Goal: Transaction & Acquisition: Purchase product/service

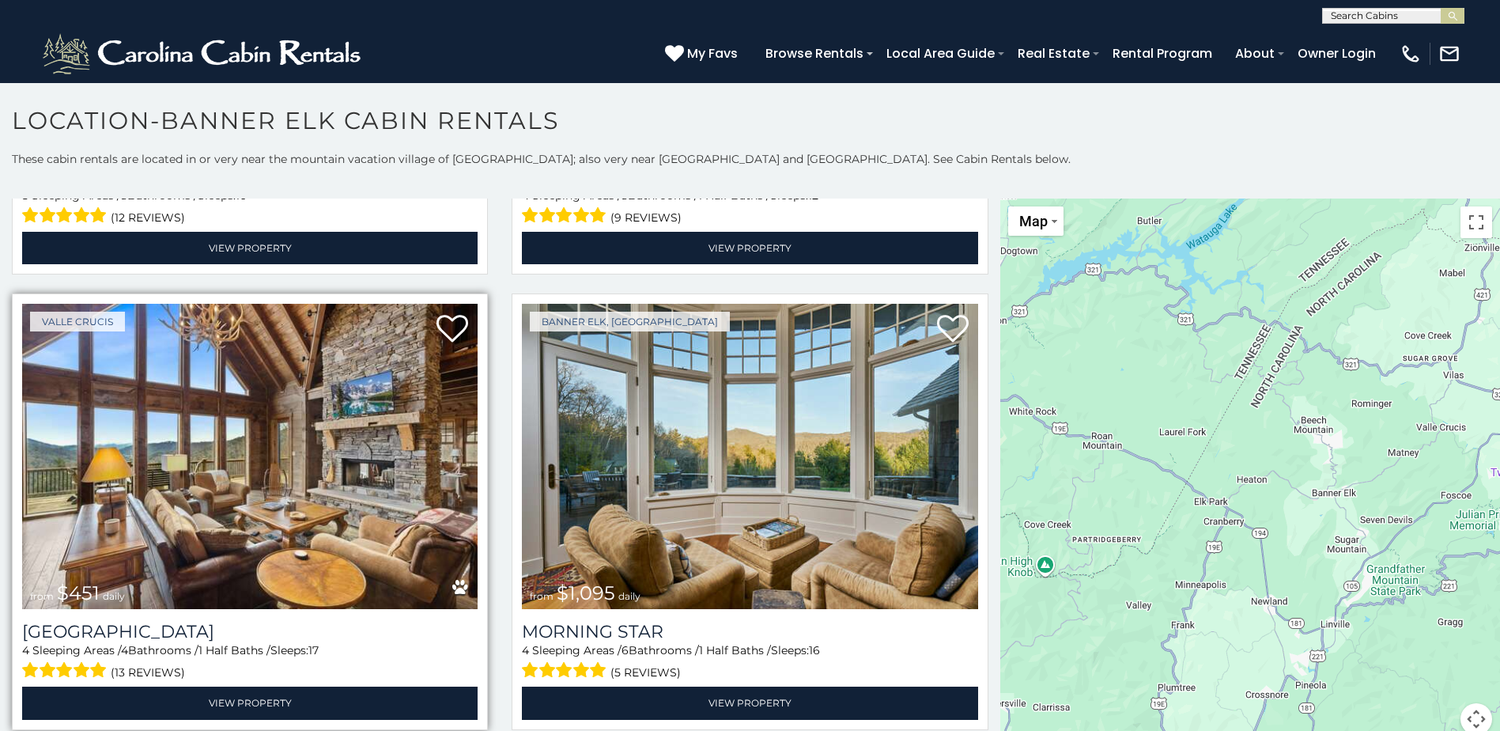
scroll to position [475, 0]
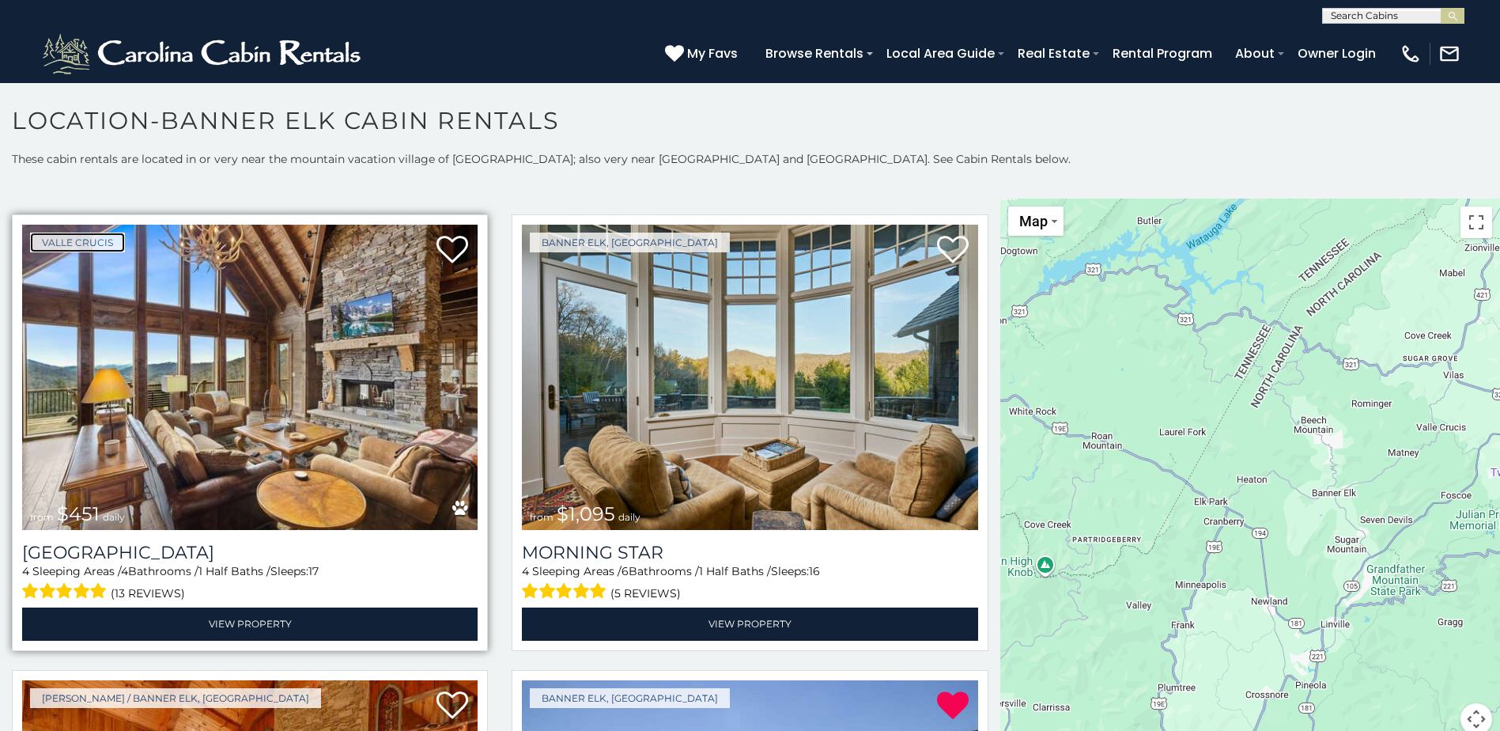
click at [100, 235] on link "Valle Crucis" at bounding box center [77, 243] width 95 height 20
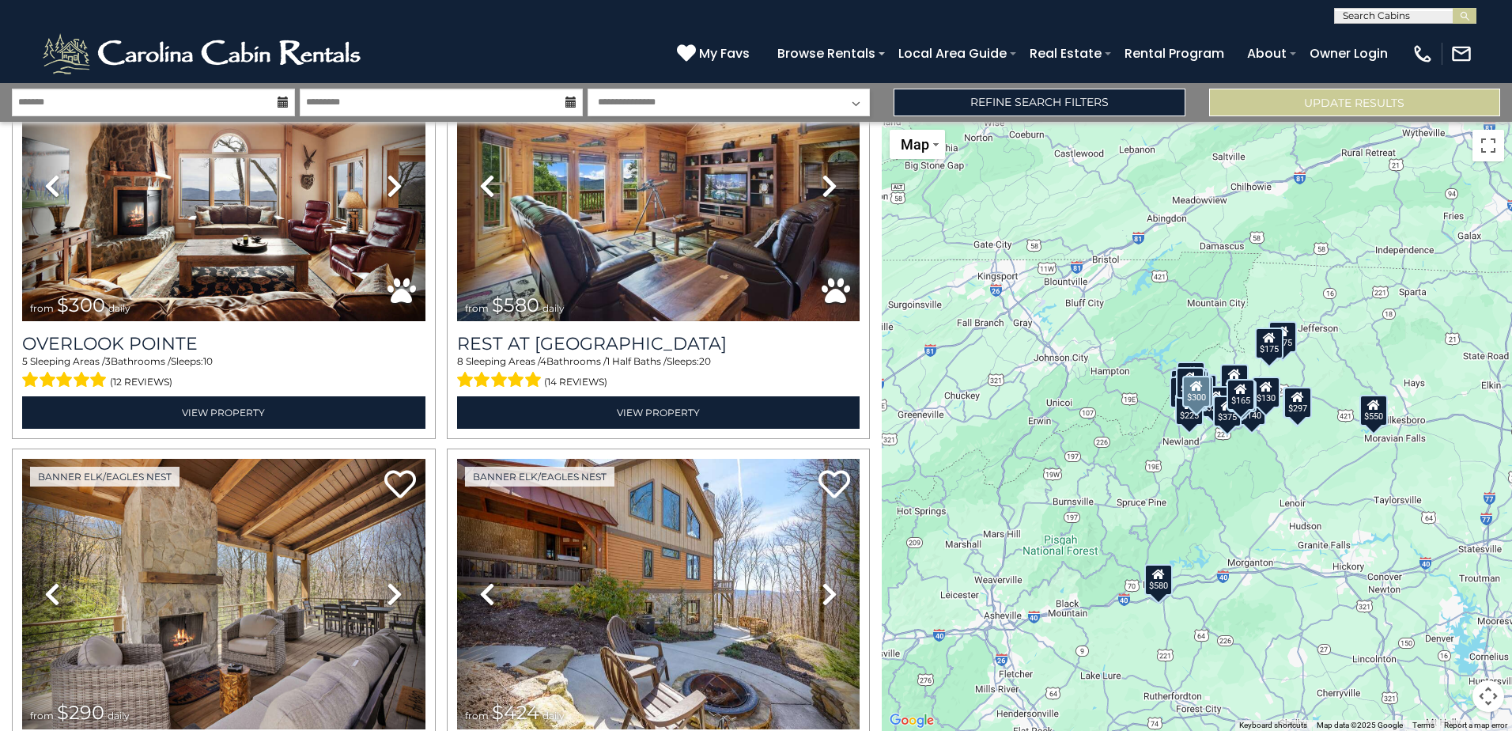
scroll to position [1265, 0]
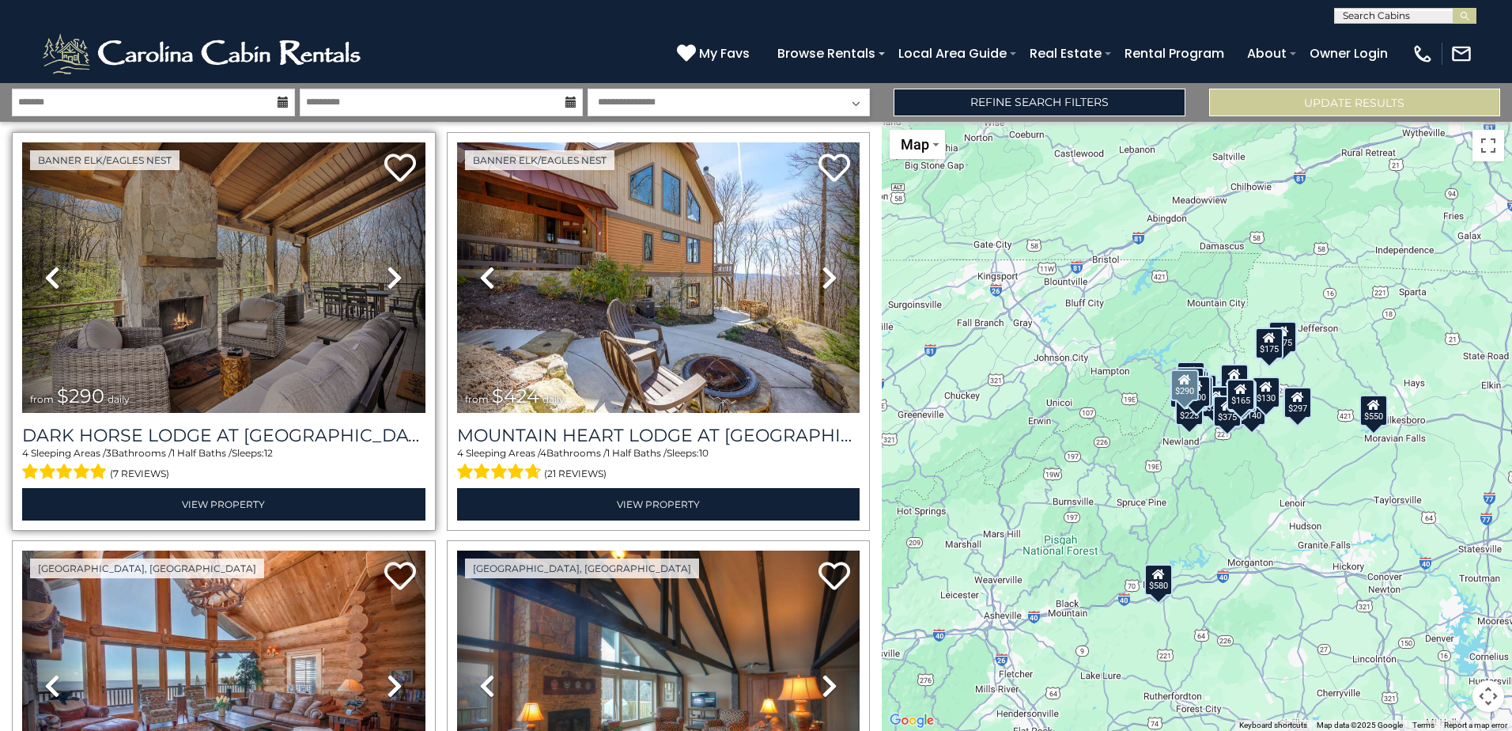
click at [388, 270] on icon at bounding box center [395, 277] width 16 height 25
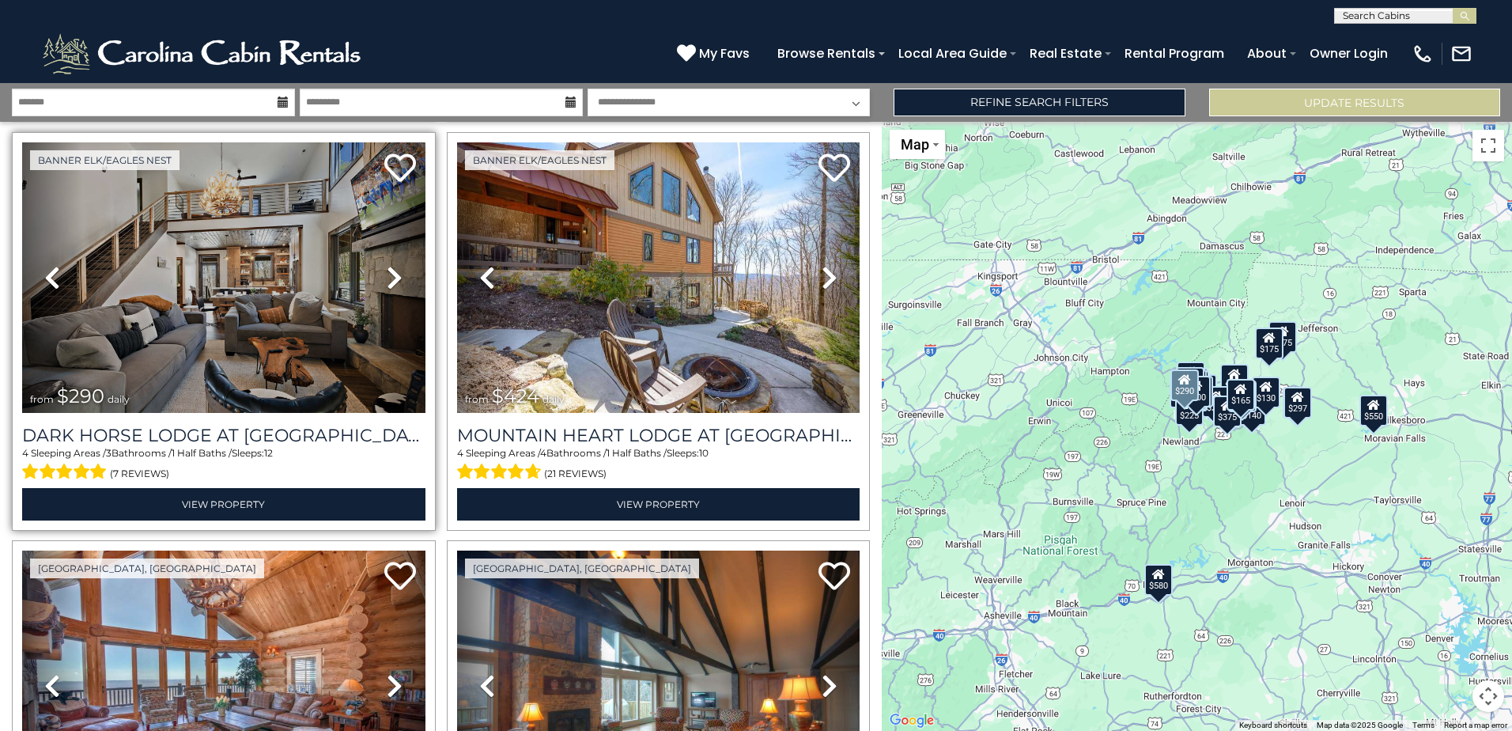
click at [388, 270] on icon at bounding box center [395, 277] width 16 height 25
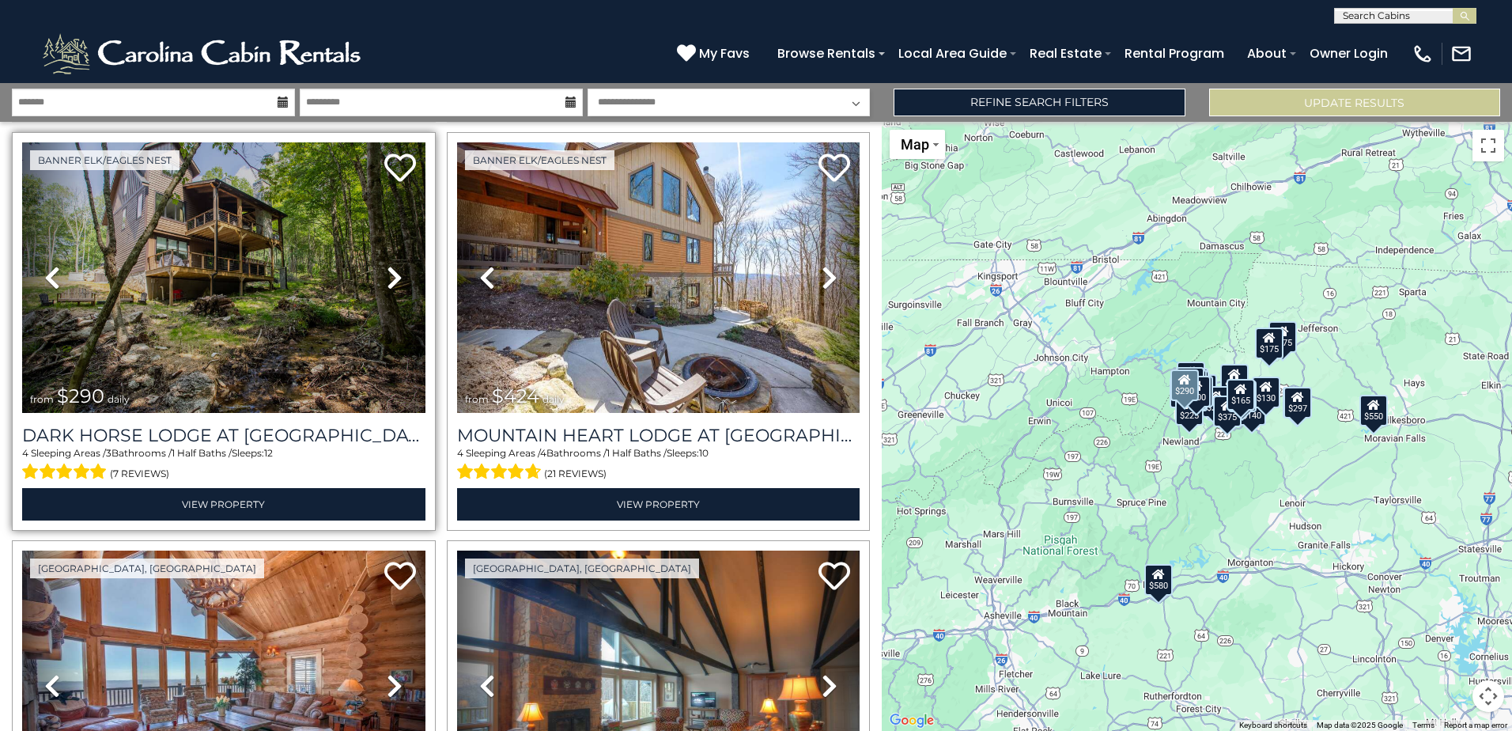
click at [388, 270] on icon at bounding box center [395, 277] width 16 height 25
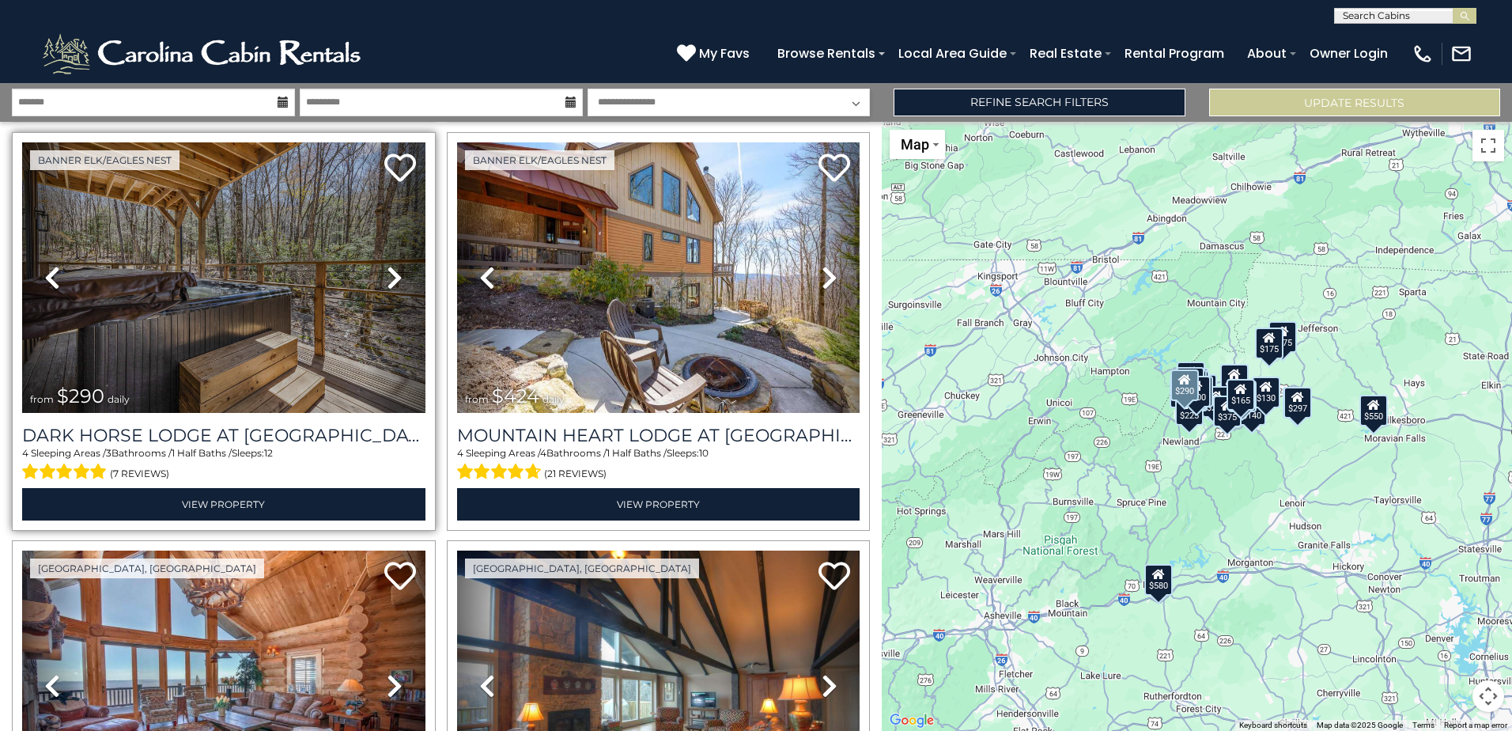
click at [388, 270] on icon at bounding box center [395, 277] width 16 height 25
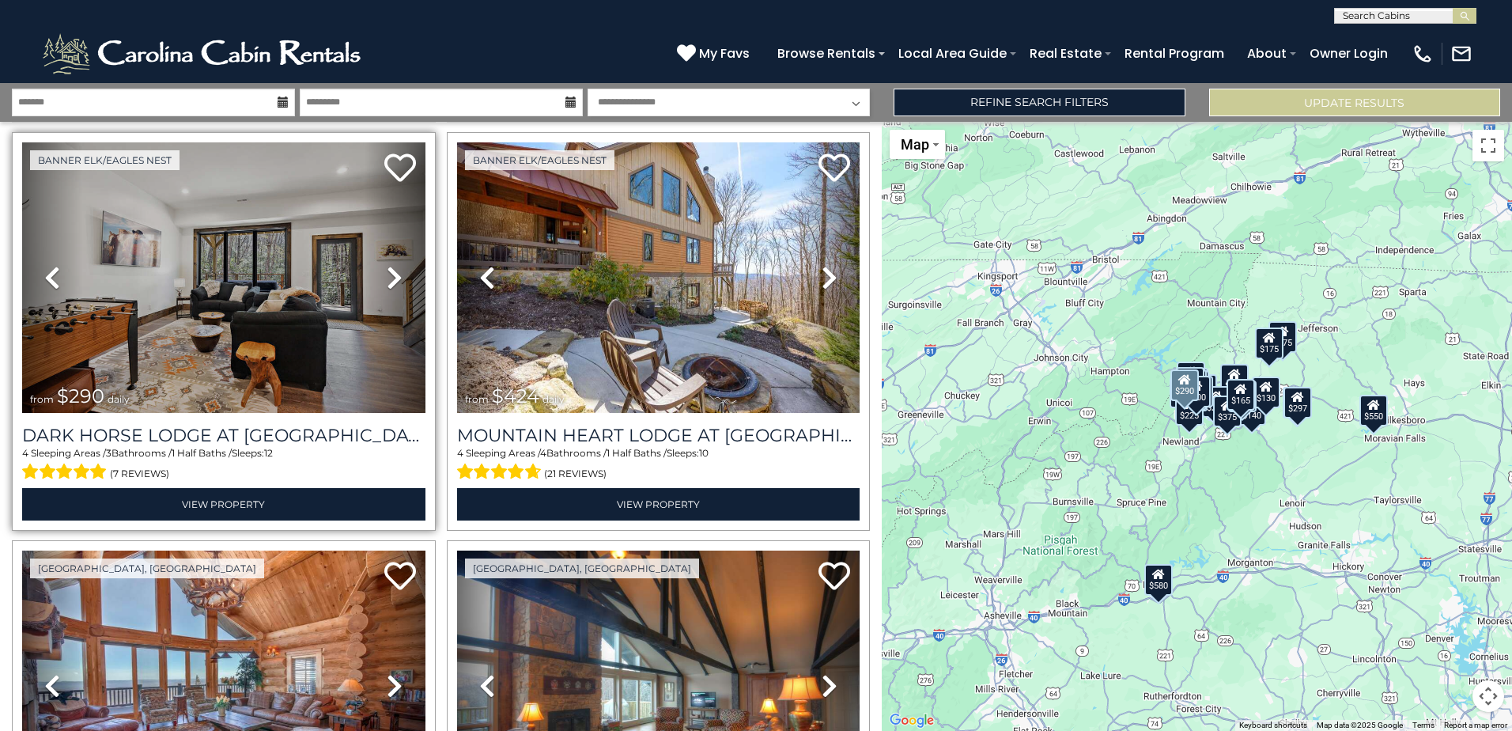
click at [388, 270] on icon at bounding box center [395, 277] width 16 height 25
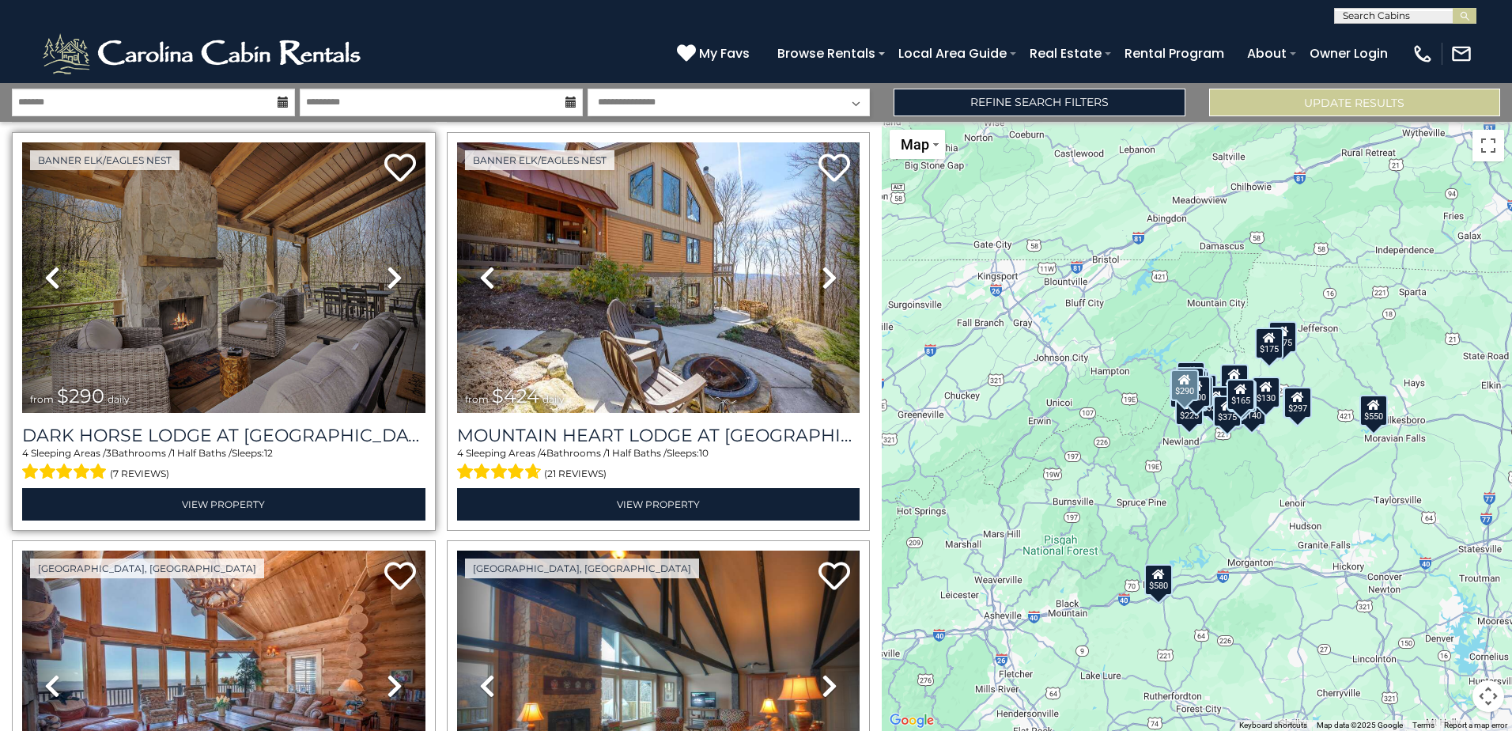
click at [388, 270] on icon at bounding box center [395, 277] width 16 height 25
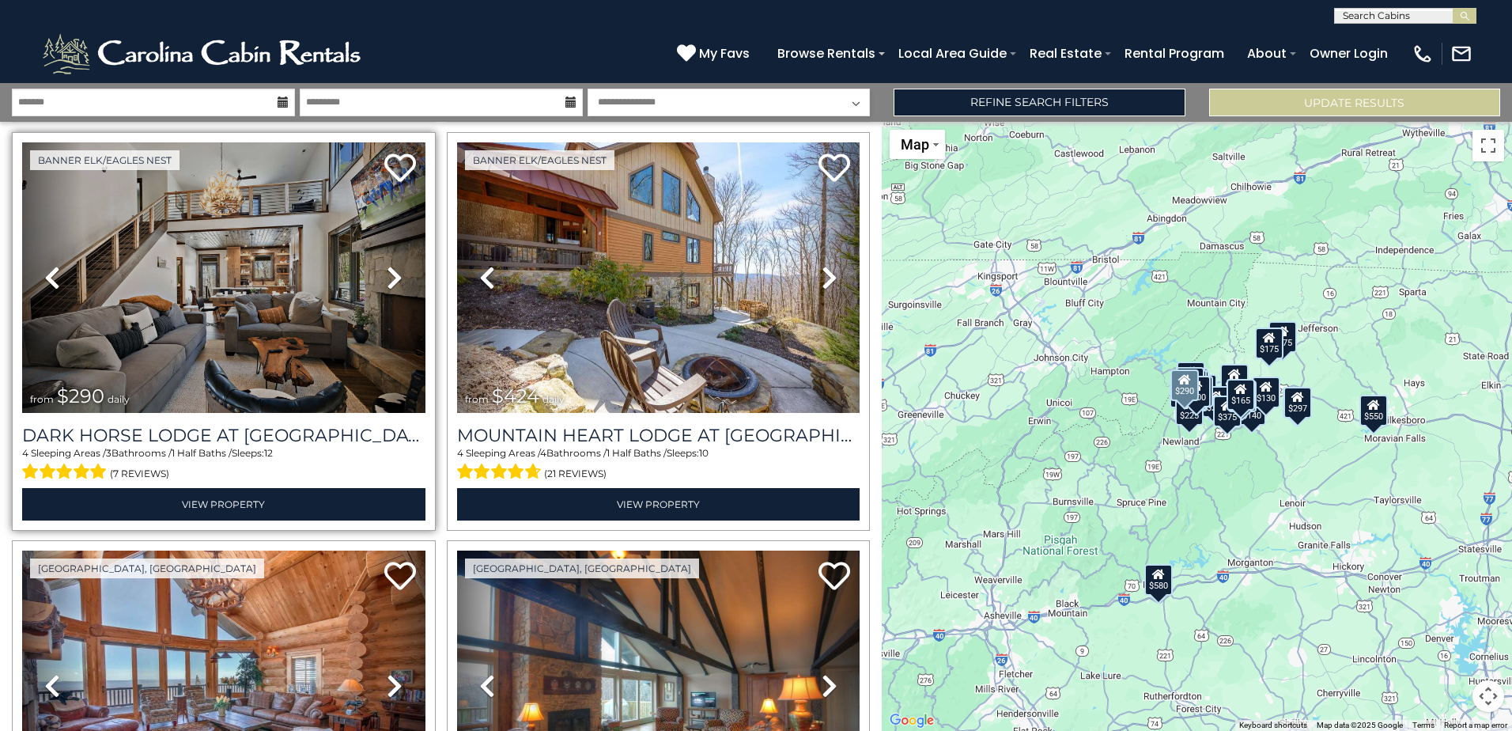
click at [388, 270] on icon at bounding box center [395, 277] width 16 height 25
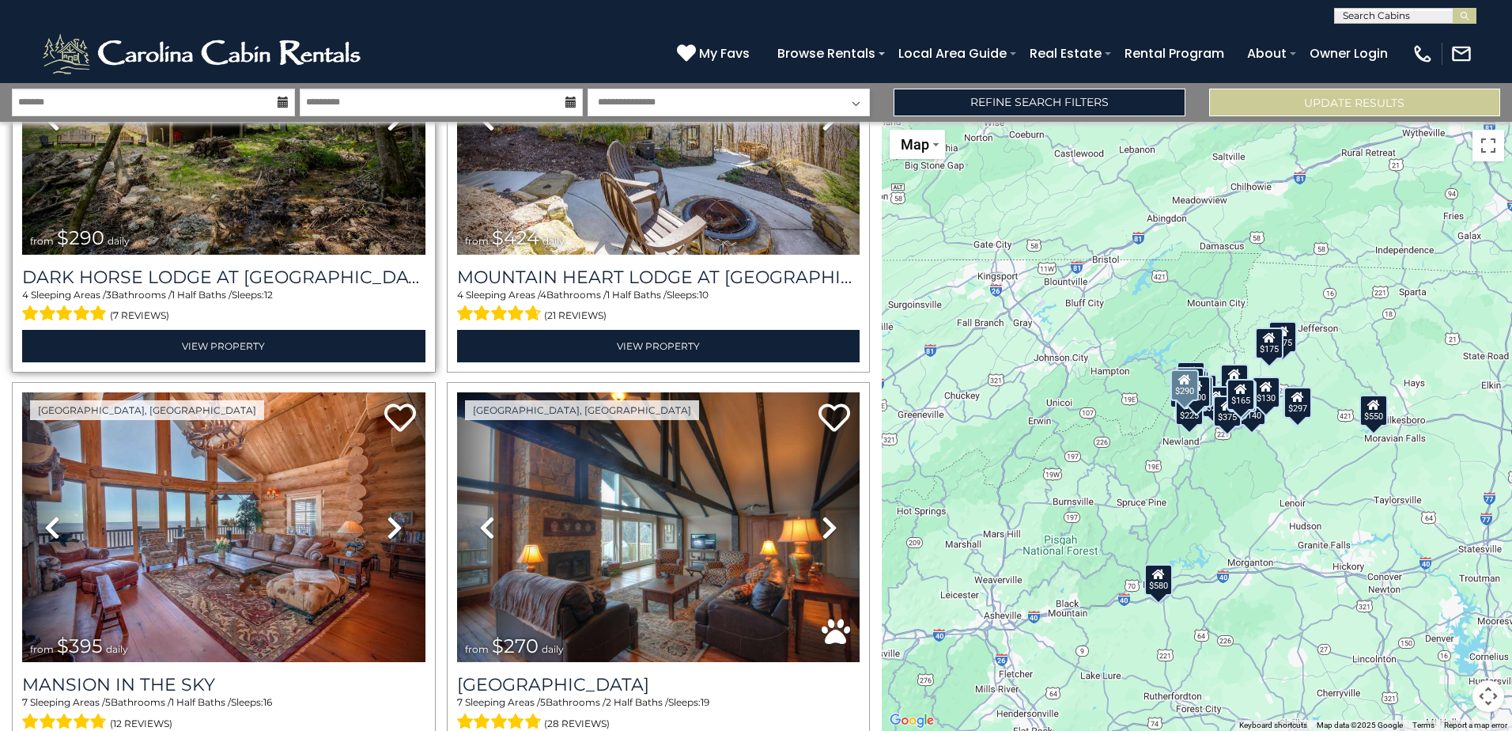
scroll to position [1582, 0]
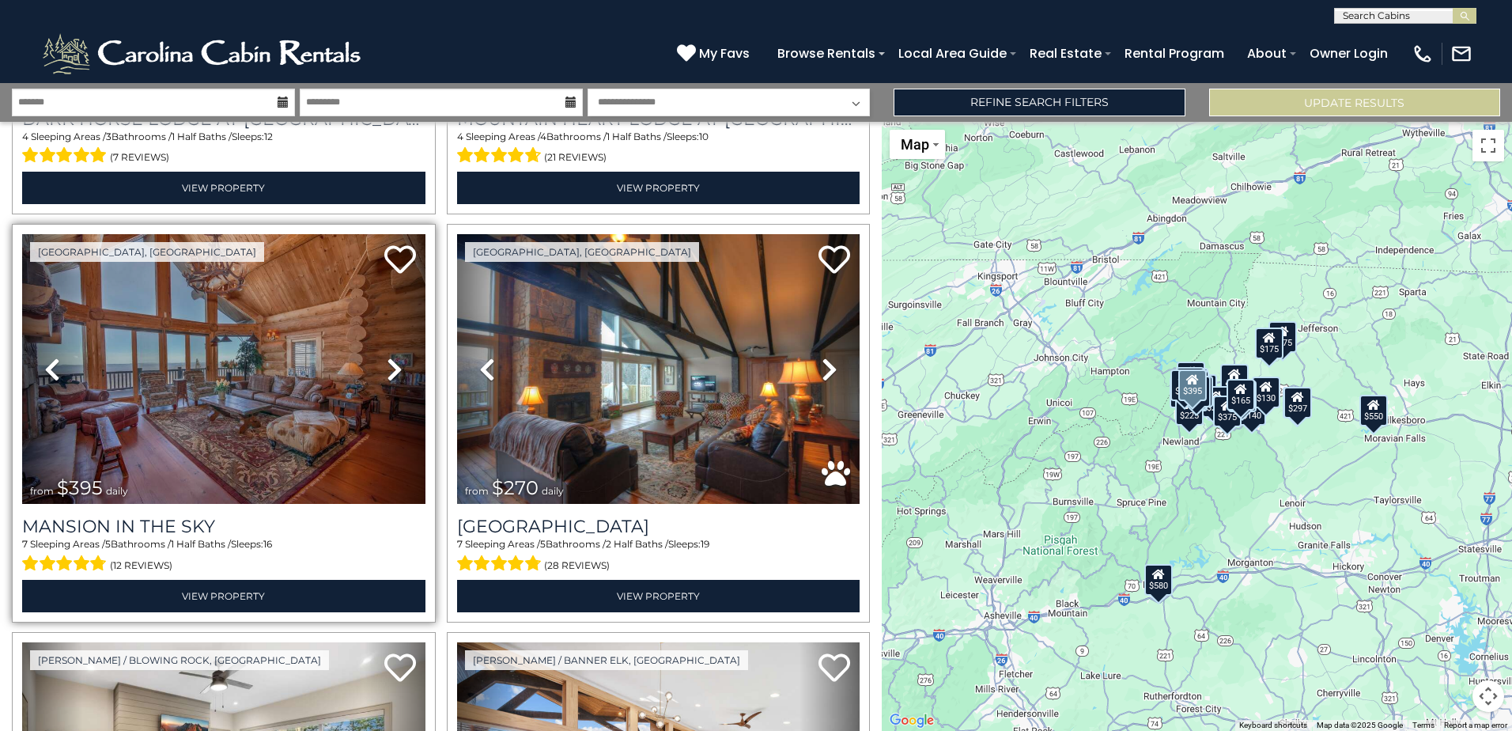
click at [399, 363] on icon at bounding box center [395, 369] width 16 height 25
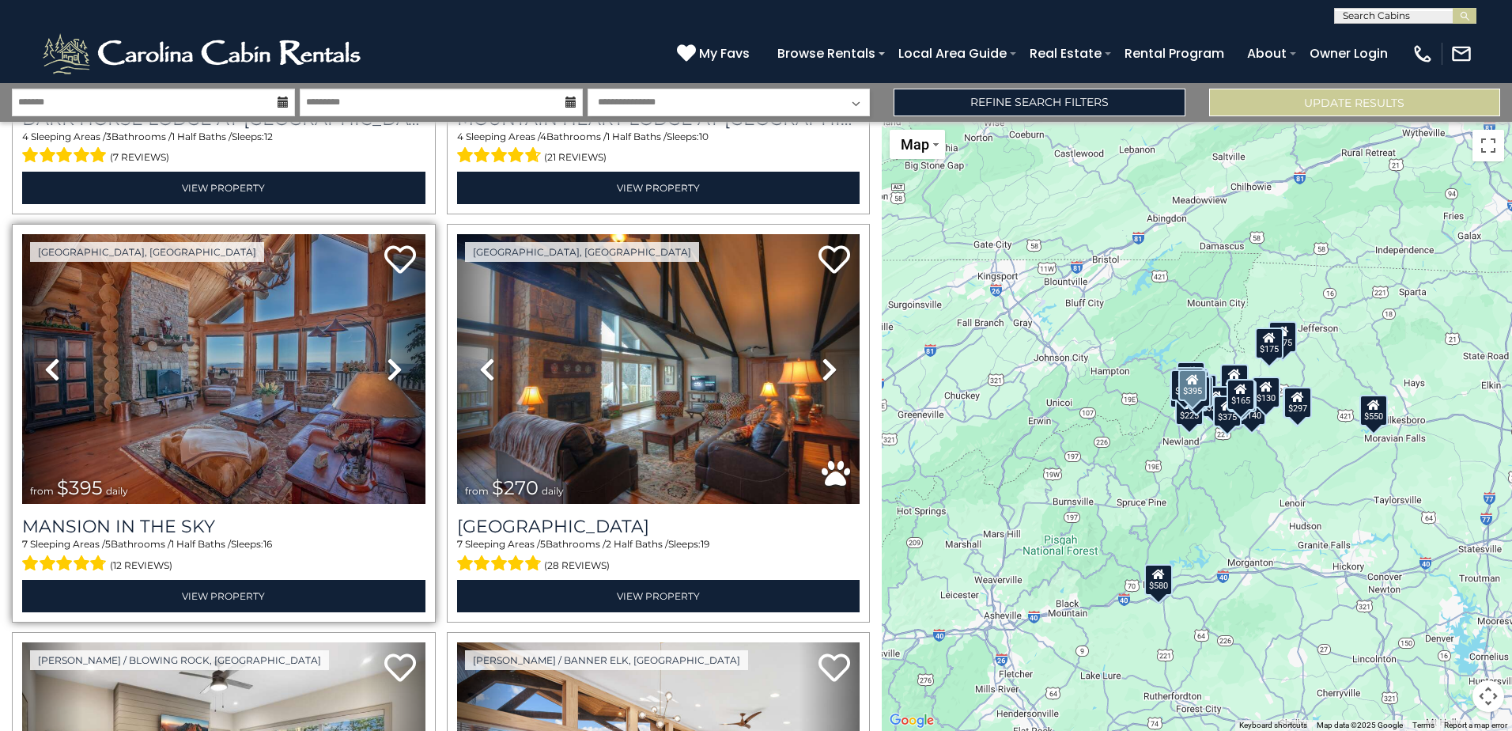
click at [399, 363] on icon at bounding box center [395, 369] width 16 height 25
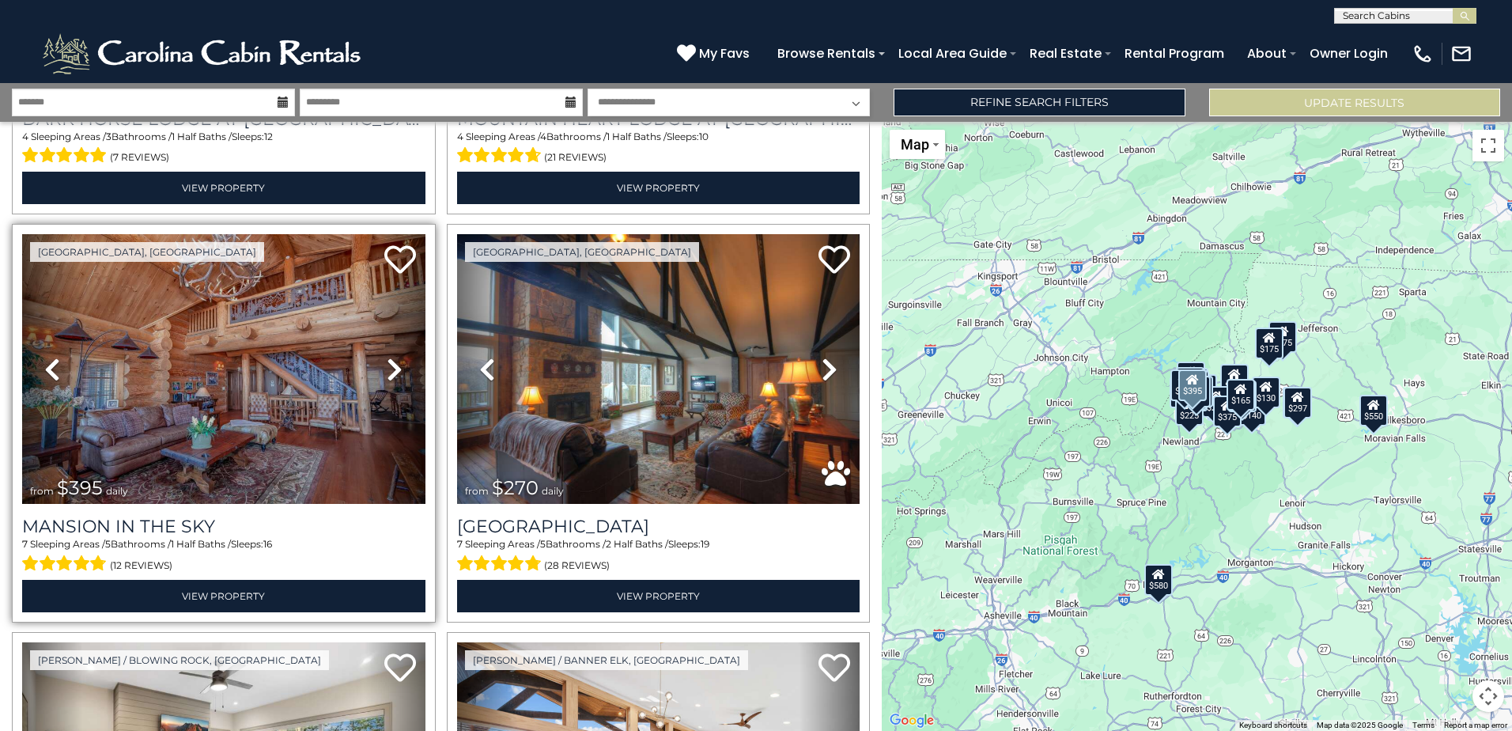
click at [399, 363] on icon at bounding box center [395, 369] width 16 height 25
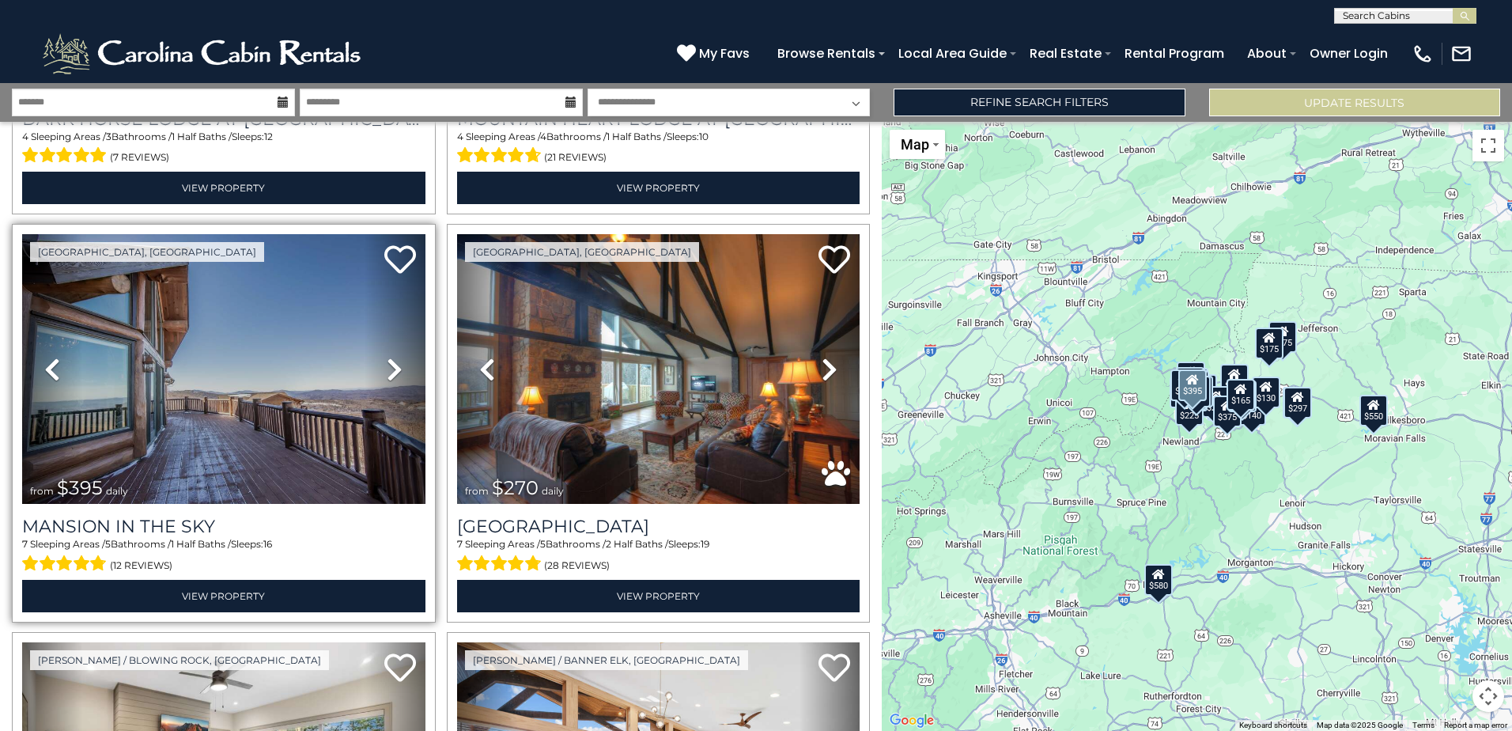
click at [399, 363] on icon at bounding box center [395, 369] width 16 height 25
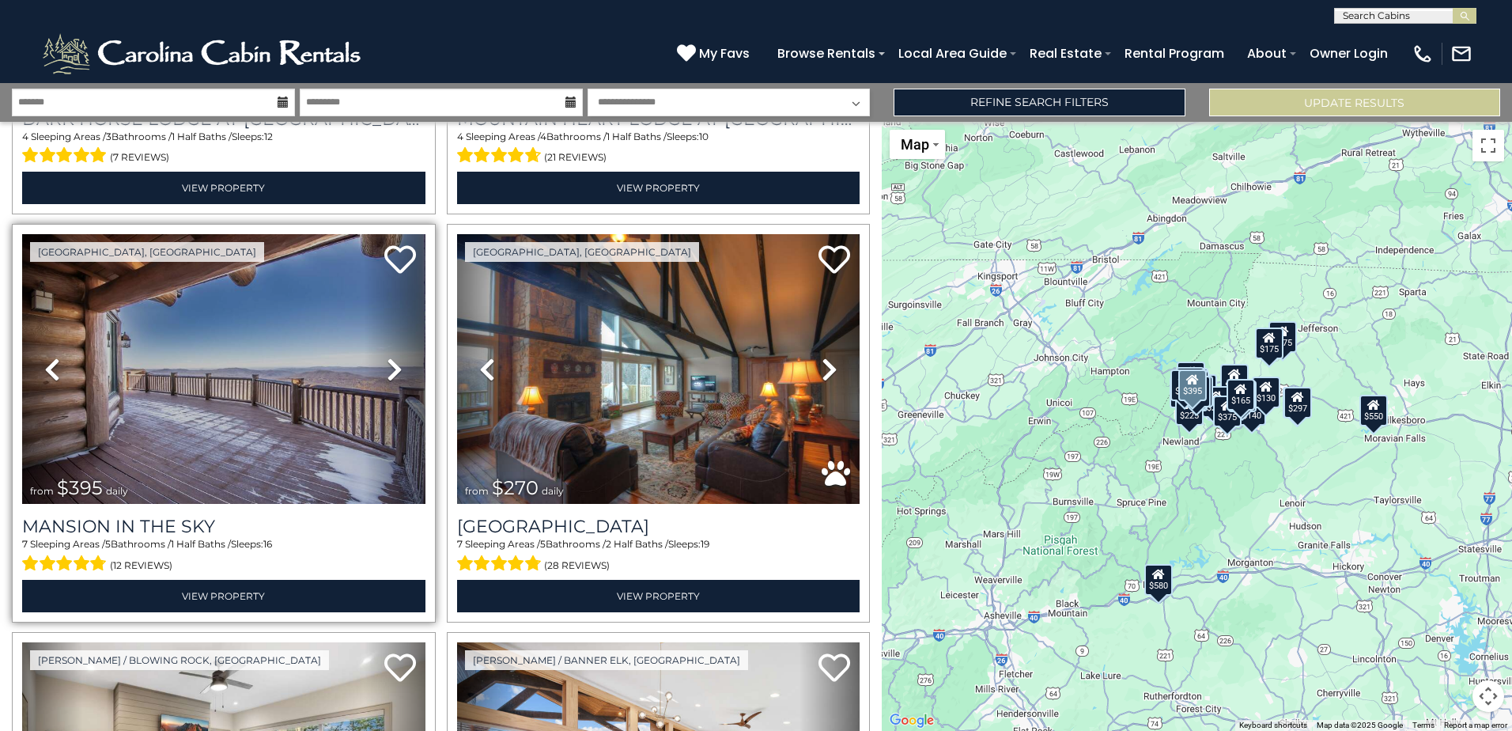
click at [399, 363] on icon at bounding box center [395, 369] width 16 height 25
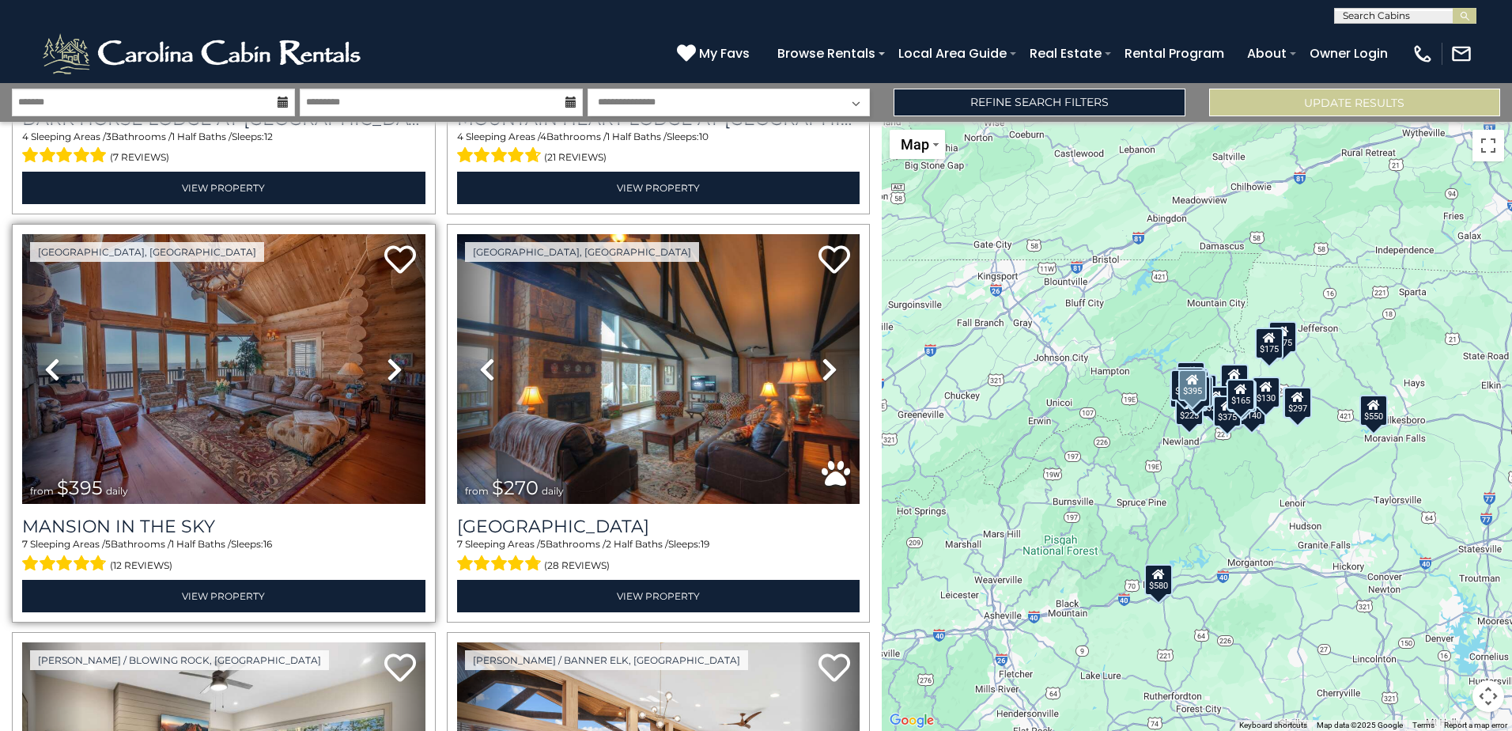
click at [399, 363] on icon at bounding box center [395, 369] width 16 height 25
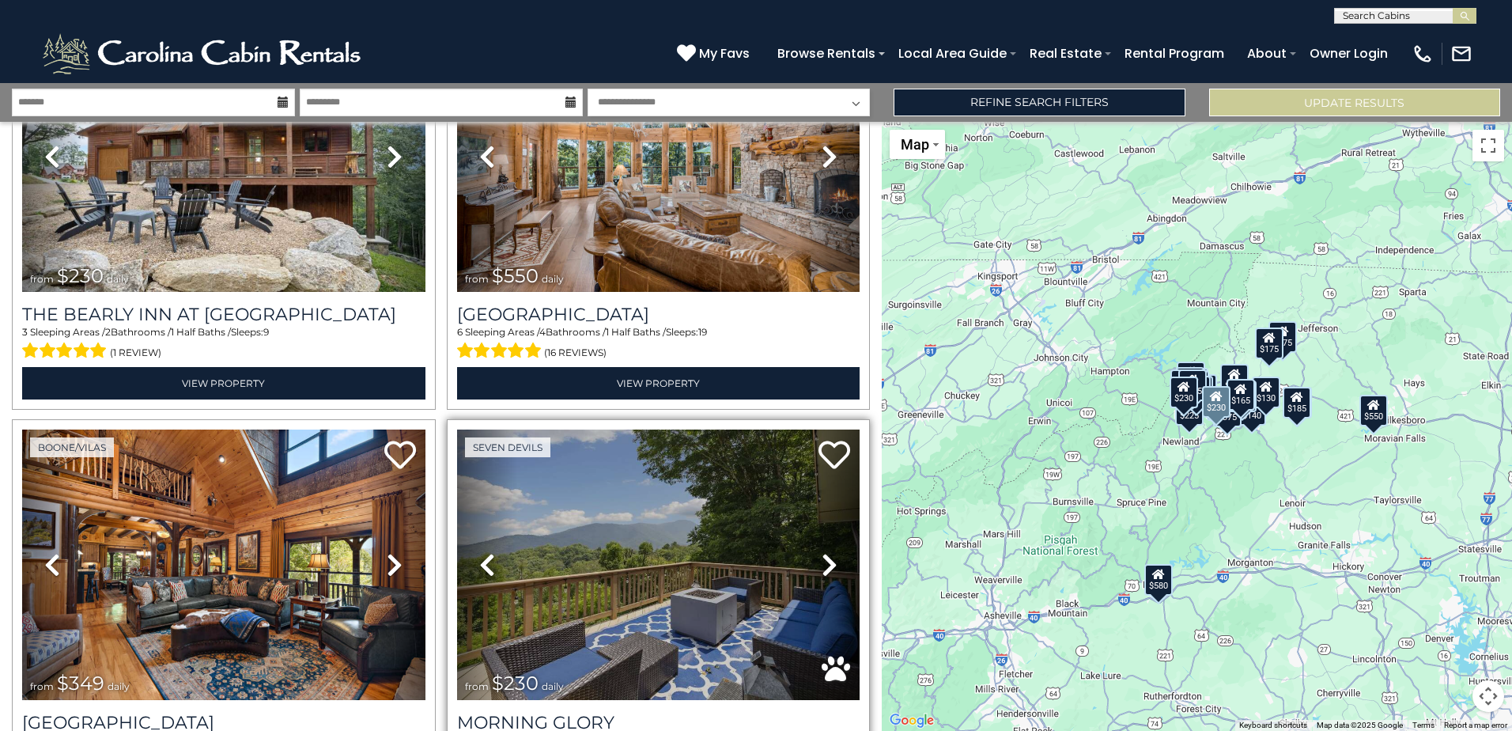
scroll to position [2768, 0]
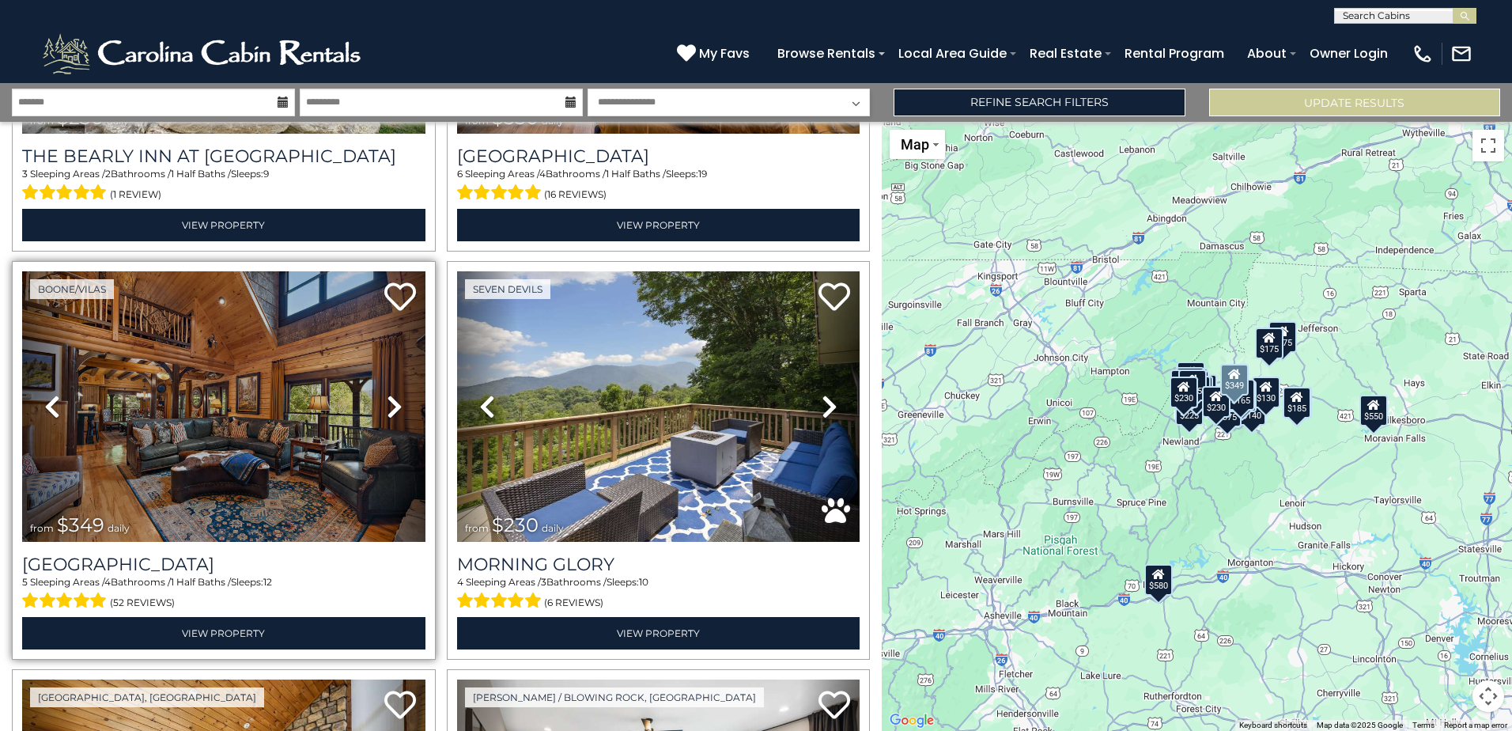
click at [391, 394] on icon at bounding box center [395, 406] width 16 height 25
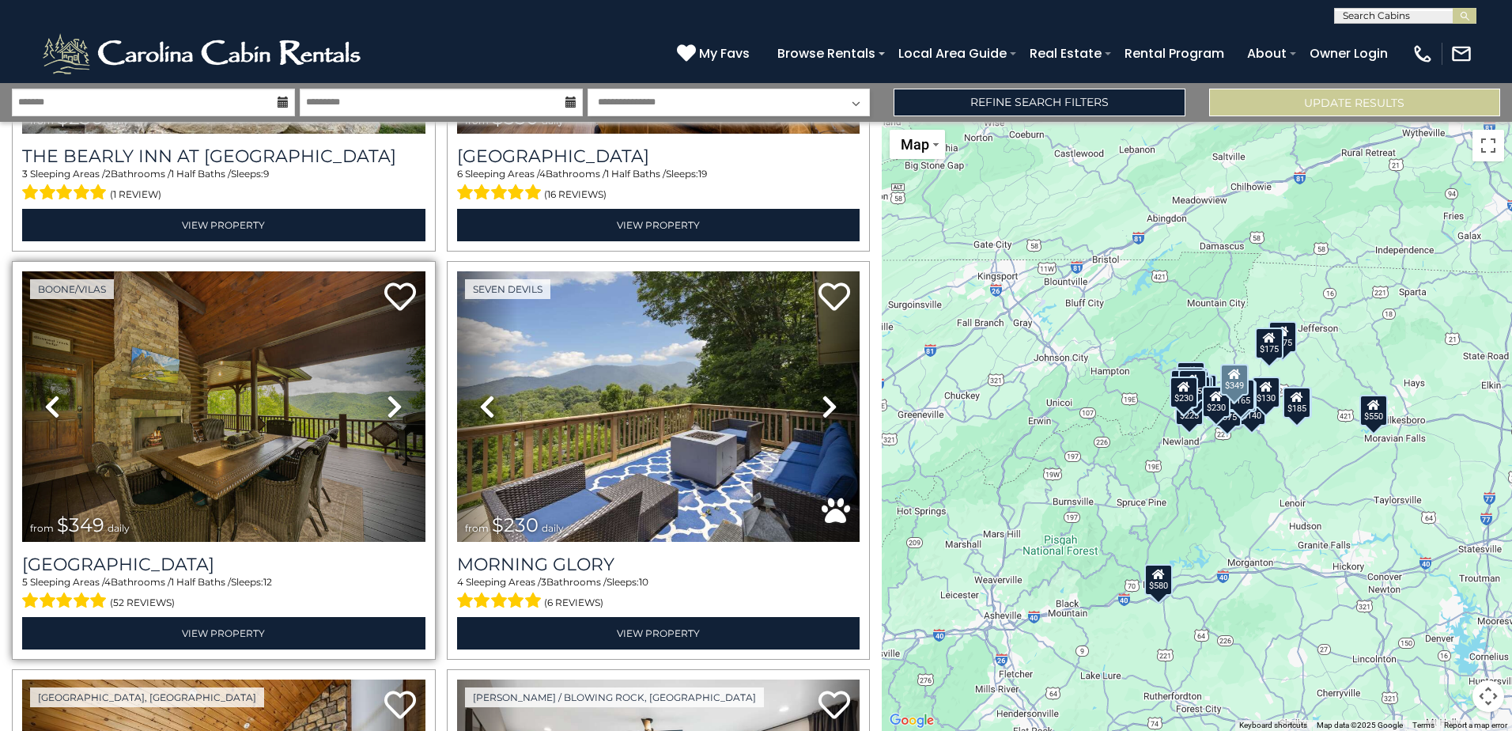
click at [391, 394] on icon at bounding box center [395, 406] width 16 height 25
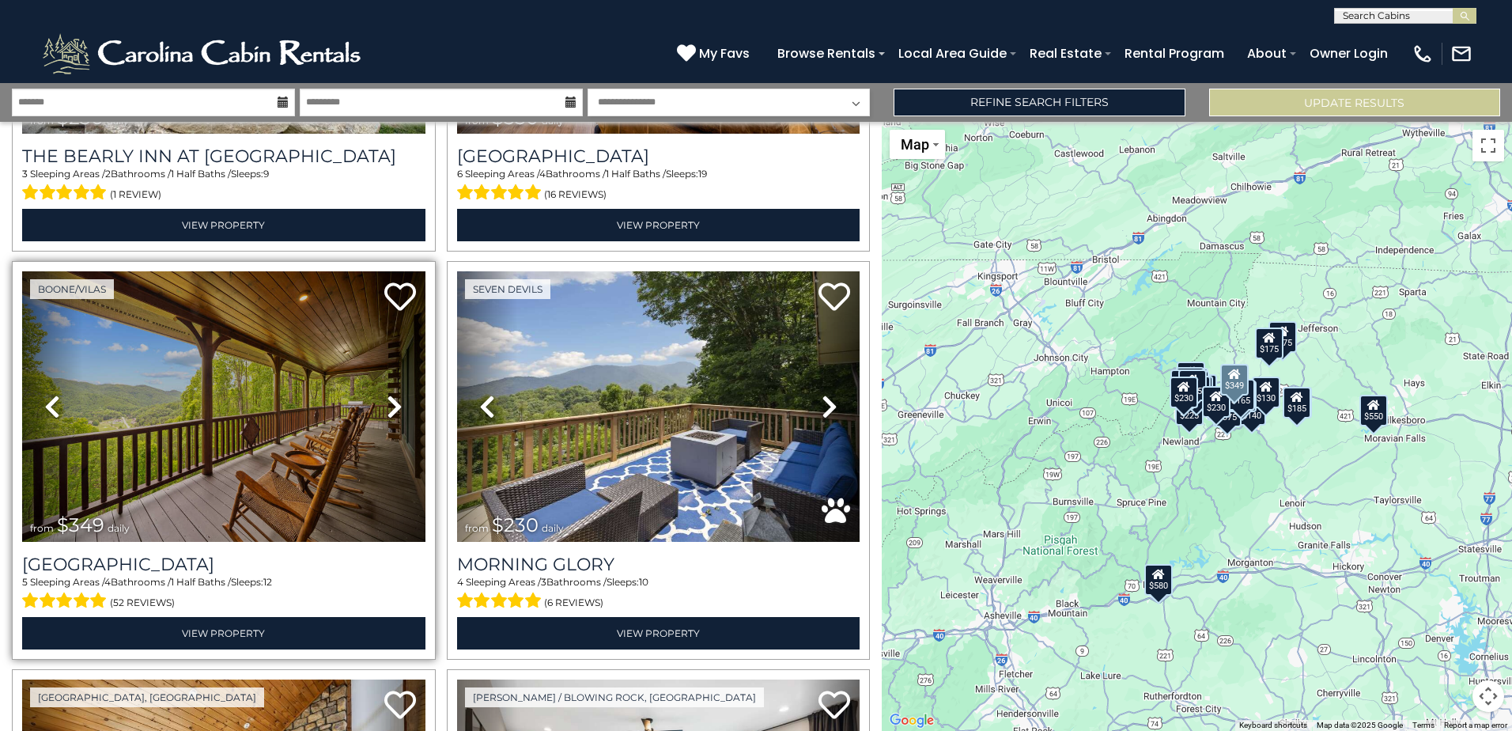
click at [391, 394] on icon at bounding box center [395, 406] width 16 height 25
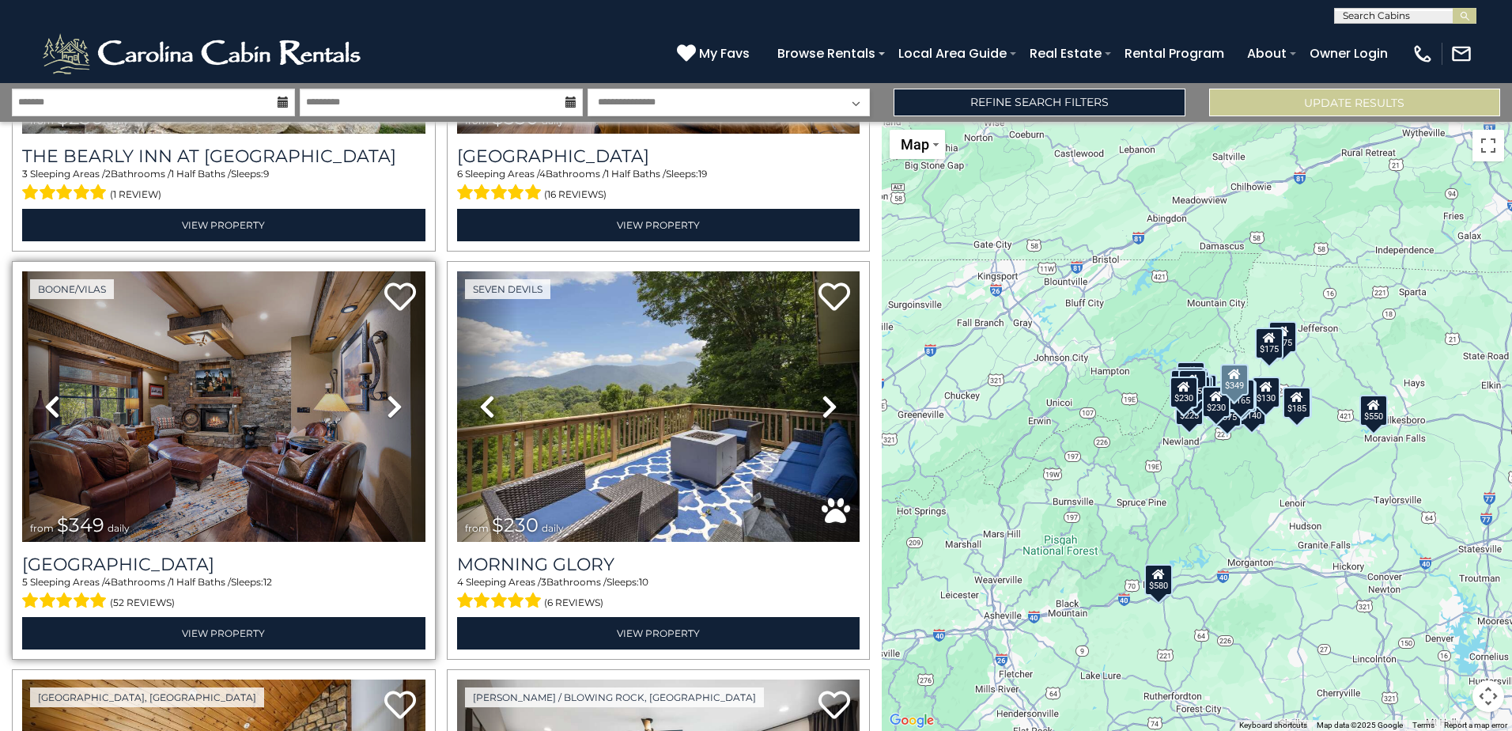
click at [391, 394] on icon at bounding box center [395, 406] width 16 height 25
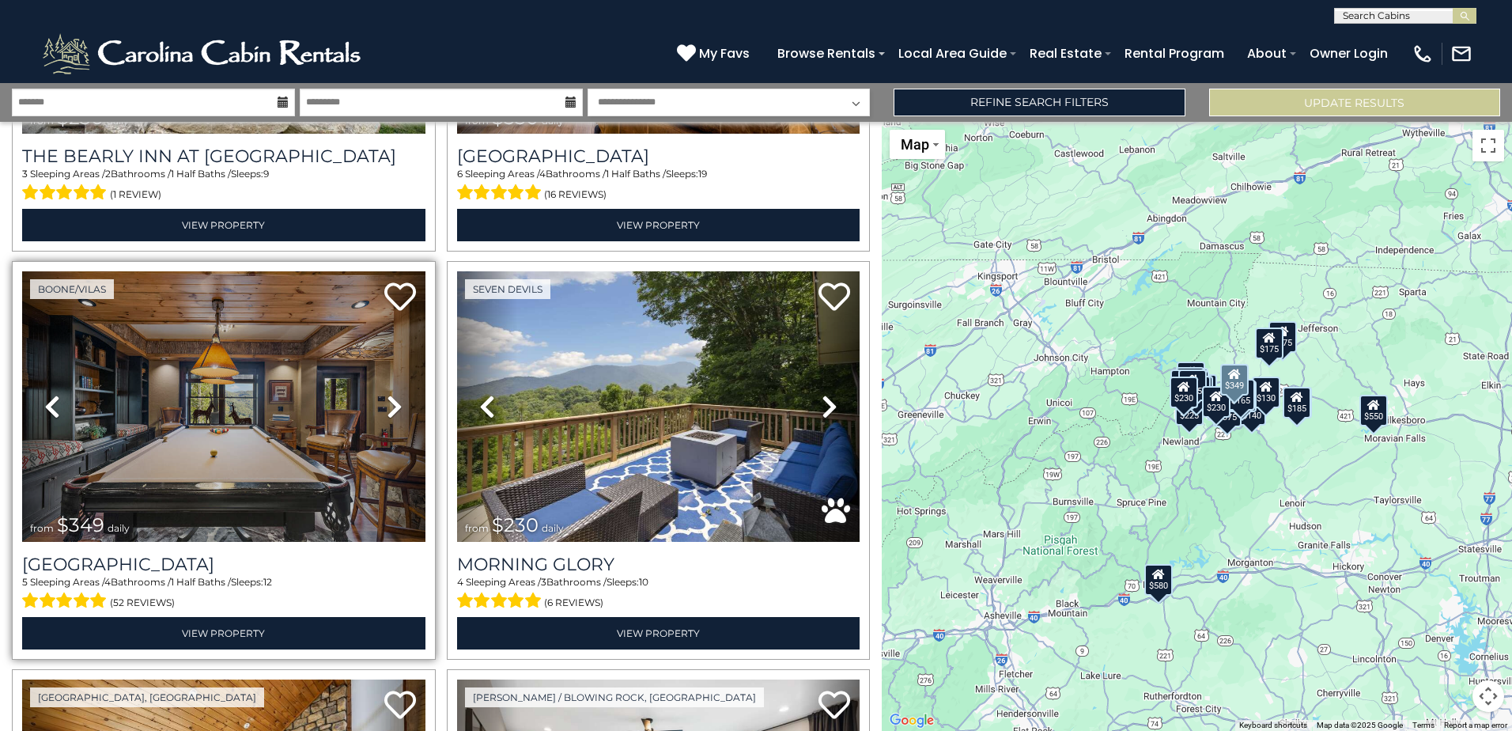
click at [391, 394] on icon at bounding box center [395, 406] width 16 height 25
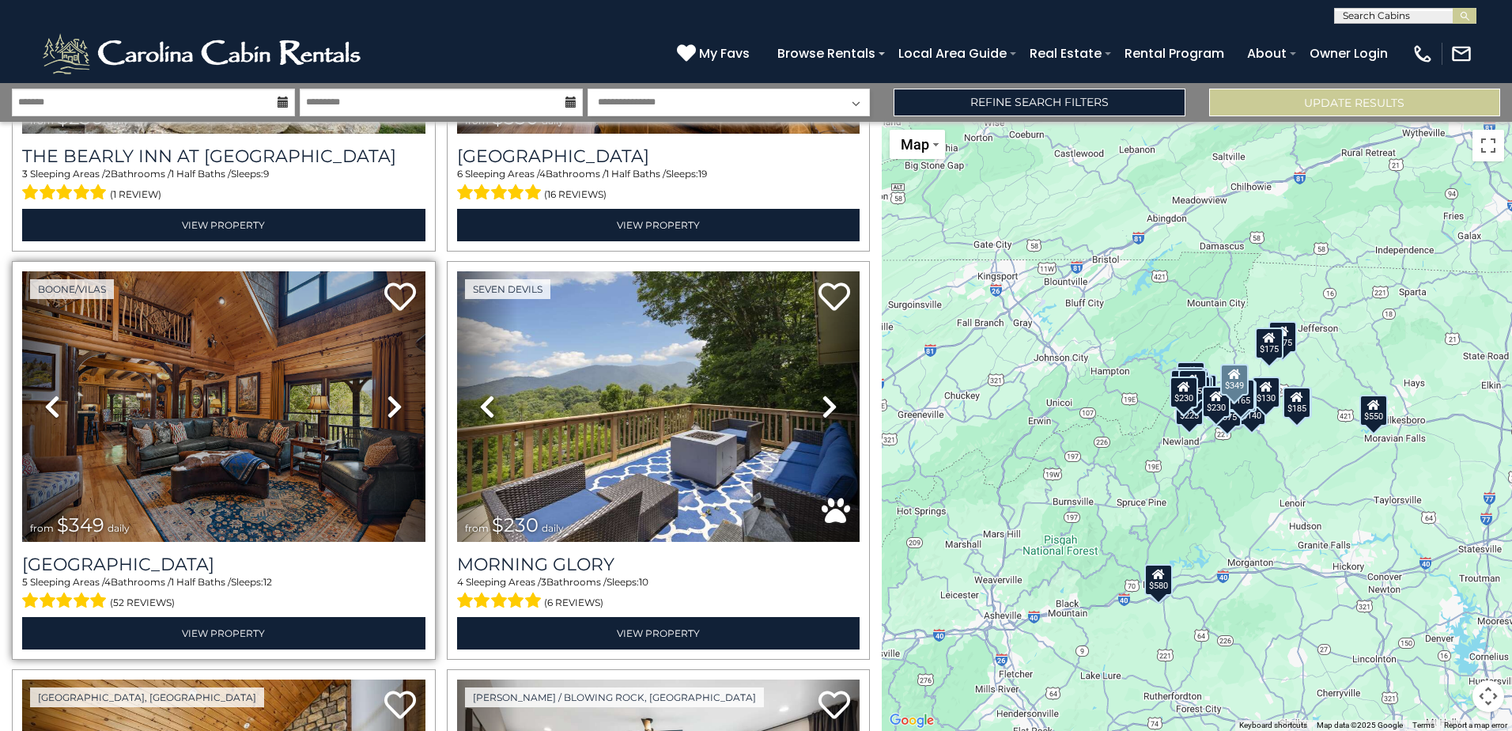
click at [391, 394] on icon at bounding box center [395, 406] width 16 height 25
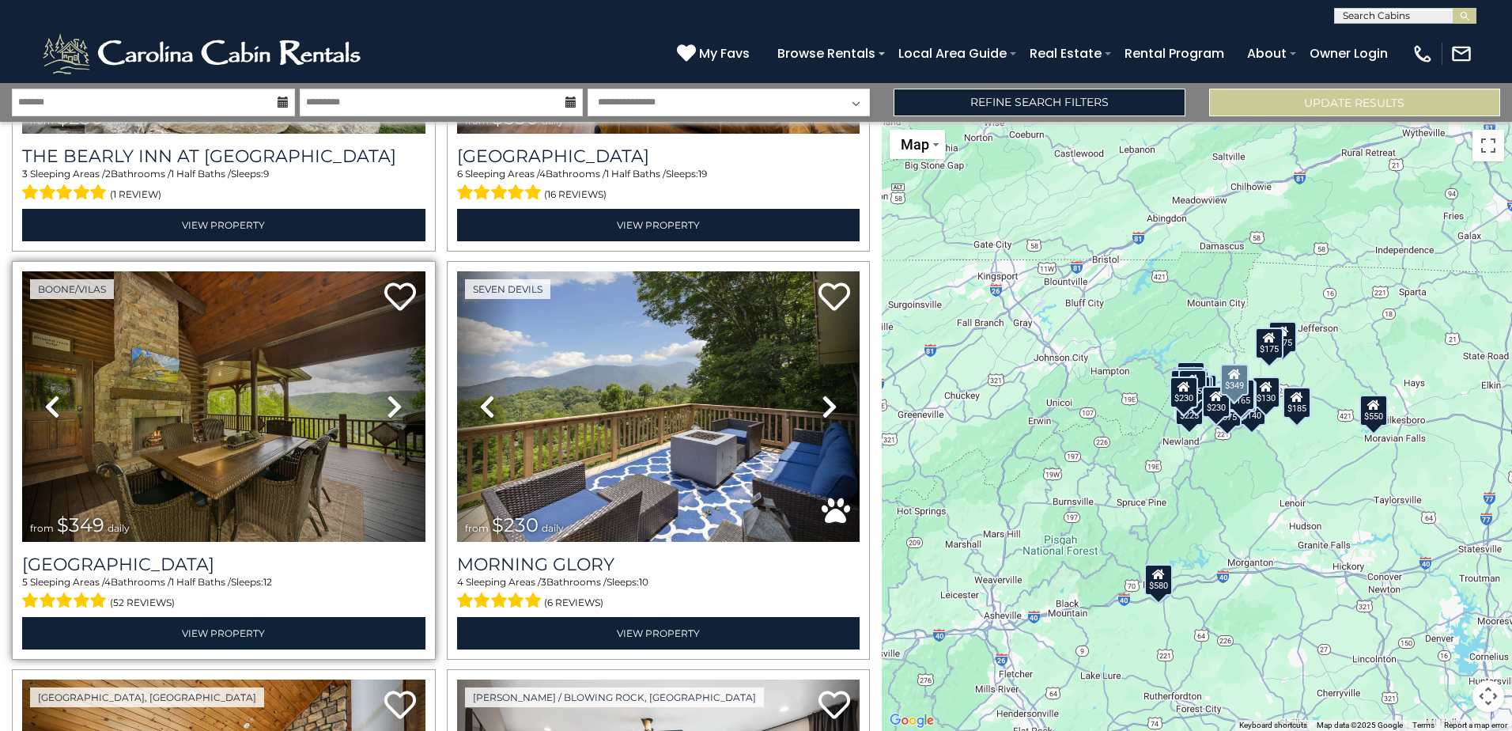
click at [391, 394] on icon at bounding box center [395, 406] width 16 height 25
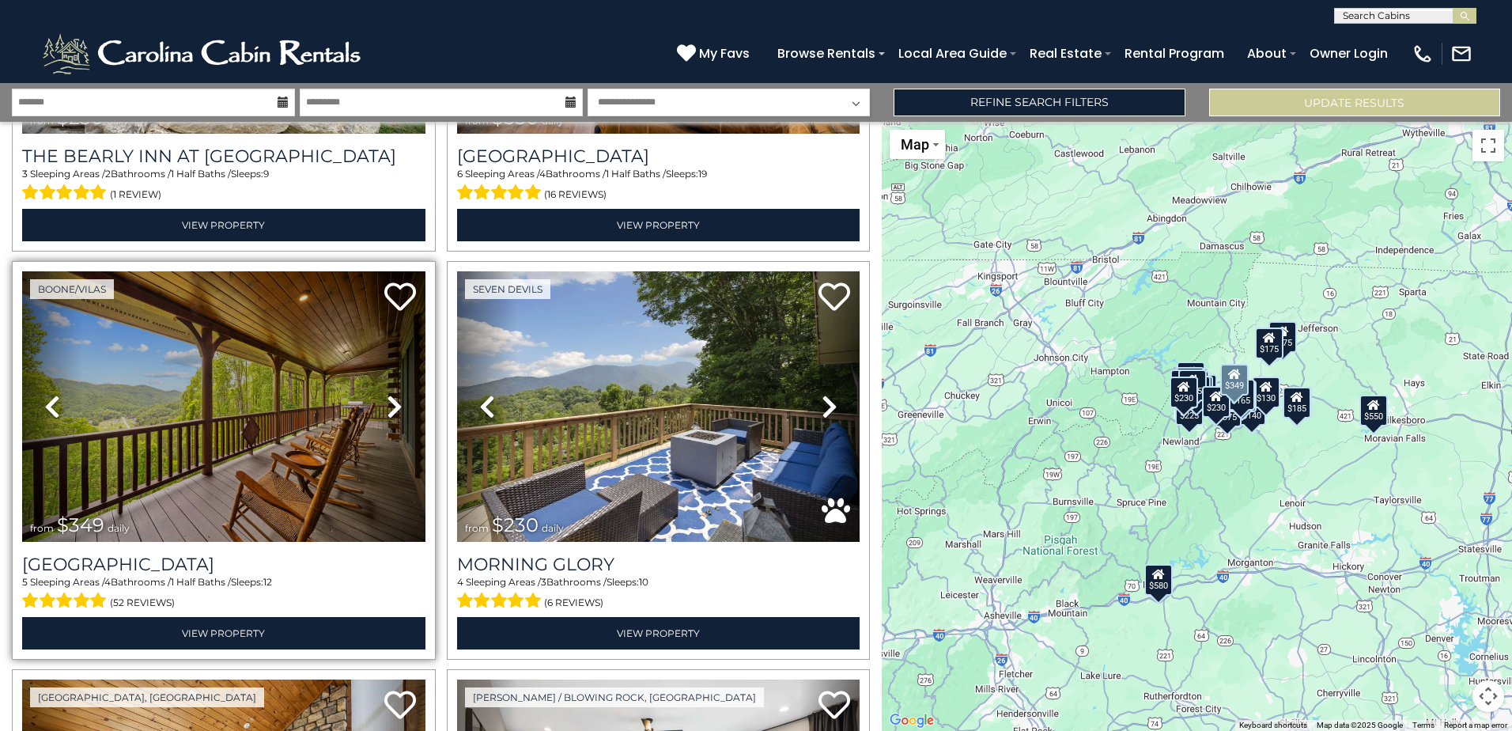
click at [391, 394] on icon at bounding box center [395, 406] width 16 height 25
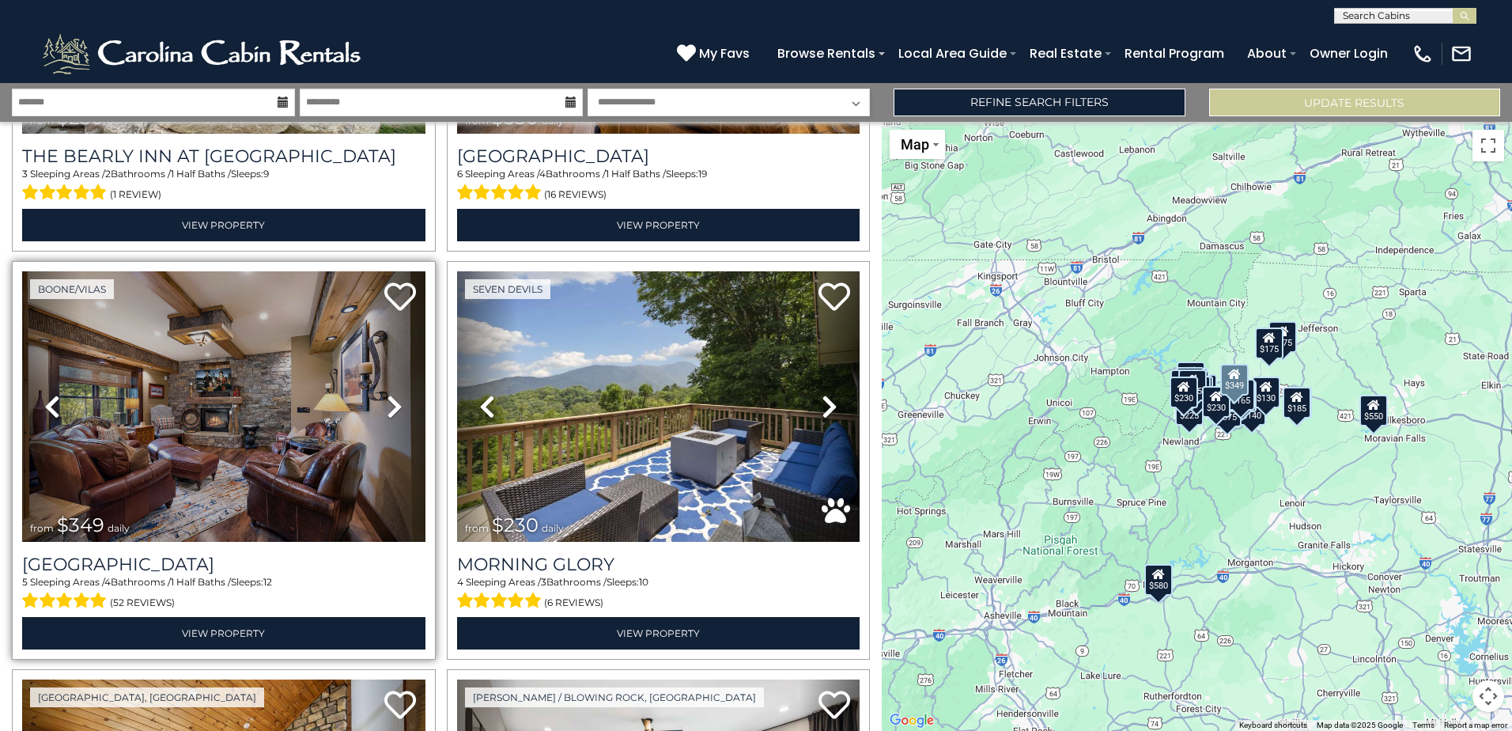
click at [391, 394] on icon at bounding box center [395, 406] width 16 height 25
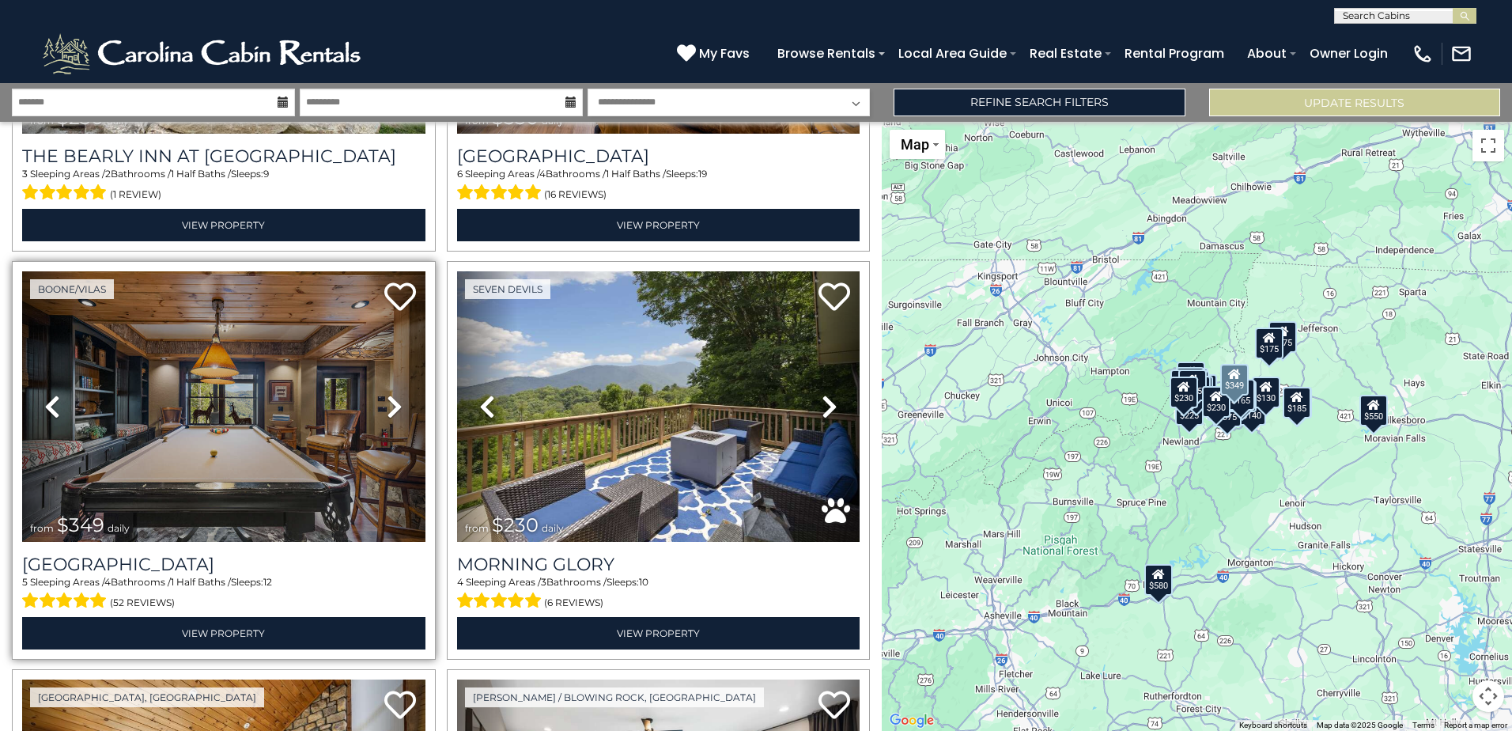
click at [391, 394] on icon at bounding box center [395, 406] width 16 height 25
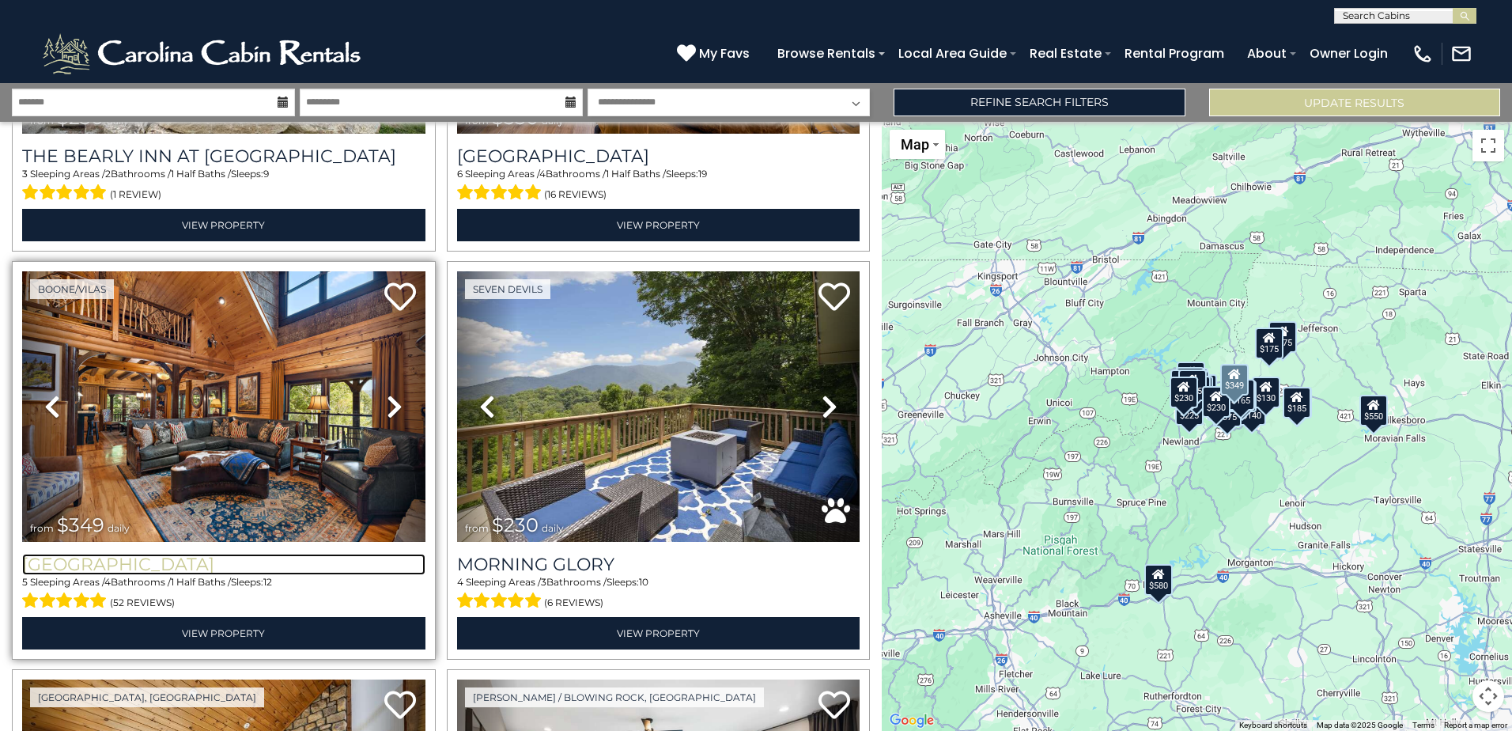
click at [221, 554] on h3 "Diamond Creek Lodge" at bounding box center [223, 564] width 403 height 21
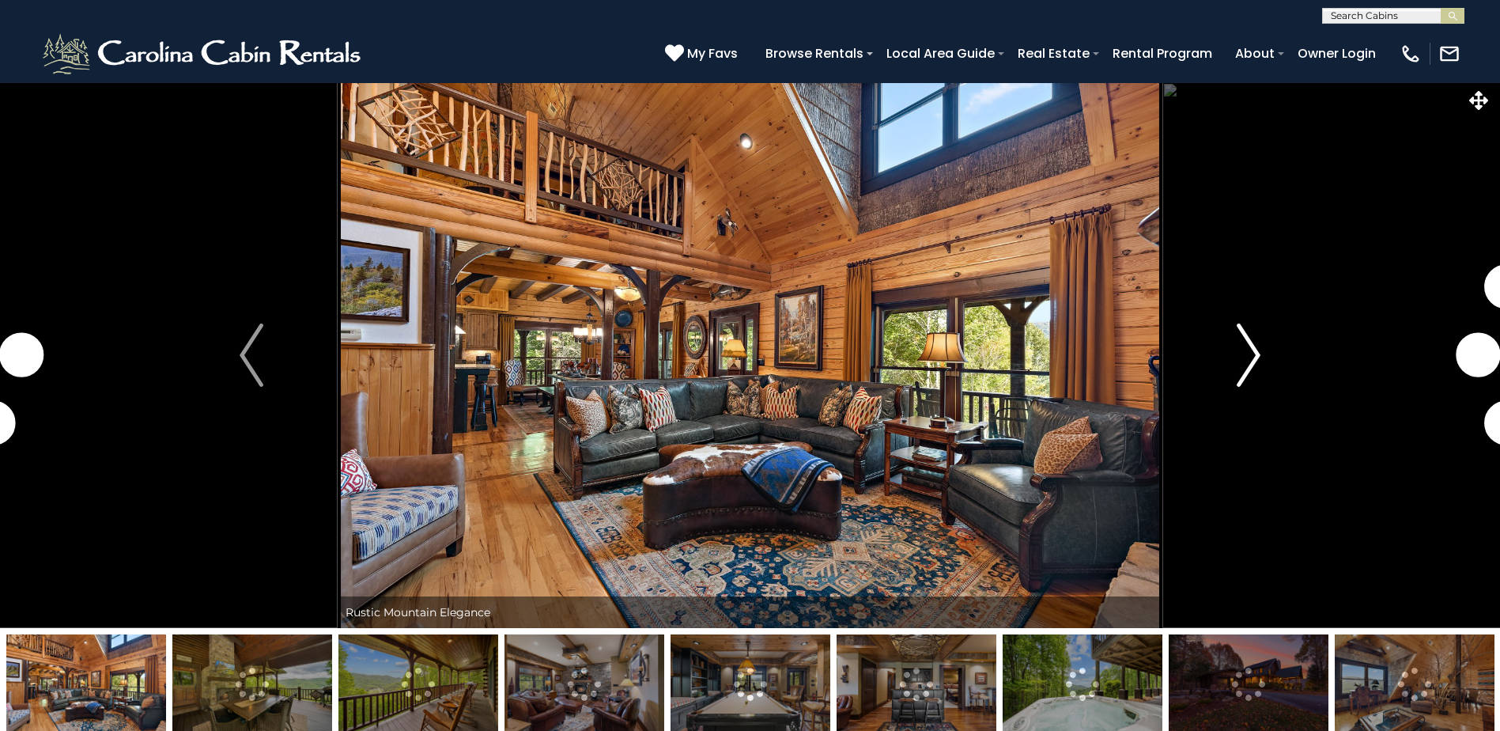
click at [1257, 358] on img "Next" at bounding box center [1249, 354] width 24 height 63
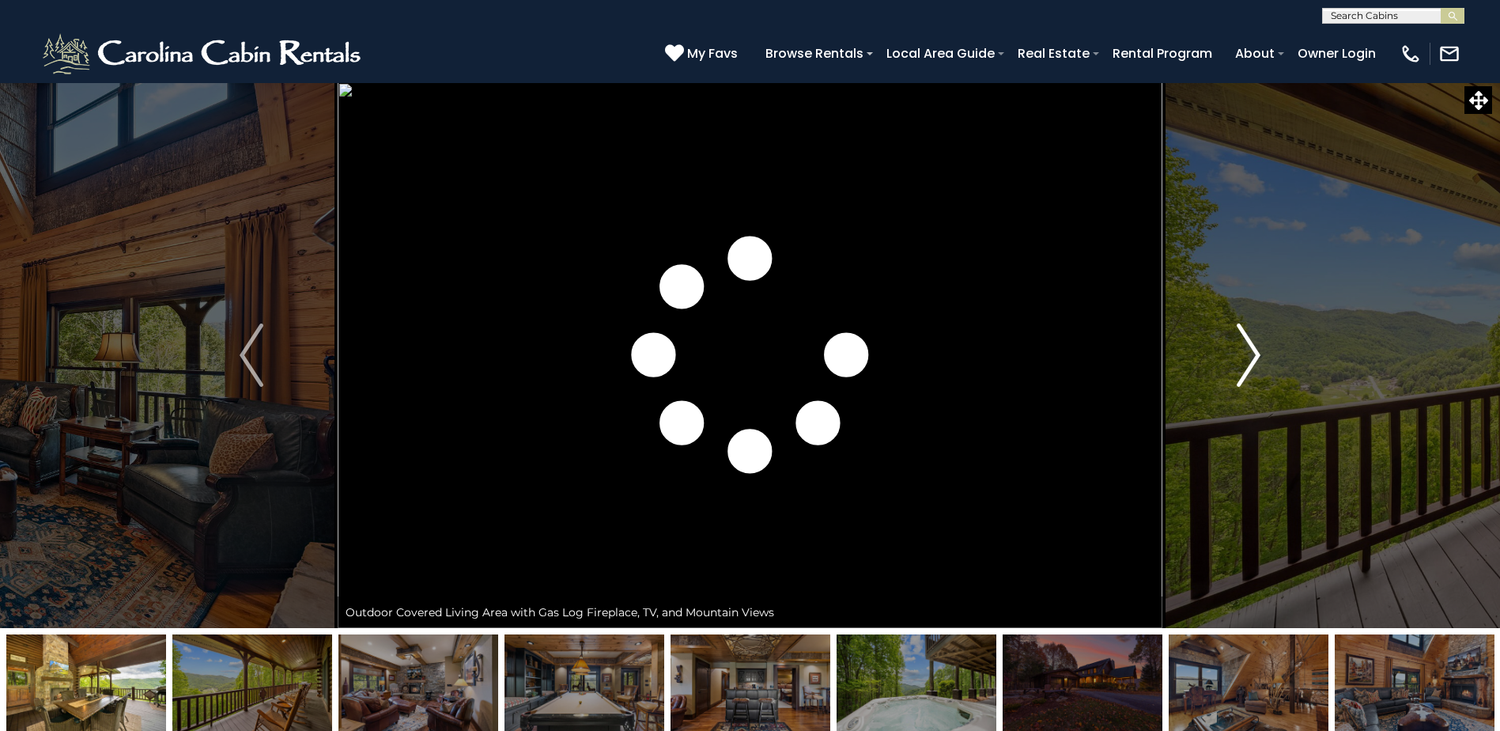
click at [1257, 358] on img "Next" at bounding box center [1249, 354] width 24 height 63
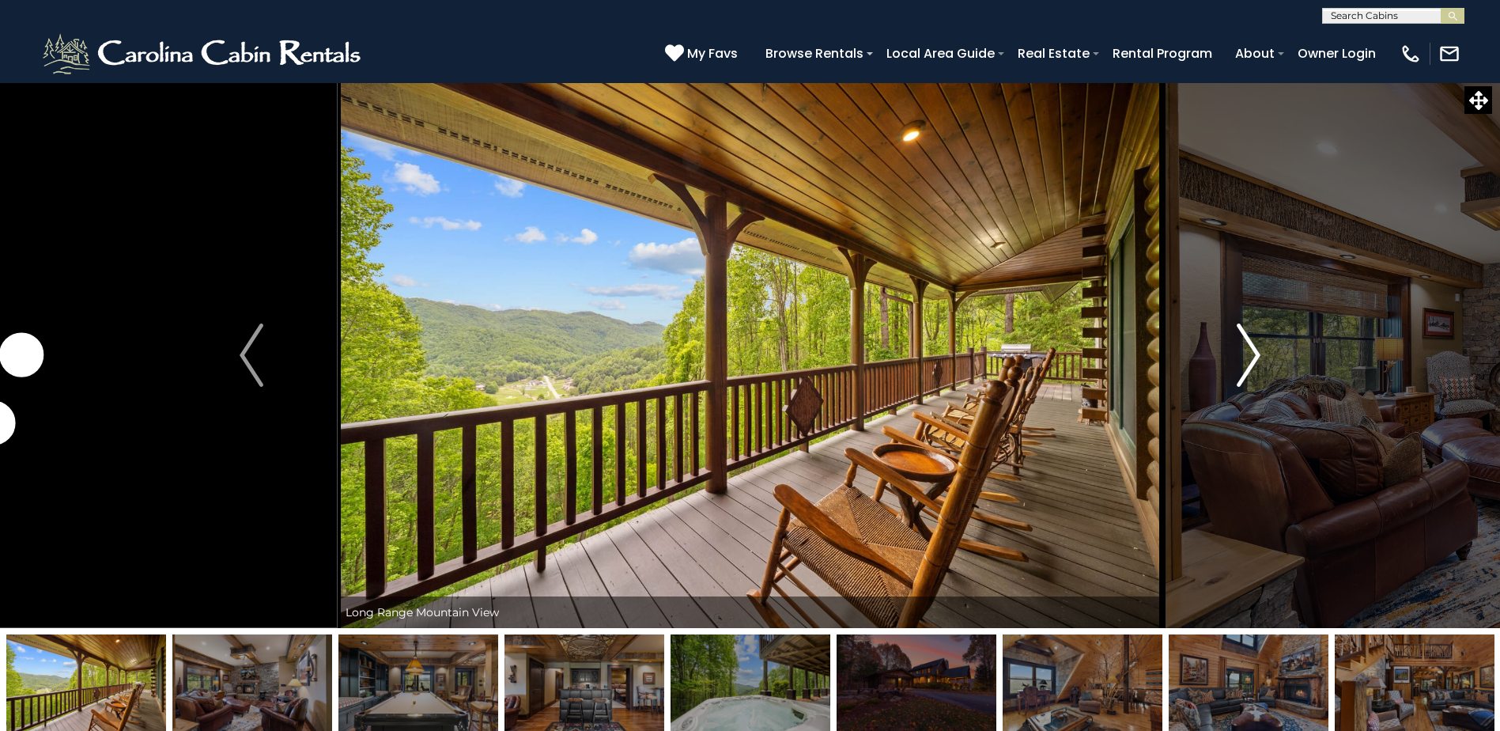
click at [1257, 358] on img "Next" at bounding box center [1249, 354] width 24 height 63
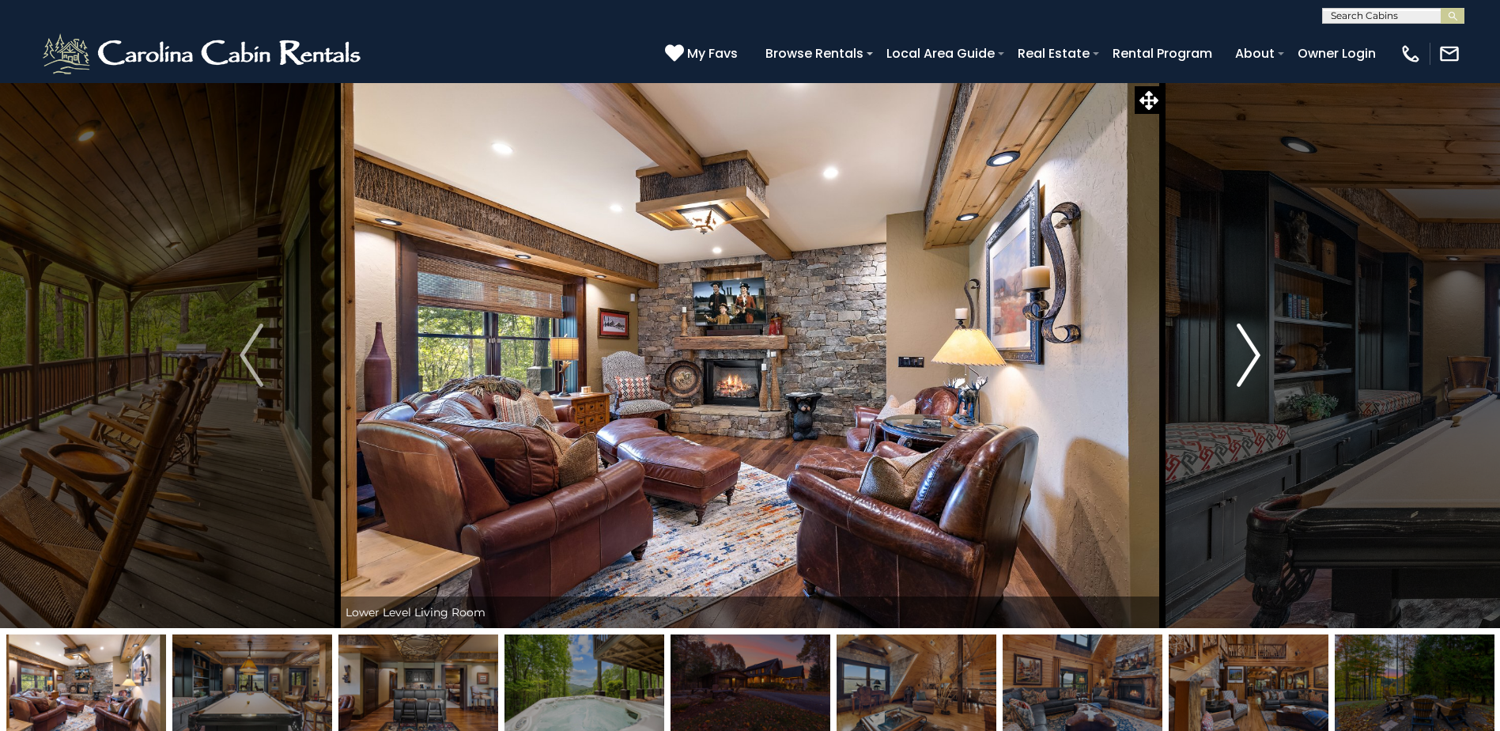
click at [1257, 358] on img "Next" at bounding box center [1249, 354] width 24 height 63
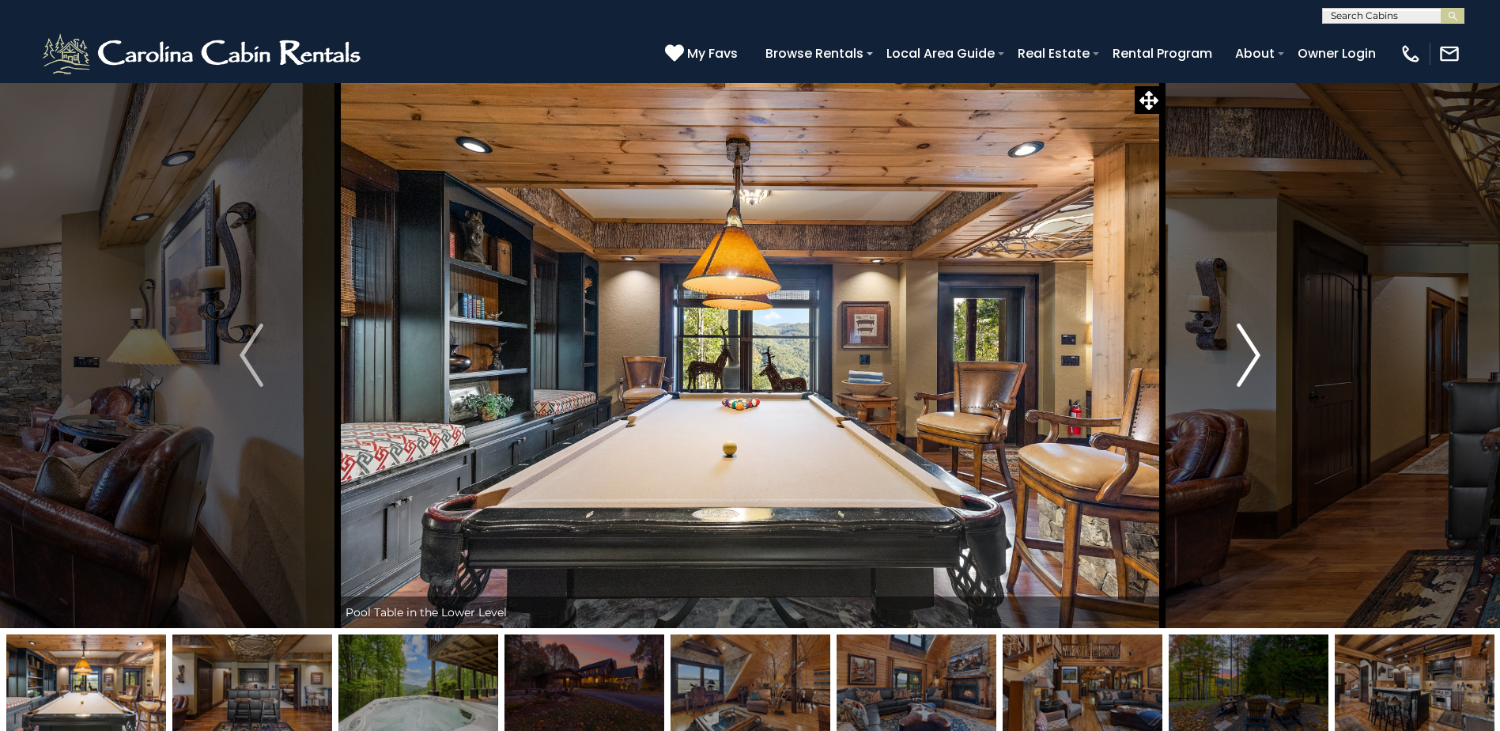
click at [1257, 358] on img "Next" at bounding box center [1249, 354] width 24 height 63
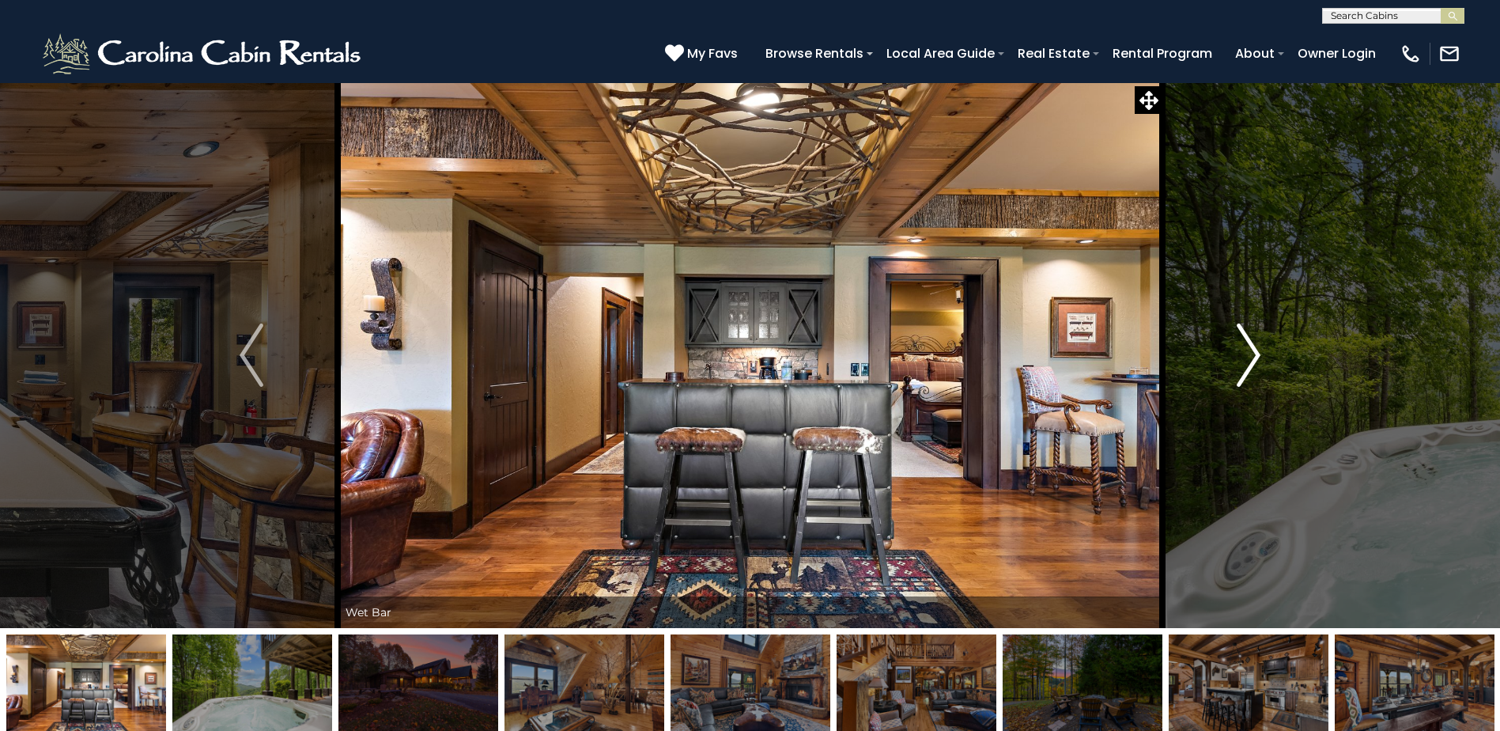
click at [1257, 358] on img "Next" at bounding box center [1249, 354] width 24 height 63
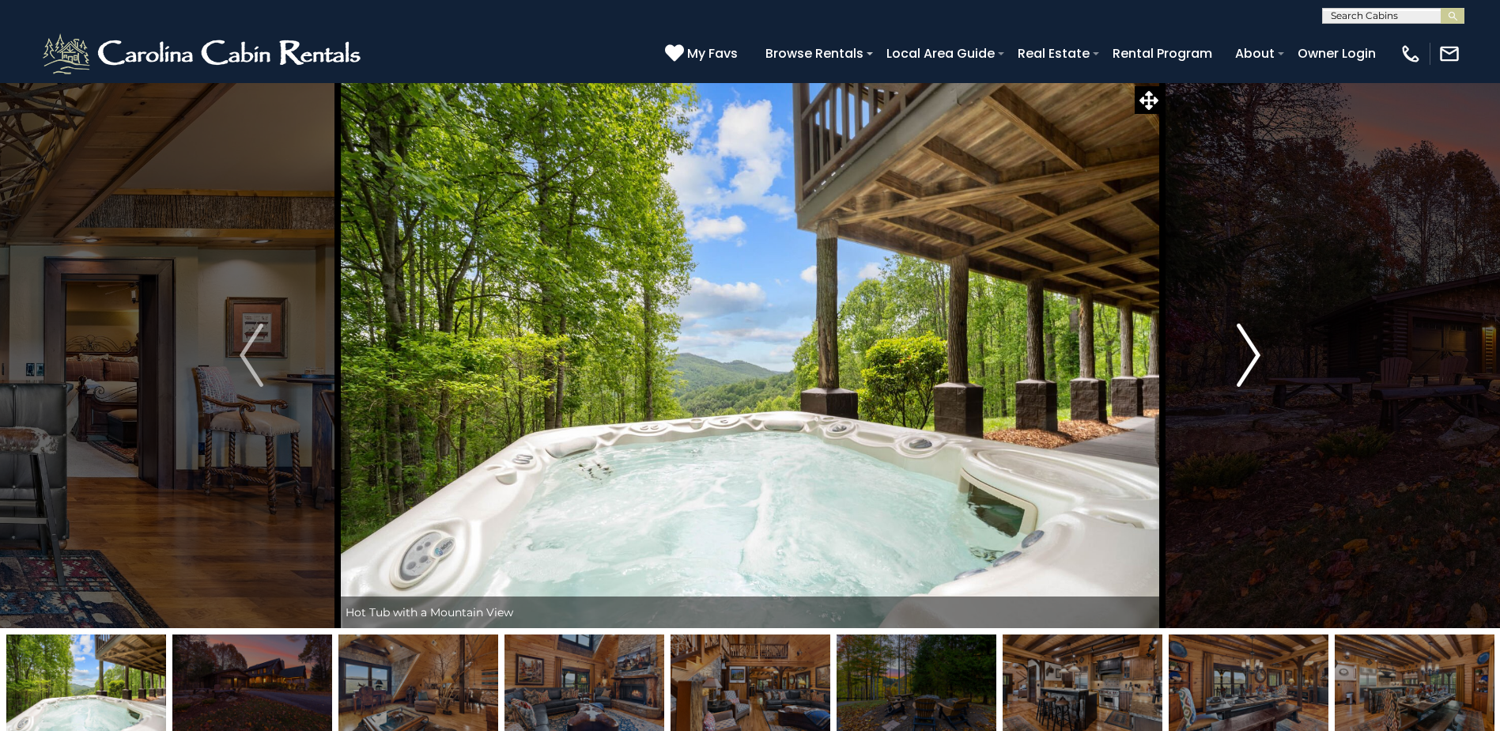
click at [1257, 358] on img "Next" at bounding box center [1249, 354] width 24 height 63
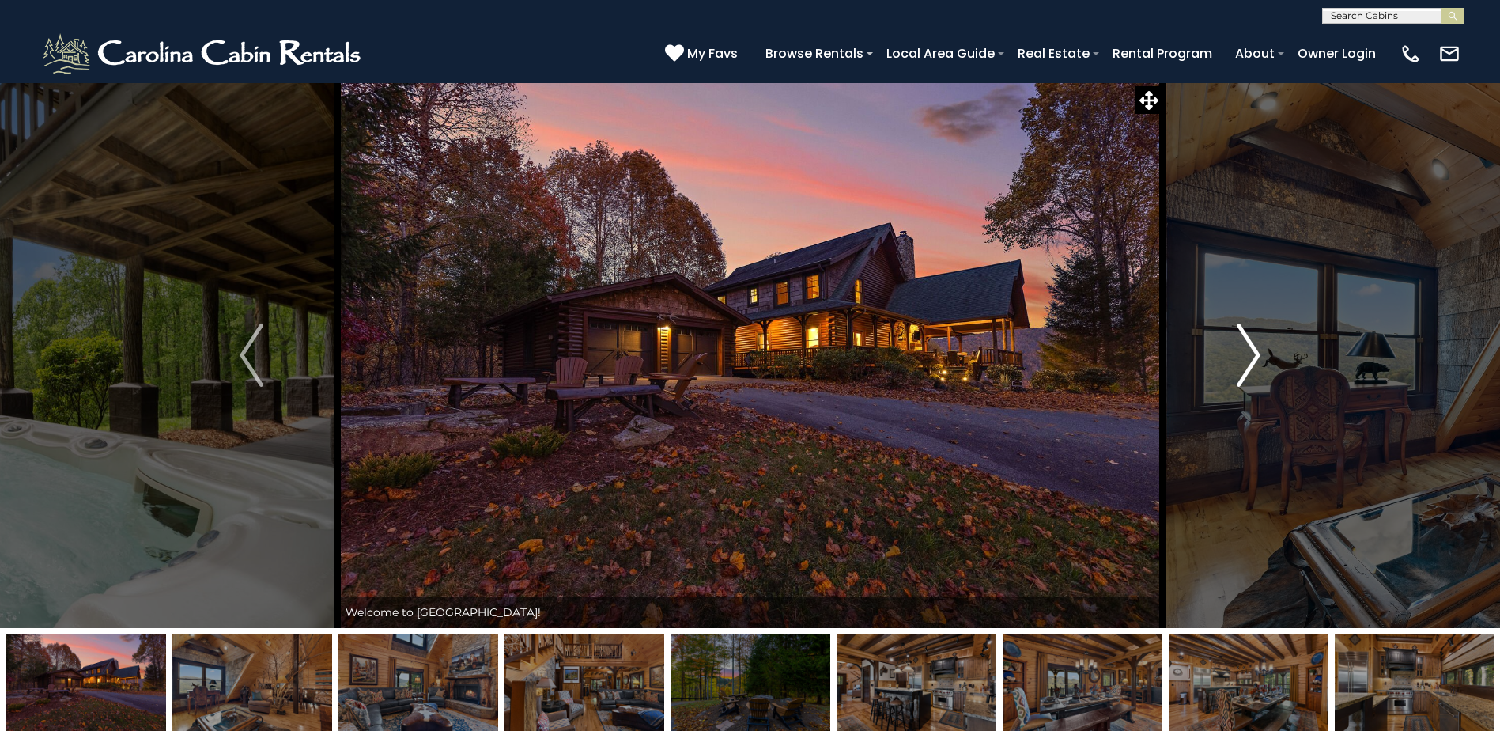
click at [1257, 358] on img "Next" at bounding box center [1249, 354] width 24 height 63
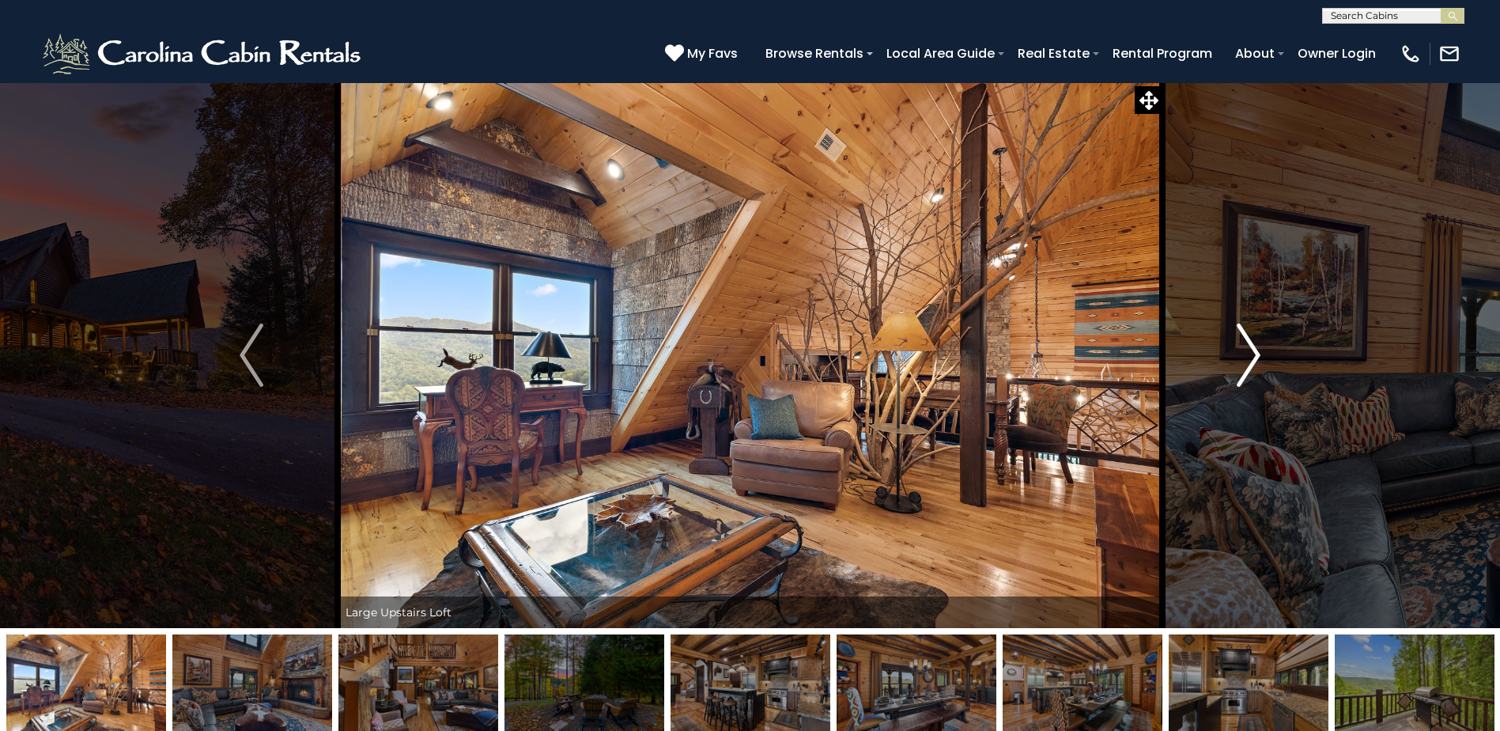
click at [1257, 358] on img "Next" at bounding box center [1249, 354] width 24 height 63
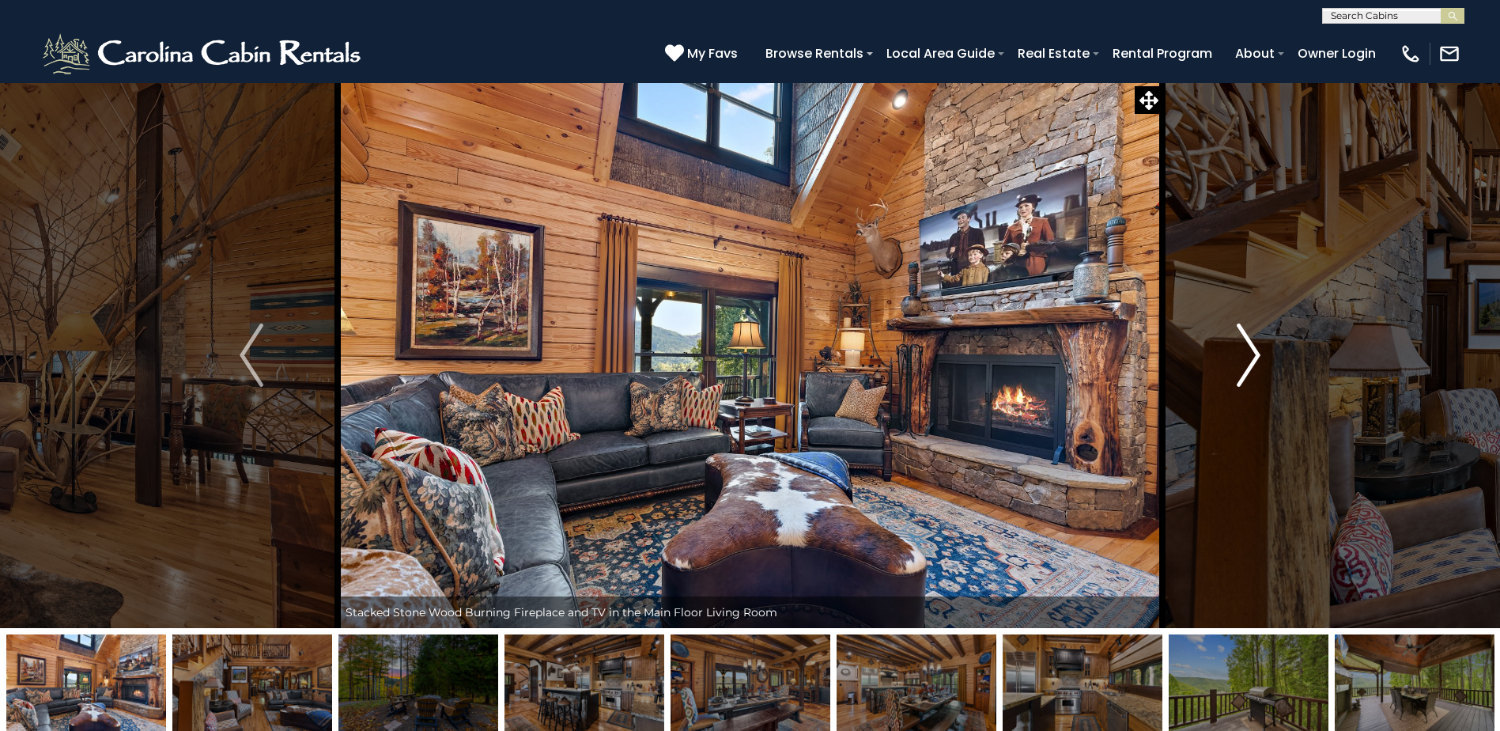
click at [1257, 358] on img "Next" at bounding box center [1249, 354] width 24 height 63
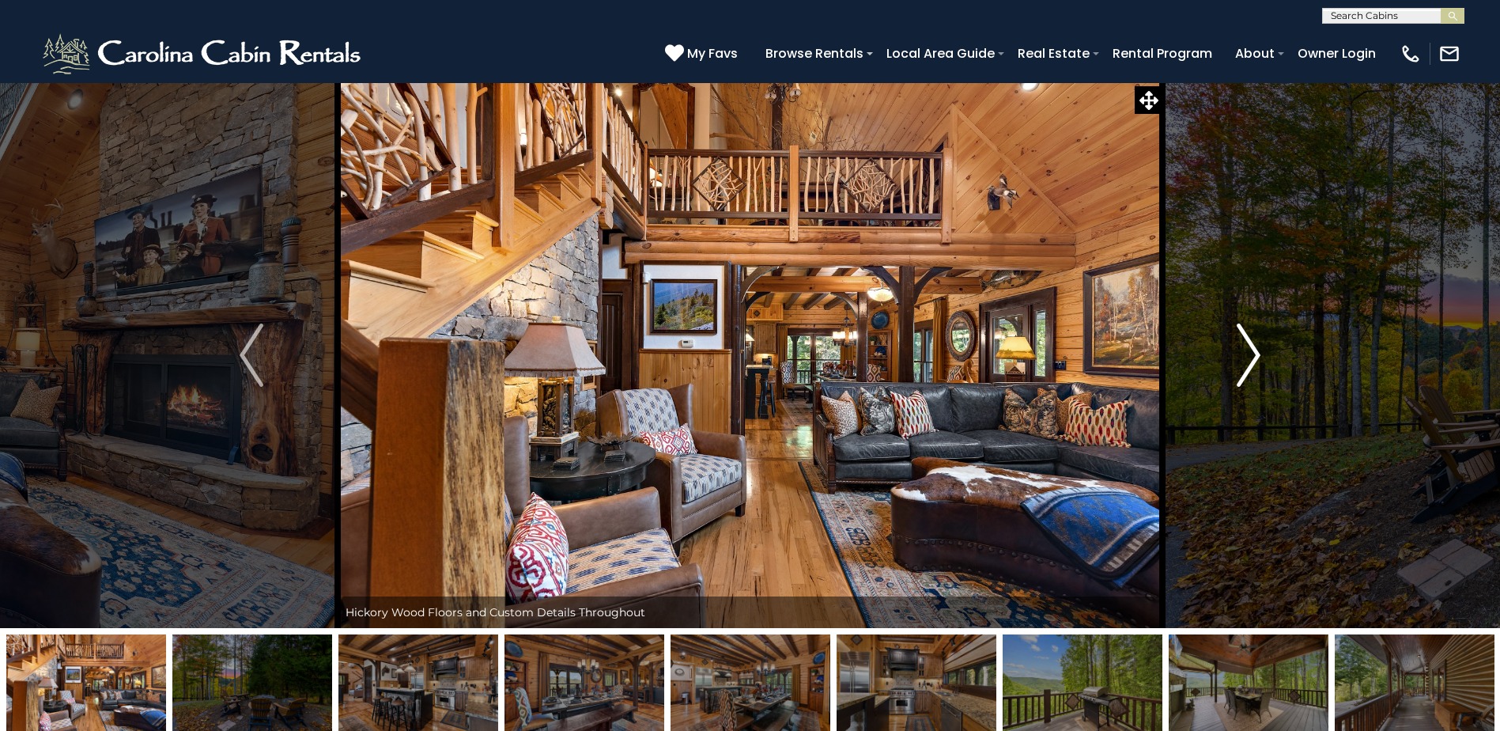
click at [1257, 358] on img "Next" at bounding box center [1249, 354] width 24 height 63
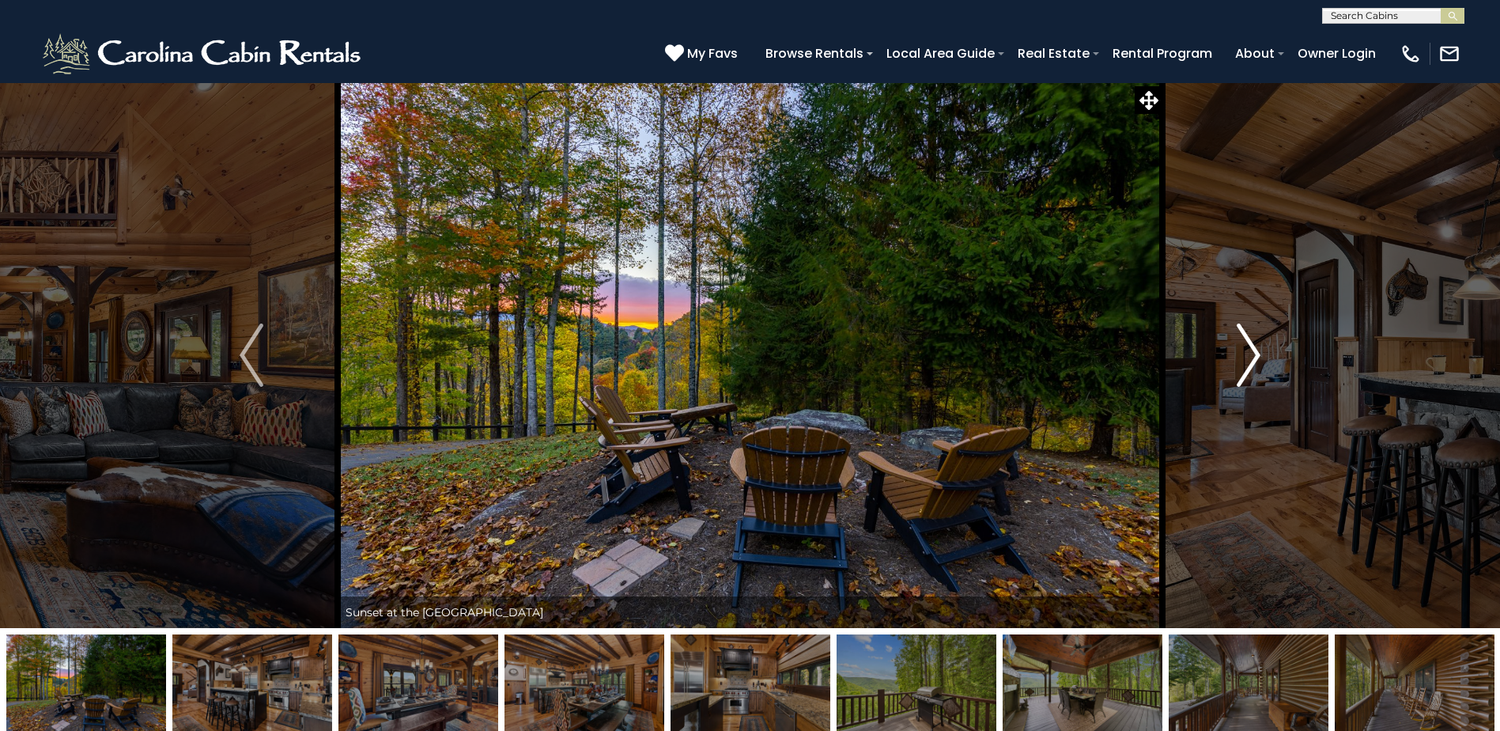
click at [1257, 358] on img "Next" at bounding box center [1249, 354] width 24 height 63
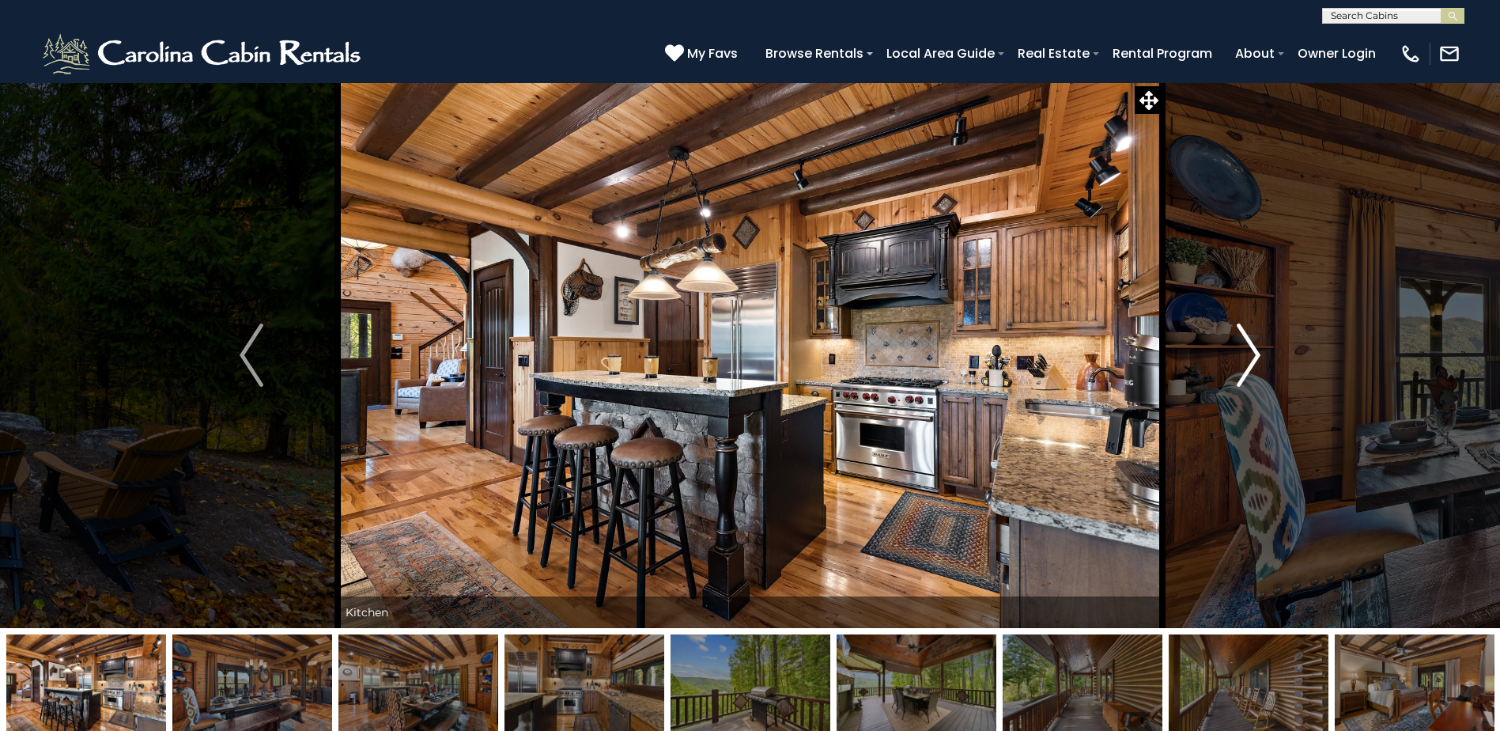
click at [1257, 358] on img "Next" at bounding box center [1249, 354] width 24 height 63
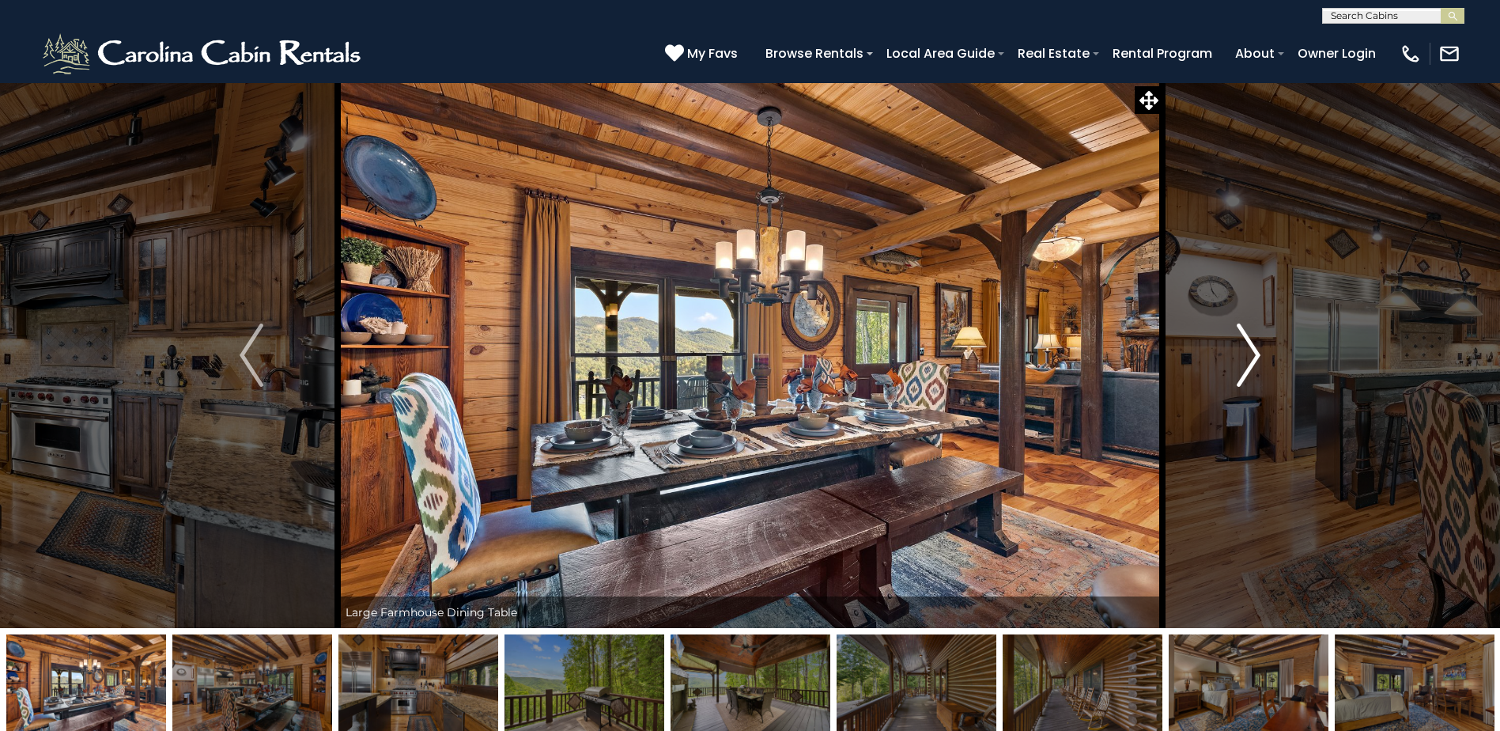
click at [1257, 358] on img "Next" at bounding box center [1249, 354] width 24 height 63
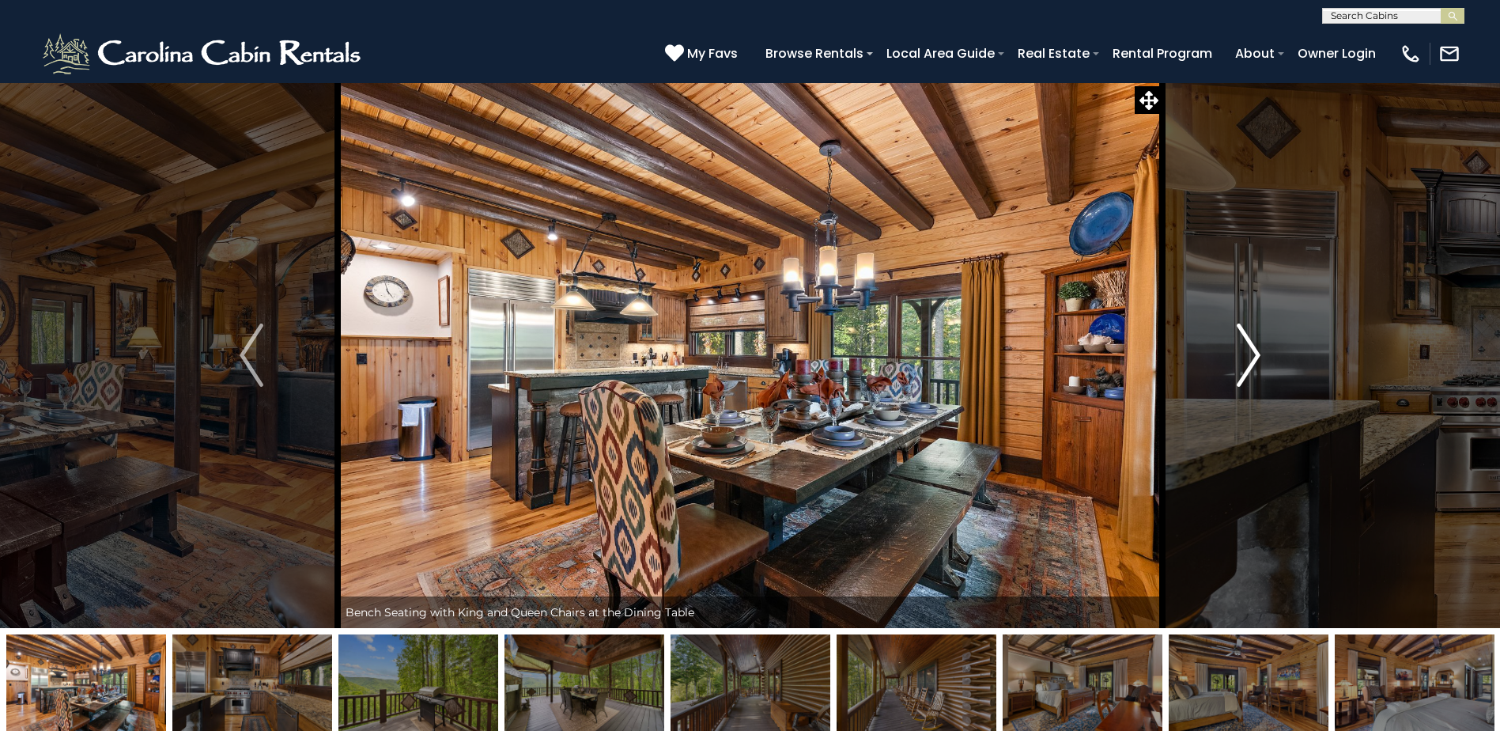
click at [1257, 358] on img "Next" at bounding box center [1249, 354] width 24 height 63
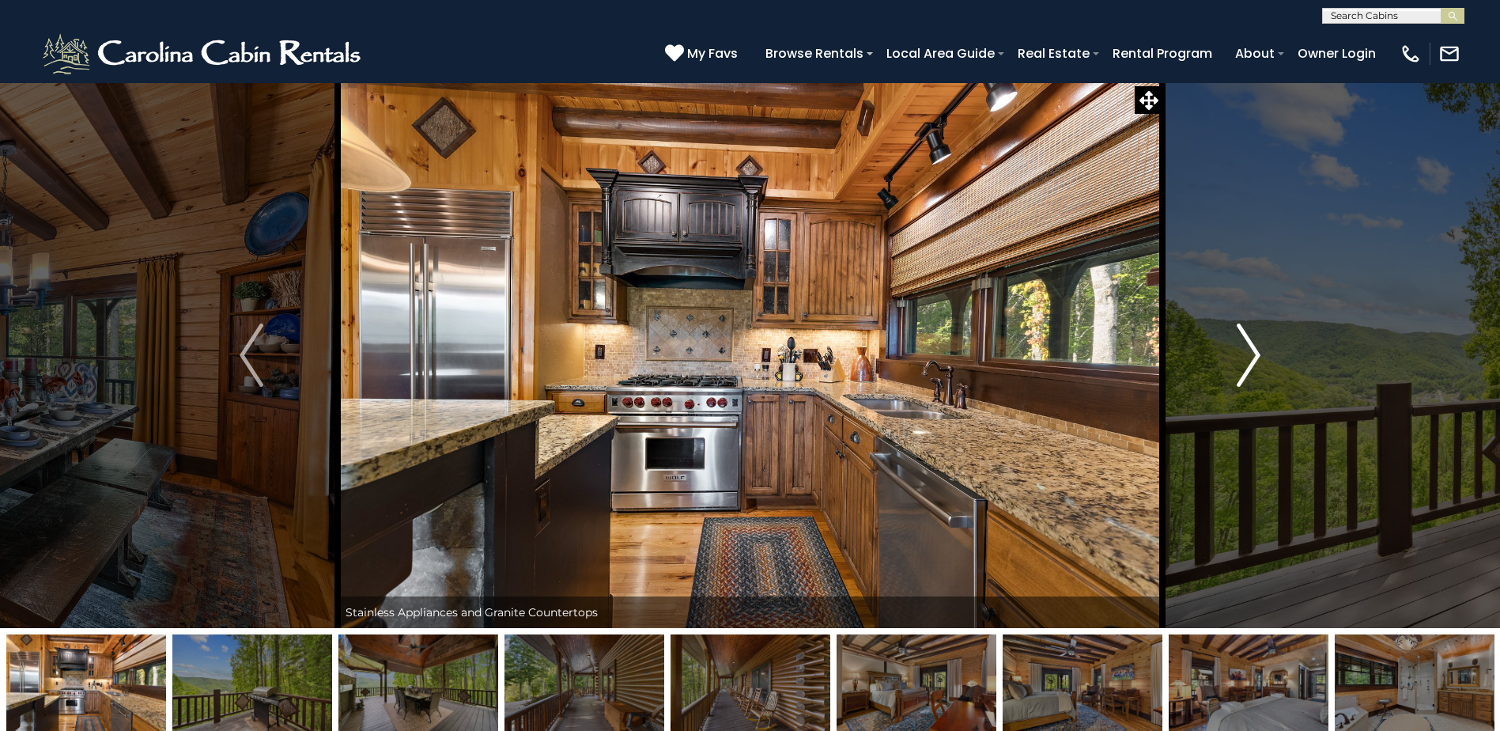
click at [1257, 358] on img "Next" at bounding box center [1249, 354] width 24 height 63
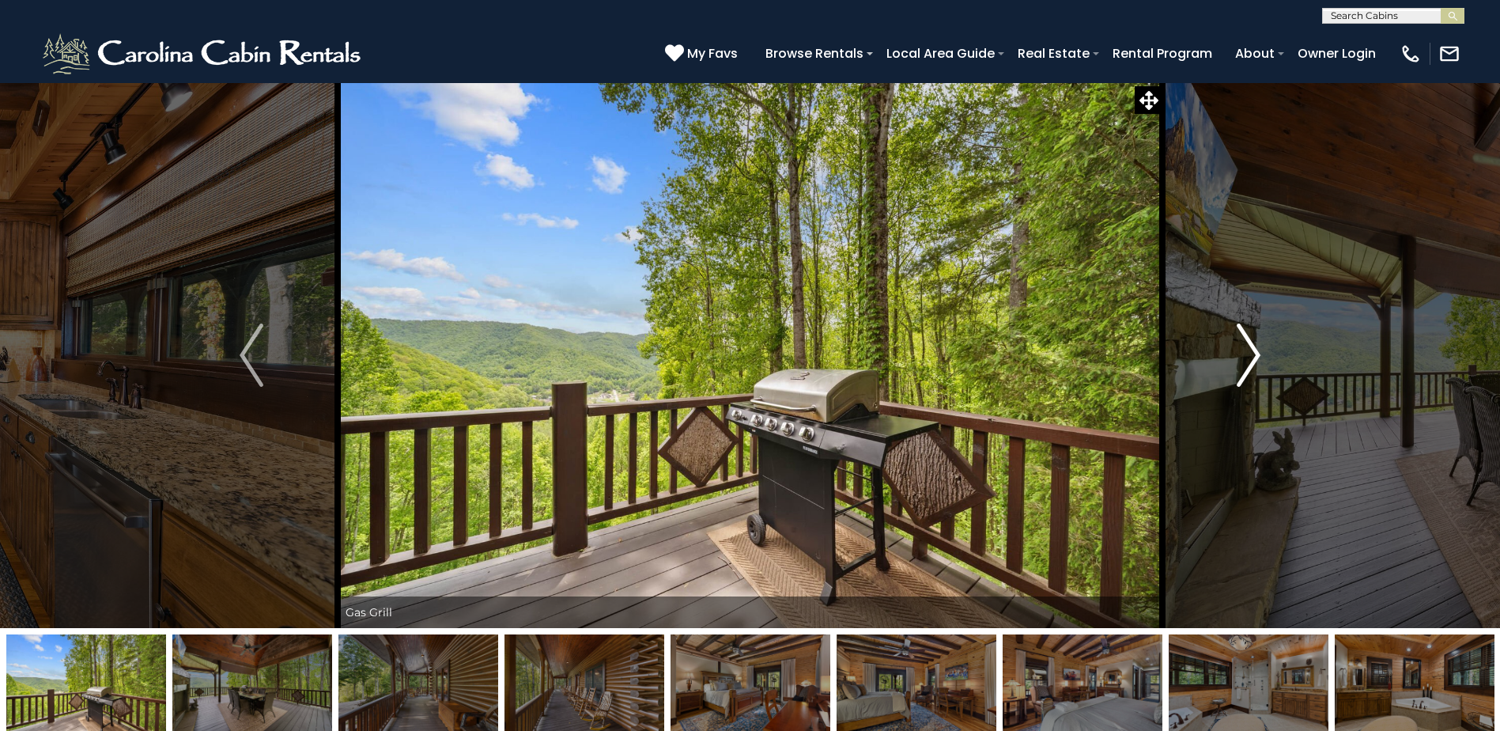
click at [1257, 358] on img "Next" at bounding box center [1249, 354] width 24 height 63
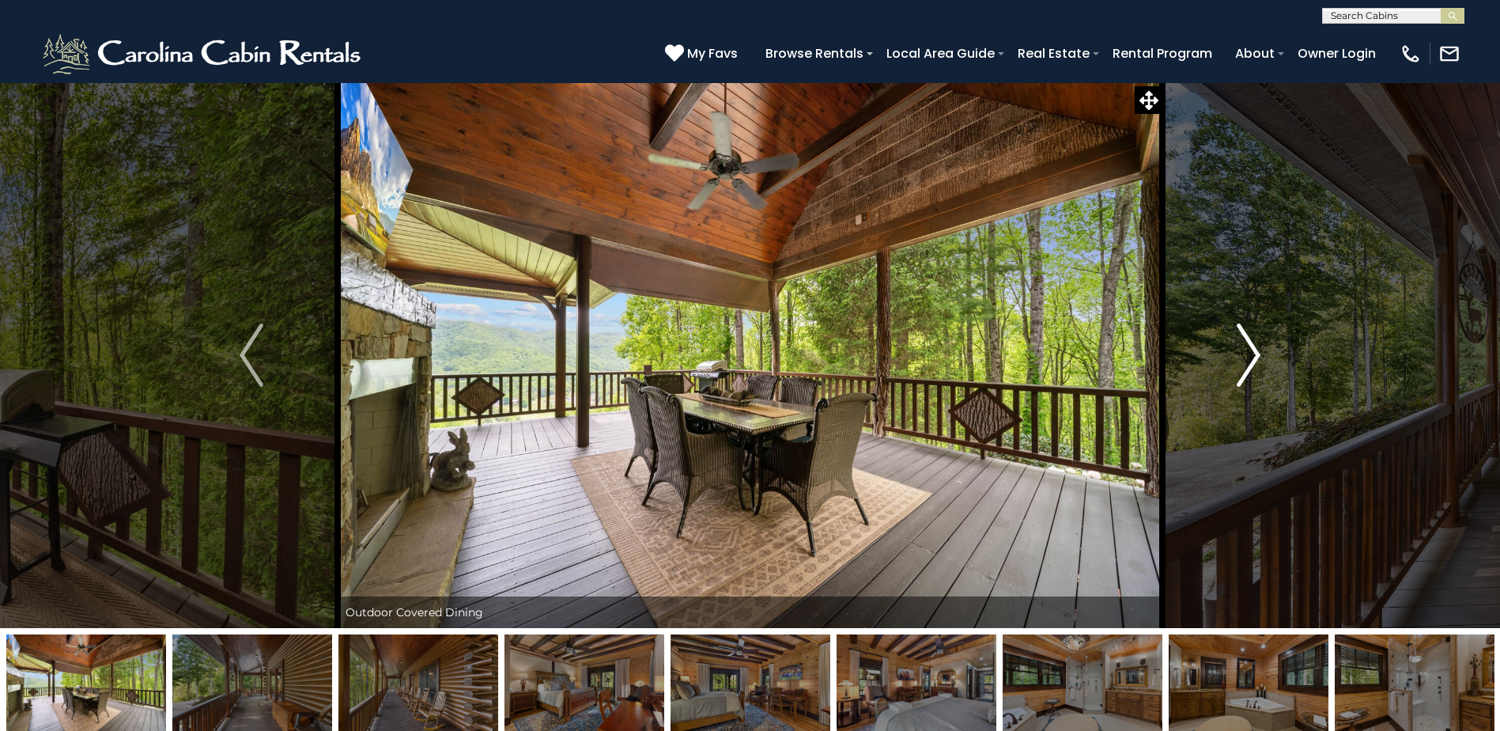
click at [1257, 358] on img "Next" at bounding box center [1249, 354] width 24 height 63
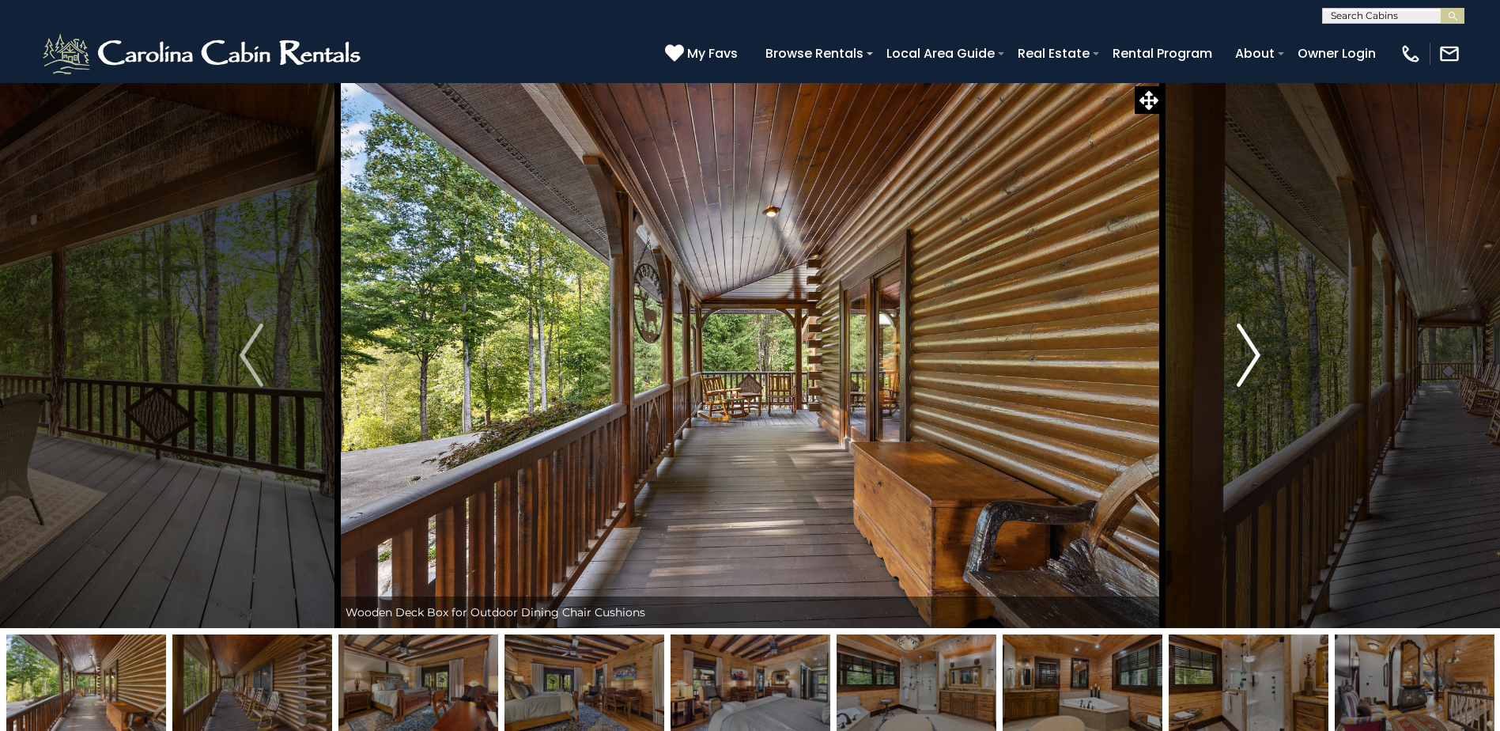
click at [1257, 358] on img "Next" at bounding box center [1249, 354] width 24 height 63
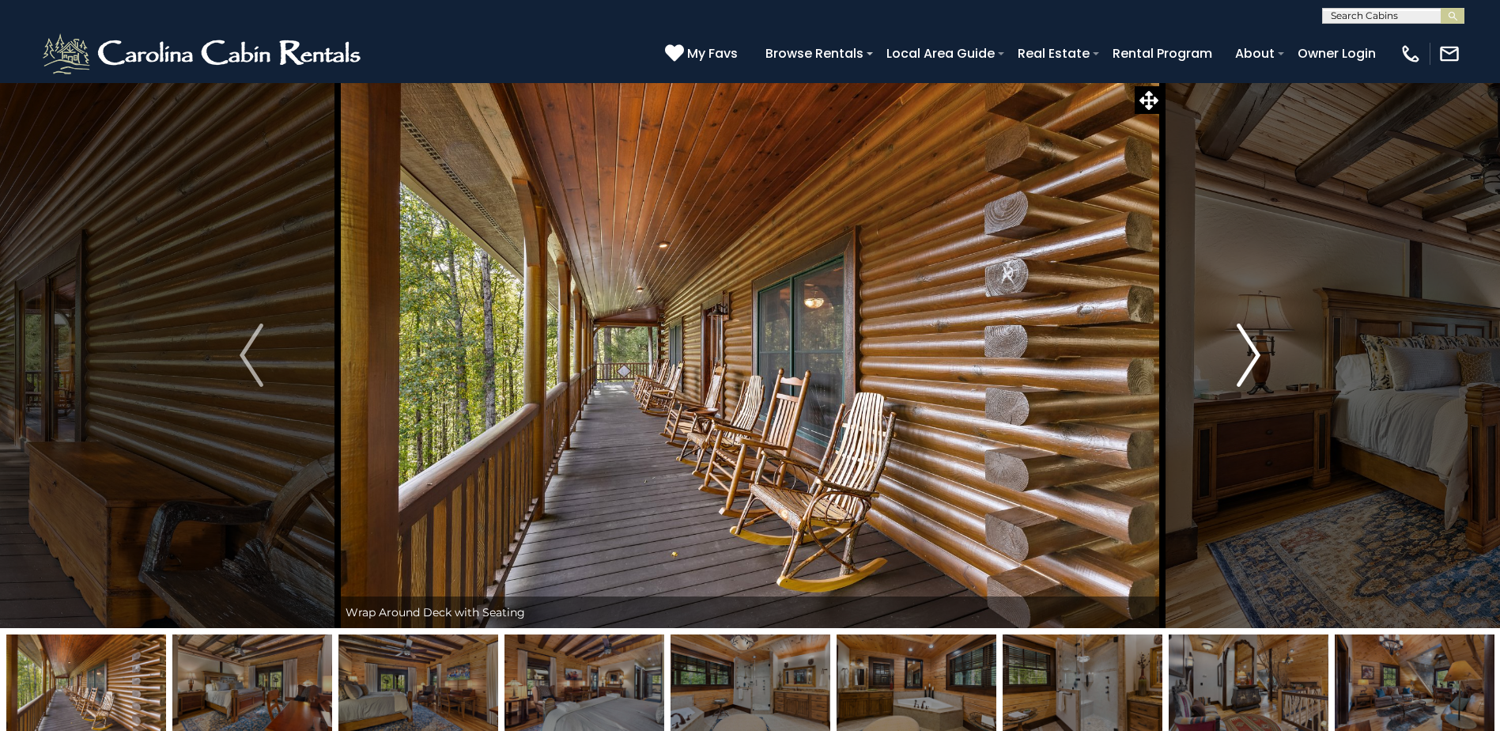
click at [1257, 358] on img "Next" at bounding box center [1249, 354] width 24 height 63
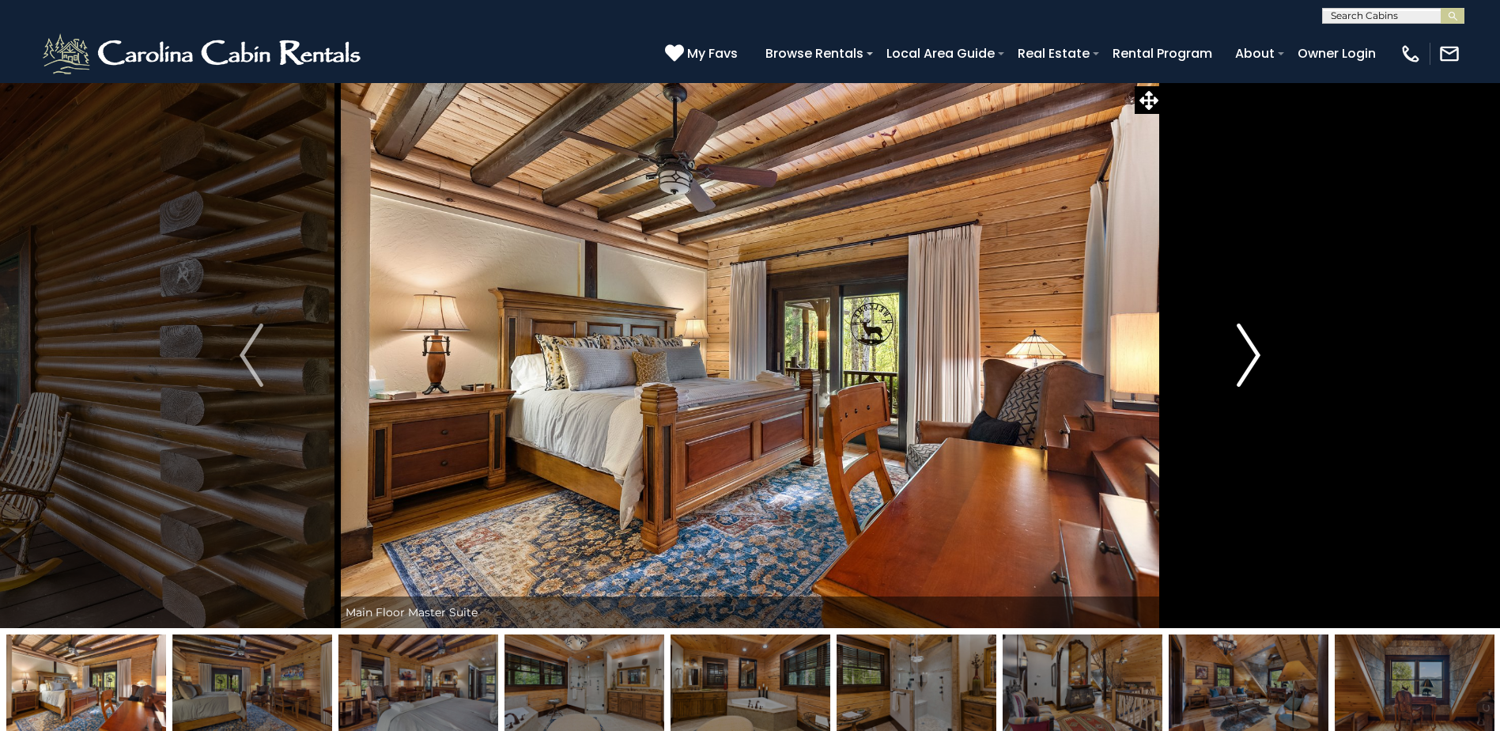
click at [1230, 362] on button "Next" at bounding box center [1249, 355] width 172 height 546
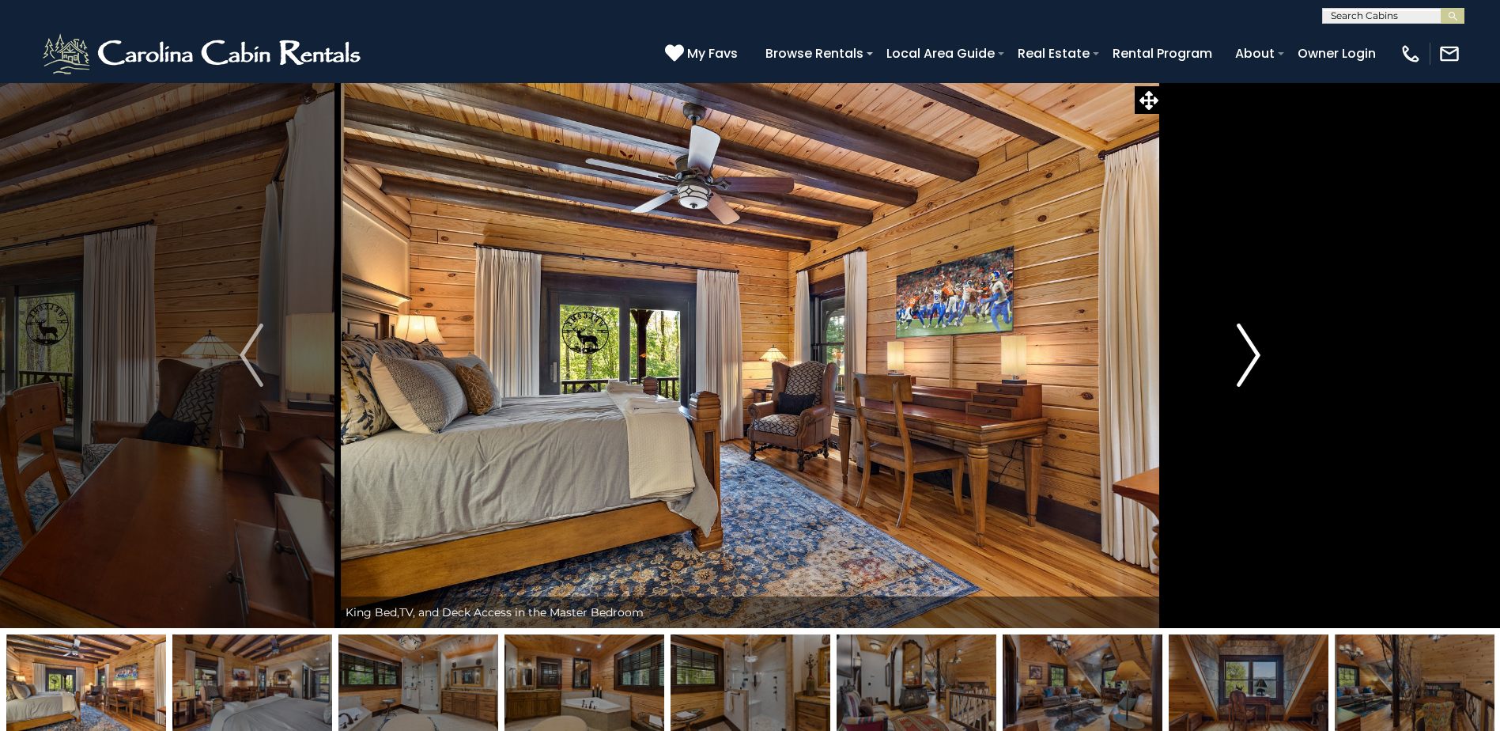
click at [1230, 362] on button "Next" at bounding box center [1249, 355] width 172 height 546
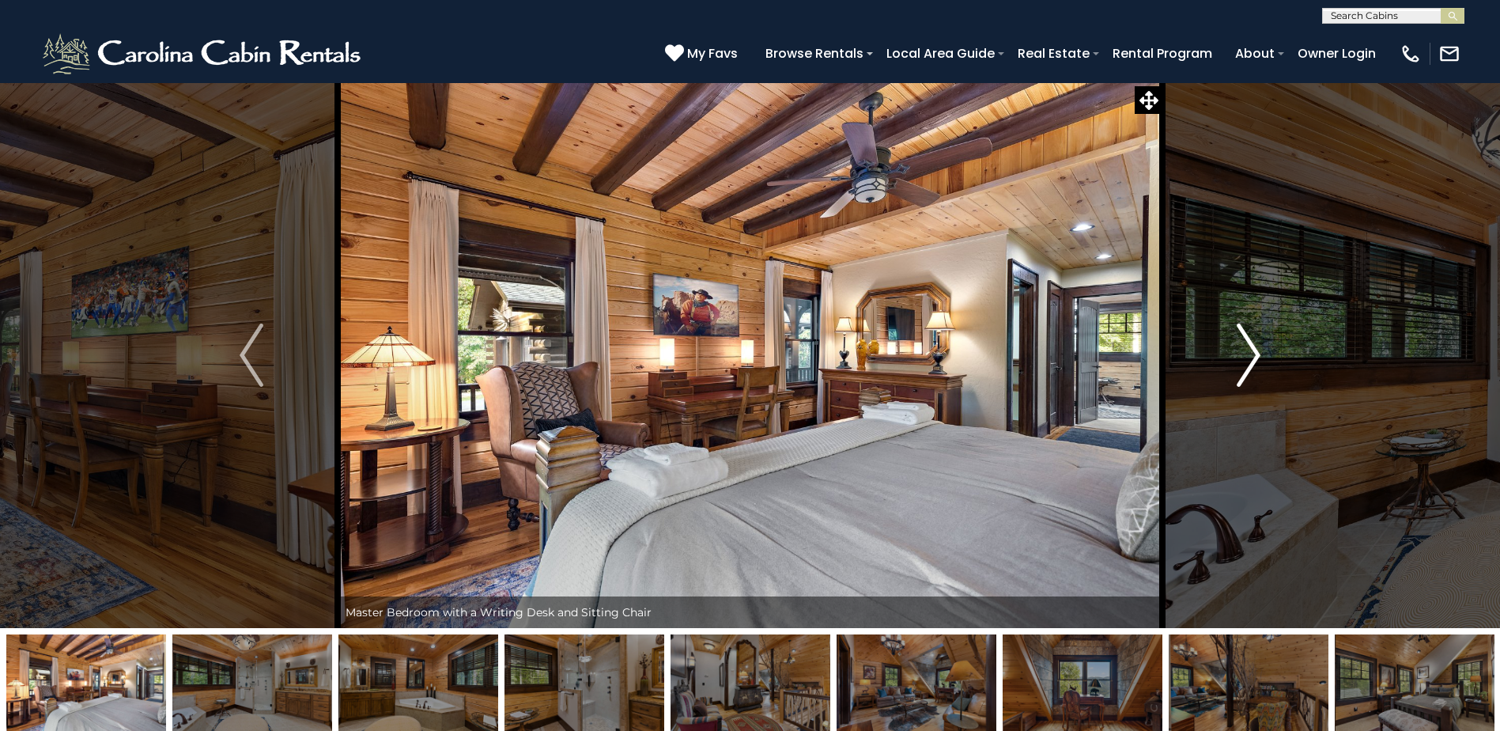
click at [1230, 362] on button "Next" at bounding box center [1249, 355] width 172 height 546
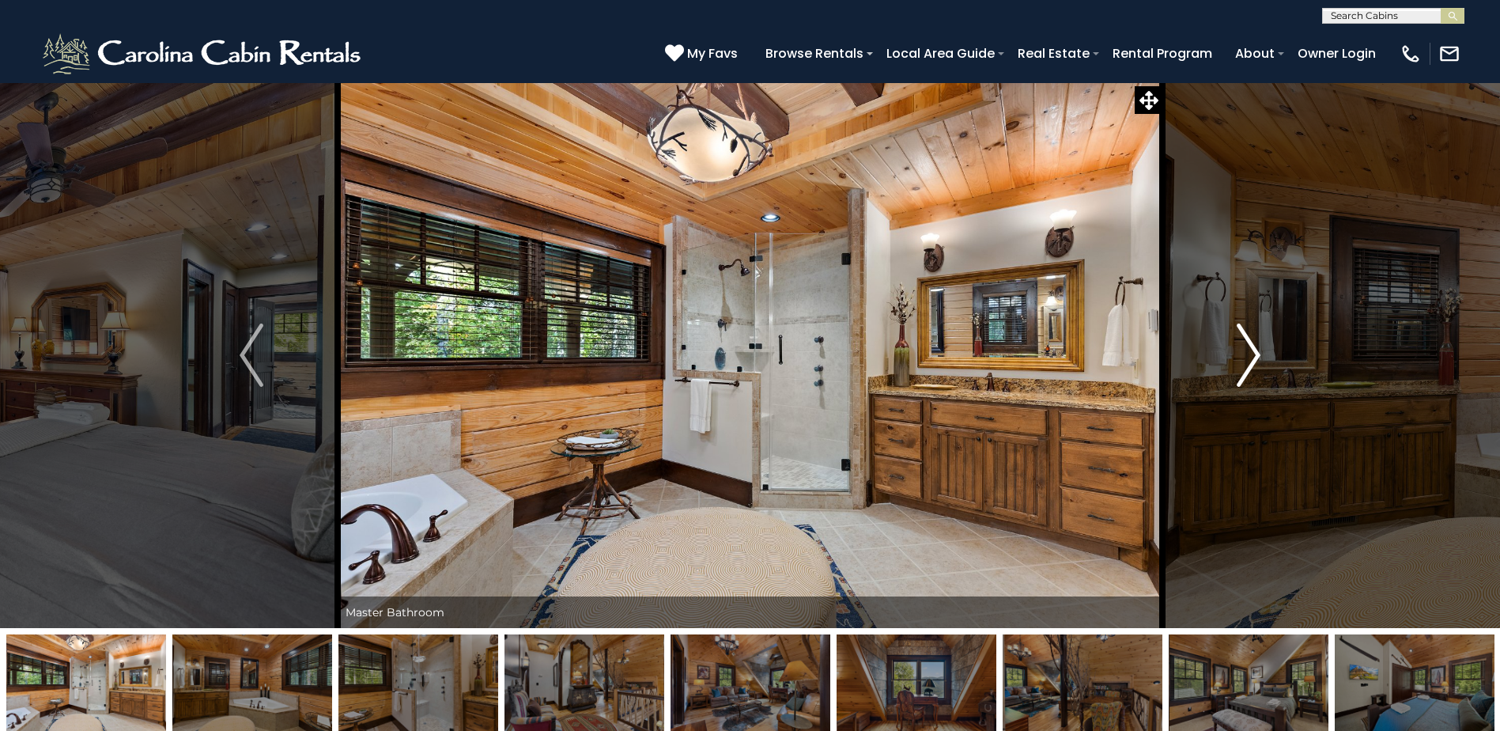
click at [1230, 362] on button "Next" at bounding box center [1249, 355] width 172 height 546
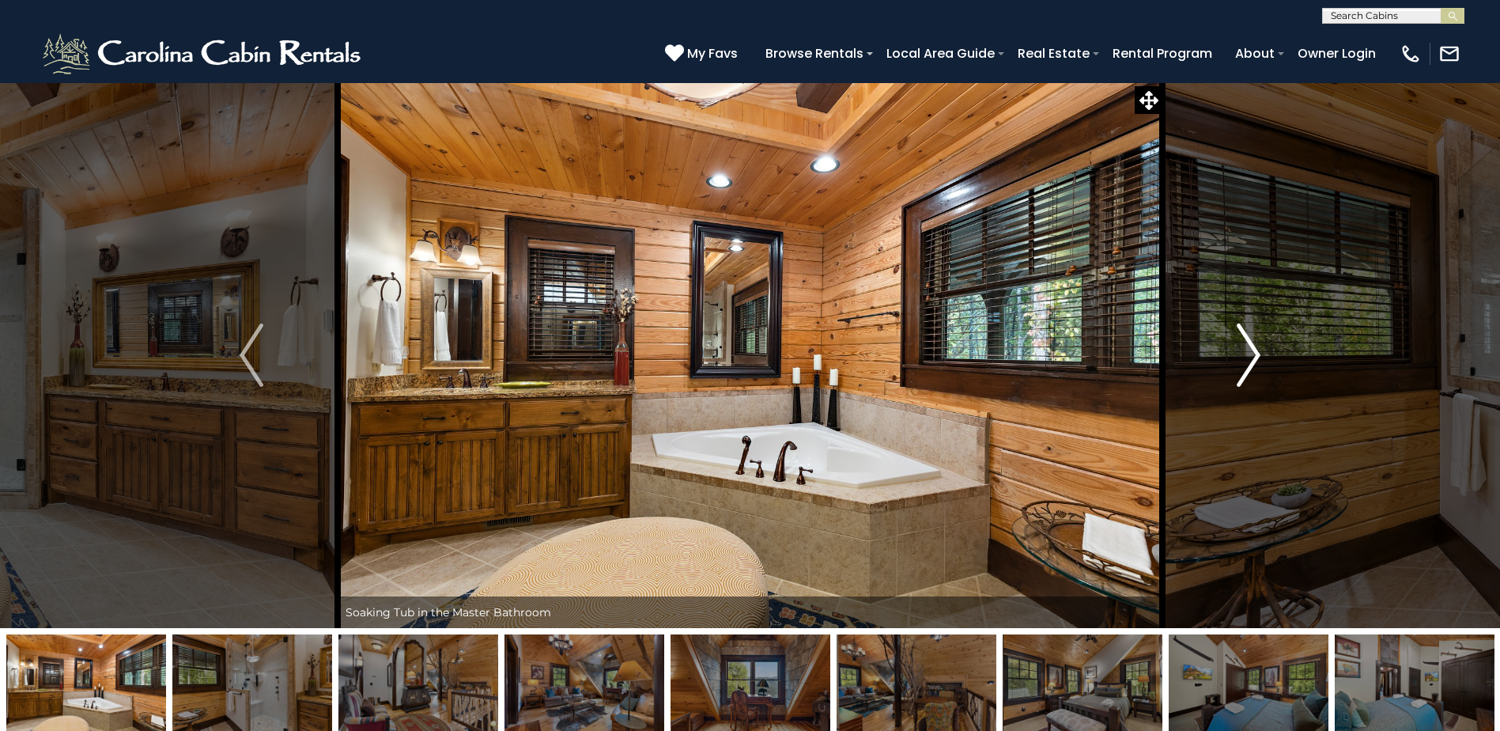
click at [1230, 362] on button "Next" at bounding box center [1249, 355] width 172 height 546
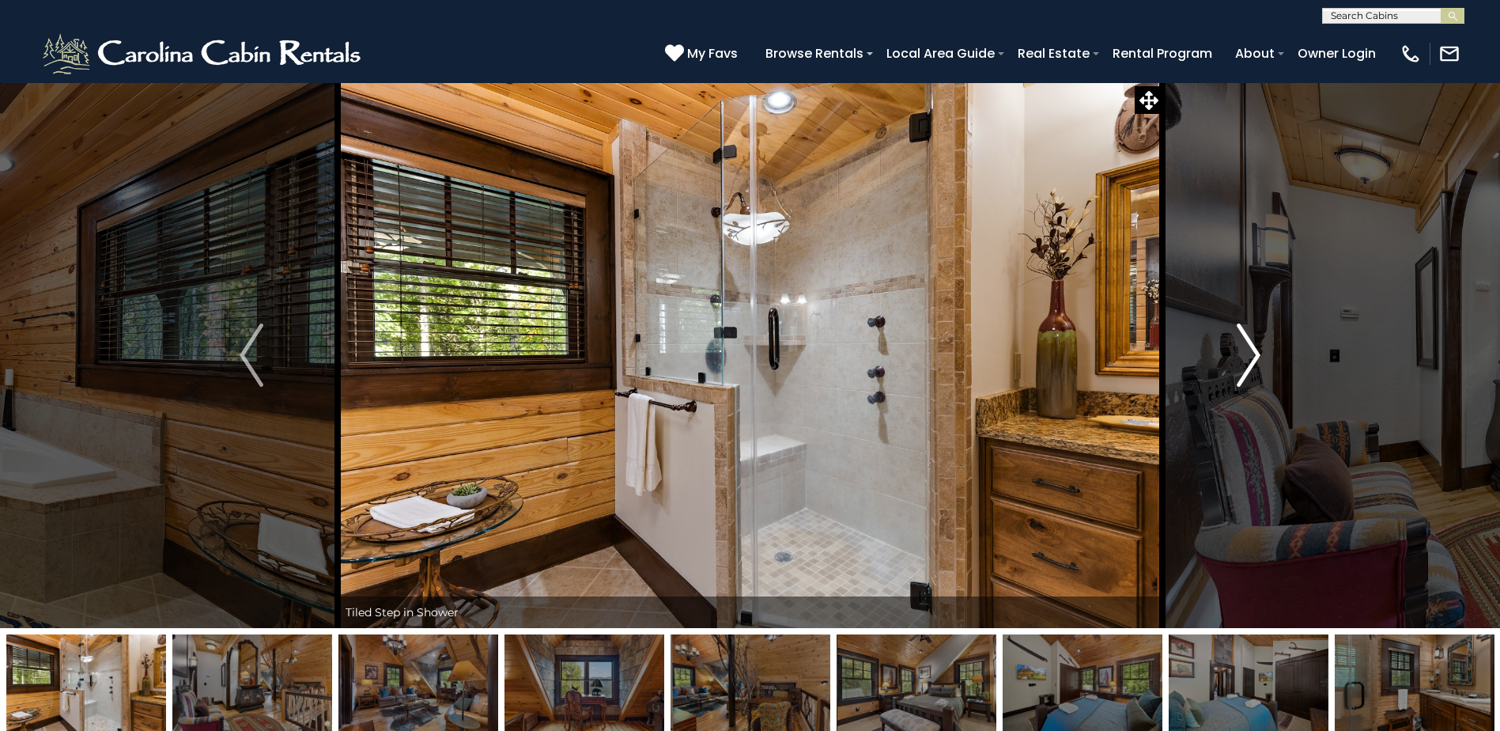
click at [1230, 362] on button "Next" at bounding box center [1249, 355] width 172 height 546
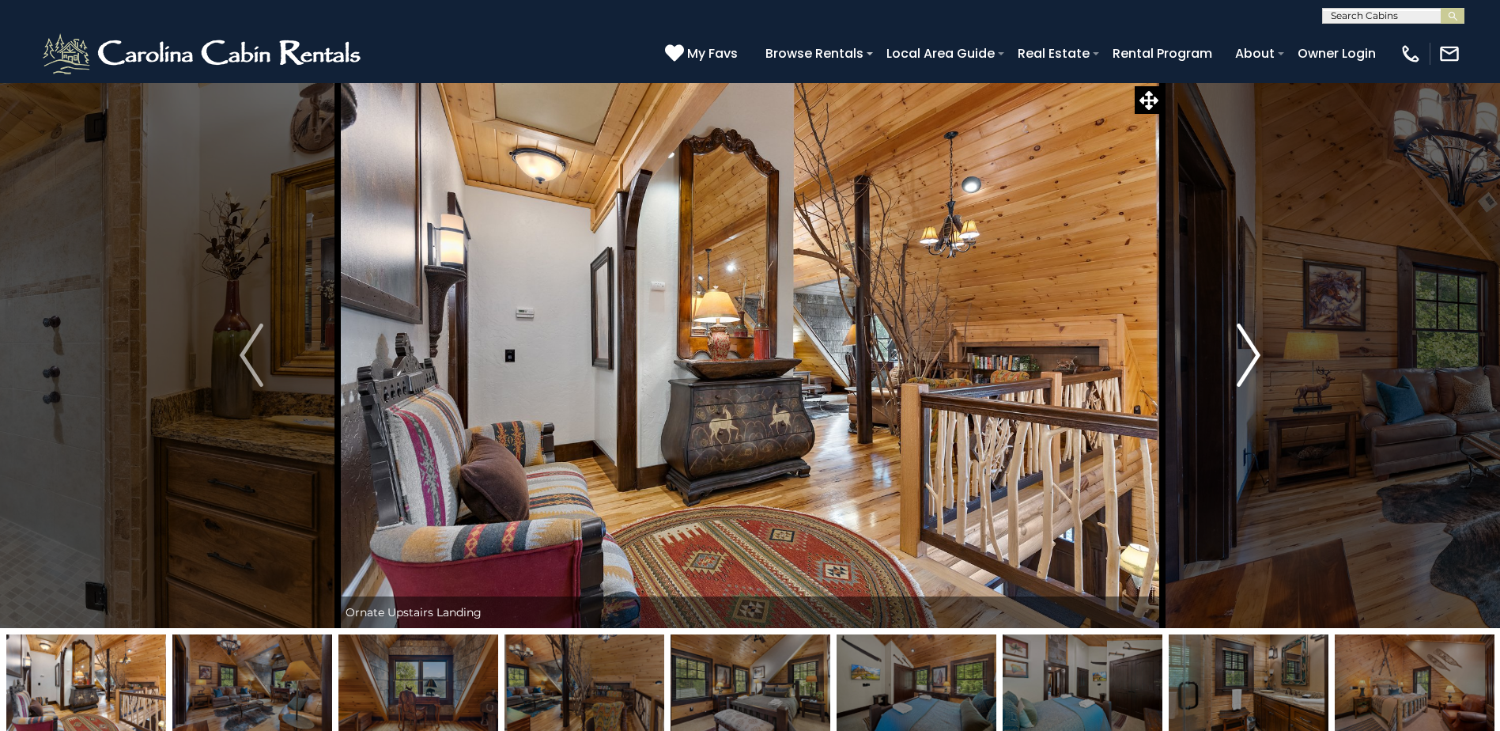
click at [1230, 362] on button "Next" at bounding box center [1249, 355] width 172 height 546
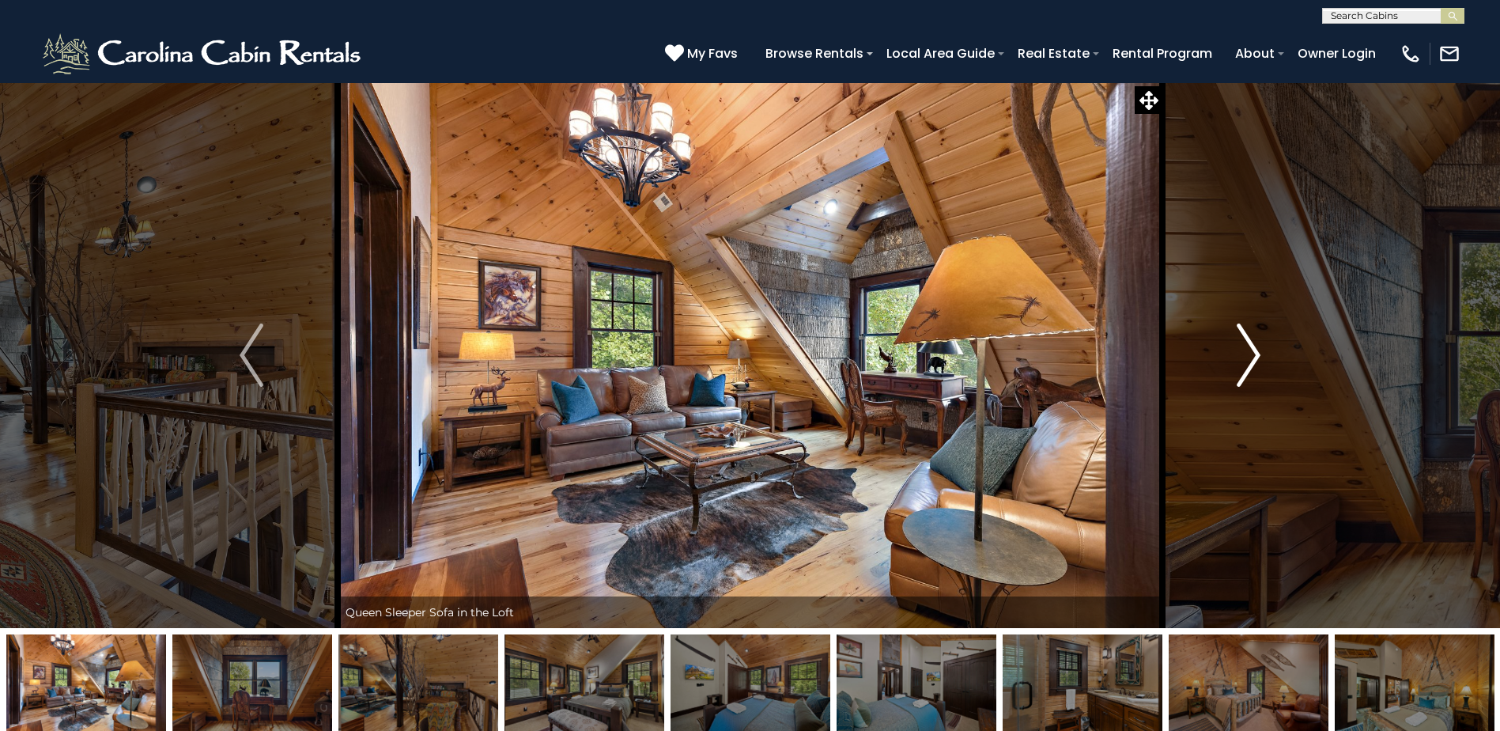
click at [1230, 362] on button "Next" at bounding box center [1249, 355] width 172 height 546
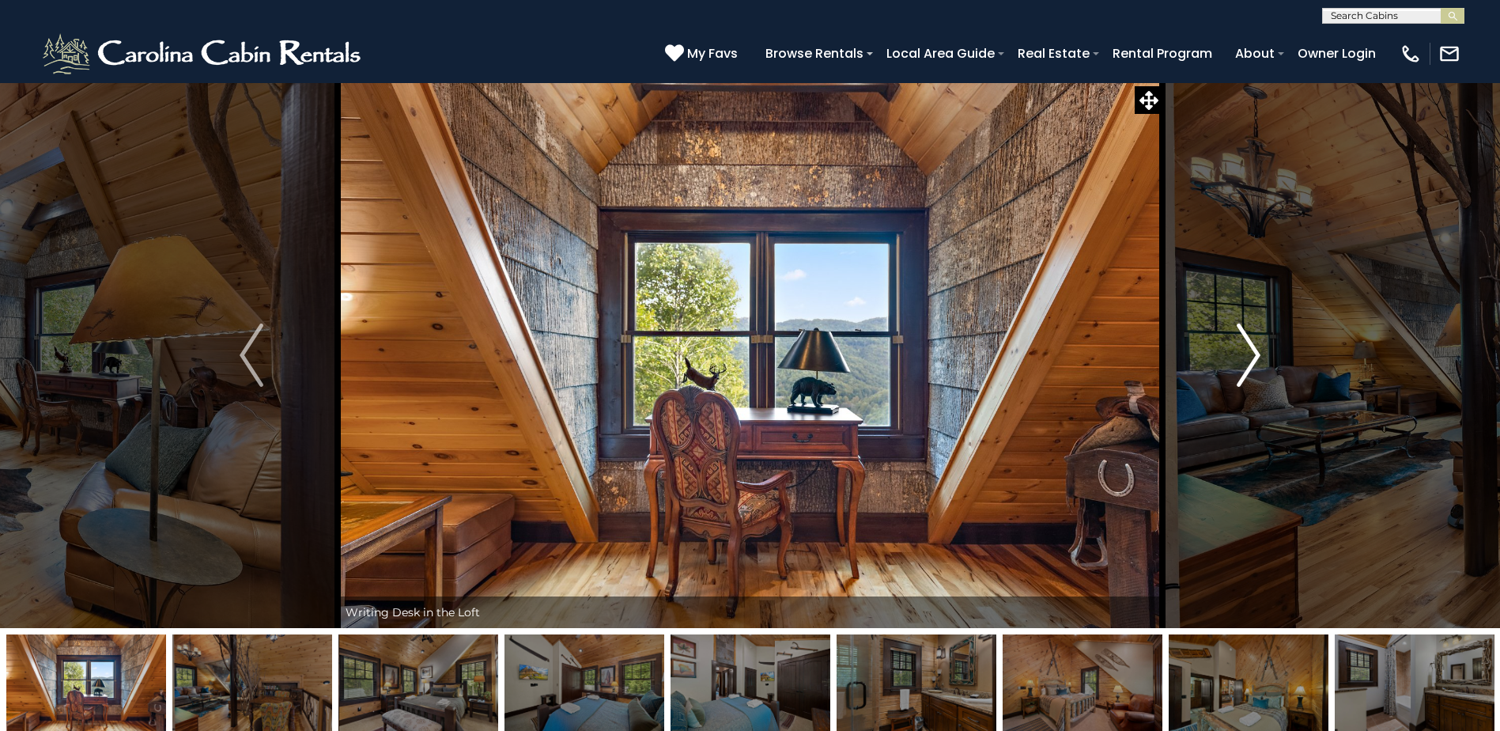
click at [1230, 362] on button "Next" at bounding box center [1249, 355] width 172 height 546
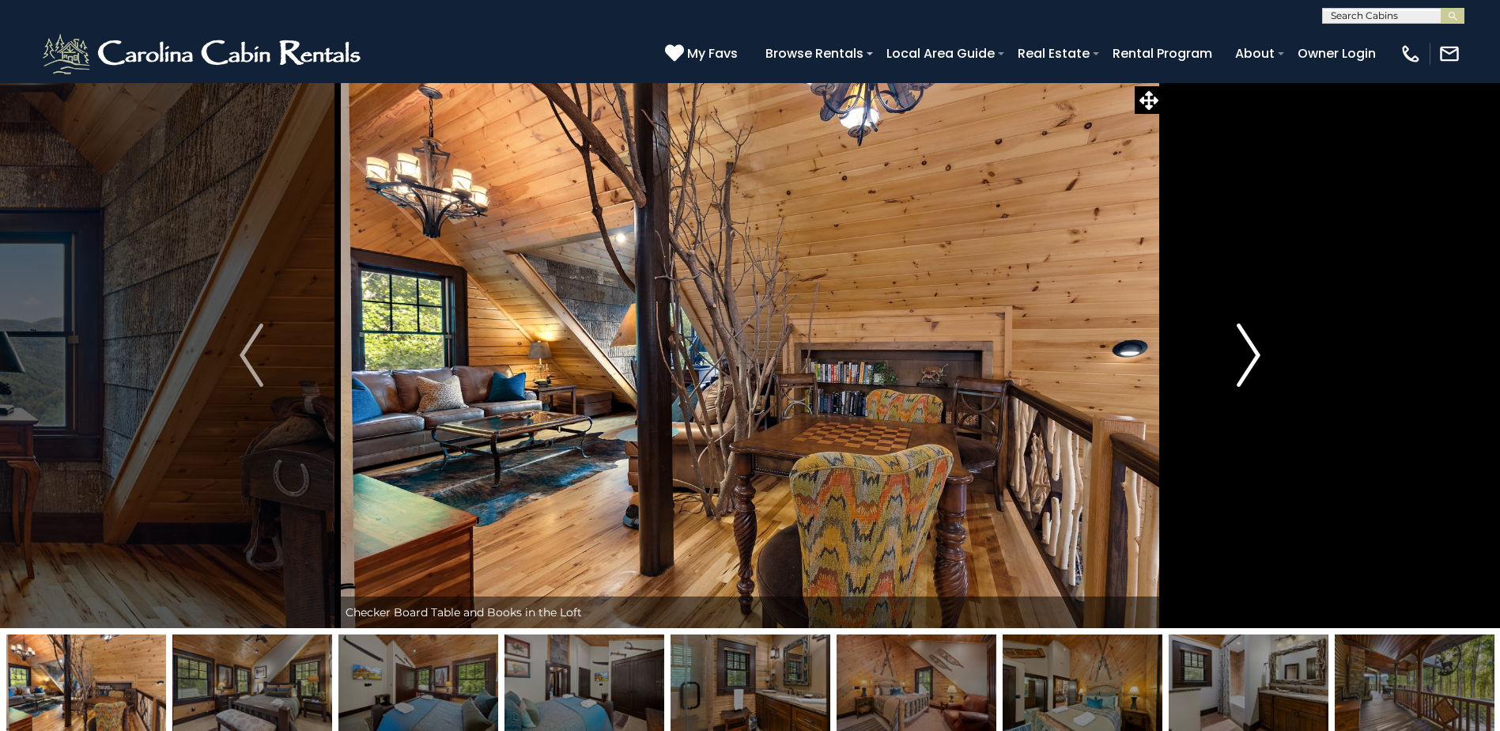
click at [1230, 362] on button "Next" at bounding box center [1249, 355] width 172 height 546
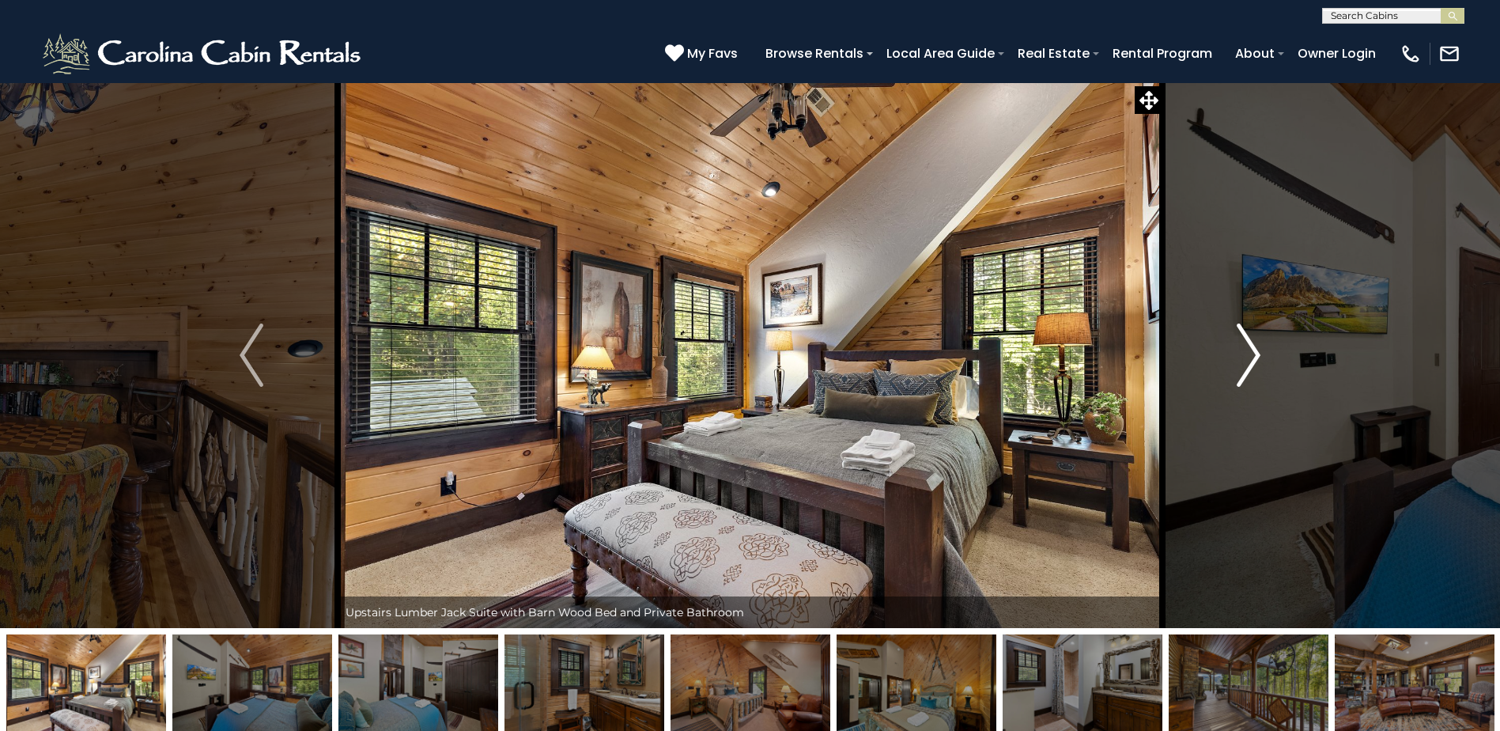
click at [1230, 362] on button "Next" at bounding box center [1249, 355] width 172 height 546
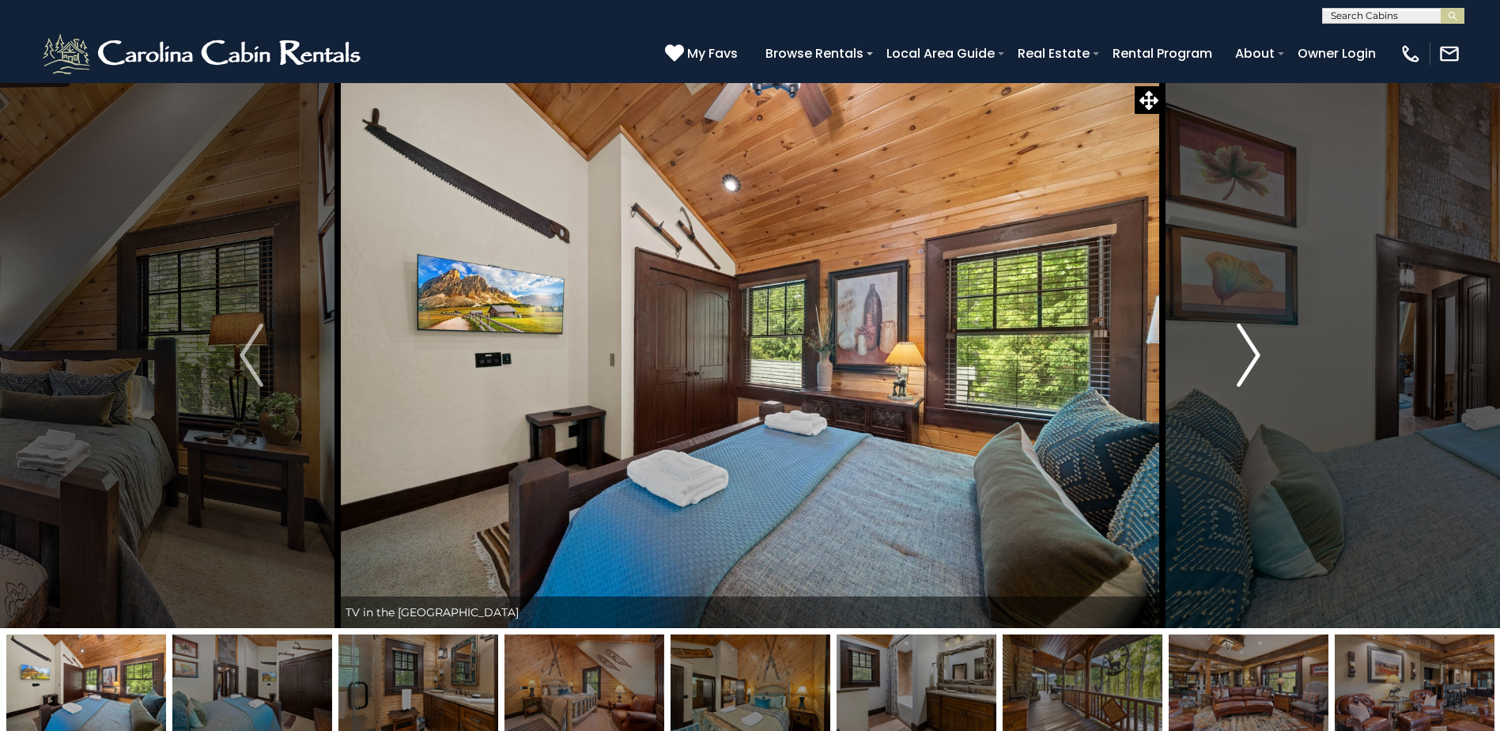
click at [1230, 362] on button "Next" at bounding box center [1249, 355] width 172 height 546
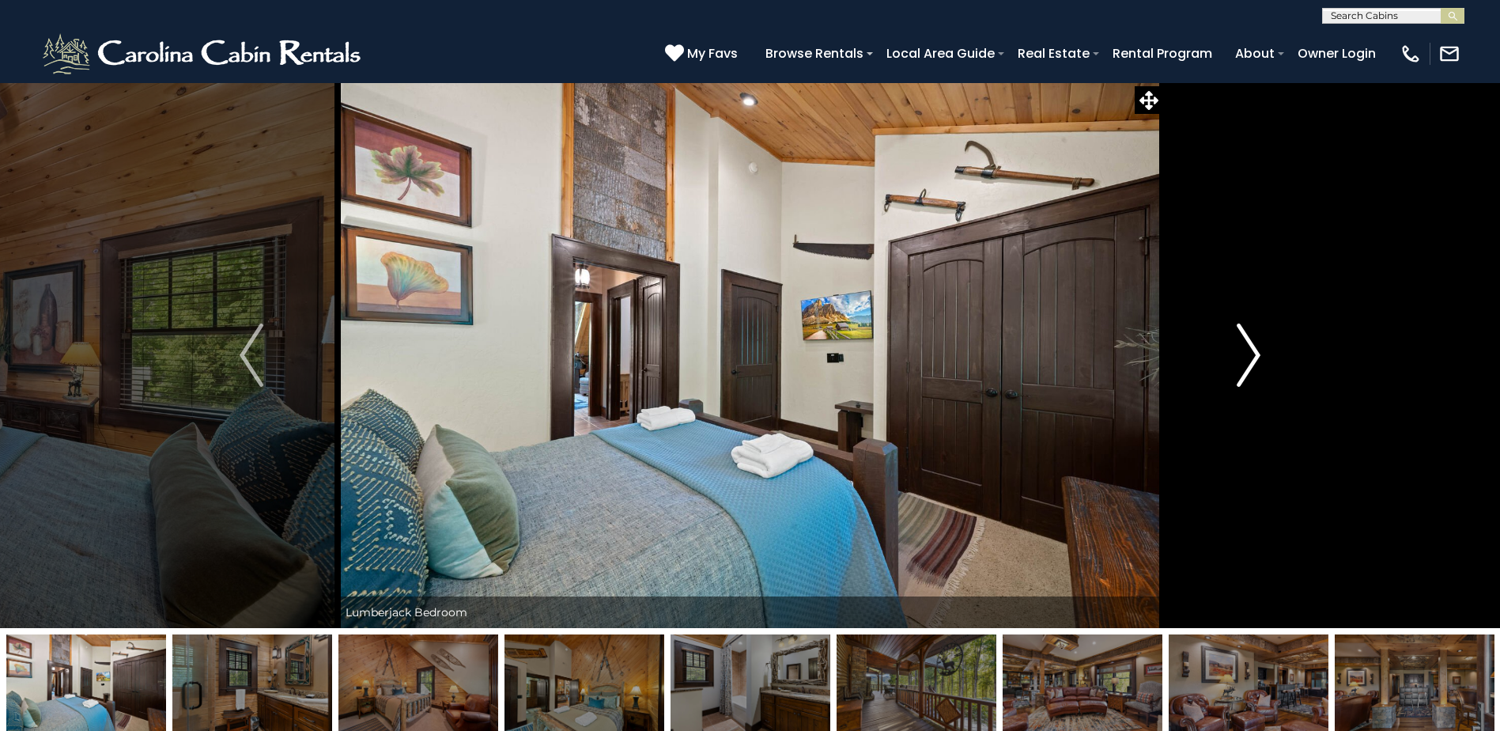
click at [1230, 362] on button "Next" at bounding box center [1249, 355] width 172 height 546
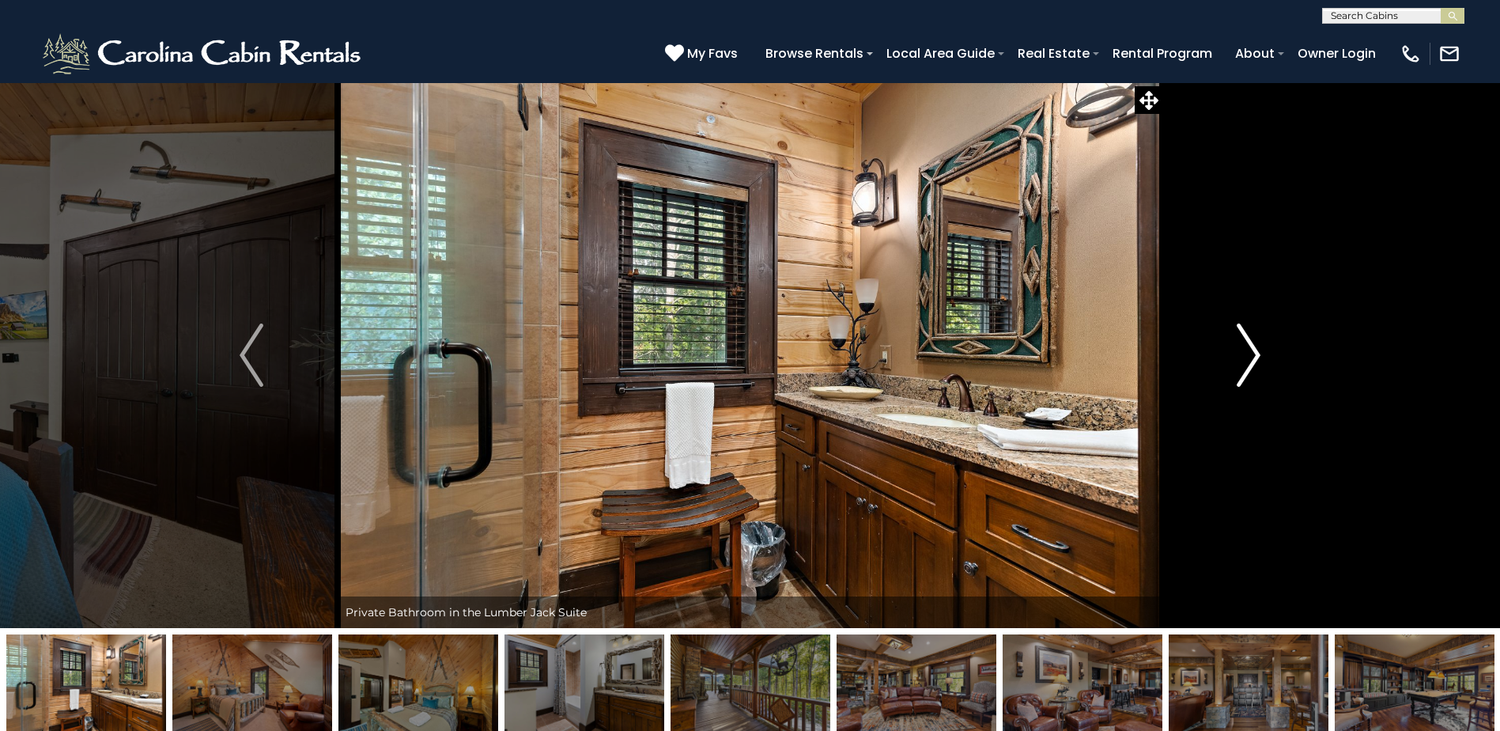
click at [1230, 362] on button "Next" at bounding box center [1249, 355] width 172 height 546
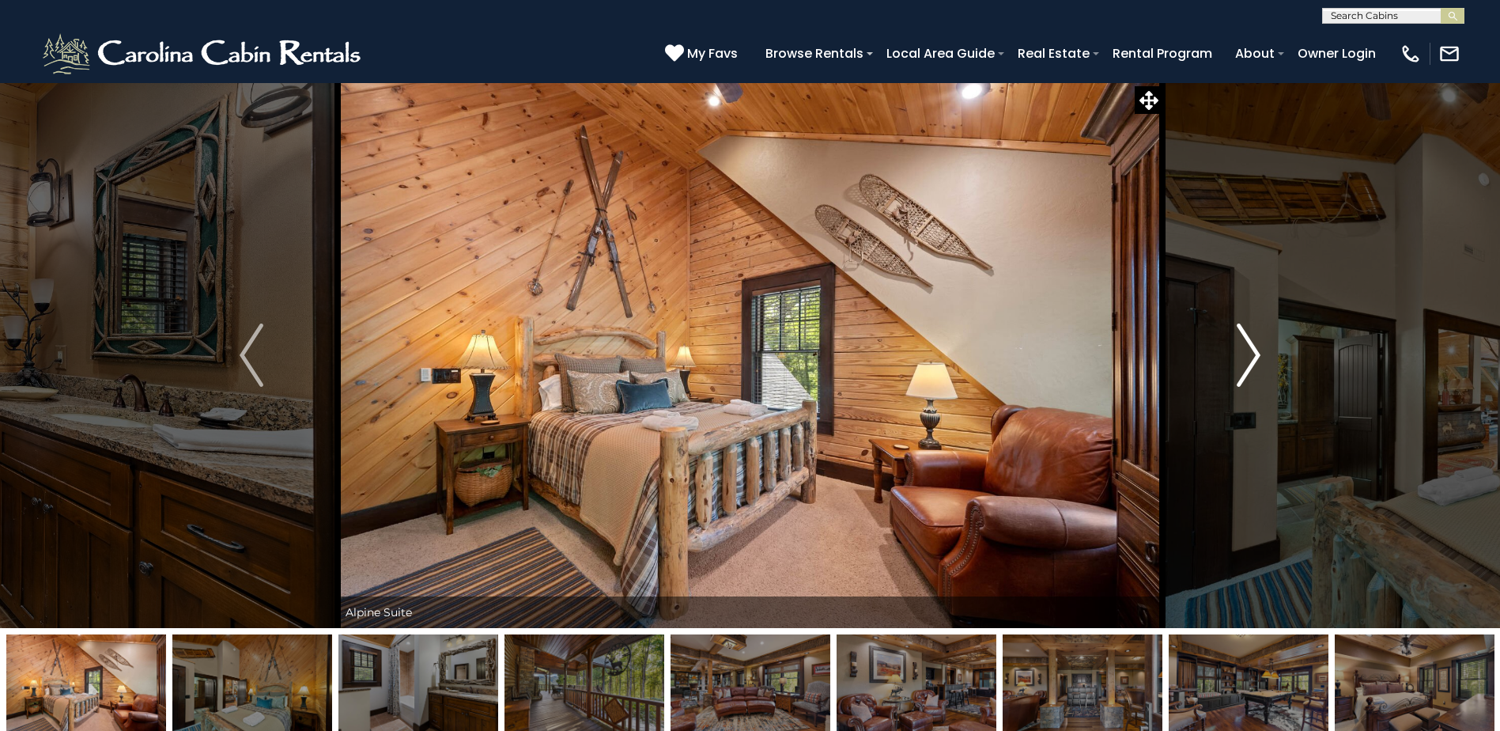
click at [1230, 362] on button "Next" at bounding box center [1249, 355] width 172 height 546
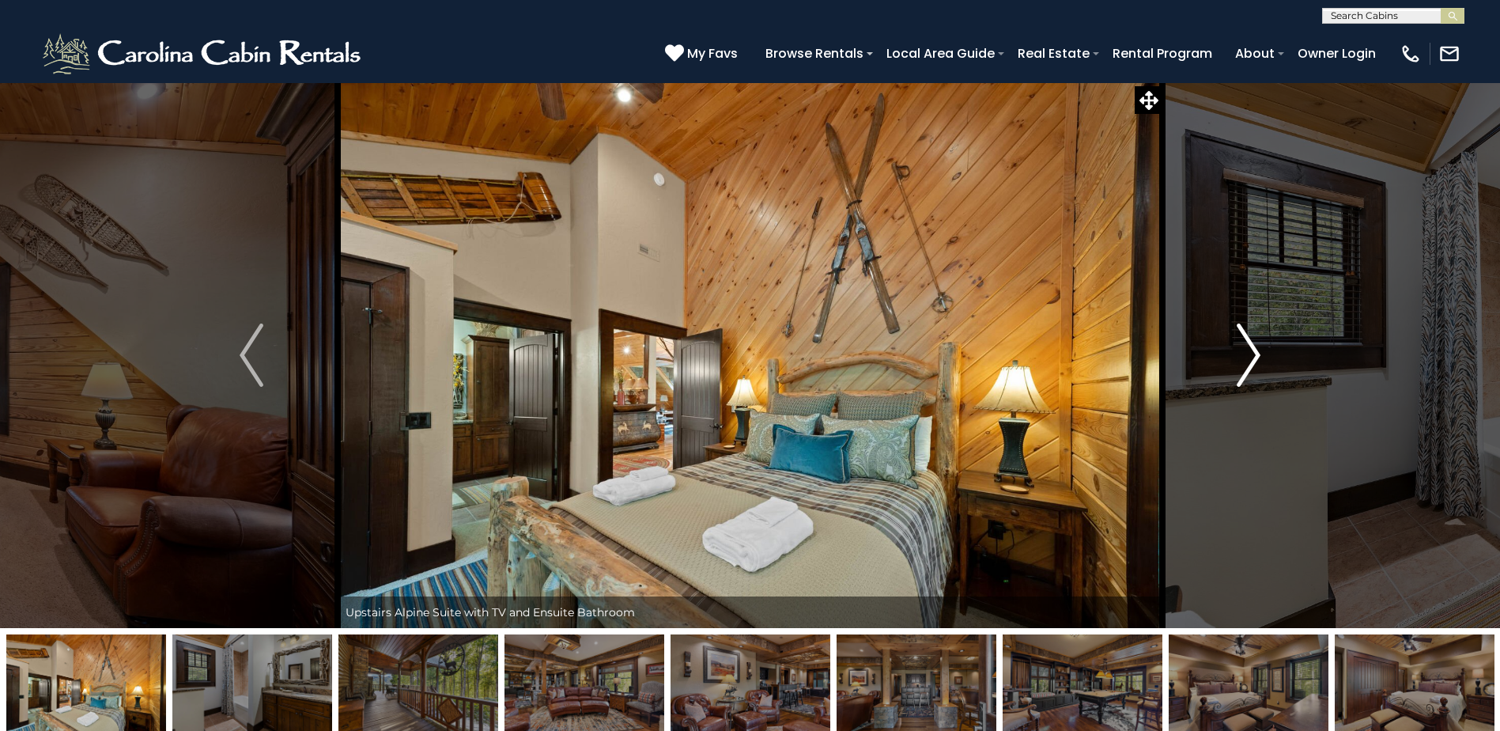
click at [1230, 362] on button "Next" at bounding box center [1249, 355] width 172 height 546
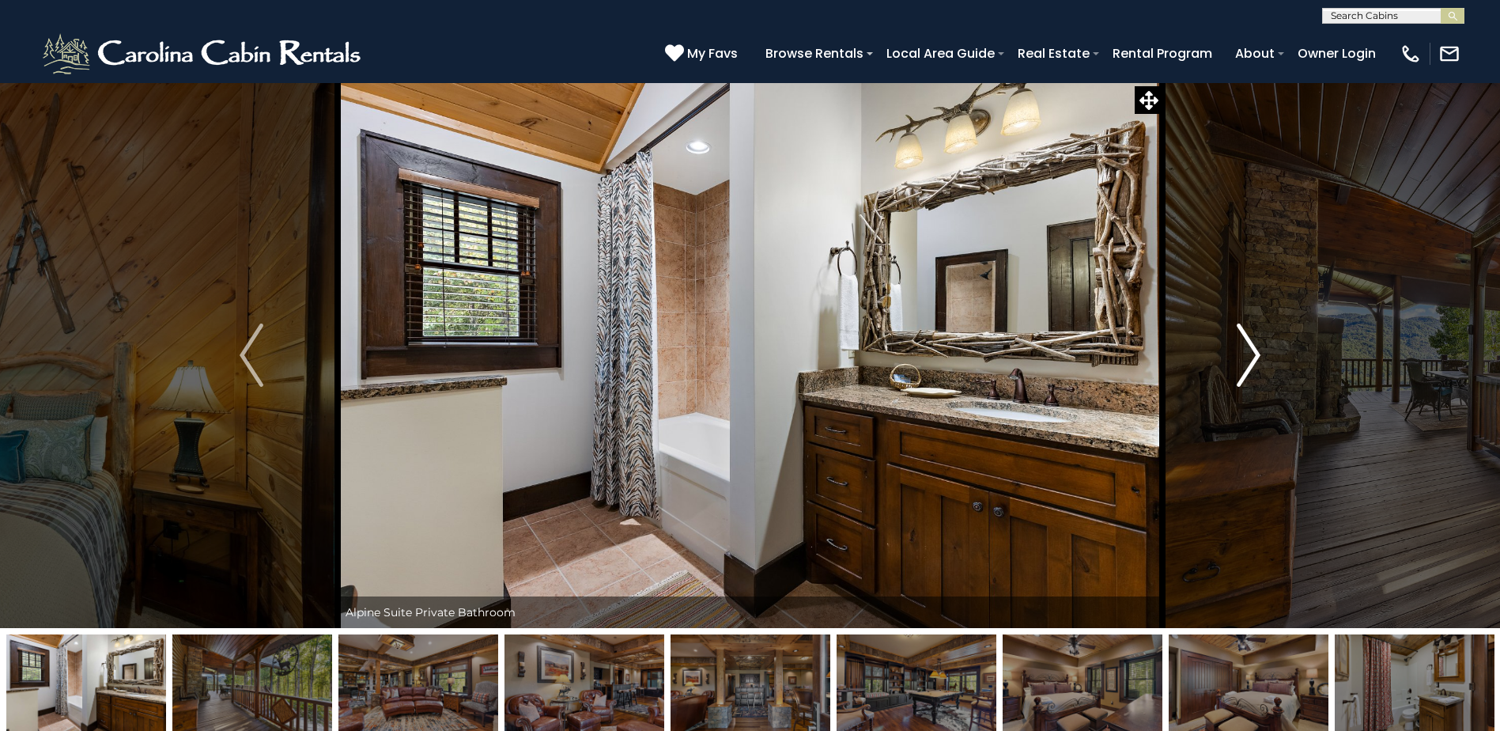
click at [1230, 362] on button "Next" at bounding box center [1249, 355] width 172 height 546
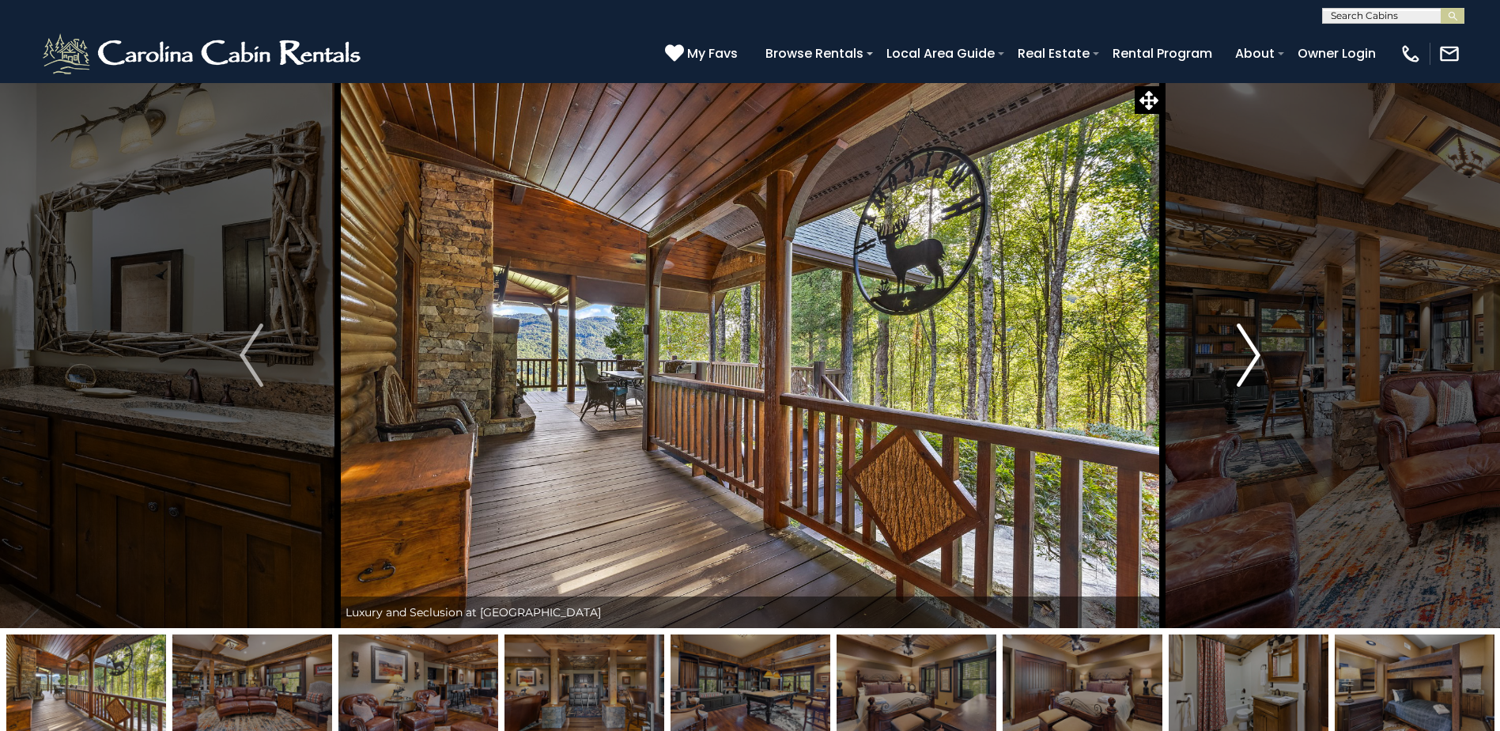
click at [1230, 362] on button "Next" at bounding box center [1249, 355] width 172 height 546
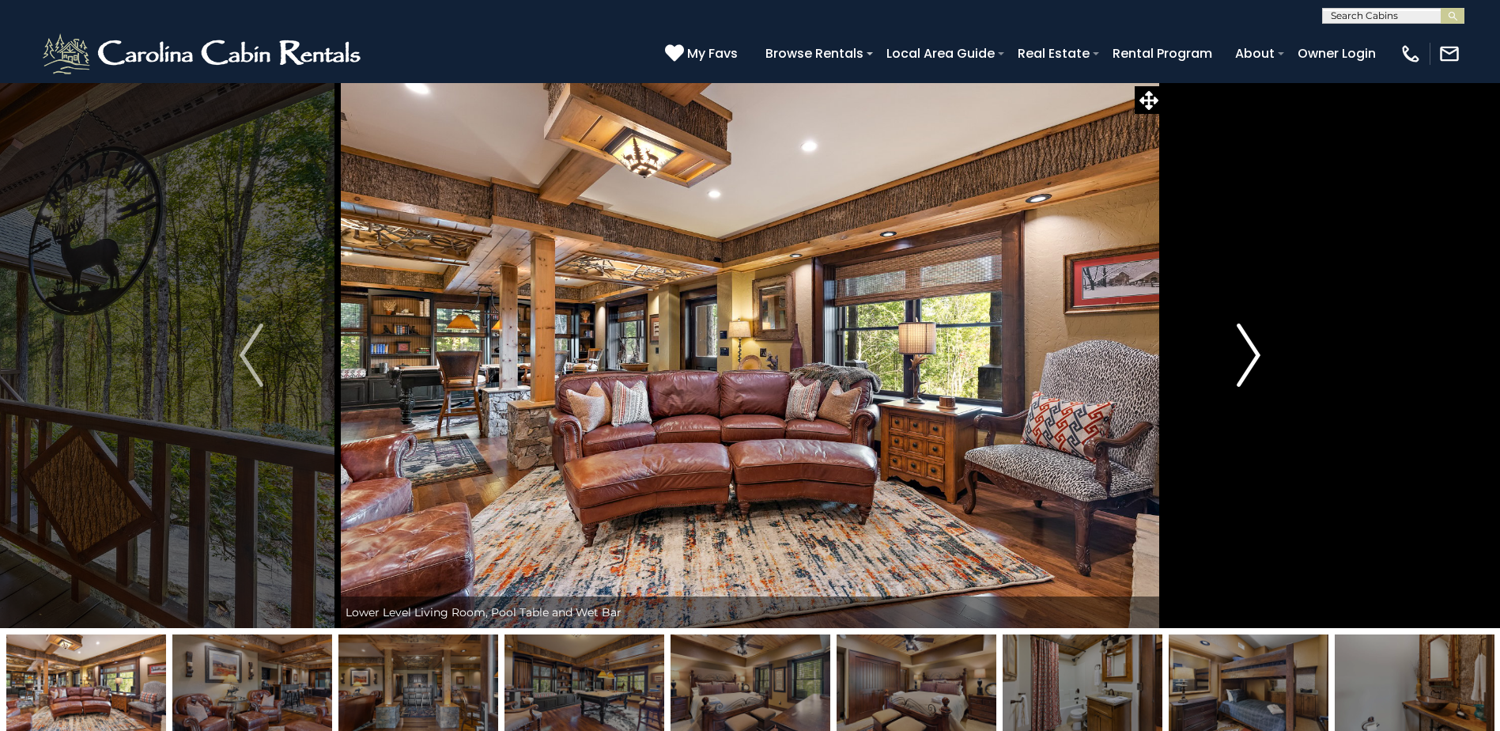
click at [1230, 362] on button "Next" at bounding box center [1249, 355] width 172 height 546
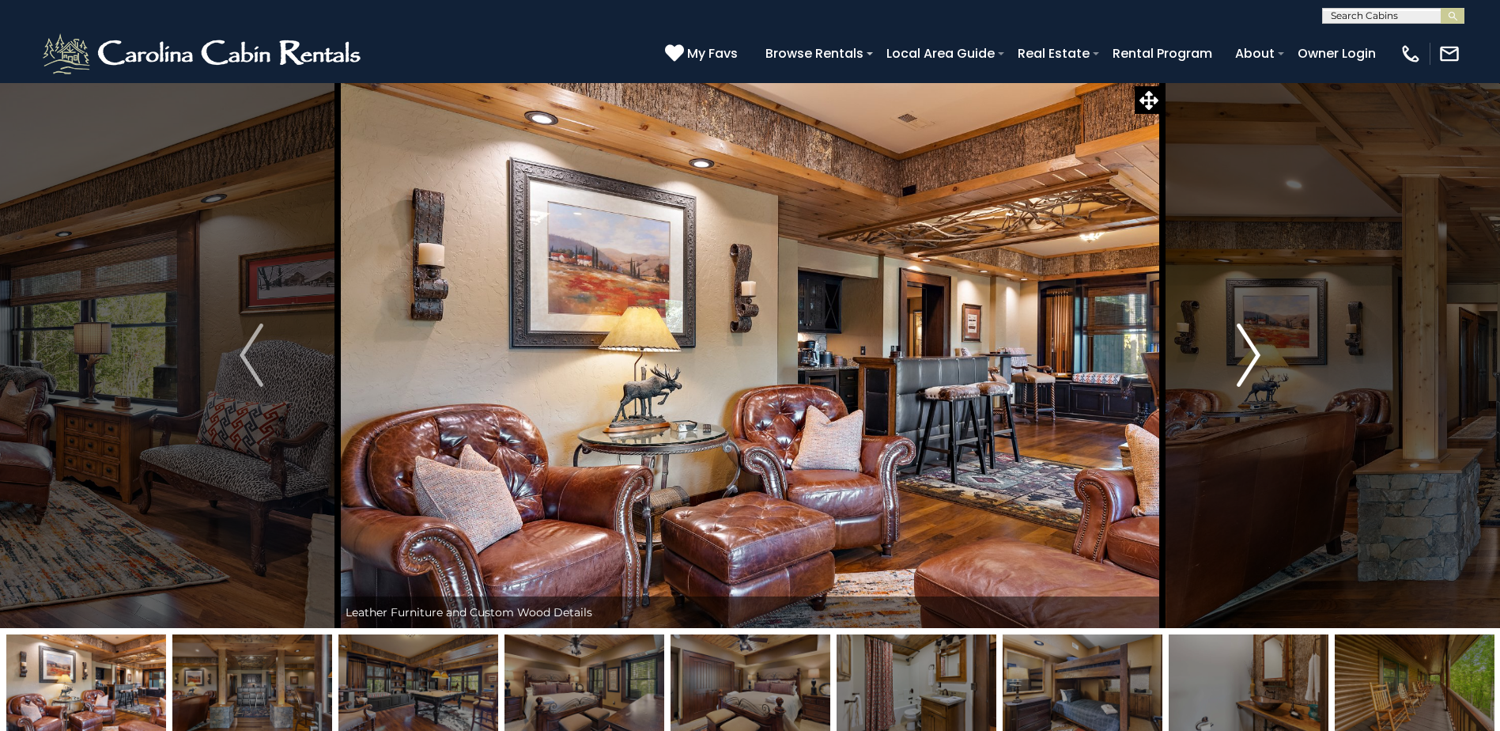
click at [1230, 362] on button "Next" at bounding box center [1249, 355] width 172 height 546
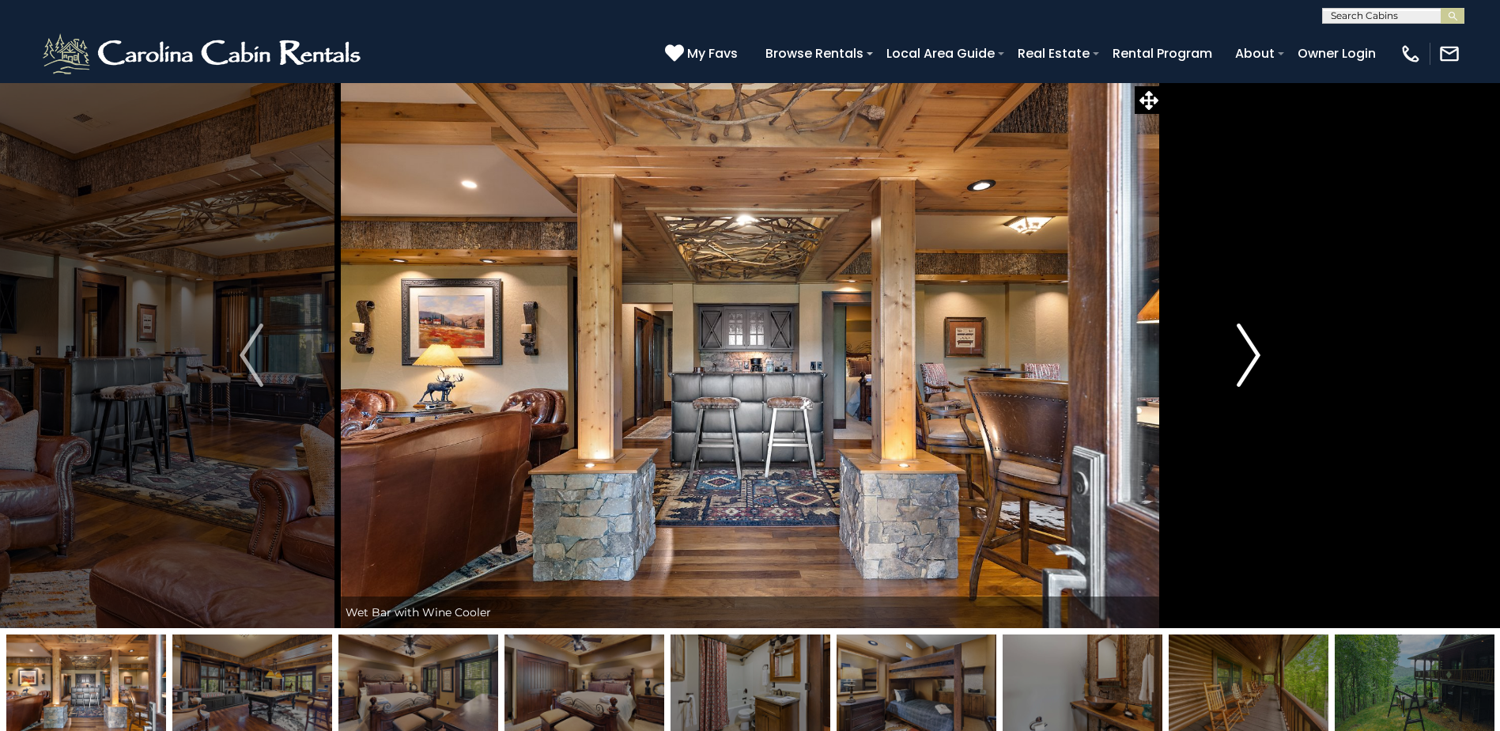
click at [1230, 362] on button "Next" at bounding box center [1249, 355] width 172 height 546
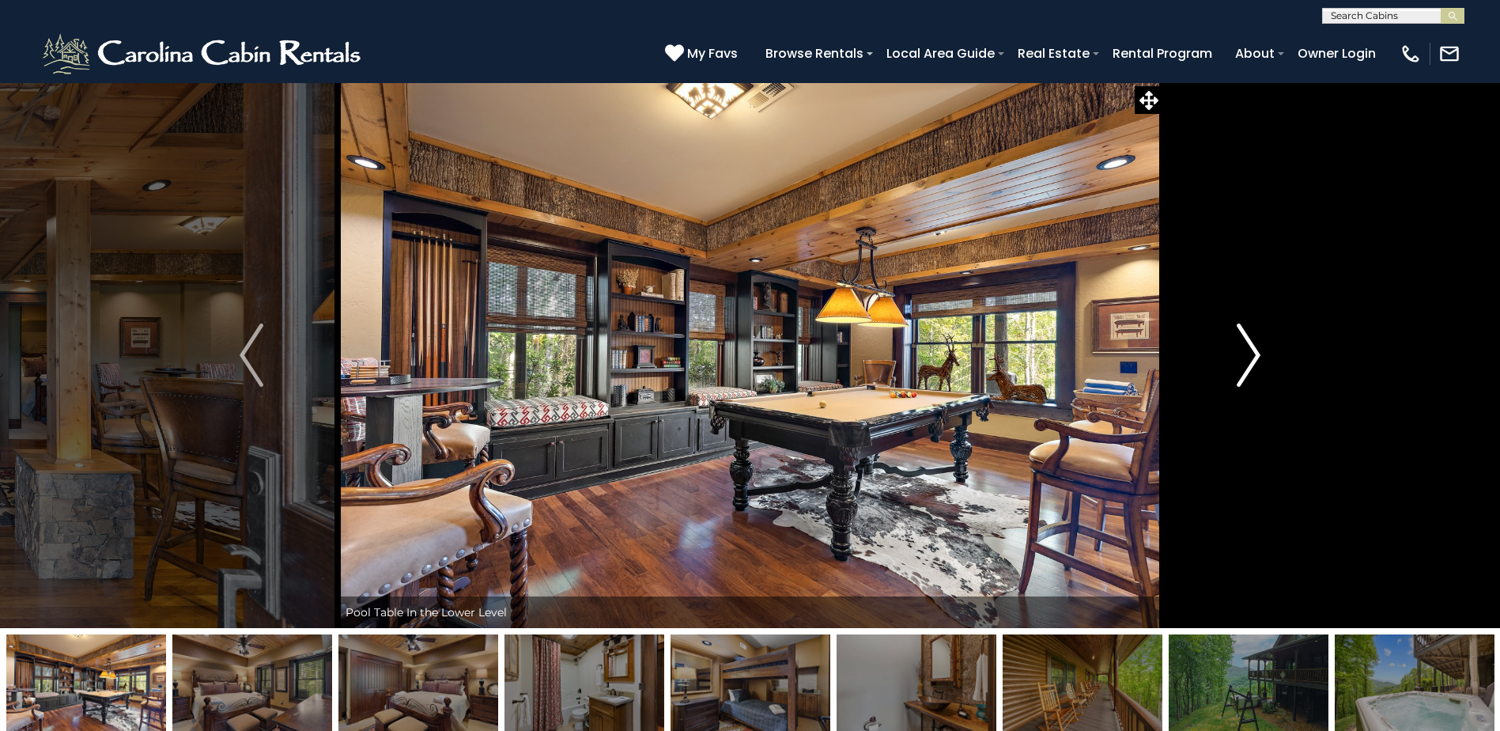
click at [1230, 362] on button "Next" at bounding box center [1249, 355] width 172 height 546
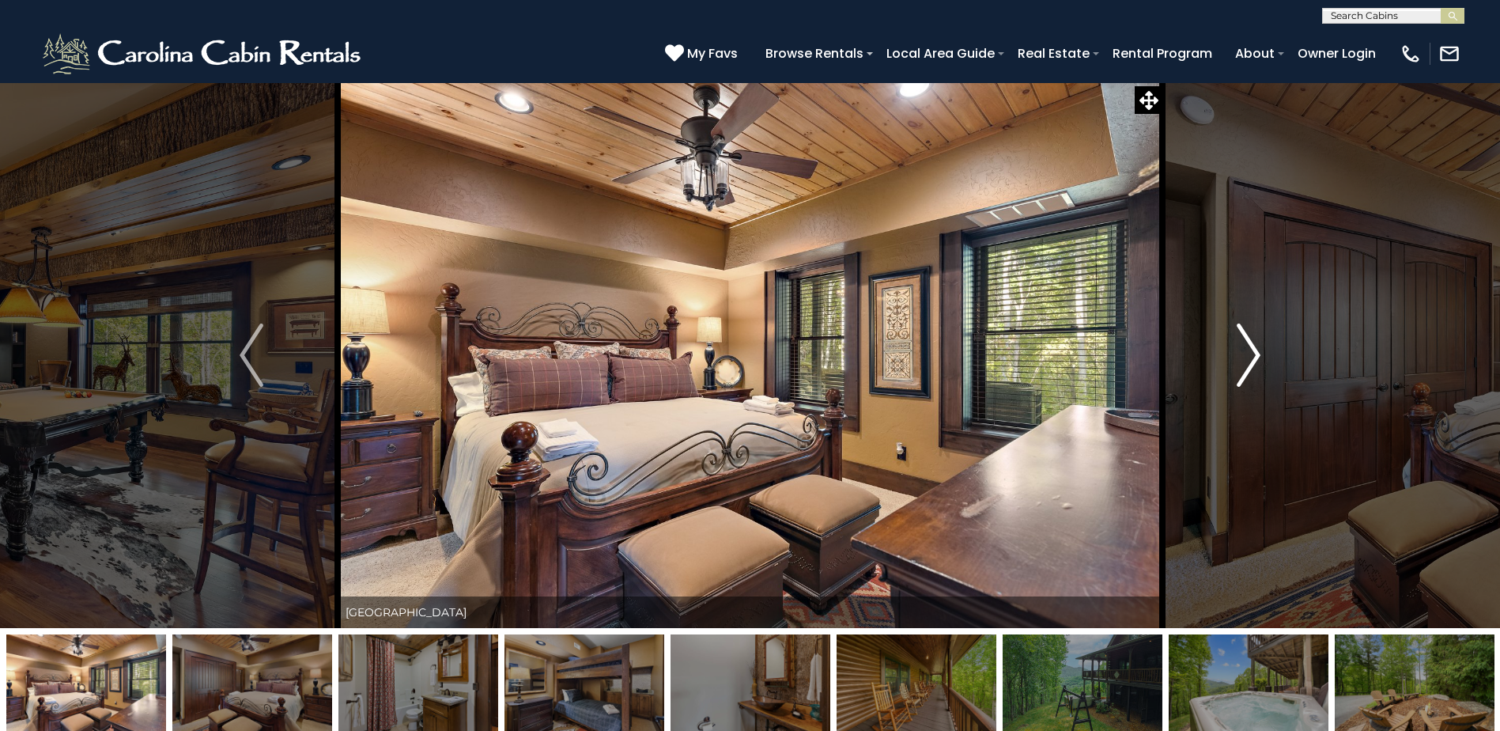
click at [1230, 362] on button "Next" at bounding box center [1249, 355] width 172 height 546
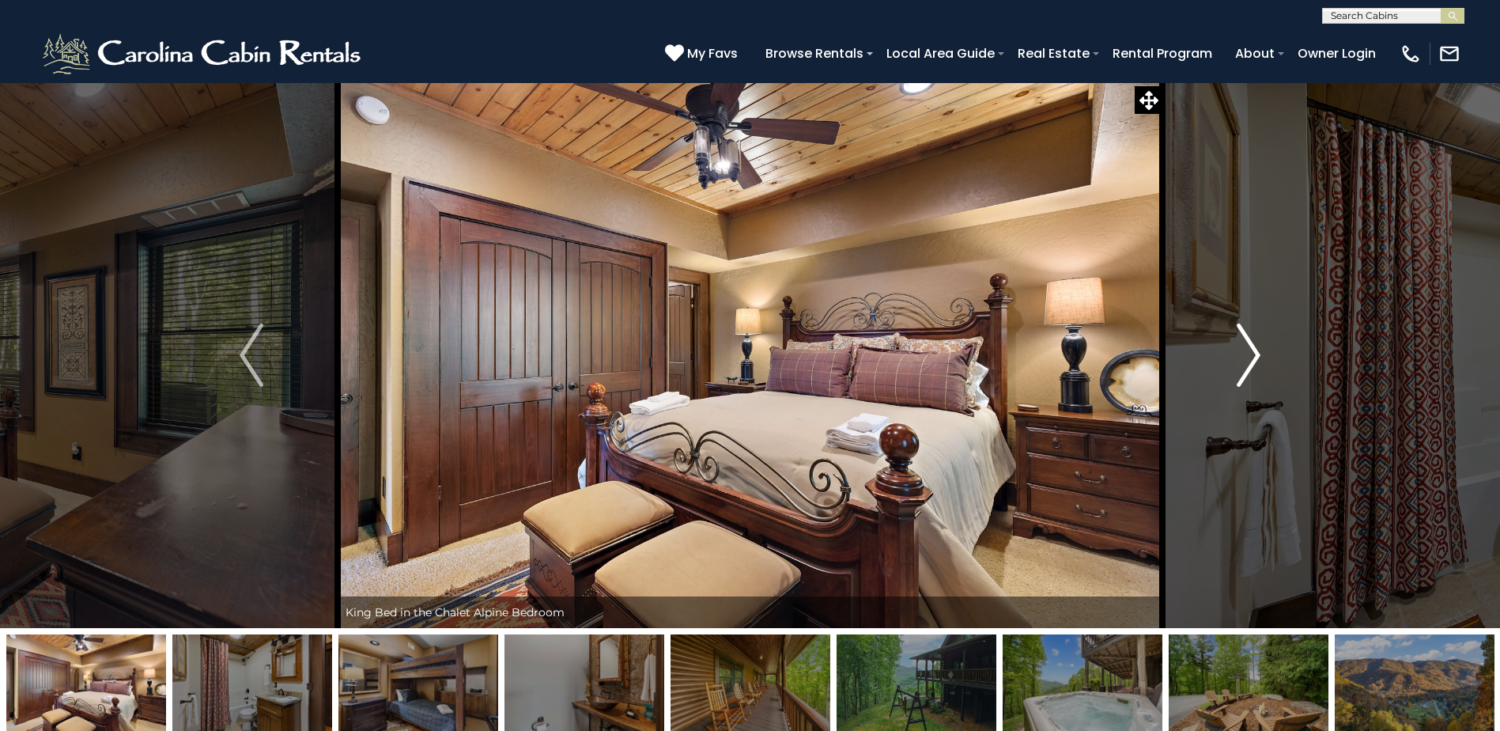
click at [1230, 362] on button "Next" at bounding box center [1249, 355] width 172 height 546
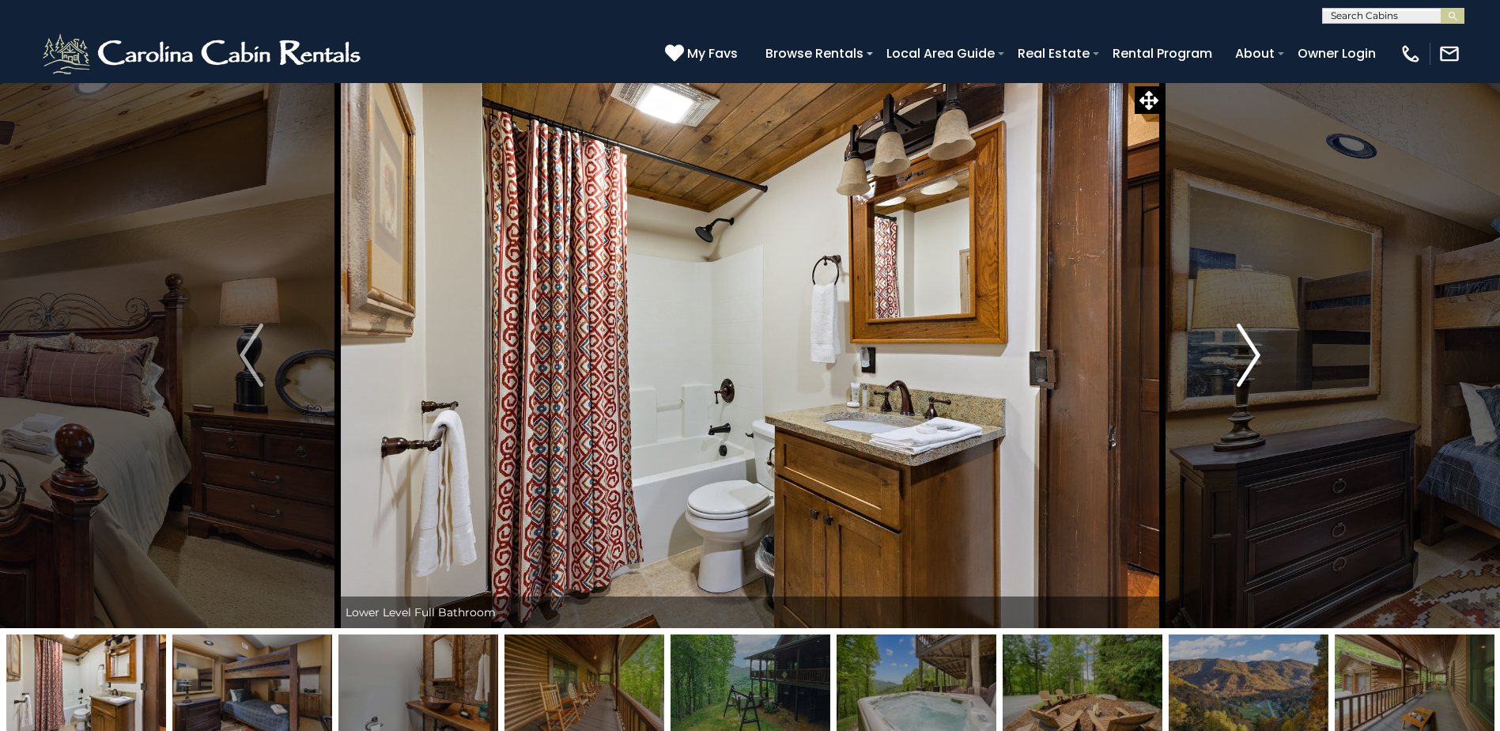
click at [1230, 362] on button "Next" at bounding box center [1249, 355] width 172 height 546
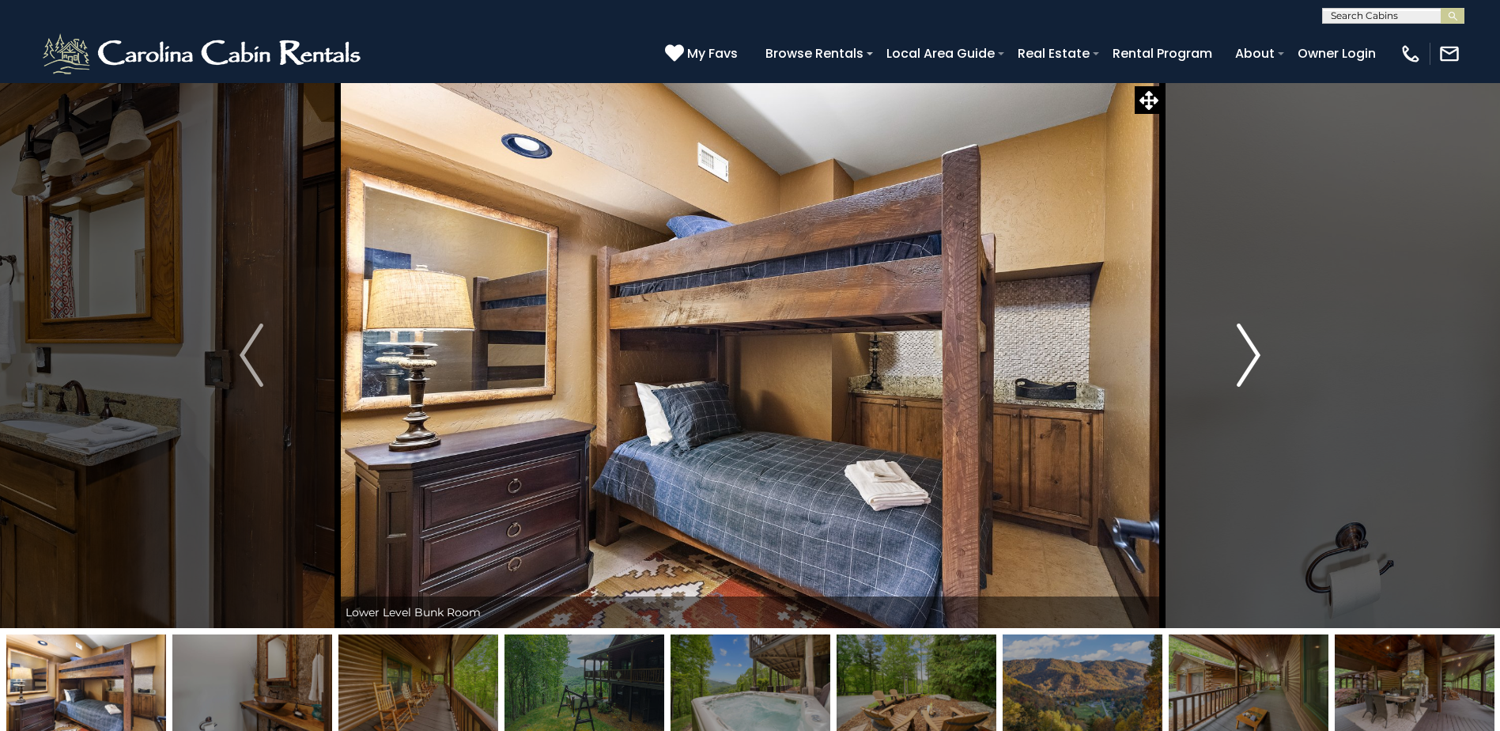
click at [1230, 362] on button "Next" at bounding box center [1249, 355] width 172 height 546
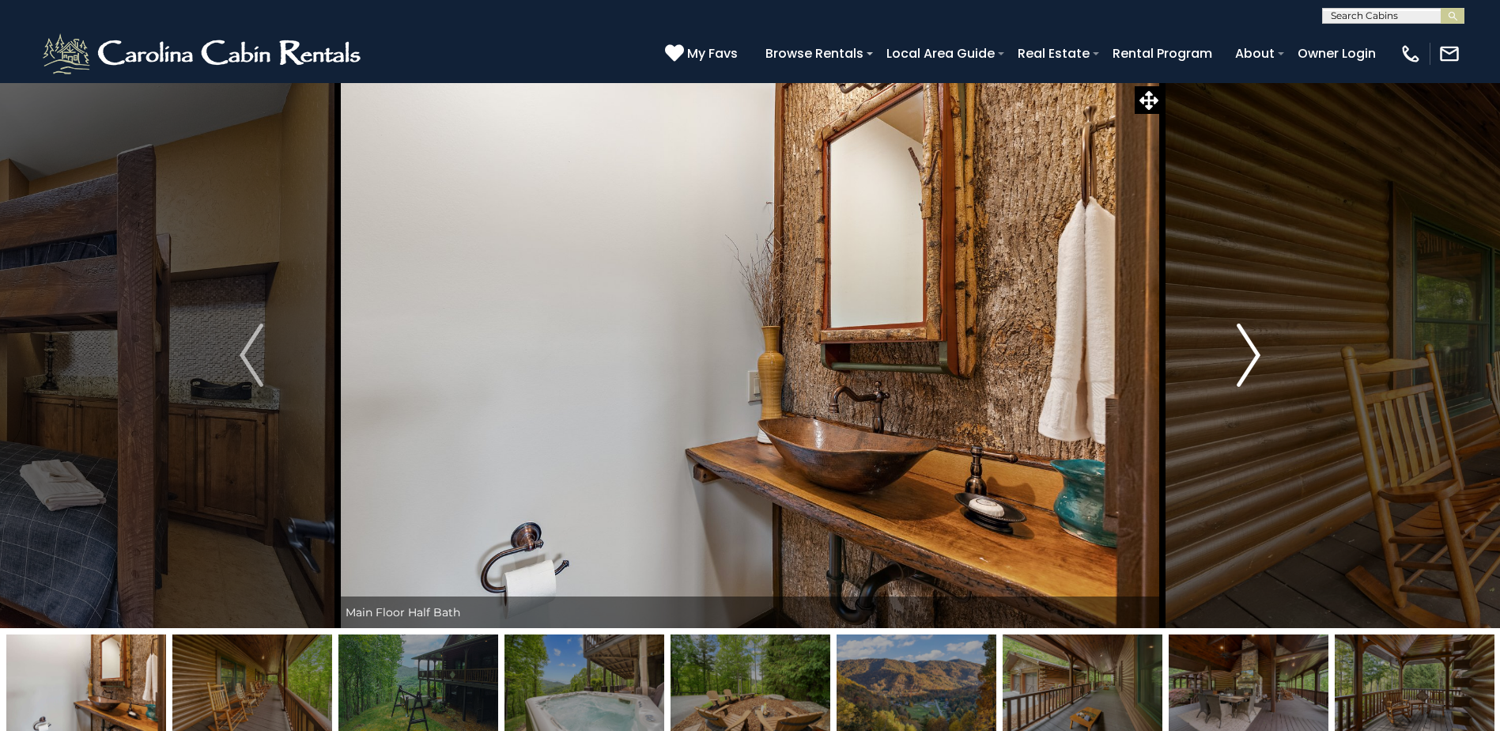
click at [1230, 362] on button "Next" at bounding box center [1249, 355] width 172 height 546
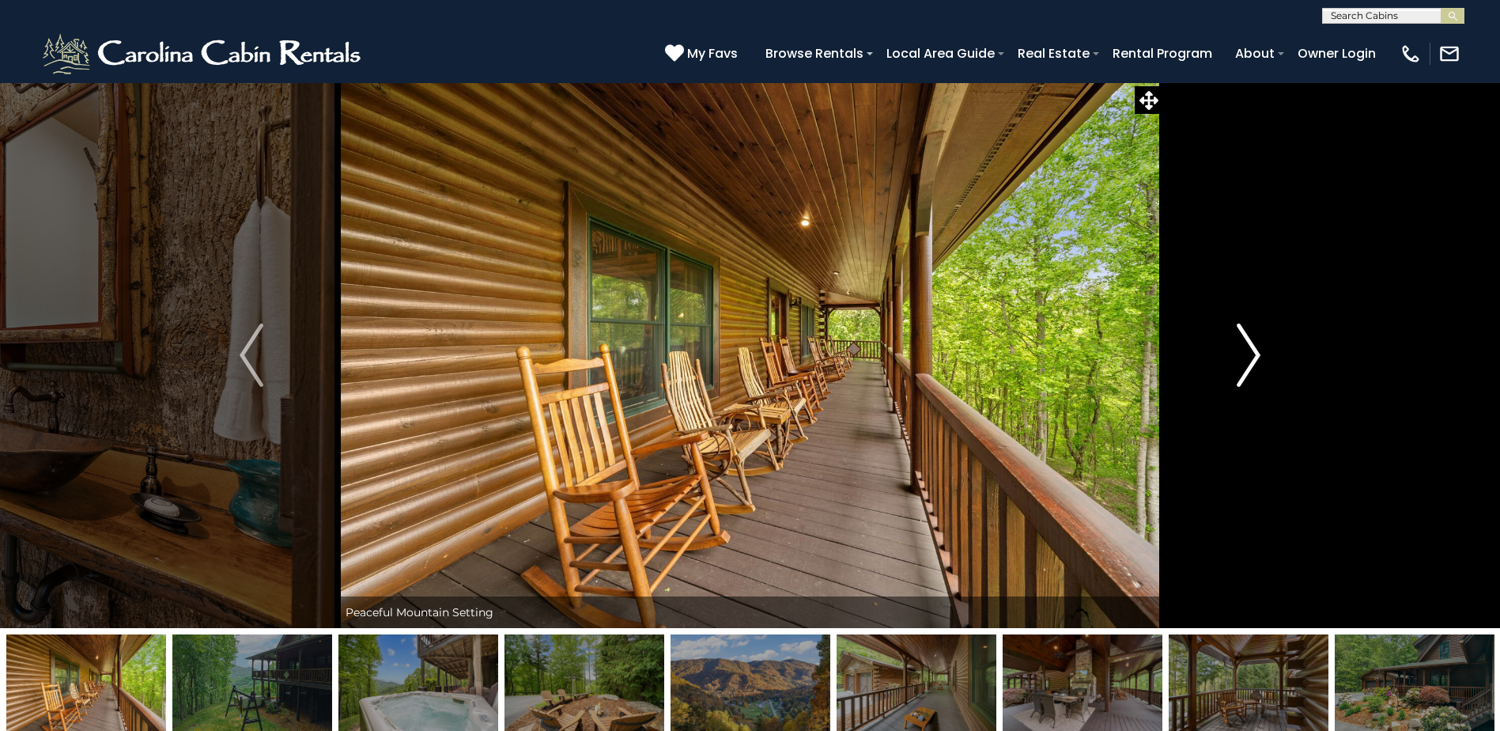
click at [1230, 362] on button "Next" at bounding box center [1249, 355] width 172 height 546
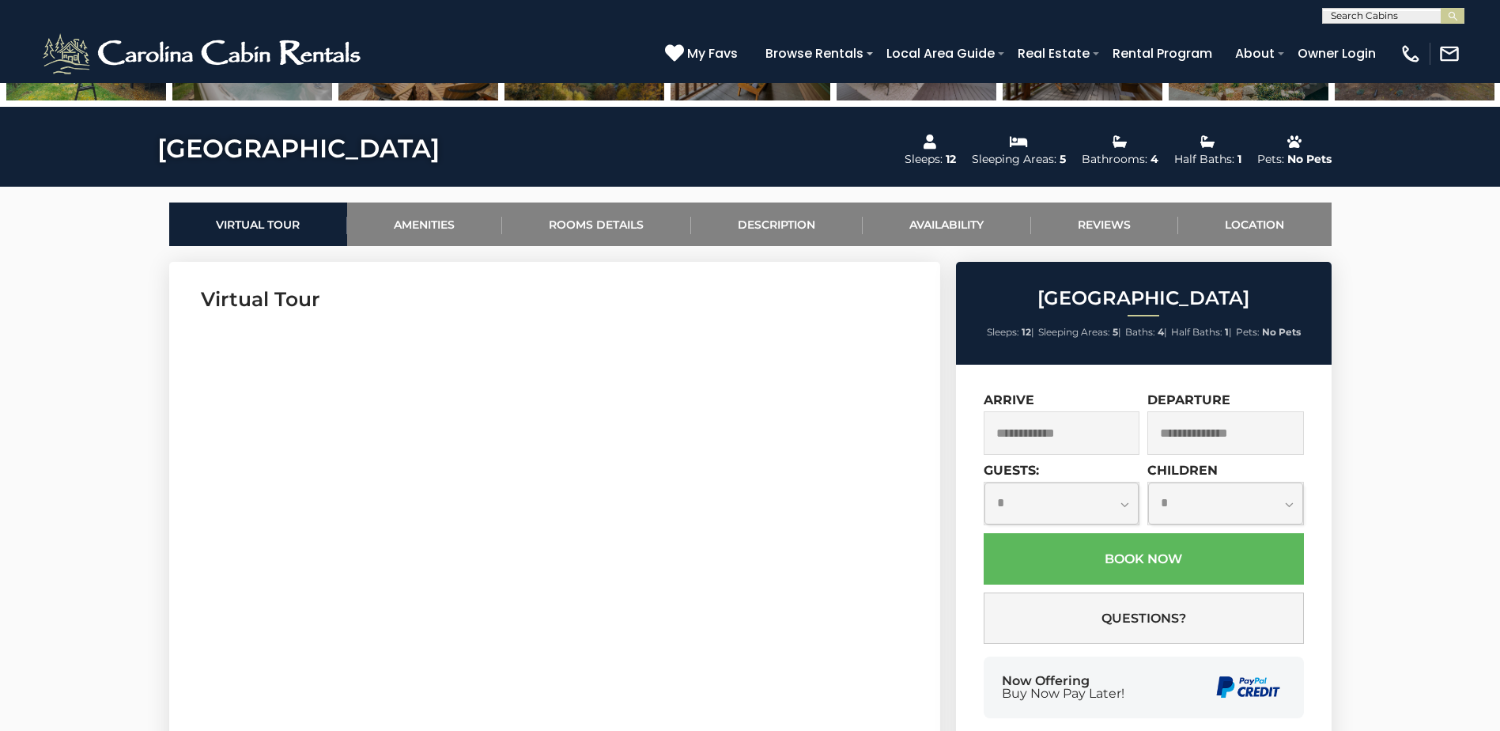
scroll to position [712, 0]
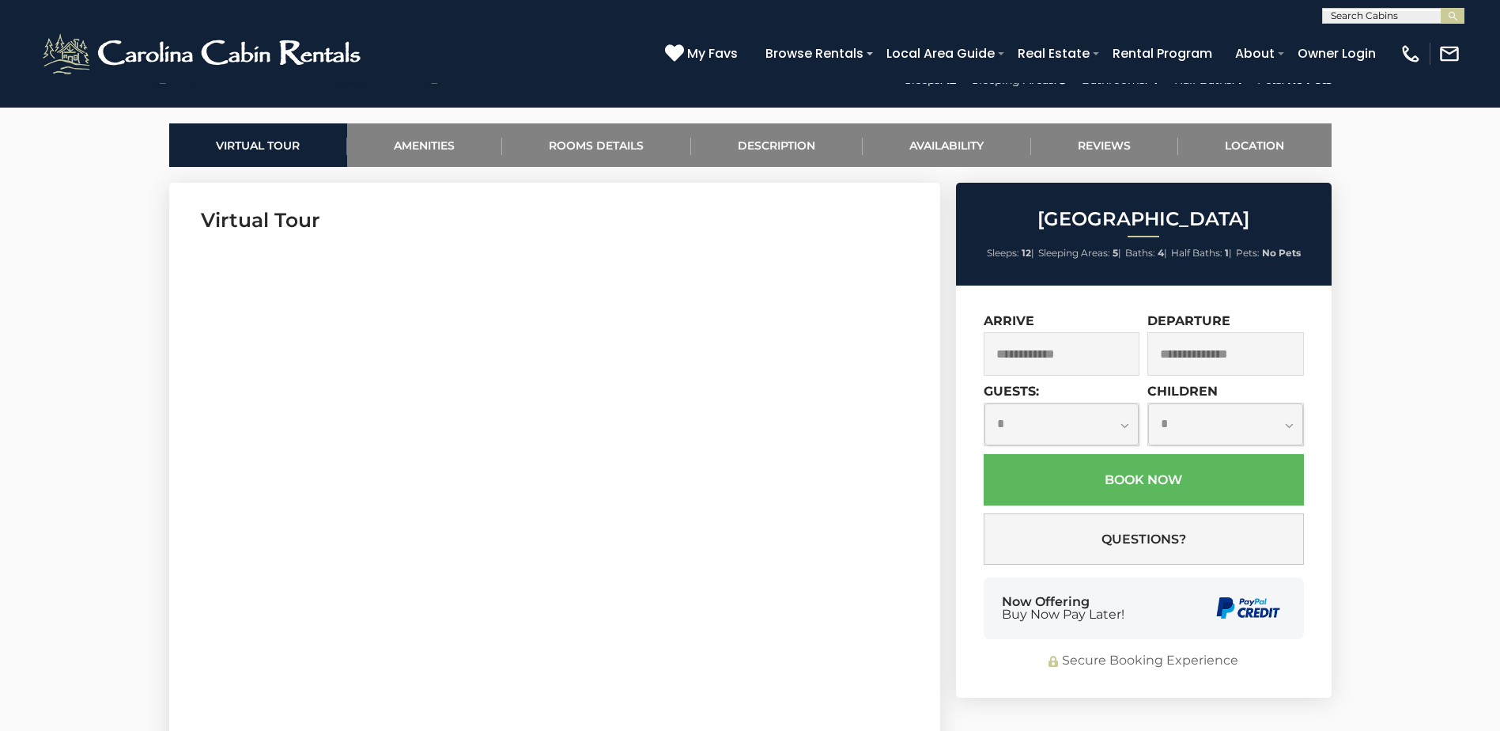
click at [1091, 368] on input "text" at bounding box center [1062, 353] width 157 height 43
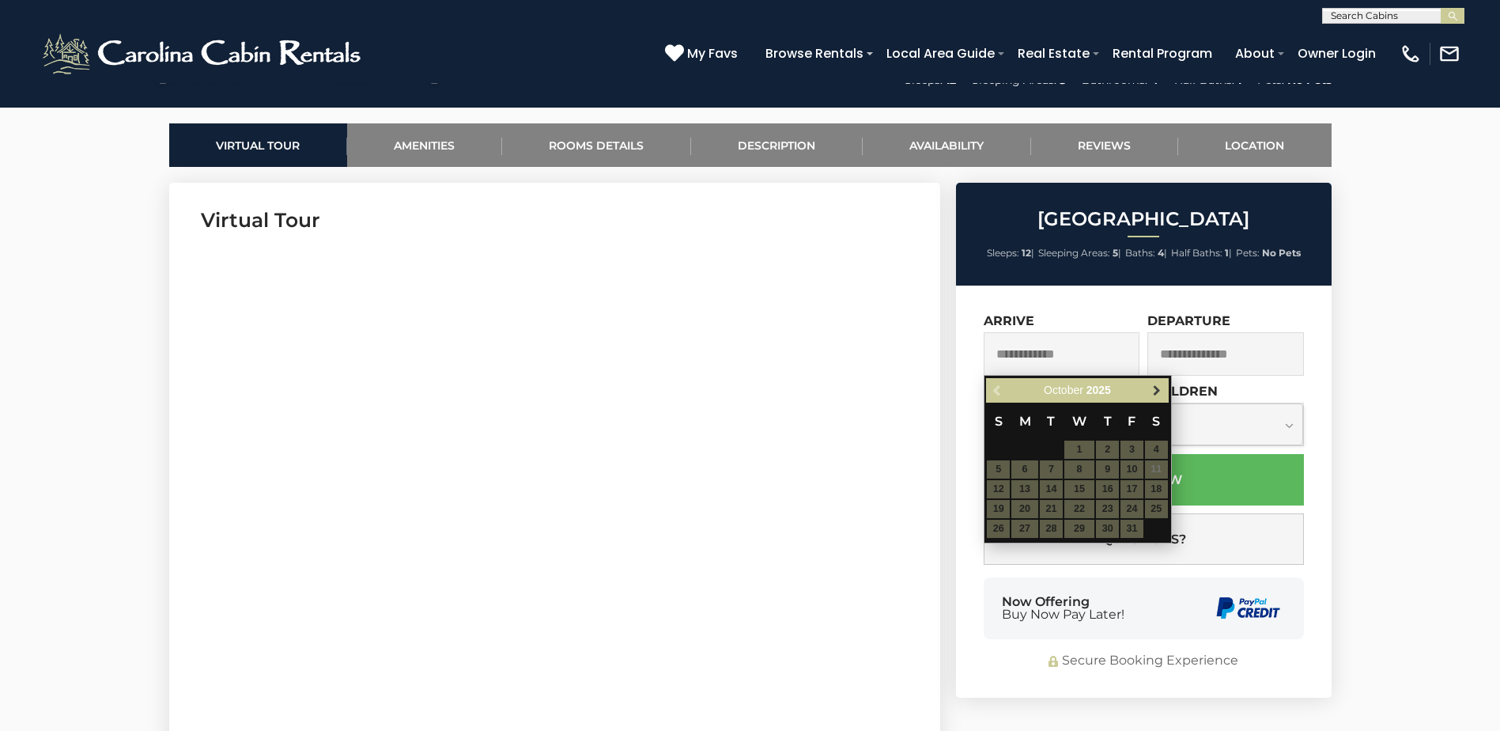
click at [1148, 384] on link "Next" at bounding box center [1158, 390] width 20 height 20
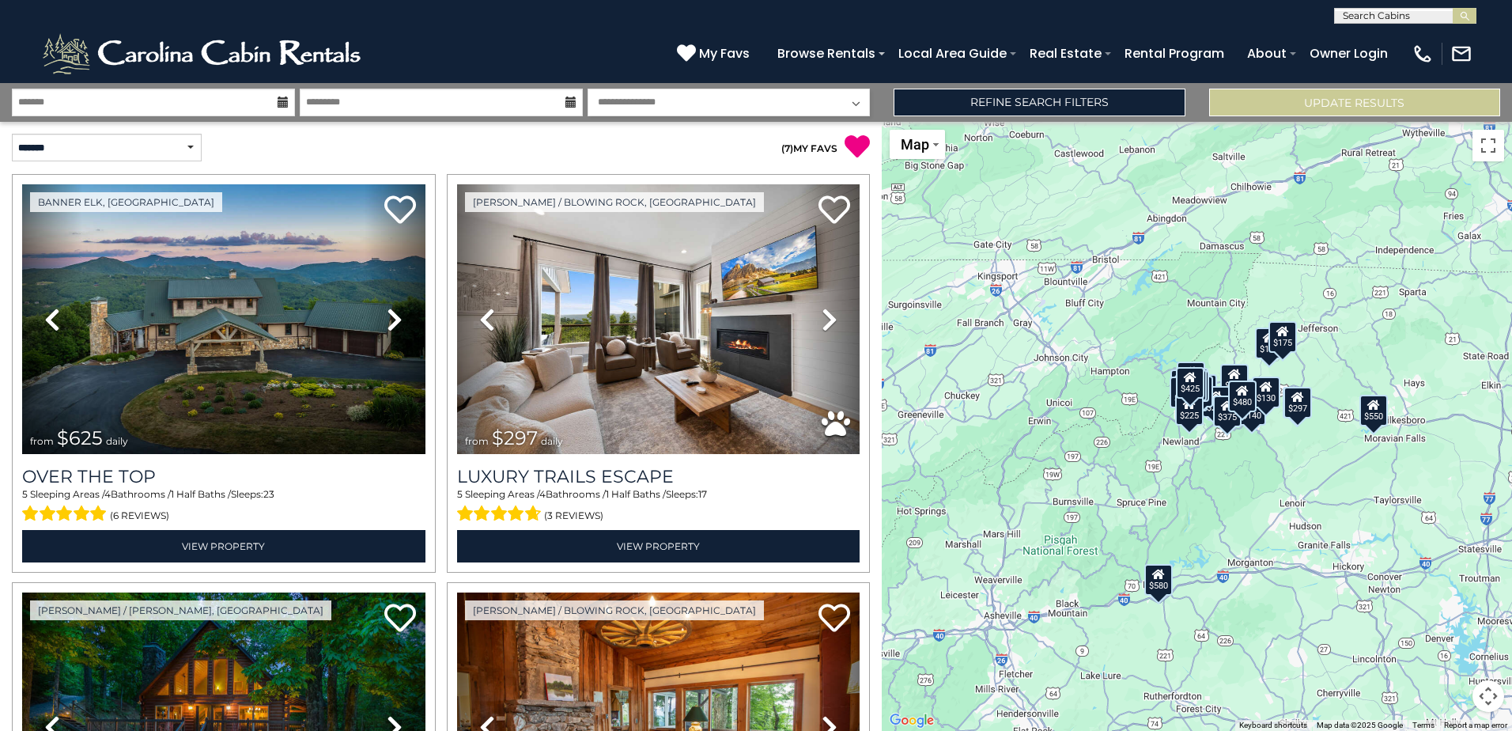
click at [279, 100] on icon at bounding box center [283, 101] width 11 height 11
click at [280, 103] on icon at bounding box center [283, 101] width 11 height 11
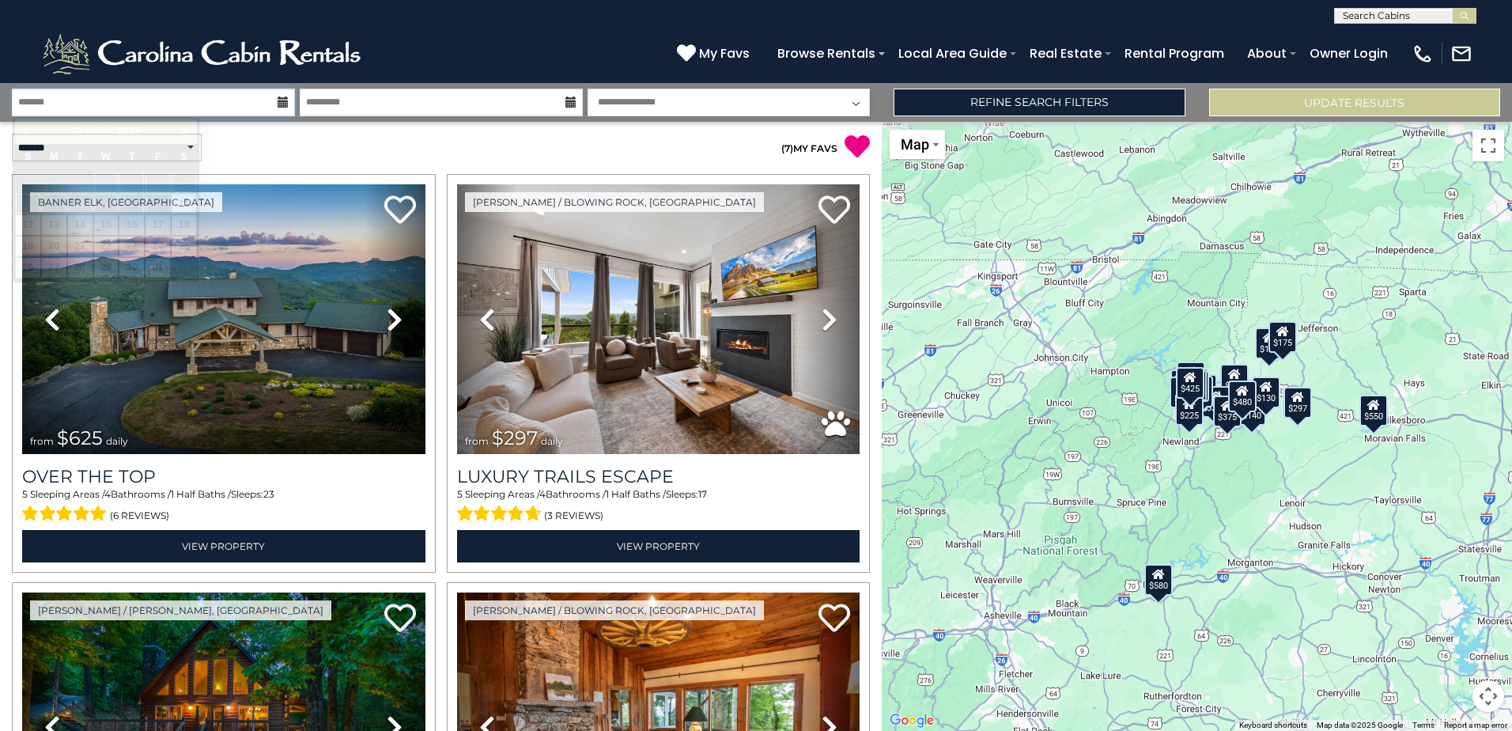
click at [212, 110] on input "text" at bounding box center [153, 103] width 283 height 28
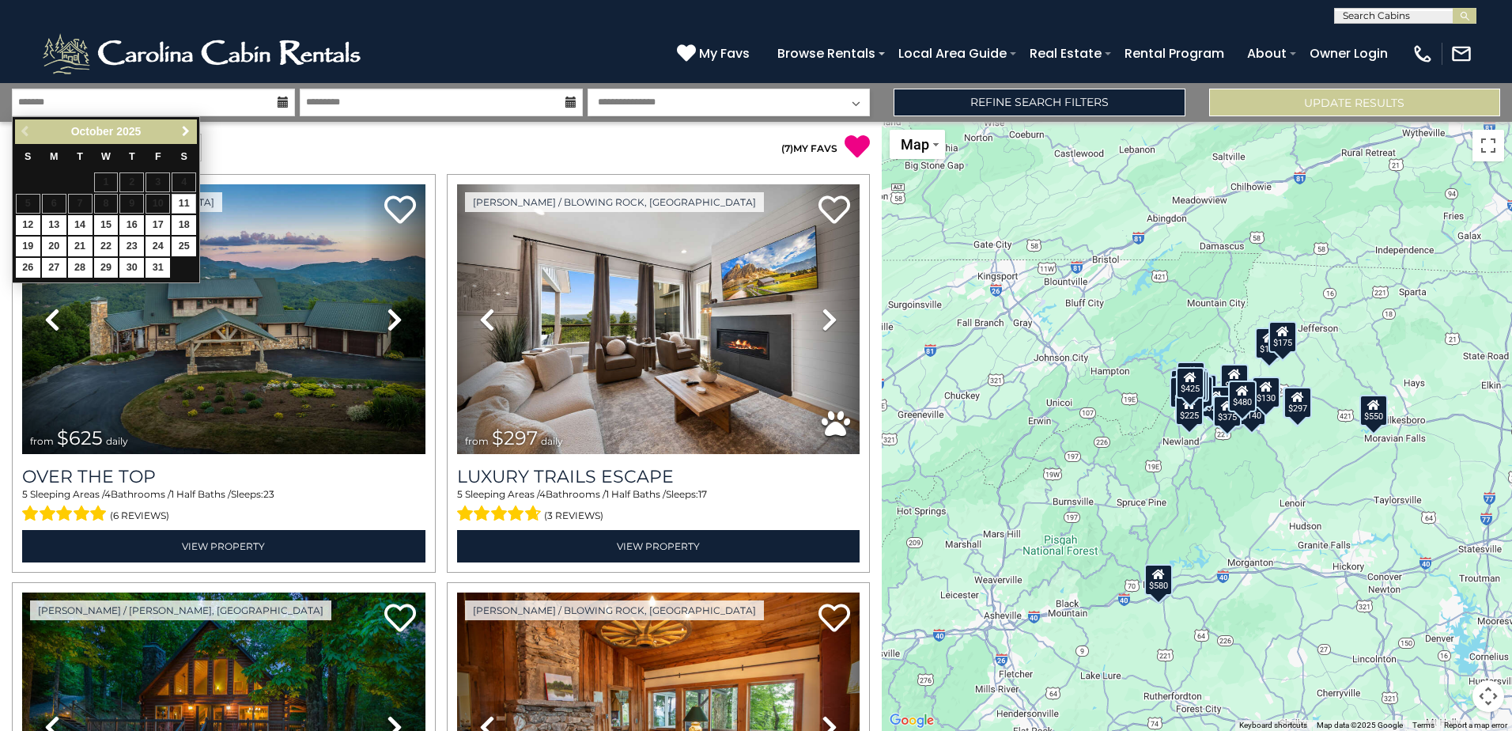
click at [185, 130] on span "Next" at bounding box center [186, 131] width 13 height 13
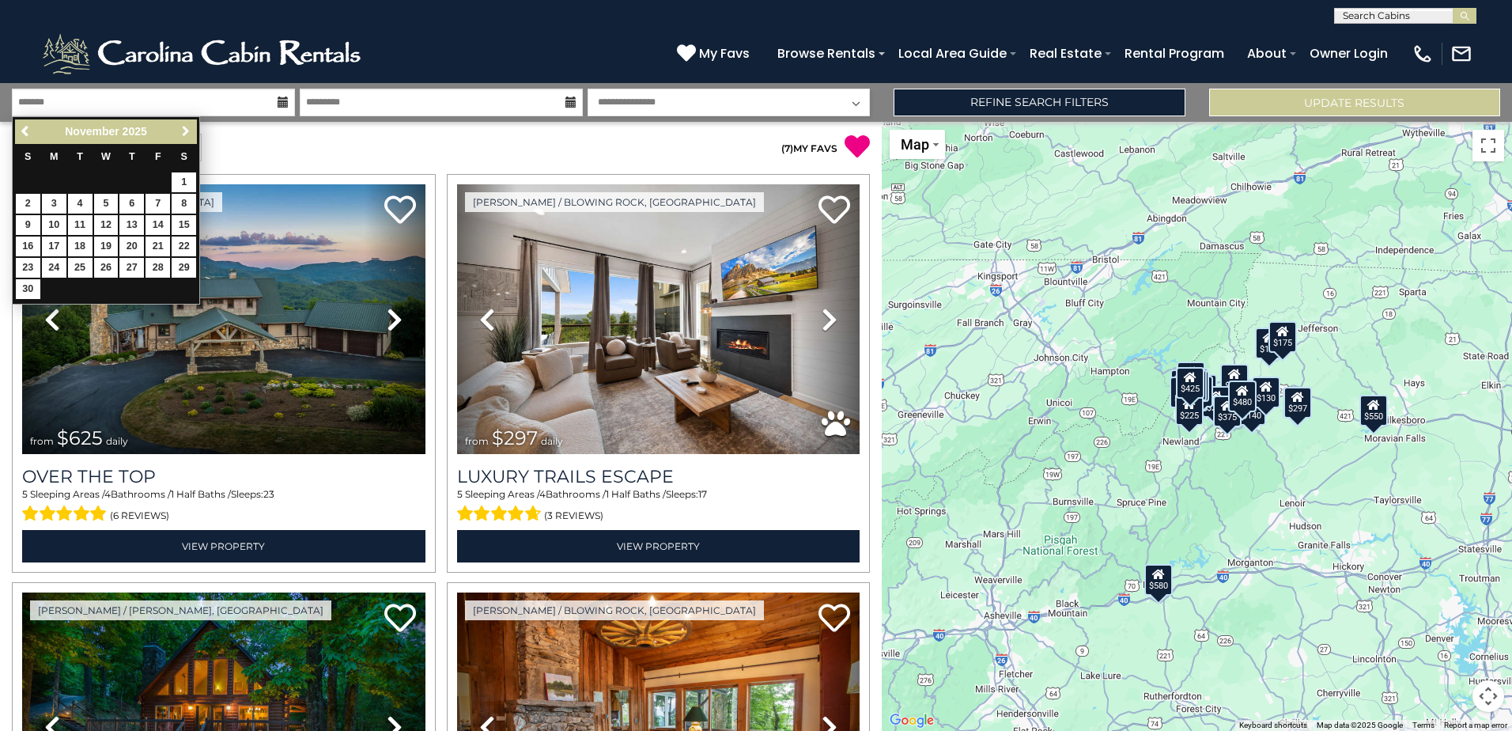
click at [185, 130] on span "Next" at bounding box center [186, 131] width 13 height 13
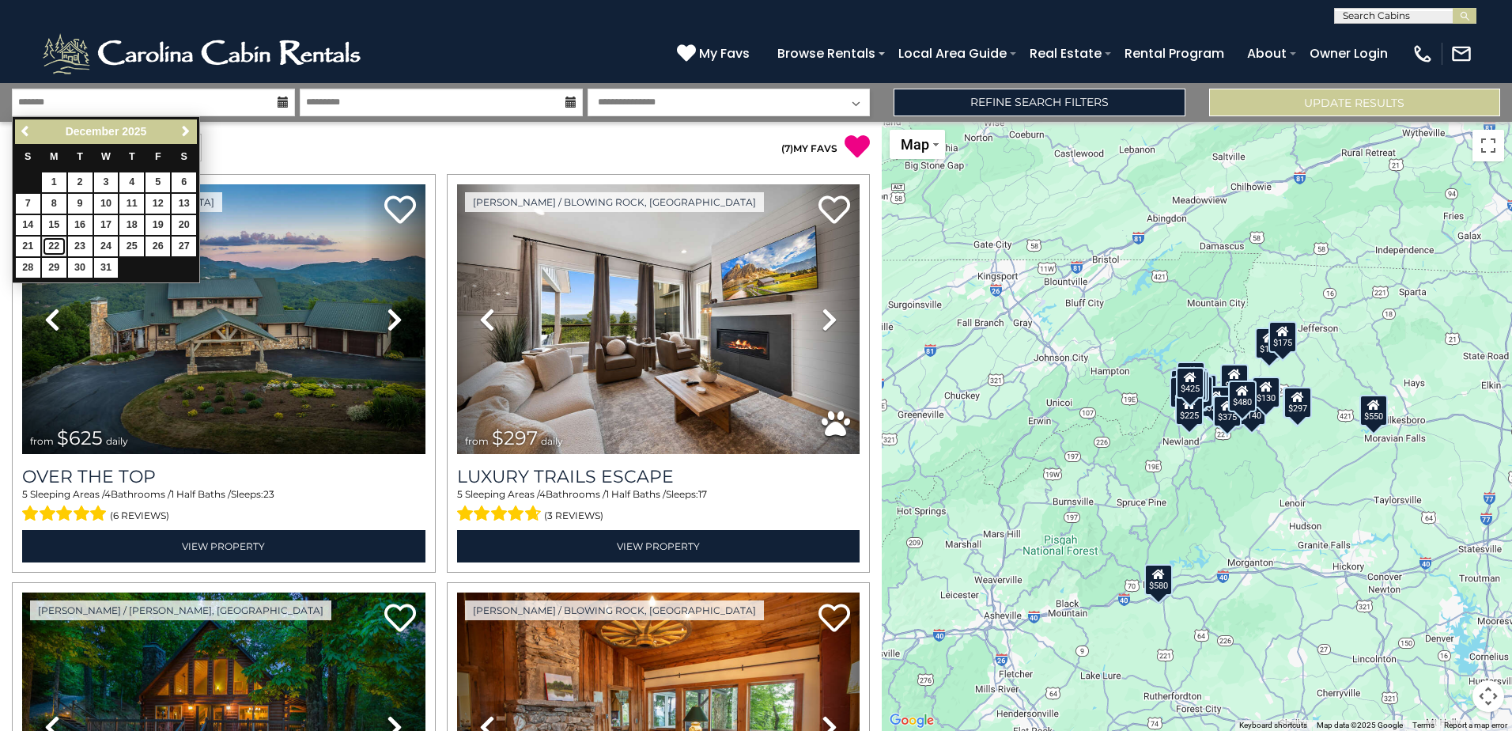
click at [46, 239] on link "22" at bounding box center [54, 246] width 25 height 20
type input "********"
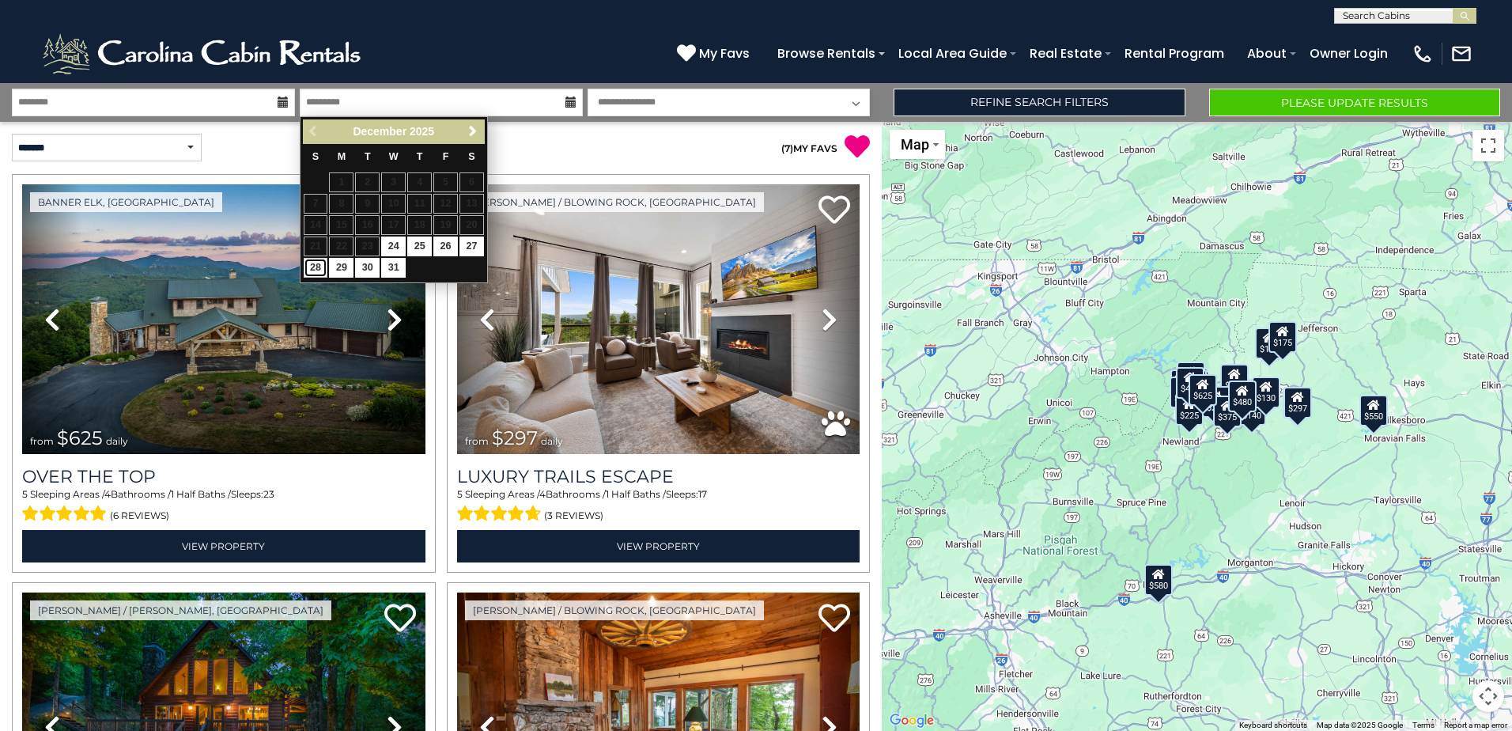
click at [310, 264] on link "28" at bounding box center [316, 268] width 25 height 20
type input "********"
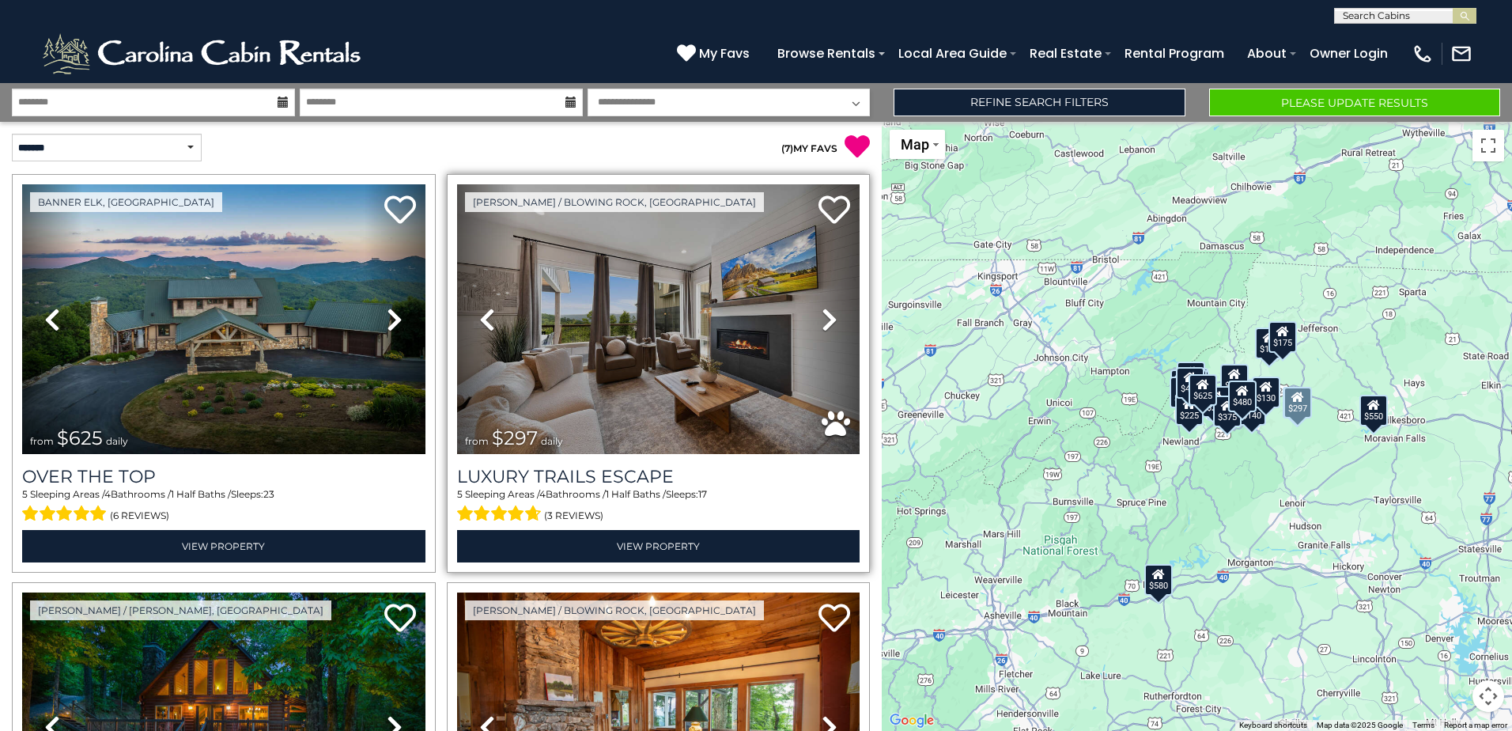
click at [810, 318] on link "Next" at bounding box center [830, 319] width 60 height 270
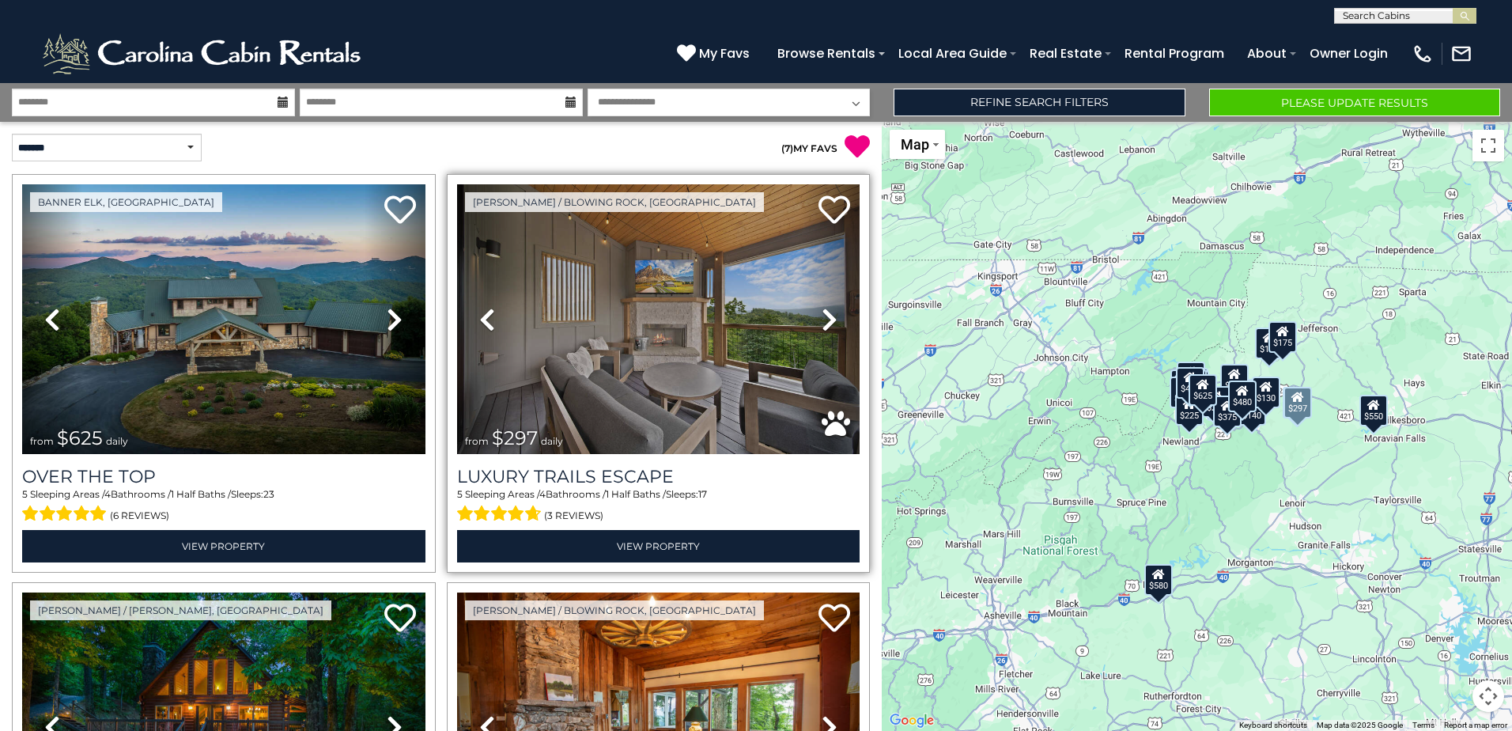
click at [810, 318] on link "Next" at bounding box center [830, 319] width 60 height 270
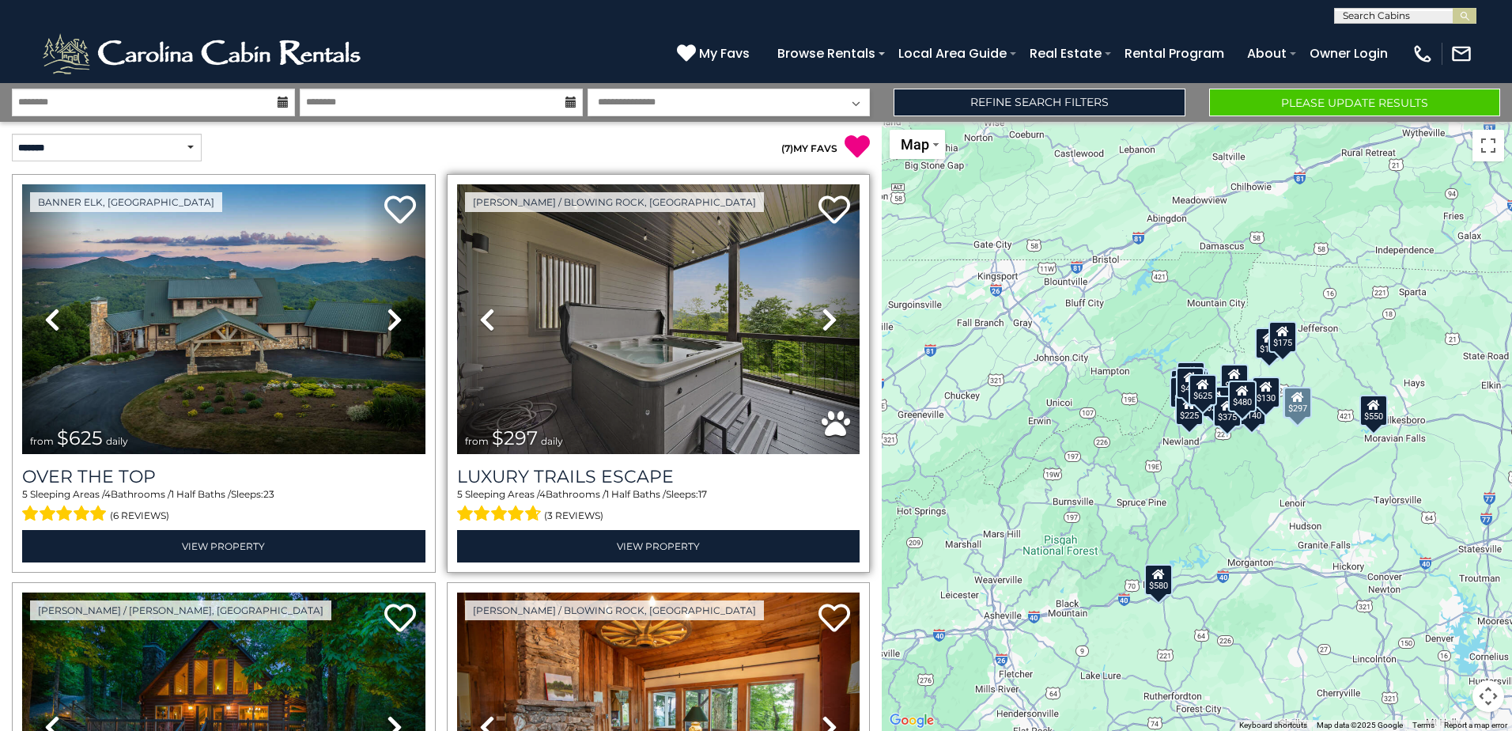
click at [810, 318] on link "Next" at bounding box center [830, 319] width 60 height 270
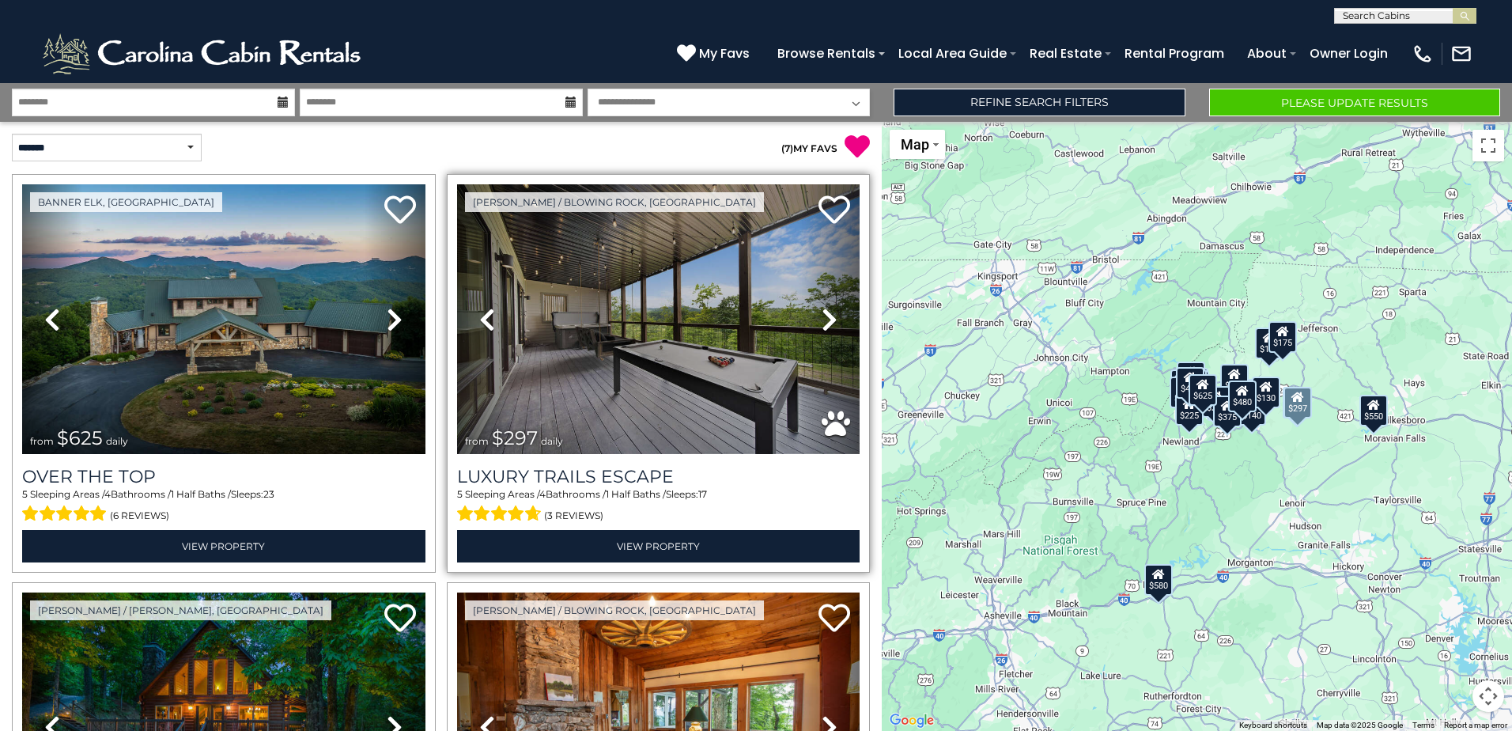
click at [810, 318] on link "Next" at bounding box center [830, 319] width 60 height 270
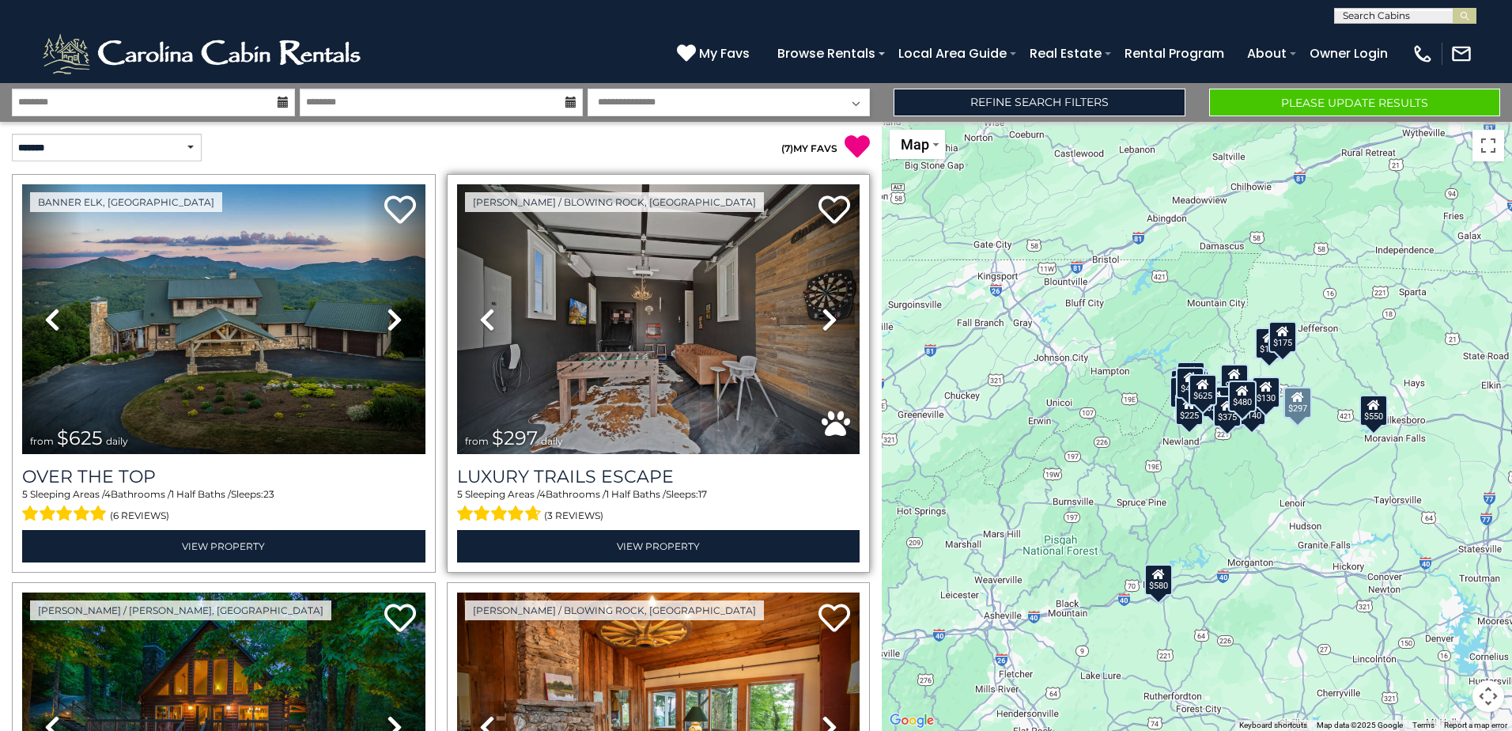
click at [810, 318] on link "Next" at bounding box center [830, 319] width 60 height 270
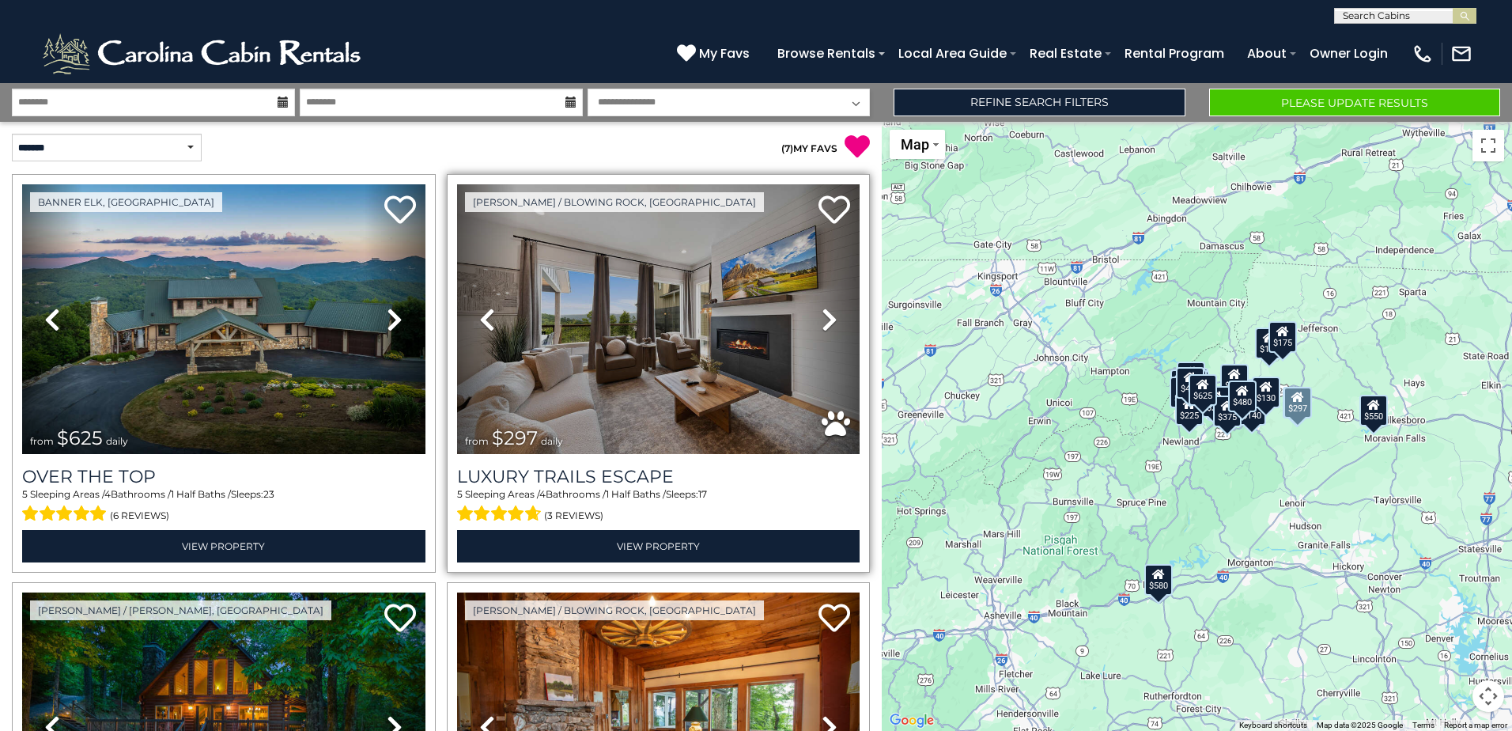
click at [810, 318] on link "Next" at bounding box center [830, 319] width 60 height 270
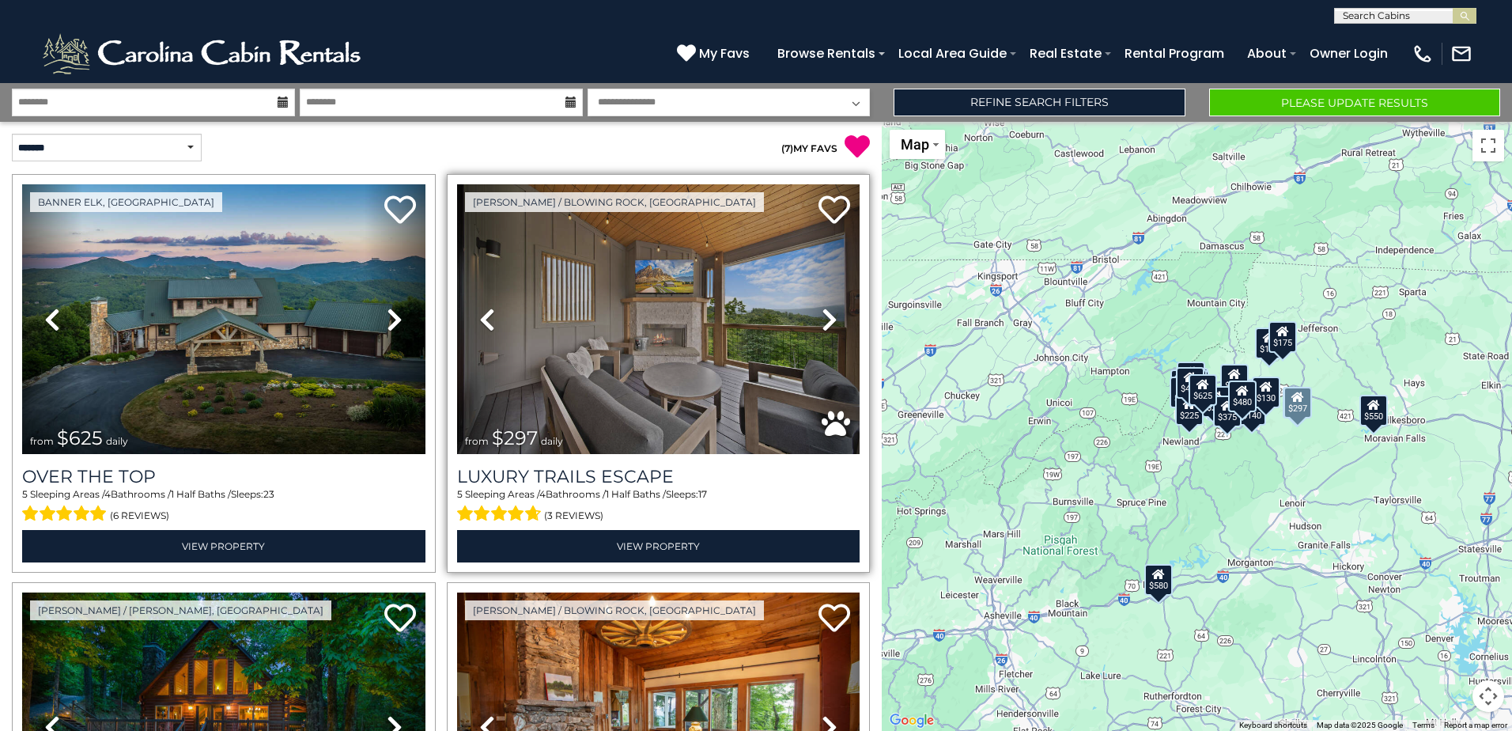
click at [810, 318] on link "Next" at bounding box center [830, 319] width 60 height 270
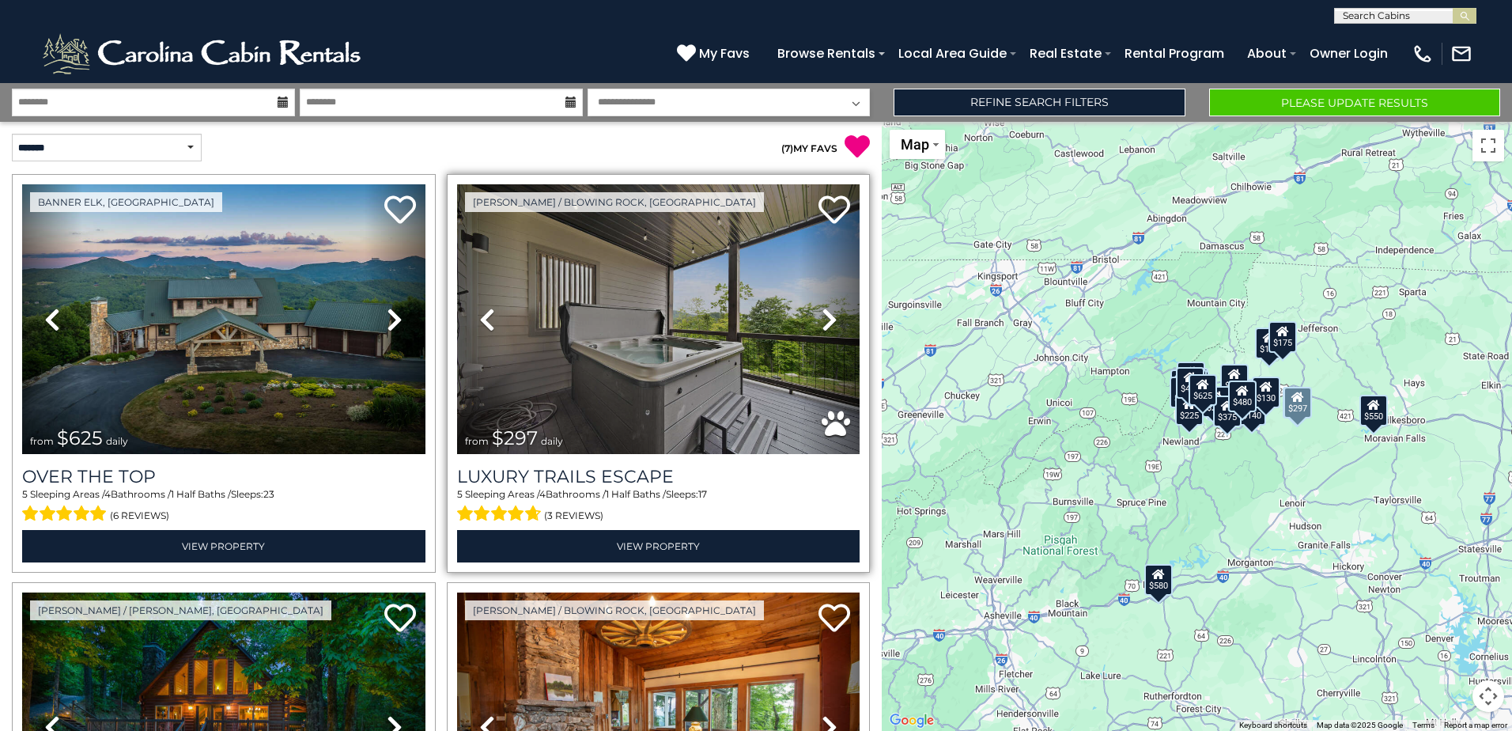
click at [810, 318] on link "Next" at bounding box center [830, 319] width 60 height 270
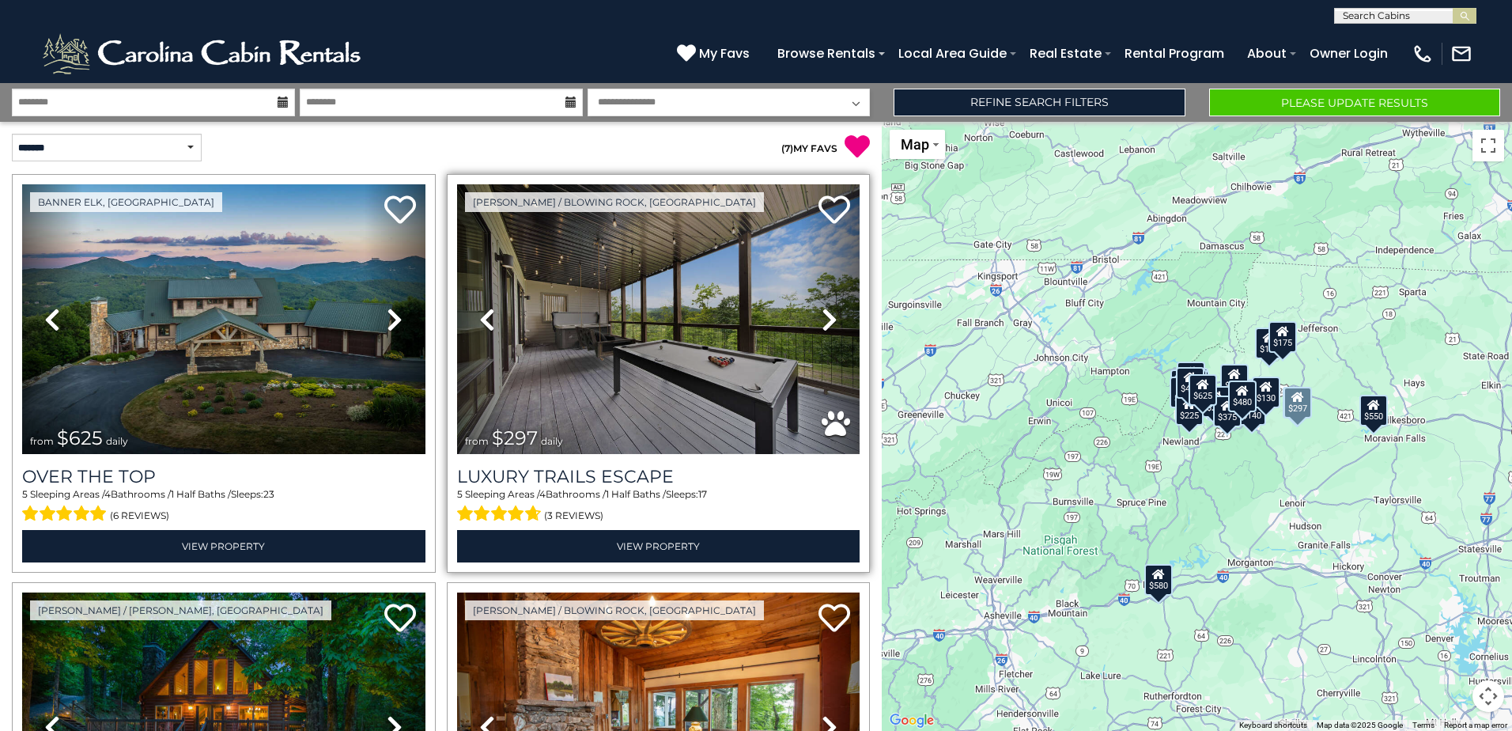
click at [810, 318] on link "Next" at bounding box center [830, 319] width 60 height 270
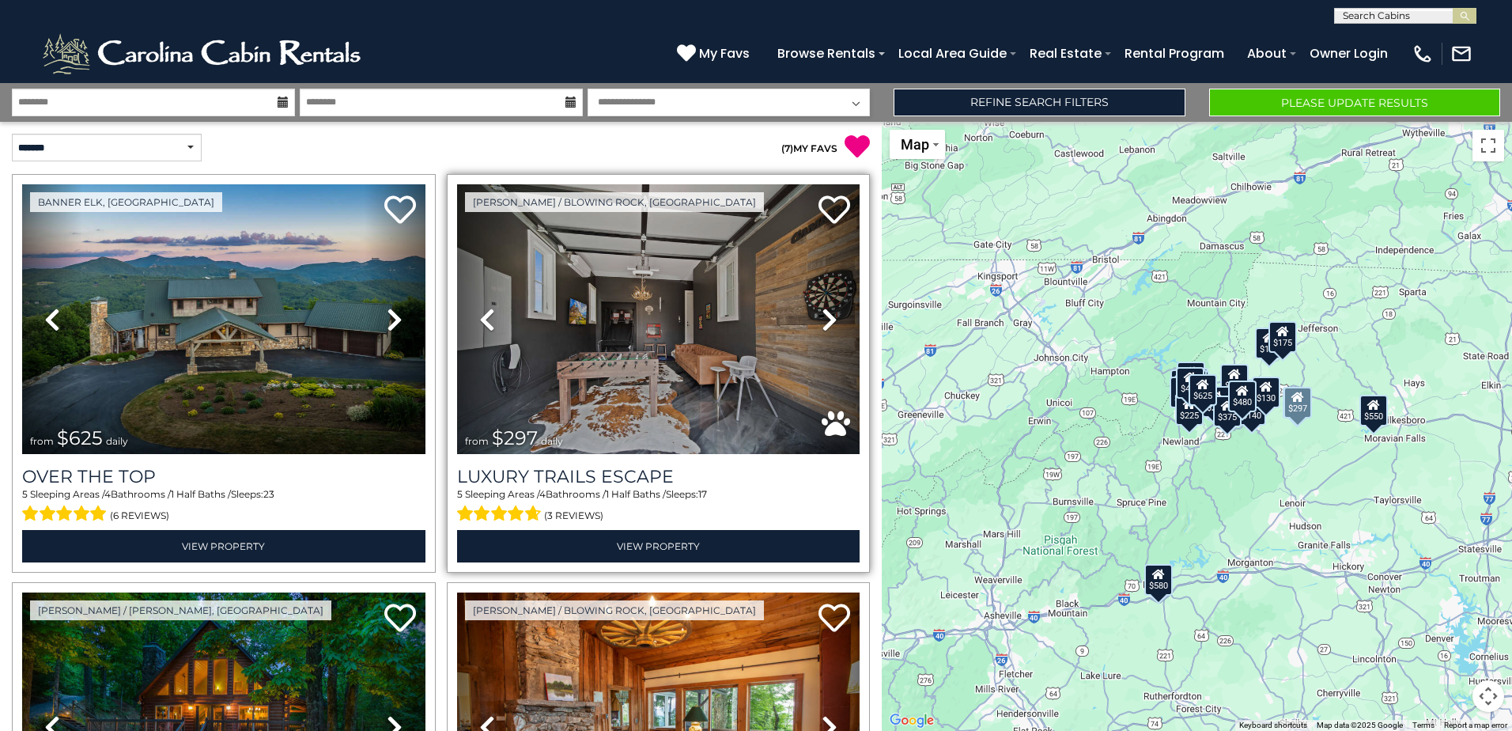
click at [810, 318] on link "Next" at bounding box center [830, 319] width 60 height 270
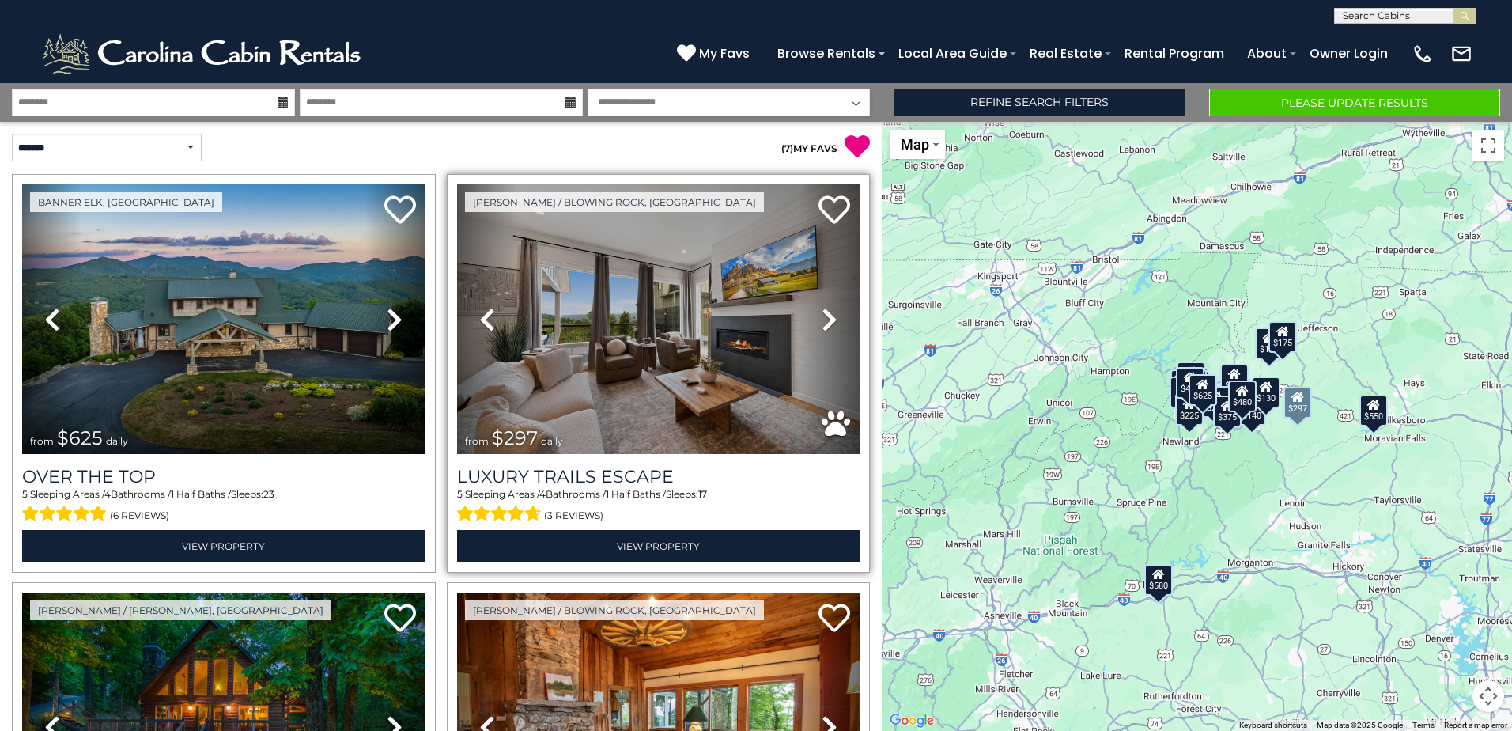
click at [810, 318] on link "Next" at bounding box center [830, 319] width 60 height 270
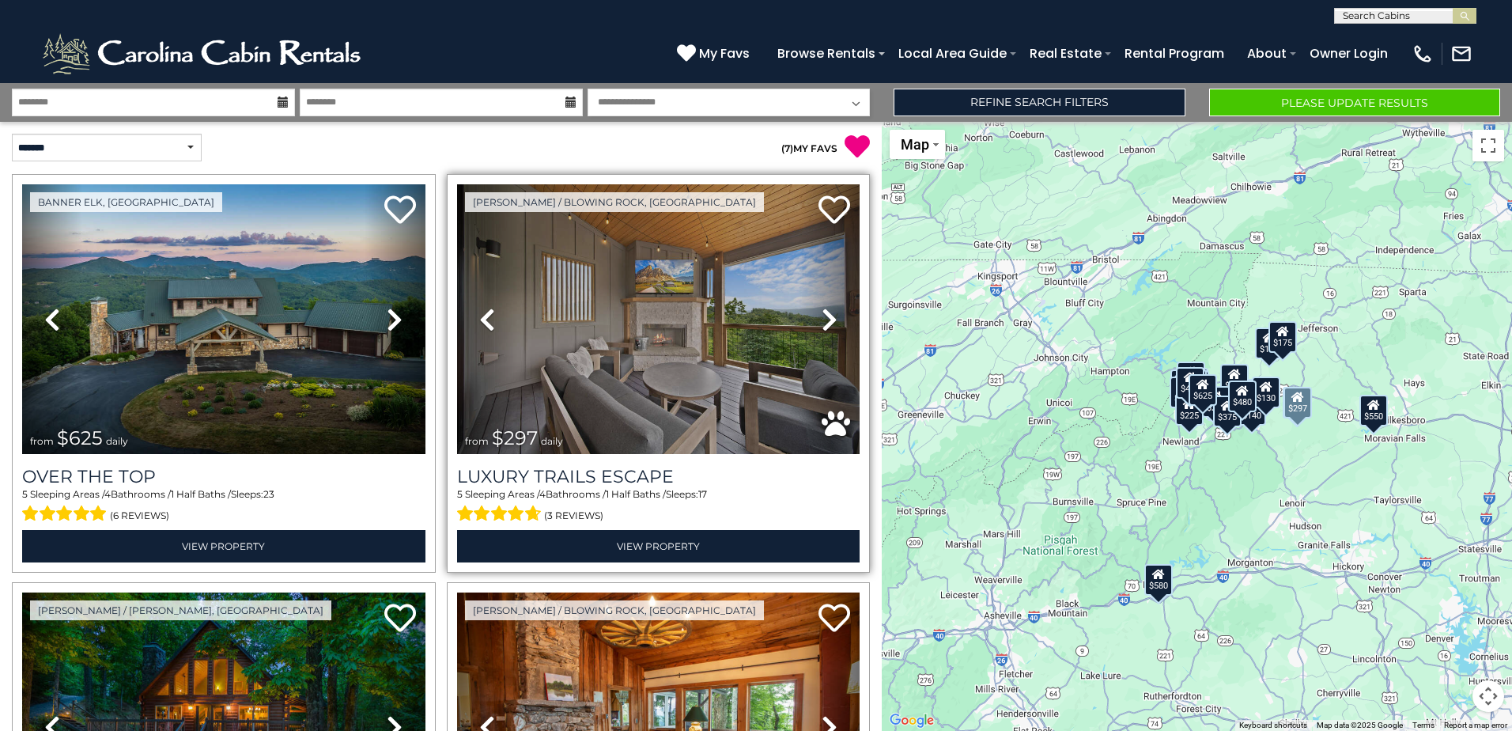
click at [810, 318] on link "Next" at bounding box center [830, 319] width 60 height 270
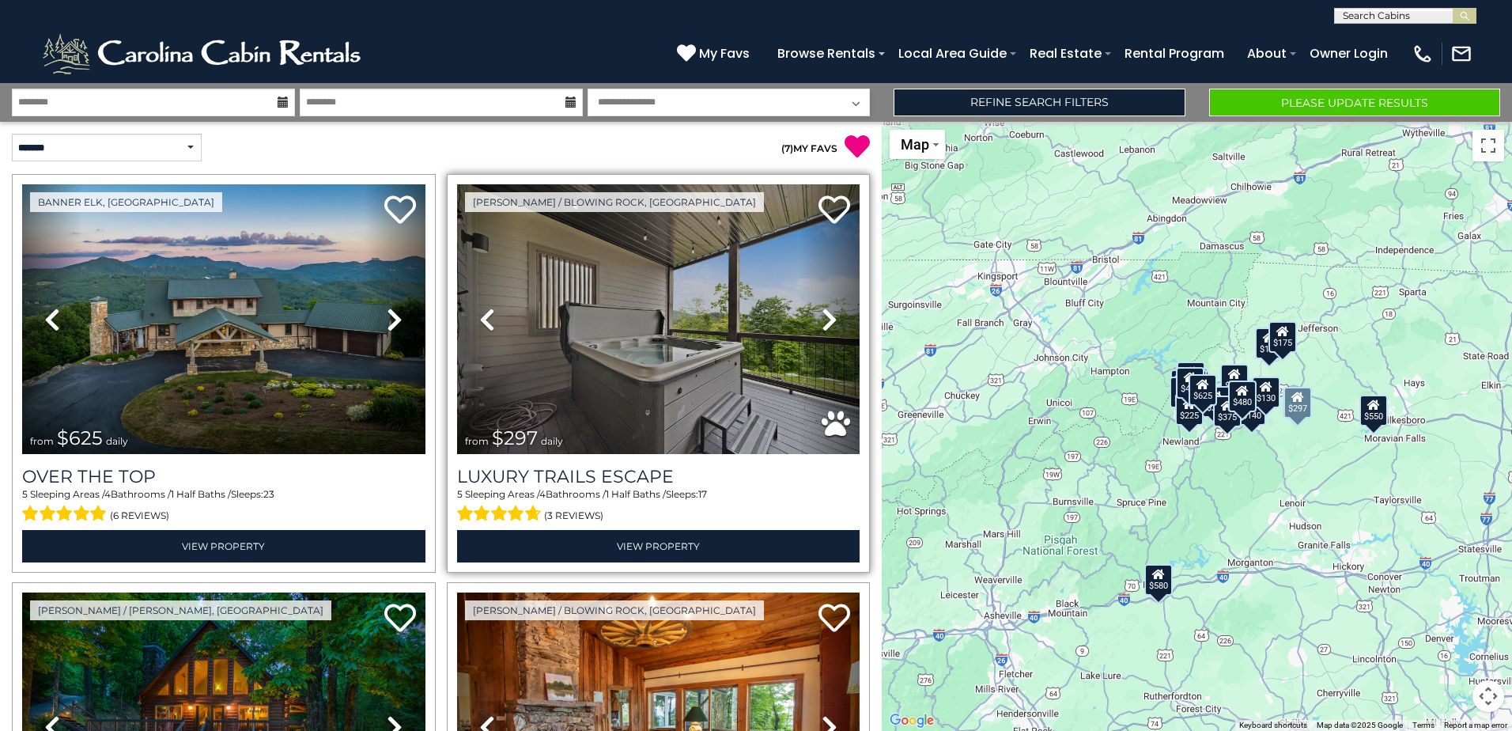
click at [810, 318] on link "Next" at bounding box center [830, 319] width 60 height 270
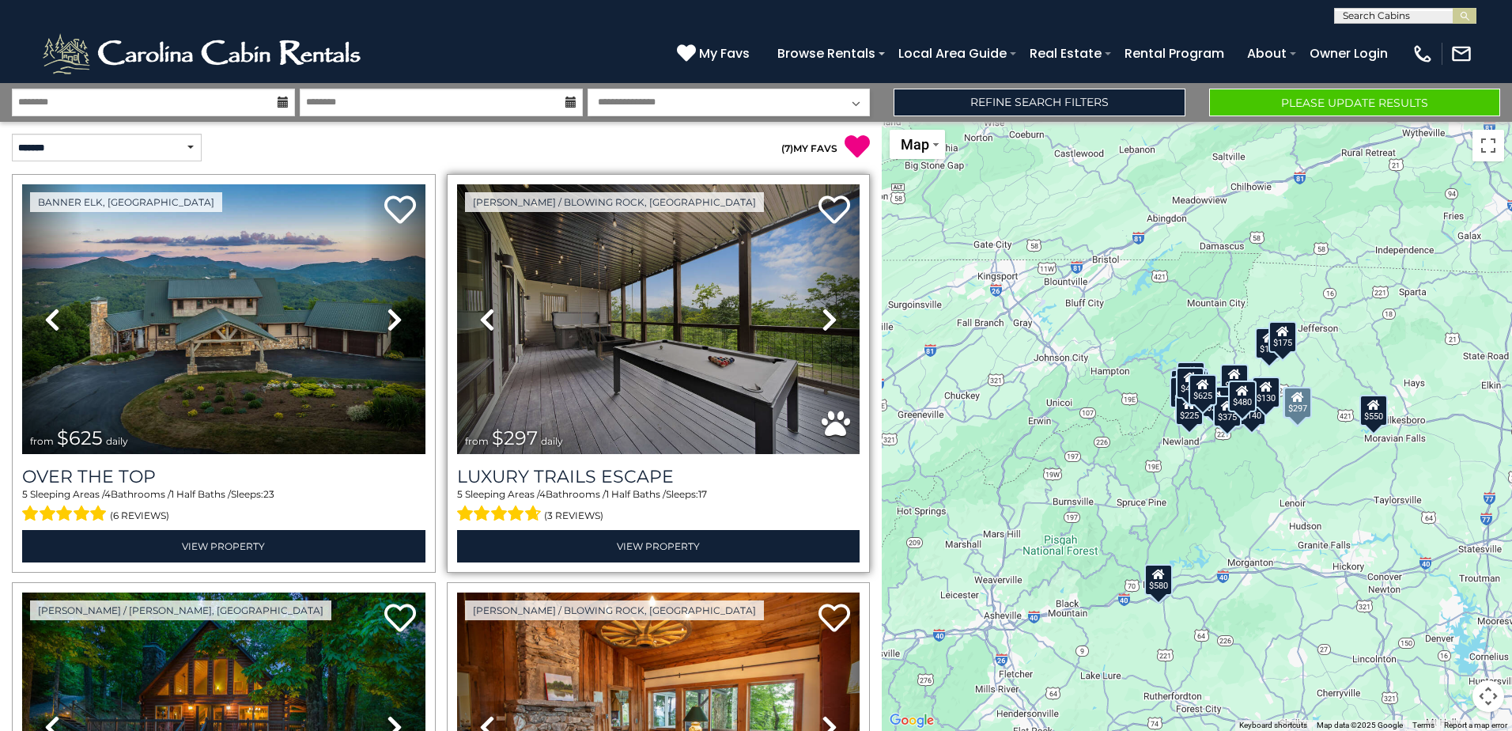
click at [810, 318] on link "Next" at bounding box center [830, 319] width 60 height 270
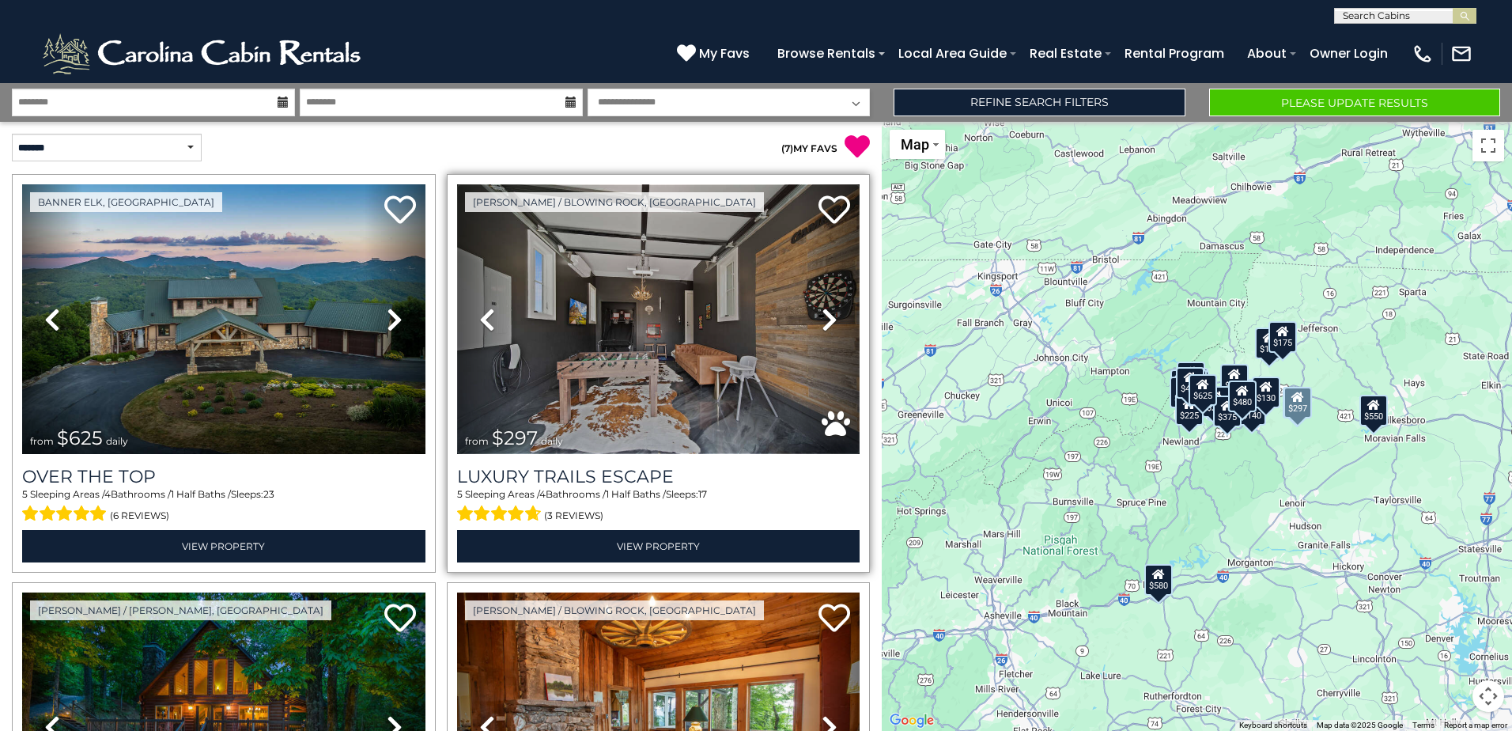
click at [706, 373] on img at bounding box center [658, 319] width 403 height 270
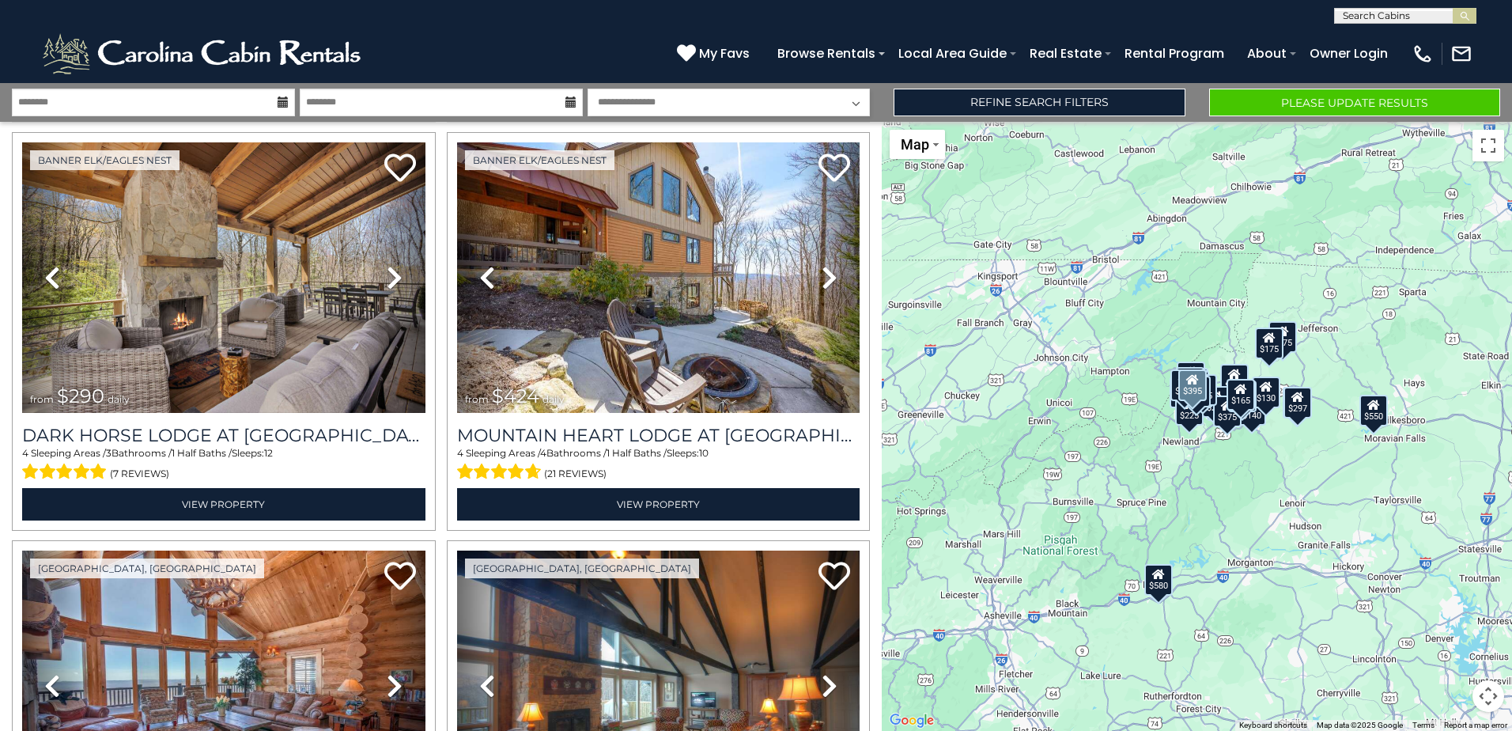
scroll to position [1186, 0]
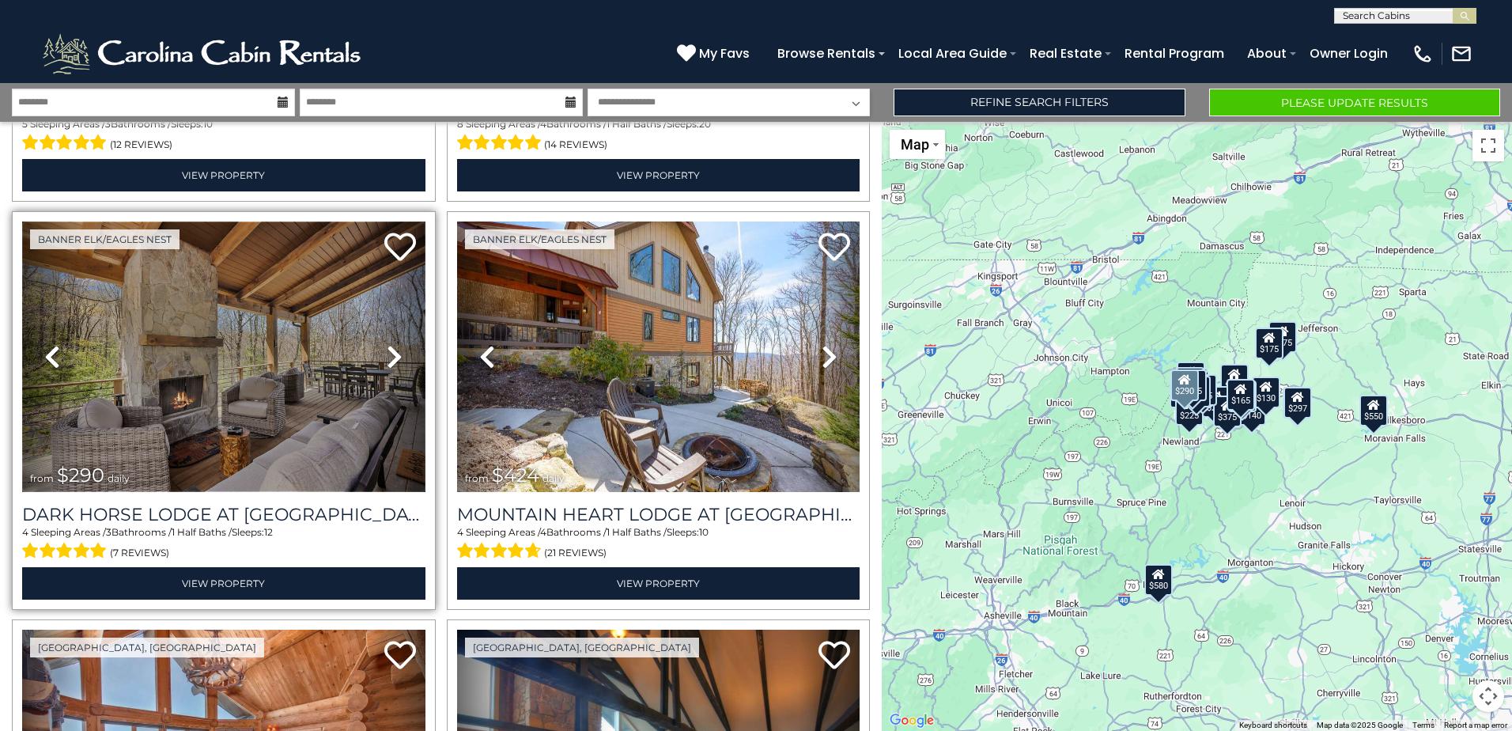
click at [235, 400] on img at bounding box center [223, 356] width 403 height 270
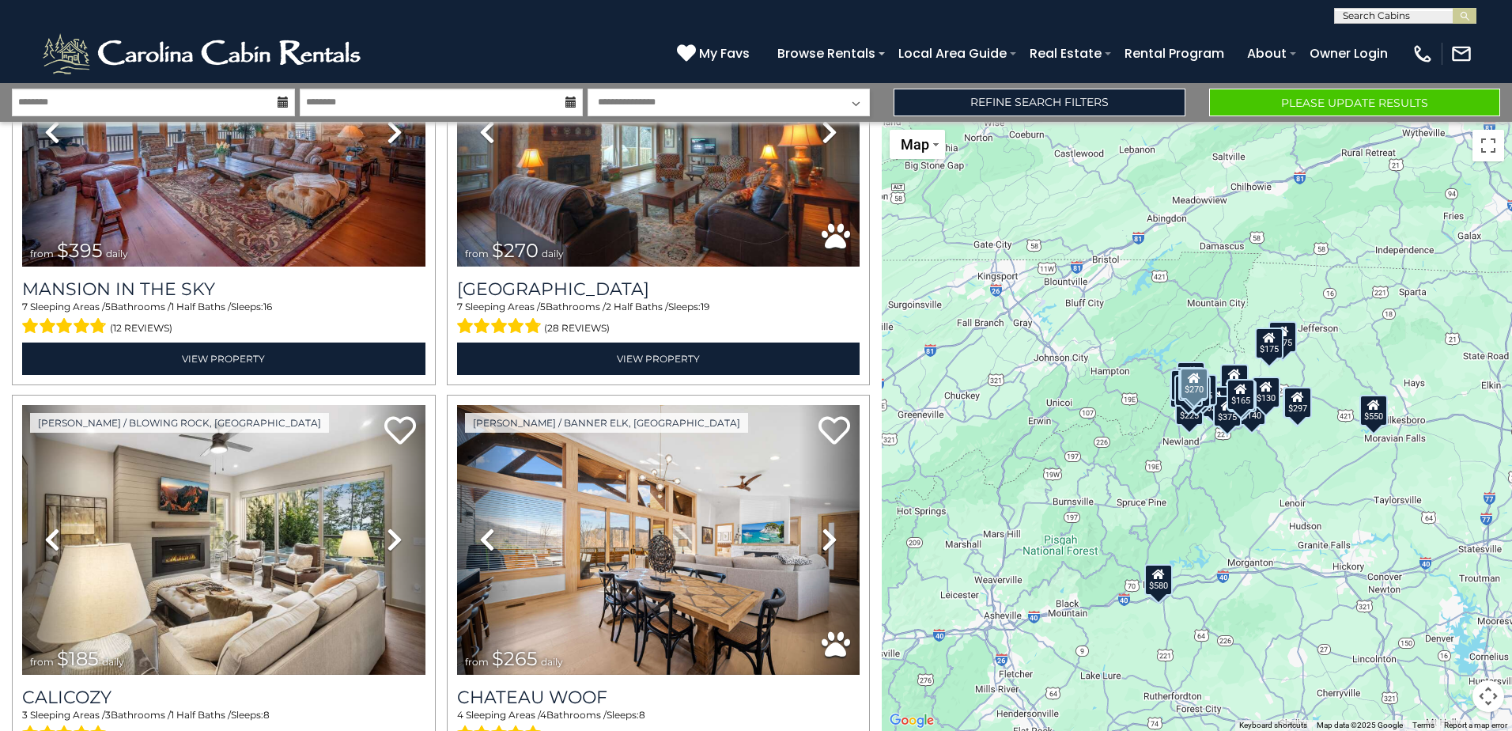
scroll to position [1898, 0]
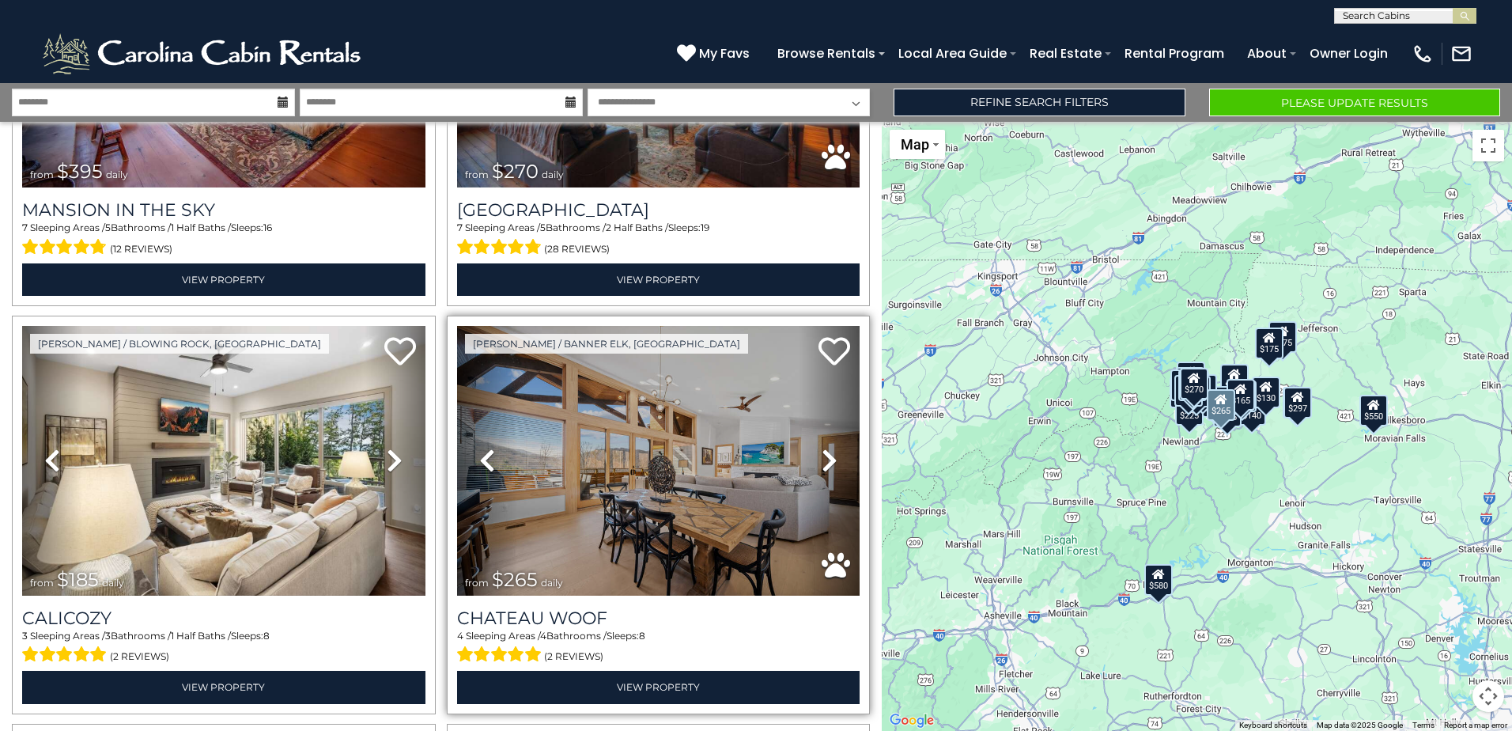
click at [811, 440] on link "Next" at bounding box center [830, 461] width 60 height 270
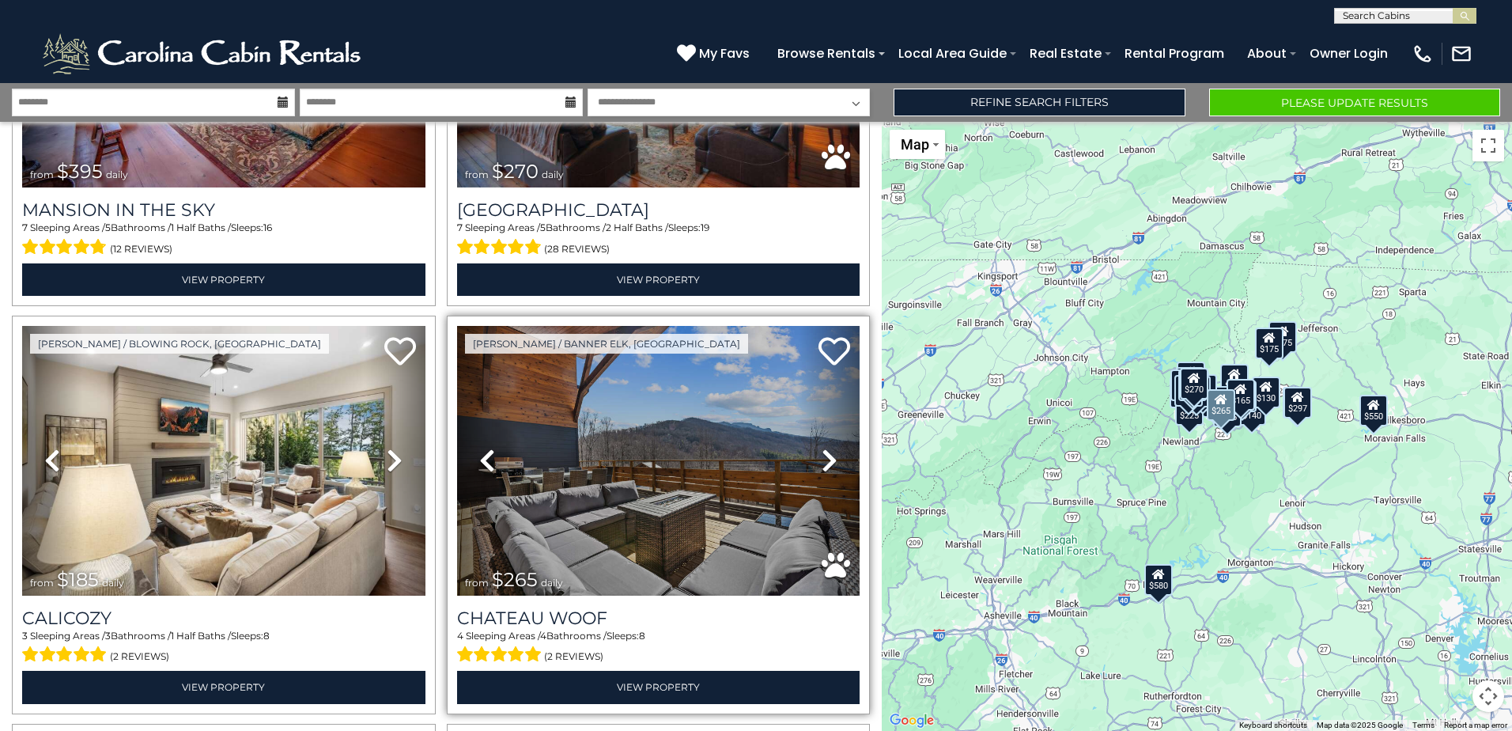
click at [811, 440] on link "Next" at bounding box center [830, 461] width 60 height 270
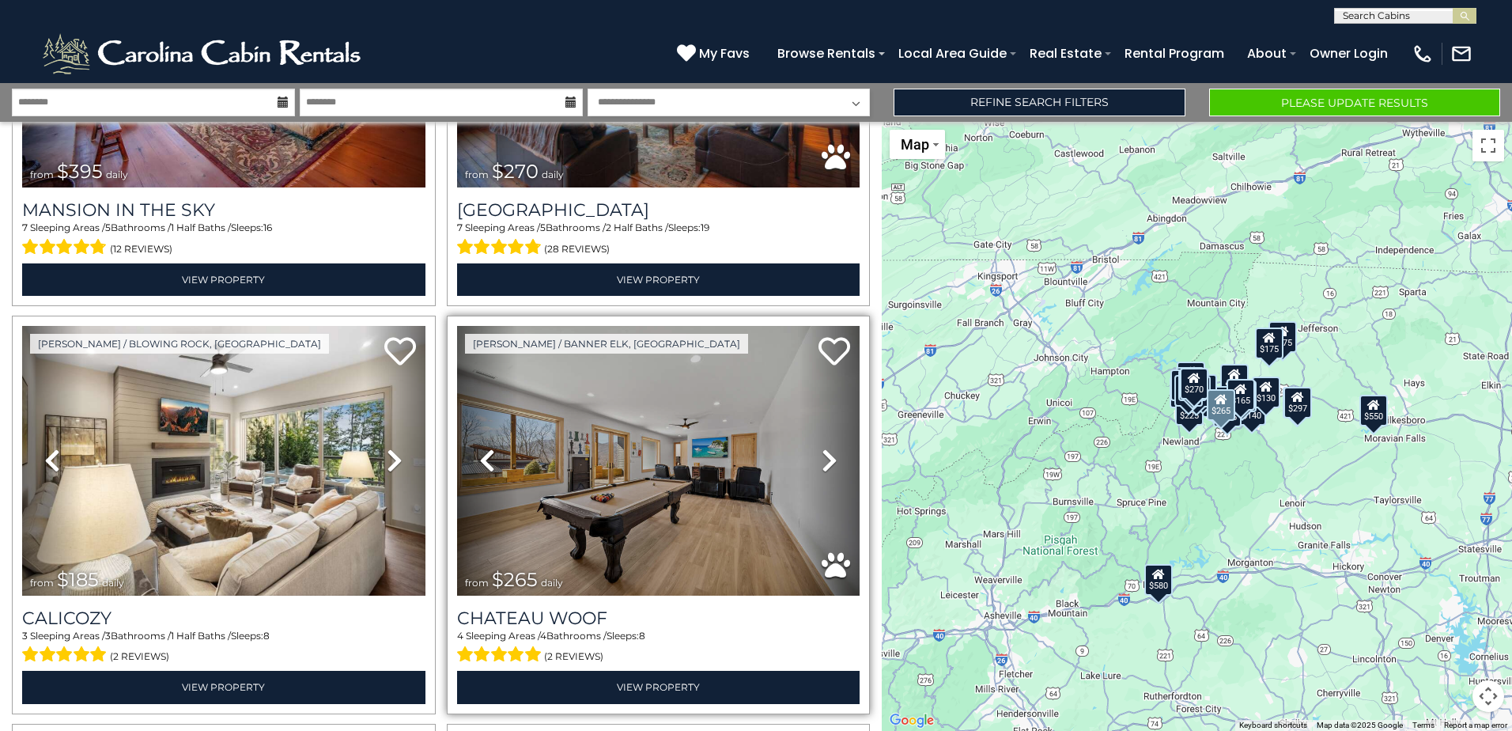
click at [811, 440] on link "Next" at bounding box center [830, 461] width 60 height 270
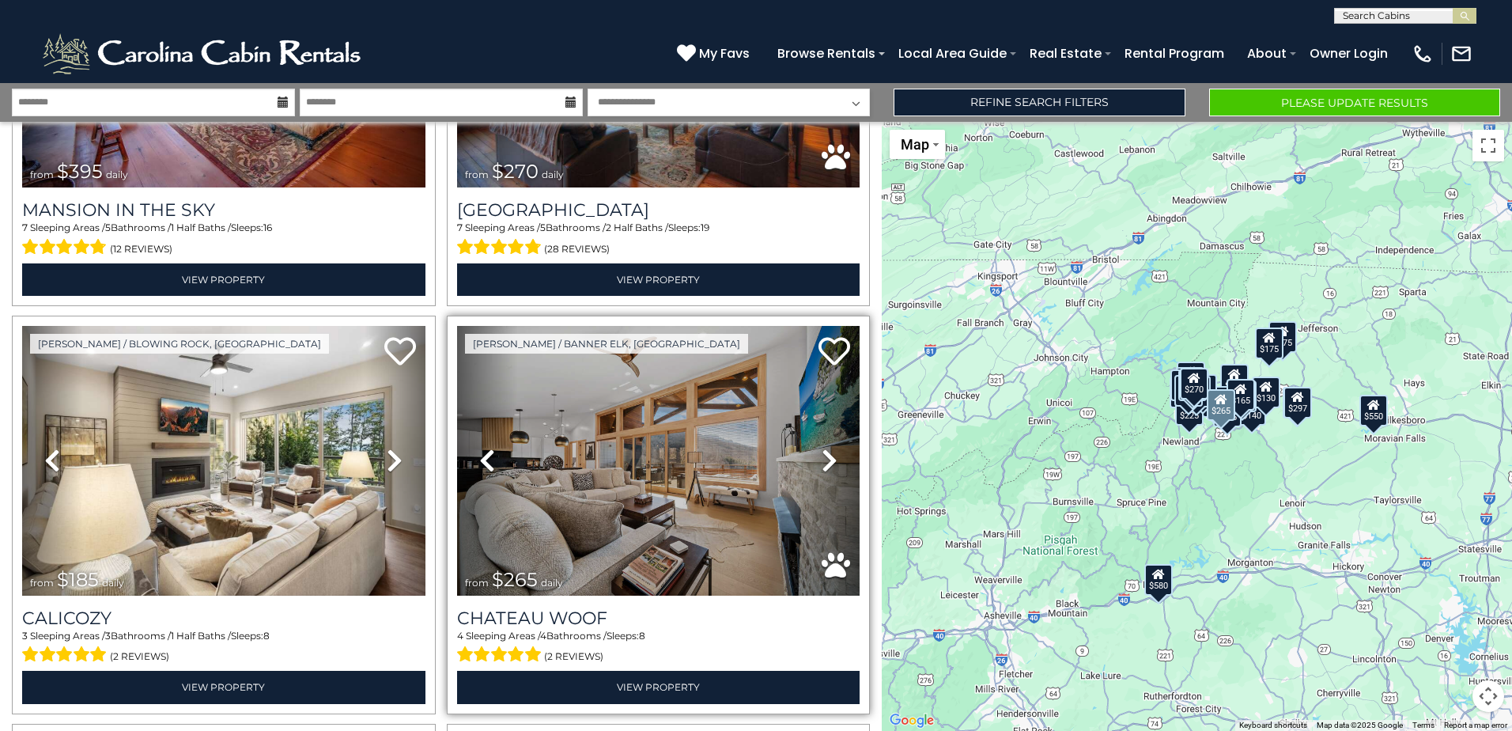
click at [811, 440] on link "Next" at bounding box center [830, 461] width 60 height 270
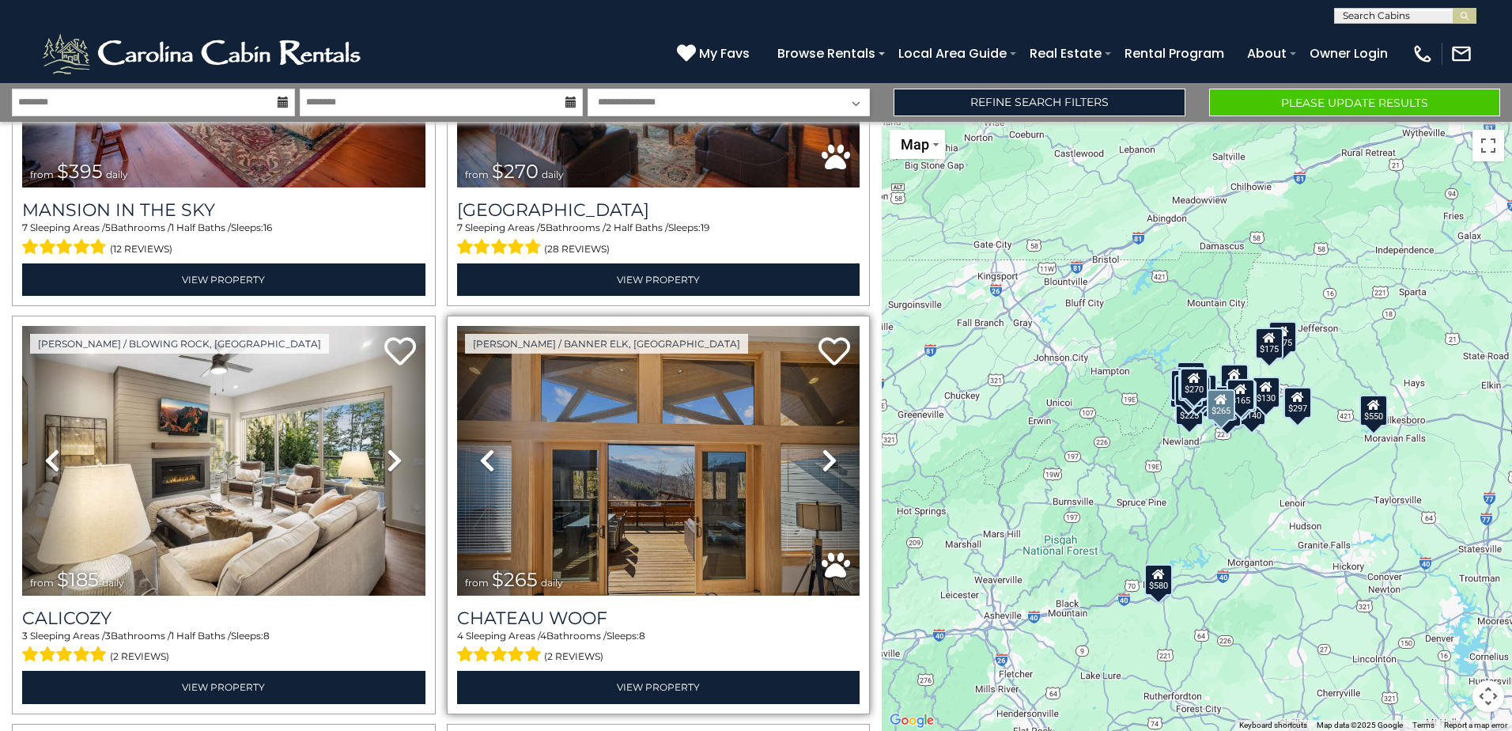
click at [811, 440] on link "Next" at bounding box center [830, 461] width 60 height 270
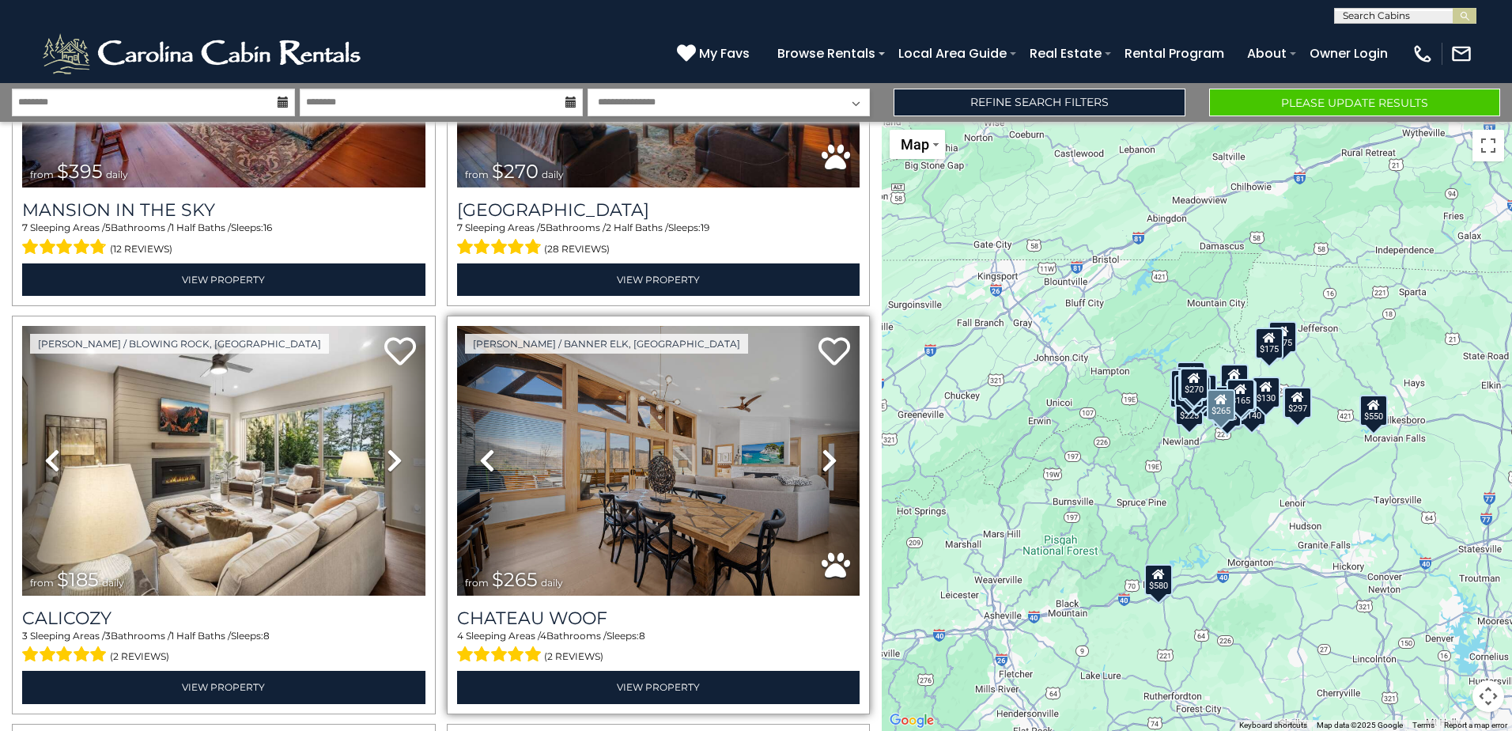
click at [811, 440] on link "Next" at bounding box center [830, 461] width 60 height 270
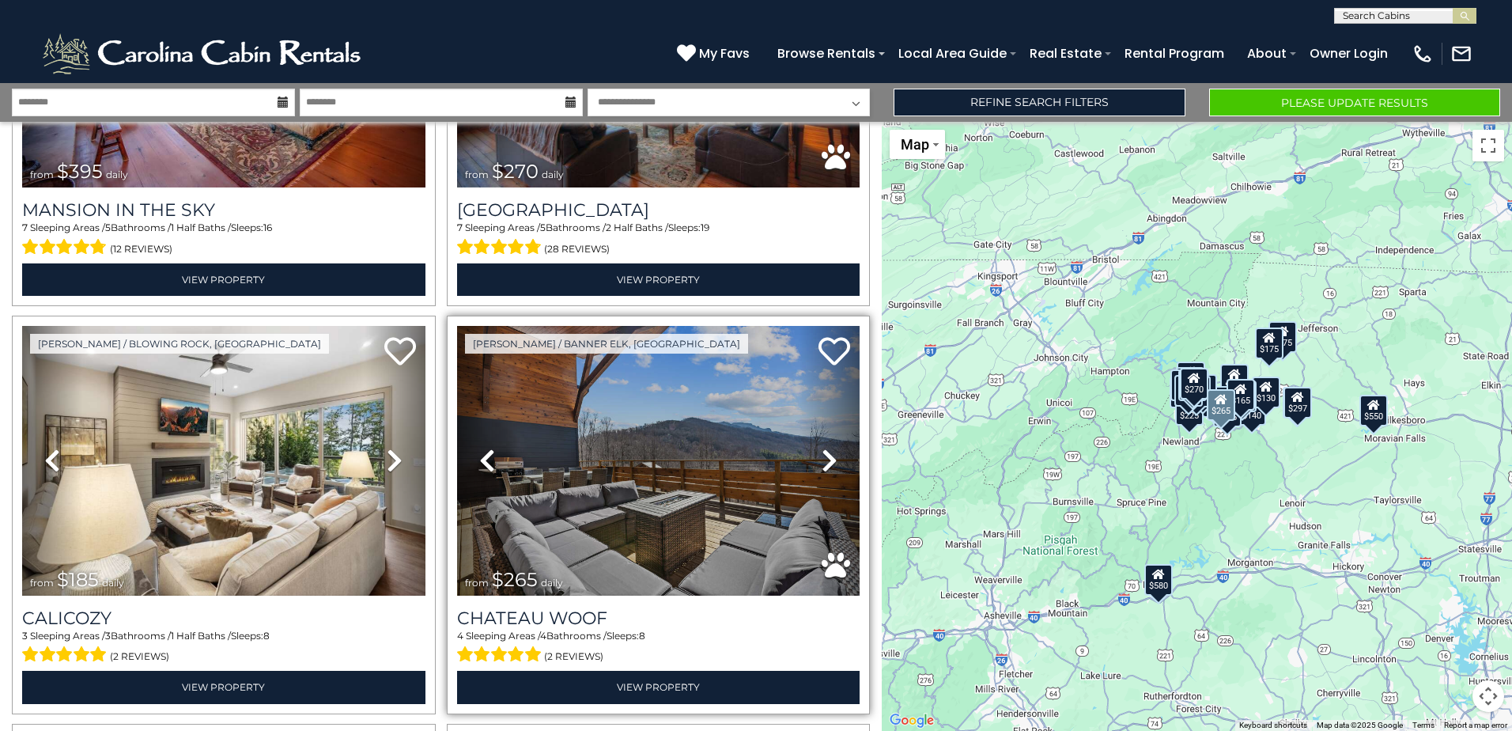
click at [811, 440] on link "Next" at bounding box center [830, 461] width 60 height 270
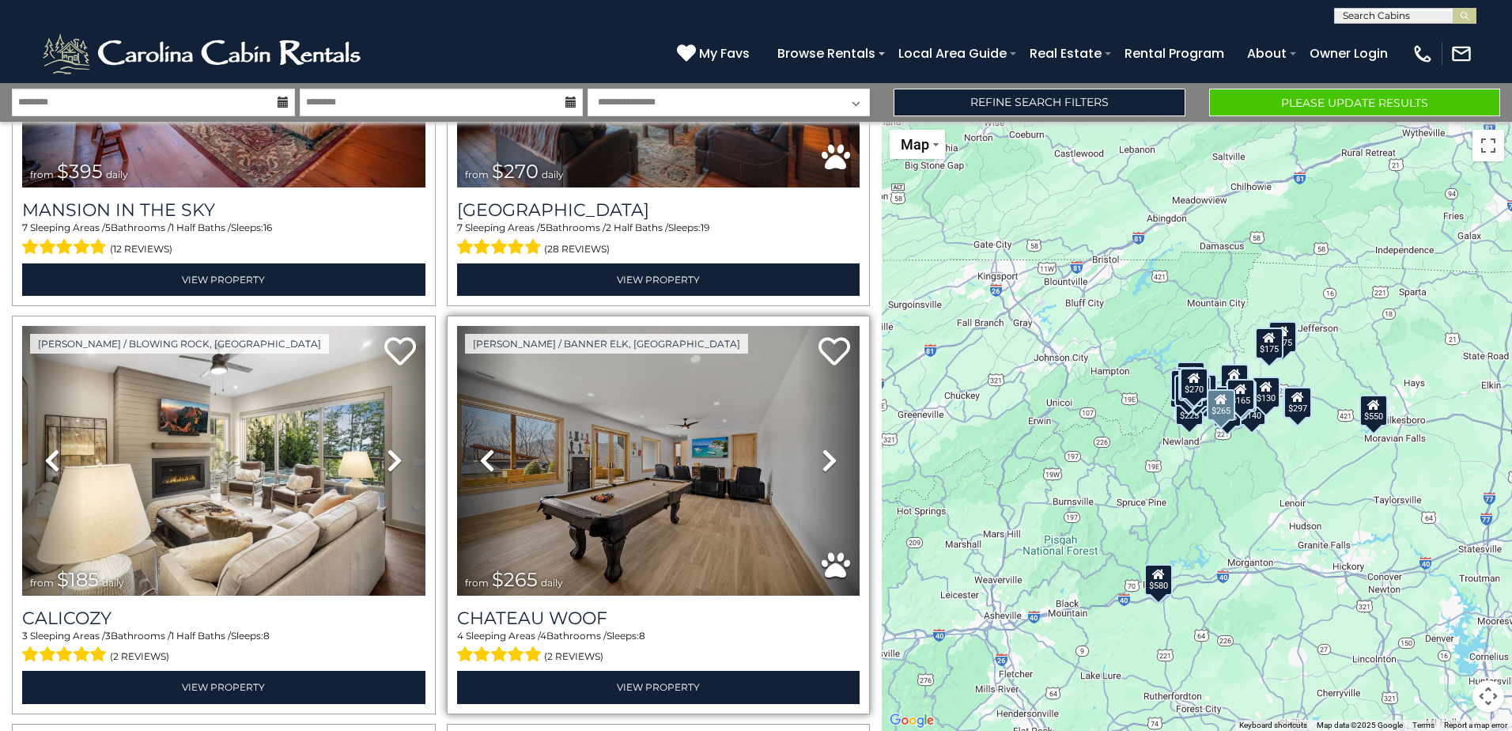
click at [811, 440] on link "Next" at bounding box center [830, 461] width 60 height 270
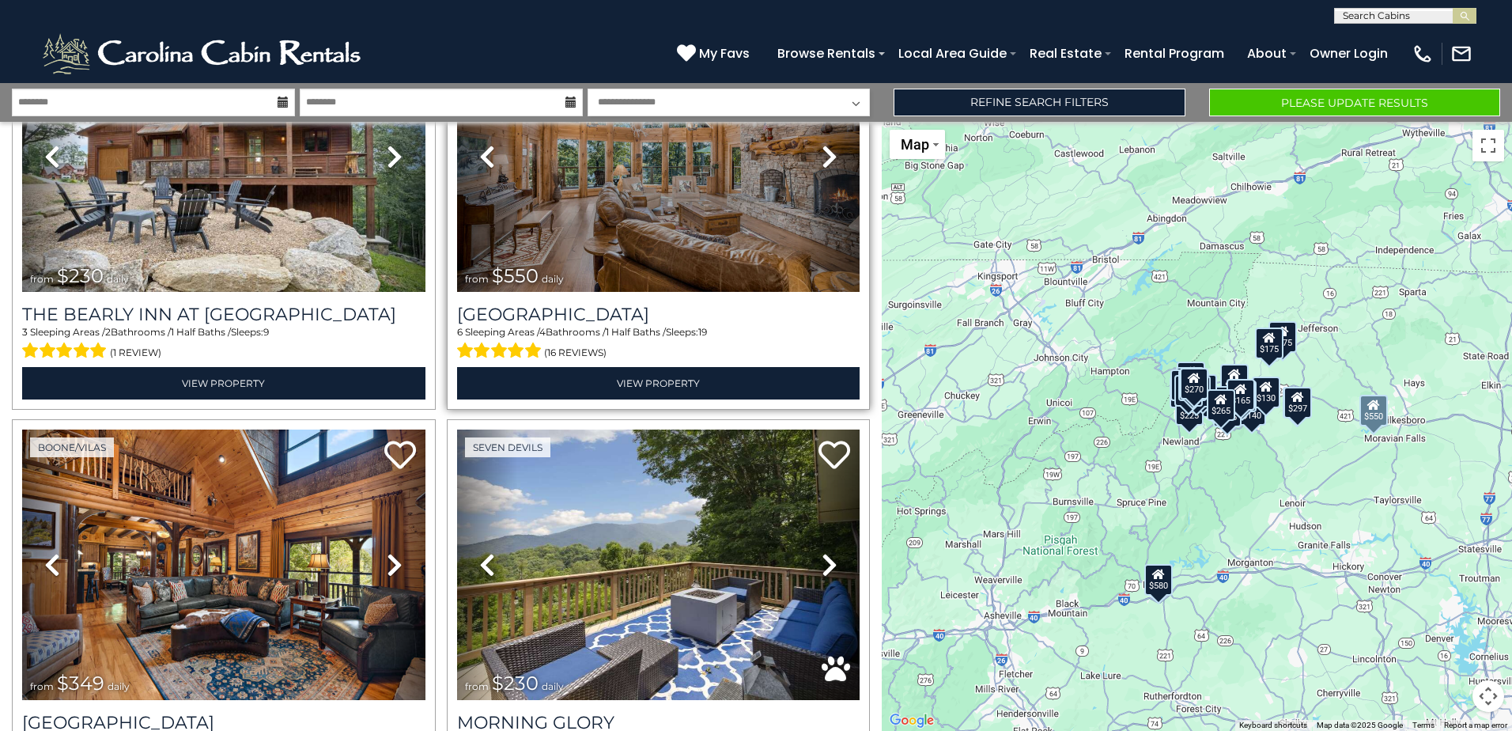
scroll to position [2768, 0]
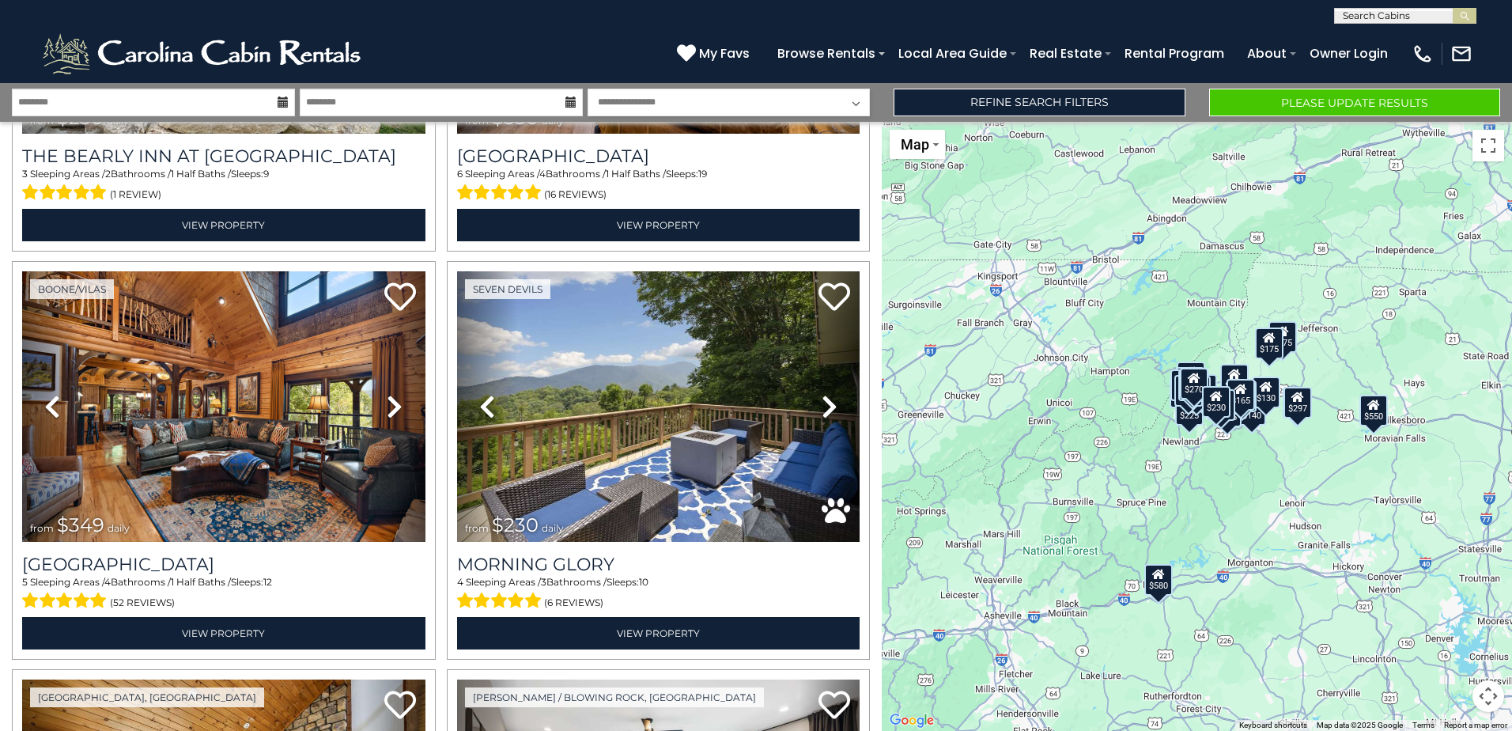
click at [1159, 584] on div "$580" at bounding box center [1158, 580] width 28 height 32
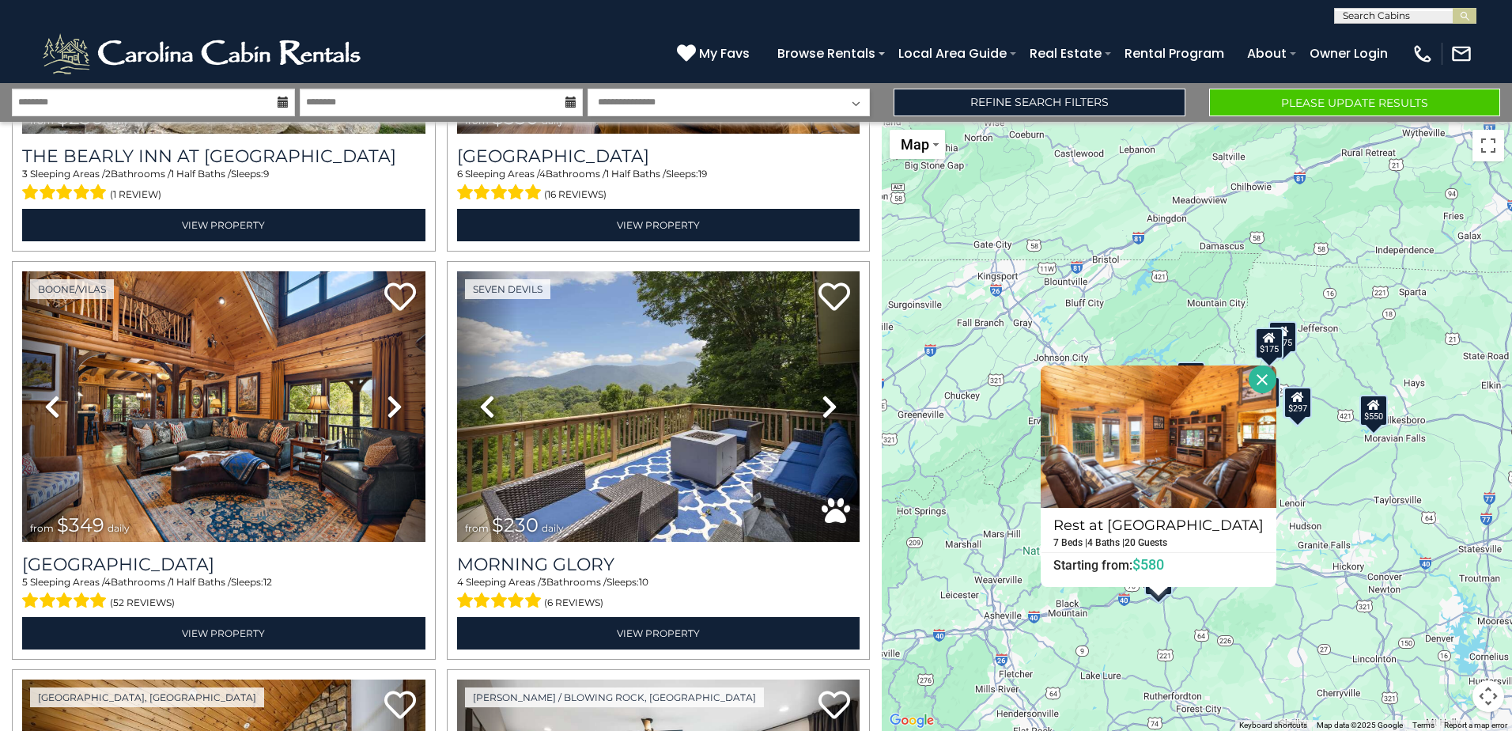
click at [1272, 340] on icon at bounding box center [1268, 337] width 13 height 11
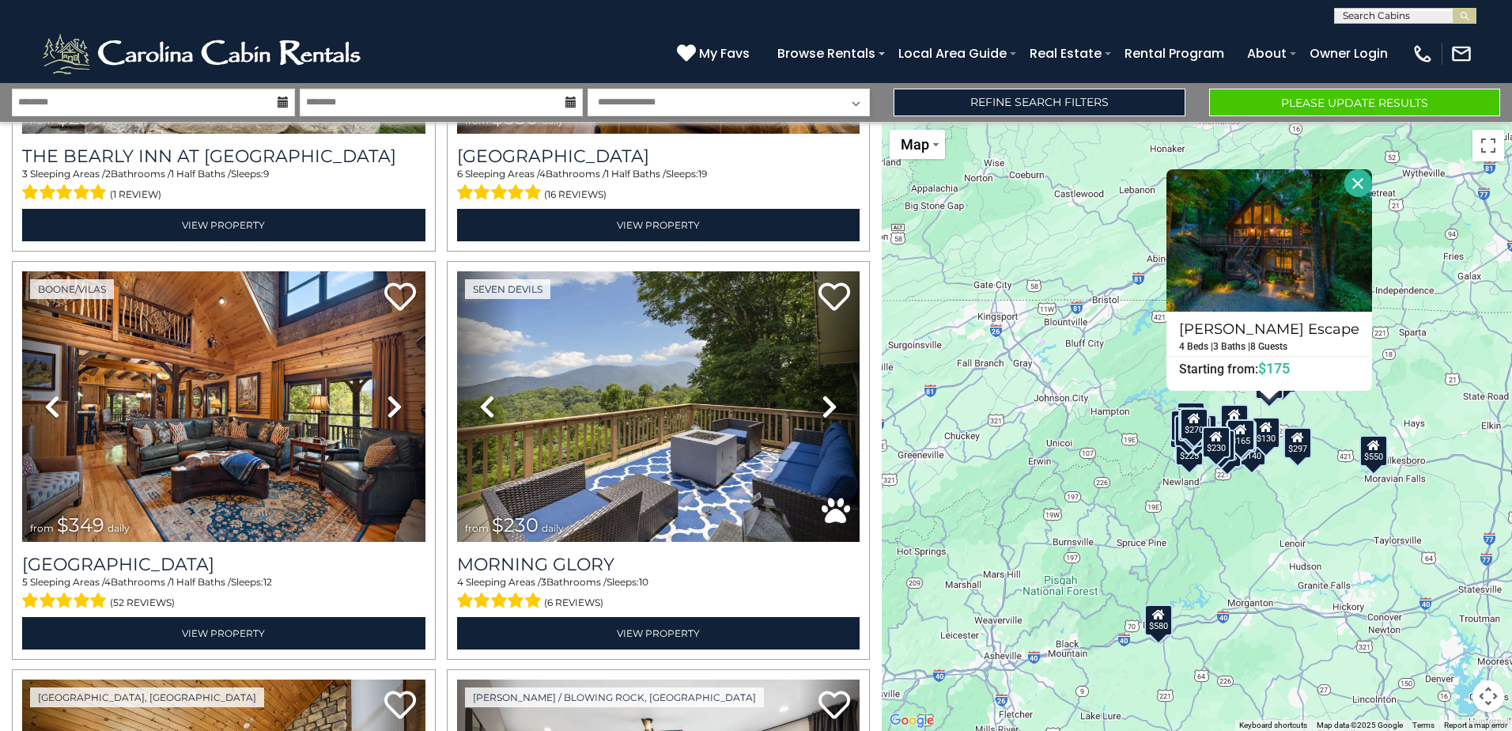
click at [1376, 456] on div "$550" at bounding box center [1373, 451] width 28 height 32
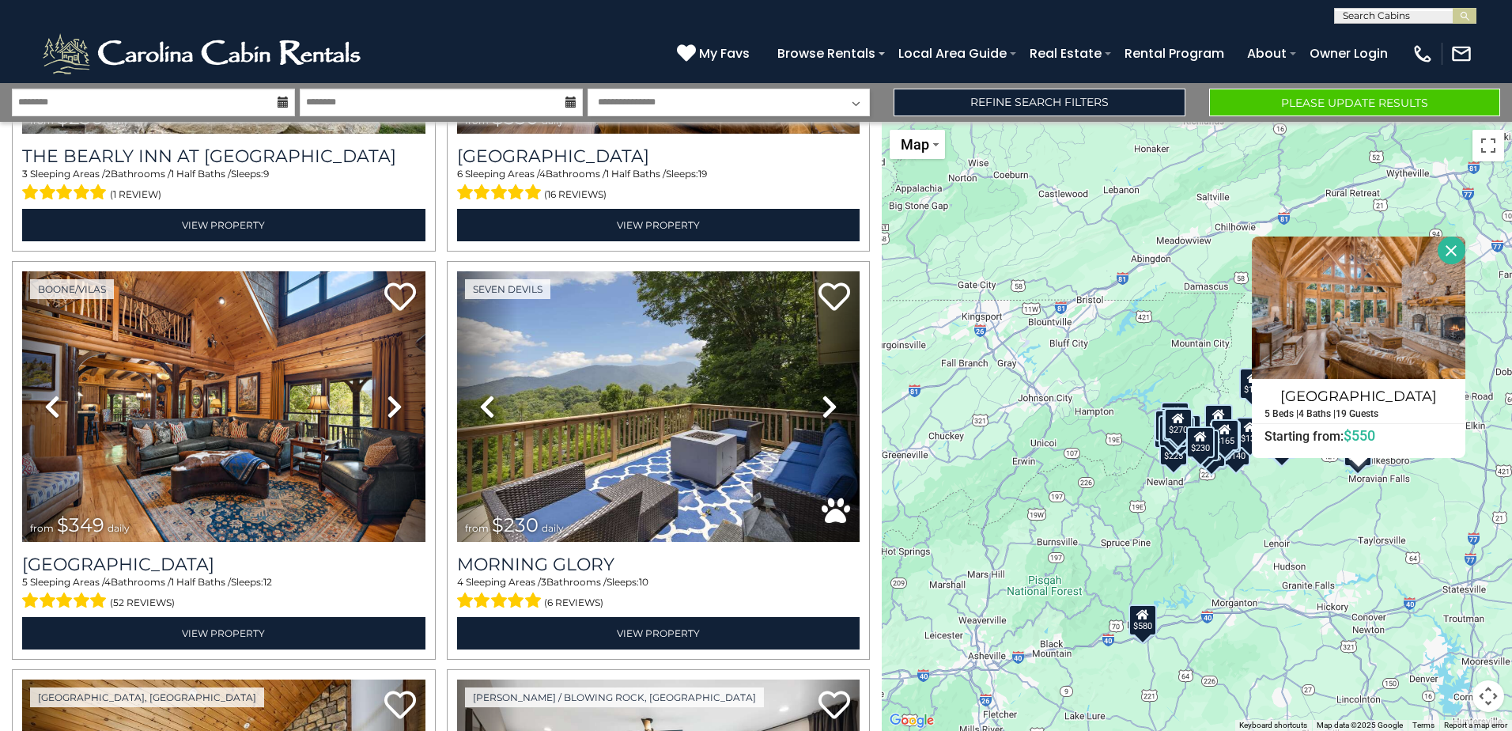
click at [1186, 427] on div "$230" at bounding box center [1199, 442] width 28 height 32
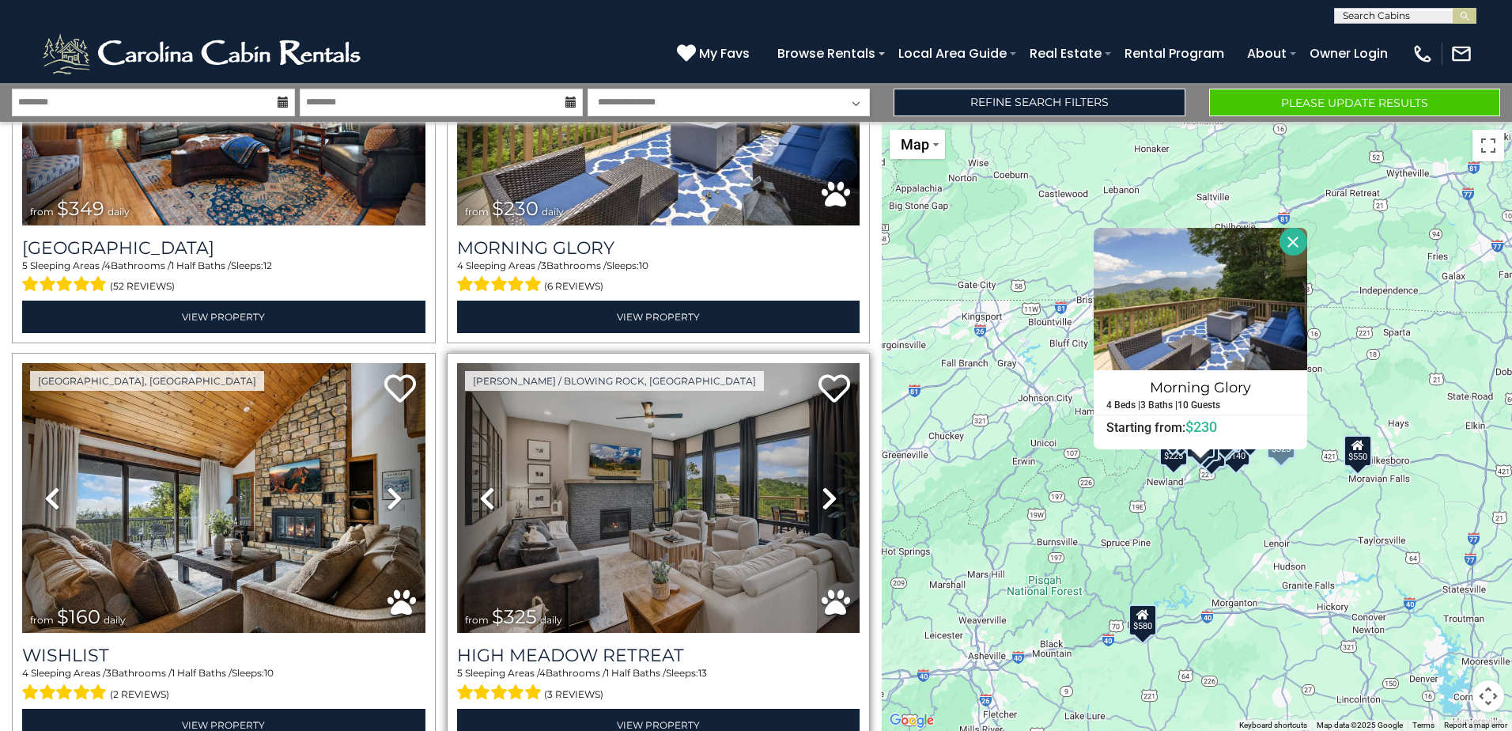
scroll to position [3163, 0]
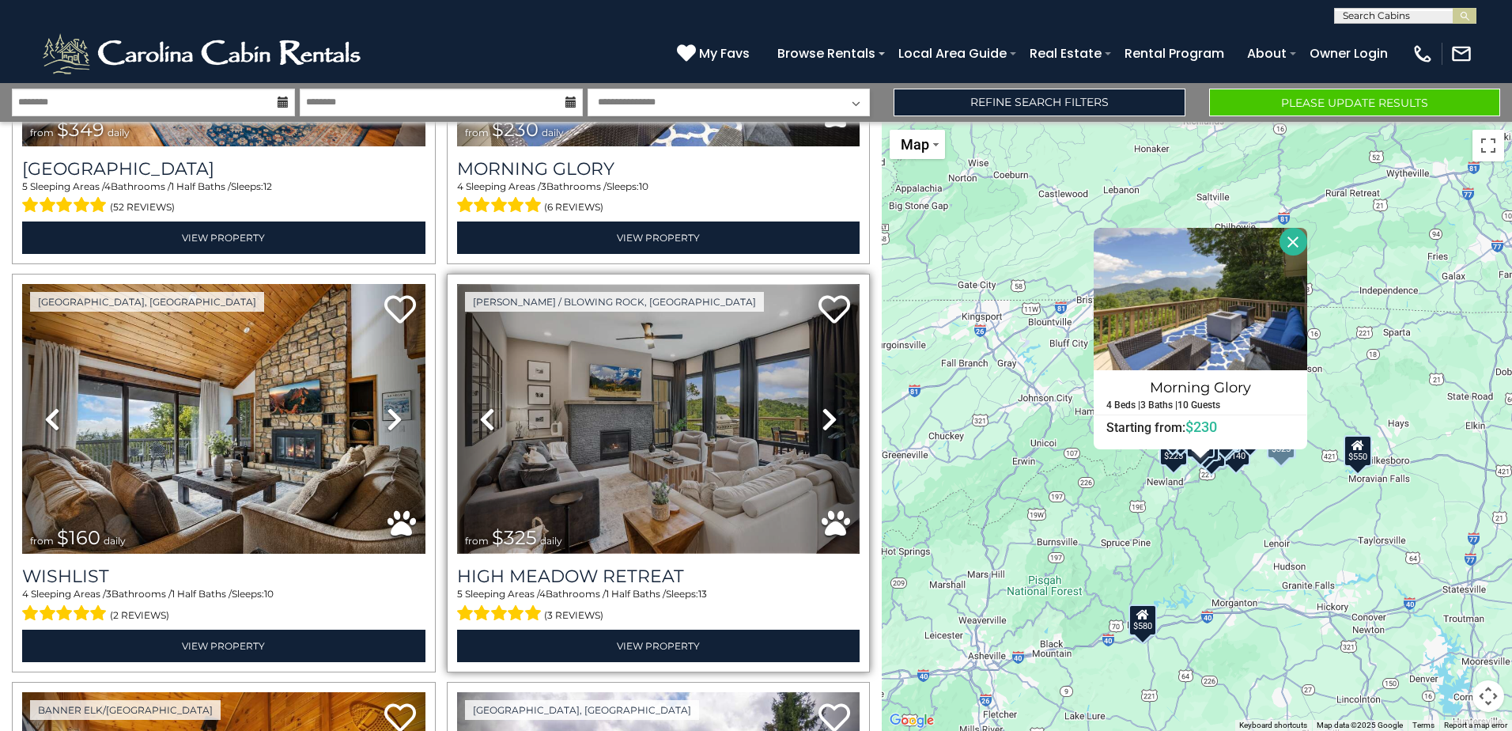
click at [620, 444] on img at bounding box center [658, 419] width 403 height 270
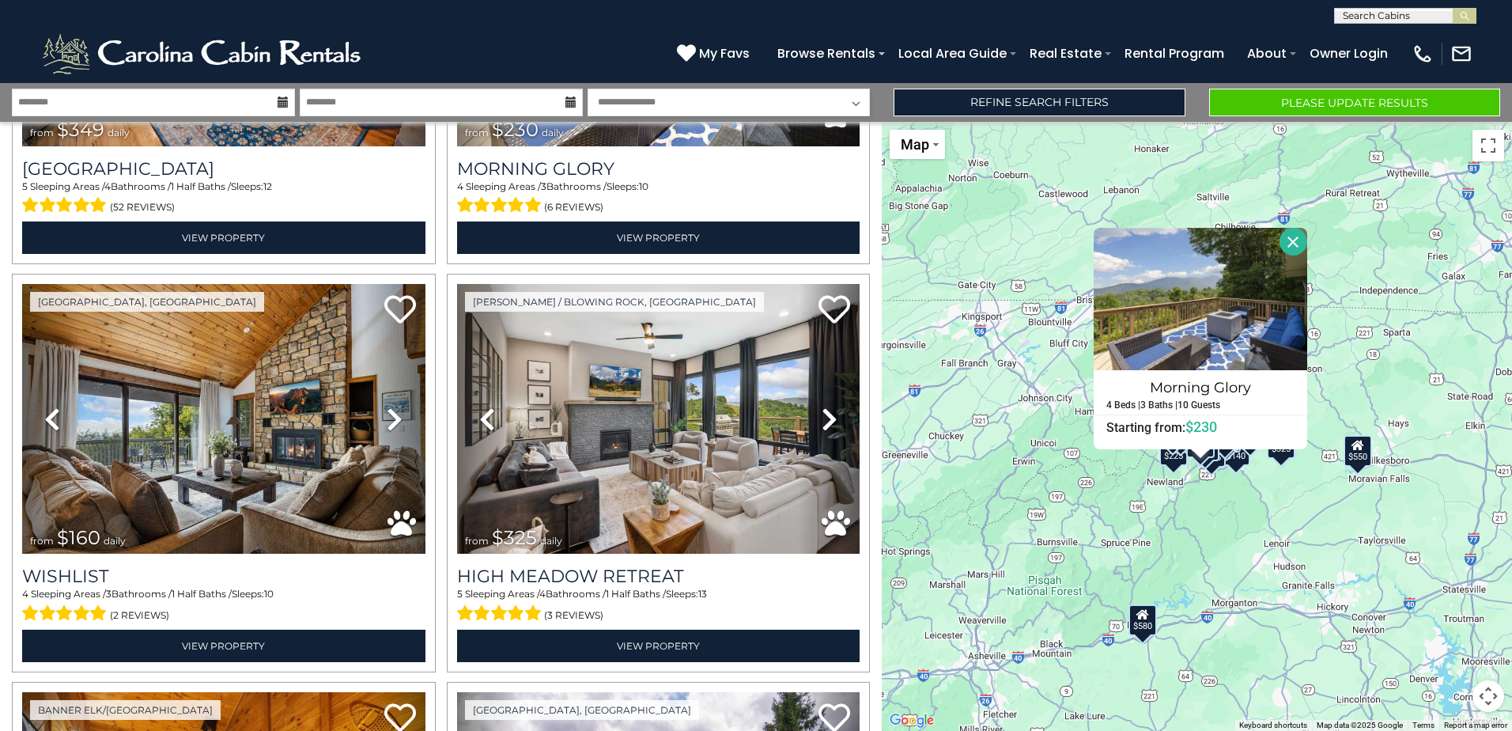
click at [857, 106] on select "**********" at bounding box center [729, 103] width 283 height 28
select select "*"
click at [588, 89] on select "**********" at bounding box center [729, 103] width 283 height 28
click at [1310, 100] on button "Please Update Results" at bounding box center [1354, 103] width 291 height 28
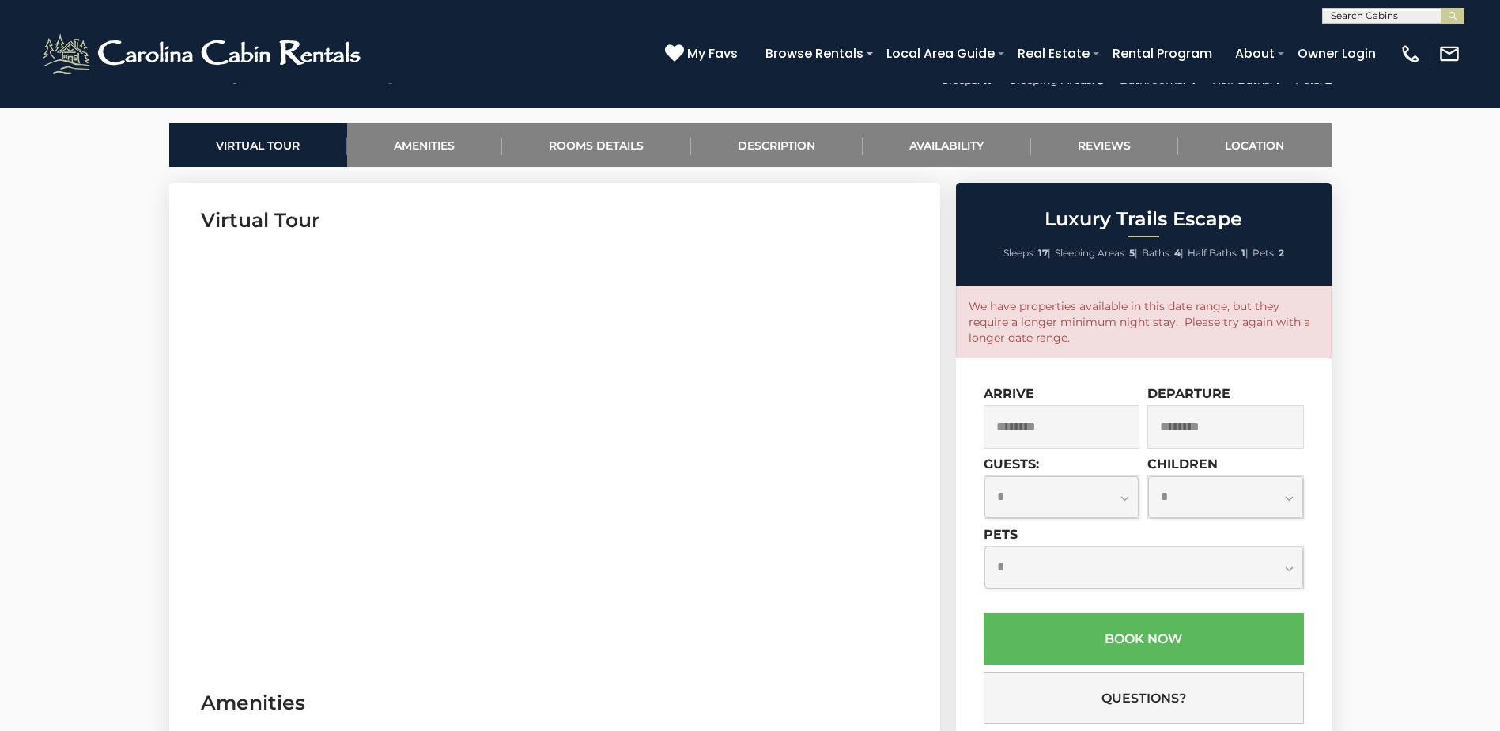
scroll to position [395, 0]
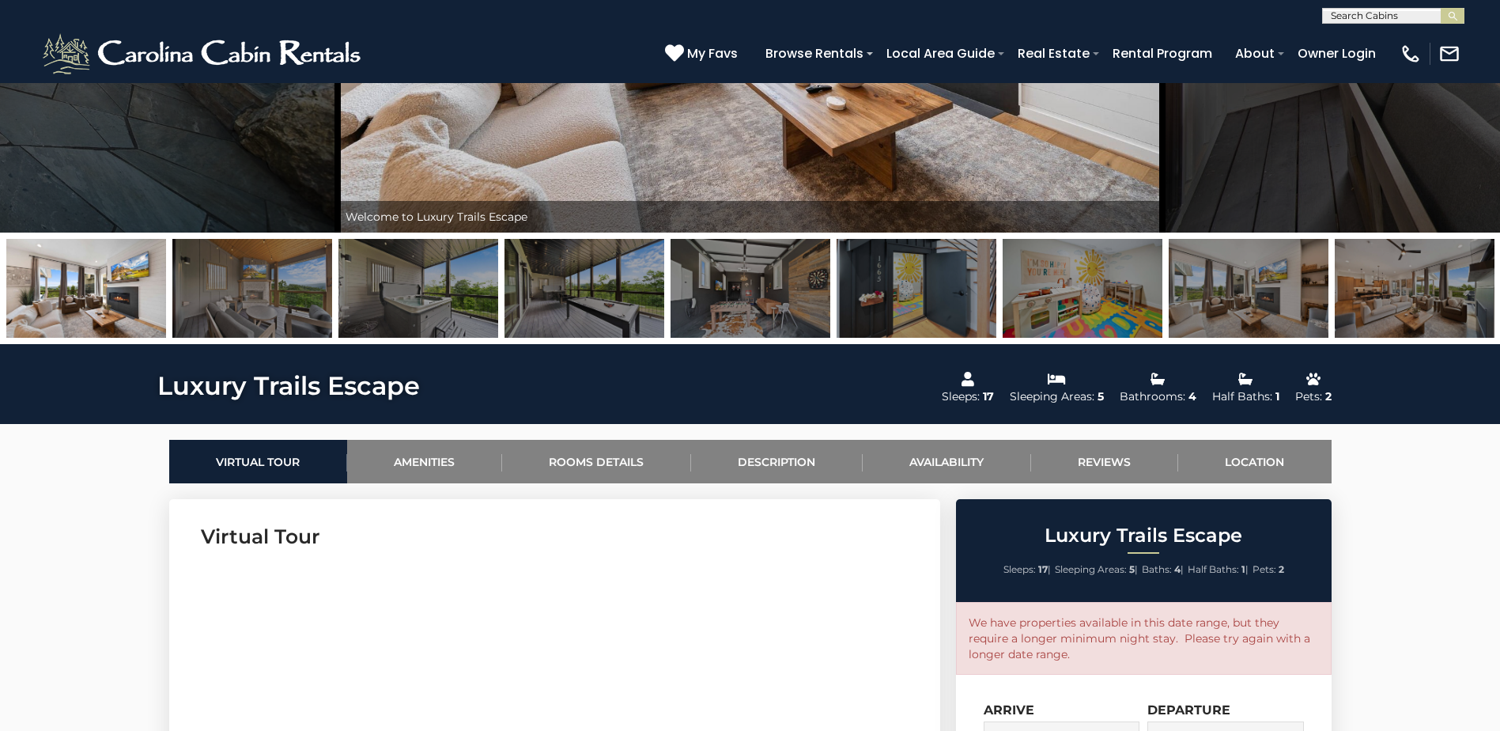
click at [1037, 293] on img at bounding box center [1083, 288] width 160 height 99
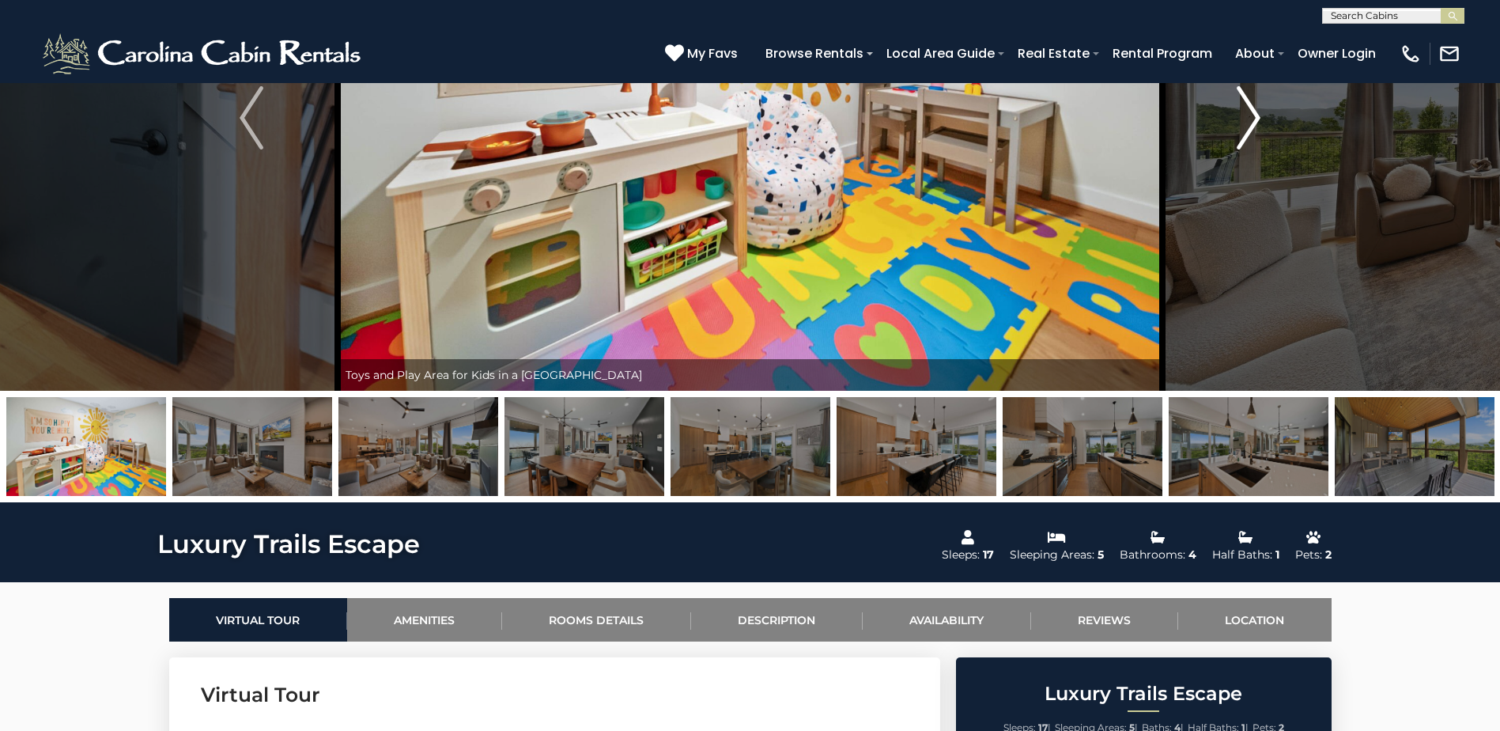
scroll to position [79, 0]
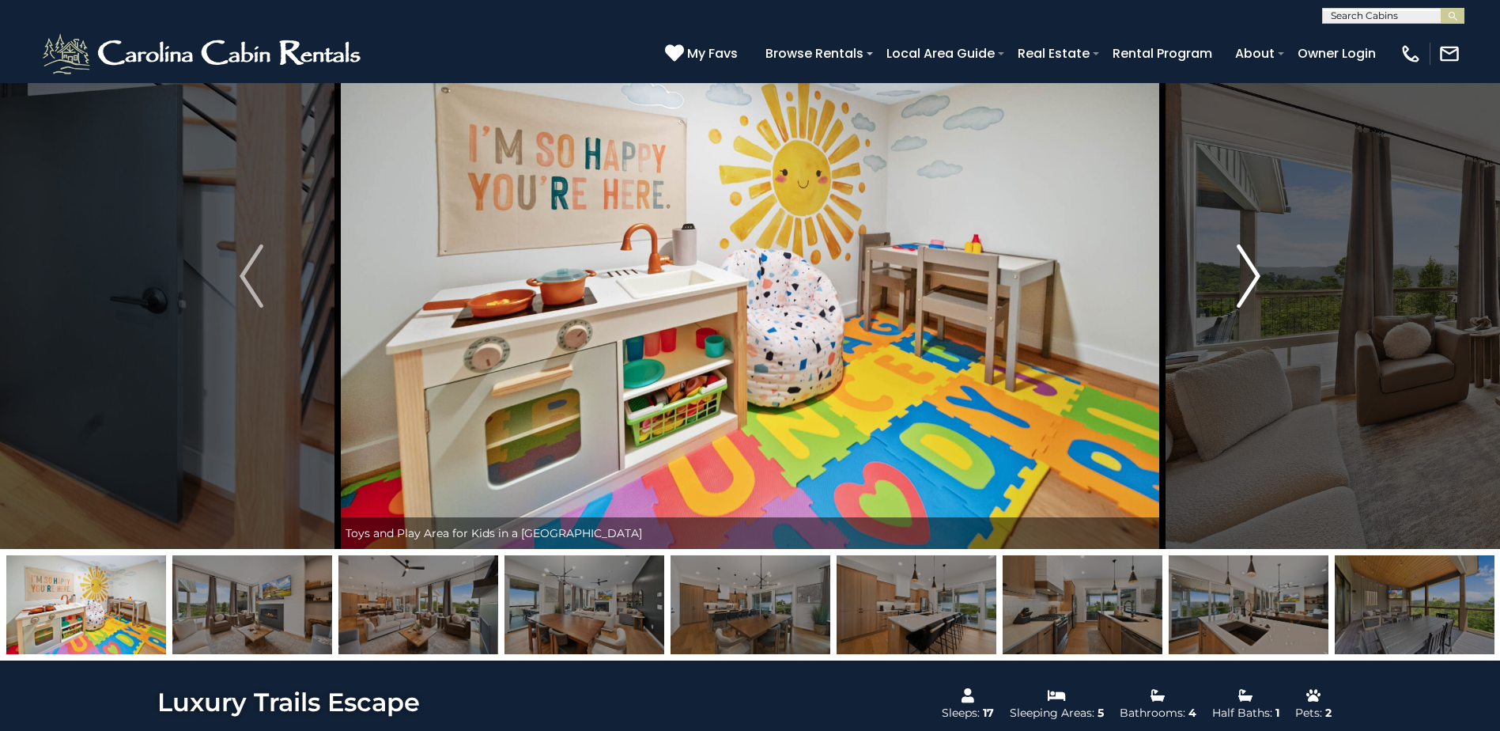
click at [1248, 269] on img "Next" at bounding box center [1249, 275] width 24 height 63
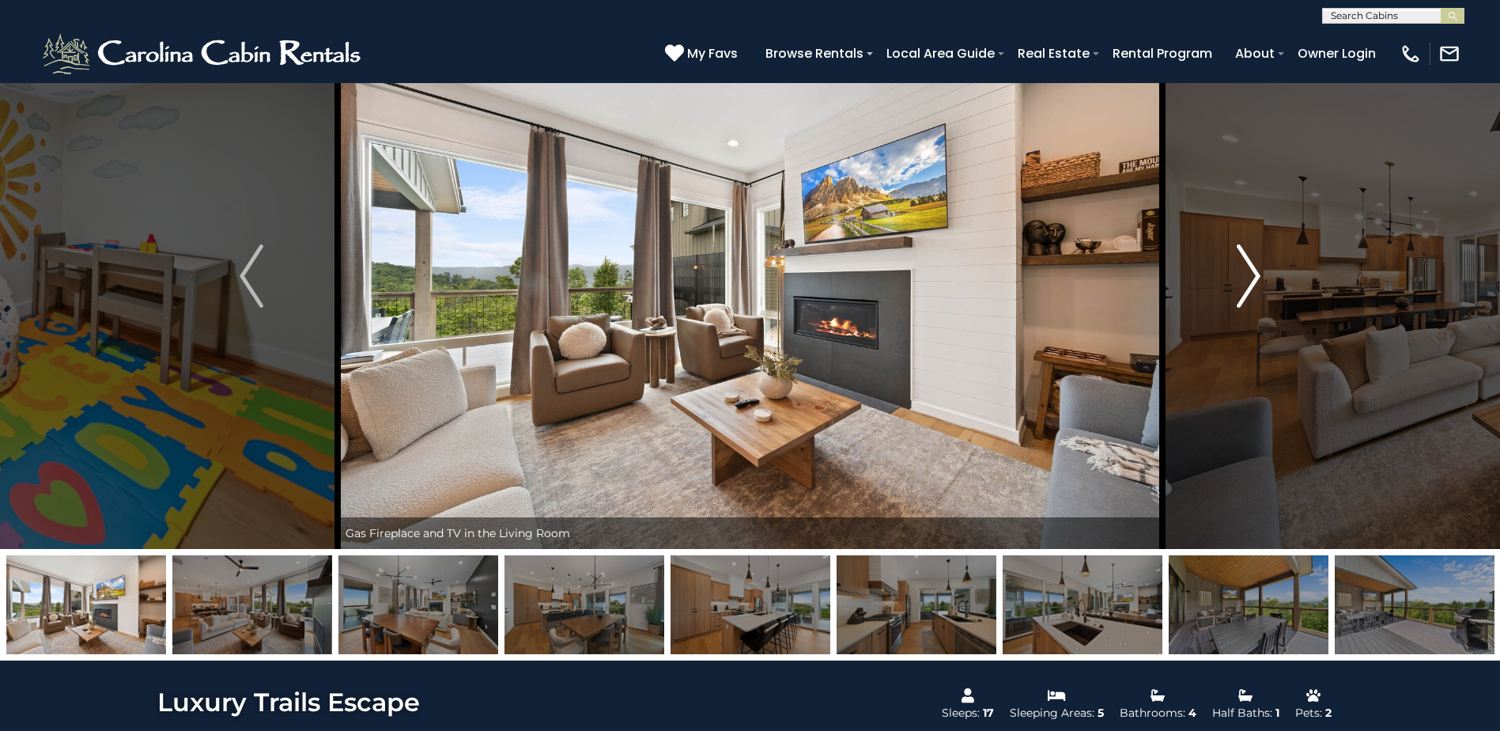
click at [1248, 269] on img "Next" at bounding box center [1249, 275] width 24 height 63
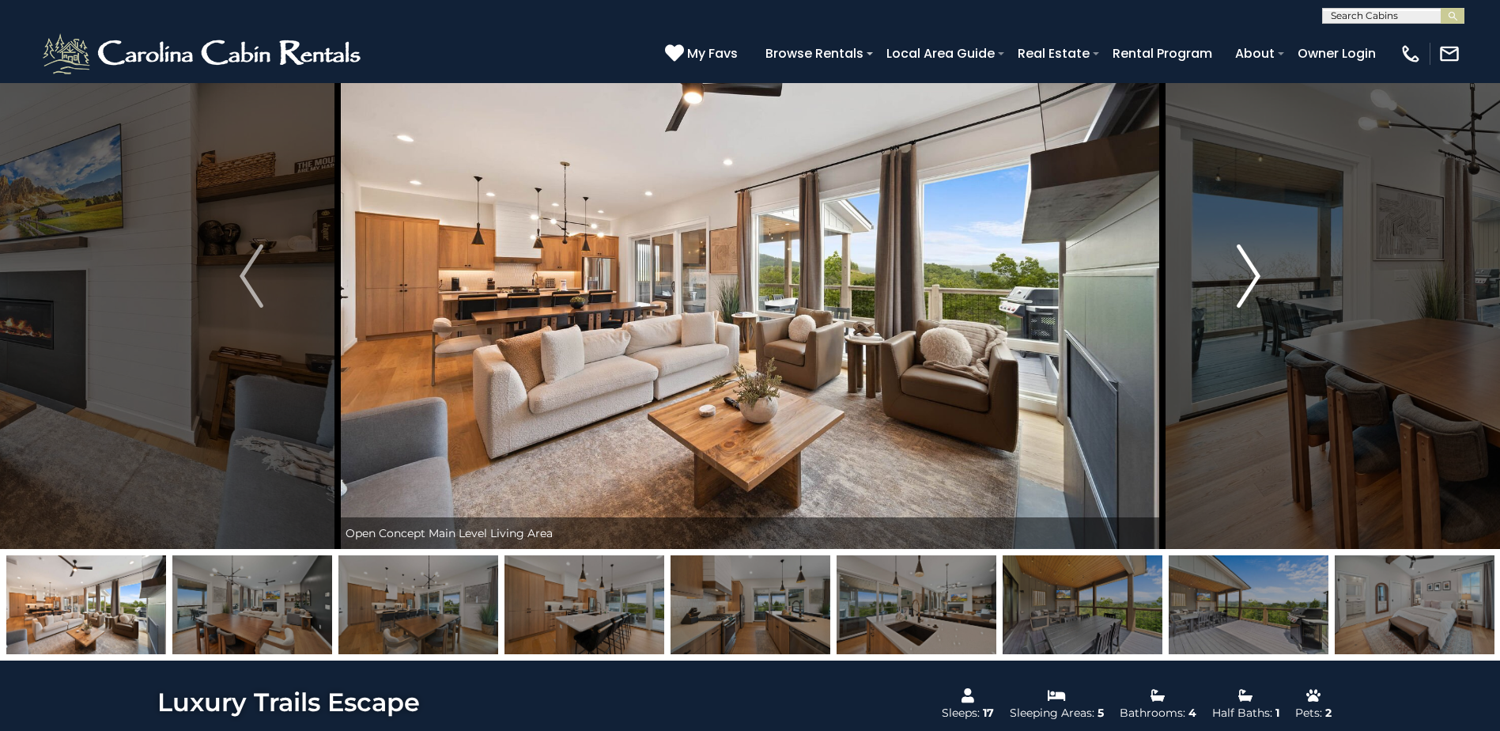
click at [1248, 269] on img "Next" at bounding box center [1249, 275] width 24 height 63
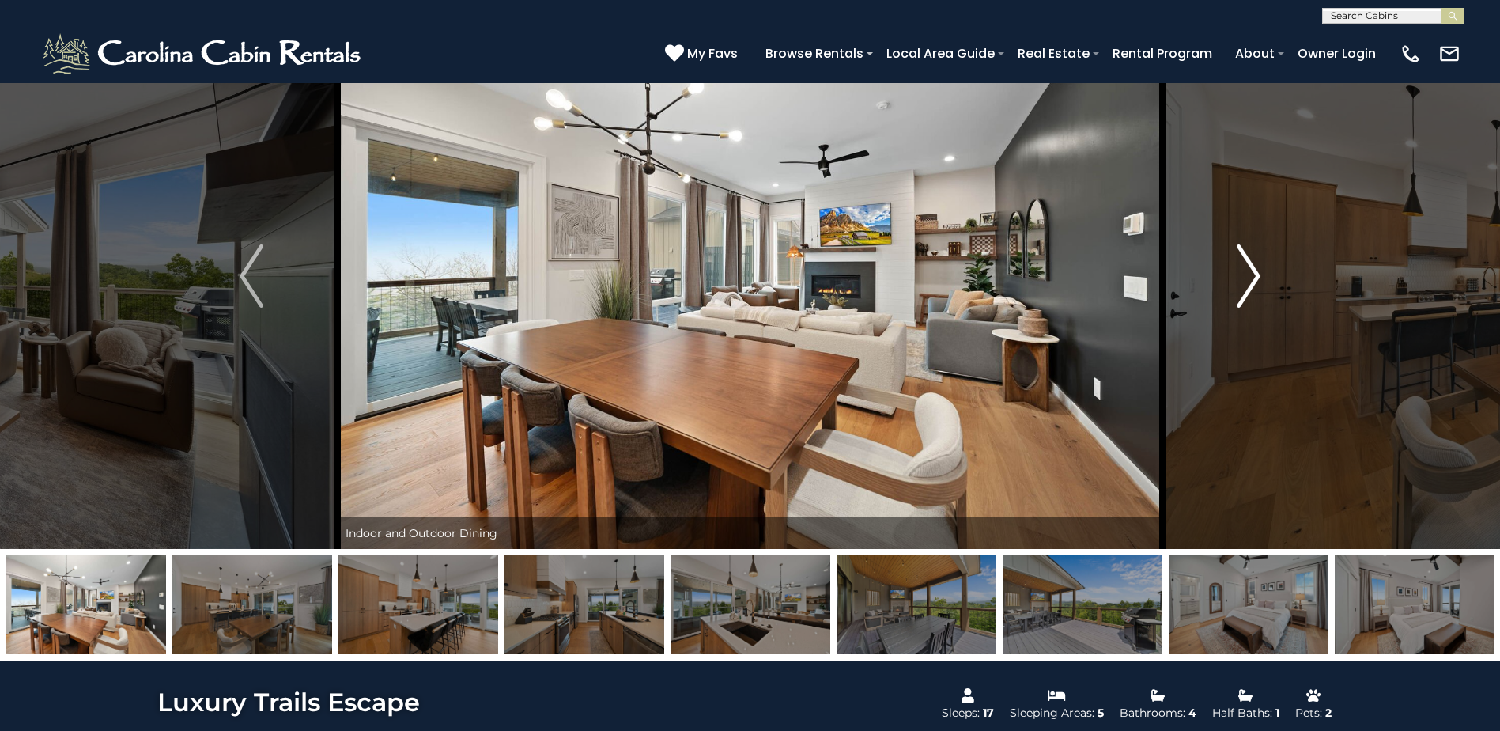
click at [1248, 269] on img "Next" at bounding box center [1249, 275] width 24 height 63
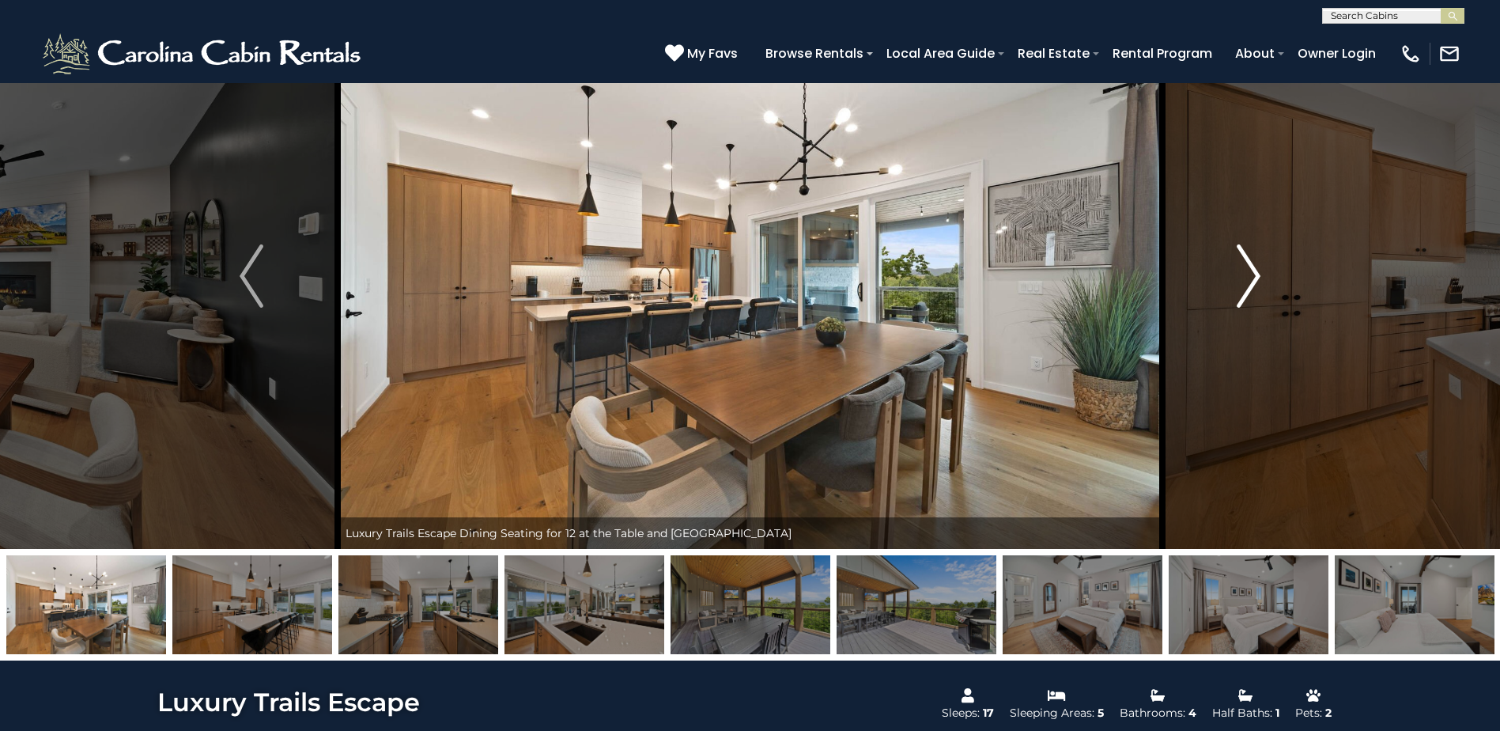
click at [1248, 269] on img "Next" at bounding box center [1249, 275] width 24 height 63
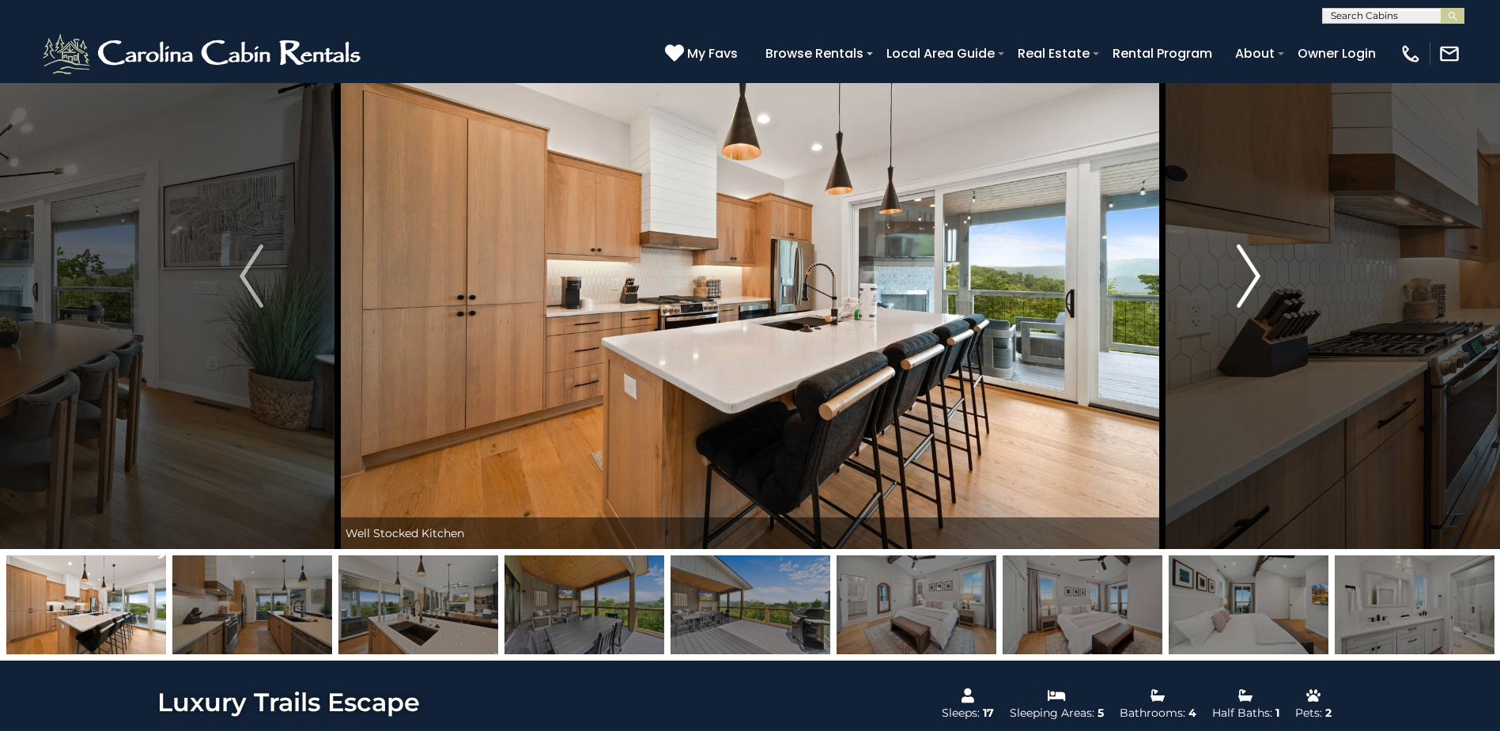
click at [1248, 269] on img "Next" at bounding box center [1249, 275] width 24 height 63
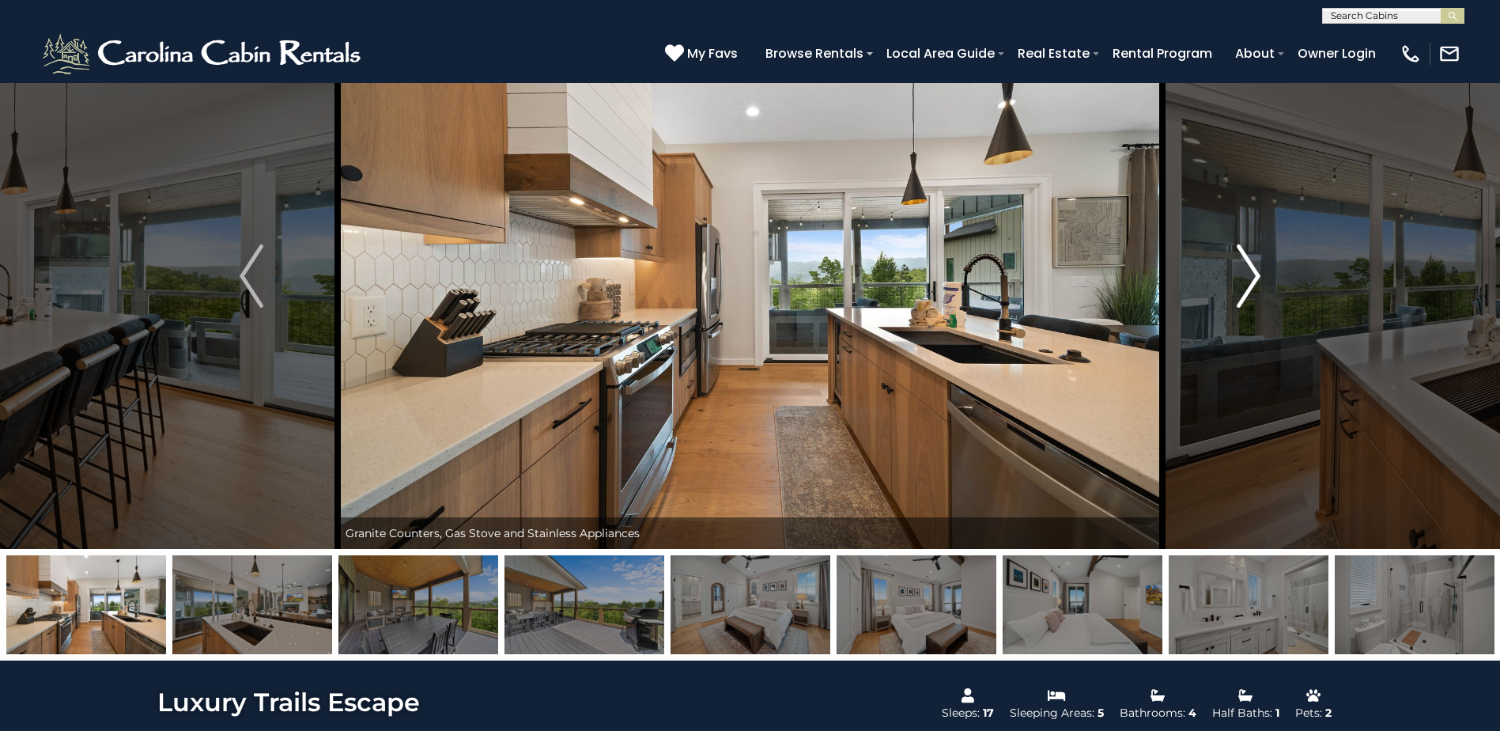
click at [1248, 269] on img "Next" at bounding box center [1249, 275] width 24 height 63
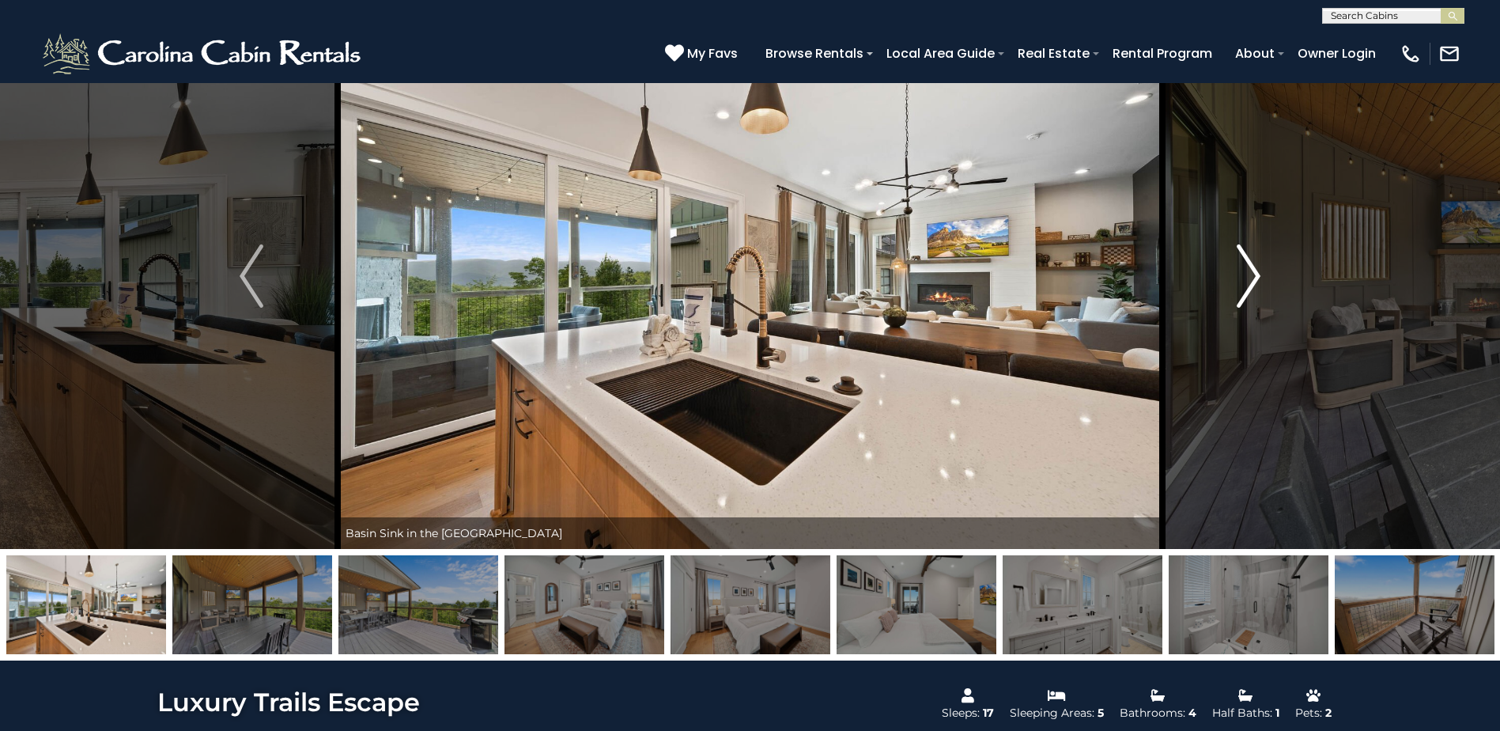
click at [1248, 269] on img "Next" at bounding box center [1249, 275] width 24 height 63
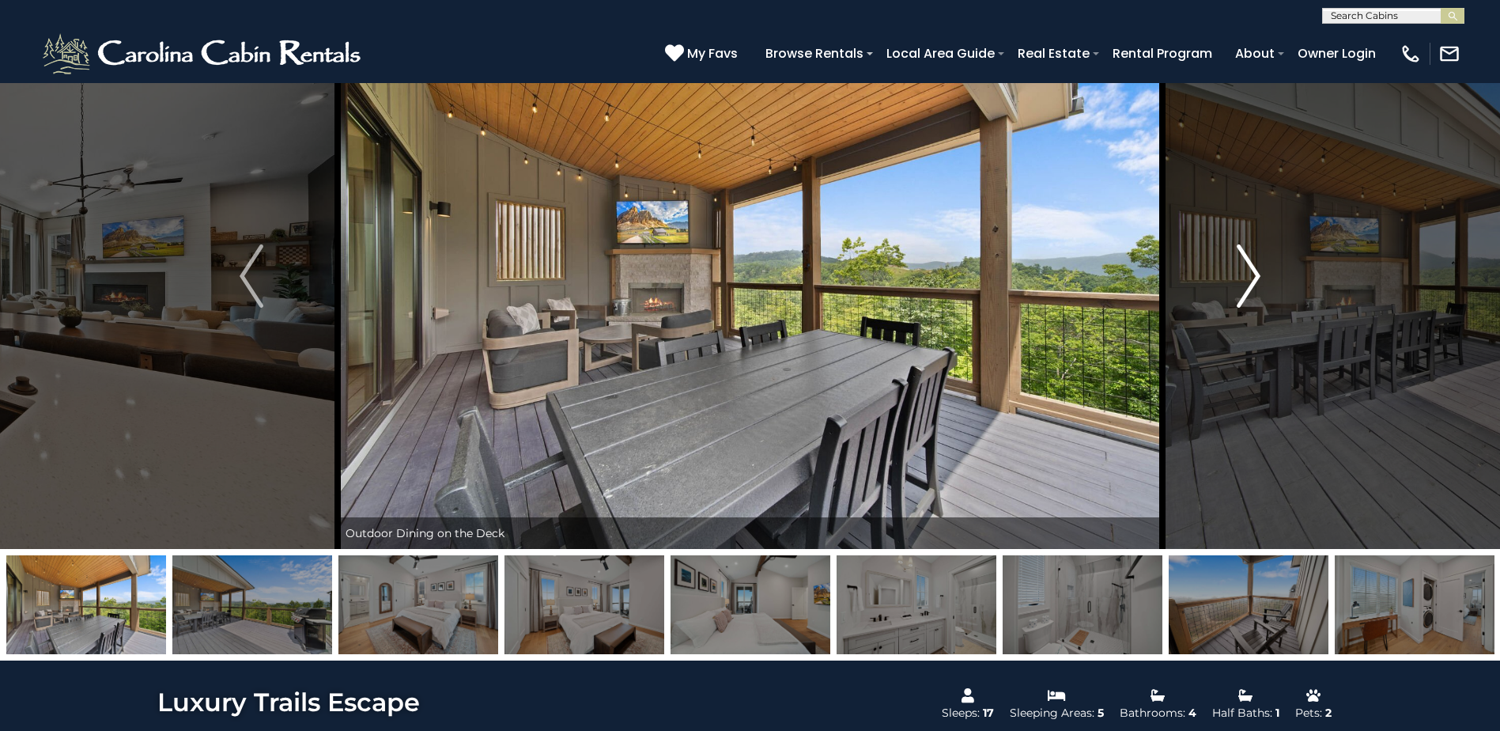
click at [1248, 269] on img "Next" at bounding box center [1249, 275] width 24 height 63
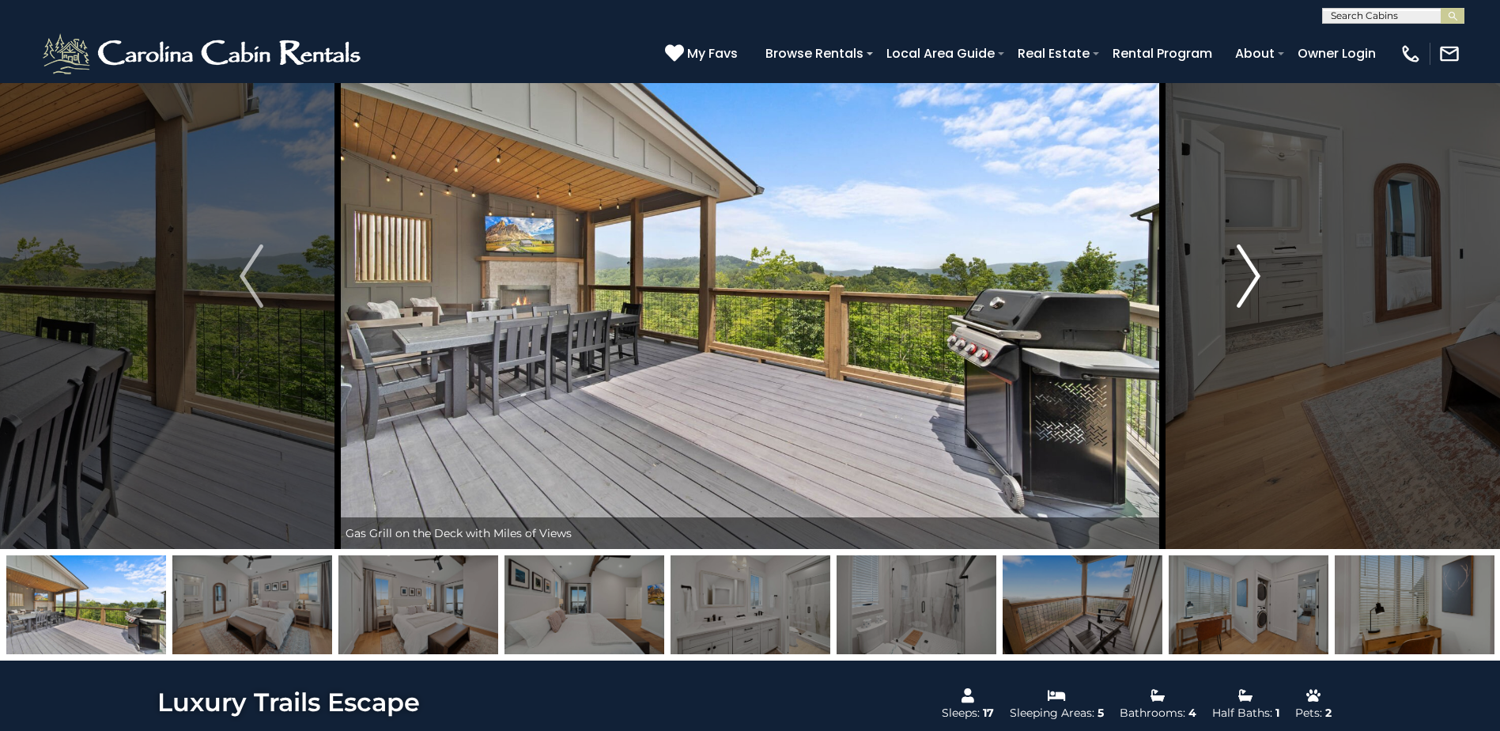
click at [1248, 269] on img "Next" at bounding box center [1249, 275] width 24 height 63
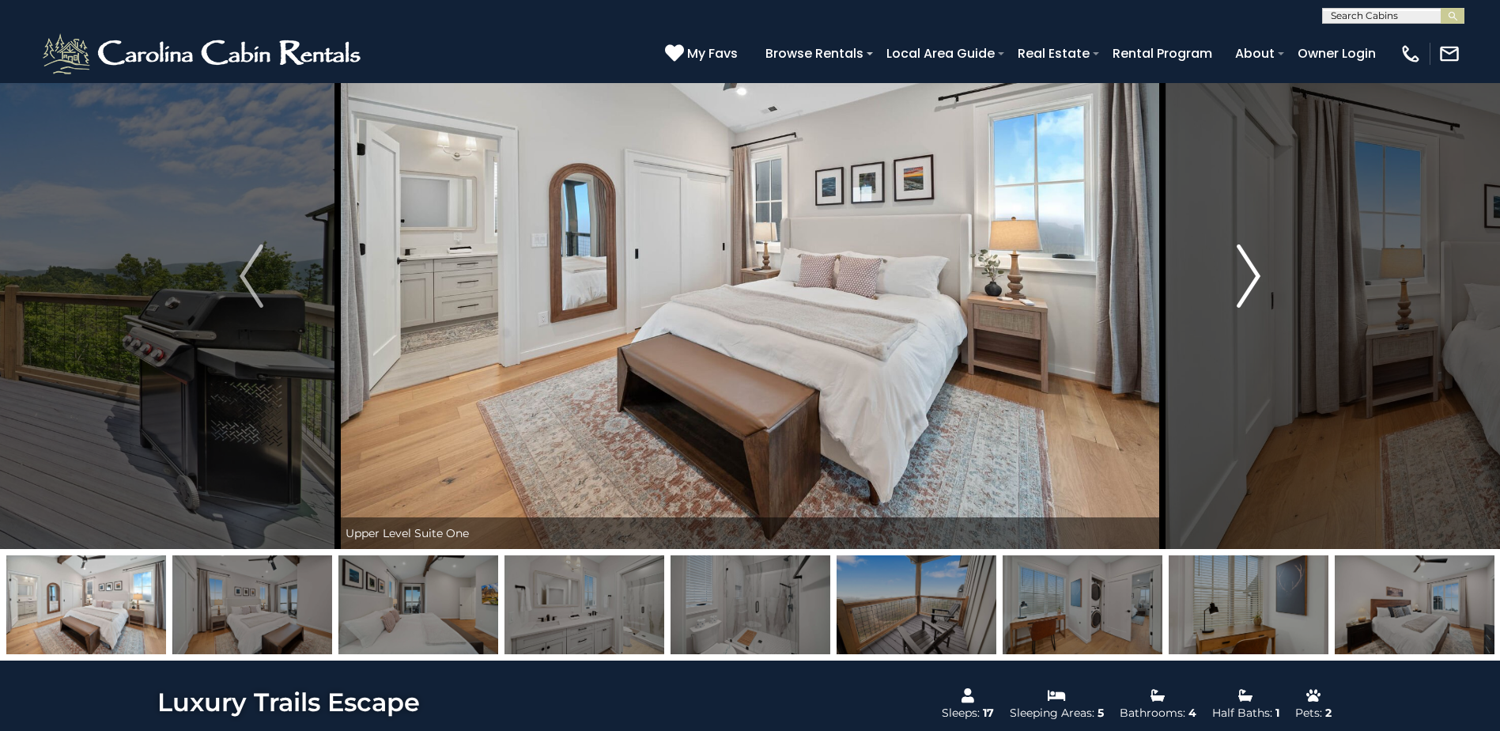
click at [1248, 269] on img "Next" at bounding box center [1249, 275] width 24 height 63
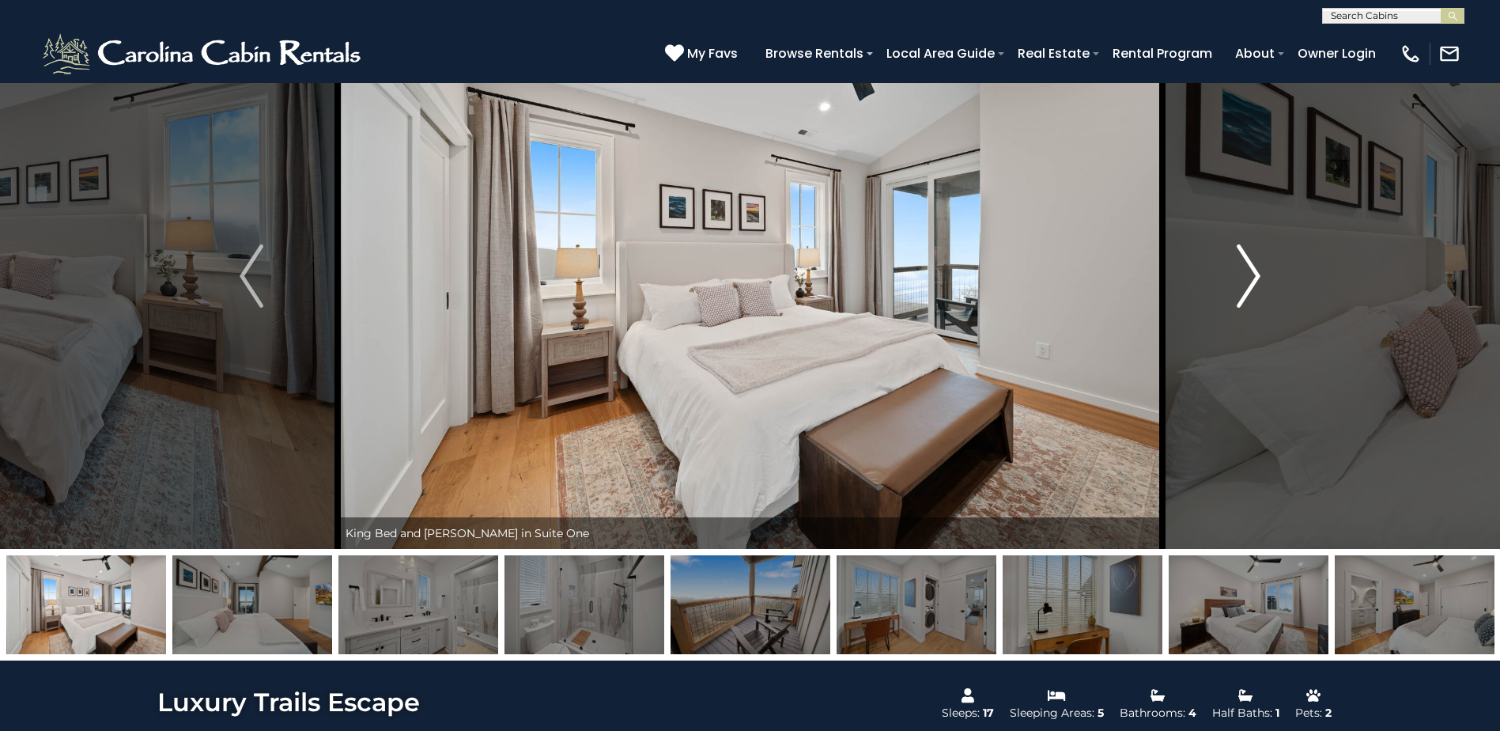
click at [1248, 269] on img "Next" at bounding box center [1249, 275] width 24 height 63
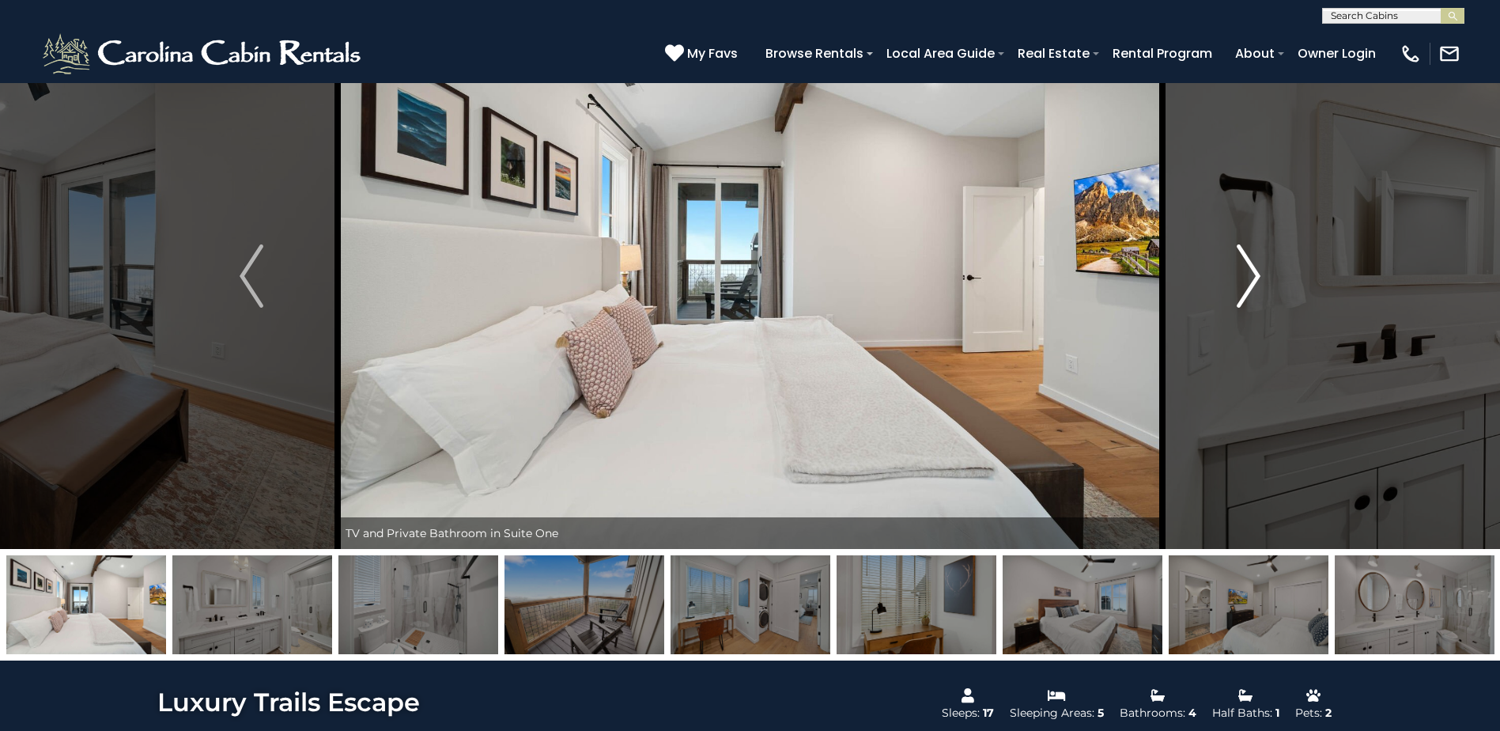
click at [1248, 269] on img "Next" at bounding box center [1249, 275] width 24 height 63
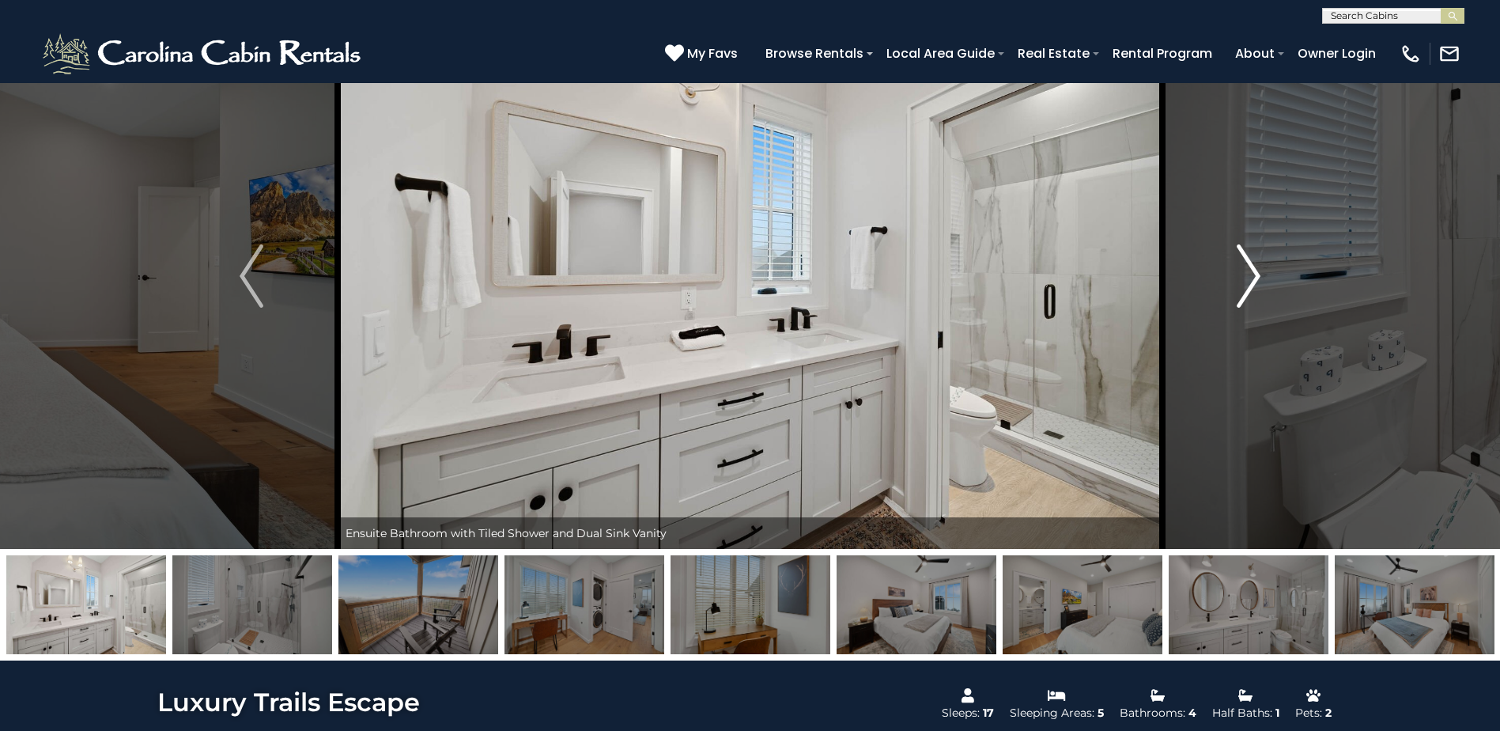
click at [1248, 269] on img "Next" at bounding box center [1249, 275] width 24 height 63
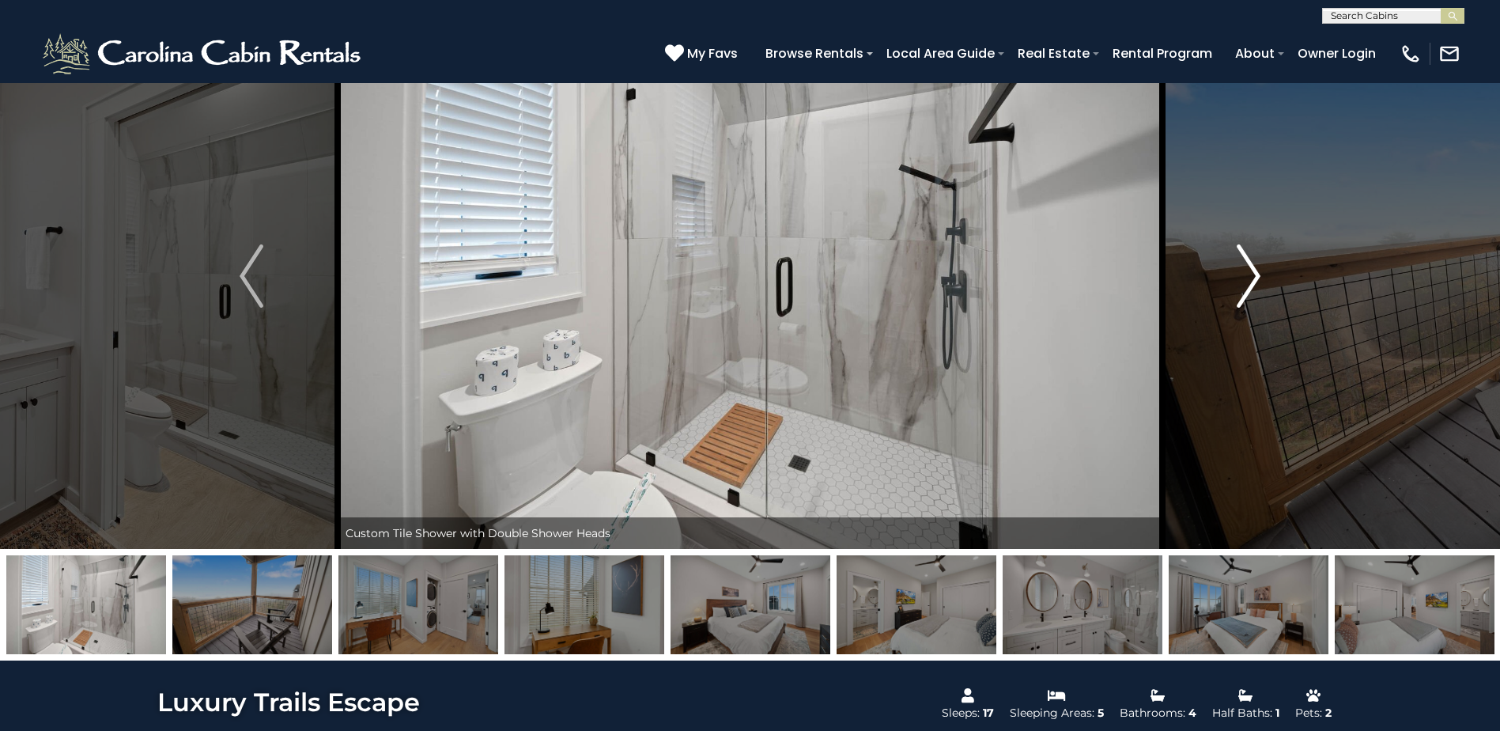
click at [1248, 269] on img "Next" at bounding box center [1249, 275] width 24 height 63
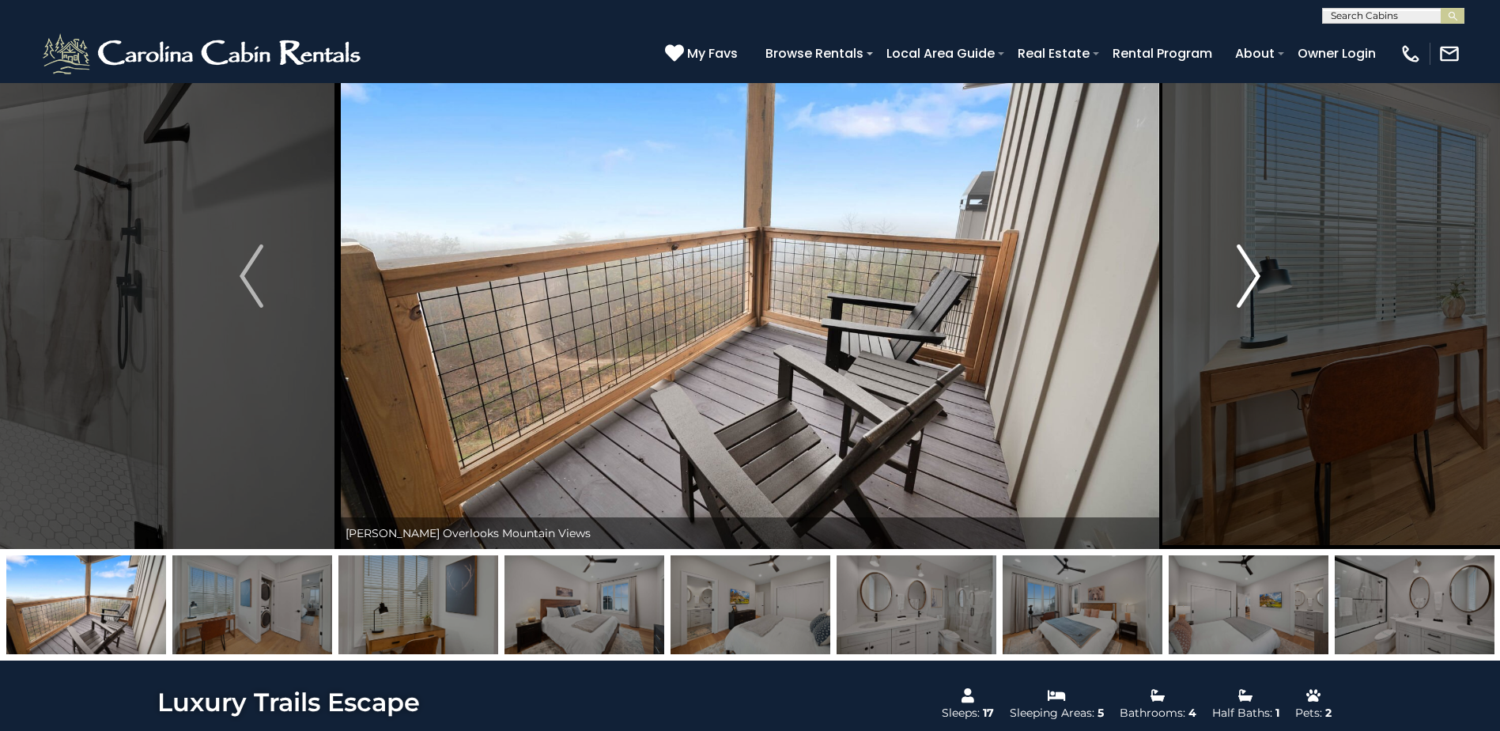
click at [1248, 269] on img "Next" at bounding box center [1249, 275] width 24 height 63
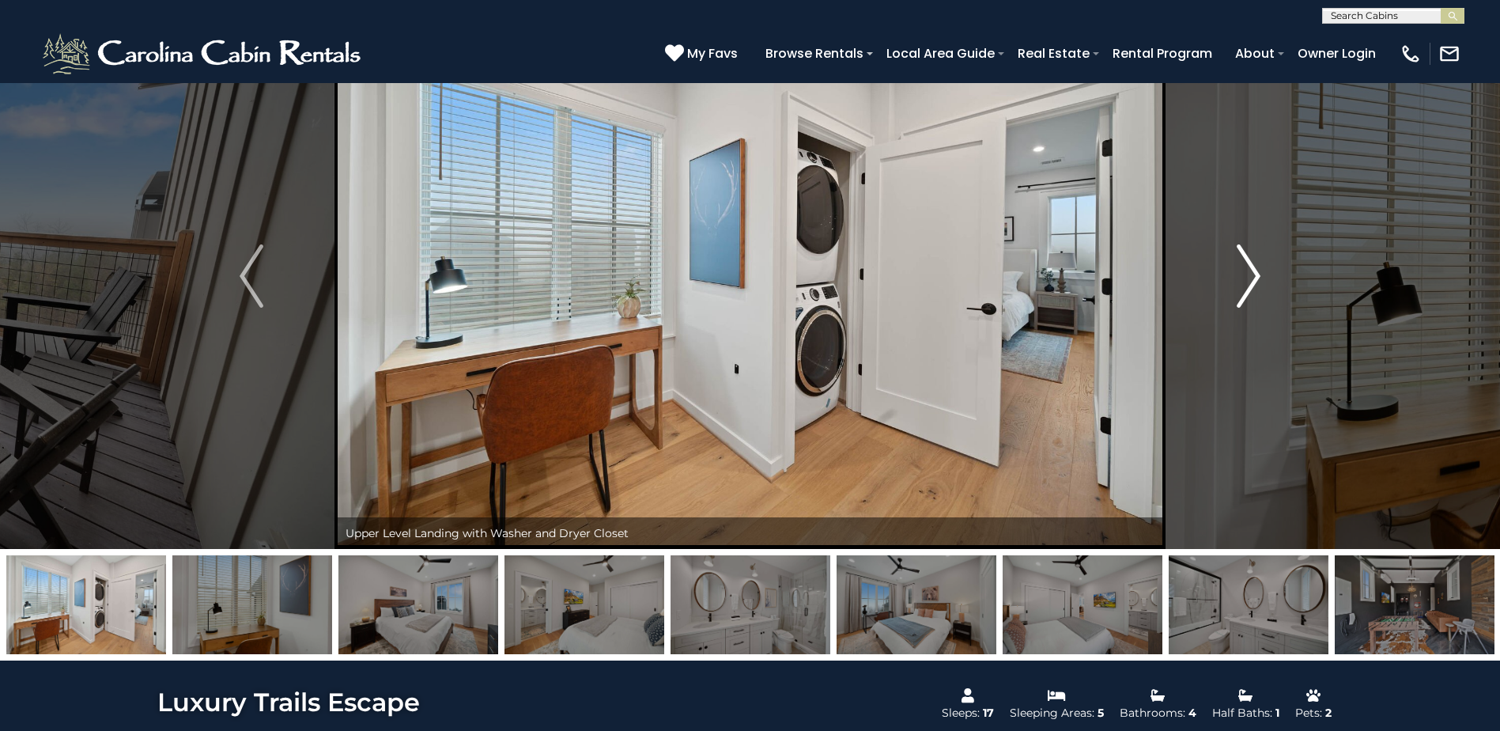
click at [1248, 269] on img "Next" at bounding box center [1249, 275] width 24 height 63
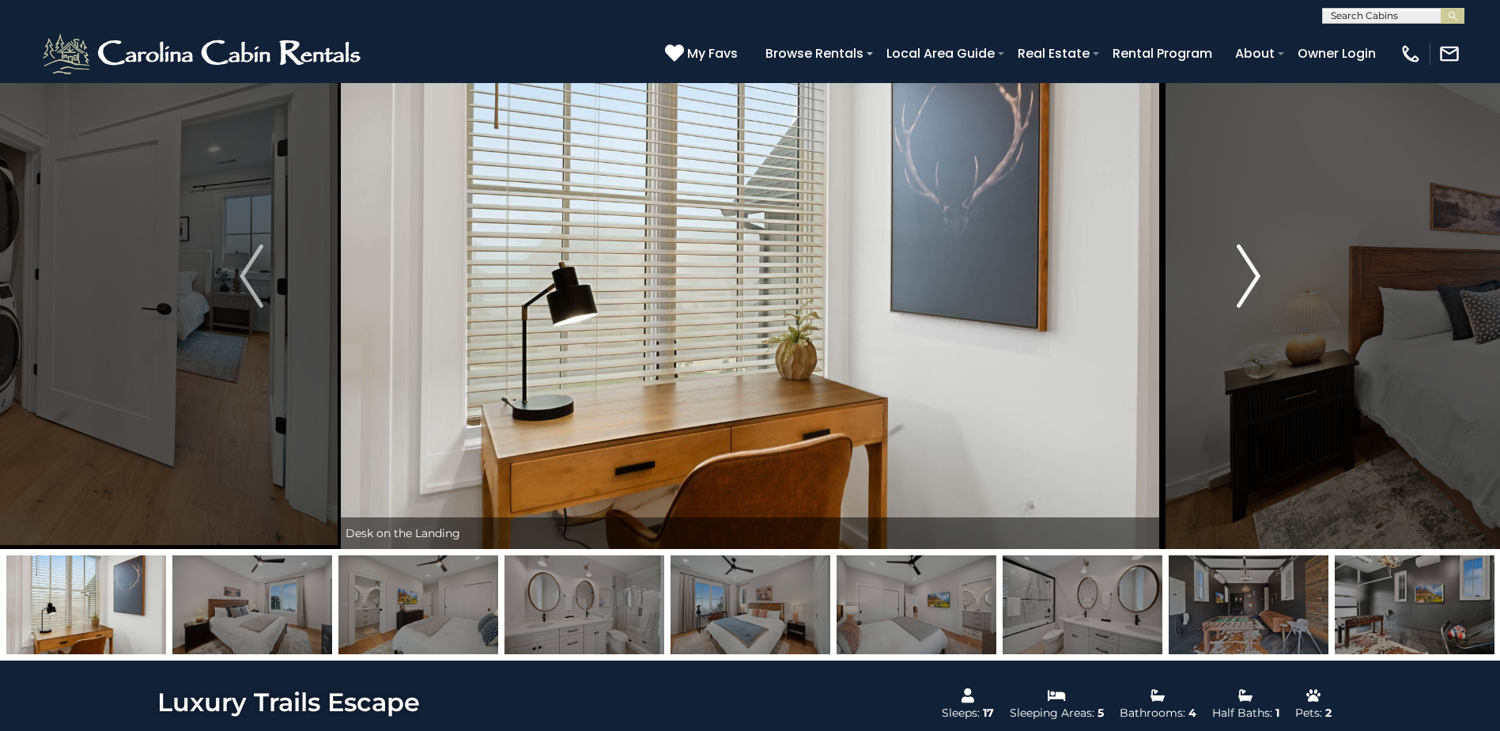
click at [1248, 269] on img "Next" at bounding box center [1249, 275] width 24 height 63
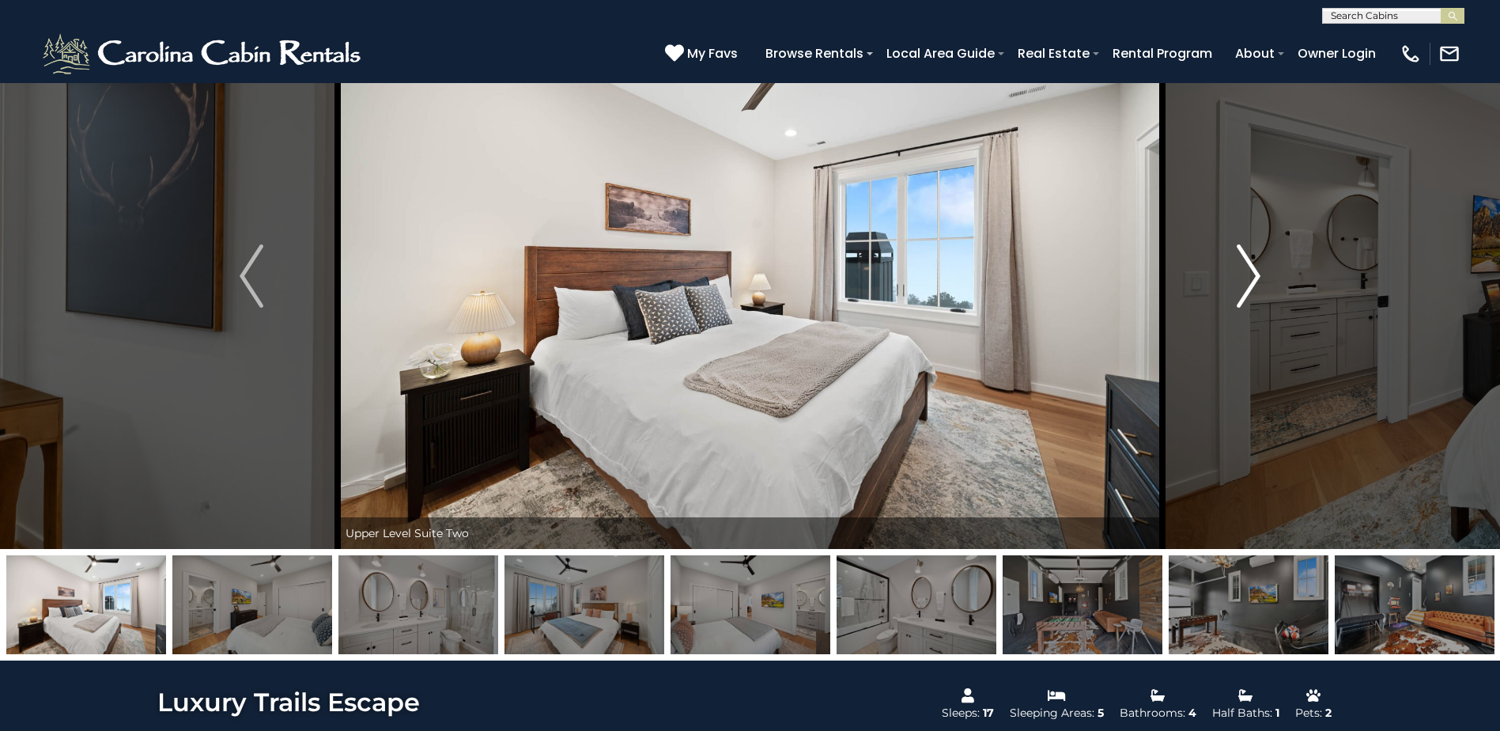
click at [1248, 269] on img "Next" at bounding box center [1249, 275] width 24 height 63
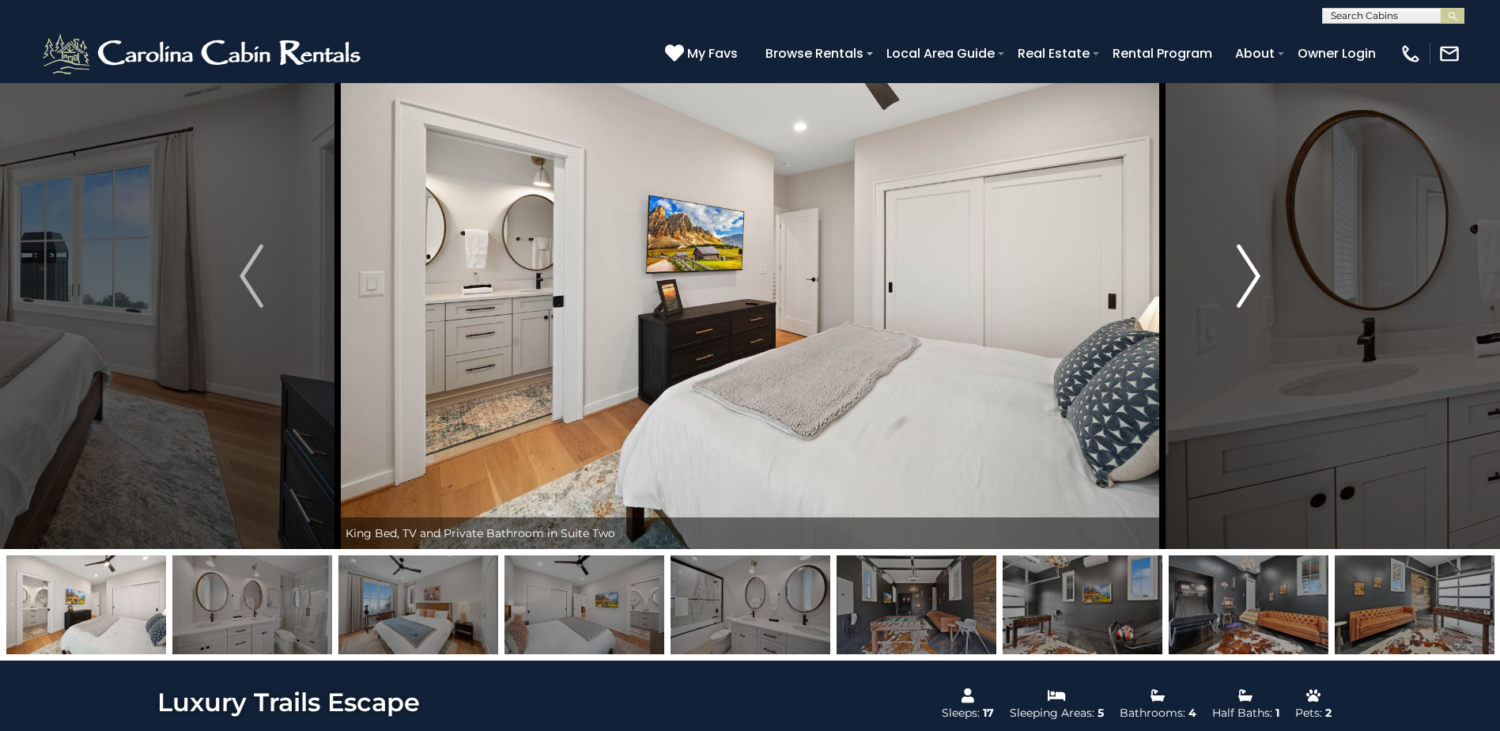
click at [1248, 269] on img "Next" at bounding box center [1249, 275] width 24 height 63
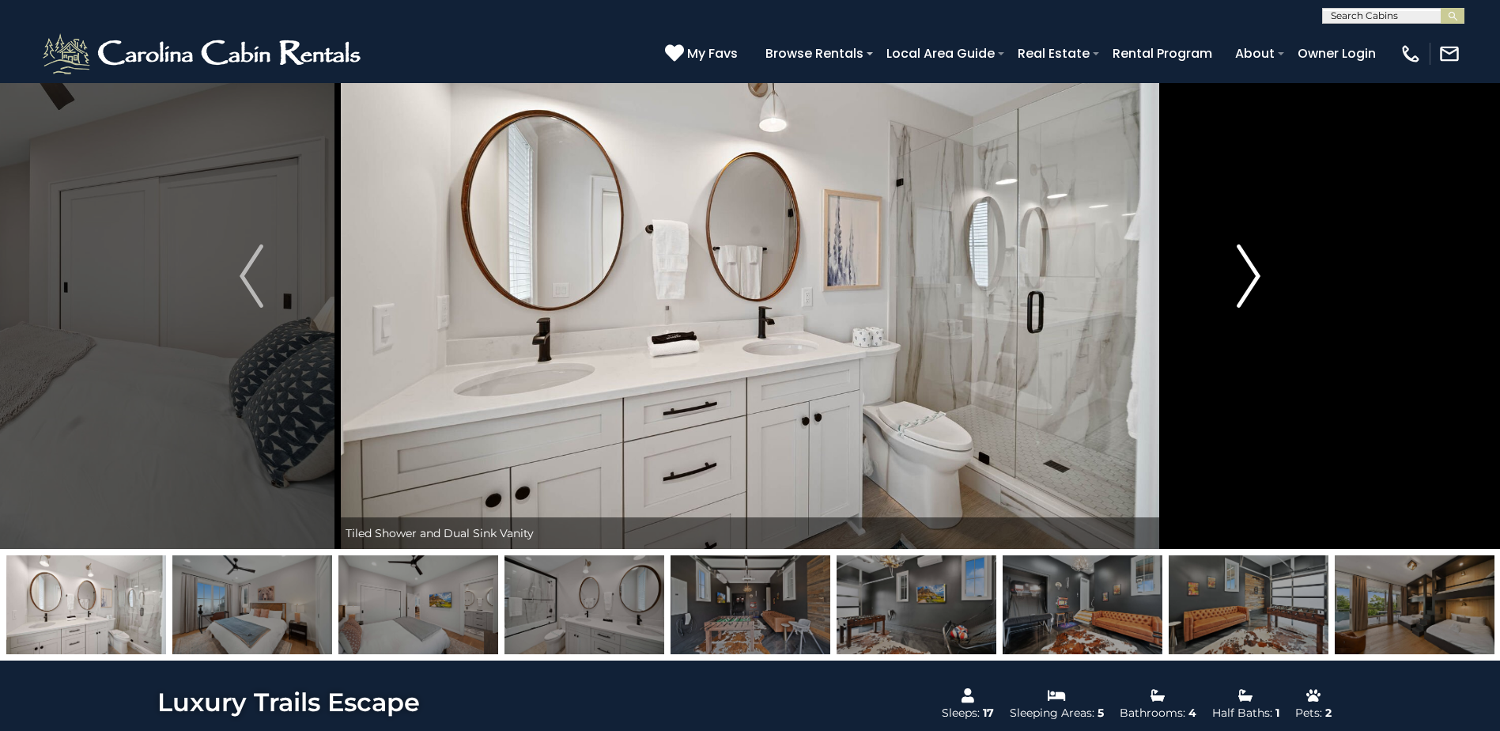
click at [1248, 269] on img "Next" at bounding box center [1249, 275] width 24 height 63
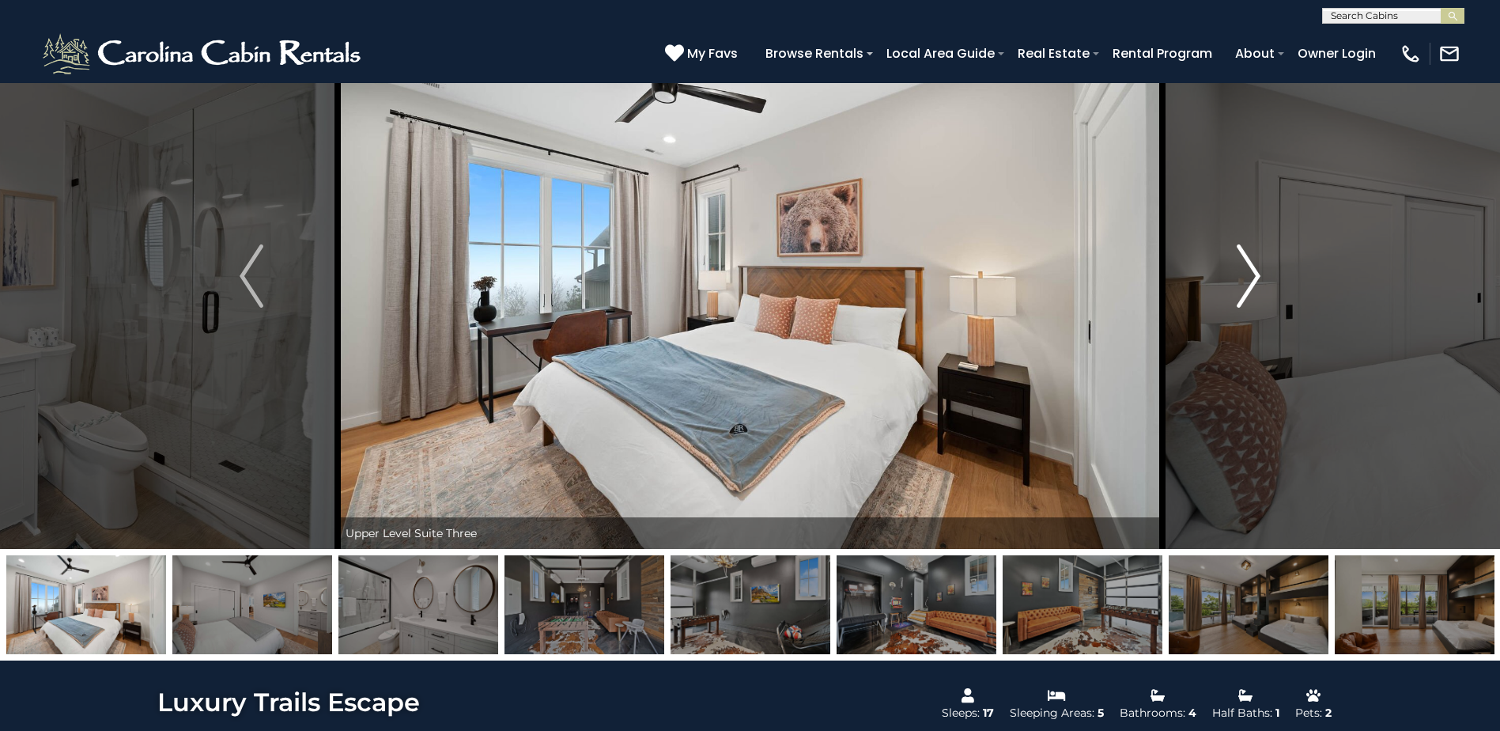
click at [1248, 269] on img "Next" at bounding box center [1249, 275] width 24 height 63
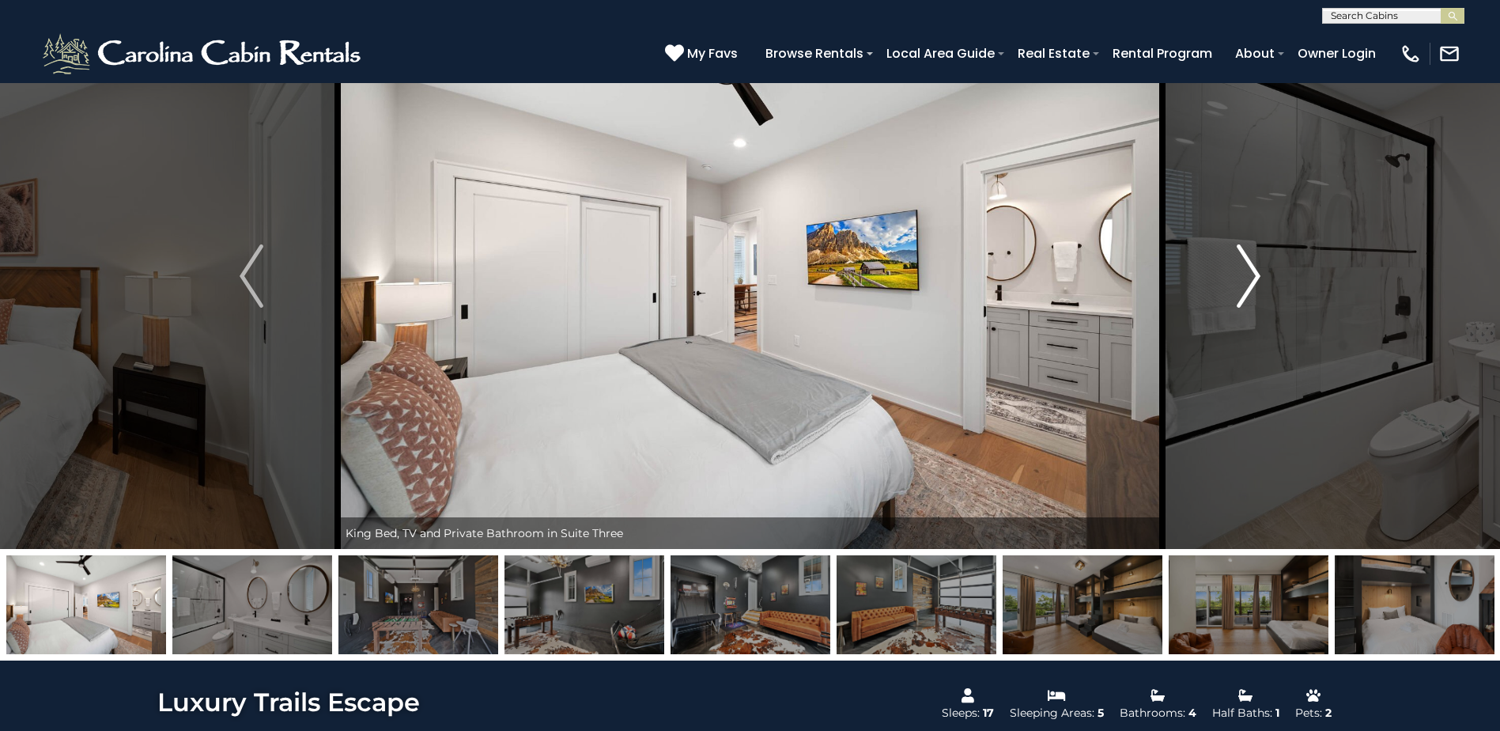
click at [1248, 269] on img "Next" at bounding box center [1249, 275] width 24 height 63
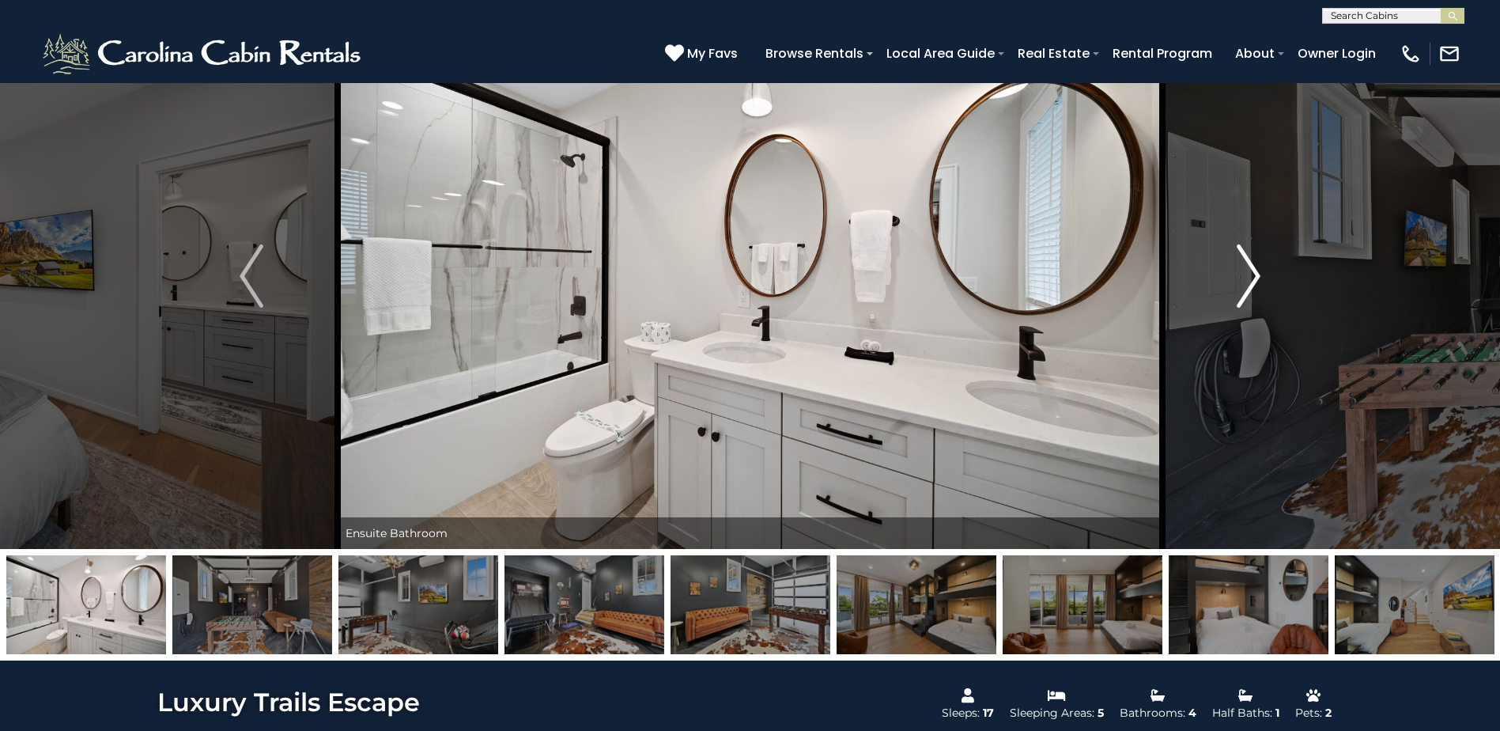
click at [1248, 269] on img "Next" at bounding box center [1249, 275] width 24 height 63
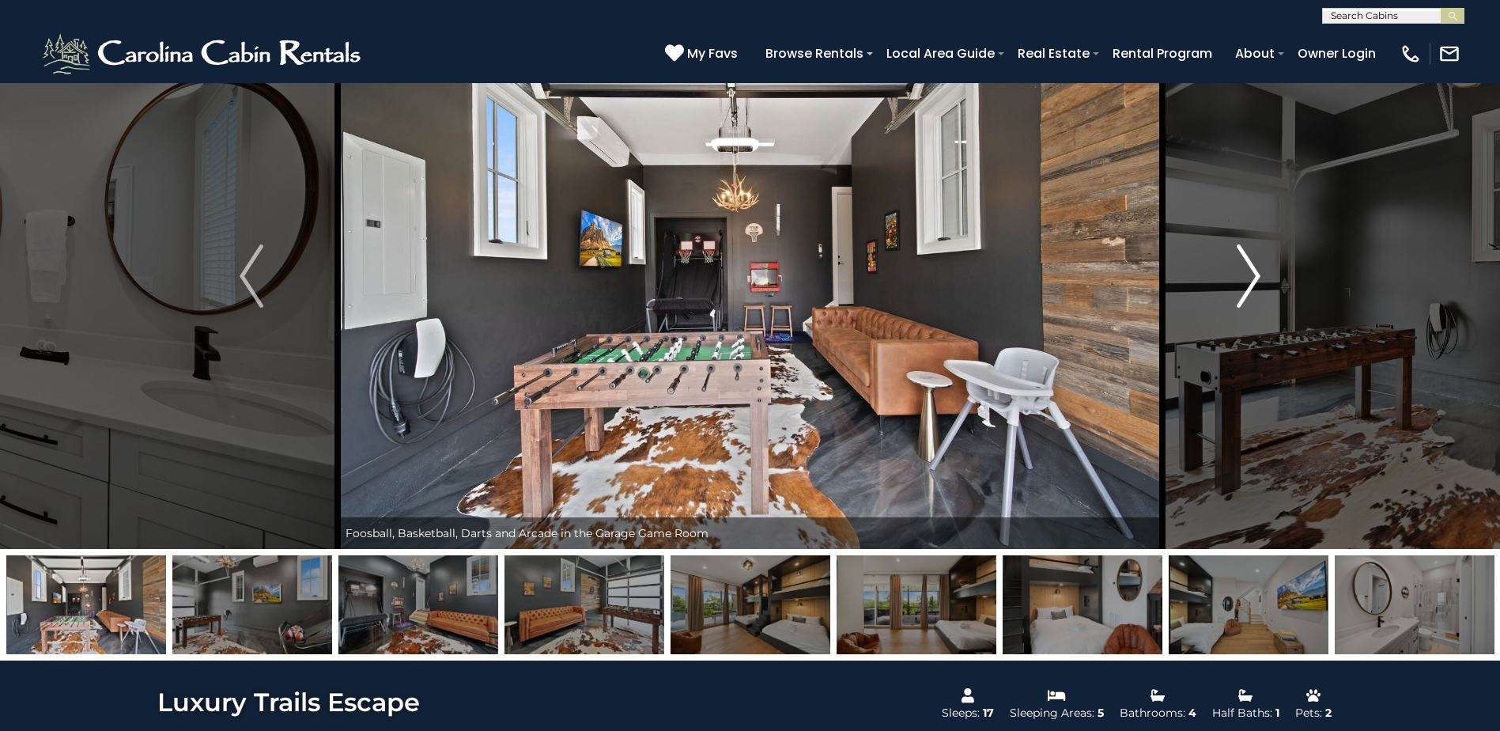
click at [1248, 269] on img "Next" at bounding box center [1249, 275] width 24 height 63
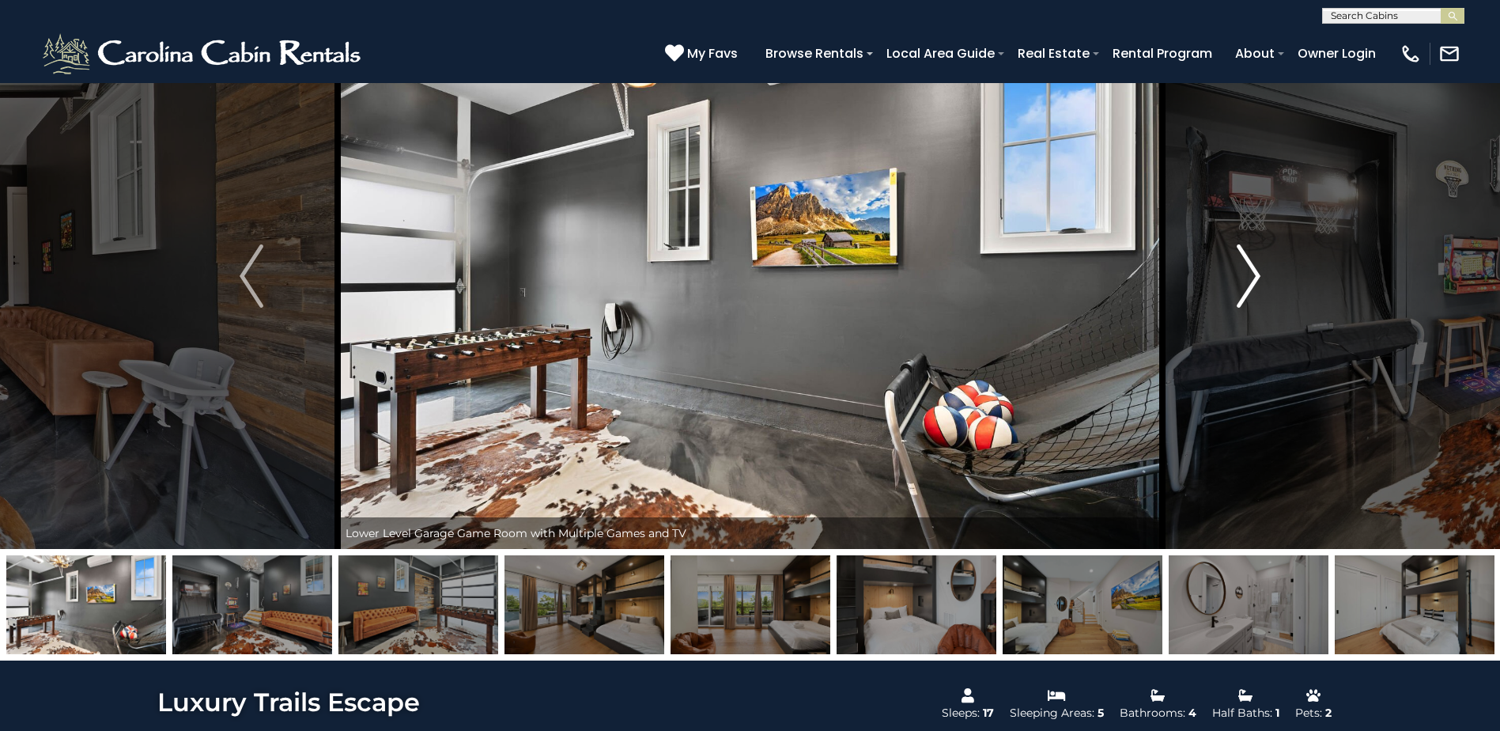
click at [1248, 269] on img "Next" at bounding box center [1249, 275] width 24 height 63
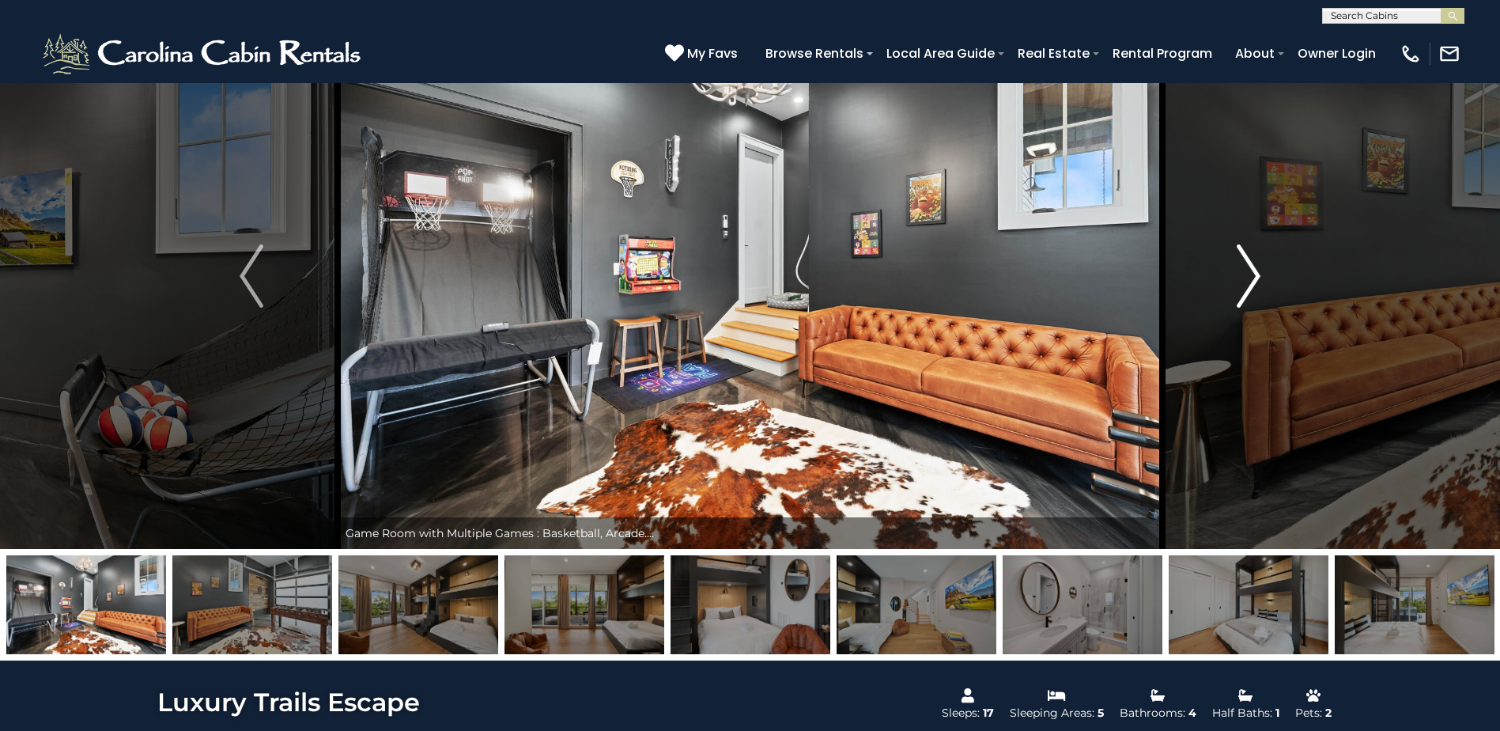
click at [1248, 269] on img "Next" at bounding box center [1249, 275] width 24 height 63
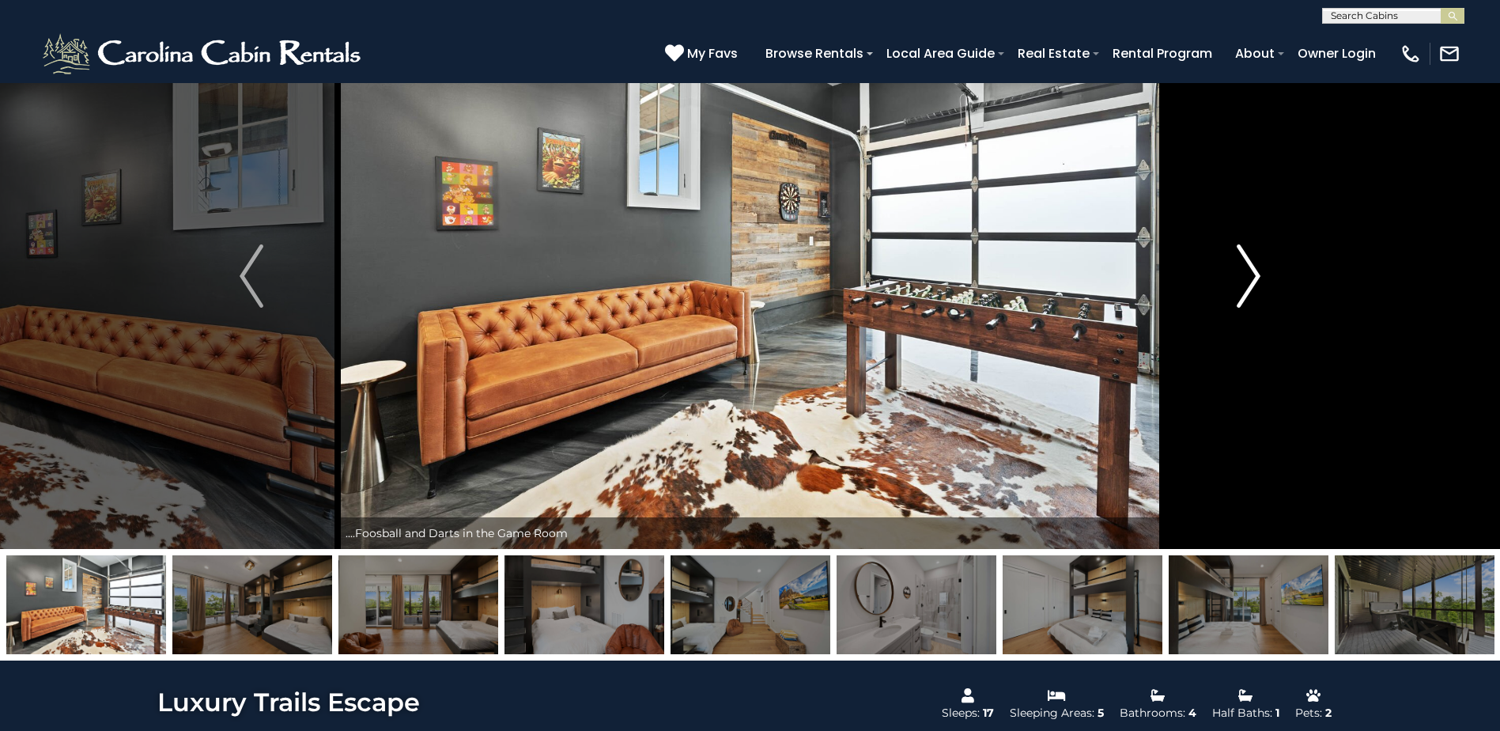
click at [1248, 269] on img "Next" at bounding box center [1249, 275] width 24 height 63
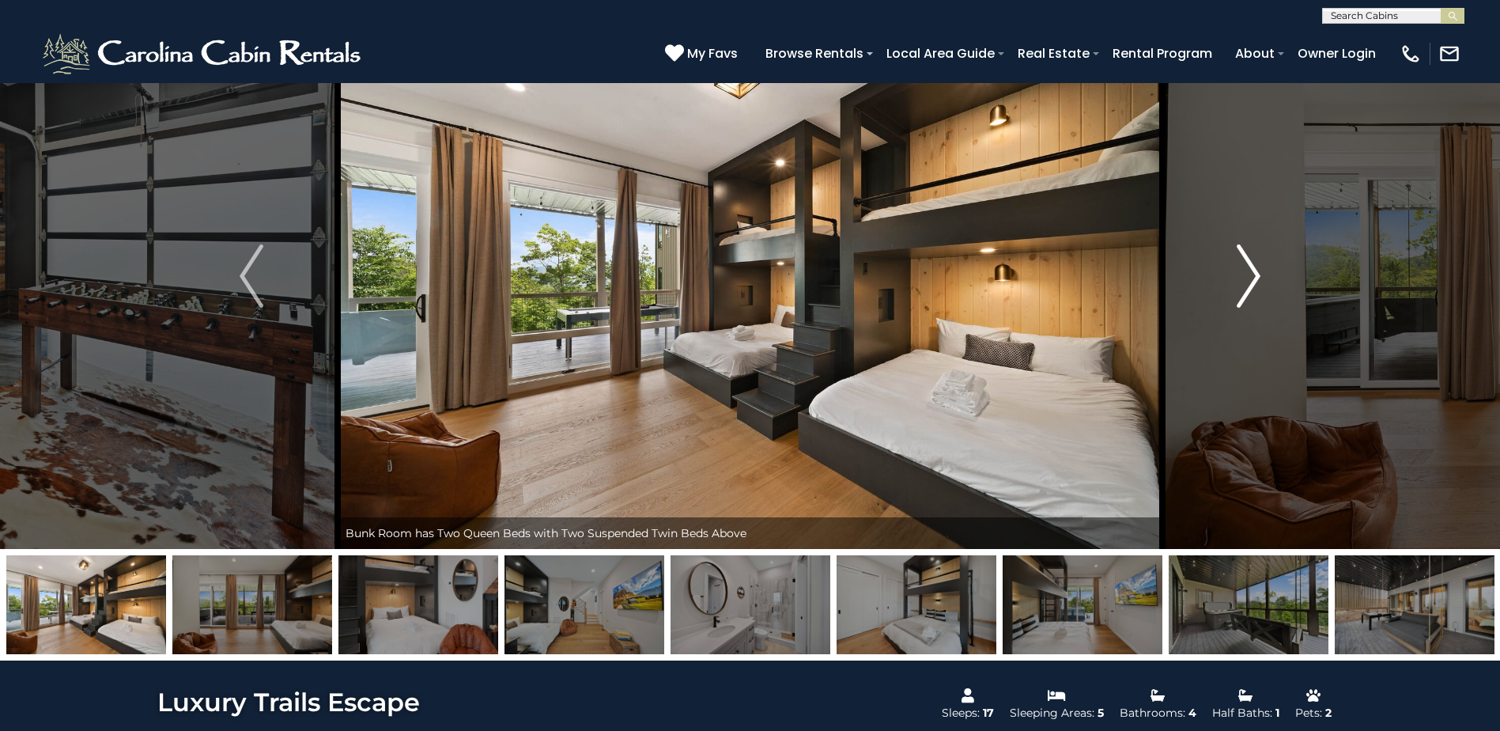
click at [1248, 269] on img "Next" at bounding box center [1249, 275] width 24 height 63
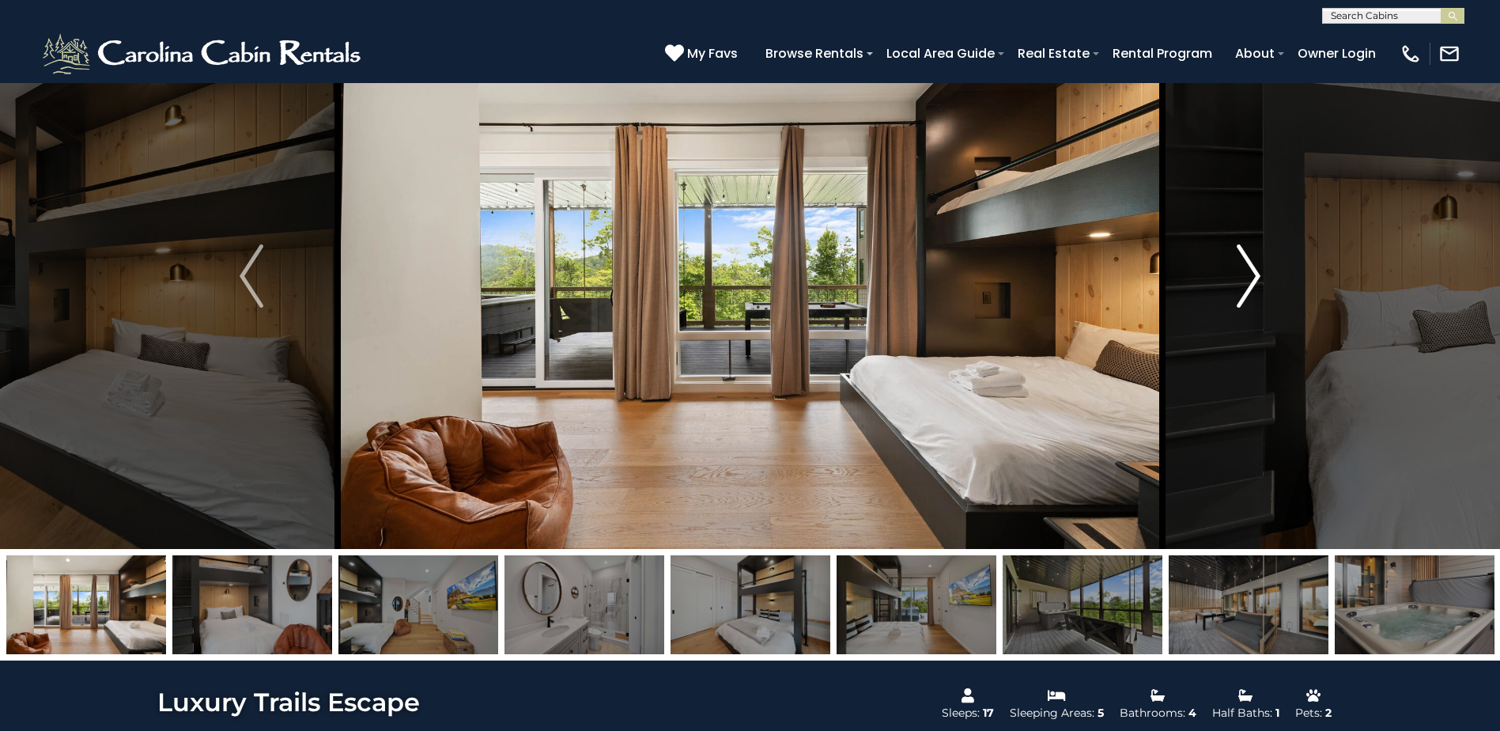
click at [1248, 269] on img "Next" at bounding box center [1249, 275] width 24 height 63
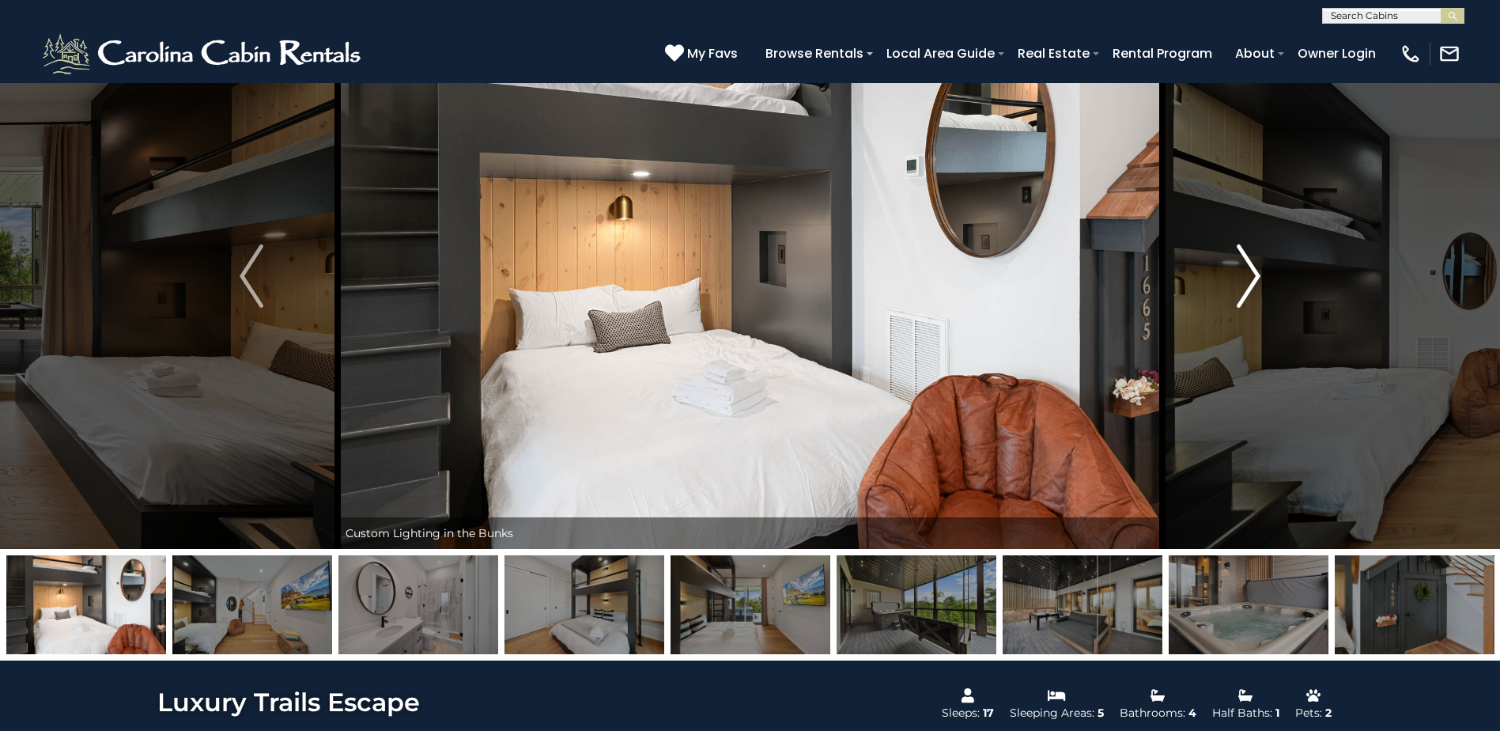
click at [1248, 269] on img "Next" at bounding box center [1249, 275] width 24 height 63
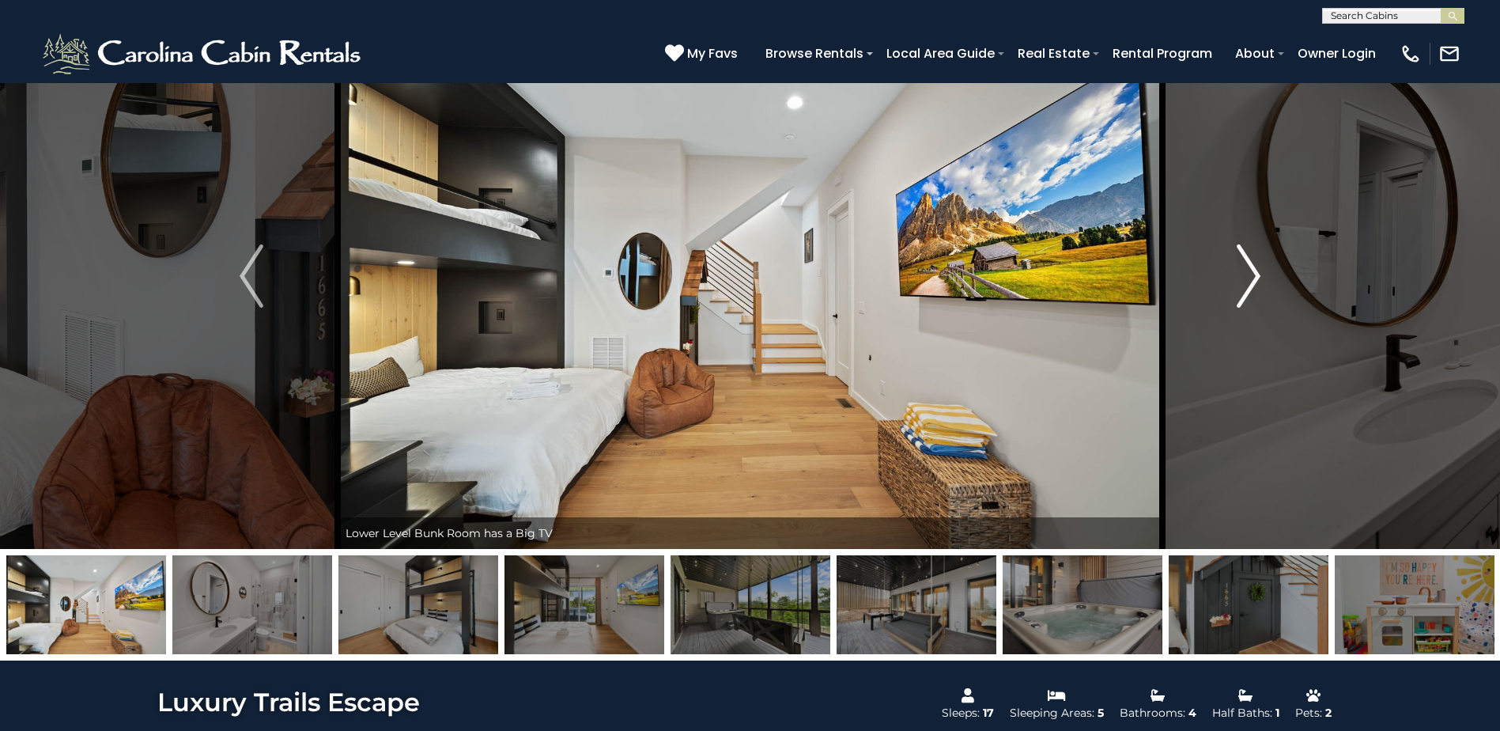
click at [1248, 269] on img "Next" at bounding box center [1249, 275] width 24 height 63
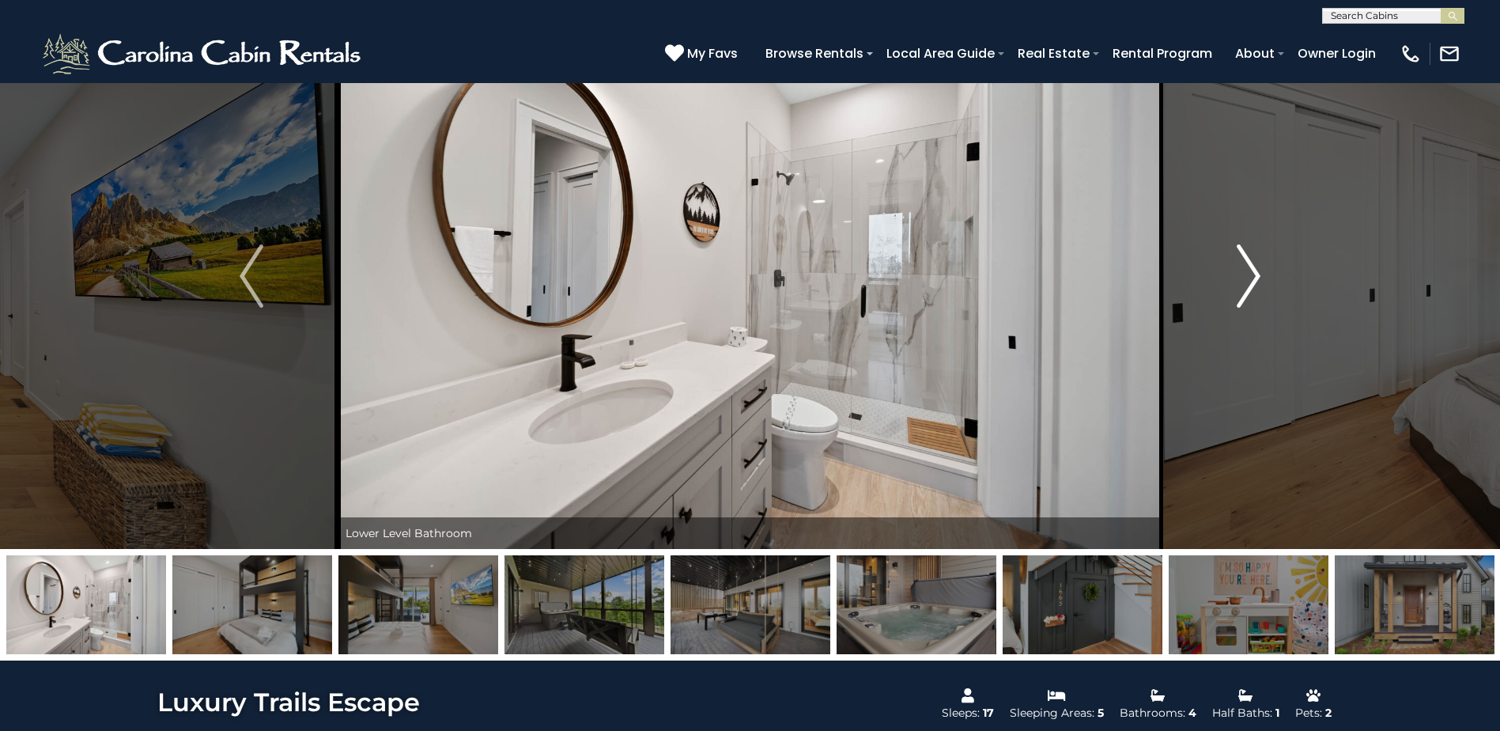
click at [1248, 269] on img "Next" at bounding box center [1249, 275] width 24 height 63
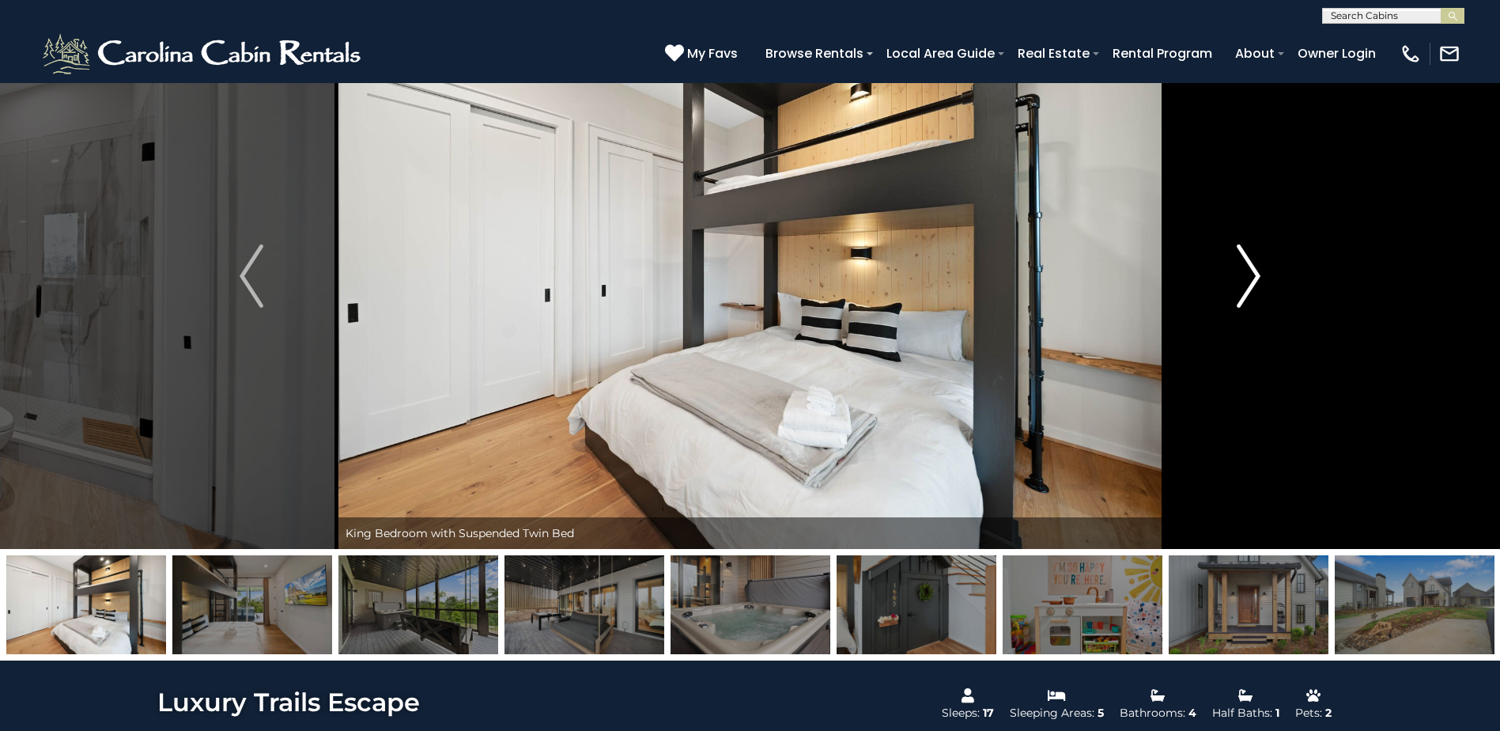
click at [1248, 269] on img "Next" at bounding box center [1249, 275] width 24 height 63
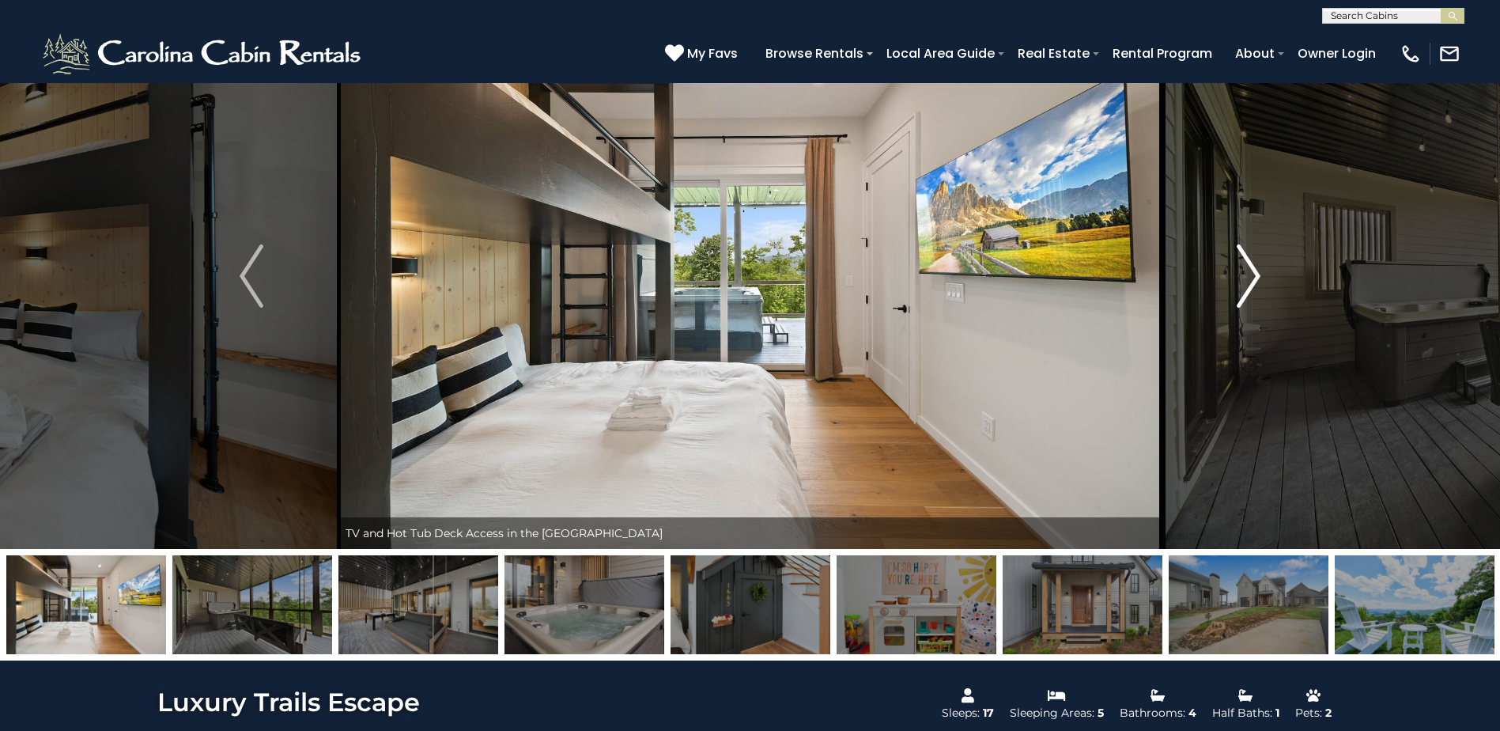
click at [1248, 269] on img "Next" at bounding box center [1249, 275] width 24 height 63
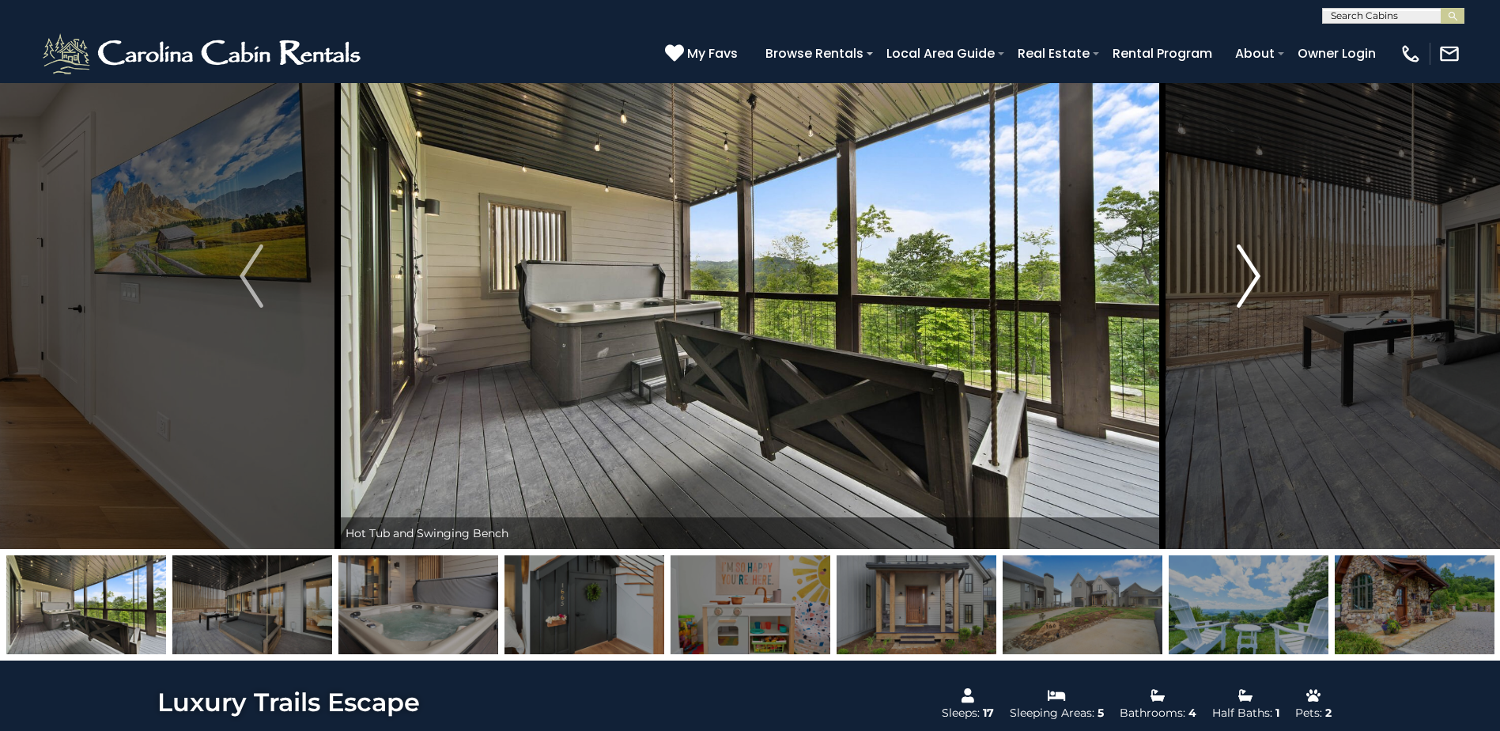
click at [1248, 269] on img "Next" at bounding box center [1249, 275] width 24 height 63
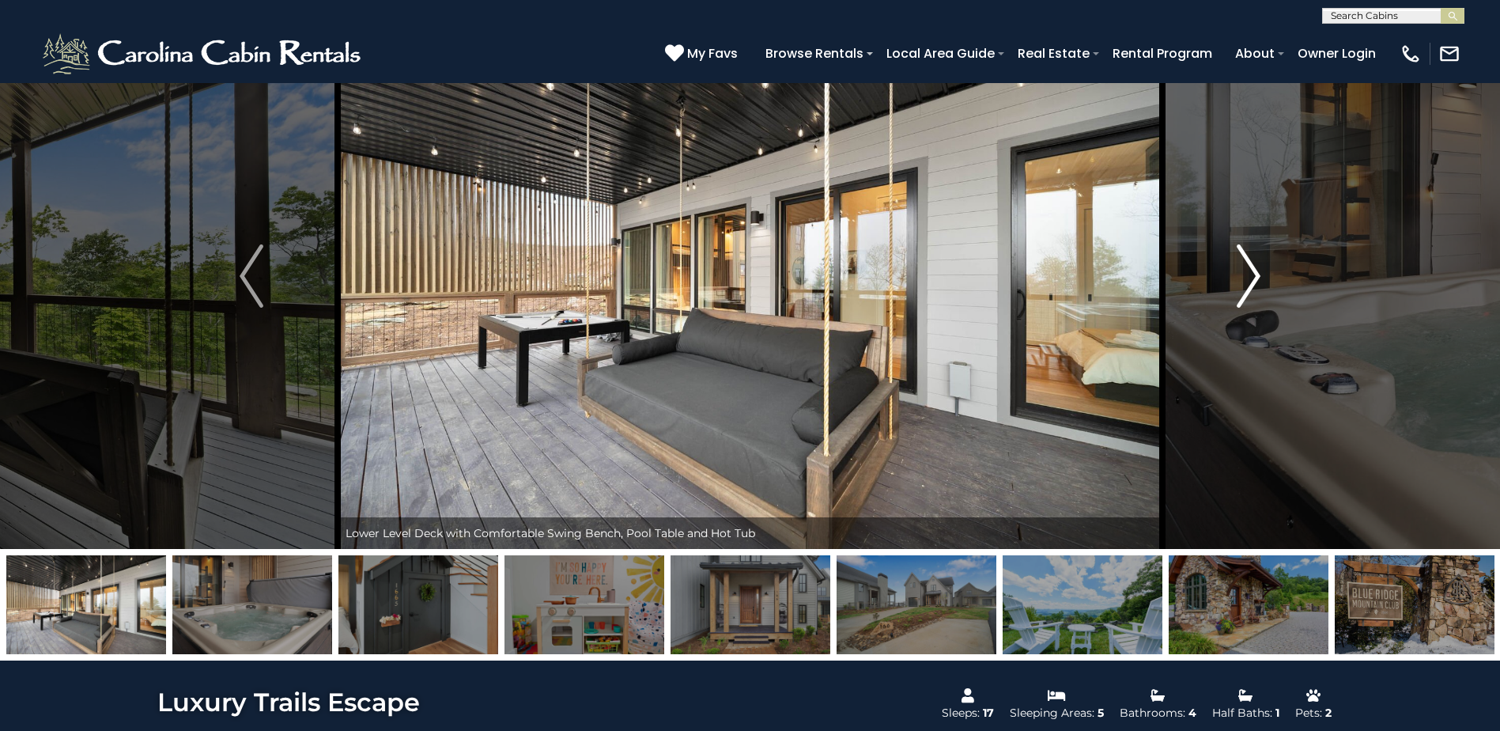
click at [1248, 269] on img "Next" at bounding box center [1249, 275] width 24 height 63
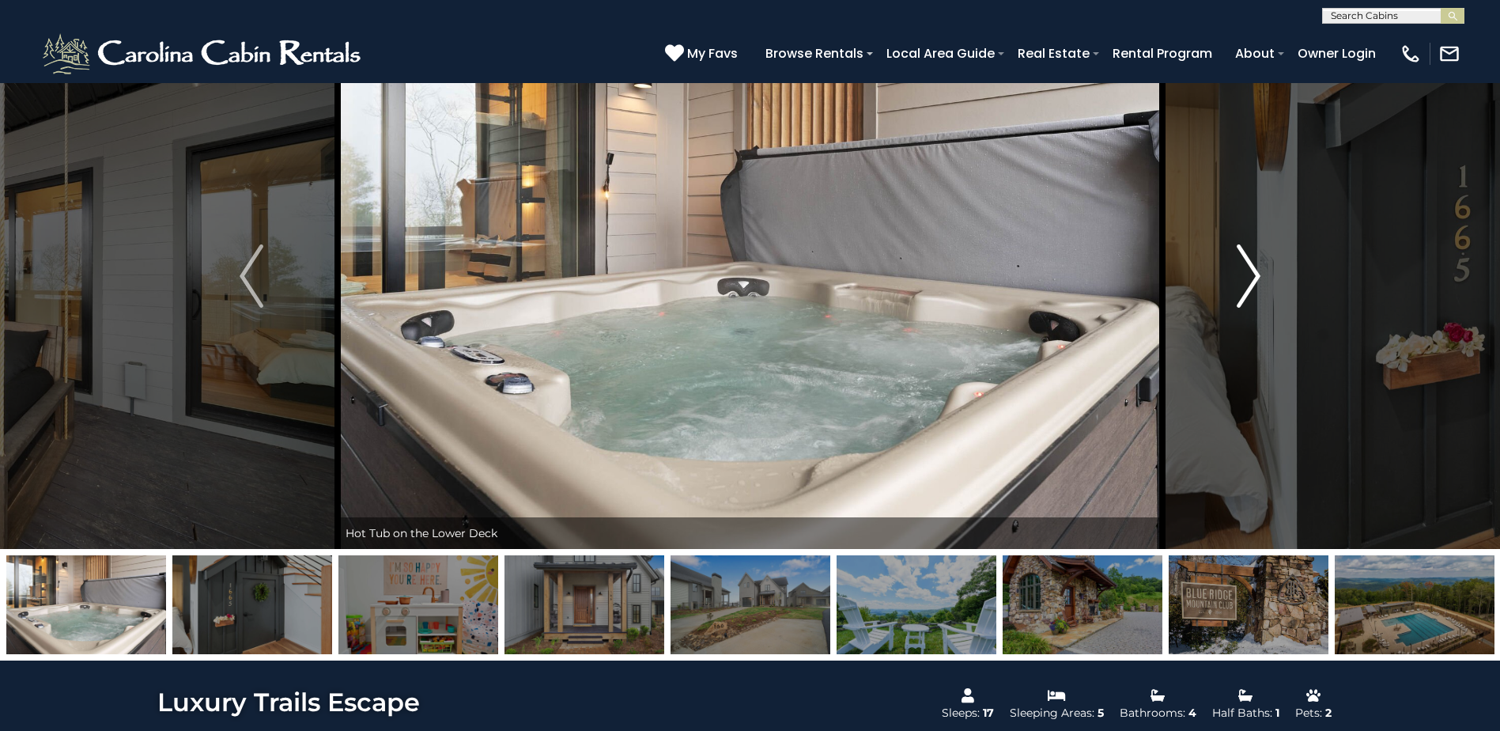
click at [1248, 269] on img "Next" at bounding box center [1249, 275] width 24 height 63
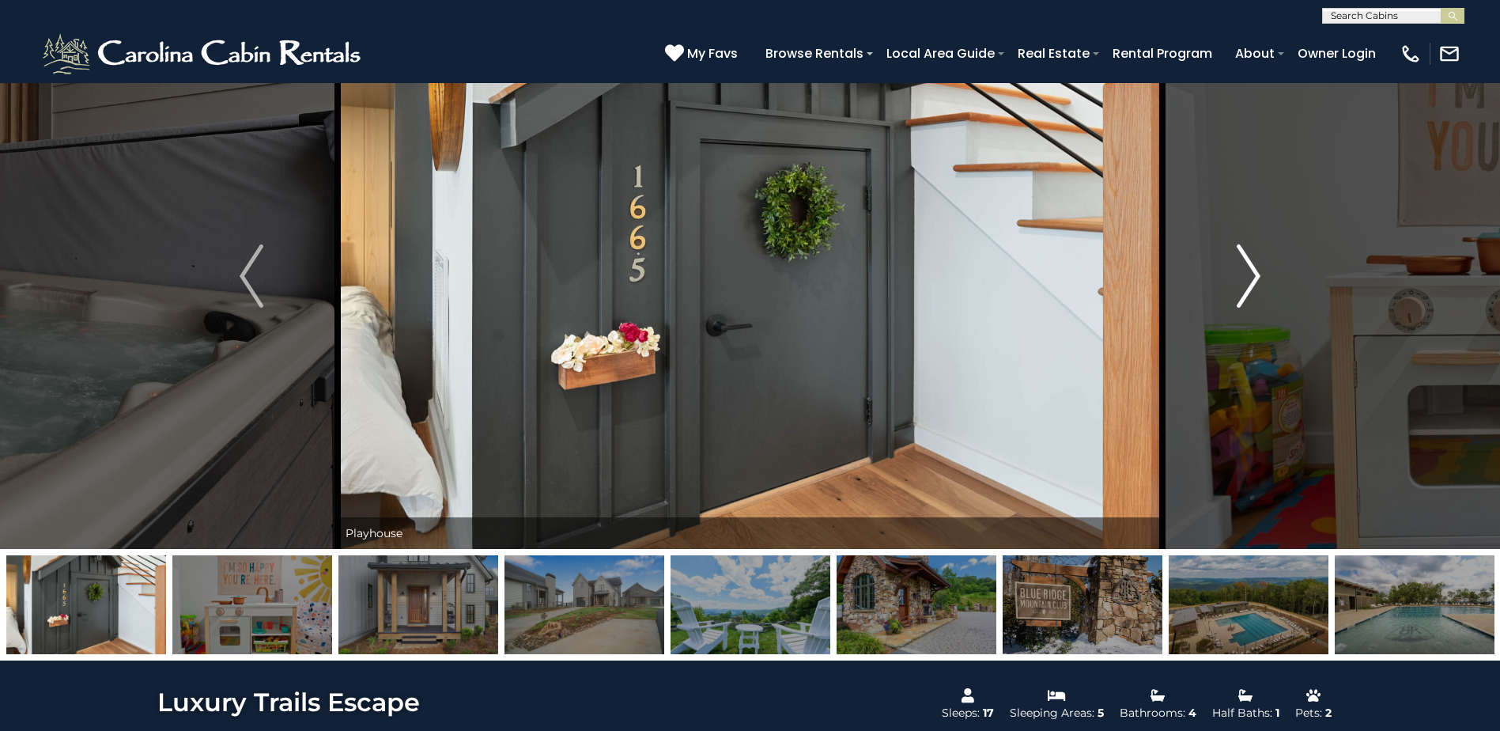
click at [1248, 269] on img "Next" at bounding box center [1249, 275] width 24 height 63
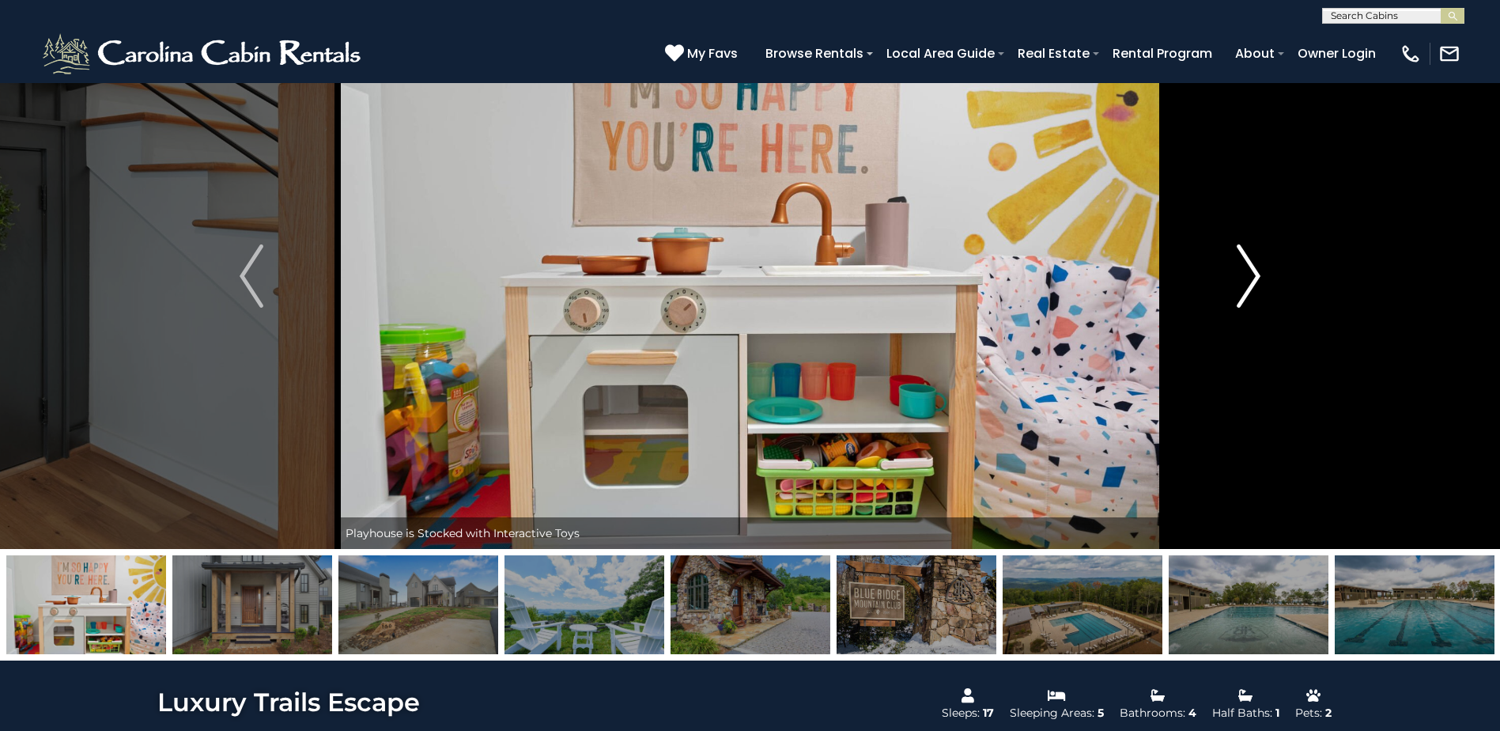
click at [1248, 269] on img "Next" at bounding box center [1249, 275] width 24 height 63
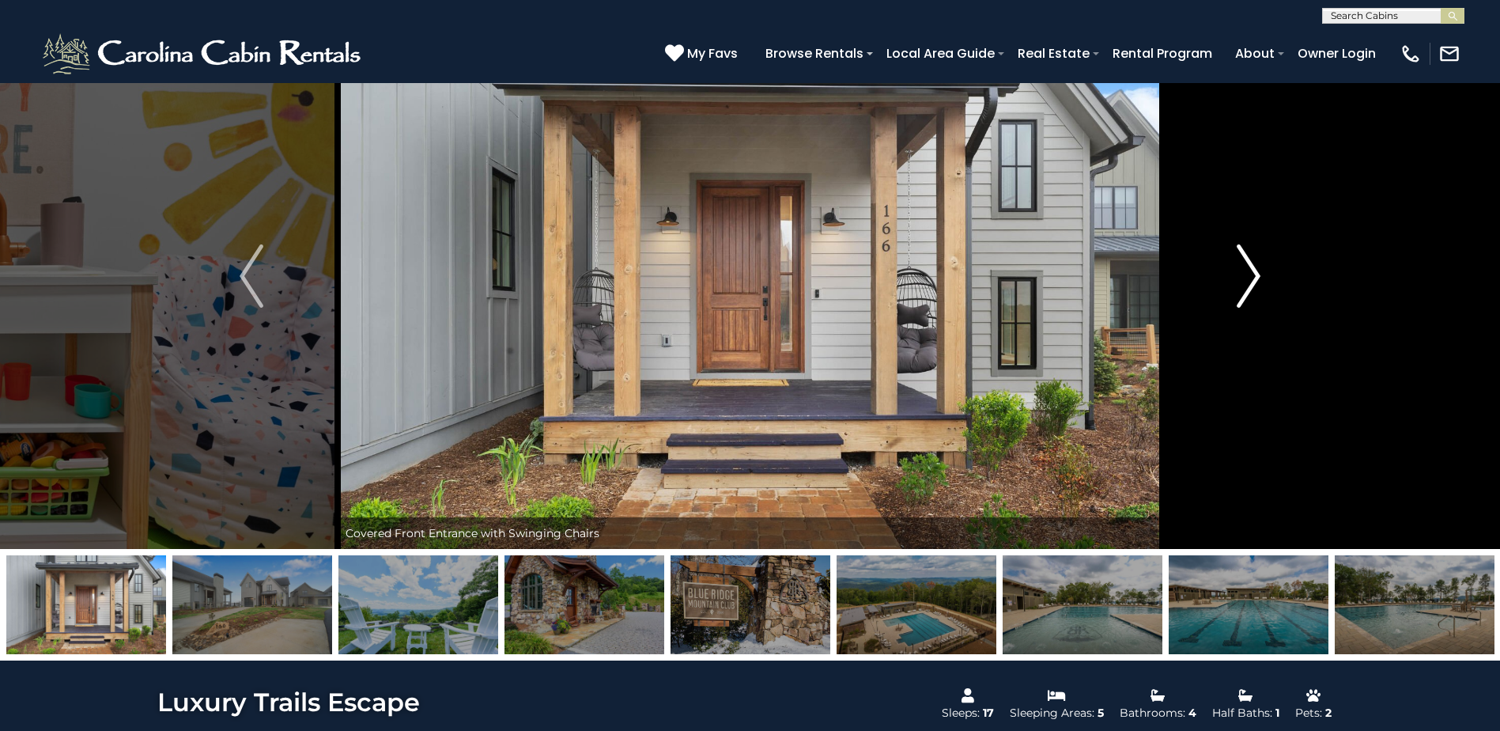
click at [1248, 269] on img "Next" at bounding box center [1249, 275] width 24 height 63
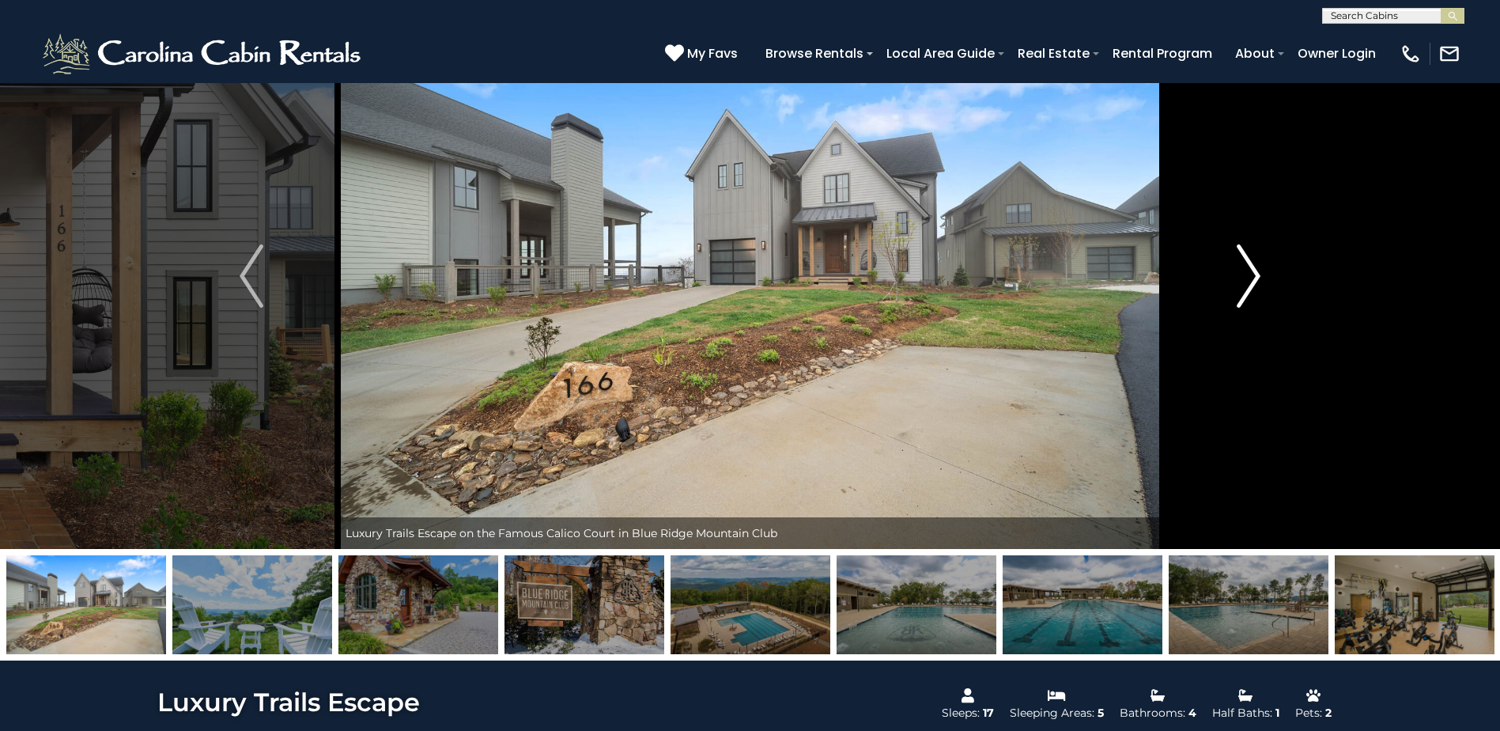
click at [1248, 269] on img "Next" at bounding box center [1249, 275] width 24 height 63
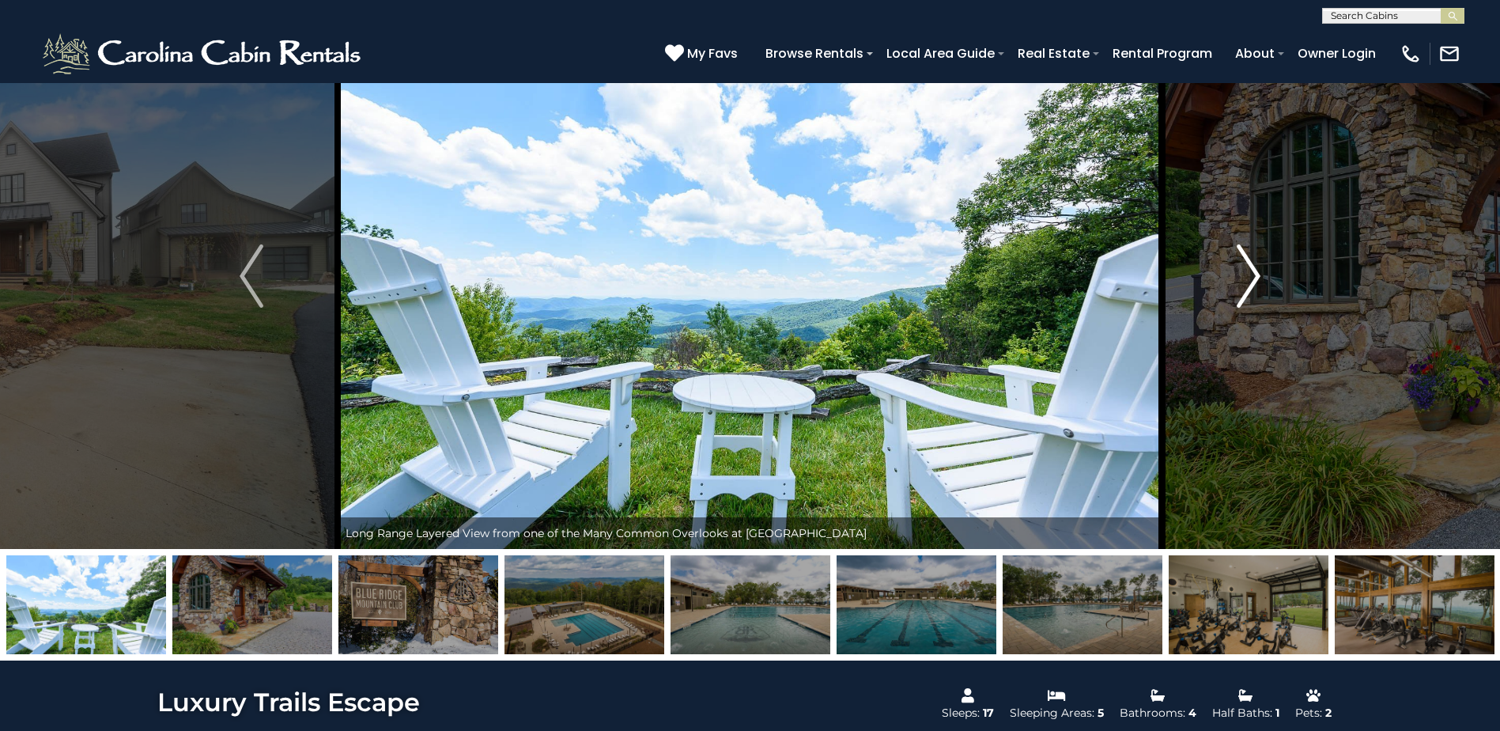
click at [1248, 269] on img "Next" at bounding box center [1249, 275] width 24 height 63
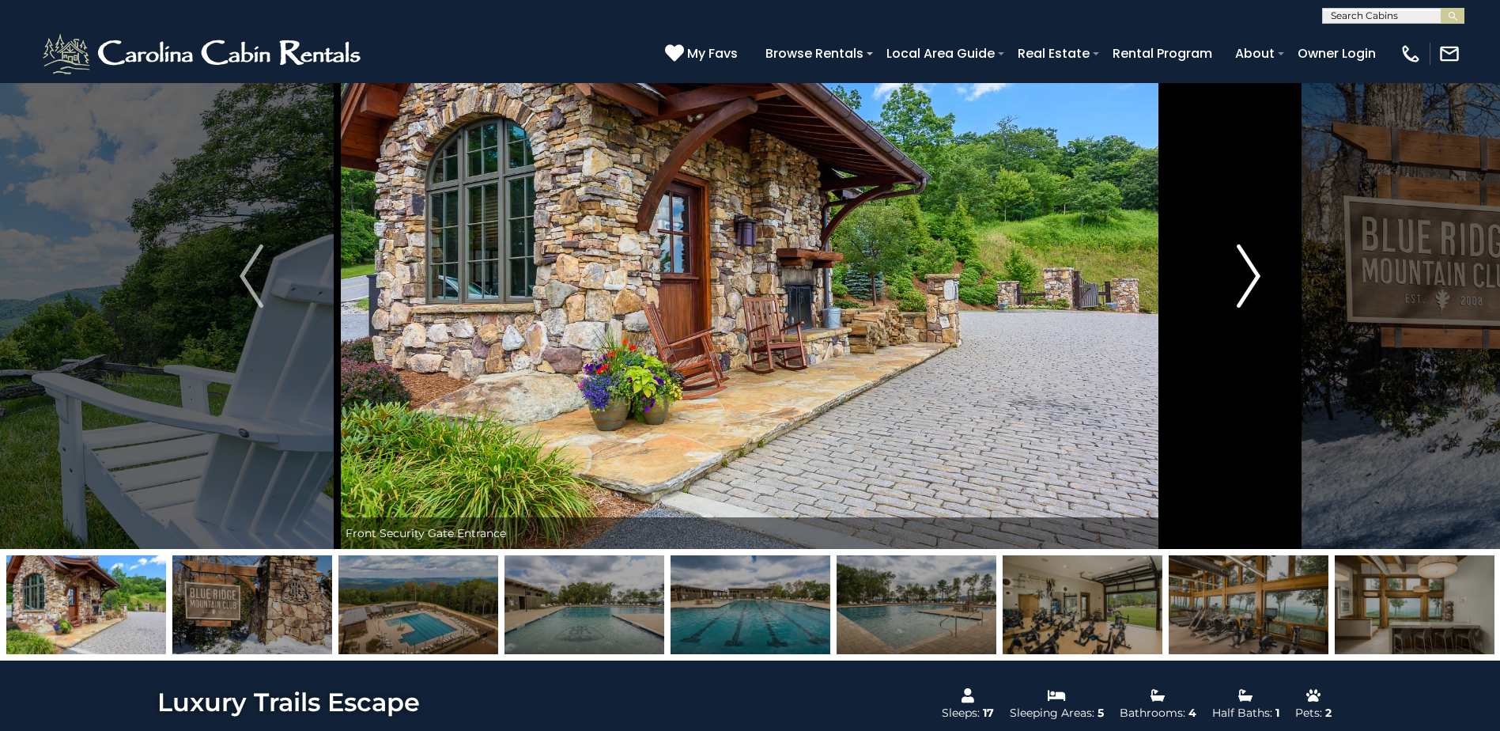
click at [1248, 269] on img "Next" at bounding box center [1249, 275] width 24 height 63
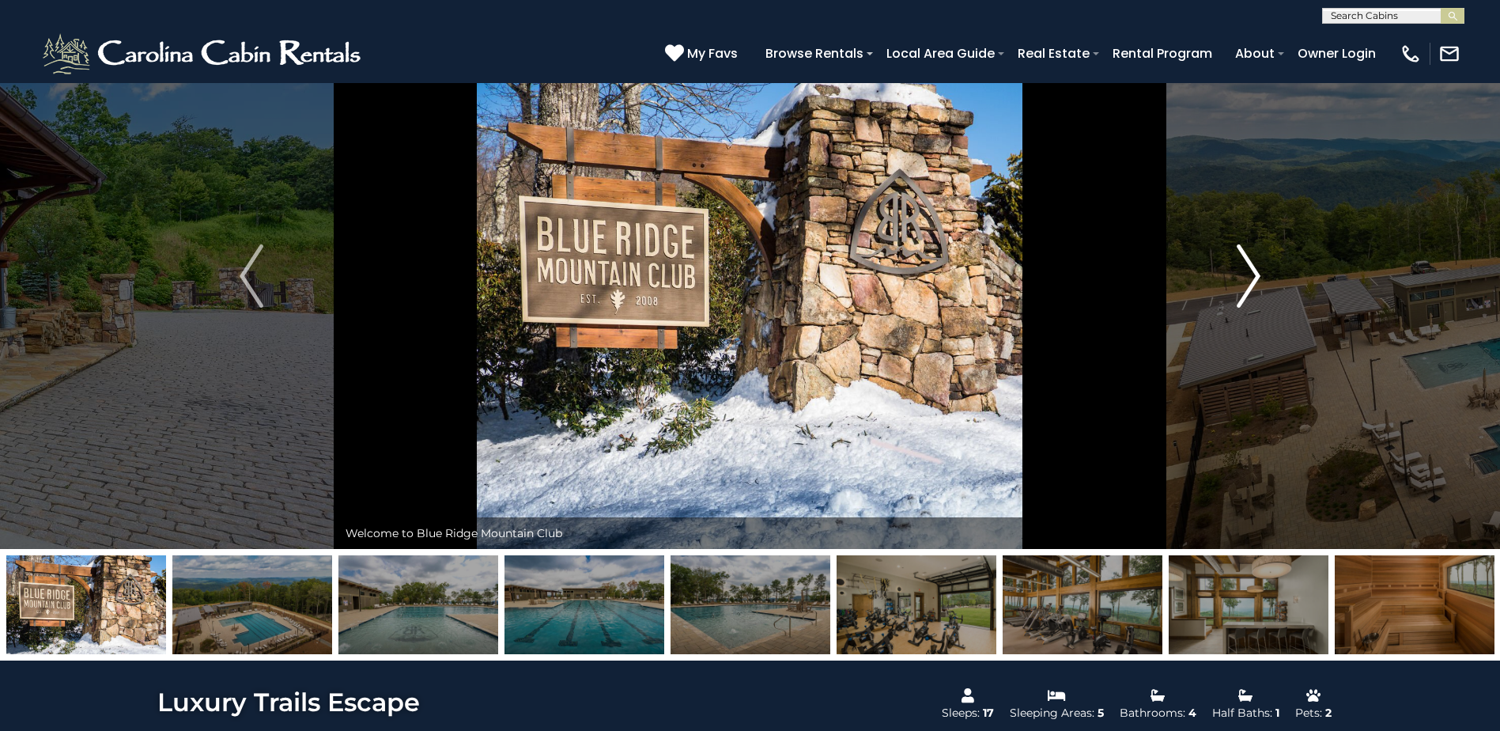
click at [1248, 269] on img "Next" at bounding box center [1249, 275] width 24 height 63
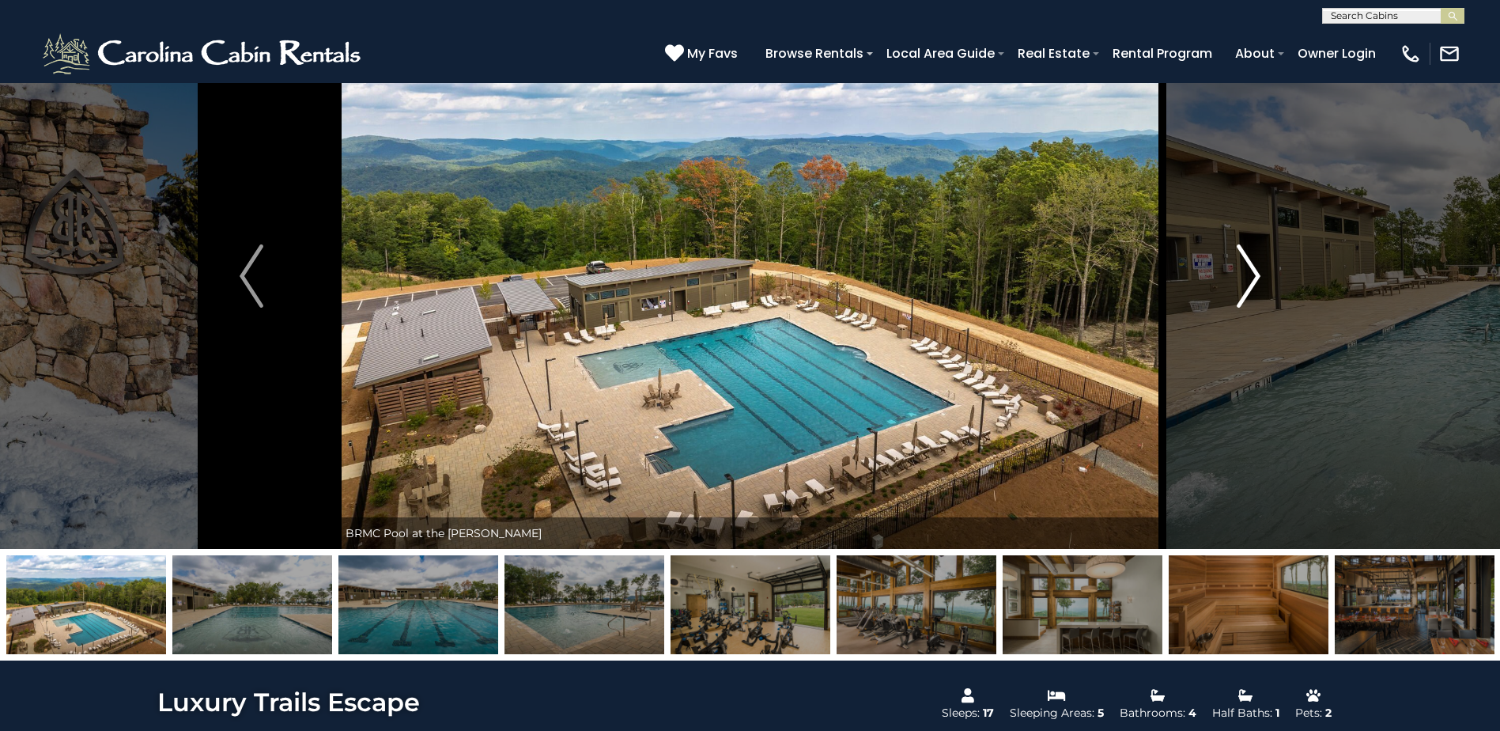
click at [1248, 269] on img "Next" at bounding box center [1249, 275] width 24 height 63
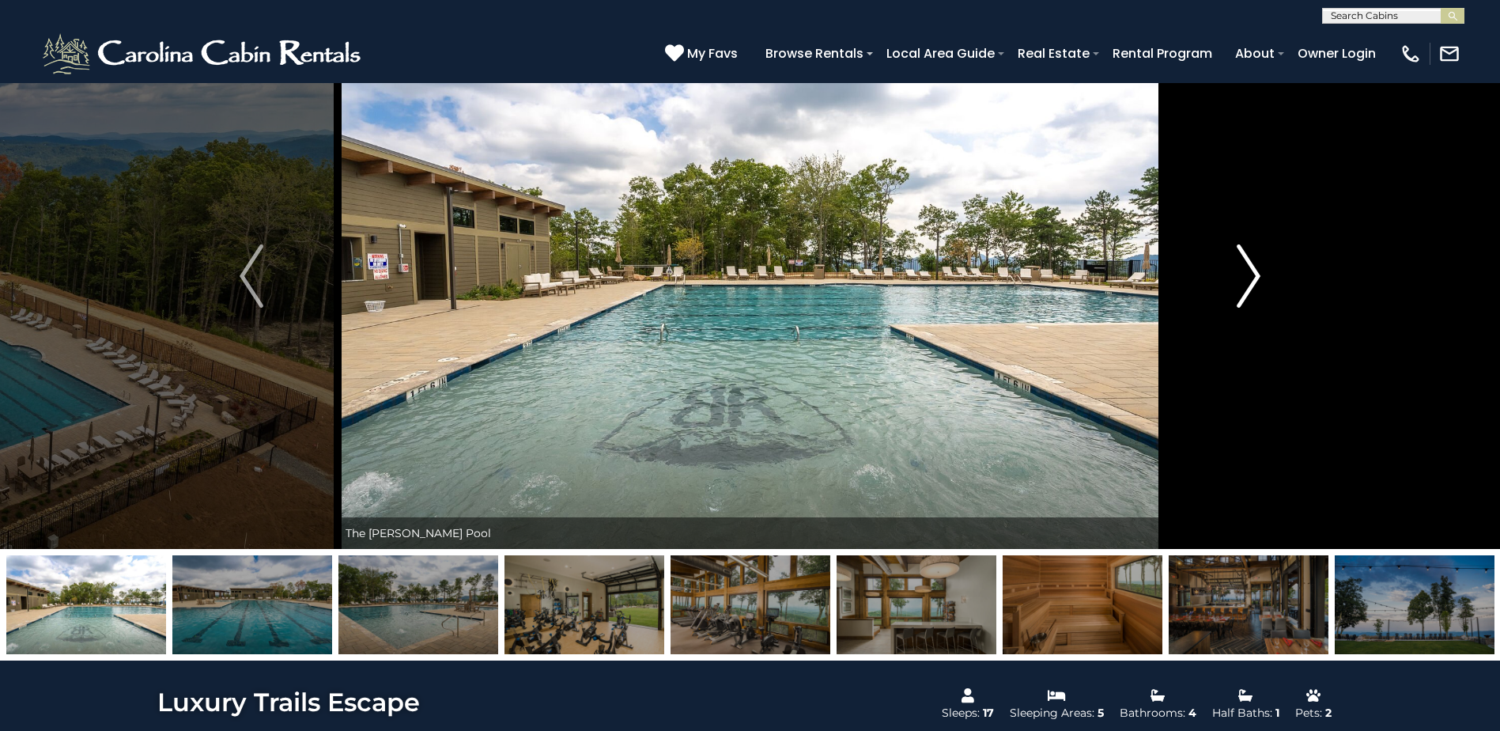
click at [1248, 269] on img "Next" at bounding box center [1249, 275] width 24 height 63
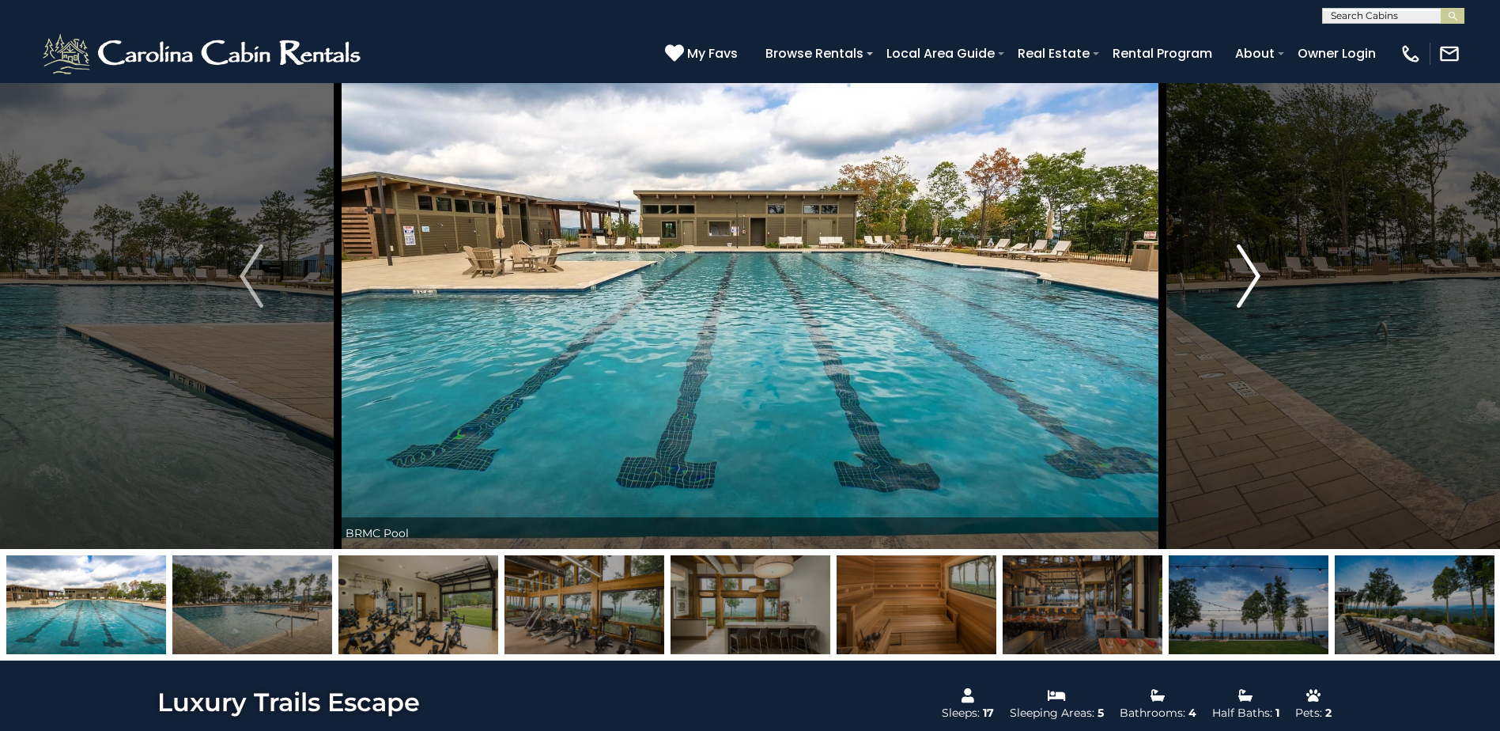
click at [1248, 269] on img "Next" at bounding box center [1249, 275] width 24 height 63
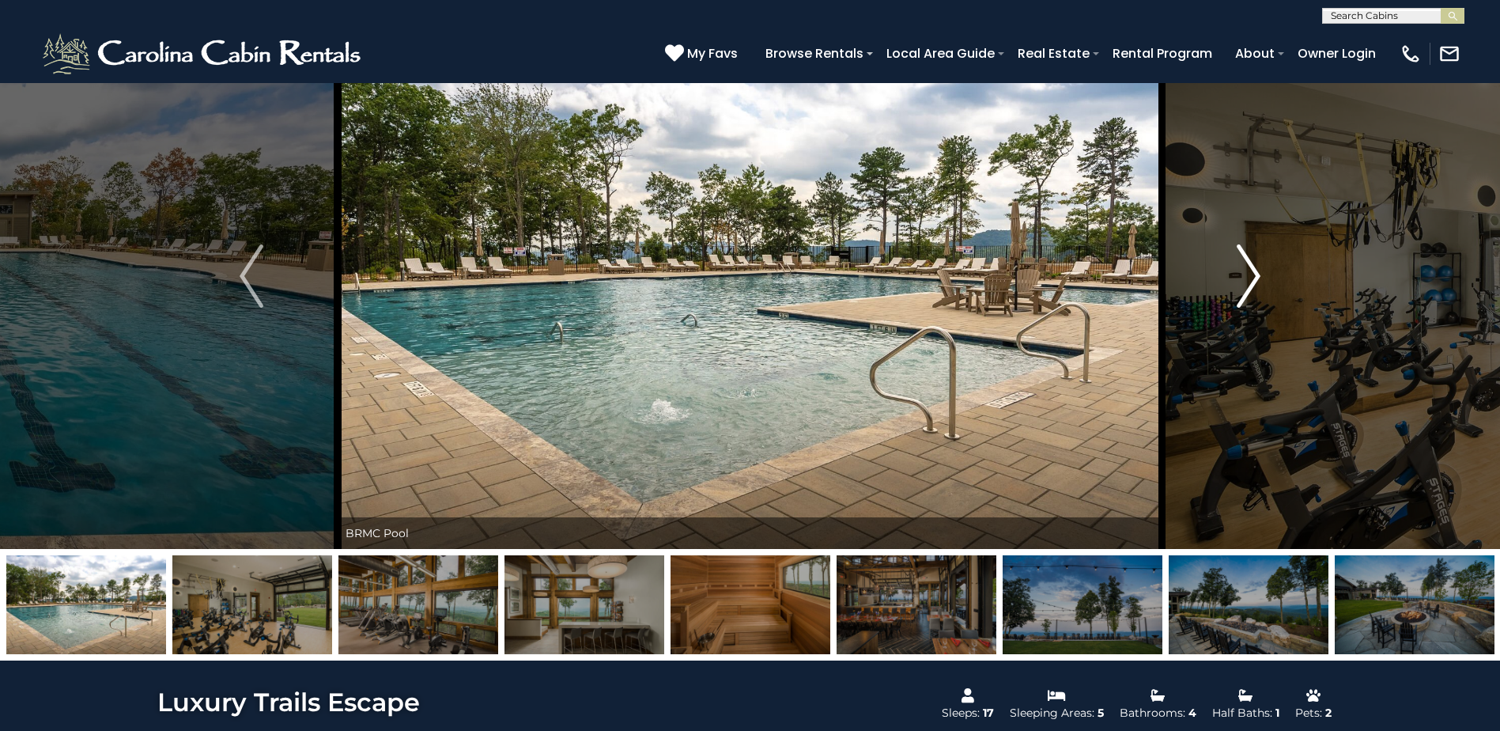
click at [1248, 269] on img "Next" at bounding box center [1249, 275] width 24 height 63
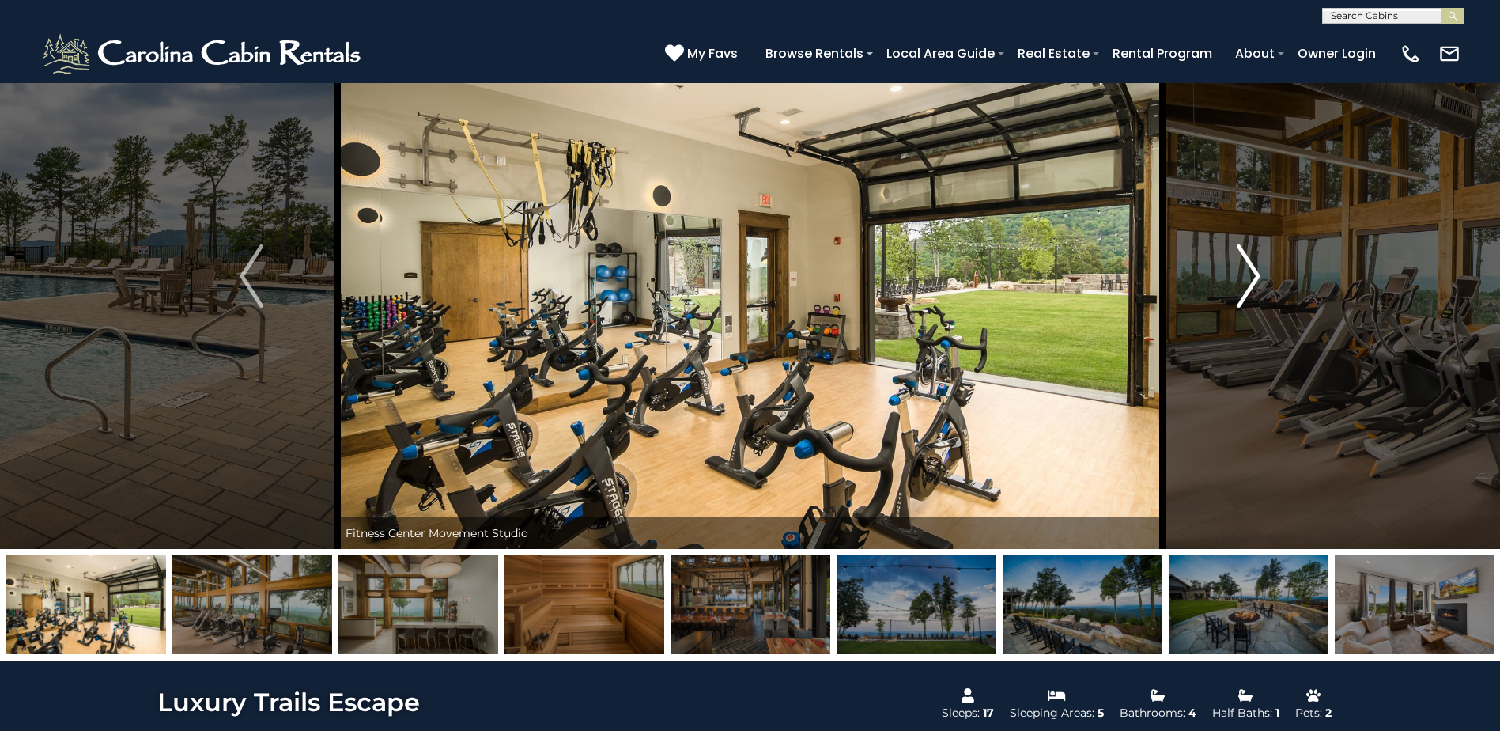
click at [1248, 269] on img "Next" at bounding box center [1249, 275] width 24 height 63
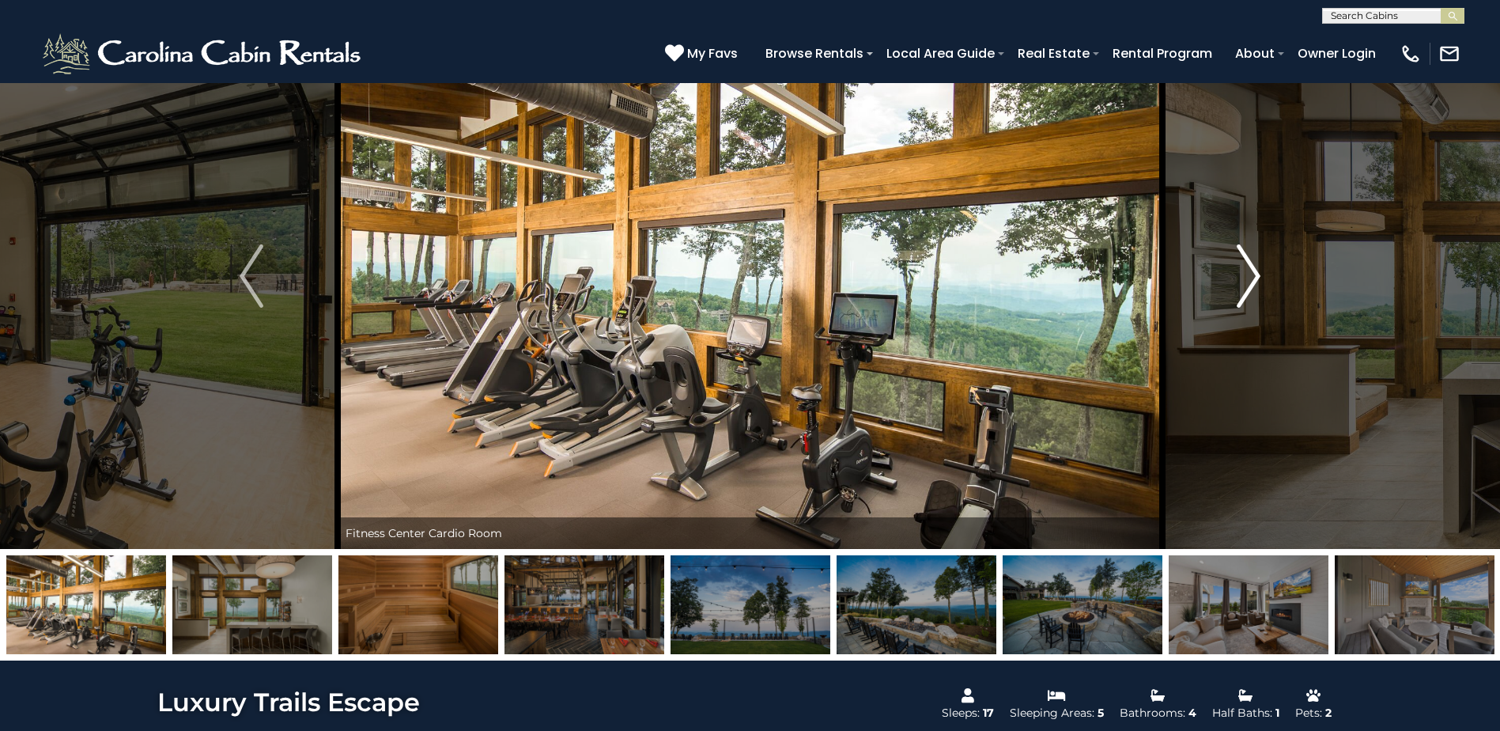
click at [1248, 269] on img "Next" at bounding box center [1249, 275] width 24 height 63
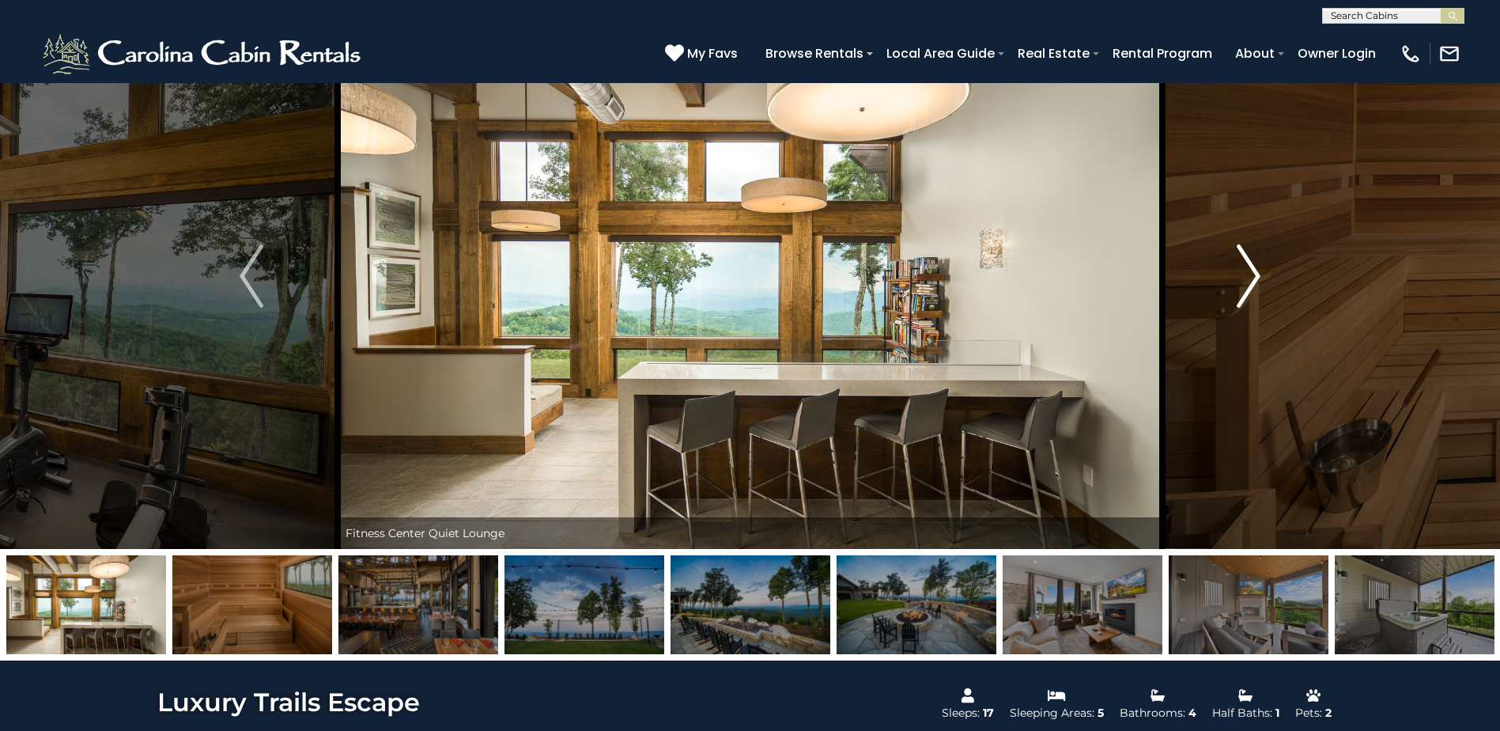
click at [1248, 269] on img "Next" at bounding box center [1249, 275] width 24 height 63
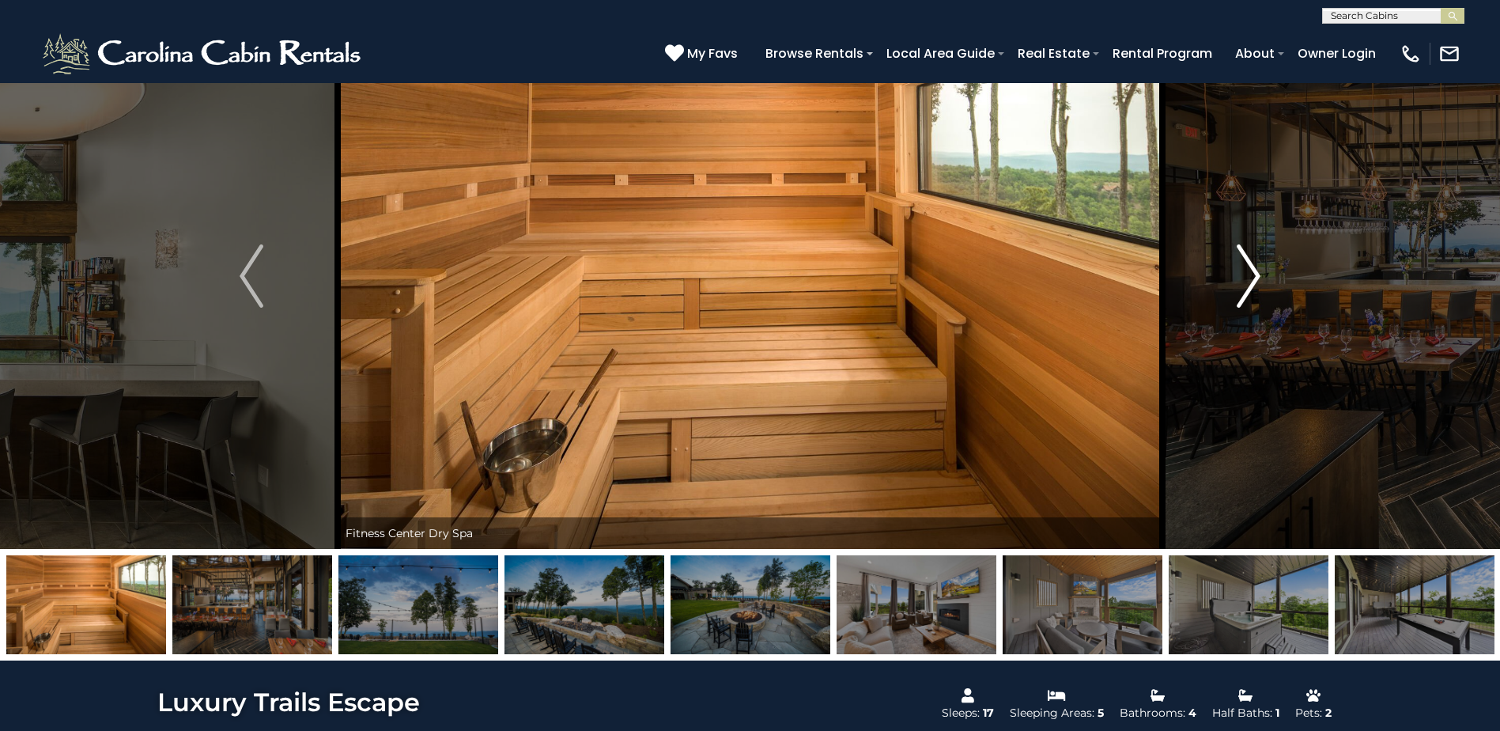
click at [1248, 269] on img "Next" at bounding box center [1249, 275] width 24 height 63
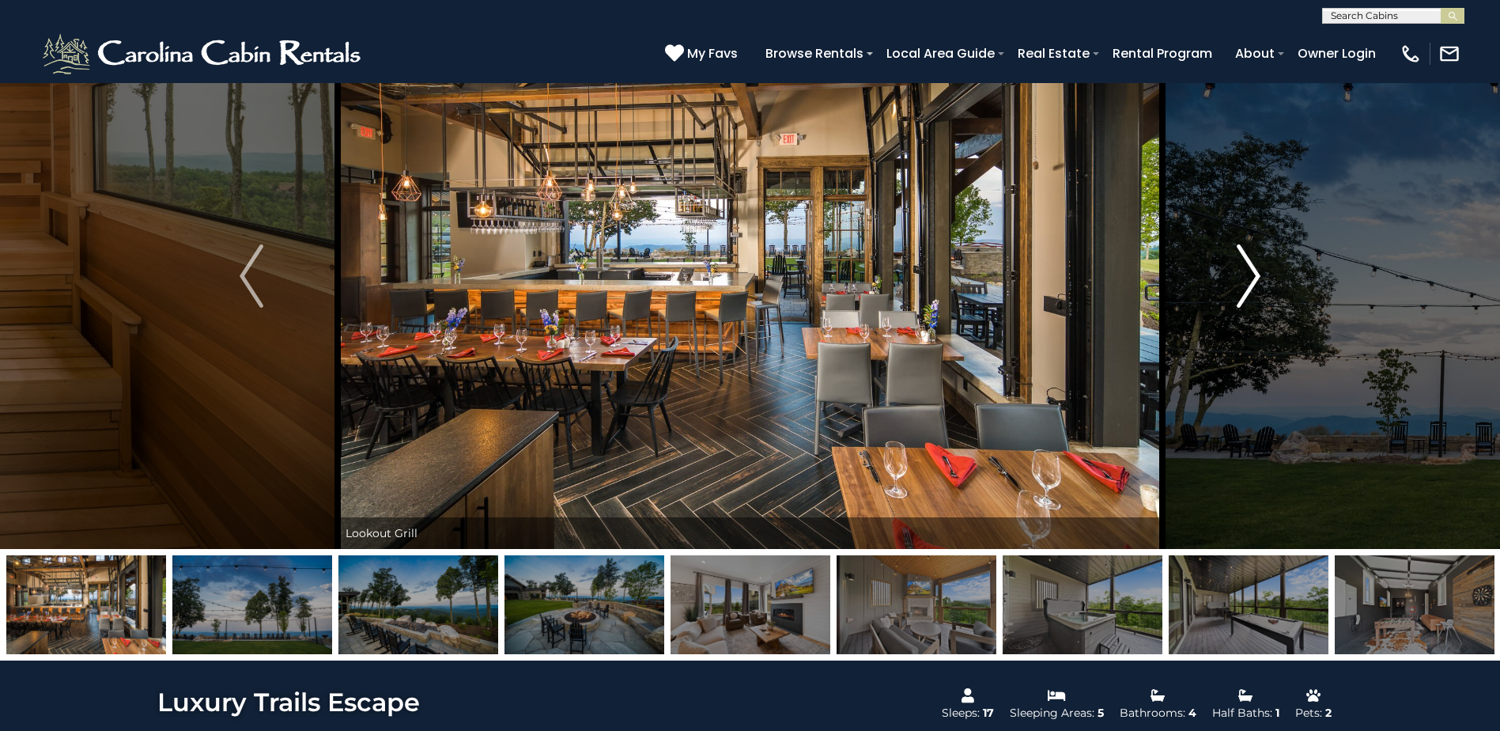
click at [1248, 269] on img "Next" at bounding box center [1249, 275] width 24 height 63
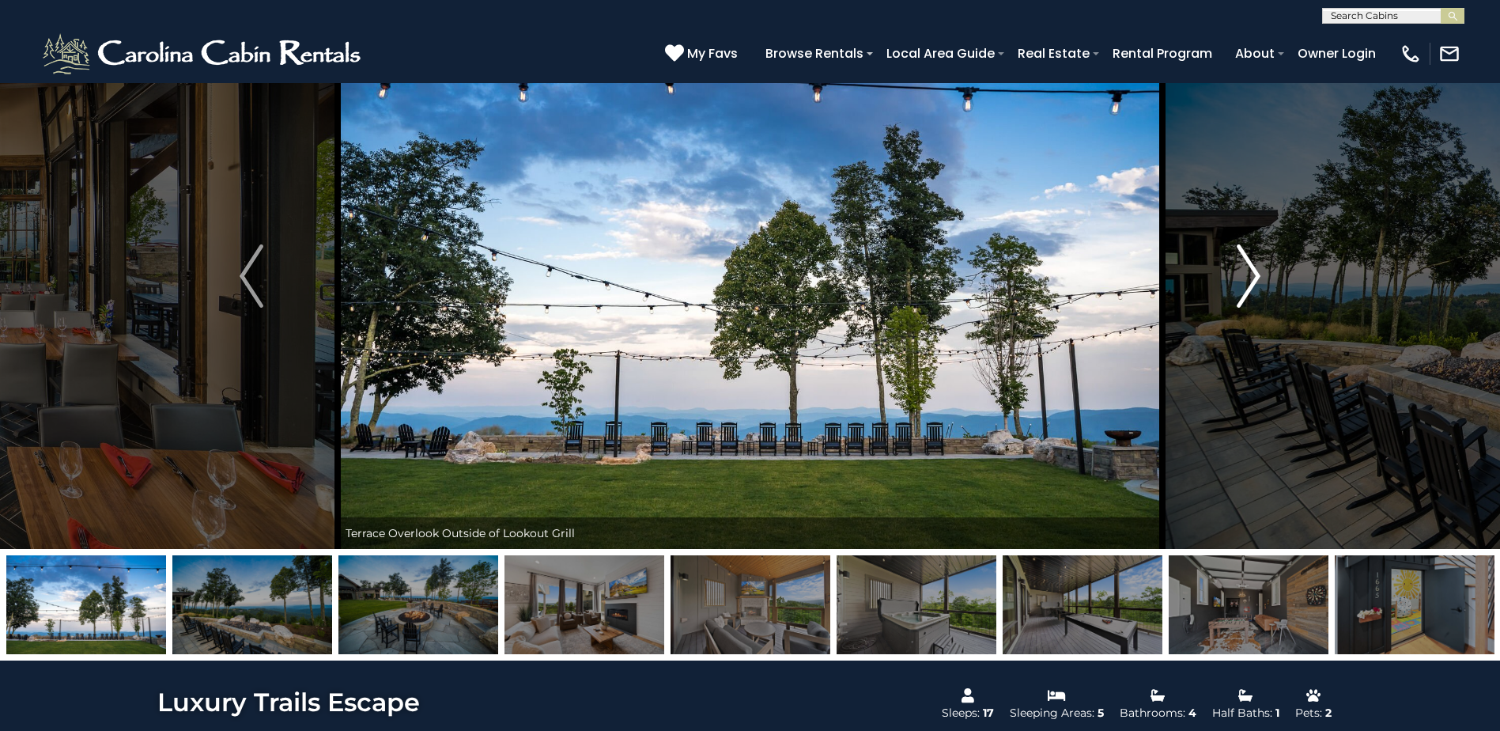
click at [1248, 269] on img "Next" at bounding box center [1249, 275] width 24 height 63
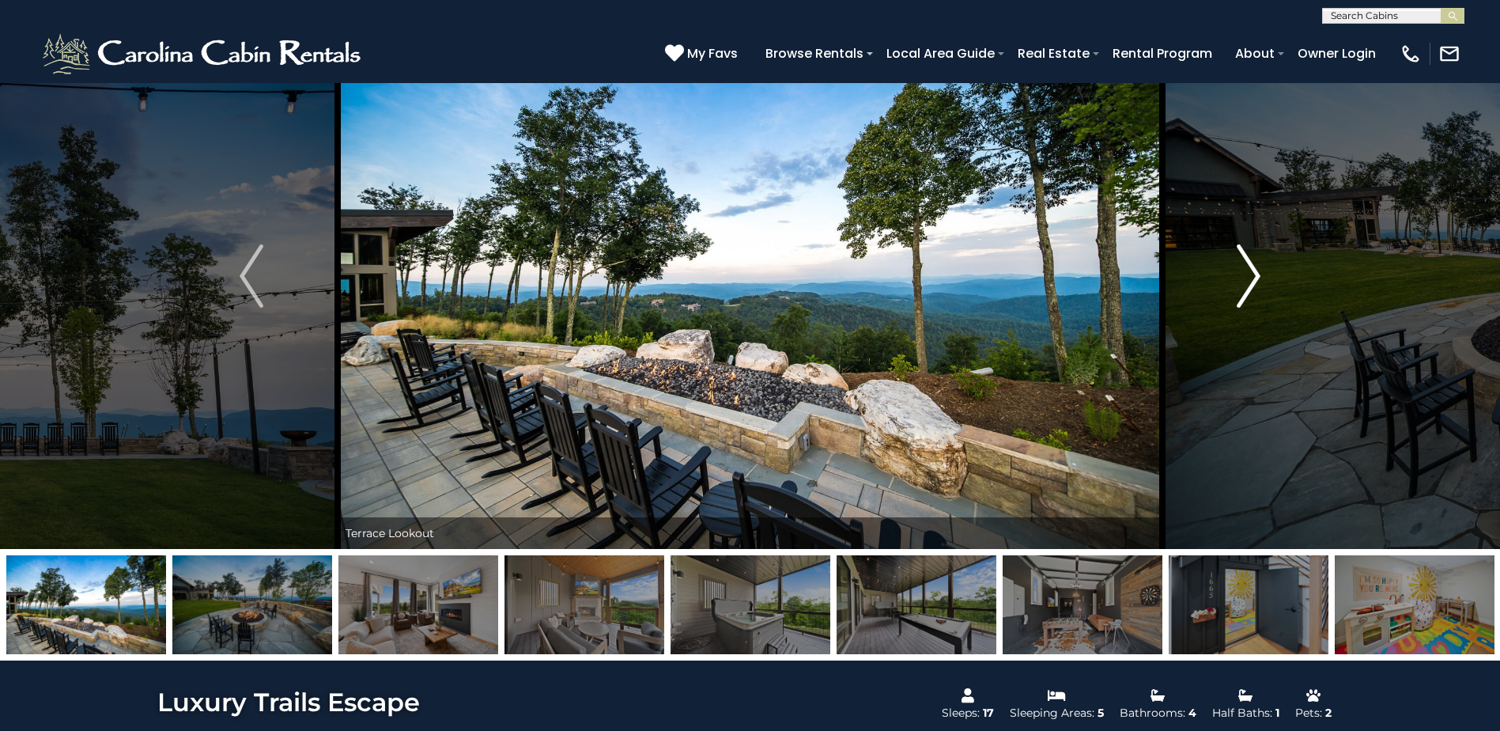
click at [1248, 269] on img "Next" at bounding box center [1249, 275] width 24 height 63
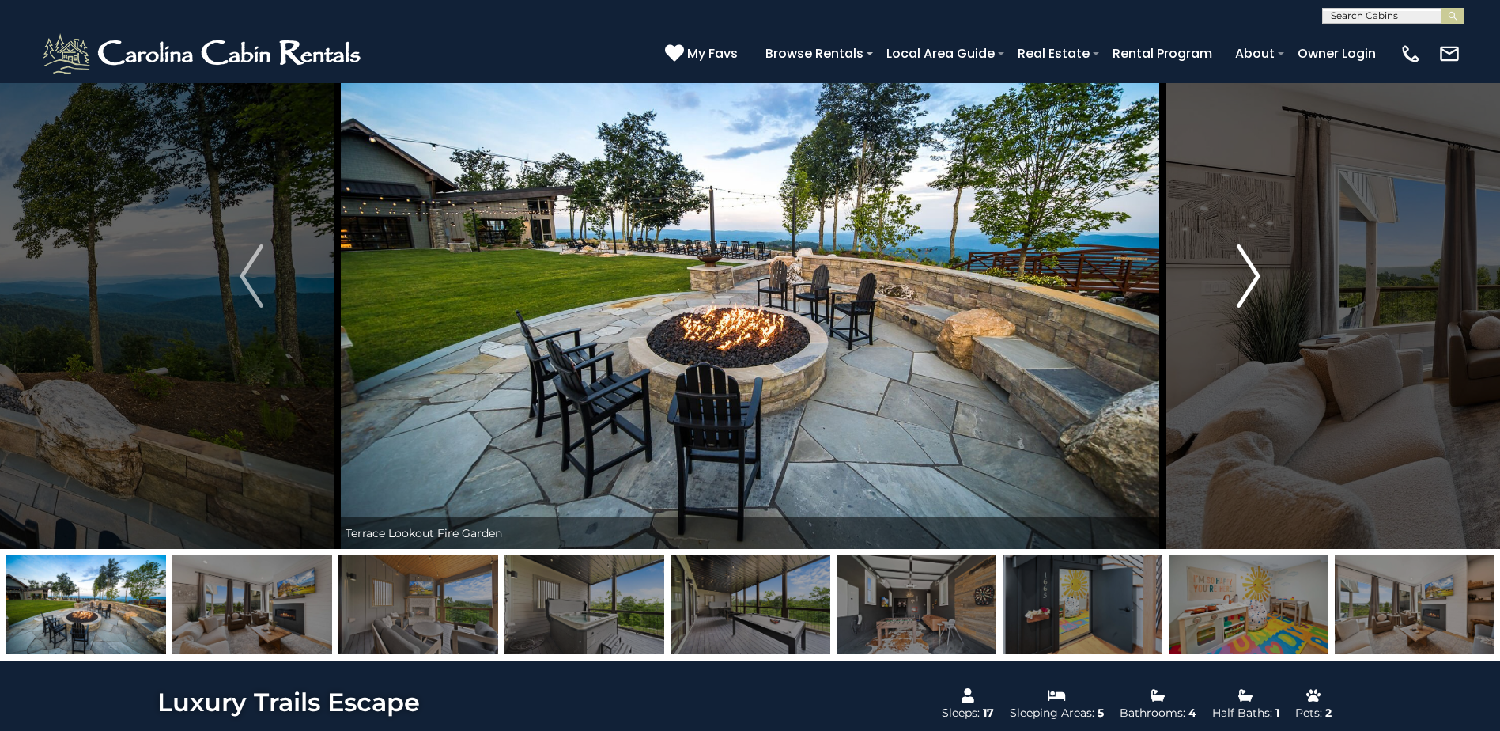
click at [1248, 269] on img "Next" at bounding box center [1249, 275] width 24 height 63
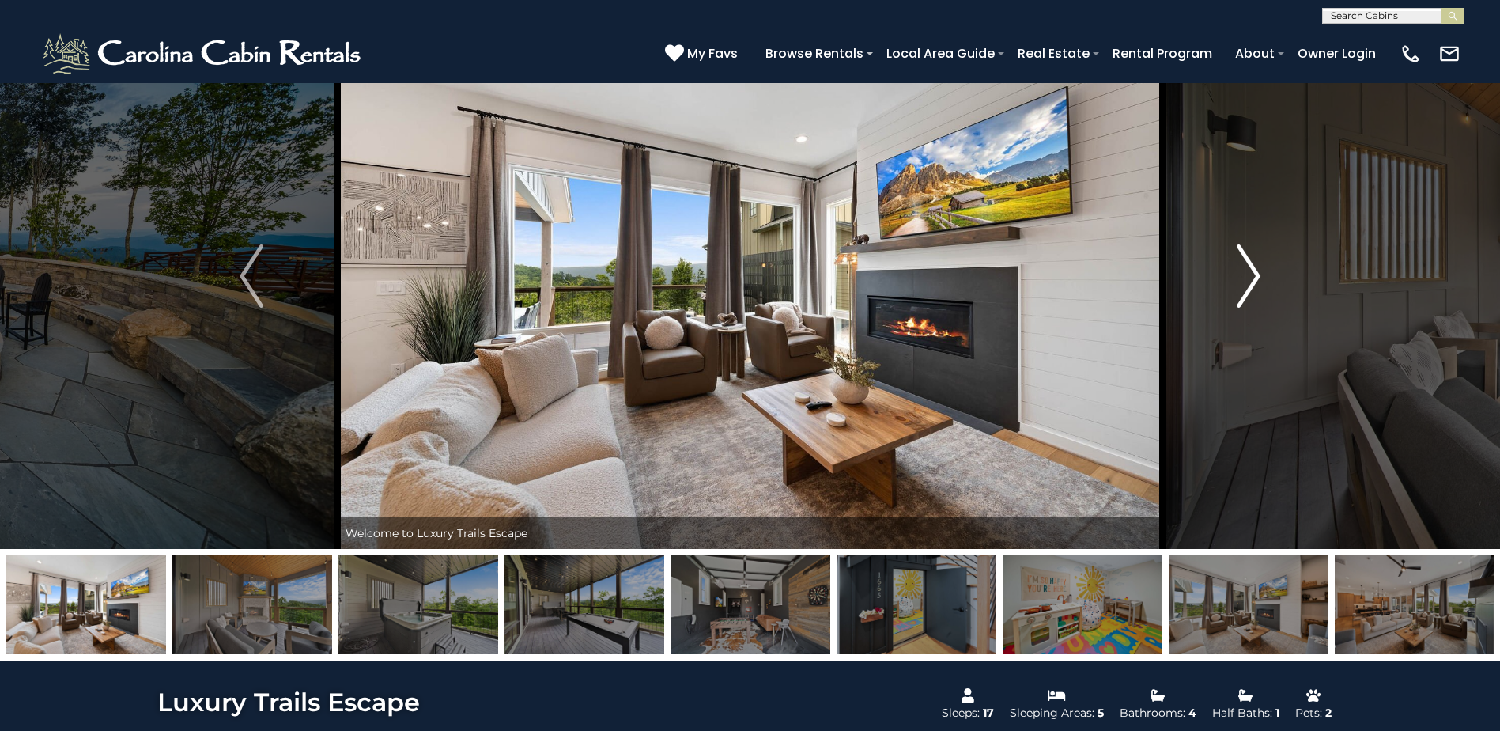
click at [1248, 269] on img "Next" at bounding box center [1249, 275] width 24 height 63
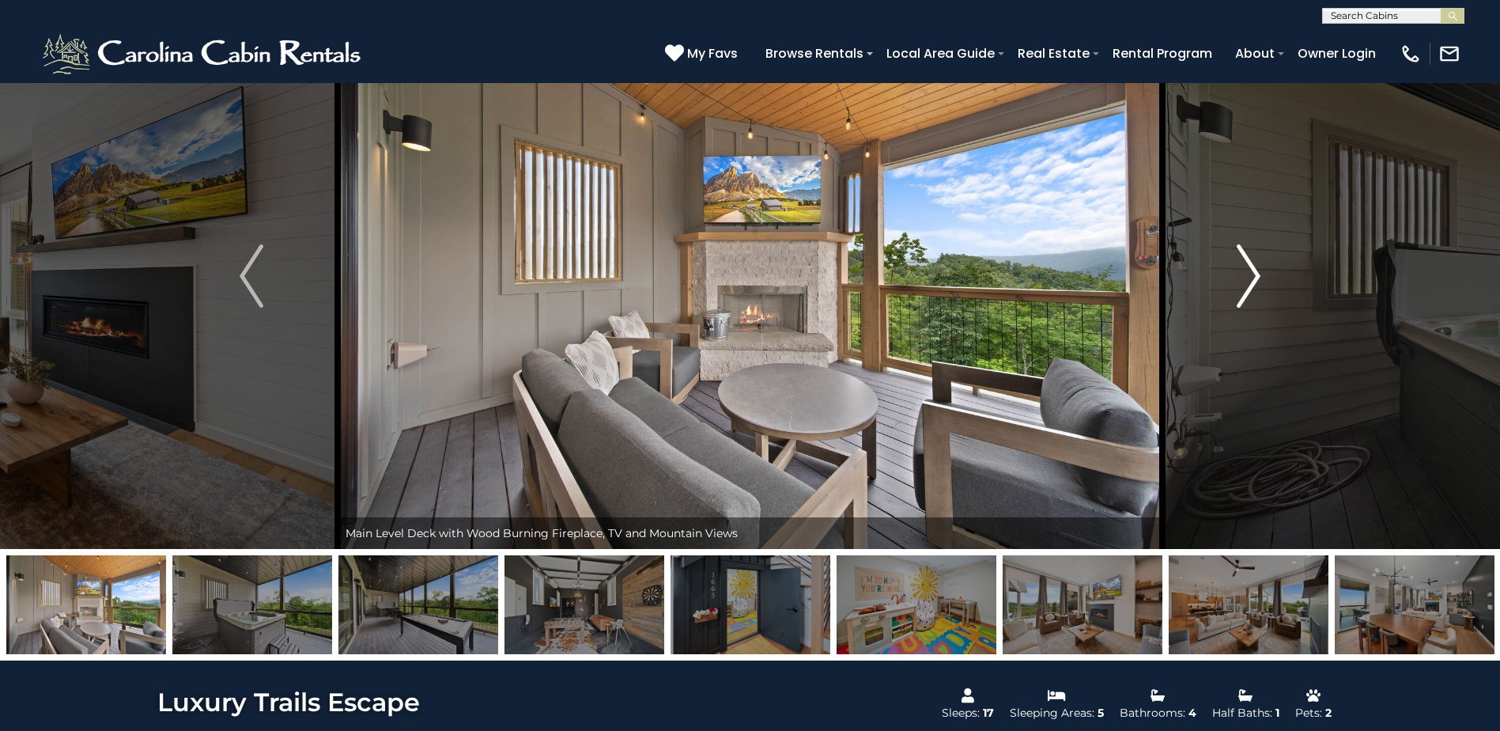
click at [1248, 269] on img "Next" at bounding box center [1249, 275] width 24 height 63
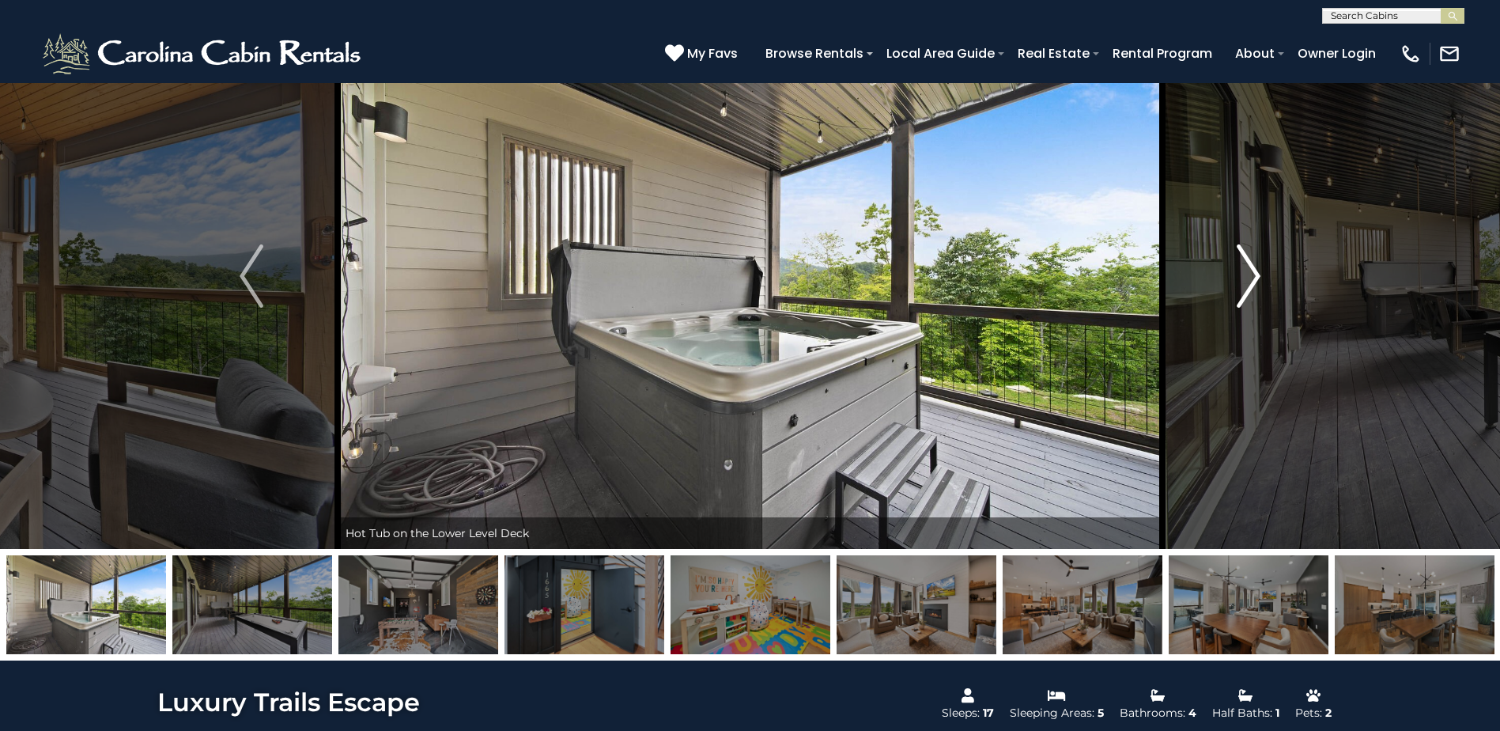
click at [1248, 269] on img "Next" at bounding box center [1249, 275] width 24 height 63
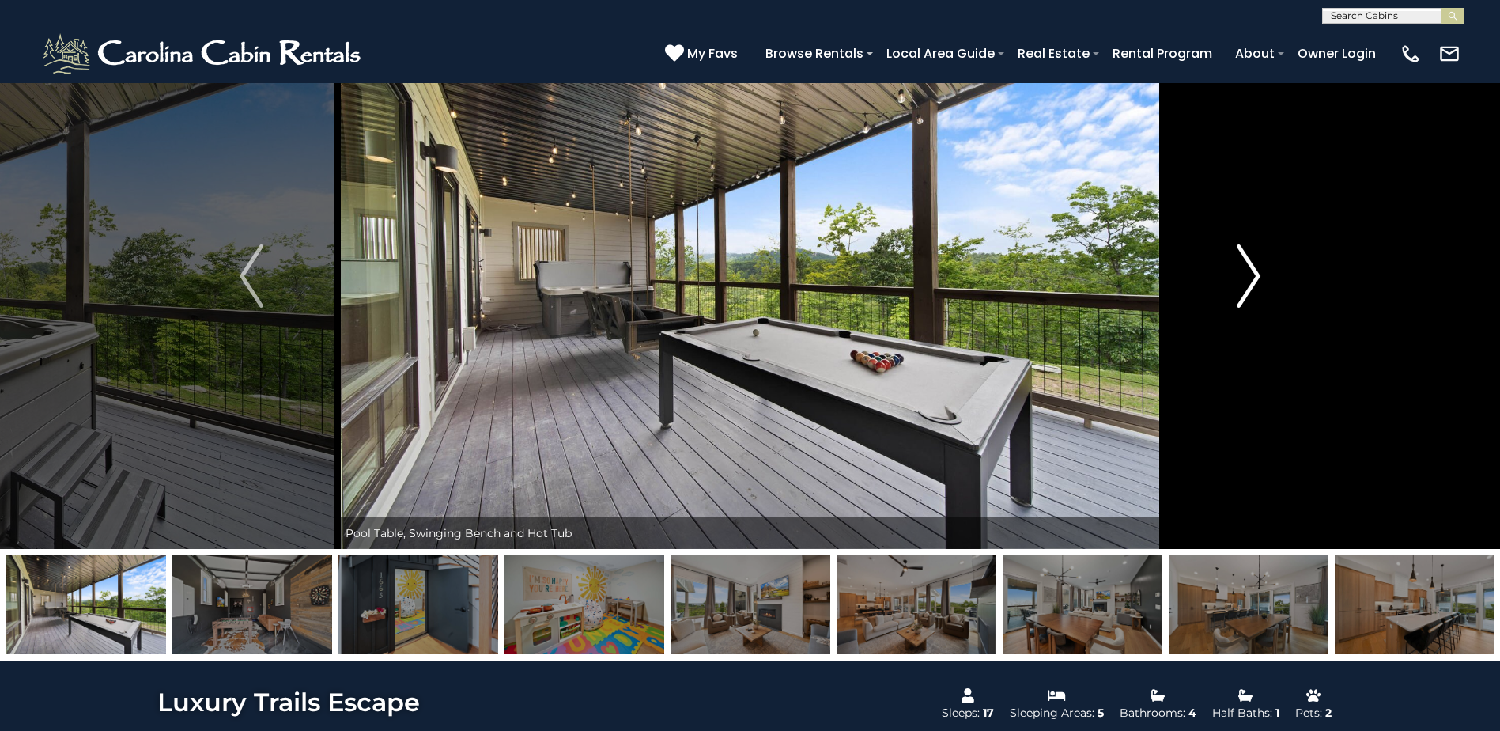
click at [1248, 269] on img "Next" at bounding box center [1249, 275] width 24 height 63
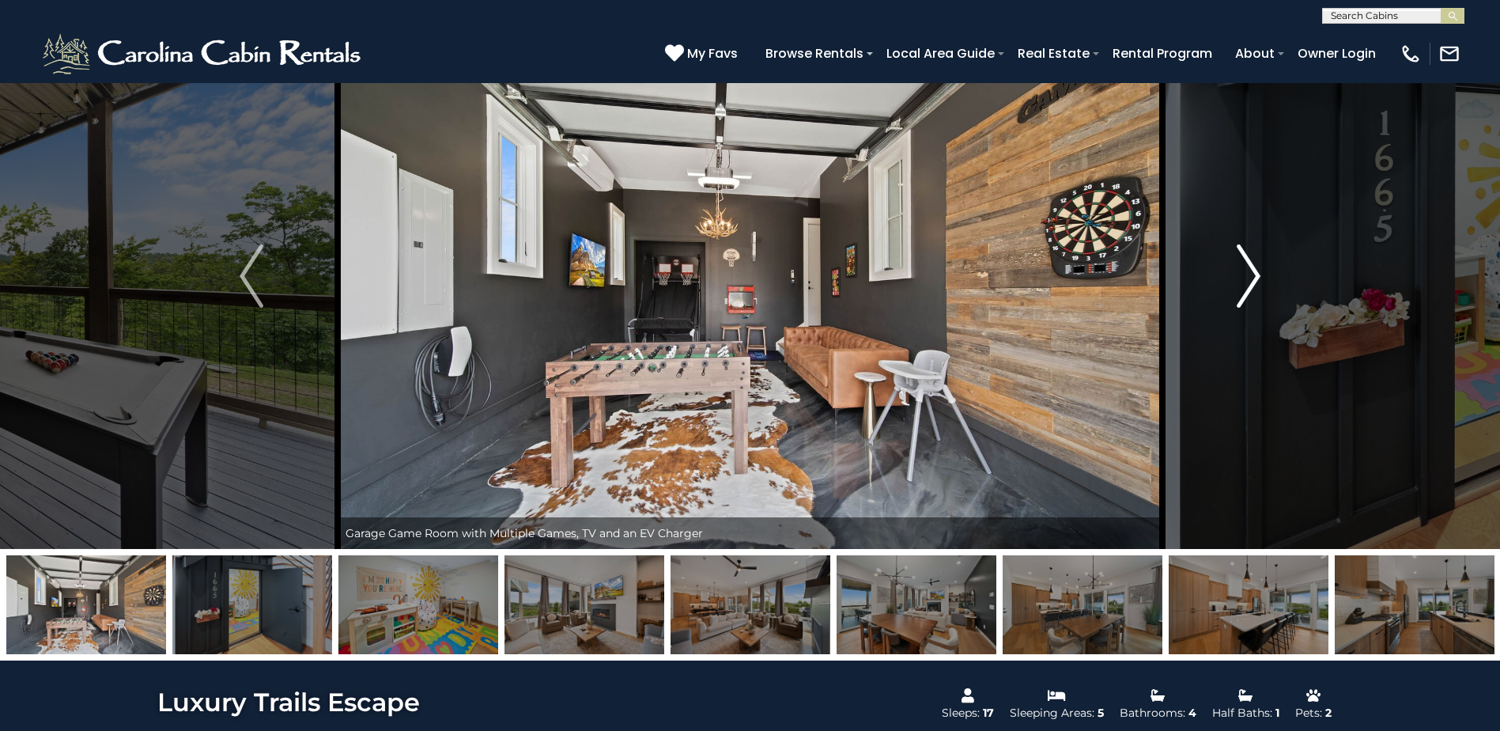
click at [1248, 269] on img "Next" at bounding box center [1249, 275] width 24 height 63
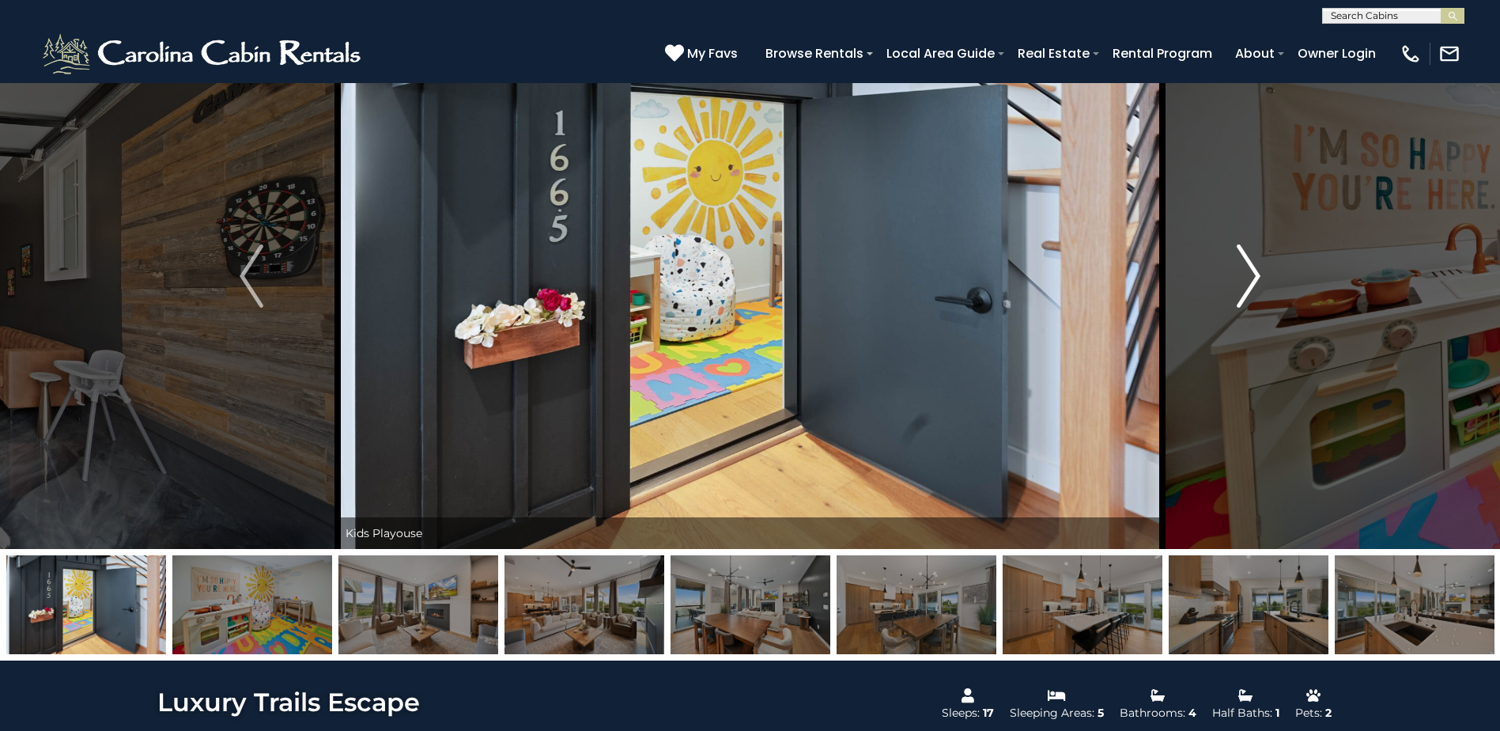
click at [1248, 269] on img "Next" at bounding box center [1249, 275] width 24 height 63
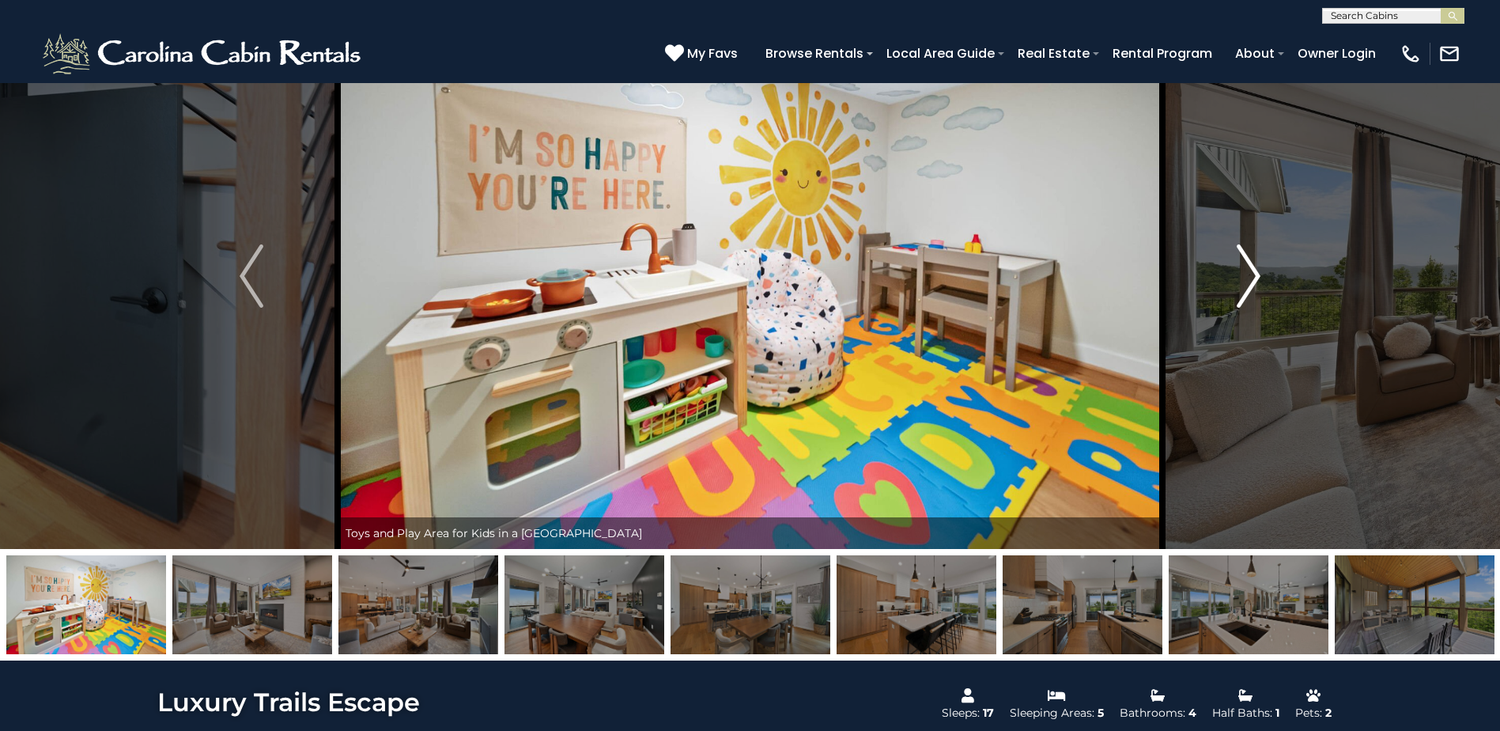
click at [1248, 269] on img "Next" at bounding box center [1249, 275] width 24 height 63
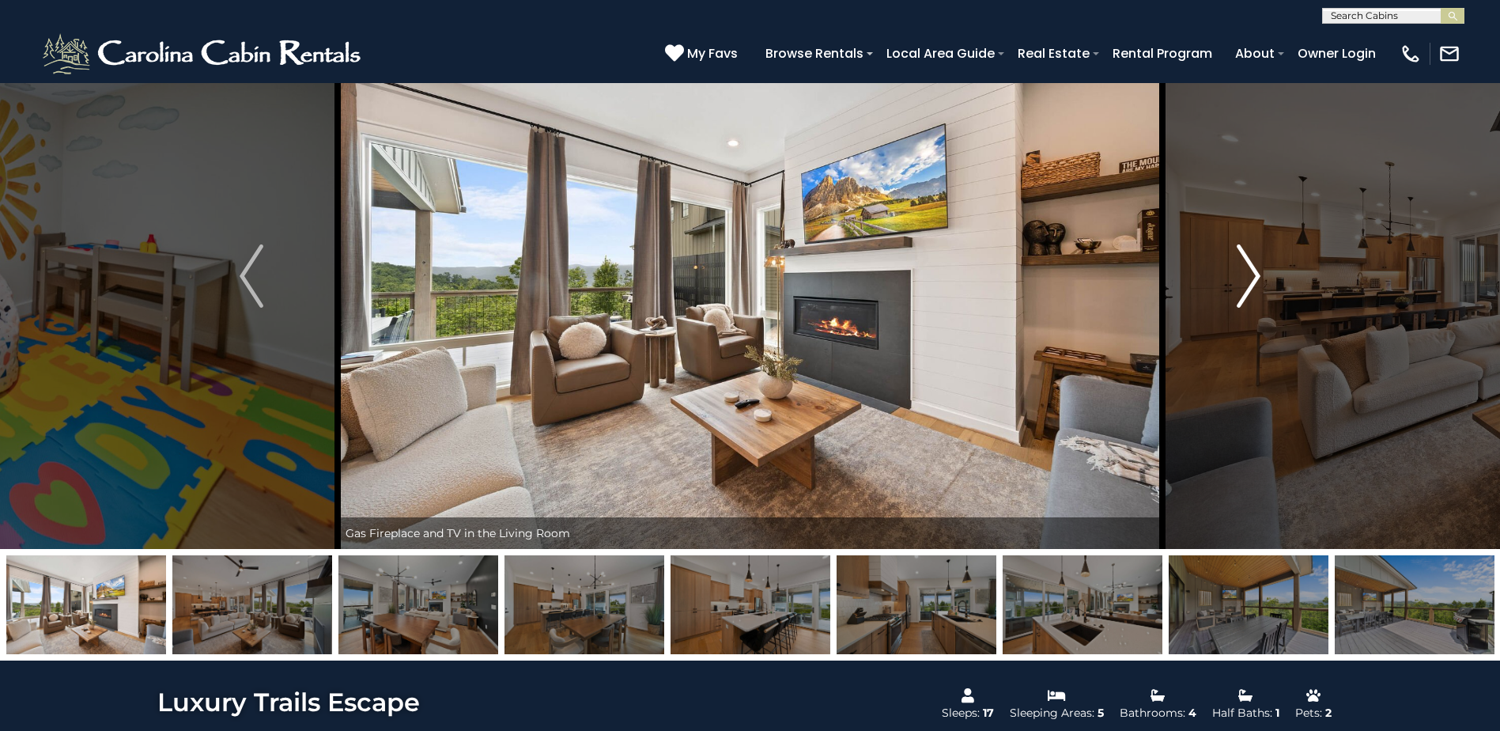
click at [1248, 269] on img "Next" at bounding box center [1249, 275] width 24 height 63
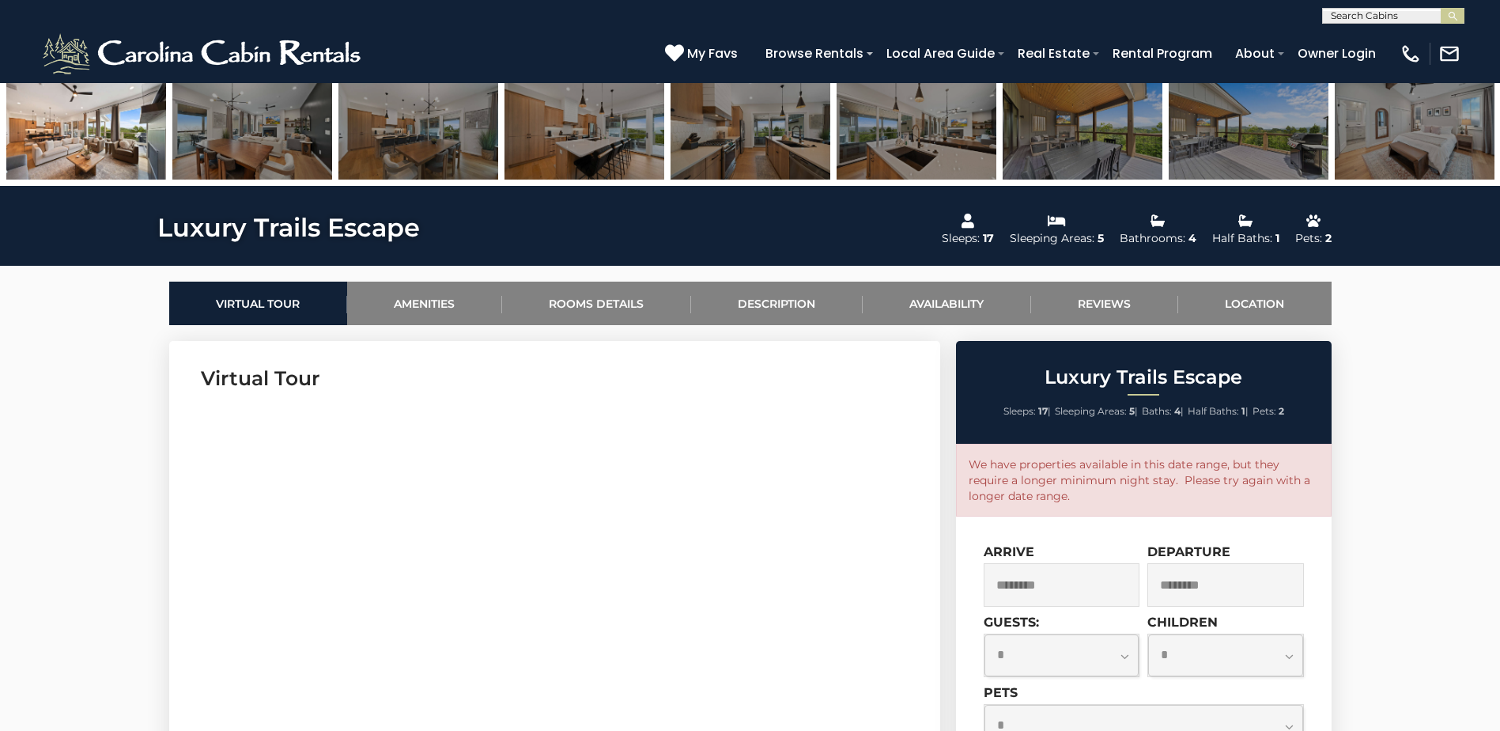
scroll to position [791, 0]
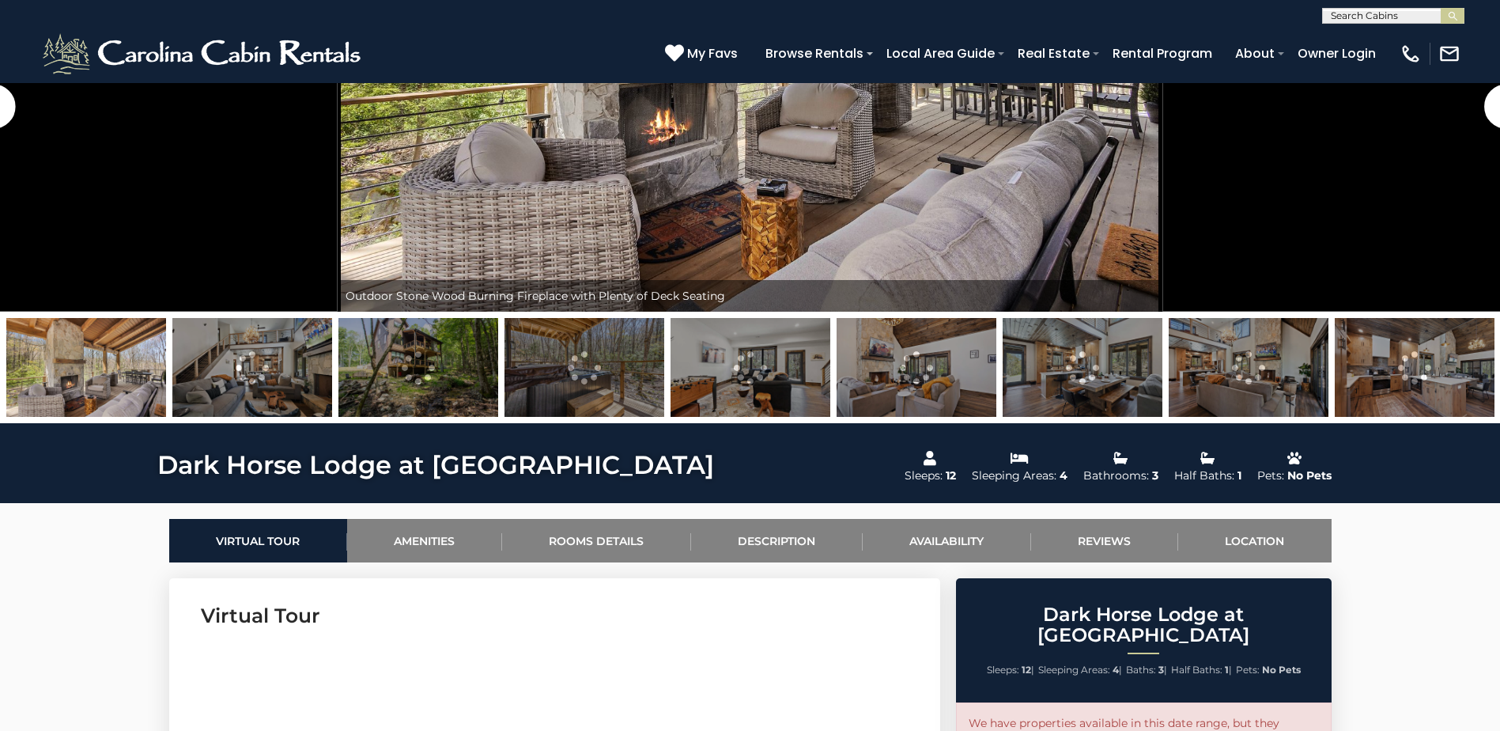
scroll to position [712, 0]
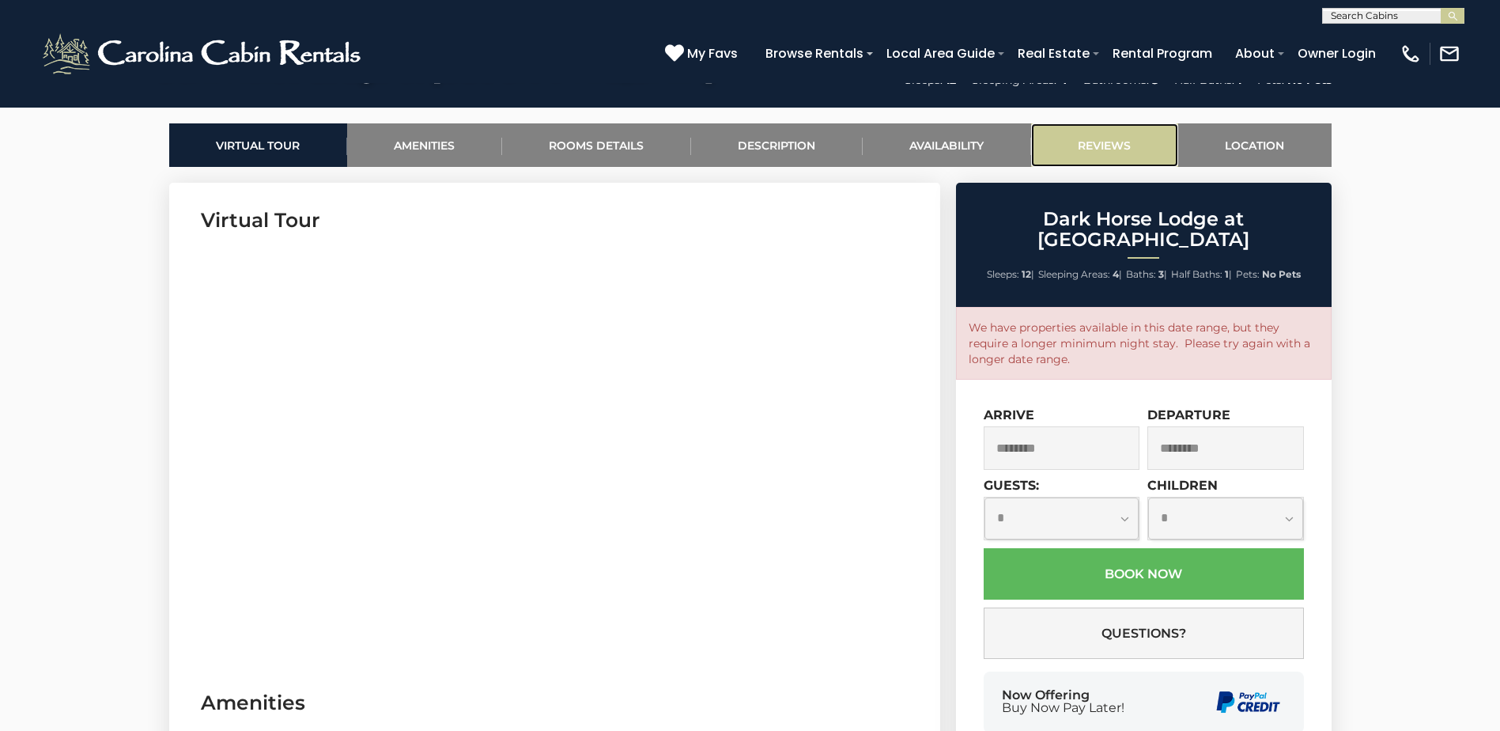
click at [1104, 142] on link "Reviews" at bounding box center [1104, 144] width 147 height 43
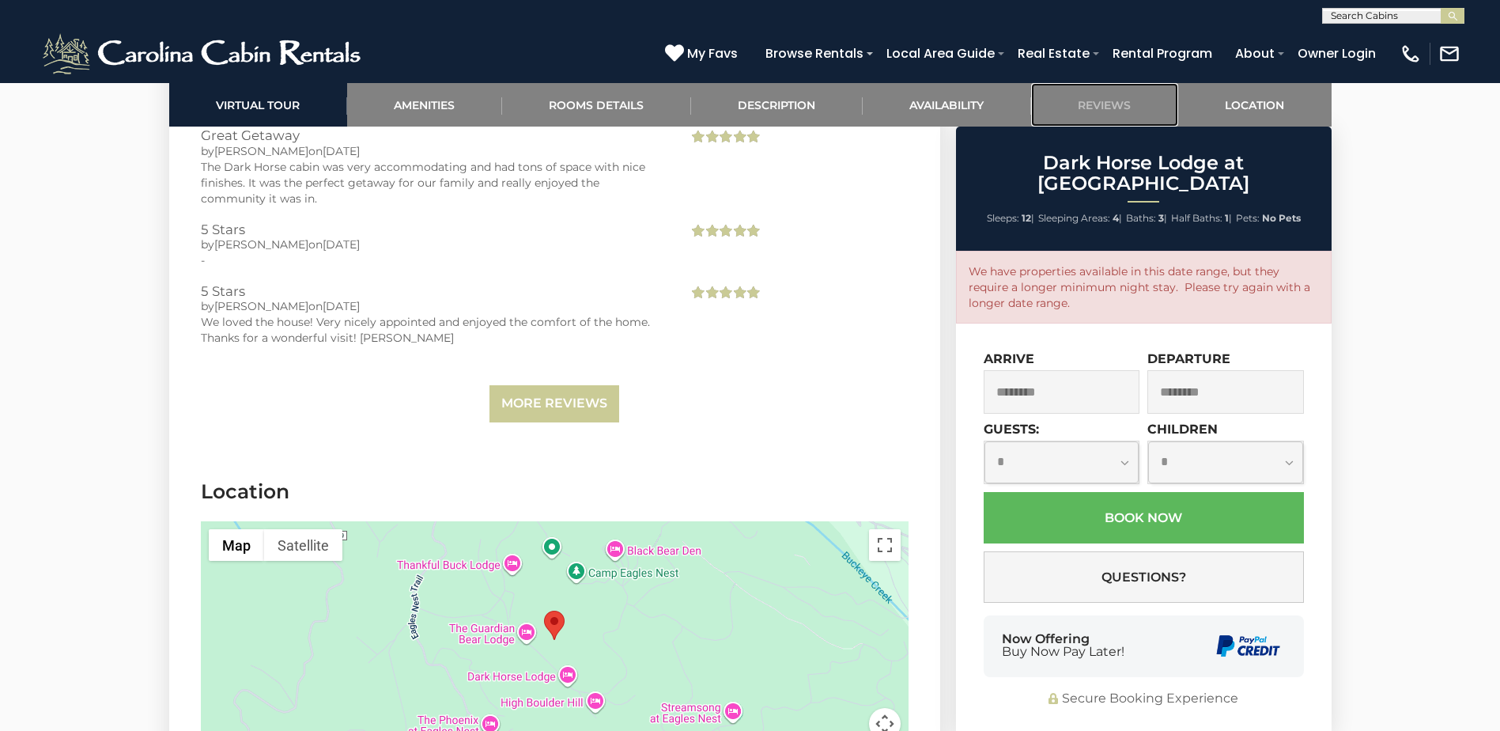
scroll to position [3657, 0]
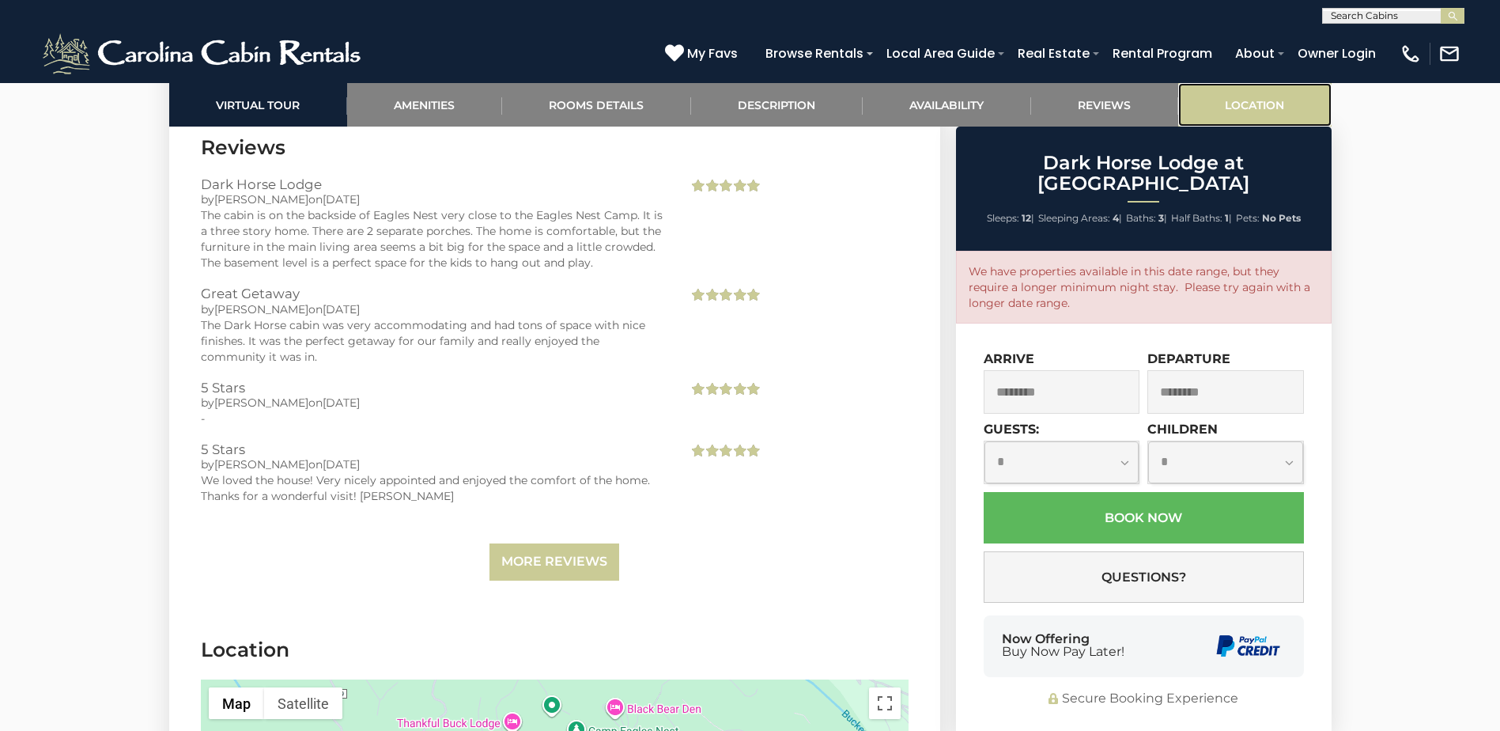
click at [1249, 88] on link "Location" at bounding box center [1254, 104] width 153 height 43
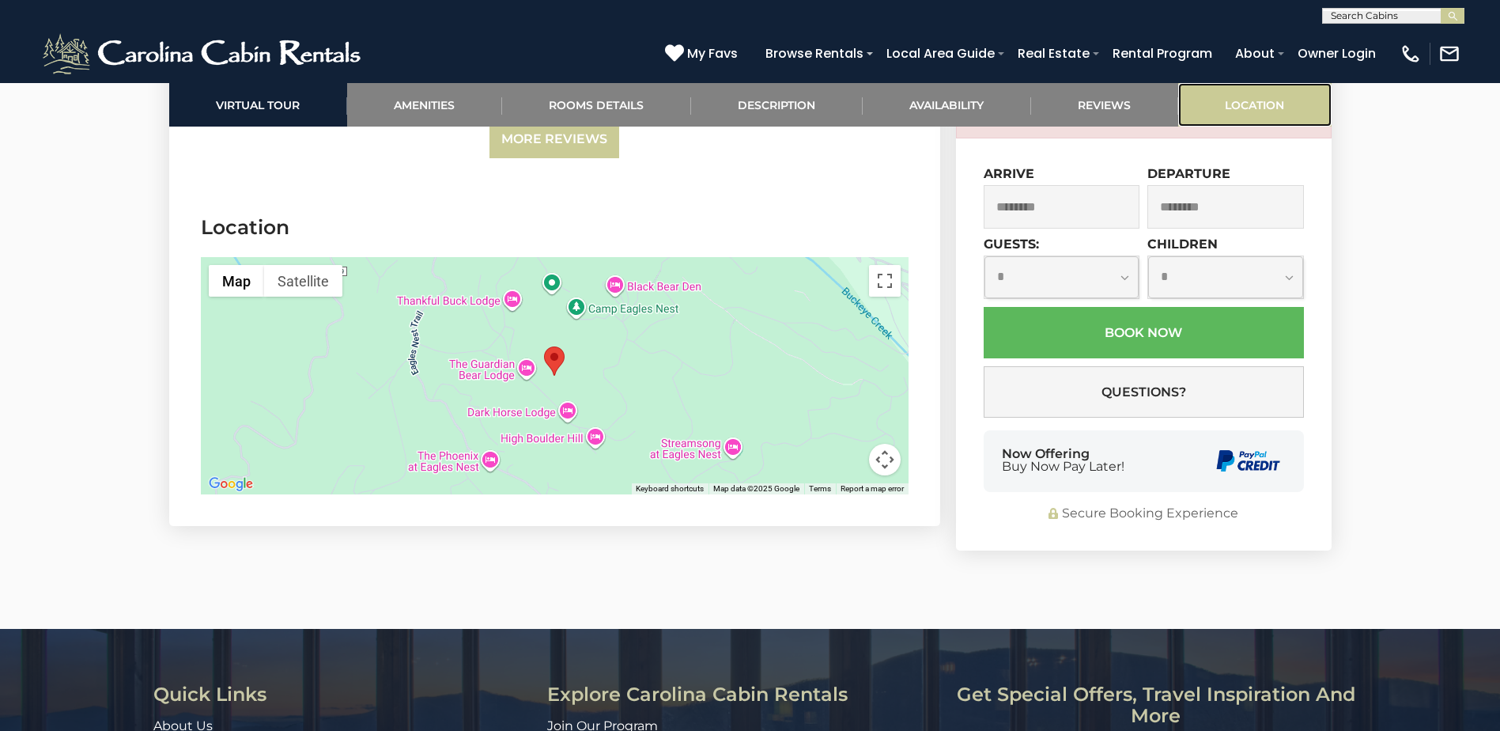
scroll to position [4080, 0]
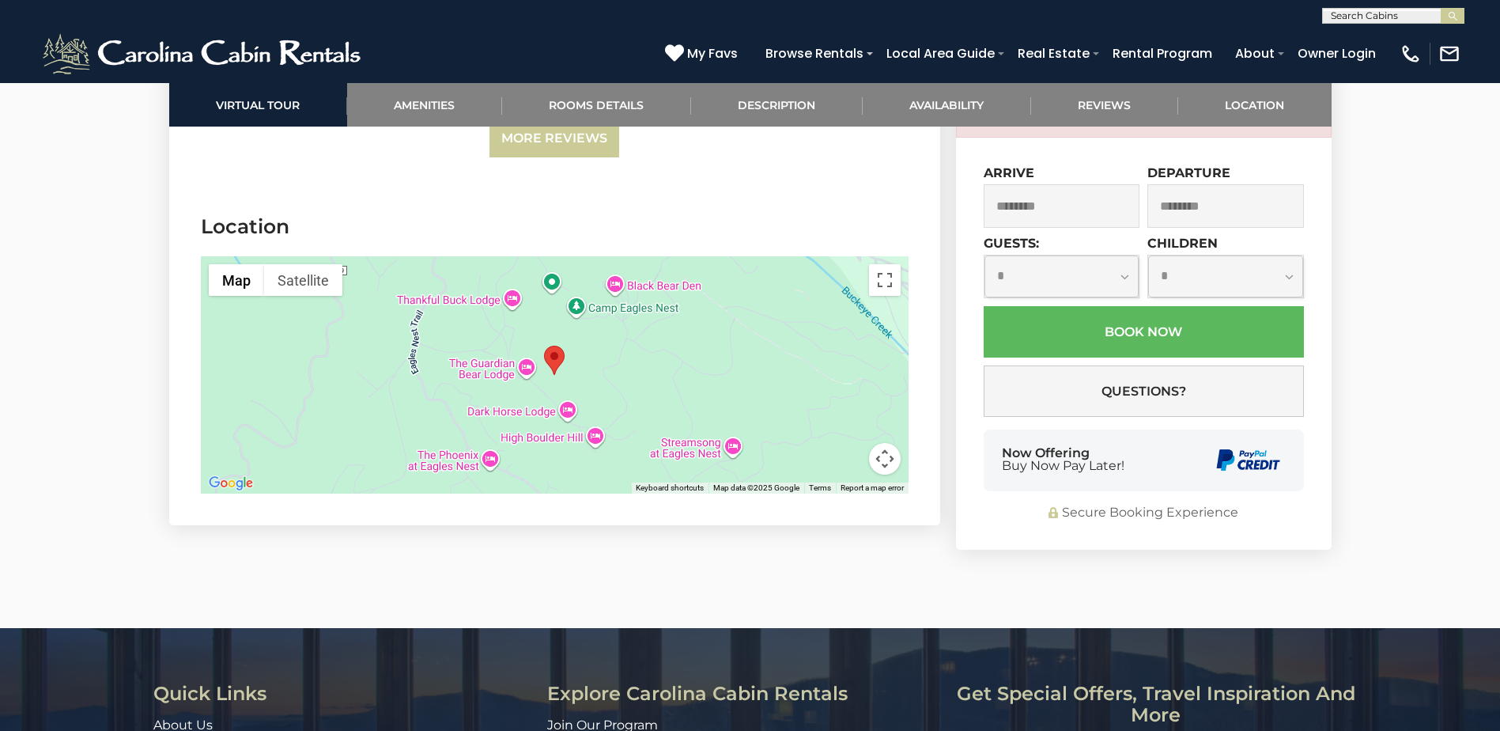
click at [553, 346] on img "Dark Horse Lodge at Eagles Nest" at bounding box center [554, 360] width 21 height 29
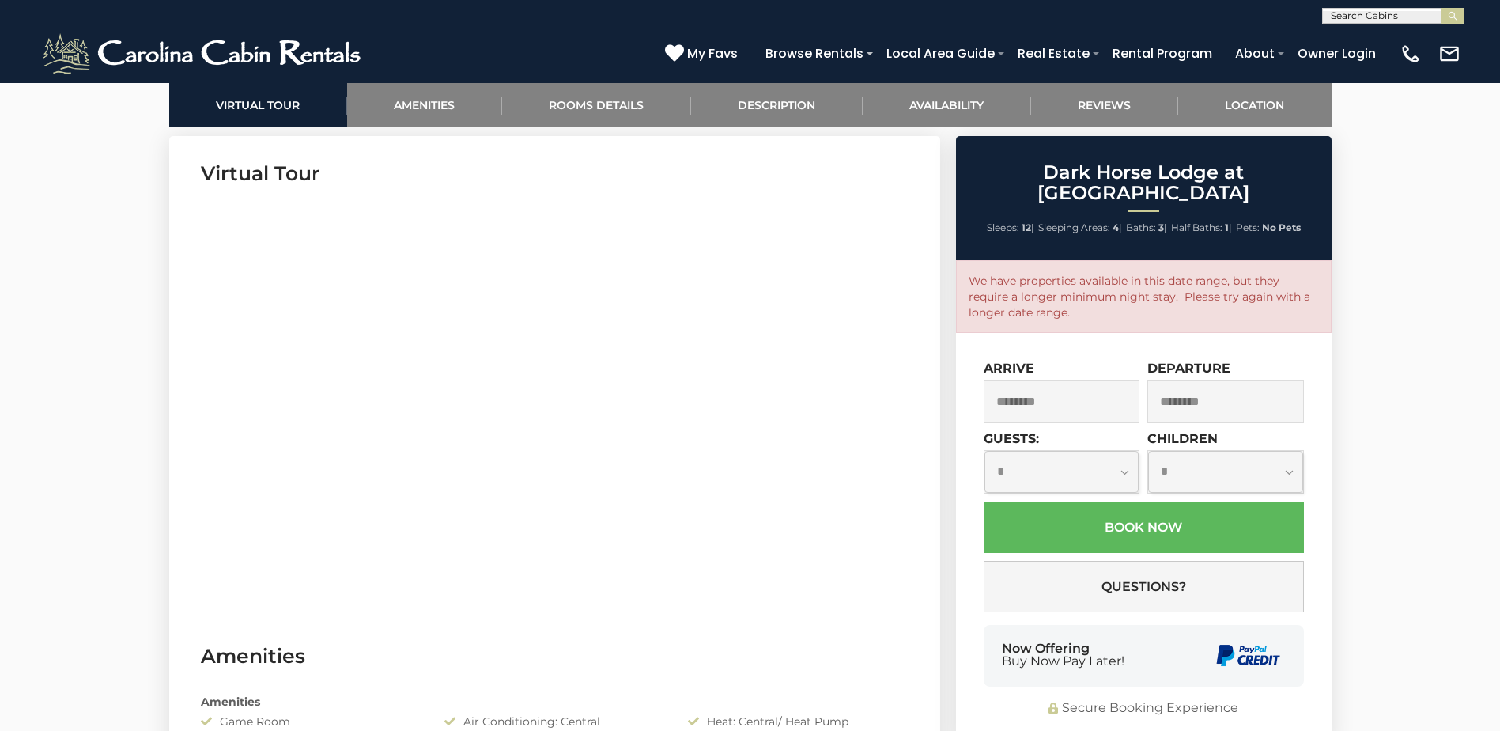
scroll to position [521, 0]
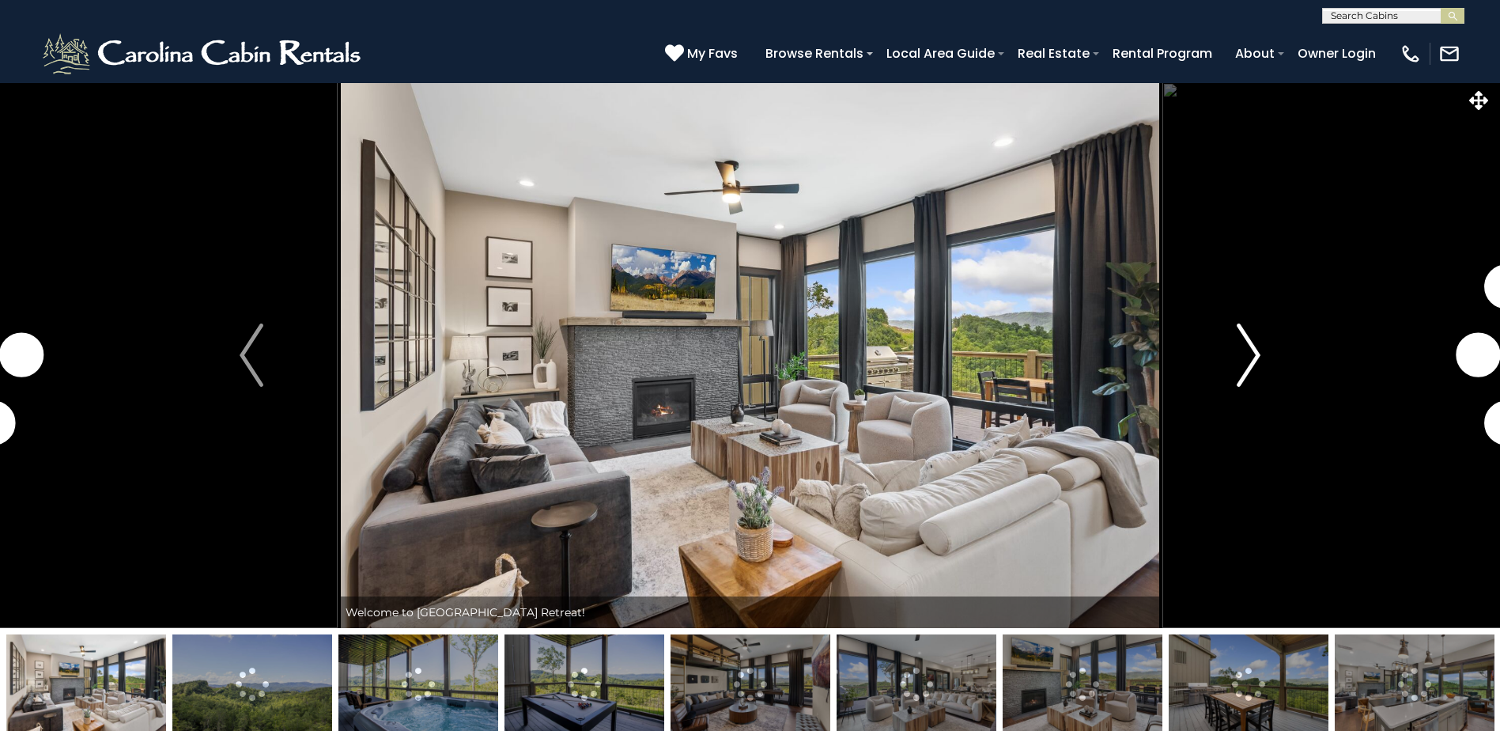
click at [1253, 357] on img "Next" at bounding box center [1249, 354] width 24 height 63
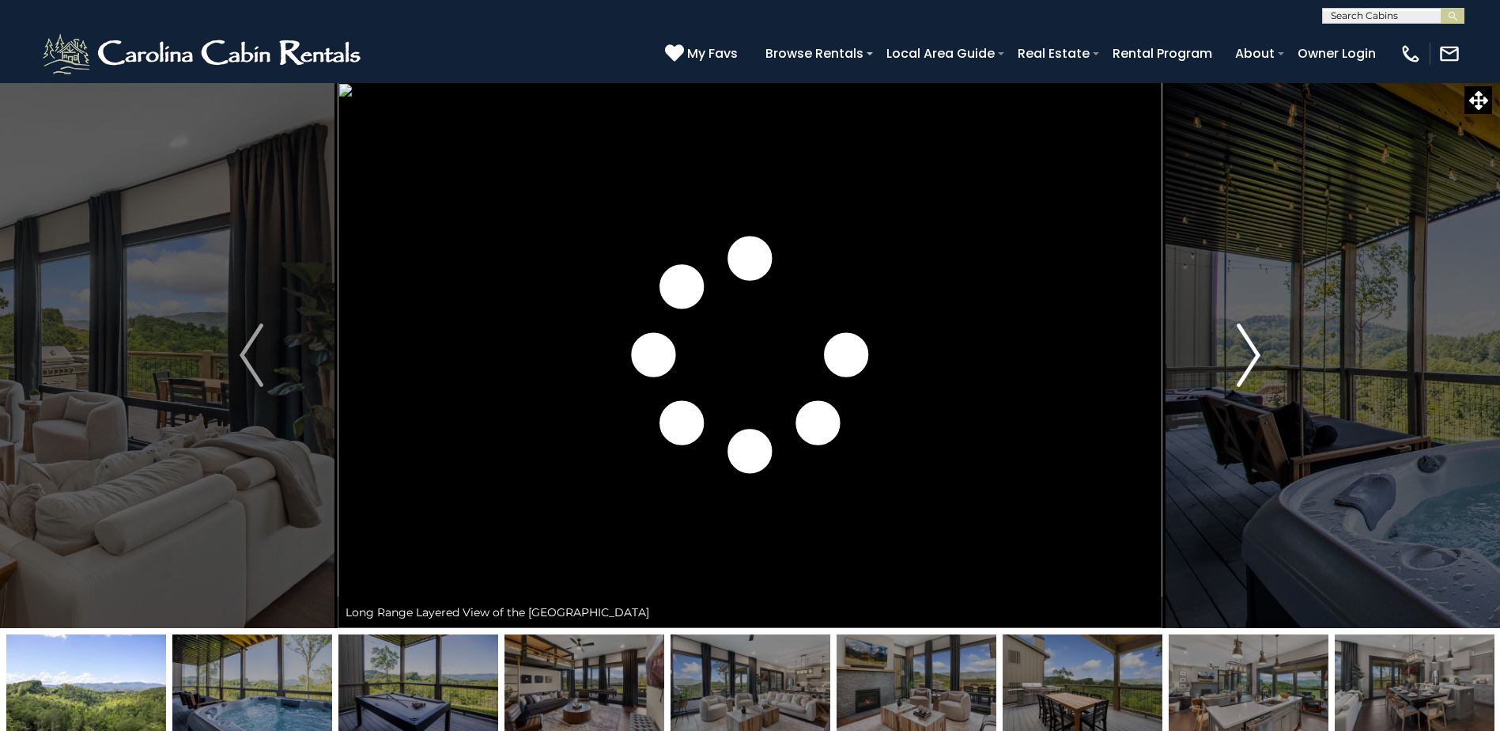
click at [1253, 357] on img "Next" at bounding box center [1249, 354] width 24 height 63
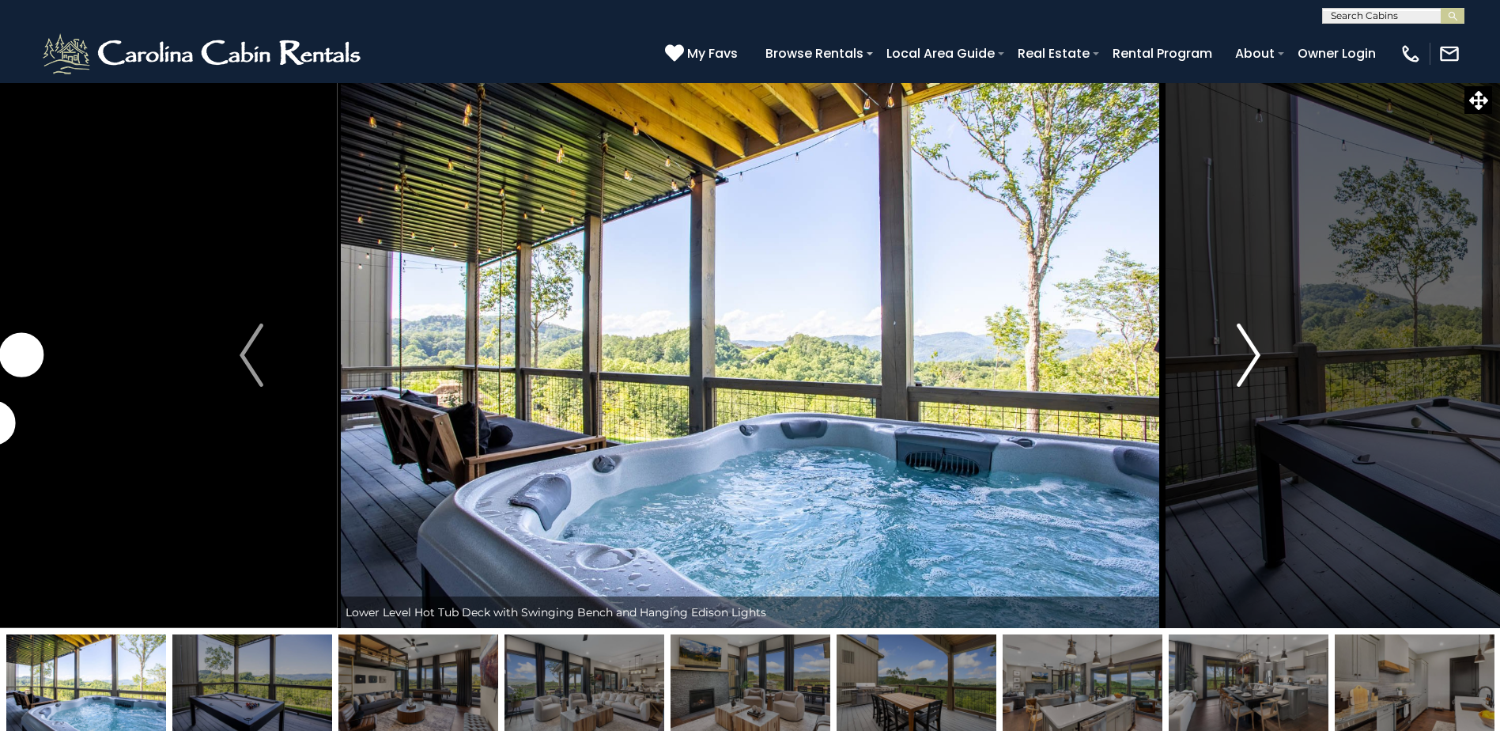
click at [1253, 357] on img "Next" at bounding box center [1249, 354] width 24 height 63
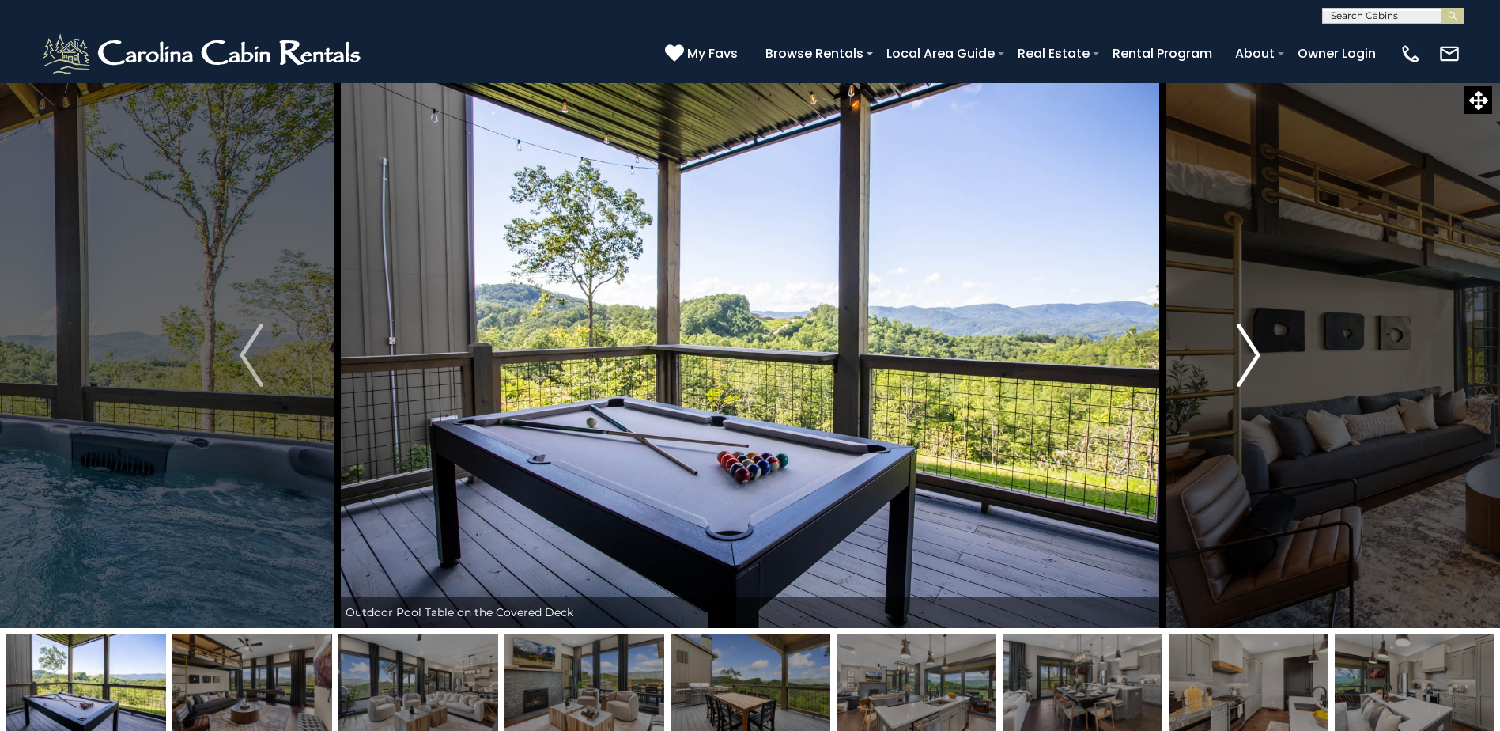
click at [1253, 357] on img "Next" at bounding box center [1249, 354] width 24 height 63
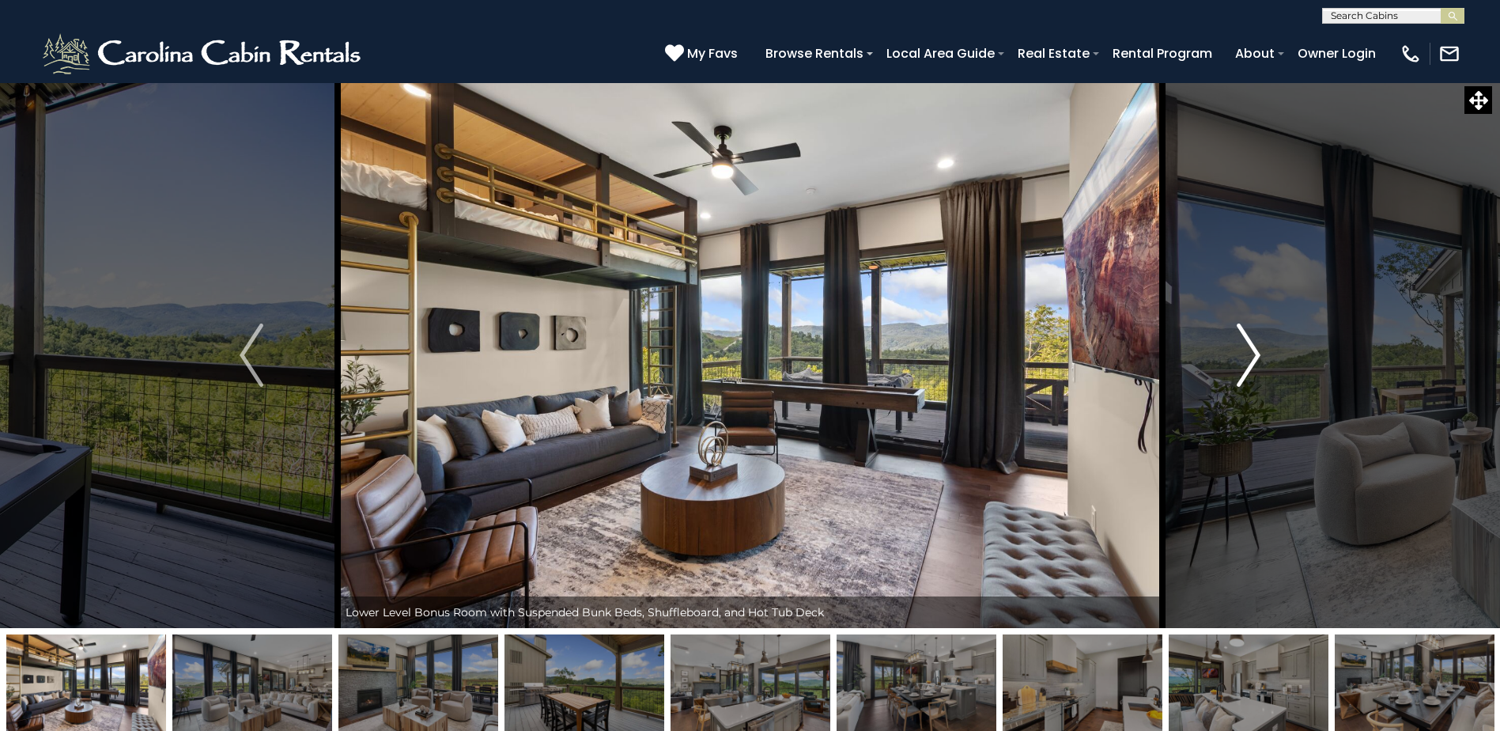
click at [1253, 357] on img "Next" at bounding box center [1249, 354] width 24 height 63
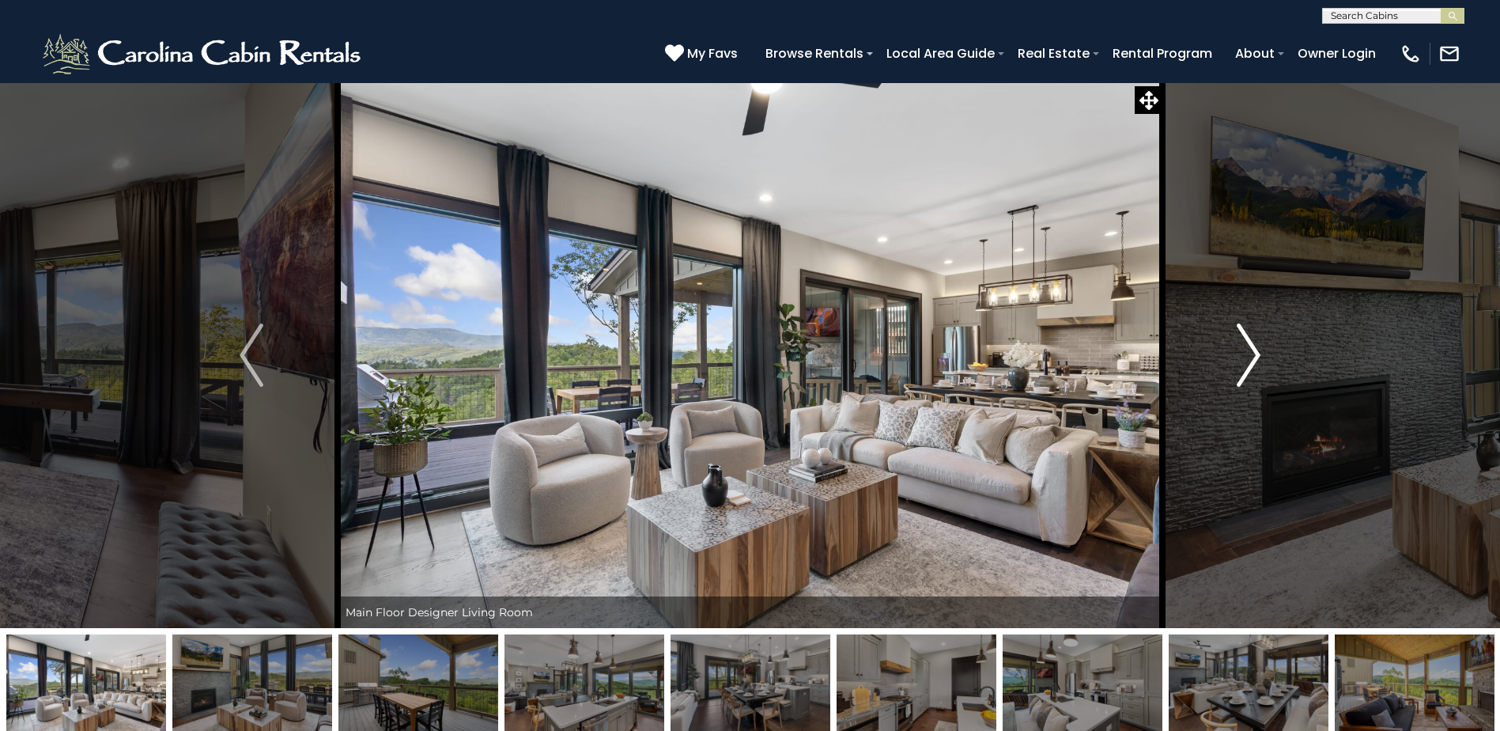
click at [1253, 357] on img "Next" at bounding box center [1249, 354] width 24 height 63
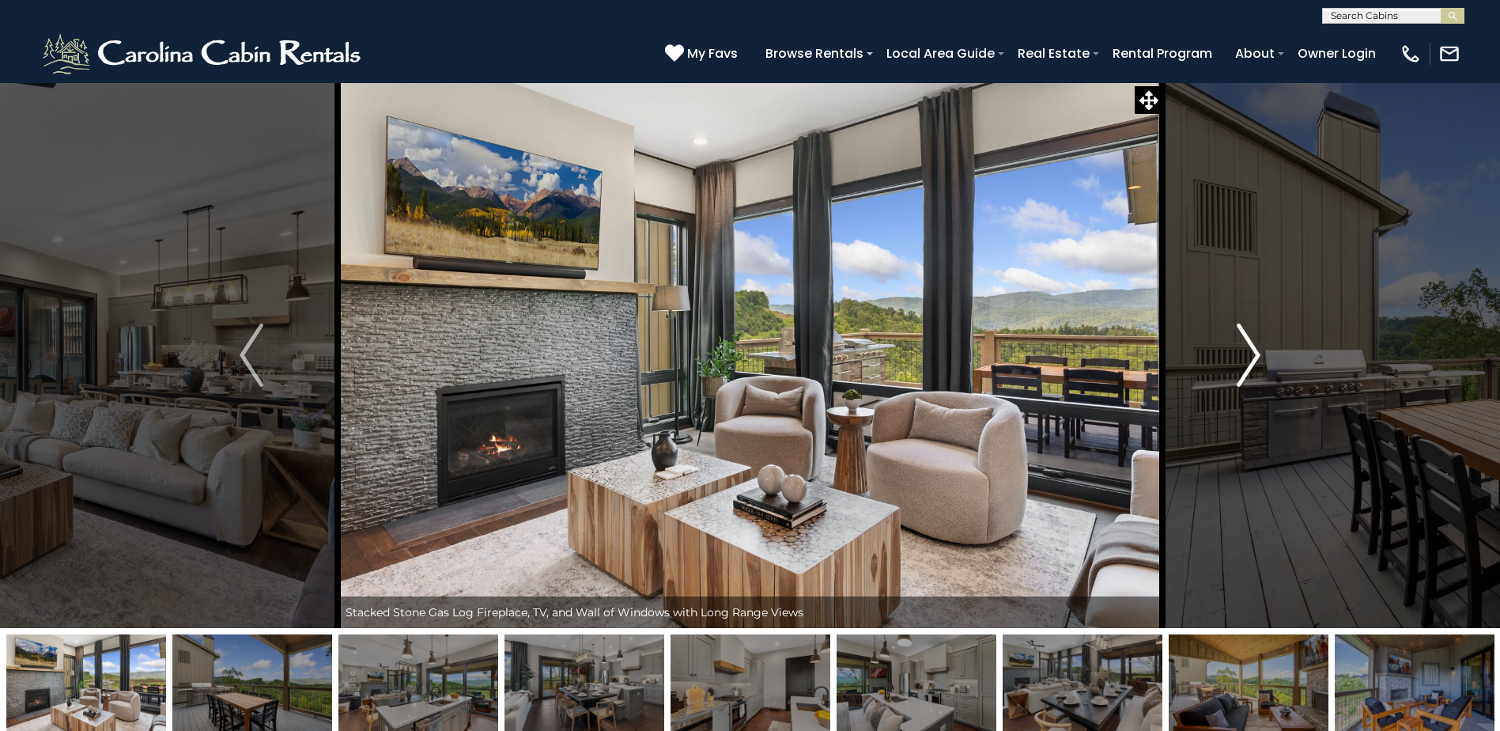
click at [1253, 357] on img "Next" at bounding box center [1249, 354] width 24 height 63
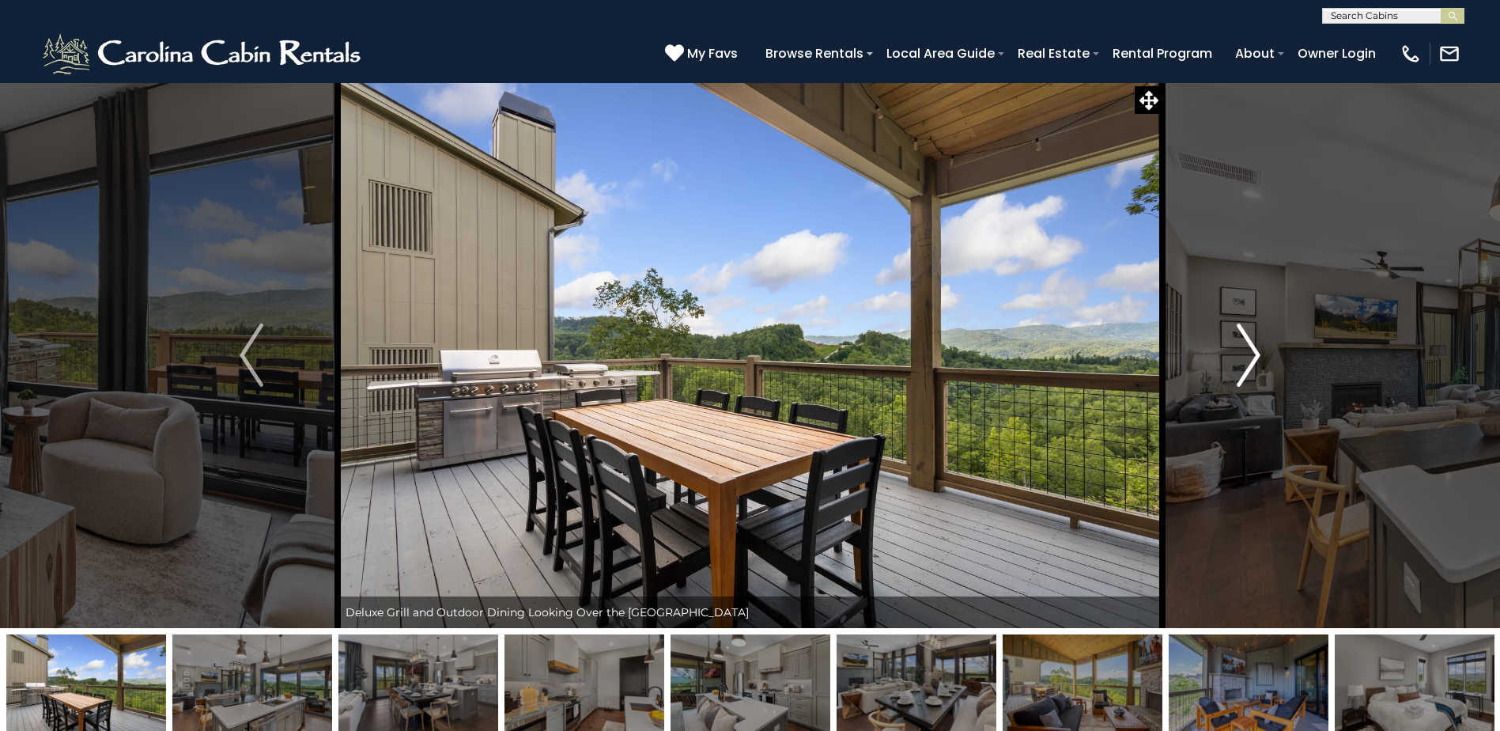
click at [1253, 357] on img "Next" at bounding box center [1249, 354] width 24 height 63
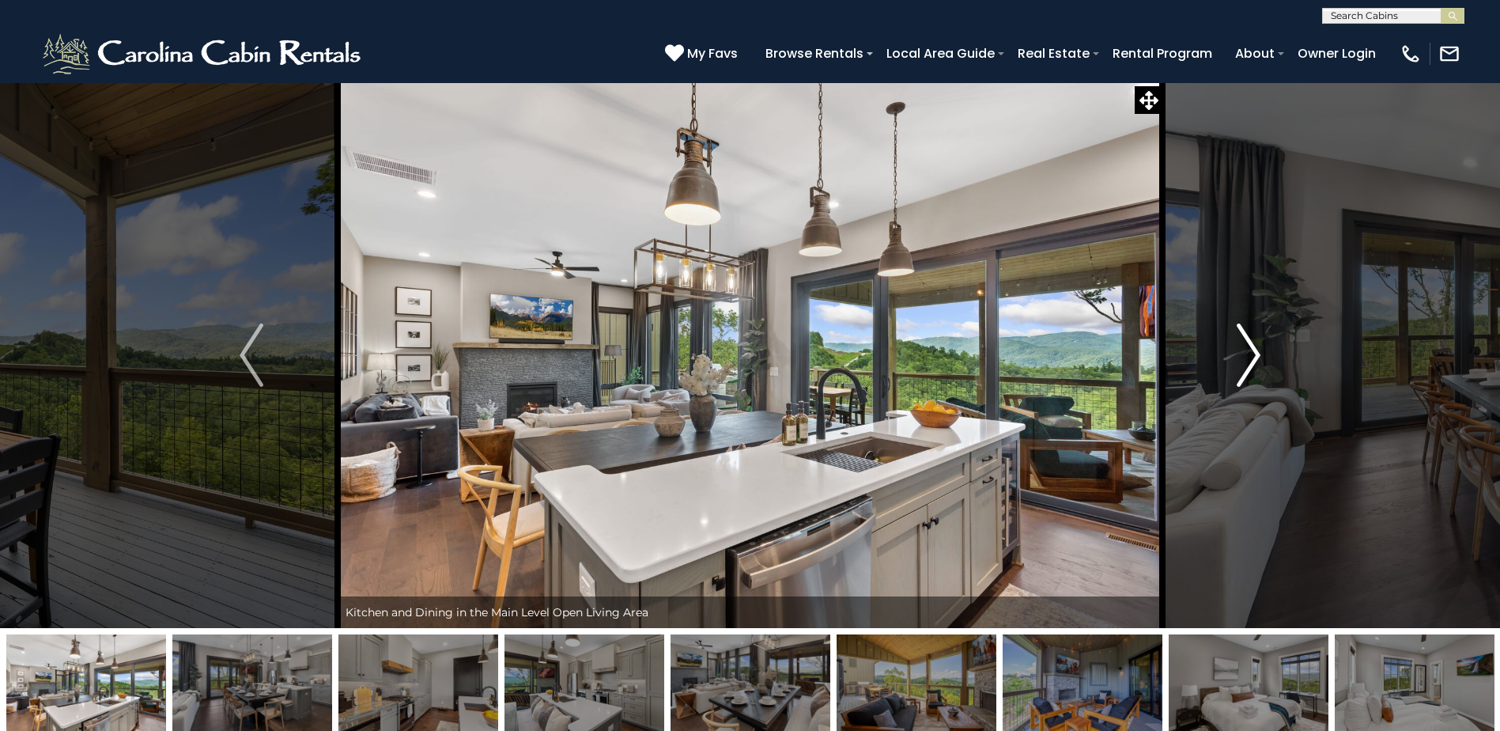
click at [1253, 357] on img "Next" at bounding box center [1249, 354] width 24 height 63
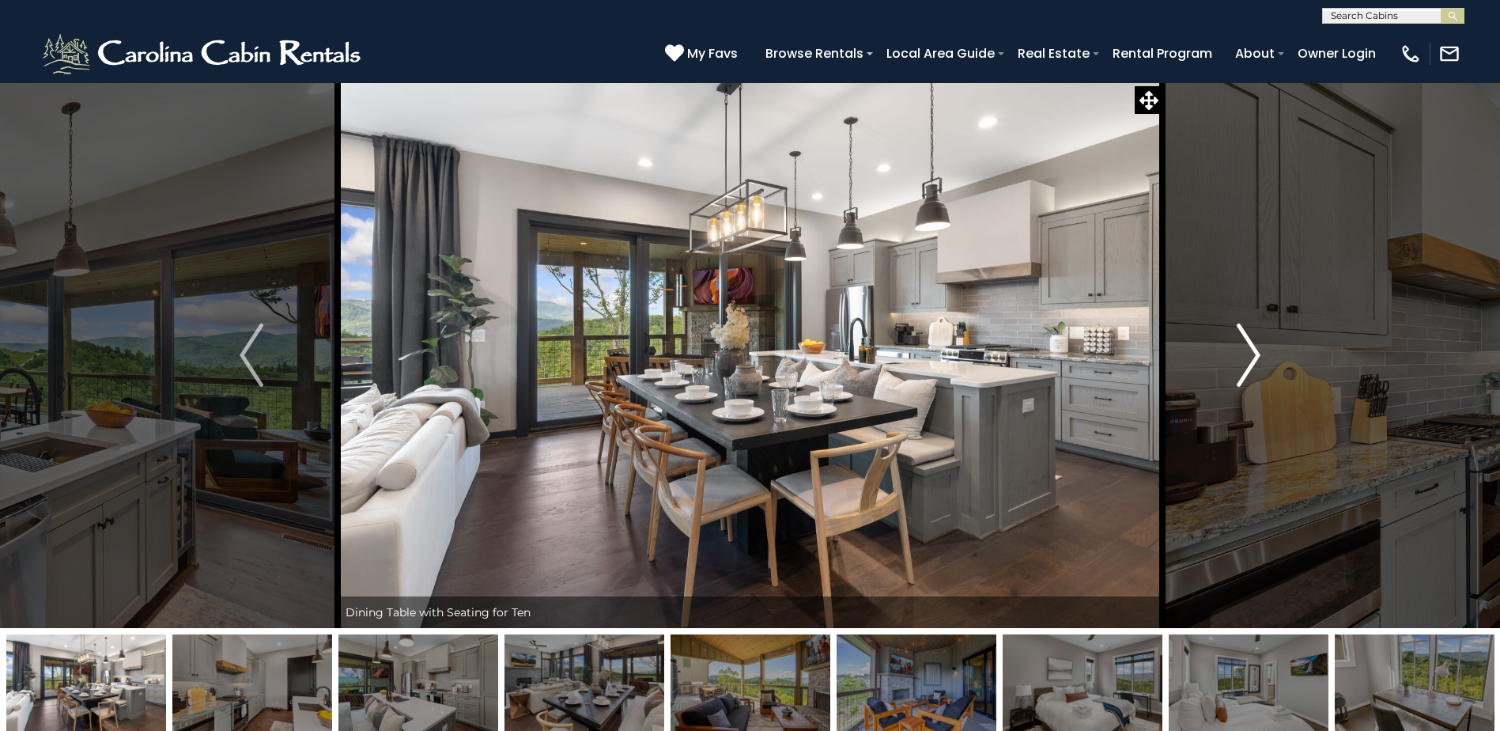
click at [1253, 357] on img "Next" at bounding box center [1249, 354] width 24 height 63
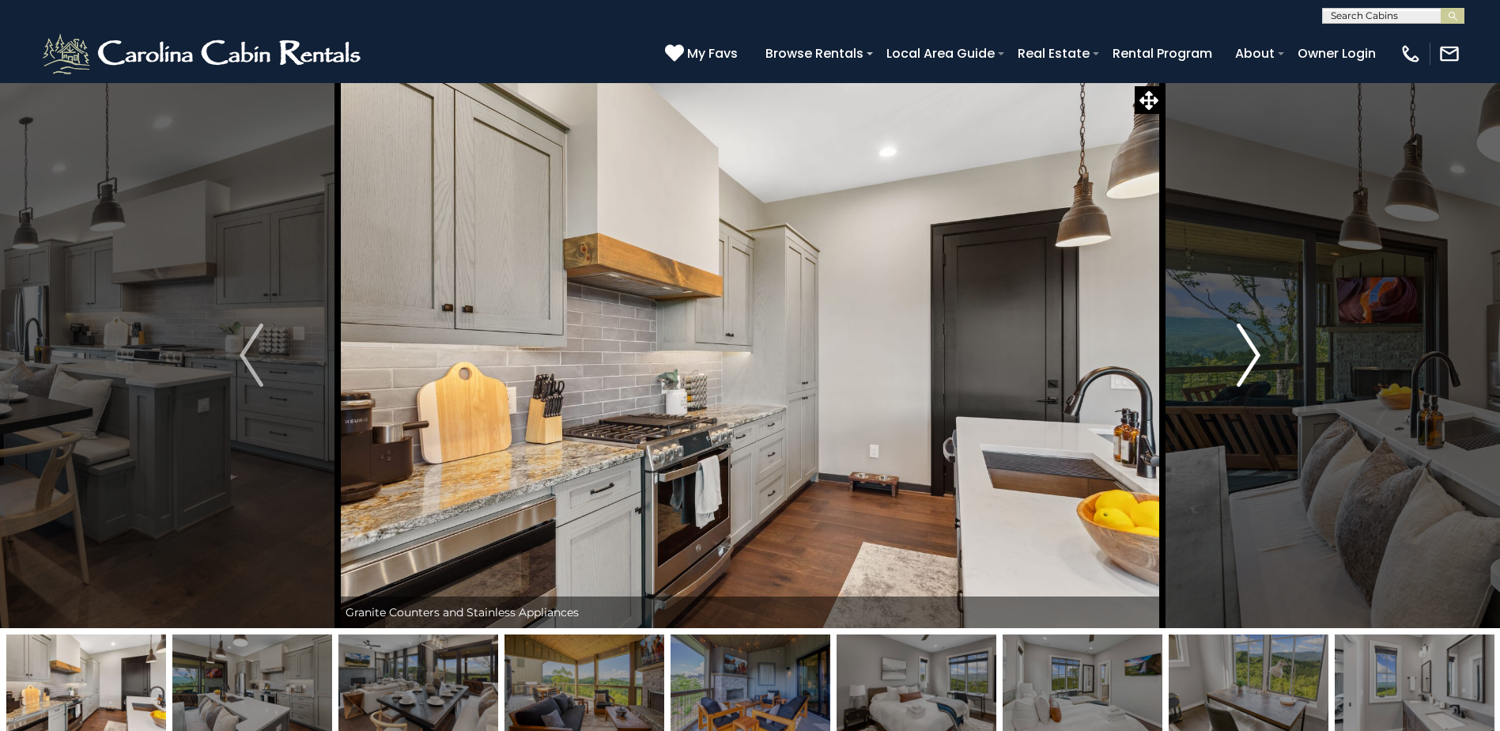
click at [1253, 357] on img "Next" at bounding box center [1249, 354] width 24 height 63
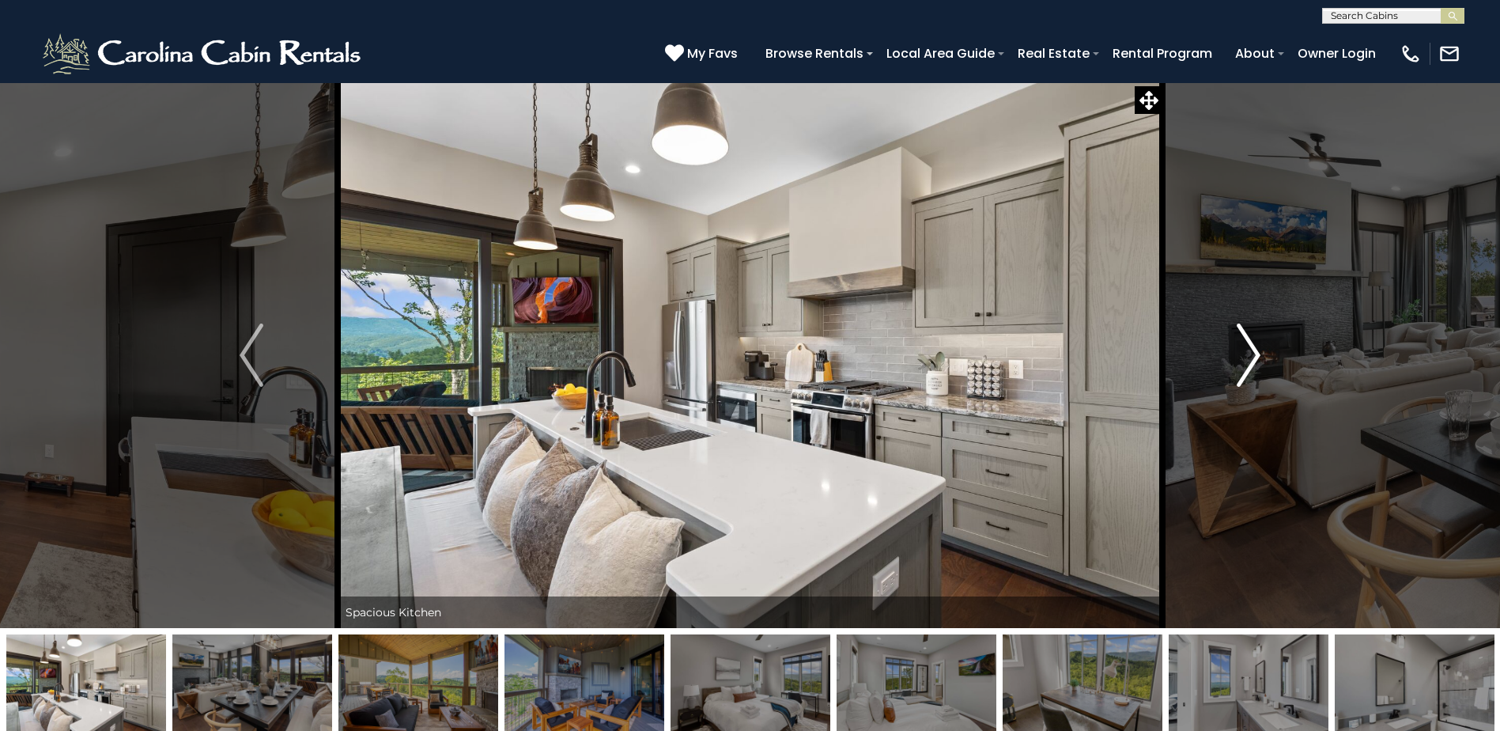
click at [1253, 357] on img "Next" at bounding box center [1249, 354] width 24 height 63
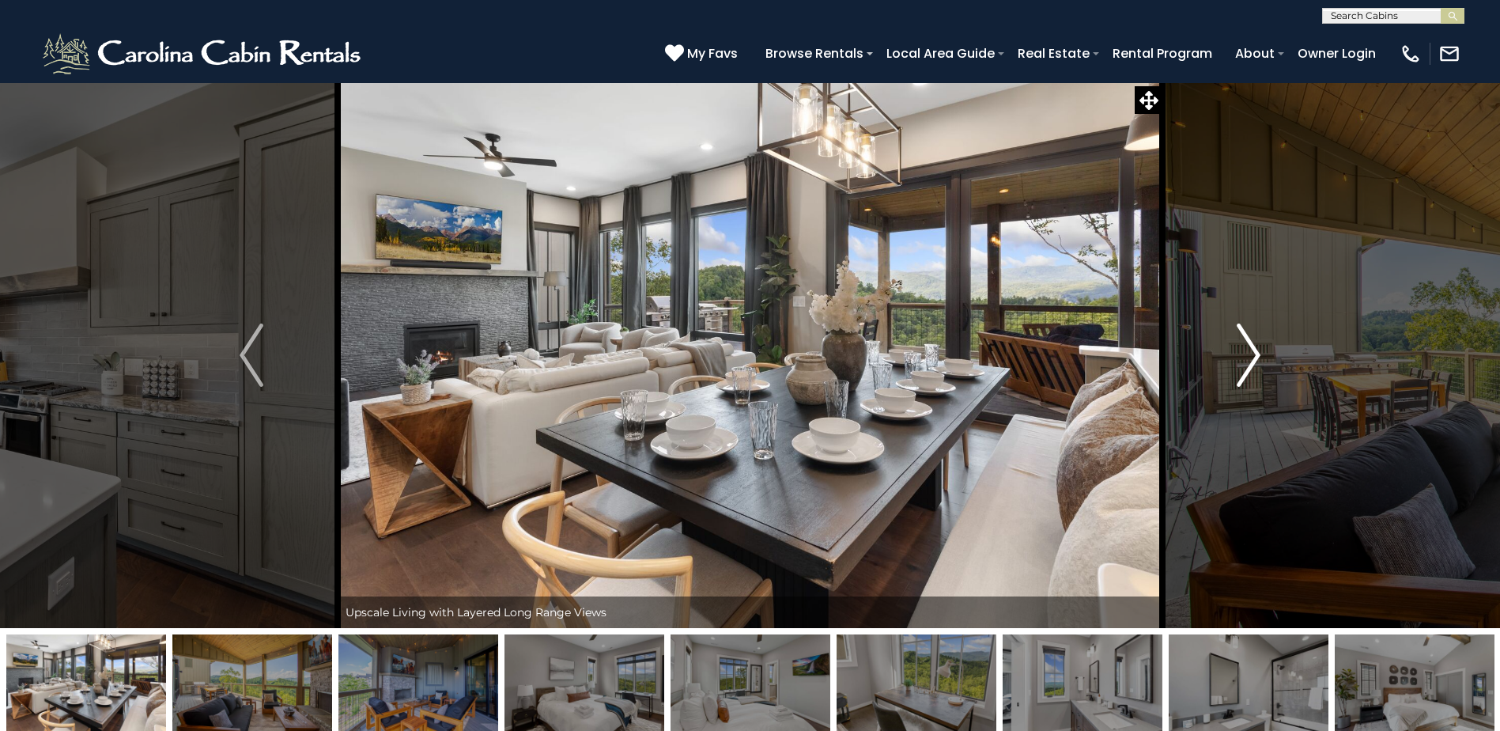
click at [1253, 357] on img "Next" at bounding box center [1249, 354] width 24 height 63
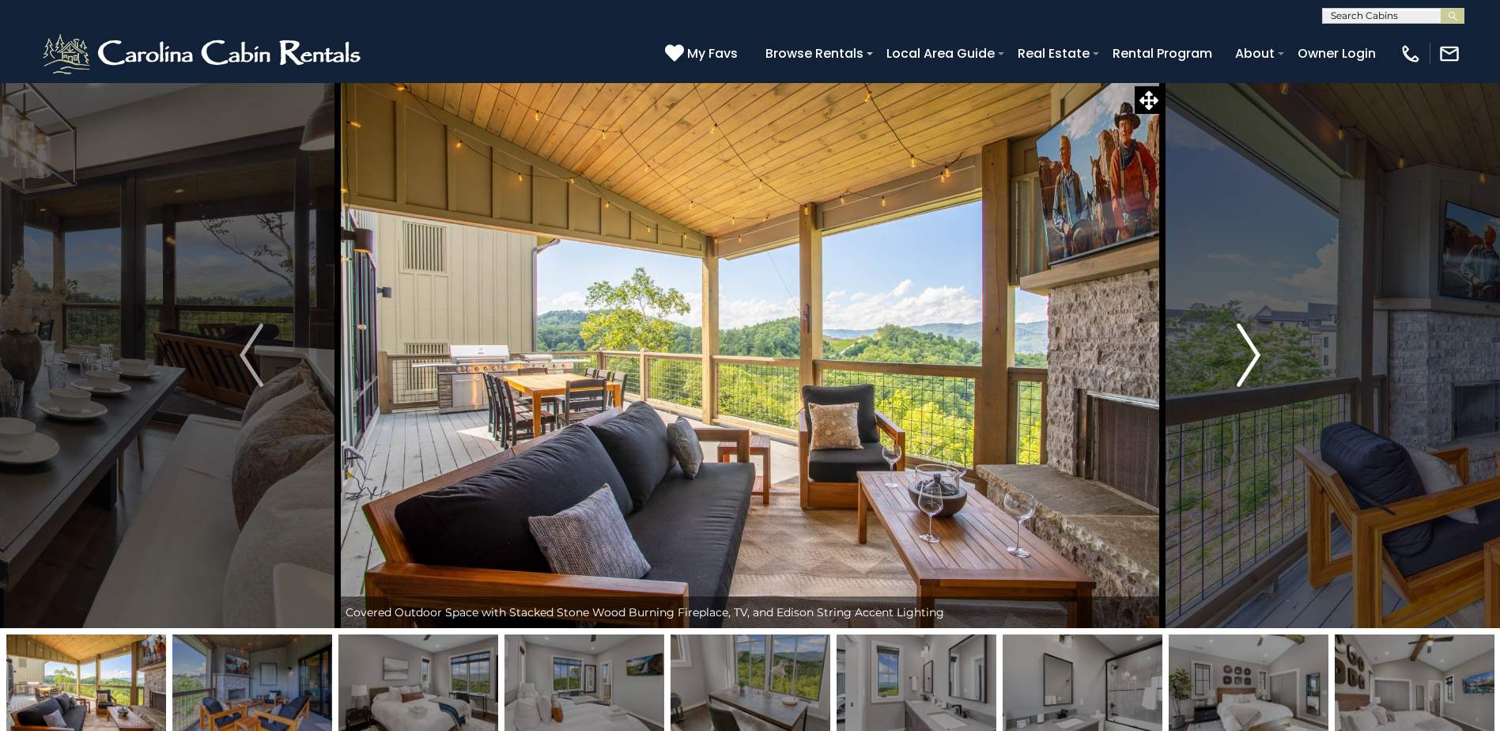
click at [1253, 357] on img "Next" at bounding box center [1249, 354] width 24 height 63
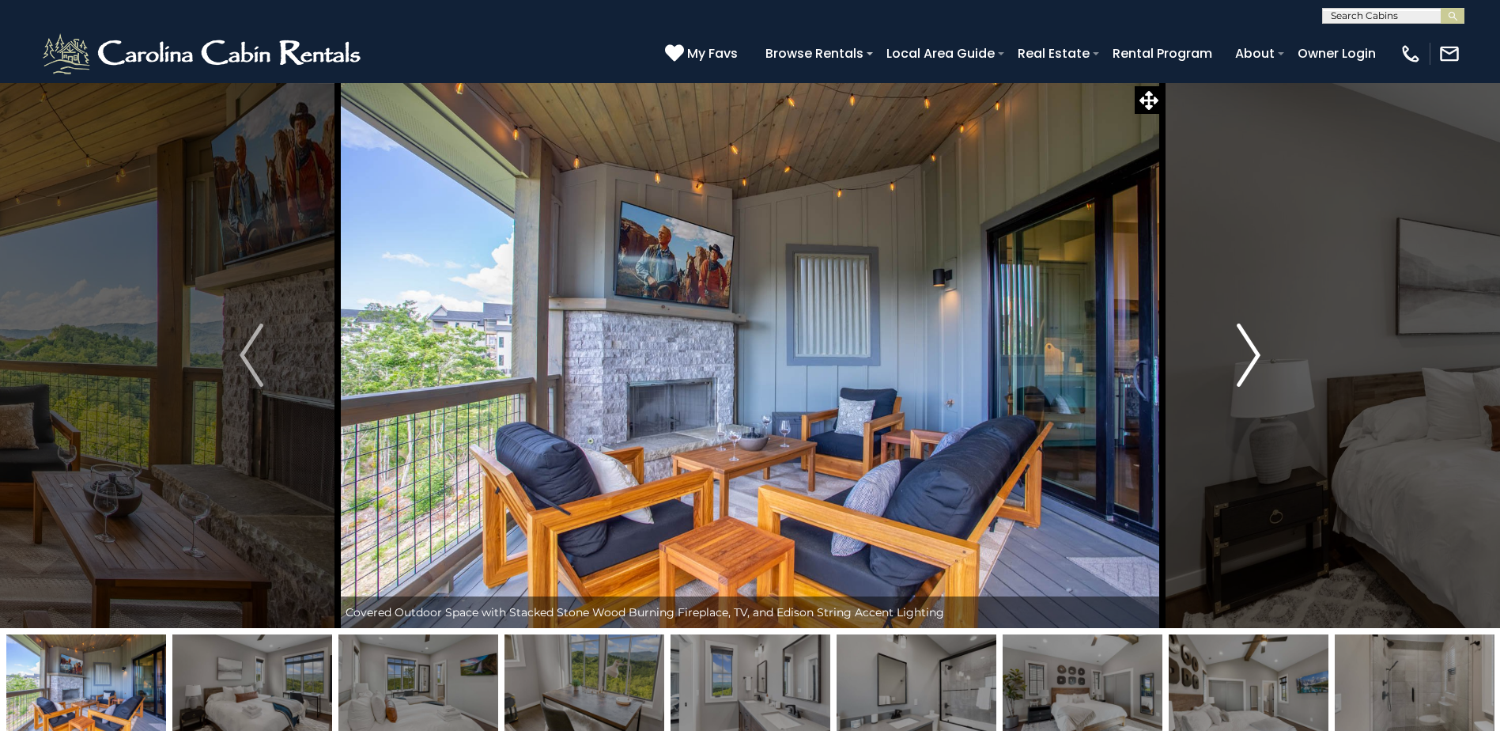
click at [1253, 357] on img "Next" at bounding box center [1249, 354] width 24 height 63
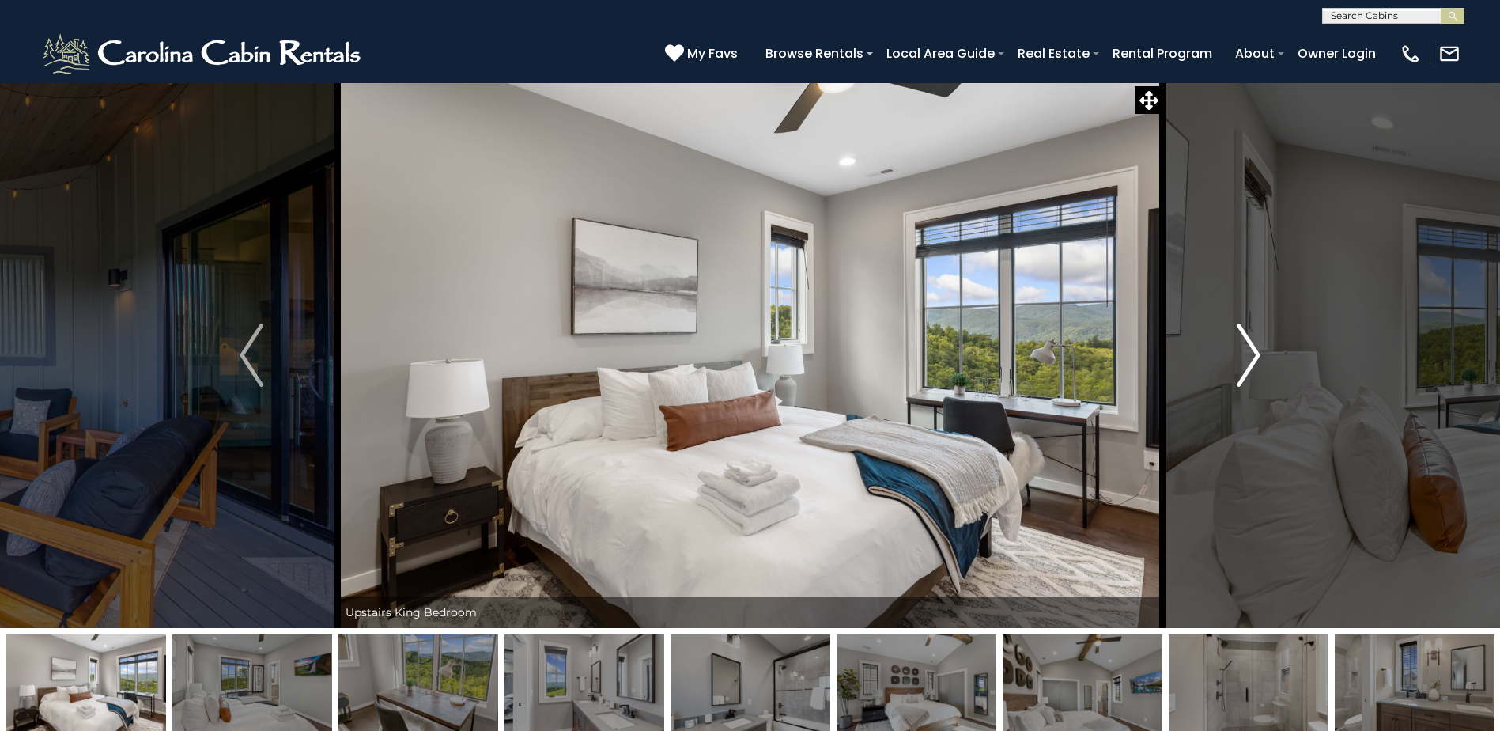
click at [1253, 357] on img "Next" at bounding box center [1249, 354] width 24 height 63
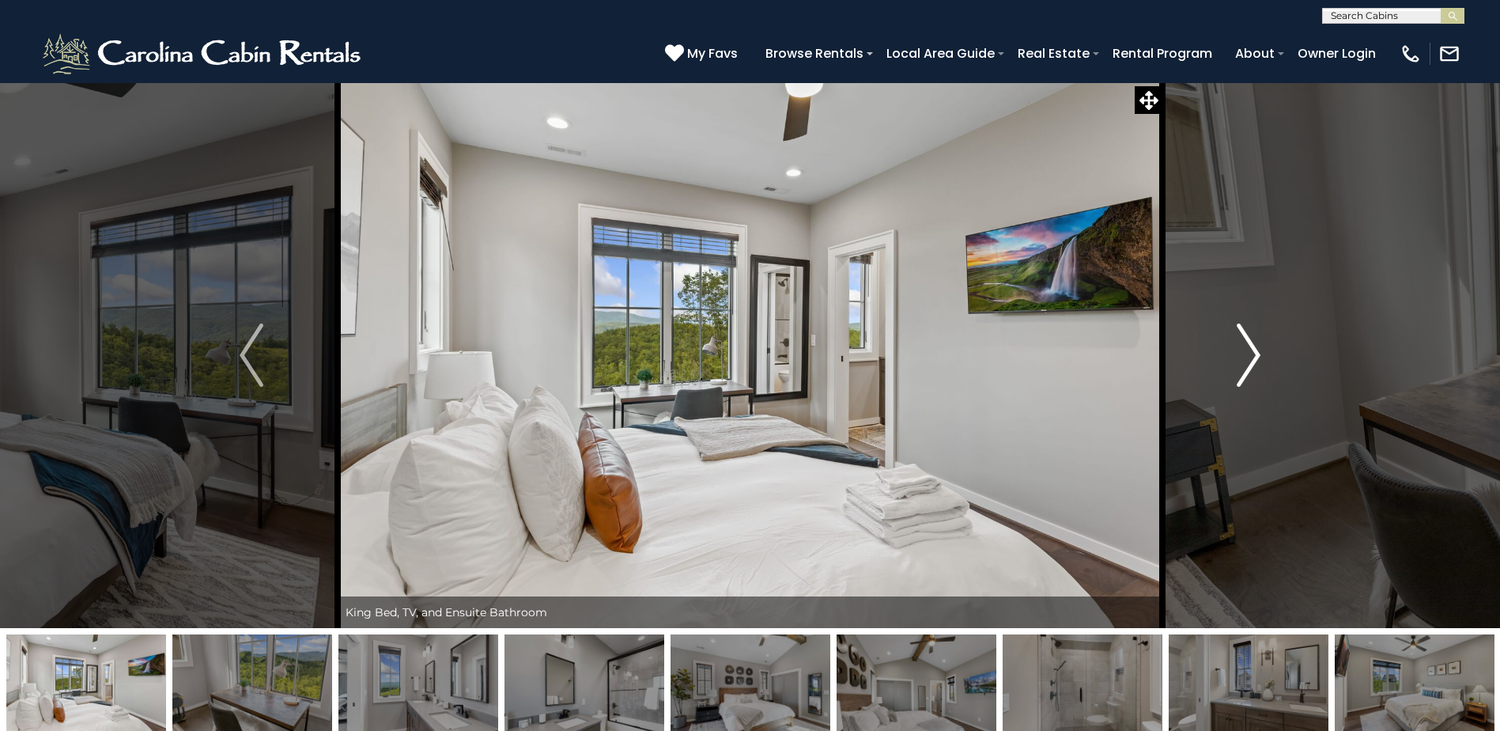
click at [1253, 357] on img "Next" at bounding box center [1249, 354] width 24 height 63
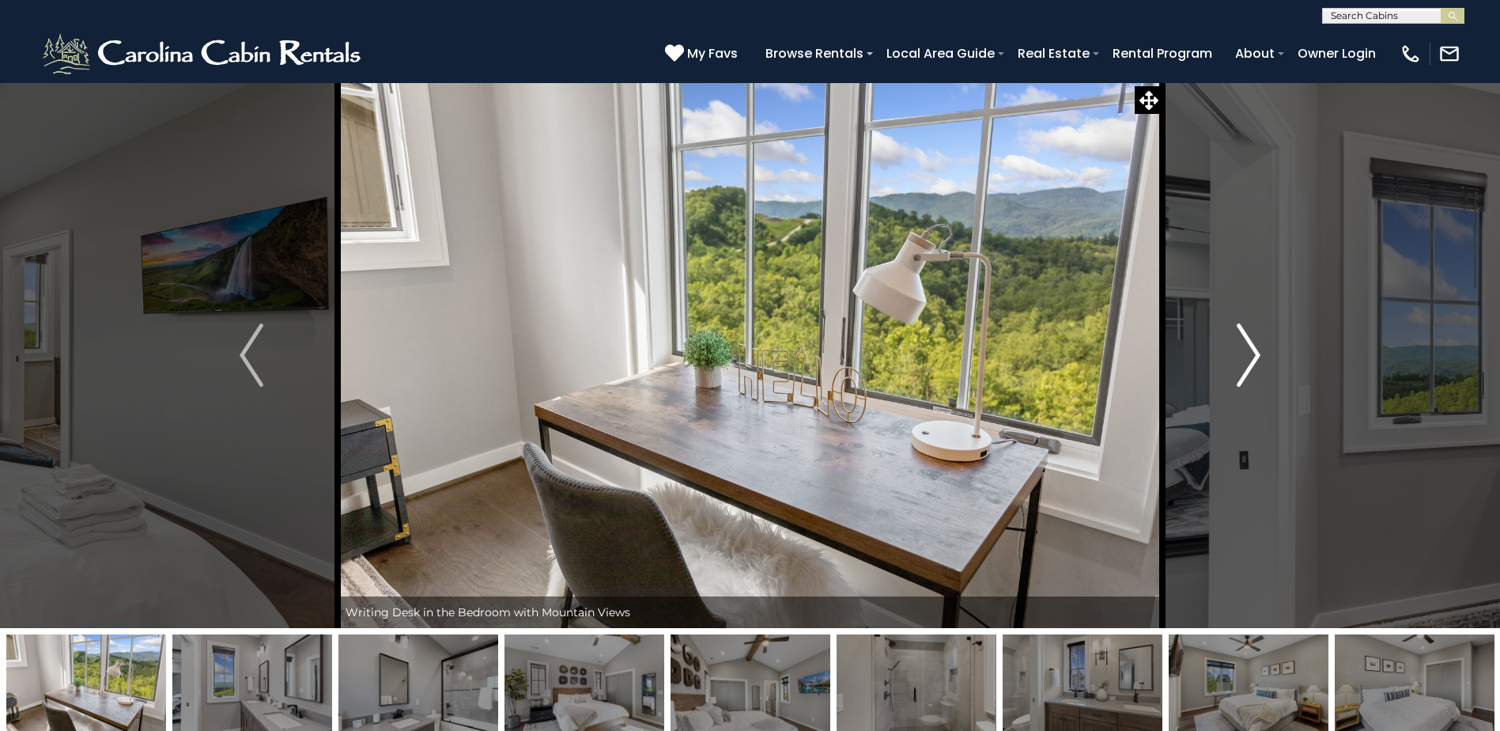
click at [1253, 357] on img "Next" at bounding box center [1249, 354] width 24 height 63
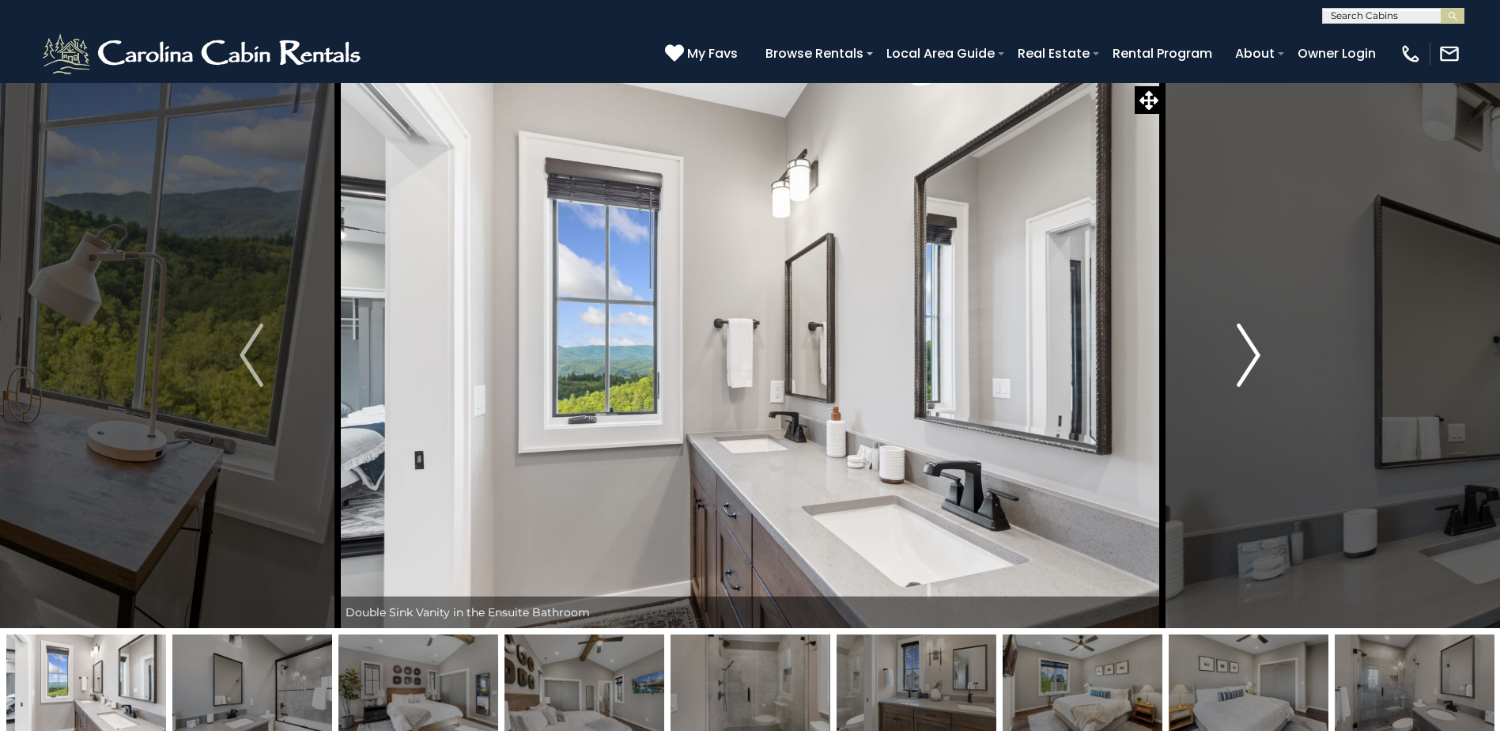
click at [1253, 357] on img "Next" at bounding box center [1249, 354] width 24 height 63
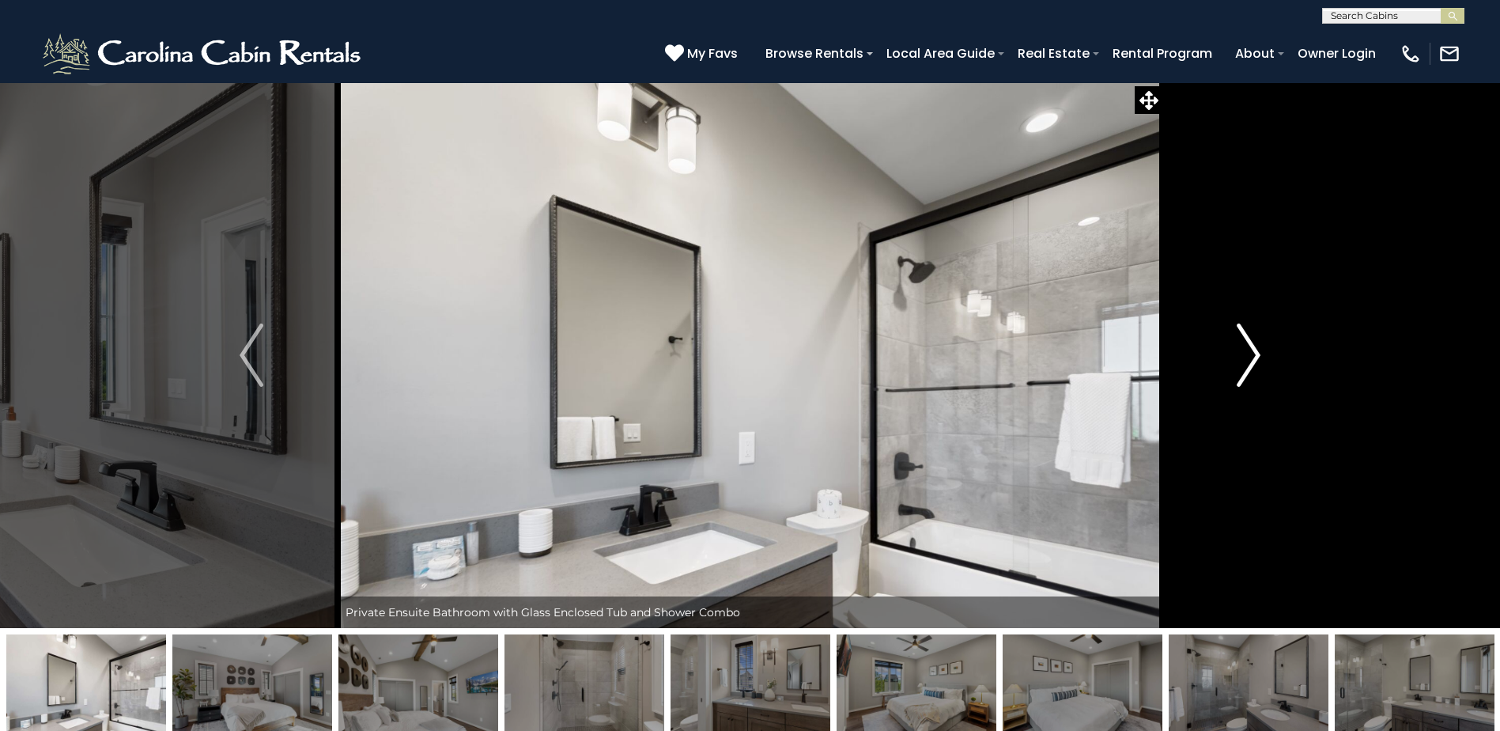
click at [1253, 357] on img "Next" at bounding box center [1249, 354] width 24 height 63
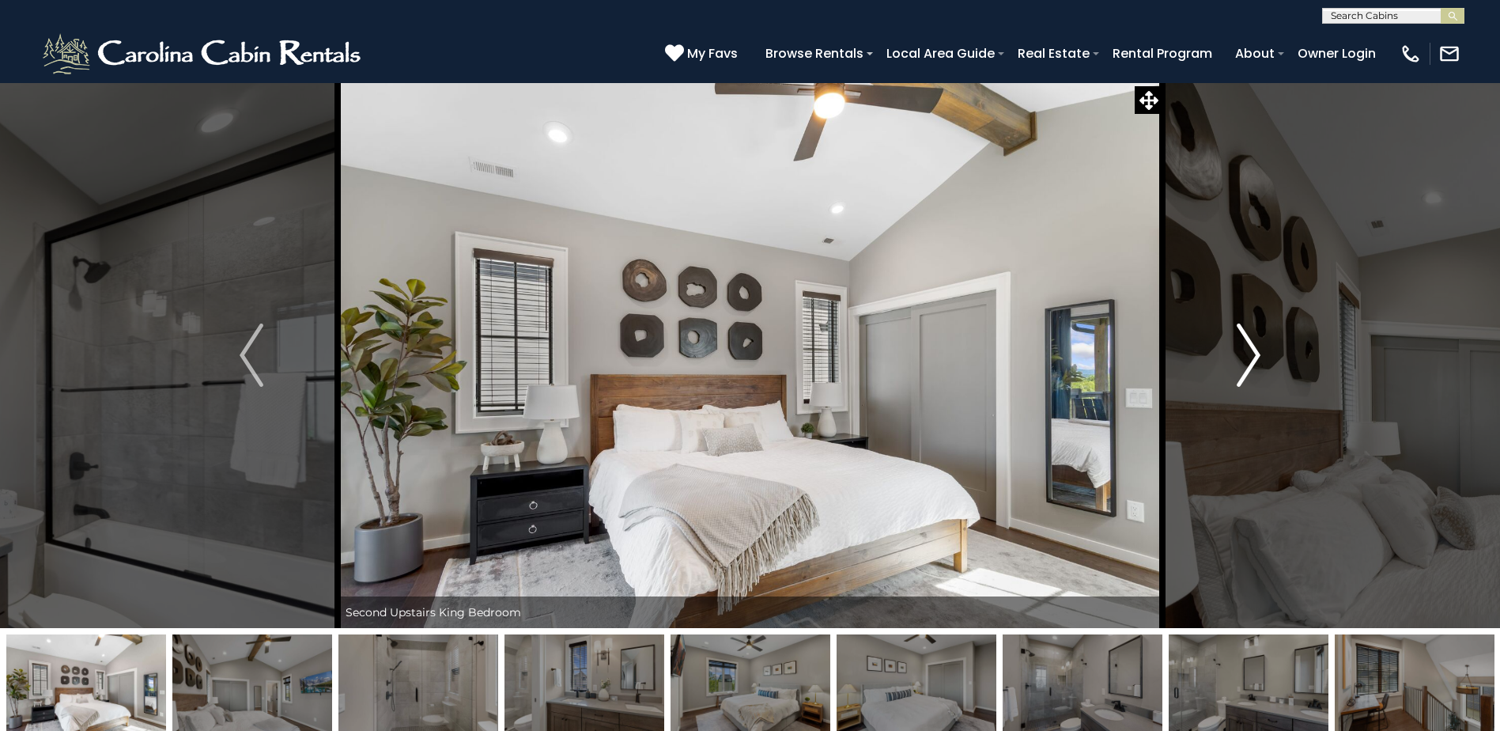
click at [1253, 357] on img "Next" at bounding box center [1249, 354] width 24 height 63
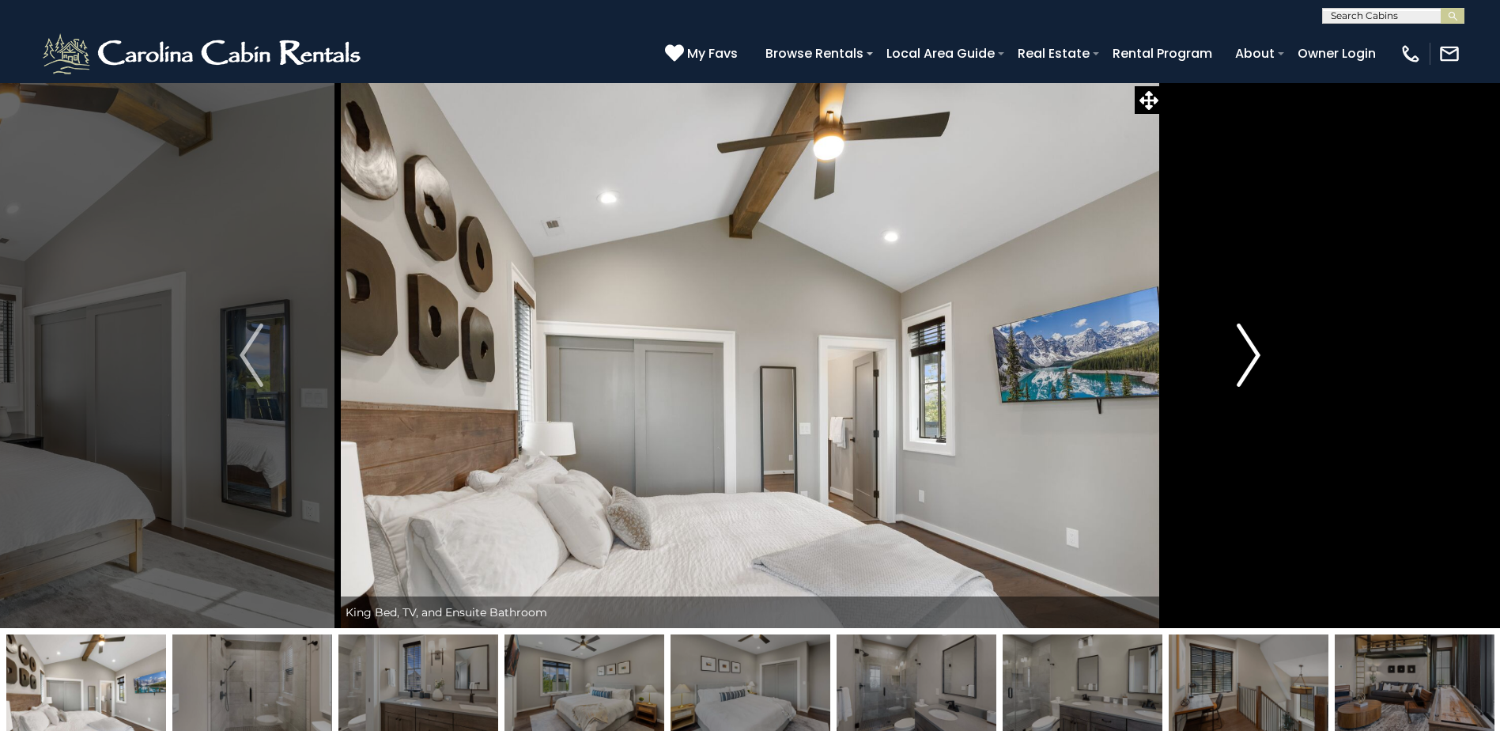
click at [1253, 357] on img "Next" at bounding box center [1249, 354] width 24 height 63
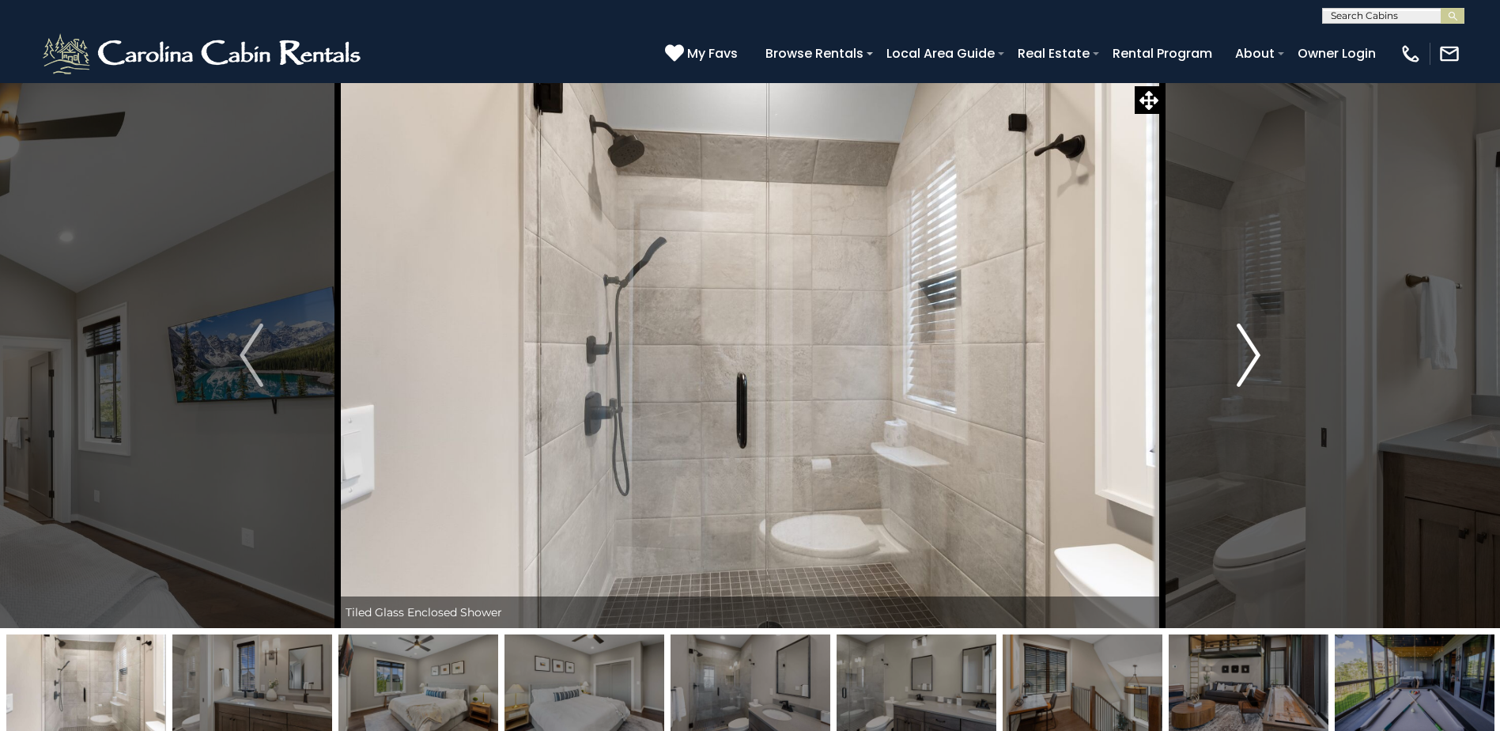
click at [1253, 357] on img "Next" at bounding box center [1249, 354] width 24 height 63
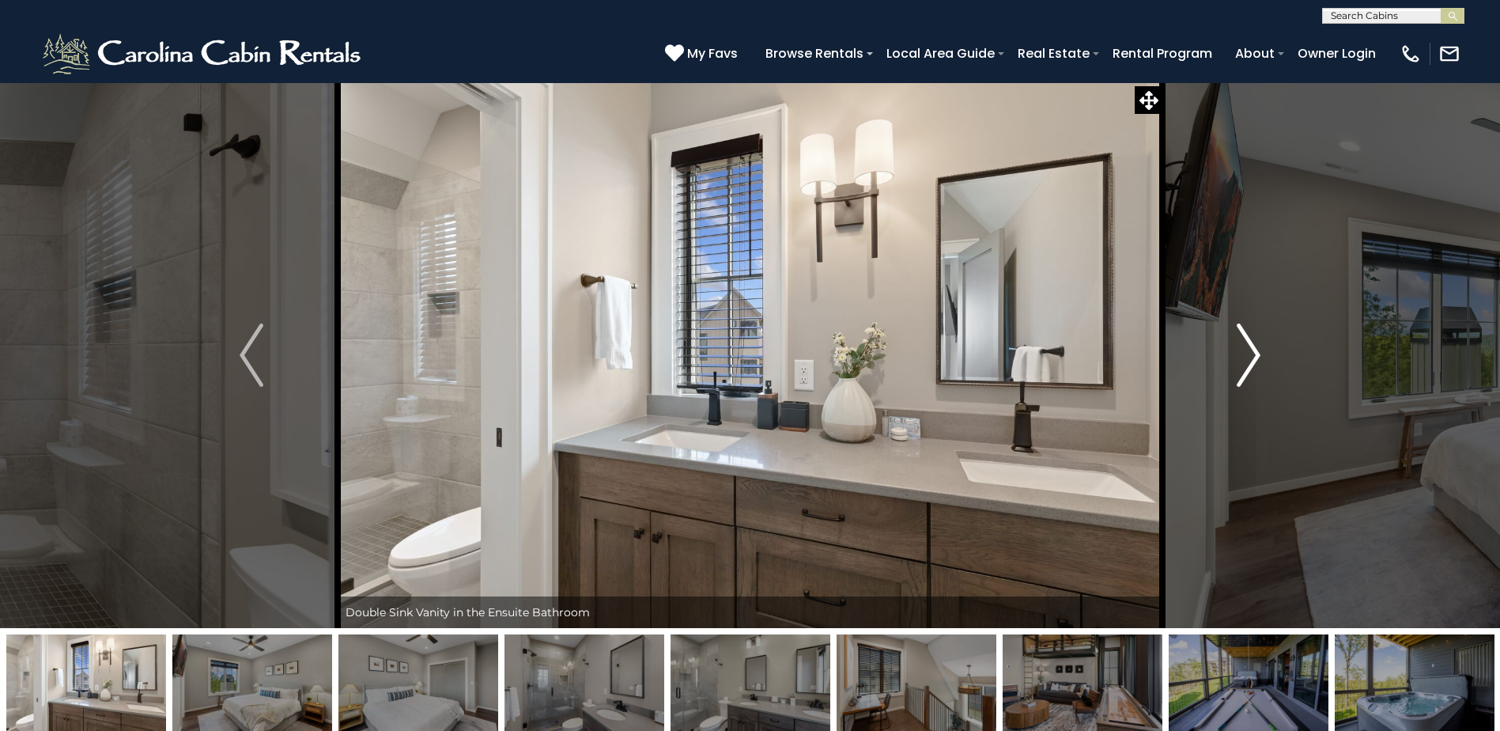
click at [1253, 357] on img "Next" at bounding box center [1249, 354] width 24 height 63
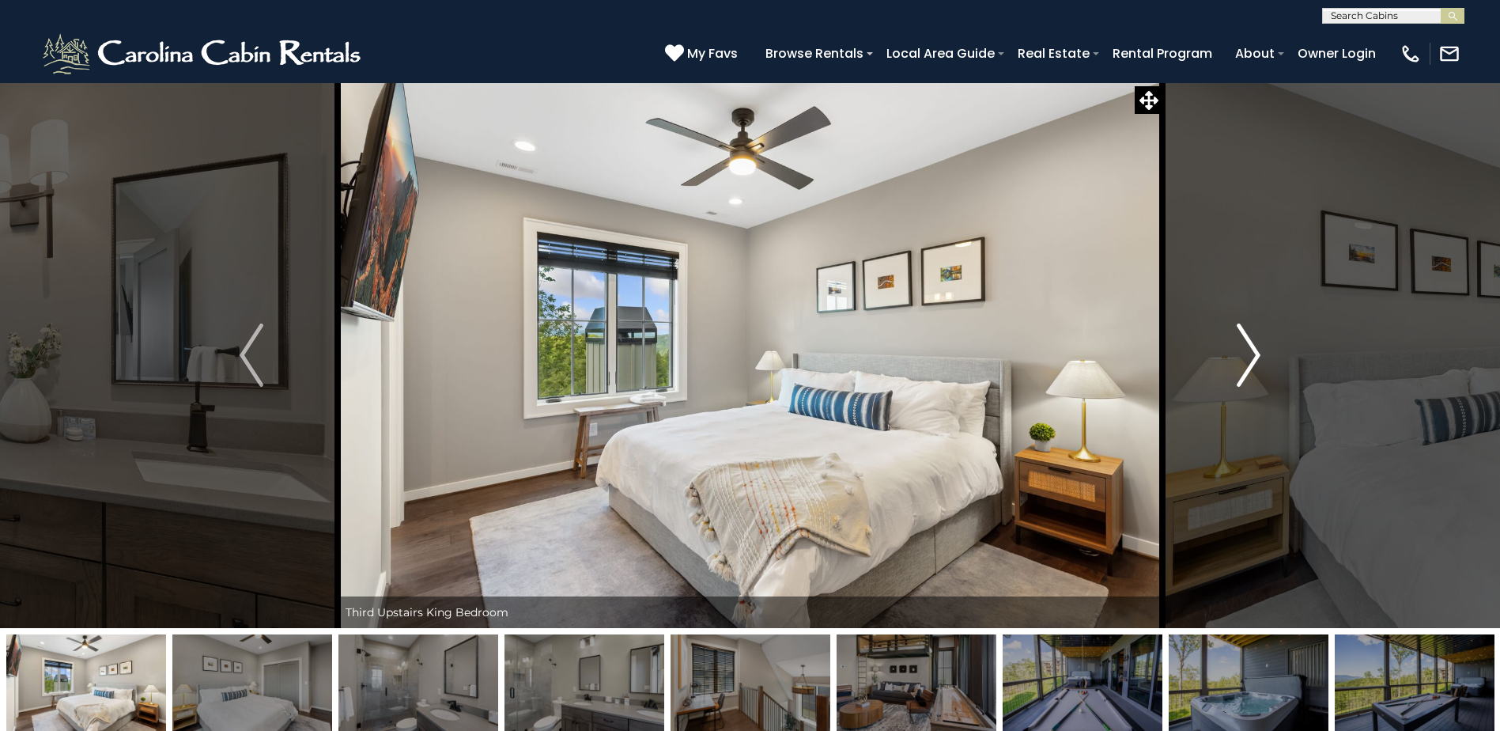
click at [1253, 357] on img "Next" at bounding box center [1249, 354] width 24 height 63
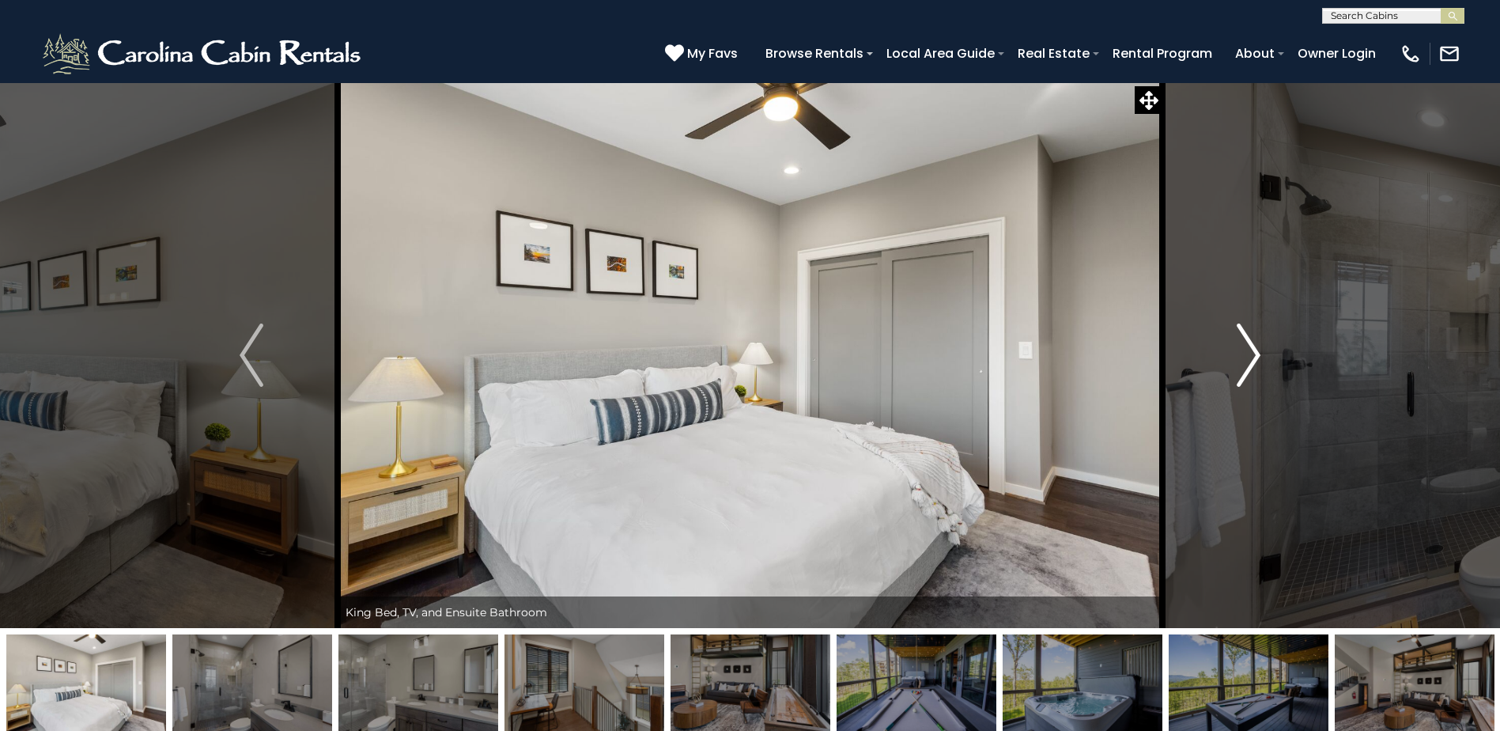
click at [1253, 357] on img "Next" at bounding box center [1249, 354] width 24 height 63
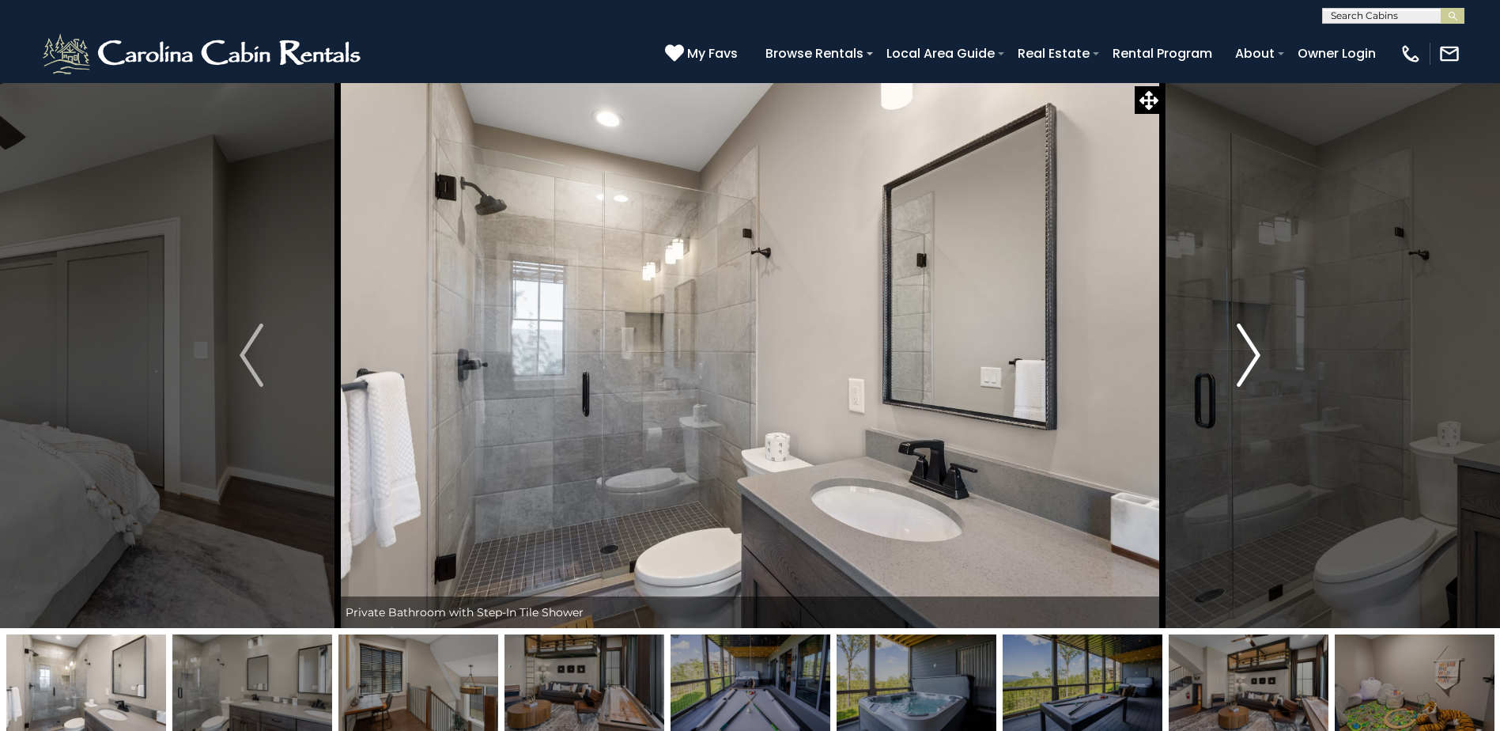
click at [1253, 357] on img "Next" at bounding box center [1249, 354] width 24 height 63
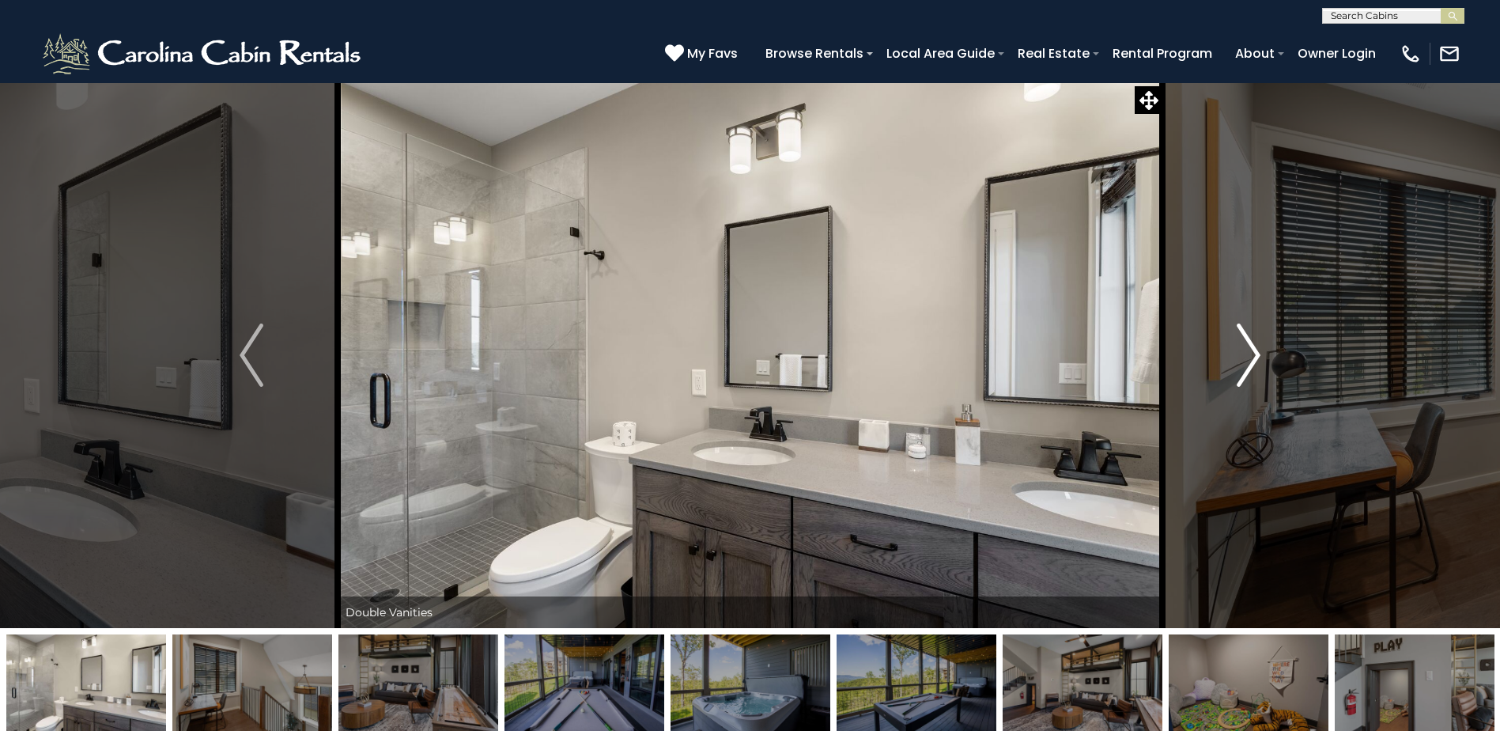
click at [1253, 357] on img "Next" at bounding box center [1249, 354] width 24 height 63
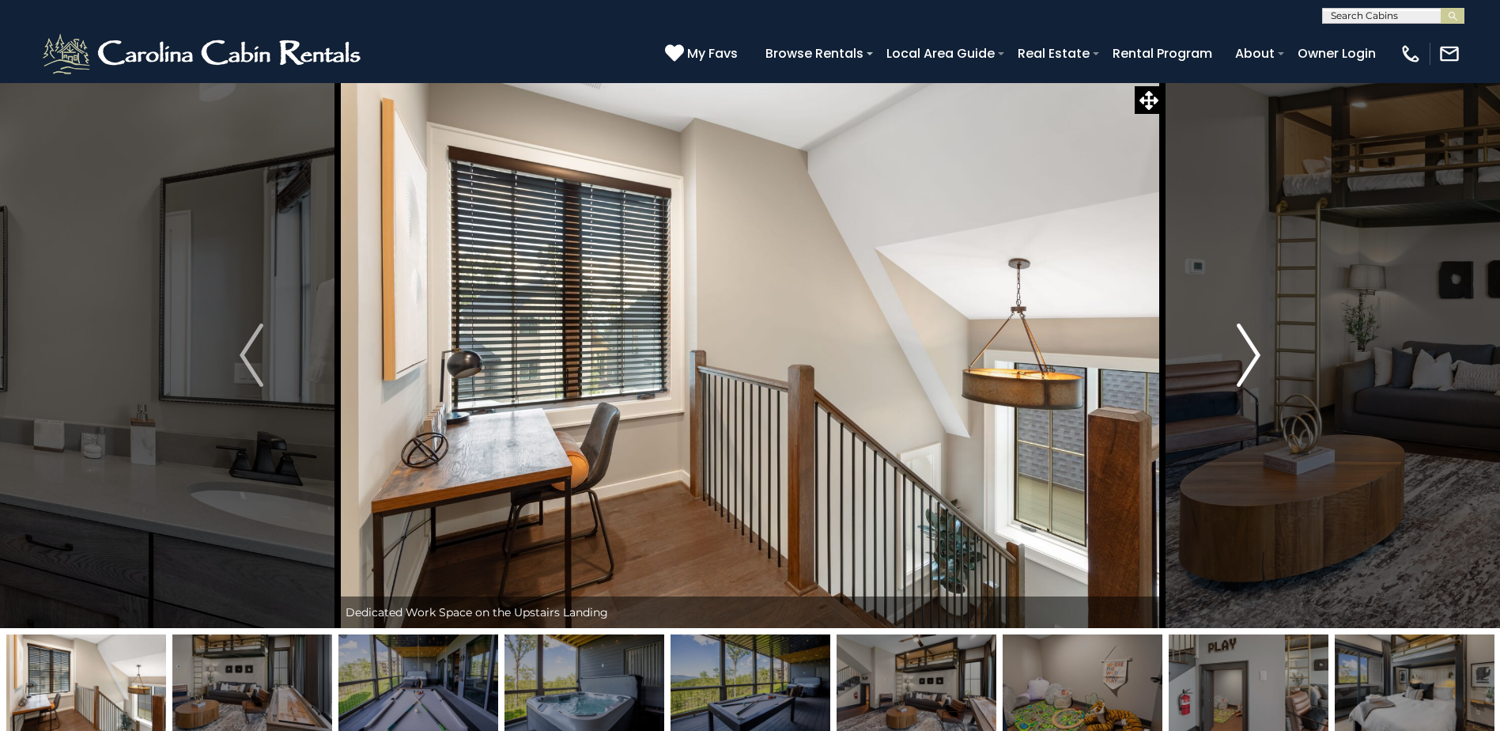
click at [1253, 357] on img "Next" at bounding box center [1249, 354] width 24 height 63
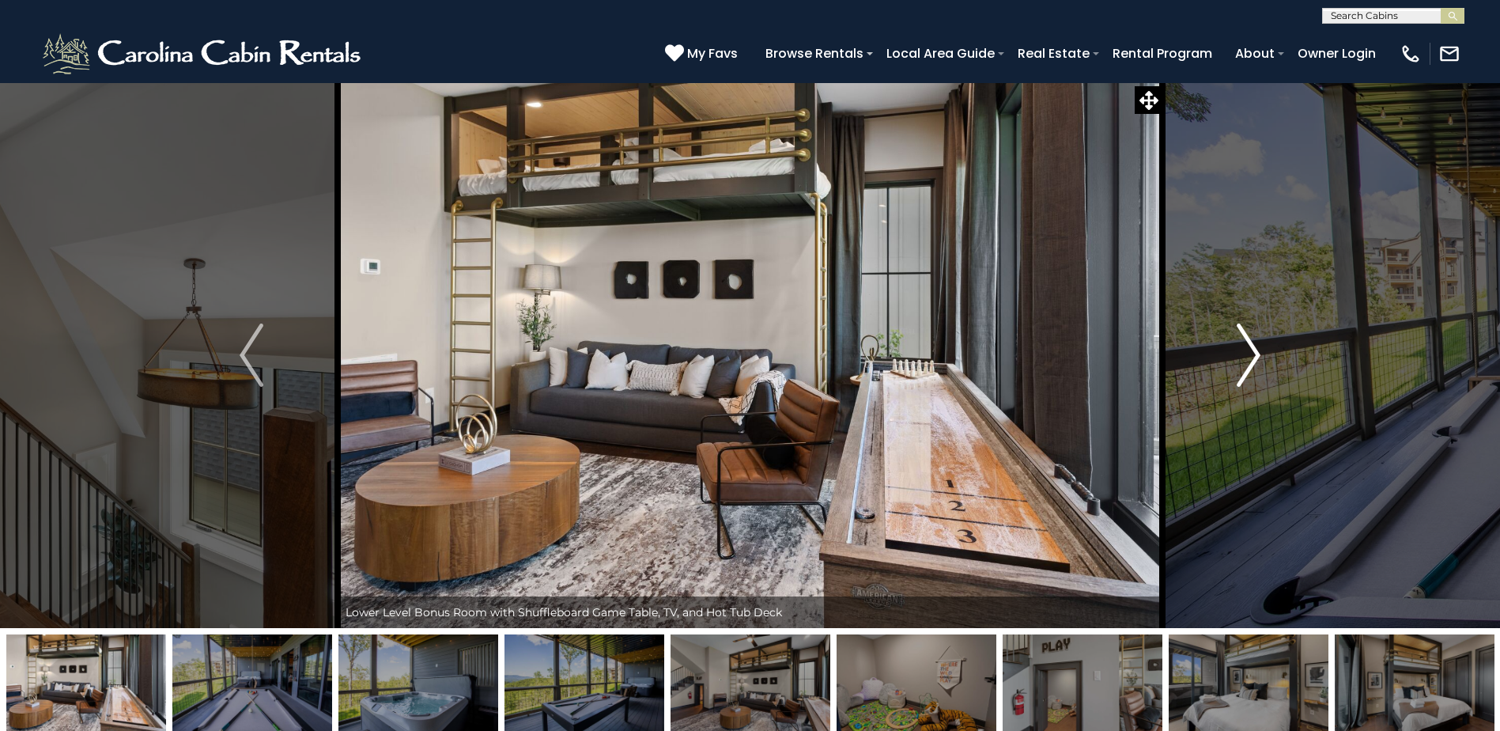
click at [1253, 357] on img "Next" at bounding box center [1249, 354] width 24 height 63
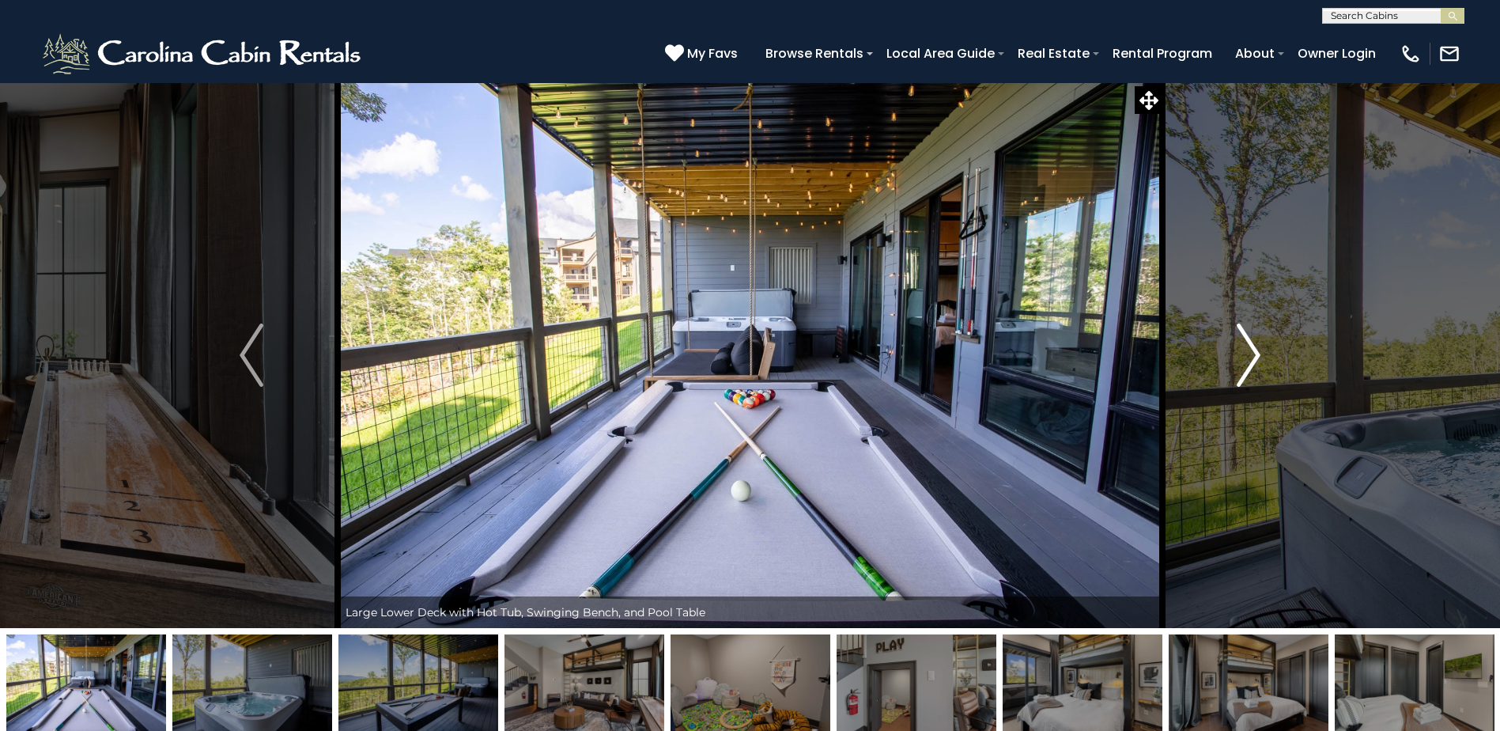
click at [1253, 357] on img "Next" at bounding box center [1249, 354] width 24 height 63
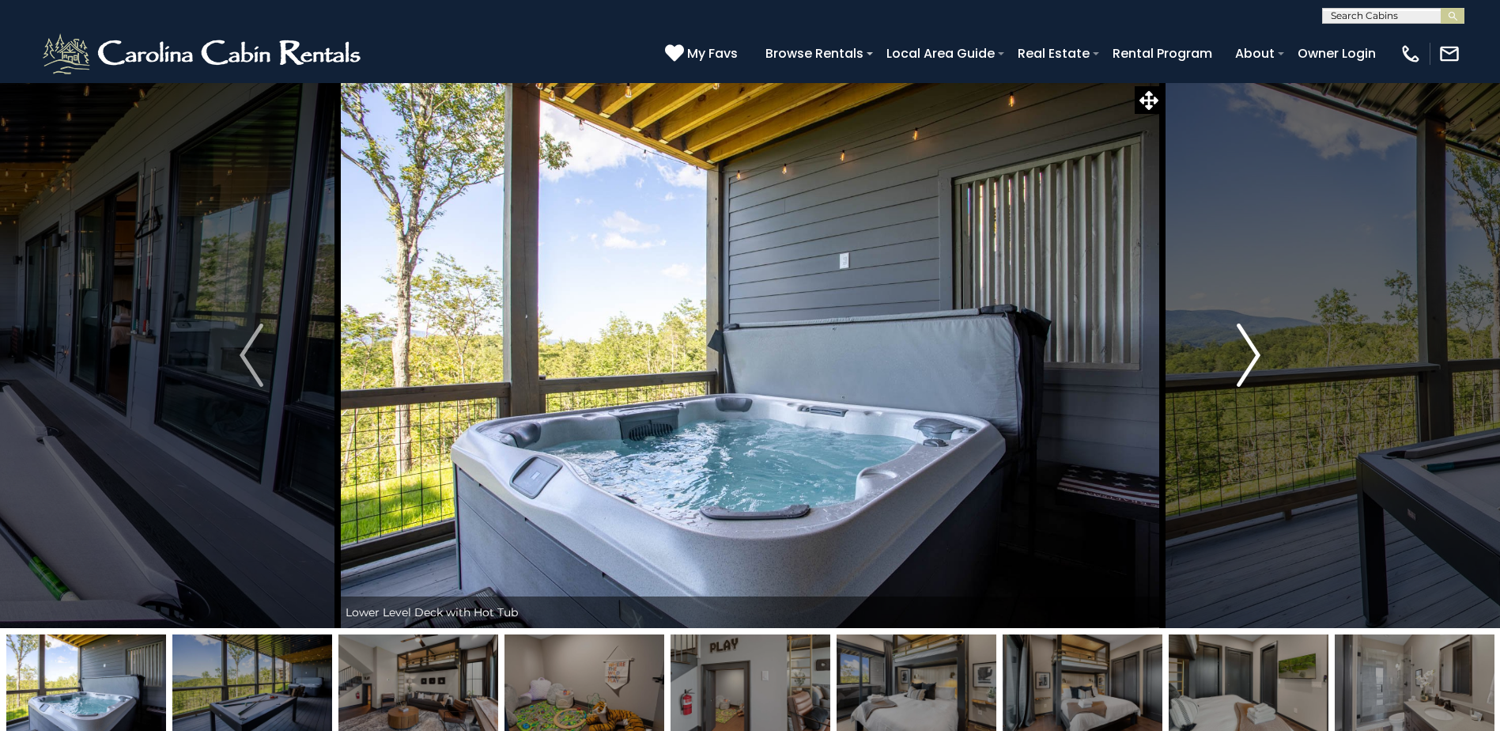
click at [1253, 357] on img "Next" at bounding box center [1249, 354] width 24 height 63
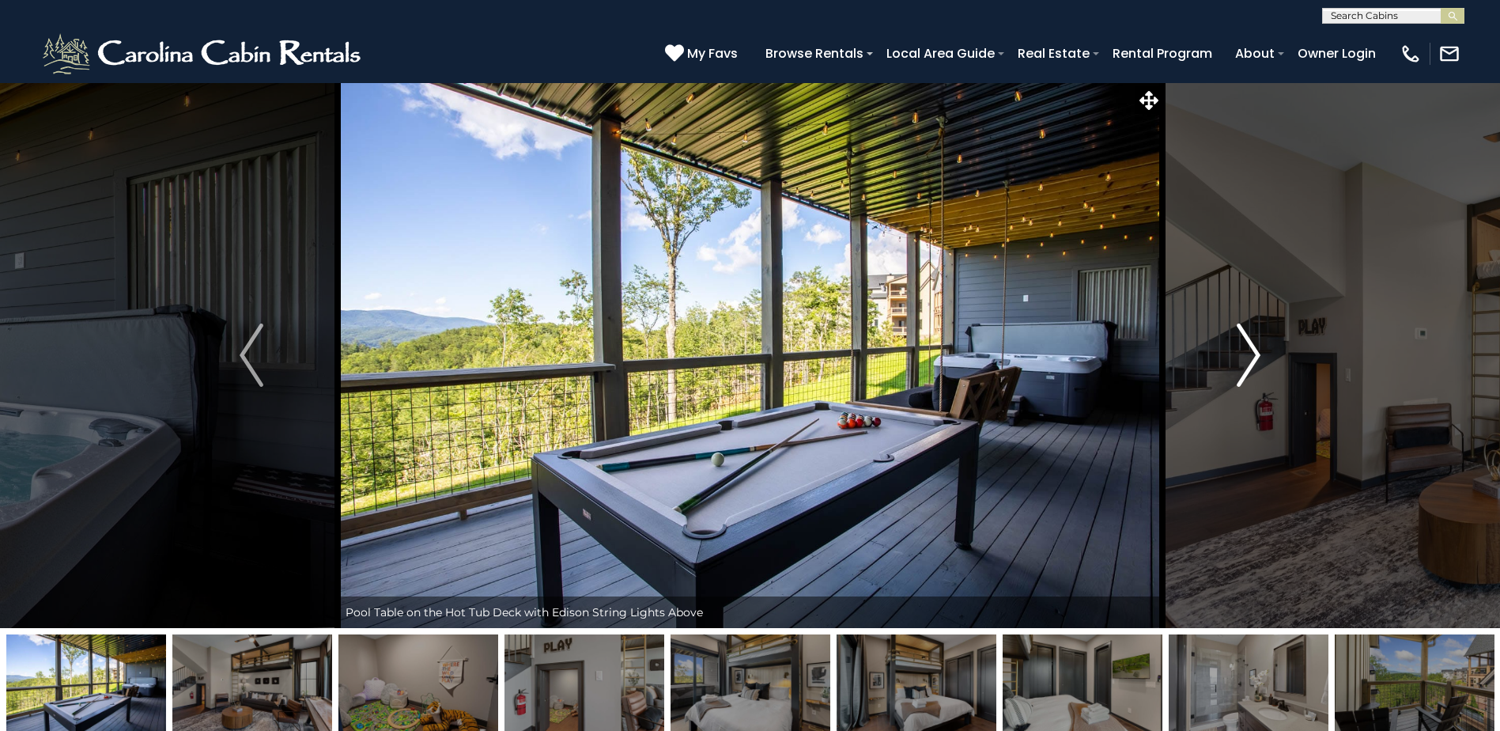
click at [1253, 357] on img "Next" at bounding box center [1249, 354] width 24 height 63
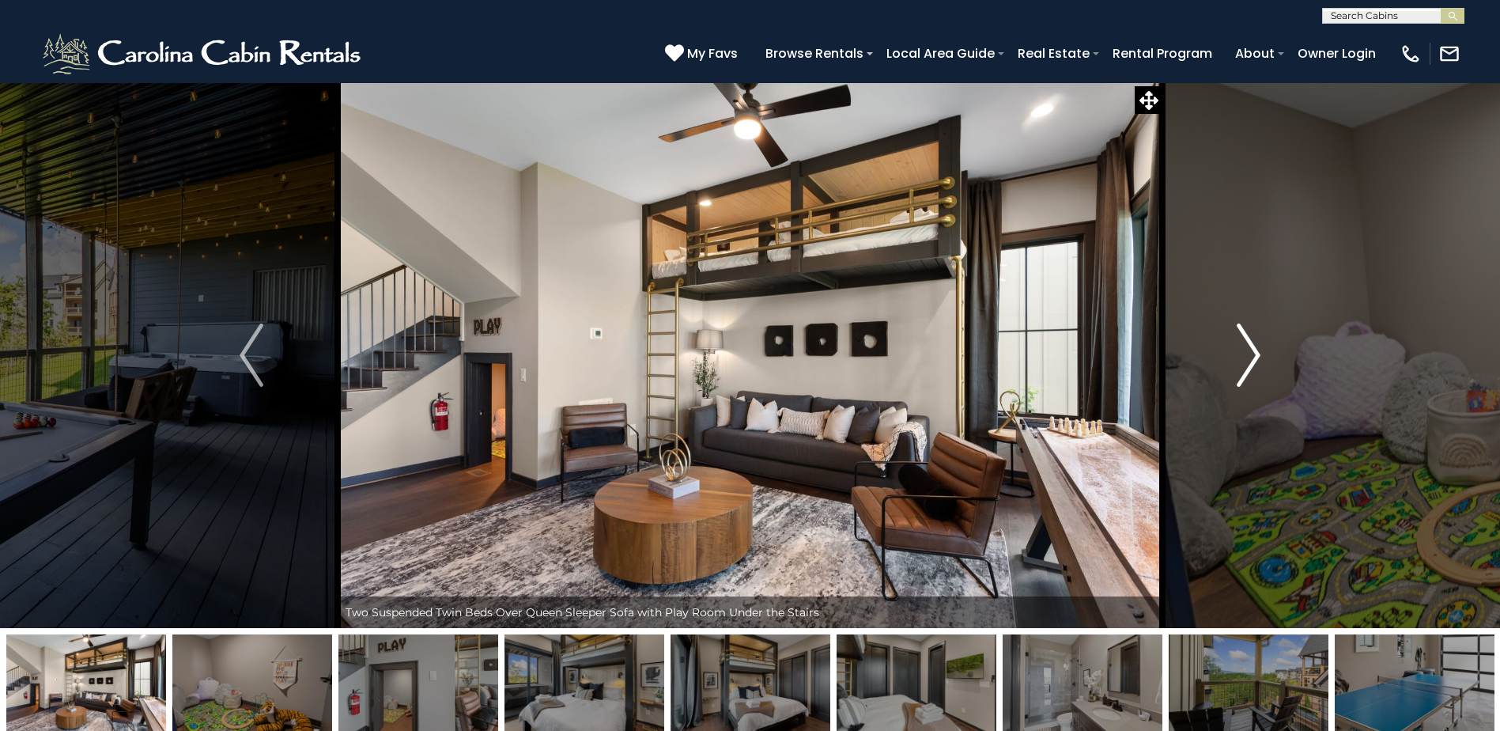
click at [1253, 357] on img "Next" at bounding box center [1249, 354] width 24 height 63
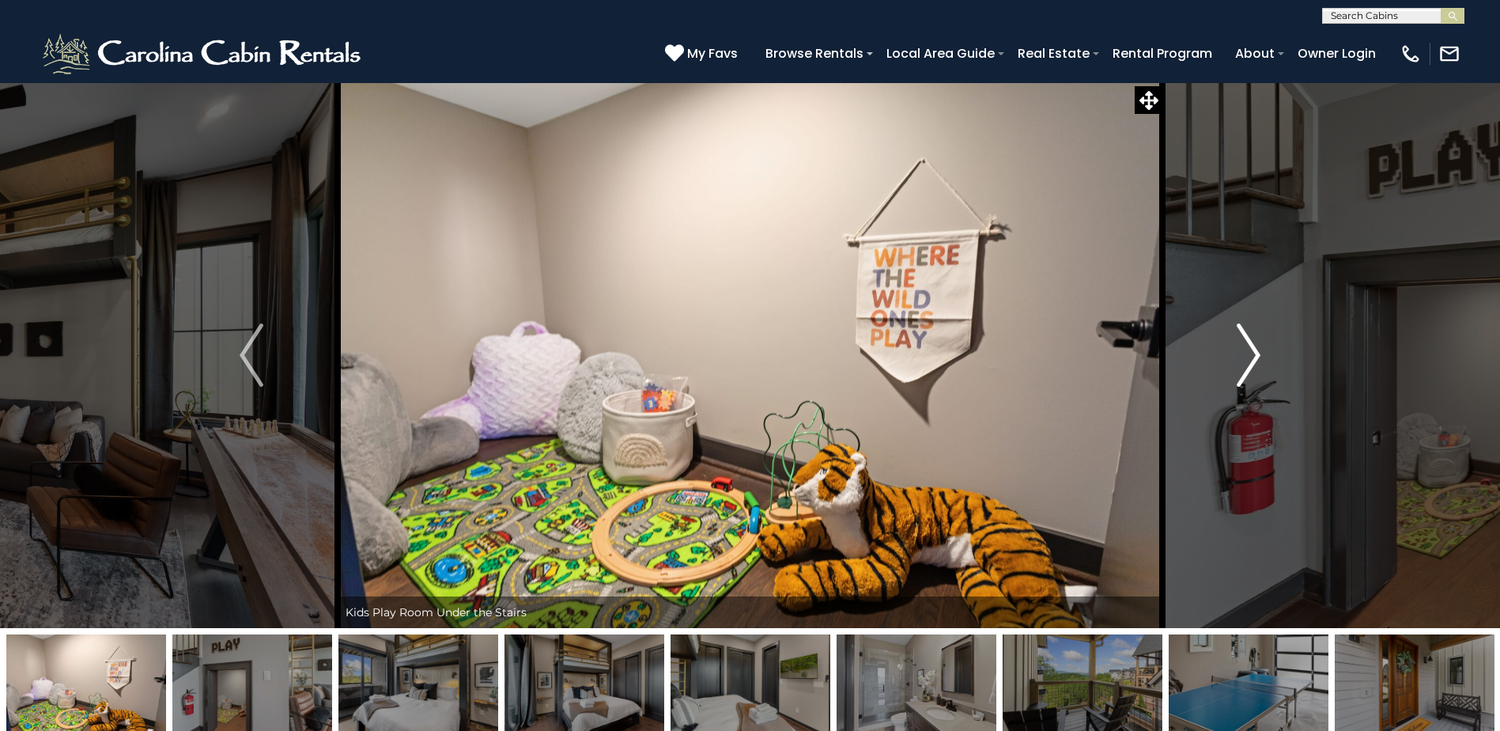
click at [1253, 357] on img "Next" at bounding box center [1249, 354] width 24 height 63
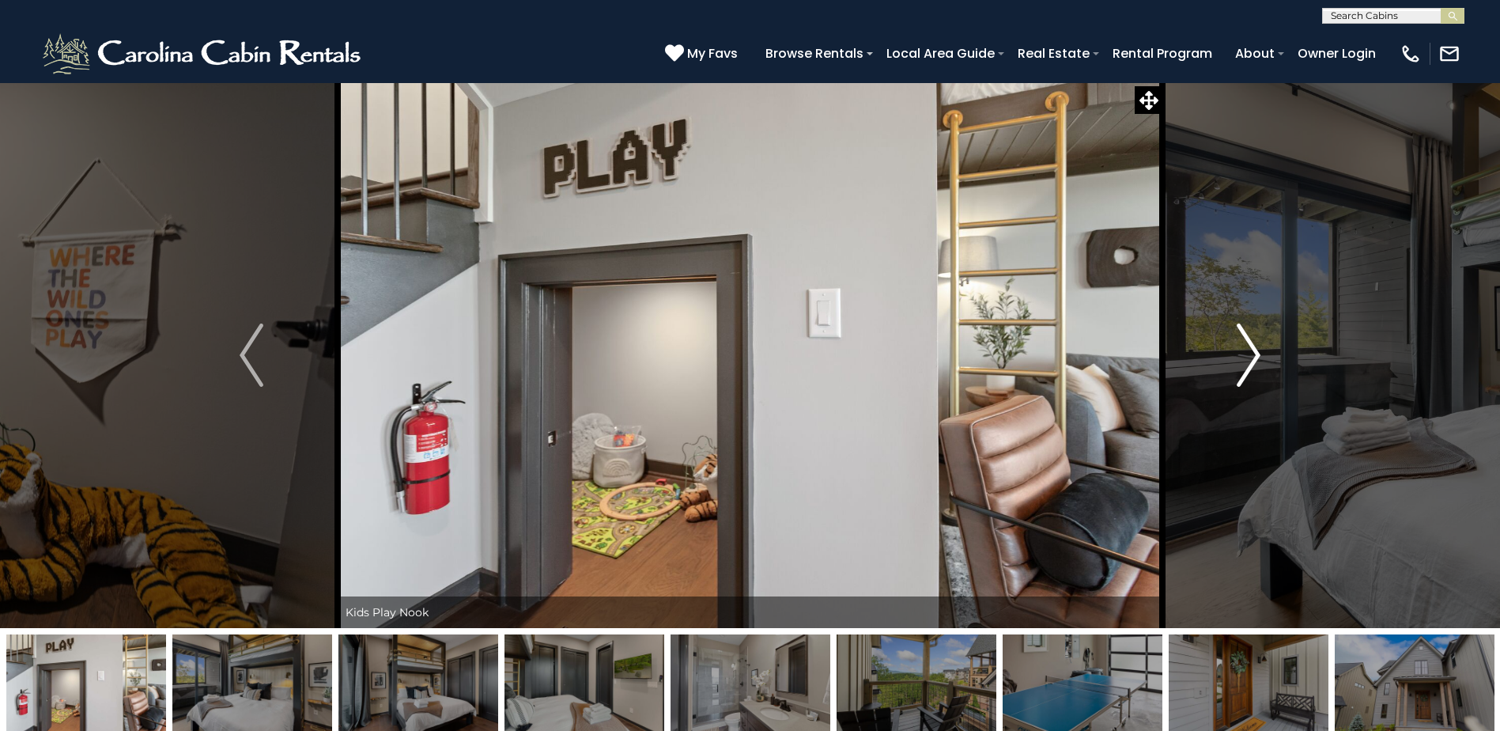
click at [1253, 357] on img "Next" at bounding box center [1249, 354] width 24 height 63
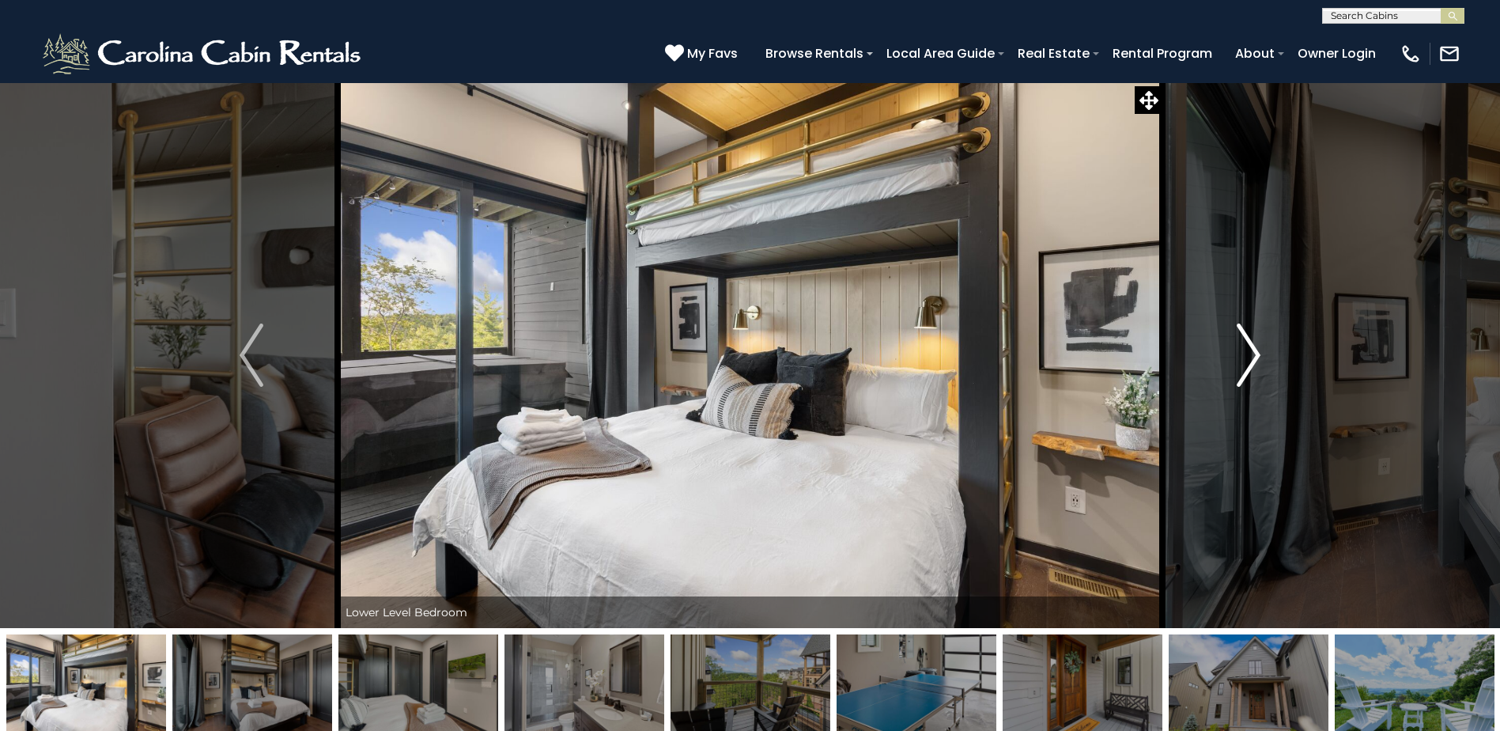
click at [1253, 357] on img "Next" at bounding box center [1249, 354] width 24 height 63
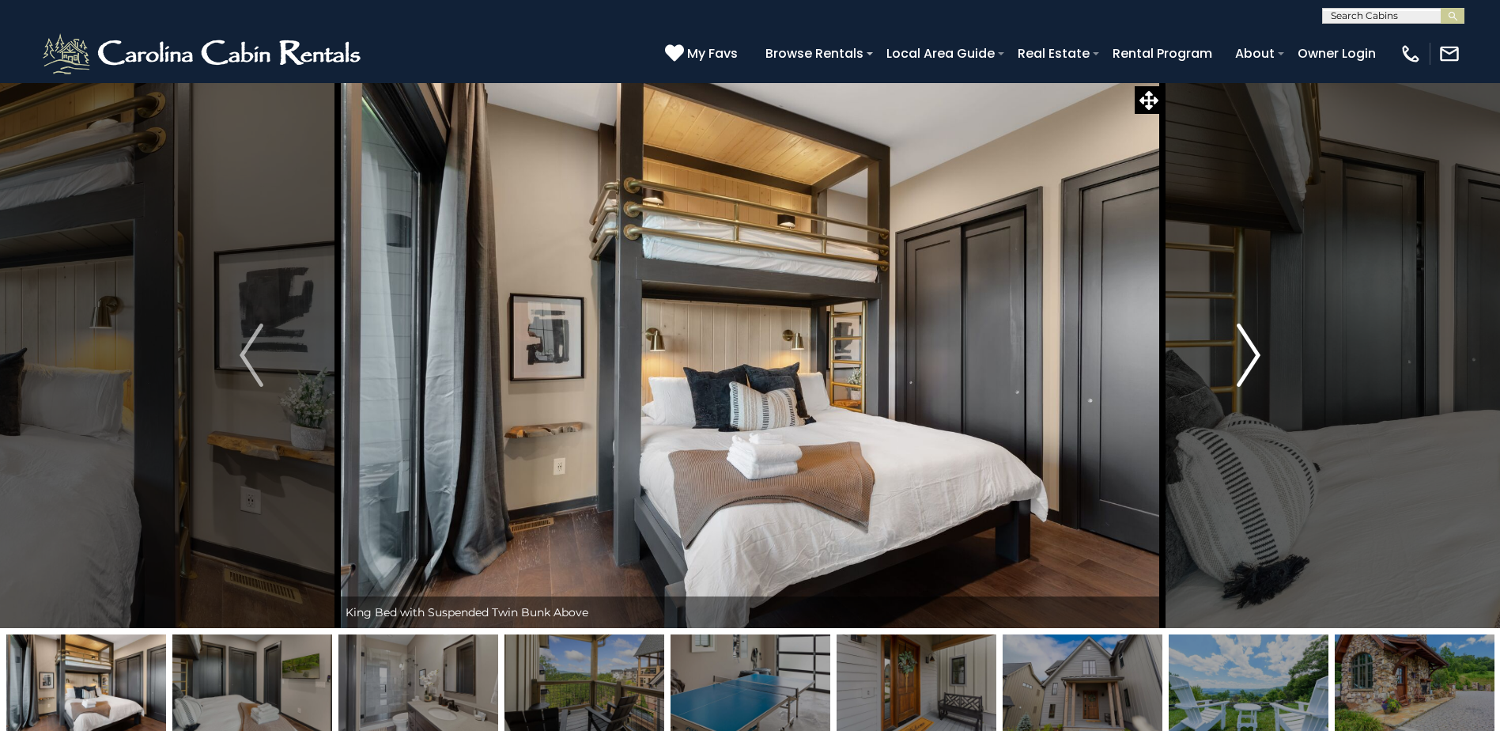
click at [1253, 357] on img "Next" at bounding box center [1249, 354] width 24 height 63
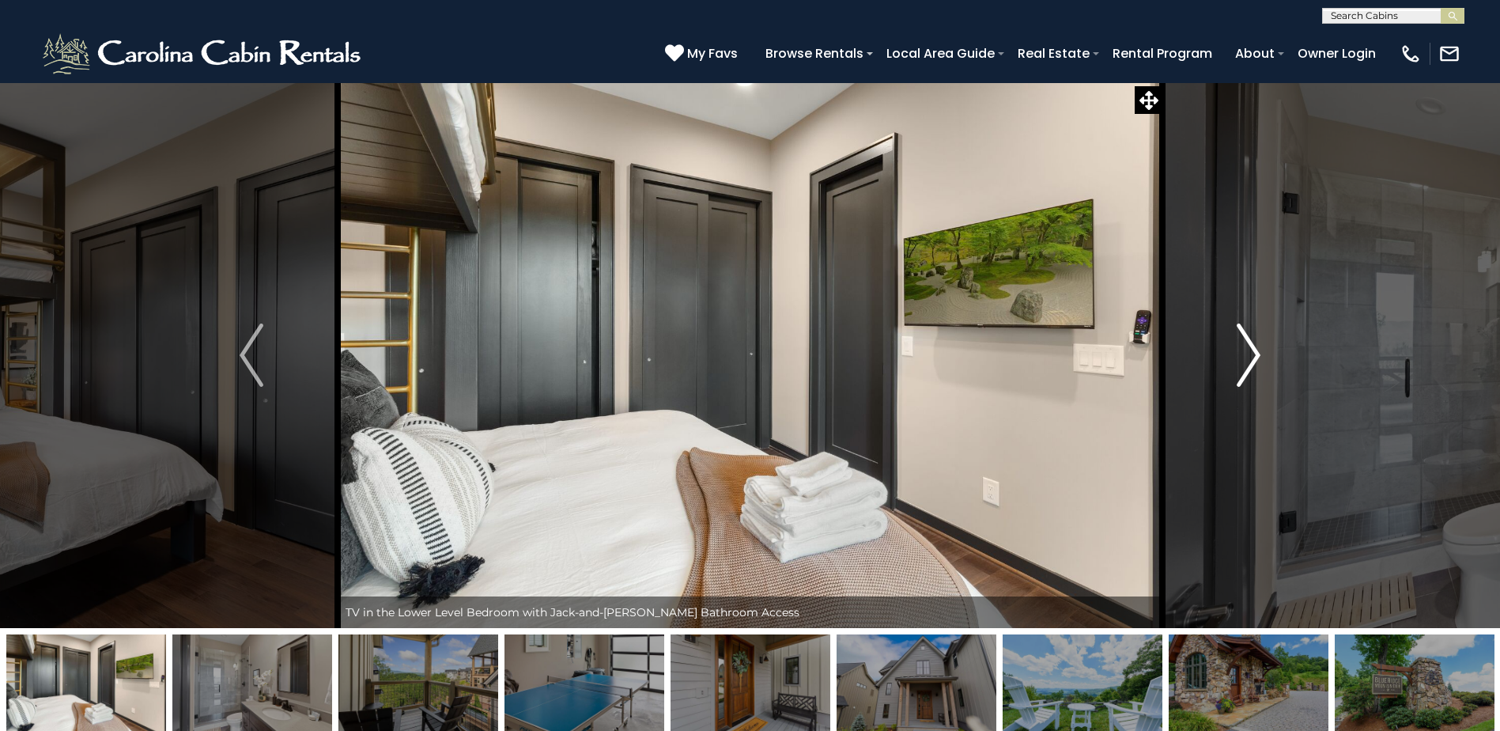
click at [1253, 357] on img "Next" at bounding box center [1249, 354] width 24 height 63
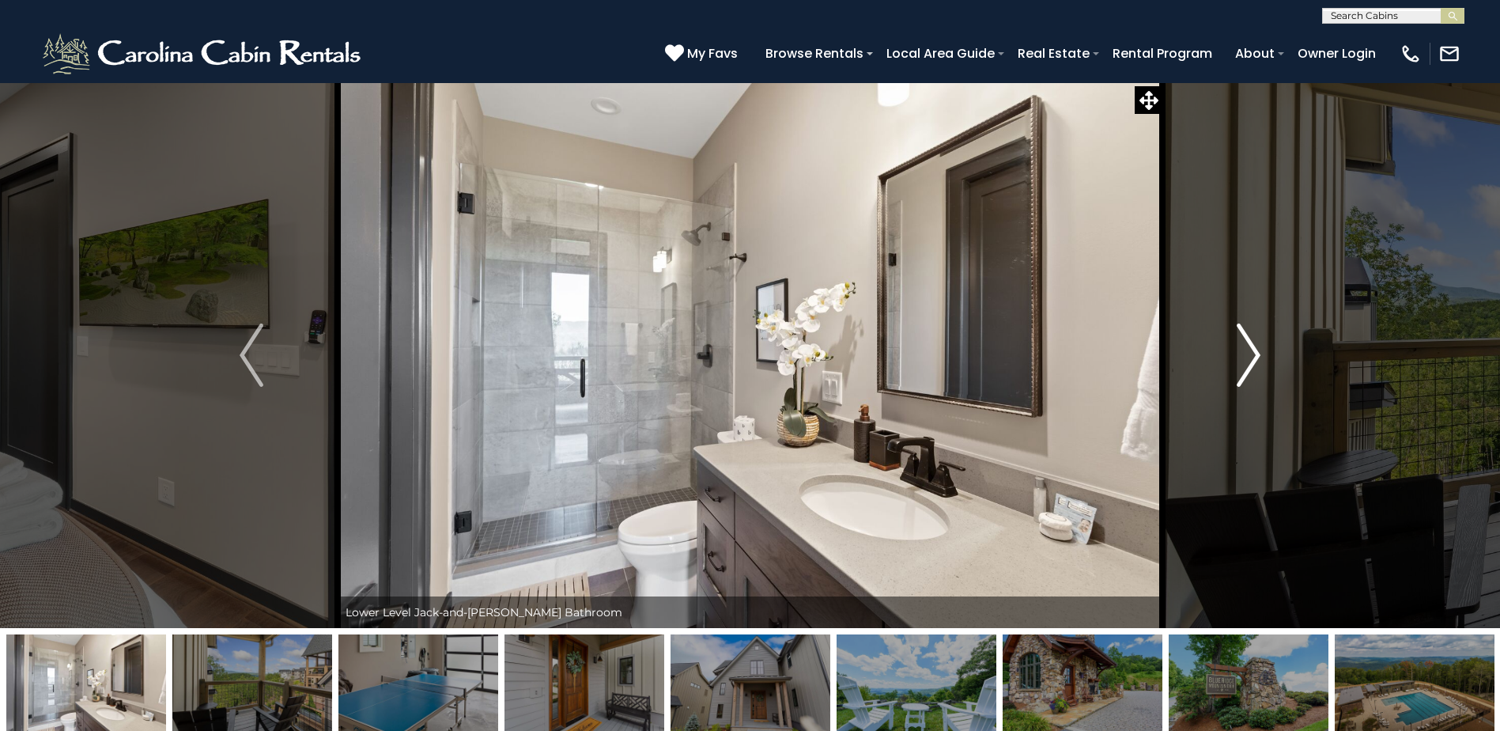
click at [1253, 357] on img "Next" at bounding box center [1249, 354] width 24 height 63
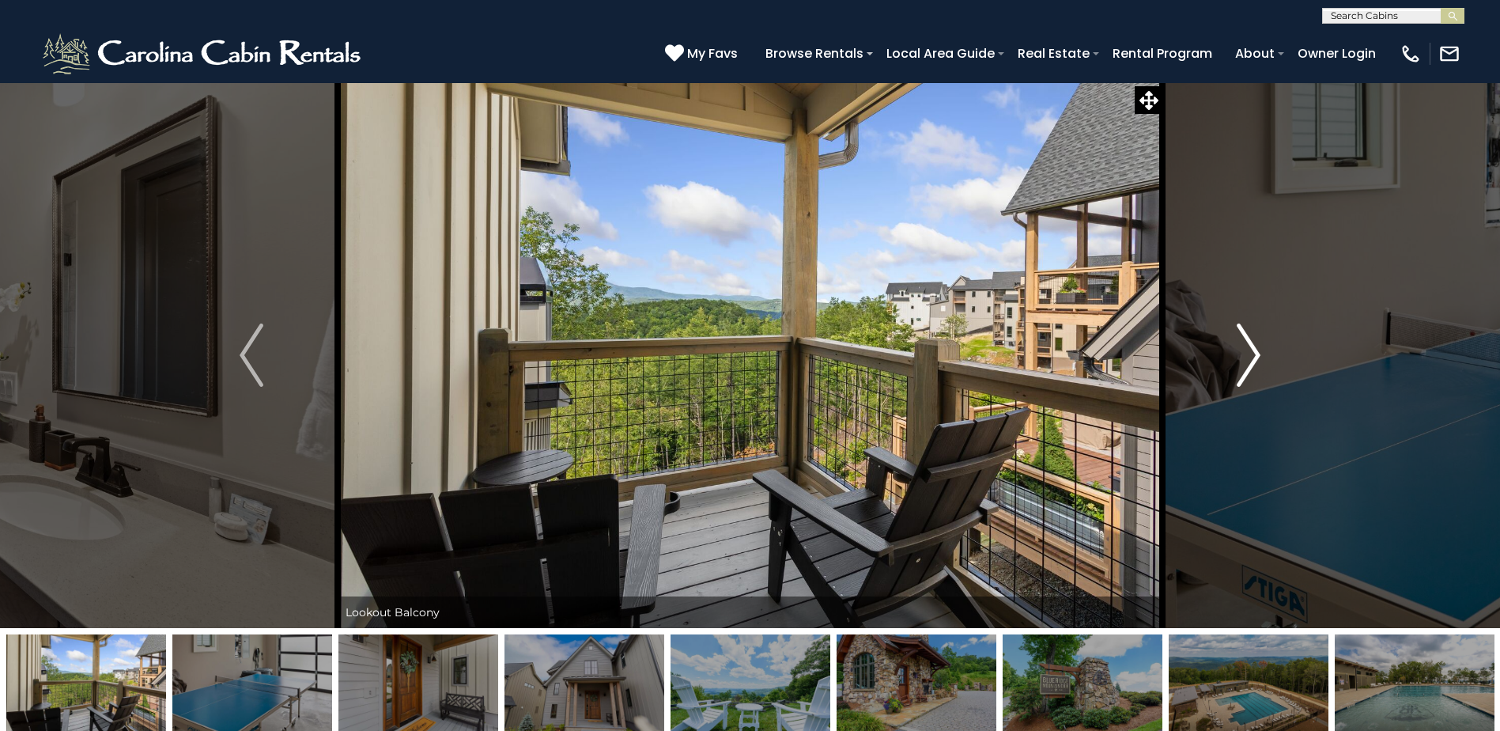
click at [1253, 357] on img "Next" at bounding box center [1249, 354] width 24 height 63
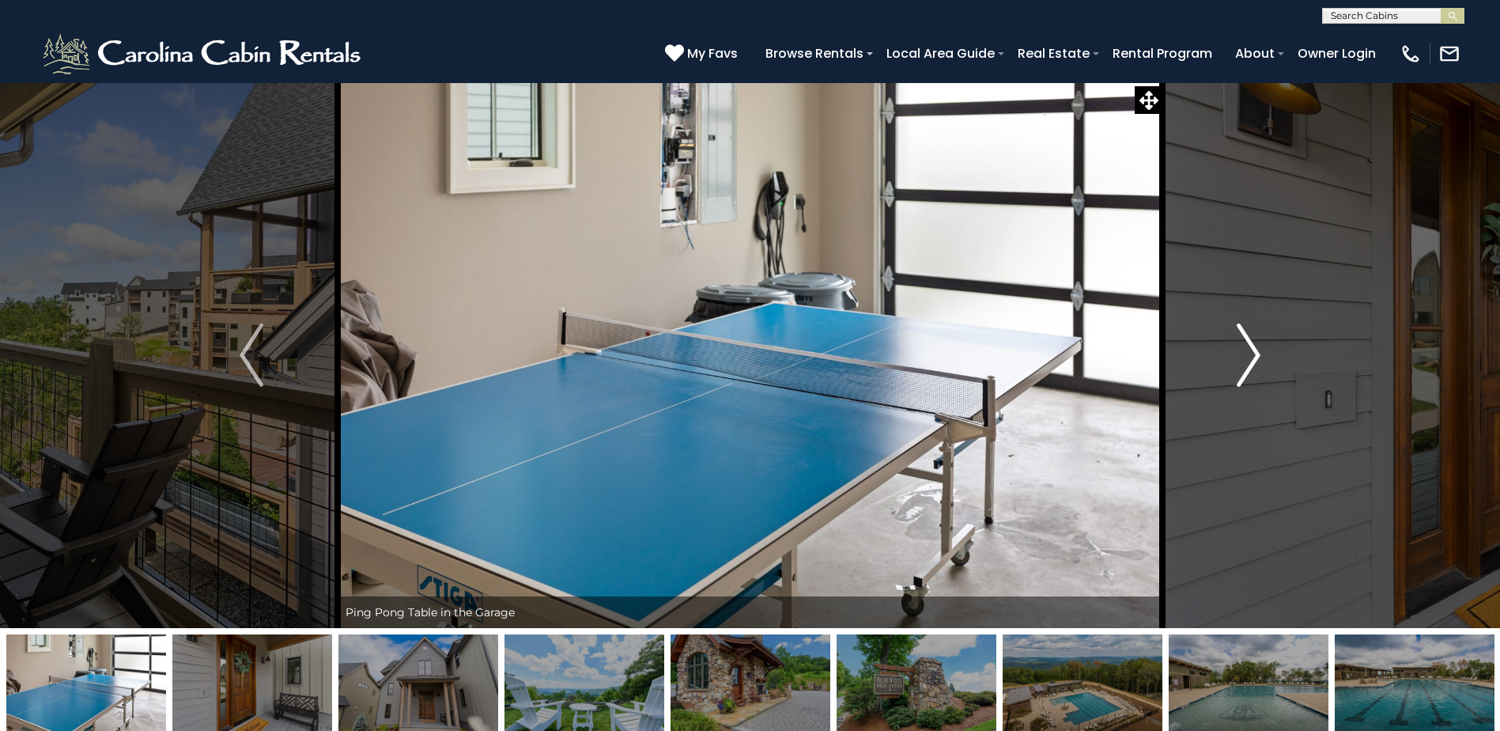
click at [1253, 357] on img "Next" at bounding box center [1249, 354] width 24 height 63
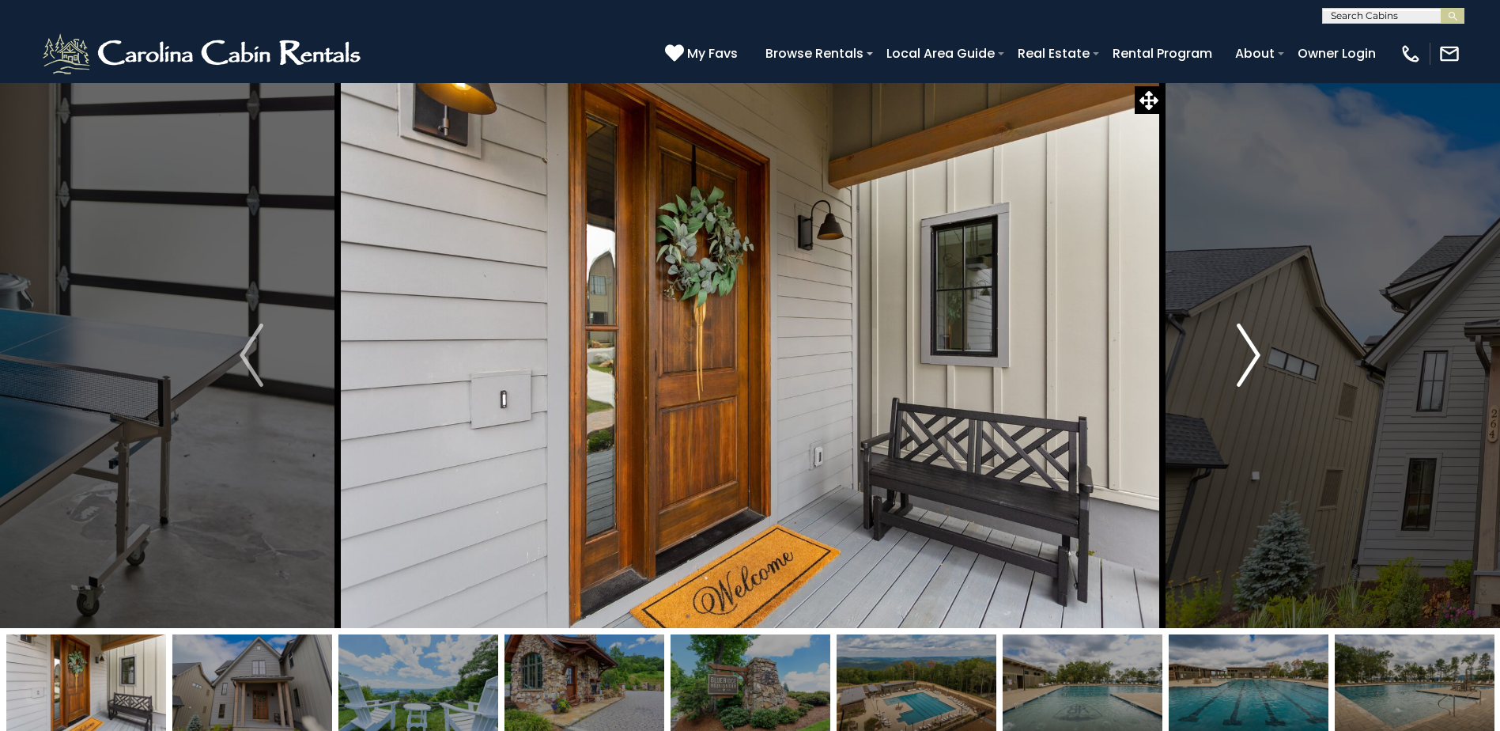
click at [1253, 357] on img "Next" at bounding box center [1249, 354] width 24 height 63
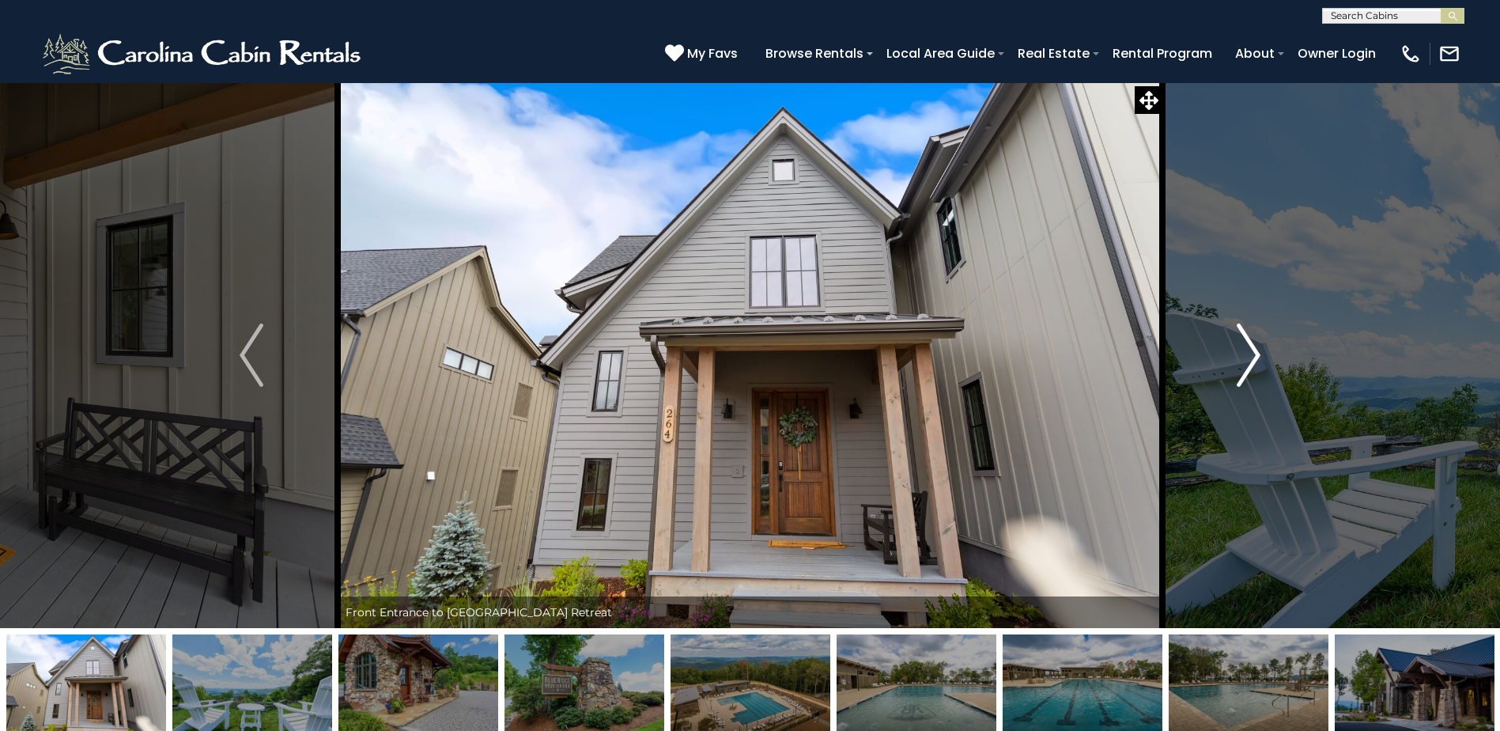
click at [1253, 357] on img "Next" at bounding box center [1249, 354] width 24 height 63
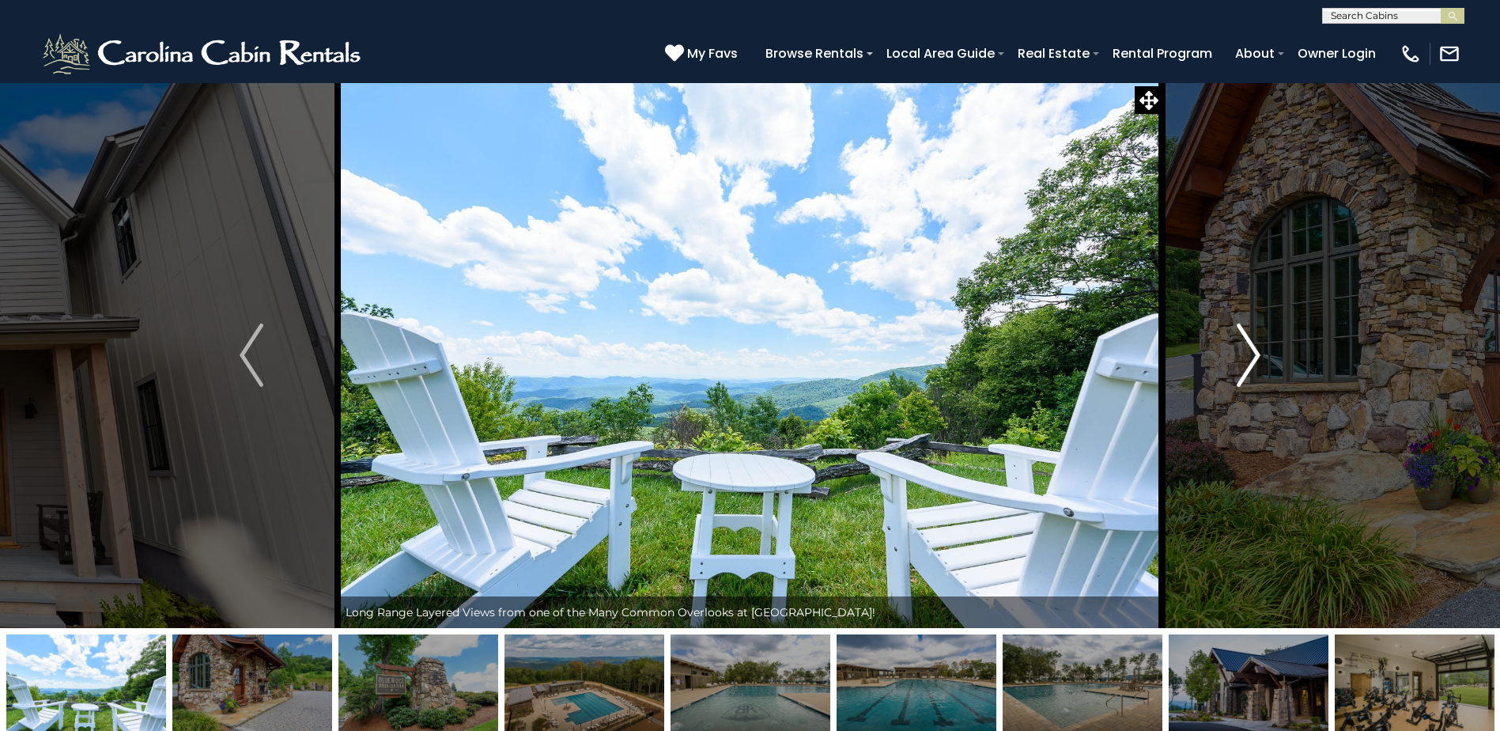
click at [1253, 357] on img "Next" at bounding box center [1249, 354] width 24 height 63
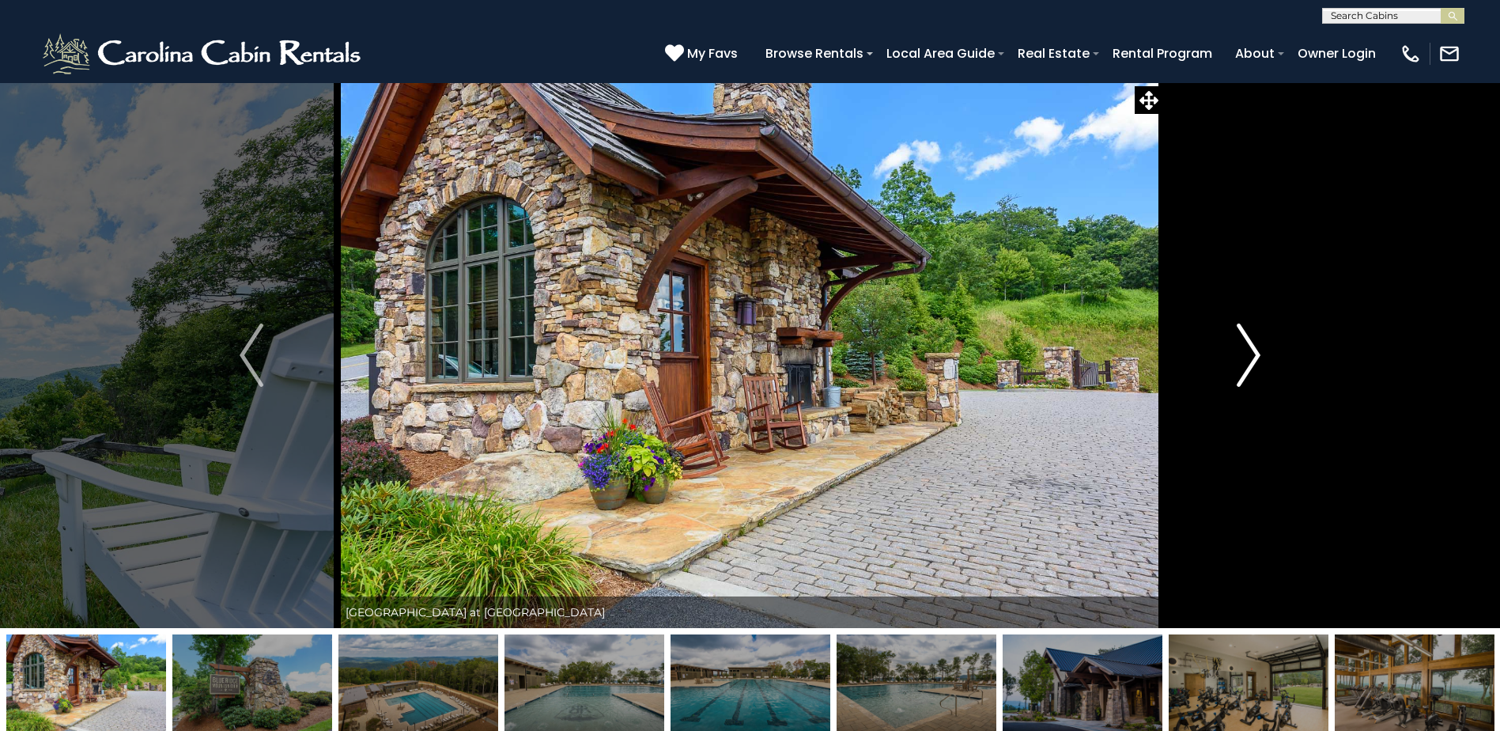
click at [1253, 357] on img "Next" at bounding box center [1249, 354] width 24 height 63
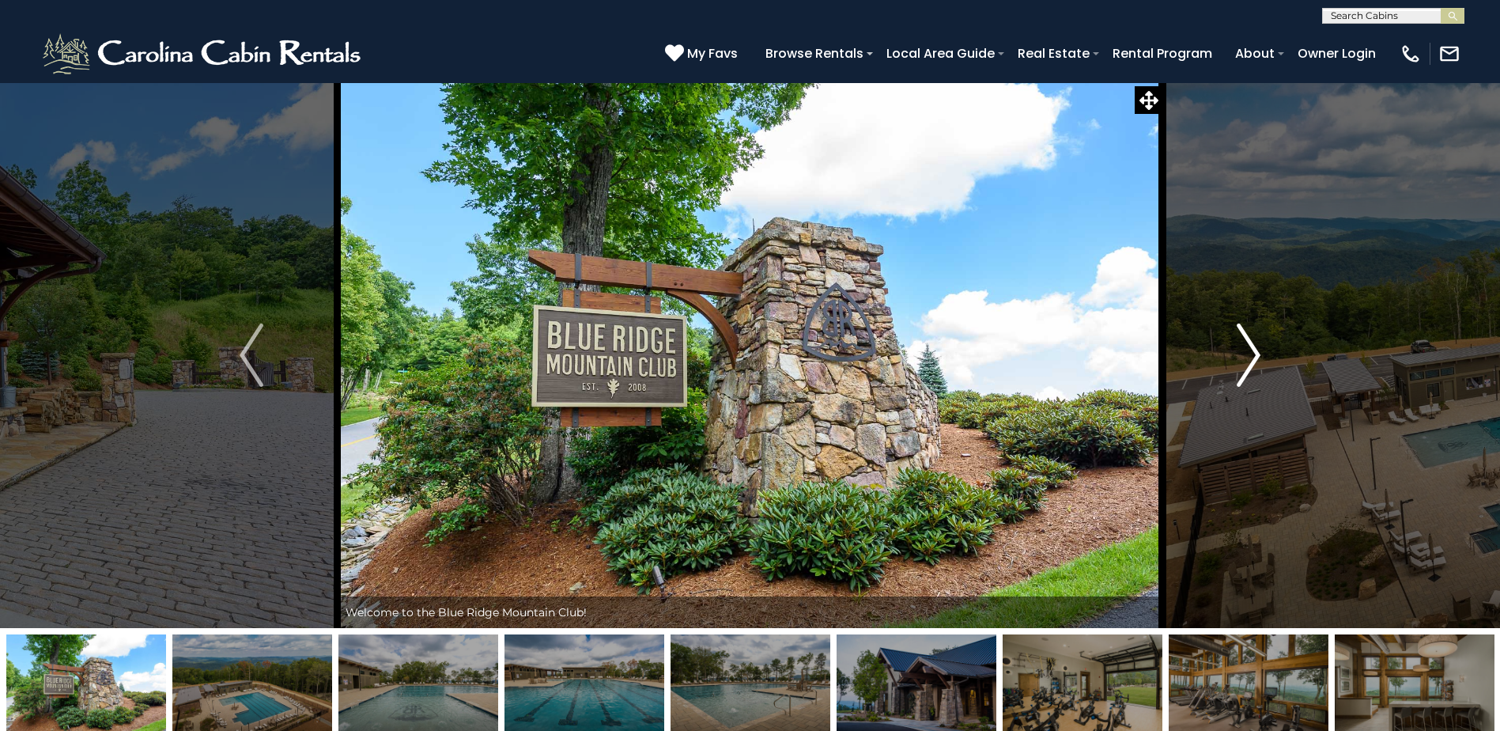
click at [1253, 357] on img "Next" at bounding box center [1249, 354] width 24 height 63
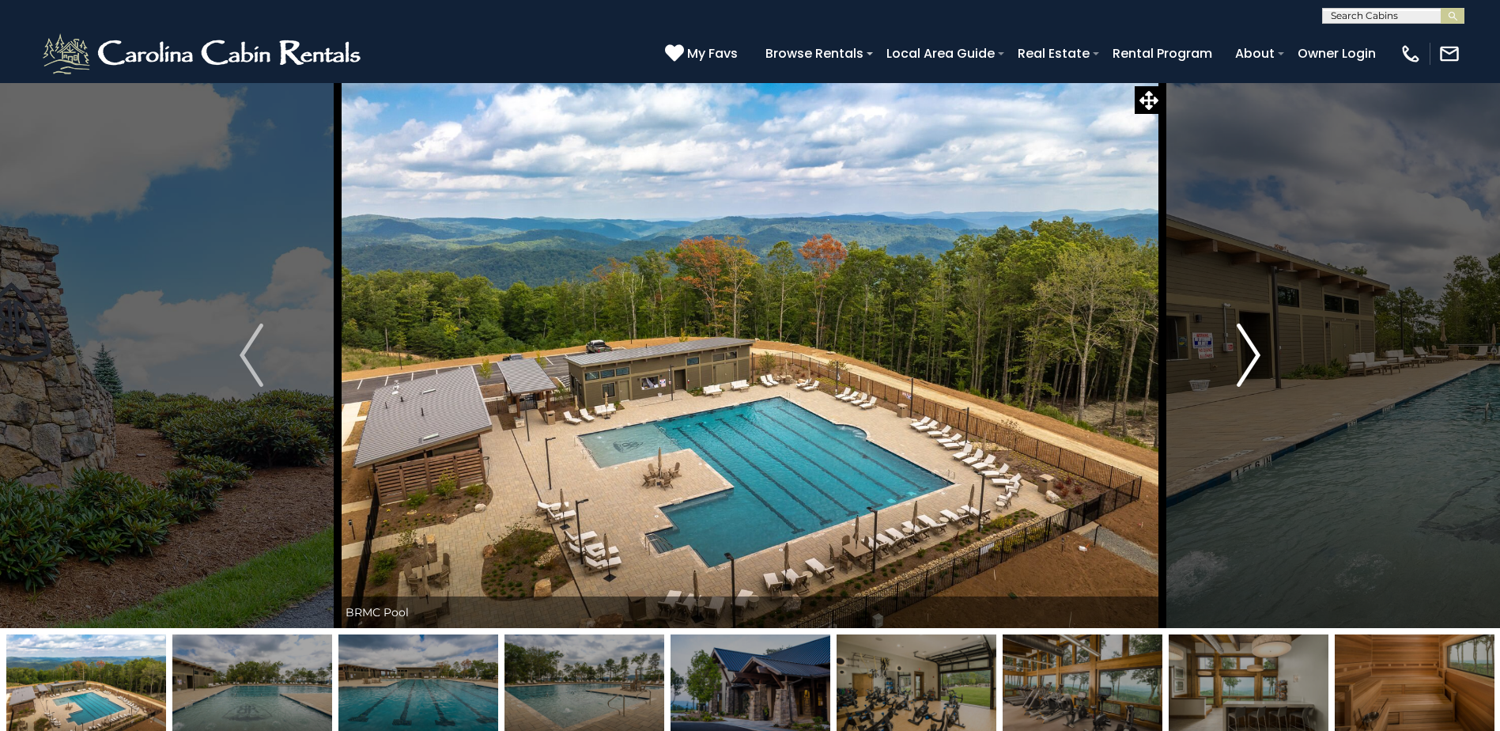
click at [1253, 357] on img "Next" at bounding box center [1249, 354] width 24 height 63
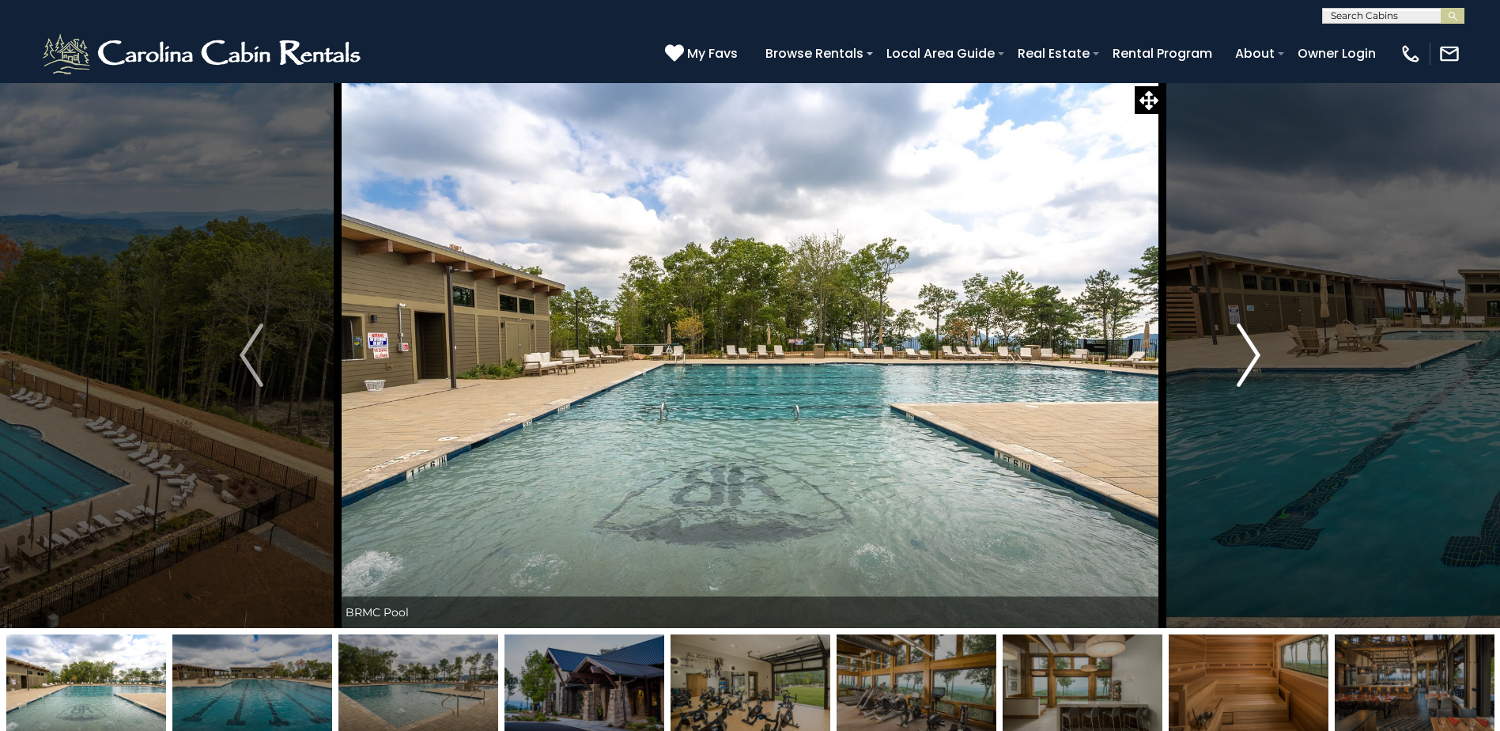
click at [1253, 357] on img "Next" at bounding box center [1249, 354] width 24 height 63
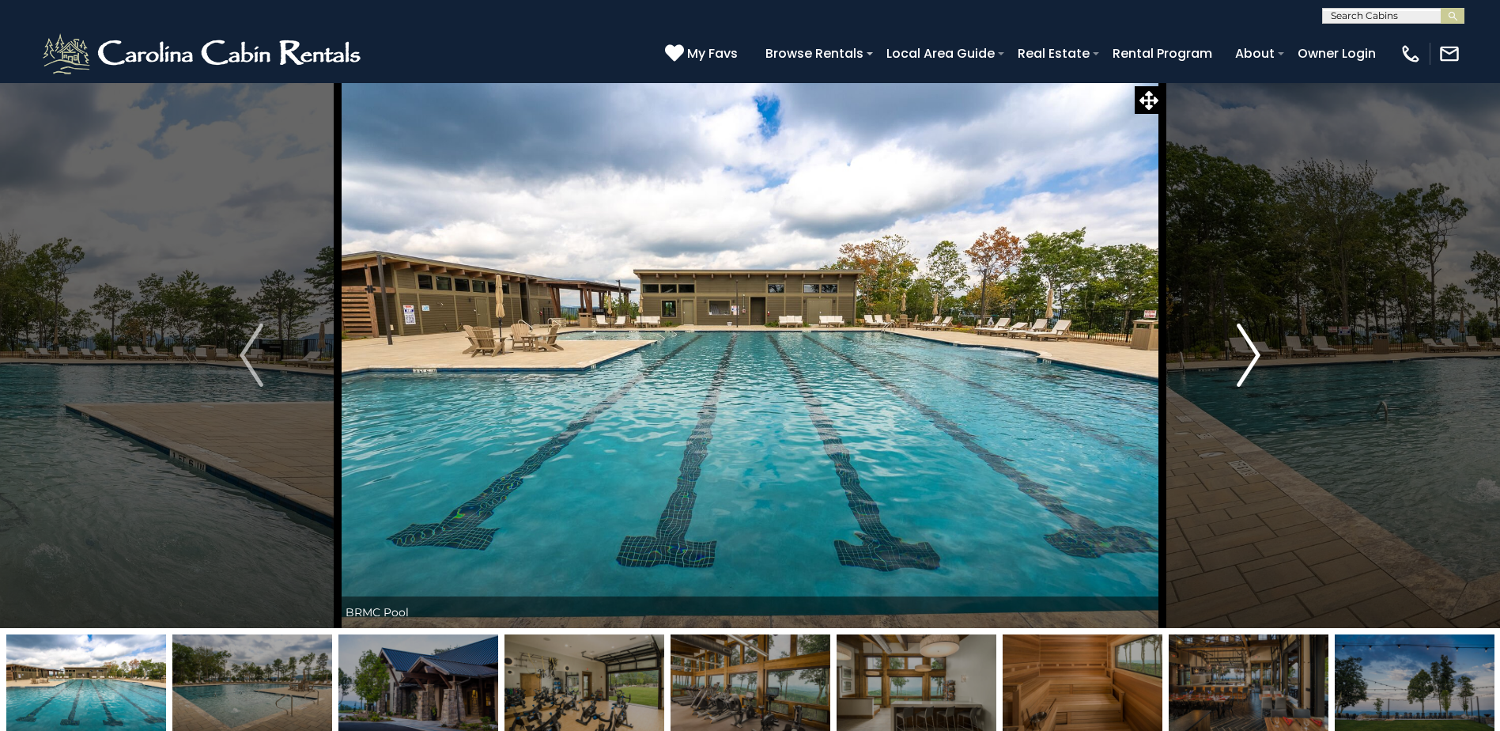
click at [1253, 357] on img "Next" at bounding box center [1249, 354] width 24 height 63
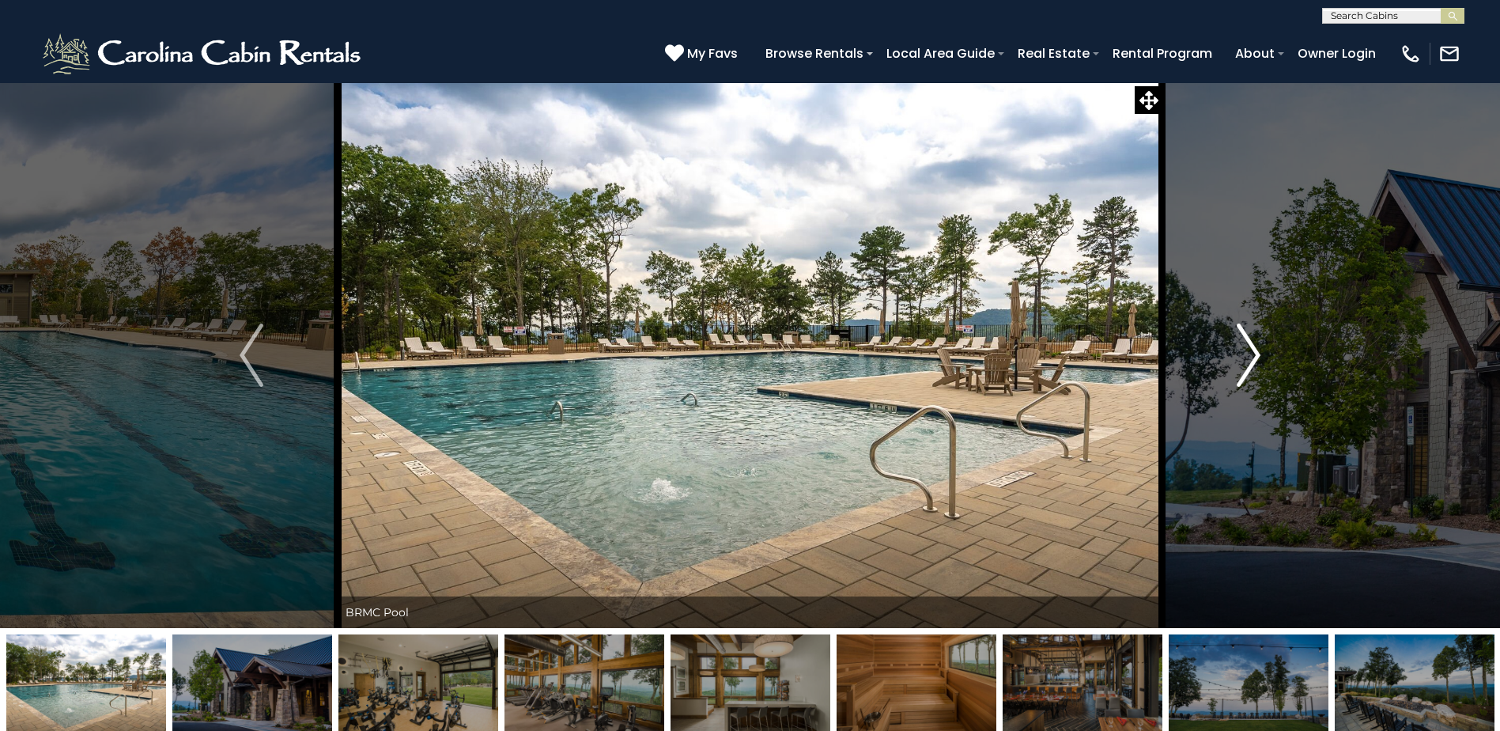
click at [1253, 357] on img "Next" at bounding box center [1249, 354] width 24 height 63
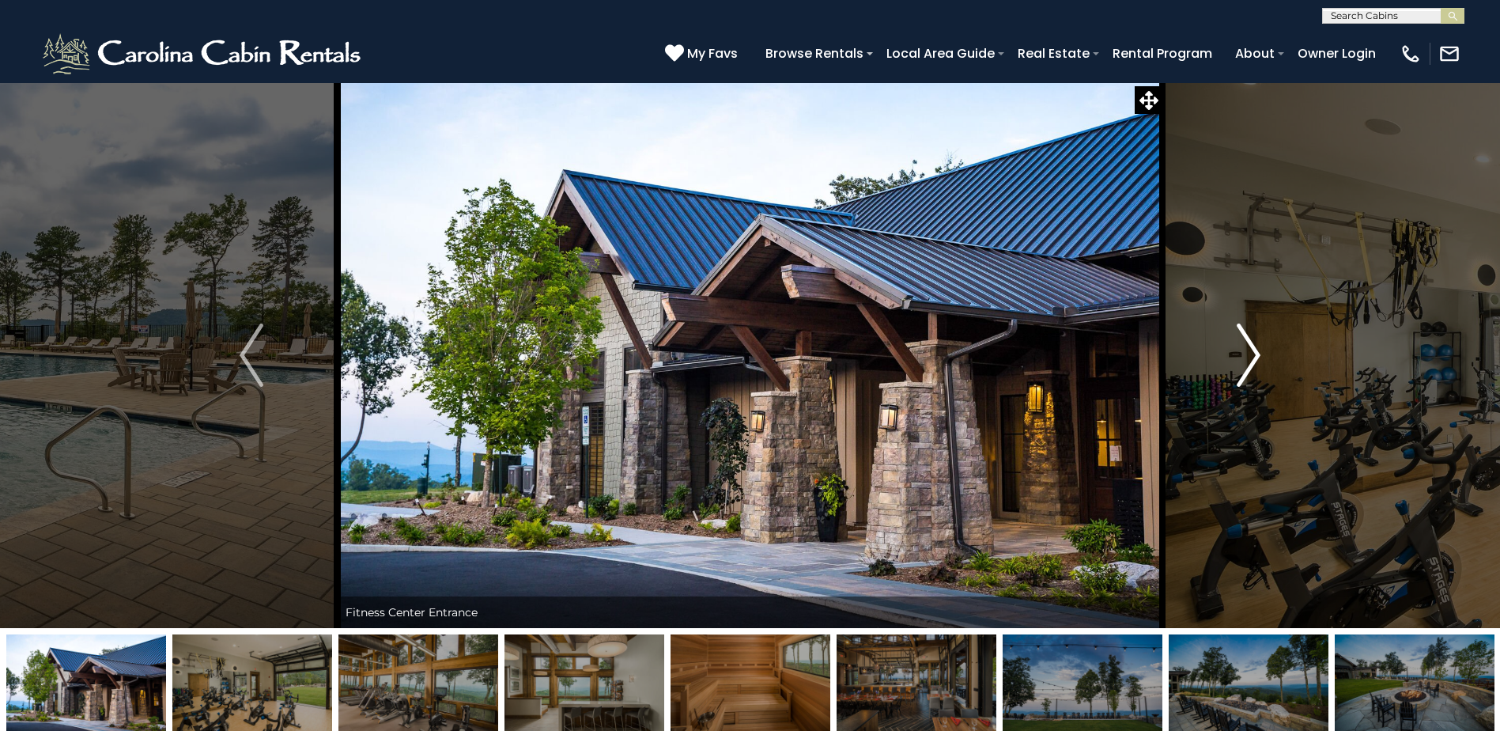
click at [1253, 357] on img "Next" at bounding box center [1249, 354] width 24 height 63
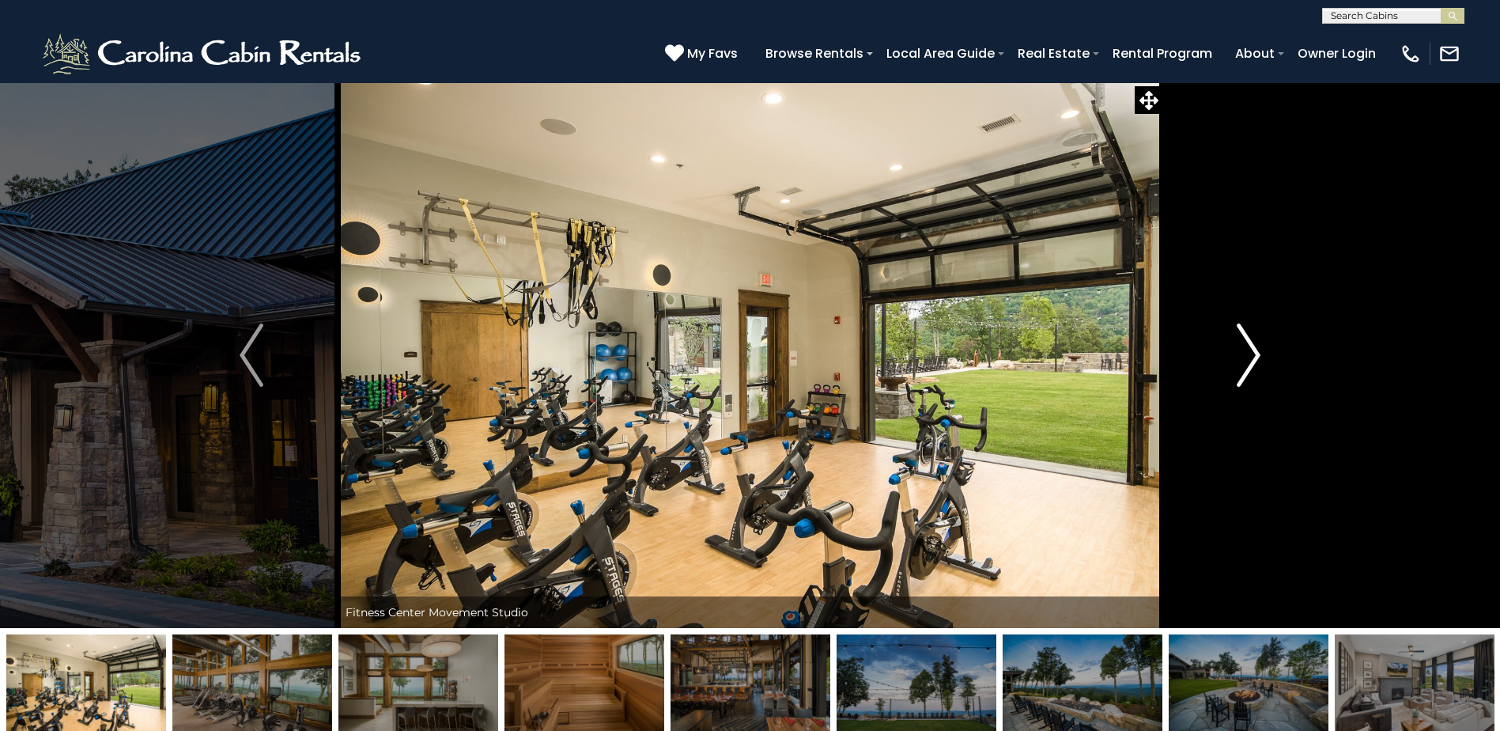
click at [1253, 357] on img "Next" at bounding box center [1249, 354] width 24 height 63
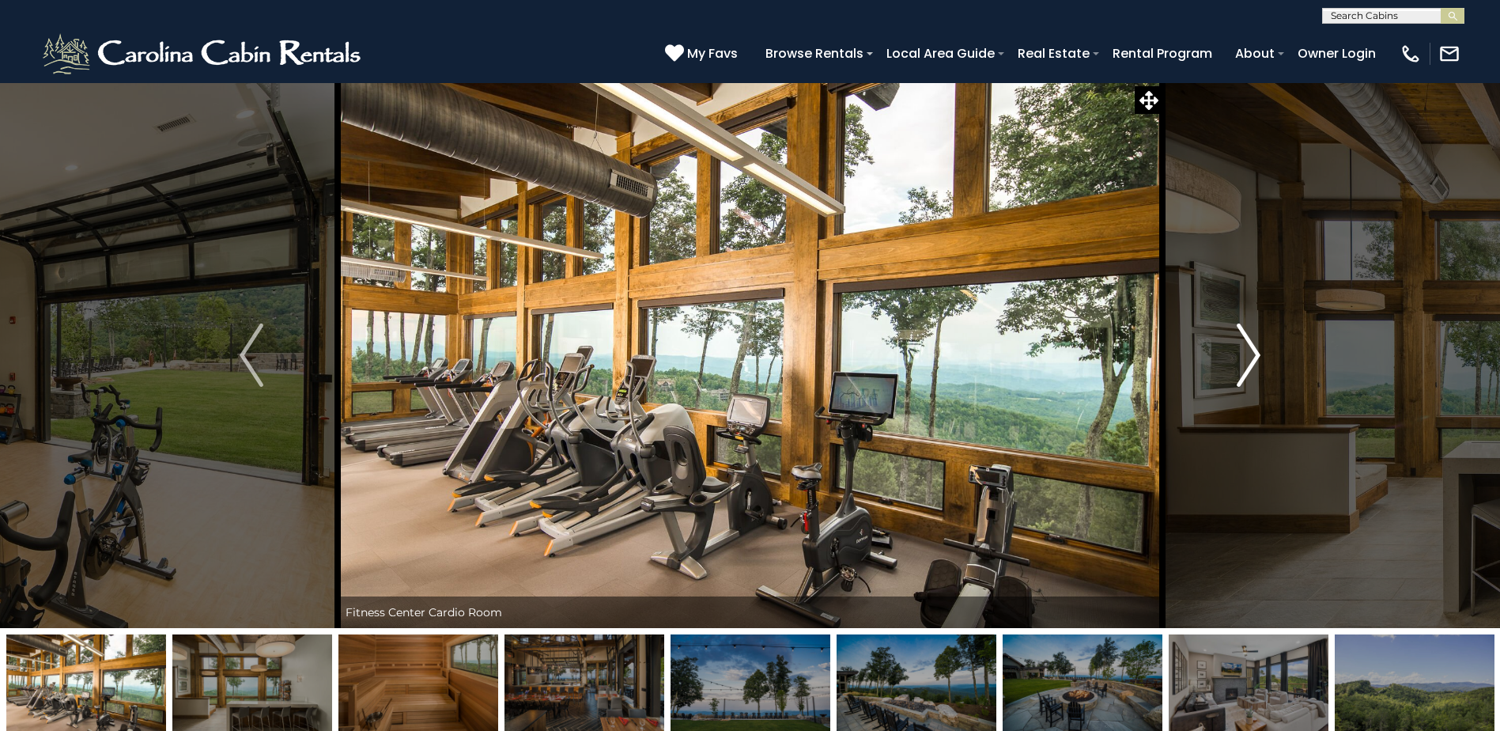
click at [1253, 357] on img "Next" at bounding box center [1249, 354] width 24 height 63
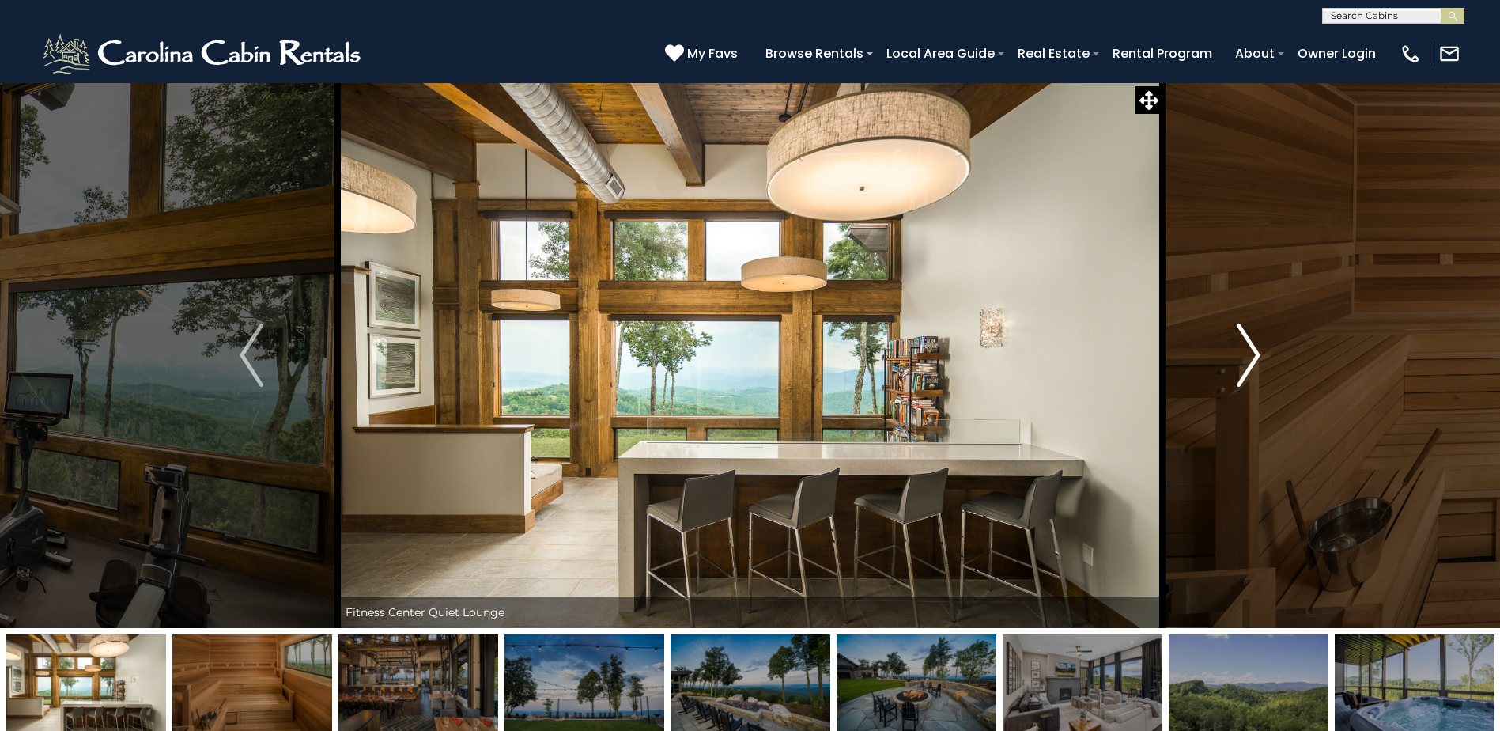
click at [1253, 357] on img "Next" at bounding box center [1249, 354] width 24 height 63
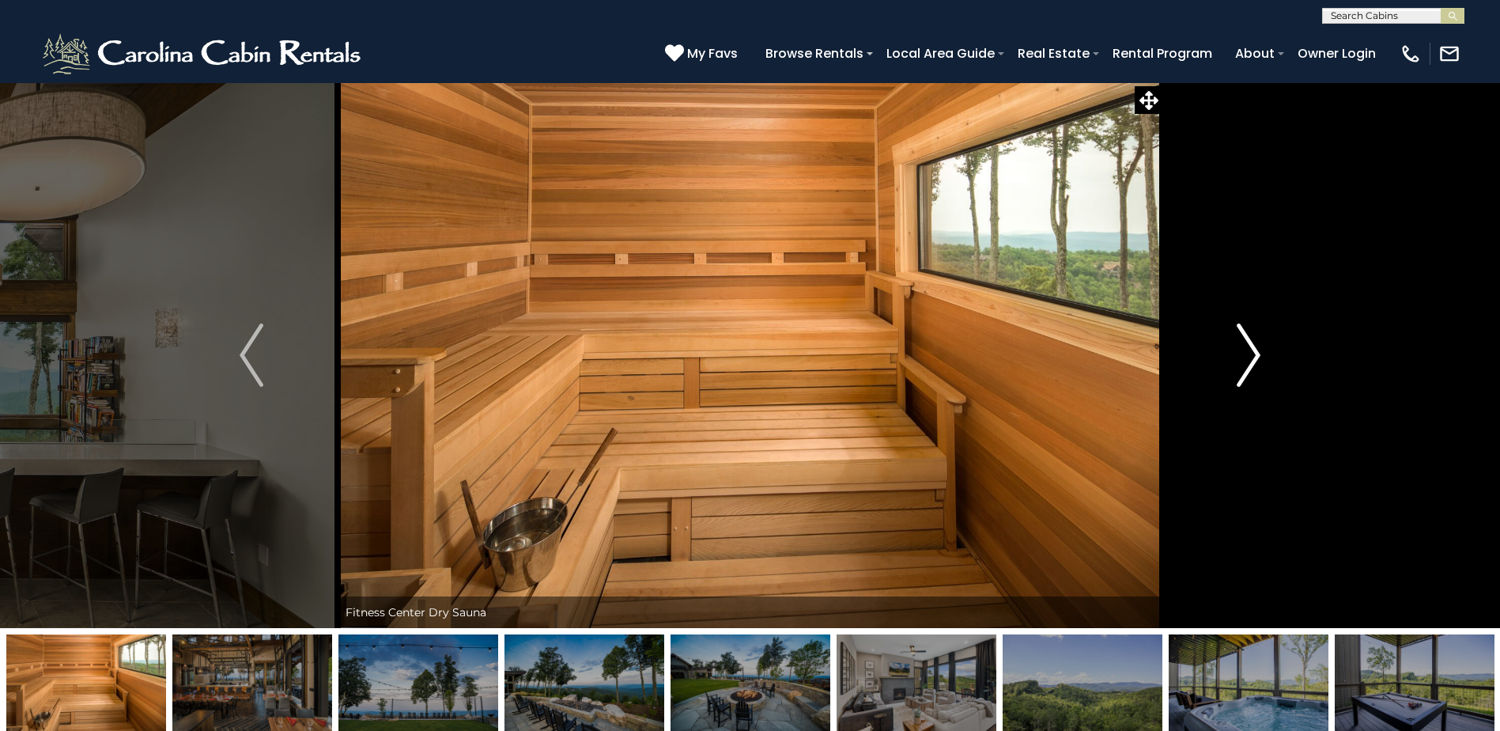
click at [1253, 357] on img "Next" at bounding box center [1249, 354] width 24 height 63
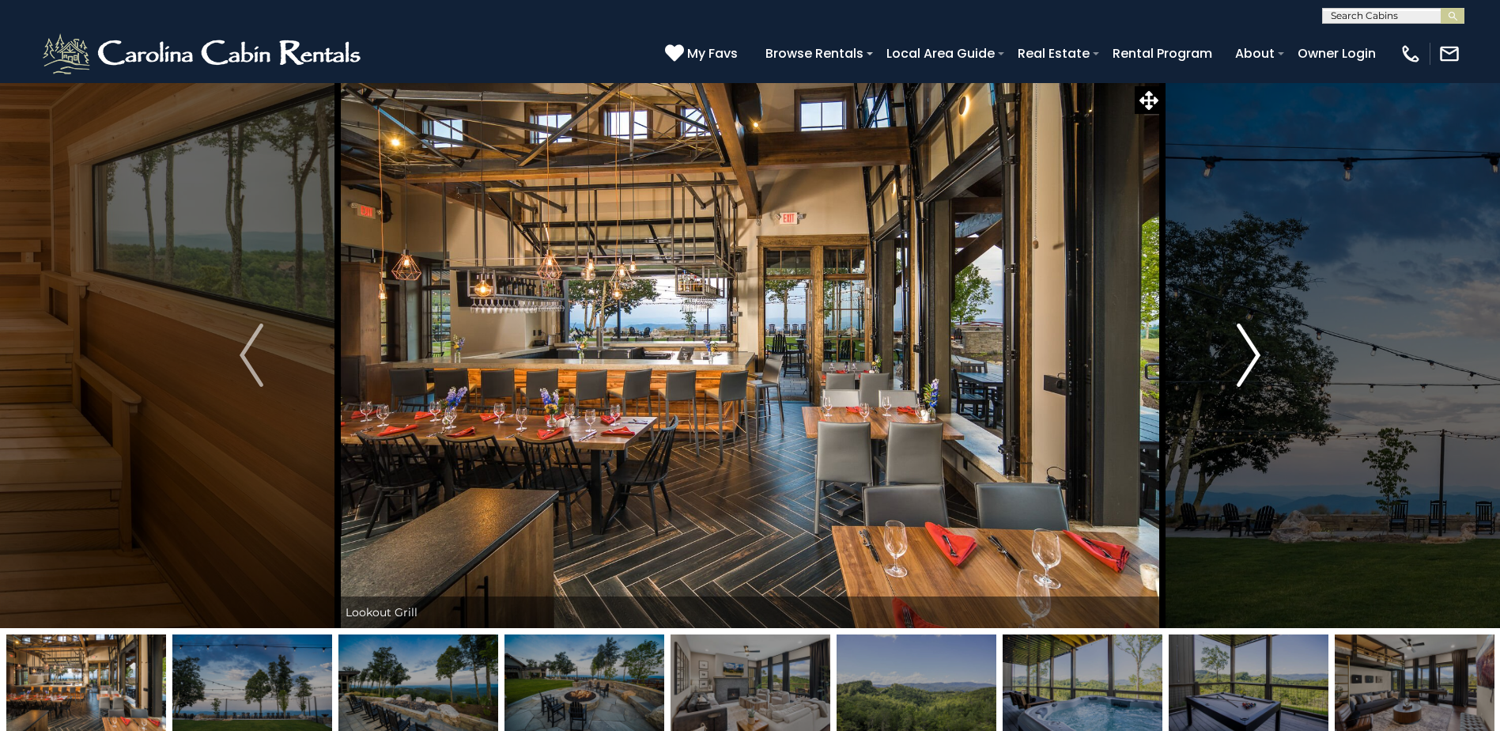
click at [1253, 357] on img "Next" at bounding box center [1249, 354] width 24 height 63
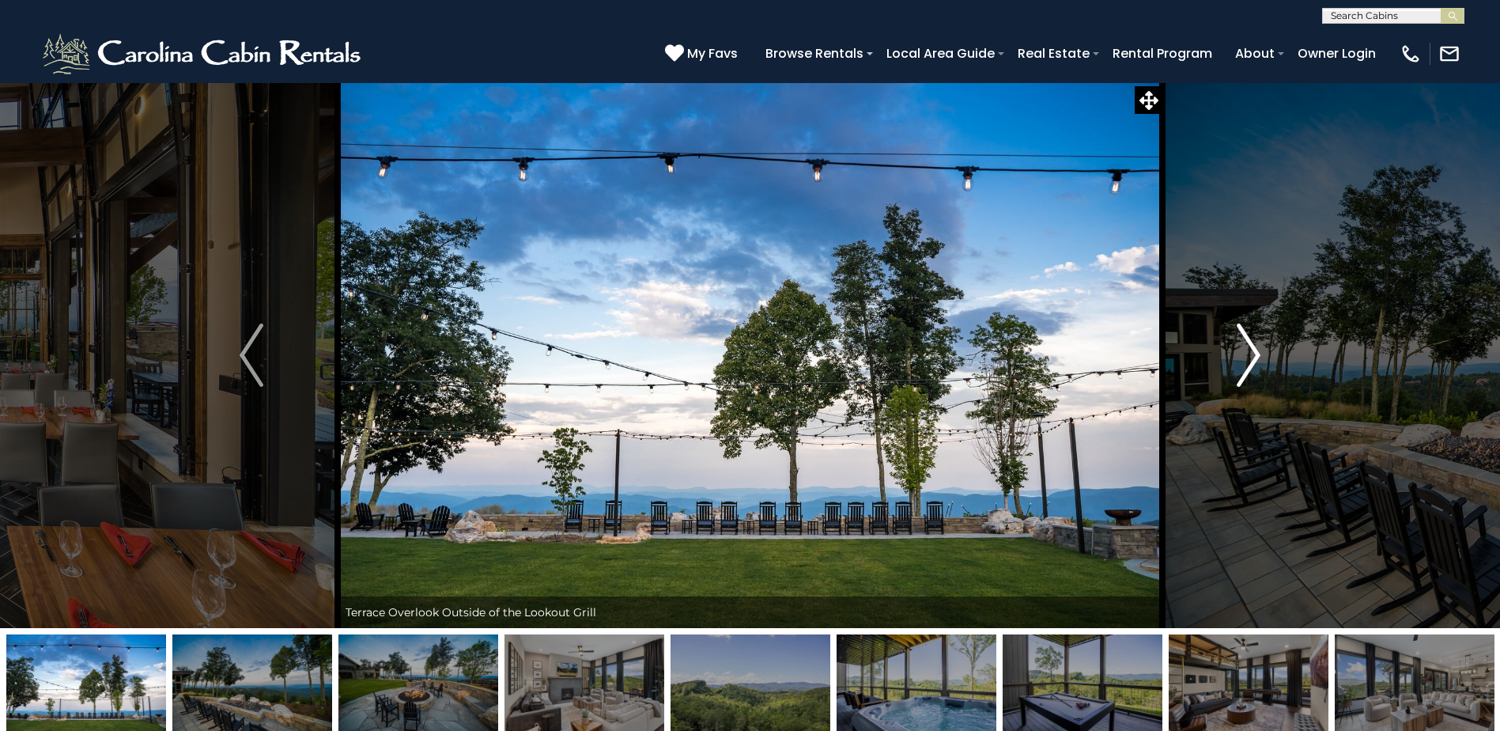
click at [1253, 357] on img "Next" at bounding box center [1249, 354] width 24 height 63
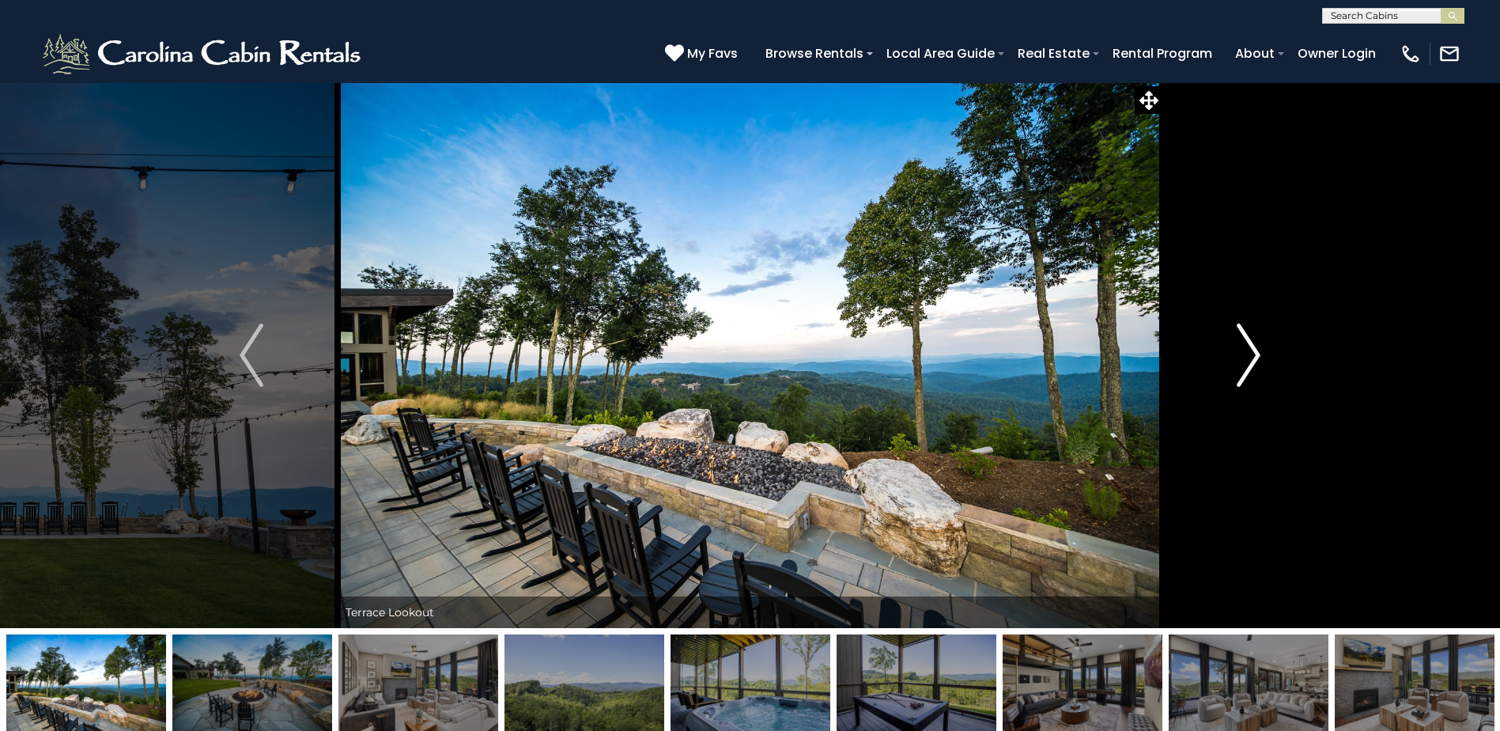
click at [1253, 357] on img "Next" at bounding box center [1249, 354] width 24 height 63
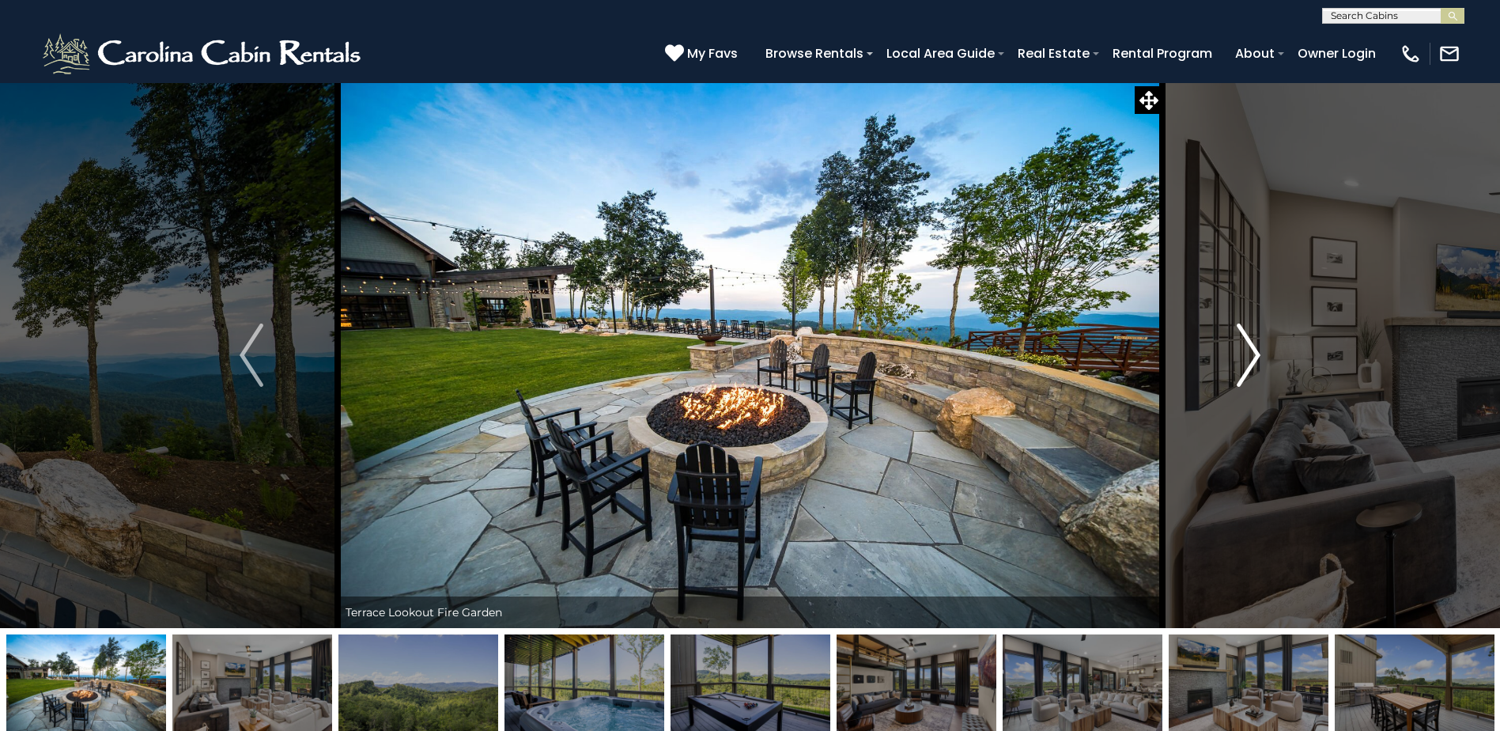
click at [1253, 357] on img "Next" at bounding box center [1249, 354] width 24 height 63
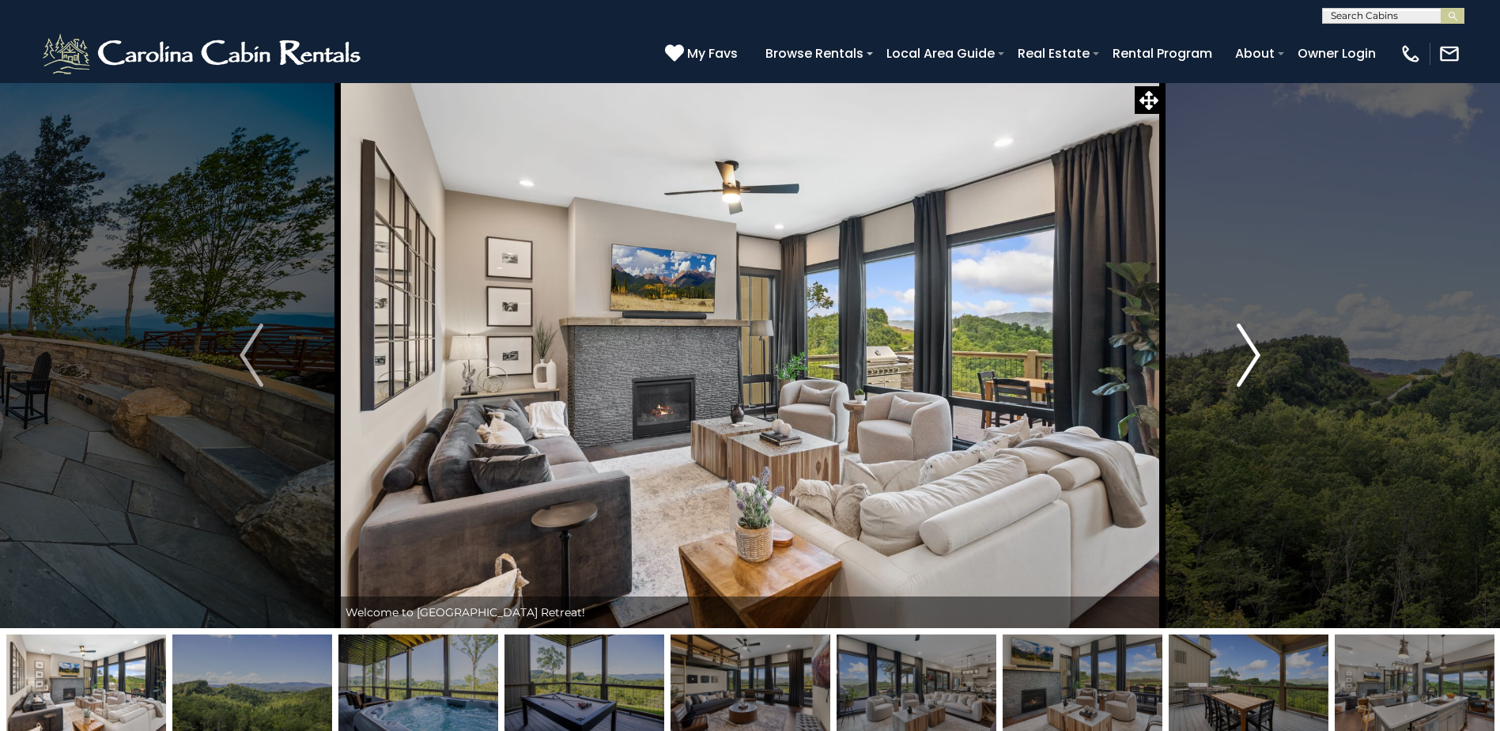
click at [1253, 357] on img "Next" at bounding box center [1249, 354] width 24 height 63
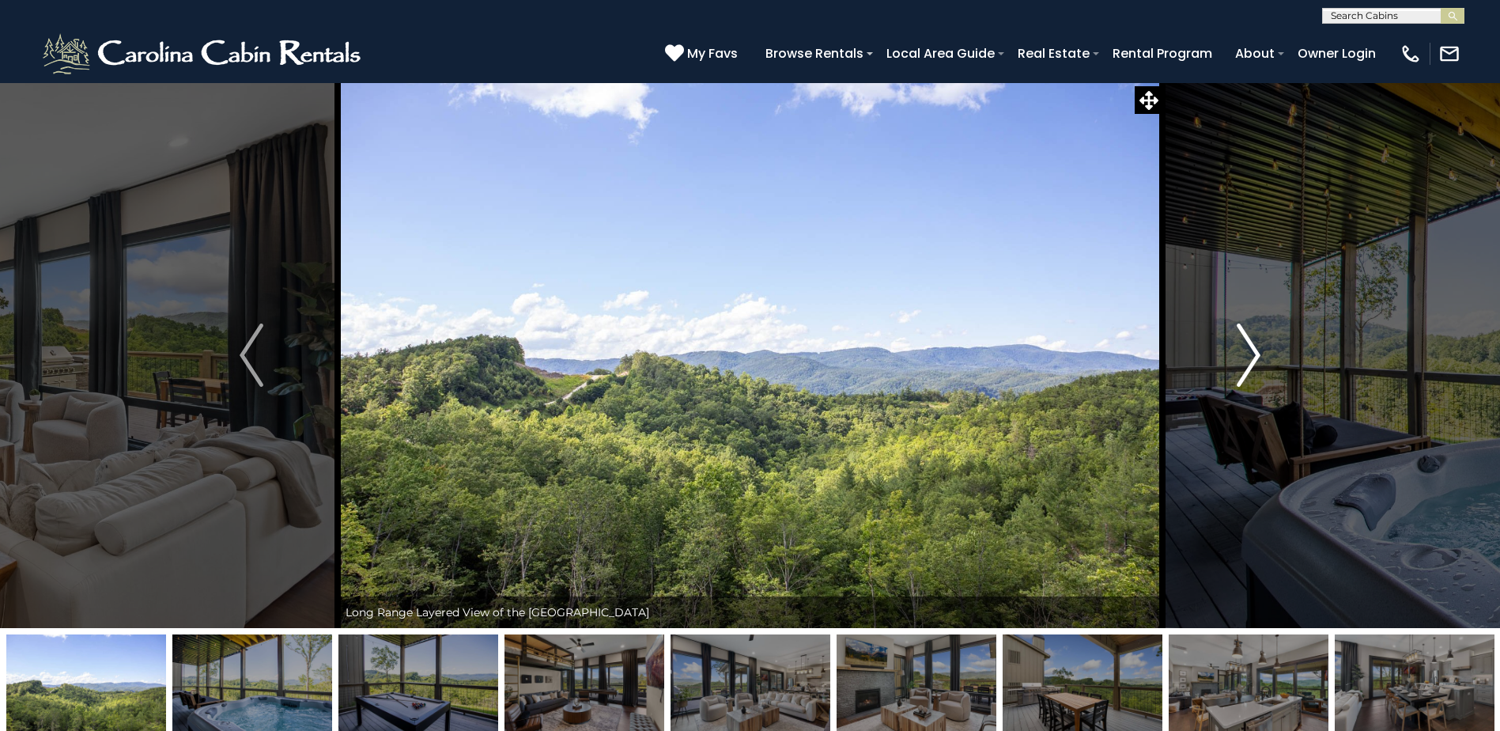
click at [1253, 357] on img "Next" at bounding box center [1249, 354] width 24 height 63
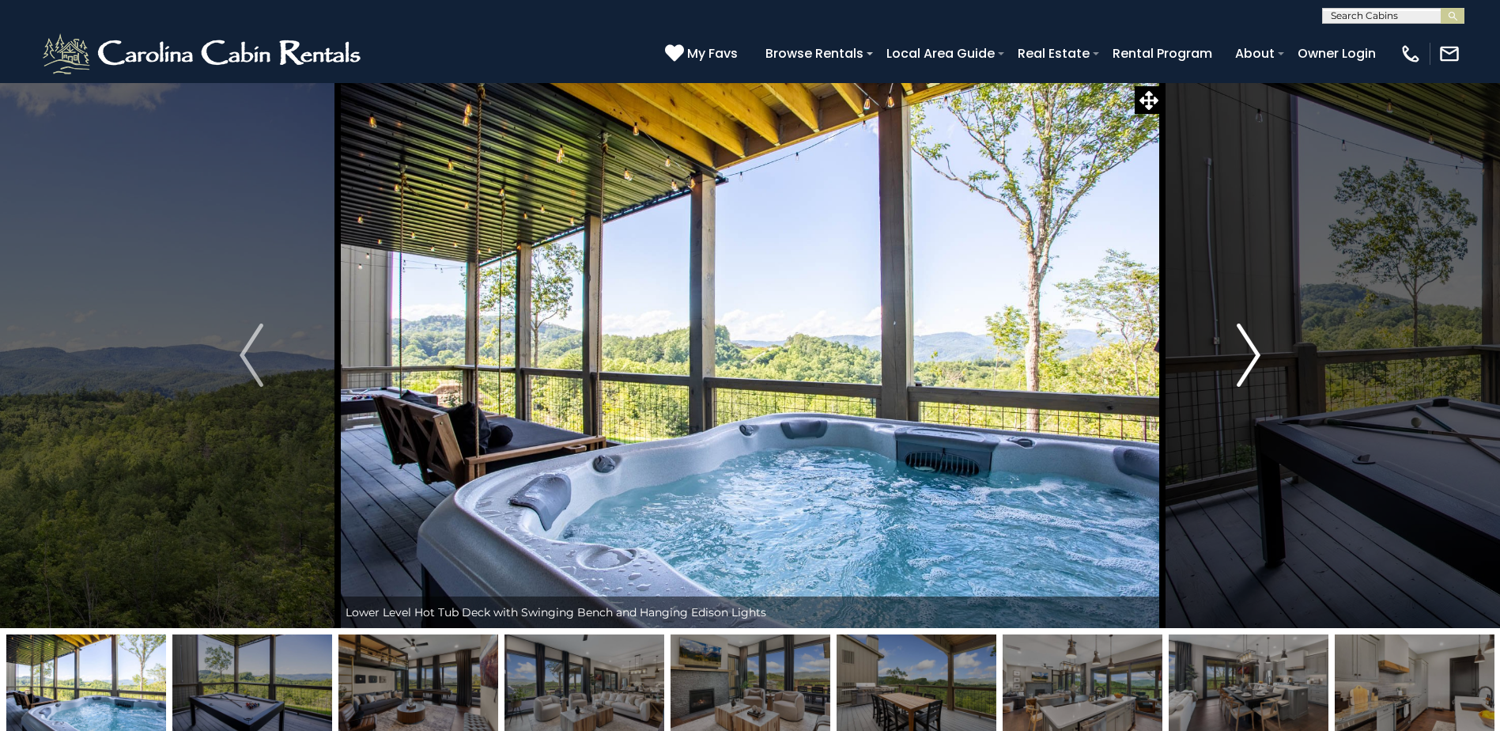
click at [1253, 357] on img "Next" at bounding box center [1249, 354] width 24 height 63
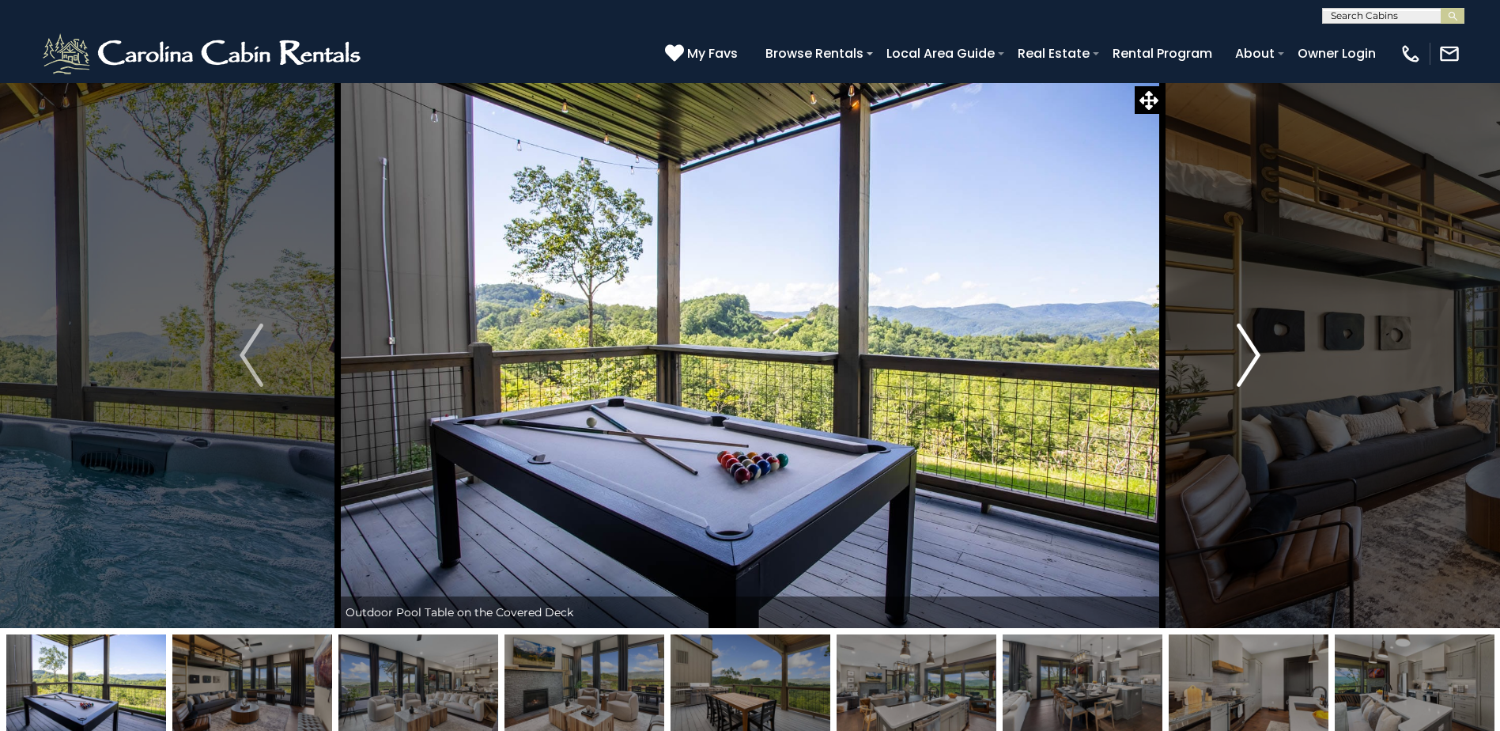
click at [1253, 357] on img "Next" at bounding box center [1249, 354] width 24 height 63
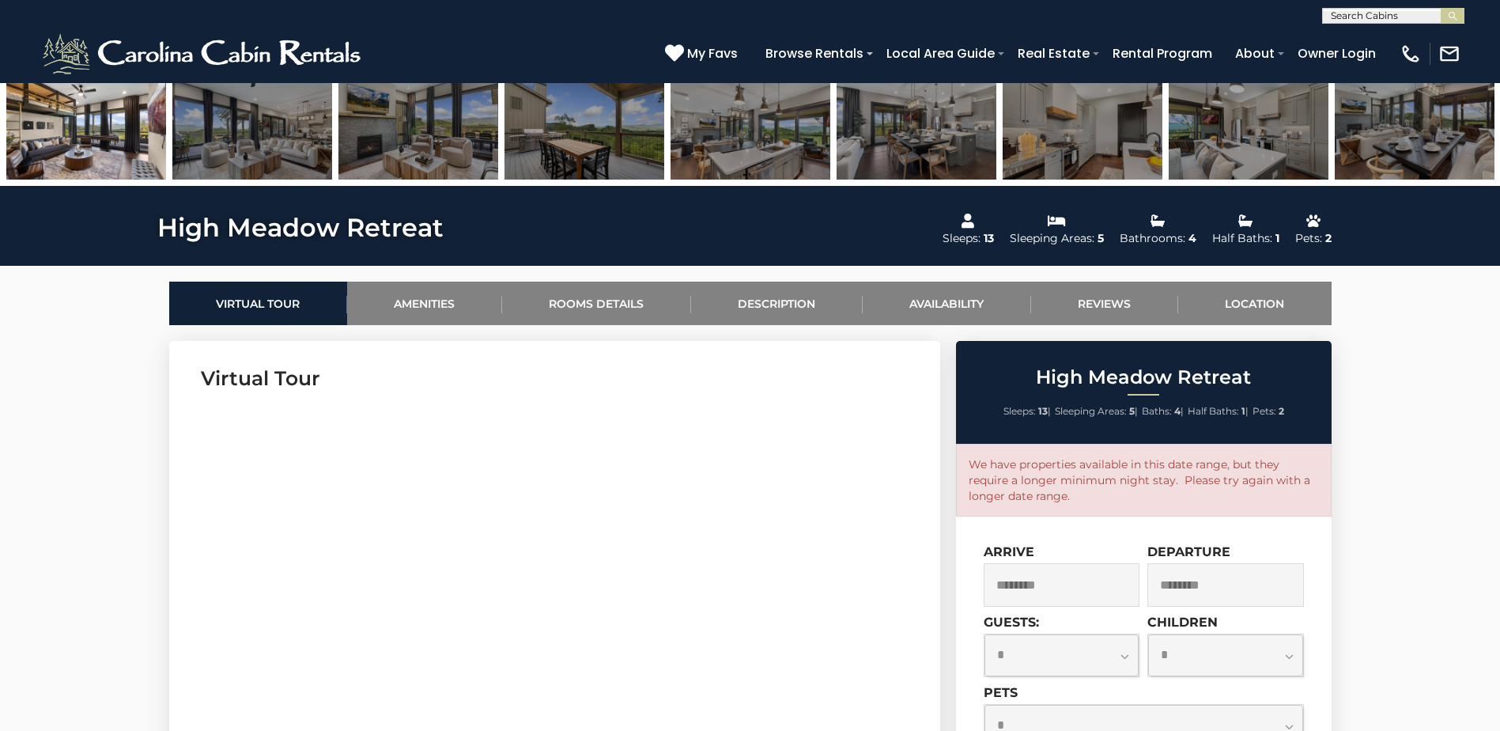
scroll to position [712, 0]
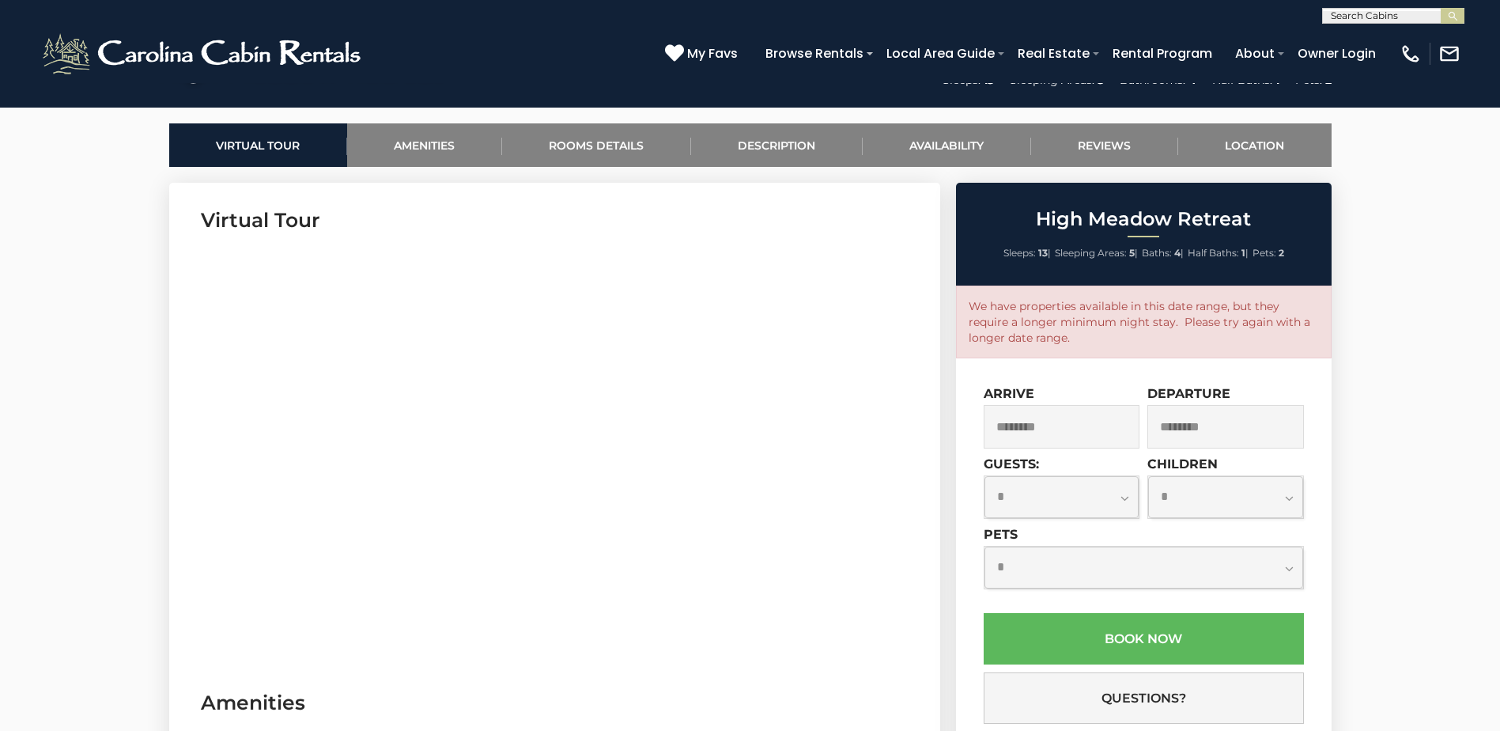
click at [1124, 501] on select "**********" at bounding box center [1062, 497] width 155 height 42
select select "*"
click at [985, 476] on select "**********" at bounding box center [1062, 497] width 155 height 42
click at [1262, 499] on select "**********" at bounding box center [1225, 497] width 155 height 42
select select "*"
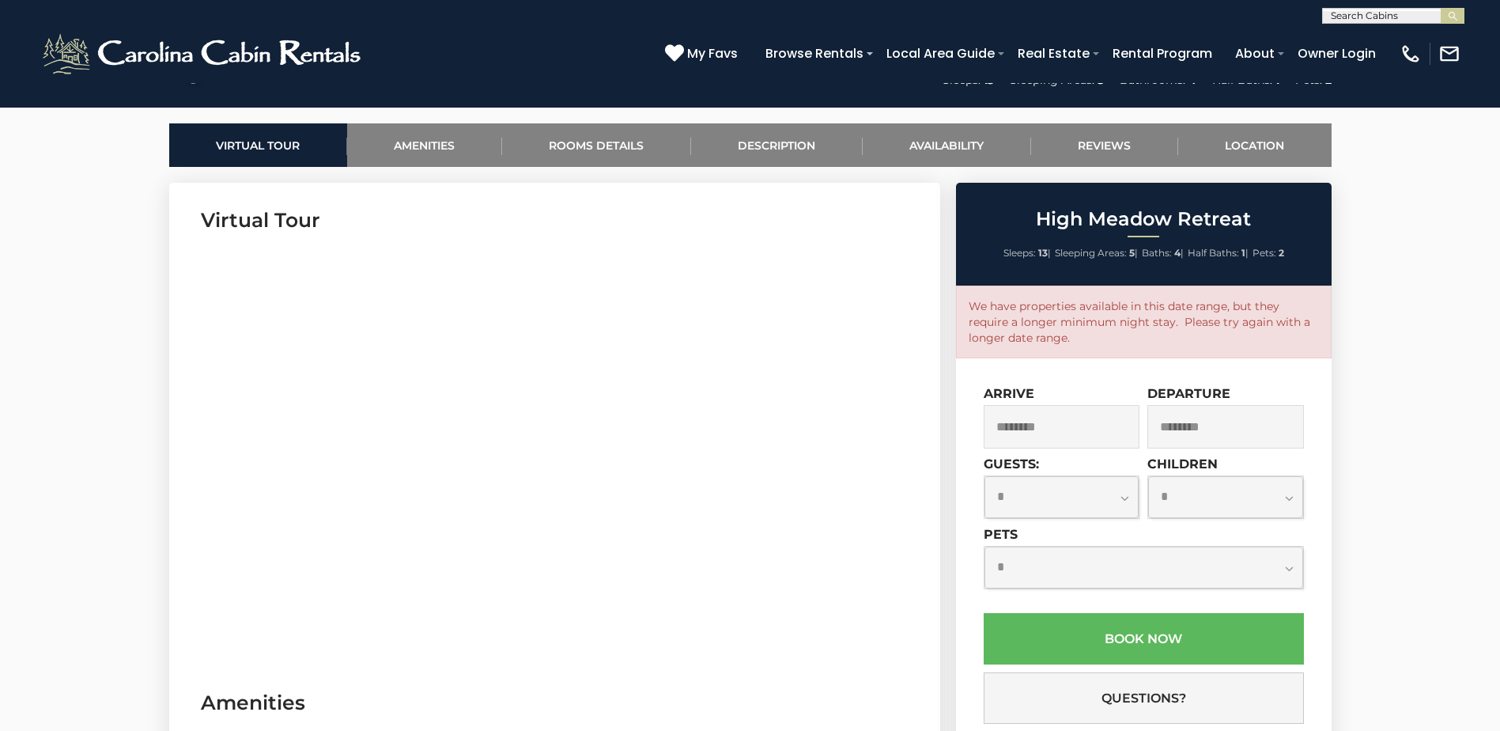
click at [1148, 476] on select "**********" at bounding box center [1225, 497] width 155 height 42
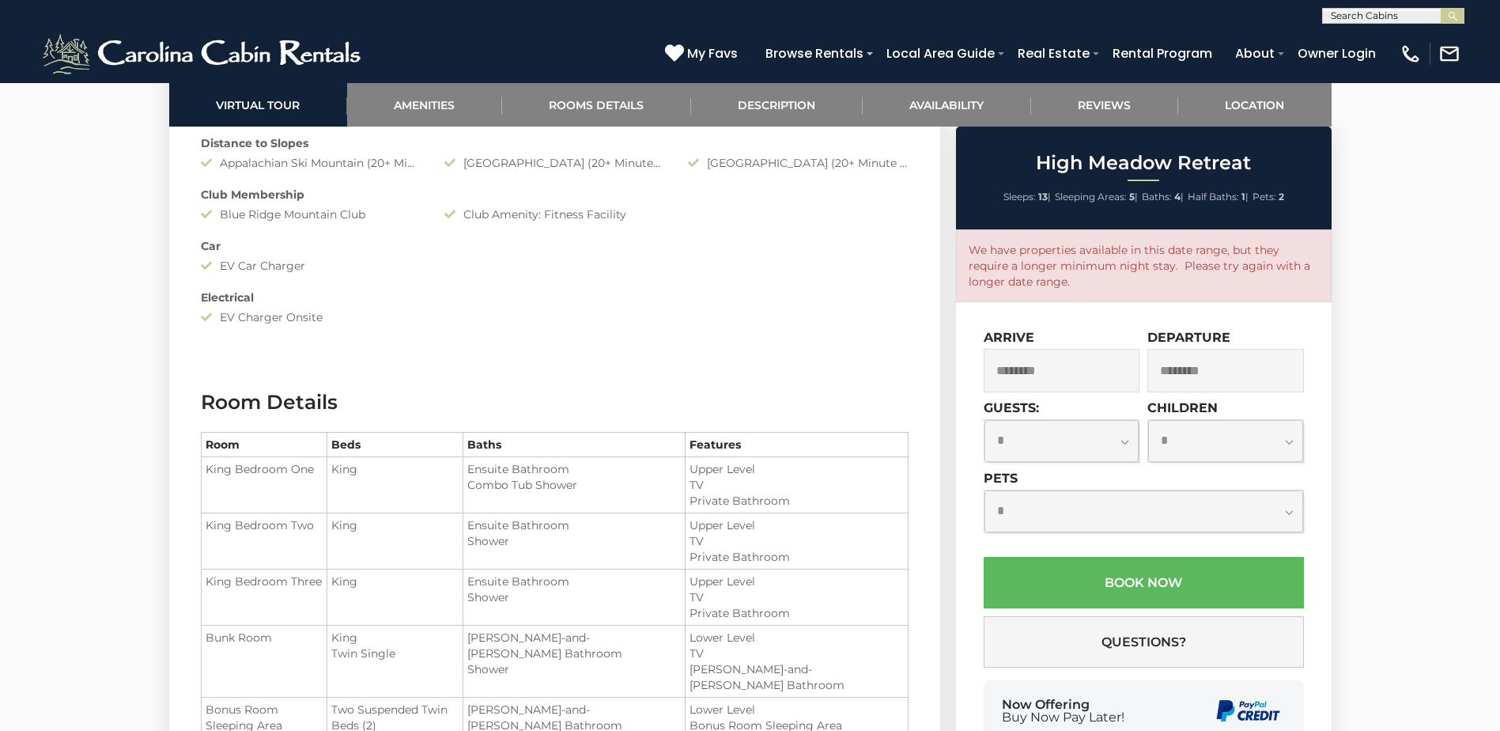
scroll to position [1424, 0]
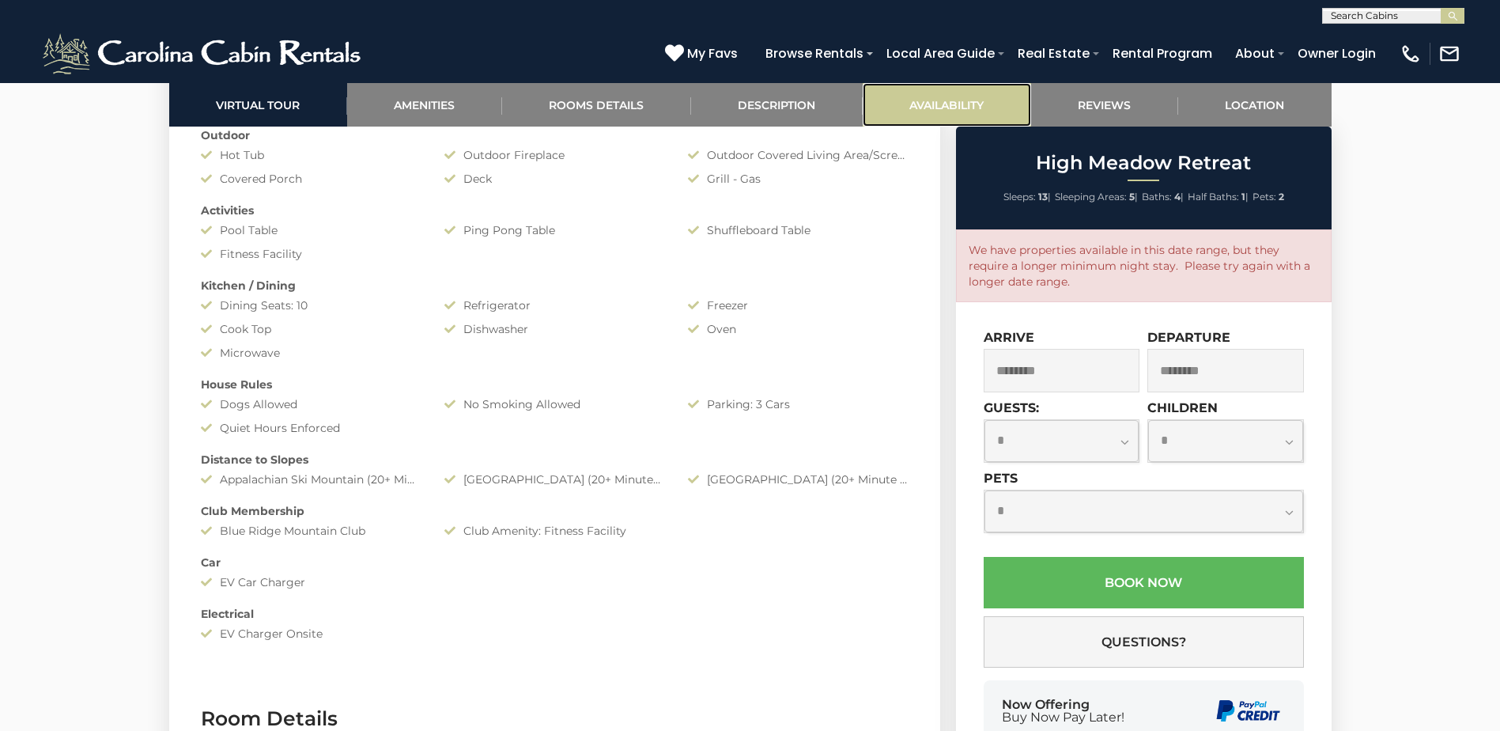
click at [960, 97] on link "Availability" at bounding box center [947, 104] width 168 height 43
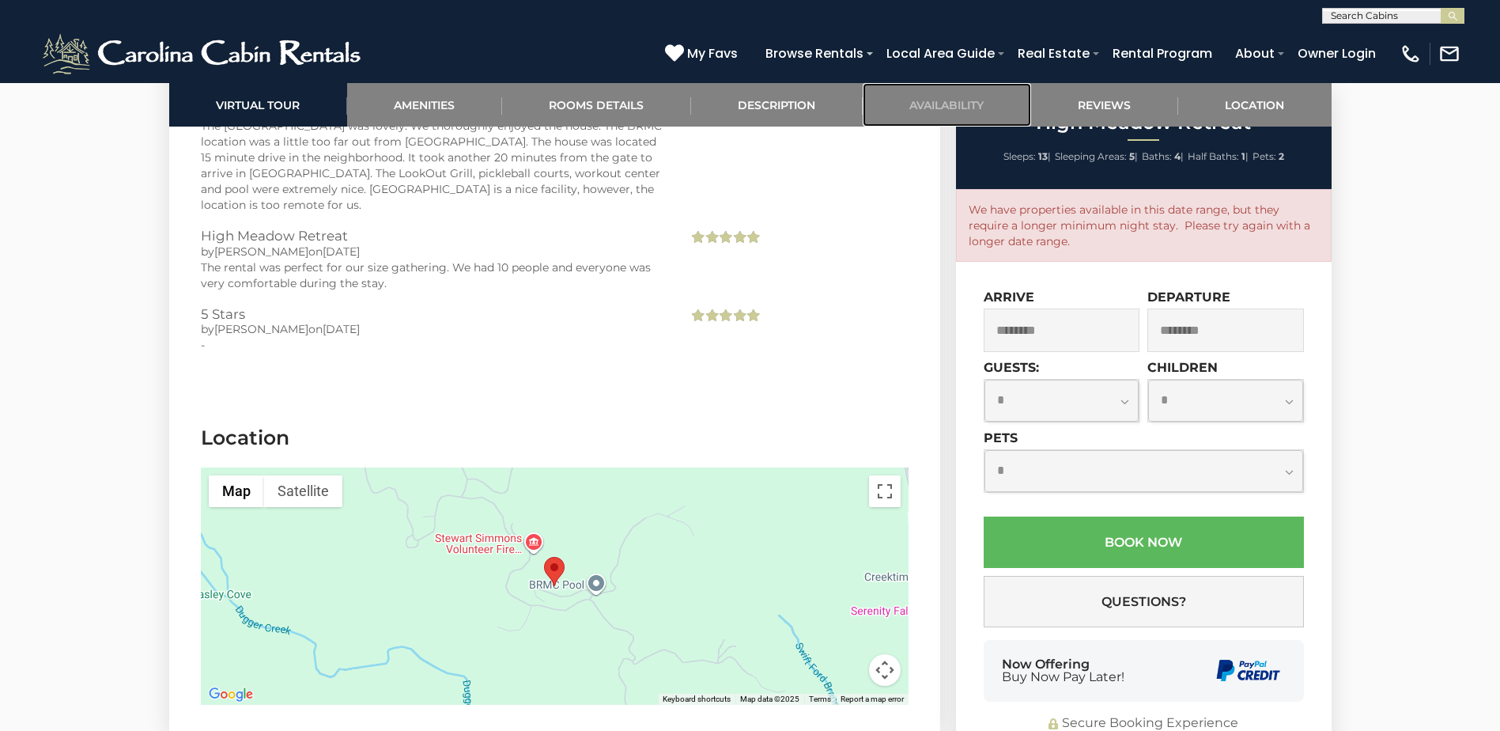
scroll to position [4058, 0]
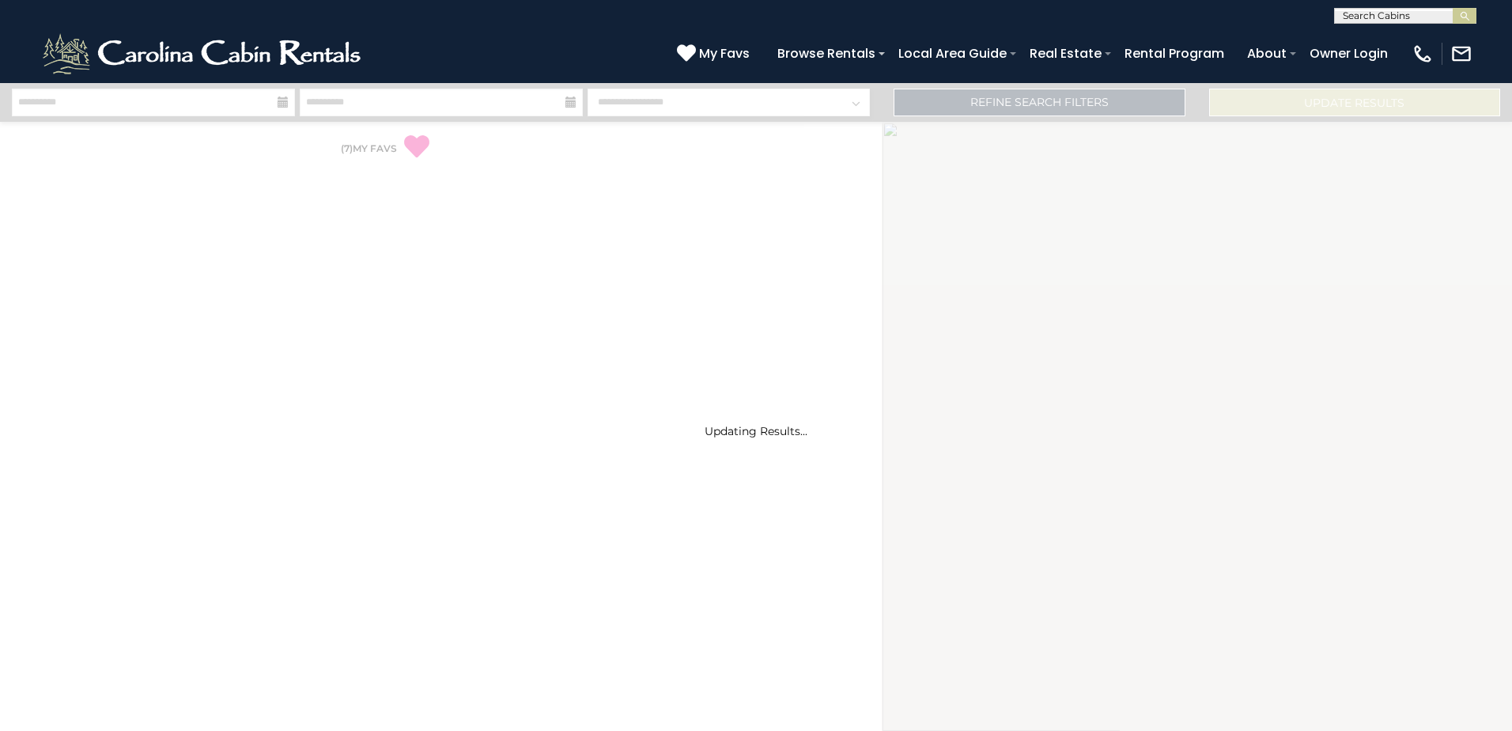
select select "*"
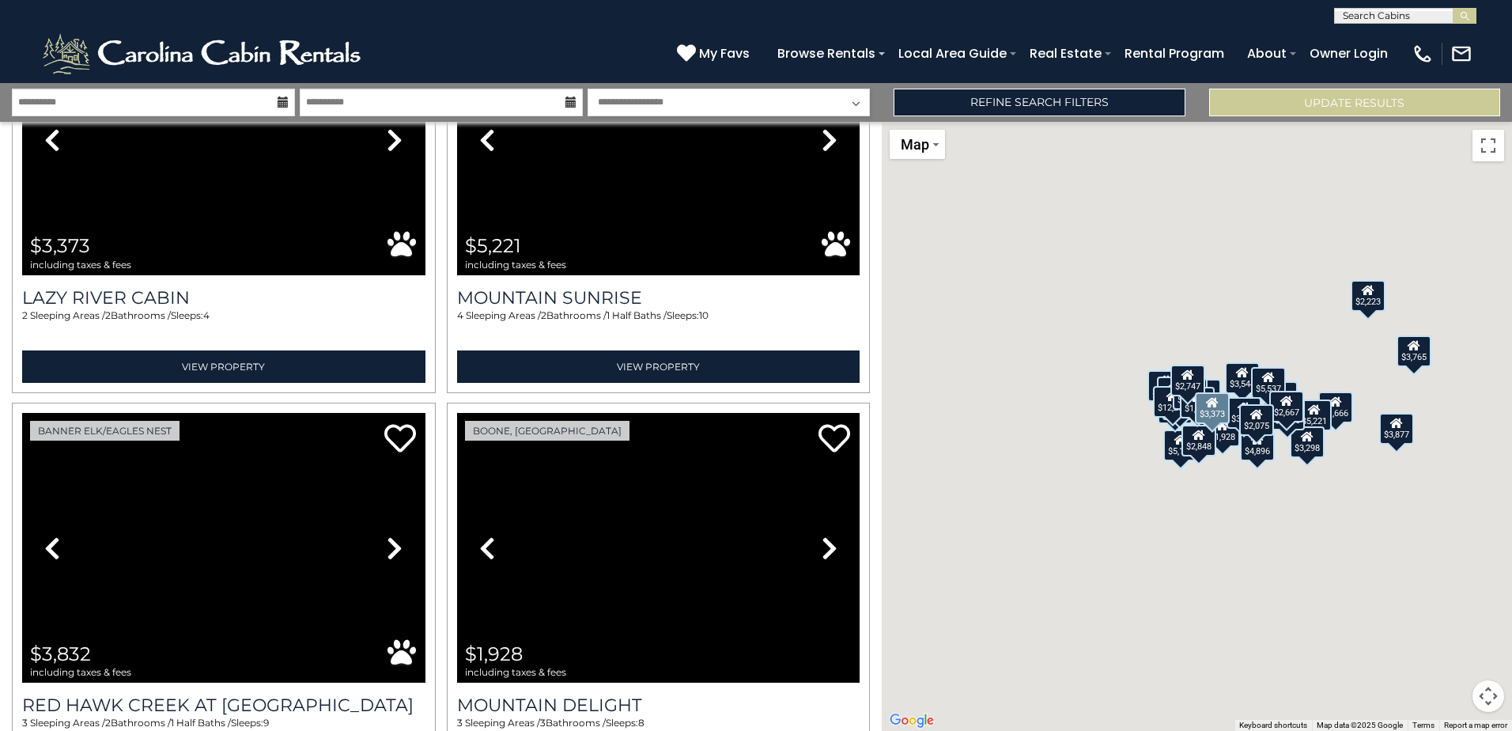
scroll to position [4745, 0]
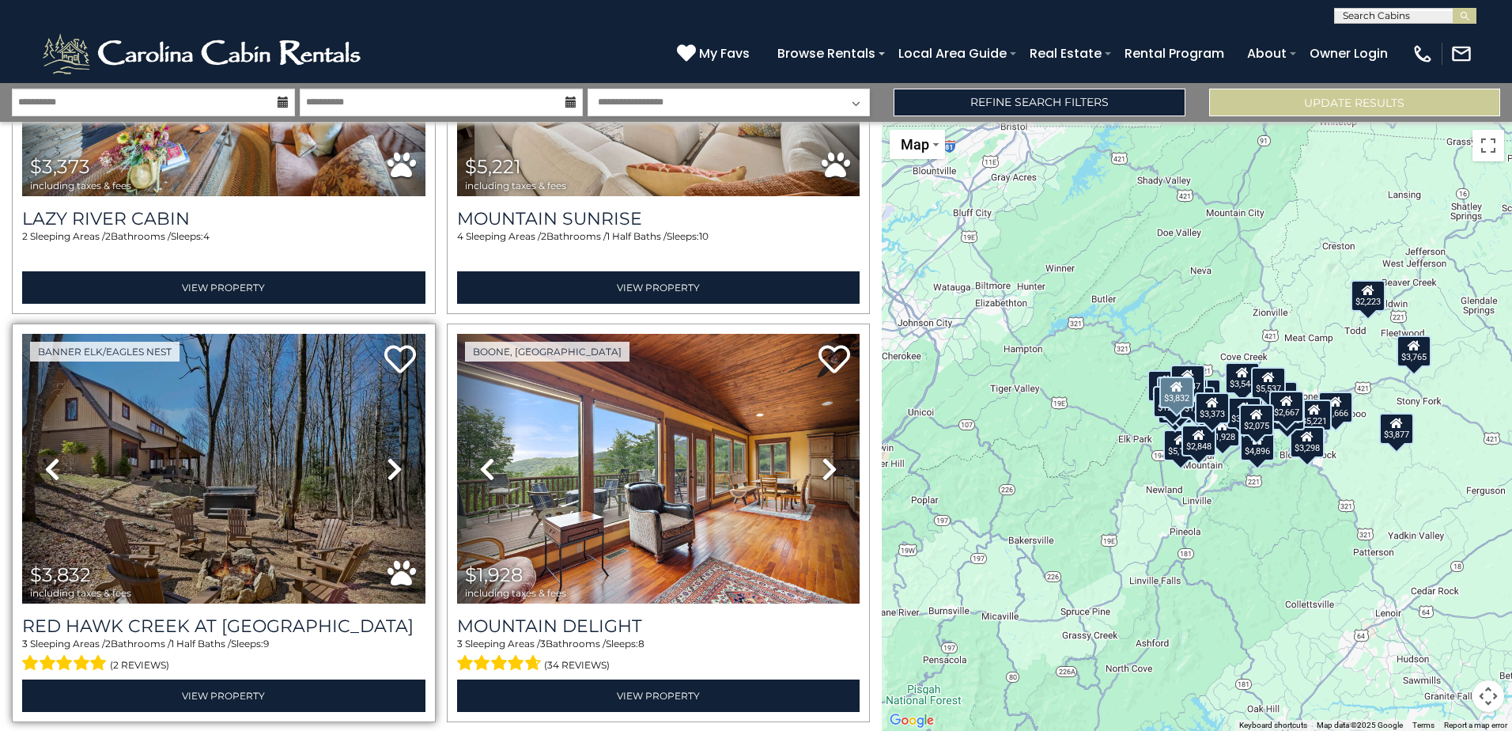
click at [389, 456] on icon at bounding box center [395, 468] width 16 height 25
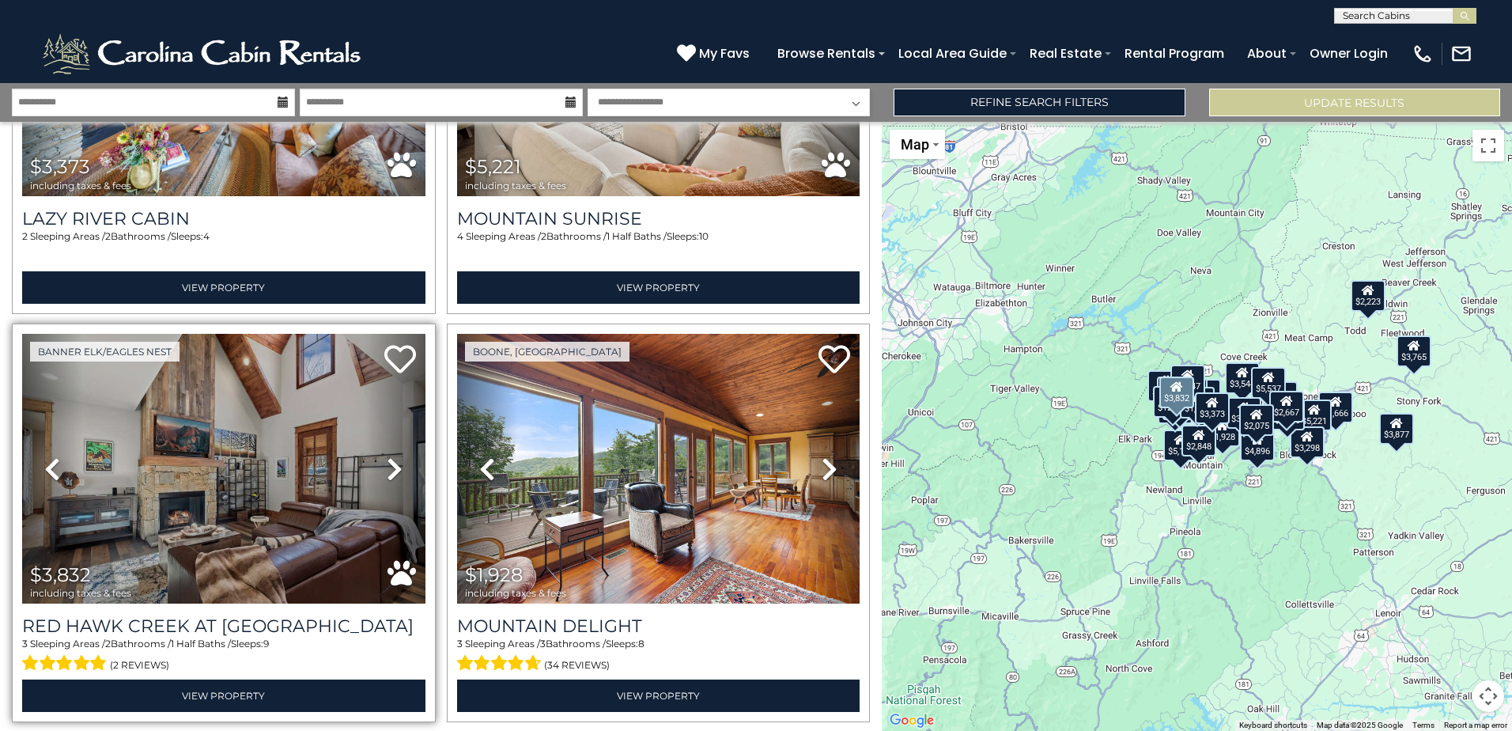
click at [389, 456] on icon at bounding box center [395, 468] width 16 height 25
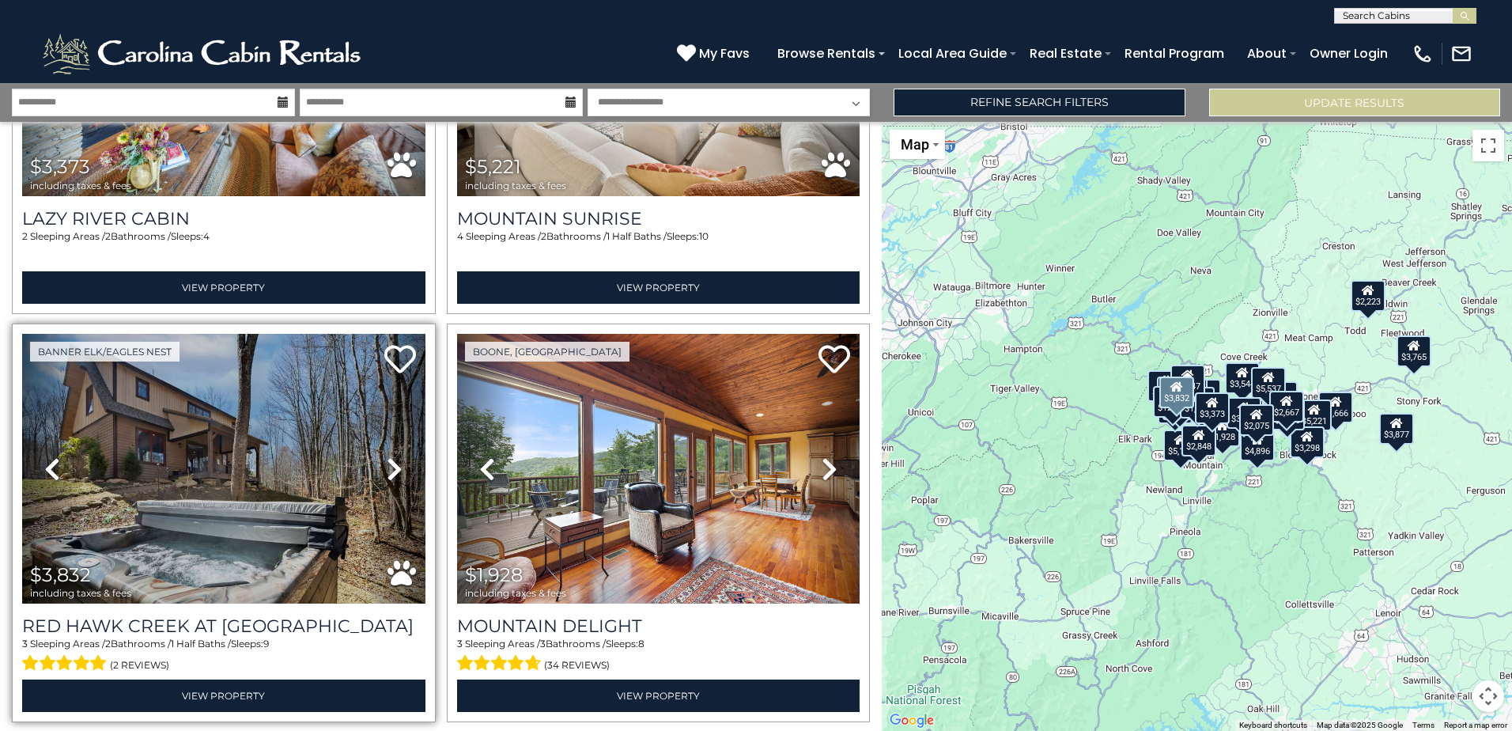
click at [389, 456] on icon at bounding box center [395, 468] width 16 height 25
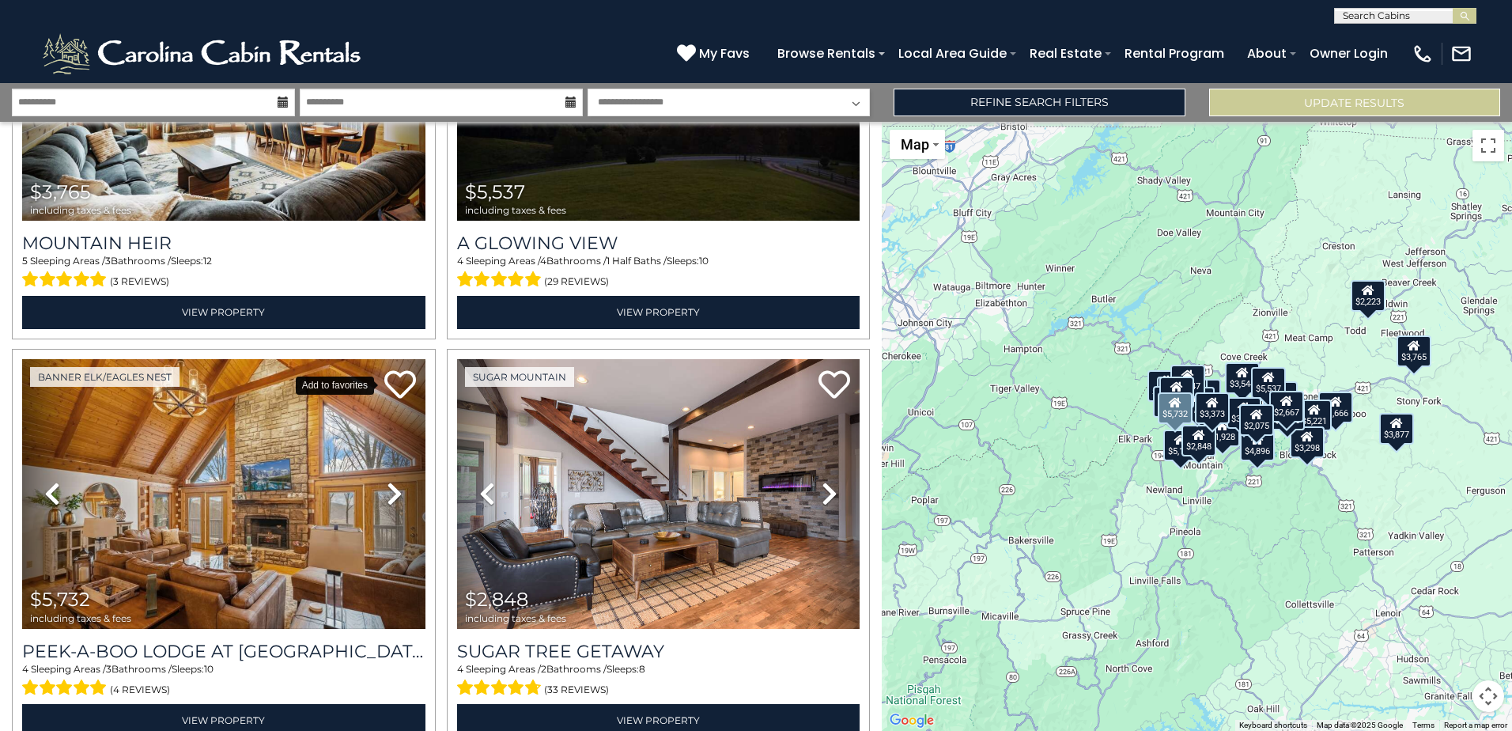
scroll to position [5609, 0]
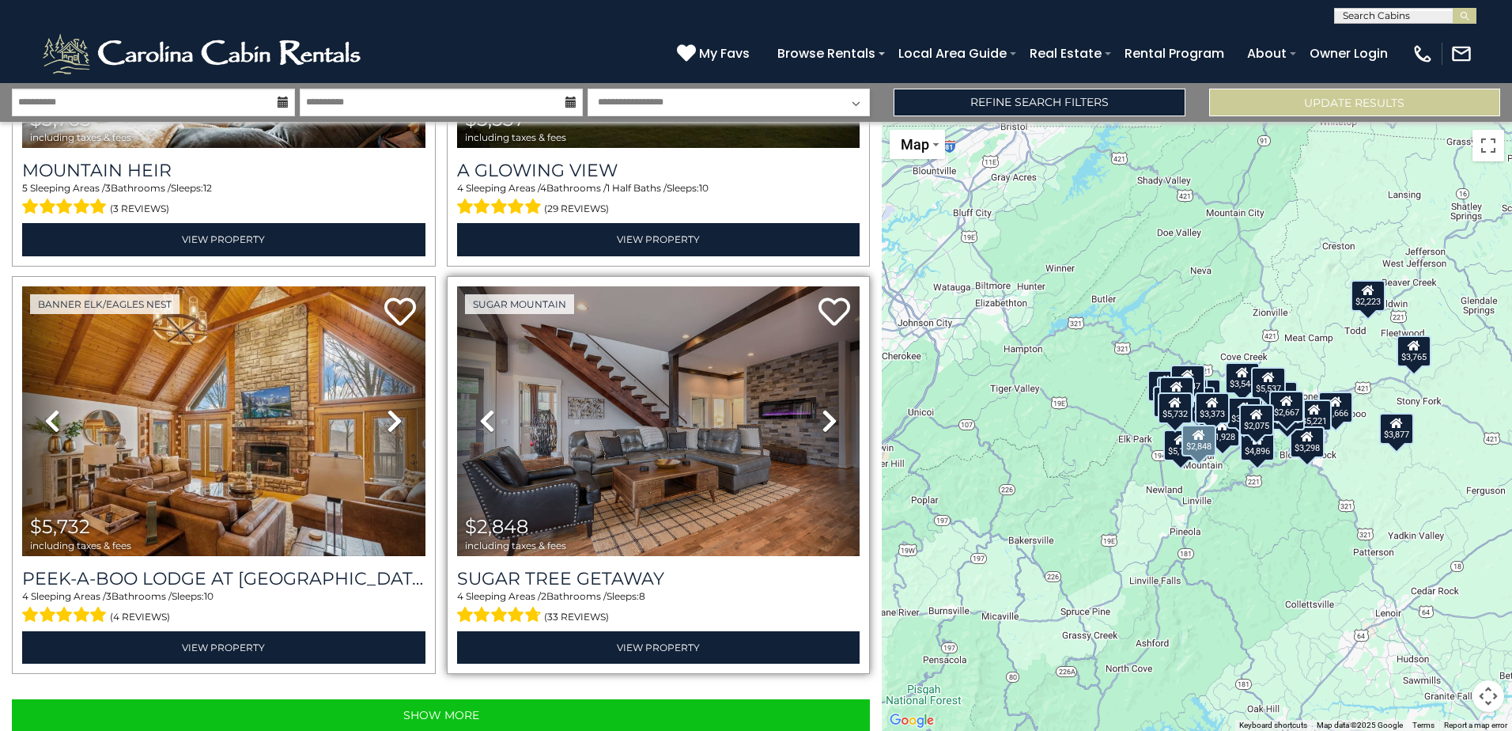
click at [822, 408] on icon at bounding box center [830, 420] width 16 height 25
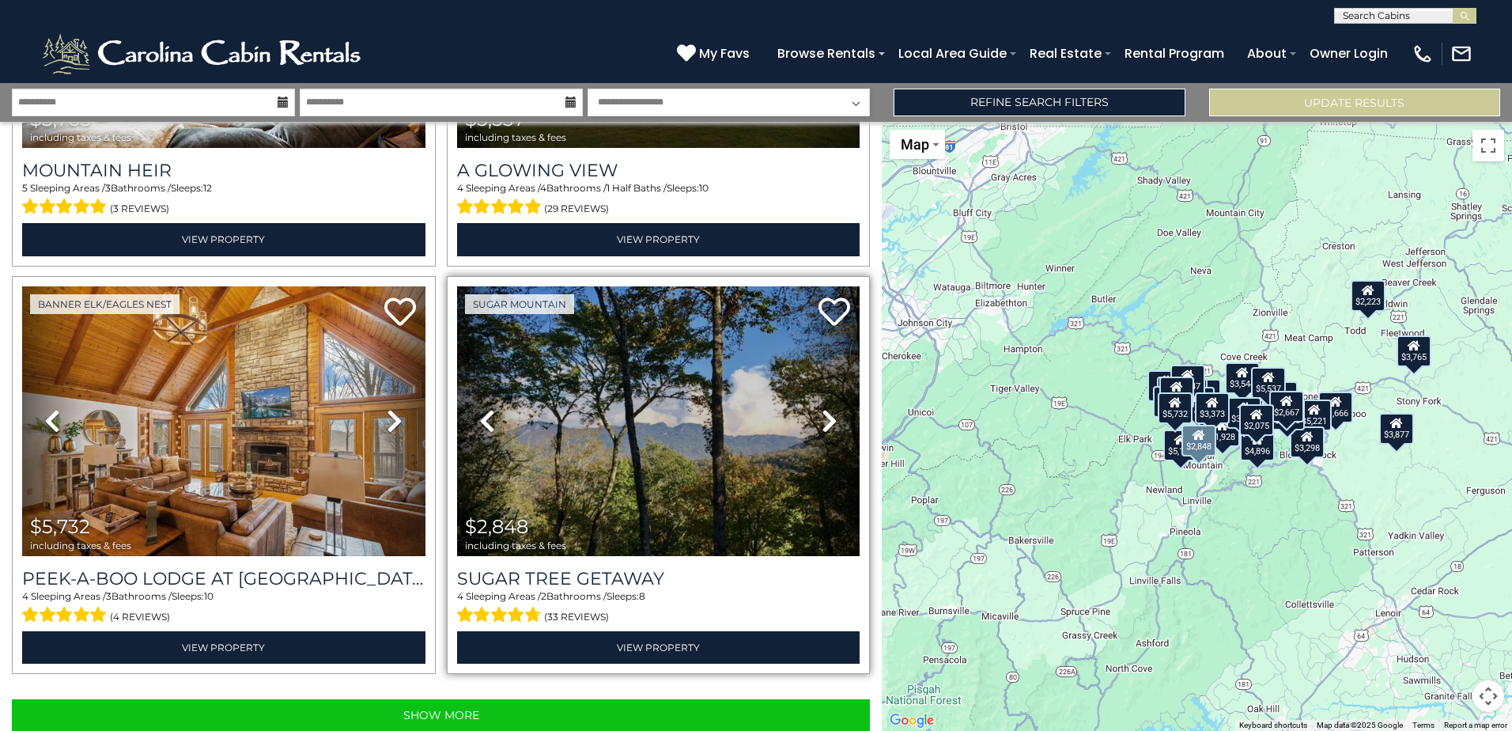
click at [822, 408] on icon at bounding box center [830, 420] width 16 height 25
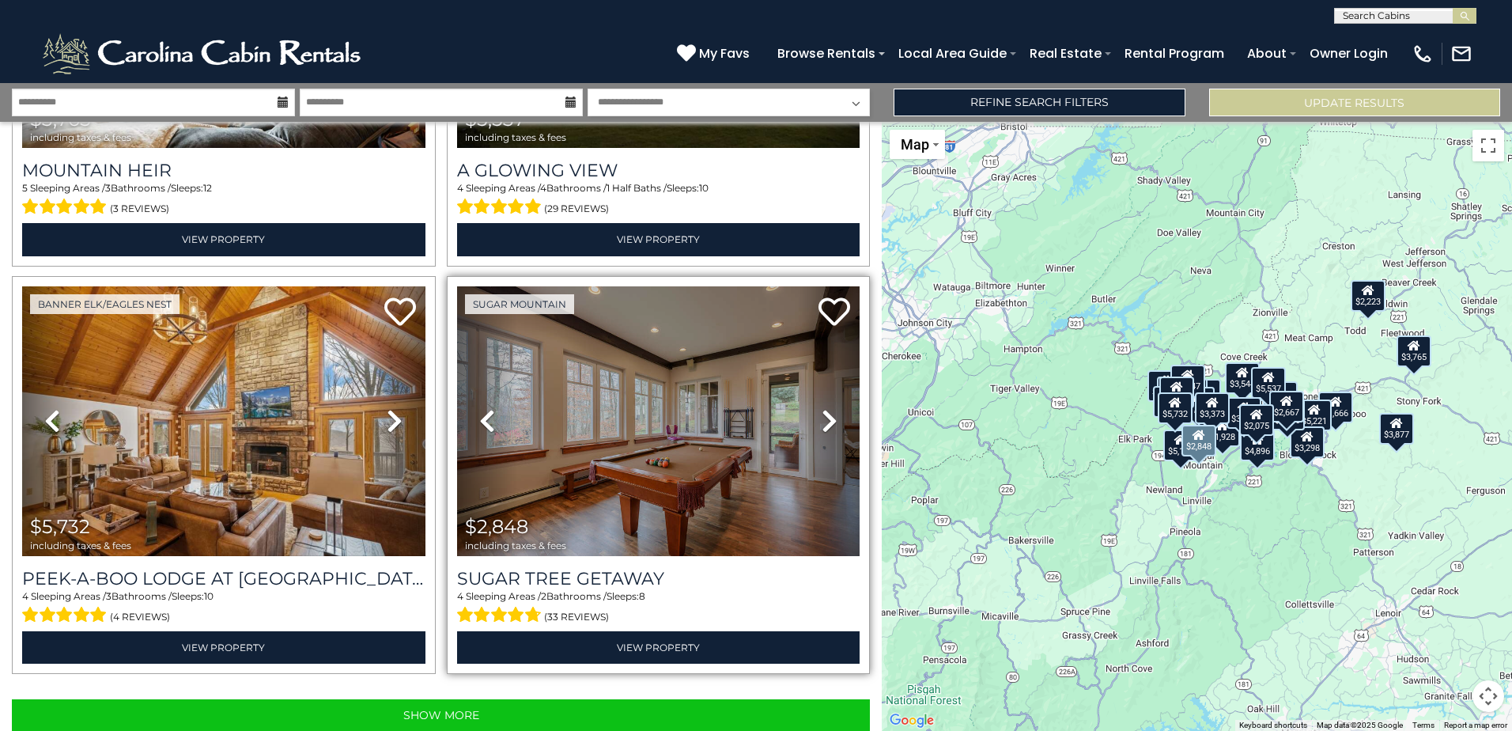
click at [822, 408] on icon at bounding box center [830, 420] width 16 height 25
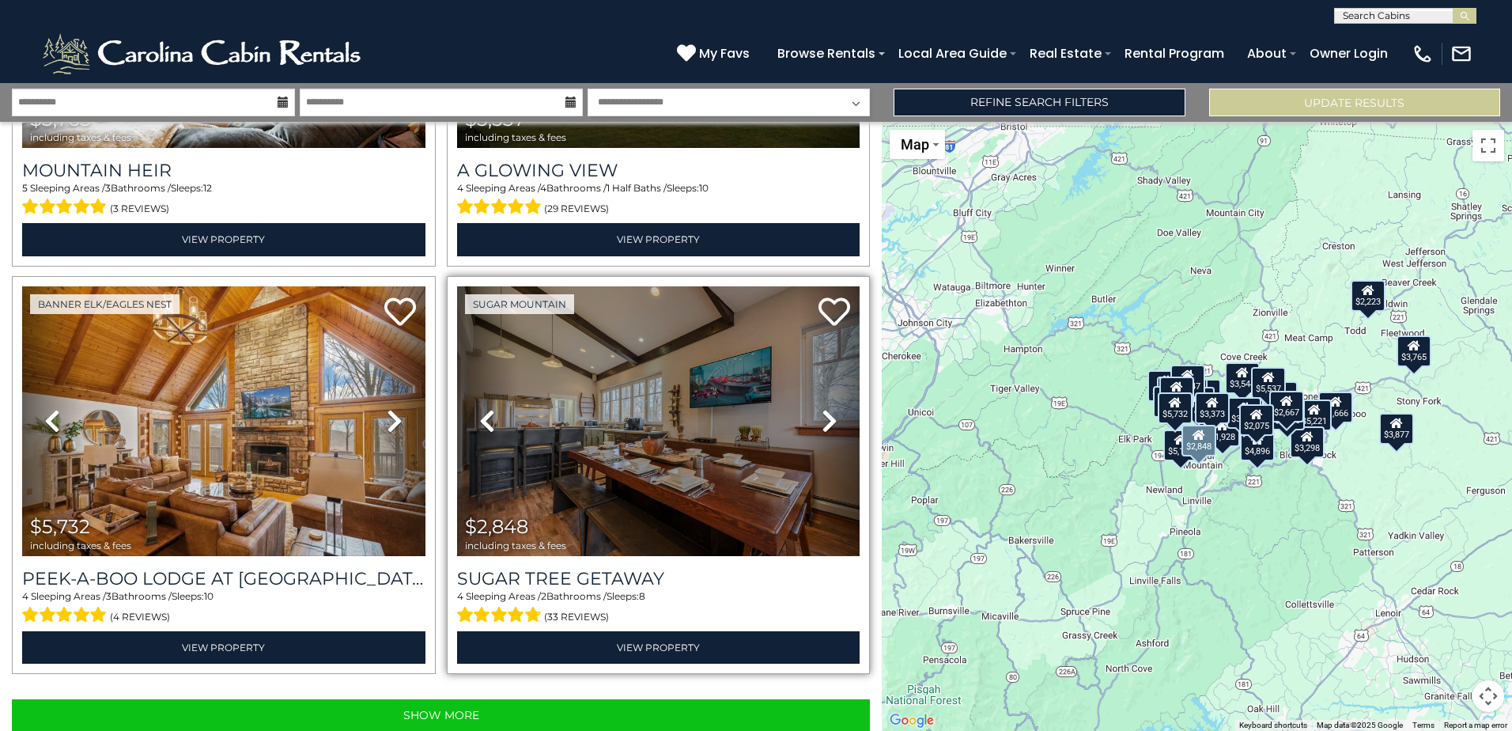
click at [822, 408] on icon at bounding box center [830, 420] width 16 height 25
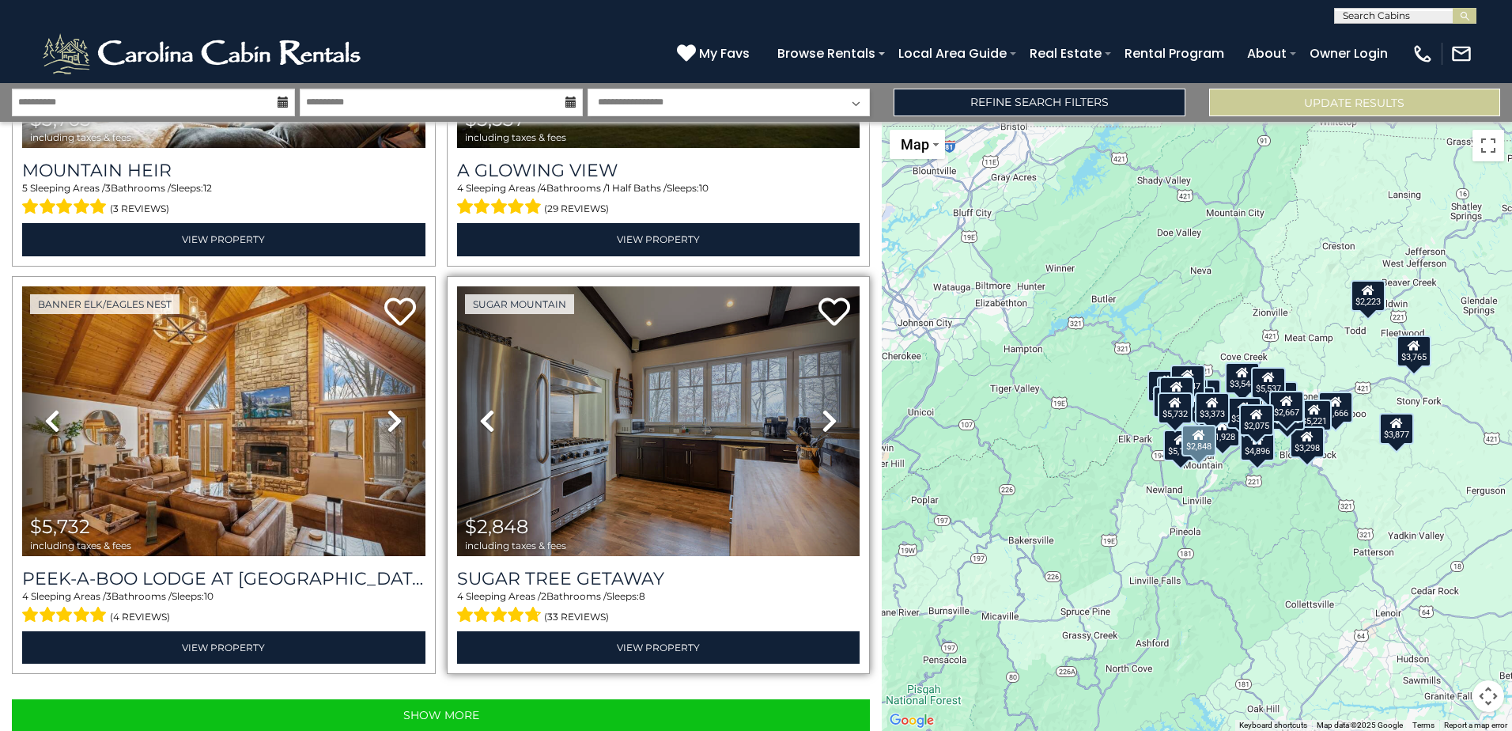
click at [822, 408] on icon at bounding box center [830, 420] width 16 height 25
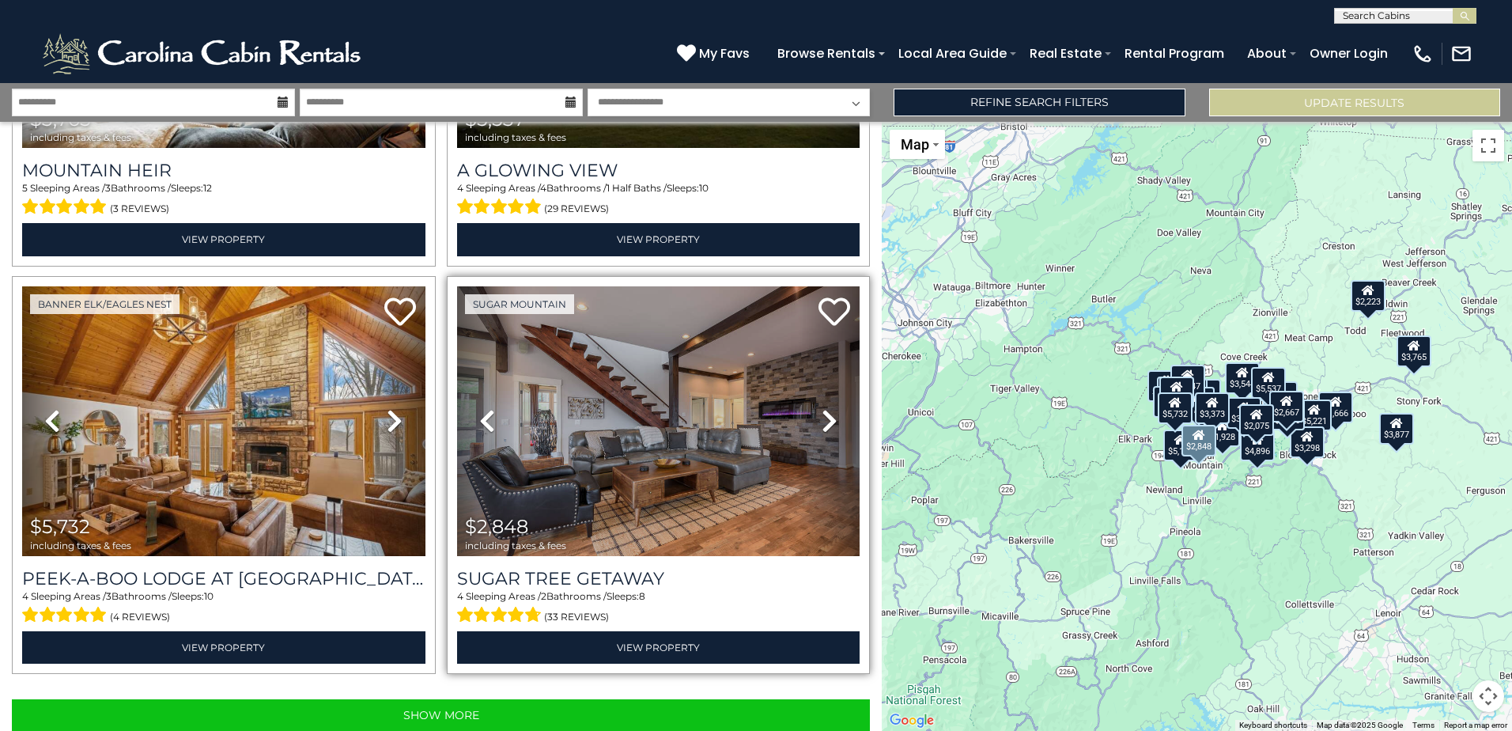
click at [822, 408] on icon at bounding box center [830, 420] width 16 height 25
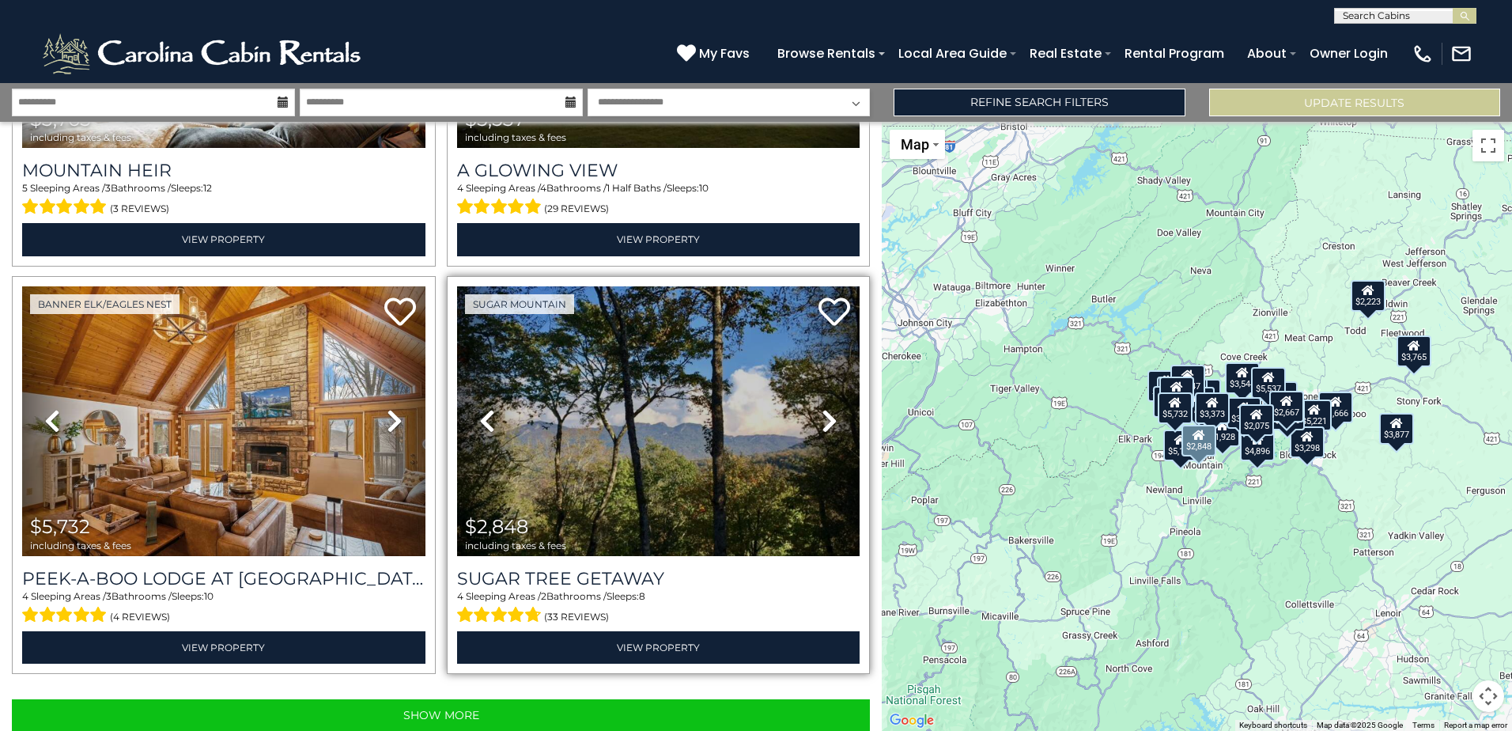
click at [822, 408] on icon at bounding box center [830, 420] width 16 height 25
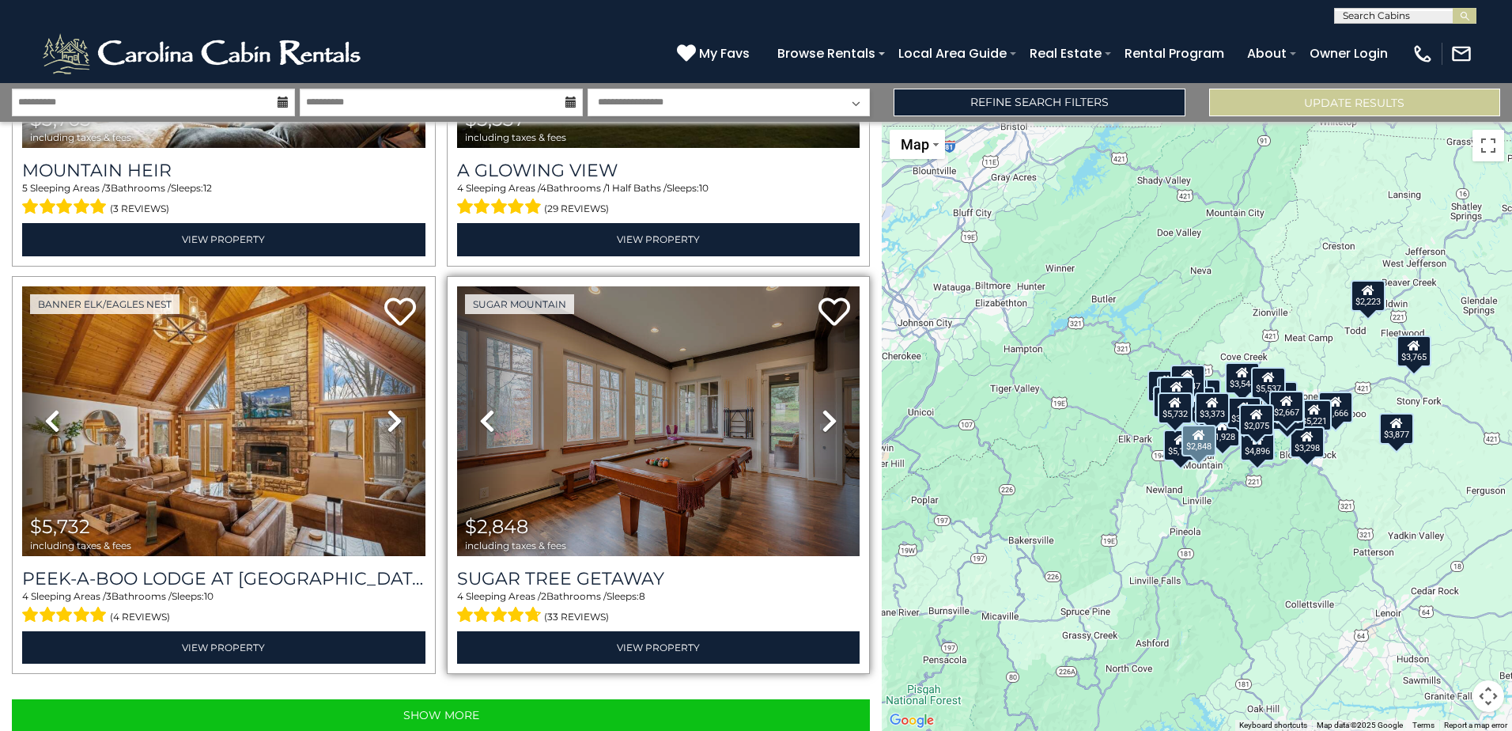
click at [822, 408] on icon at bounding box center [830, 420] width 16 height 25
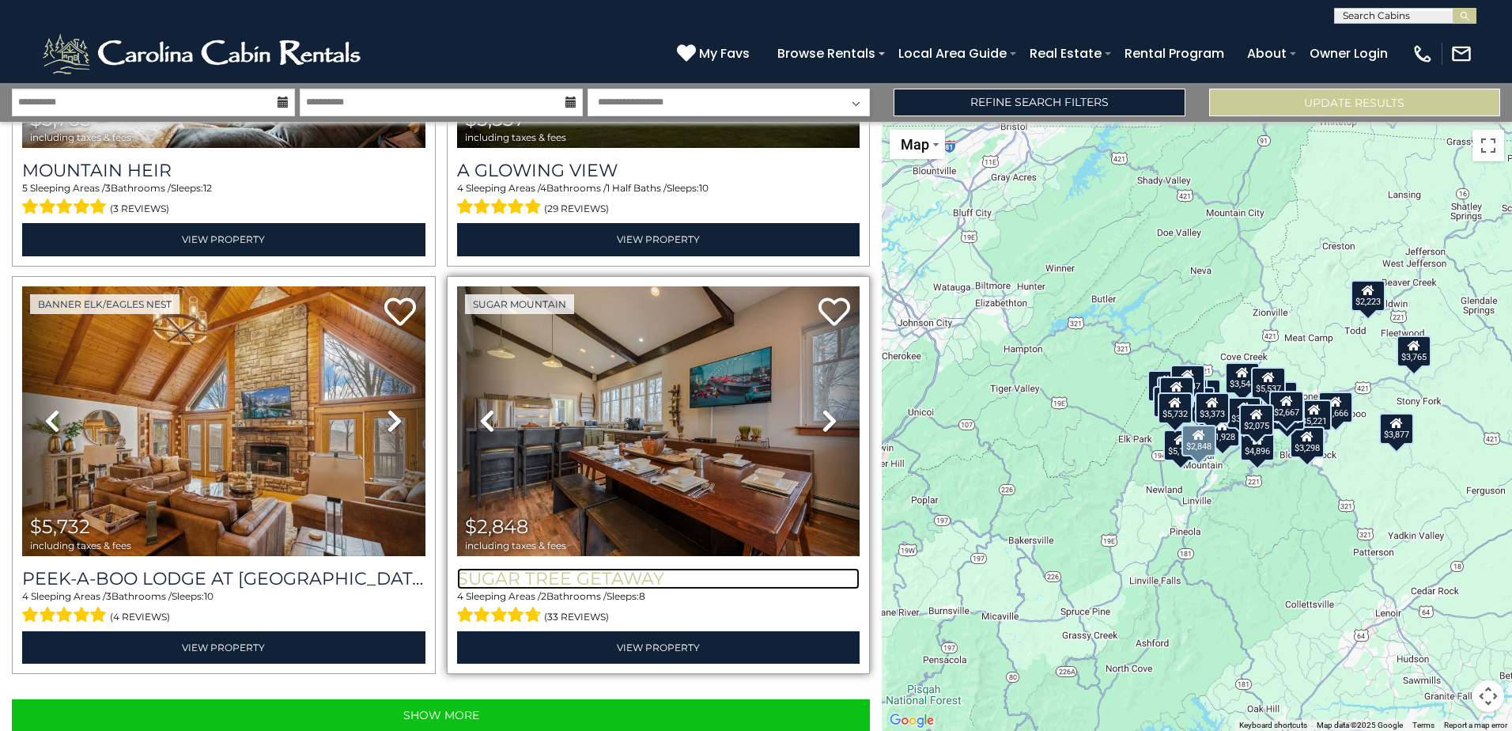
click at [627, 568] on h3 "Sugar Tree Getaway" at bounding box center [658, 578] width 403 height 21
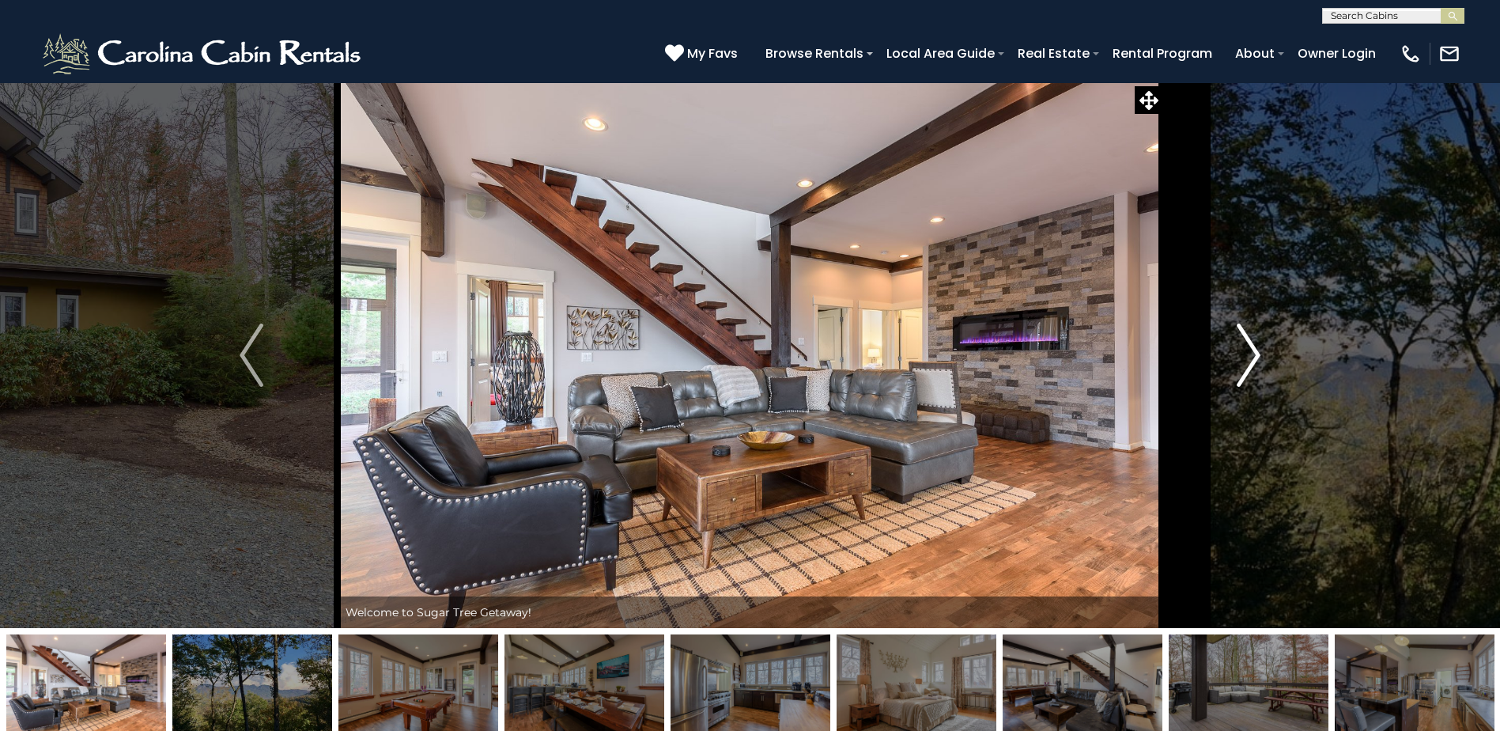
click at [1240, 339] on img "Next" at bounding box center [1249, 354] width 24 height 63
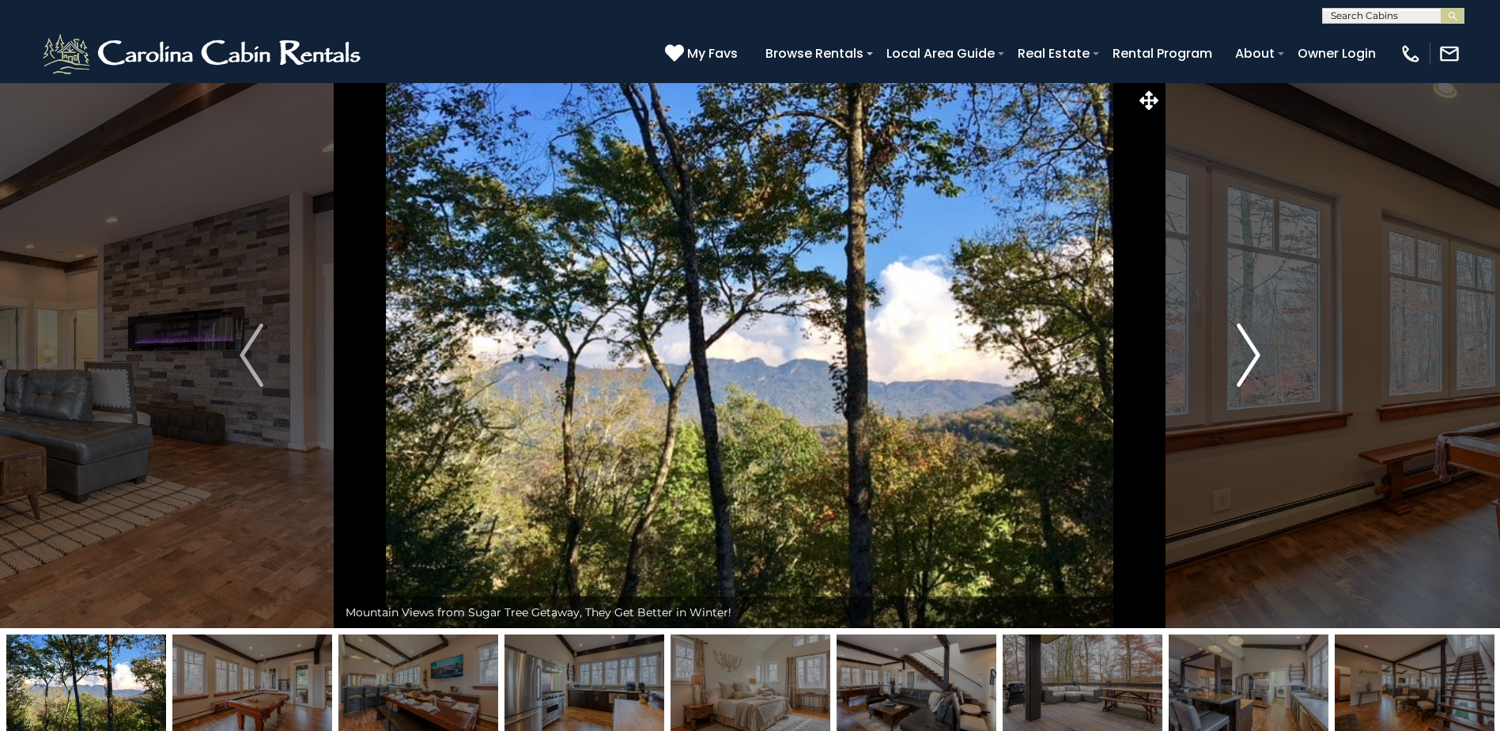
click at [1240, 339] on img "Next" at bounding box center [1249, 354] width 24 height 63
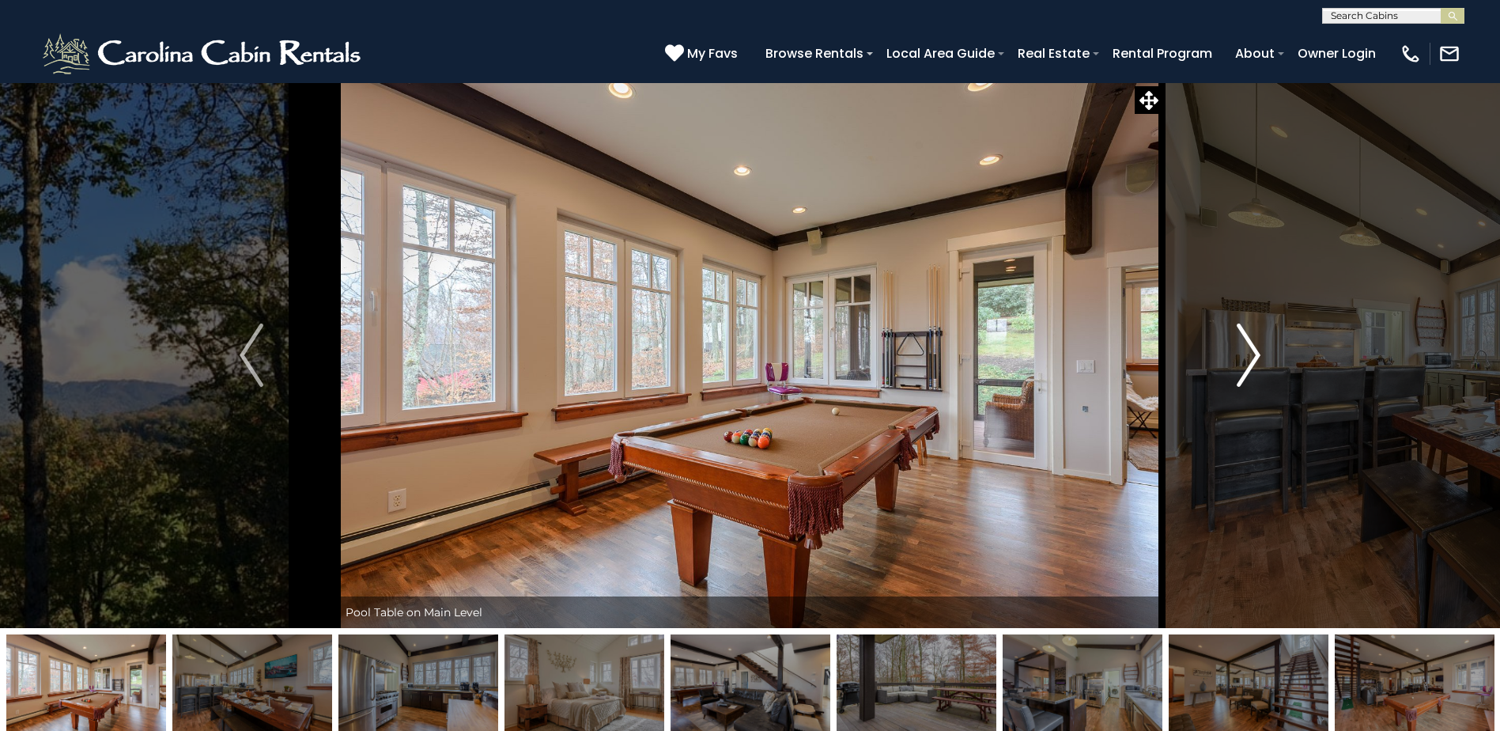
click at [1240, 339] on img "Next" at bounding box center [1249, 354] width 24 height 63
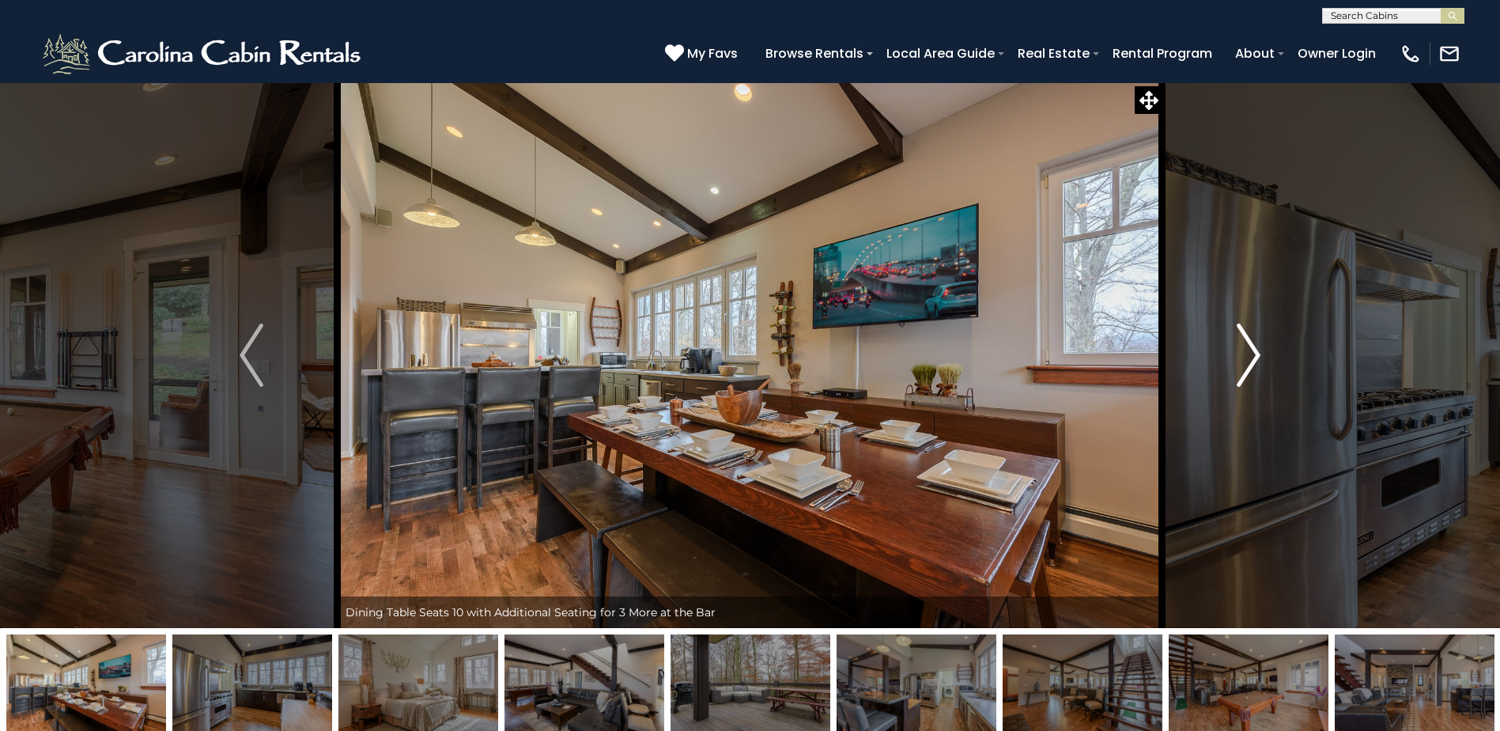
click at [1240, 339] on img "Next" at bounding box center [1249, 354] width 24 height 63
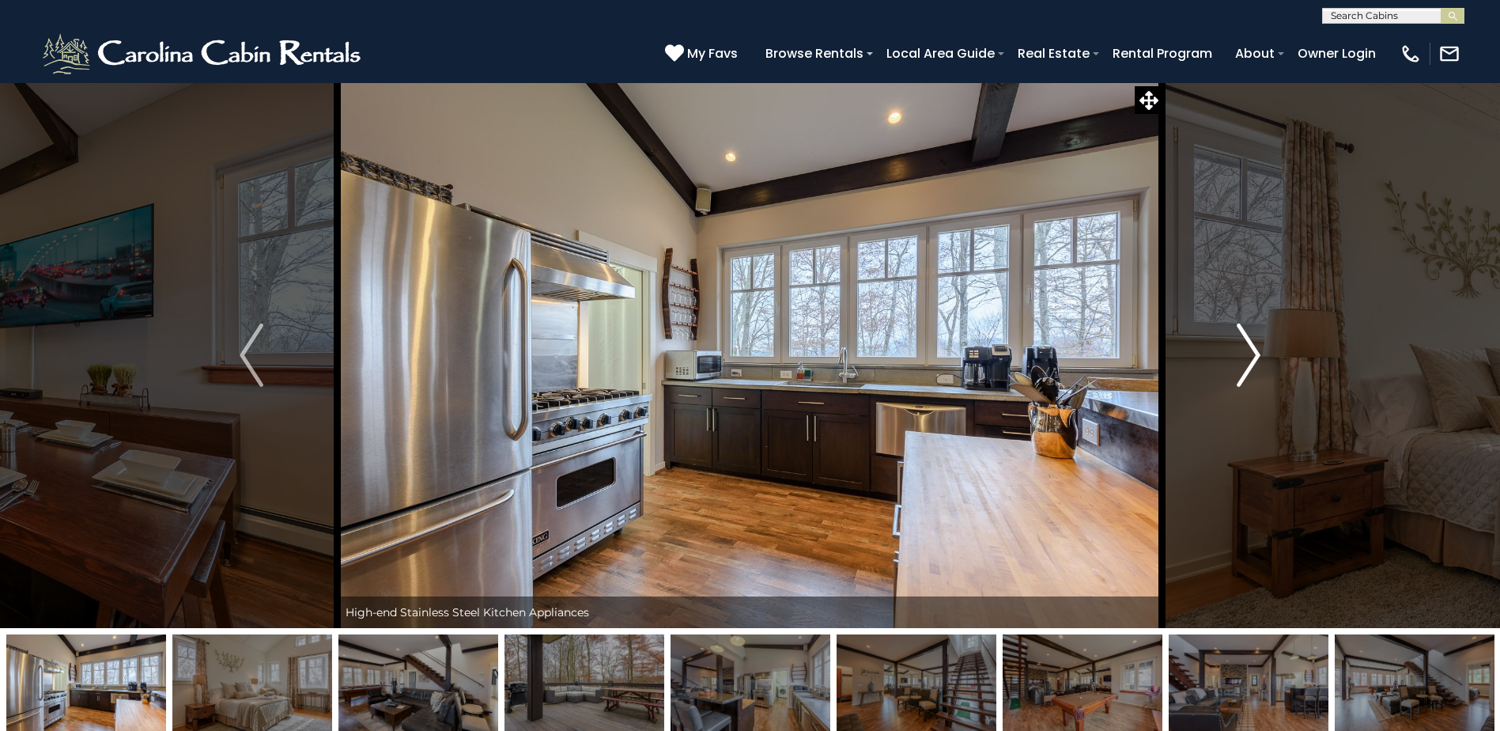
click at [1240, 339] on img "Next" at bounding box center [1249, 354] width 24 height 63
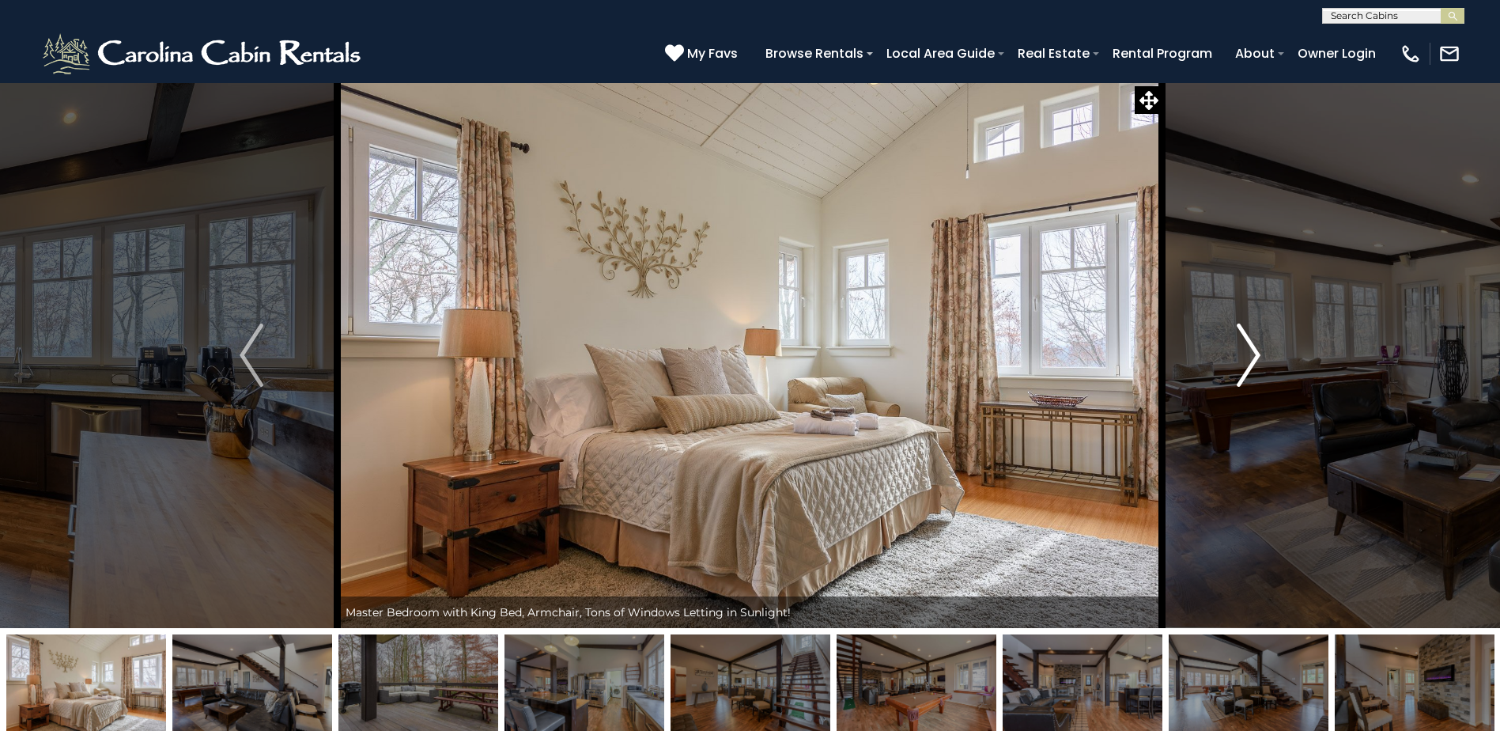
click at [1240, 339] on img "Next" at bounding box center [1249, 354] width 24 height 63
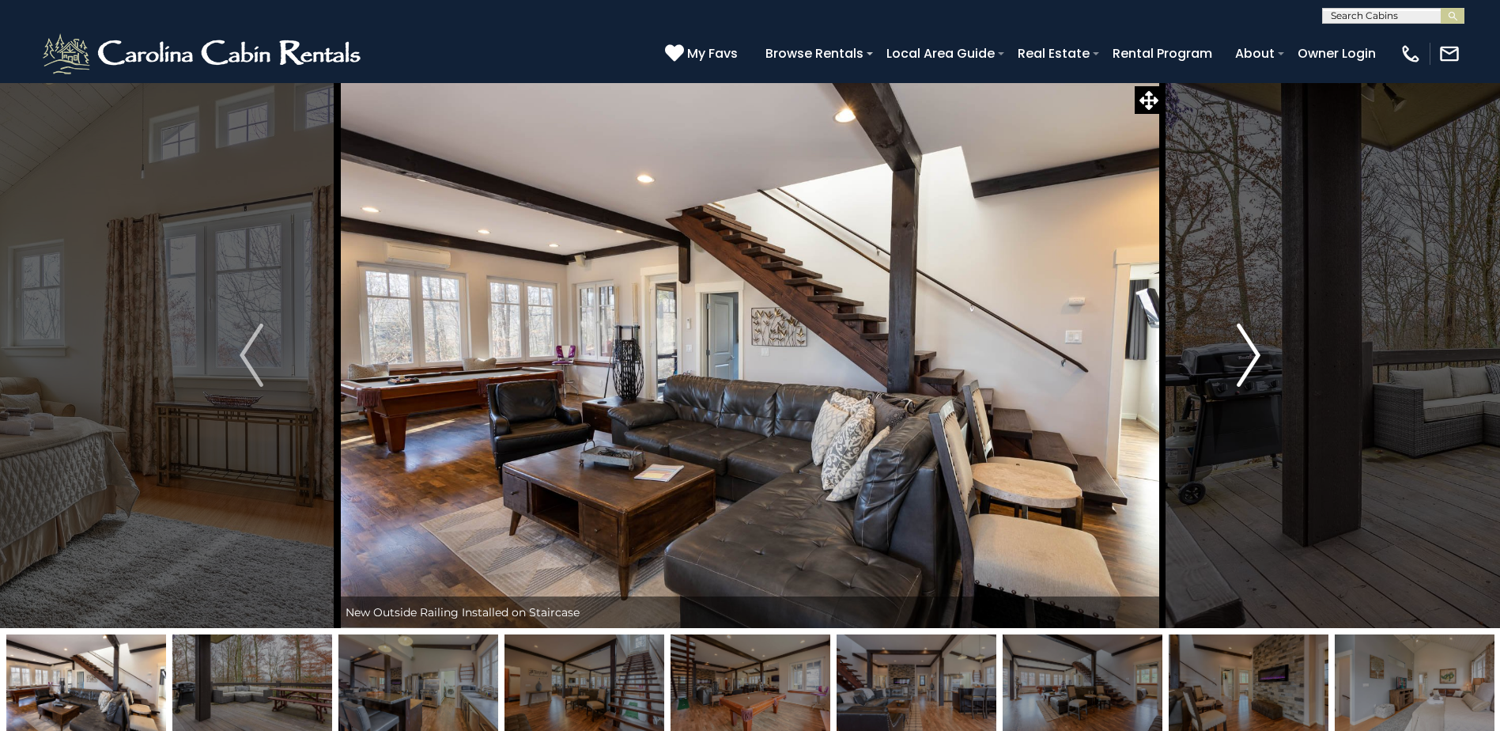
click at [1240, 339] on img "Next" at bounding box center [1249, 354] width 24 height 63
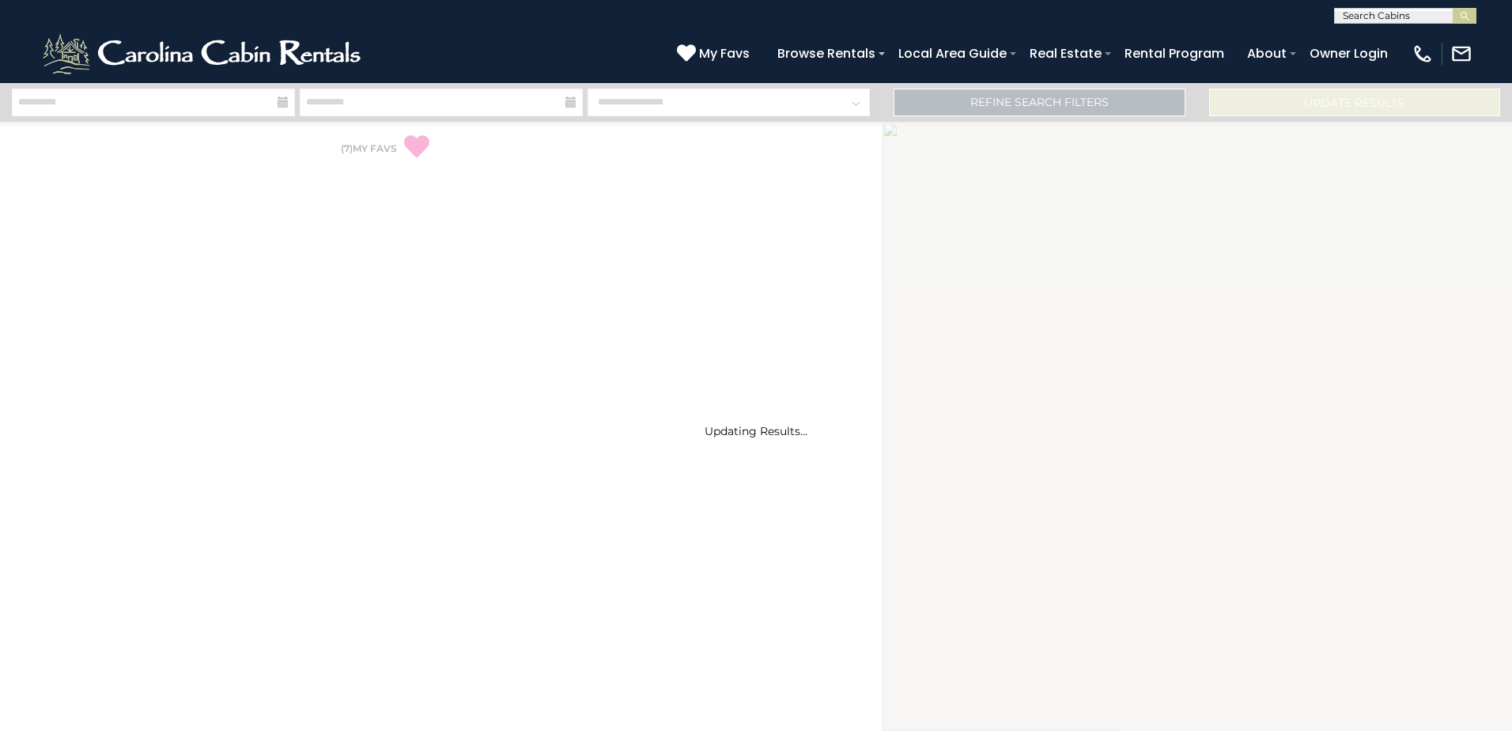
select select "*"
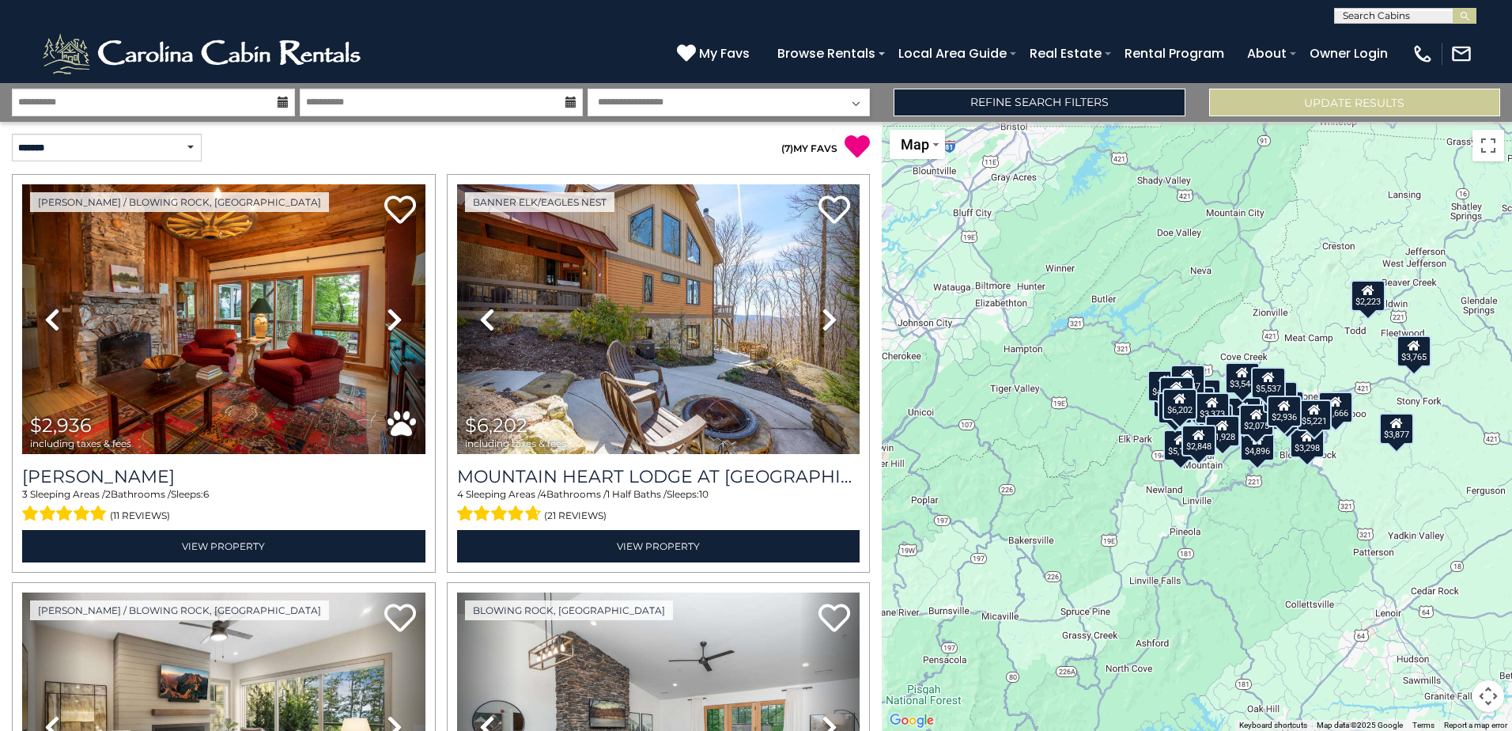
click at [281, 103] on icon at bounding box center [283, 101] width 11 height 11
click at [1038, 96] on link "Refine Search Filters" at bounding box center [1039, 103] width 291 height 28
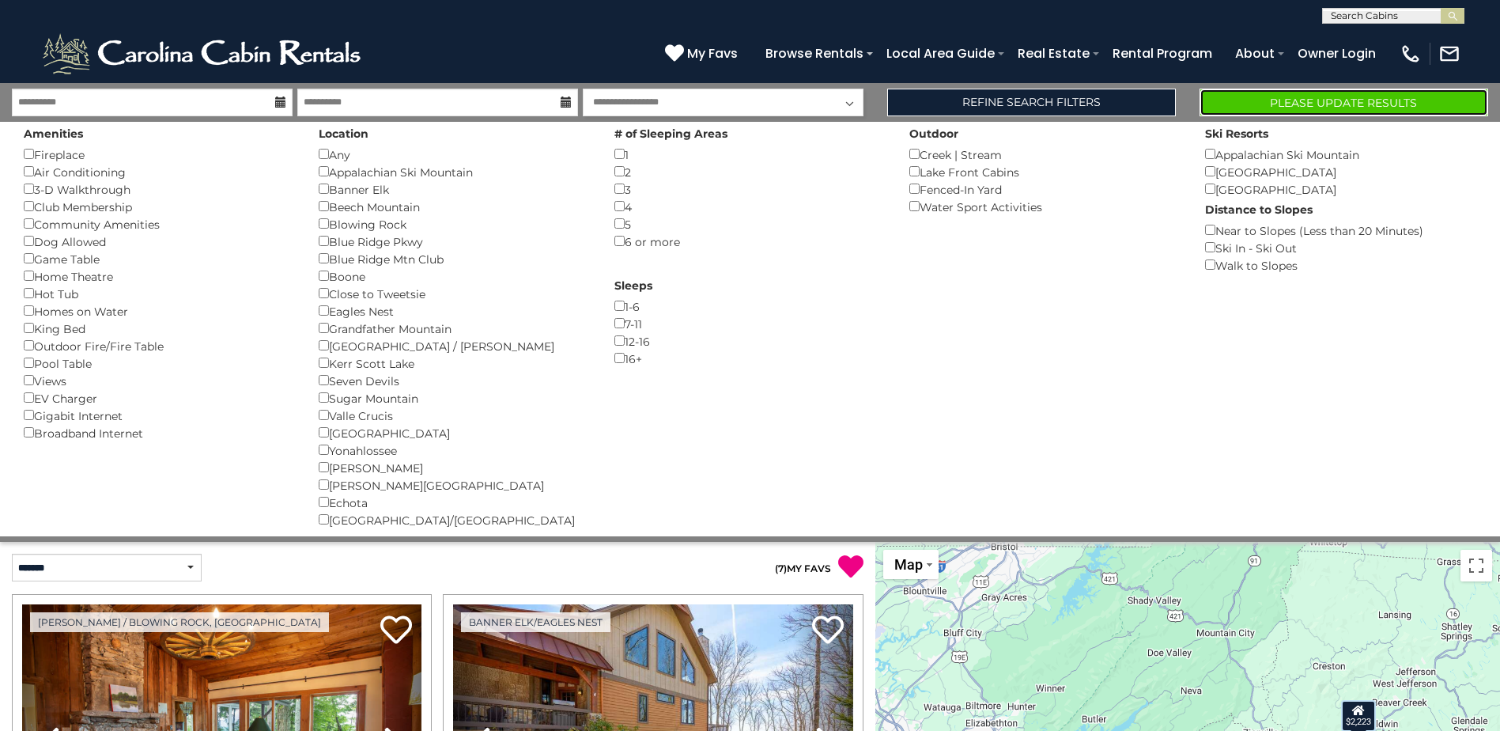
click at [1308, 107] on button "Please Update Results" at bounding box center [1344, 103] width 289 height 28
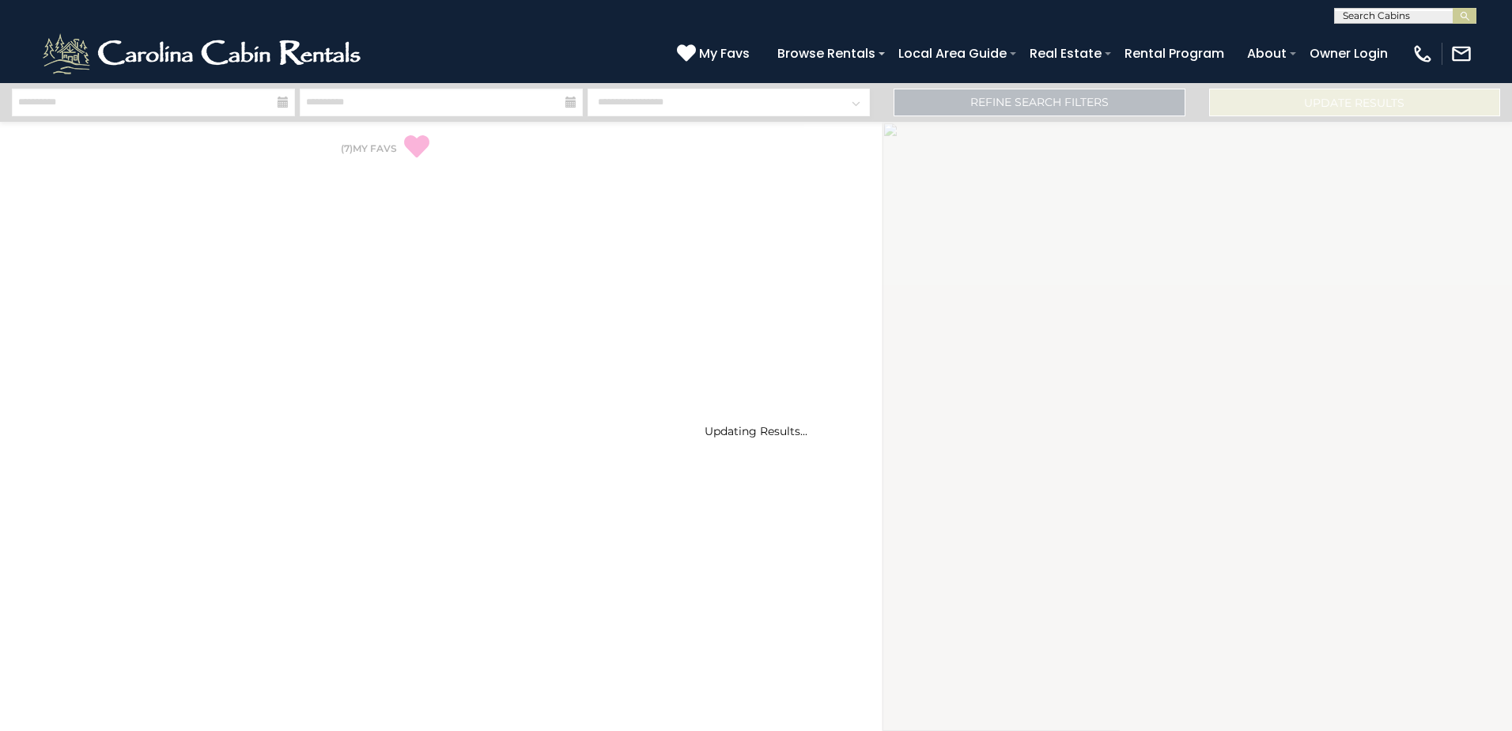
select select "*"
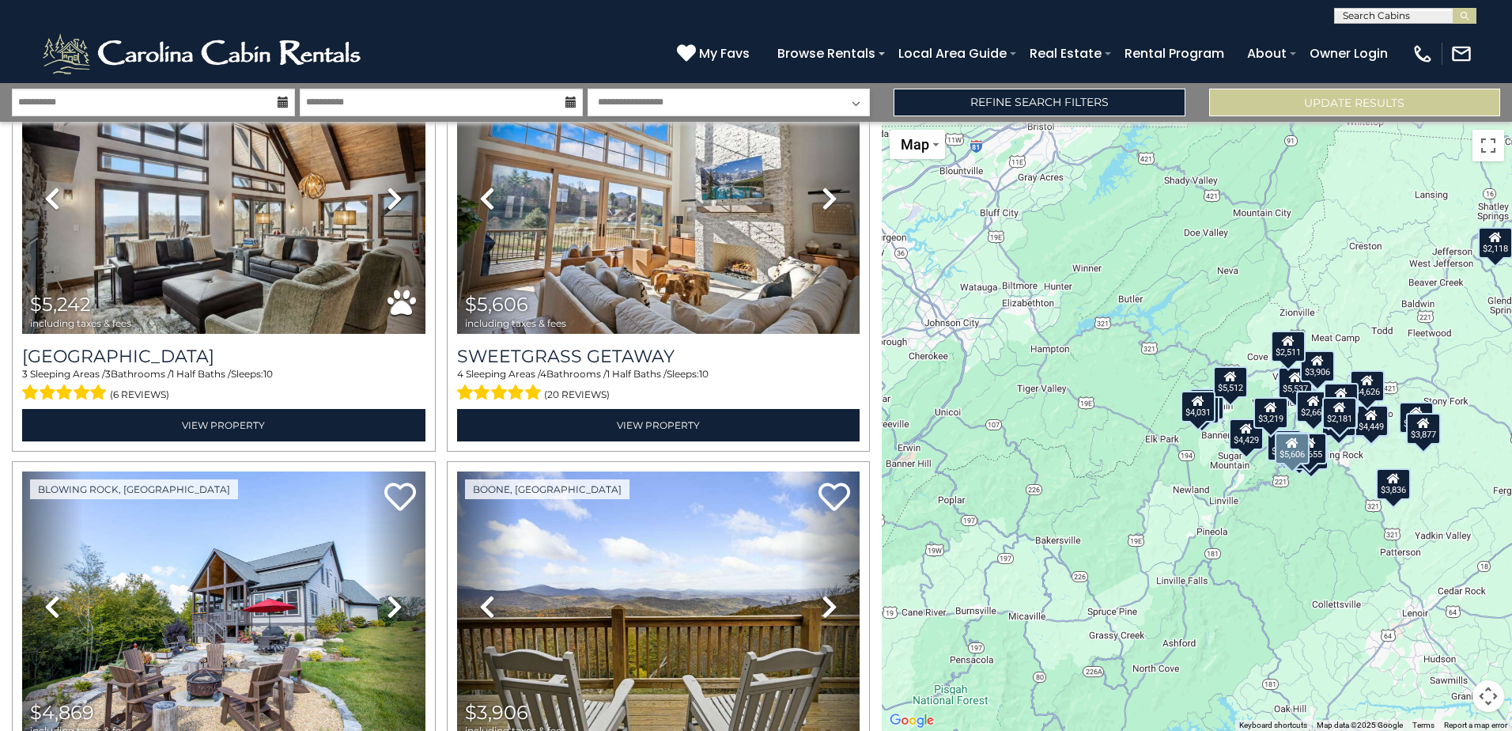
scroll to position [1503, 0]
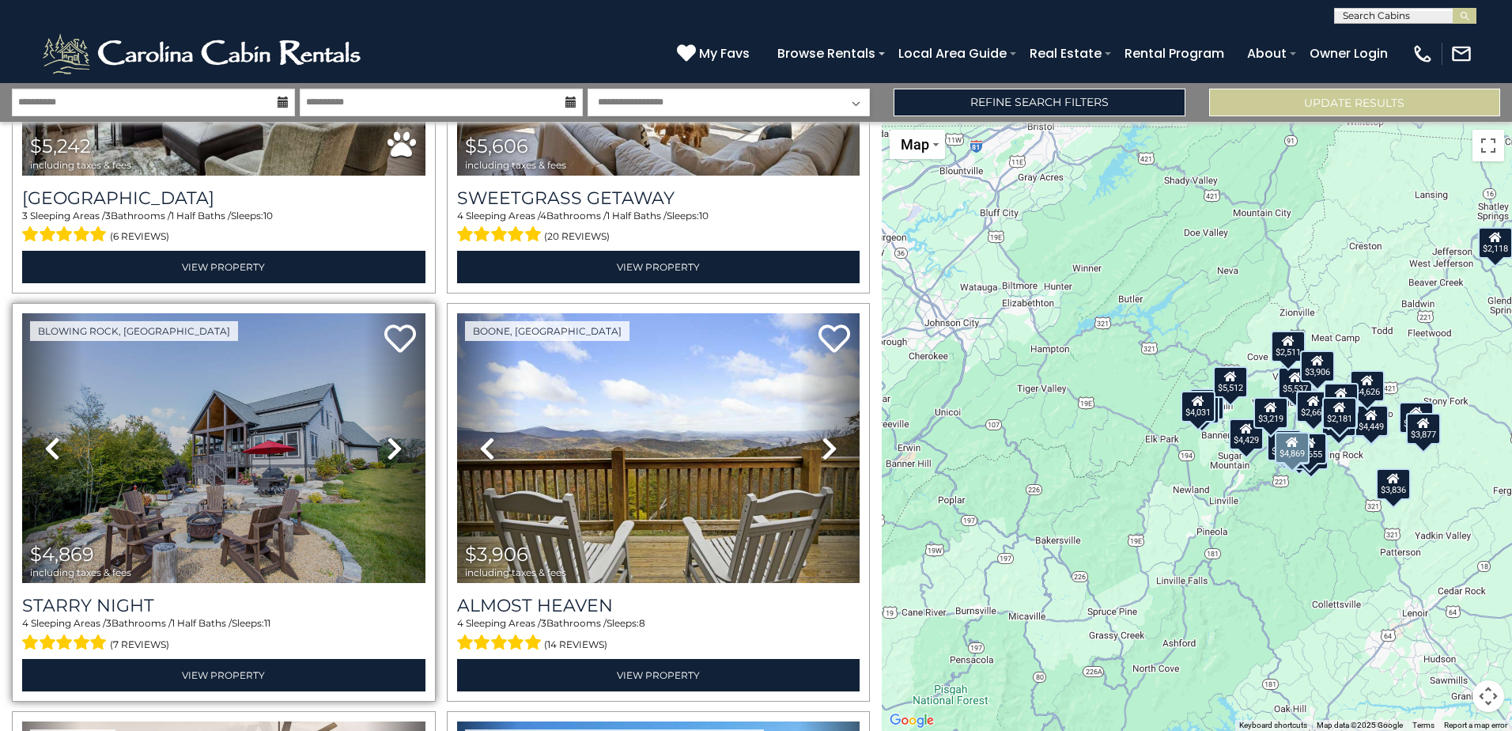
click at [390, 443] on icon at bounding box center [395, 448] width 16 height 25
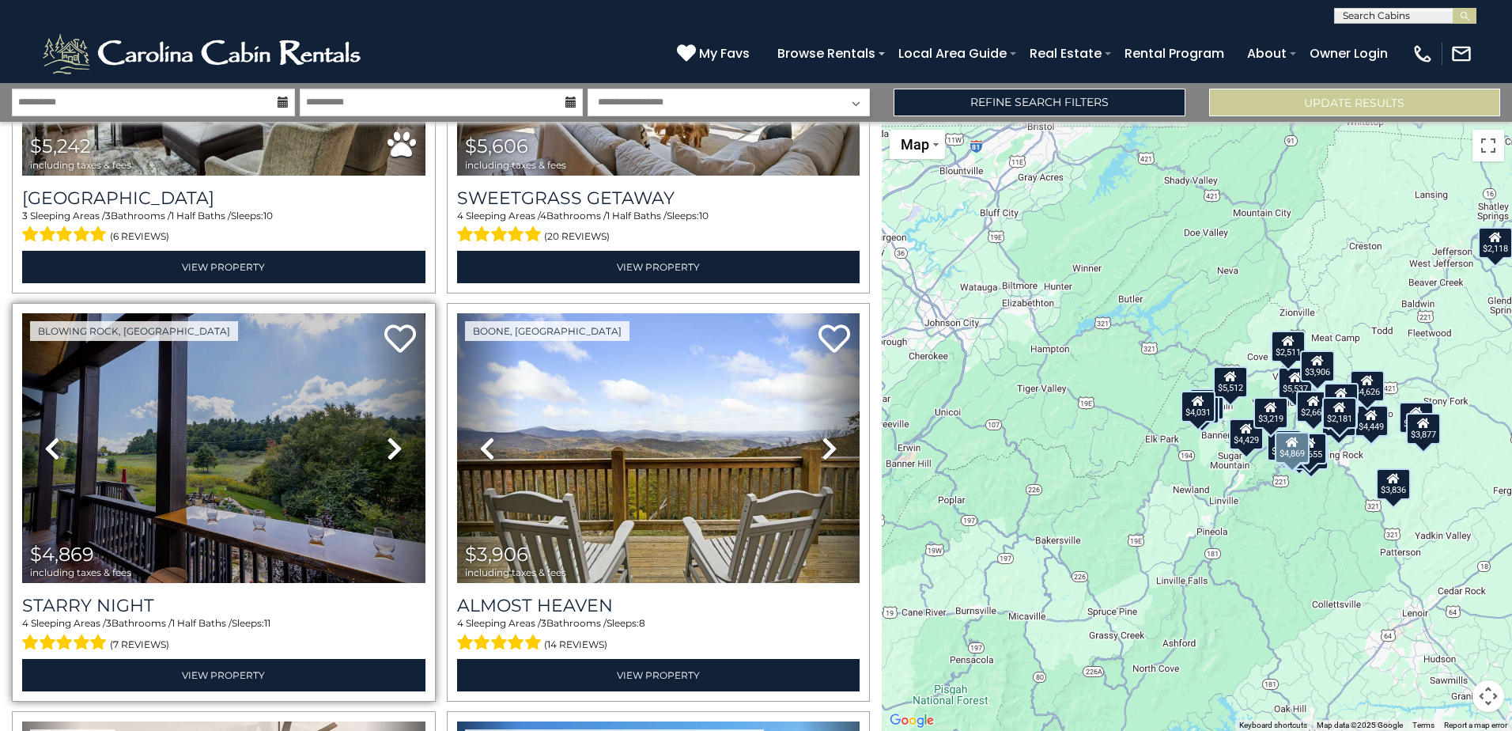
click at [390, 443] on icon at bounding box center [395, 448] width 16 height 25
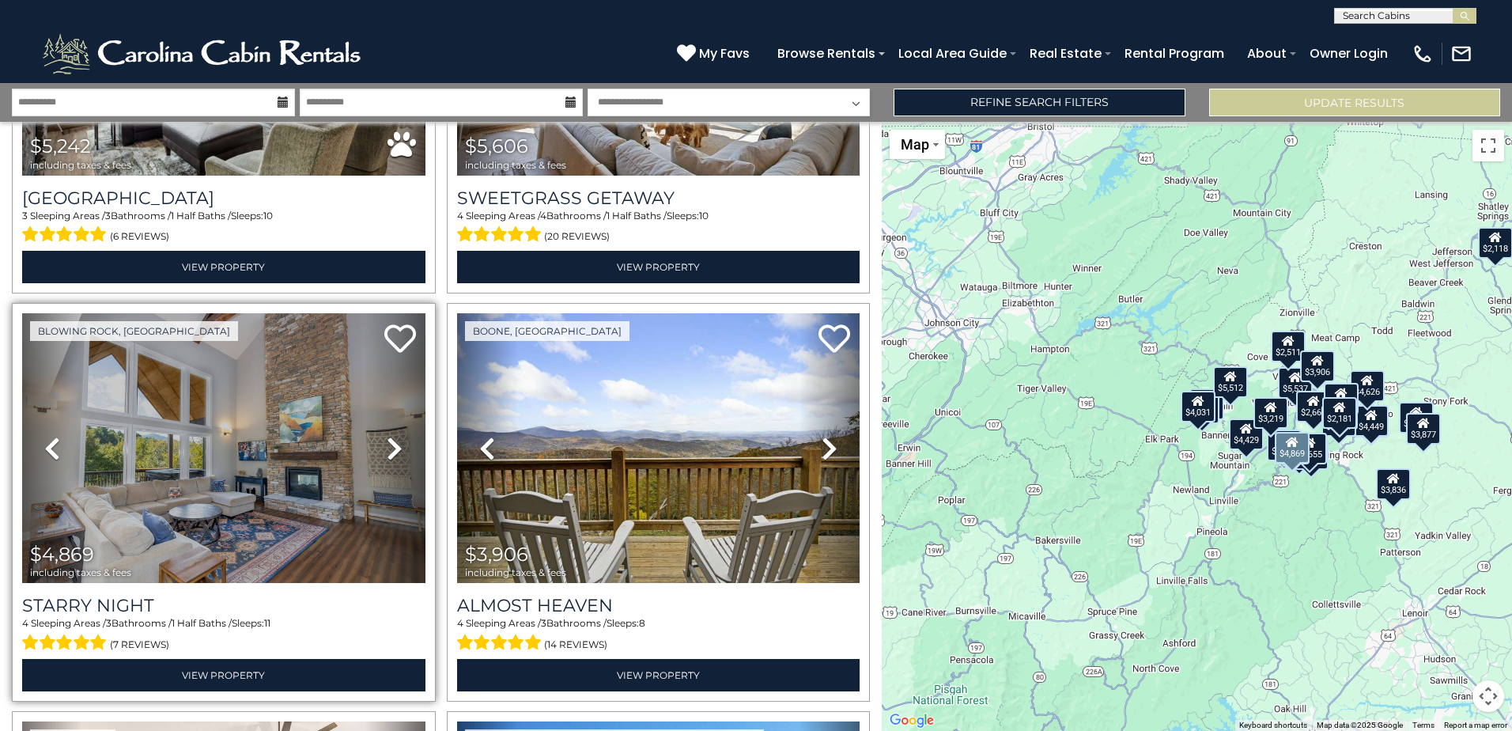
click at [390, 443] on icon at bounding box center [395, 448] width 16 height 25
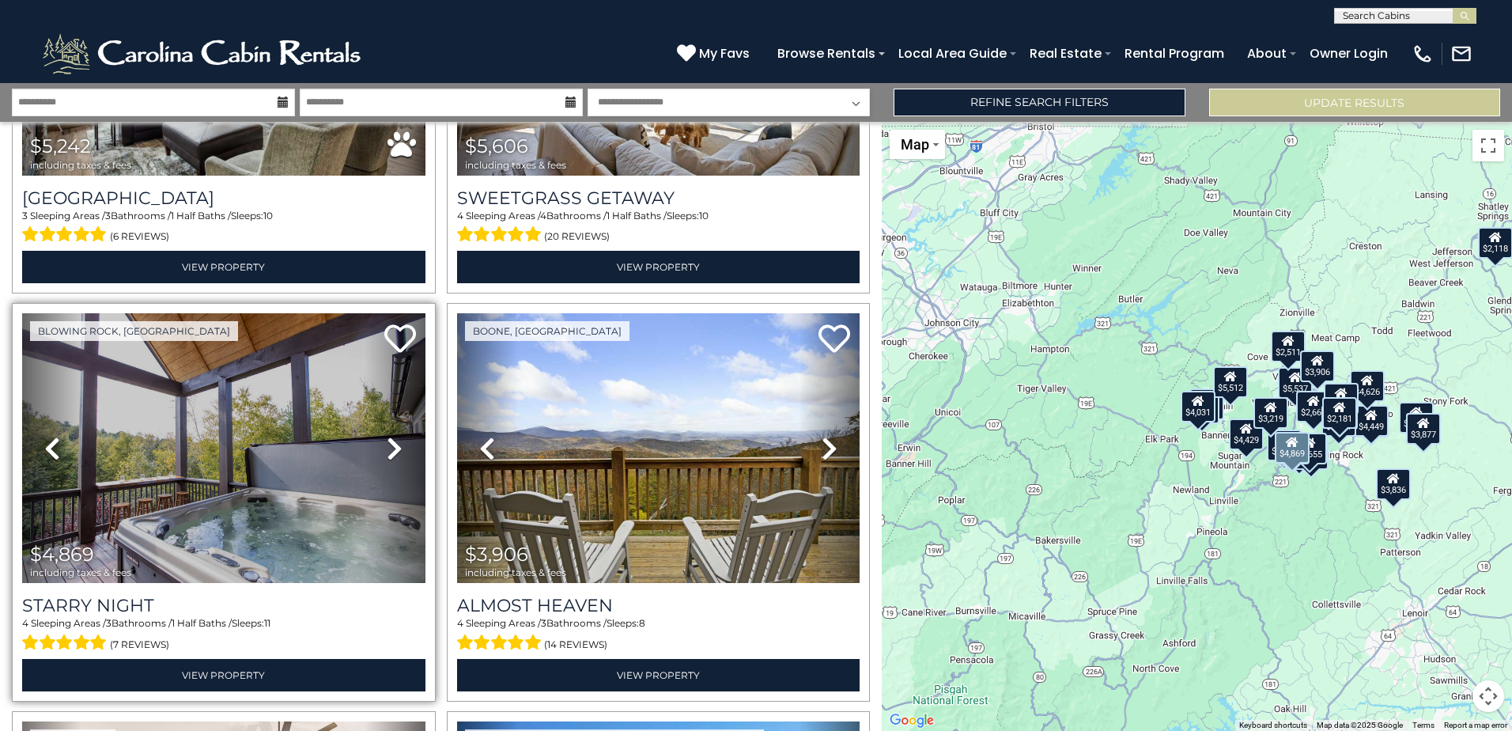
click at [390, 443] on icon at bounding box center [395, 448] width 16 height 25
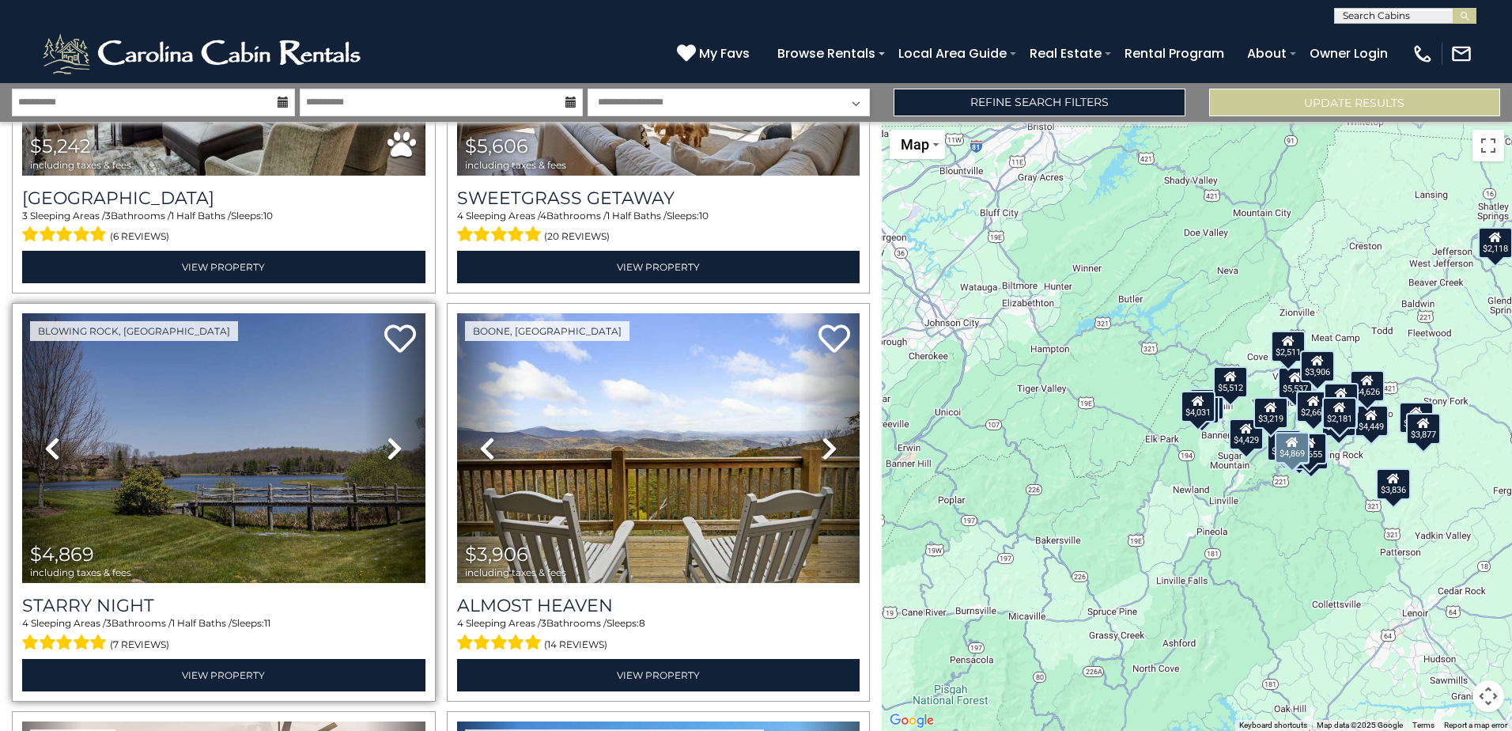
click at [390, 443] on icon at bounding box center [395, 448] width 16 height 25
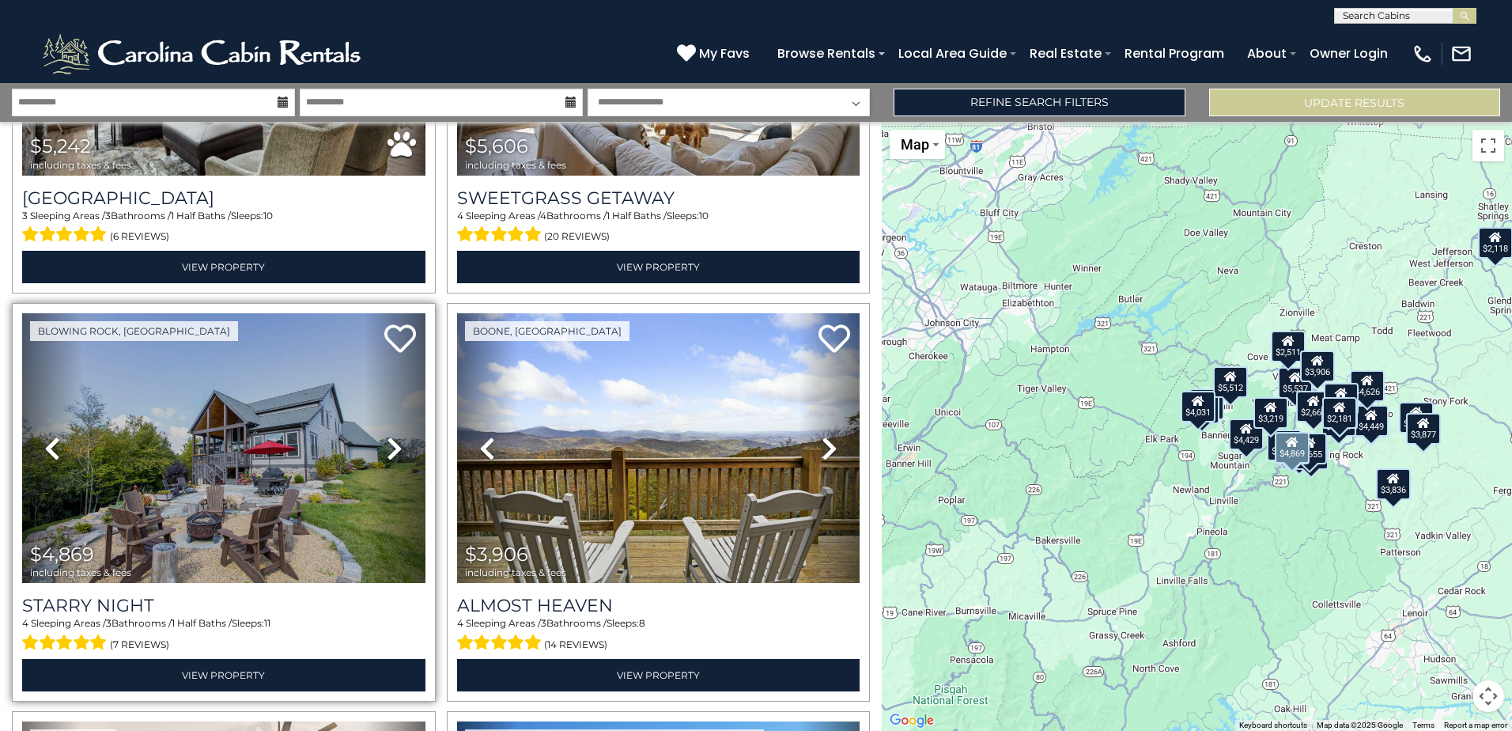
click at [390, 443] on icon at bounding box center [395, 448] width 16 height 25
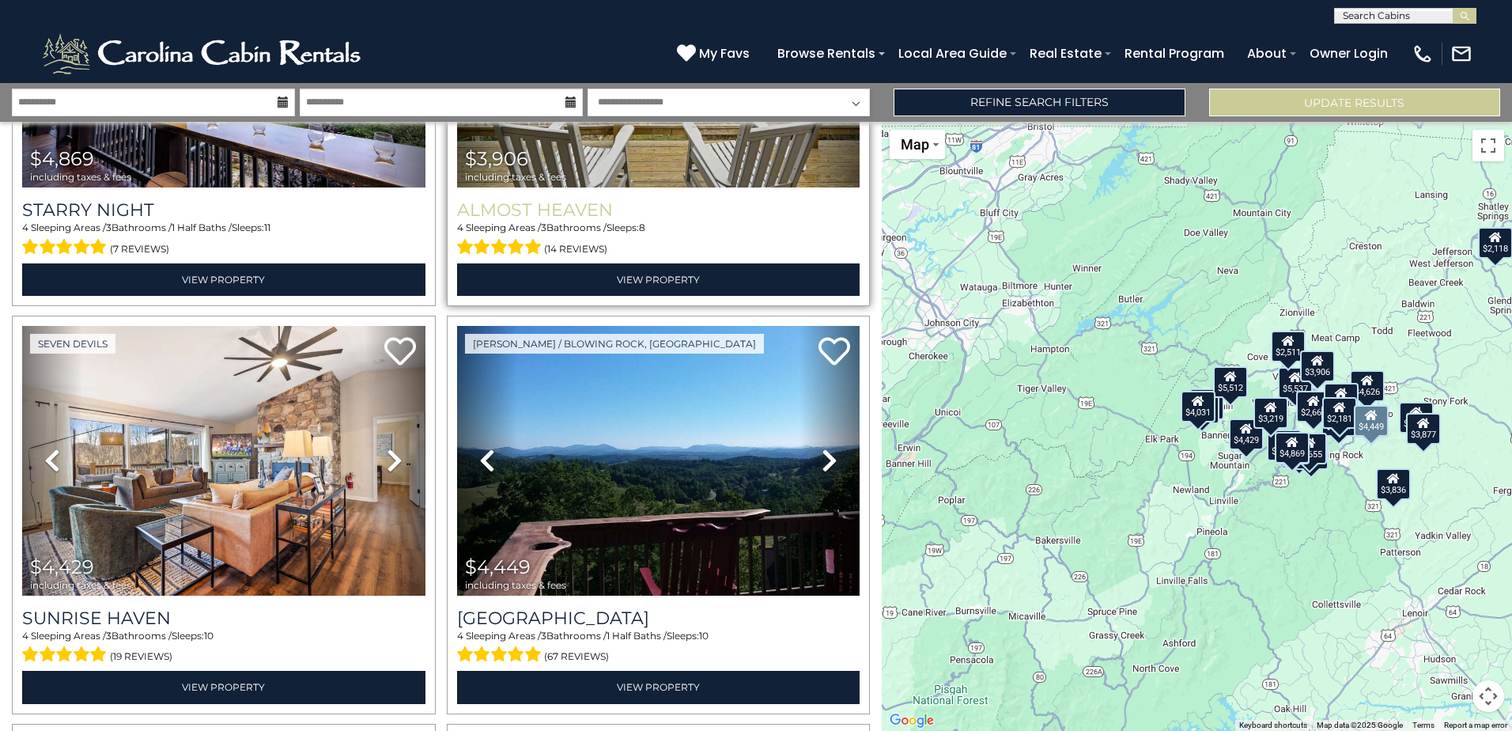
scroll to position [2056, 0]
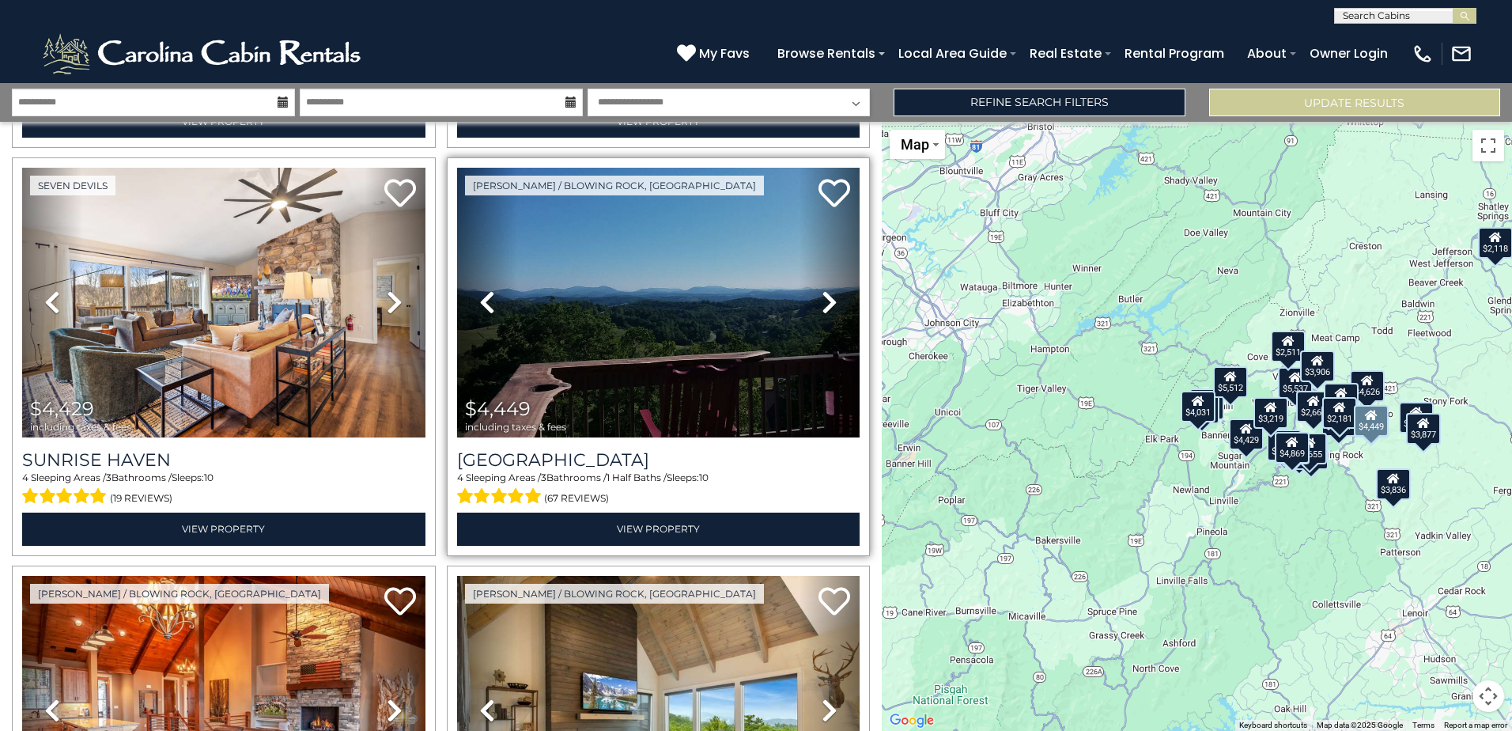
click at [822, 289] on icon at bounding box center [830, 301] width 16 height 25
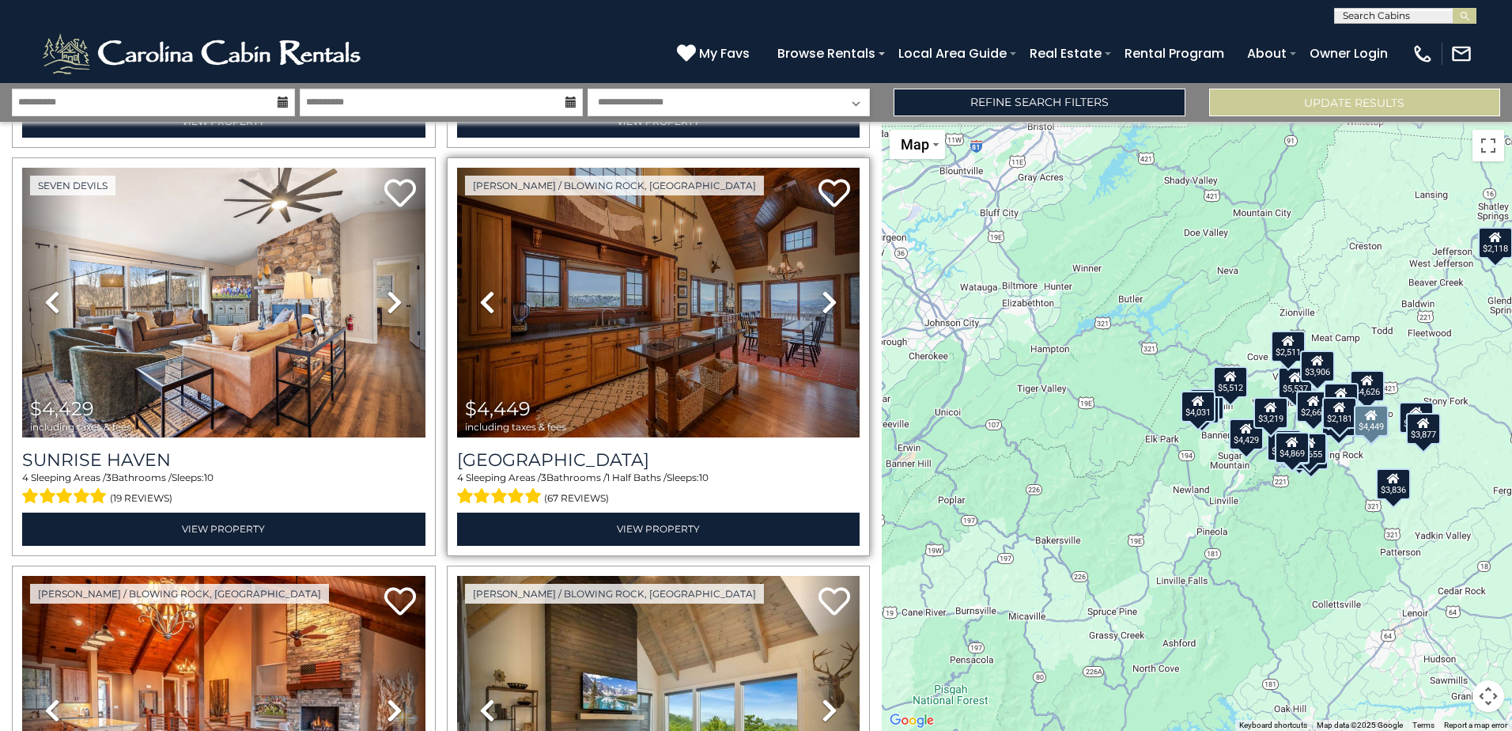
click at [822, 289] on icon at bounding box center [830, 301] width 16 height 25
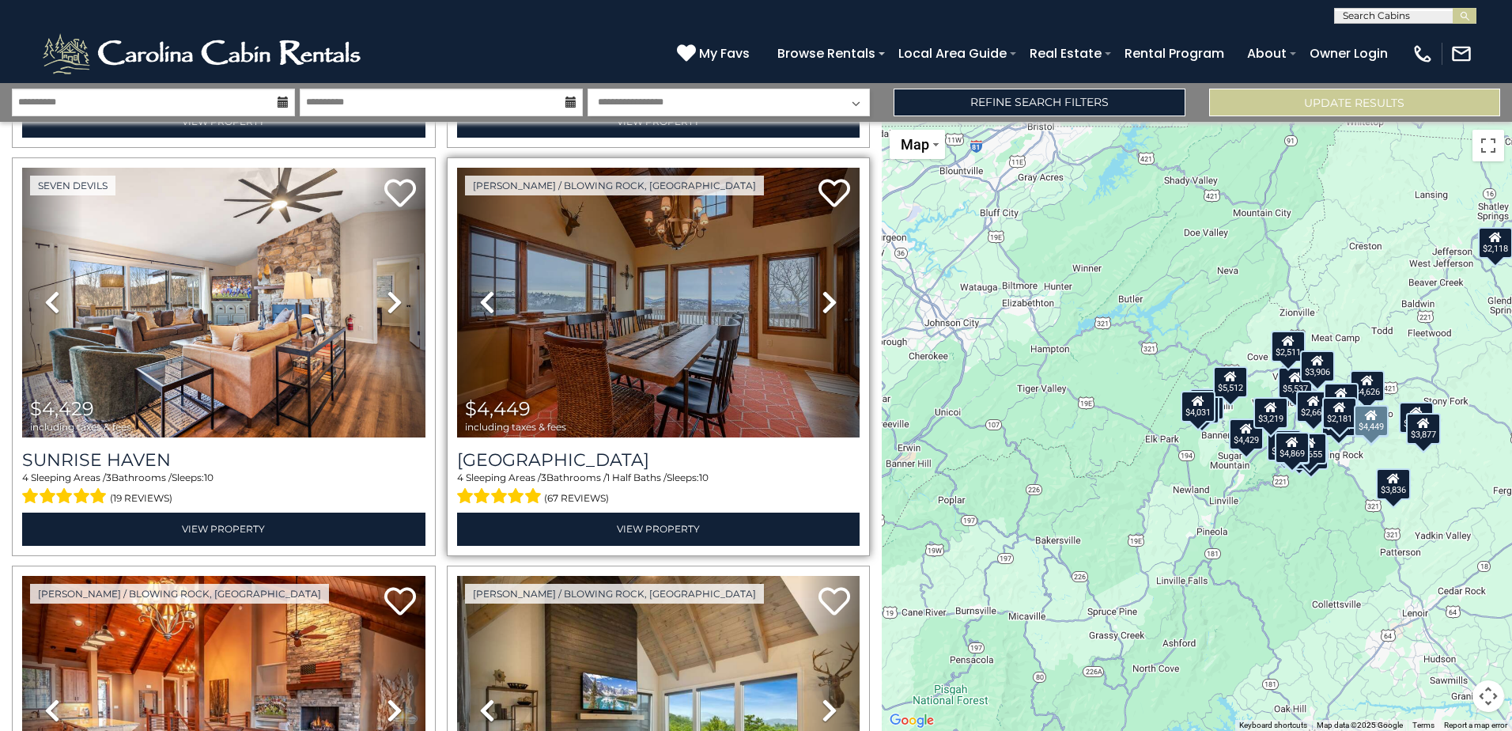
click at [822, 289] on icon at bounding box center [830, 301] width 16 height 25
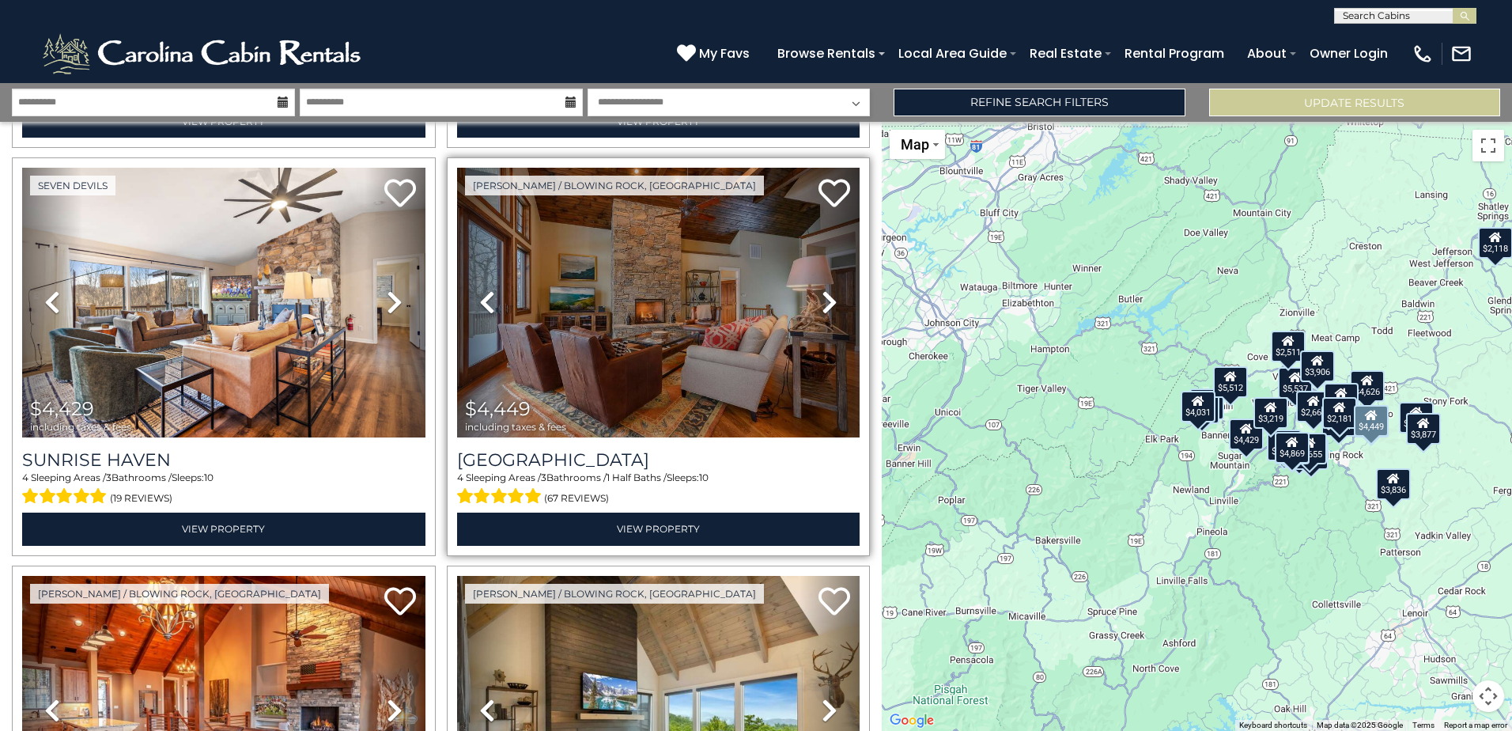
click at [822, 289] on icon at bounding box center [830, 301] width 16 height 25
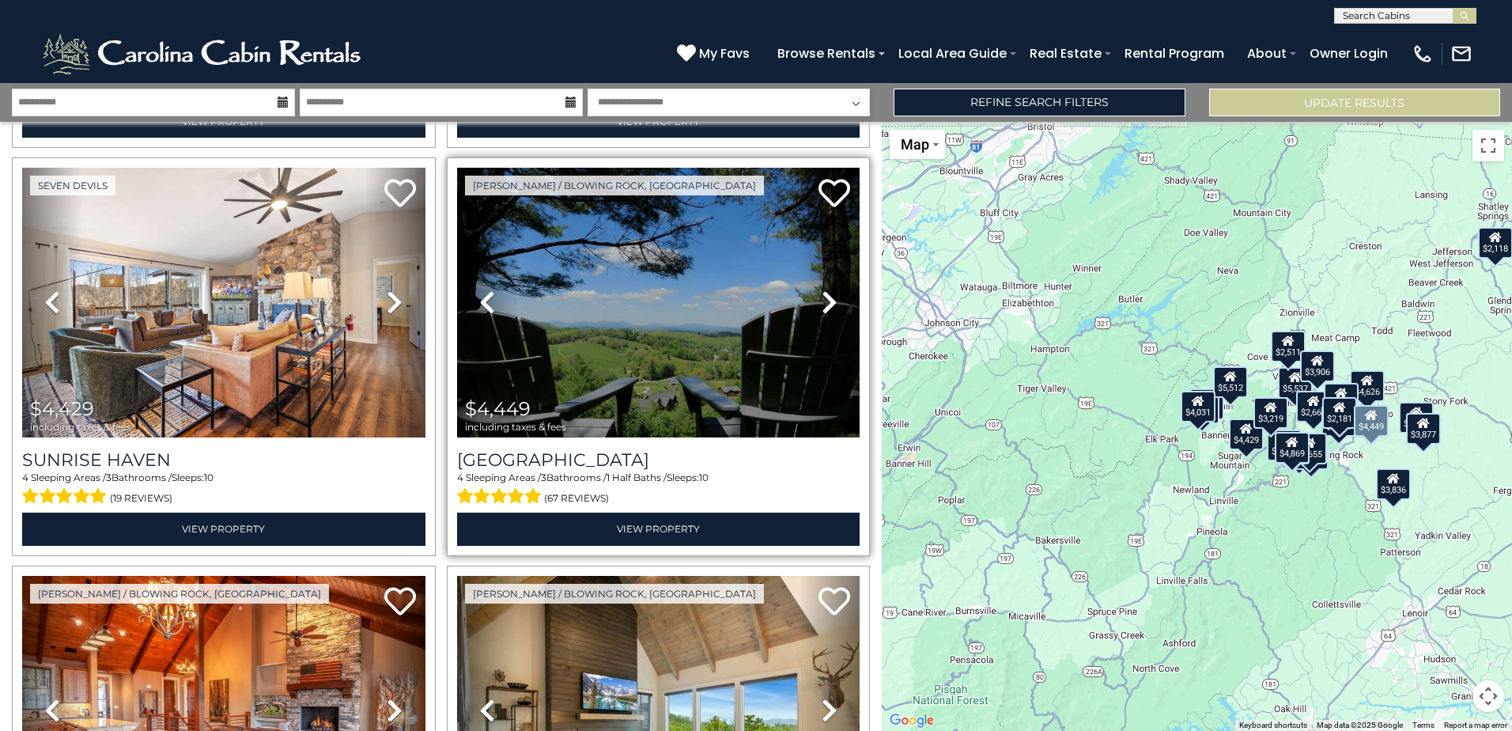
click at [822, 289] on icon at bounding box center [830, 301] width 16 height 25
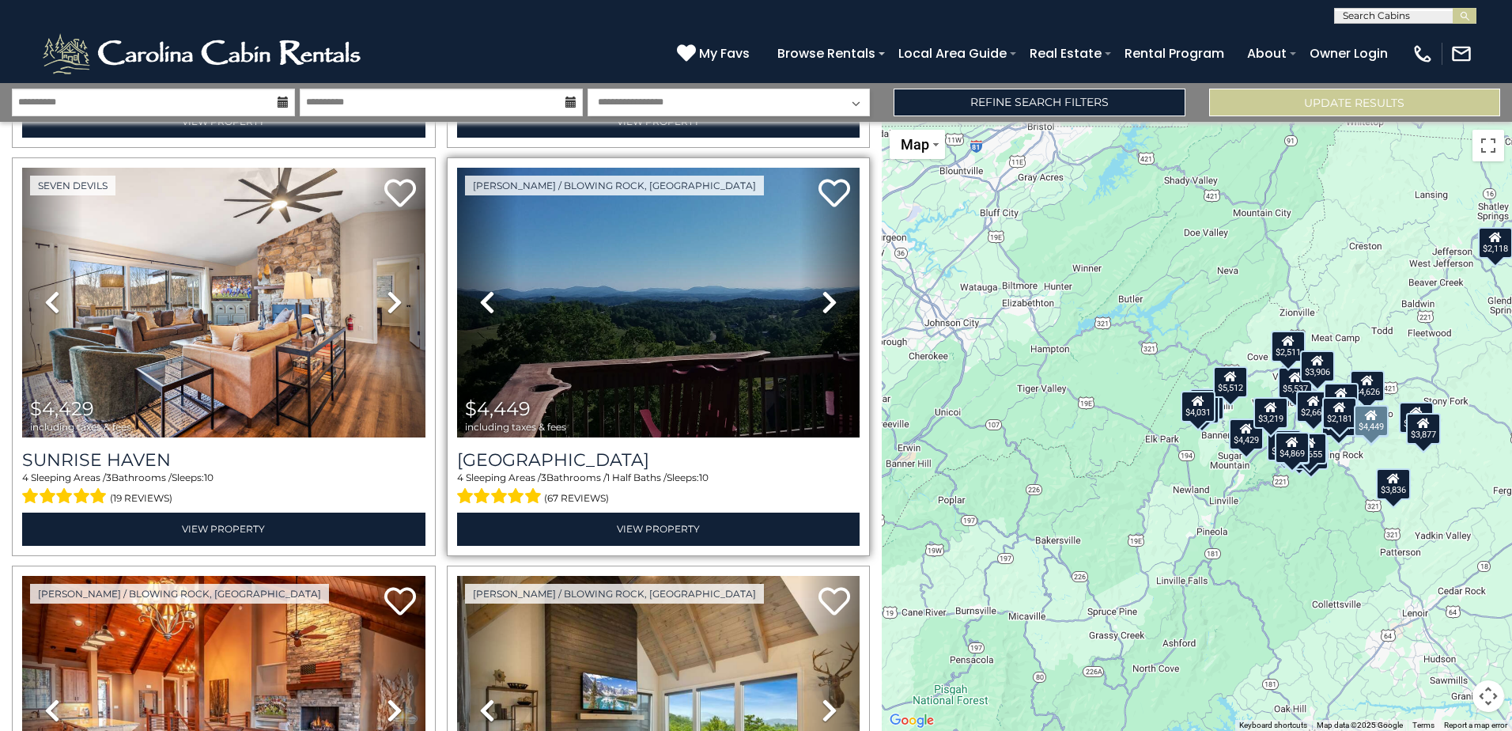
click at [822, 289] on icon at bounding box center [830, 301] width 16 height 25
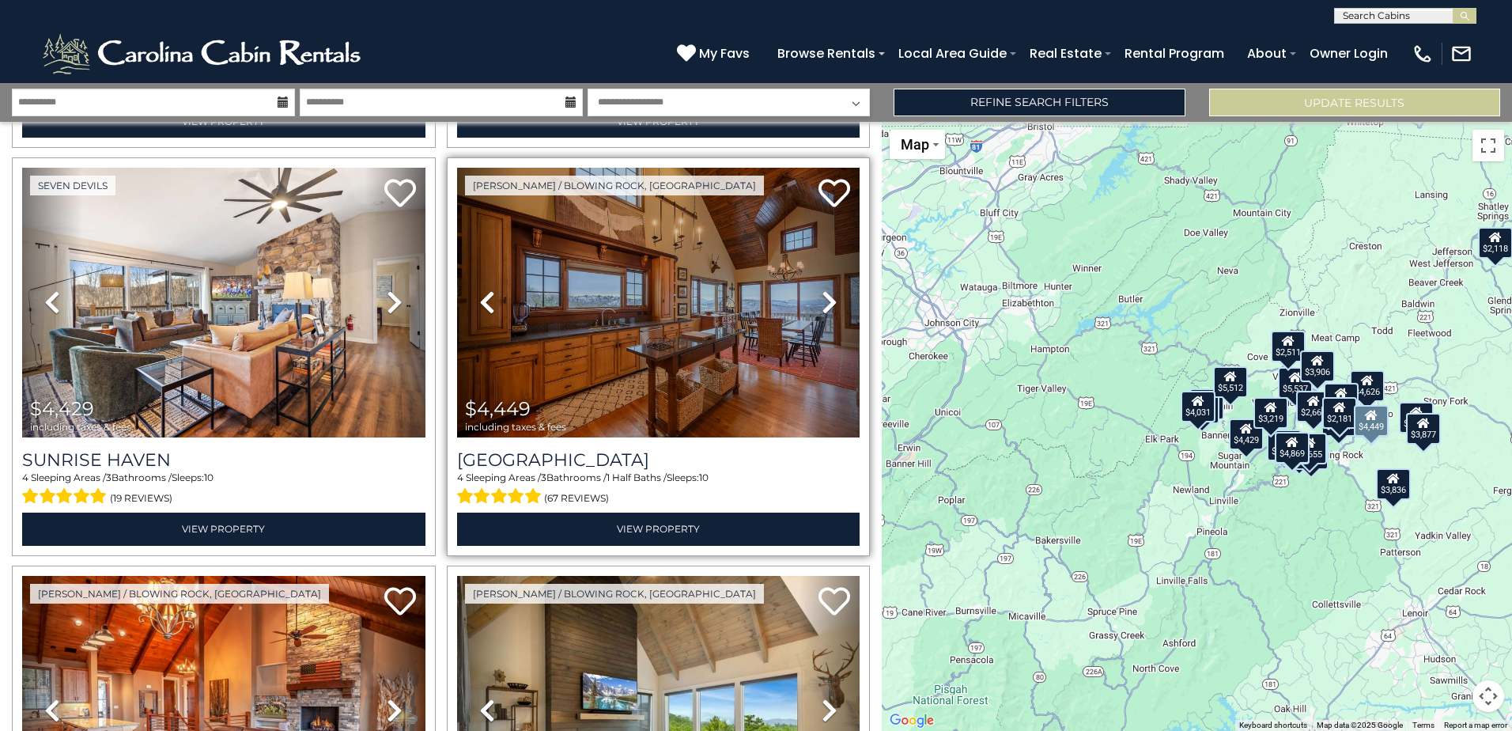
click at [822, 289] on icon at bounding box center [830, 301] width 16 height 25
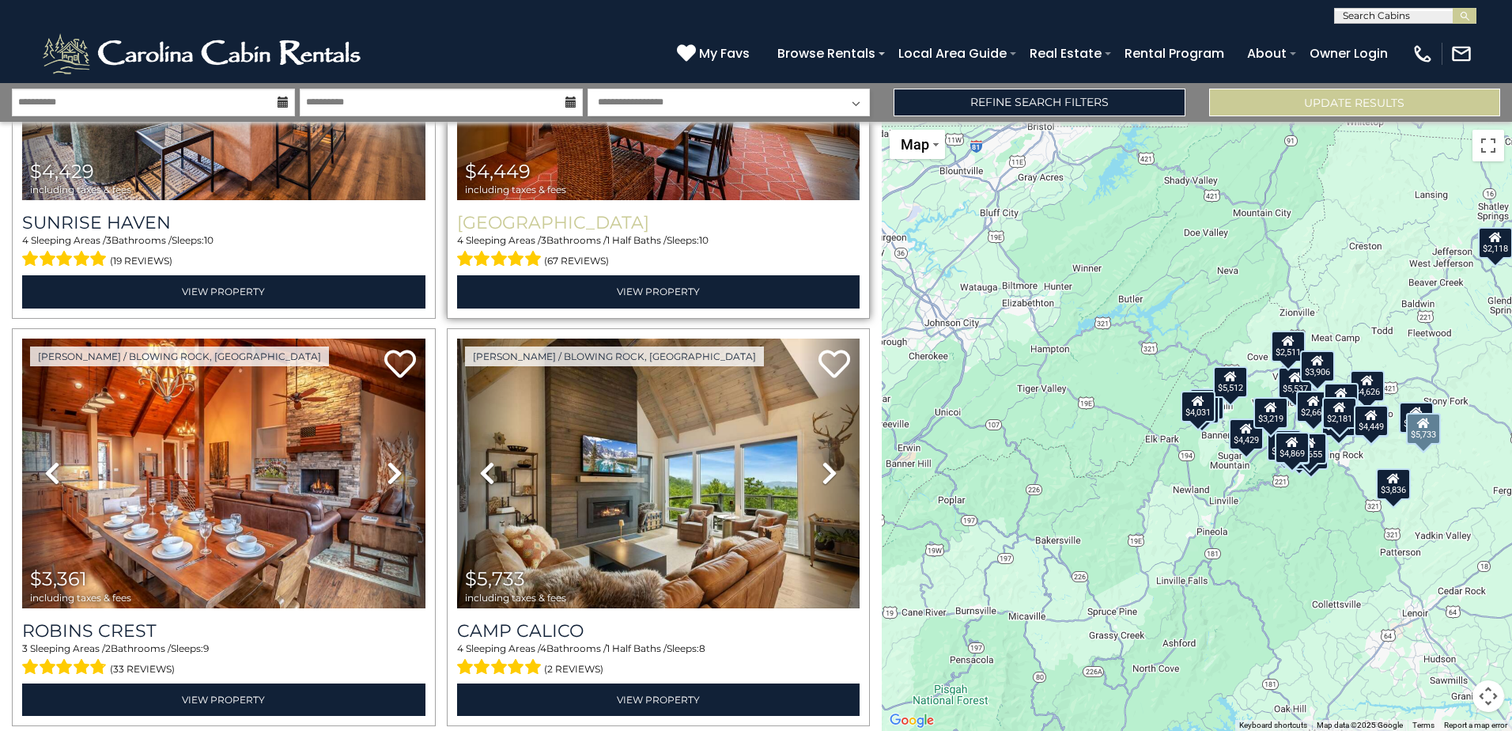
scroll to position [2373, 0]
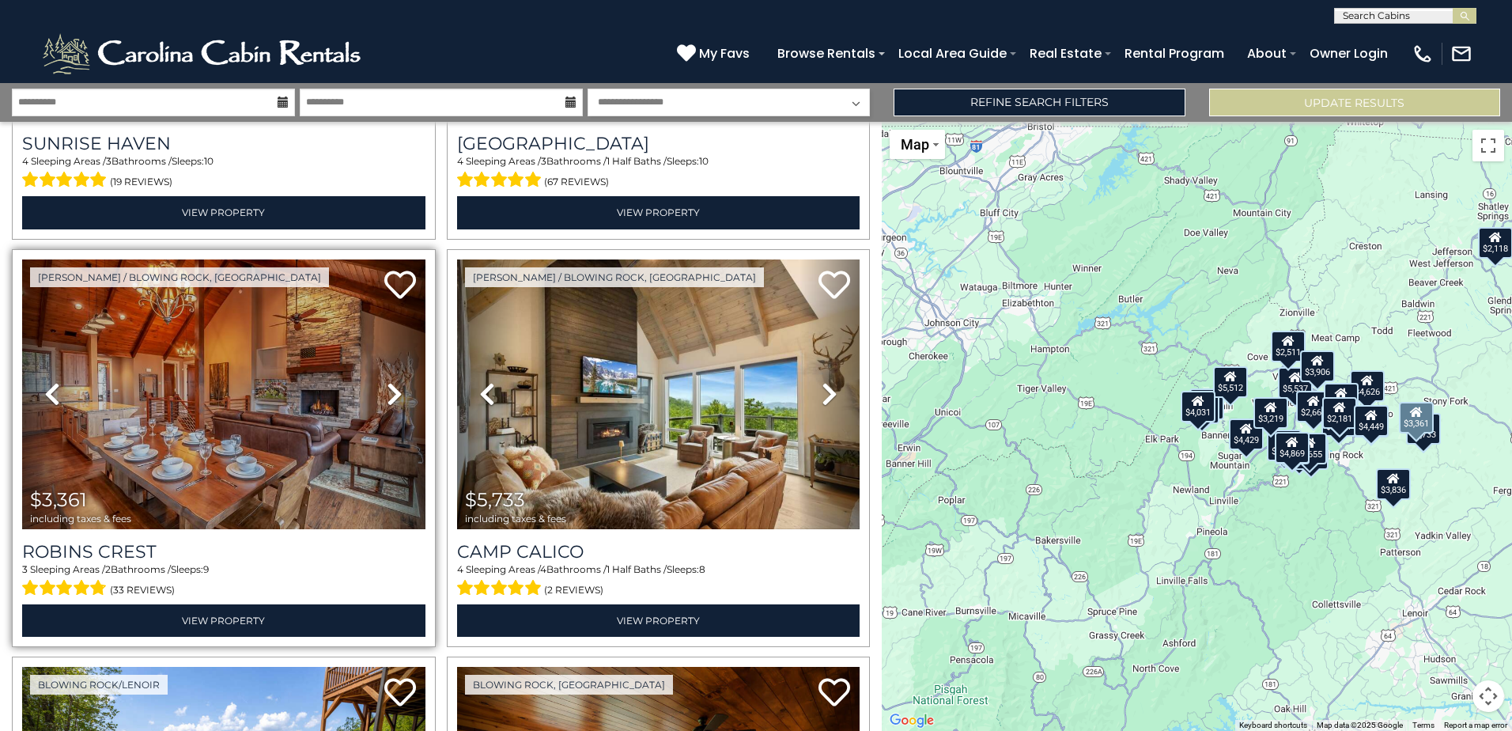
click at [394, 388] on icon at bounding box center [395, 393] width 16 height 25
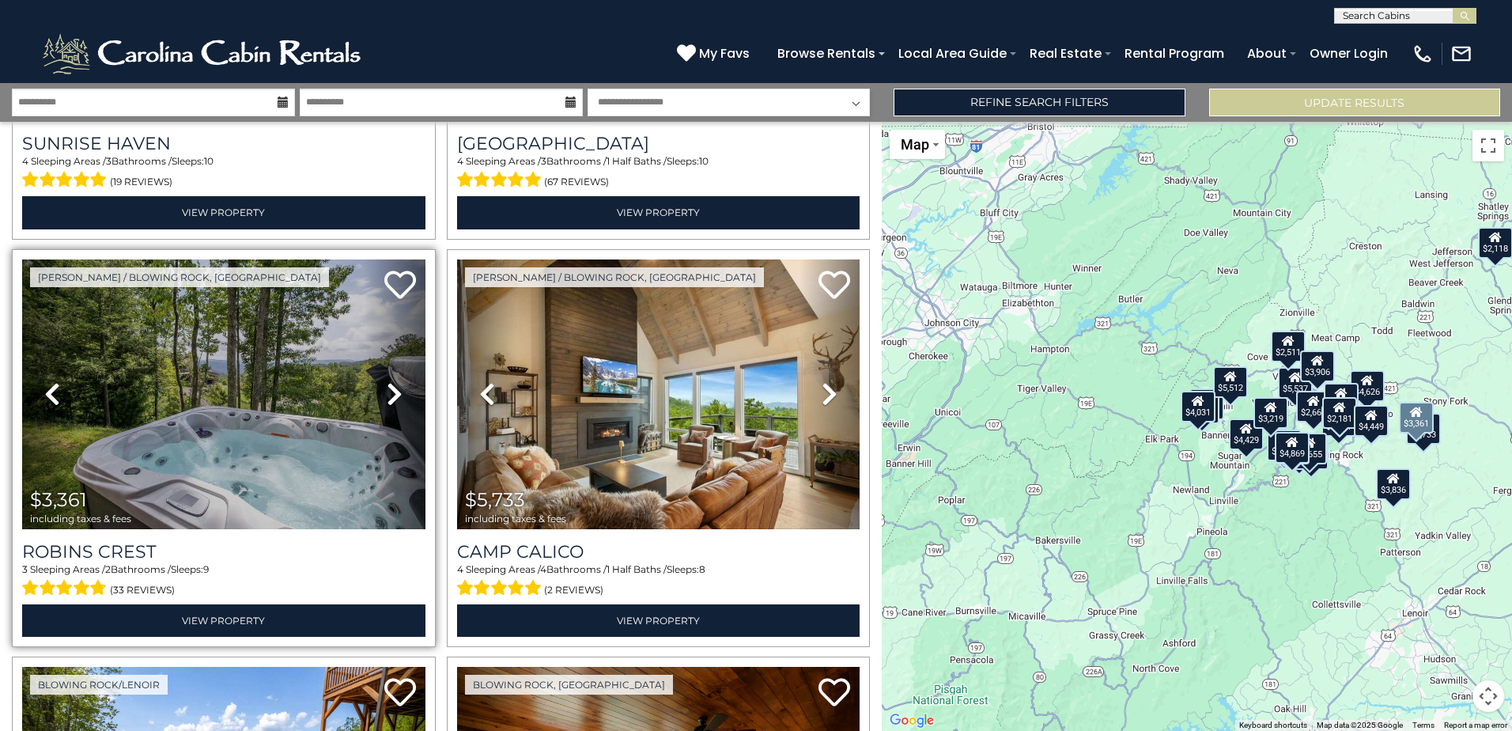
click at [394, 388] on icon at bounding box center [395, 393] width 16 height 25
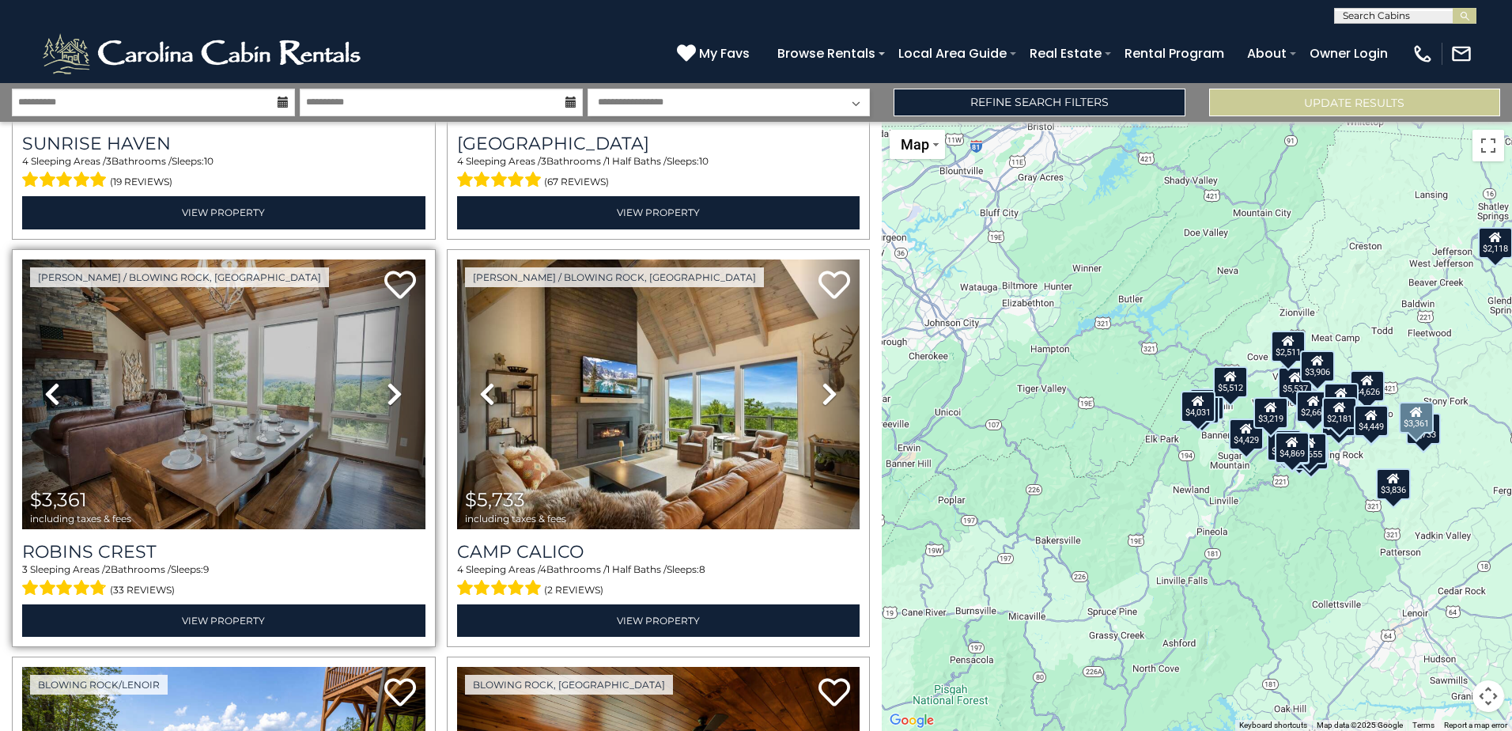
click at [394, 388] on icon at bounding box center [395, 393] width 16 height 25
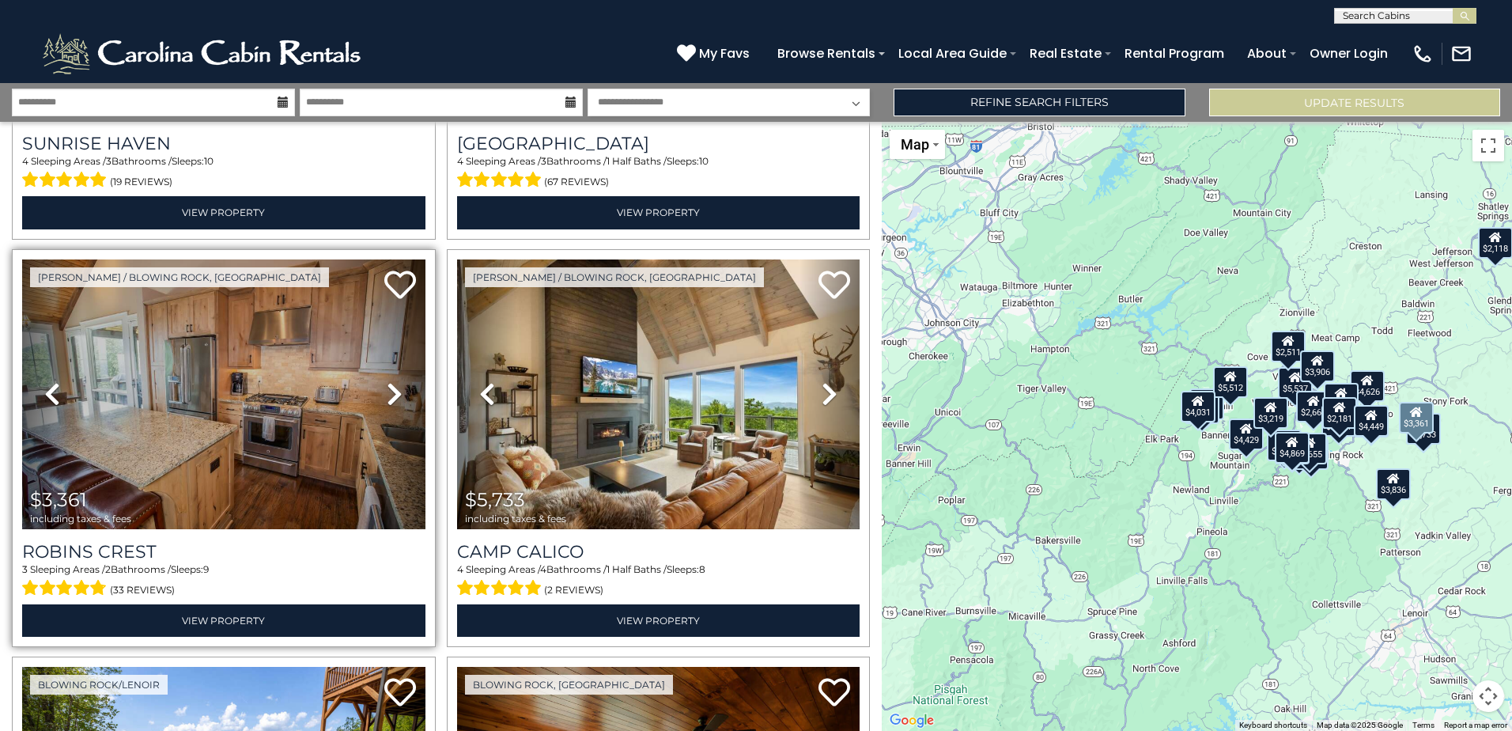
click at [394, 388] on icon at bounding box center [395, 393] width 16 height 25
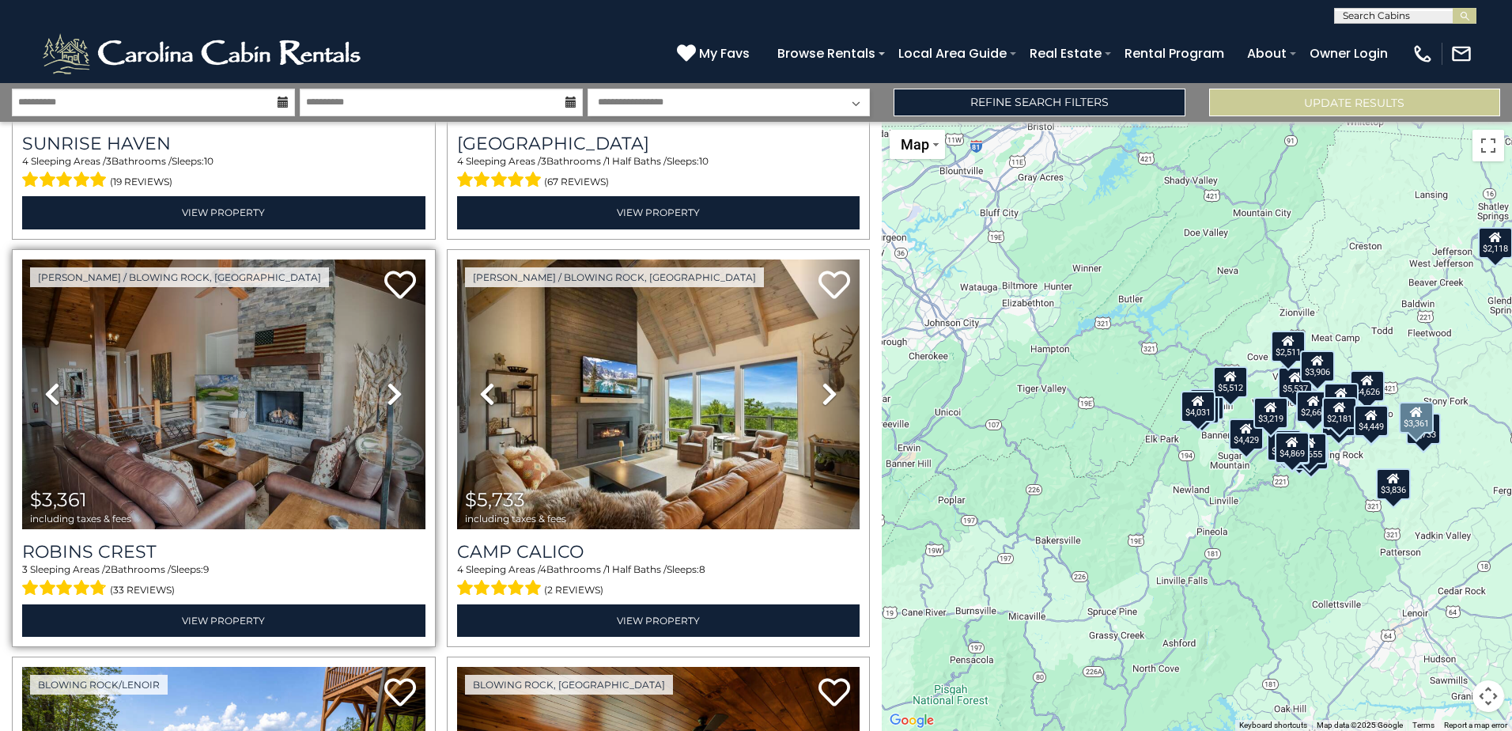
click at [394, 388] on icon at bounding box center [395, 393] width 16 height 25
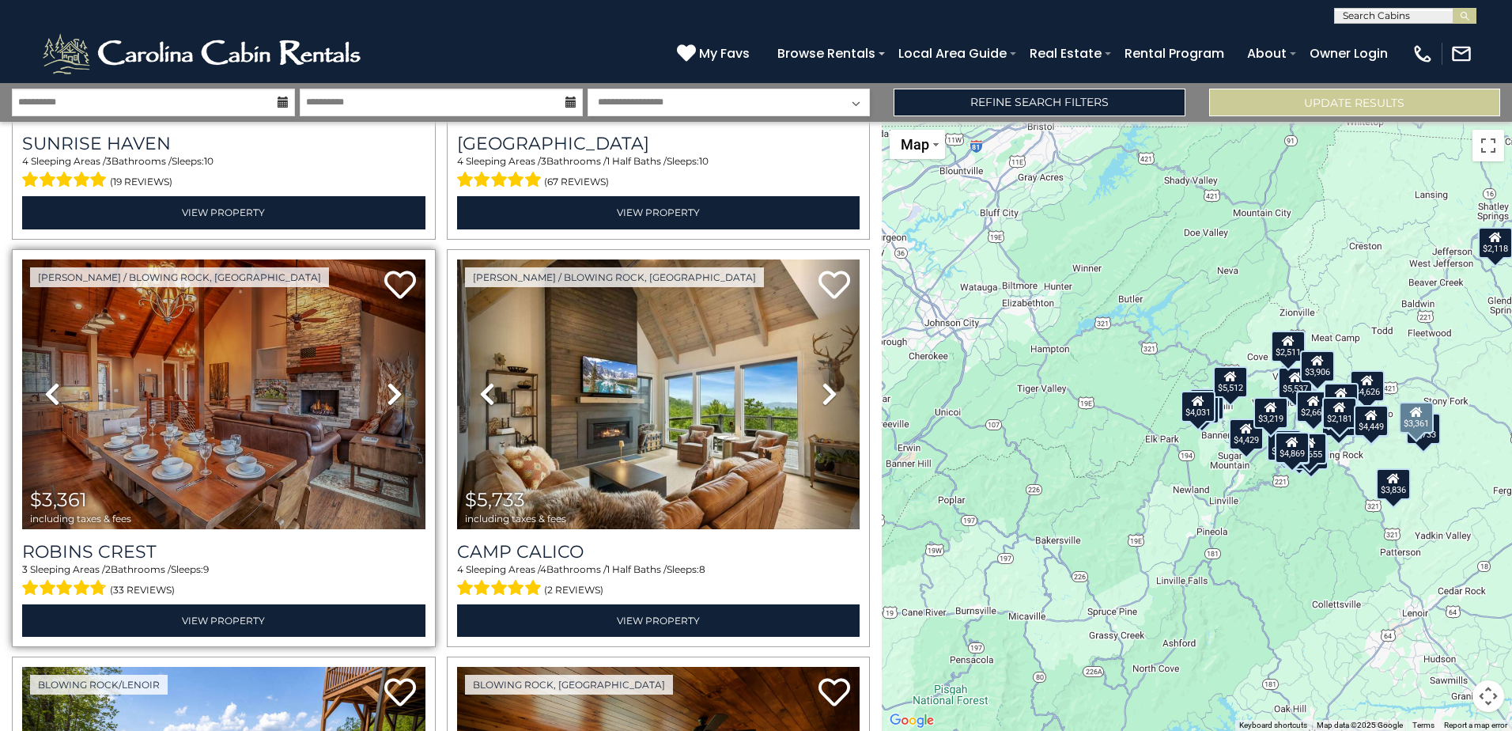
click at [394, 388] on icon at bounding box center [395, 393] width 16 height 25
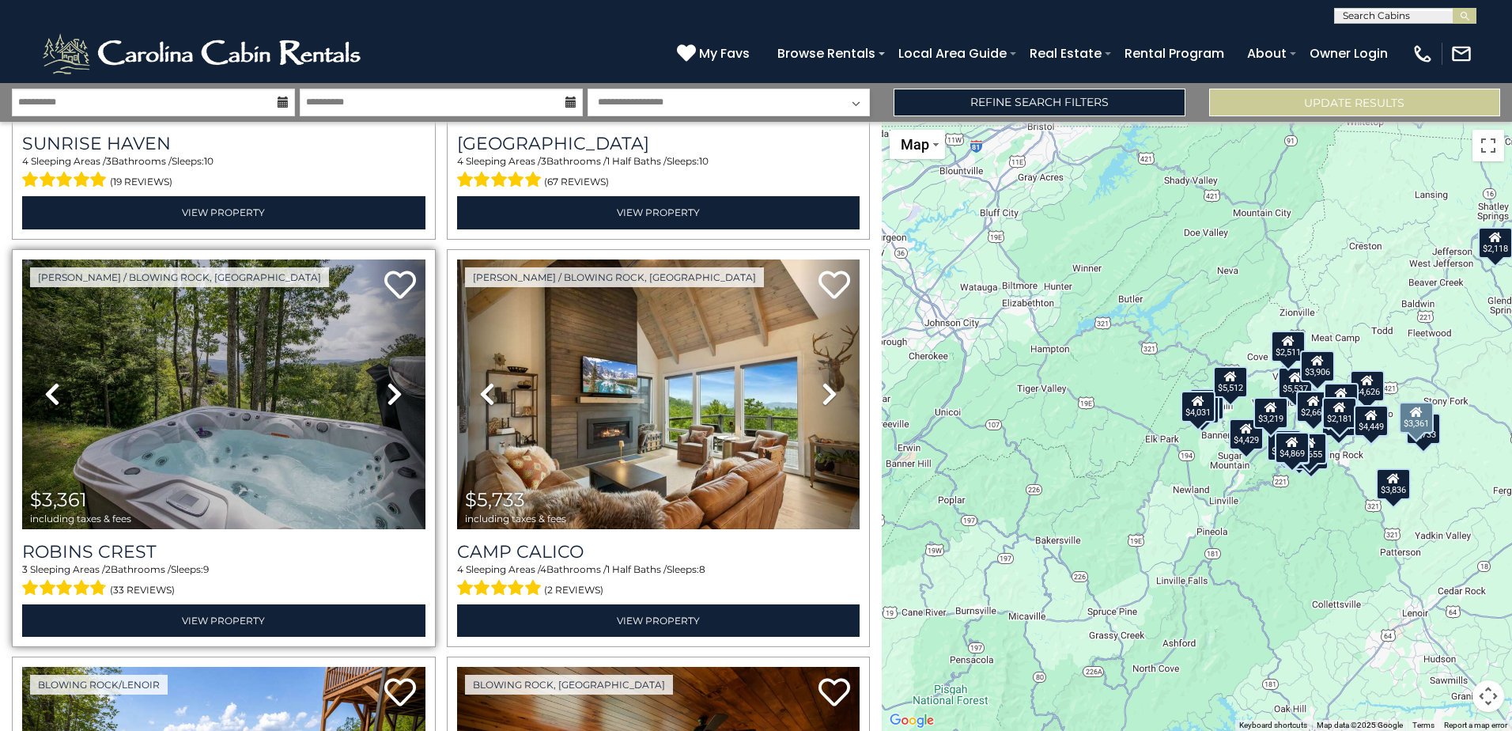
click at [394, 388] on icon at bounding box center [395, 393] width 16 height 25
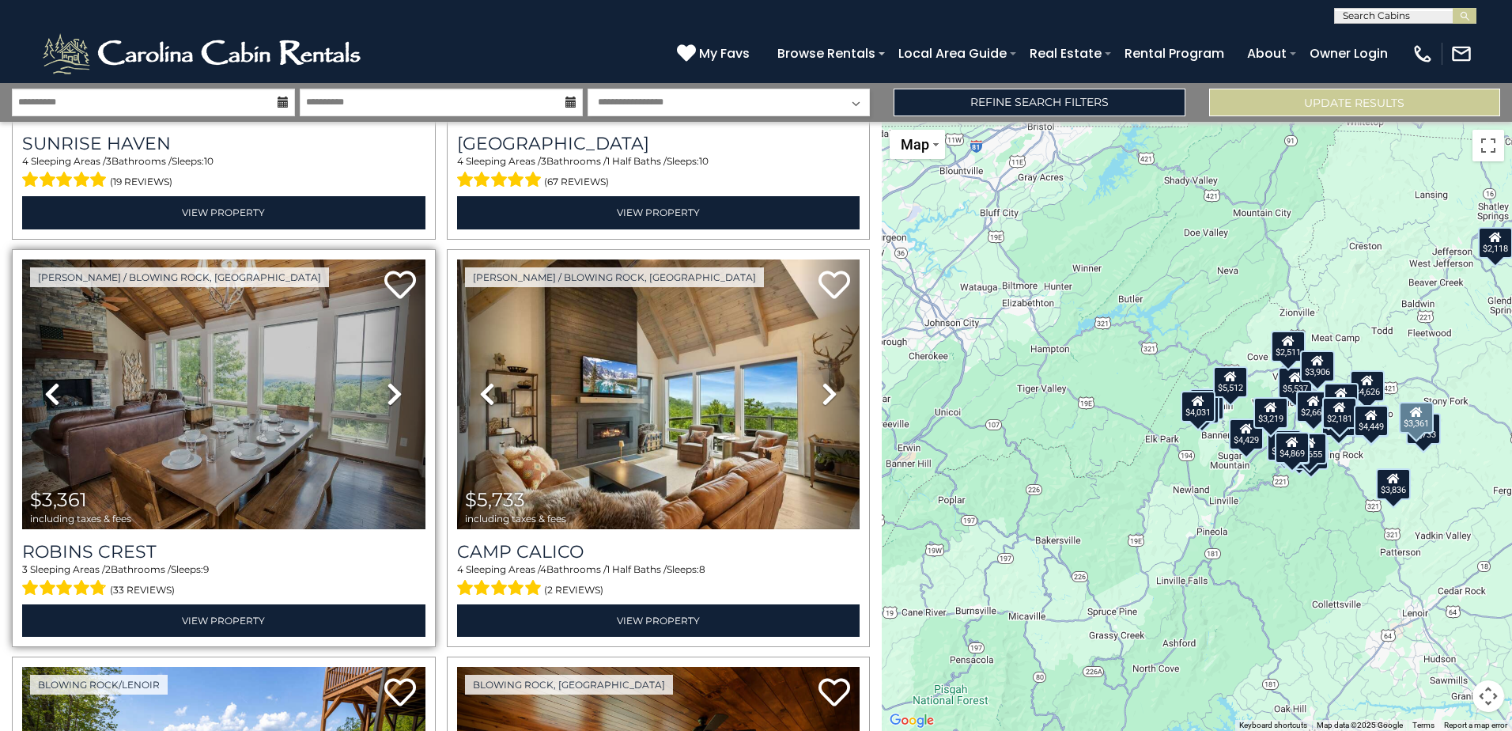
click at [394, 388] on icon at bounding box center [395, 393] width 16 height 25
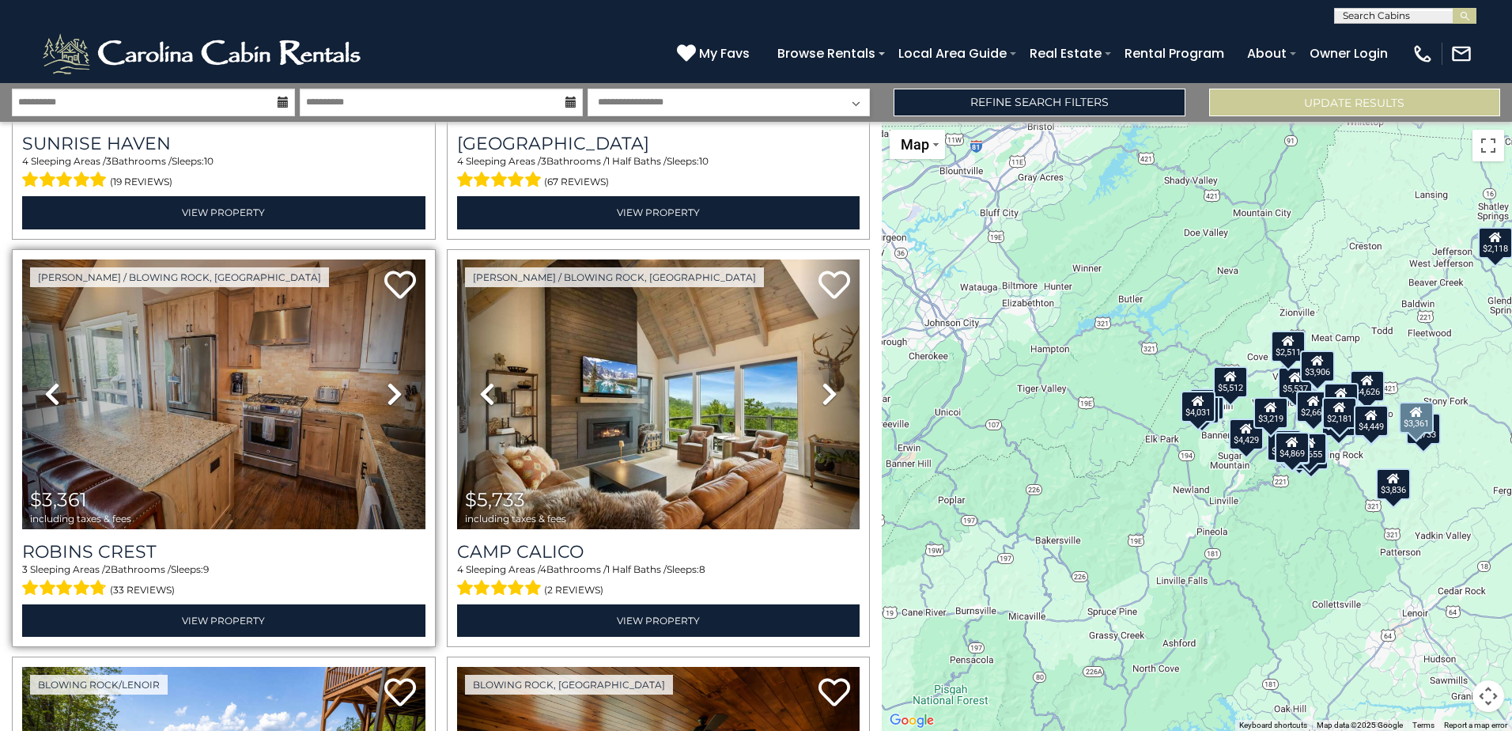
click at [394, 388] on icon at bounding box center [395, 393] width 16 height 25
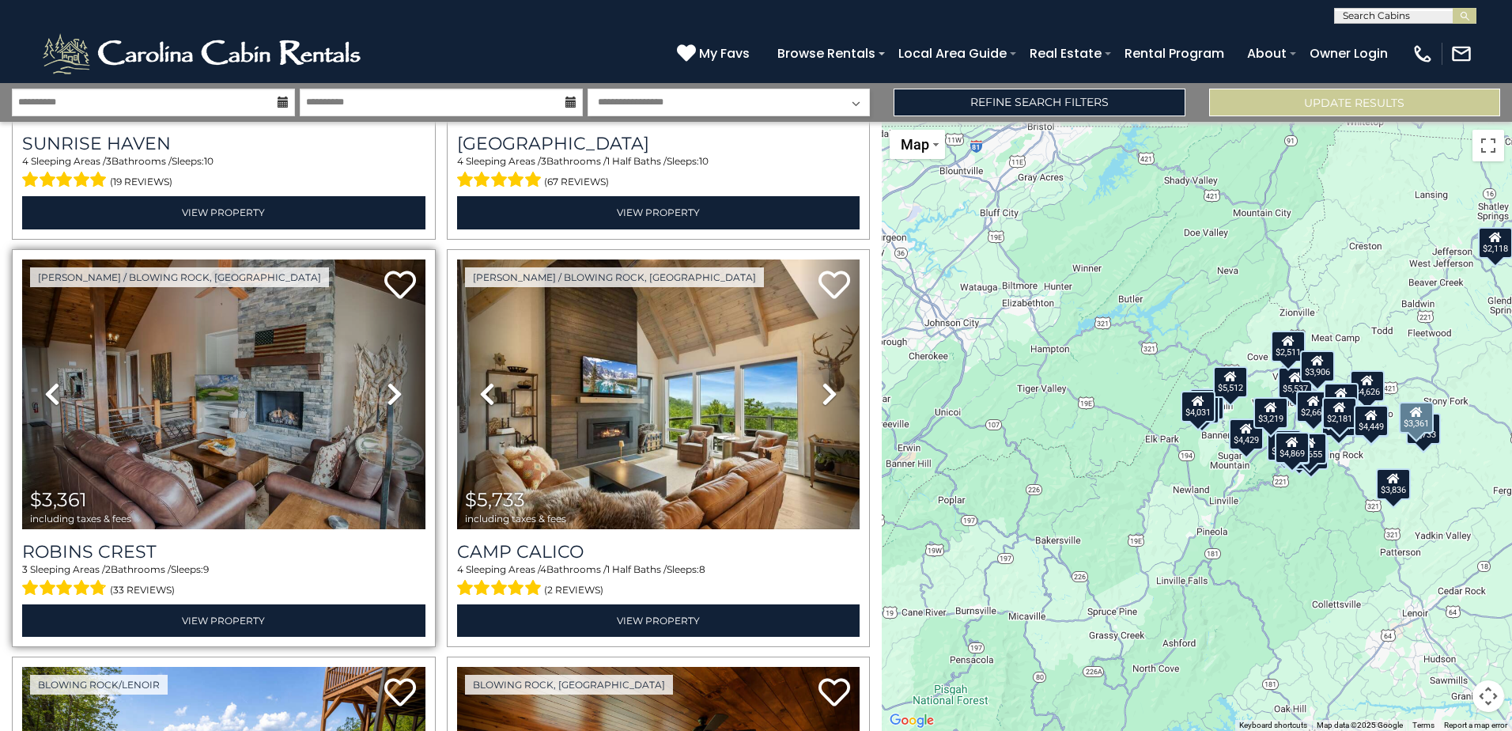
click at [394, 388] on icon at bounding box center [395, 393] width 16 height 25
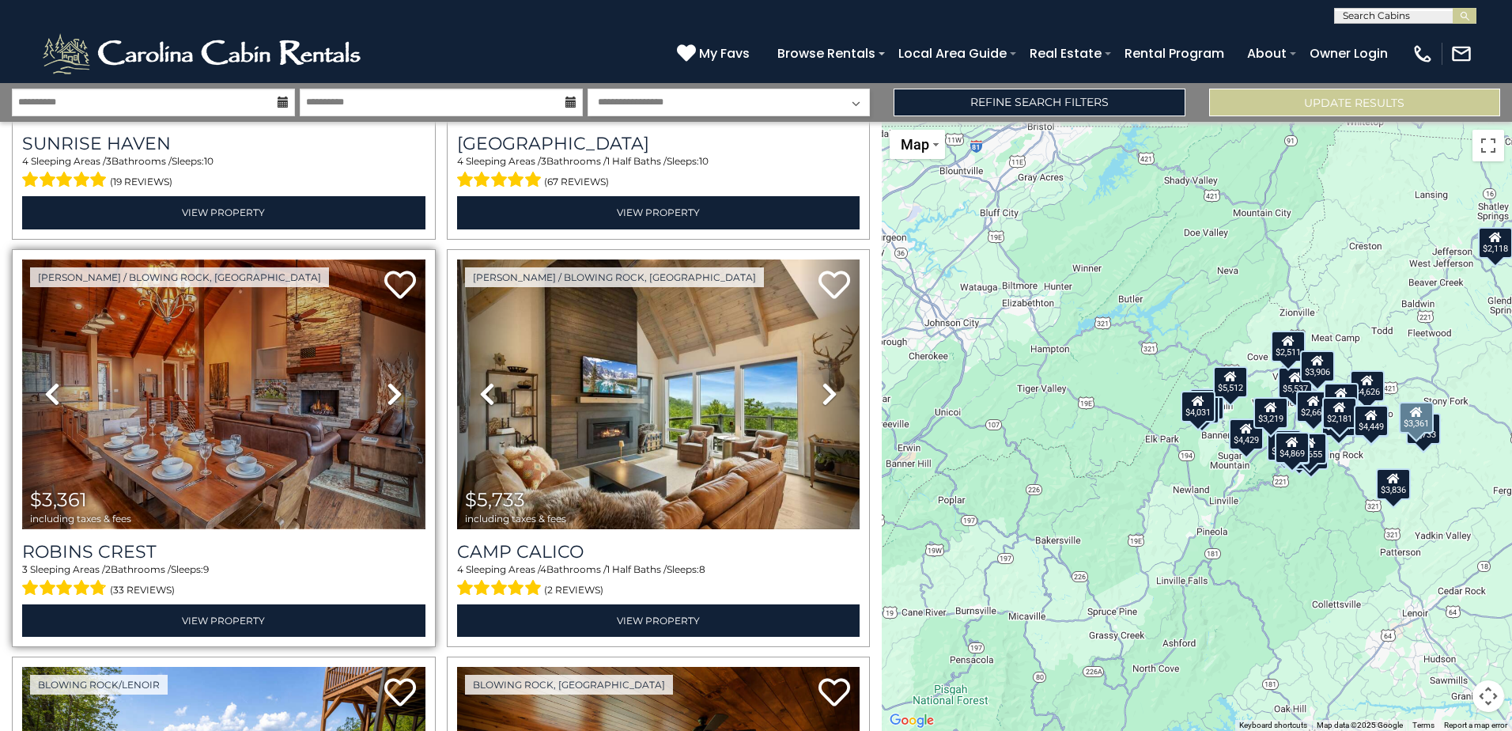
click at [217, 452] on img at bounding box center [223, 394] width 403 height 270
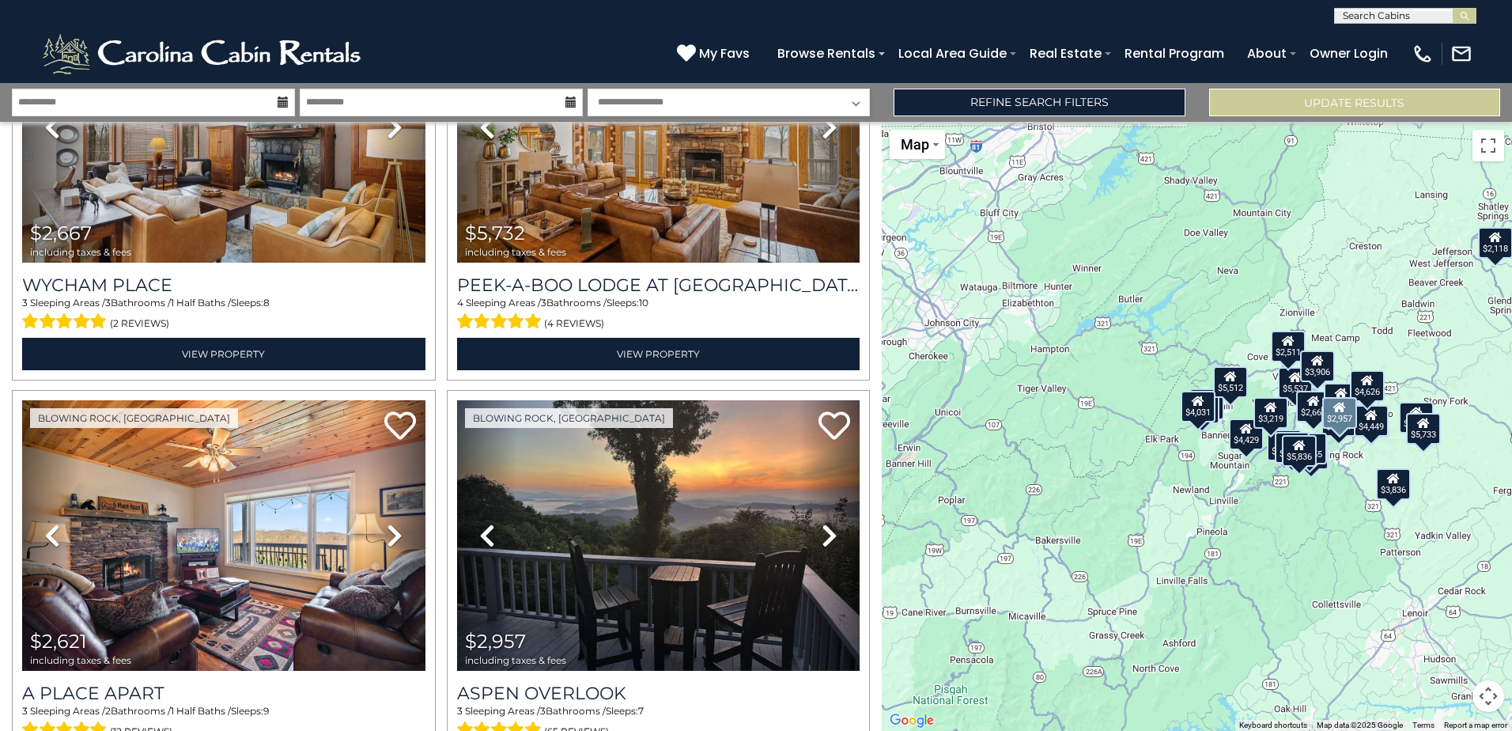
scroll to position [4429, 0]
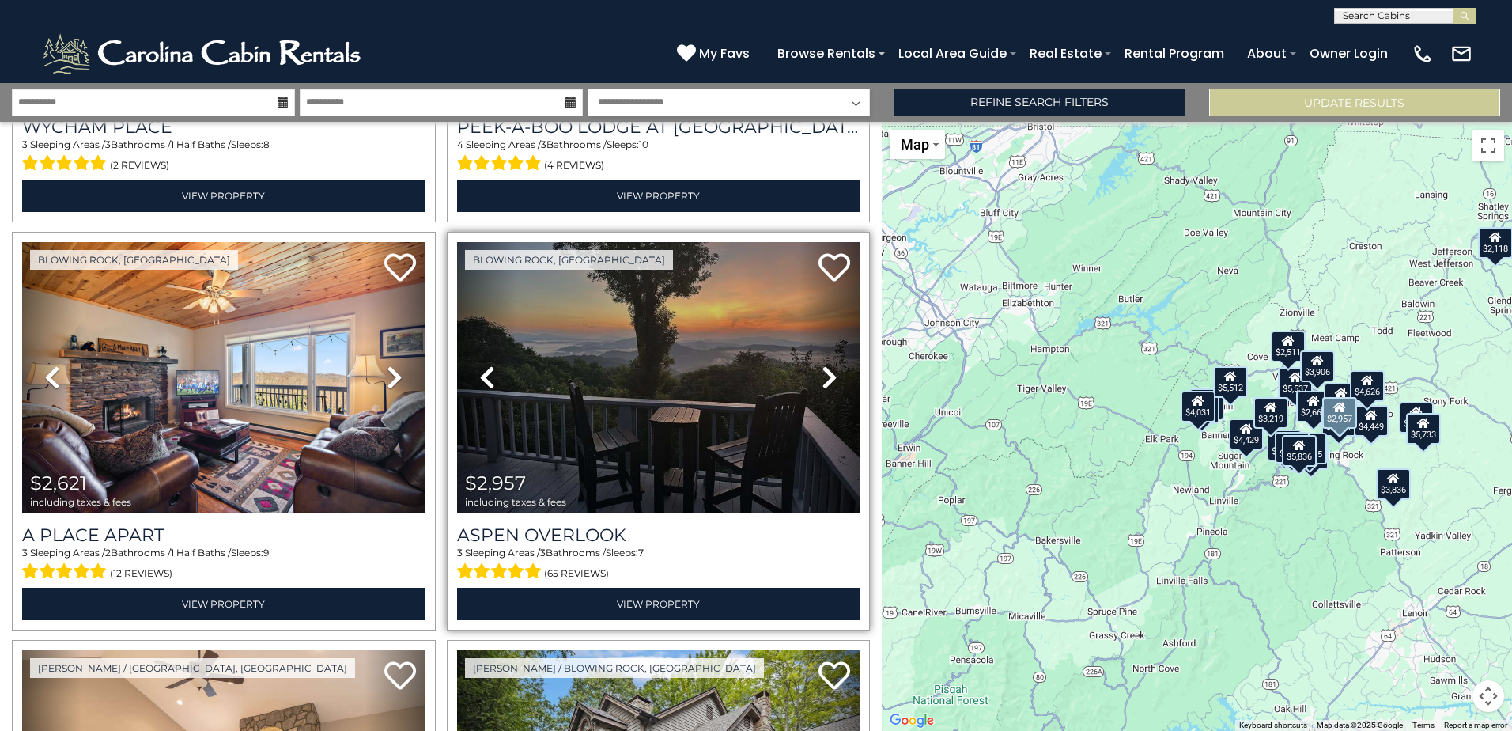
click at [824, 365] on icon at bounding box center [830, 377] width 16 height 25
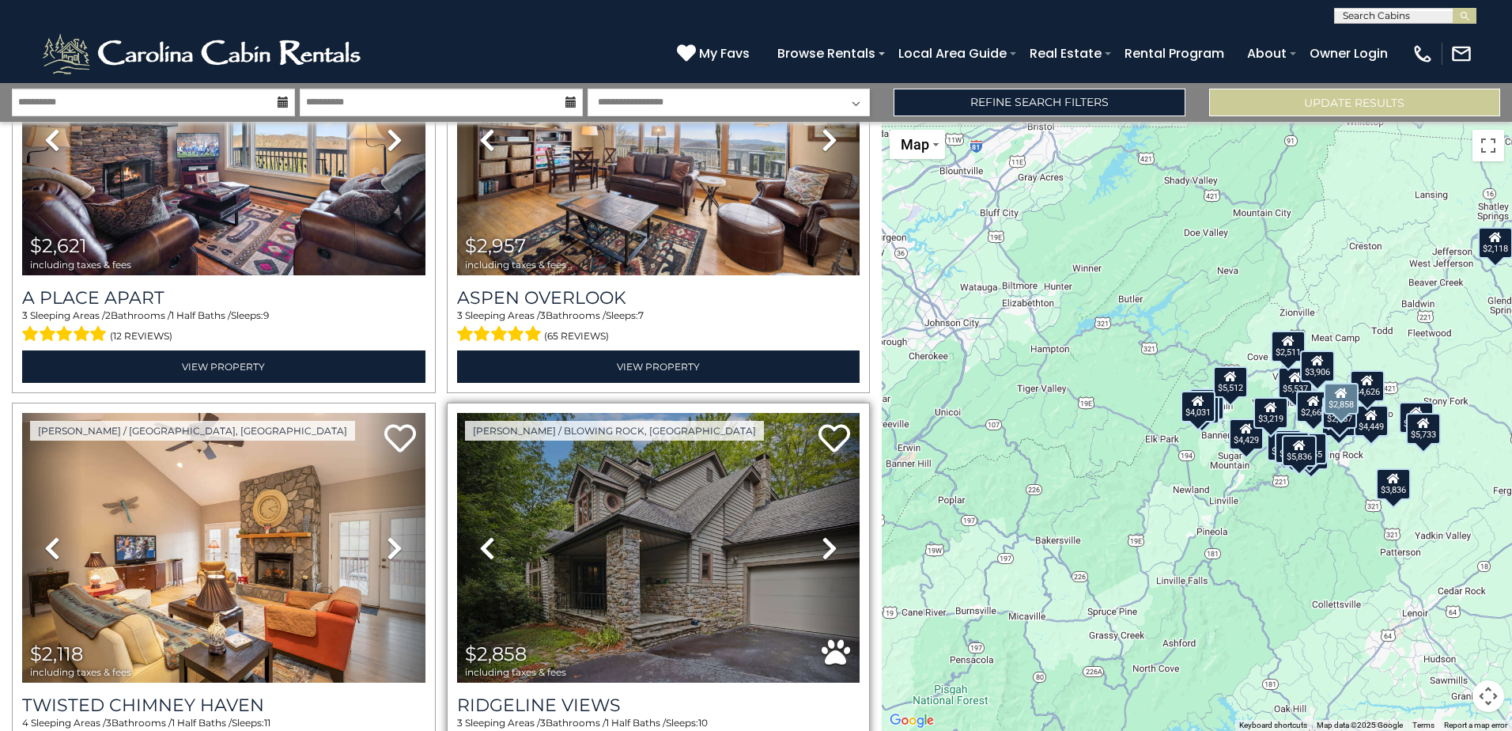
scroll to position [4745, 0]
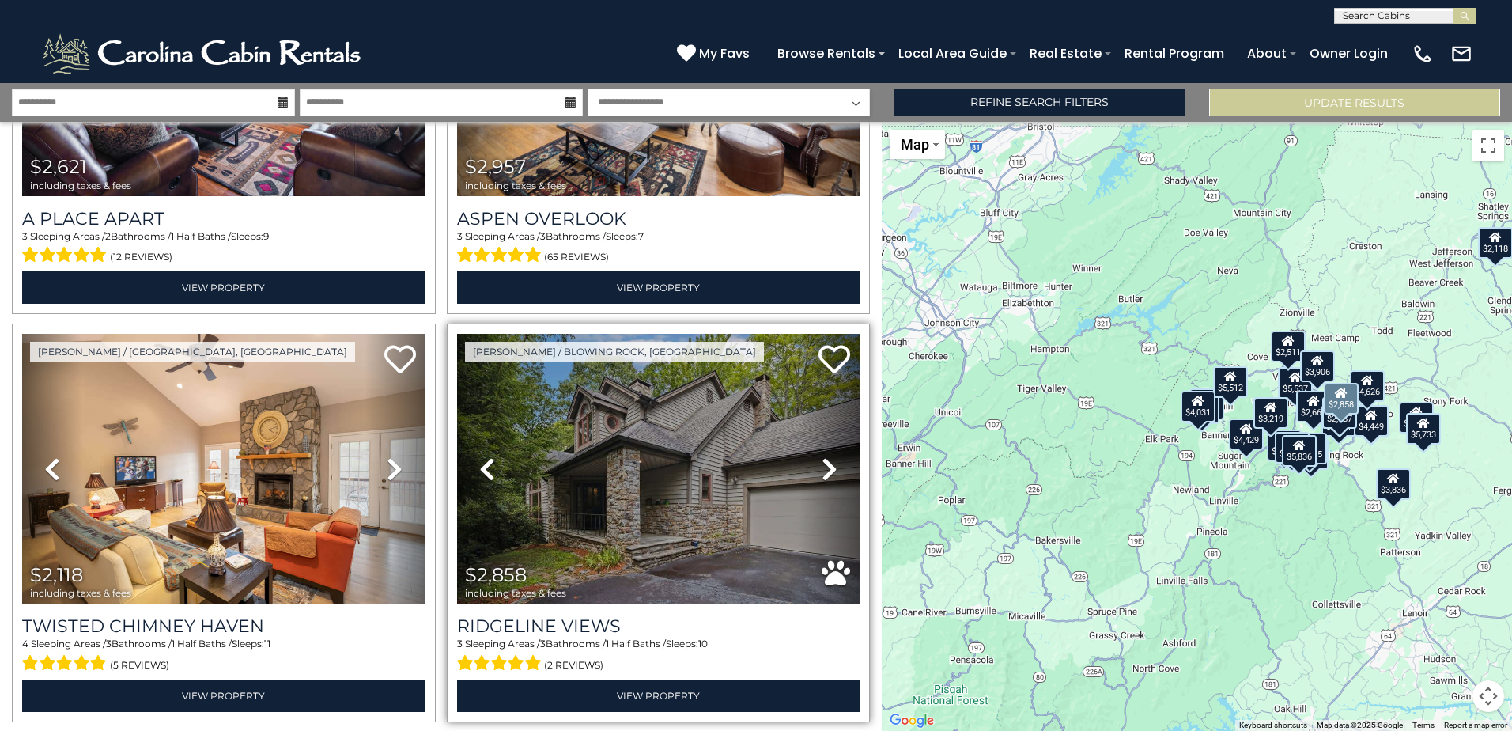
click at [810, 428] on link "Next" at bounding box center [830, 469] width 60 height 270
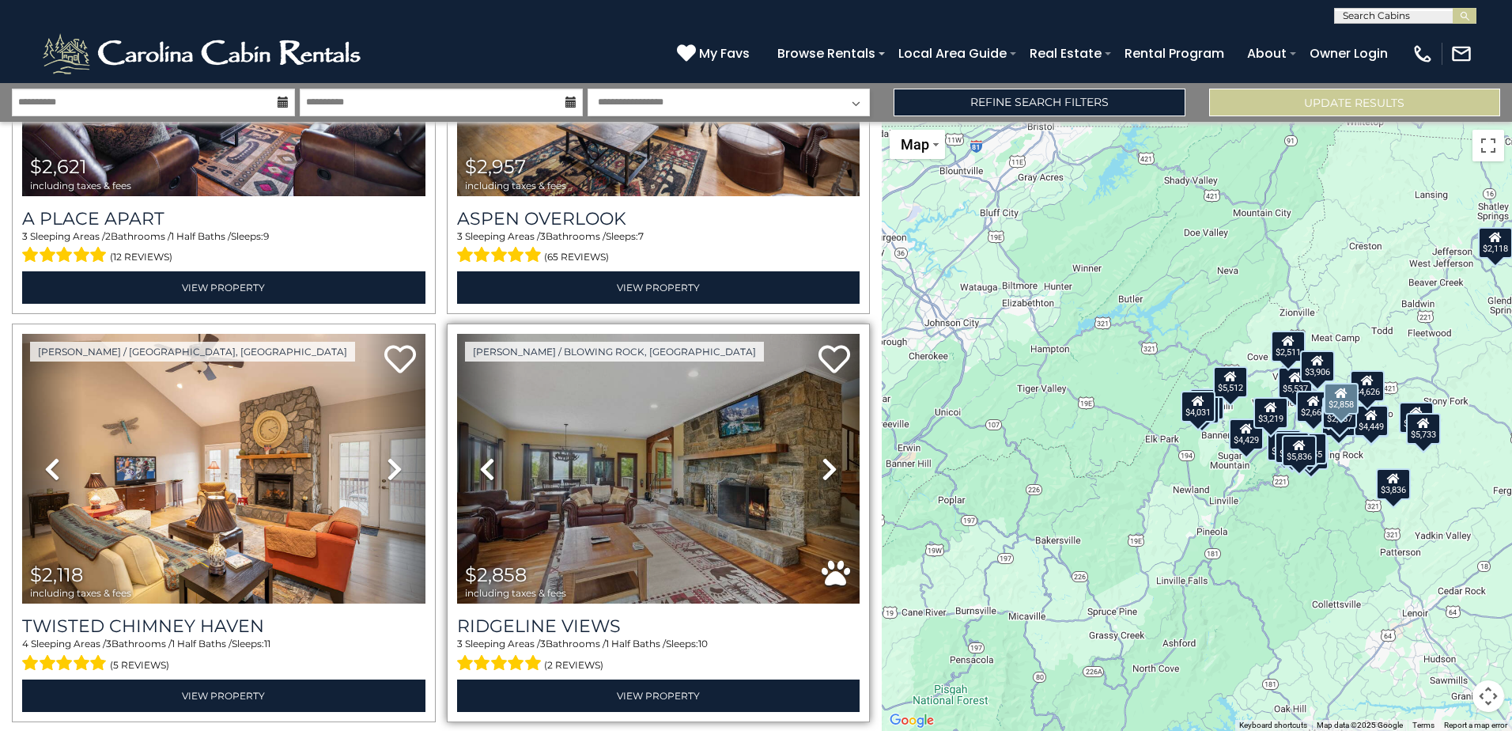
click at [810, 428] on link "Next" at bounding box center [830, 469] width 60 height 270
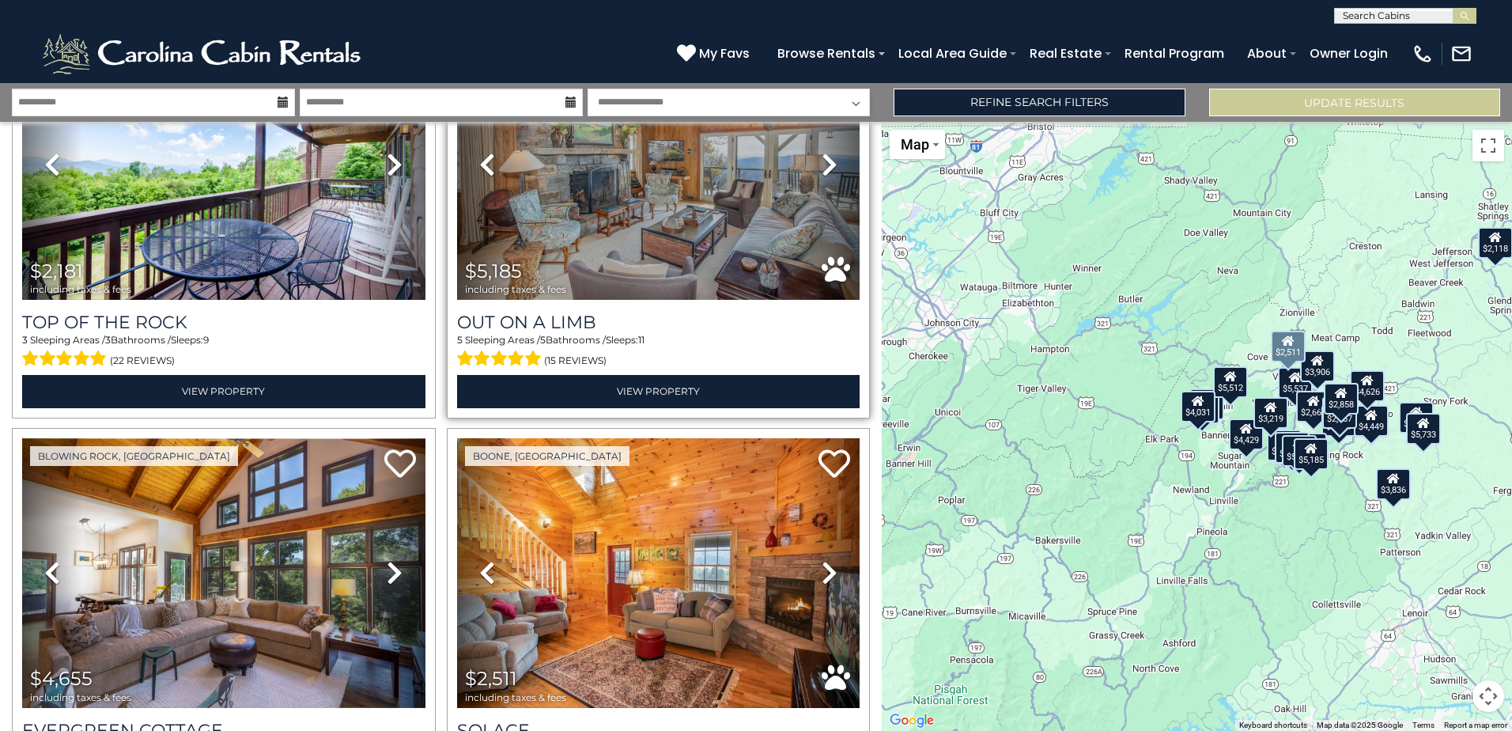
scroll to position [5609, 0]
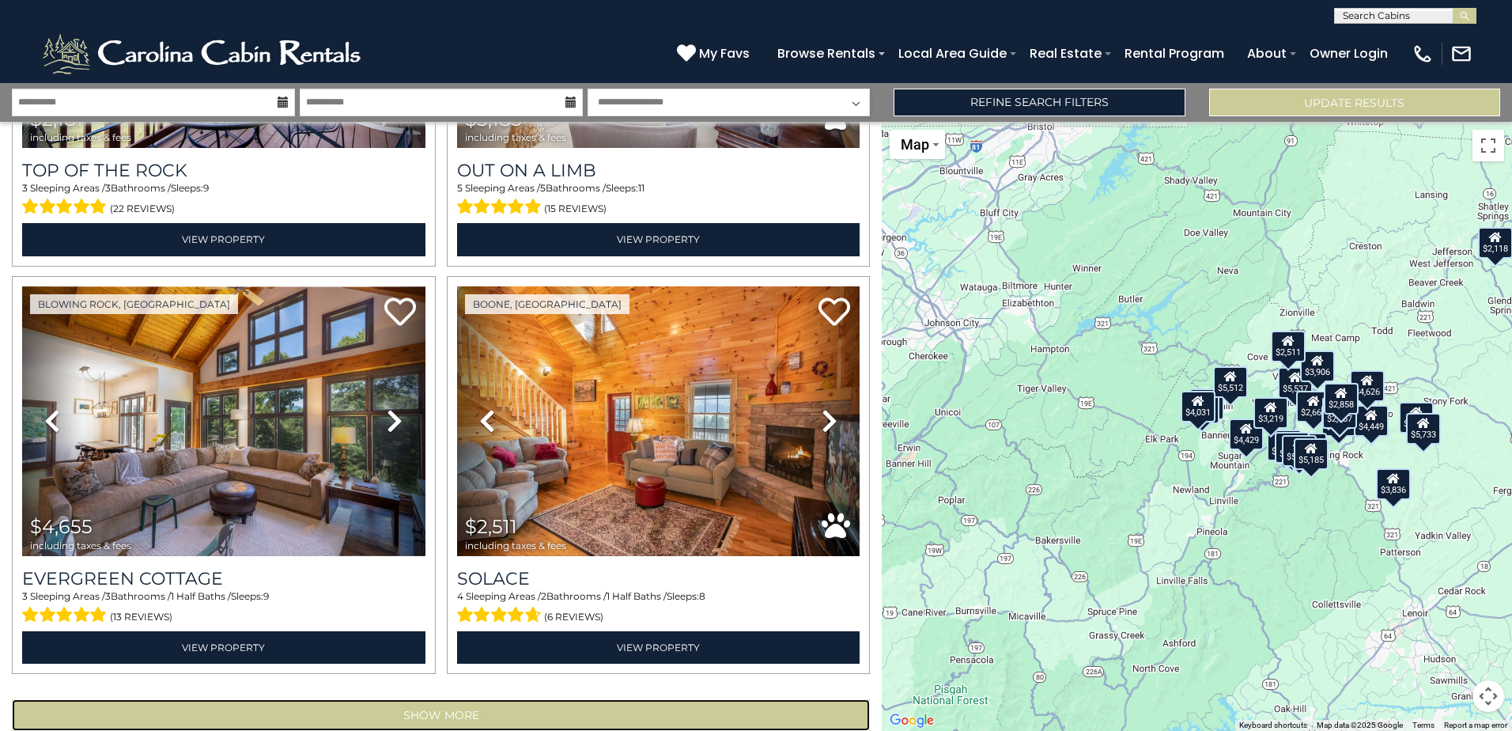
click at [448, 699] on button "Show More" at bounding box center [441, 715] width 858 height 32
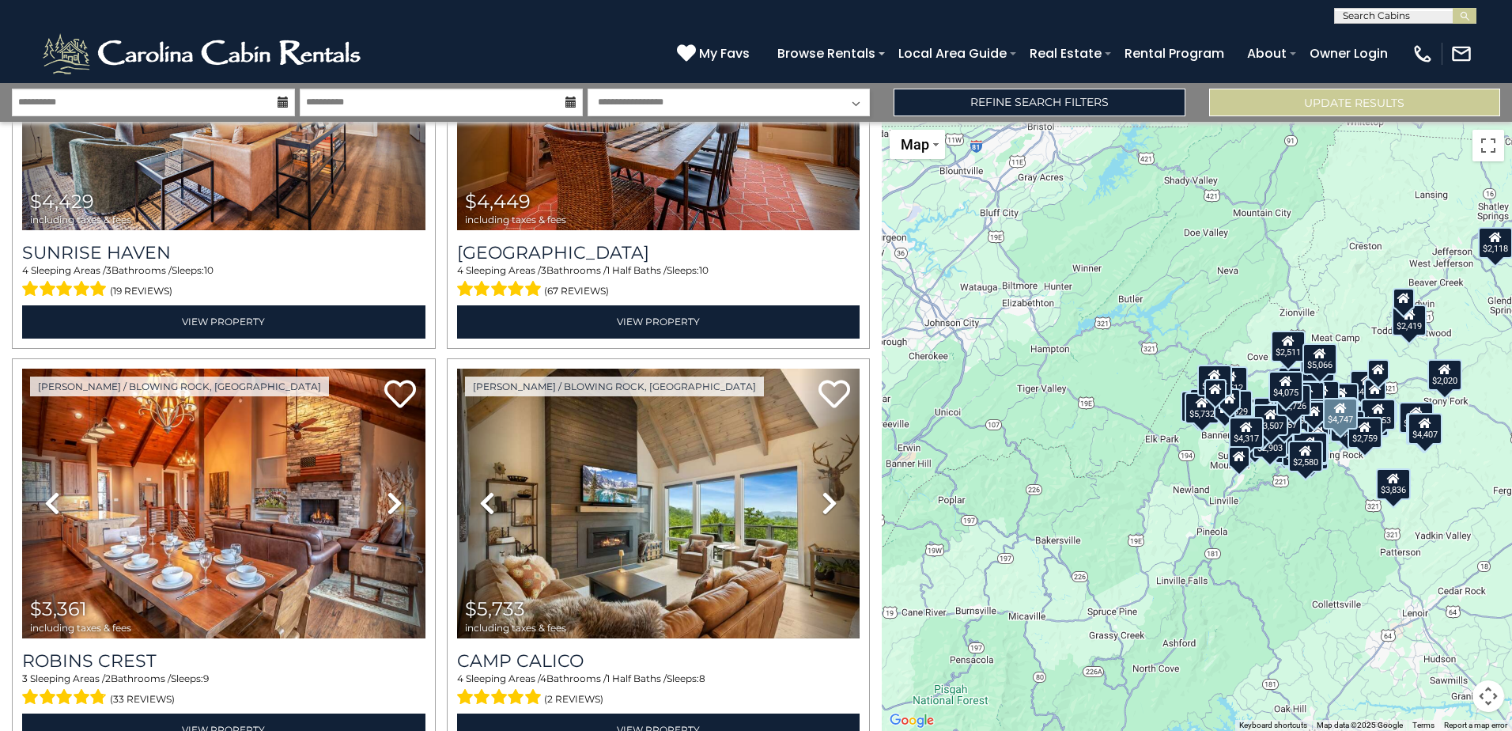
scroll to position [2184, 0]
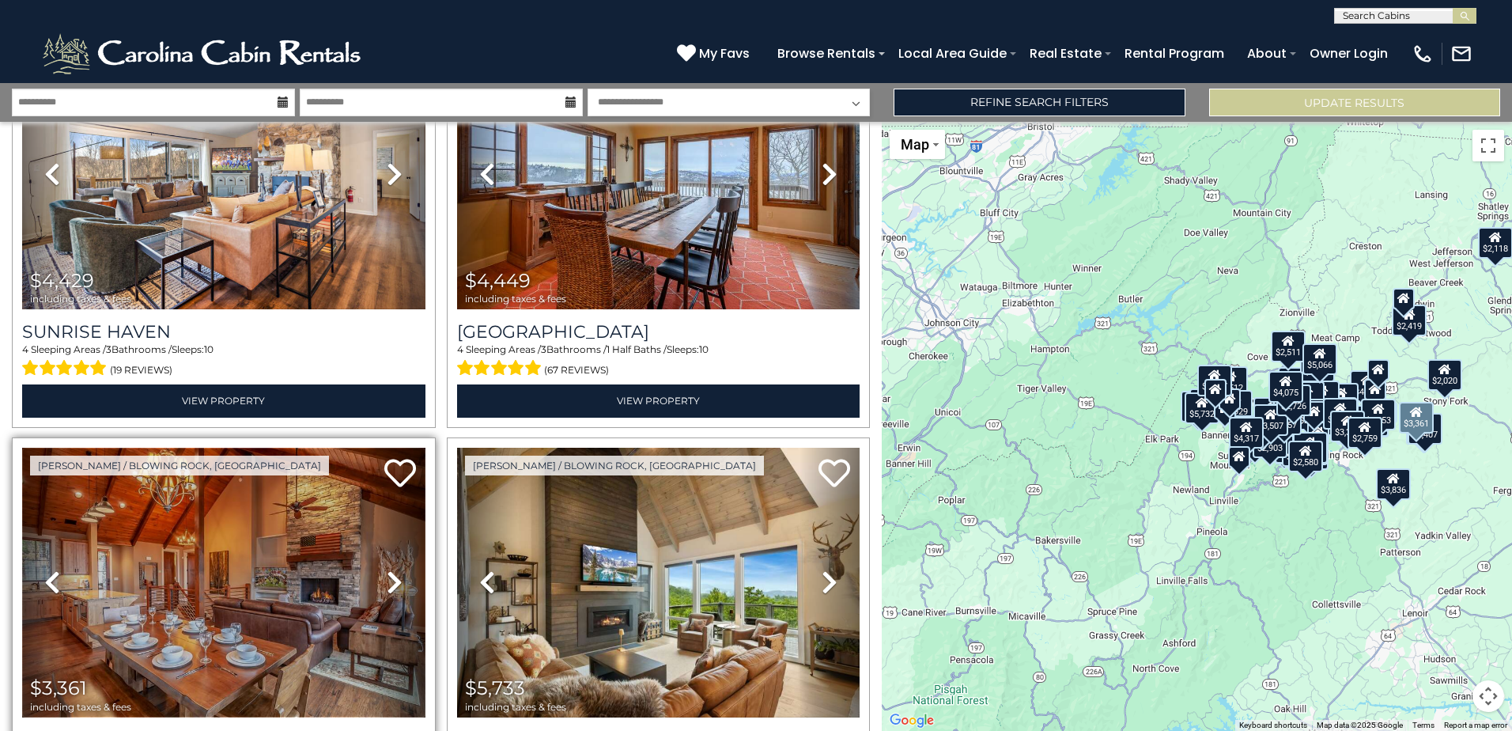
click at [253, 542] on img at bounding box center [223, 583] width 403 height 270
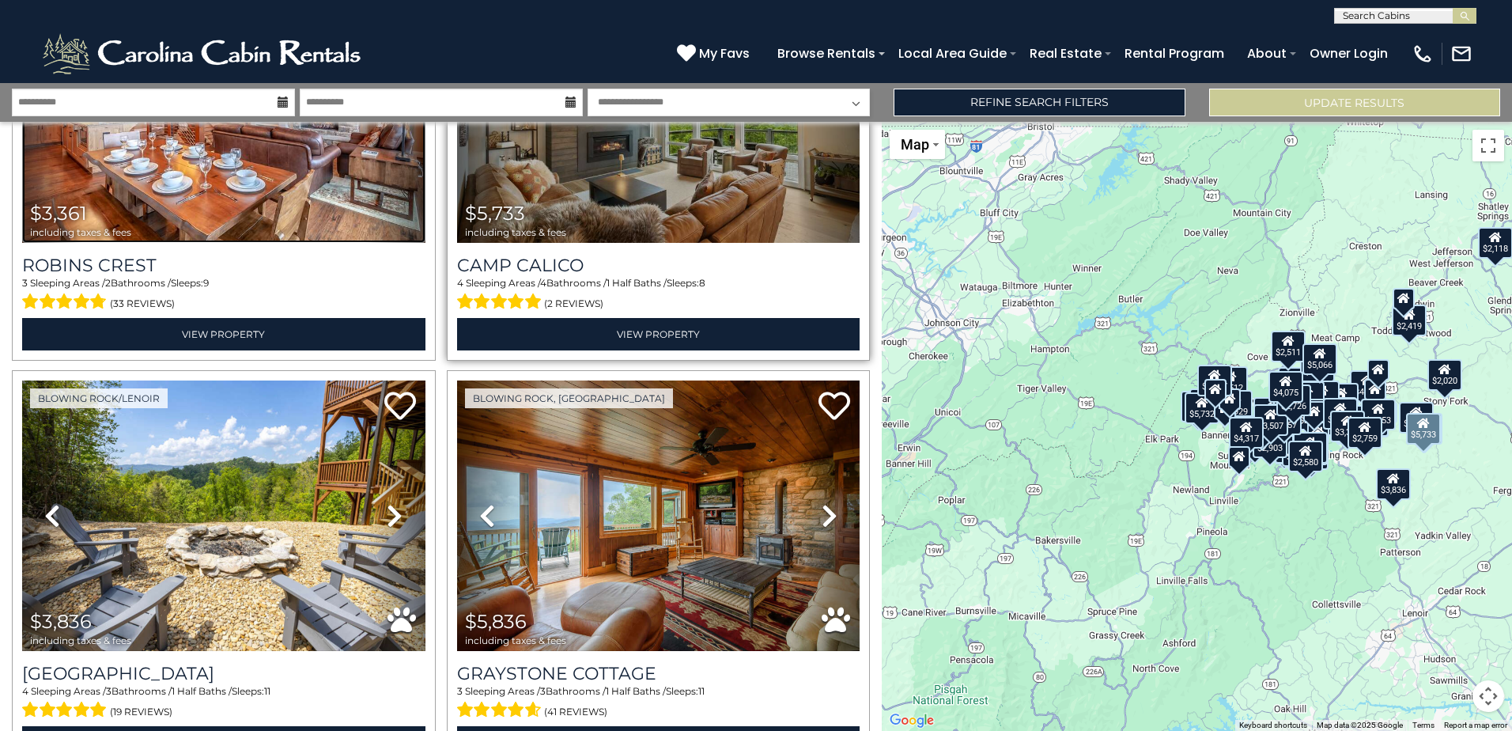
scroll to position [2817, 0]
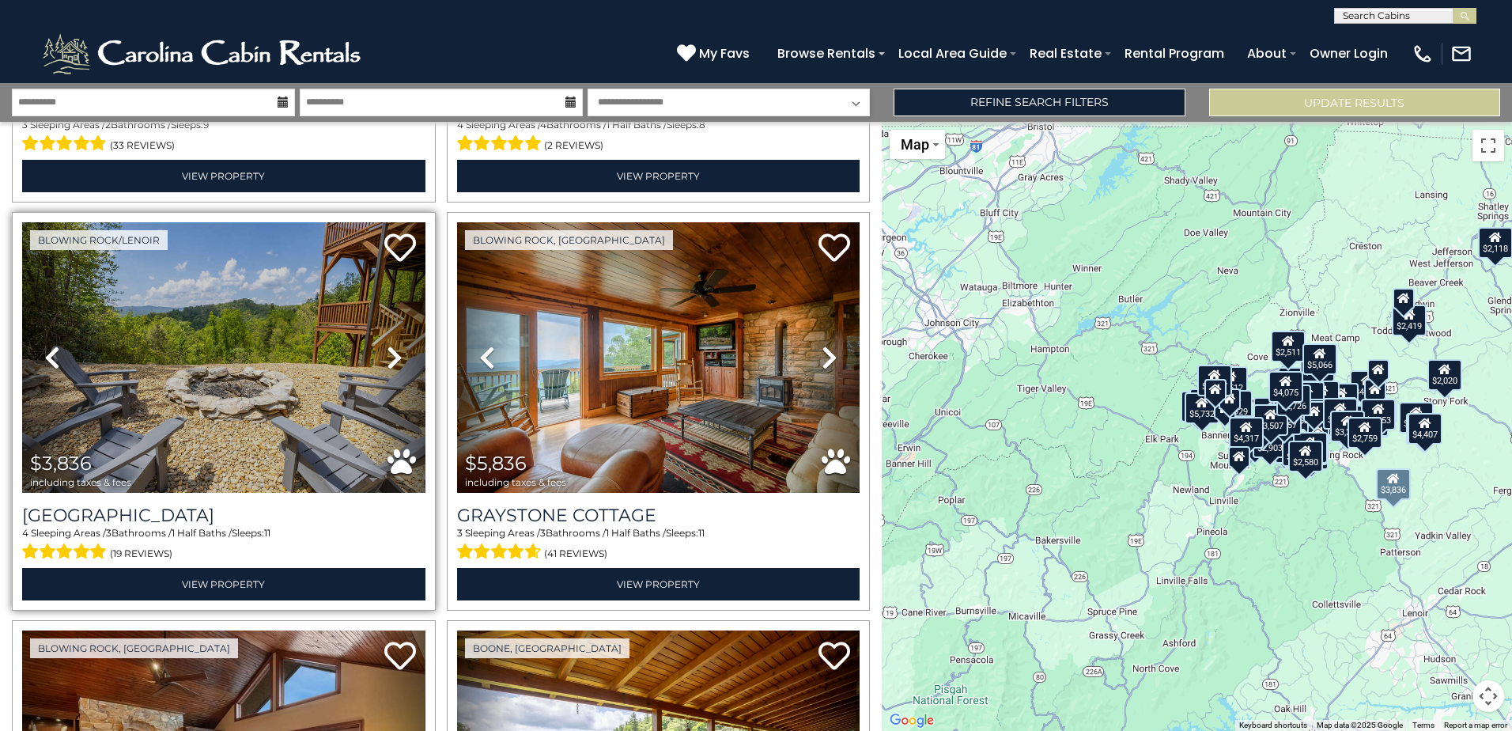
click at [387, 345] on icon at bounding box center [395, 357] width 16 height 25
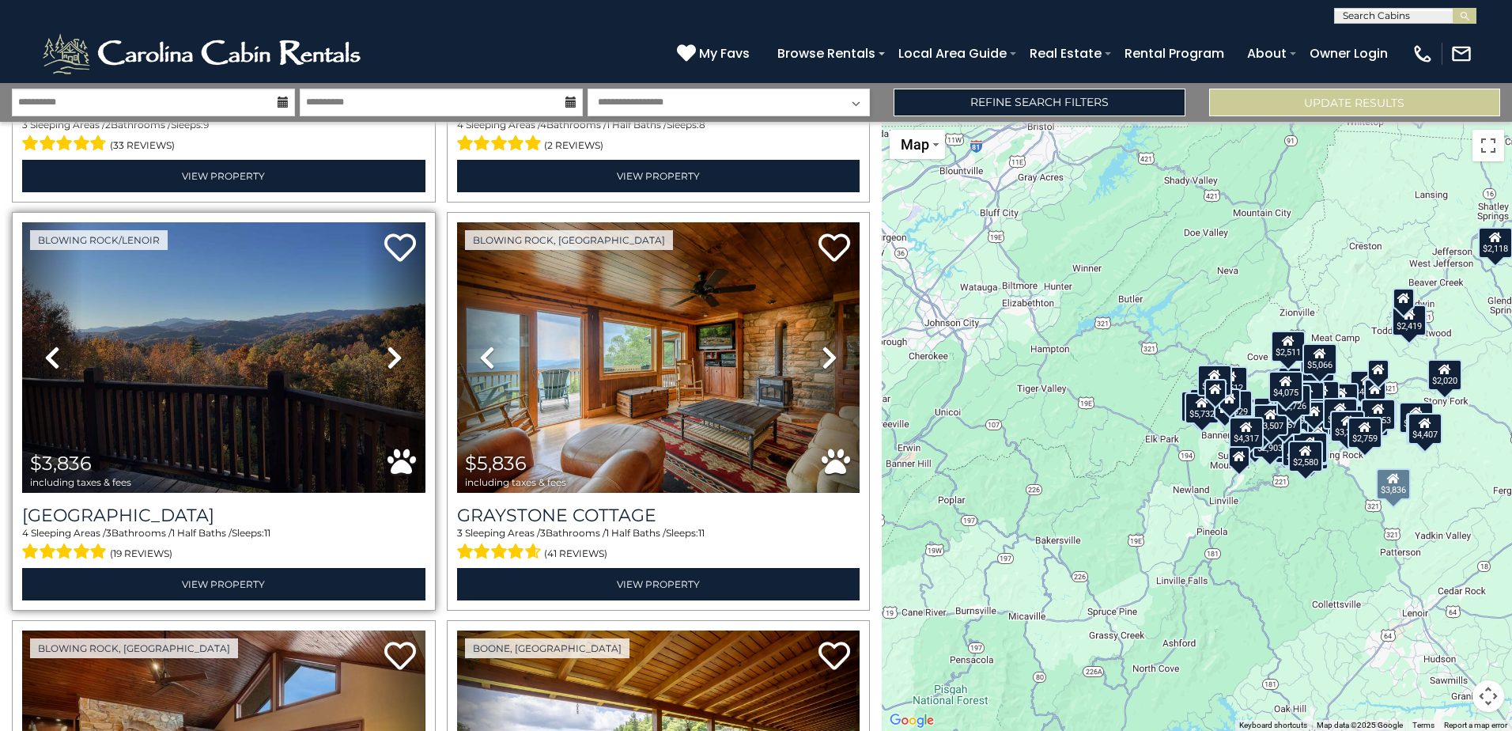
click at [387, 345] on icon at bounding box center [395, 357] width 16 height 25
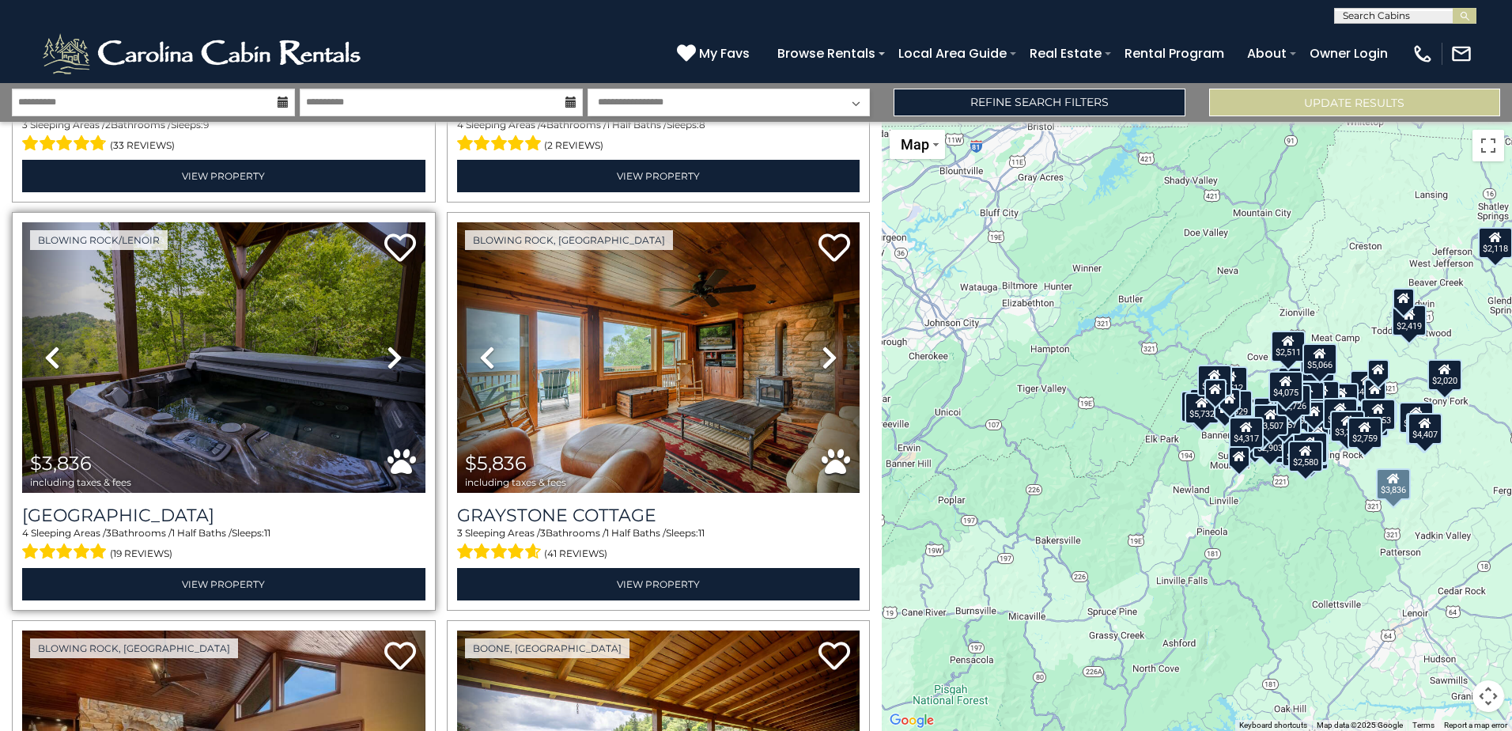
click at [387, 345] on icon at bounding box center [395, 357] width 16 height 25
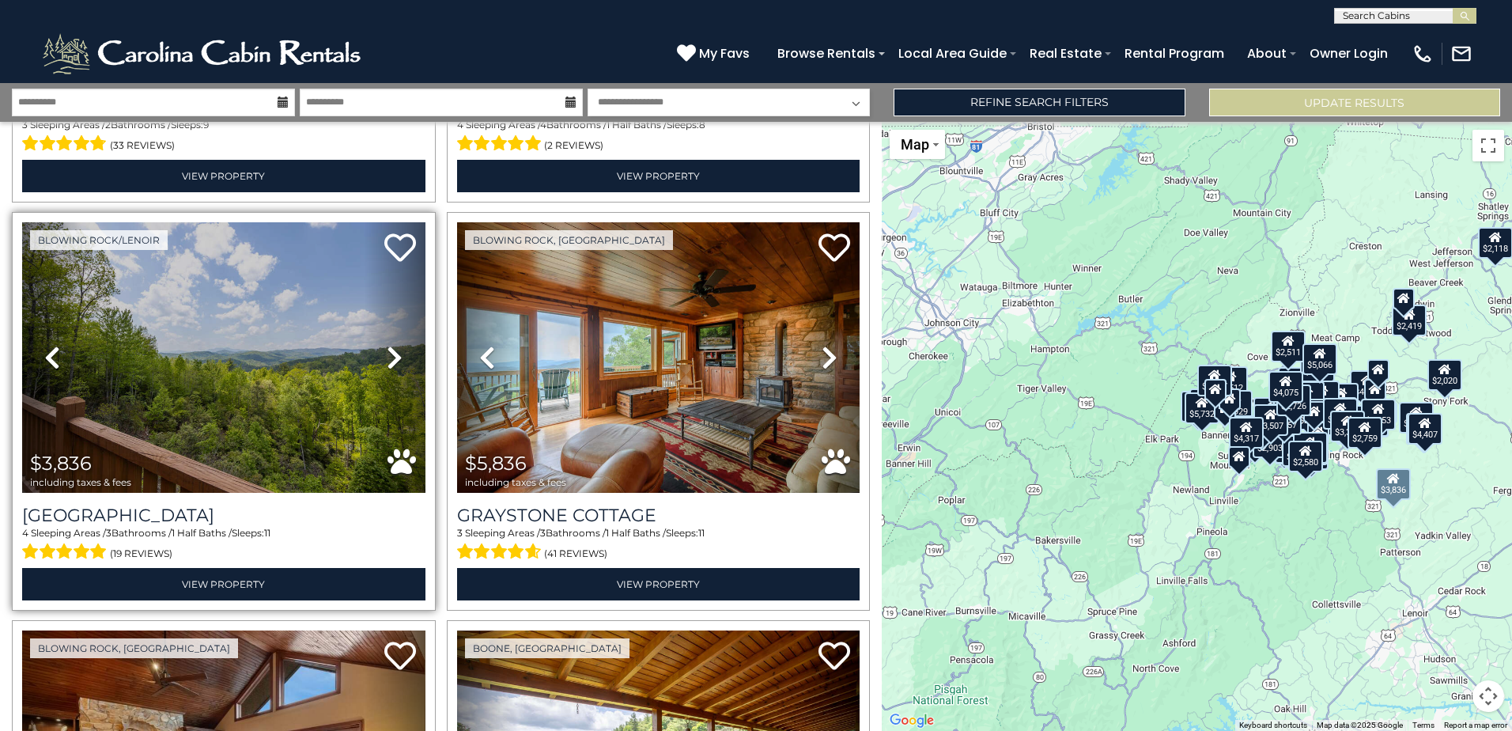
click at [387, 345] on icon at bounding box center [395, 357] width 16 height 25
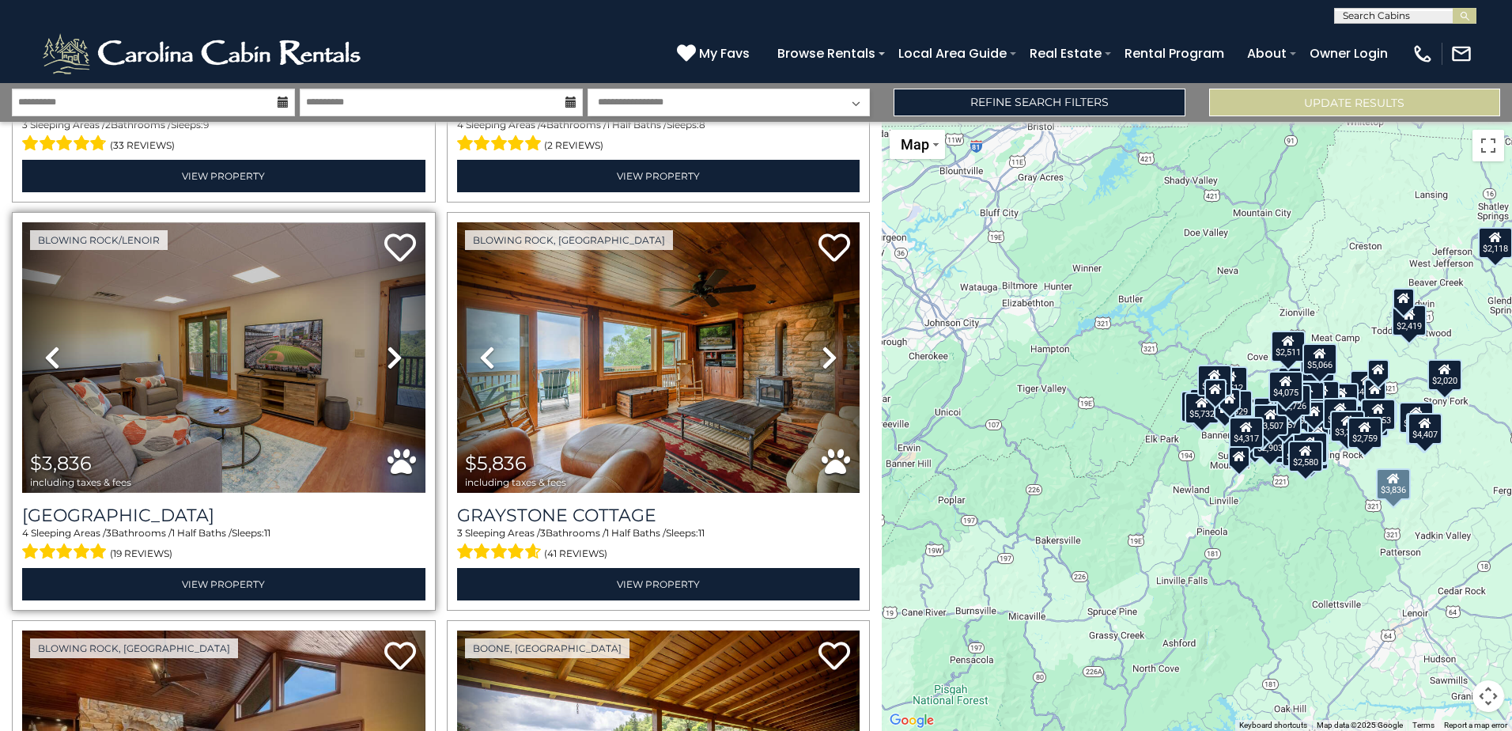
click at [387, 345] on icon at bounding box center [395, 357] width 16 height 25
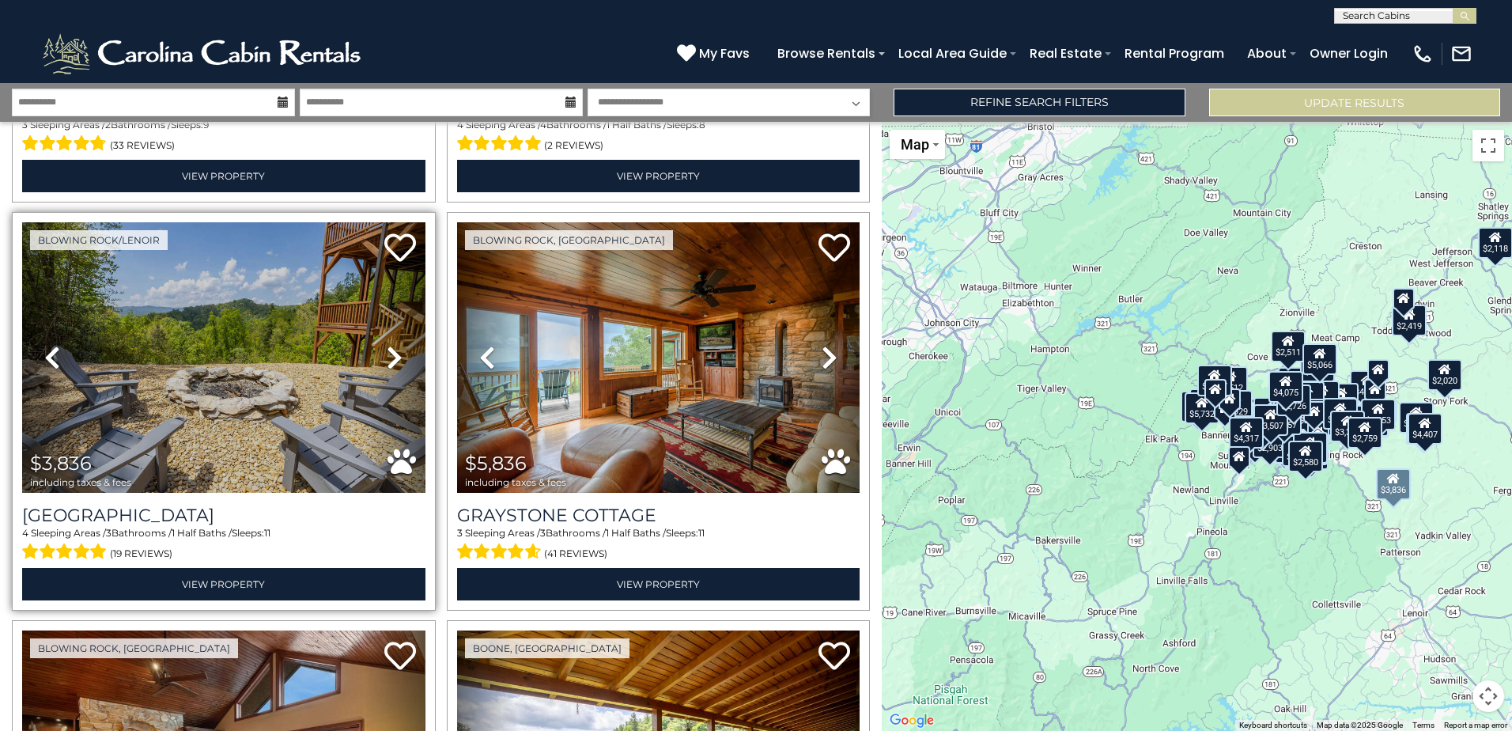
click at [387, 345] on icon at bounding box center [395, 357] width 16 height 25
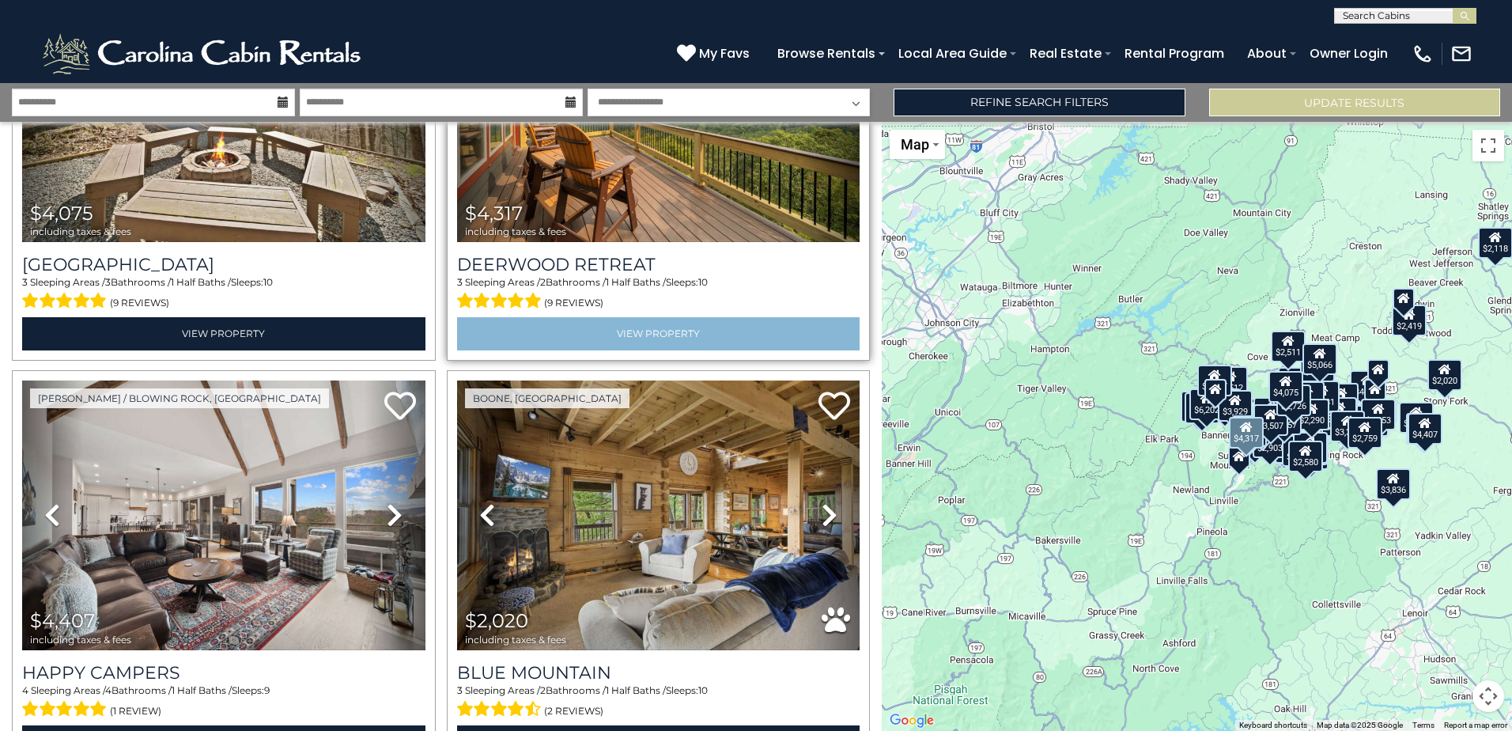
scroll to position [10488, 0]
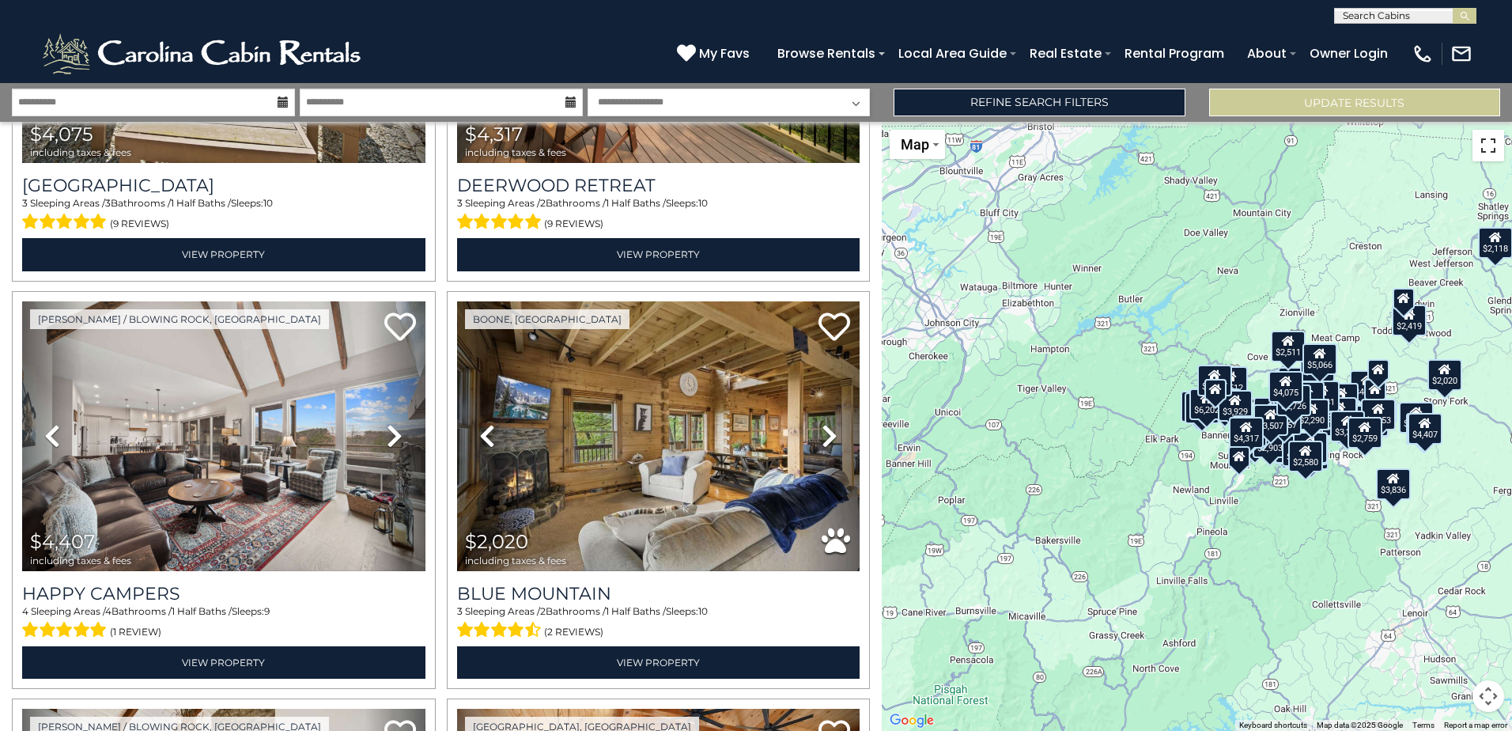
drag, startPoint x: 1487, startPoint y: 146, endPoint x: 1490, endPoint y: 228, distance: 82.3
click at [1487, 146] on button "Toggle fullscreen view" at bounding box center [1489, 146] width 32 height 32
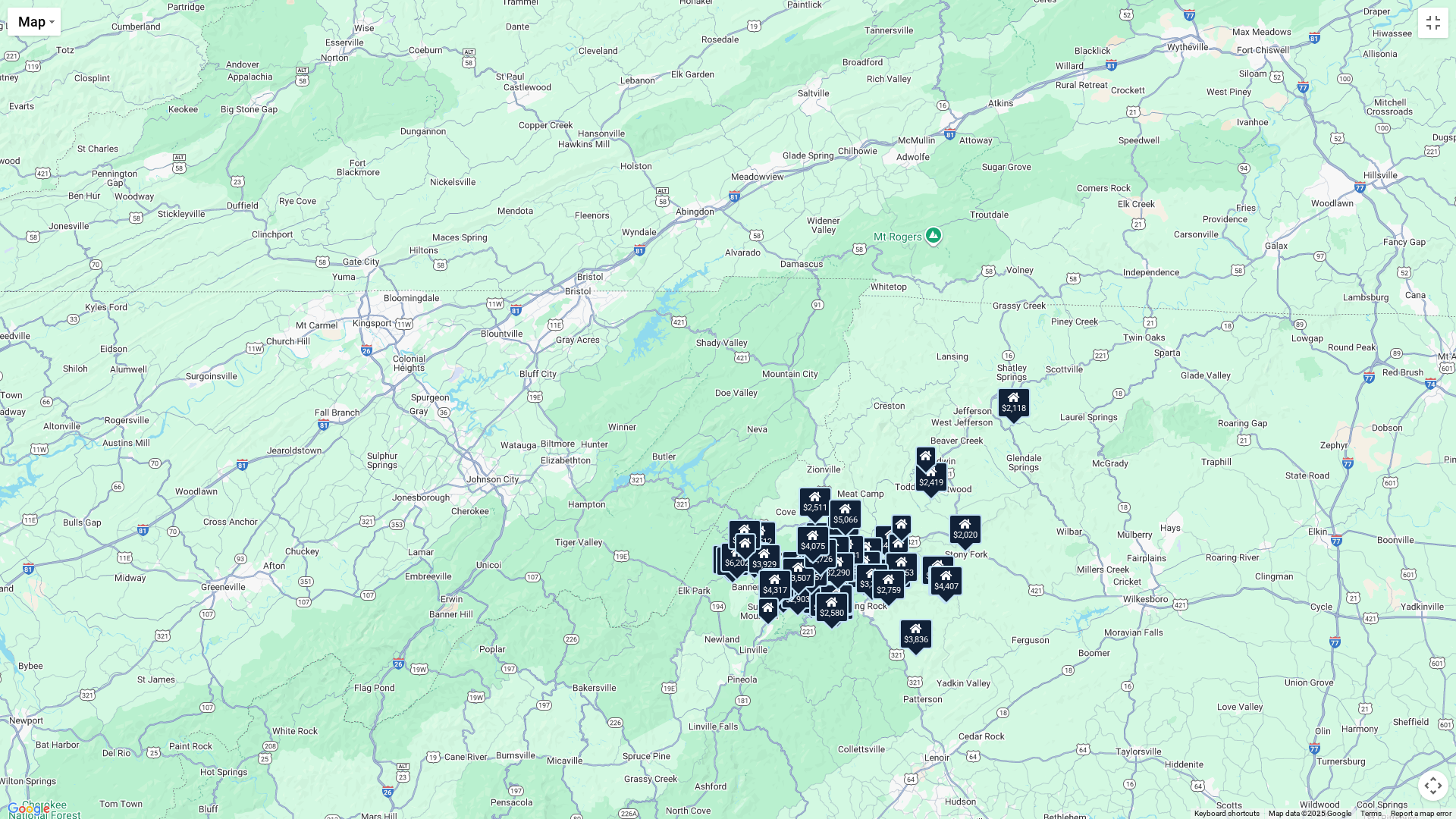
drag, startPoint x: 592, startPoint y: 258, endPoint x: 592, endPoint y: 430, distance: 172.0
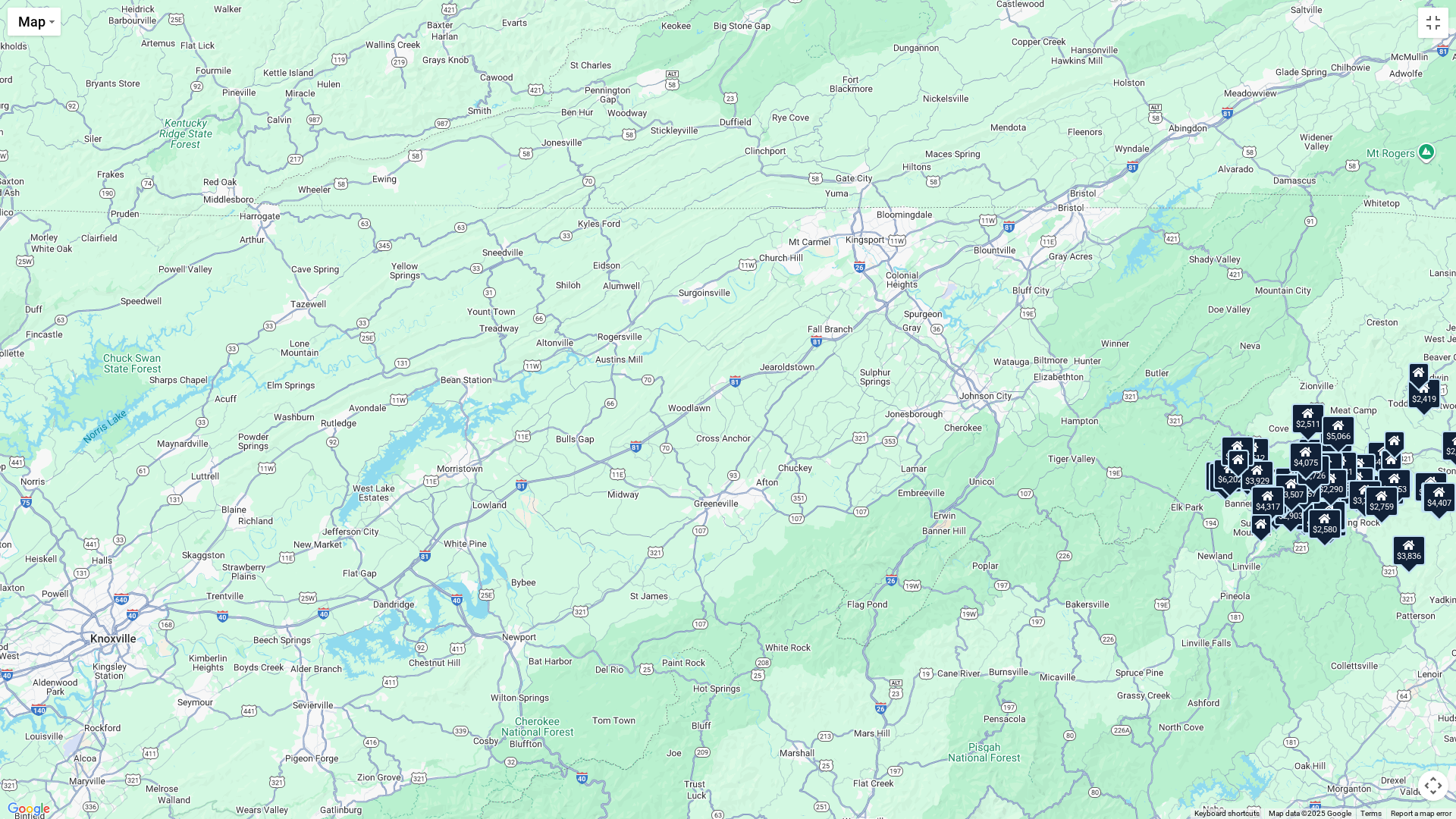
drag, startPoint x: 411, startPoint y: 431, endPoint x: 908, endPoint y: 346, distance: 504.2
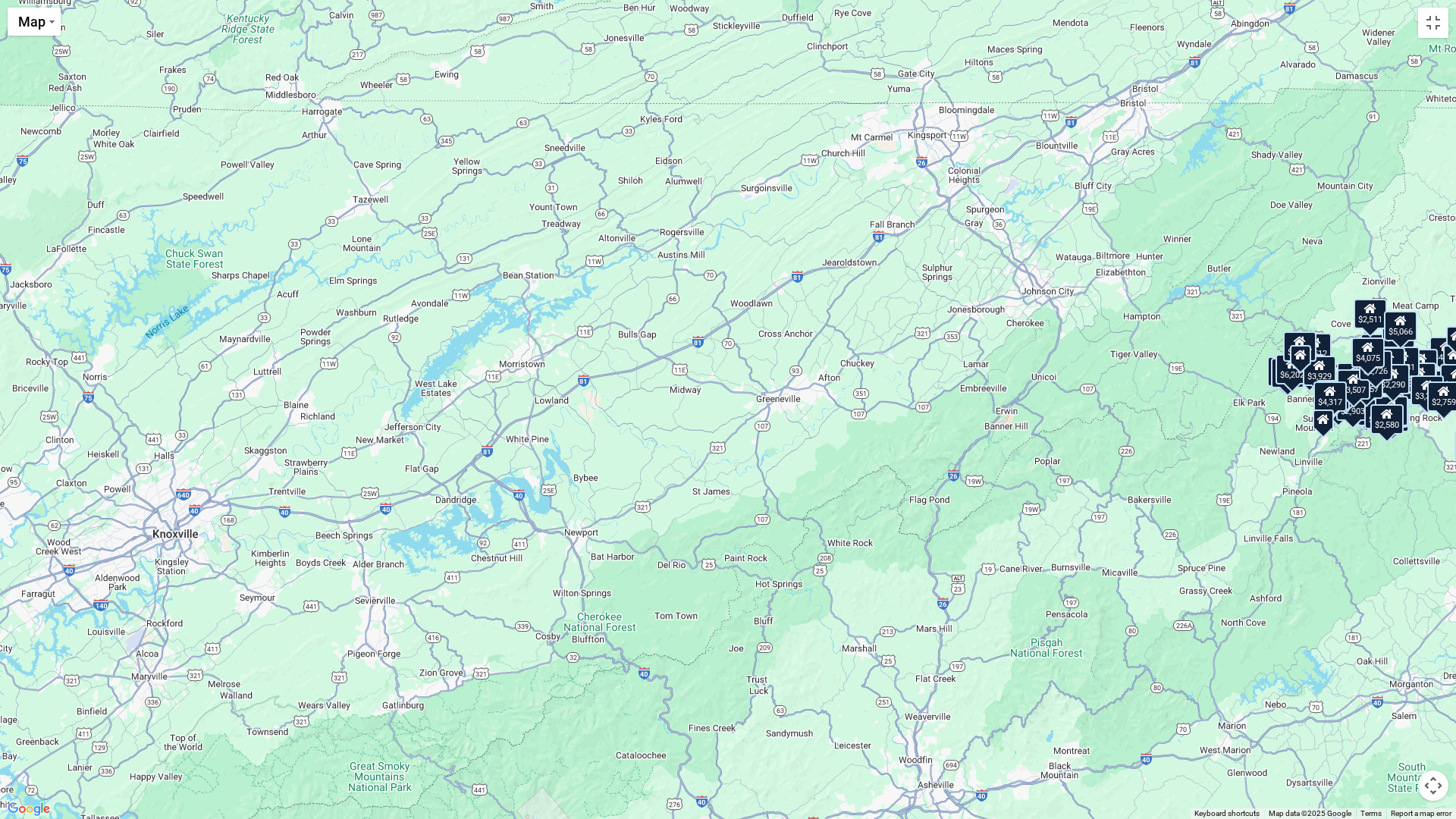
drag, startPoint x: 956, startPoint y: 415, endPoint x: 1020, endPoint y: 309, distance: 123.8
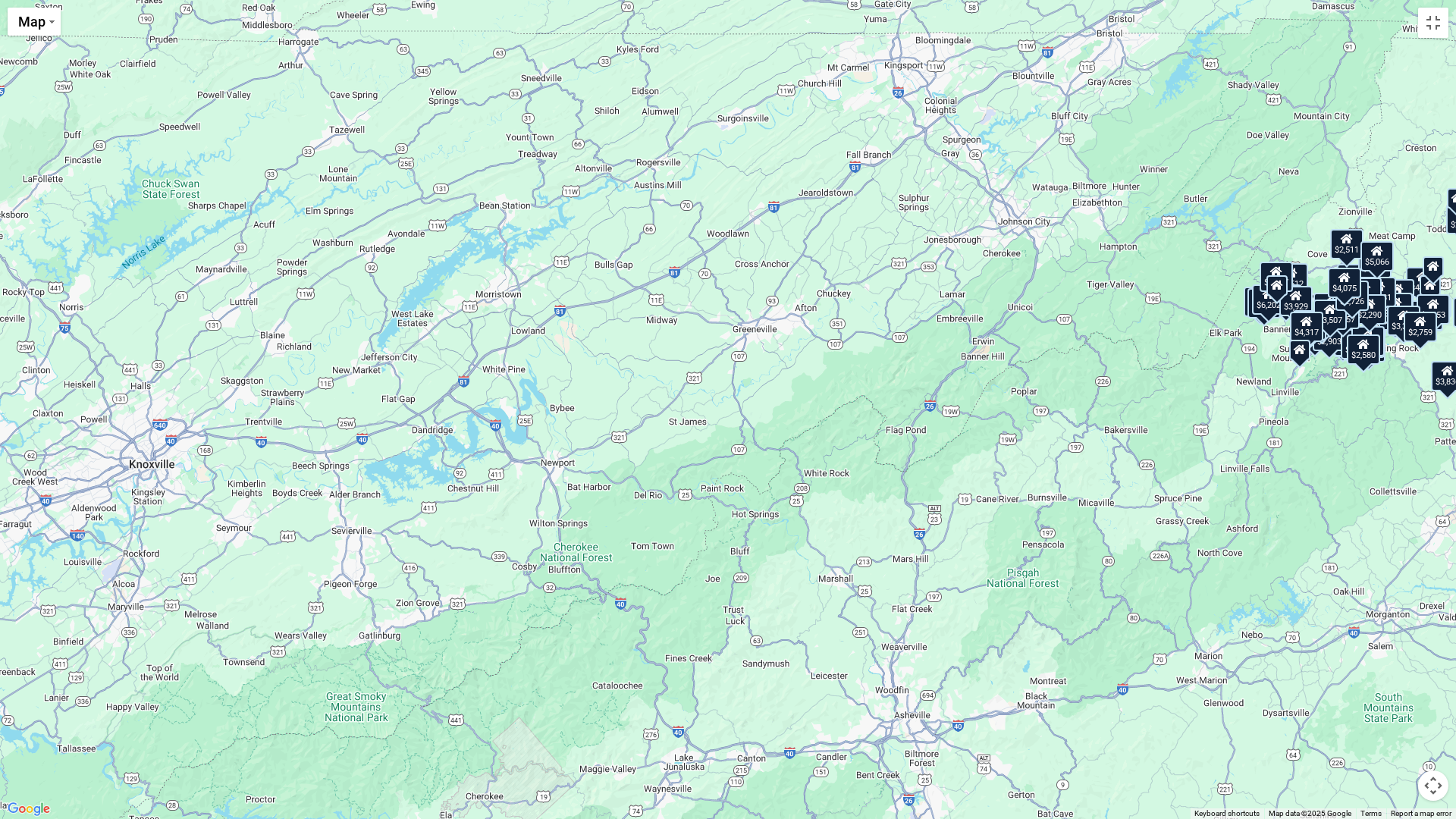
drag, startPoint x: 1071, startPoint y: 411, endPoint x: 1035, endPoint y: 368, distance: 56.1
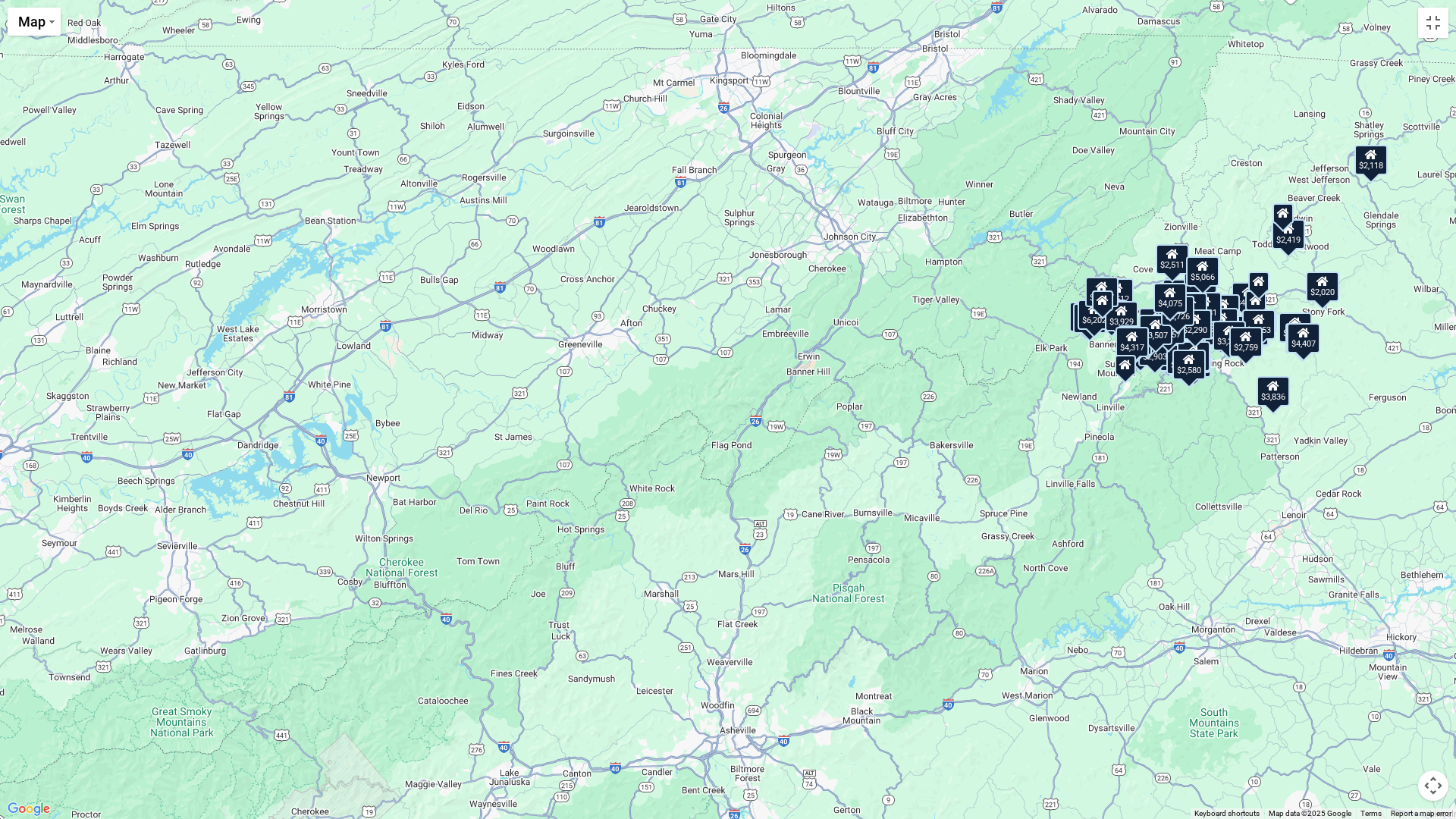
drag, startPoint x: 1115, startPoint y: 434, endPoint x: 941, endPoint y: 450, distance: 174.7
click at [1092, 327] on div "$6,202" at bounding box center [1094, 315] width 34 height 31
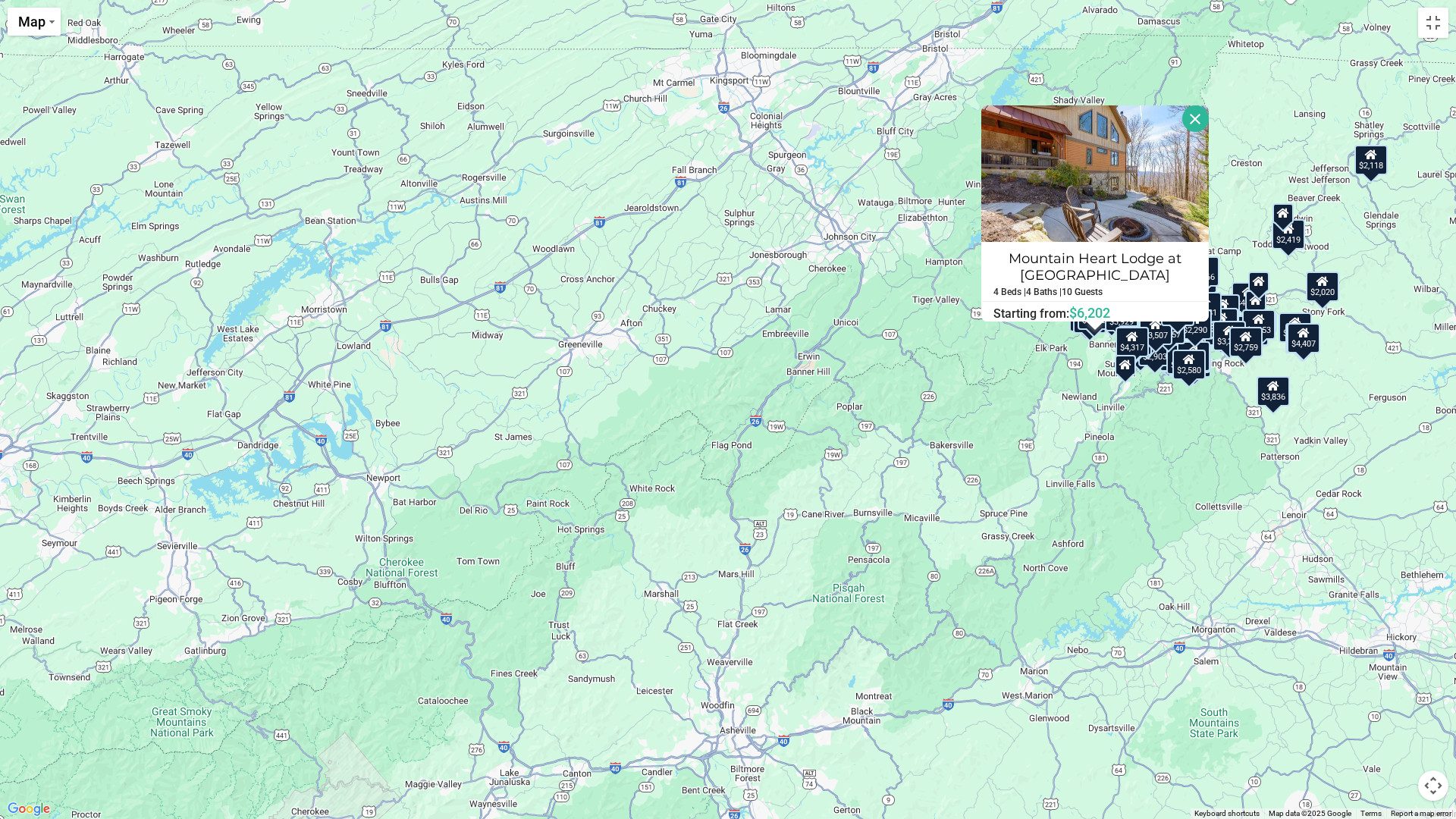
click at [1087, 357] on div "$4,896 $5,512 $5,111 $3,877 $5,537 $4,031 $5,242 $5,606 $4,869 $3,906 $4,429 $4…" at bounding box center [728, 410] width 1456 height 819
click at [1200, 129] on button "Close" at bounding box center [1196, 119] width 27 height 27
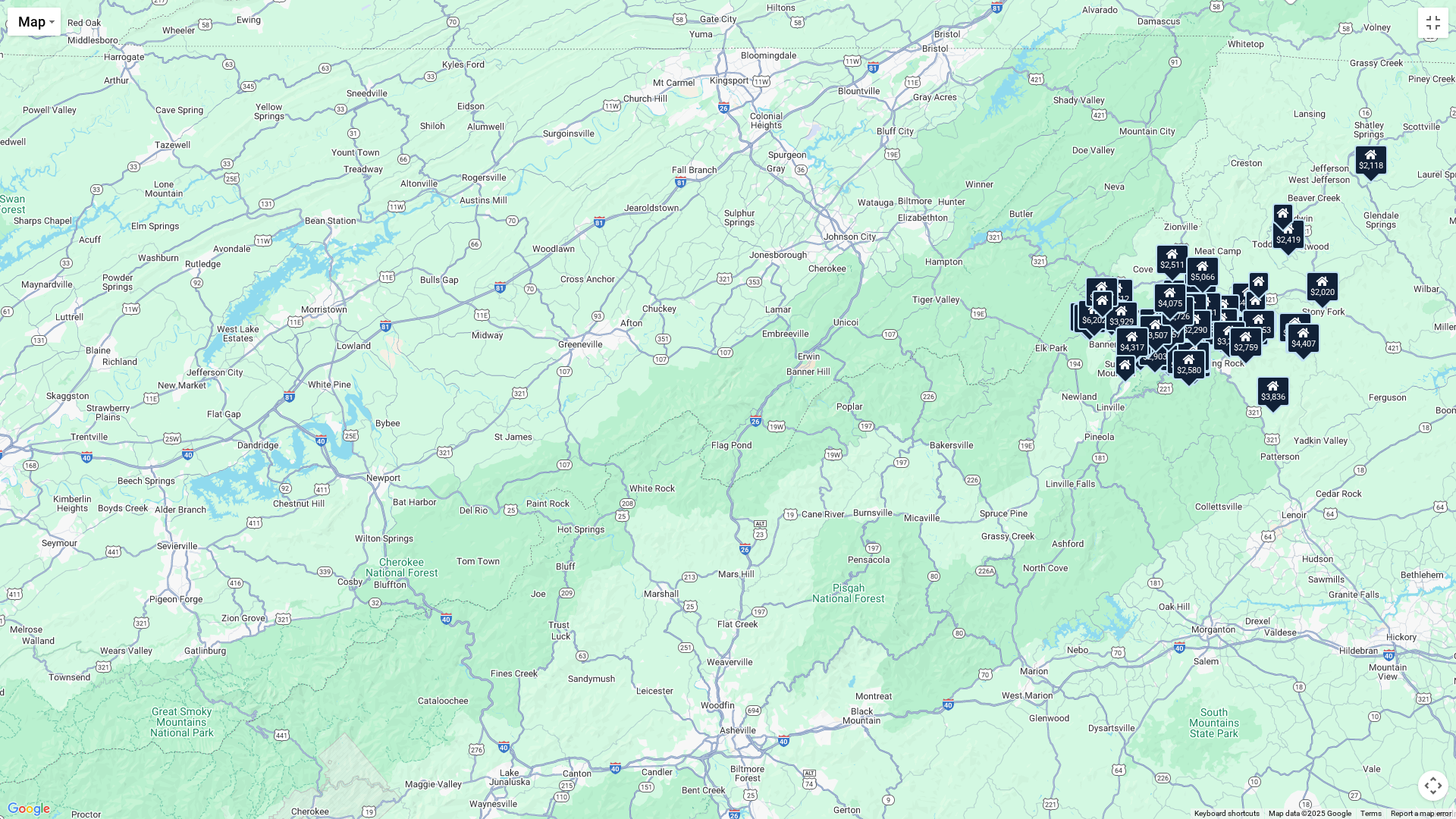
click at [1130, 295] on div "$5,512" at bounding box center [1117, 293] width 34 height 31
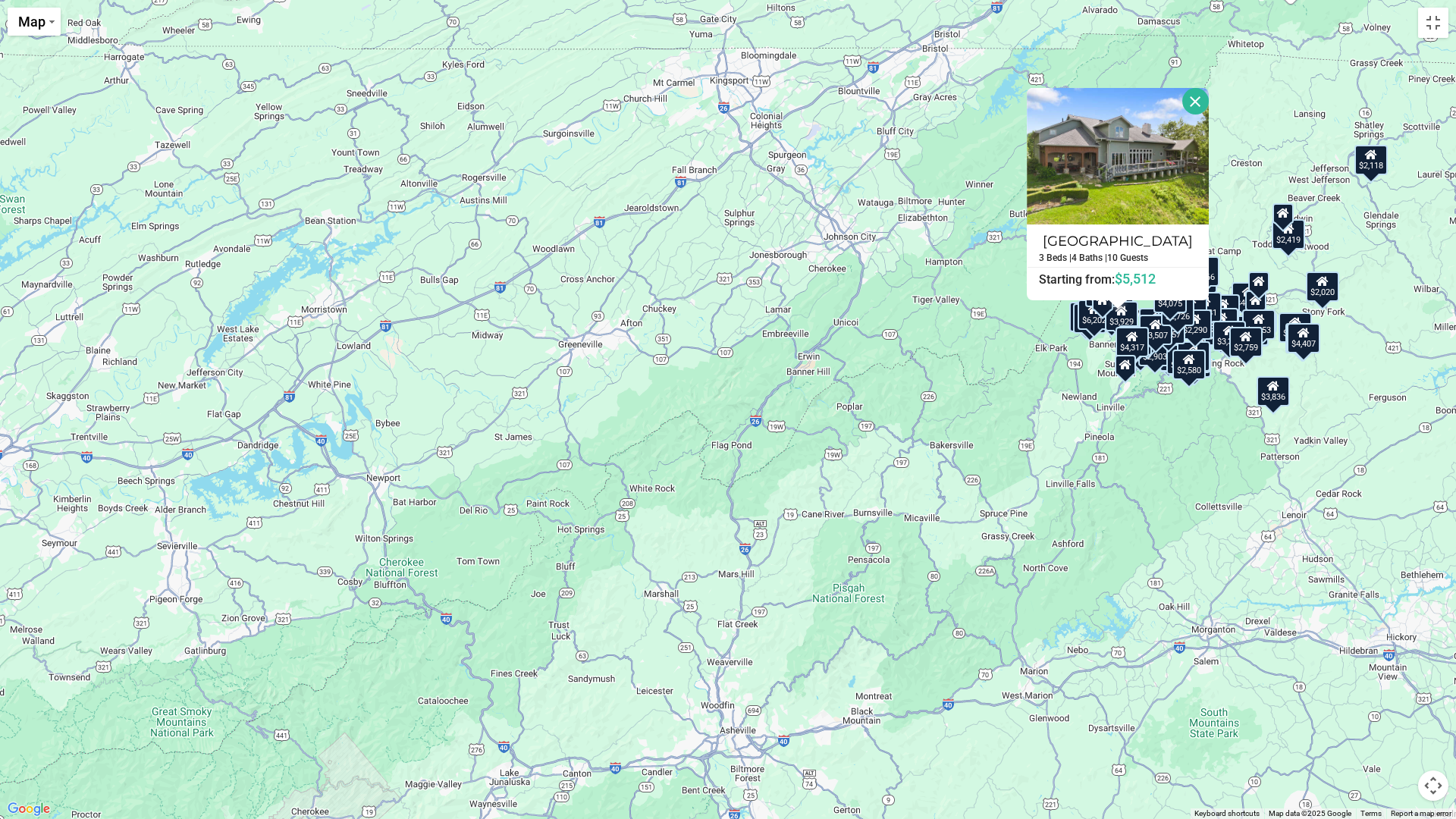
click at [1125, 330] on div "$4,317" at bounding box center [1132, 342] width 34 height 31
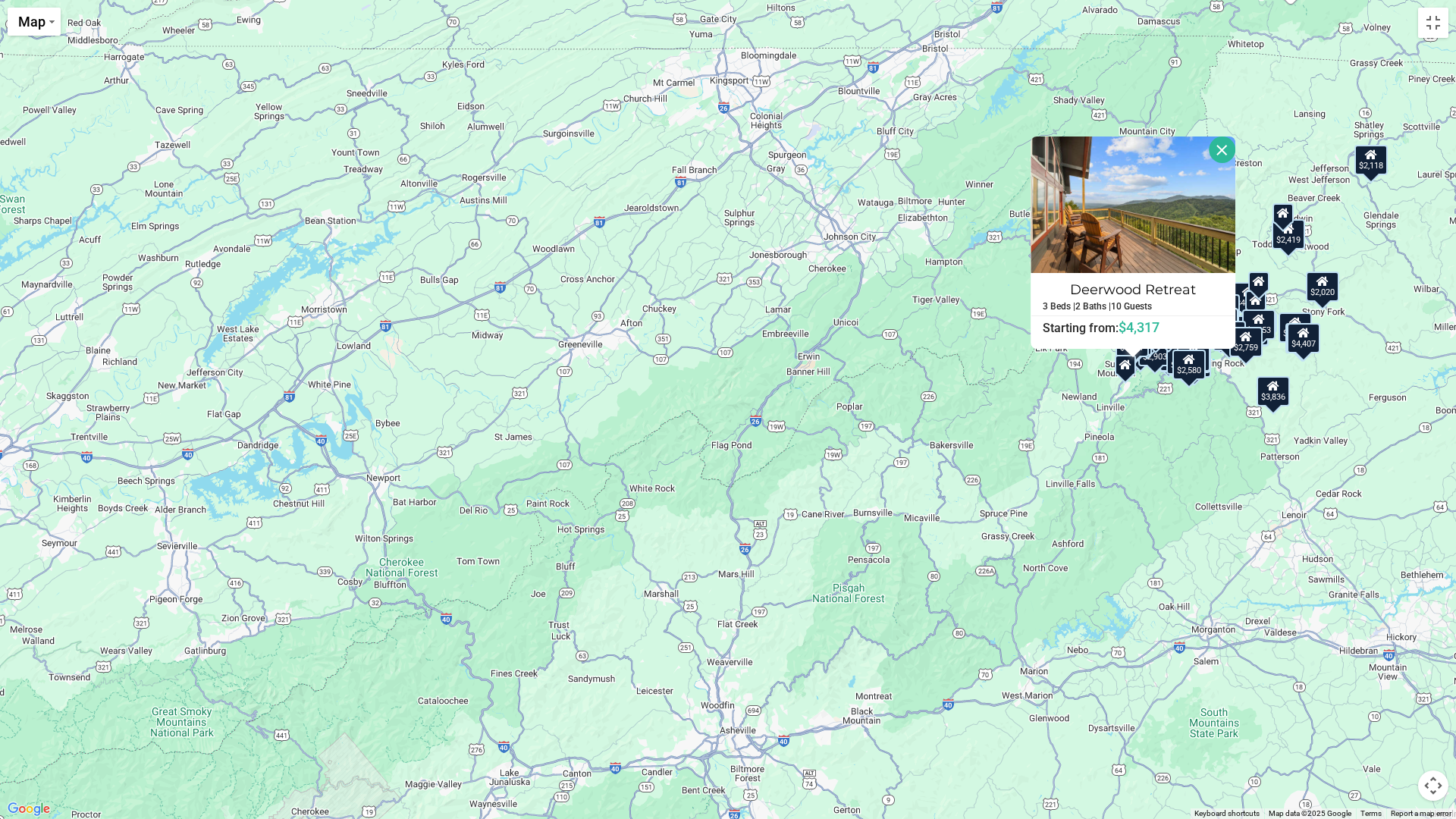
click at [1126, 368] on icon at bounding box center [1125, 364] width 12 height 11
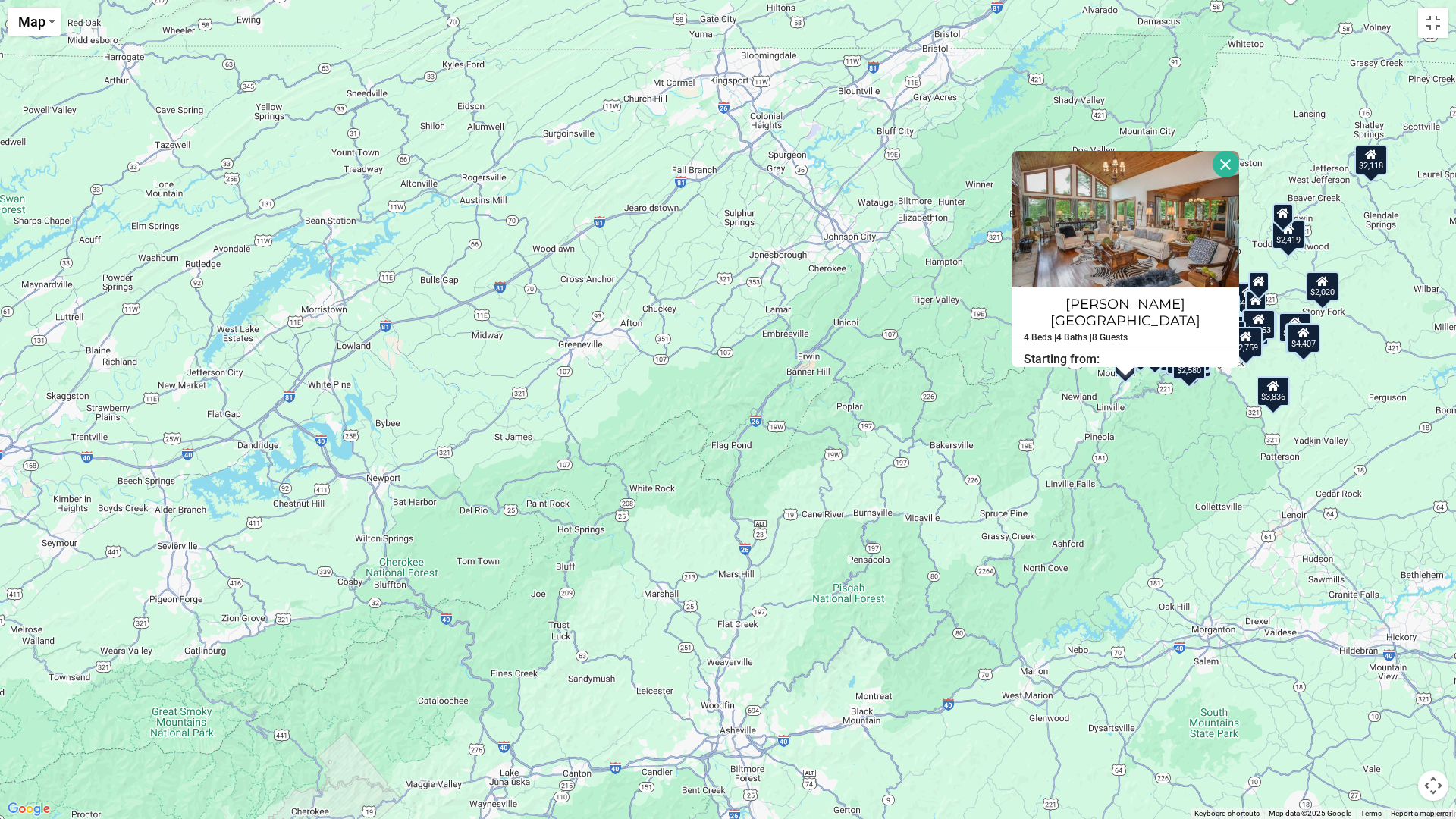
click at [1200, 380] on div "$2,580" at bounding box center [1189, 365] width 34 height 31
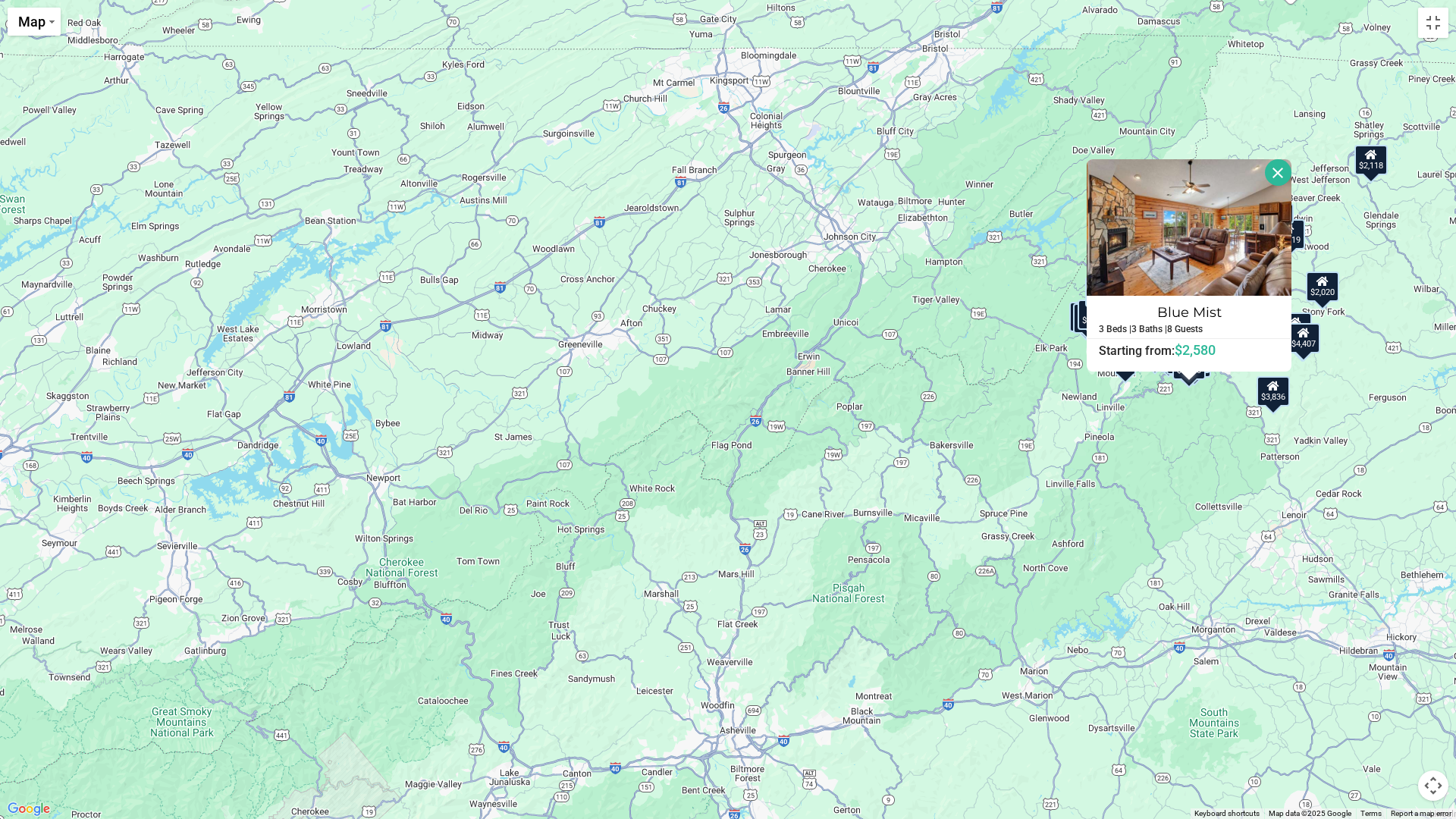
click at [1073, 333] on div "$5,732" at bounding box center [1090, 318] width 34 height 31
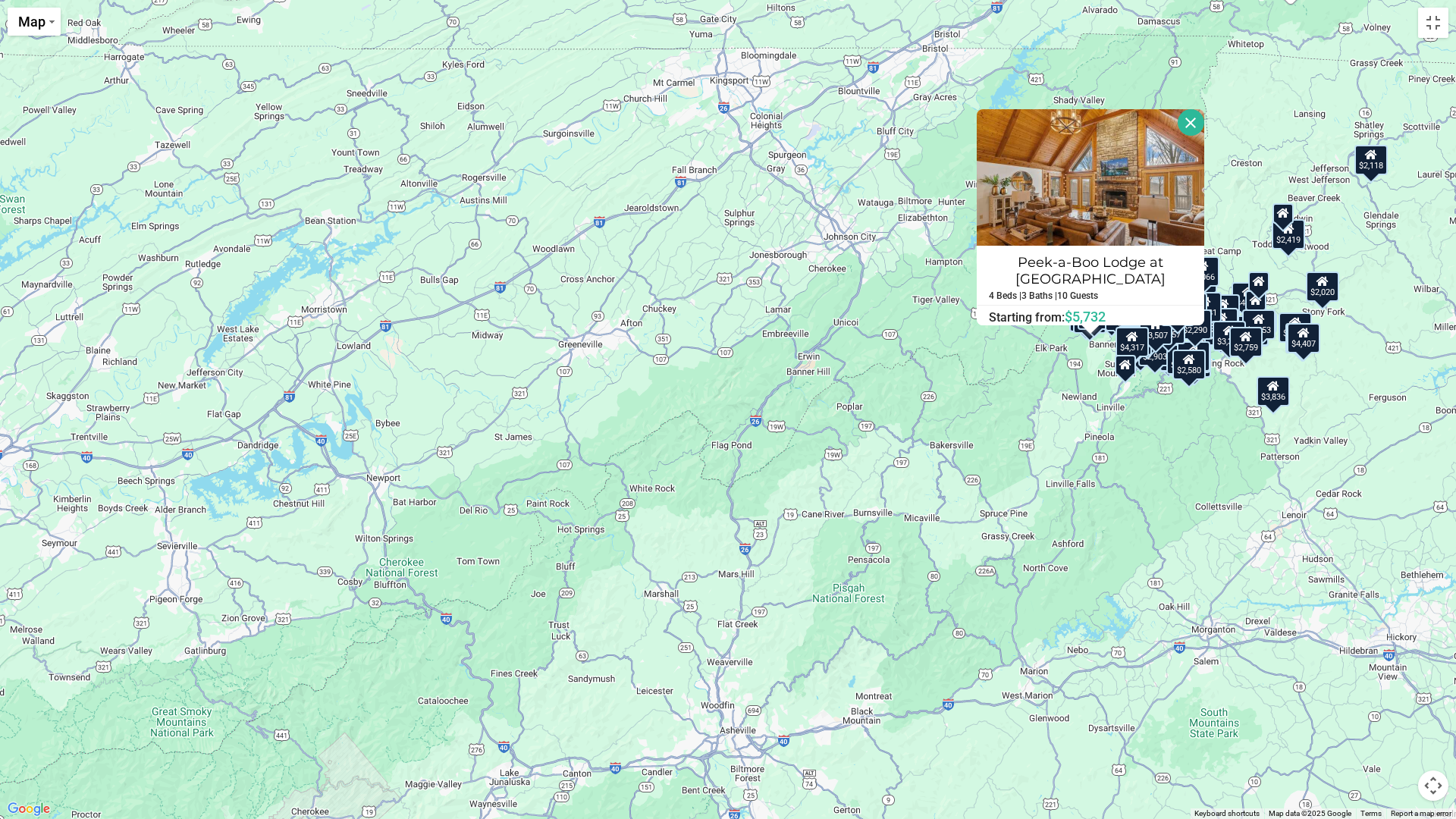
click at [1214, 284] on div "$5,066" at bounding box center [1203, 271] width 34 height 31
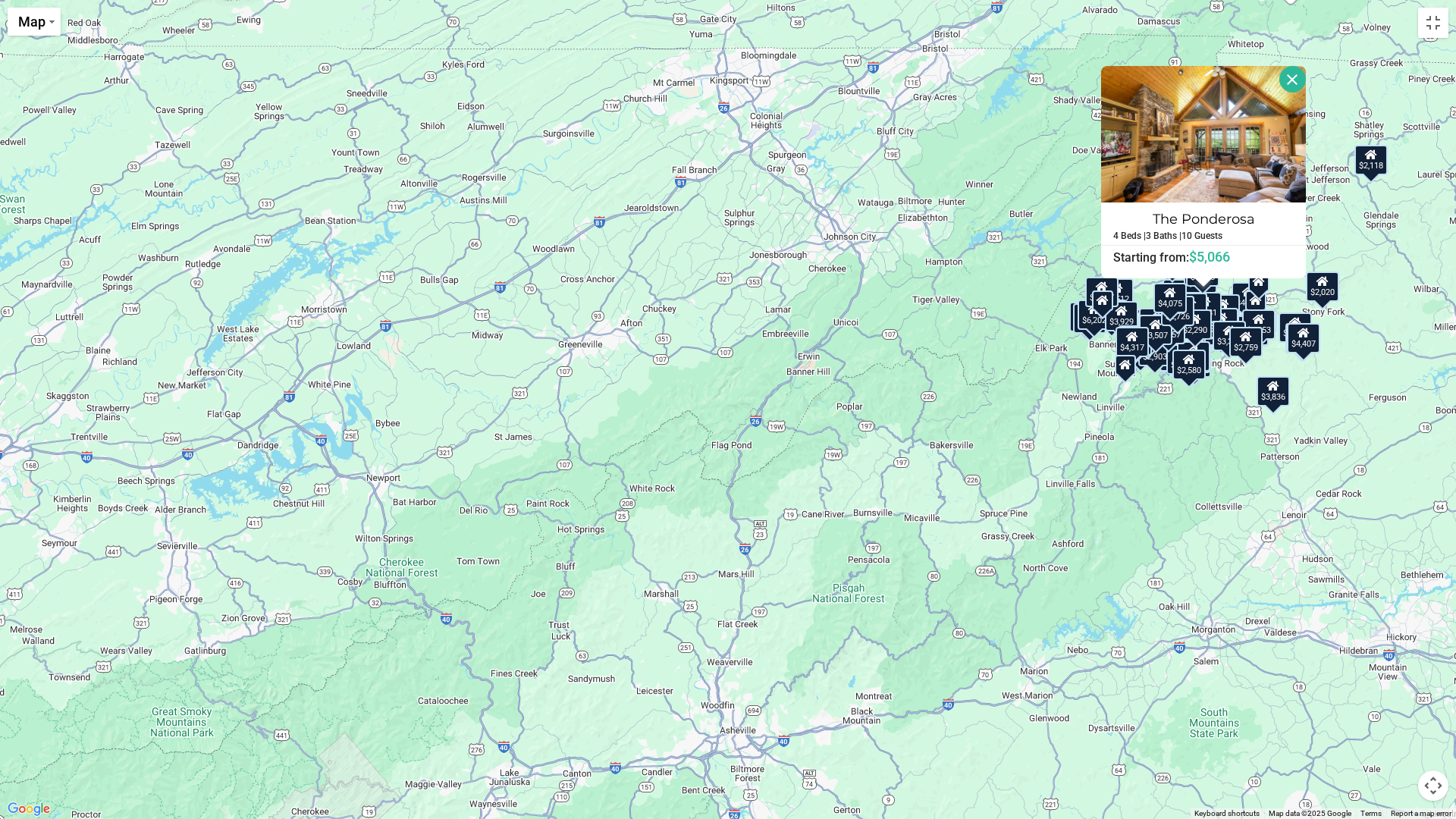
click at [1207, 361] on div "$3,906" at bounding box center [1193, 357] width 34 height 31
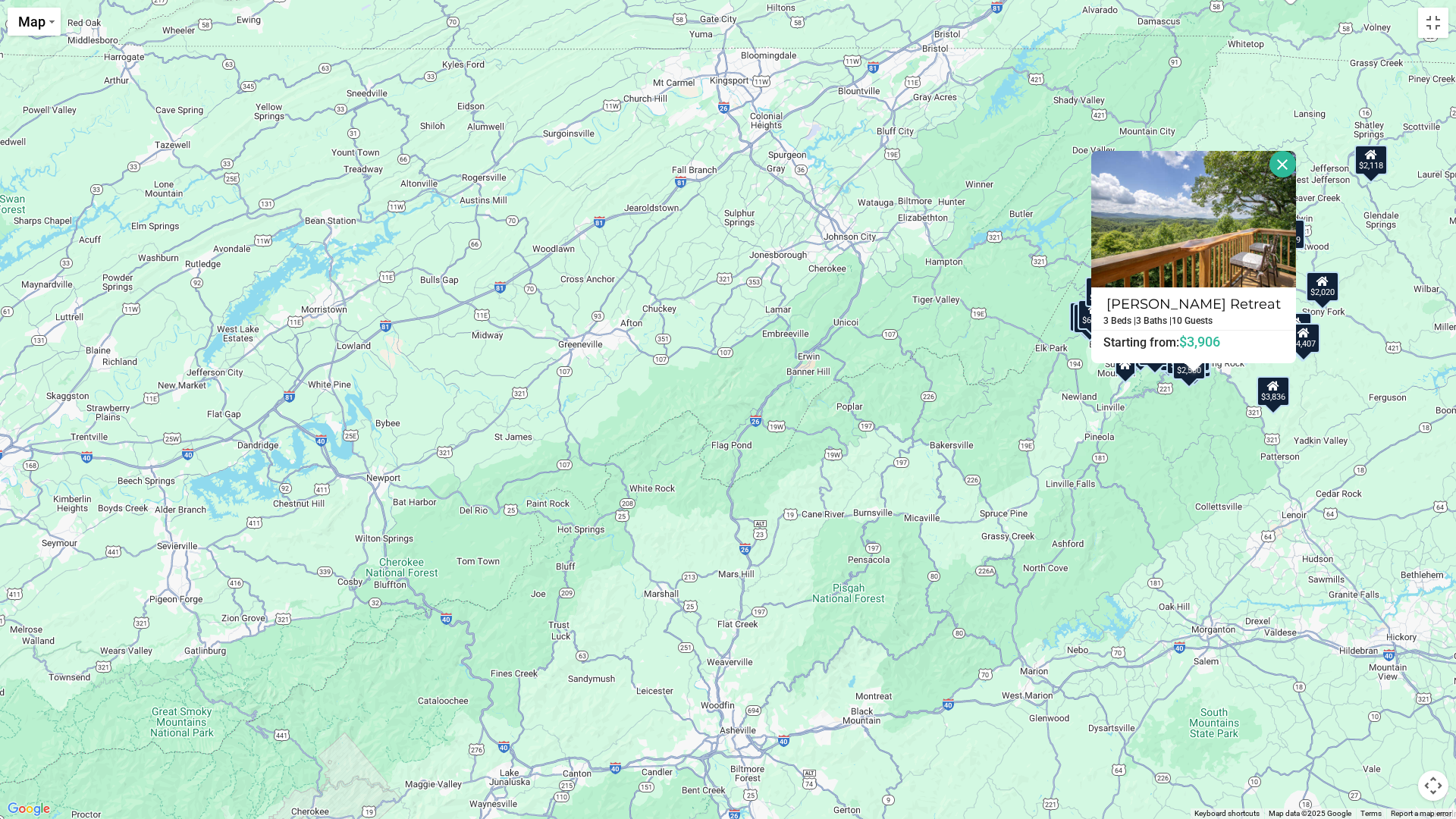
click at [1285, 168] on button "Close" at bounding box center [1283, 164] width 27 height 27
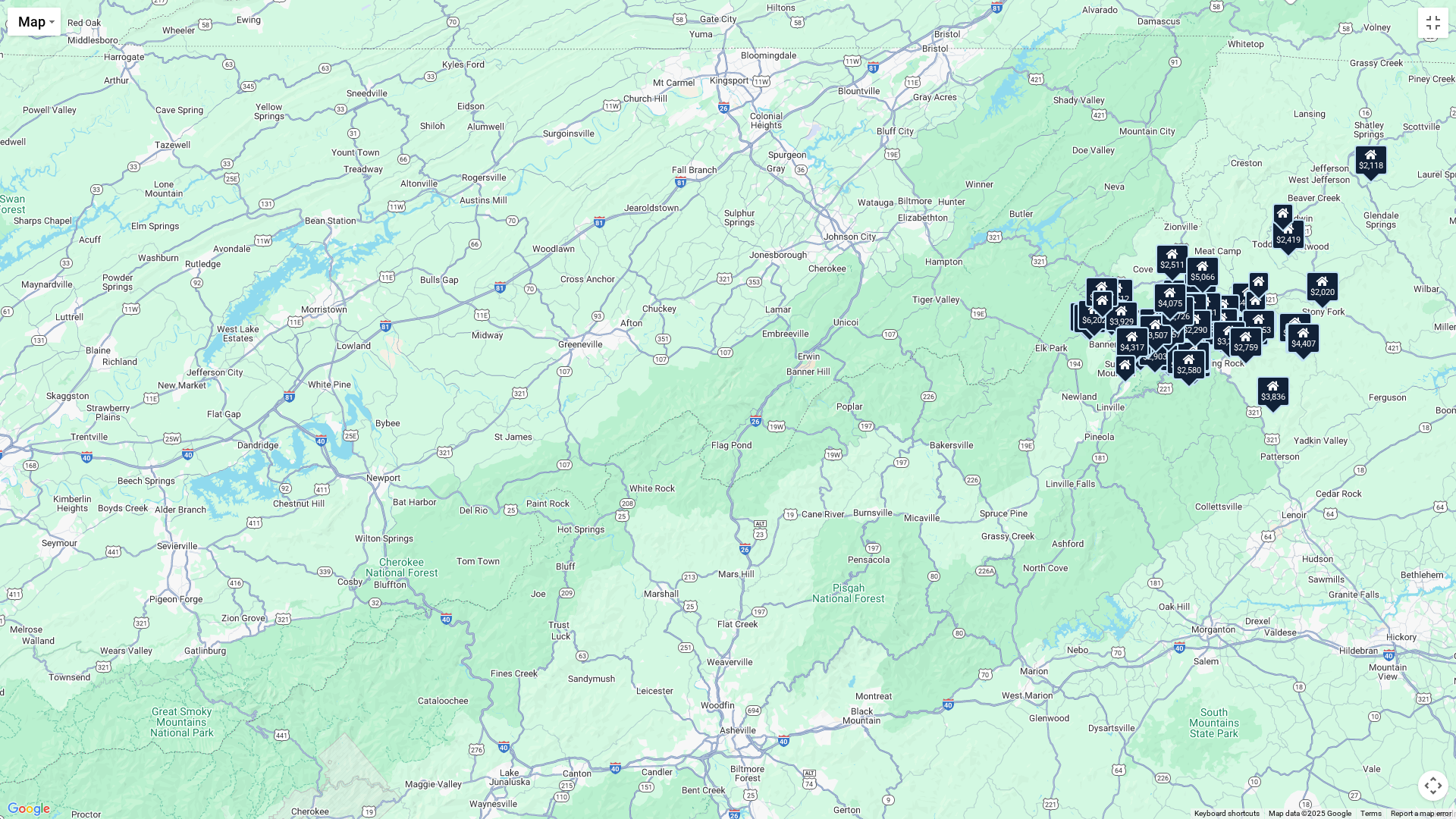
click at [1171, 269] on div "$2,511" at bounding box center [1172, 260] width 34 height 31
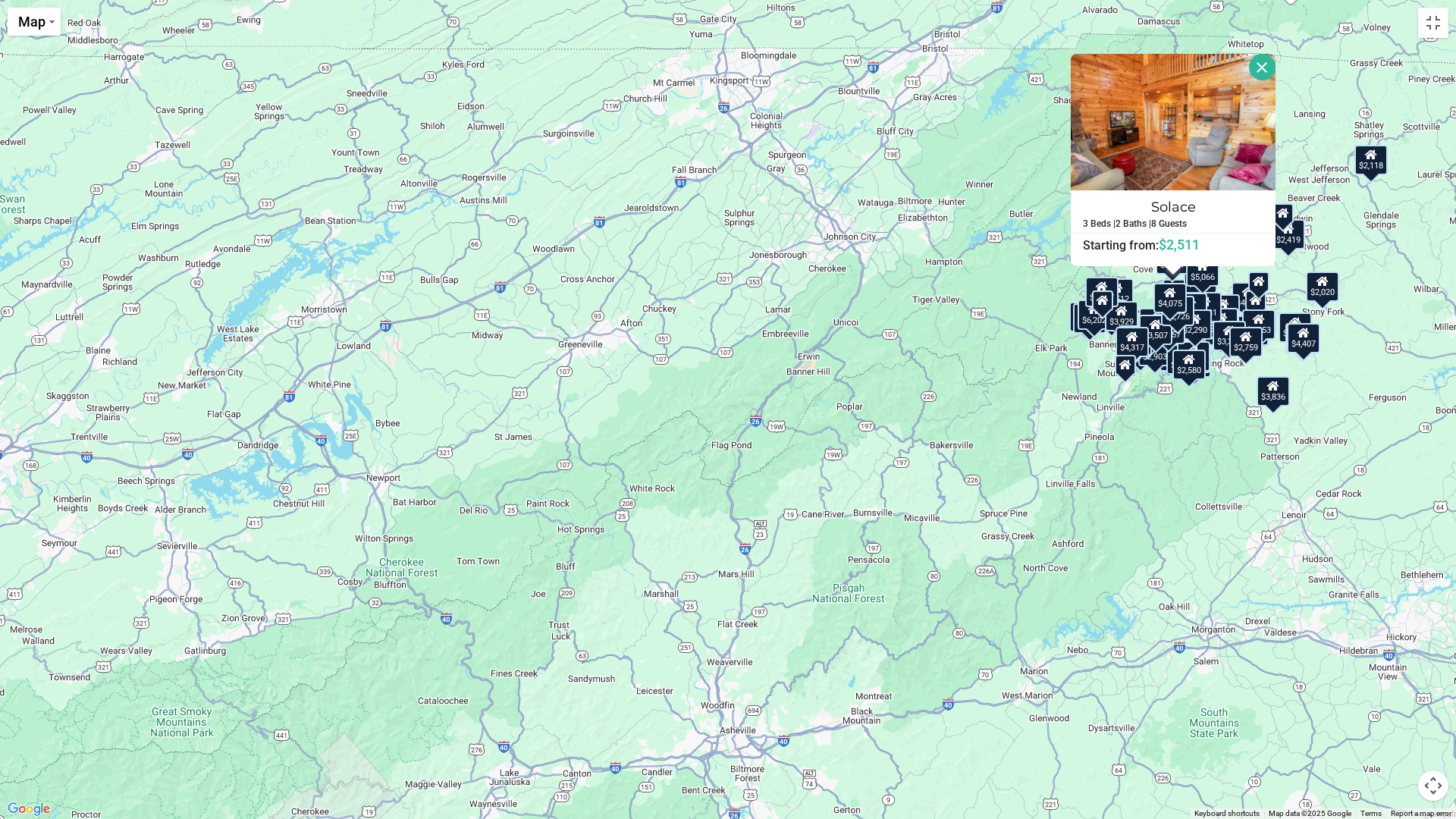
click at [1238, 292] on div "$4,626" at bounding box center [1248, 297] width 34 height 31
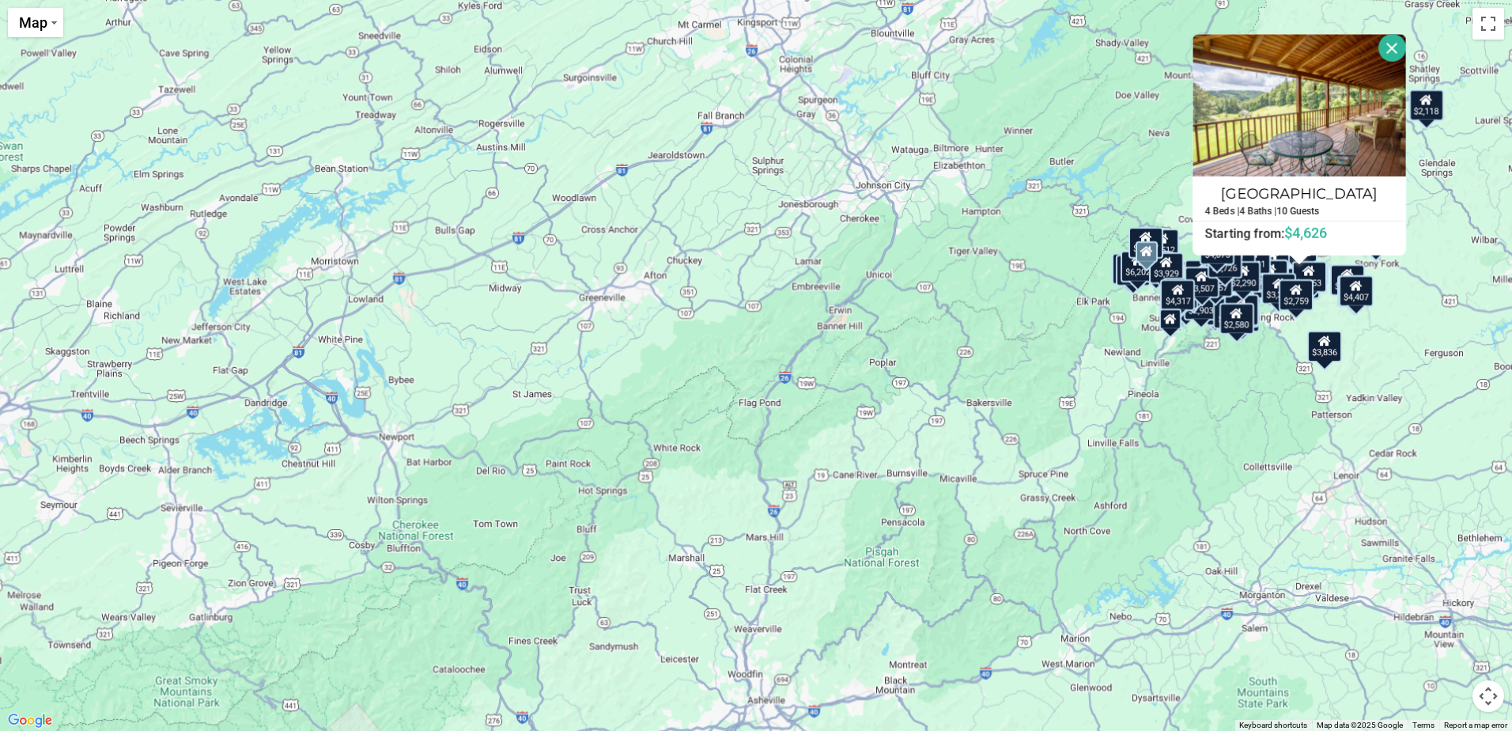
scroll to position [11200, 0]
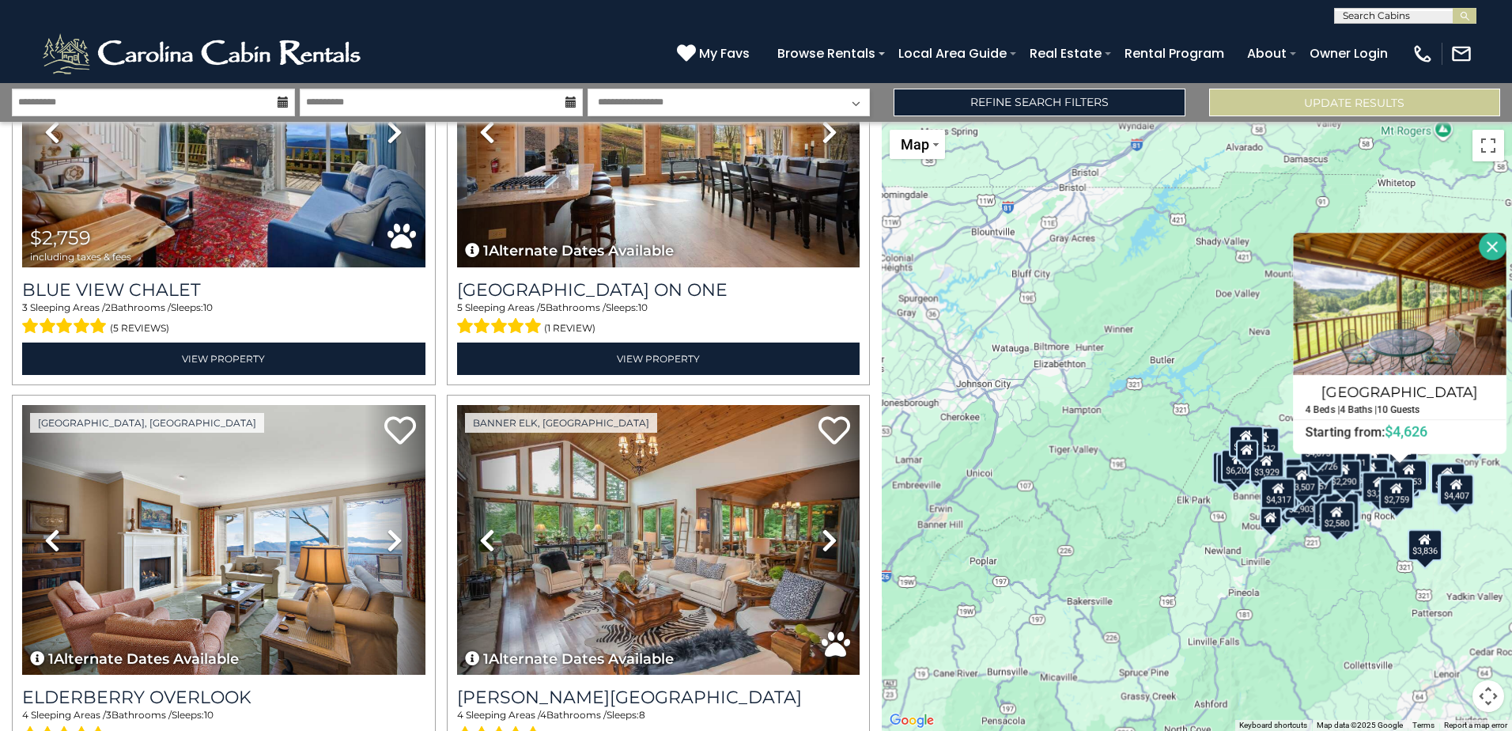
drag, startPoint x: 1340, startPoint y: 286, endPoint x: 996, endPoint y: 427, distance: 371.7
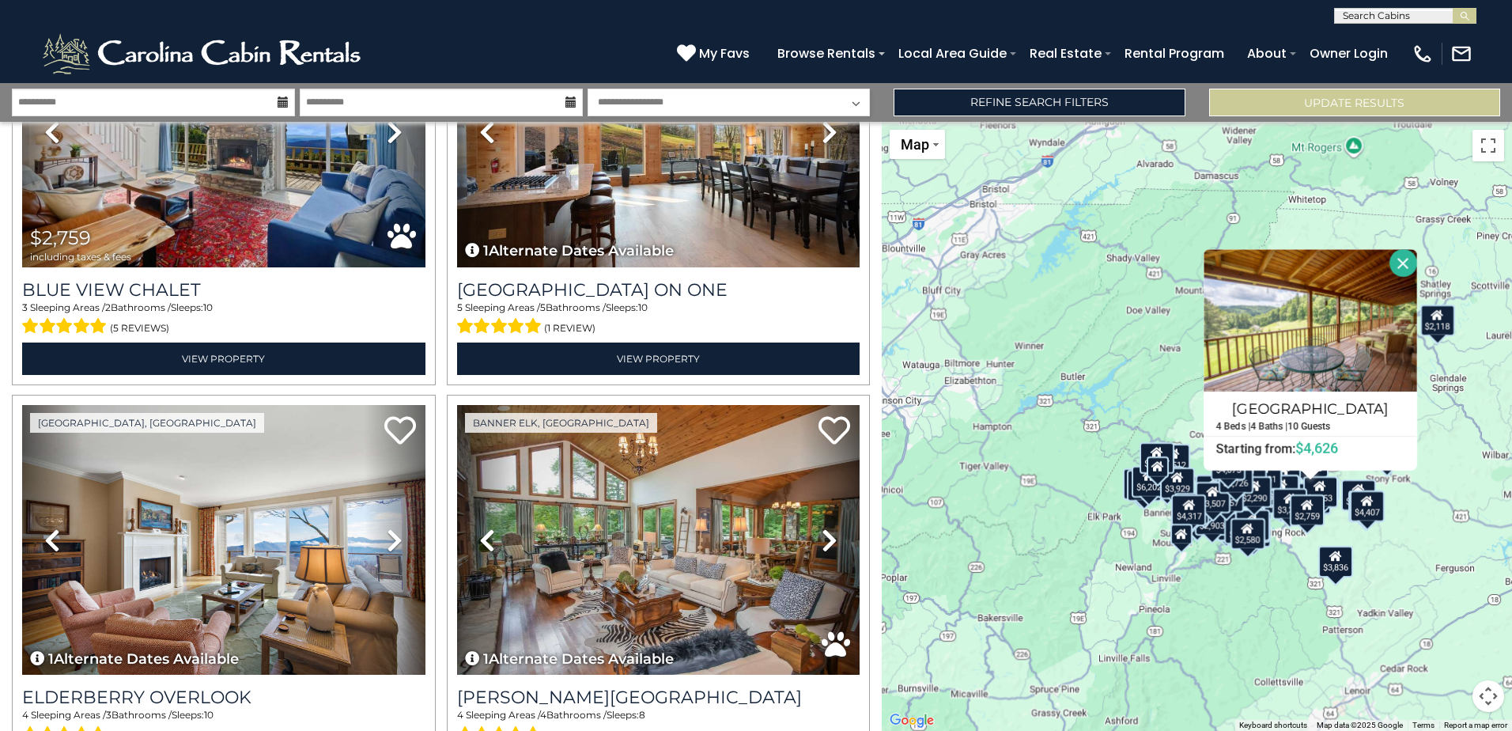
drag, startPoint x: 1087, startPoint y: 383, endPoint x: 1000, endPoint y: 386, distance: 87.8
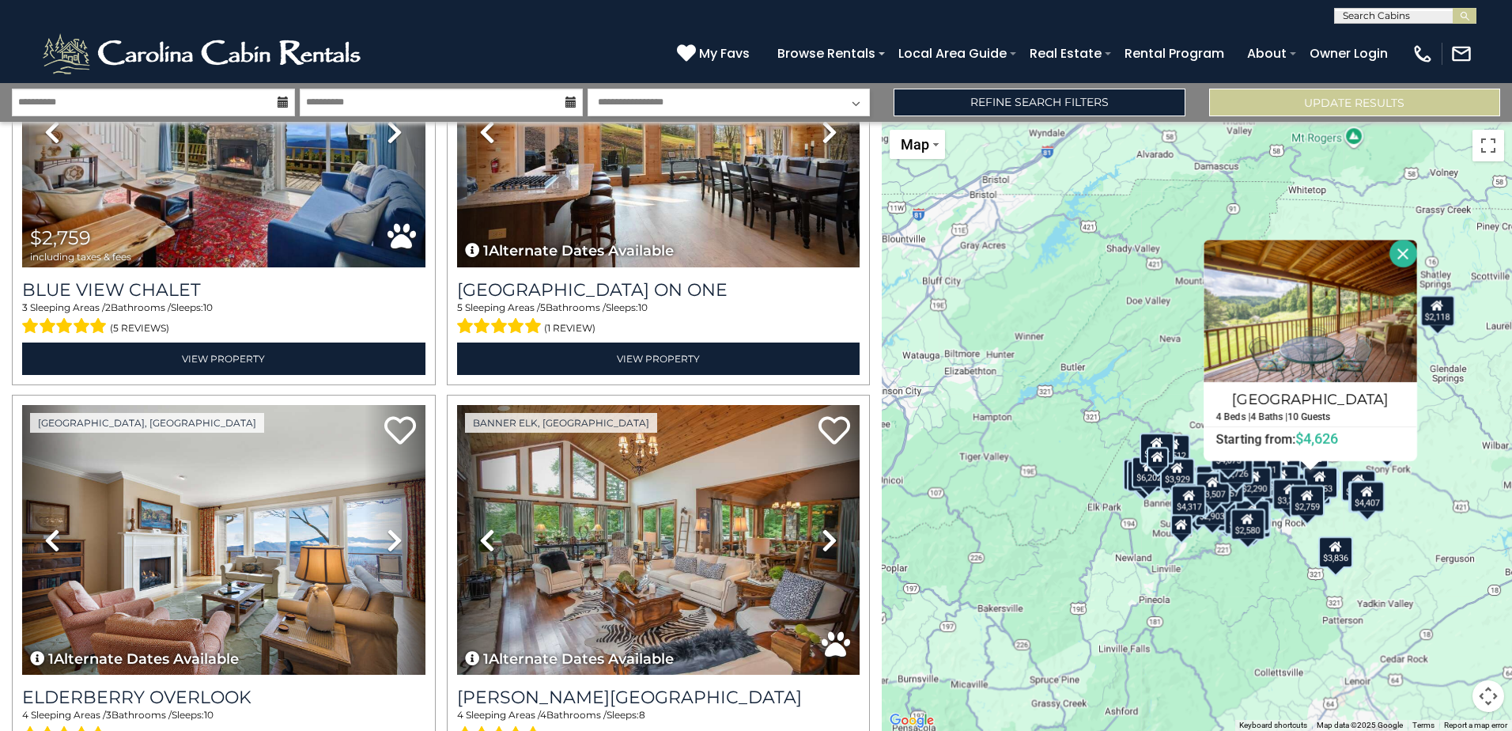
drag, startPoint x: 1123, startPoint y: 423, endPoint x: 1122, endPoint y: 338, distance: 85.4
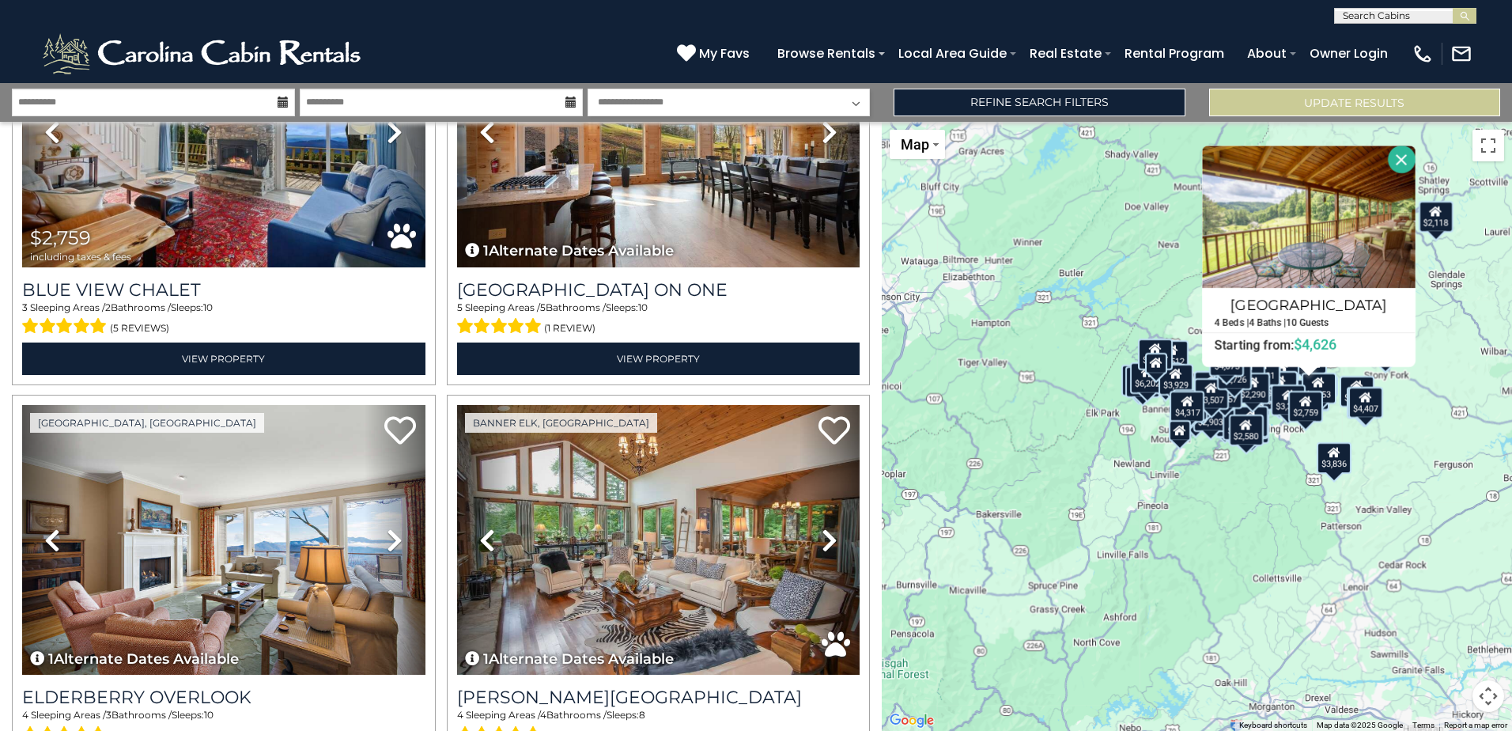
click at [1495, 698] on button "Map camera controls" at bounding box center [1489, 696] width 32 height 32
click at [1453, 621] on button "Zoom in" at bounding box center [1449, 617] width 32 height 32
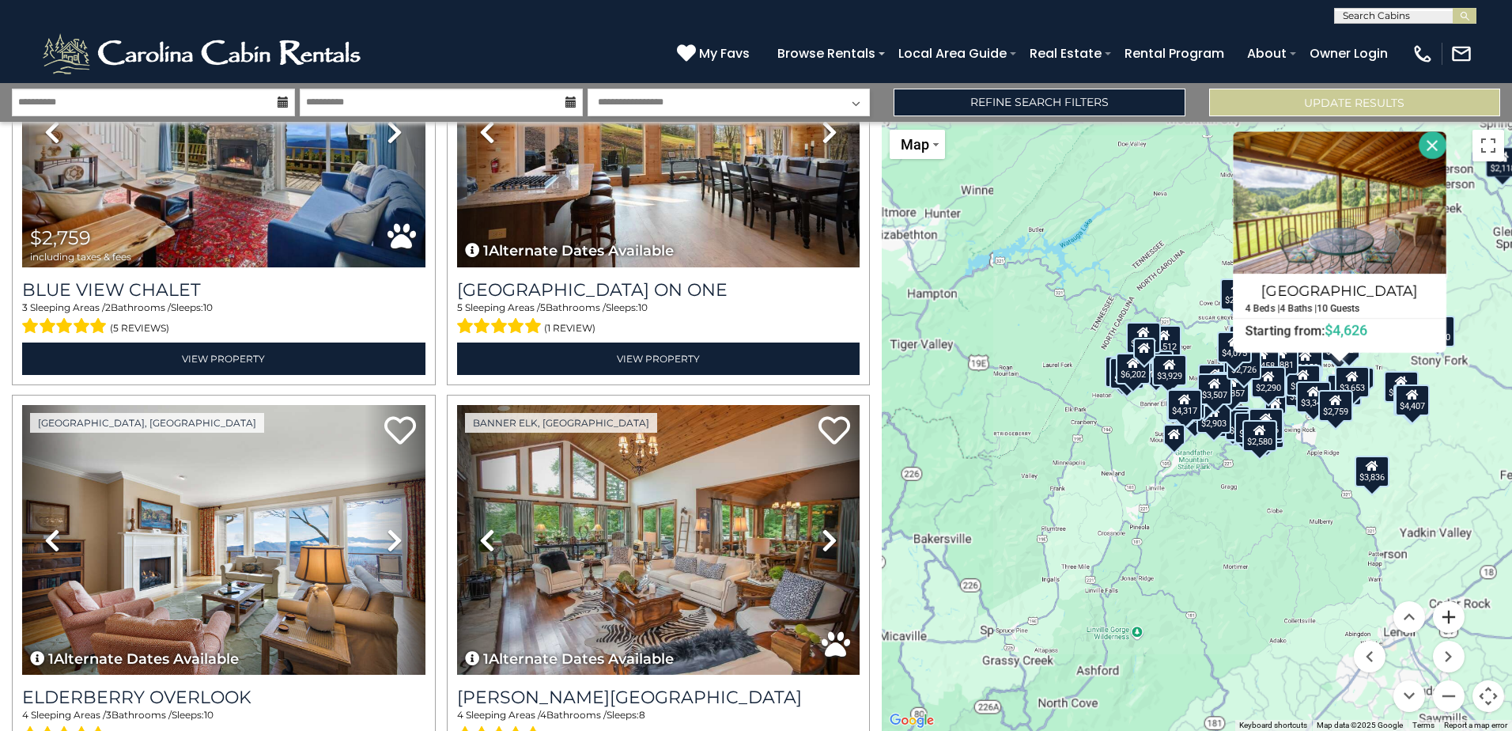
click at [1453, 621] on button "Zoom in" at bounding box center [1449, 617] width 32 height 32
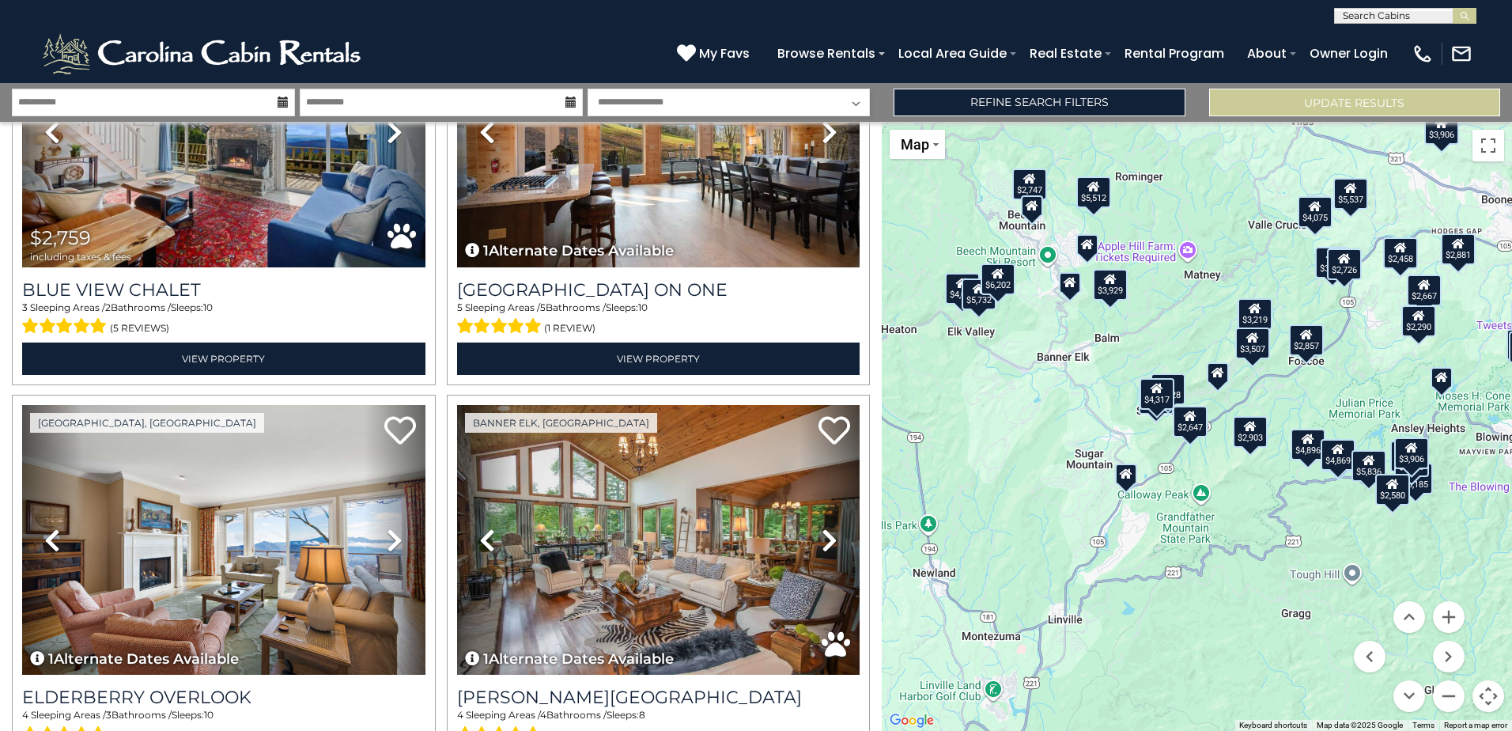
click at [1037, 187] on div "$2,747" at bounding box center [1029, 184] width 35 height 32
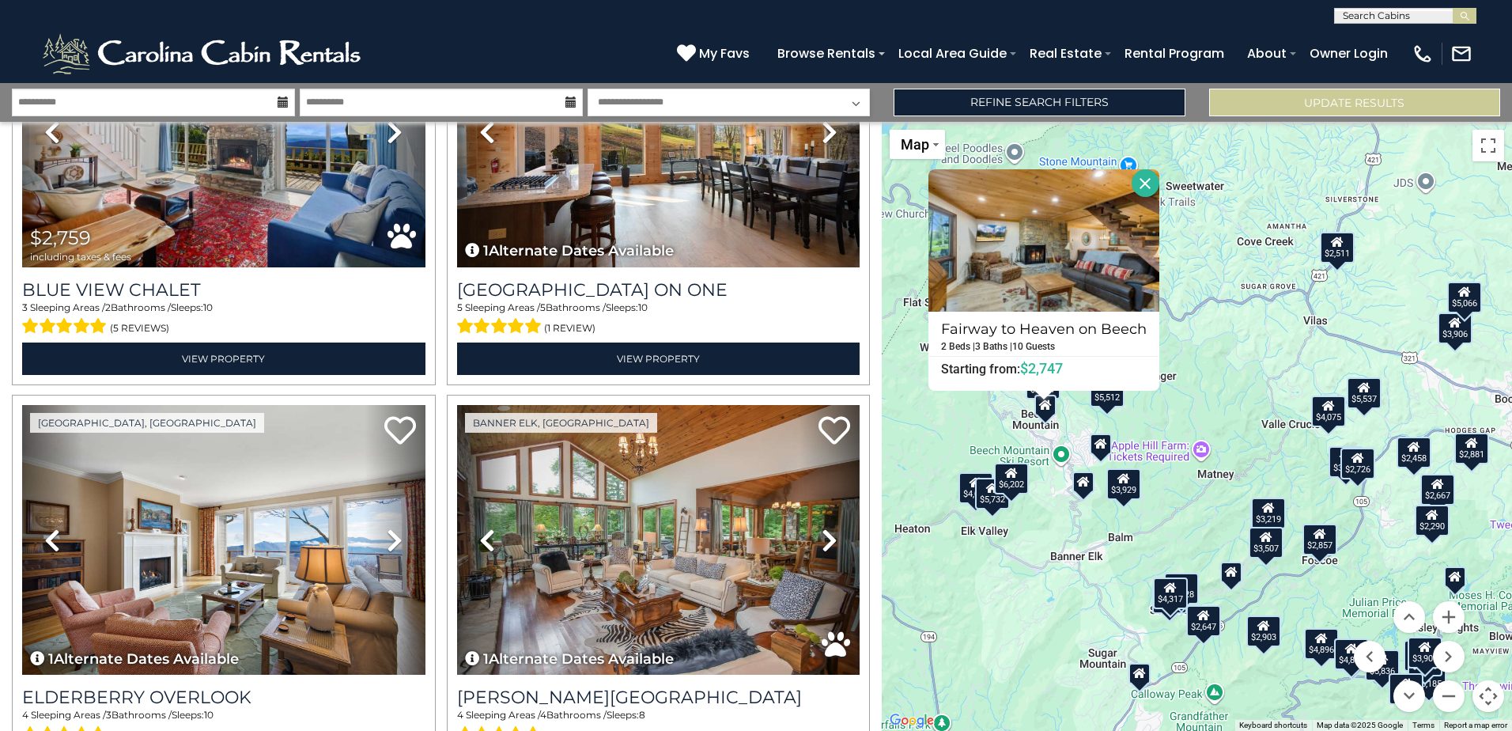
click at [1108, 403] on div "$5,512" at bounding box center [1107, 392] width 35 height 32
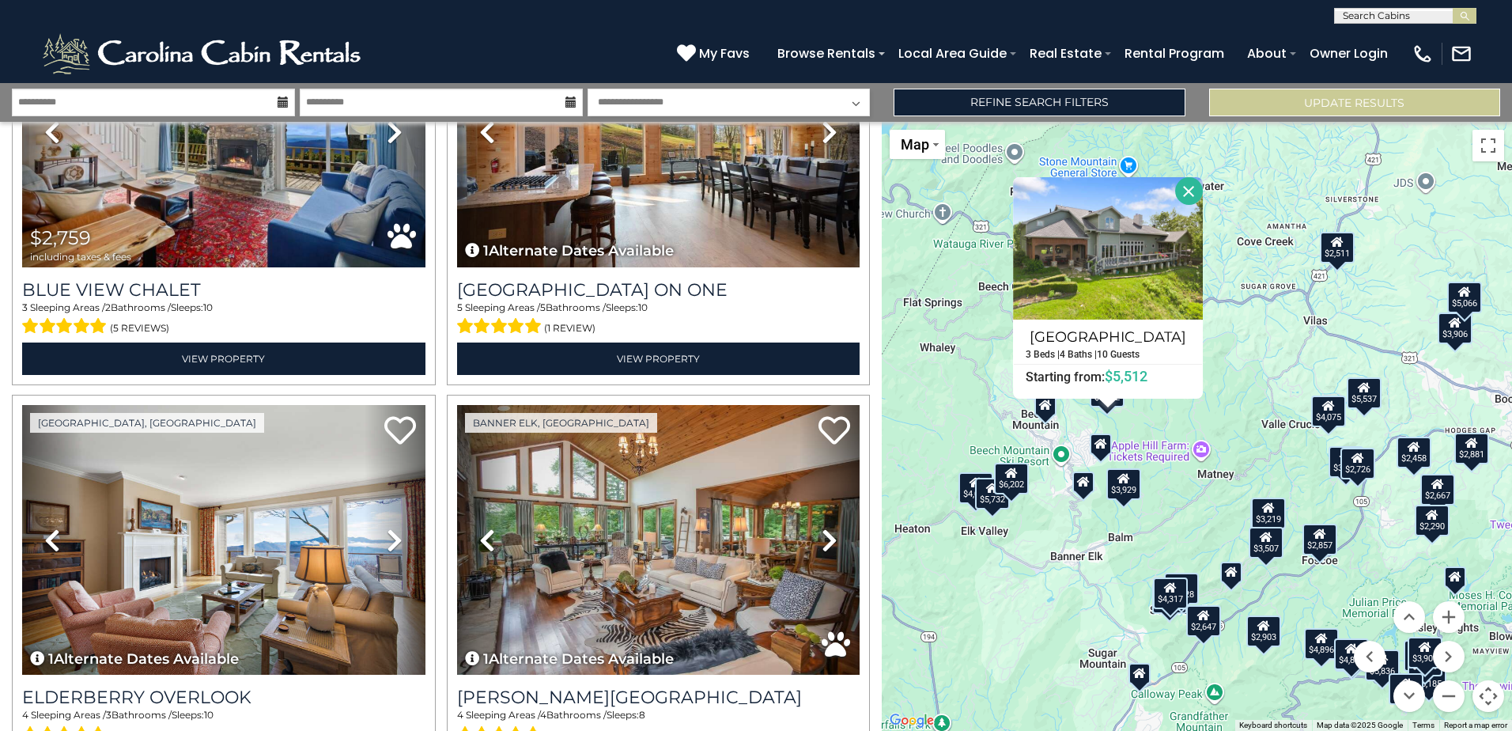
click at [1008, 483] on div "$6,202" at bounding box center [1010, 479] width 35 height 32
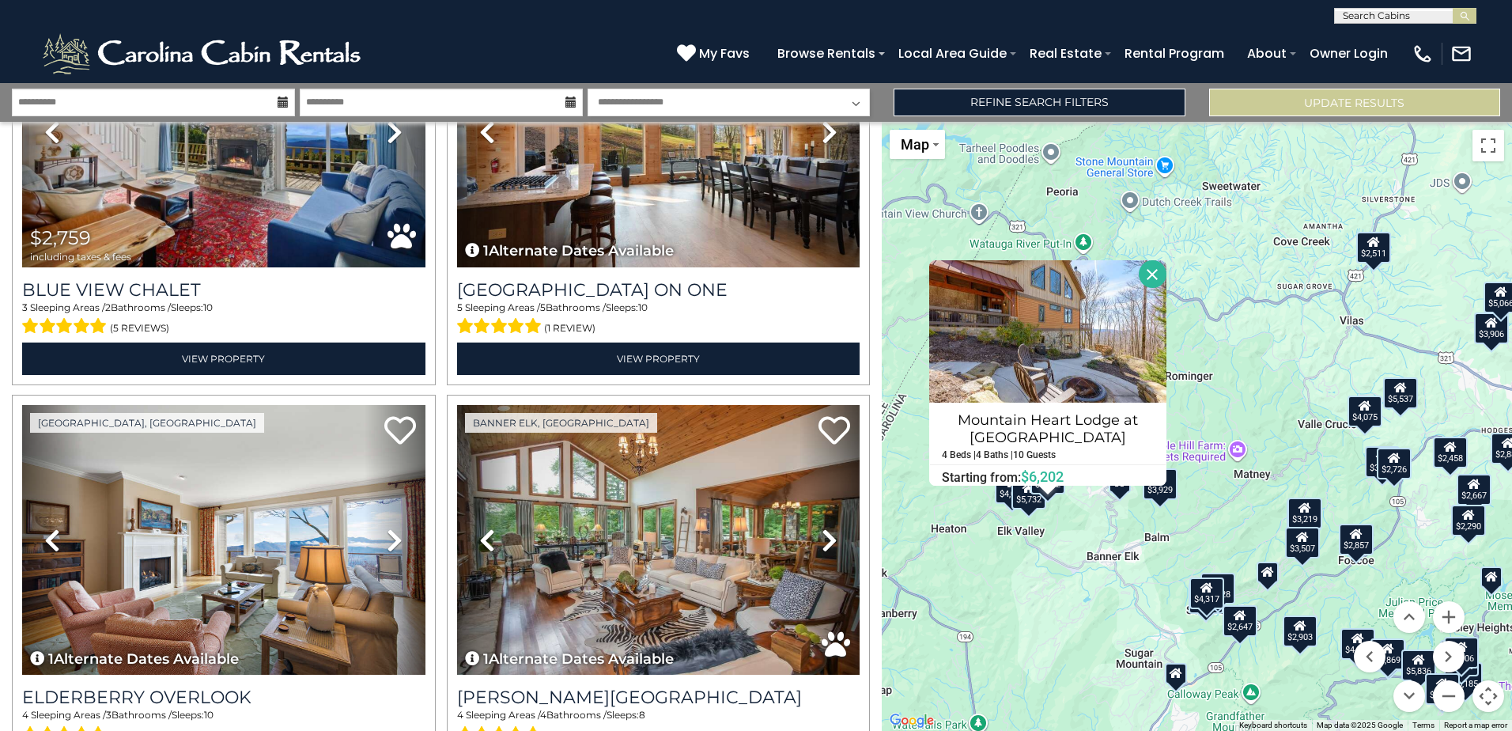
click at [1118, 500] on div "$4,896 $5,512 $5,111 $3,877 $5,537 $4,031 $5,242 $5,606 $4,869 $3,906 $4,429 $4…" at bounding box center [1197, 426] width 630 height 609
click at [1166, 499] on div "$3,929" at bounding box center [1160, 484] width 35 height 32
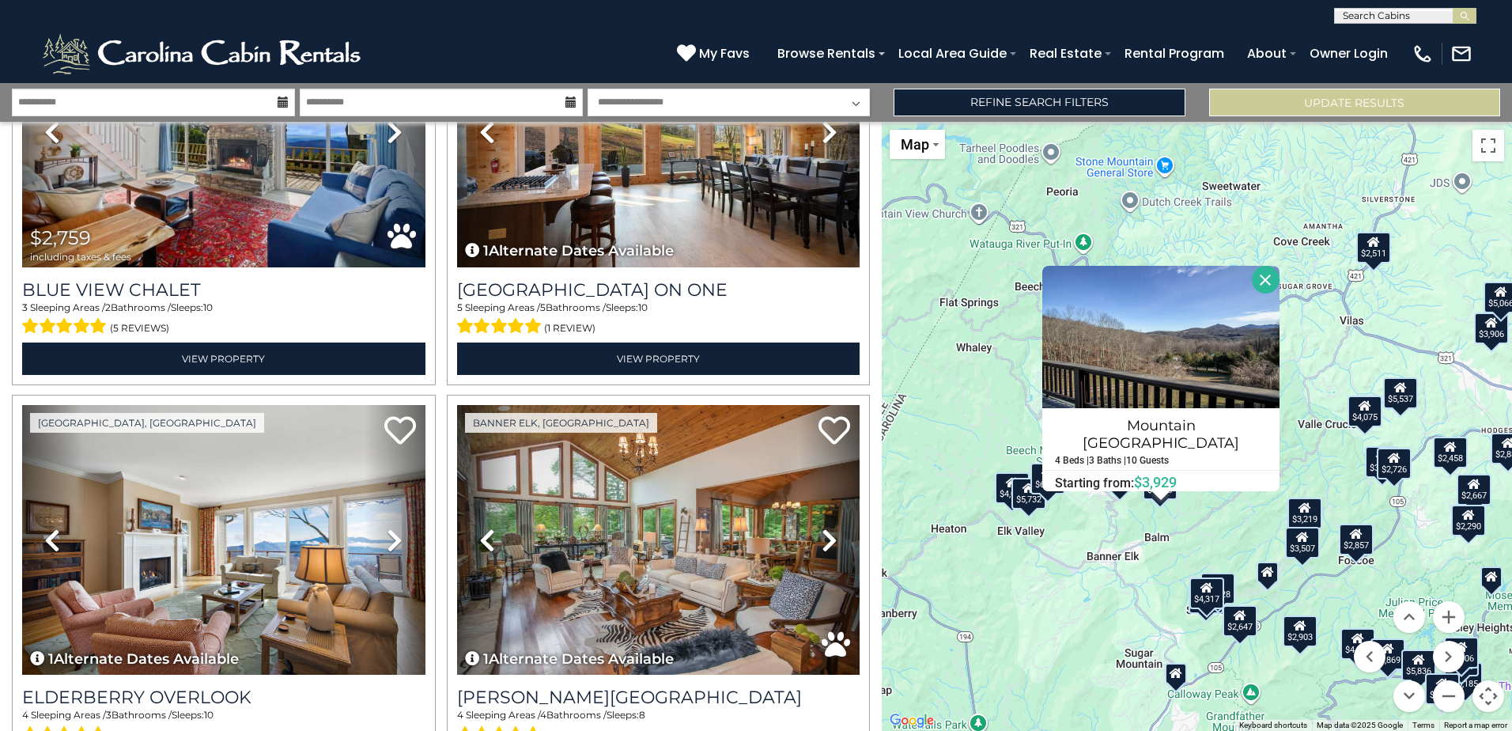
click at [1401, 475] on div "$2,726" at bounding box center [1394, 464] width 35 height 32
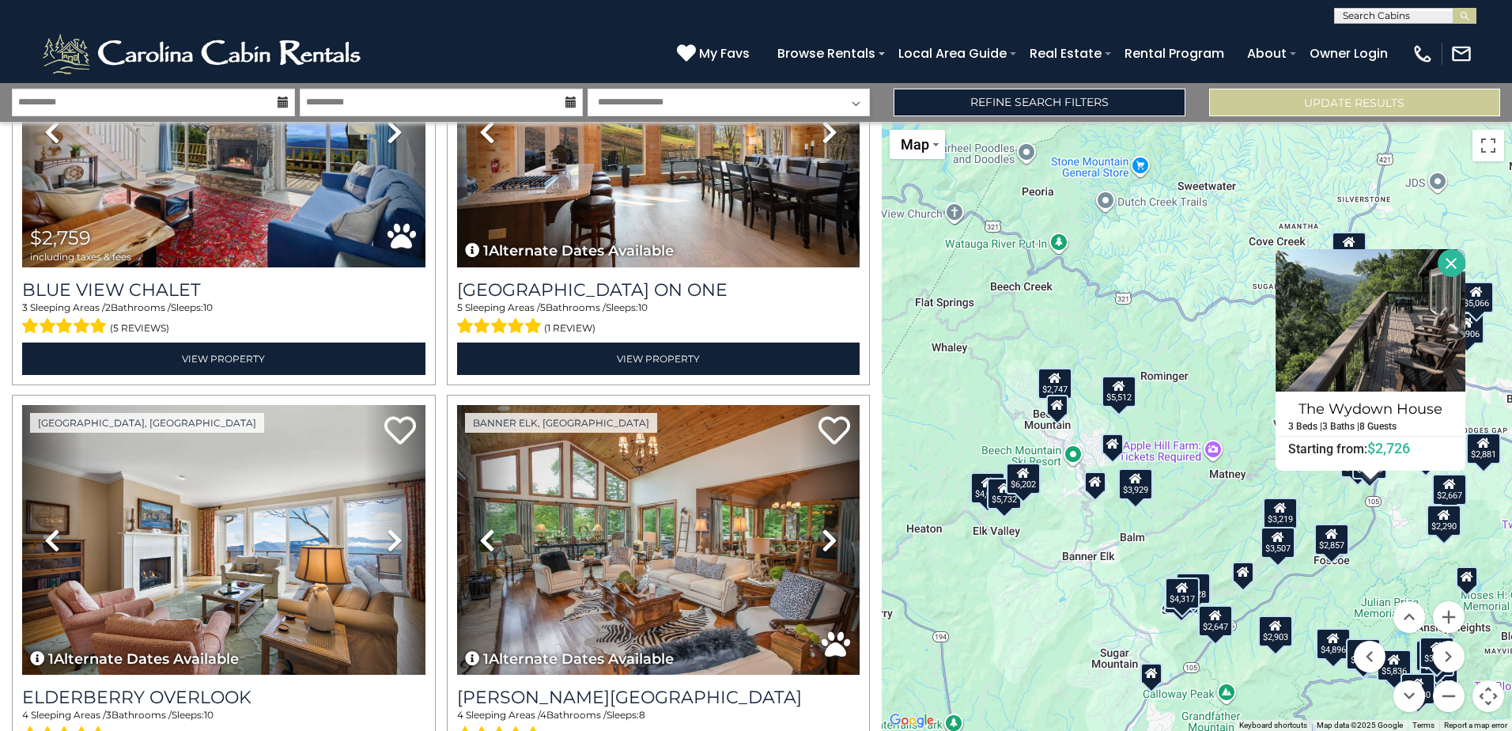
click at [1349, 480] on div "$4,896 $5,512 $5,111 $3,877 $5,537 $4,031 $5,242 $5,606 $4,869 $3,906 $4,429 $4…" at bounding box center [1197, 426] width 630 height 609
click at [1283, 512] on icon at bounding box center [1280, 507] width 13 height 11
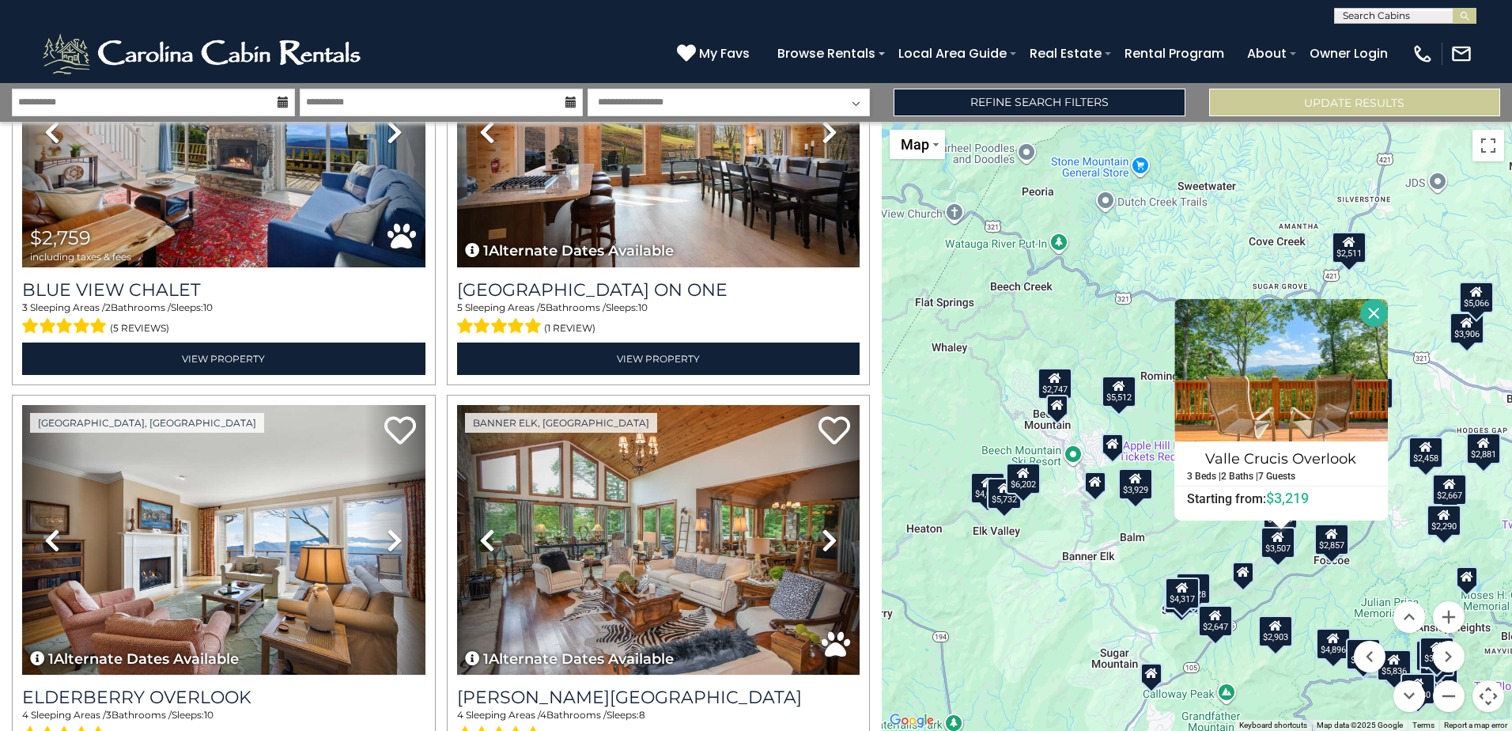
click at [1334, 543] on div "$2,857" at bounding box center [1331, 540] width 35 height 32
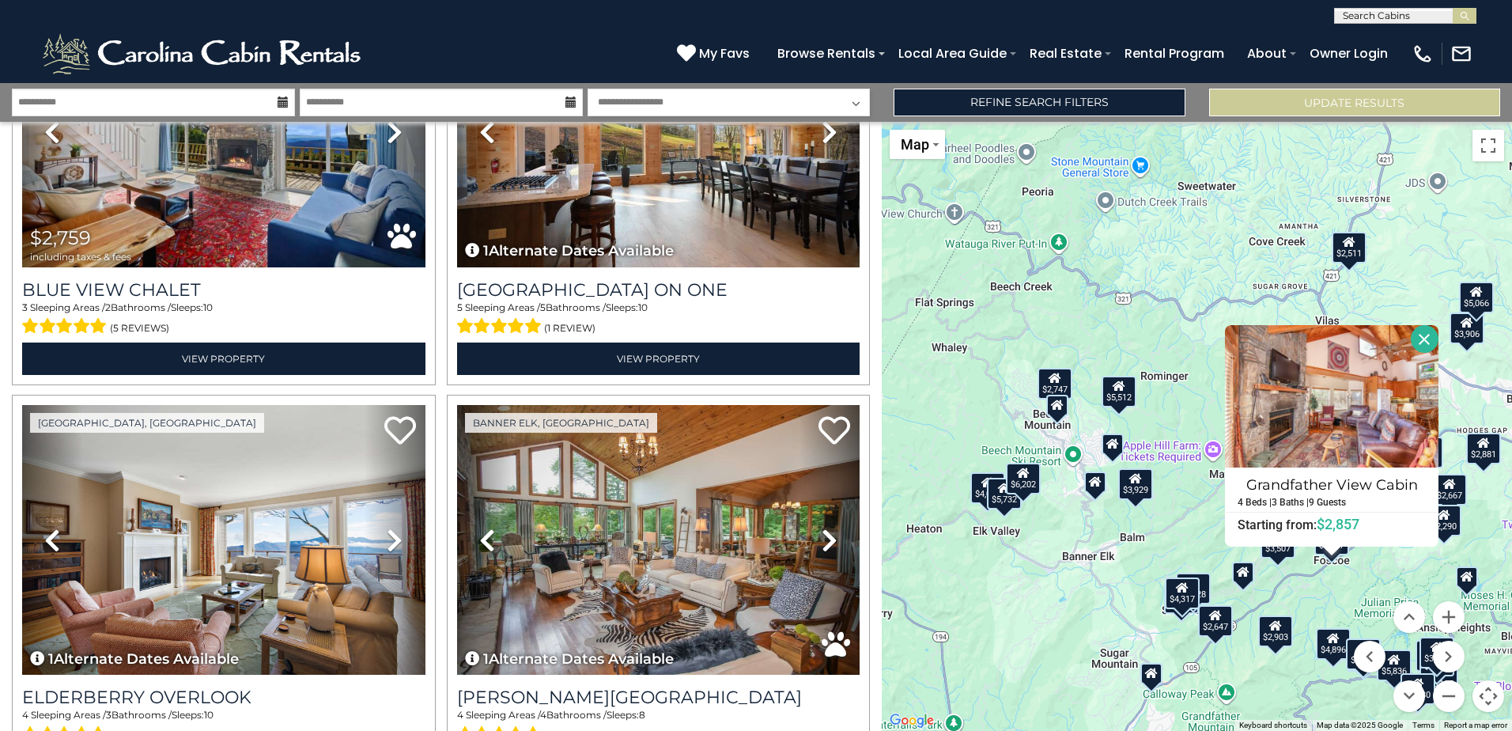
click at [1193, 599] on div "$4,317" at bounding box center [1182, 593] width 35 height 32
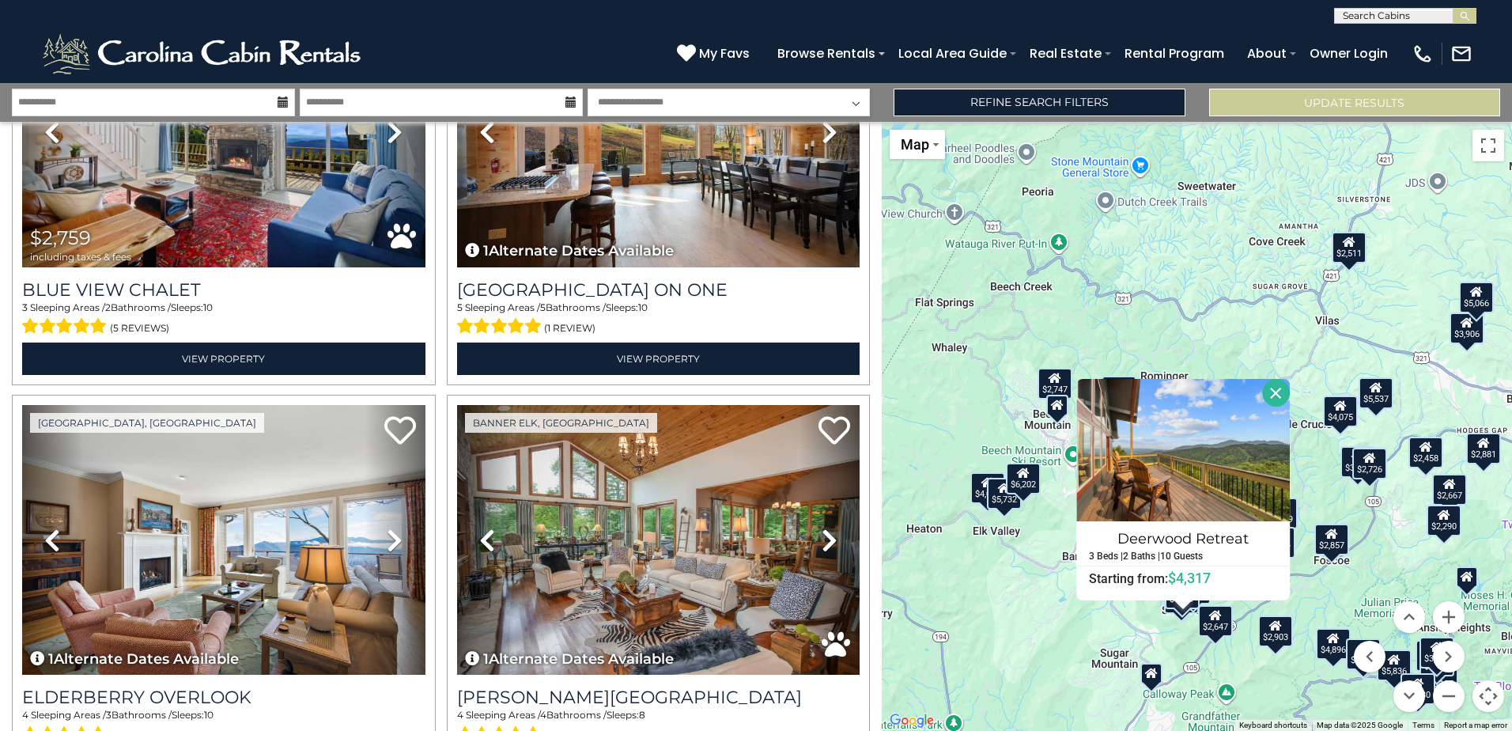
click at [1454, 496] on div "$2,667" at bounding box center [1449, 490] width 35 height 32
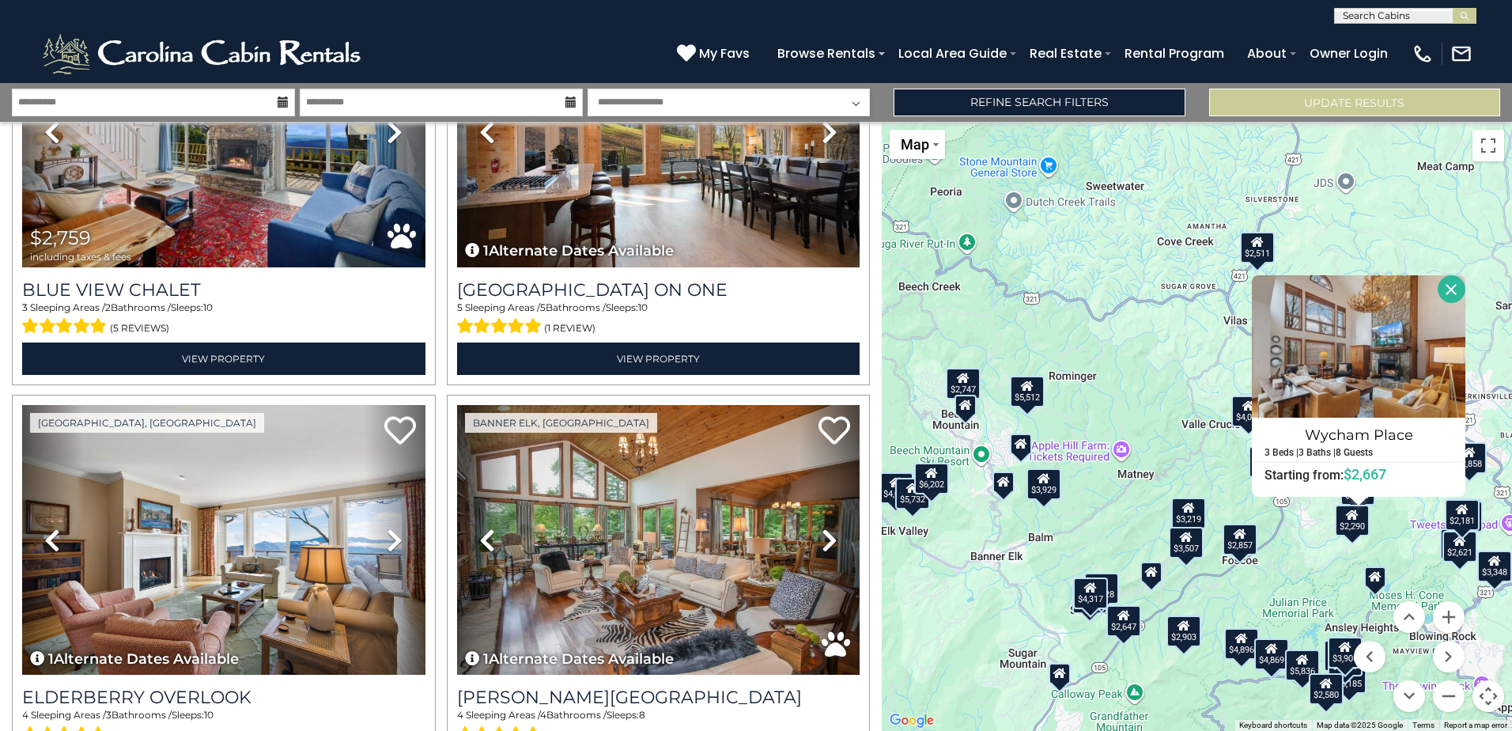
click at [1355, 534] on div "$2,290" at bounding box center [1352, 521] width 35 height 32
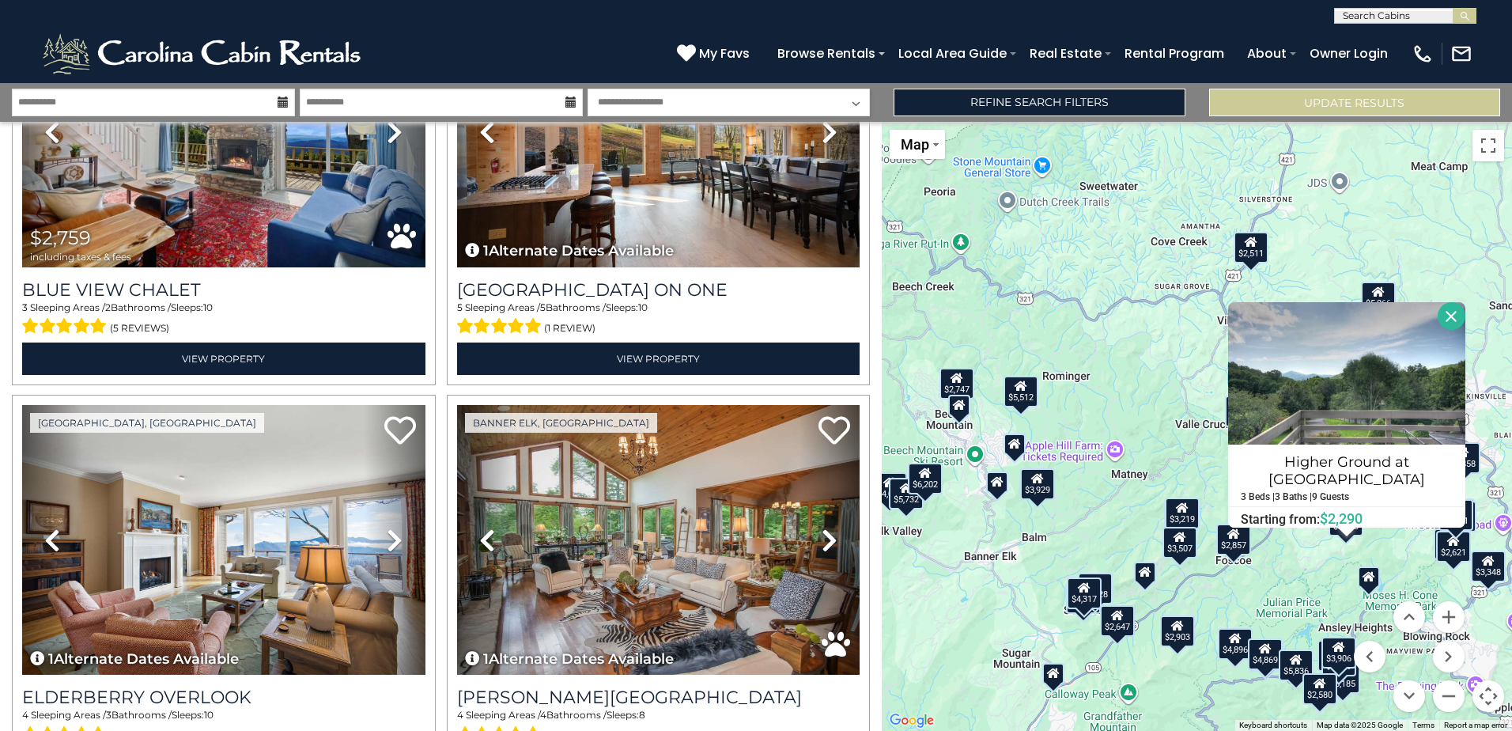
click at [1183, 642] on div "$2,903" at bounding box center [1176, 631] width 35 height 32
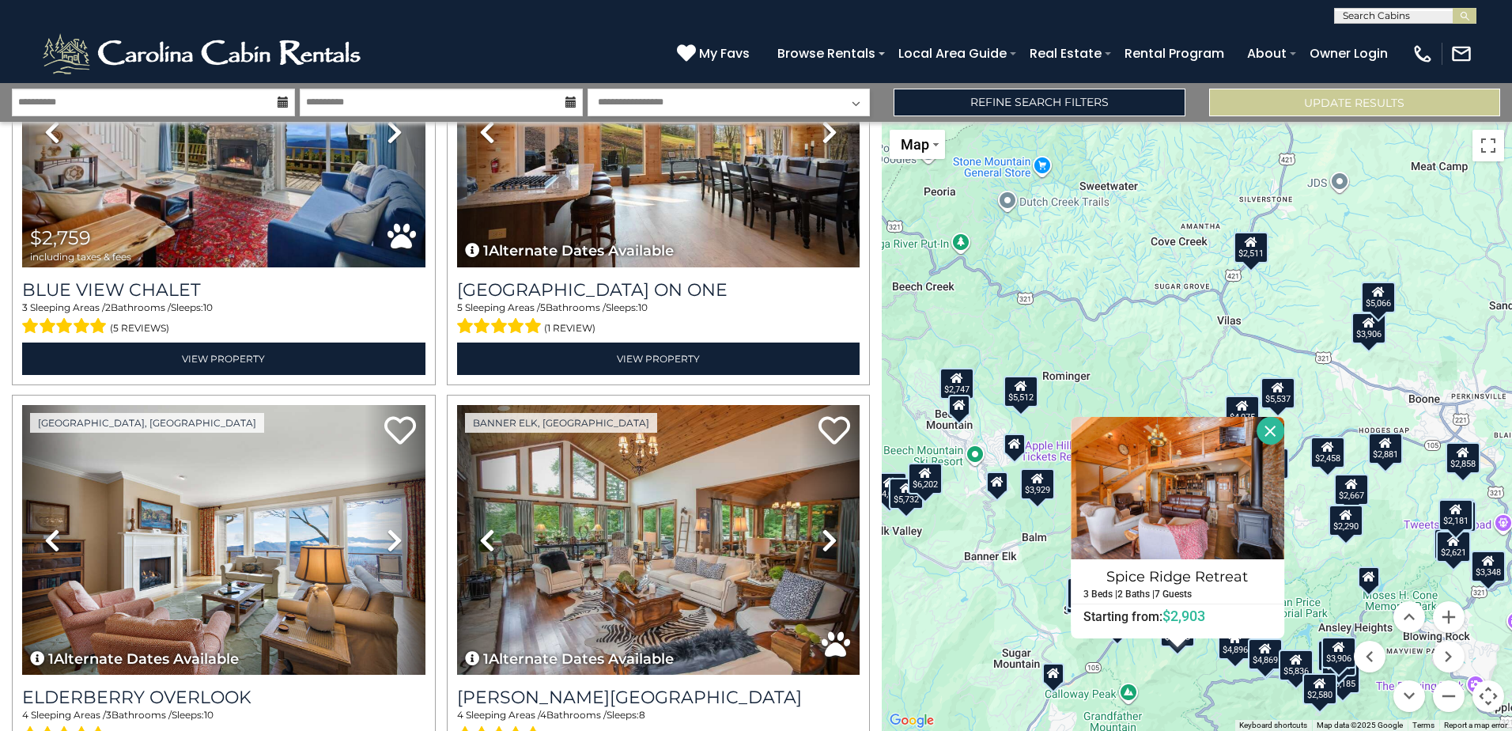
click at [1462, 463] on div "$2,858" at bounding box center [1462, 458] width 35 height 32
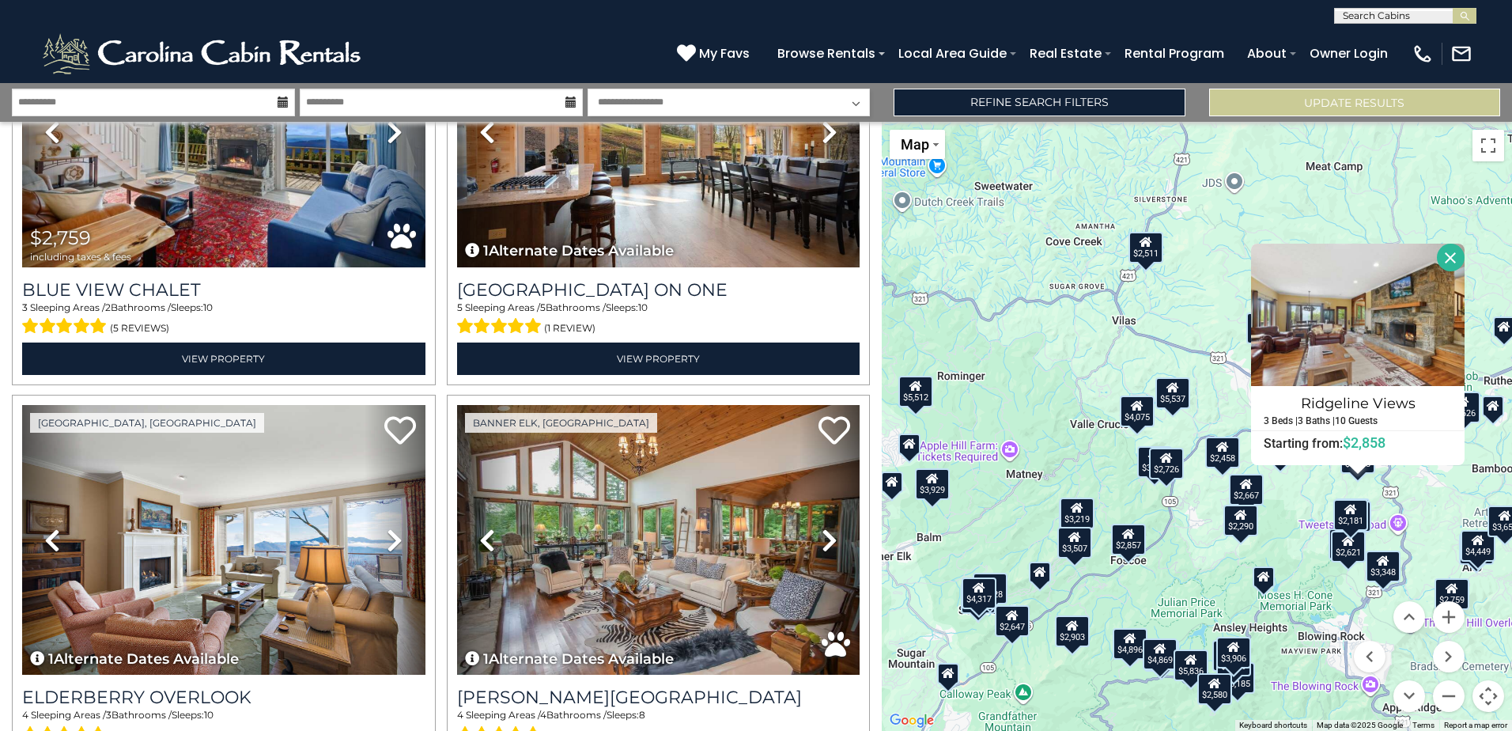
click at [1362, 516] on div "$2,181" at bounding box center [1350, 515] width 35 height 32
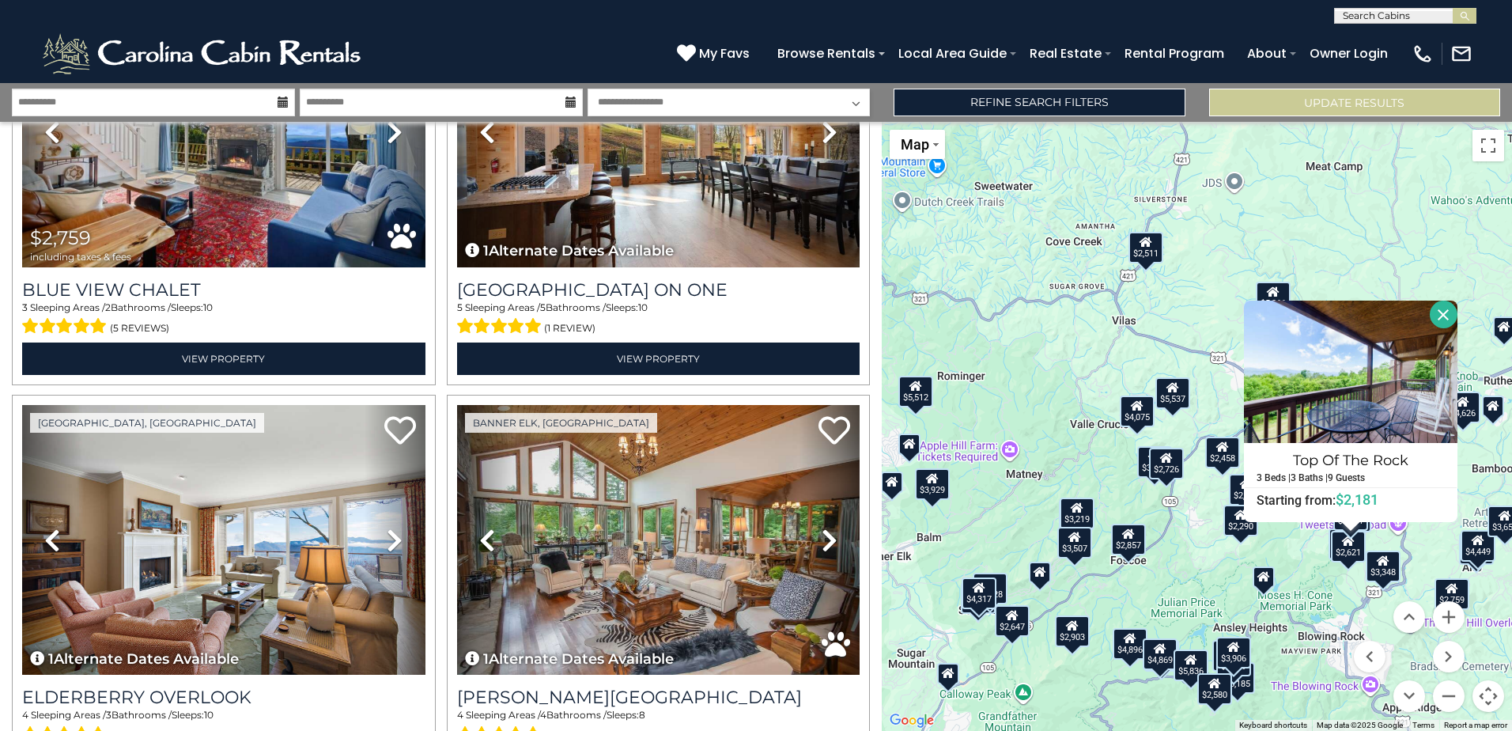
click at [1352, 550] on div "$2,621" at bounding box center [1347, 547] width 35 height 32
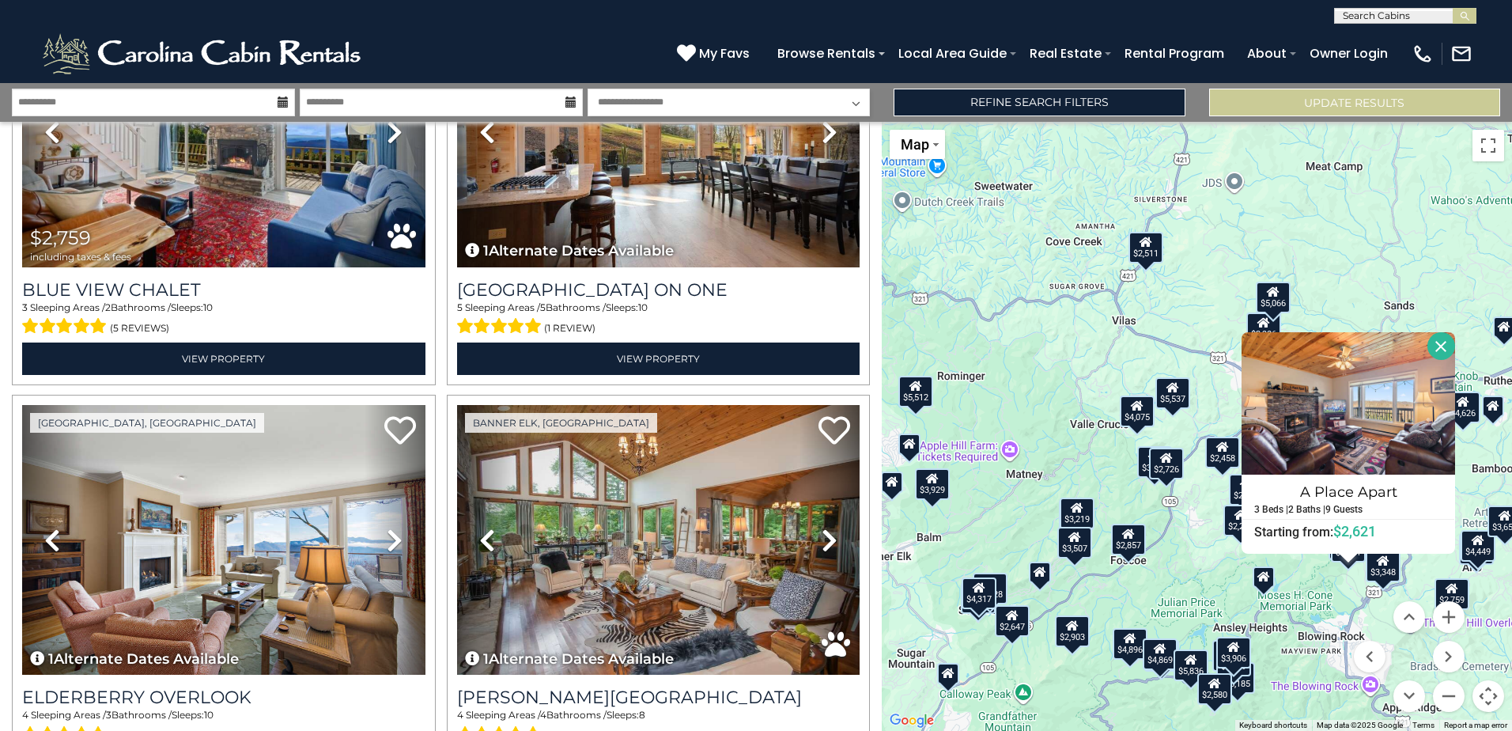
click at [1386, 574] on div "$3,348" at bounding box center [1382, 566] width 35 height 32
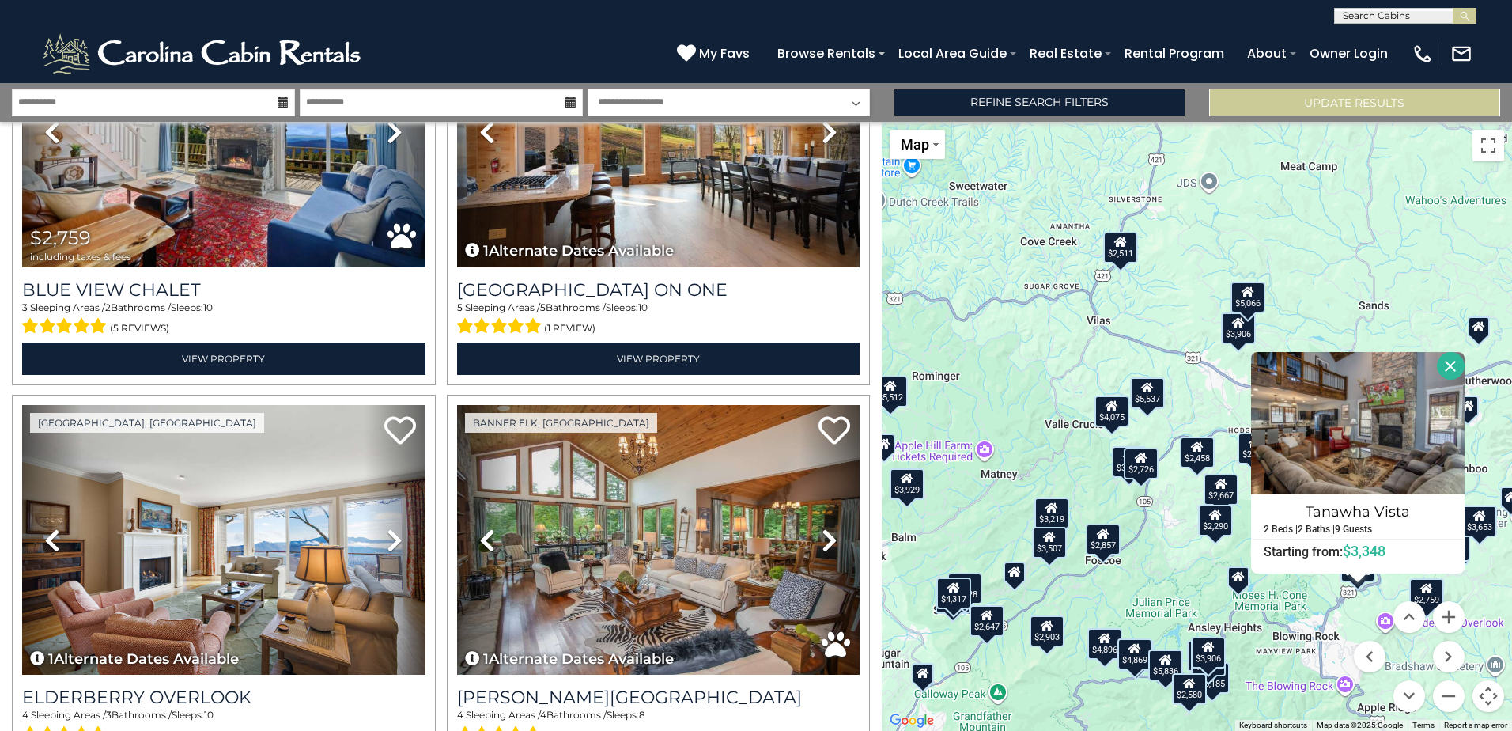
click at [1429, 599] on div "$2,759" at bounding box center [1426, 594] width 35 height 32
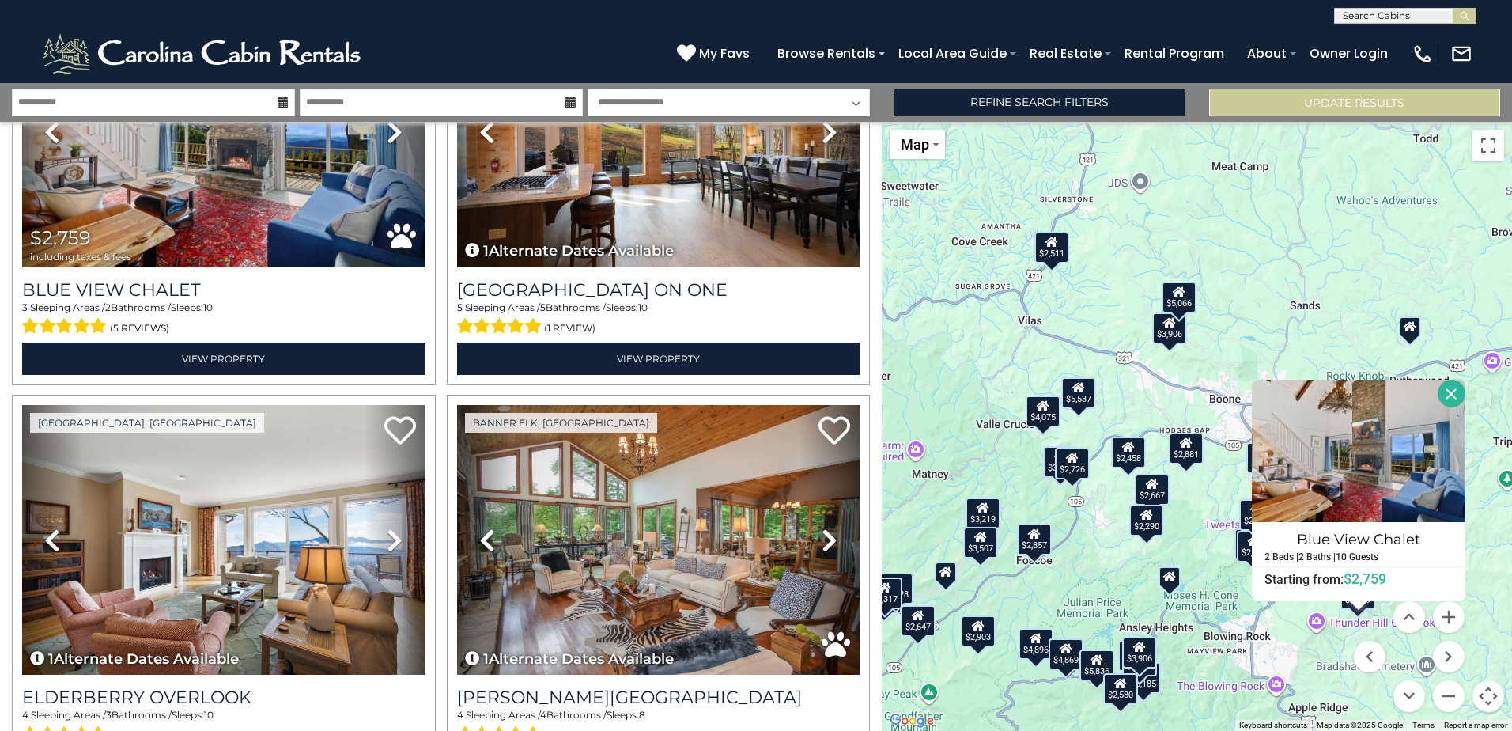
click at [1149, 693] on div "$5,185" at bounding box center [1143, 678] width 35 height 32
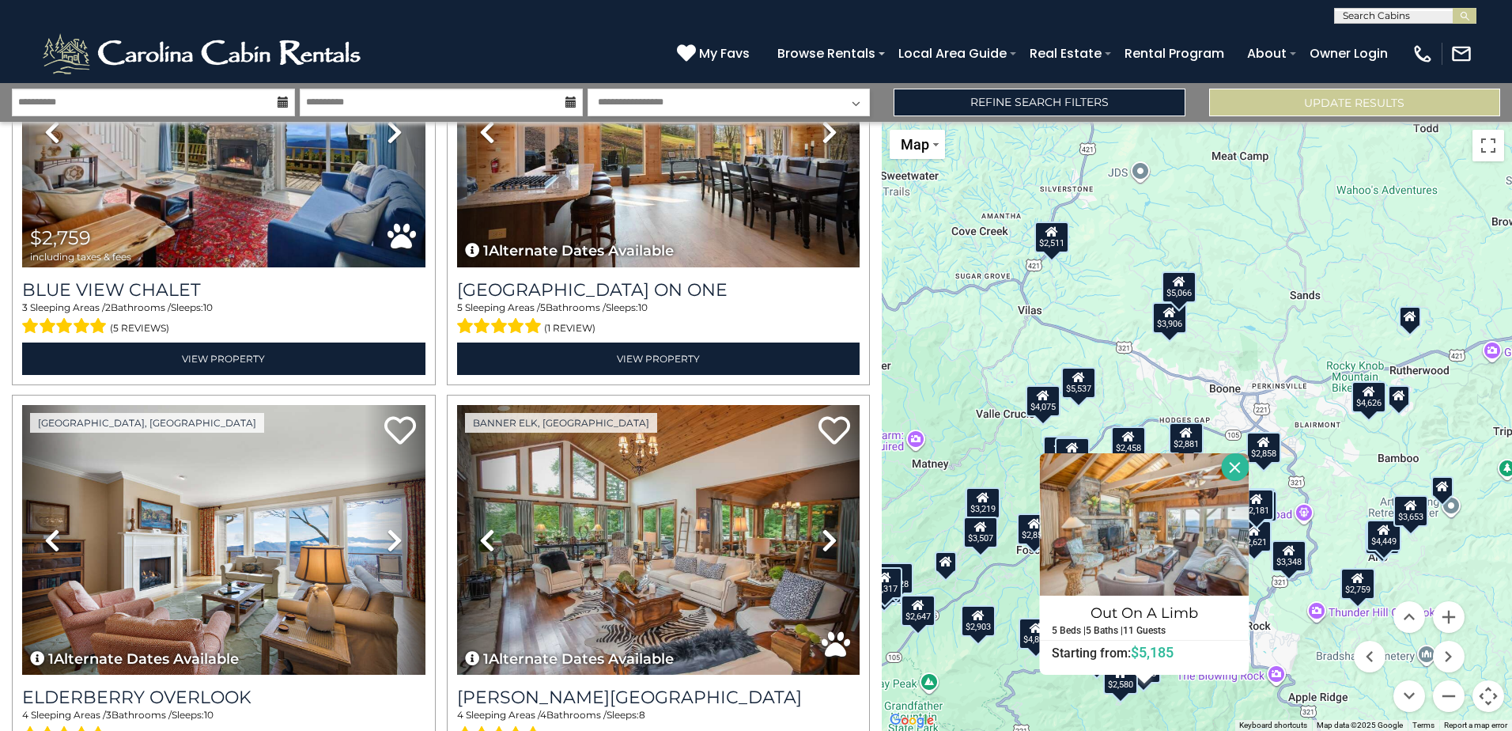
click at [1119, 690] on div "$2,580" at bounding box center [1120, 679] width 35 height 32
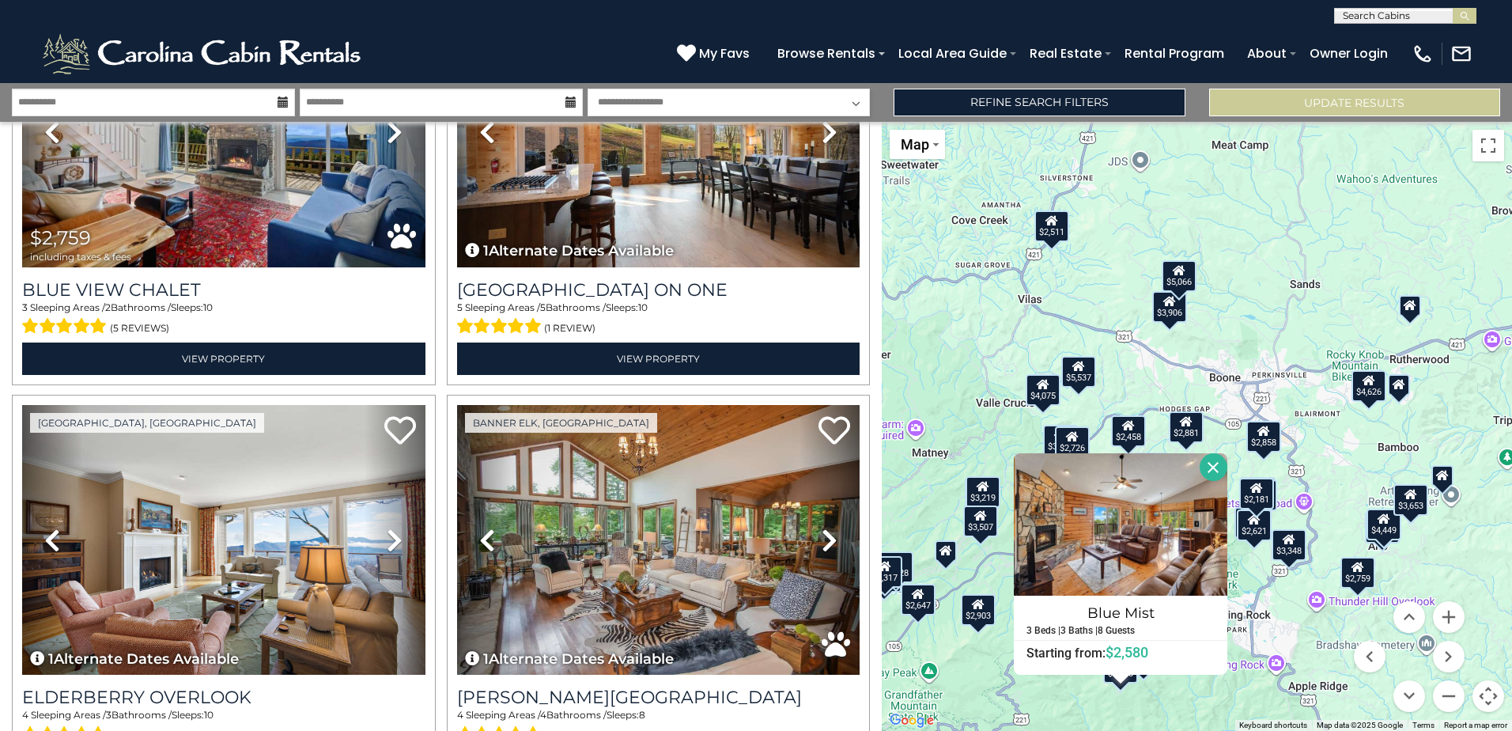
click at [1416, 508] on div "$3,653" at bounding box center [1410, 500] width 35 height 32
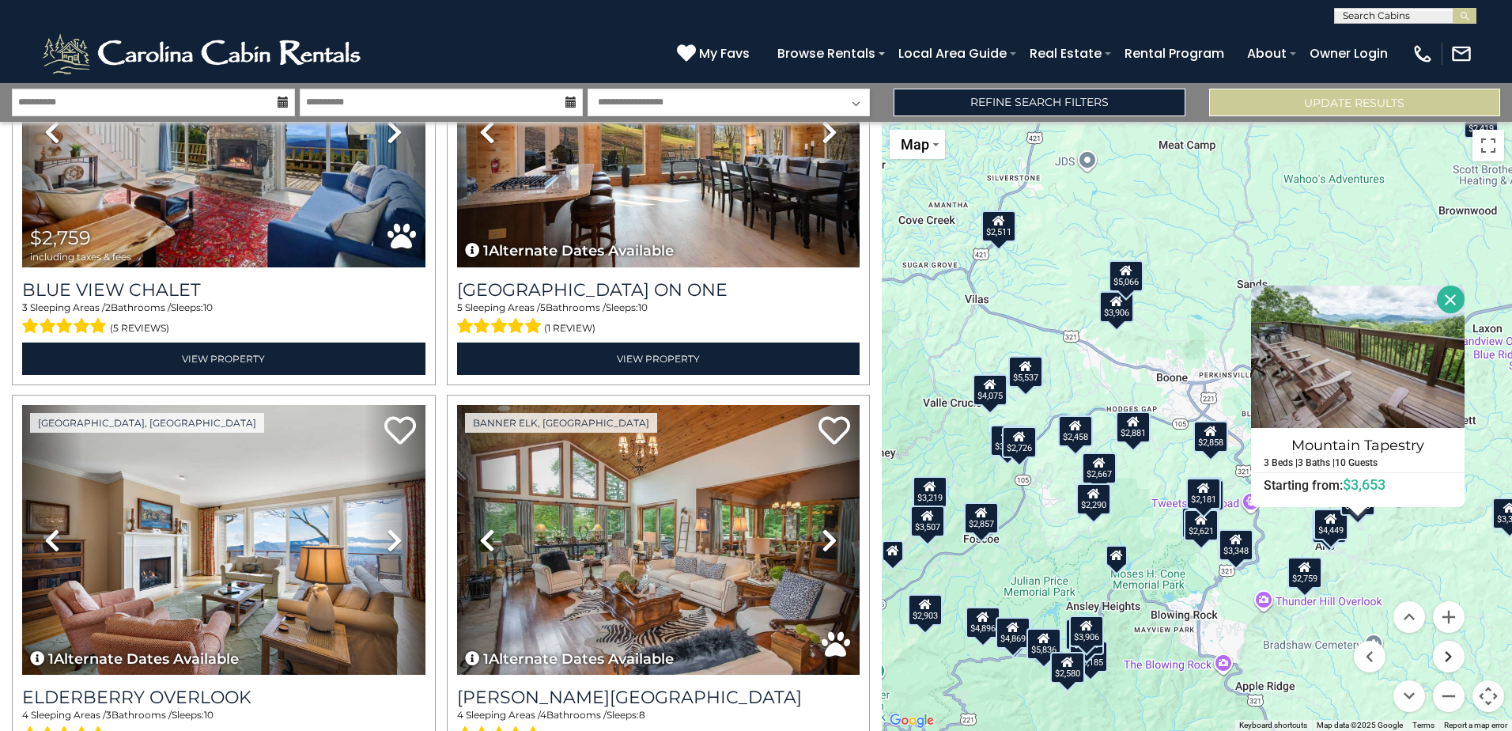
click at [1458, 662] on button "Move right" at bounding box center [1449, 657] width 32 height 32
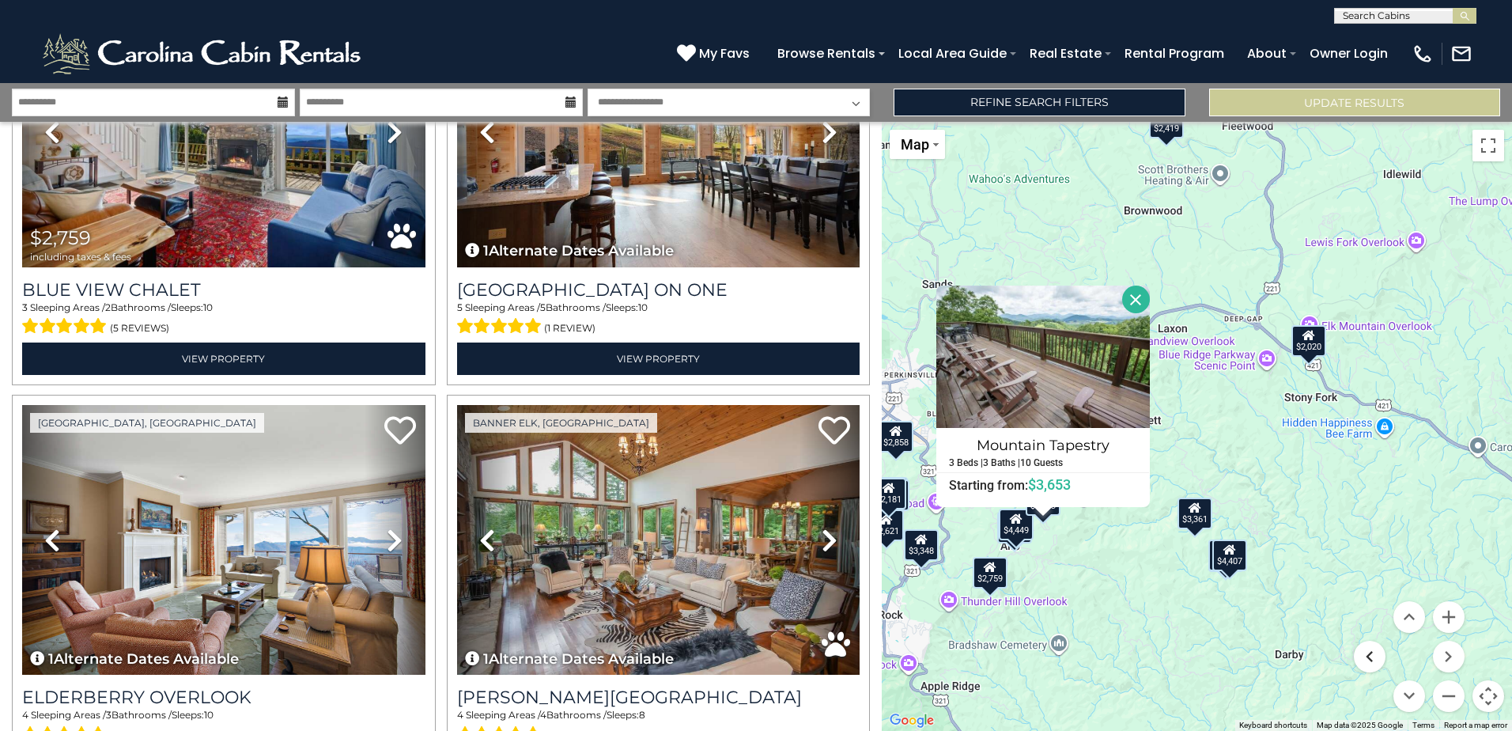
click at [1368, 667] on button "Move left" at bounding box center [1370, 657] width 32 height 32
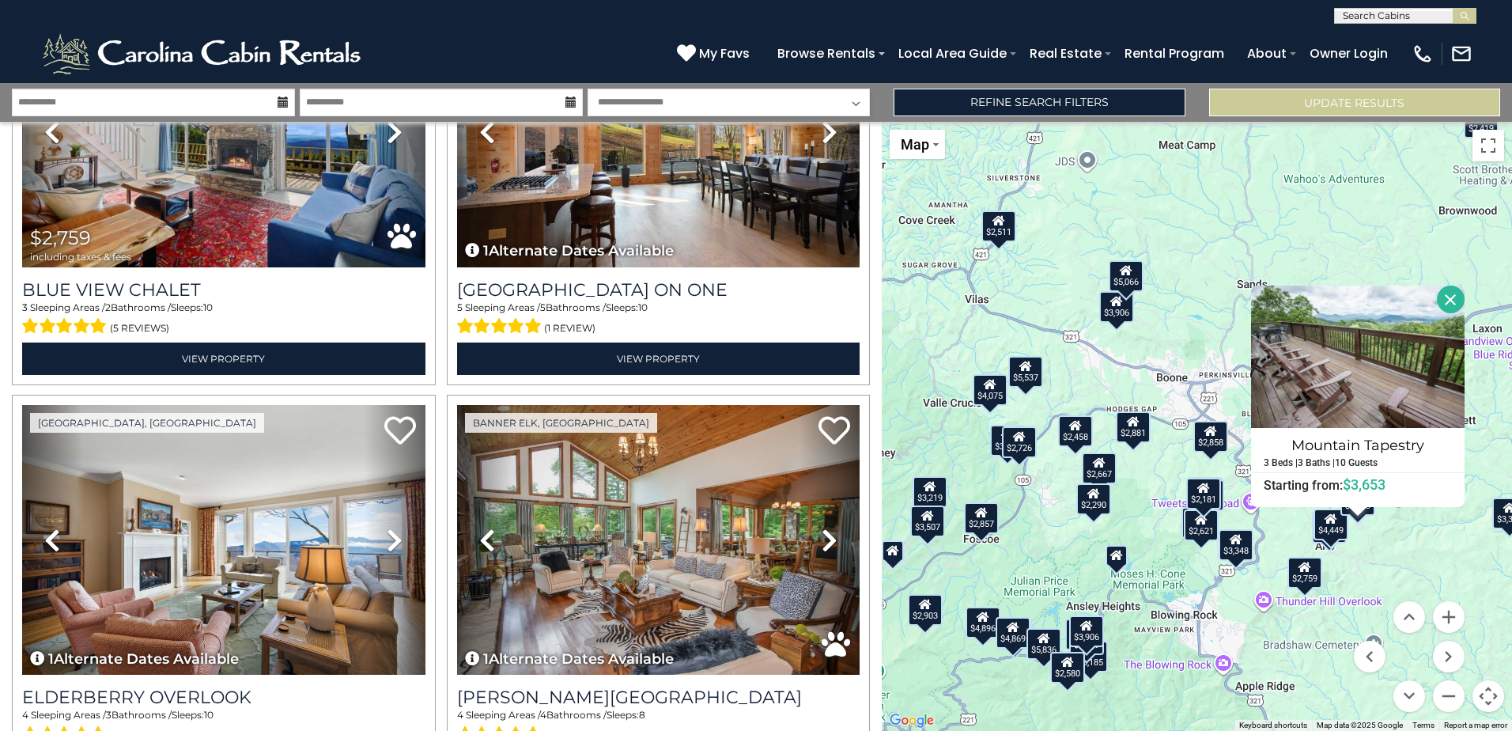
click at [1095, 478] on div "$2,667" at bounding box center [1099, 468] width 35 height 32
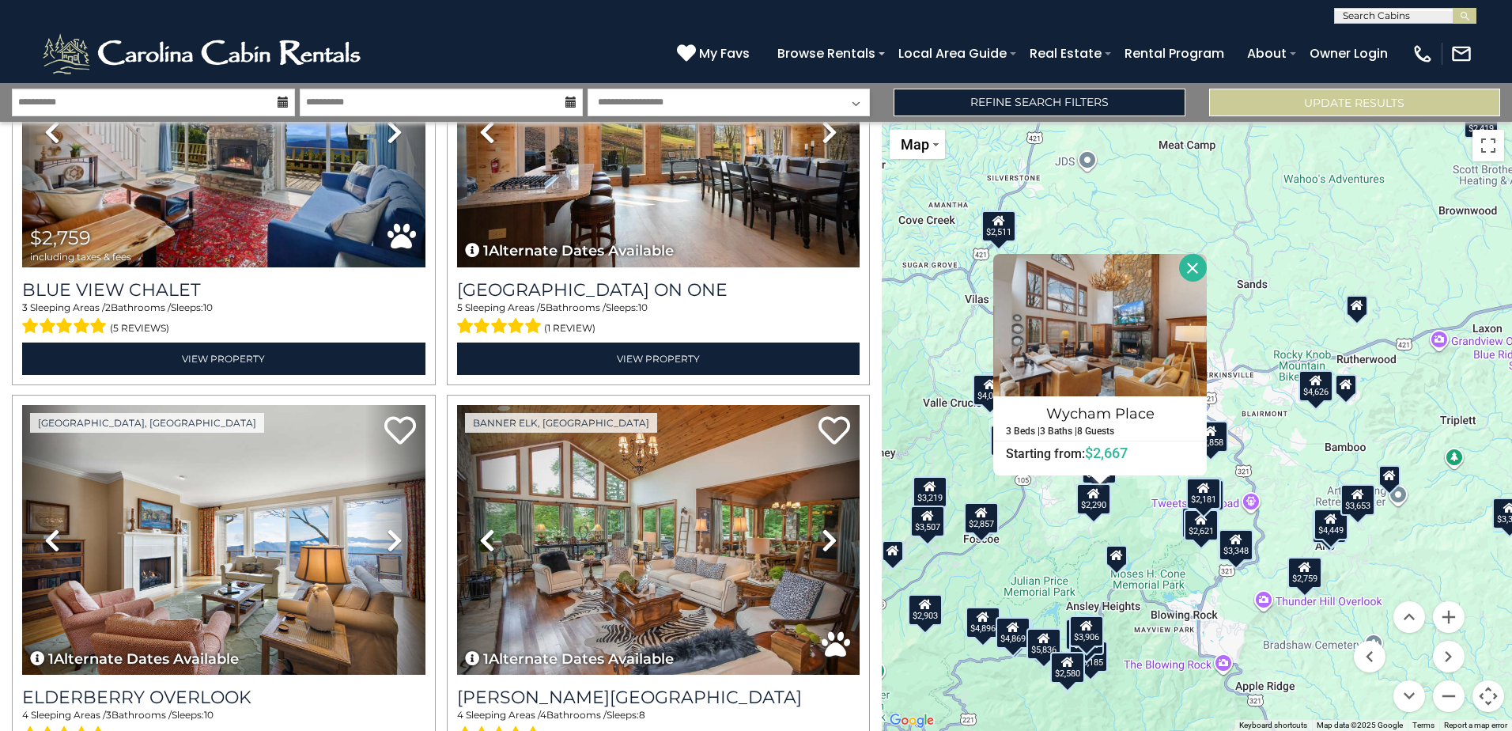
click at [1104, 505] on div "$2,290" at bounding box center [1093, 499] width 35 height 32
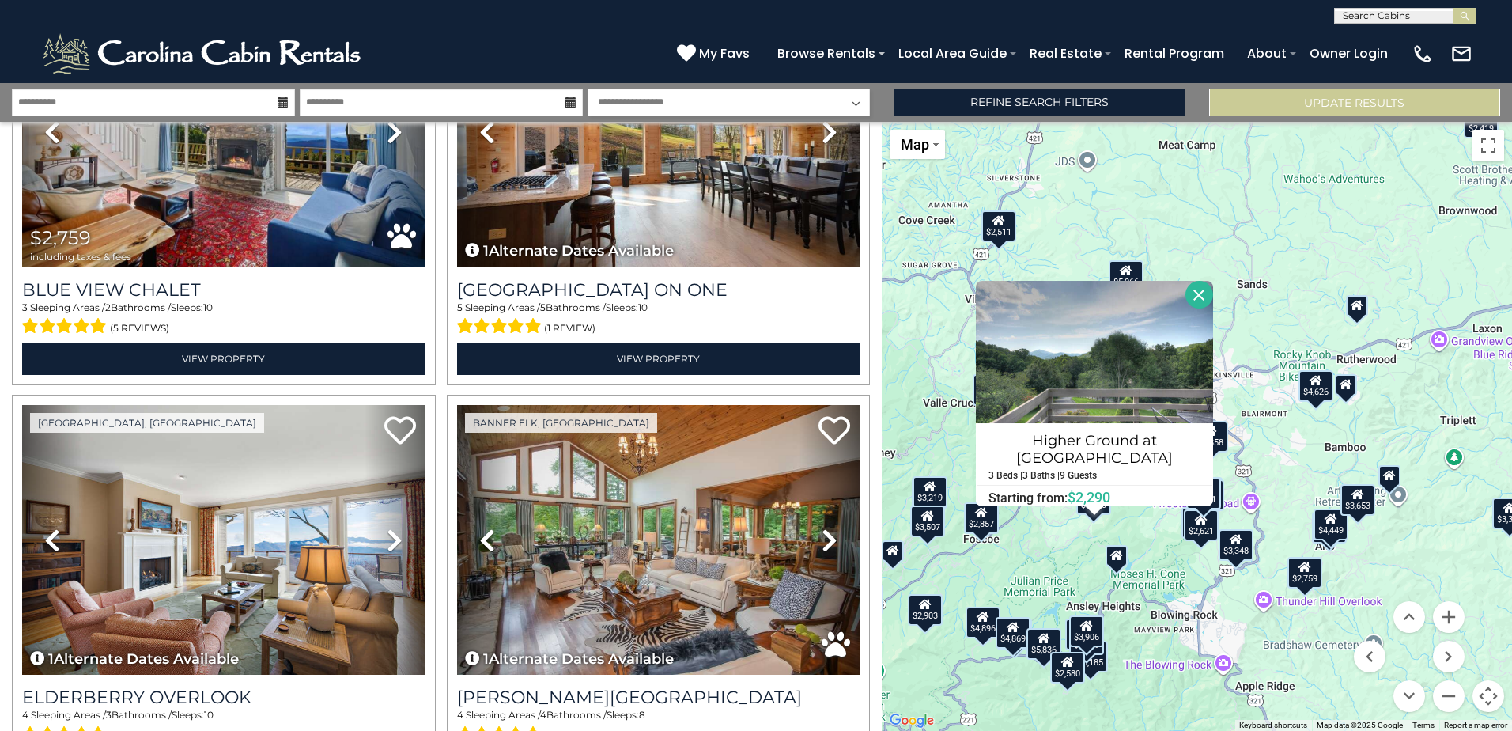
click at [981, 524] on div "$2,857" at bounding box center [980, 518] width 35 height 32
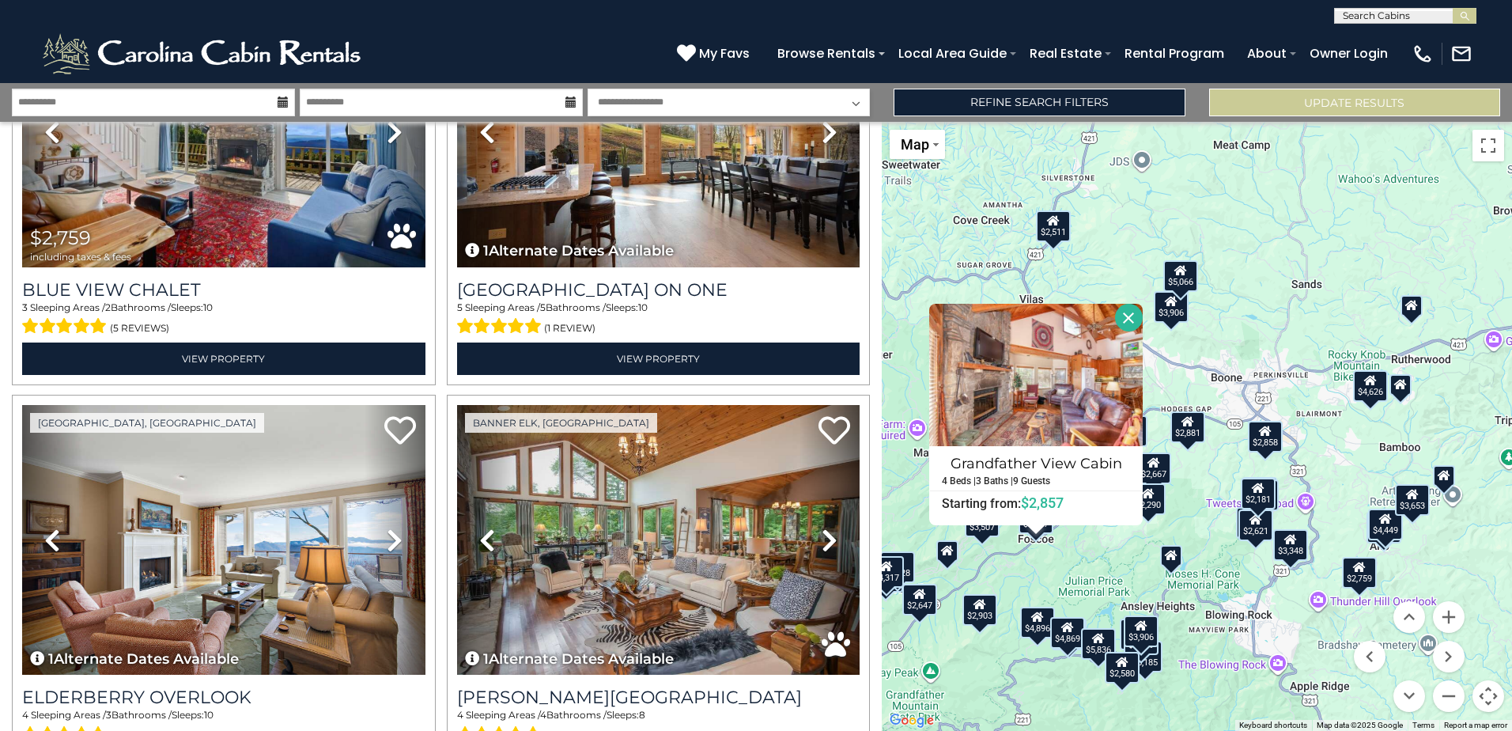
click at [1170, 307] on icon at bounding box center [1170, 301] width 13 height 11
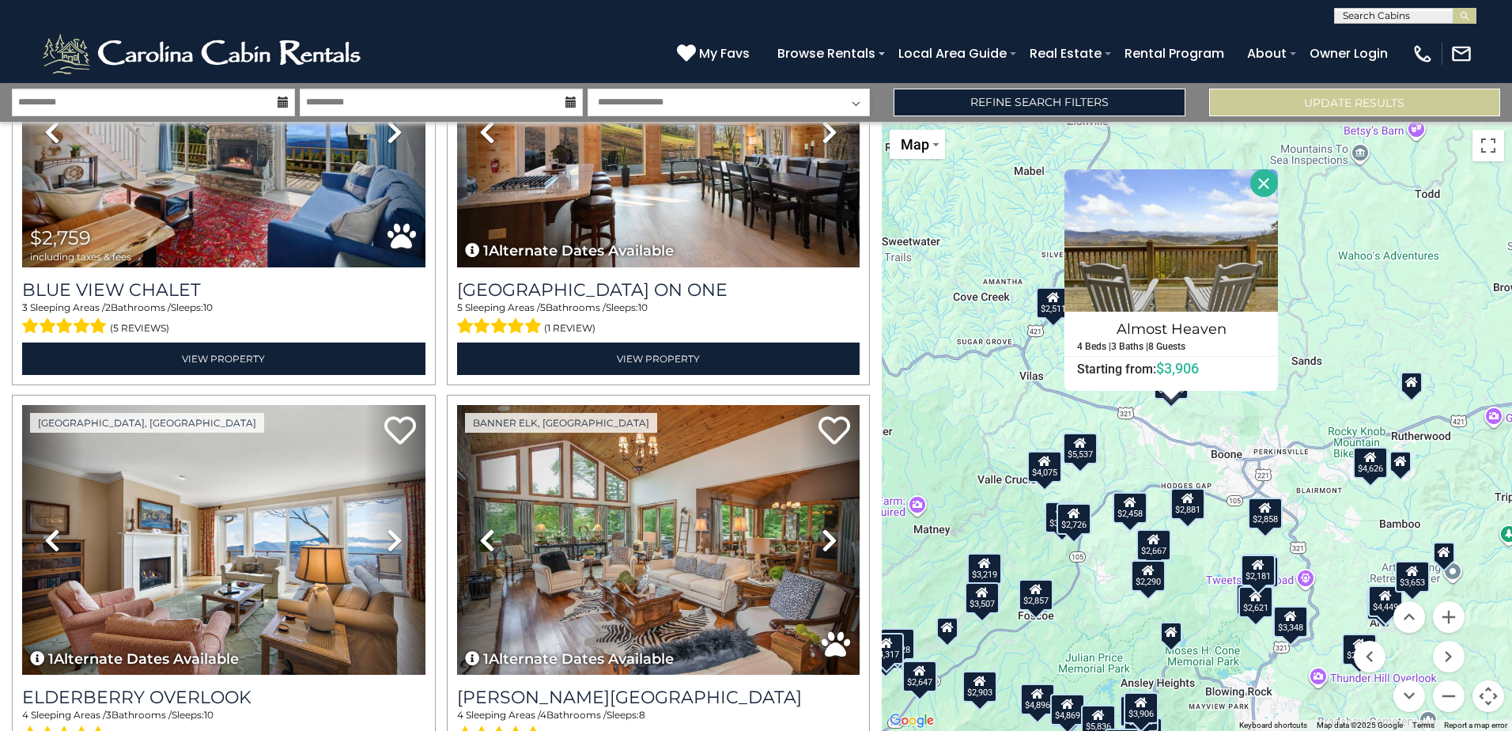
click at [1268, 527] on div "$2,858" at bounding box center [1264, 513] width 35 height 32
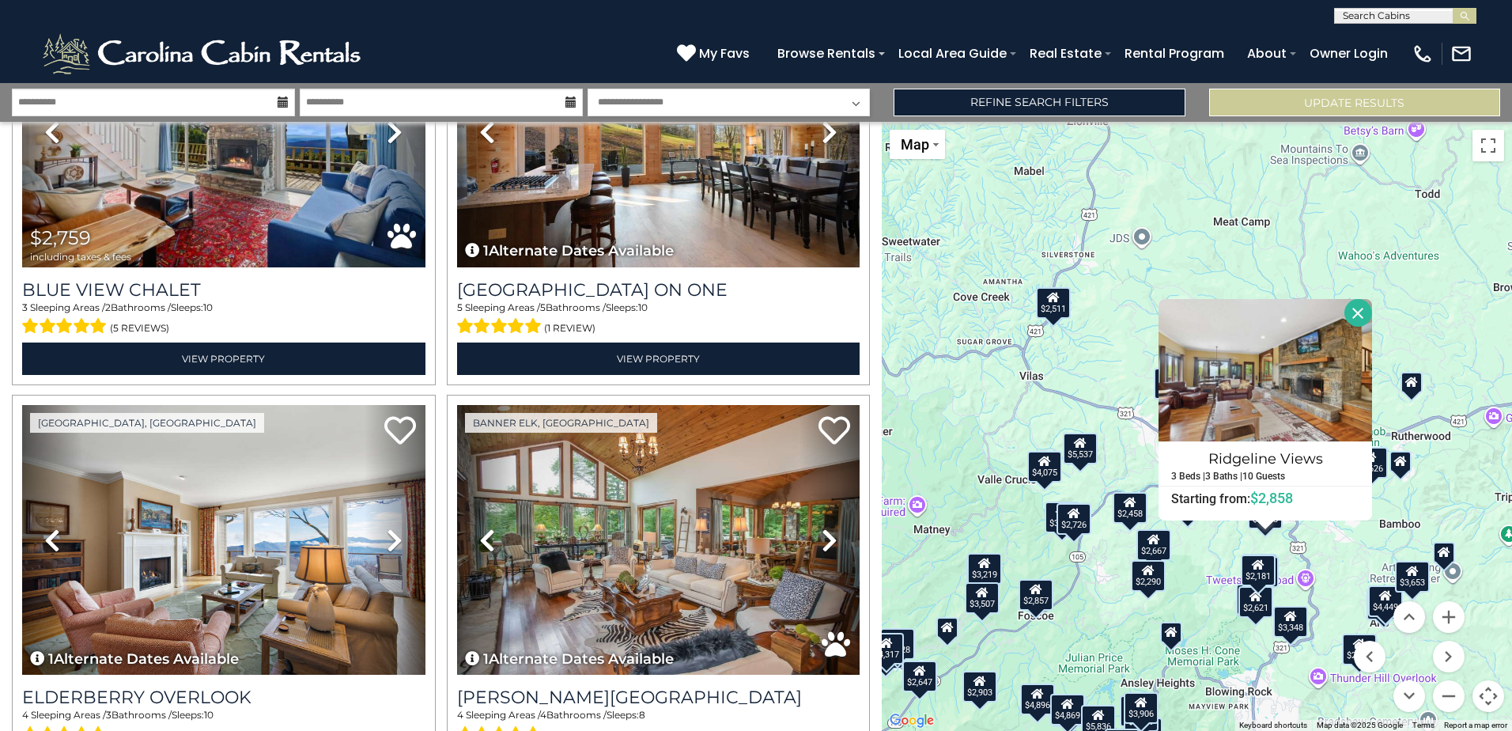
click at [1062, 309] on div "$2,511" at bounding box center [1052, 303] width 35 height 32
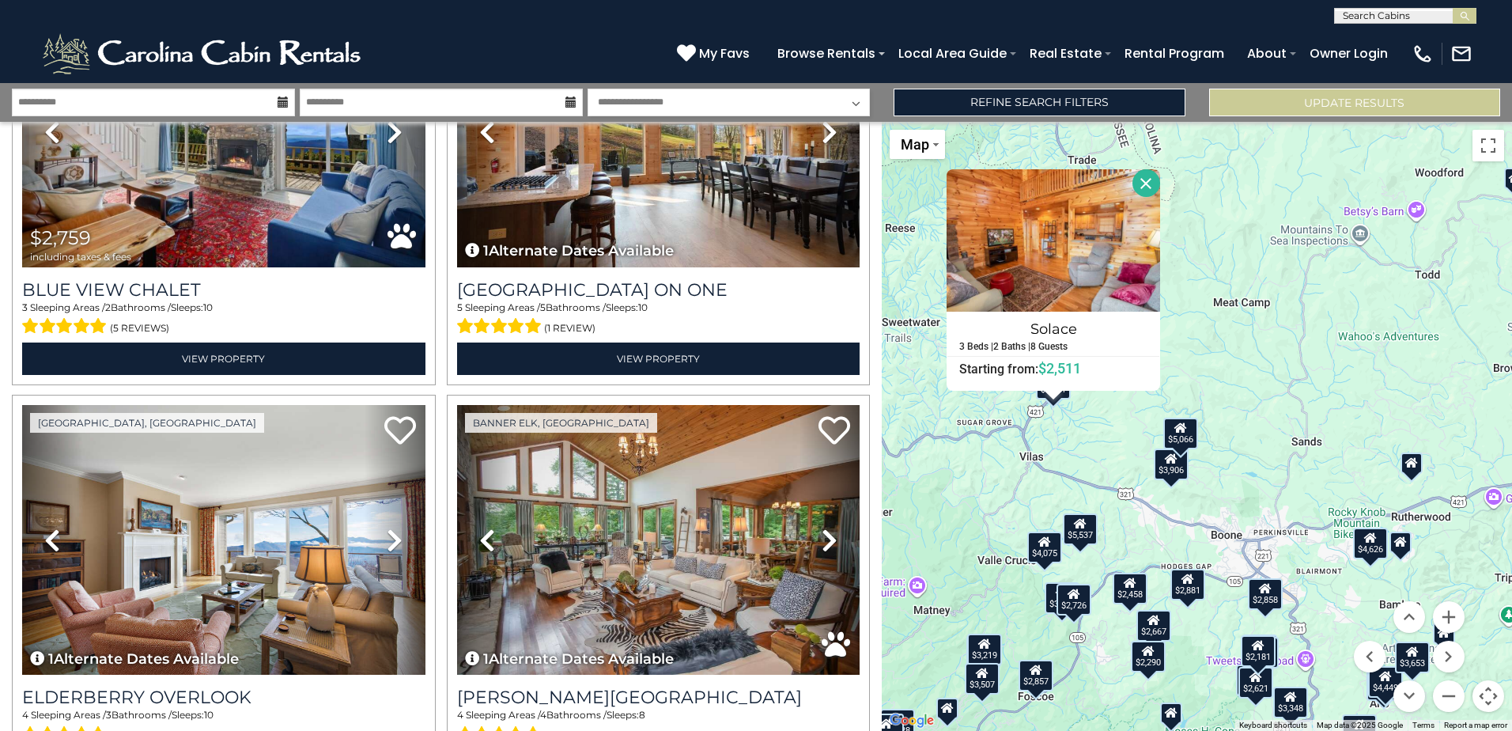
click at [1267, 662] on div "$2,181" at bounding box center [1257, 651] width 35 height 32
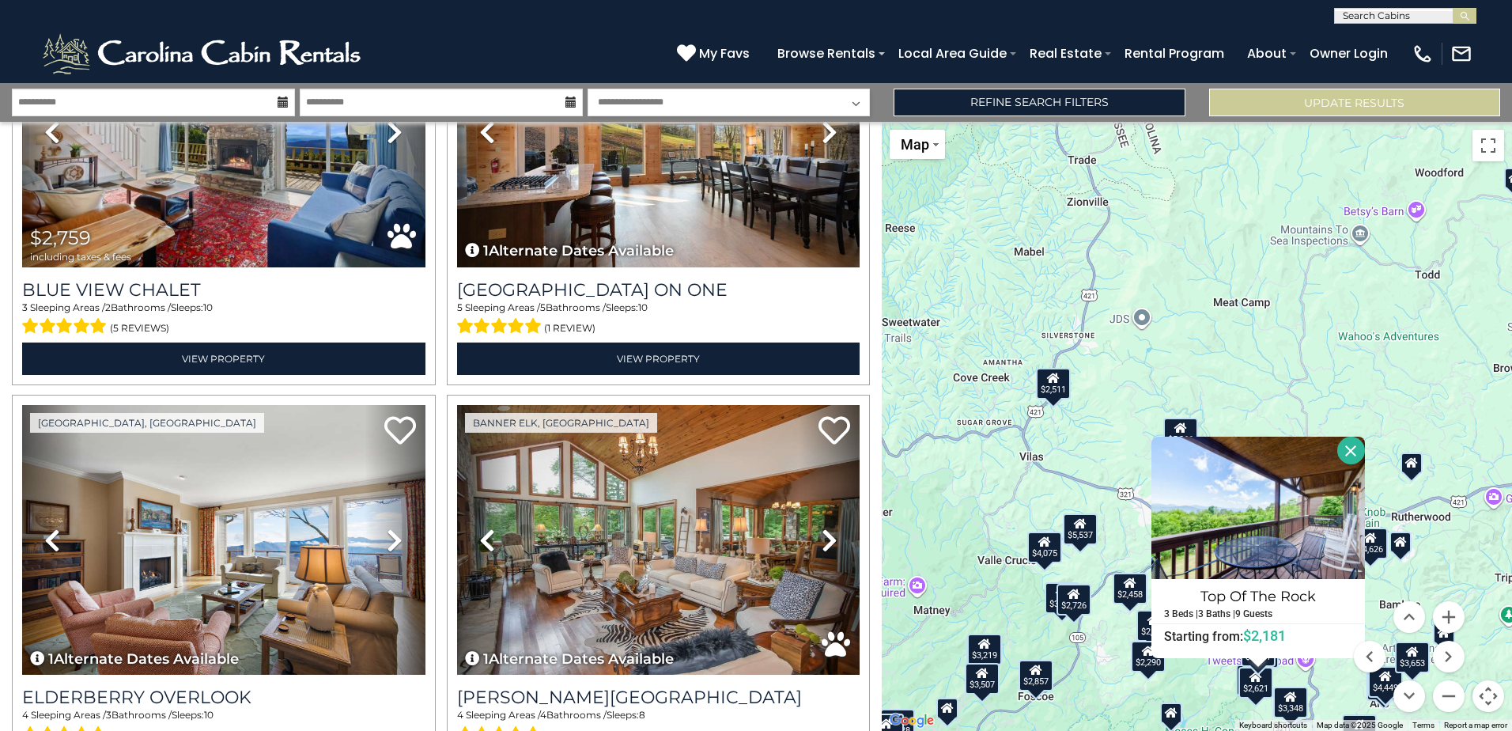
click at [1265, 671] on div "$2,621" at bounding box center [1255, 683] width 35 height 32
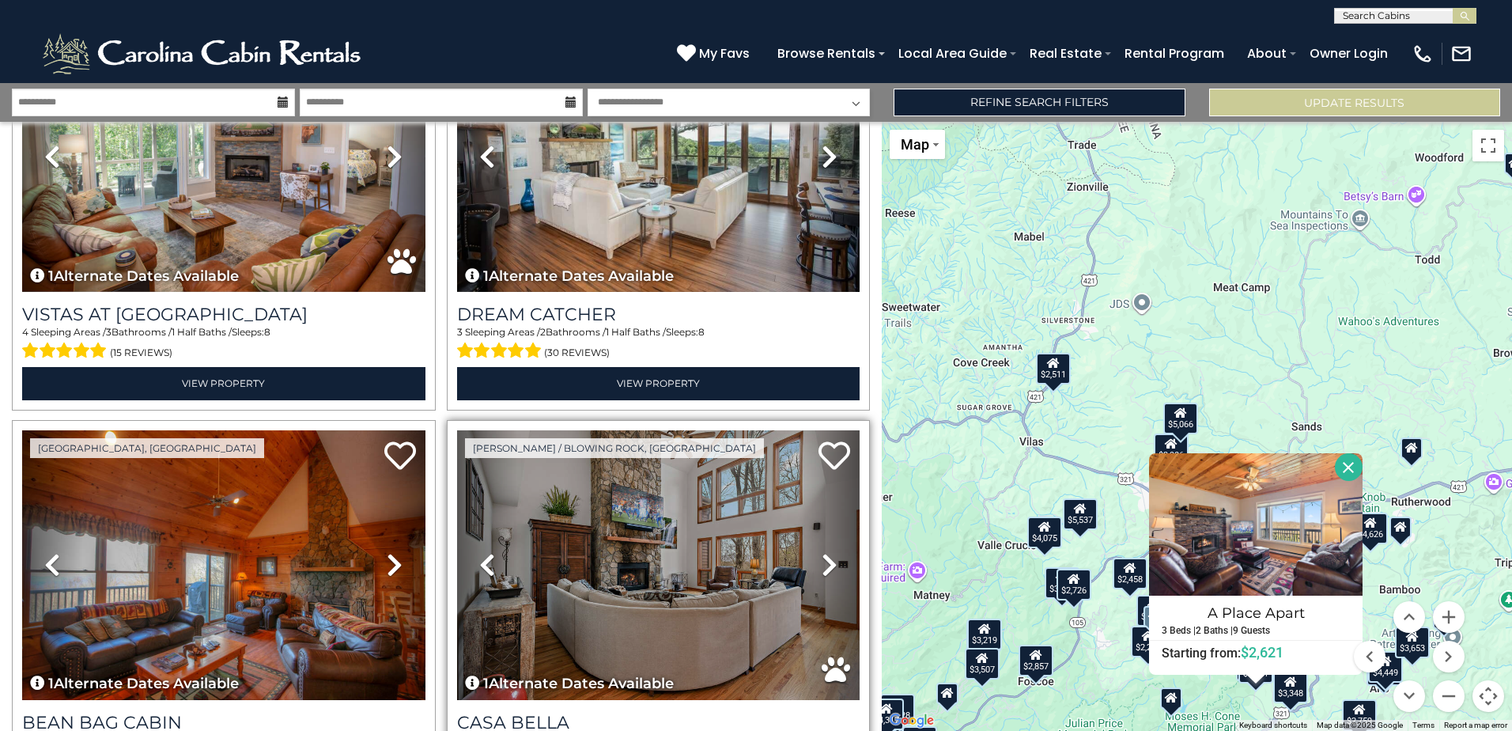
scroll to position [12070, 0]
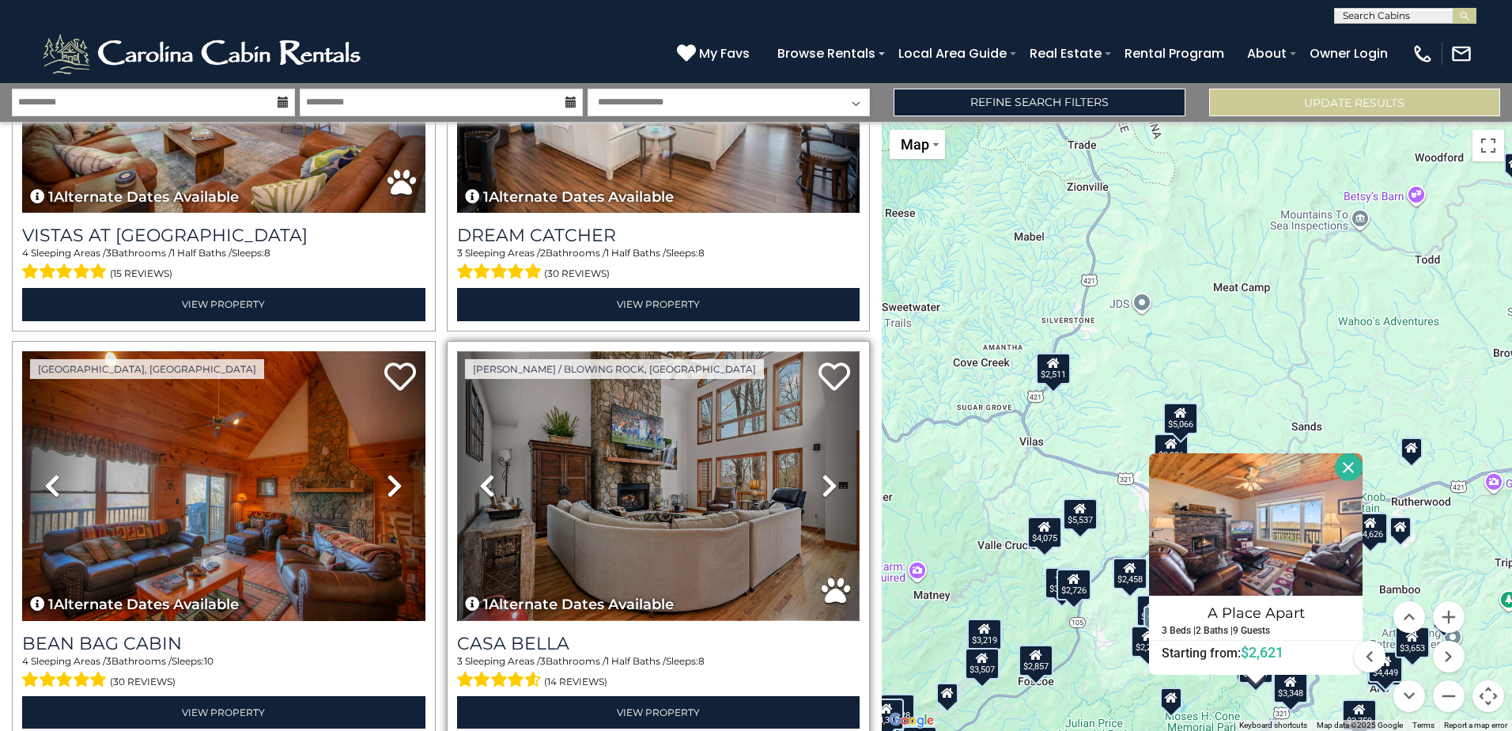
click at [663, 379] on img at bounding box center [658, 486] width 403 height 270
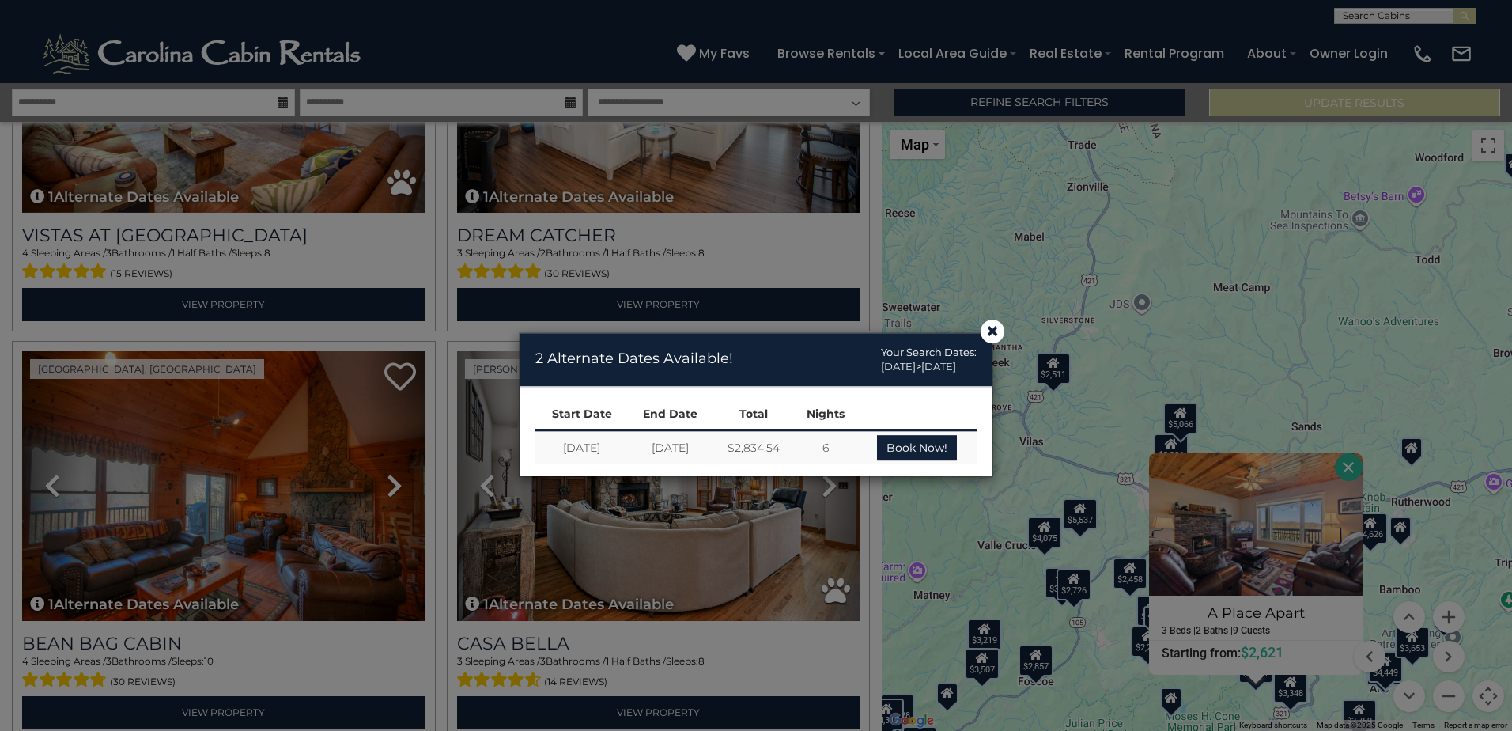
click at [642, 509] on div "× 2 Alternate Dates Available! Your Search Dates: 12/22/2025 > 12/28/2025 Start…" at bounding box center [756, 413] width 1512 height 636
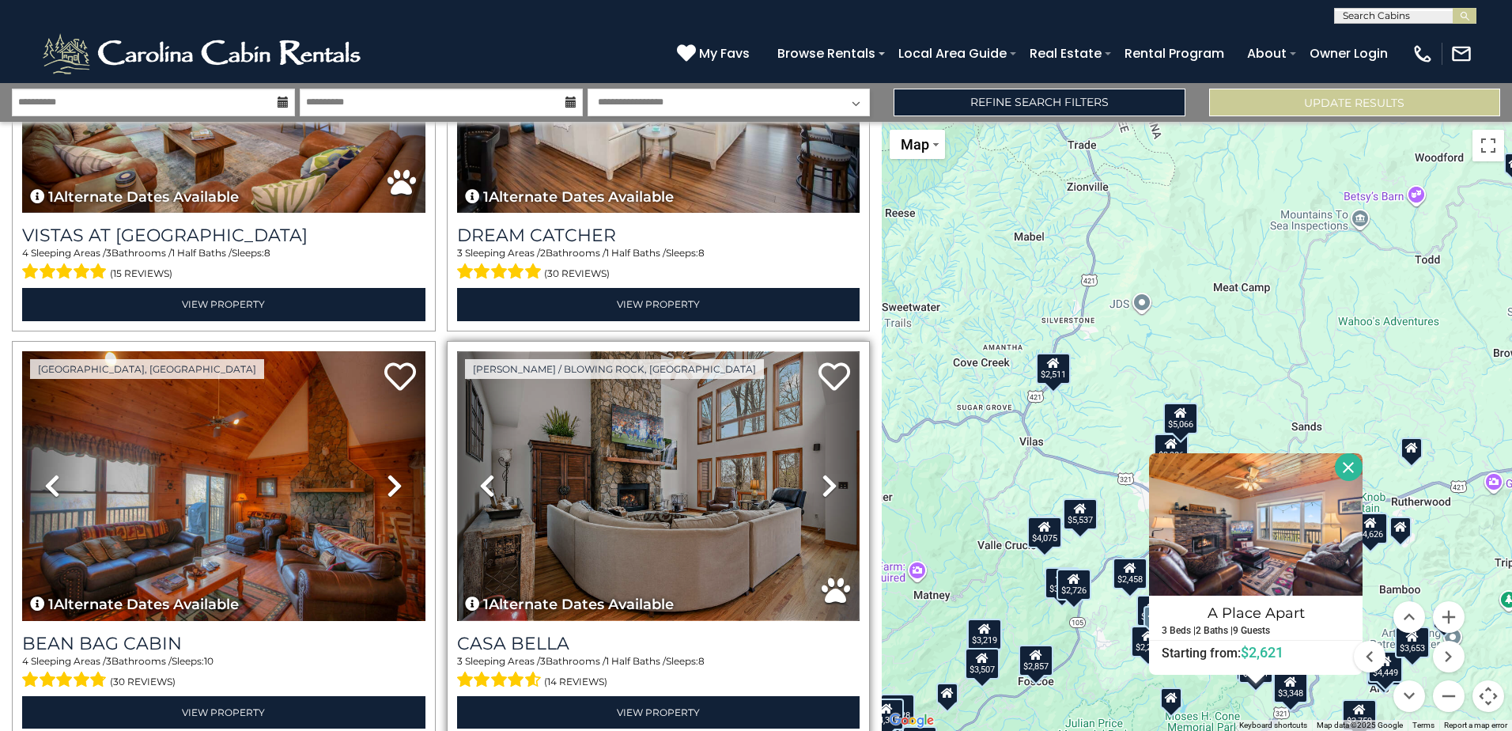
click at [716, 430] on img at bounding box center [658, 486] width 403 height 270
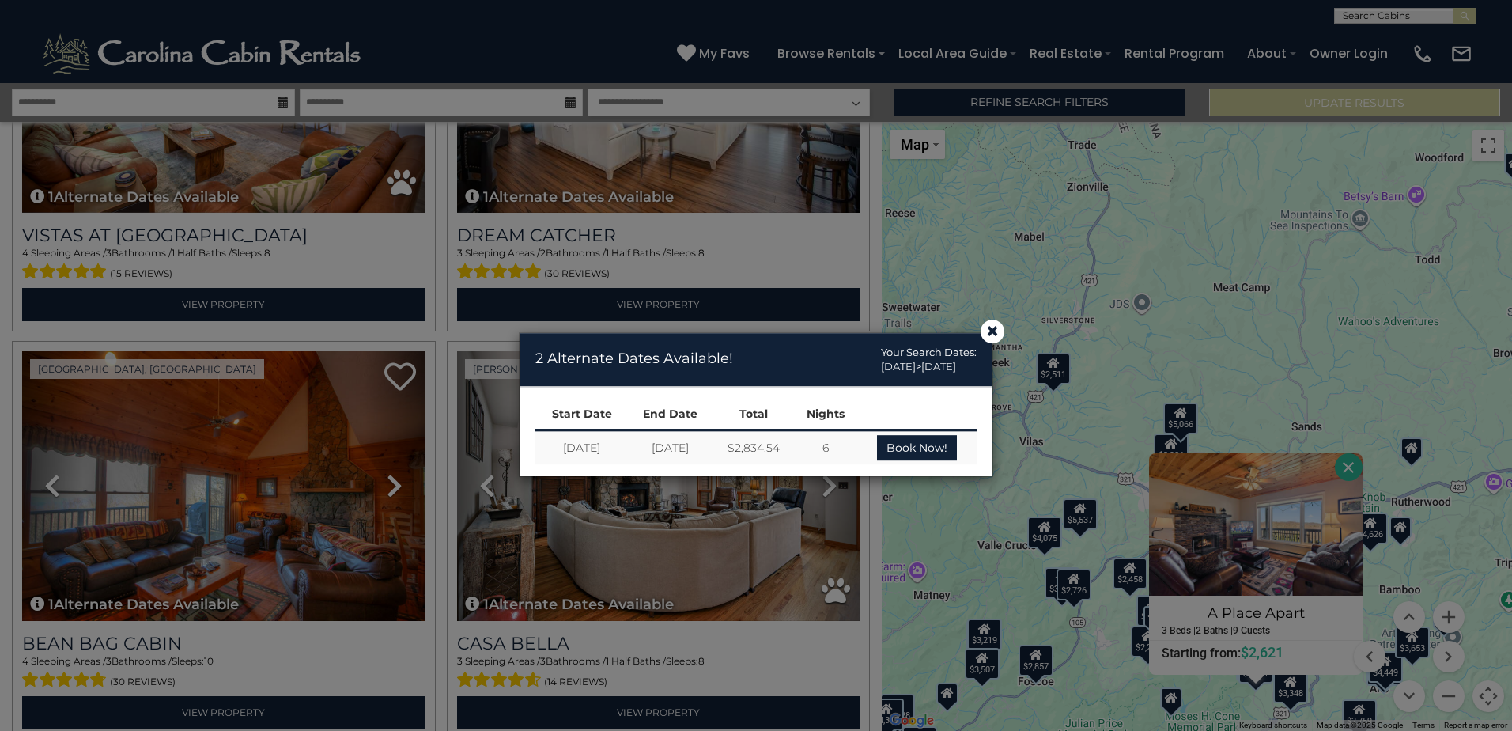
click at [760, 285] on div "× 2 Alternate Dates Available! Your Search Dates: 12/22/2025 > 12/28/2025 Start…" at bounding box center [756, 413] width 1512 height 636
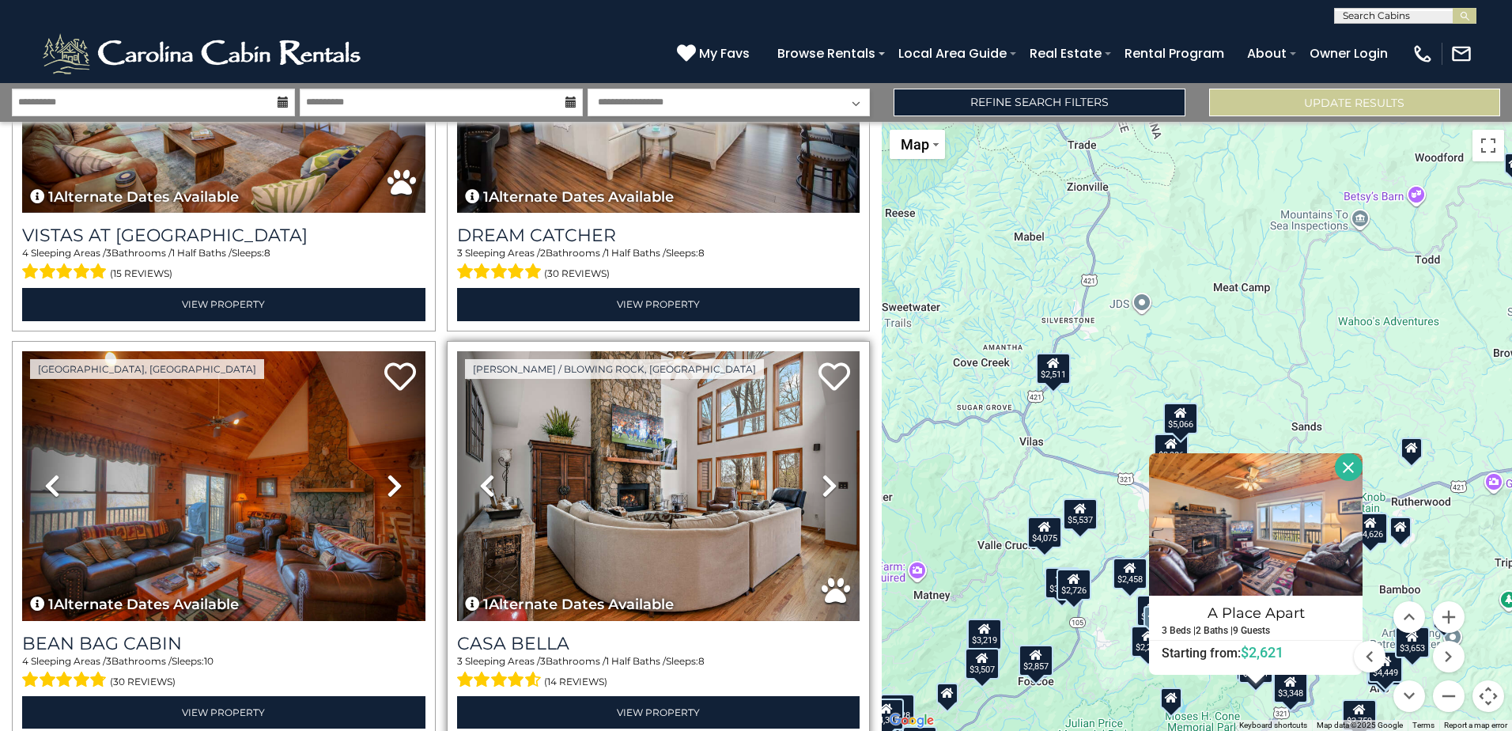
click at [580, 654] on div "3 Sleeping Areas / 3 Bathrooms / 1 Half Baths / Sleeps: 8 (14 reviews)" at bounding box center [658, 673] width 403 height 38
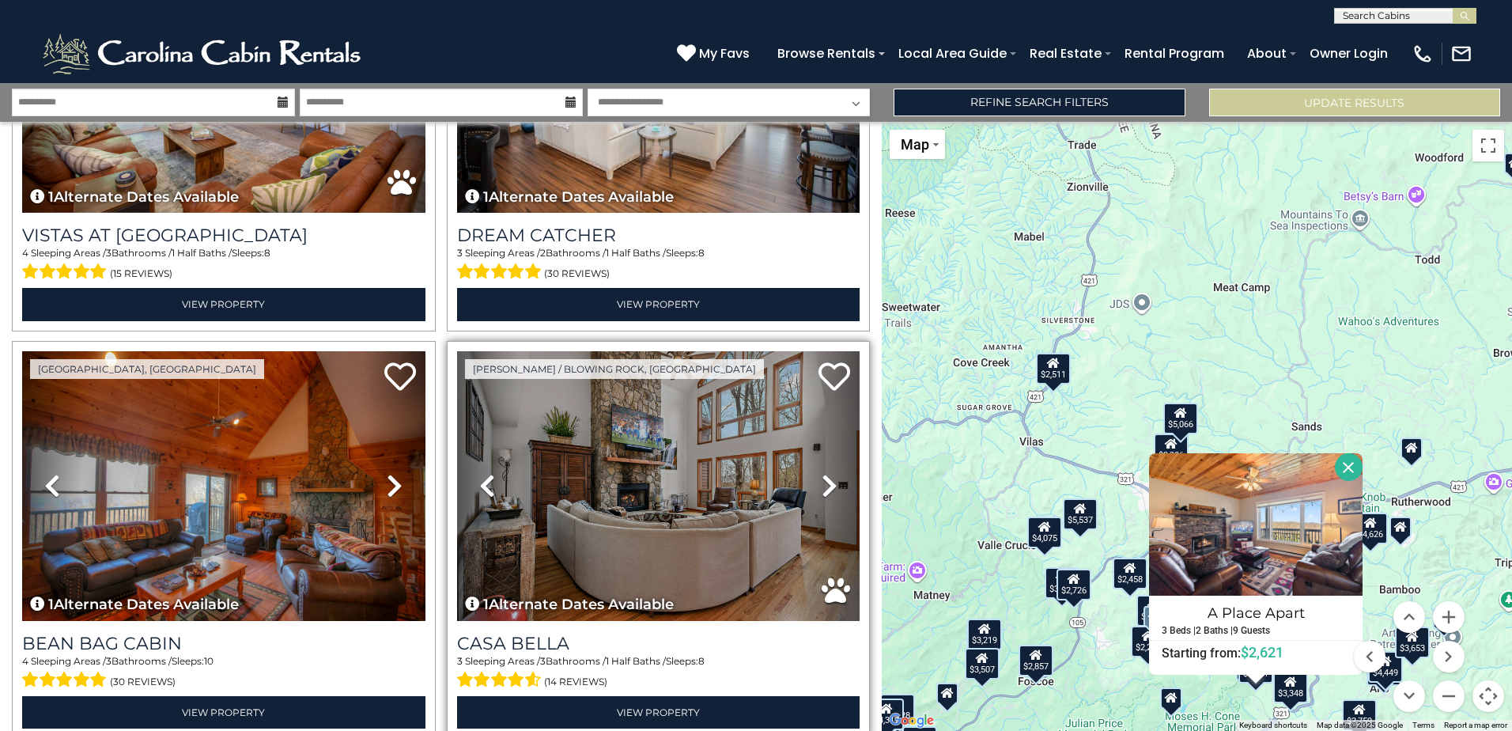
click at [822, 473] on icon at bounding box center [830, 485] width 16 height 25
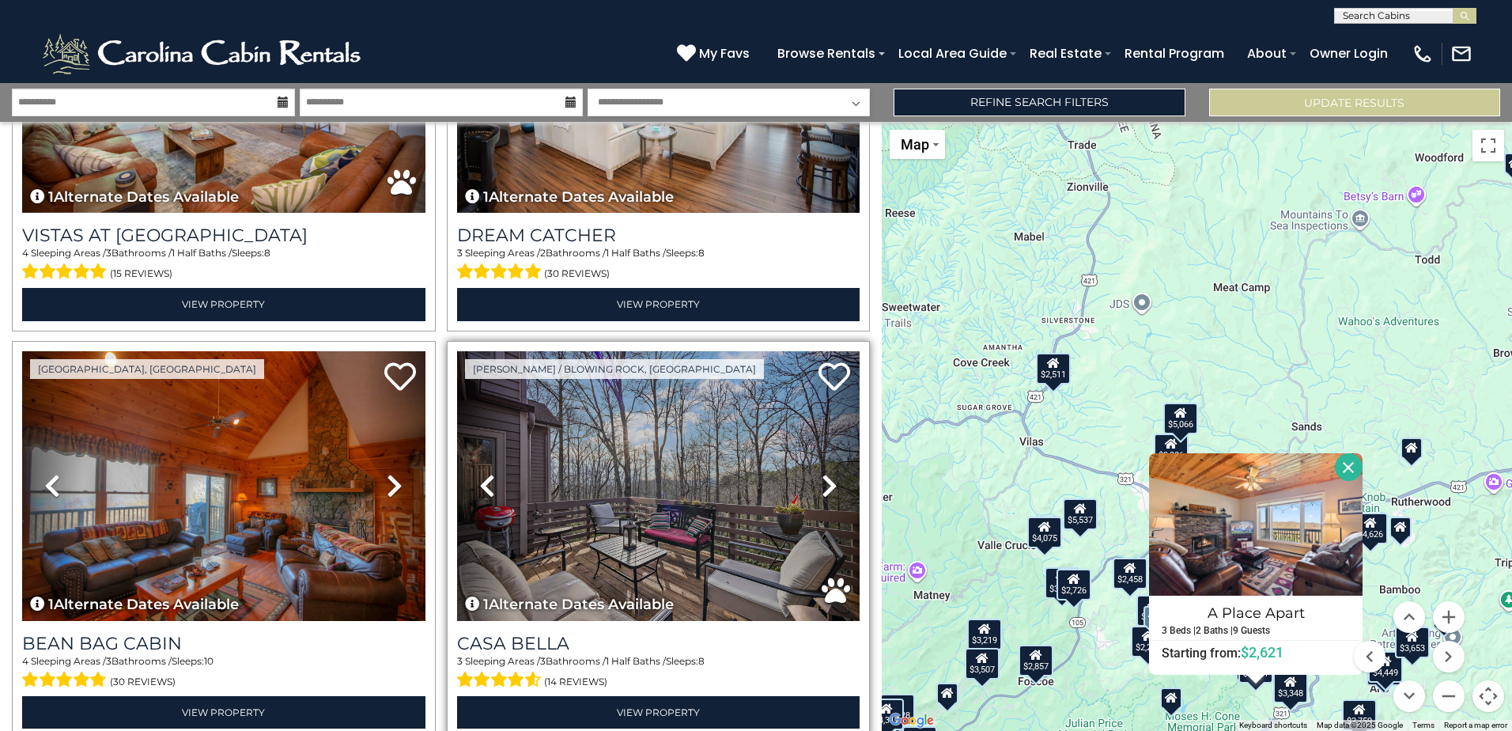
click at [822, 473] on icon at bounding box center [830, 485] width 16 height 25
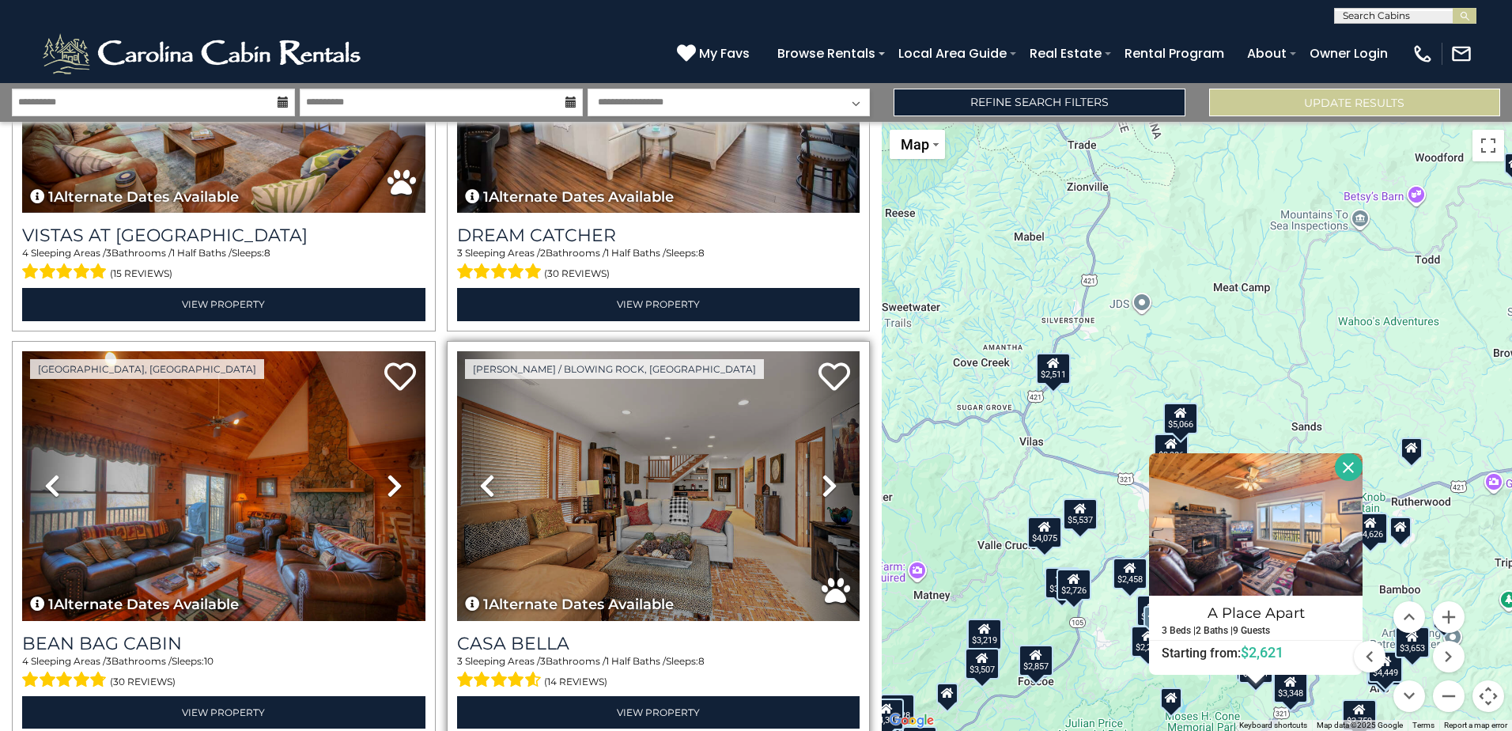
click at [822, 473] on icon at bounding box center [830, 485] width 16 height 25
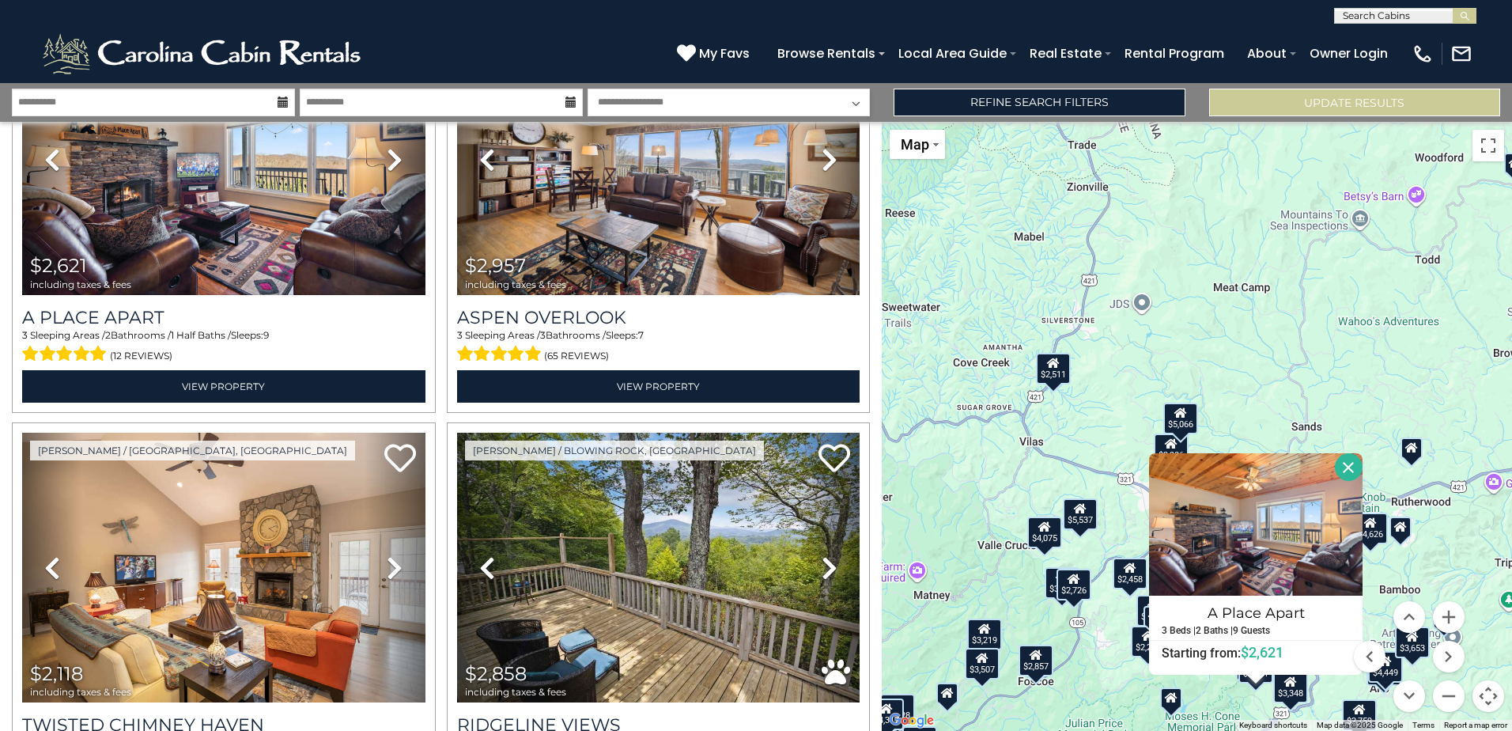
scroll to position [4251, 0]
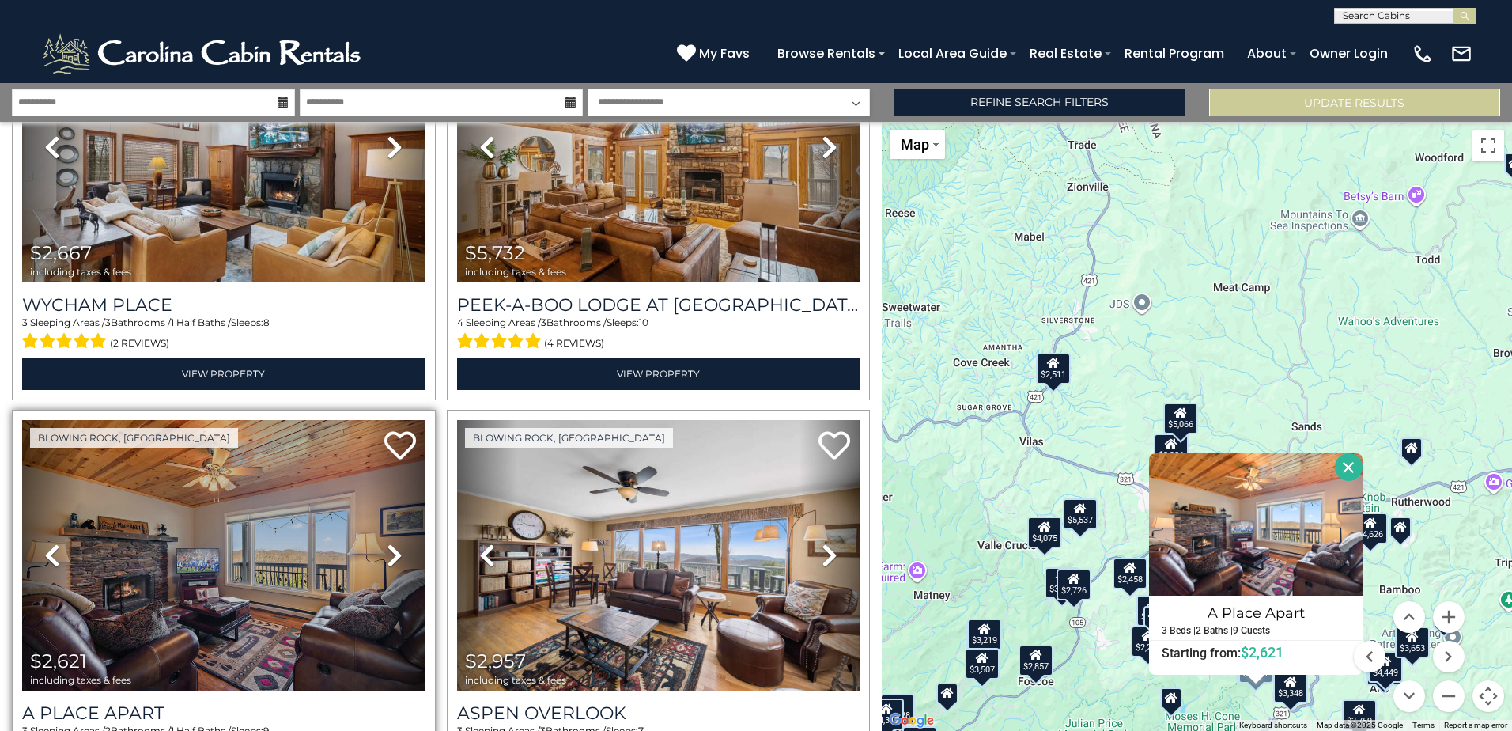
click at [374, 522] on link "Next" at bounding box center [395, 555] width 60 height 270
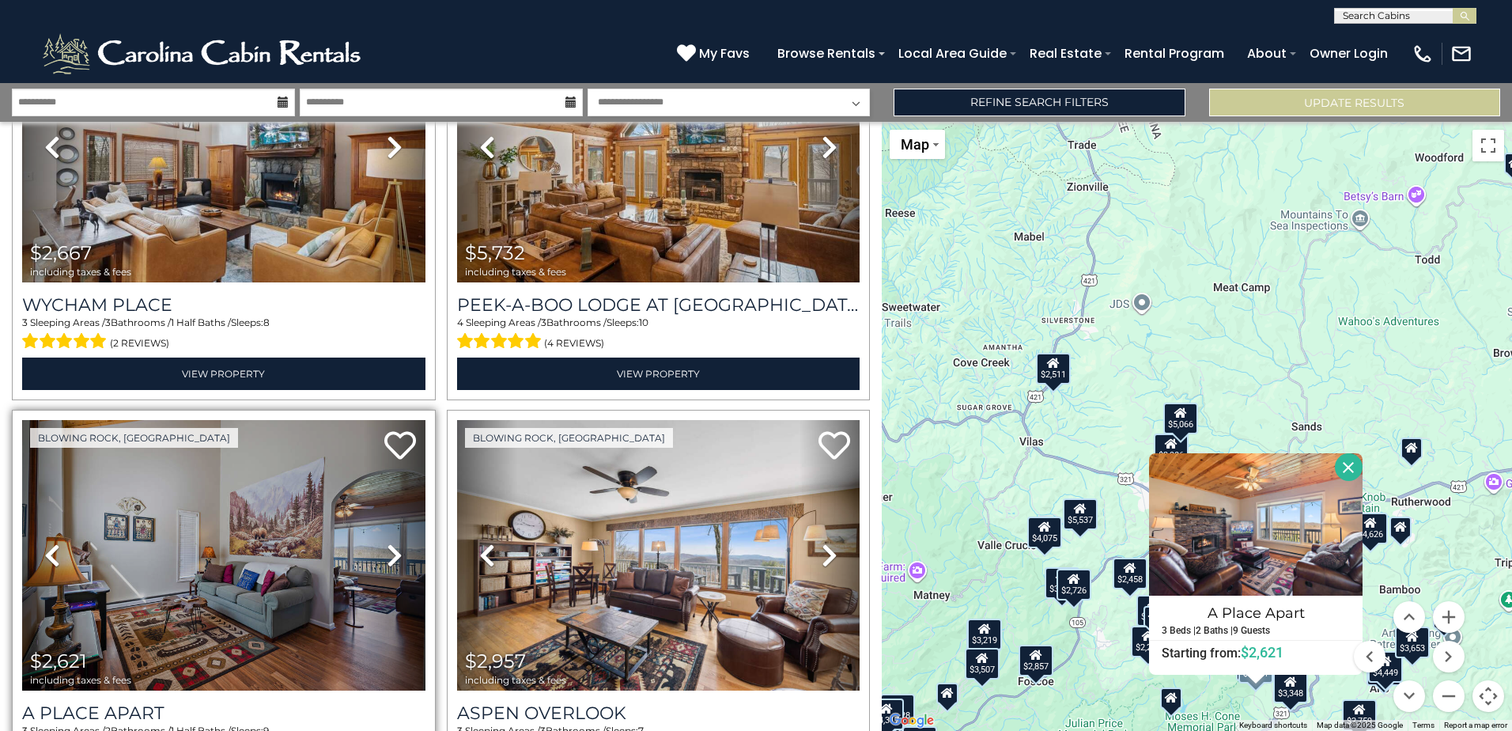
click at [374, 522] on link "Next" at bounding box center [395, 555] width 60 height 270
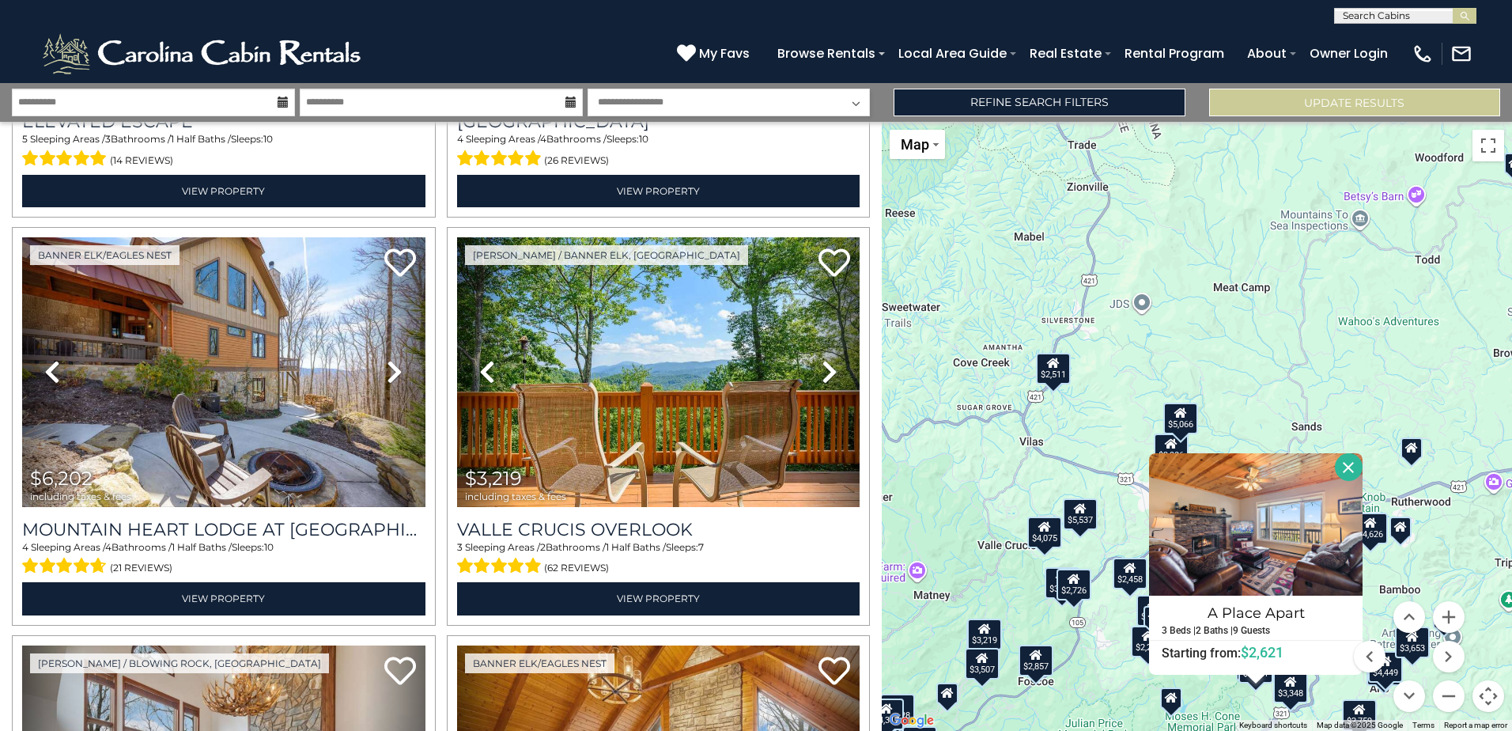
scroll to position [3460, 0]
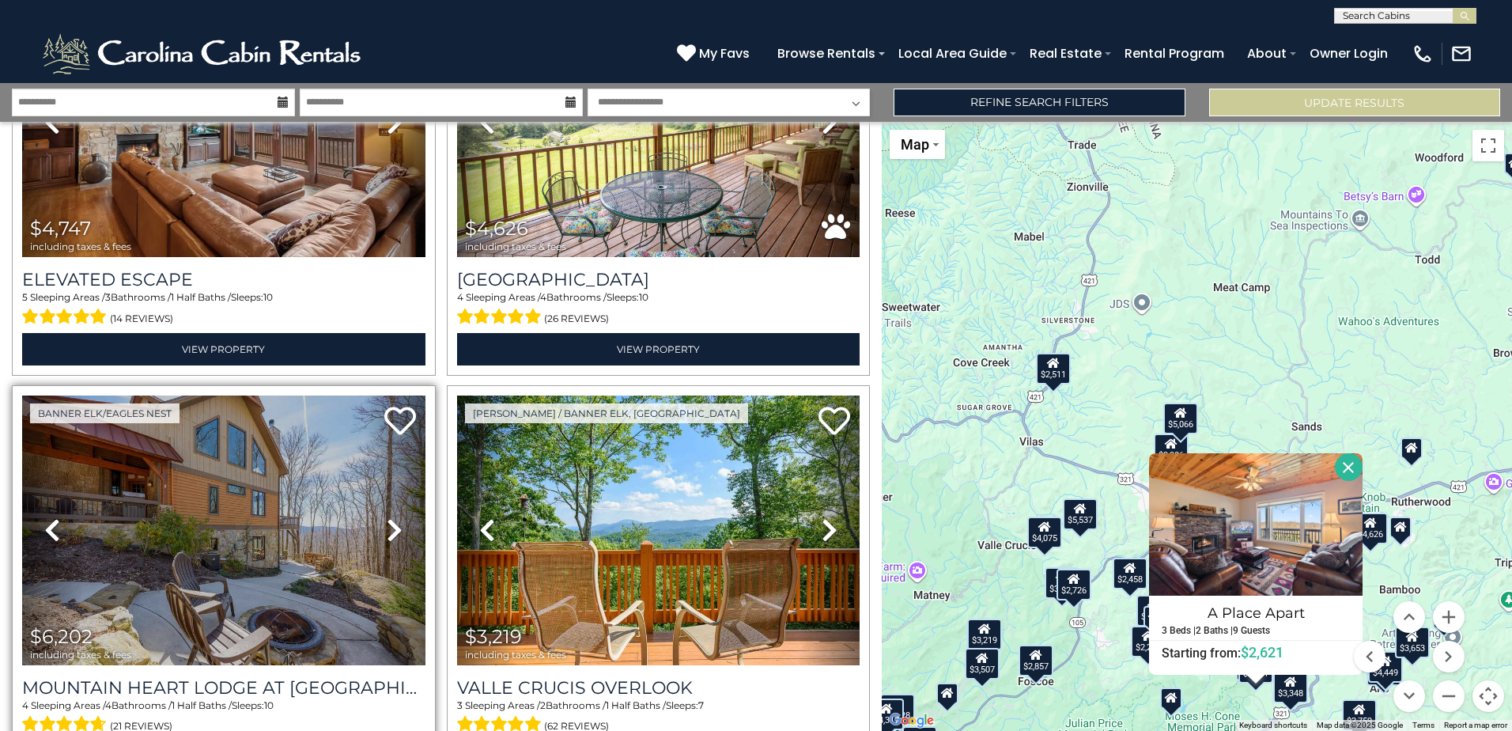
click at [373, 512] on link "Next" at bounding box center [395, 530] width 60 height 270
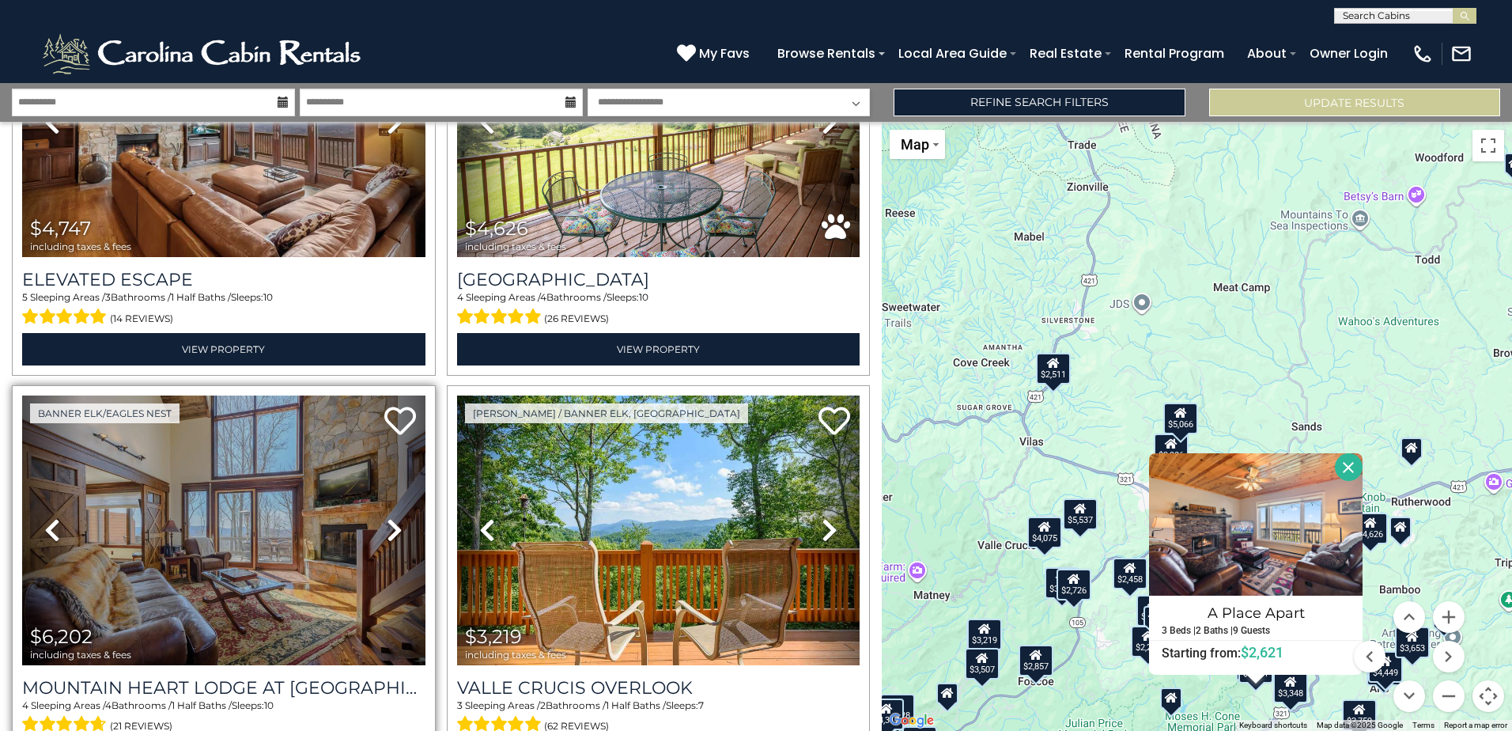
click at [373, 512] on link "Next" at bounding box center [395, 530] width 60 height 270
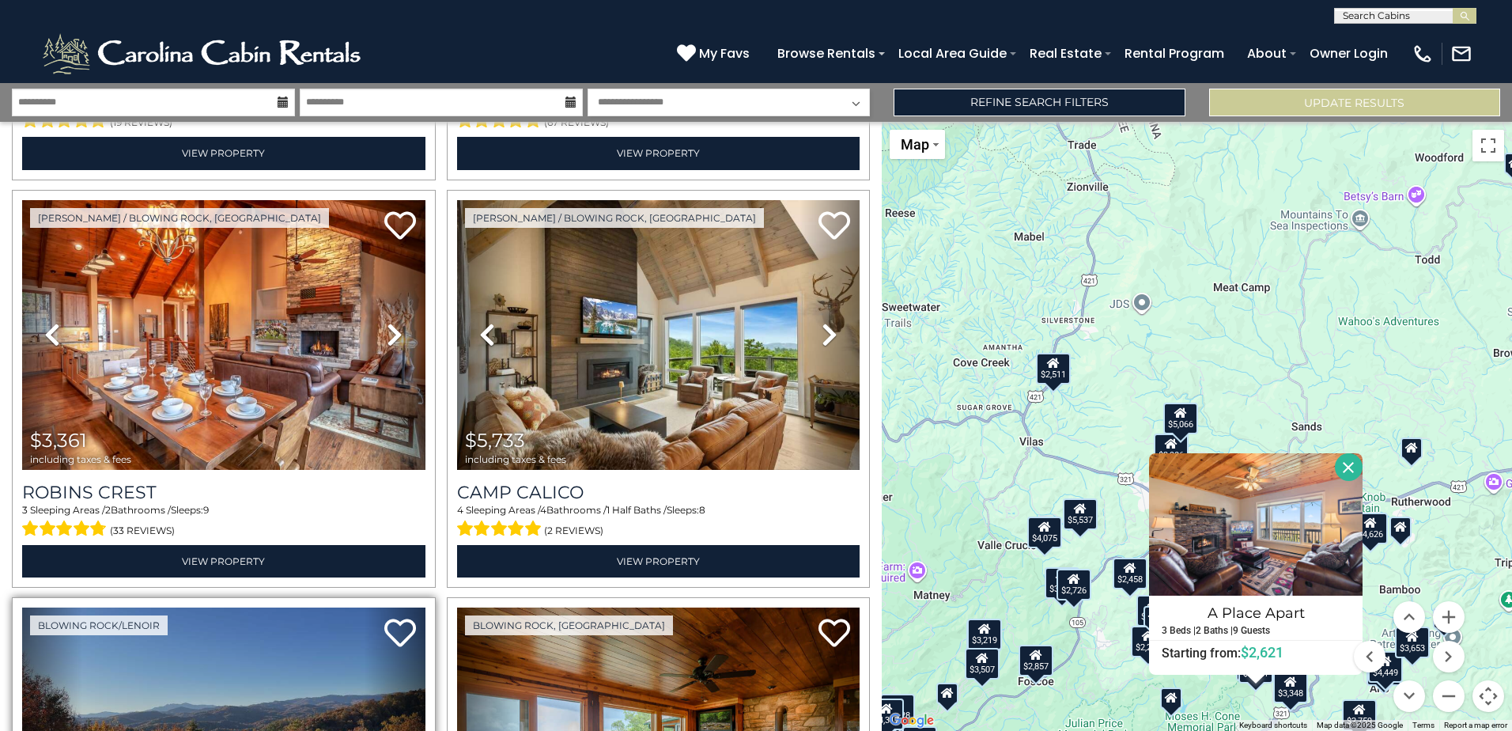
scroll to position [2353, 0]
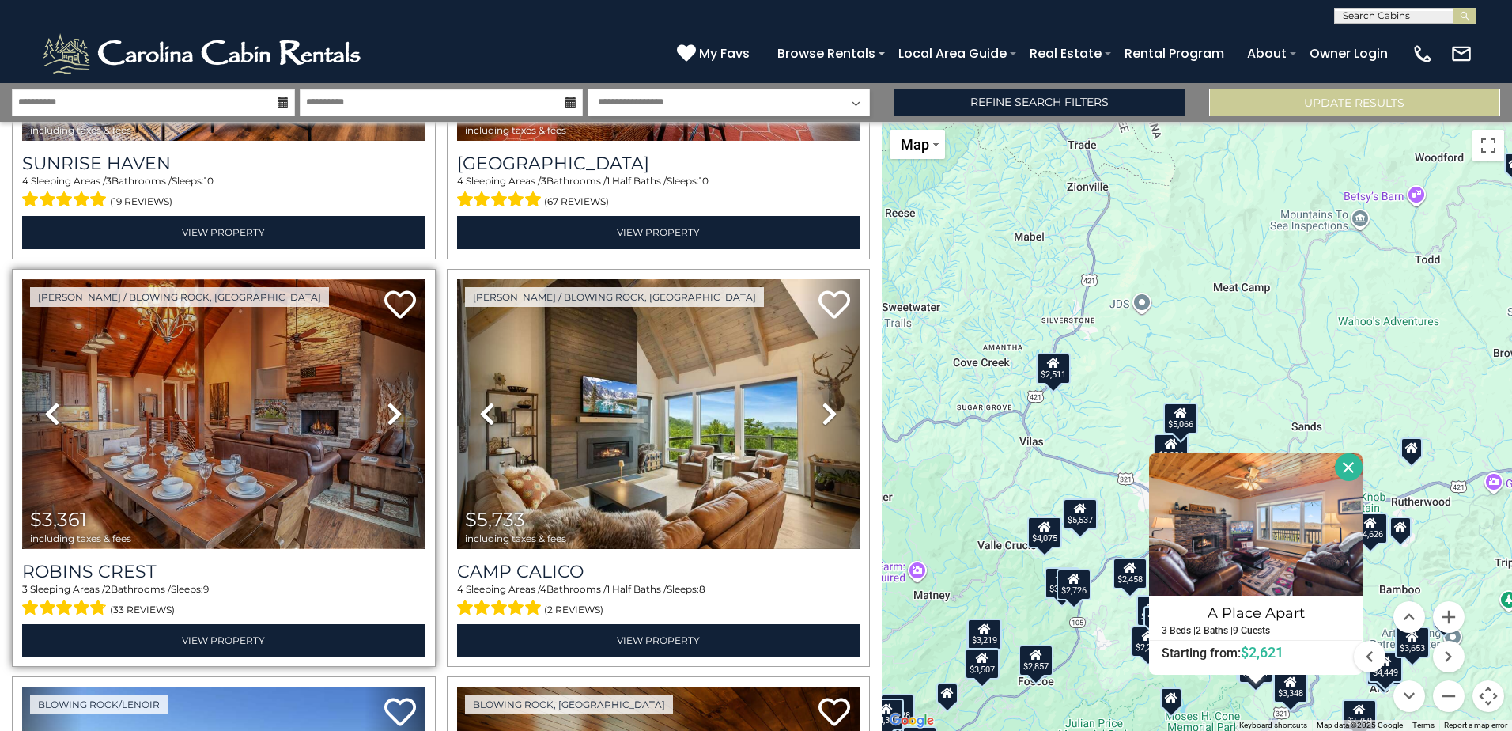
click at [347, 435] on img at bounding box center [223, 414] width 403 height 270
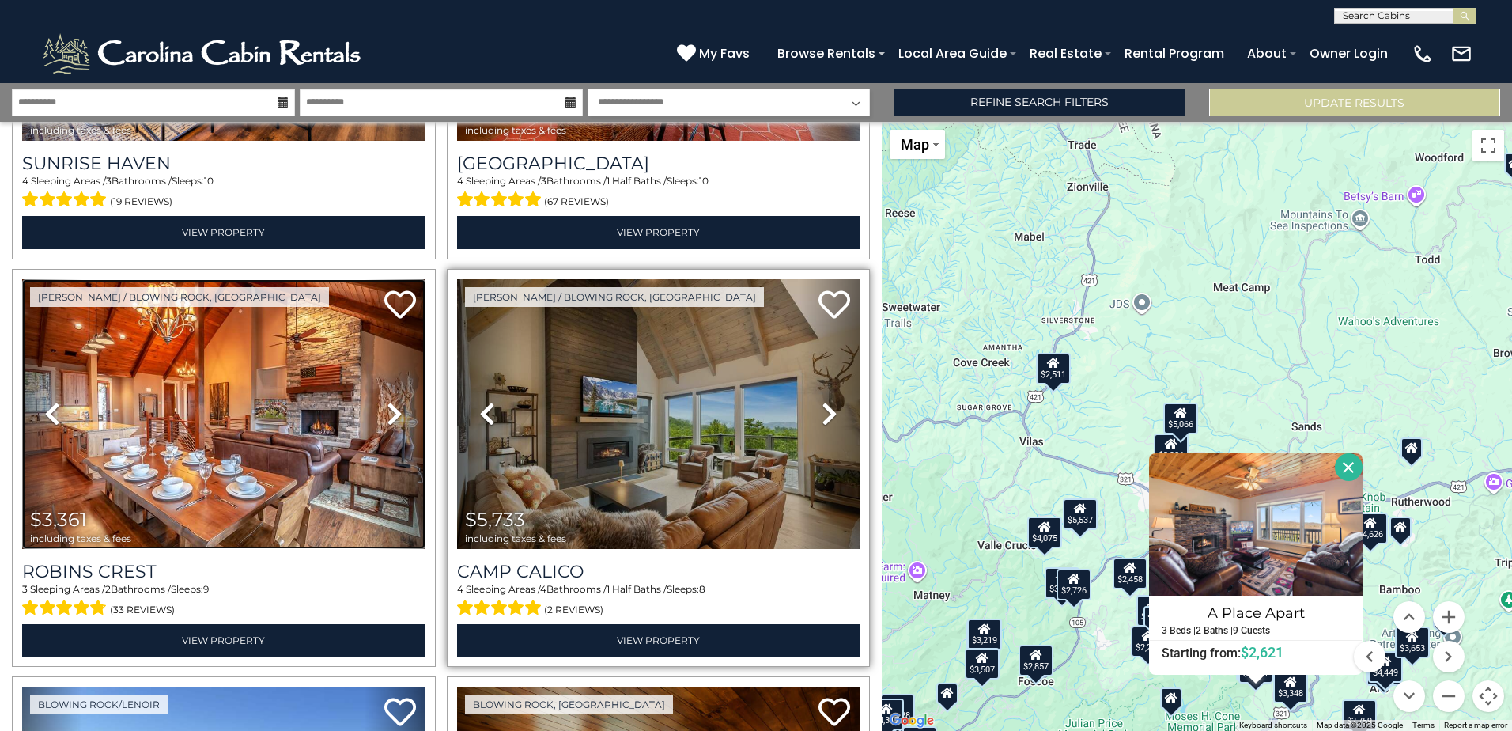
scroll to position [2274, 0]
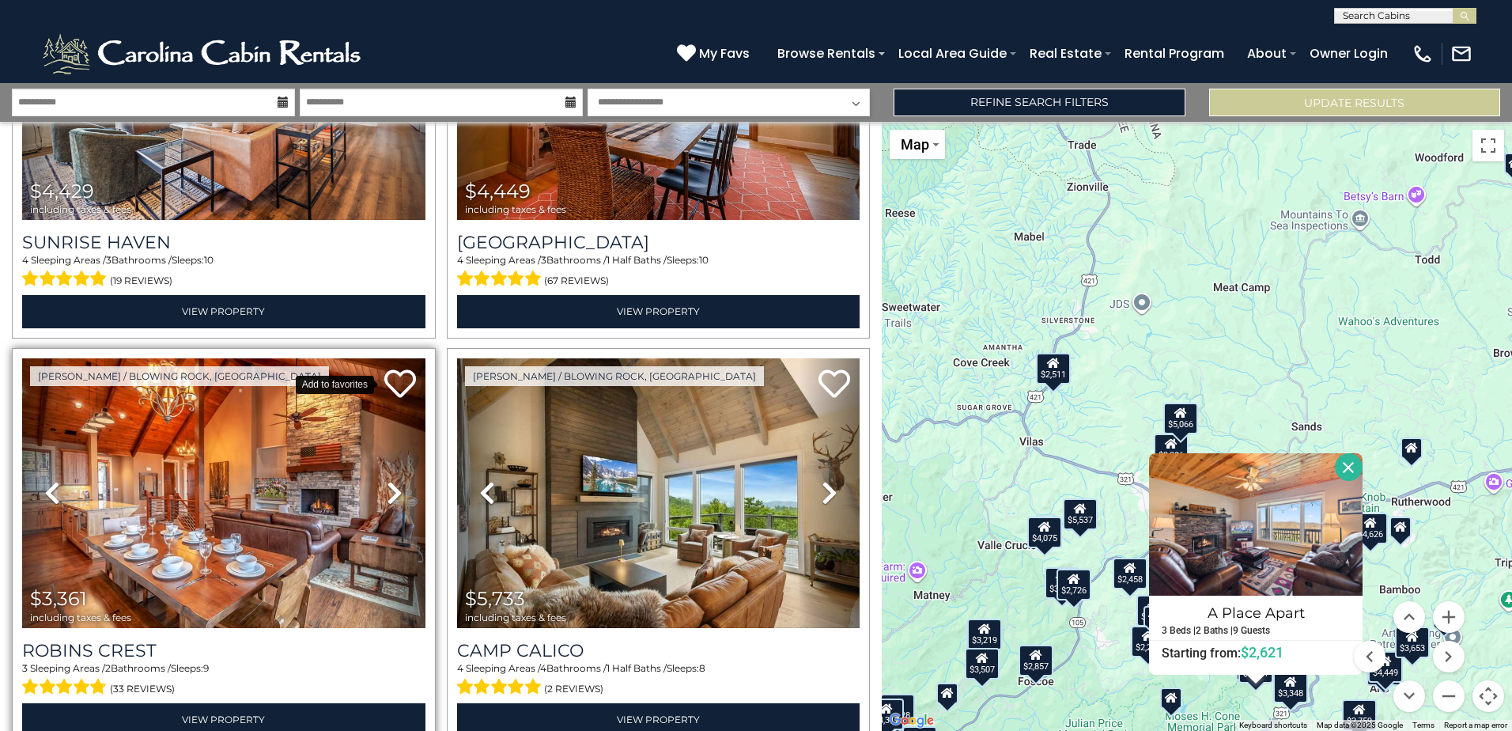
click at [393, 368] on icon at bounding box center [400, 384] width 32 height 32
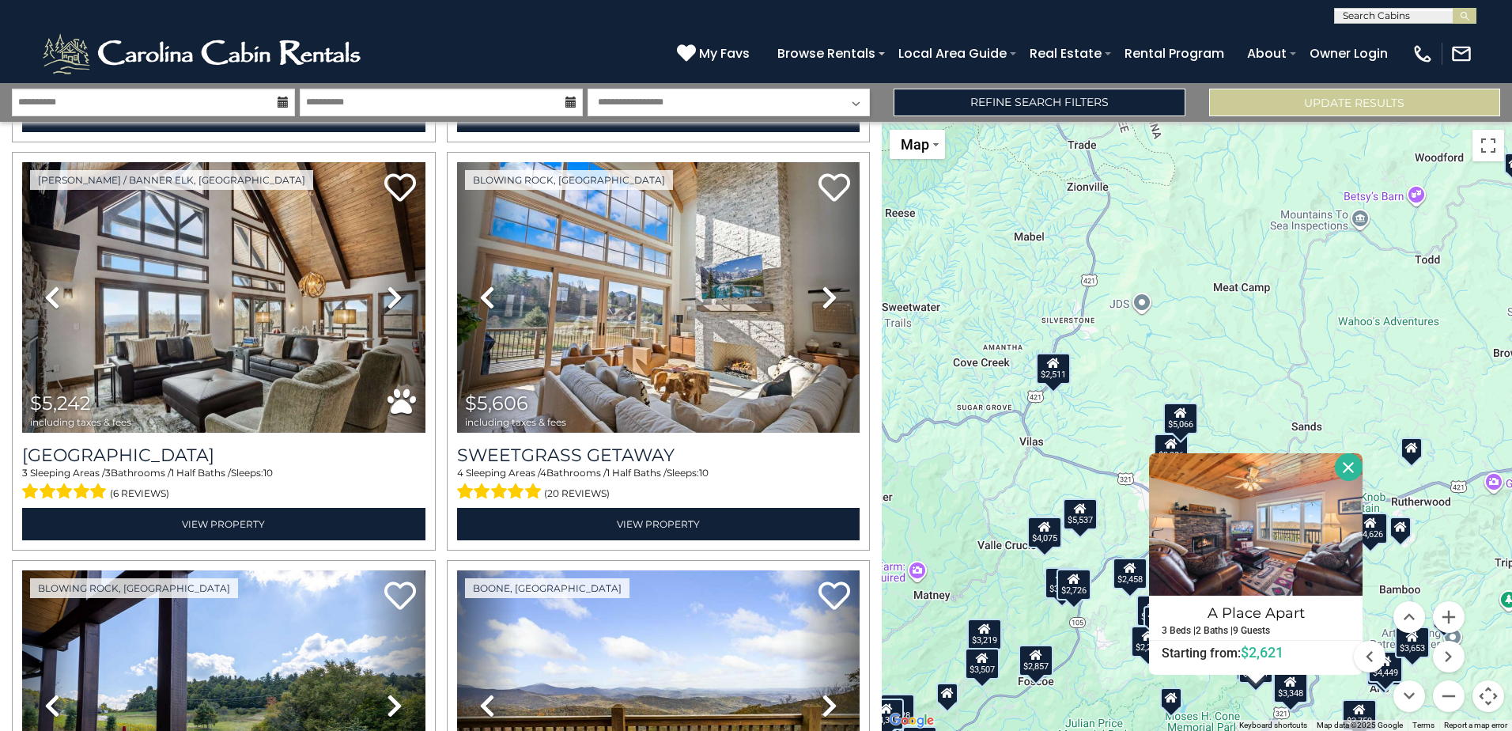
scroll to position [1166, 0]
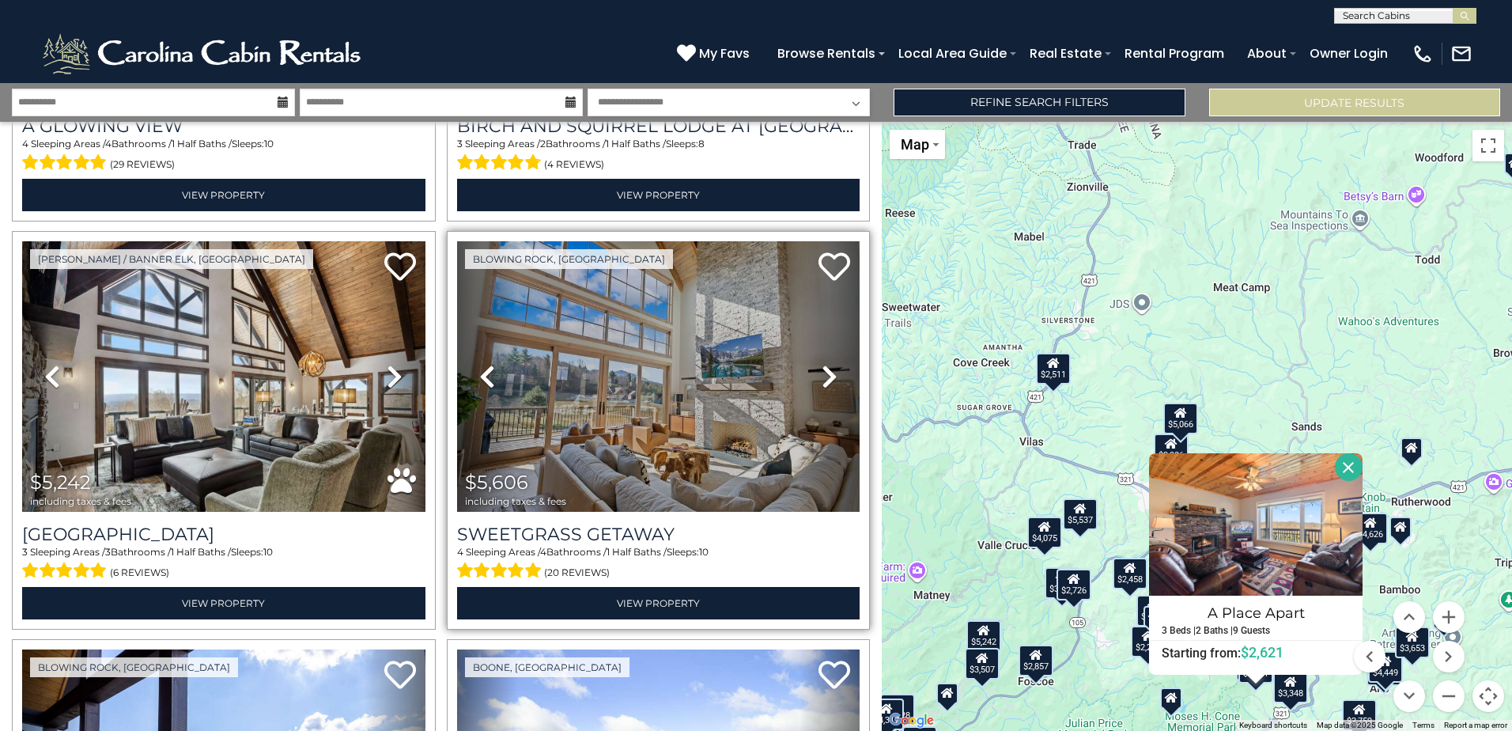
click at [822, 364] on icon at bounding box center [830, 376] width 16 height 25
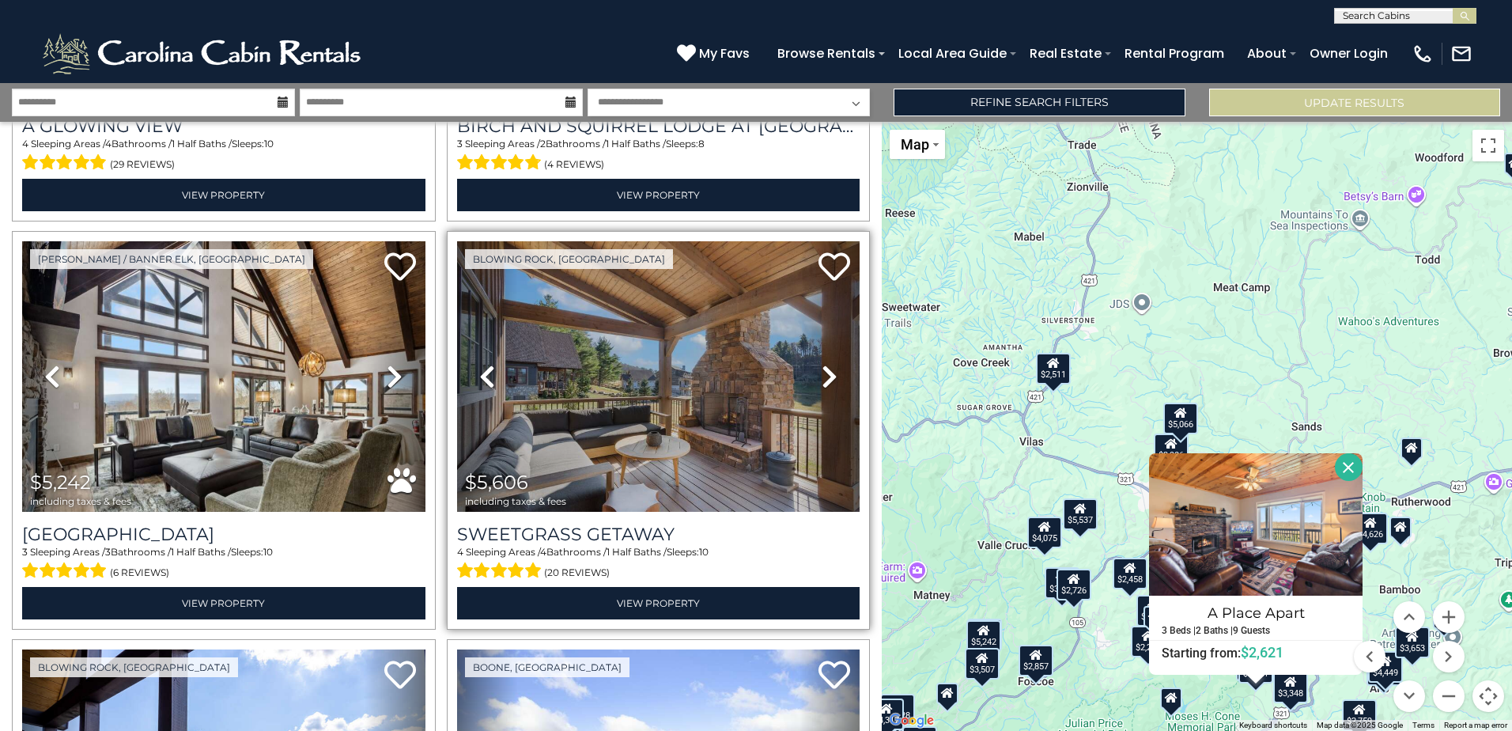
click at [822, 364] on icon at bounding box center [830, 376] width 16 height 25
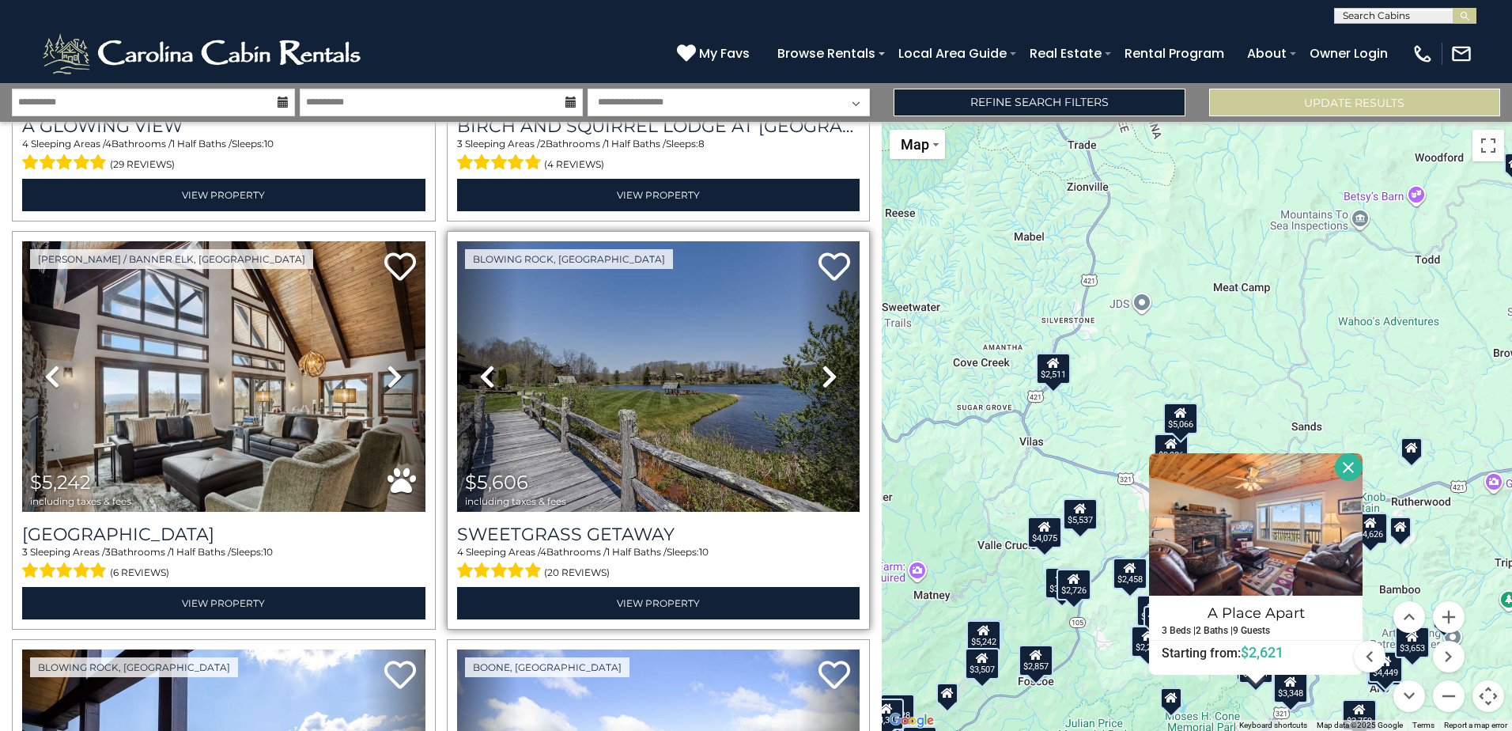
click at [822, 364] on icon at bounding box center [830, 376] width 16 height 25
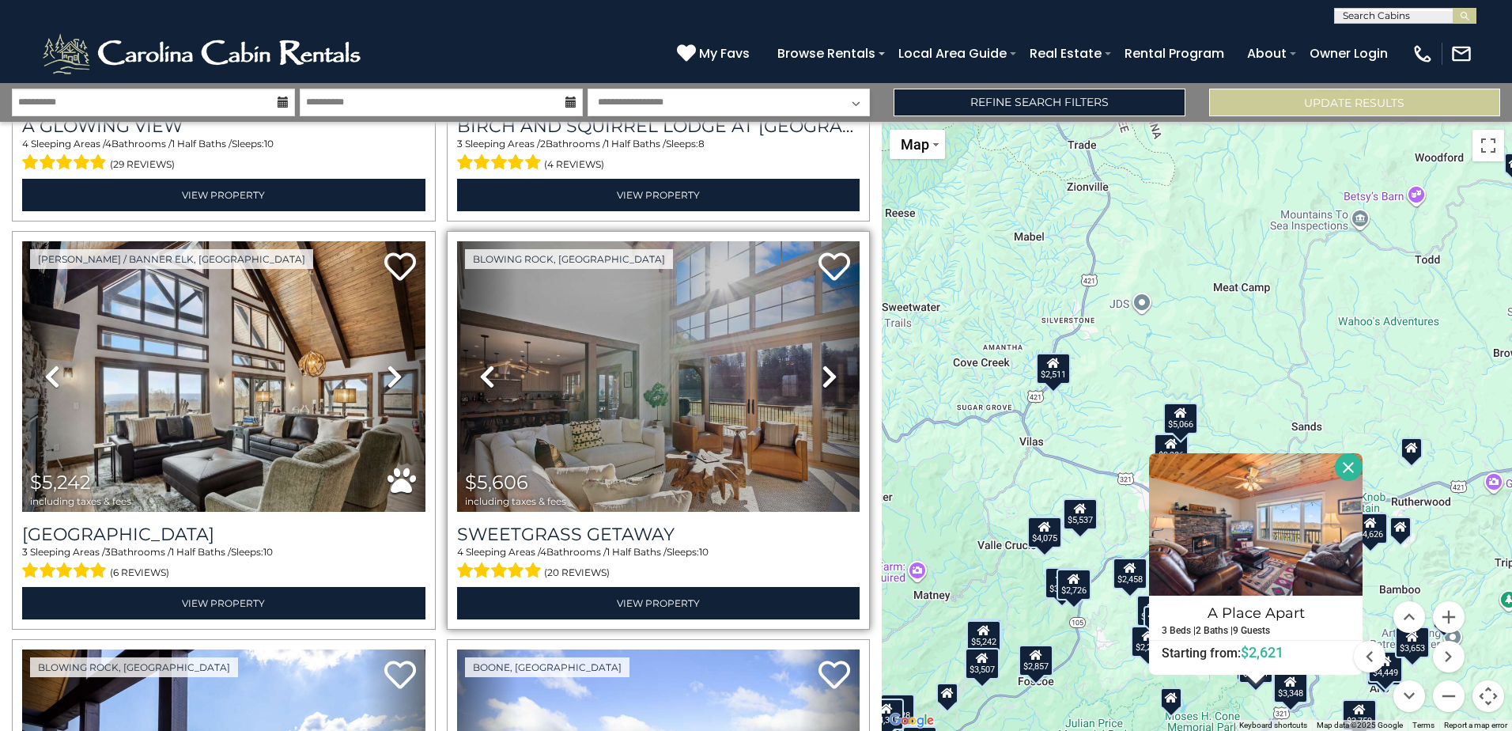
click at [822, 364] on icon at bounding box center [830, 376] width 16 height 25
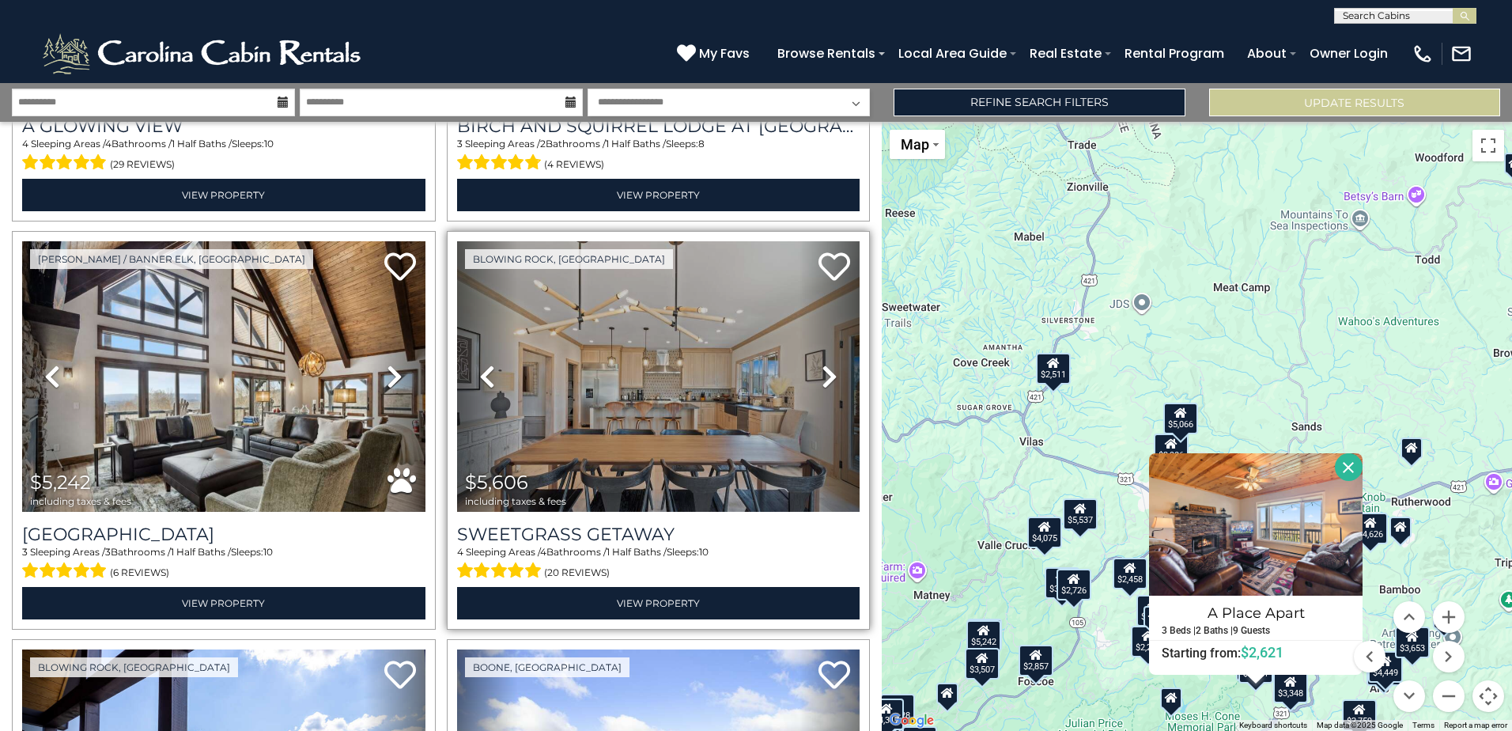
click at [822, 364] on icon at bounding box center [830, 376] width 16 height 25
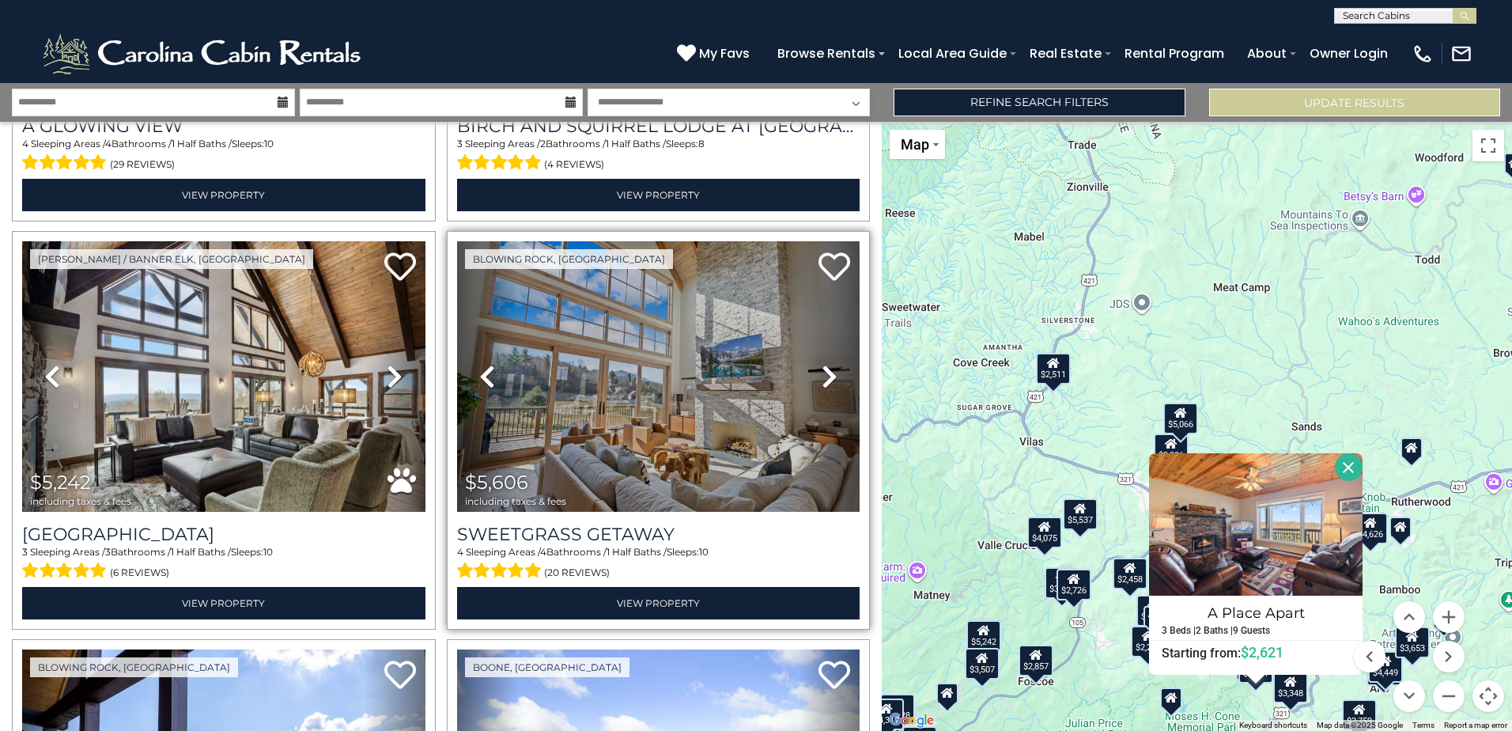
click at [822, 364] on icon at bounding box center [830, 376] width 16 height 25
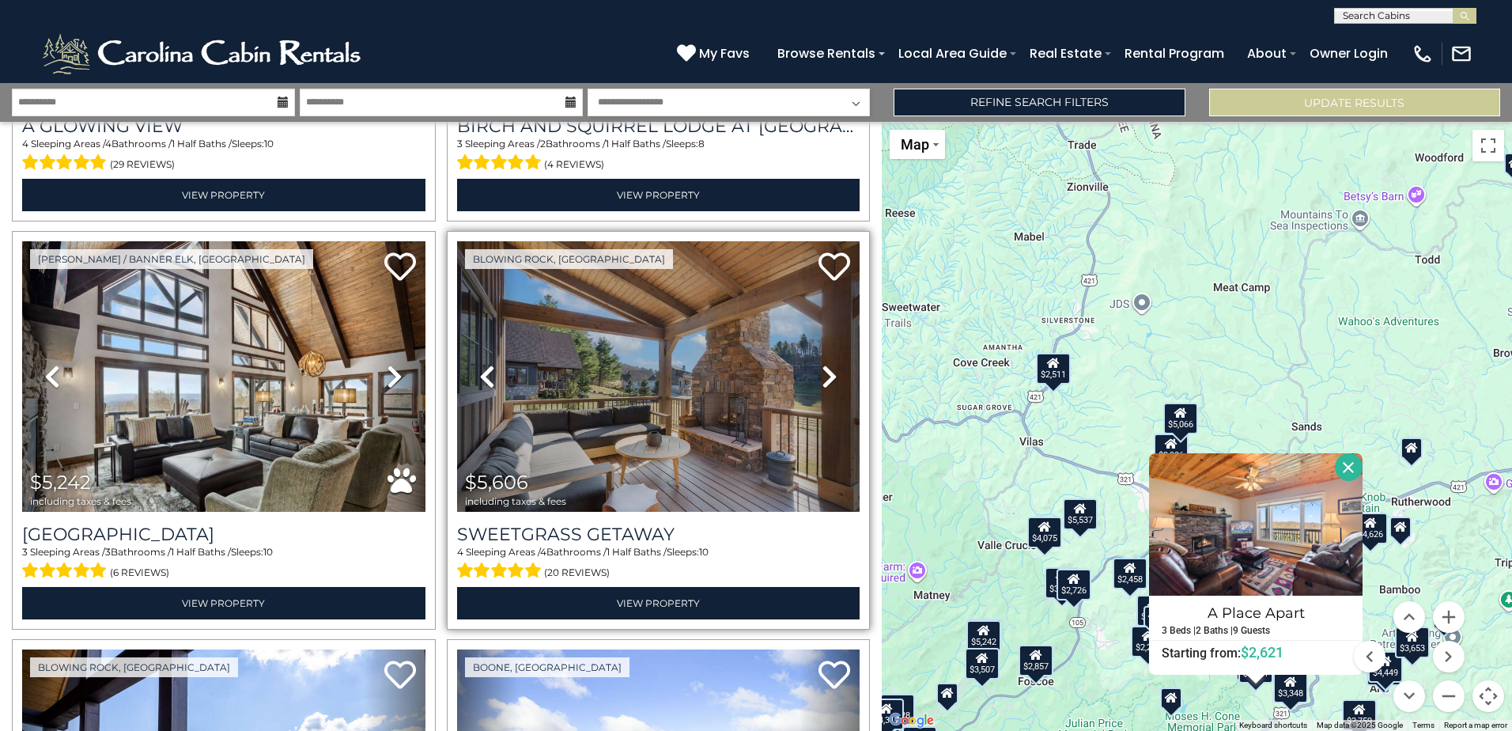
click at [822, 364] on icon at bounding box center [830, 376] width 16 height 25
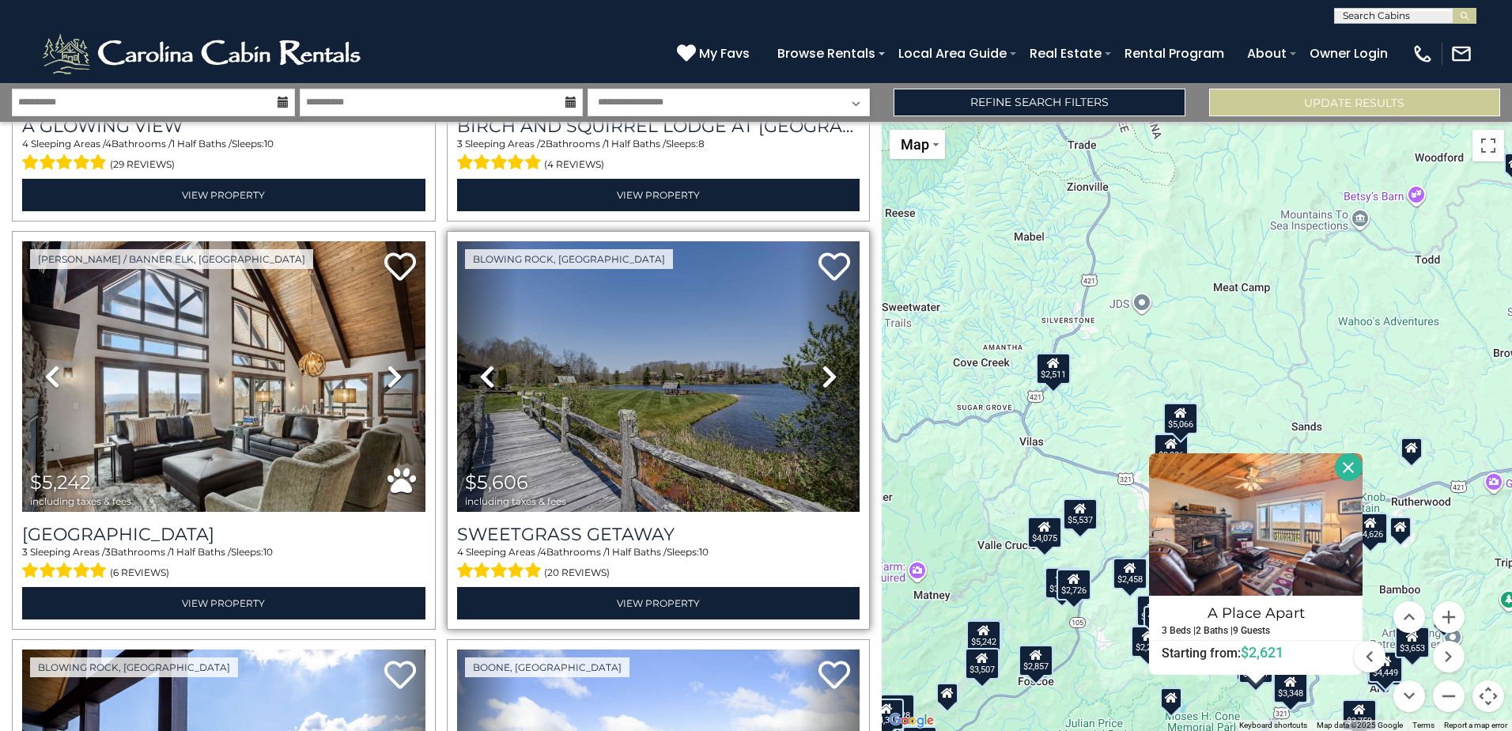
click at [822, 364] on icon at bounding box center [830, 376] width 16 height 25
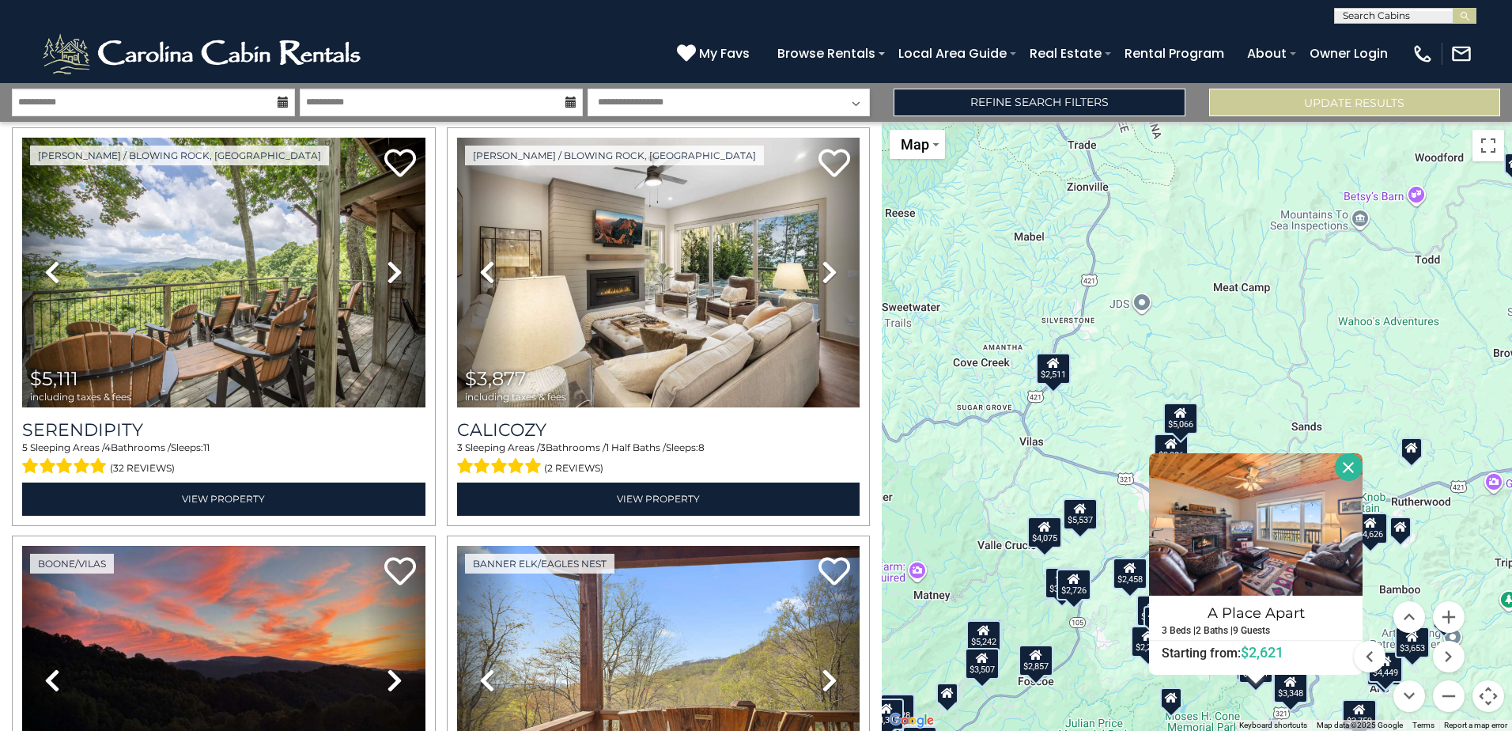
scroll to position [376, 0]
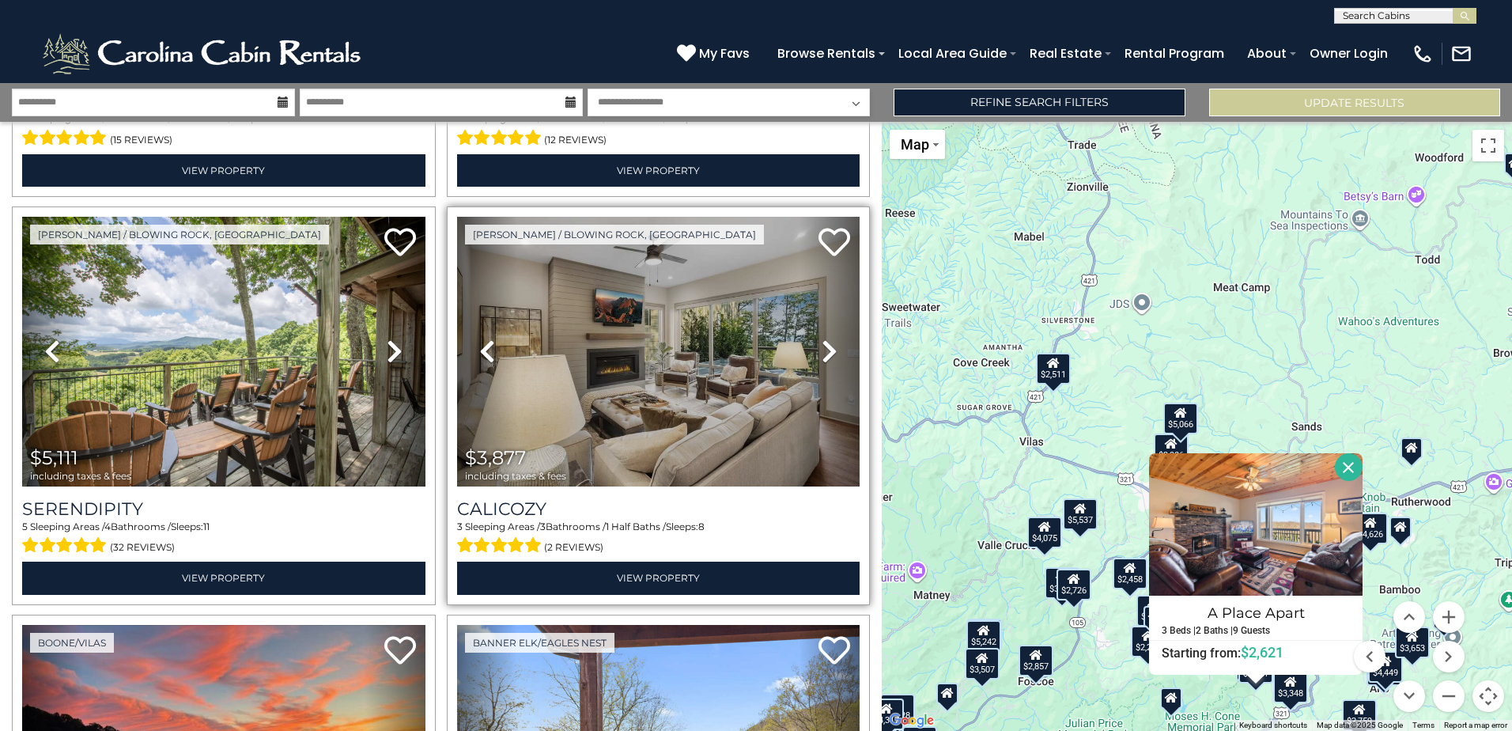
click at [808, 342] on link "Next" at bounding box center [830, 352] width 60 height 270
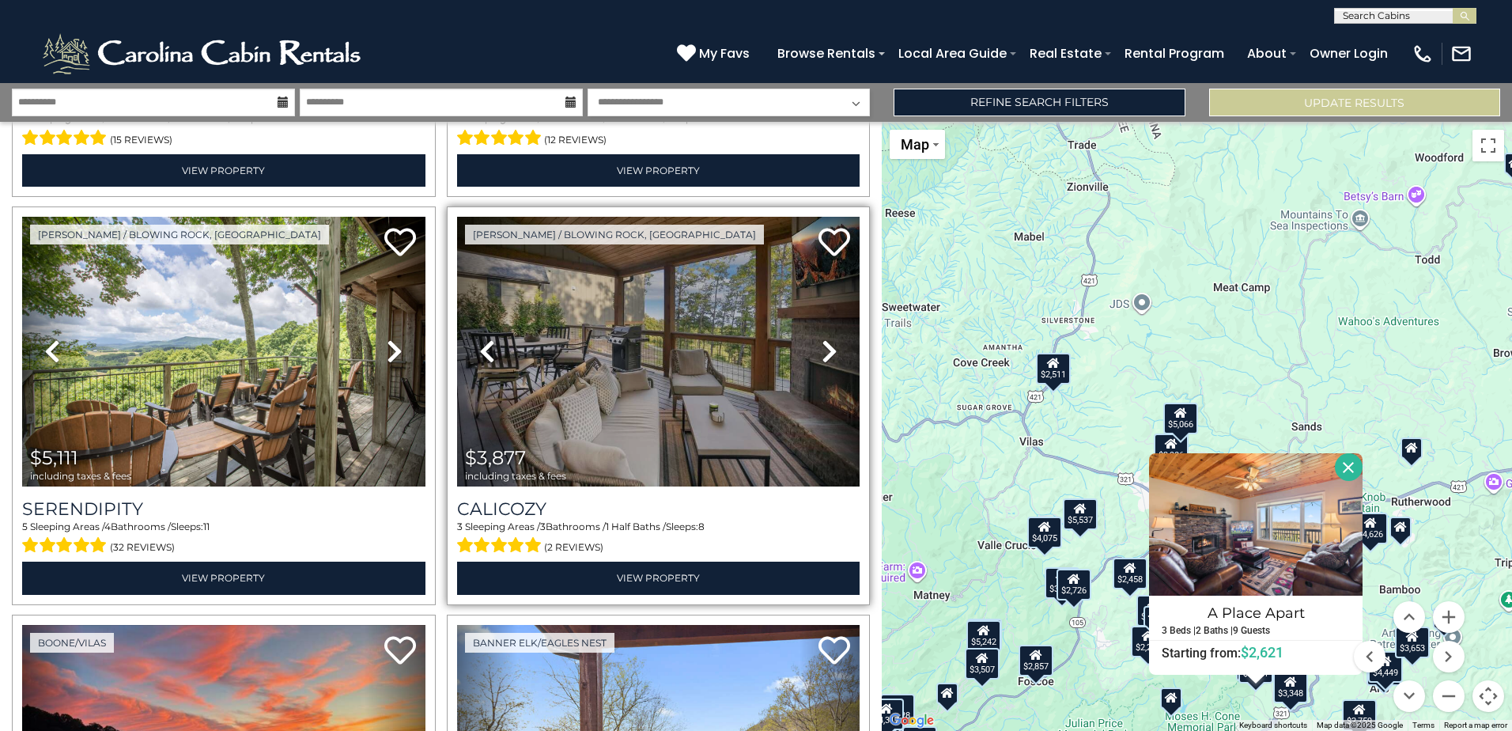
click at [808, 342] on link "Next" at bounding box center [830, 352] width 60 height 270
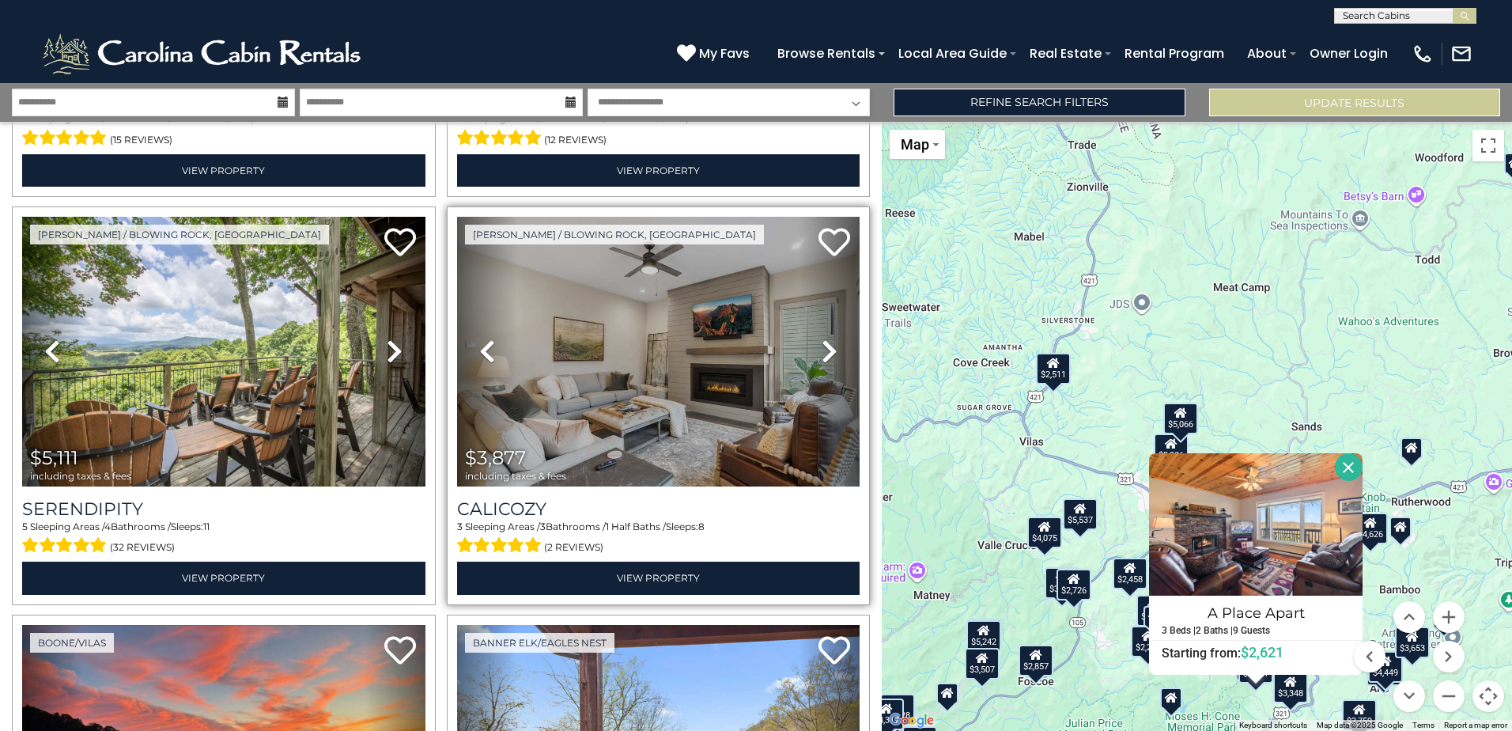
click at [808, 342] on link "Next" at bounding box center [830, 352] width 60 height 270
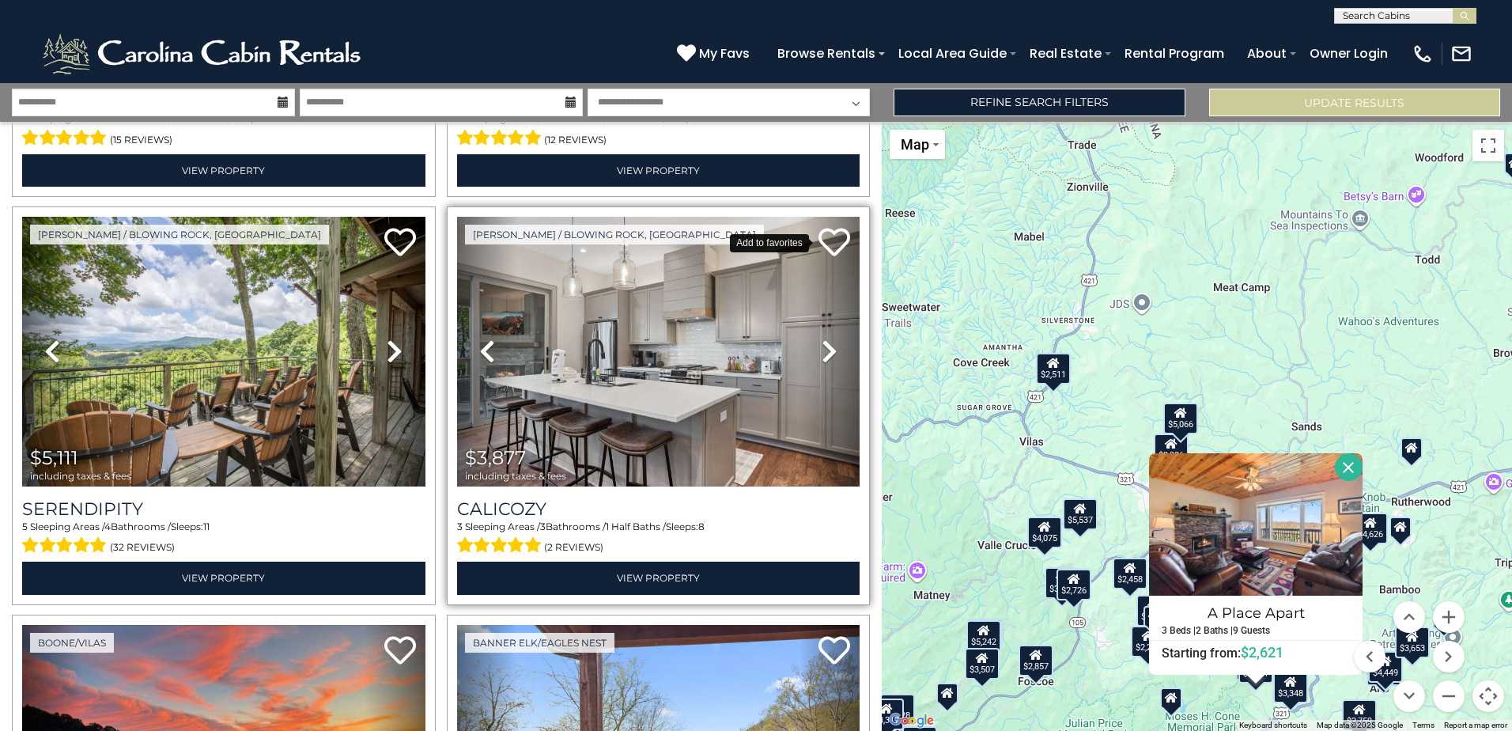
click at [819, 241] on icon at bounding box center [835, 242] width 32 height 32
click at [1345, 464] on button "Close" at bounding box center [1349, 467] width 28 height 28
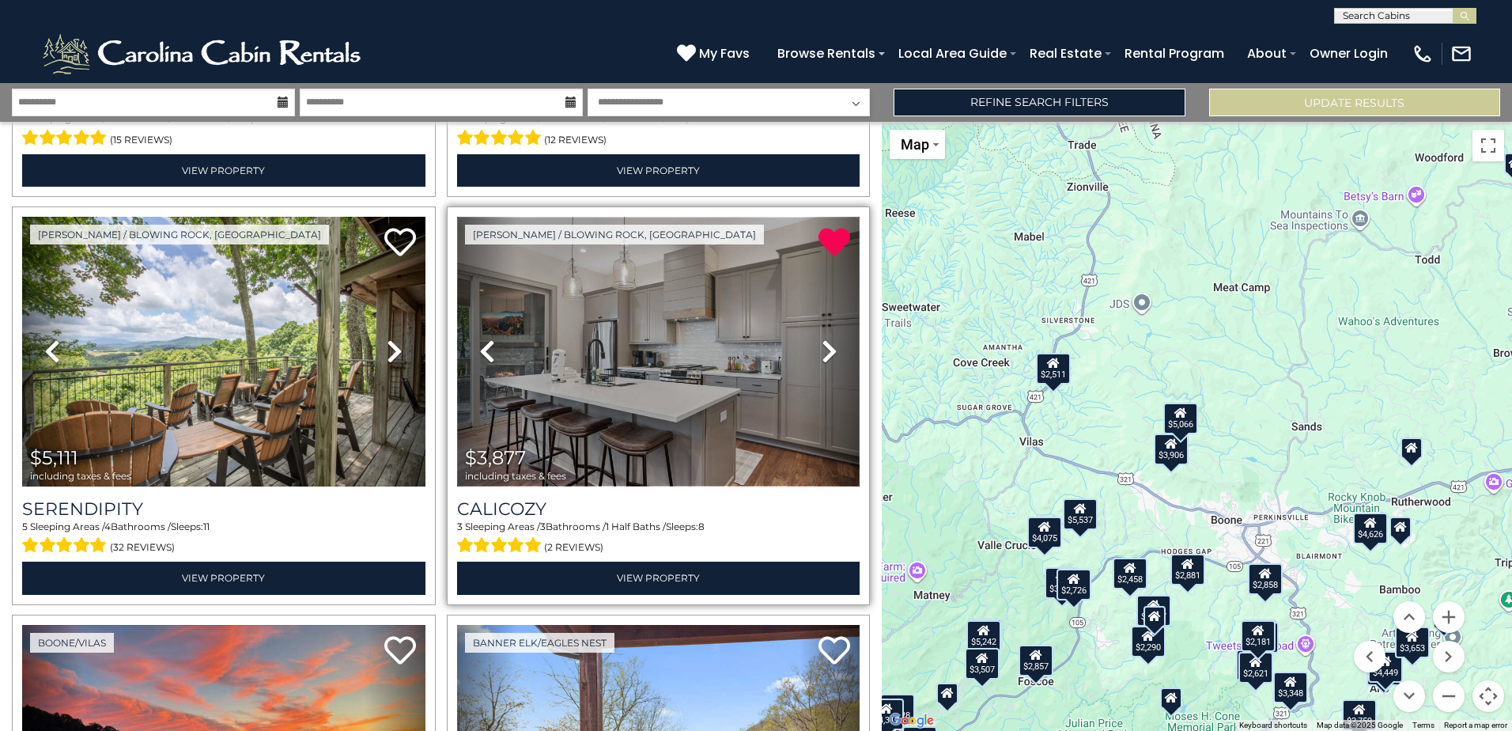
click at [607, 336] on img at bounding box center [658, 352] width 403 height 270
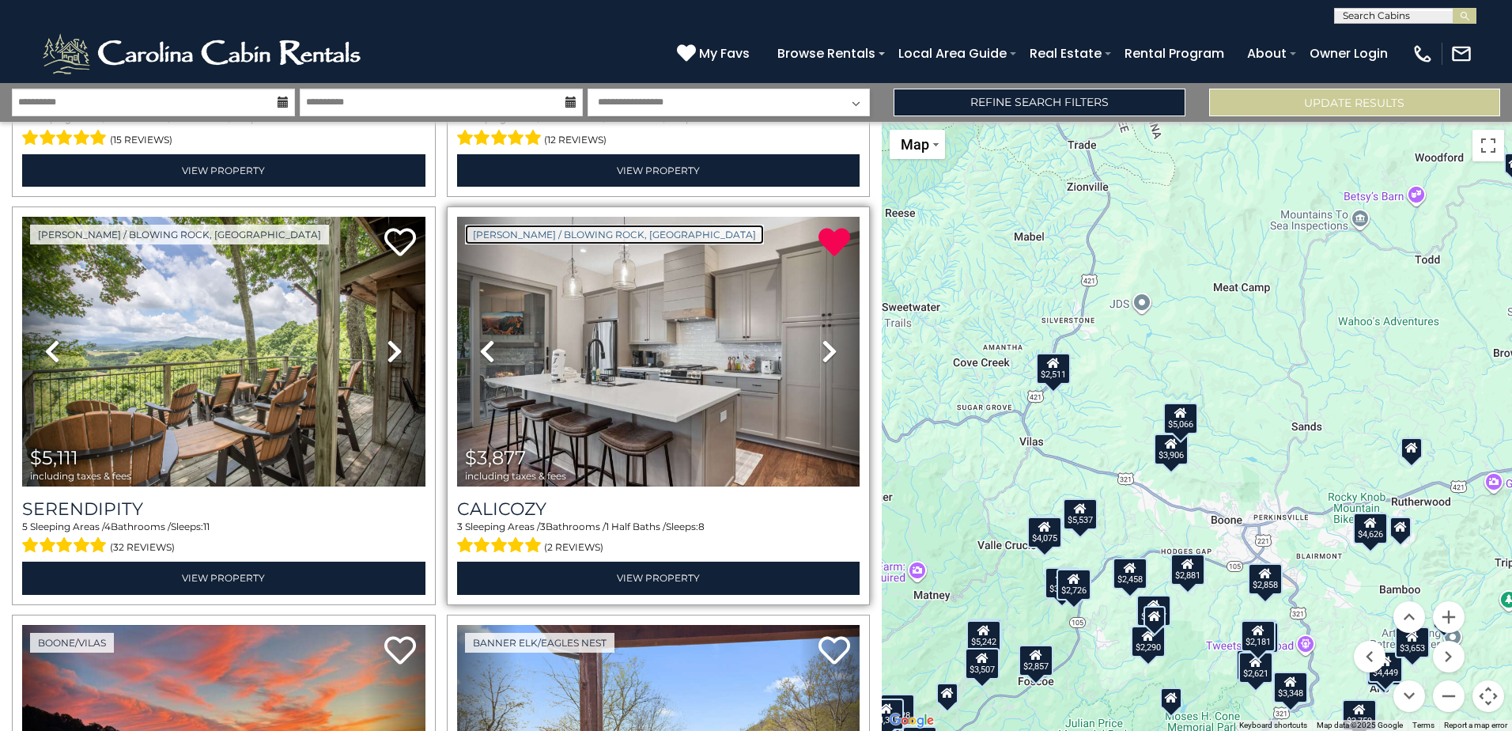
click at [567, 236] on link "Boone / Blowing Rock, NC" at bounding box center [614, 235] width 299 height 20
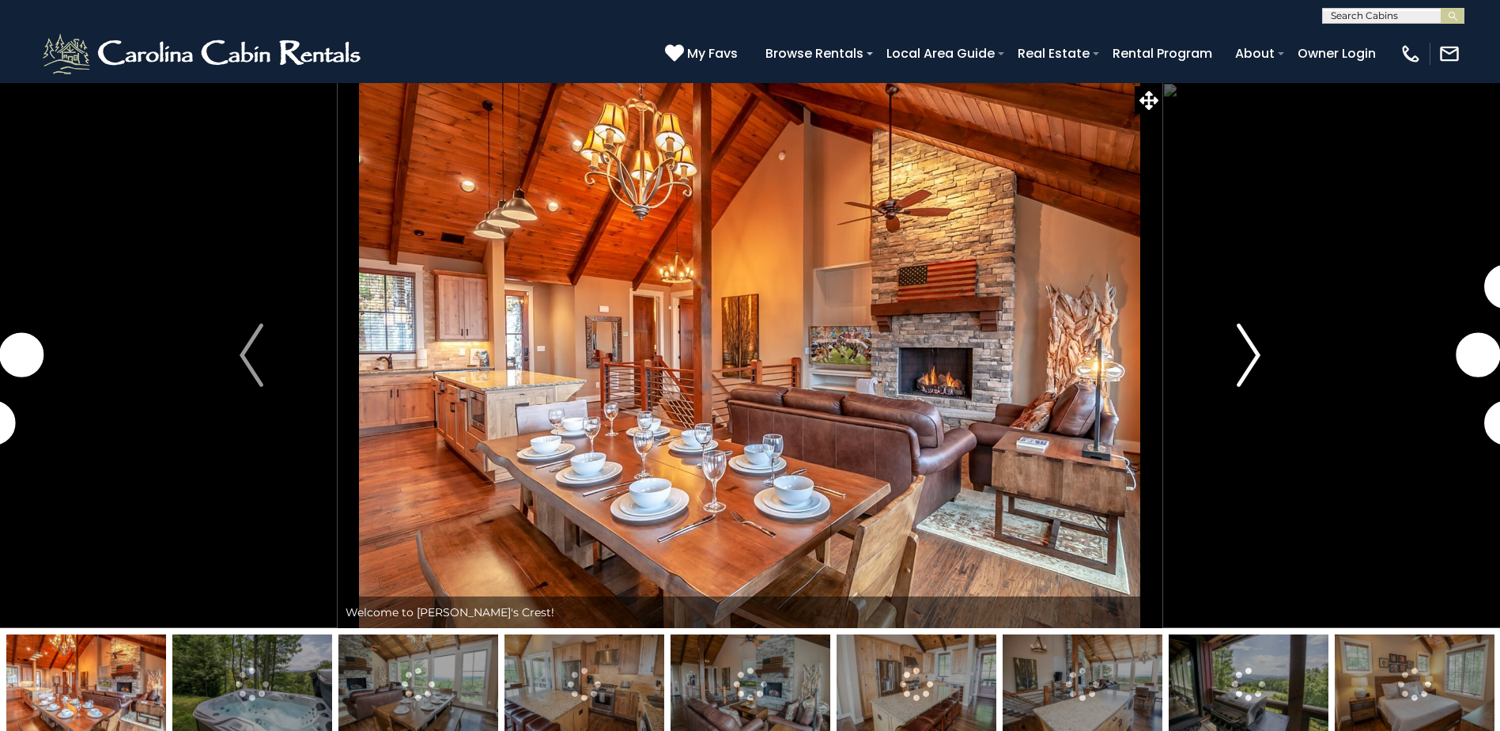
click at [1253, 361] on img "Next" at bounding box center [1249, 354] width 24 height 63
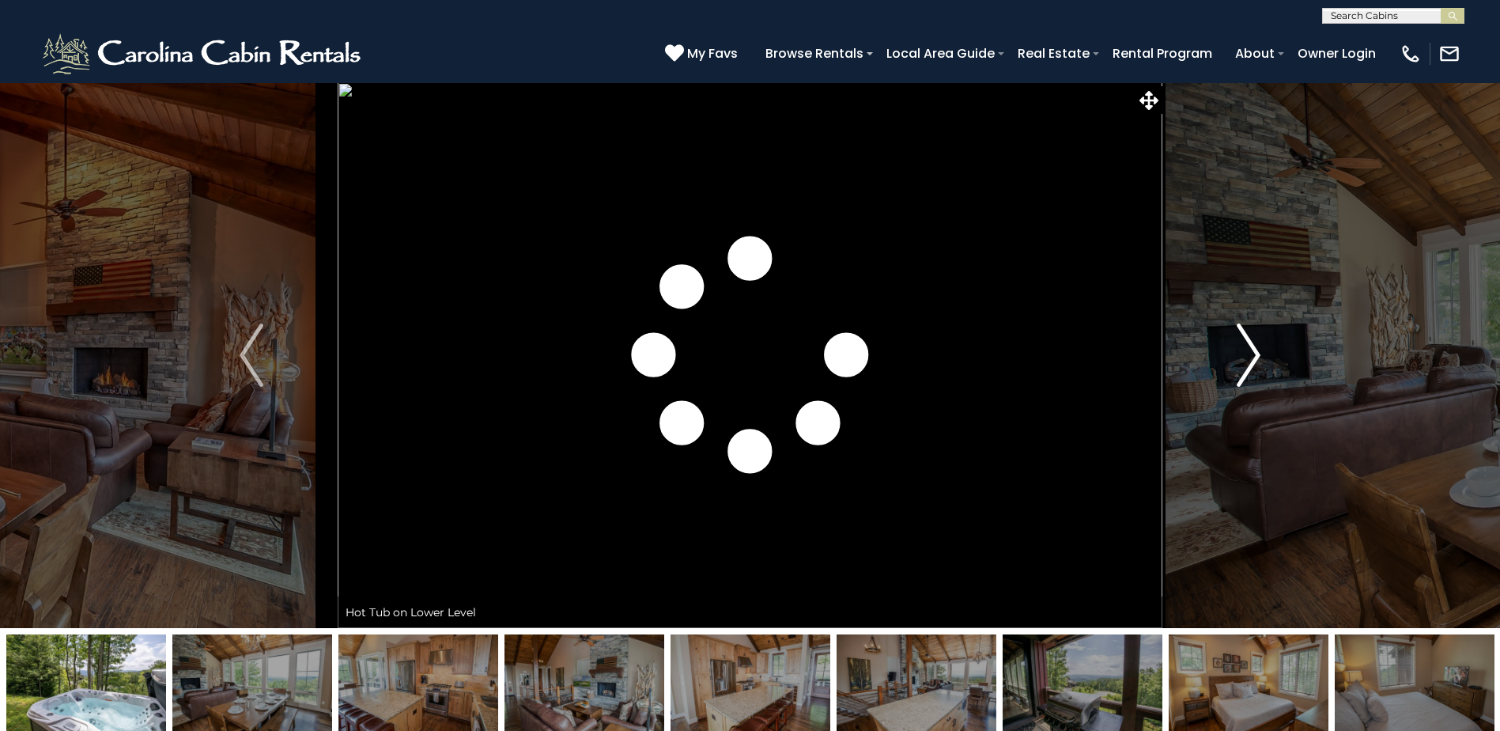
click at [1253, 361] on img "Next" at bounding box center [1249, 354] width 24 height 63
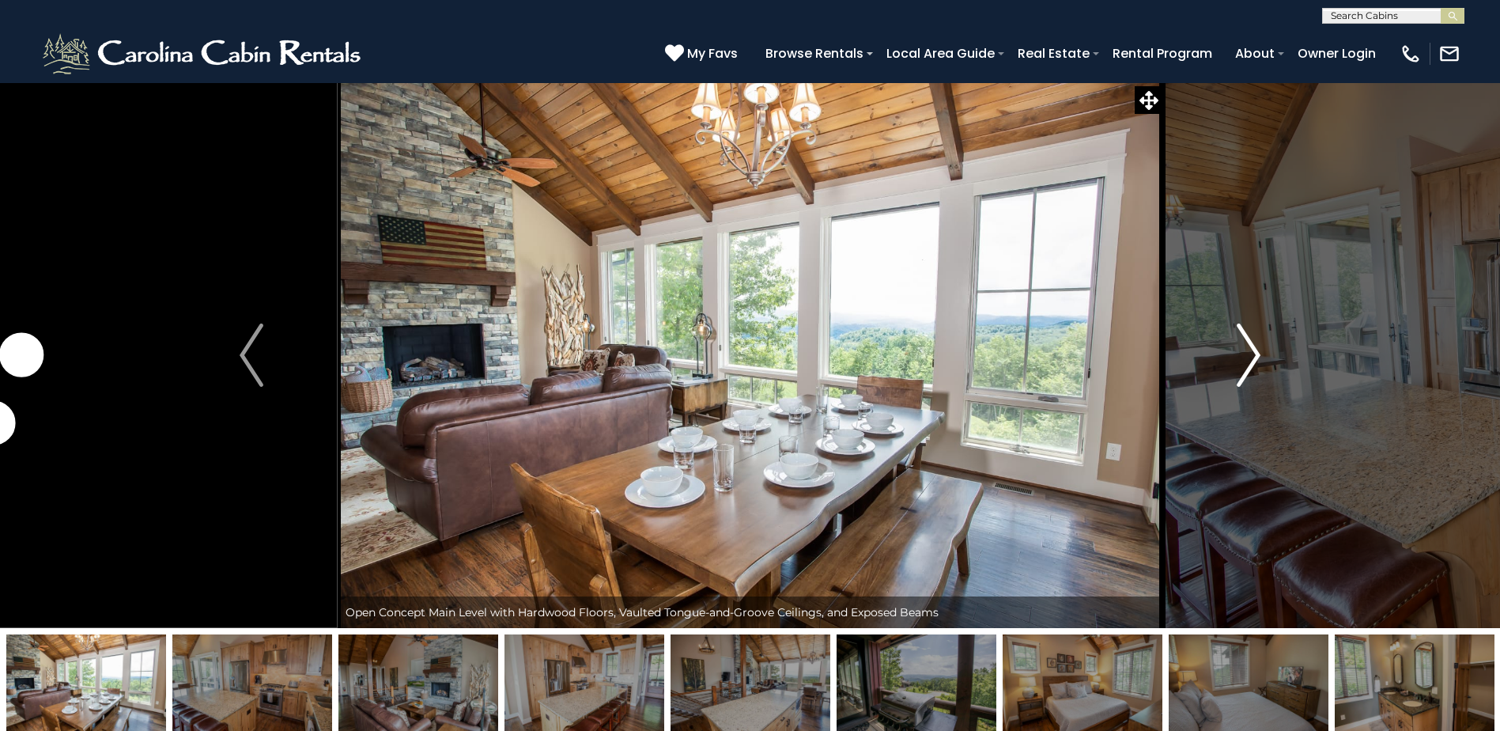
click at [1253, 361] on img "Next" at bounding box center [1249, 354] width 24 height 63
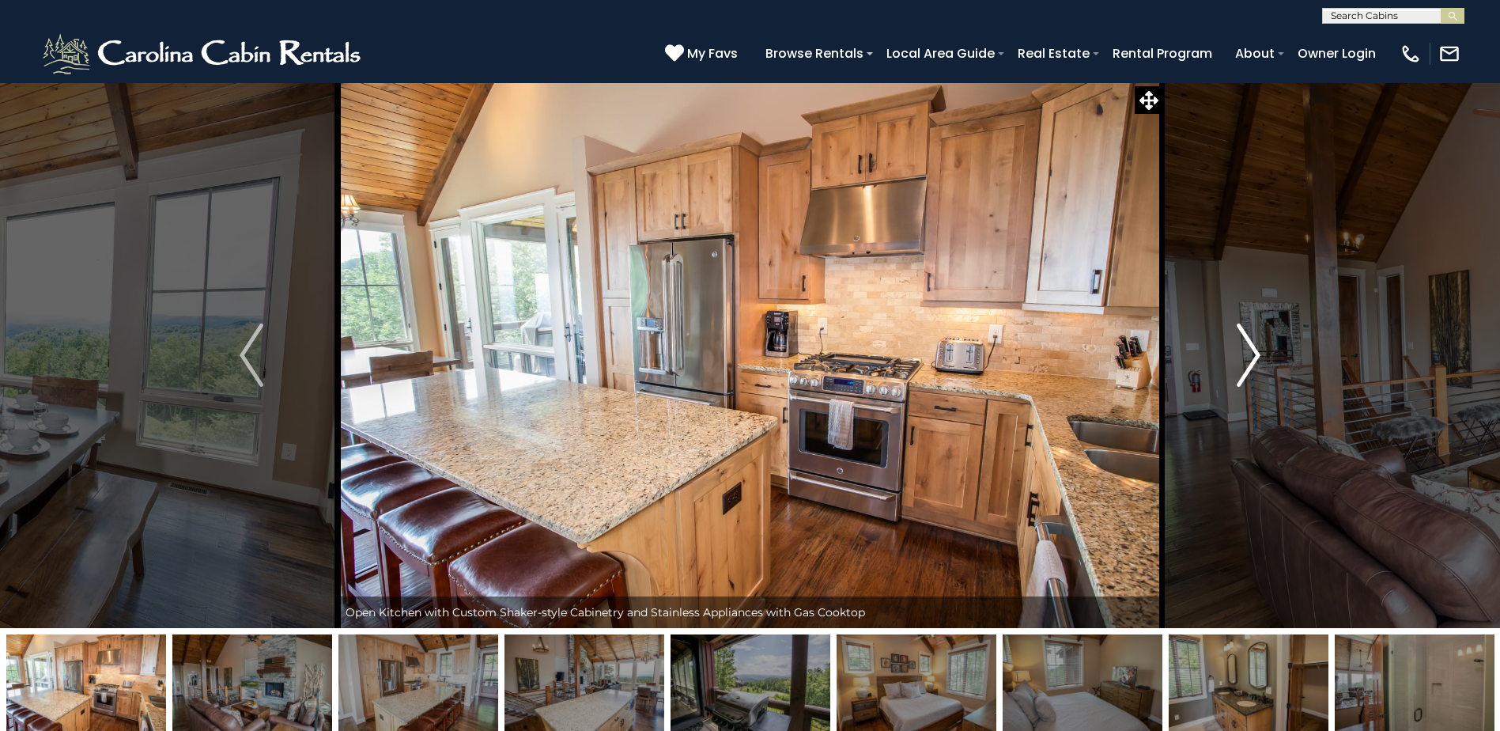
click at [1253, 361] on img "Next" at bounding box center [1249, 354] width 24 height 63
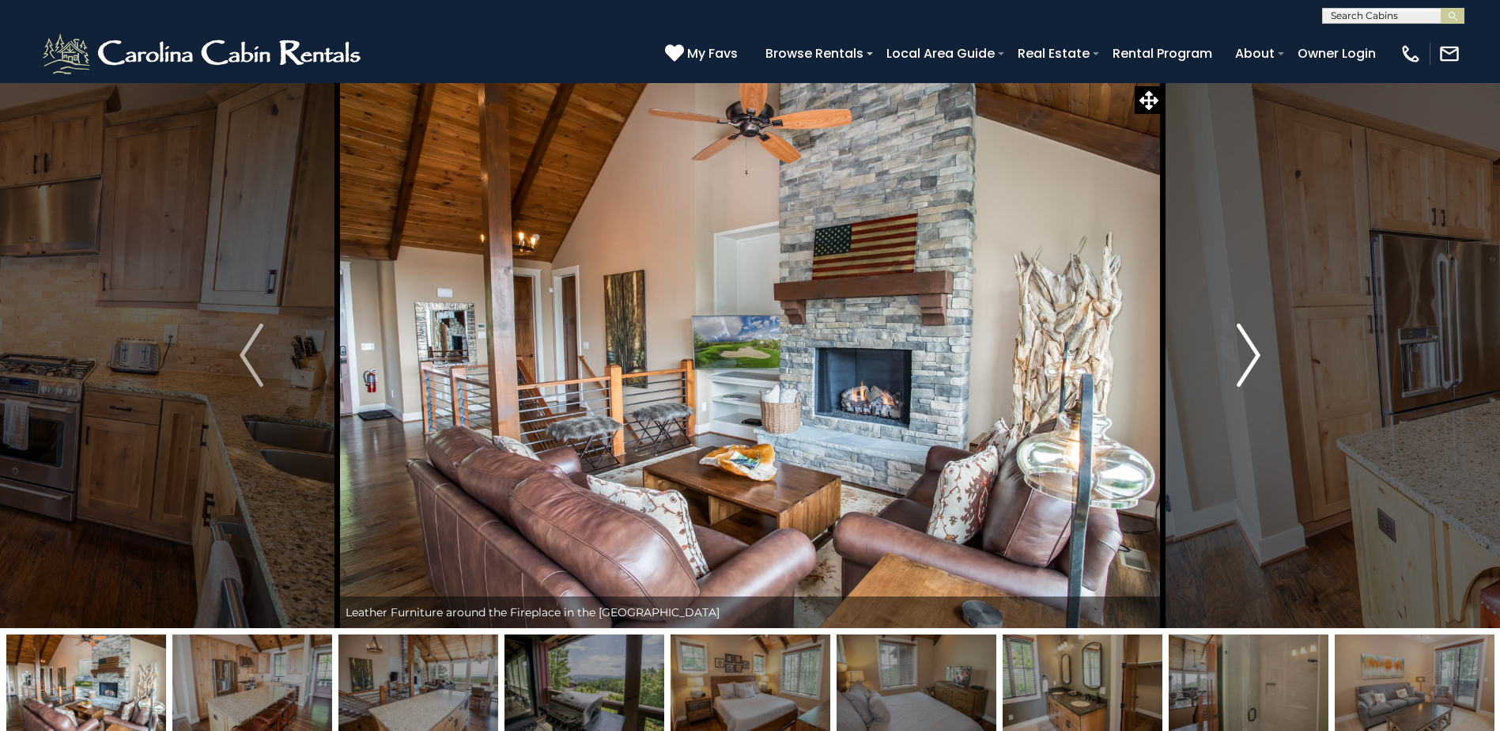
click at [1253, 361] on img "Next" at bounding box center [1249, 354] width 24 height 63
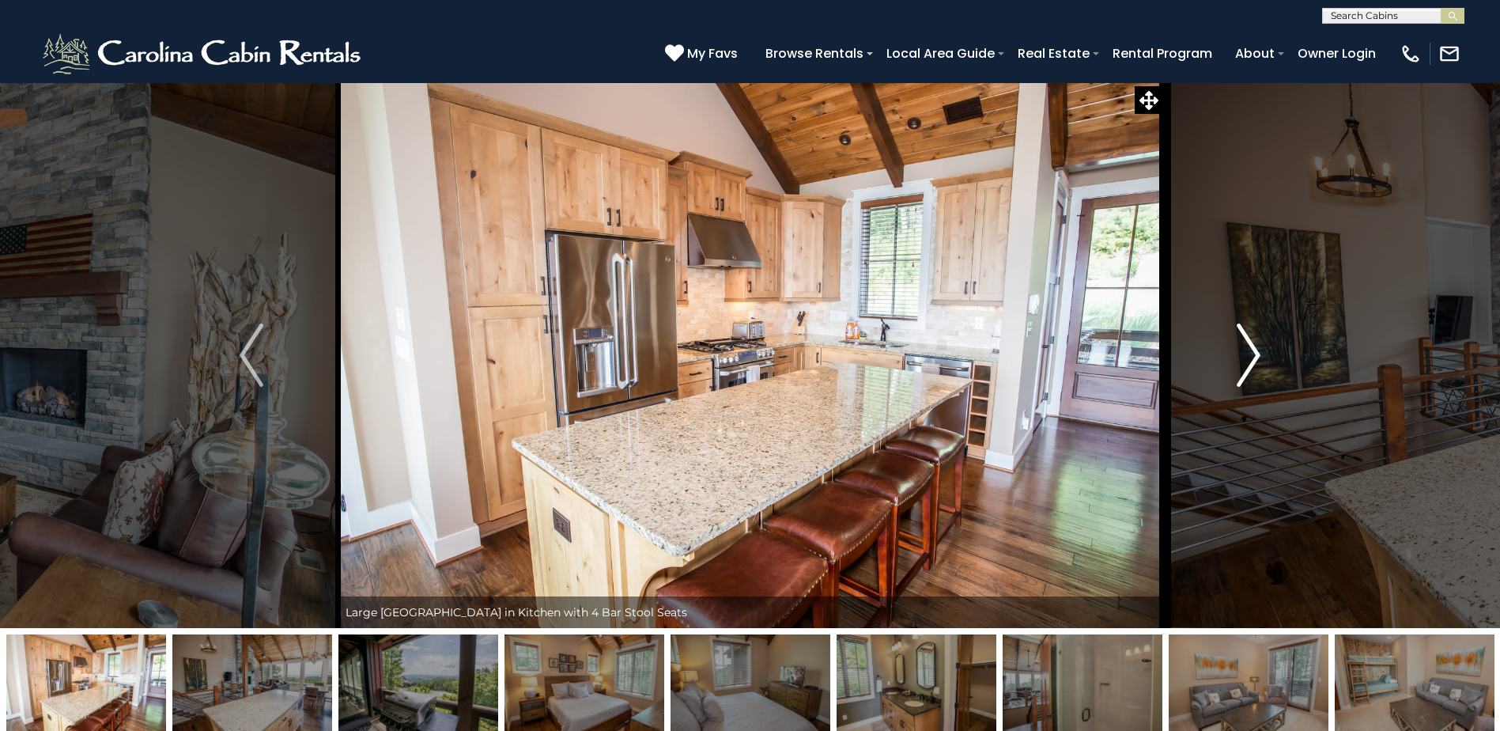
click at [1253, 361] on img "Next" at bounding box center [1249, 354] width 24 height 63
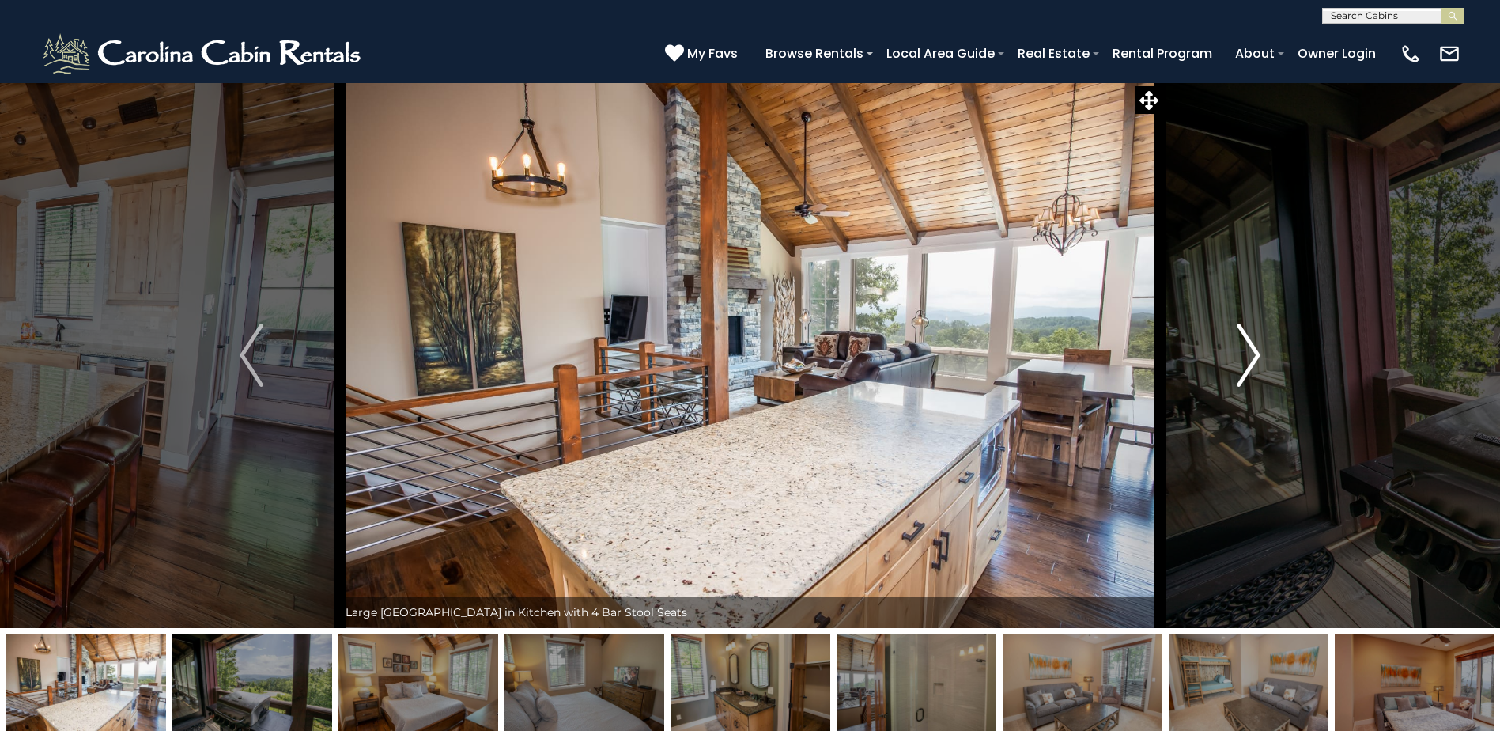
click at [1253, 361] on img "Next" at bounding box center [1249, 354] width 24 height 63
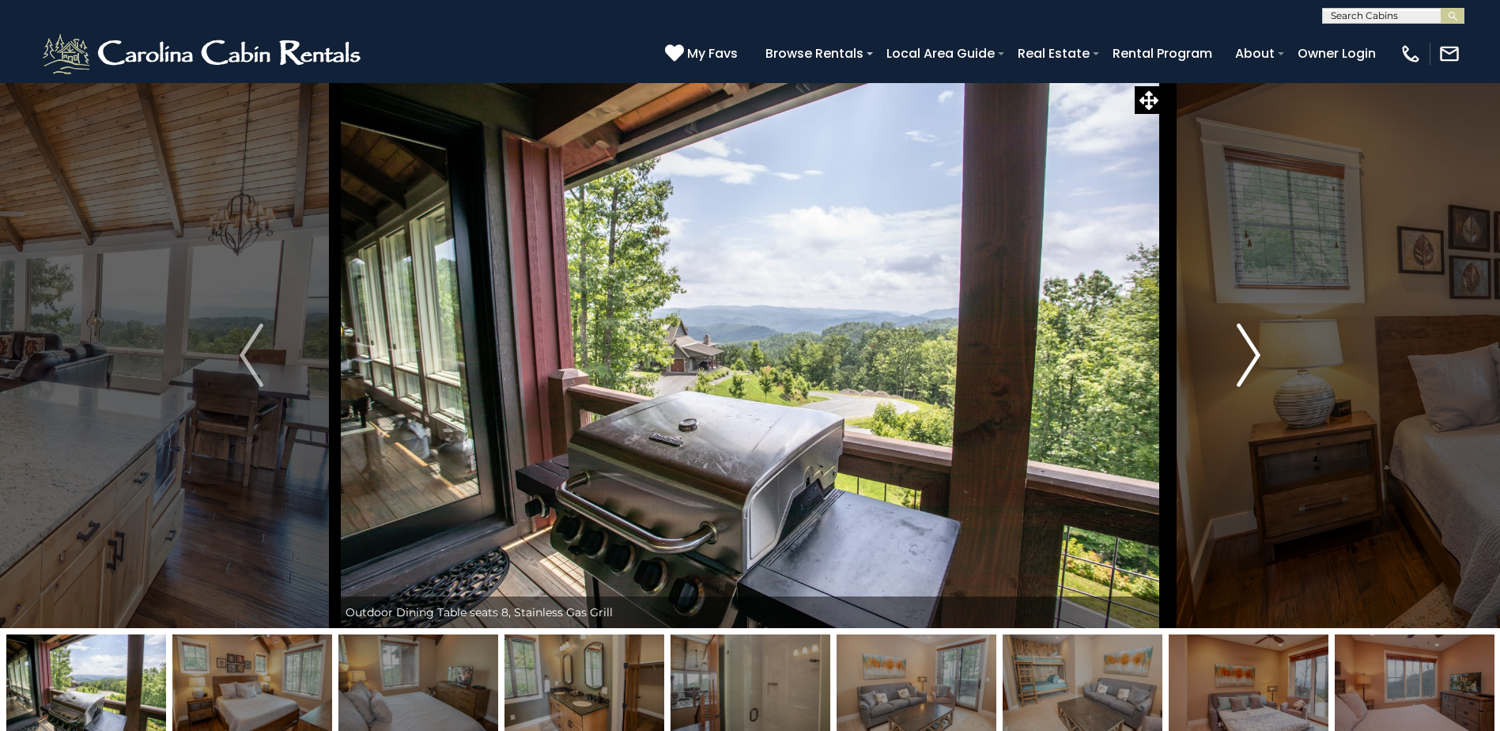
click at [1253, 361] on img "Next" at bounding box center [1249, 354] width 24 height 63
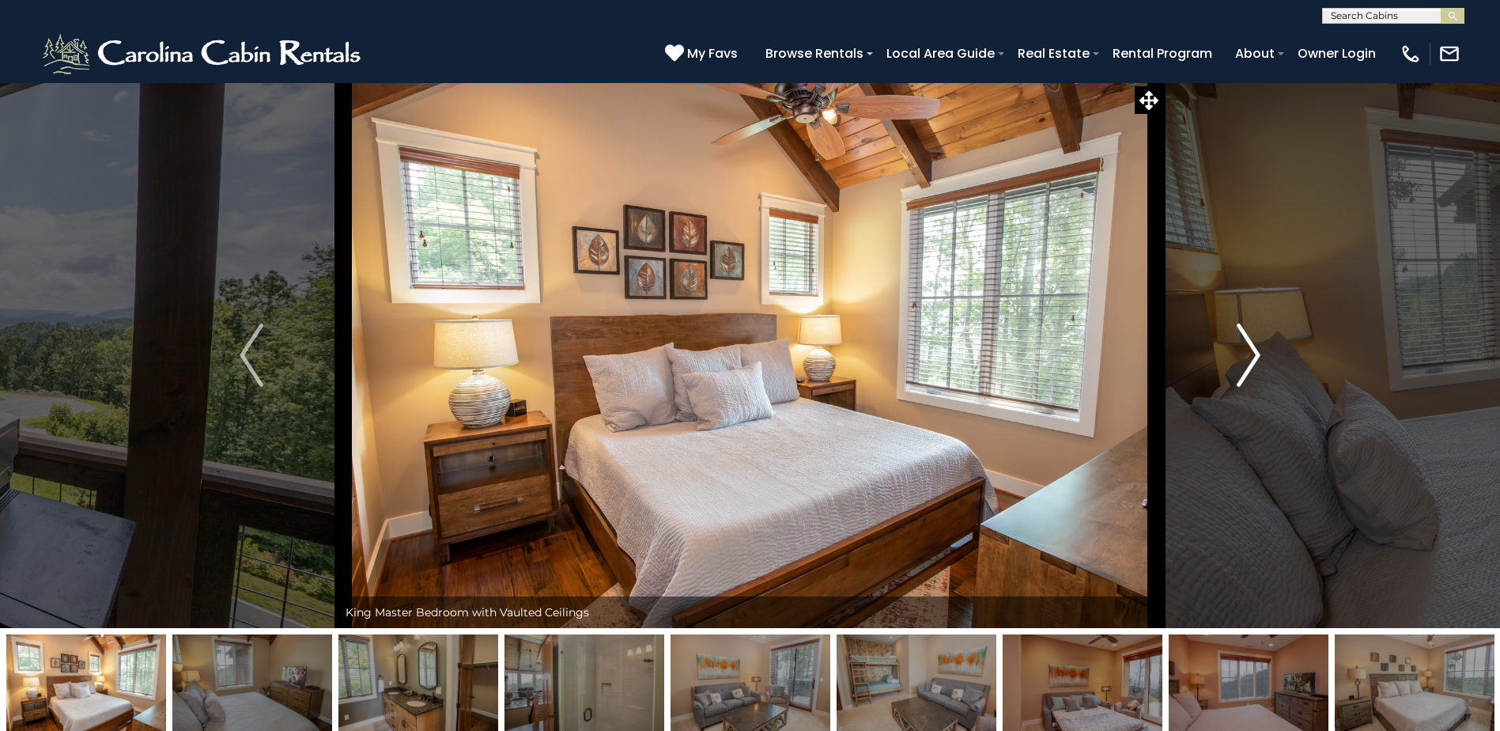
click at [1253, 361] on img "Next" at bounding box center [1249, 354] width 24 height 63
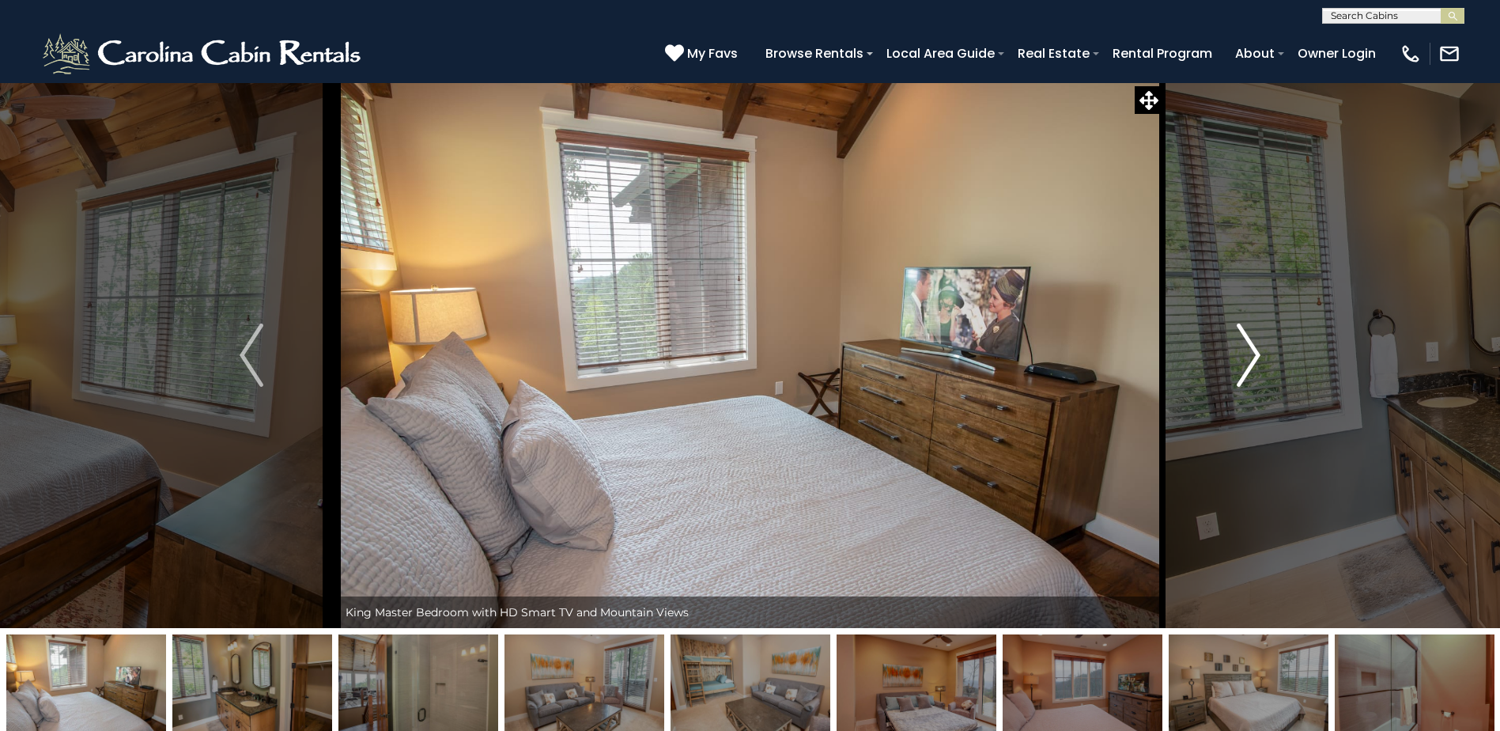
click at [1253, 361] on img "Next" at bounding box center [1249, 354] width 24 height 63
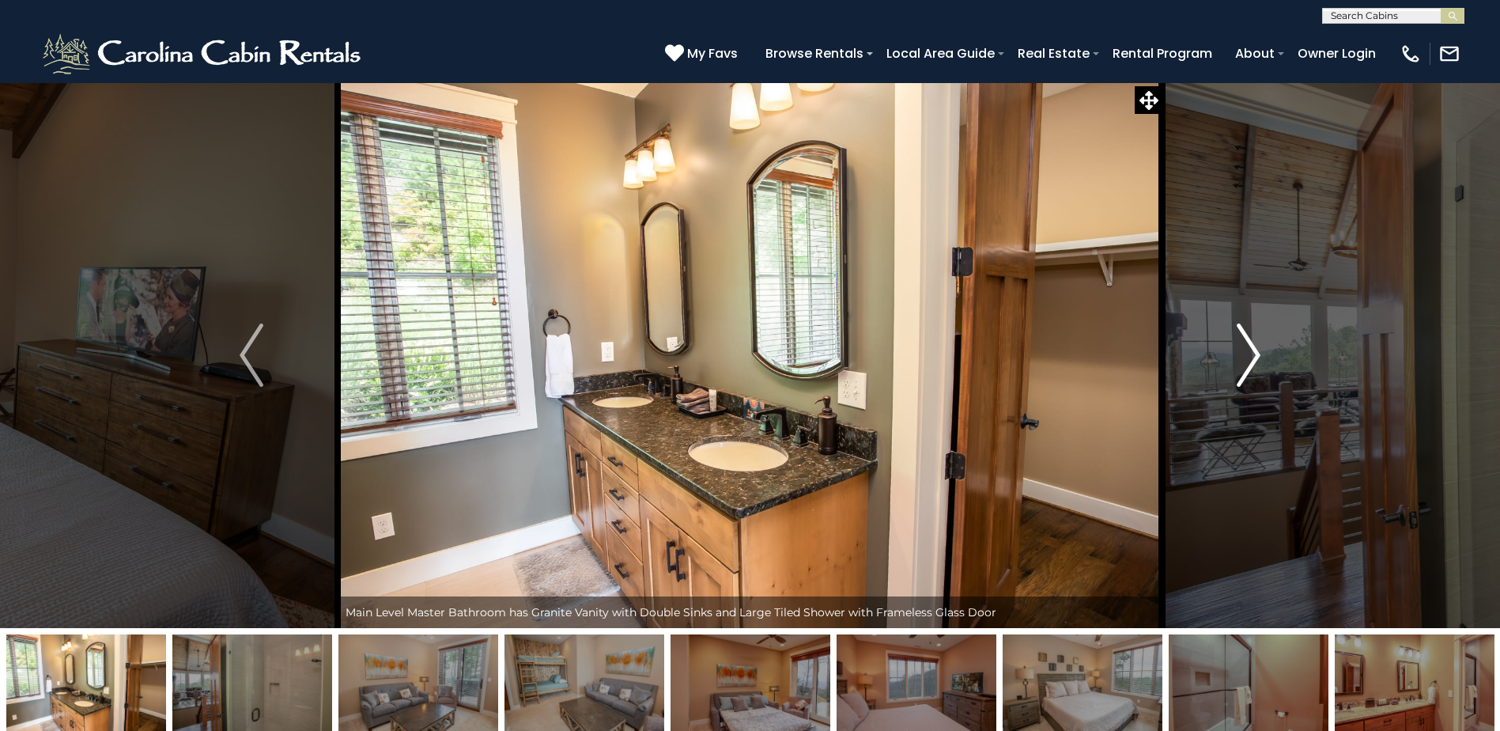
click at [1253, 361] on img "Next" at bounding box center [1249, 354] width 24 height 63
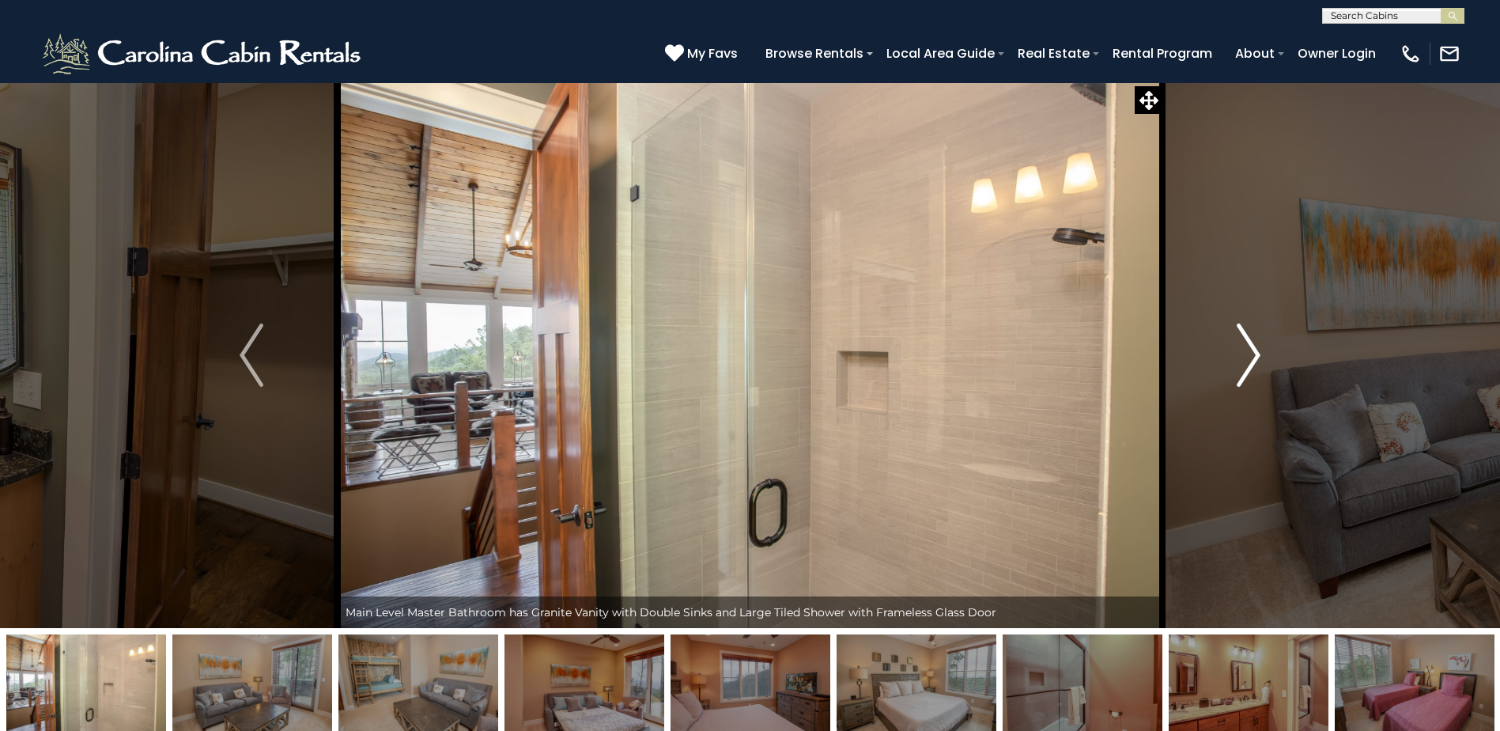
click at [1253, 361] on img "Next" at bounding box center [1249, 354] width 24 height 63
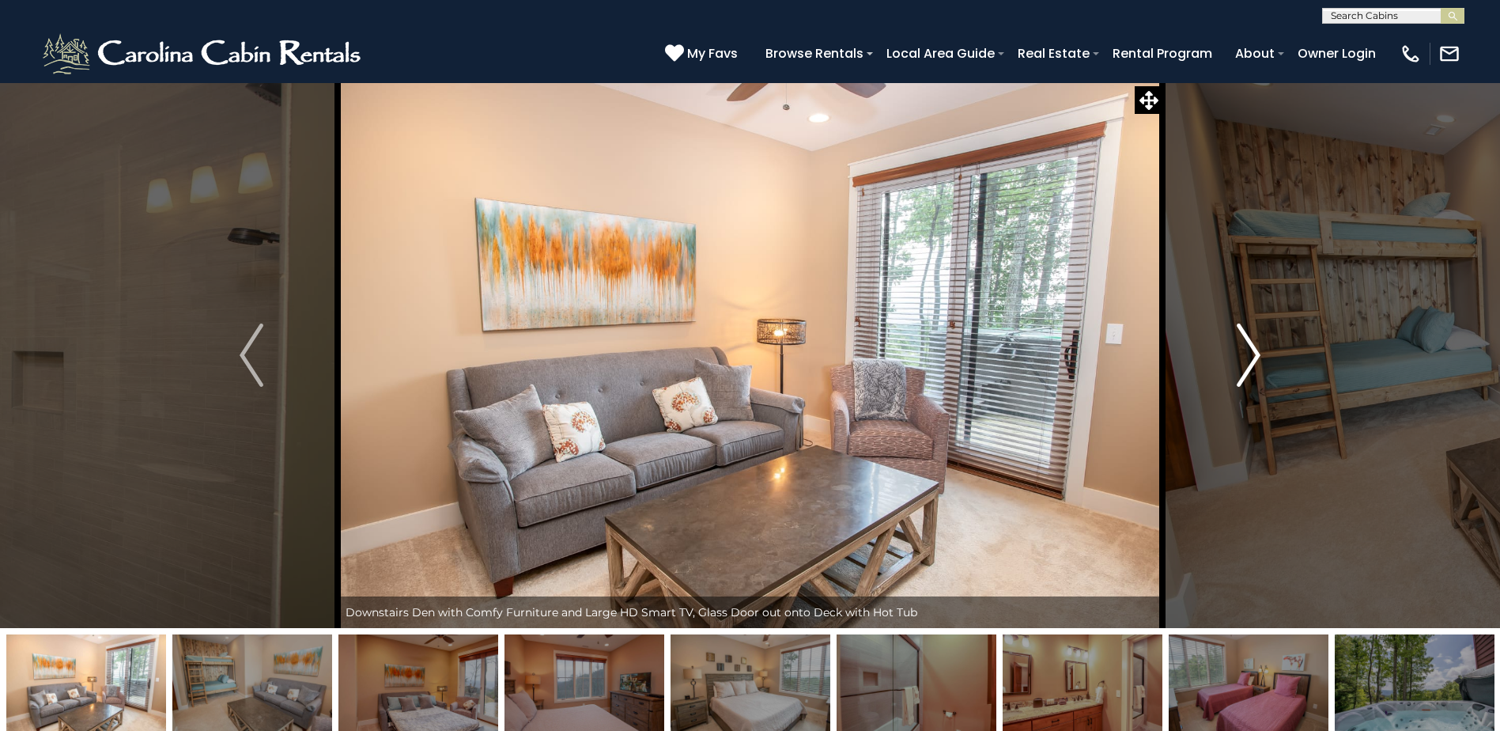
click at [1253, 361] on img "Next" at bounding box center [1249, 354] width 24 height 63
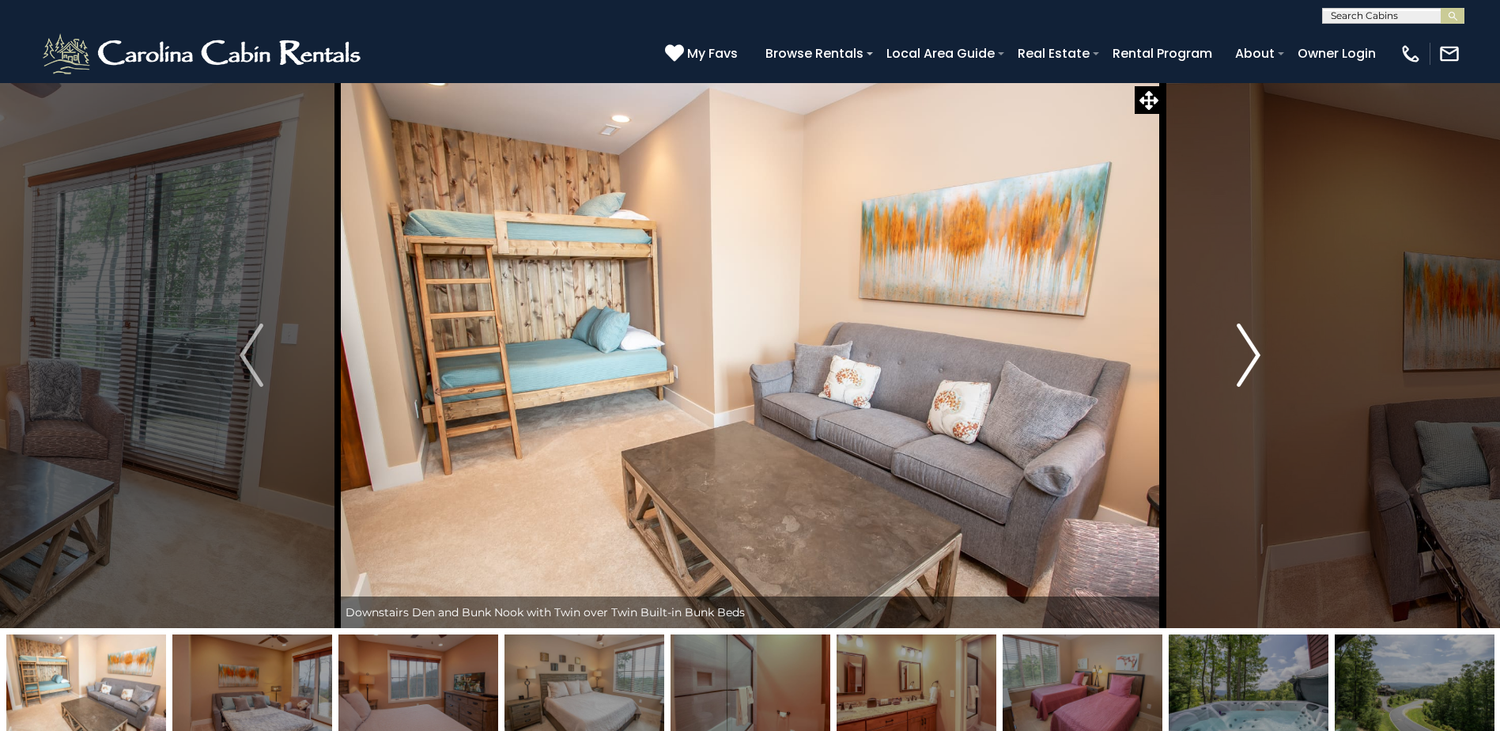
click at [1253, 361] on img "Next" at bounding box center [1249, 354] width 24 height 63
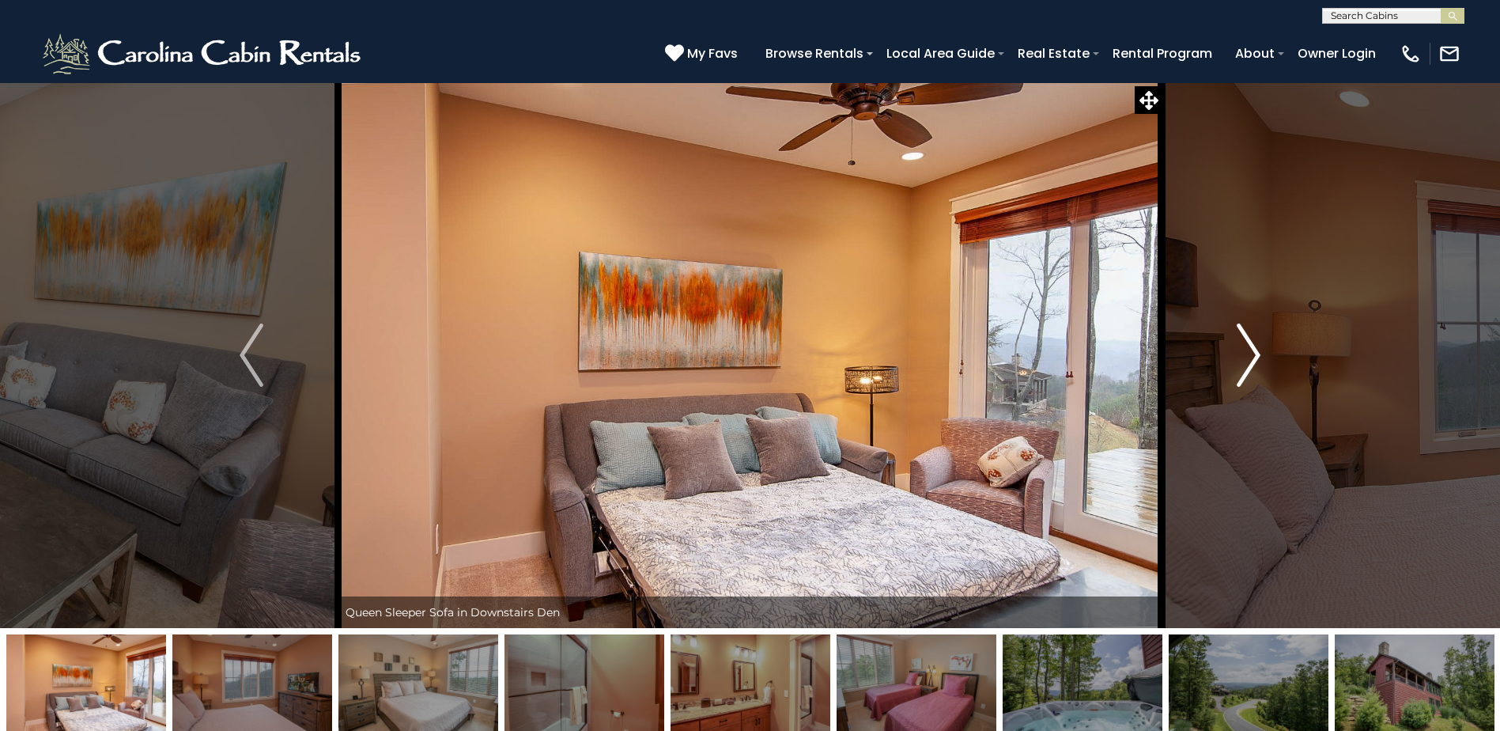
click at [1253, 361] on img "Next" at bounding box center [1249, 354] width 24 height 63
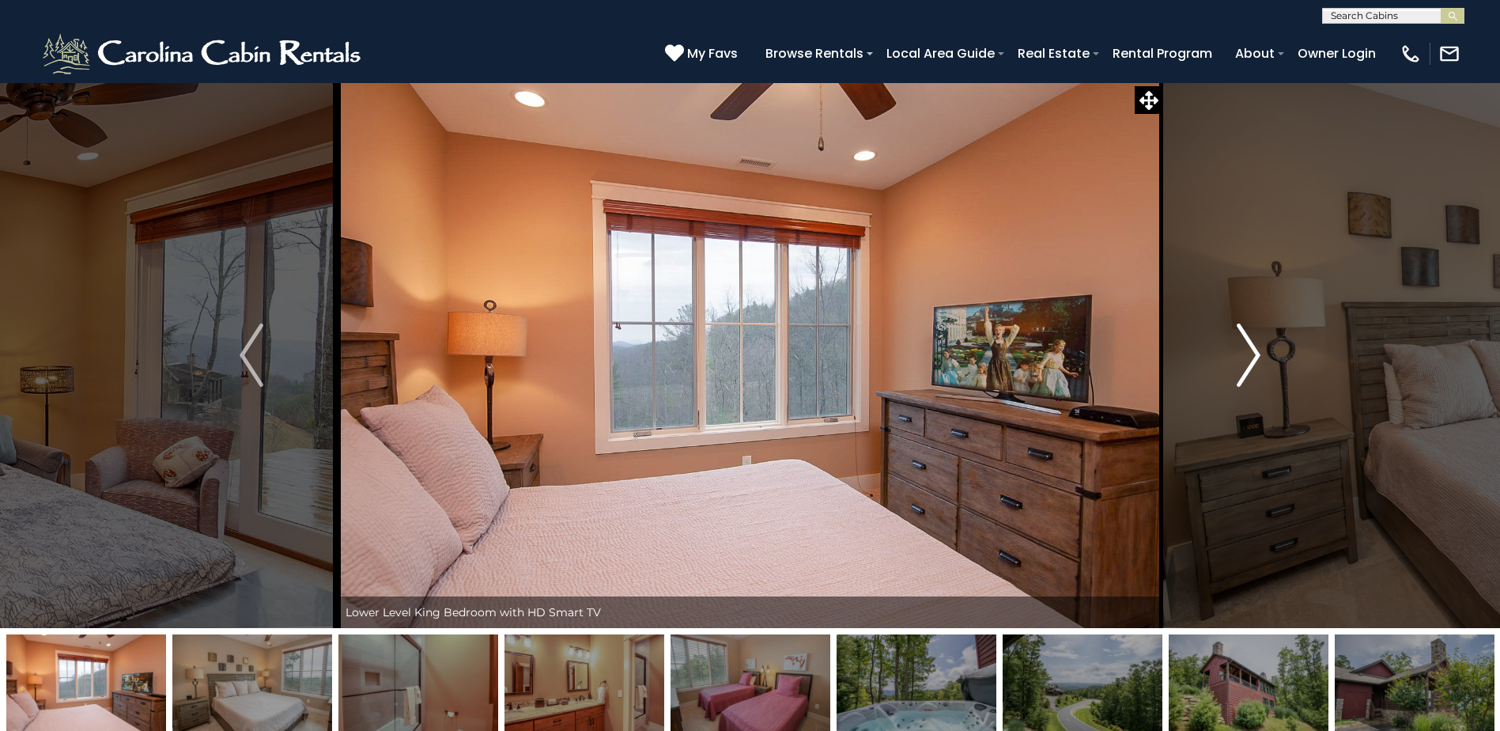
click at [1253, 361] on img "Next" at bounding box center [1249, 354] width 24 height 63
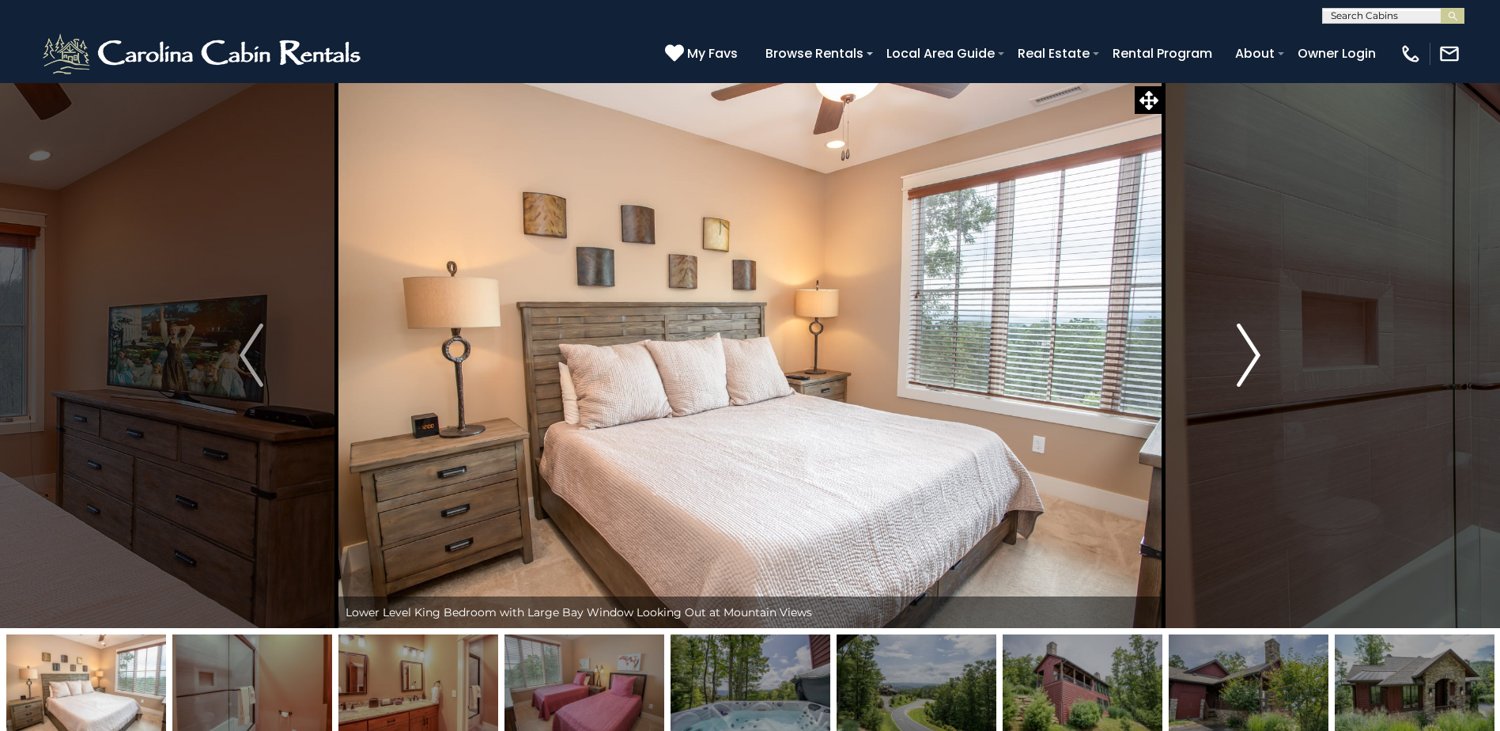
click at [1253, 361] on img "Next" at bounding box center [1249, 354] width 24 height 63
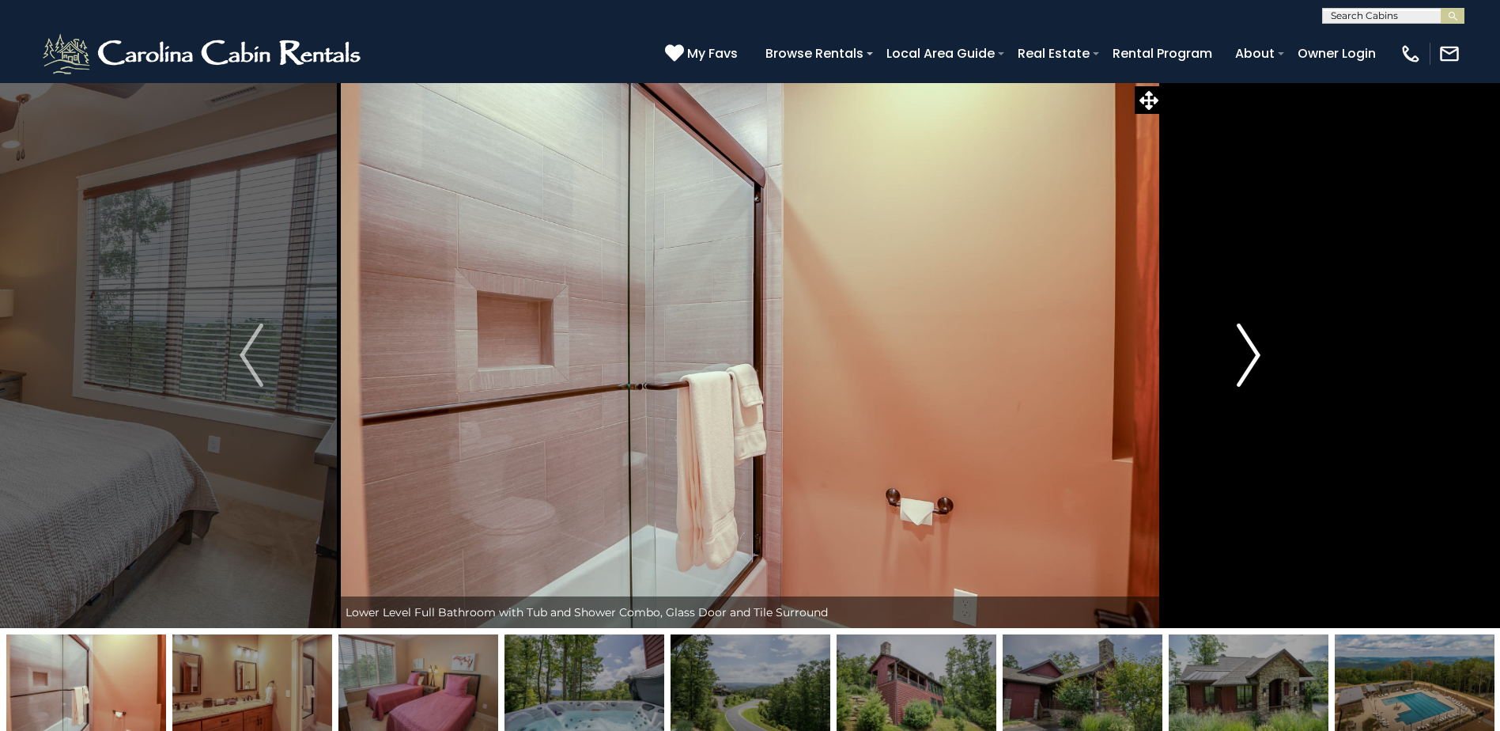
click at [1253, 361] on img "Next" at bounding box center [1249, 354] width 24 height 63
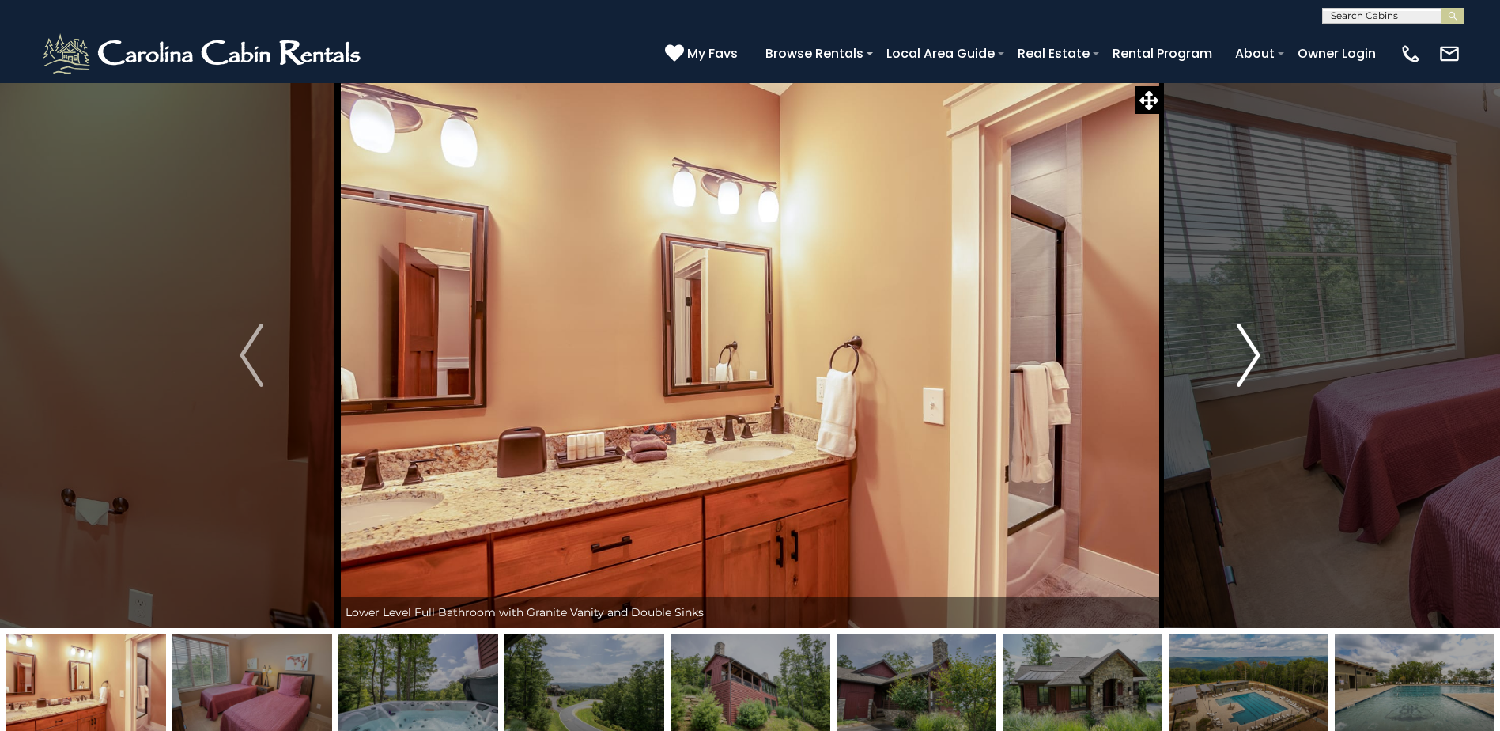
click at [1253, 361] on img "Next" at bounding box center [1249, 354] width 24 height 63
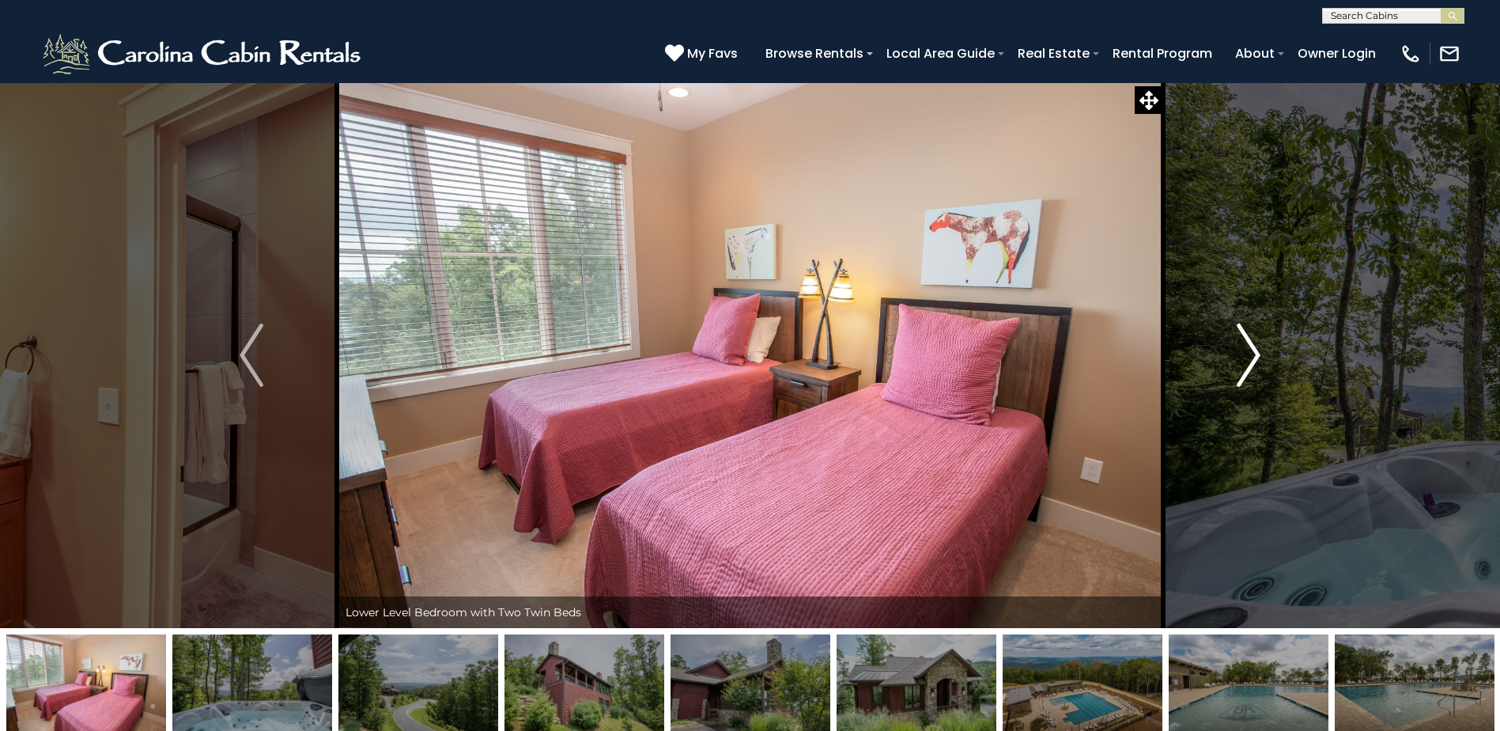
click at [1253, 361] on img "Next" at bounding box center [1249, 354] width 24 height 63
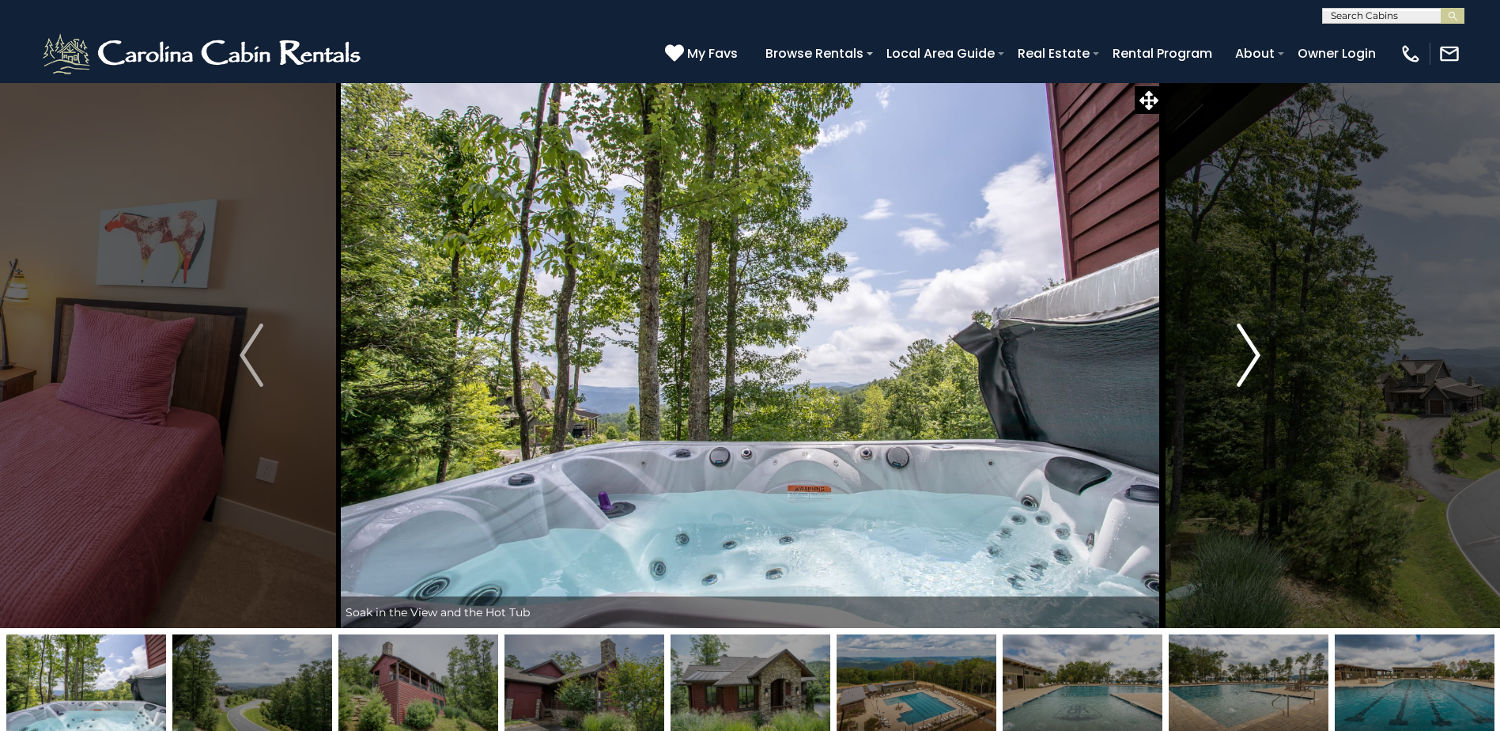
click at [1253, 361] on img "Next" at bounding box center [1249, 354] width 24 height 63
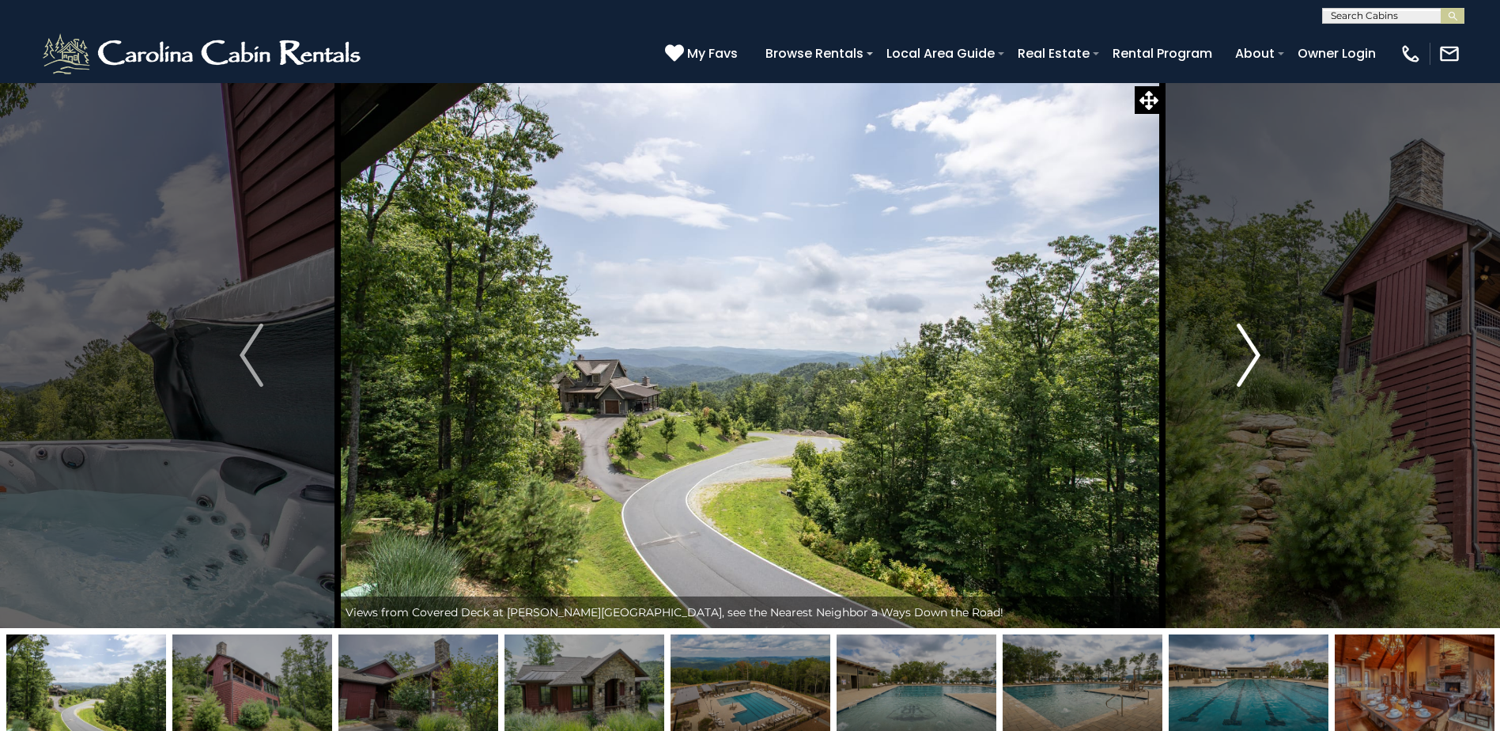
click at [1253, 361] on img "Next" at bounding box center [1249, 354] width 24 height 63
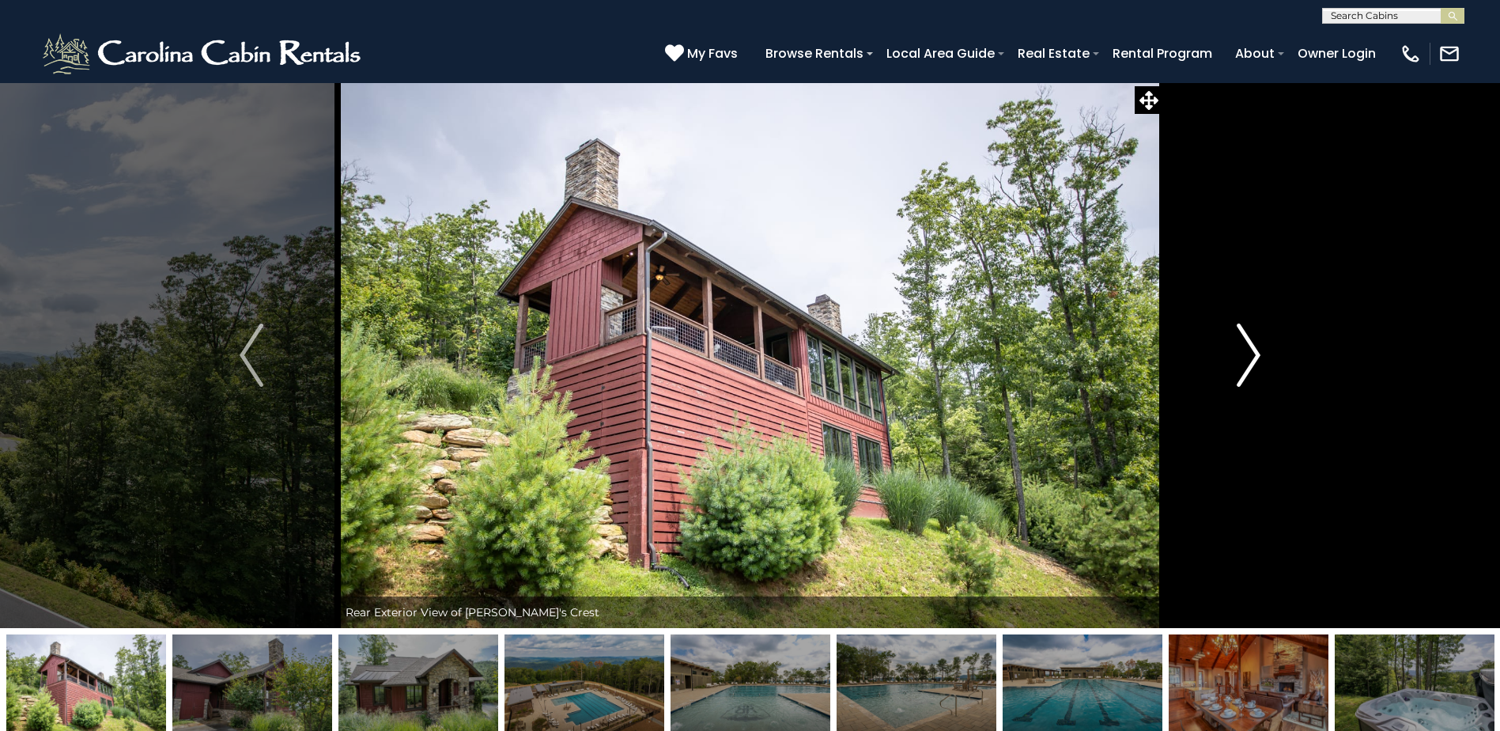
click at [1253, 361] on img "Next" at bounding box center [1249, 354] width 24 height 63
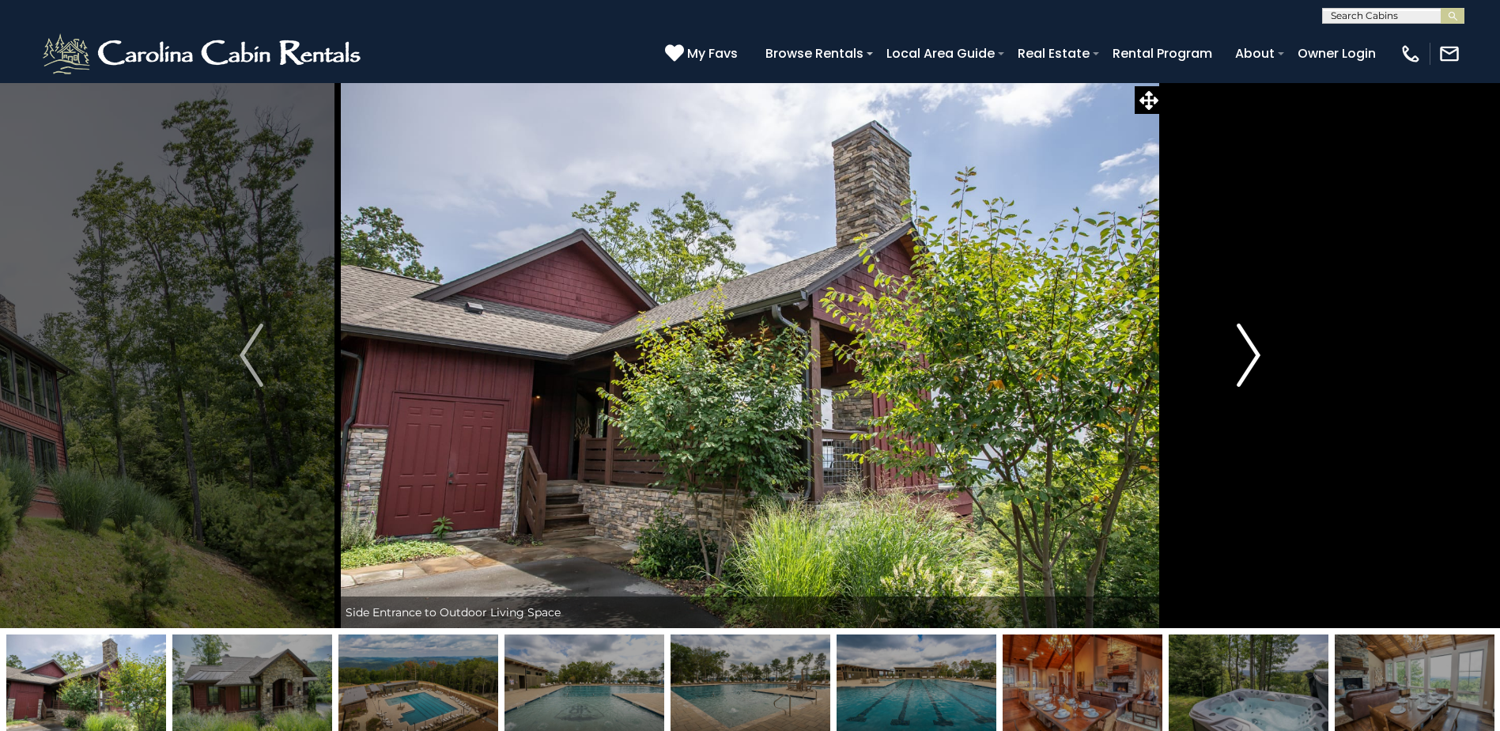
click at [1253, 361] on img "Next" at bounding box center [1249, 354] width 24 height 63
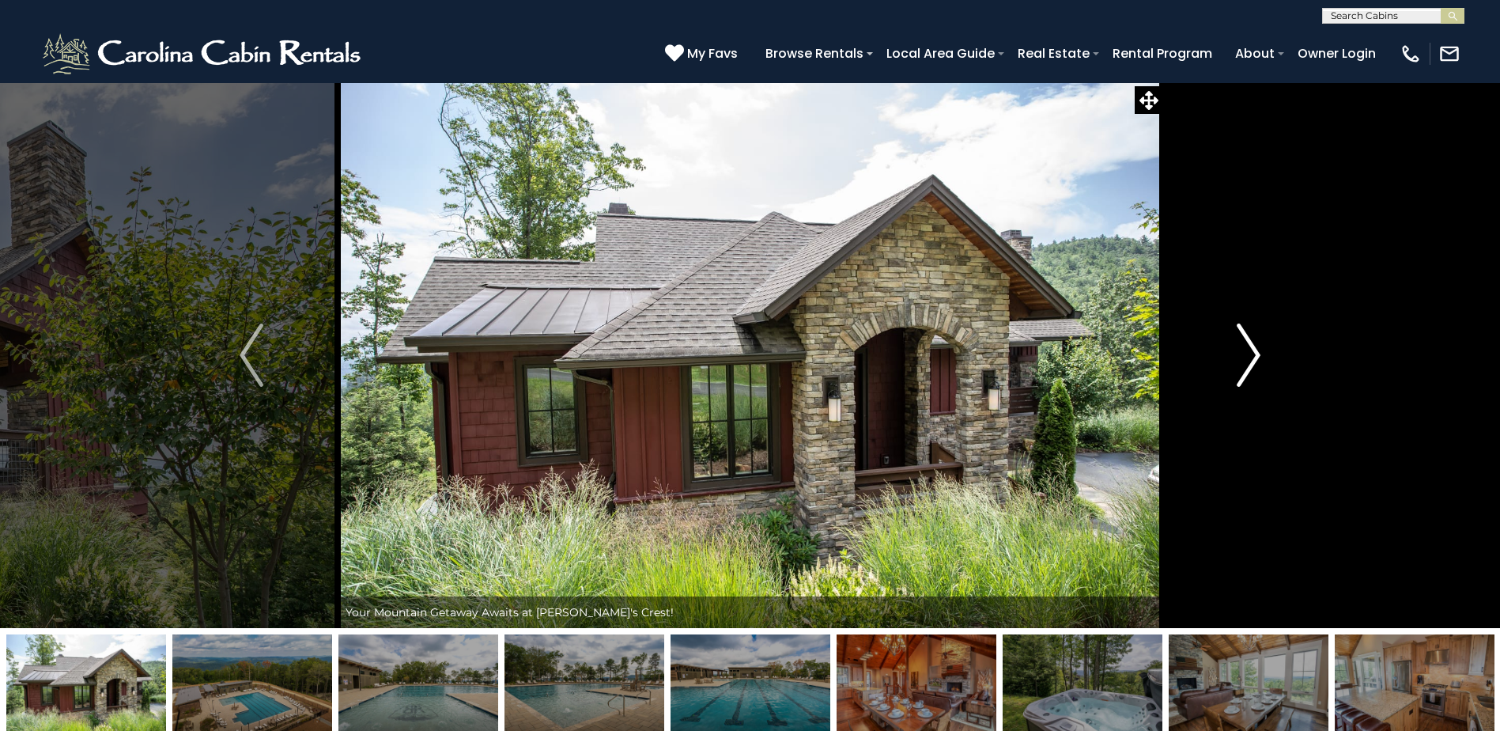
click at [1253, 361] on img "Next" at bounding box center [1249, 354] width 24 height 63
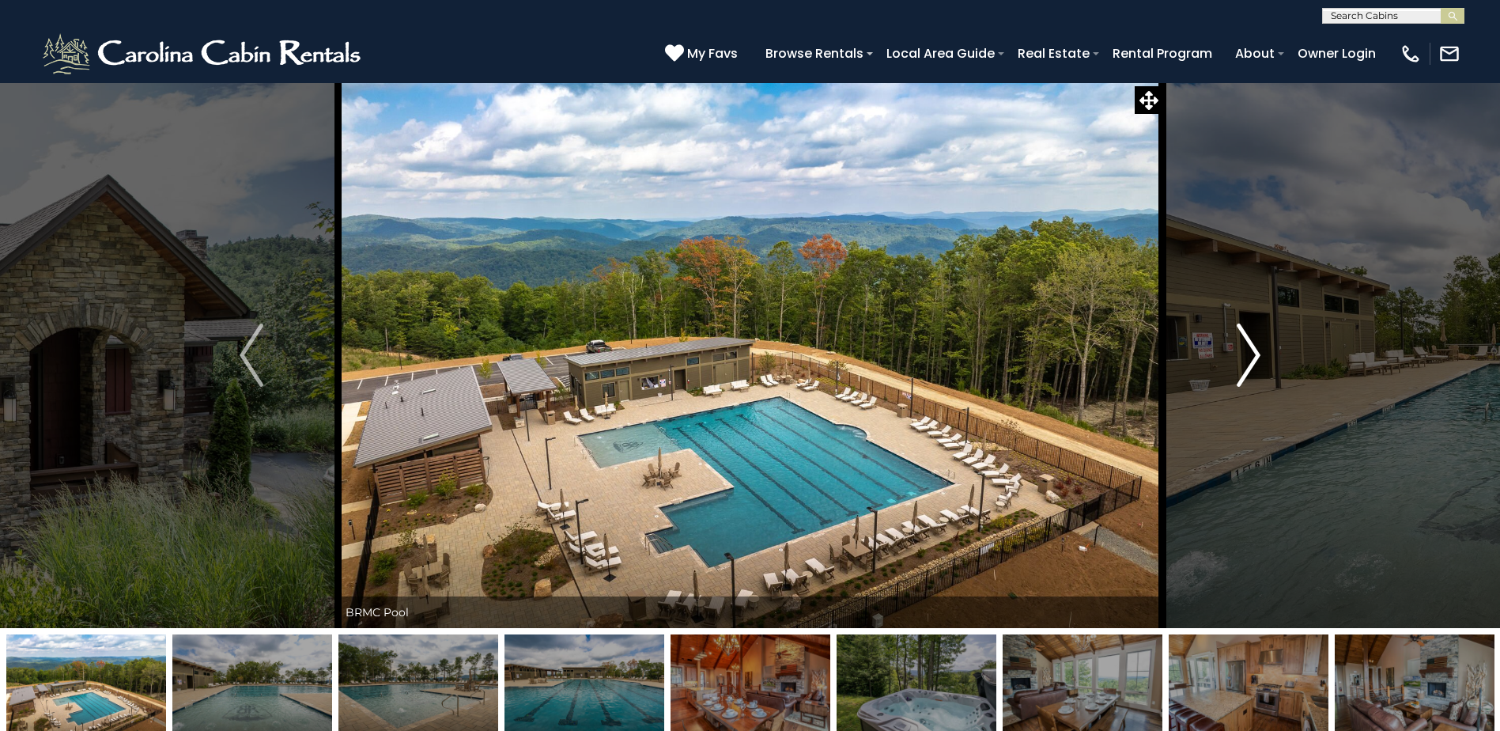
click at [1253, 361] on img "Next" at bounding box center [1249, 354] width 24 height 63
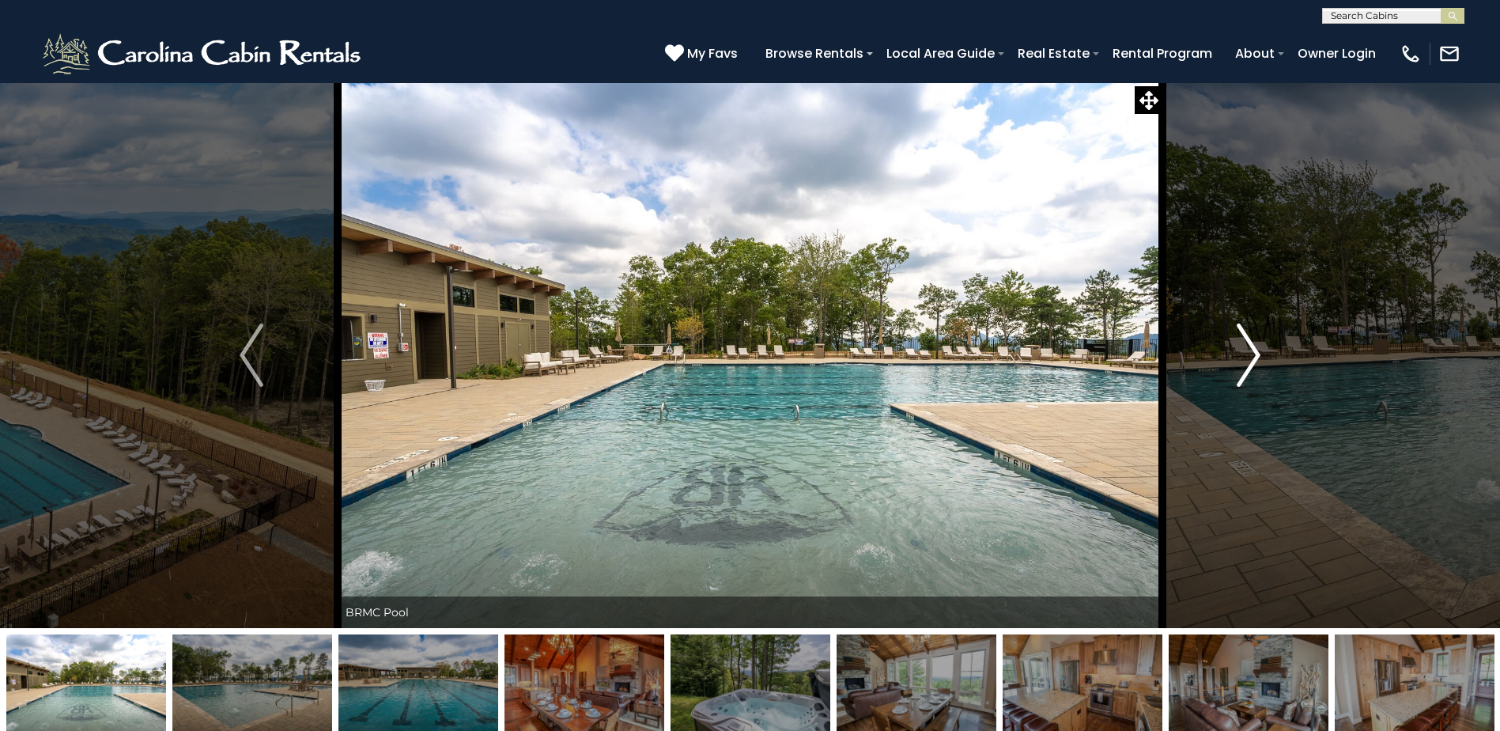
click at [1253, 361] on img "Next" at bounding box center [1249, 354] width 24 height 63
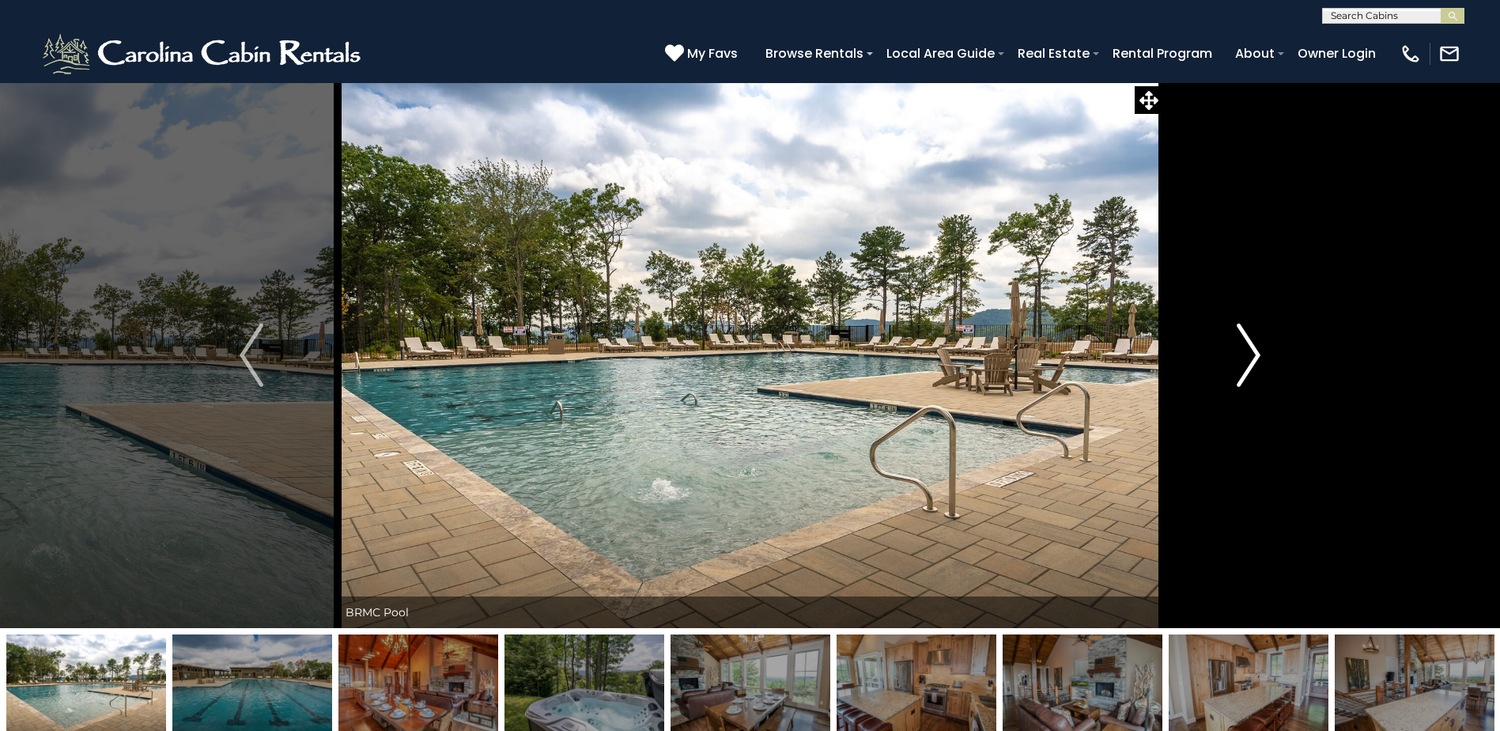
click at [1253, 361] on img "Next" at bounding box center [1249, 354] width 24 height 63
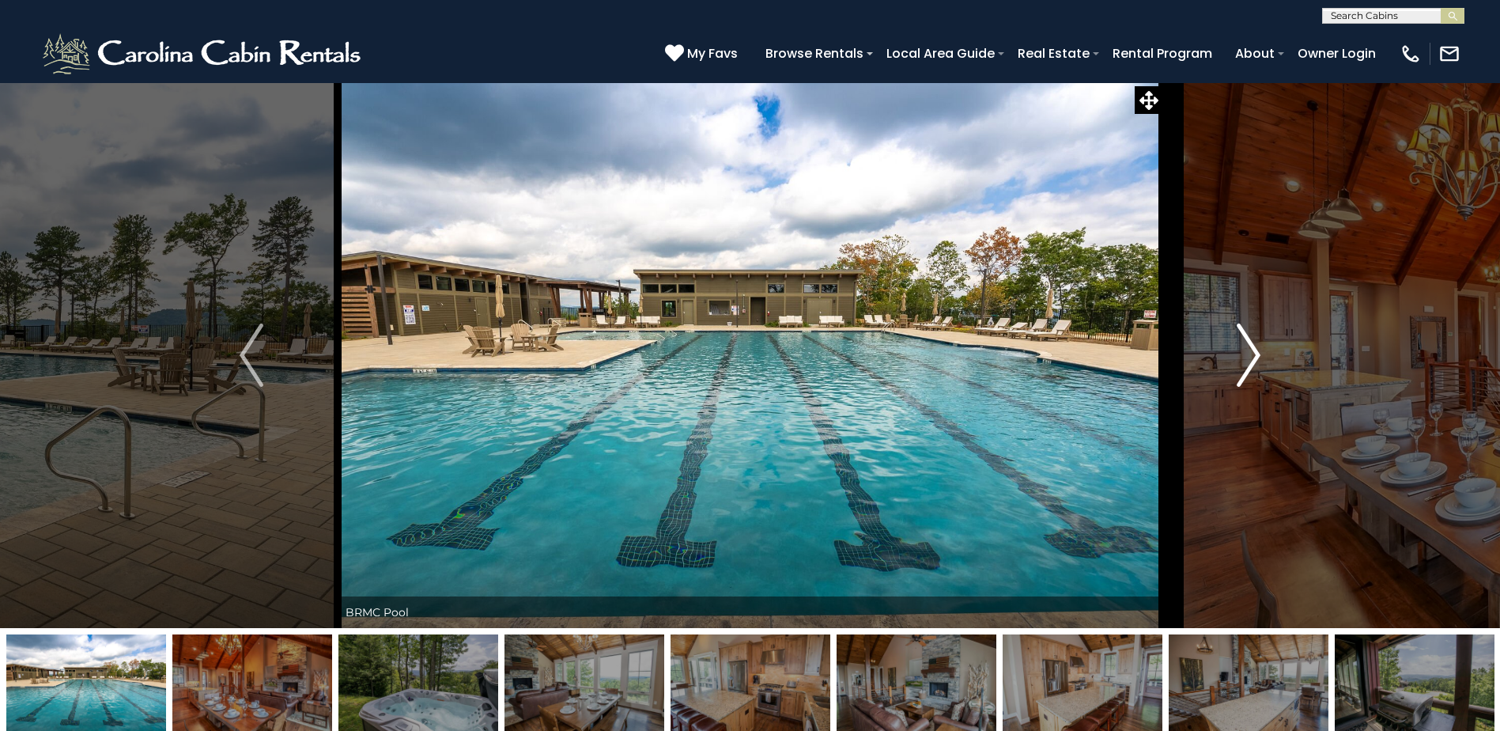
click at [1253, 361] on img "Next" at bounding box center [1249, 354] width 24 height 63
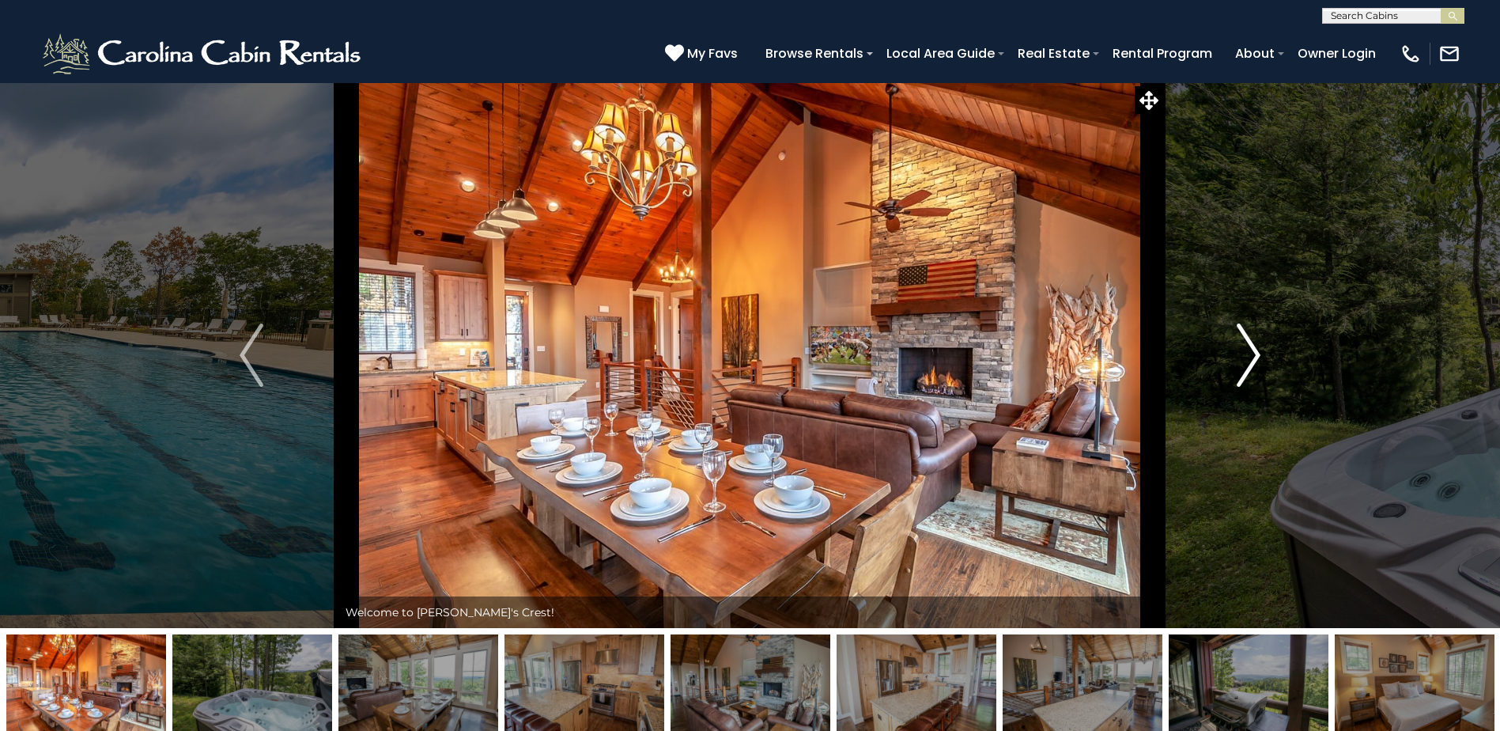
click at [1253, 361] on img "Next" at bounding box center [1249, 354] width 24 height 63
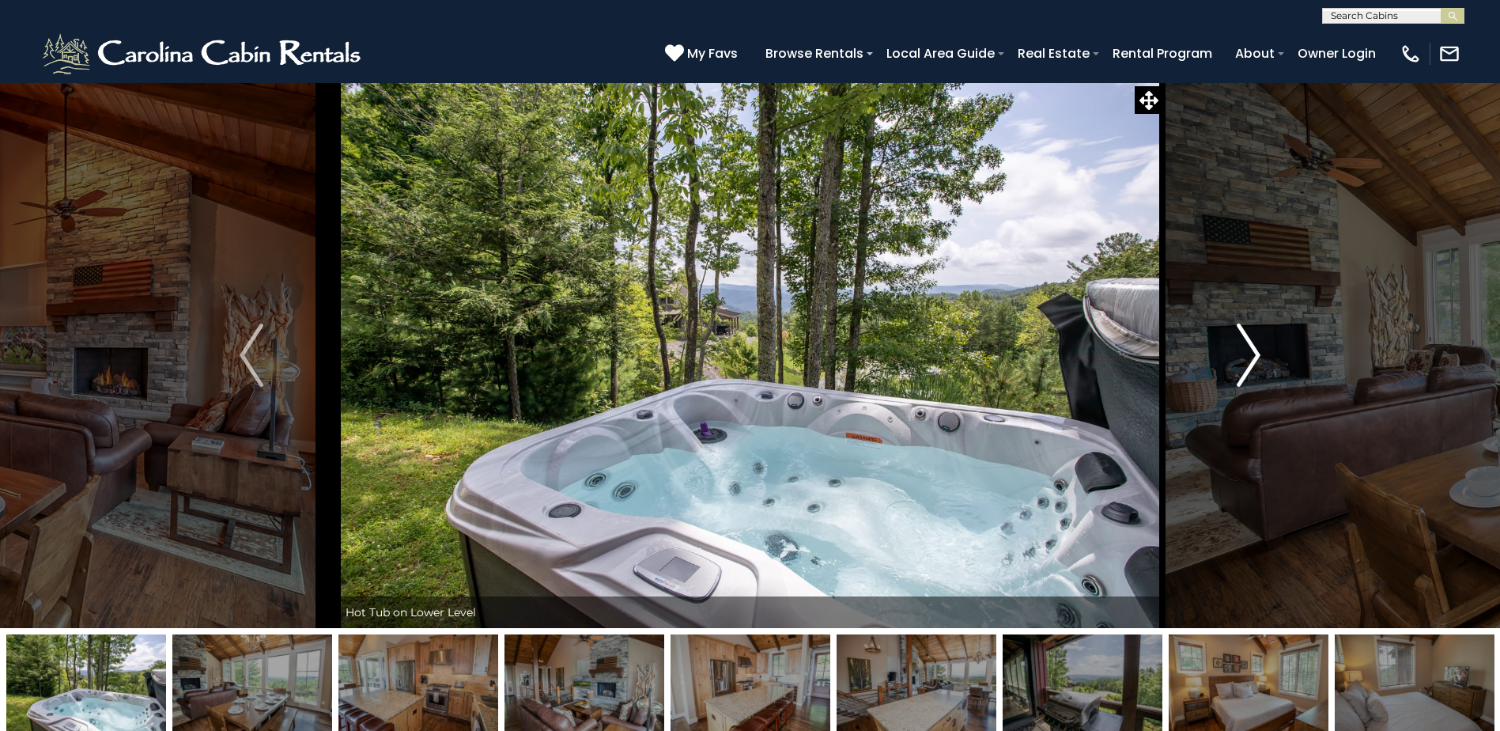
click at [1253, 361] on img "Next" at bounding box center [1249, 354] width 24 height 63
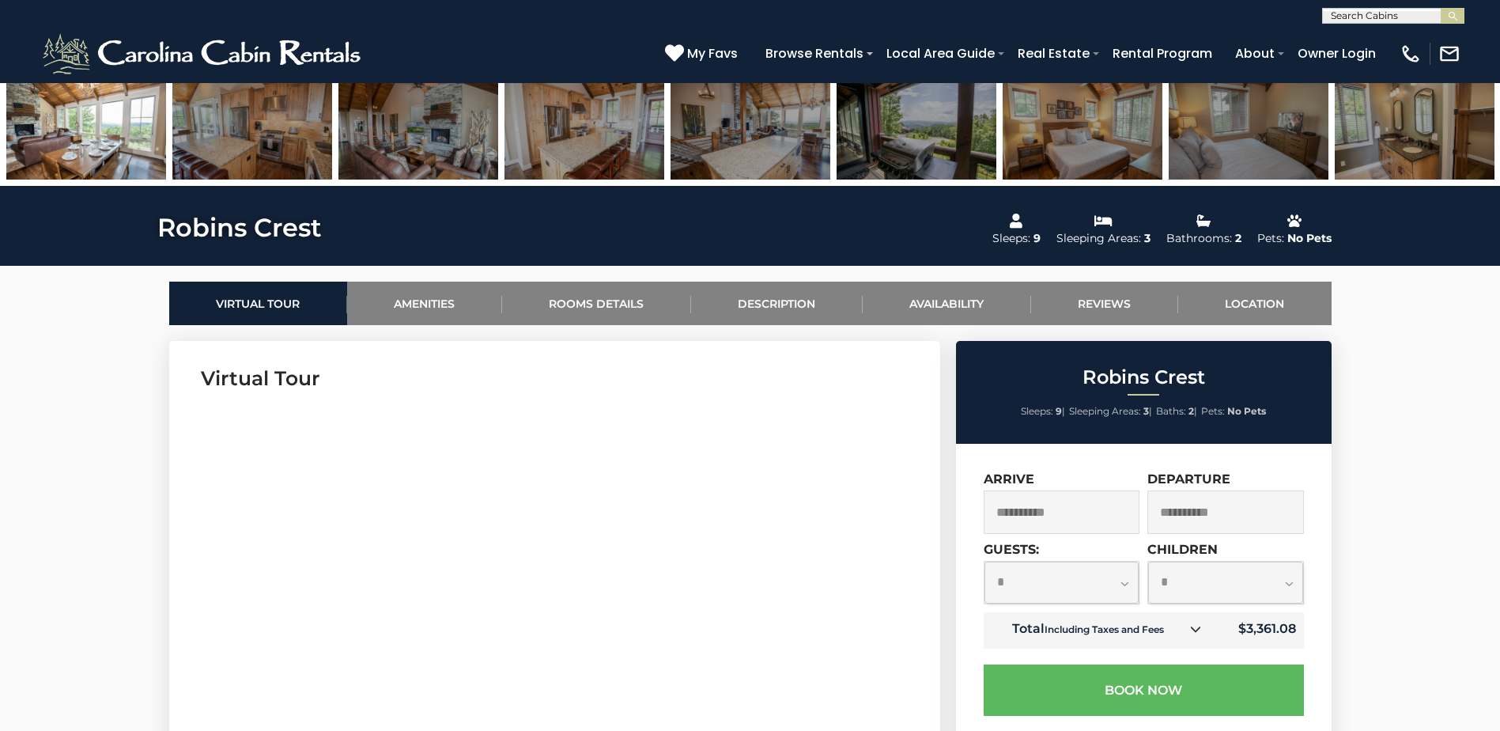
scroll to position [712, 0]
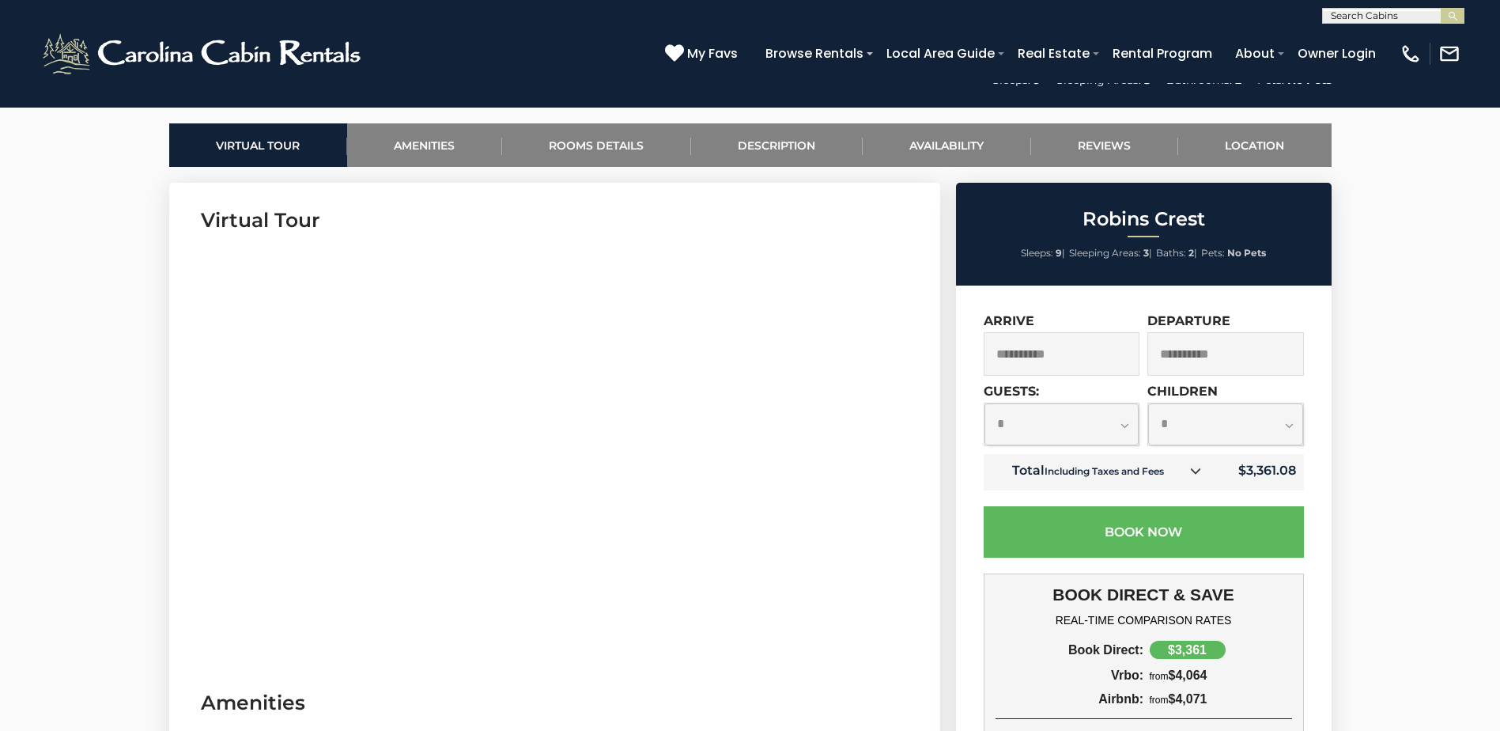
click at [1121, 426] on select "**********" at bounding box center [1062, 424] width 155 height 42
select select "*"
click at [985, 403] on select "**********" at bounding box center [1062, 424] width 155 height 42
click at [1201, 432] on select "**********" at bounding box center [1225, 424] width 155 height 42
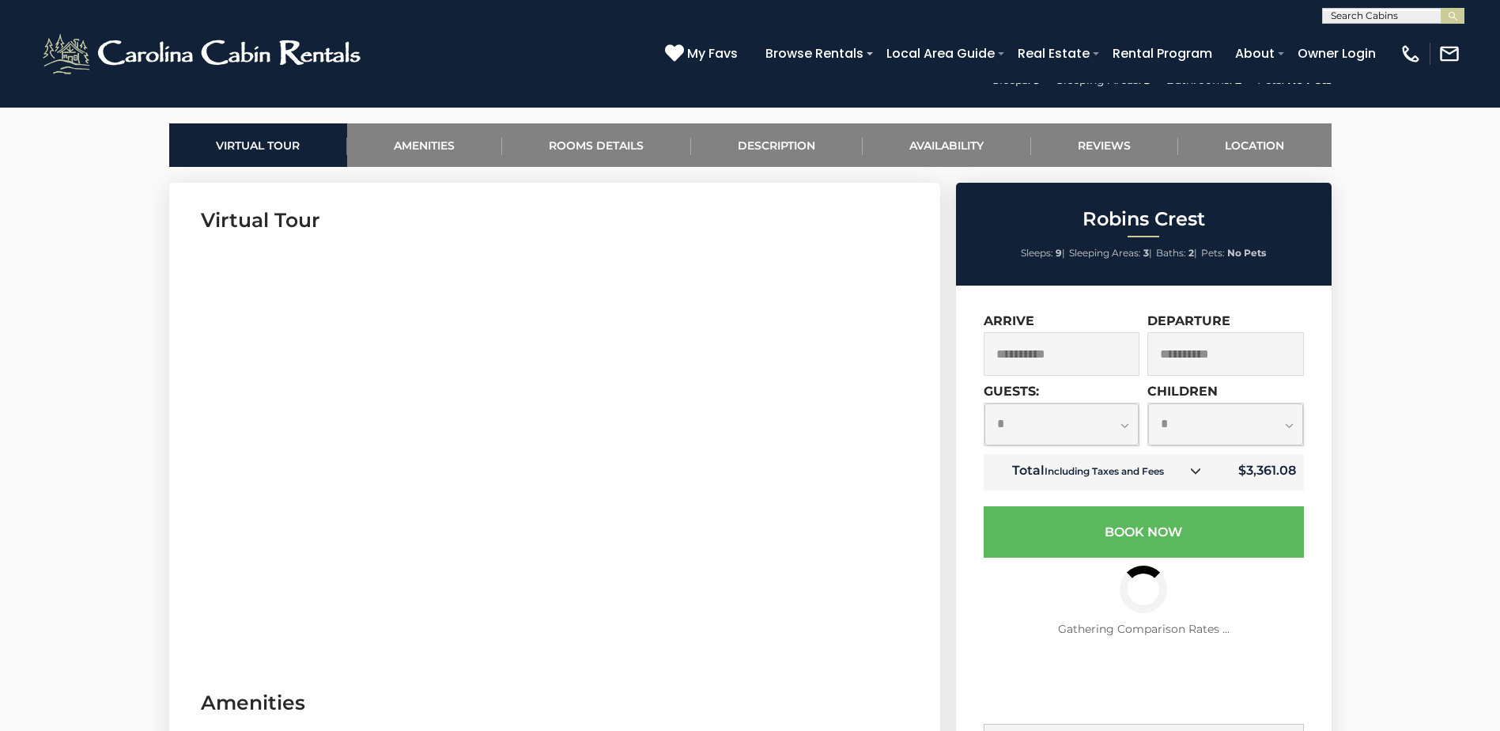
select select "*"
click at [1148, 445] on select "**********" at bounding box center [1225, 424] width 155 height 42
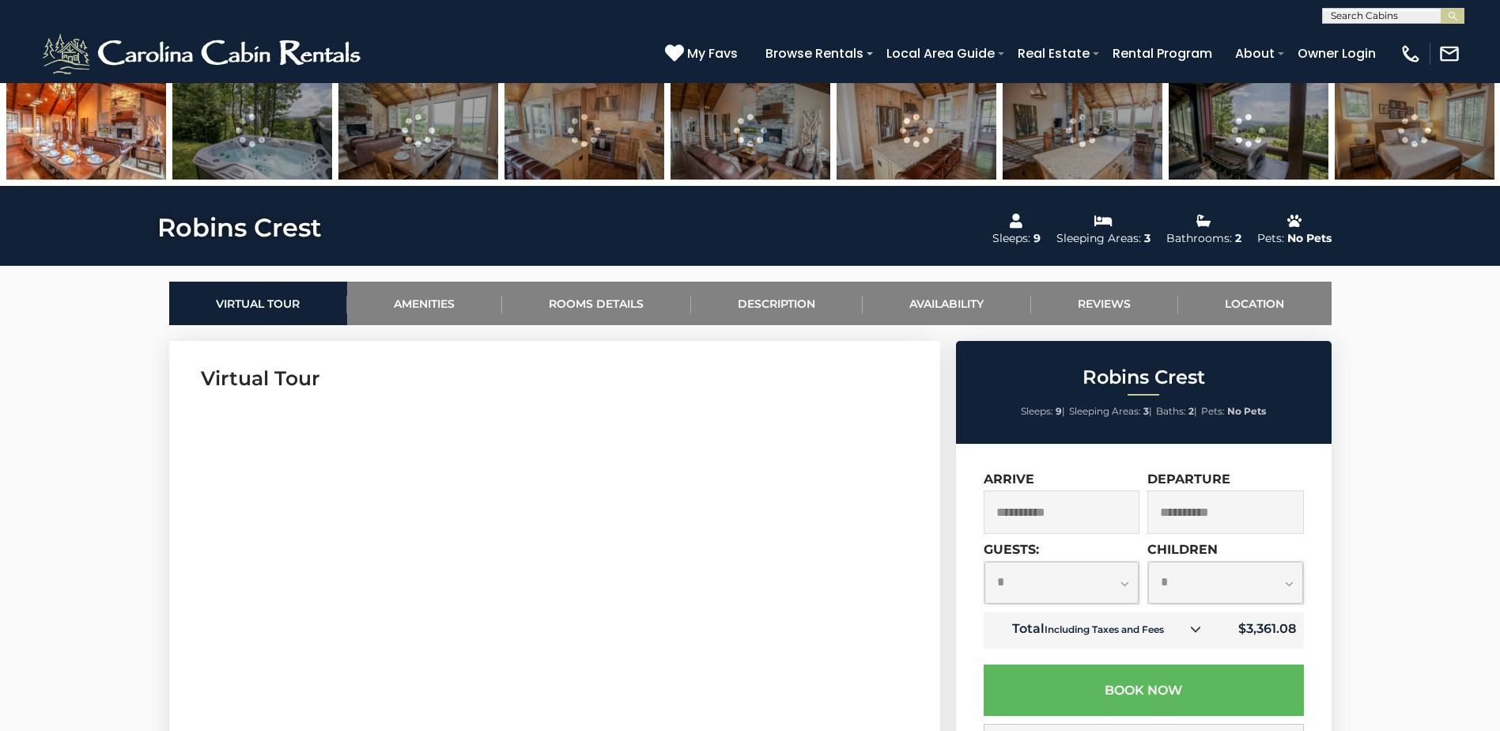
scroll to position [633, 0]
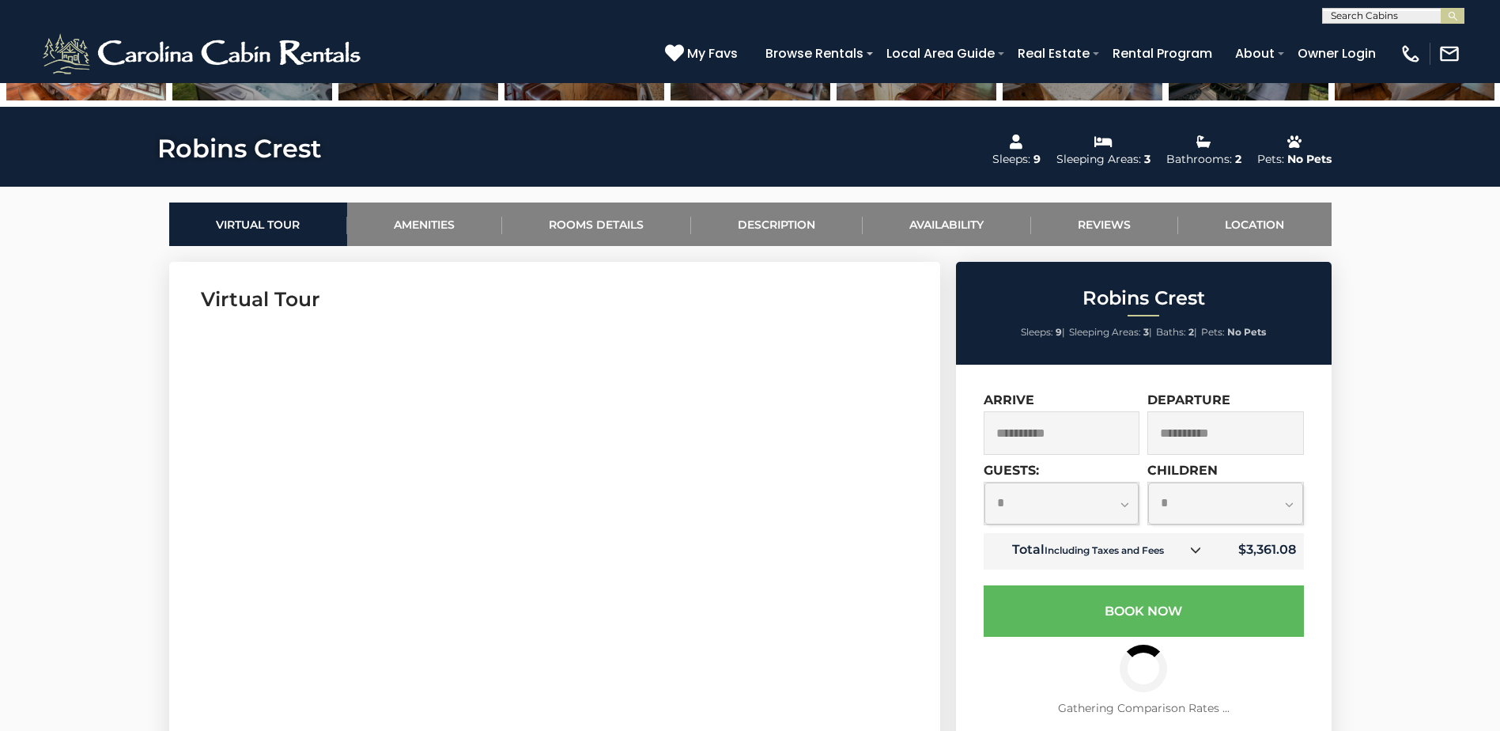
click at [1210, 507] on select "**********" at bounding box center [1225, 503] width 155 height 42
click at [1090, 504] on select "**********" at bounding box center [1062, 503] width 155 height 42
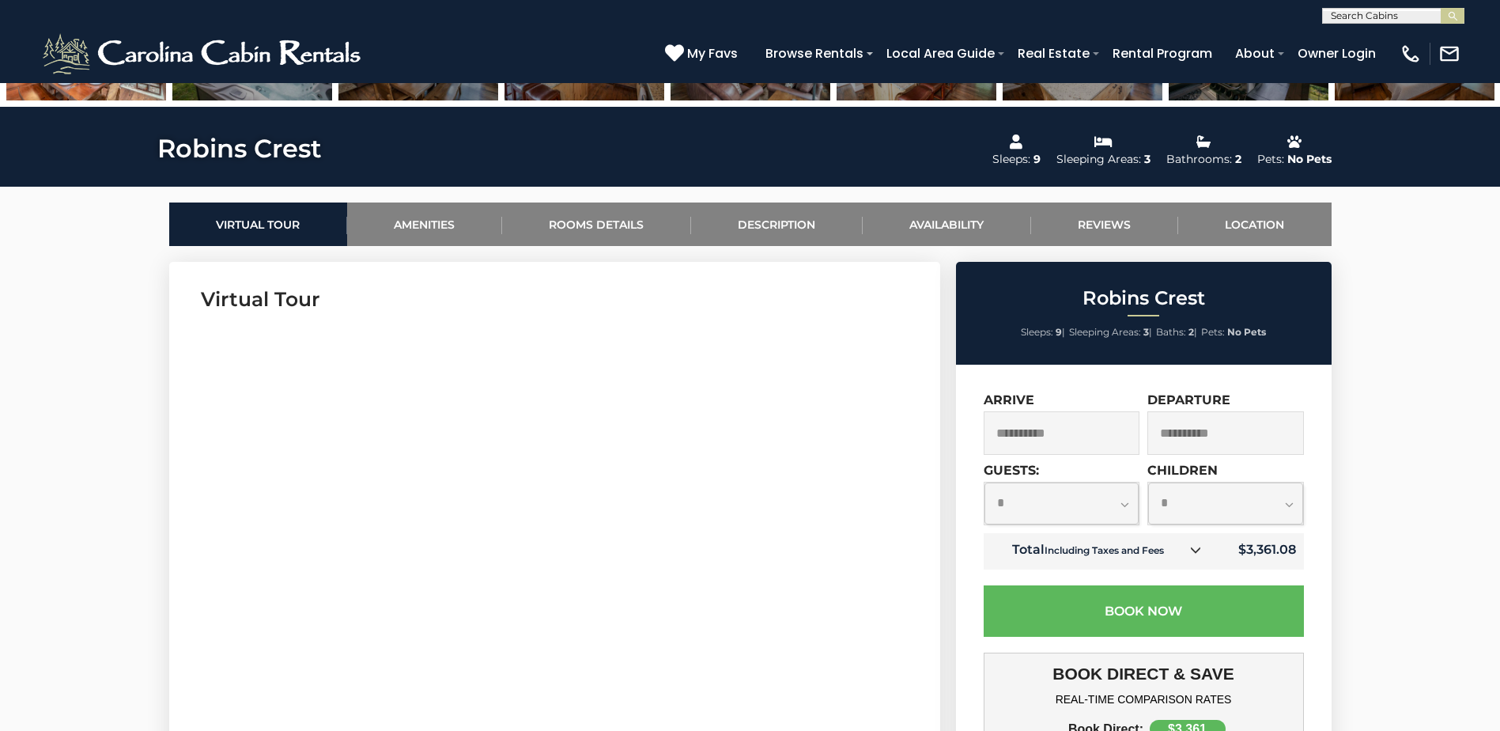
select select "*"
click at [985, 482] on select "**********" at bounding box center [1062, 503] width 155 height 42
click at [1199, 501] on select "**********" at bounding box center [1225, 503] width 155 height 42
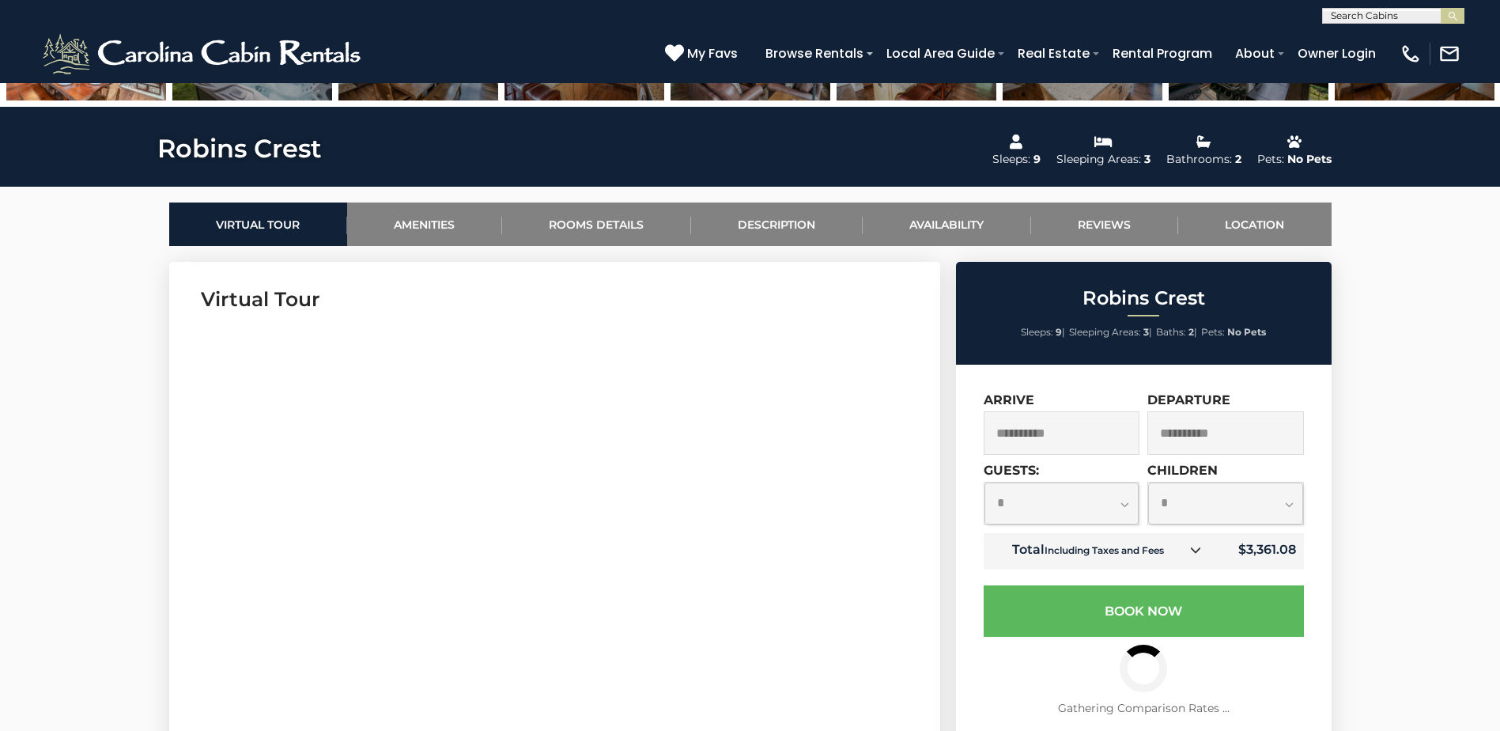
click at [1148, 524] on select "**********" at bounding box center [1225, 503] width 155 height 42
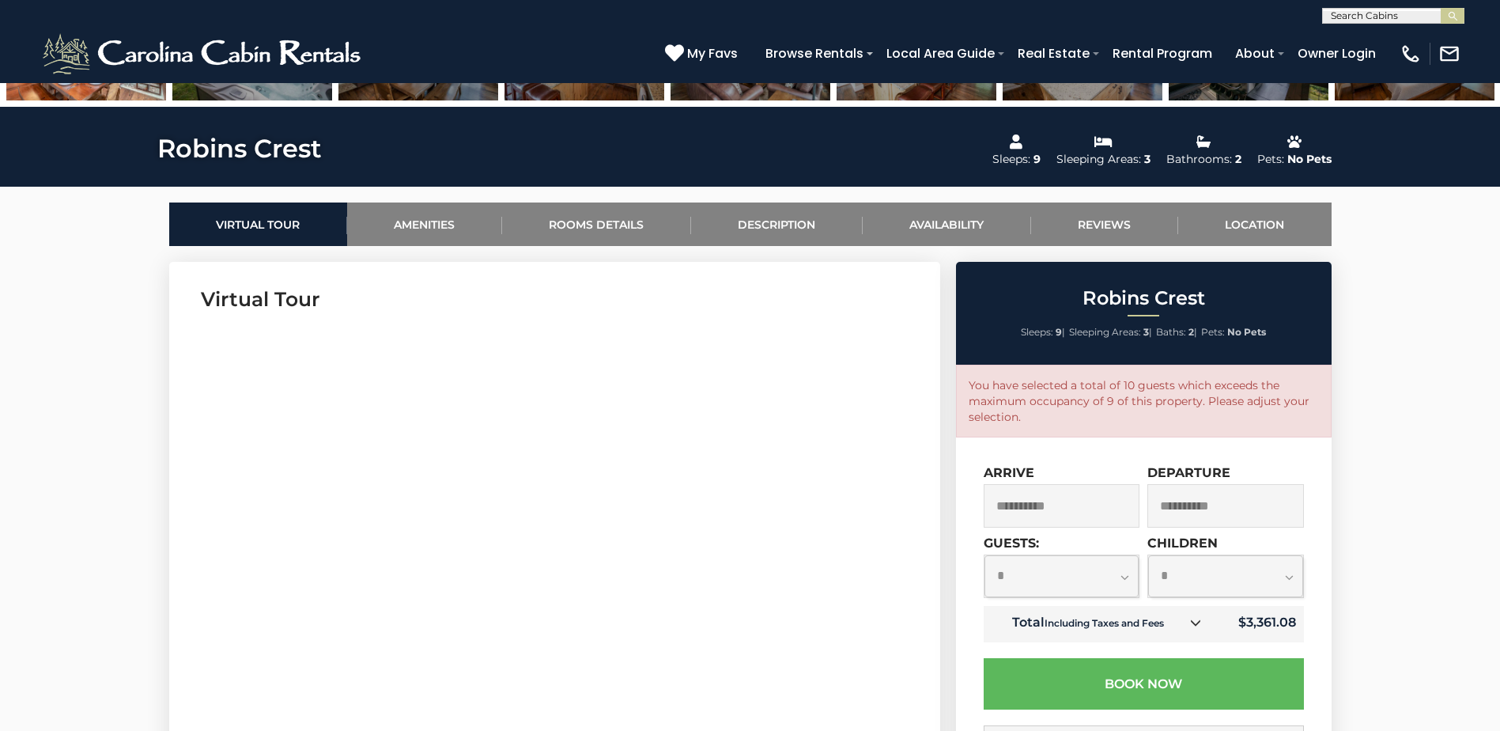
click at [1182, 586] on select "**********" at bounding box center [1225, 576] width 155 height 42
select select "*"
click at [1148, 555] on select "**********" at bounding box center [1225, 576] width 155 height 42
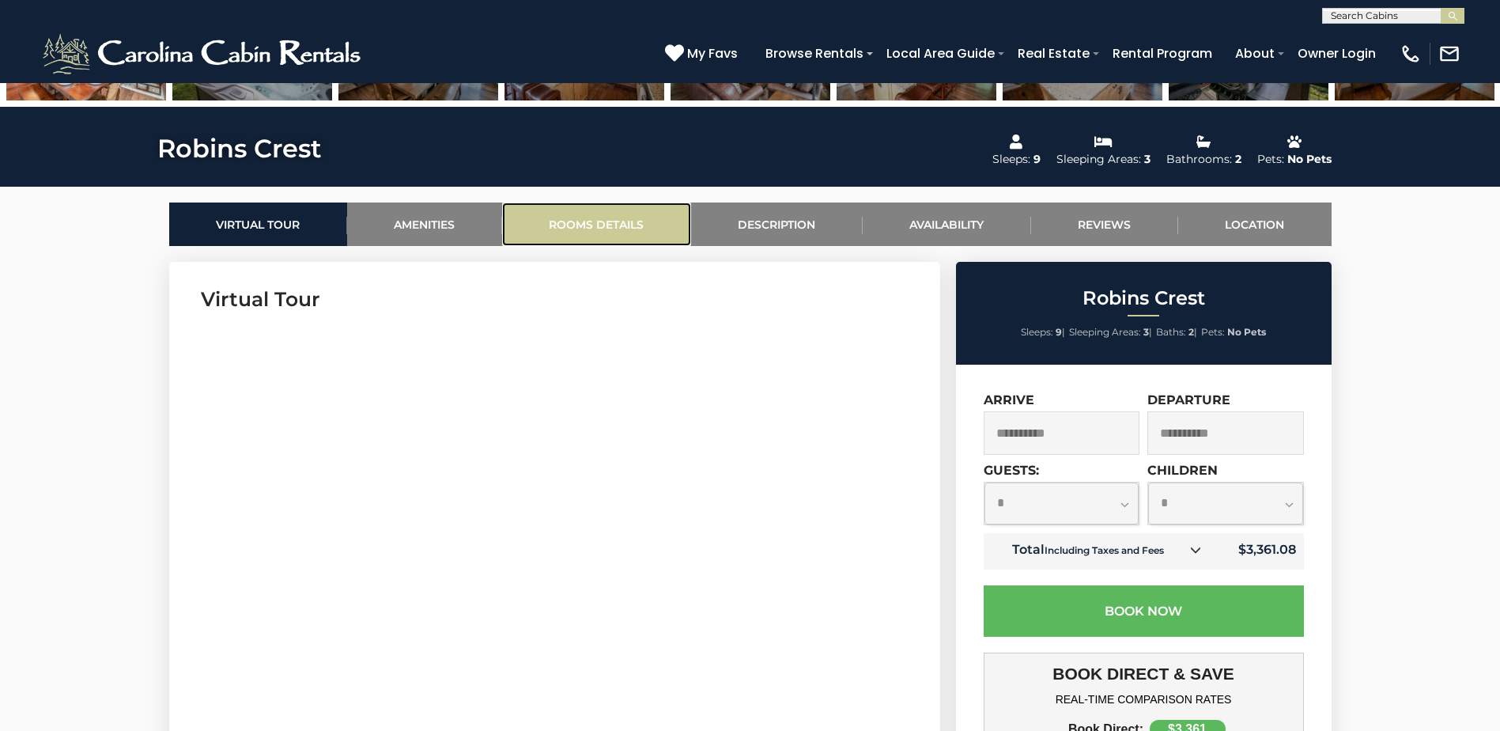
click at [617, 218] on link "Rooms Details" at bounding box center [596, 223] width 189 height 43
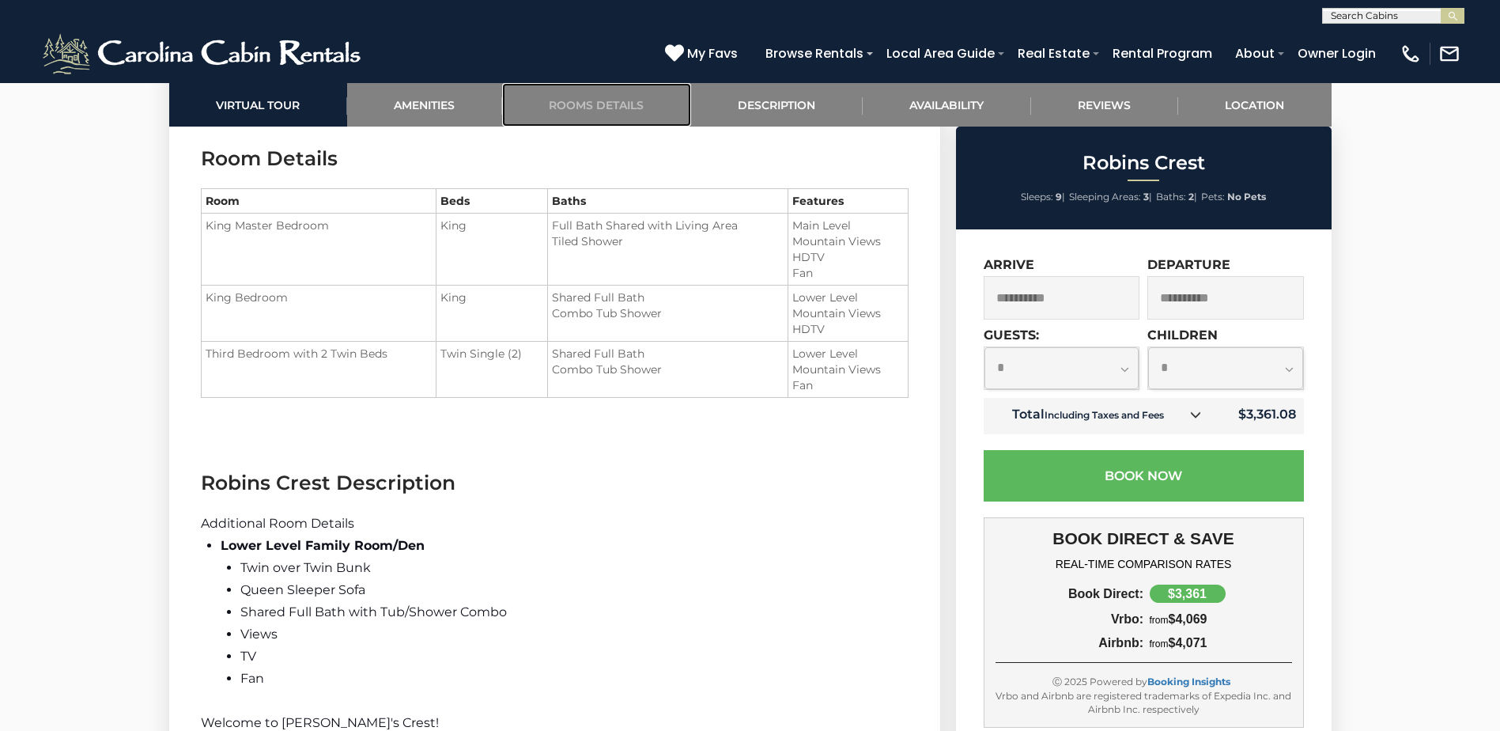
scroll to position [1961, 0]
click at [738, 51] on span "My Favs" at bounding box center [712, 53] width 51 height 20
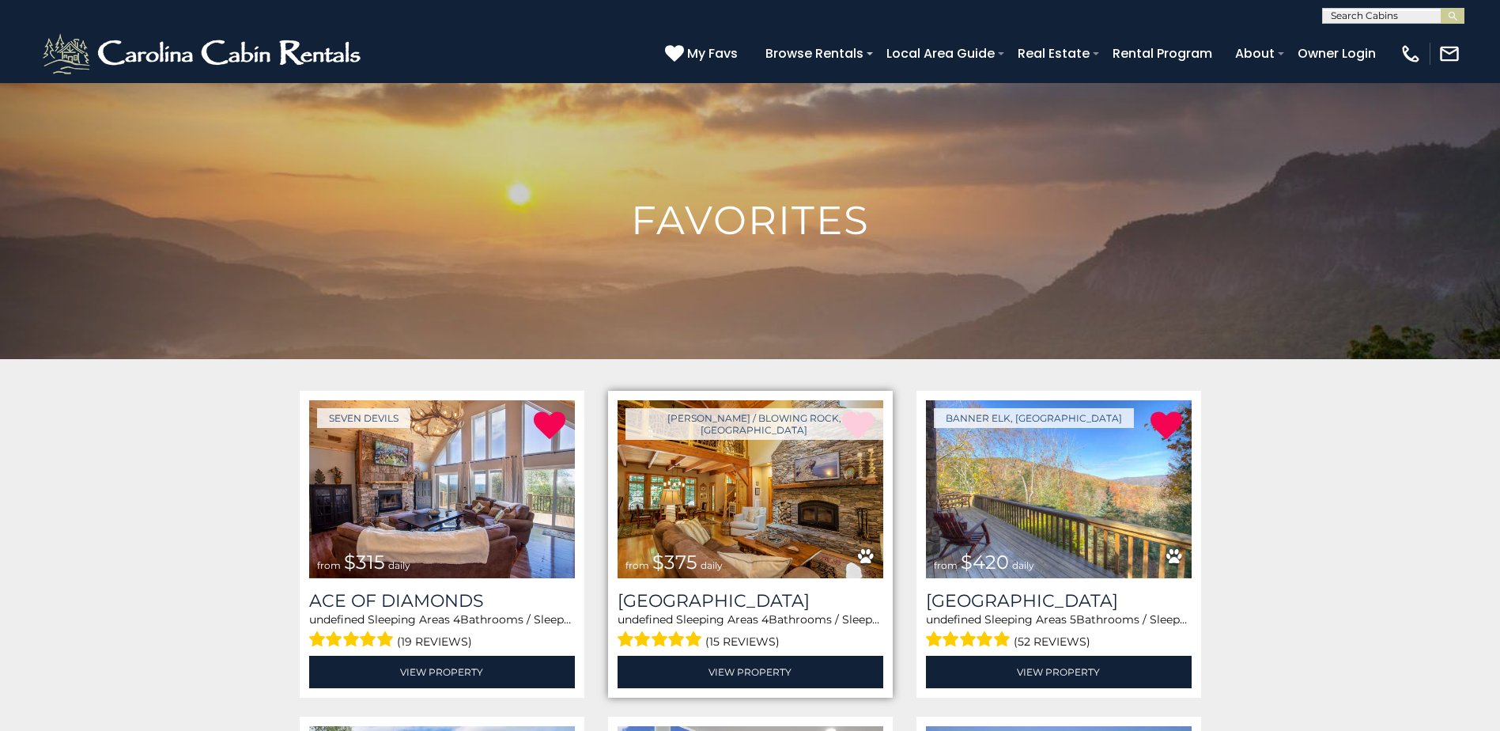
click at [719, 491] on img at bounding box center [751, 489] width 266 height 178
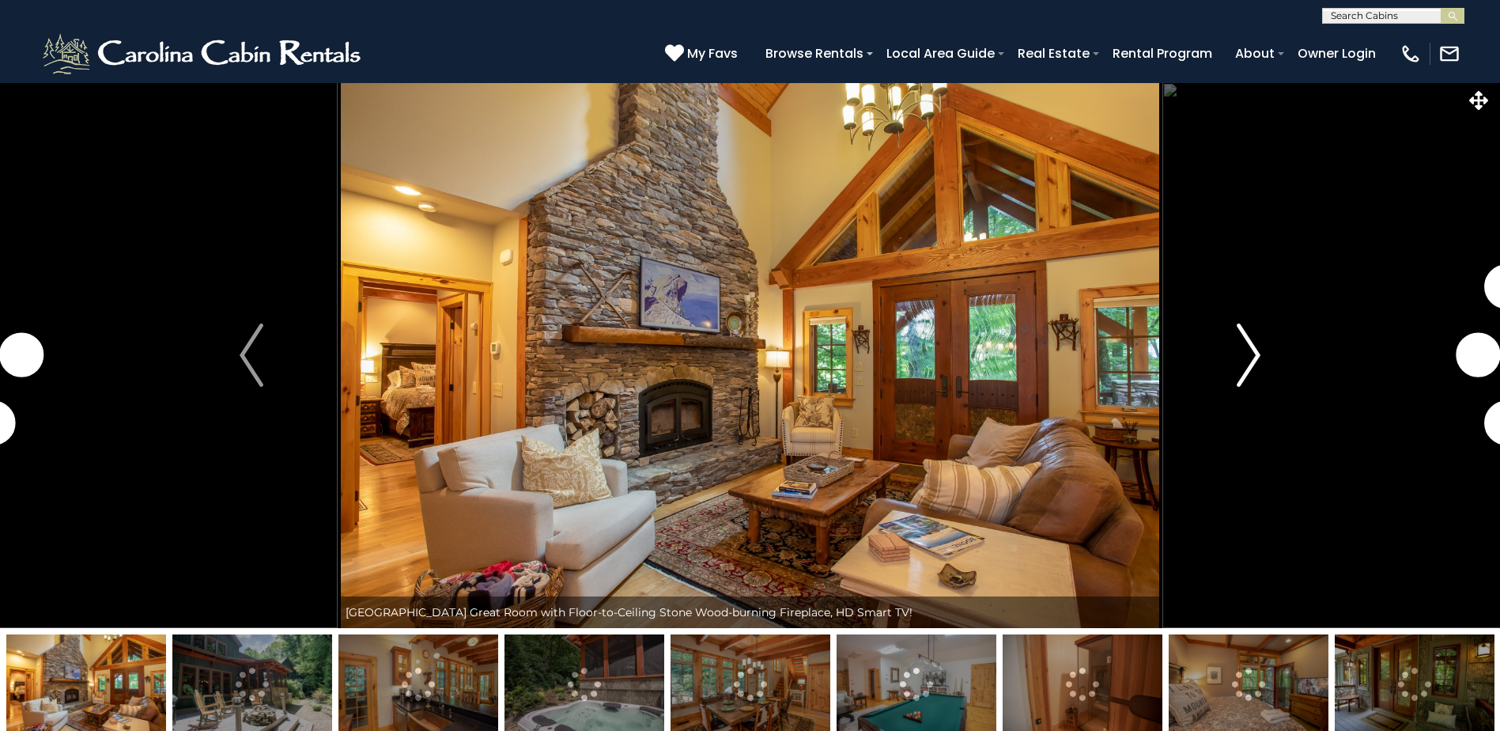
click at [1261, 361] on img "Next" at bounding box center [1249, 354] width 24 height 63
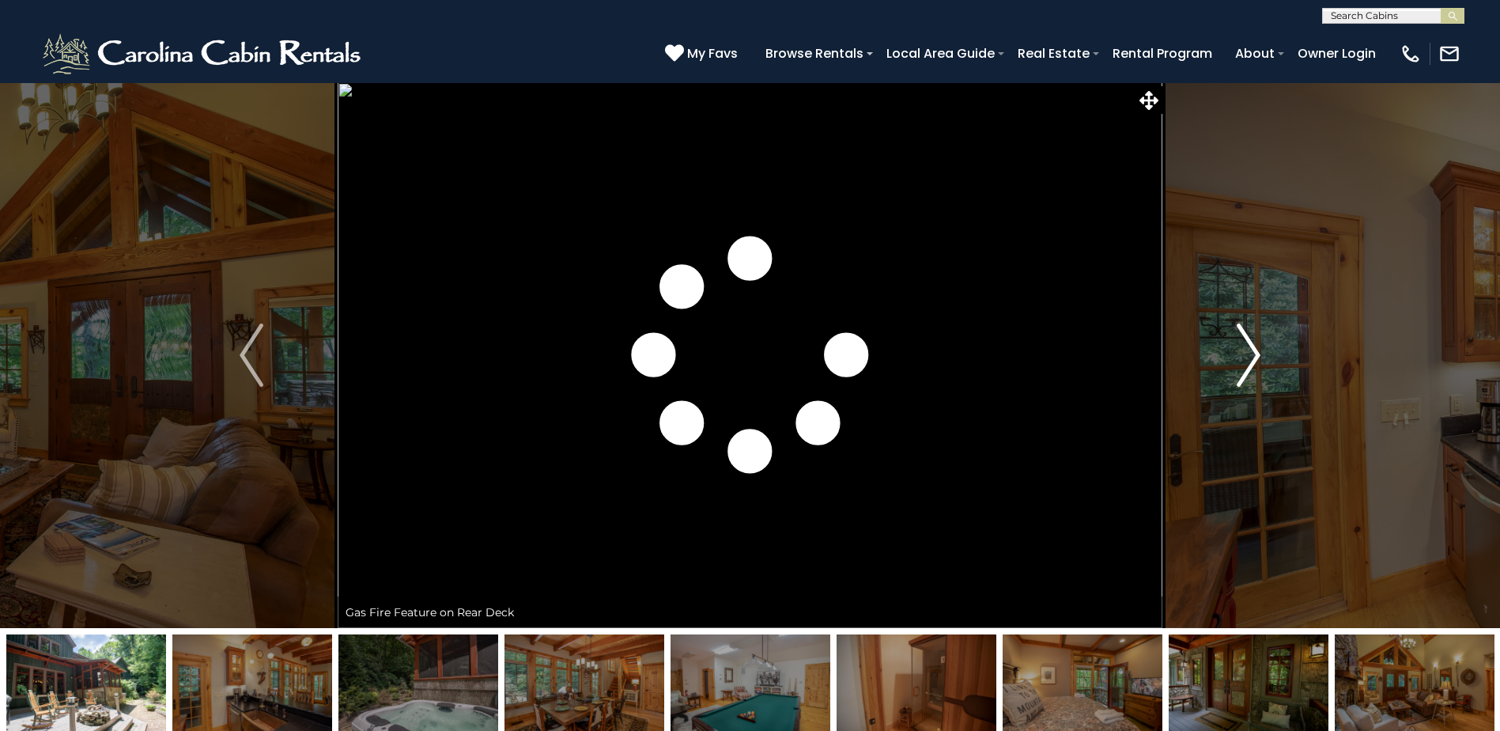
click at [1261, 361] on img "Next" at bounding box center [1249, 354] width 24 height 63
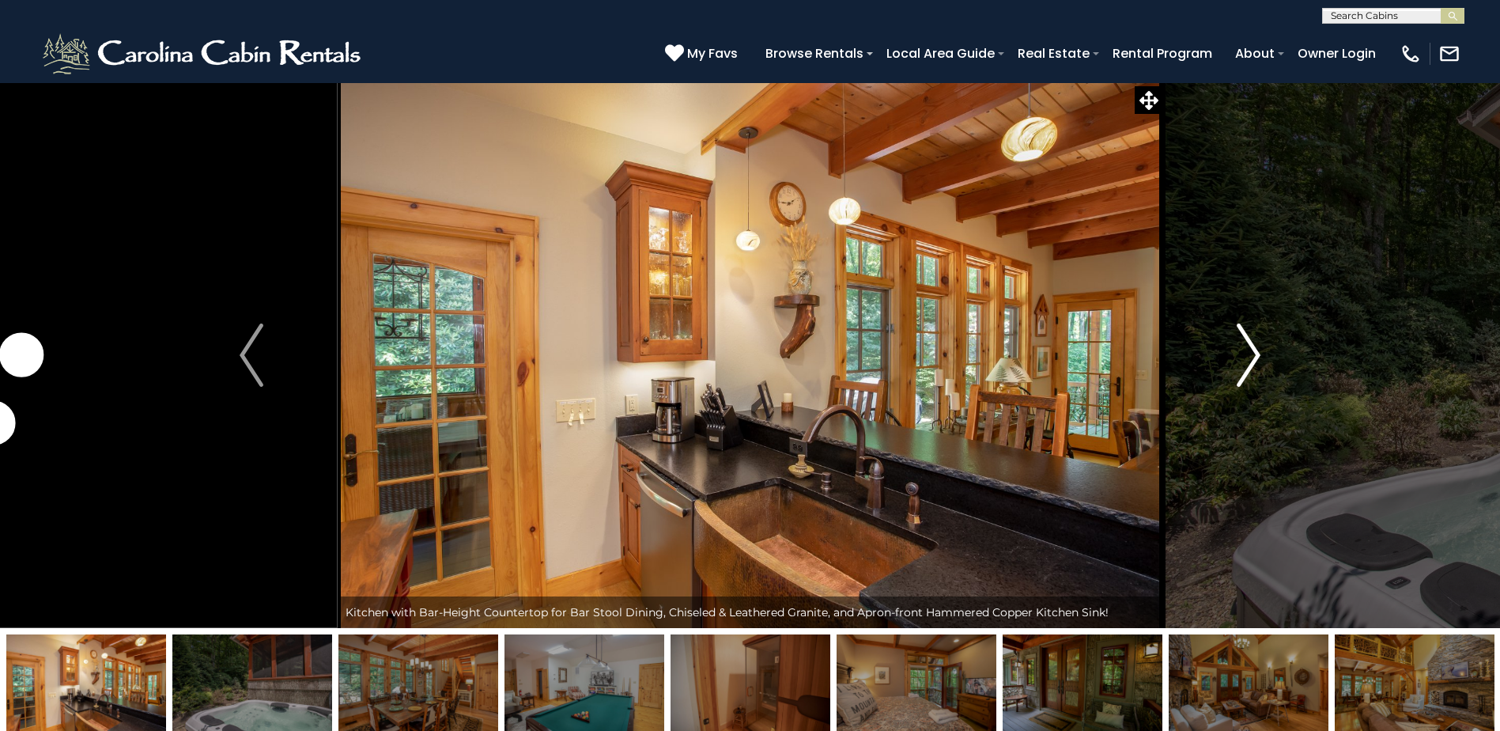
click at [1261, 361] on img "Next" at bounding box center [1249, 354] width 24 height 63
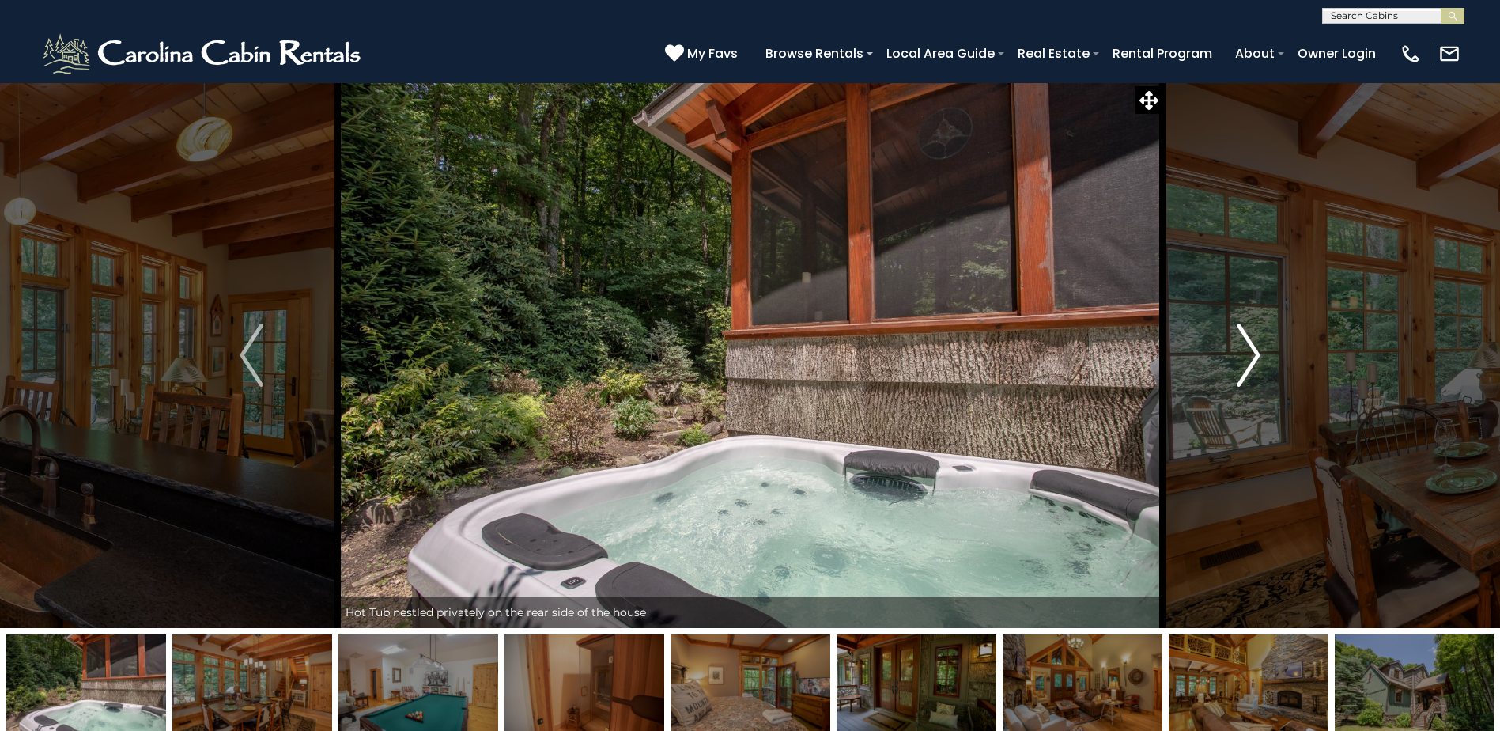
click at [1261, 361] on img "Next" at bounding box center [1249, 354] width 24 height 63
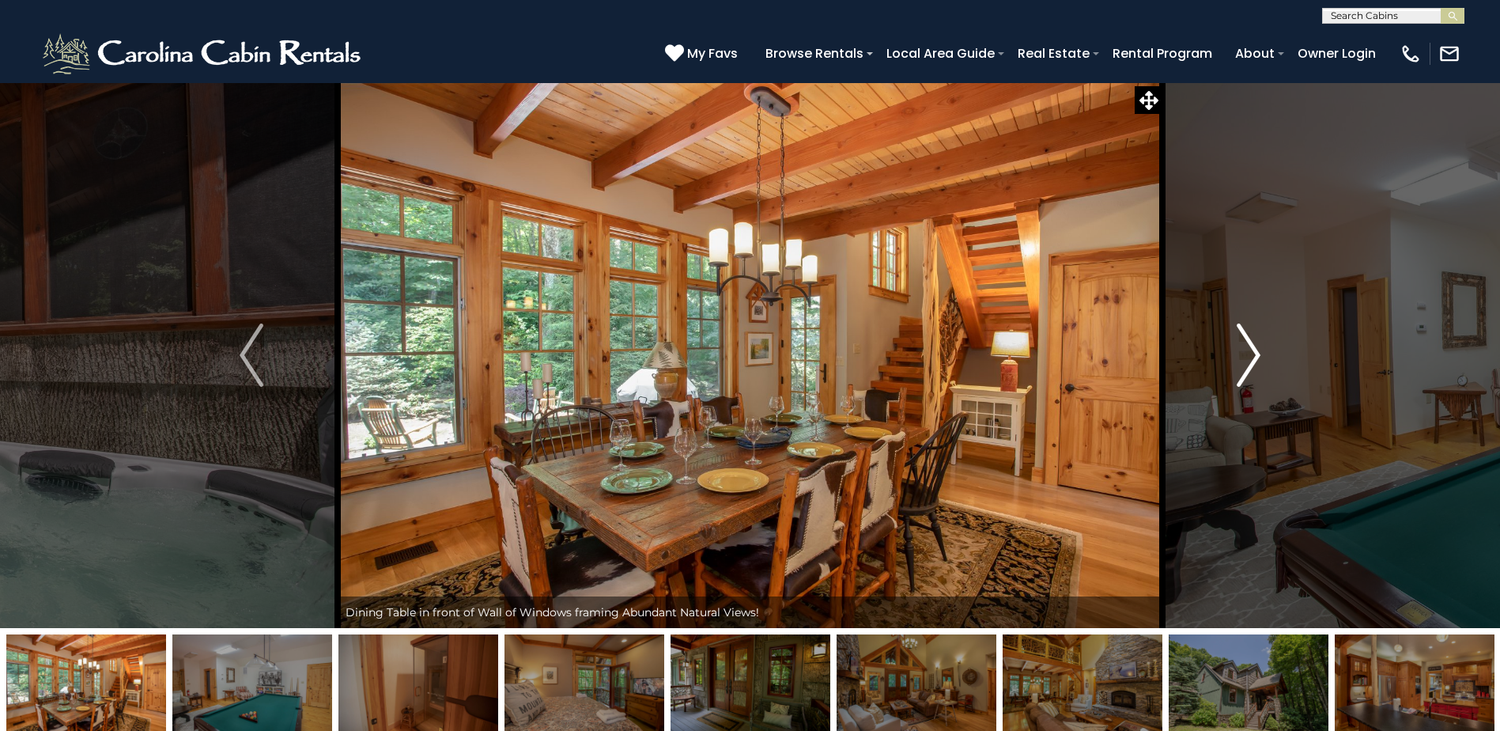
click at [1261, 361] on img "Next" at bounding box center [1249, 354] width 24 height 63
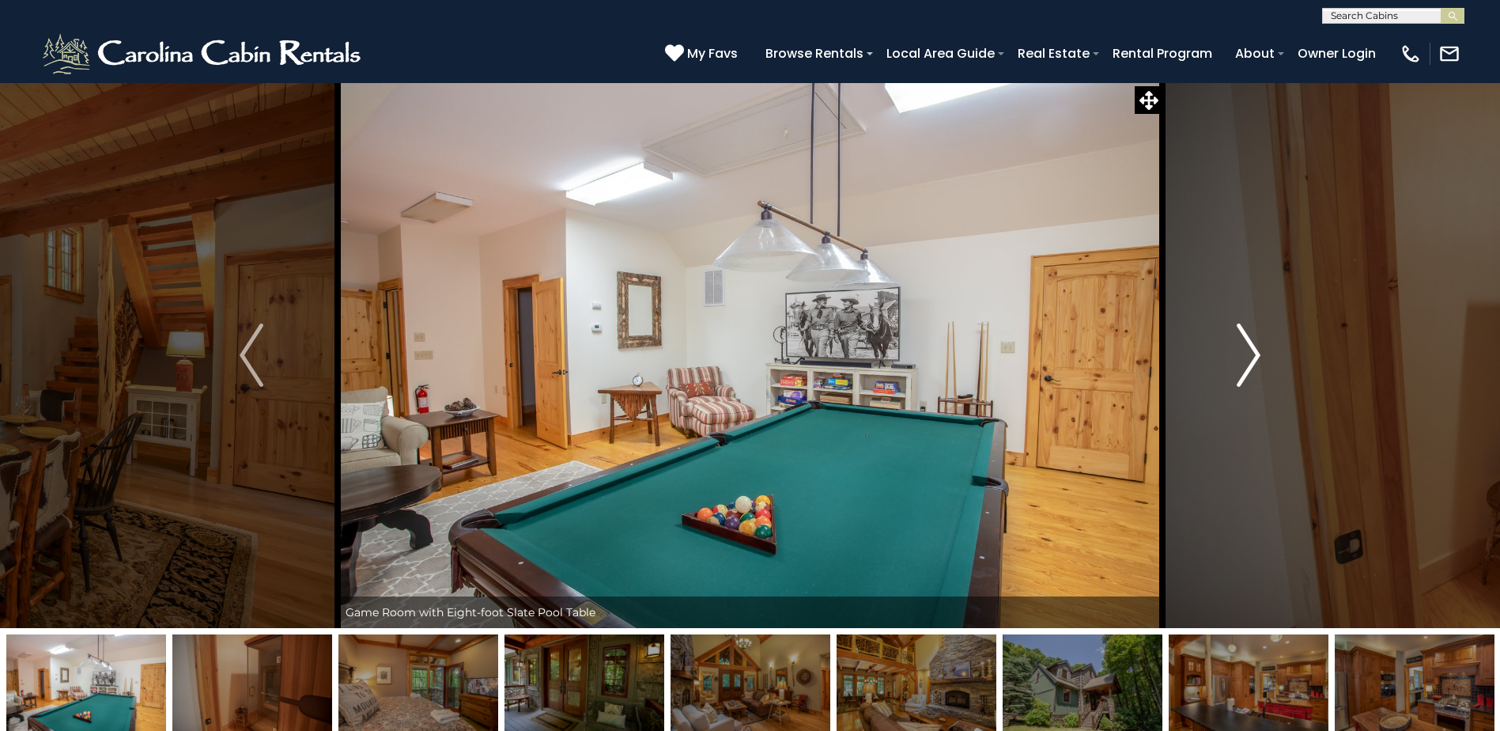
click at [1261, 361] on img "Next" at bounding box center [1249, 354] width 24 height 63
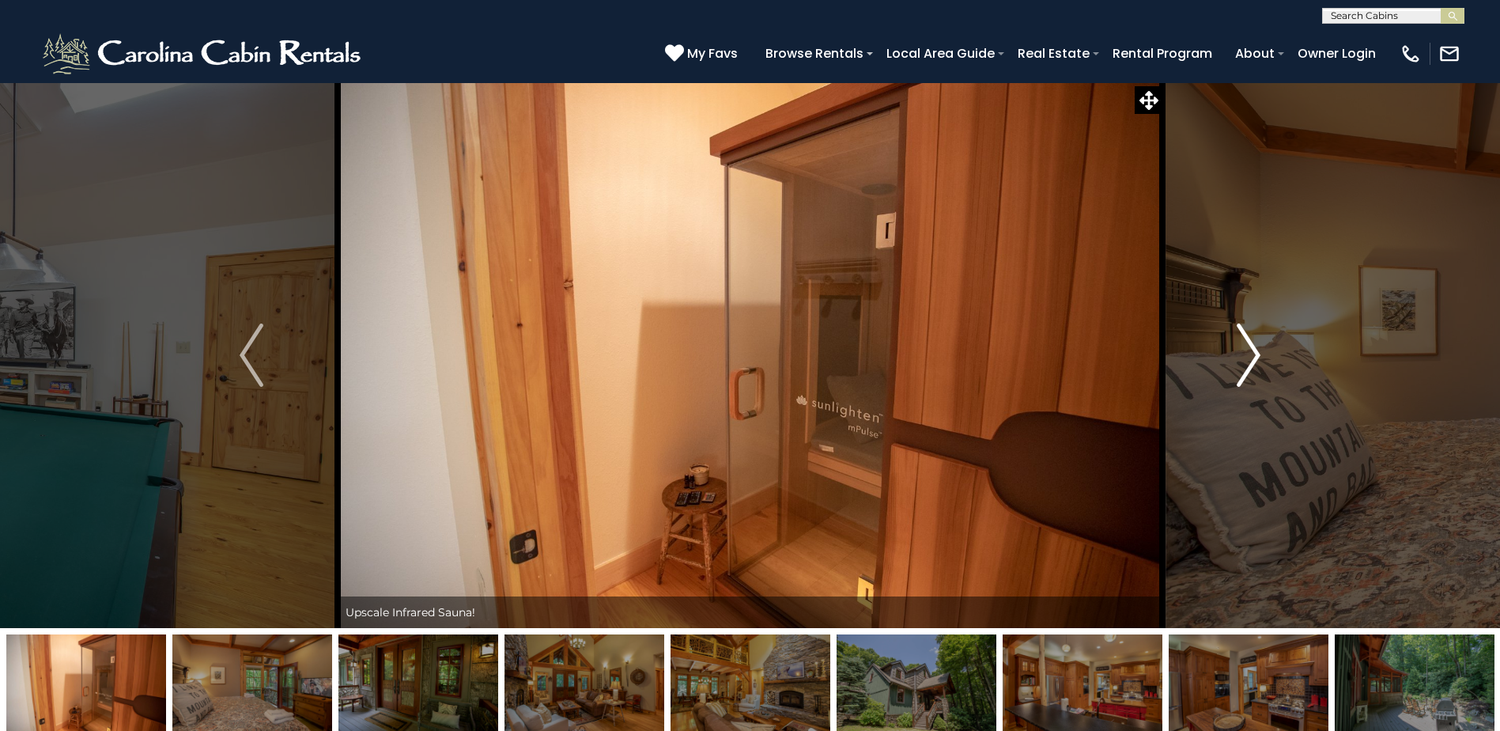
click at [1261, 361] on img "Next" at bounding box center [1249, 354] width 24 height 63
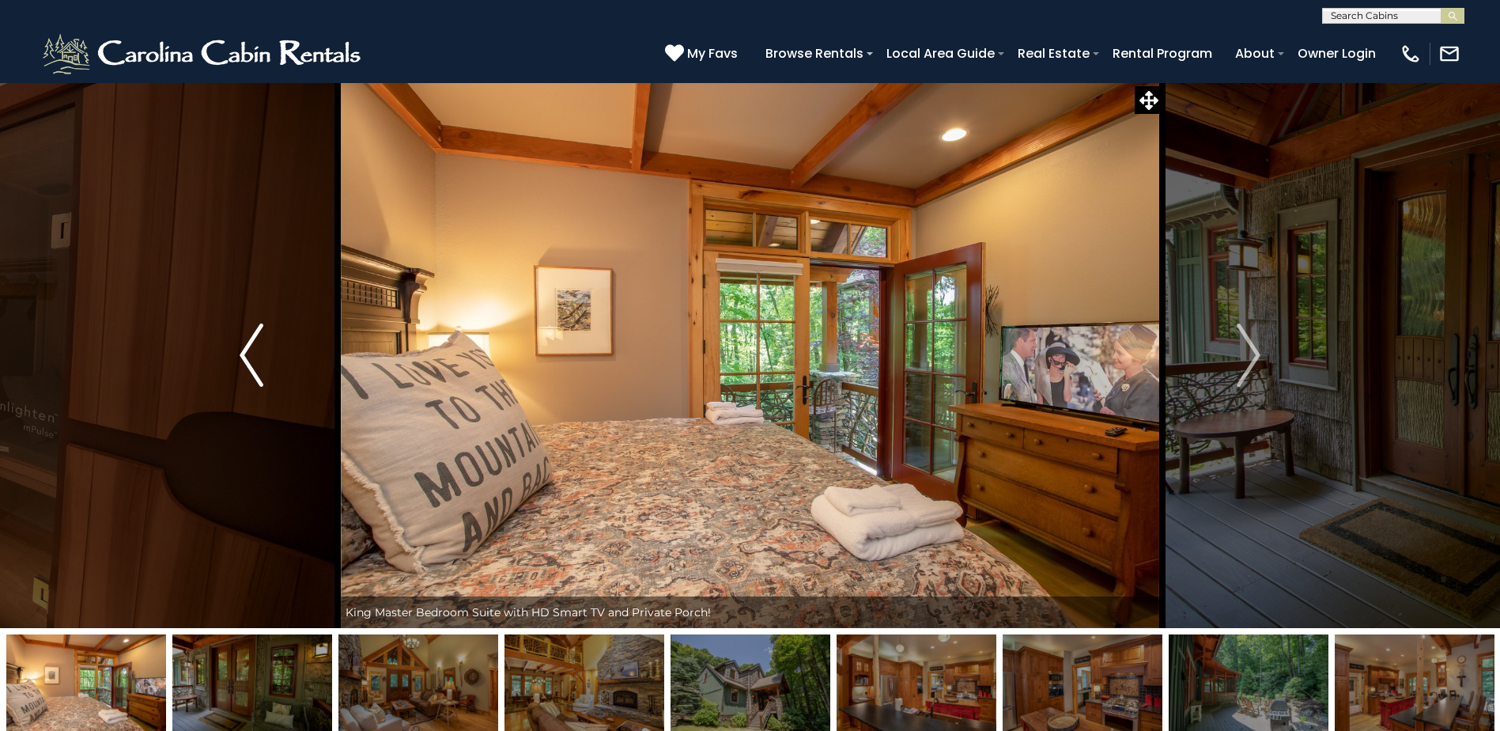
click at [263, 376] on button "Previous" at bounding box center [251, 355] width 172 height 546
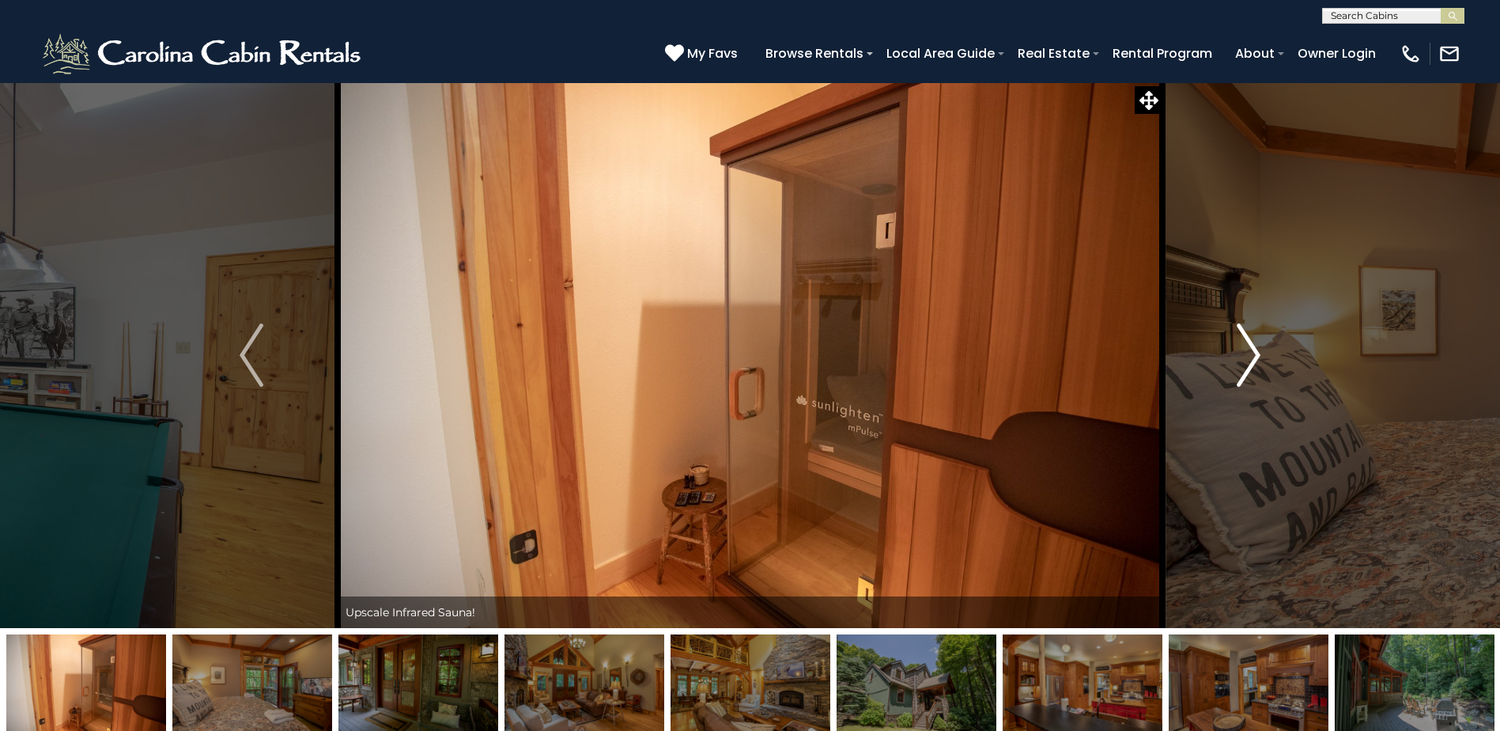
click at [1257, 365] on img "Next" at bounding box center [1249, 354] width 24 height 63
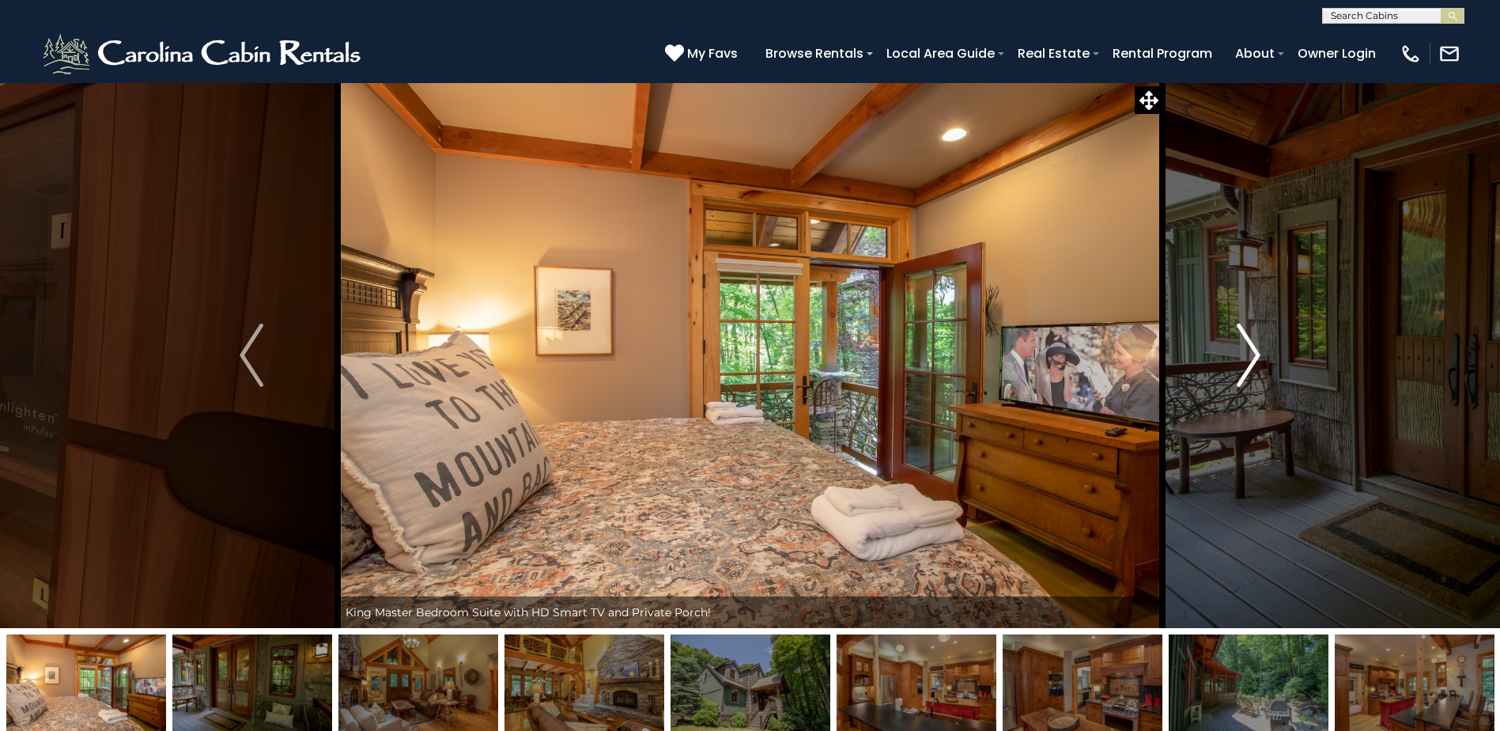
click at [1257, 365] on img "Next" at bounding box center [1249, 354] width 24 height 63
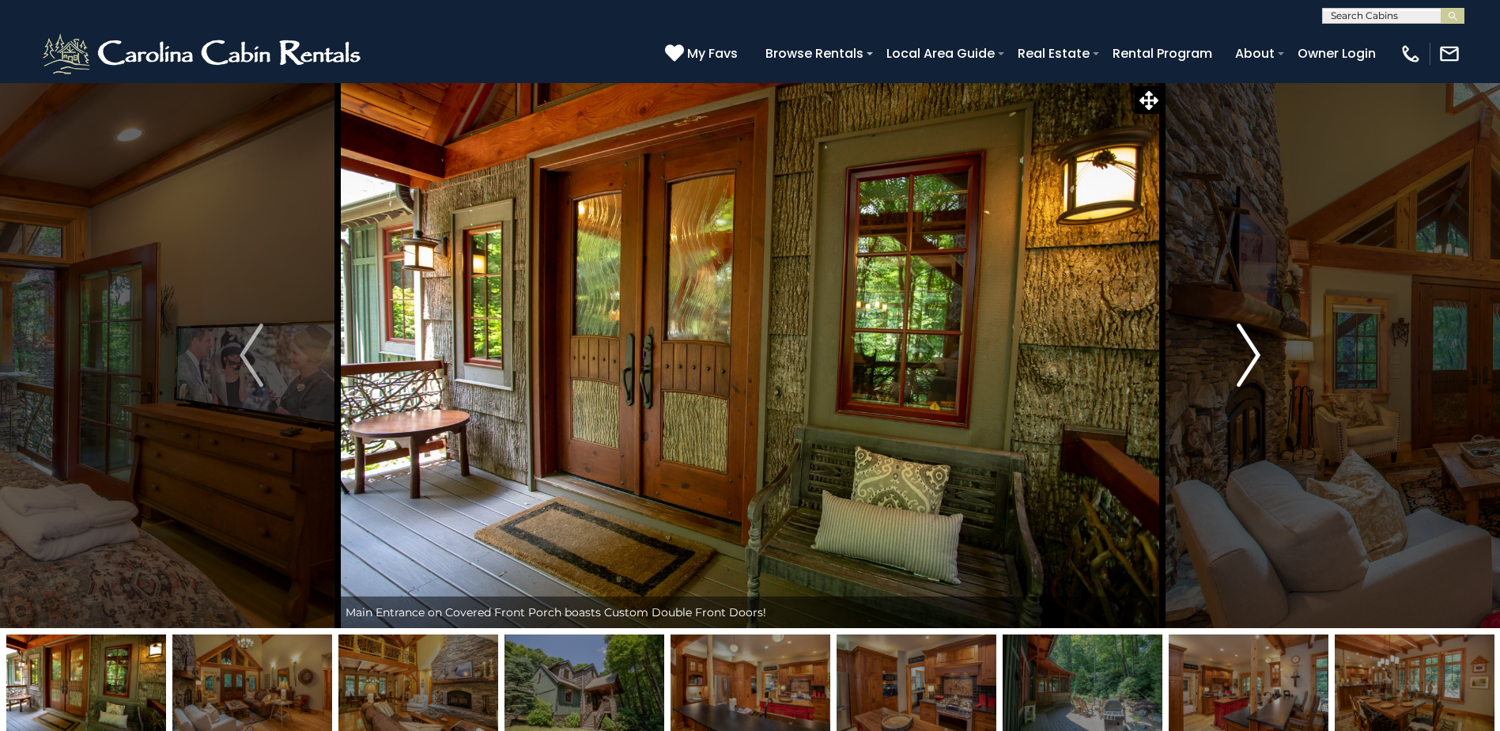
click at [1257, 365] on img "Next" at bounding box center [1249, 354] width 24 height 63
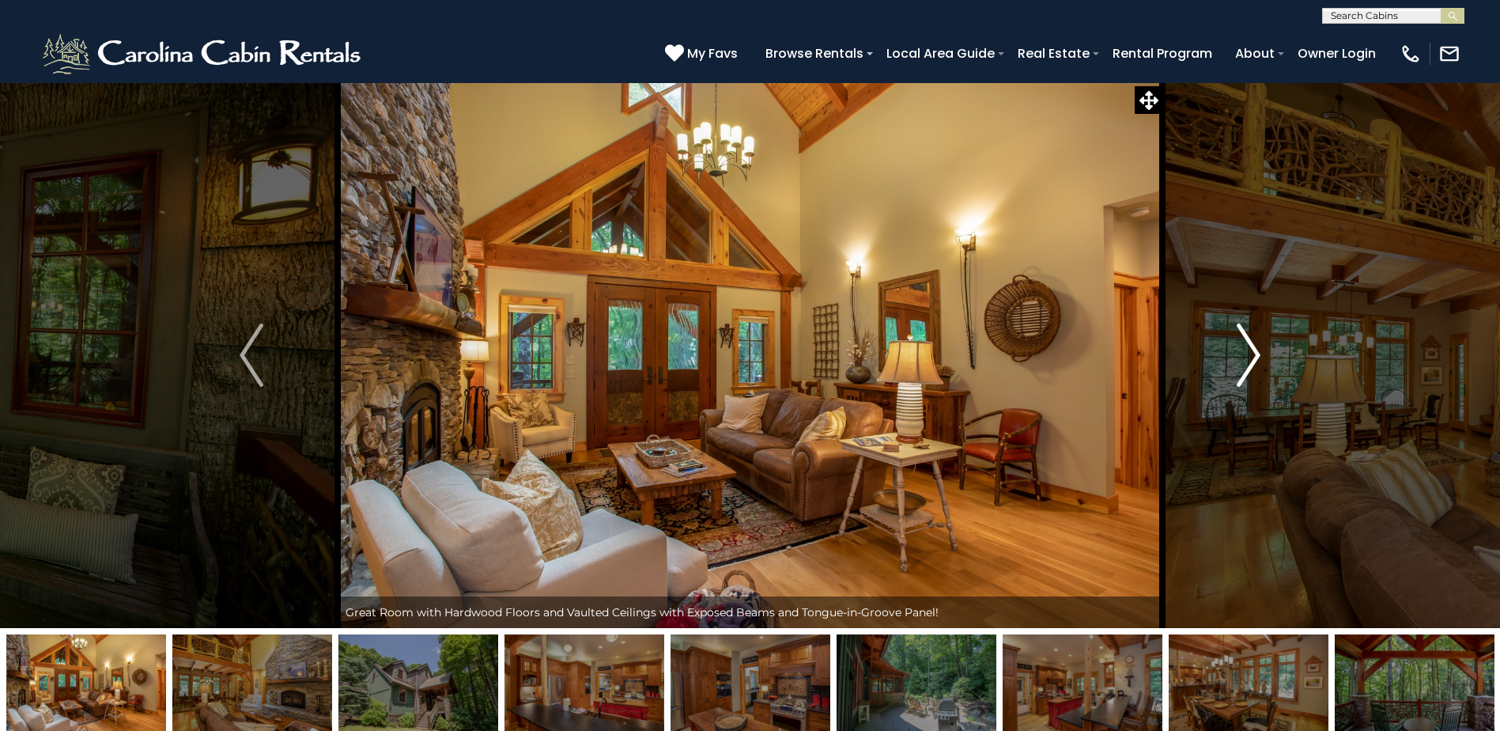
click at [1257, 365] on img "Next" at bounding box center [1249, 354] width 24 height 63
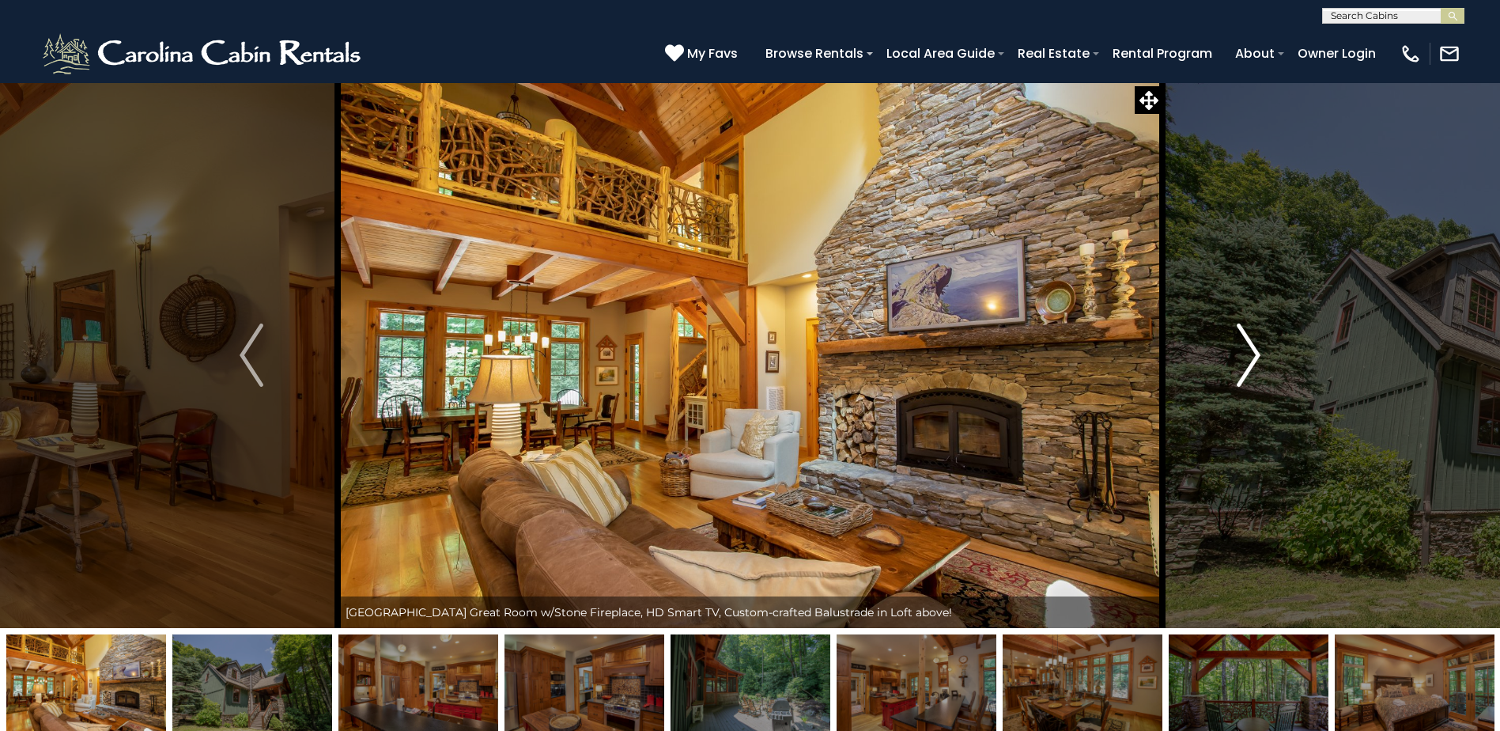
click at [1257, 365] on img "Next" at bounding box center [1249, 354] width 24 height 63
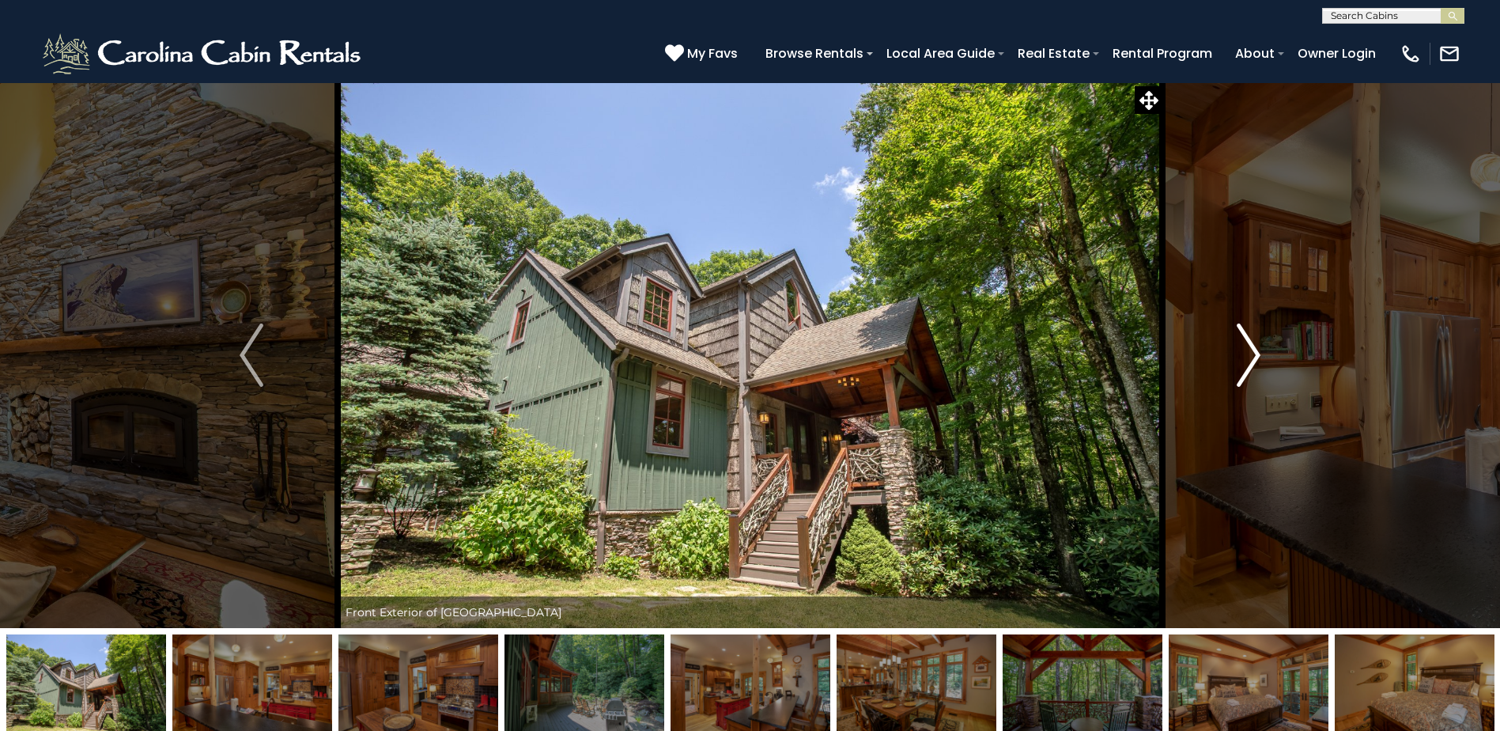
click at [1257, 365] on img "Next" at bounding box center [1249, 354] width 24 height 63
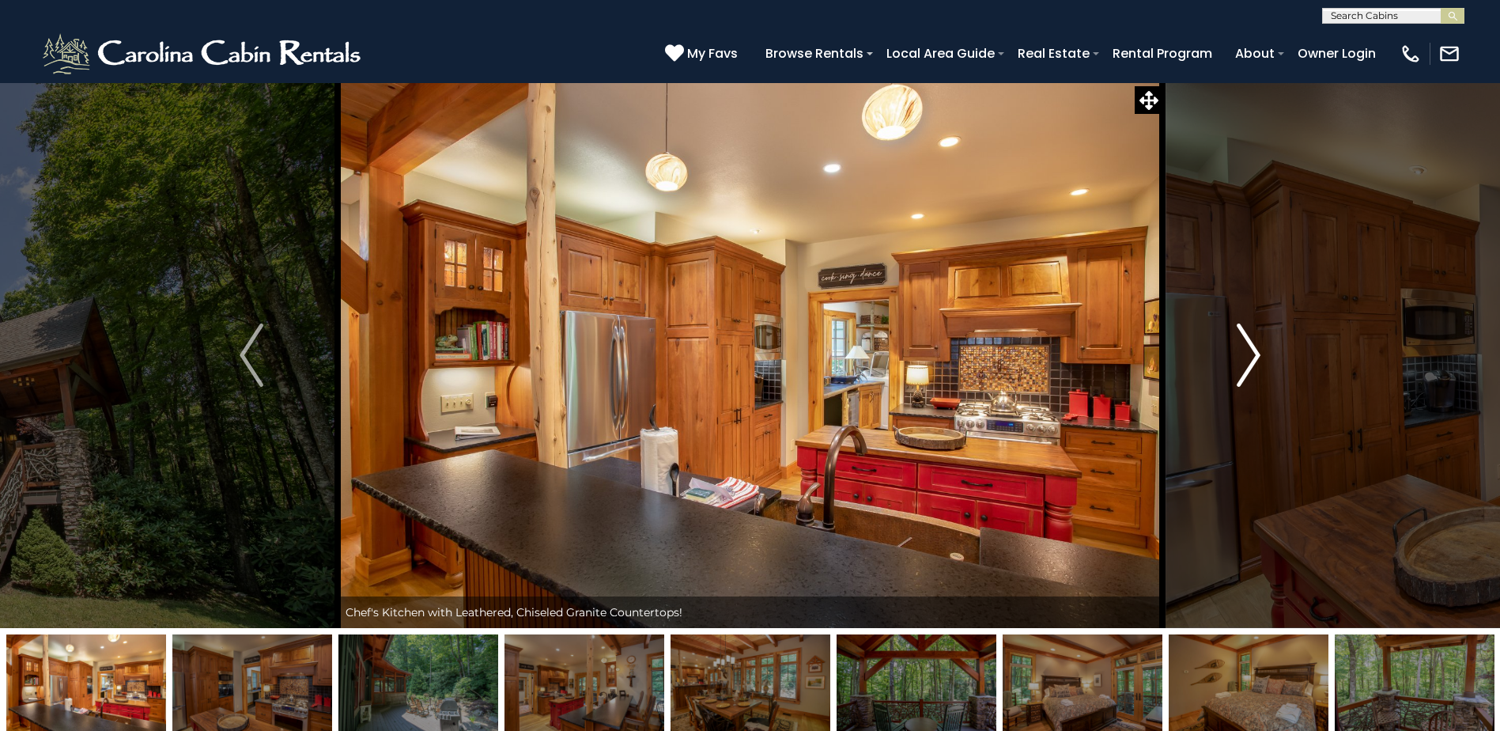
click at [1257, 365] on img "Next" at bounding box center [1249, 354] width 24 height 63
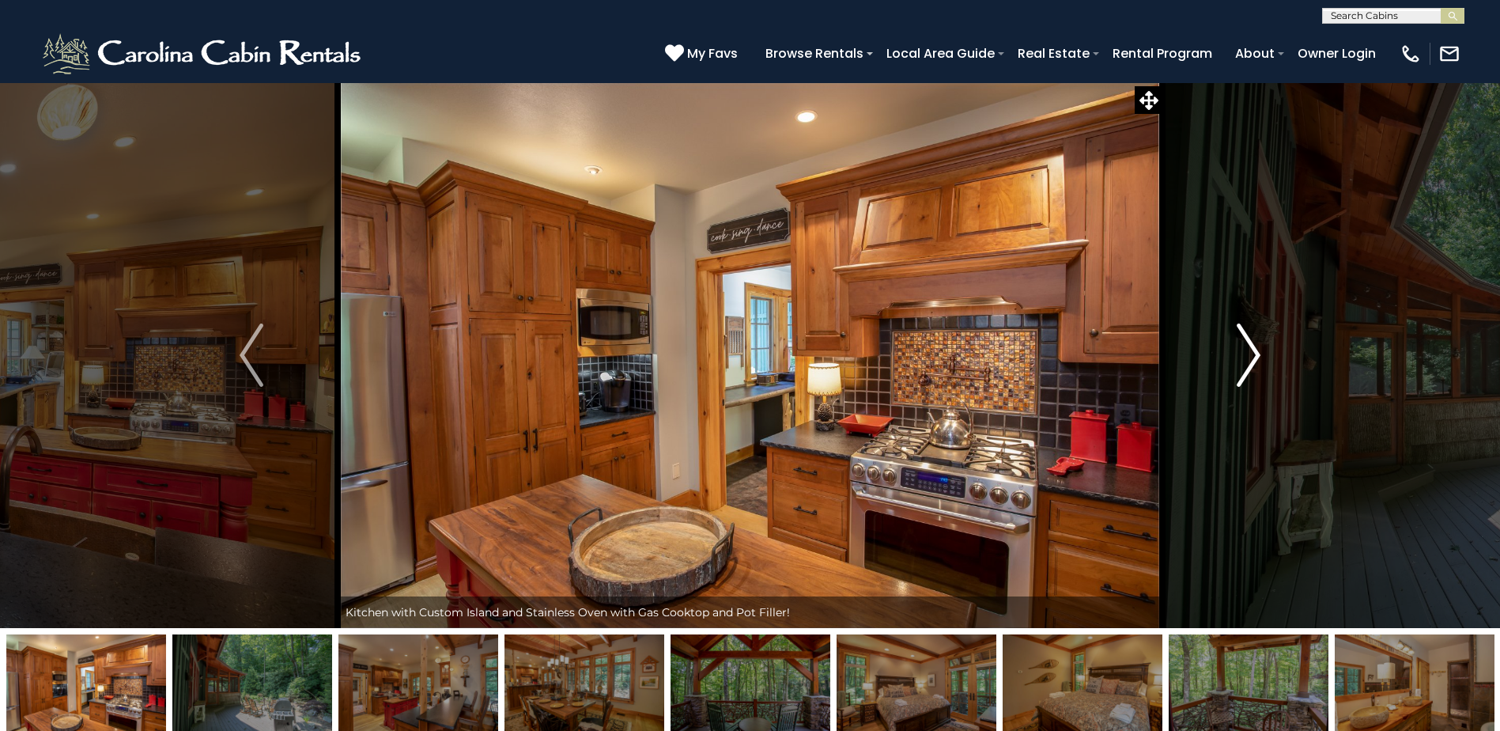
click at [1257, 365] on img "Next" at bounding box center [1249, 354] width 24 height 63
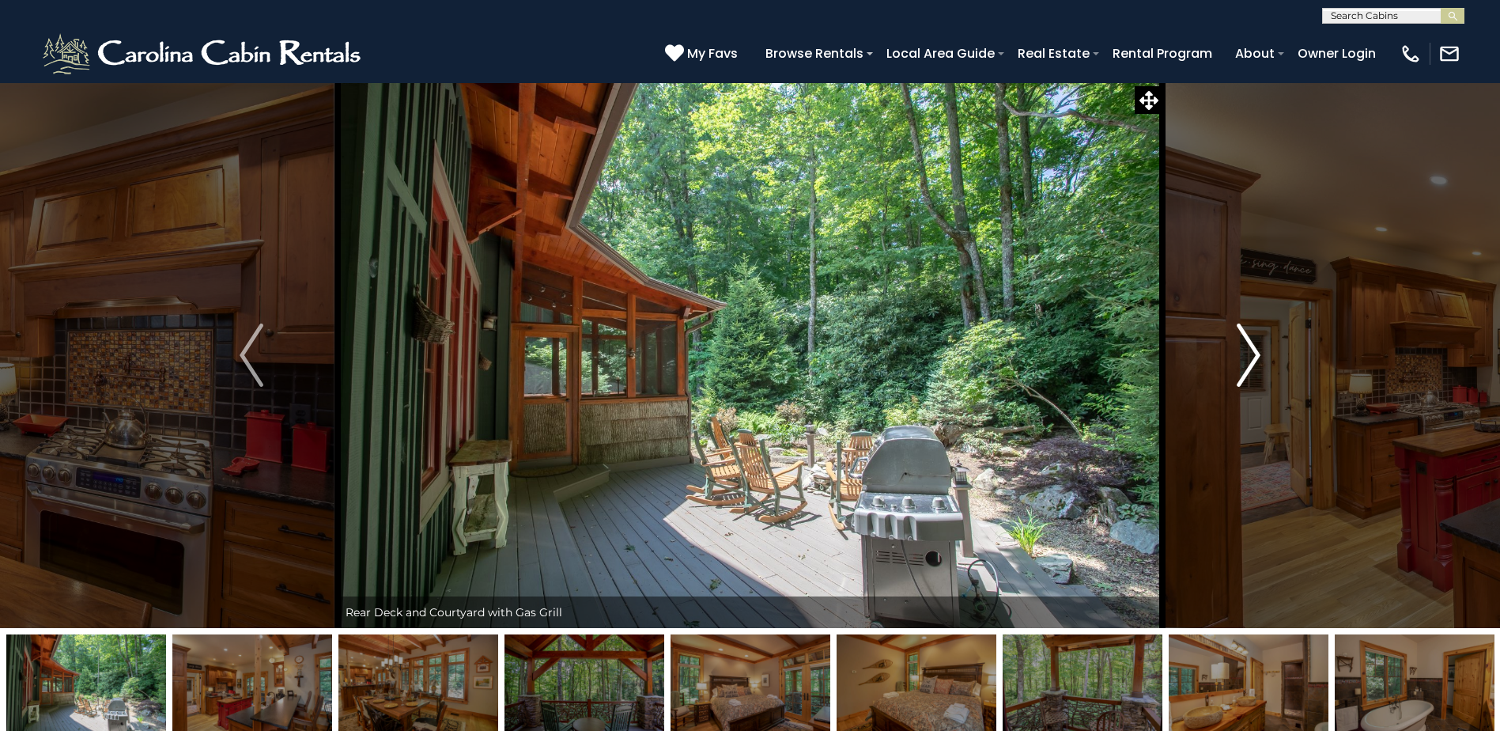
click at [1257, 365] on img "Next" at bounding box center [1249, 354] width 24 height 63
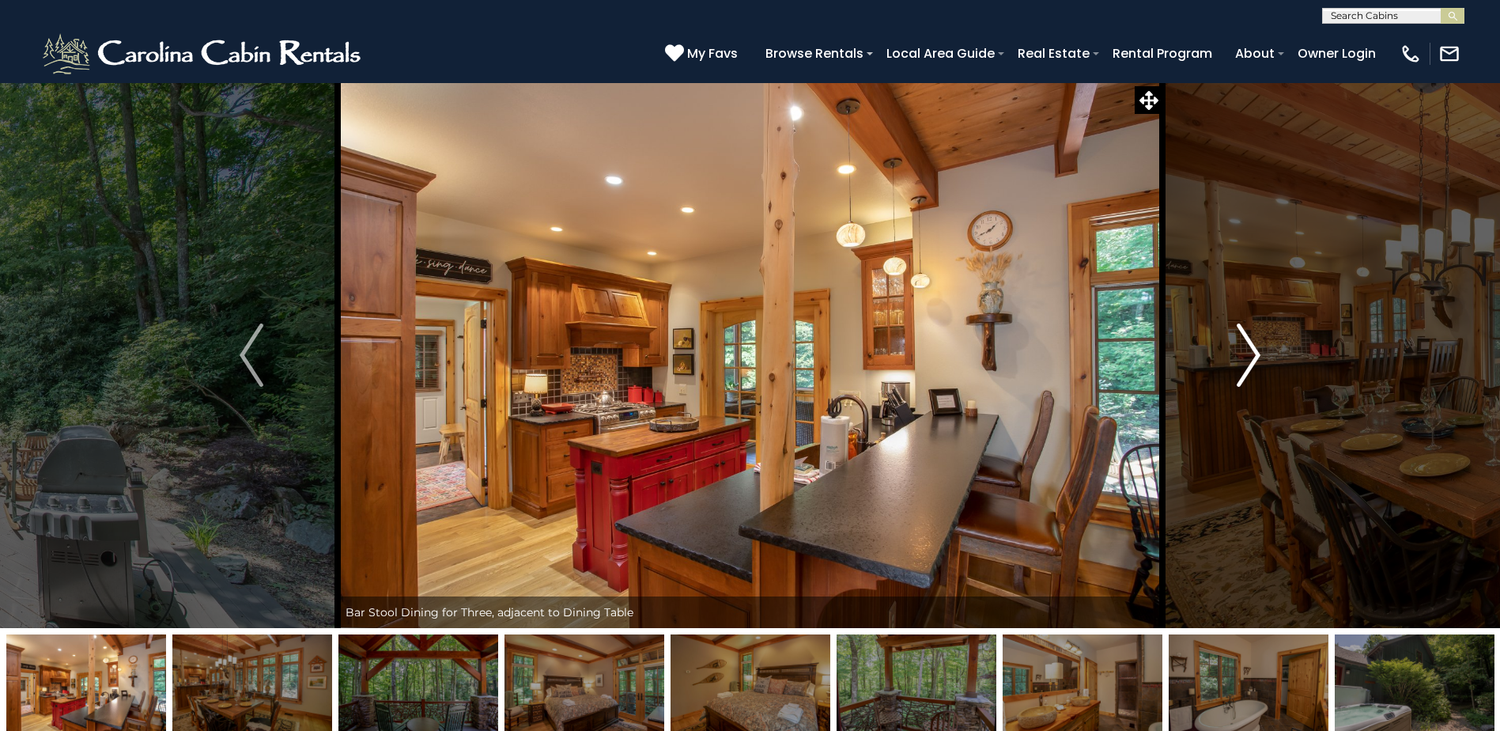
click at [1257, 365] on img "Next" at bounding box center [1249, 354] width 24 height 63
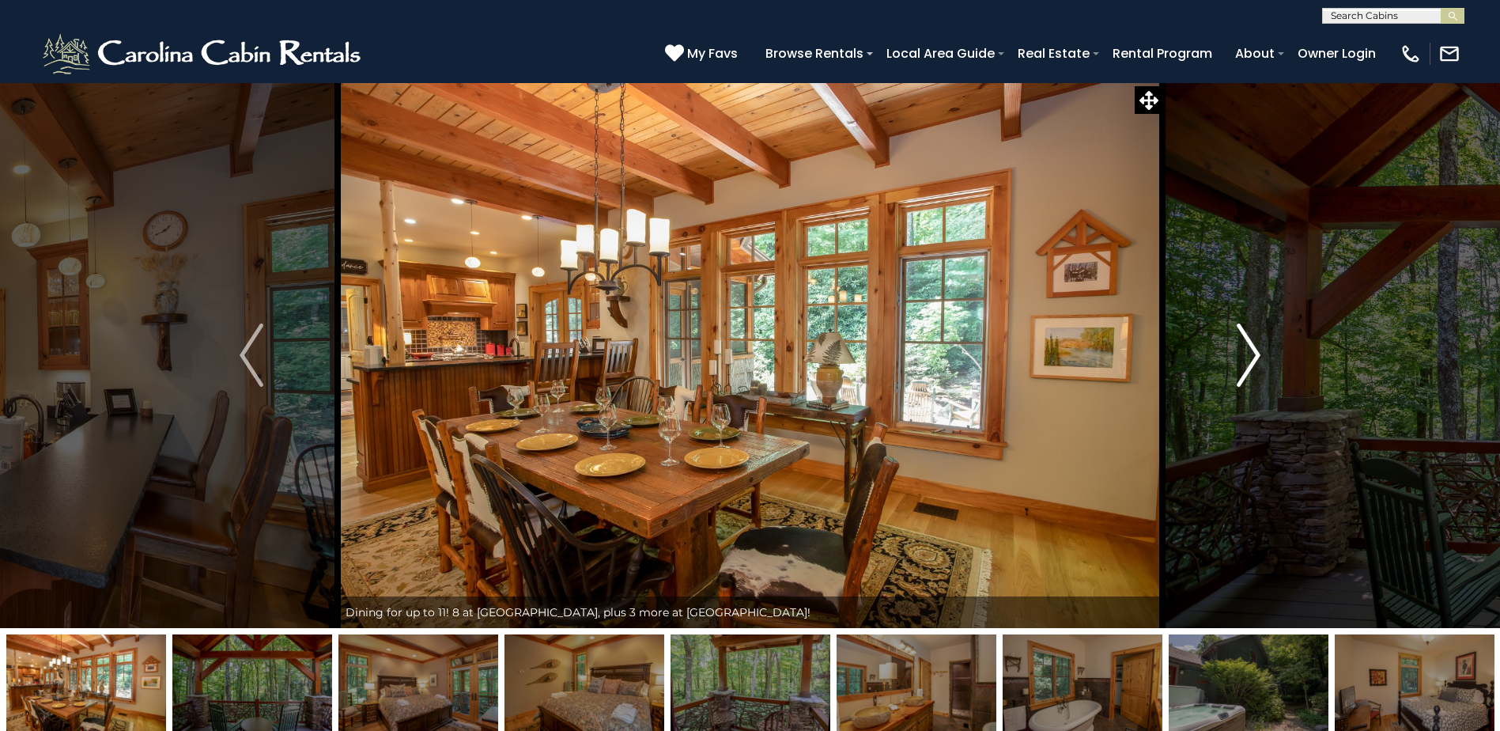
click at [1257, 365] on img "Next" at bounding box center [1249, 354] width 24 height 63
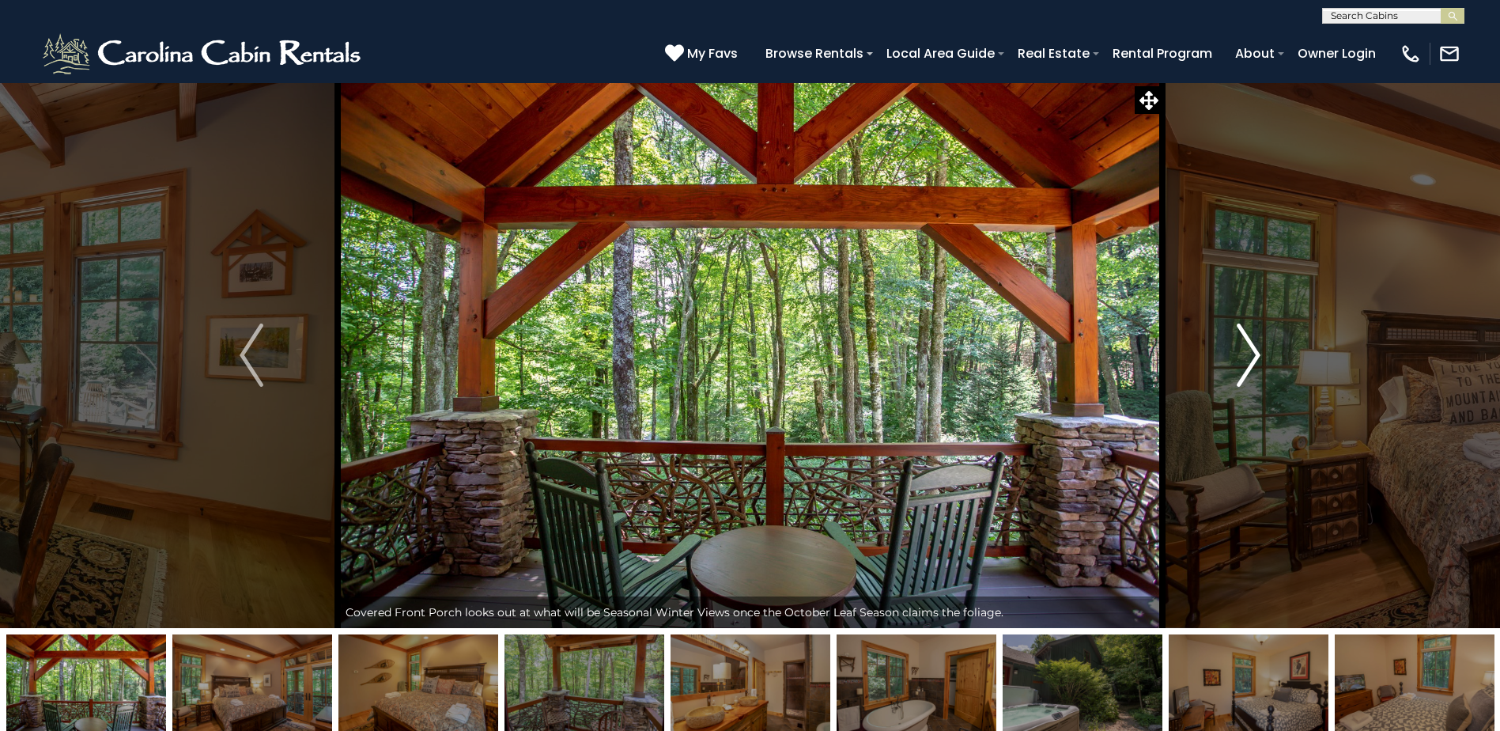
click at [1257, 365] on img "Next" at bounding box center [1249, 354] width 24 height 63
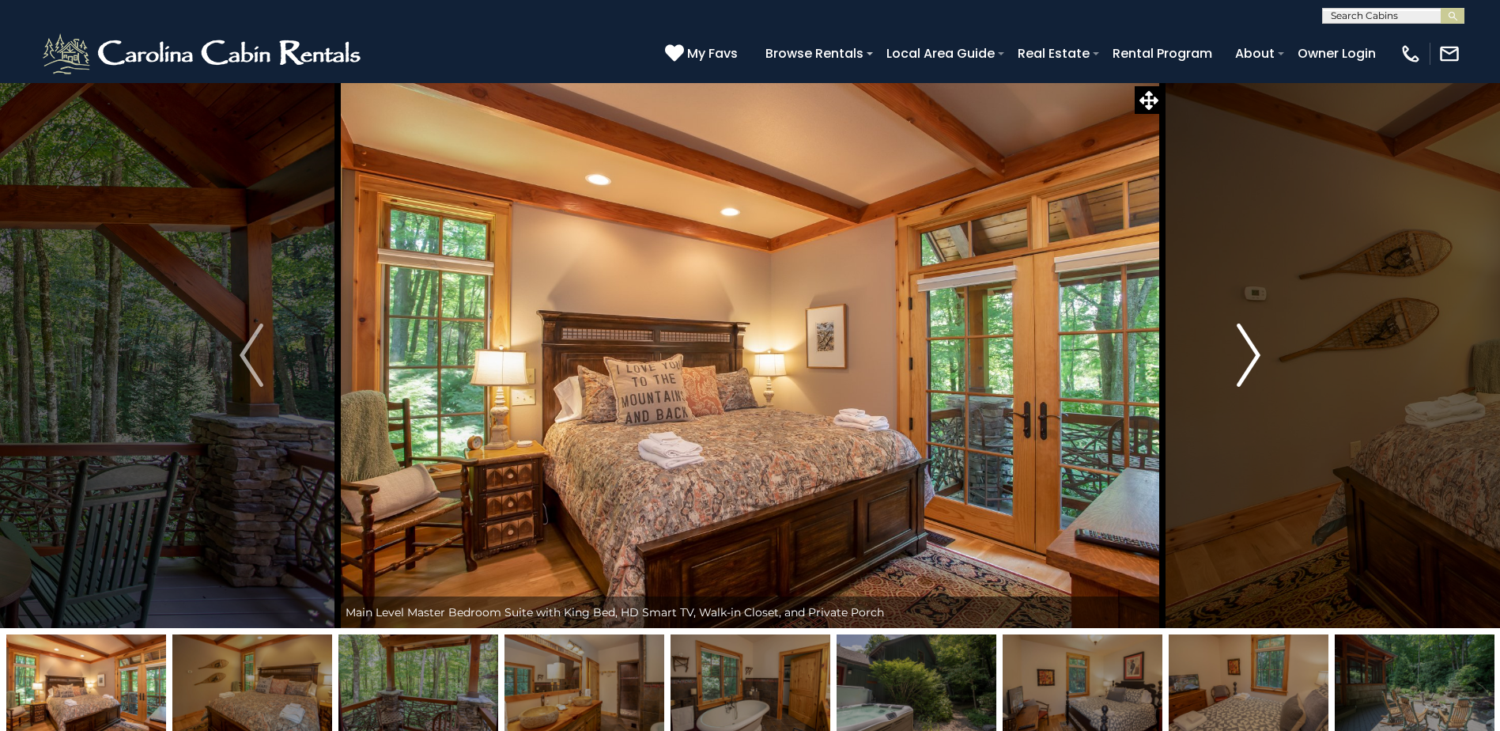
click at [1257, 365] on img "Next" at bounding box center [1249, 354] width 24 height 63
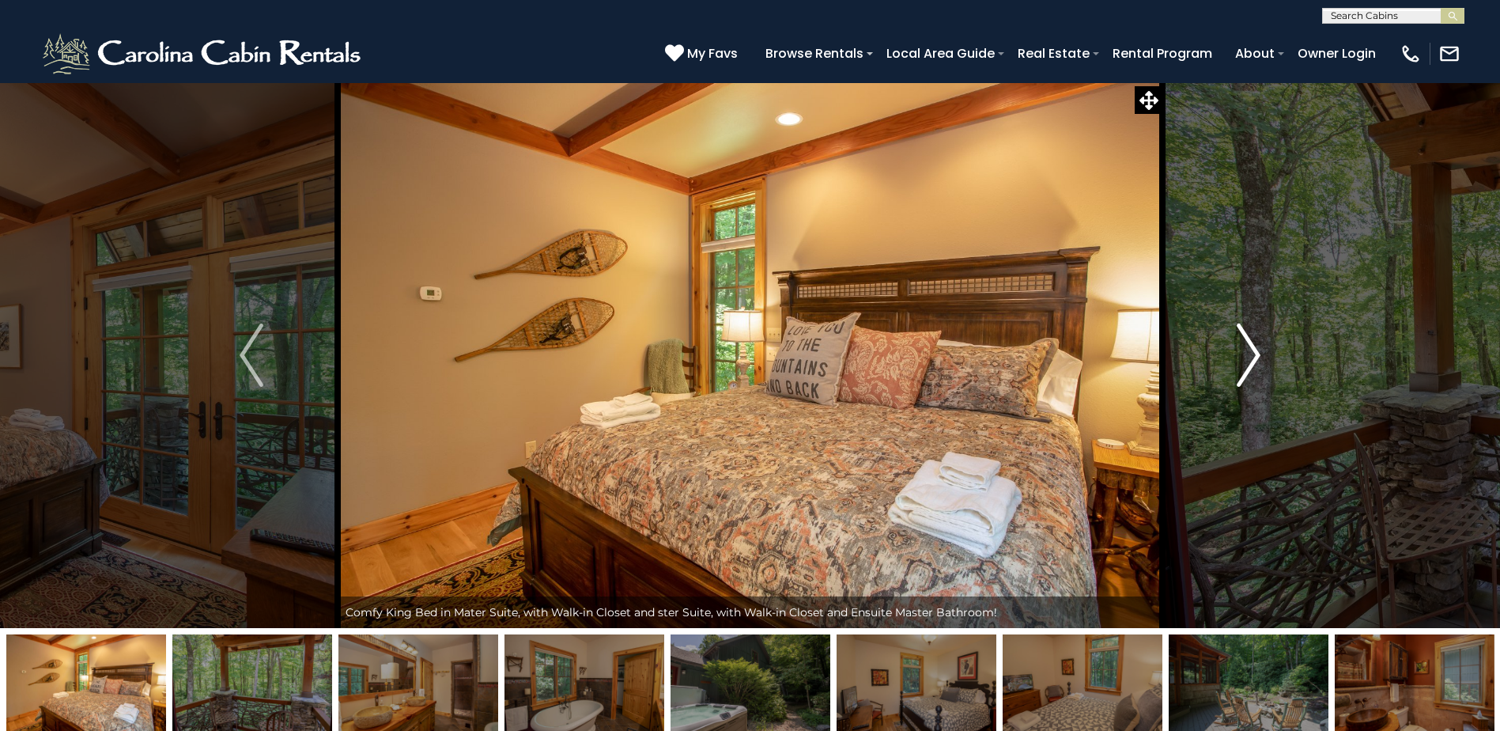
click at [1257, 365] on img "Next" at bounding box center [1249, 354] width 24 height 63
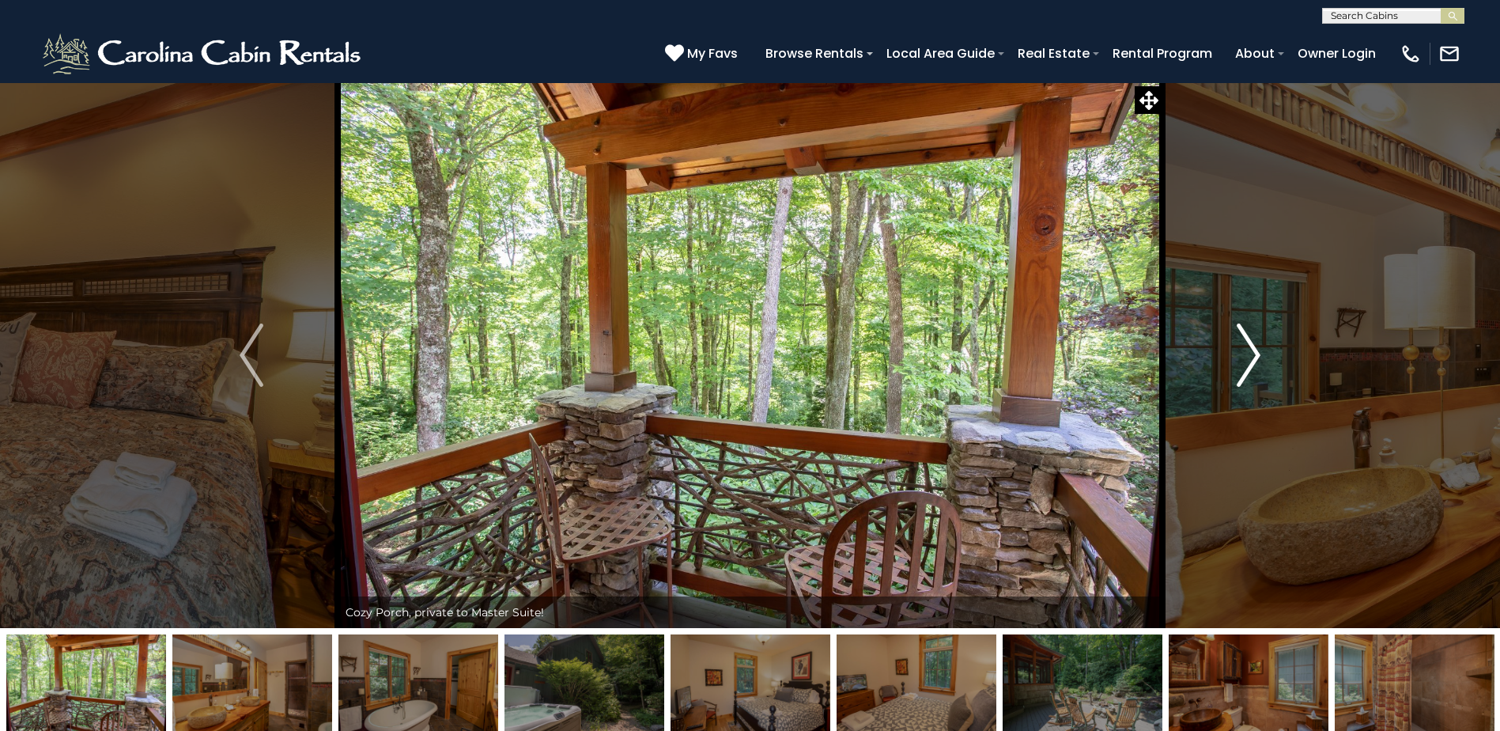
click at [1257, 365] on img "Next" at bounding box center [1249, 354] width 24 height 63
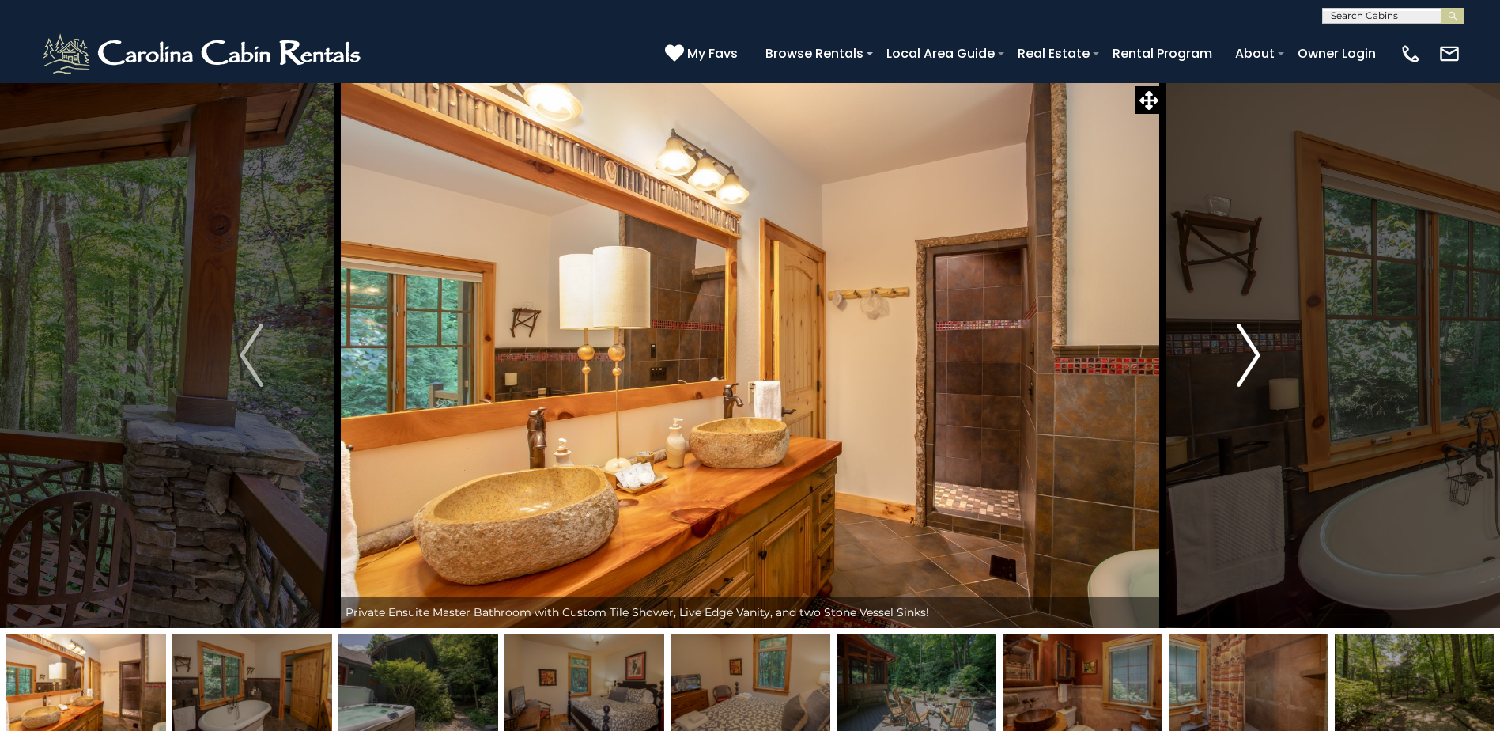
click at [1257, 365] on img "Next" at bounding box center [1249, 354] width 24 height 63
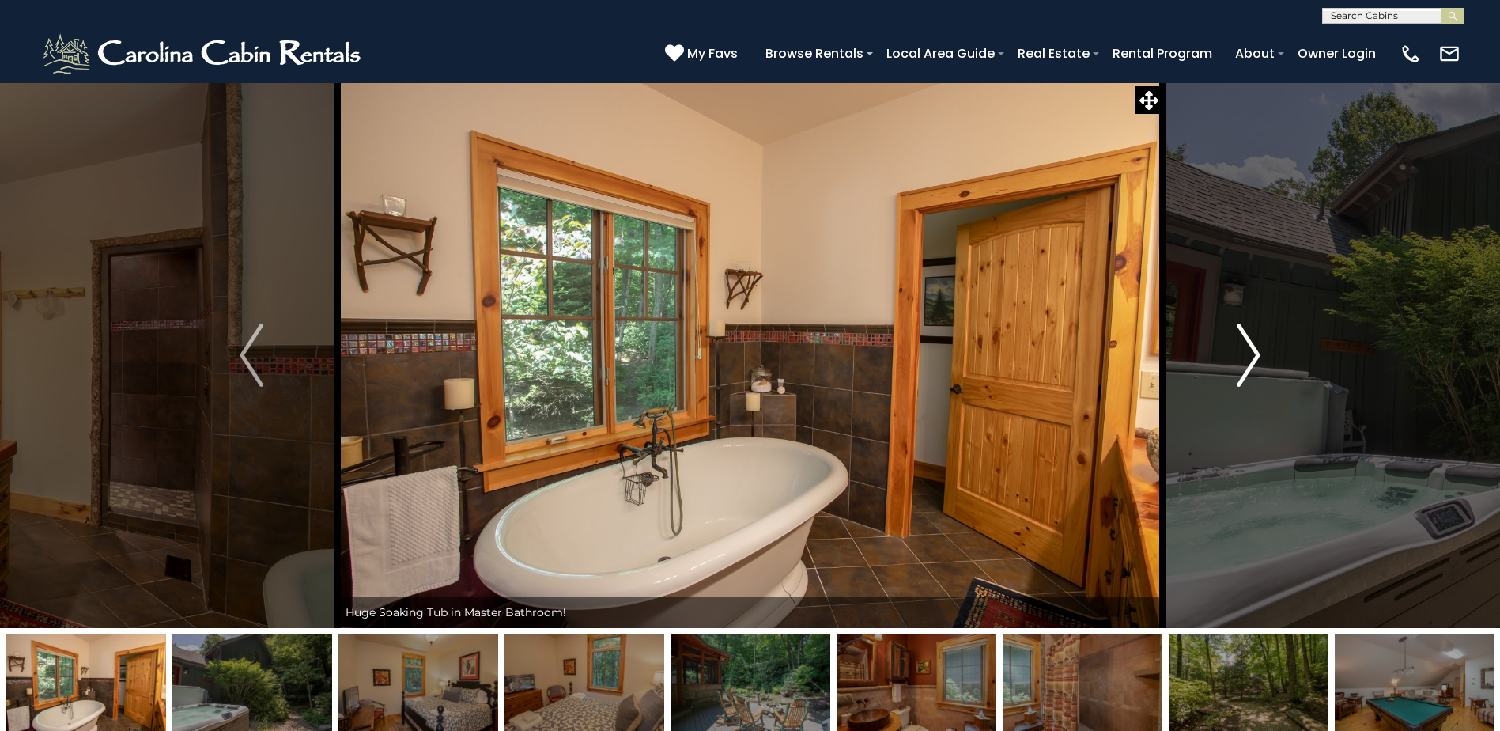
click at [1257, 365] on img "Next" at bounding box center [1249, 354] width 24 height 63
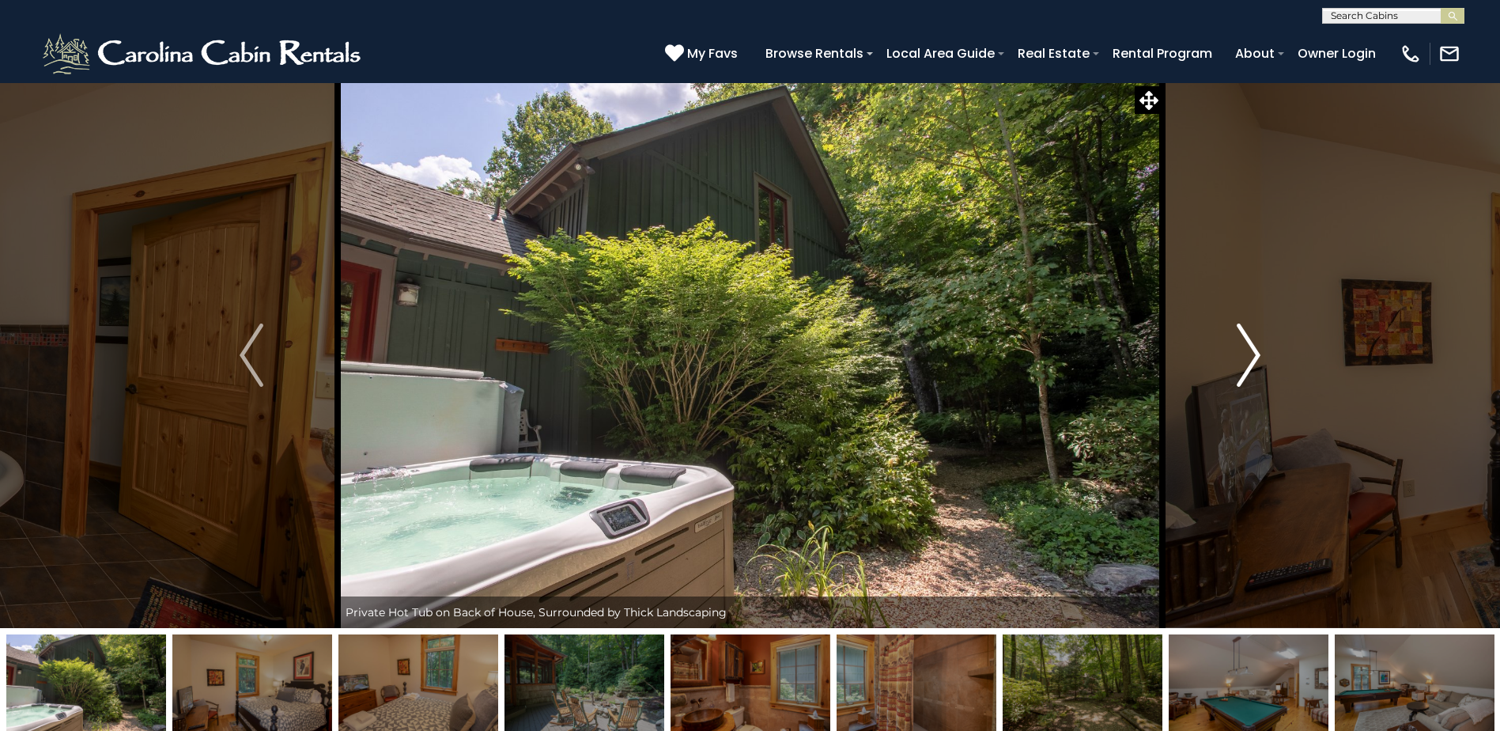
click at [1257, 365] on img "Next" at bounding box center [1249, 354] width 24 height 63
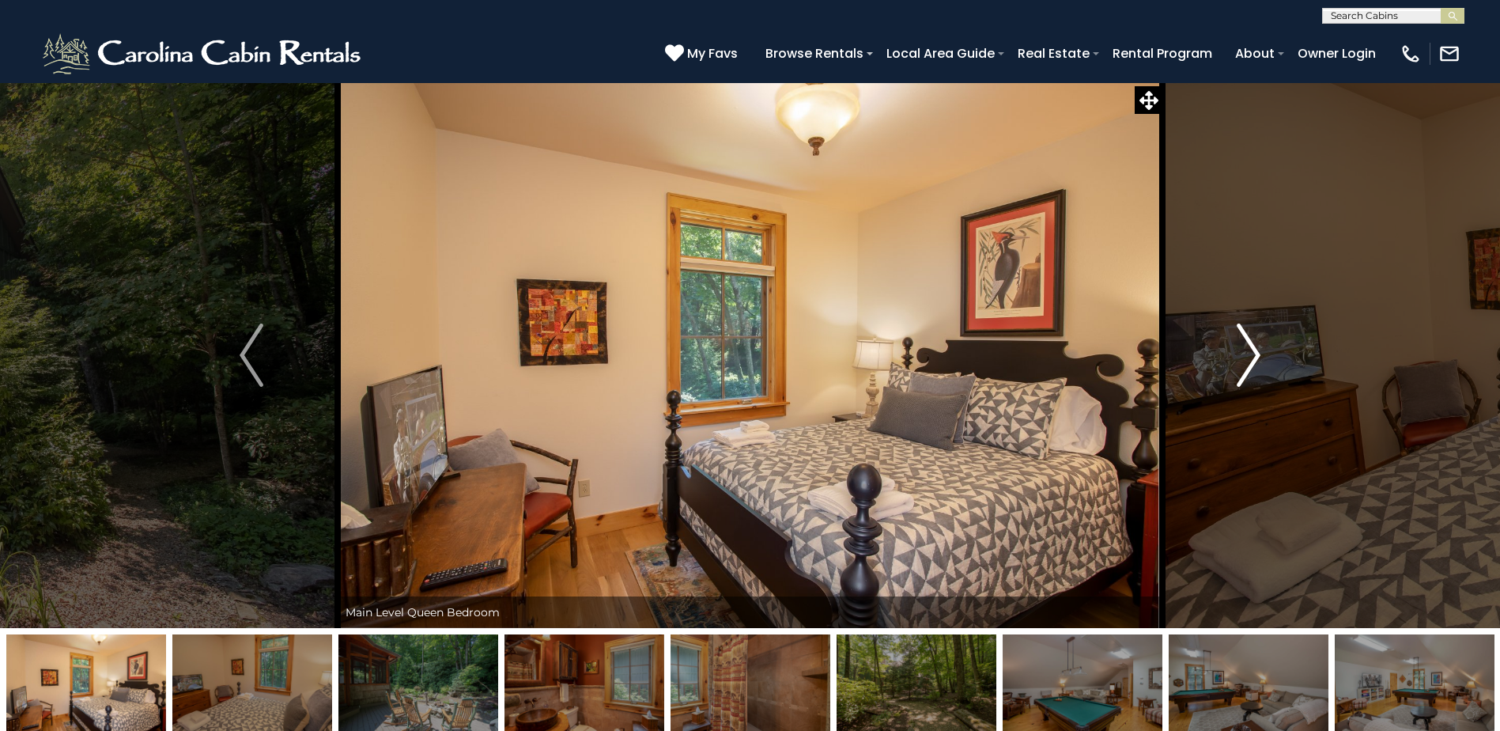
click at [1257, 365] on img "Next" at bounding box center [1249, 354] width 24 height 63
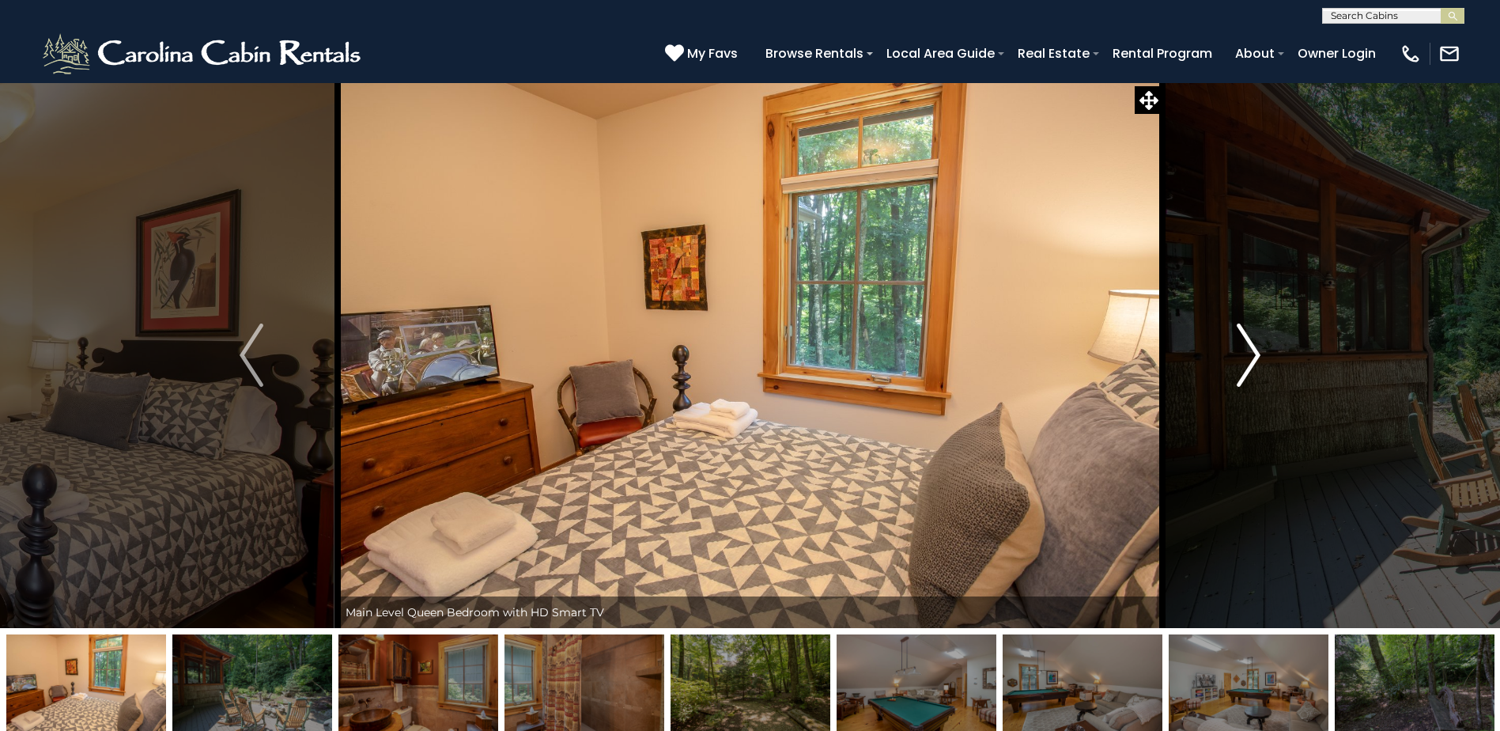
click at [1257, 365] on img "Next" at bounding box center [1249, 354] width 24 height 63
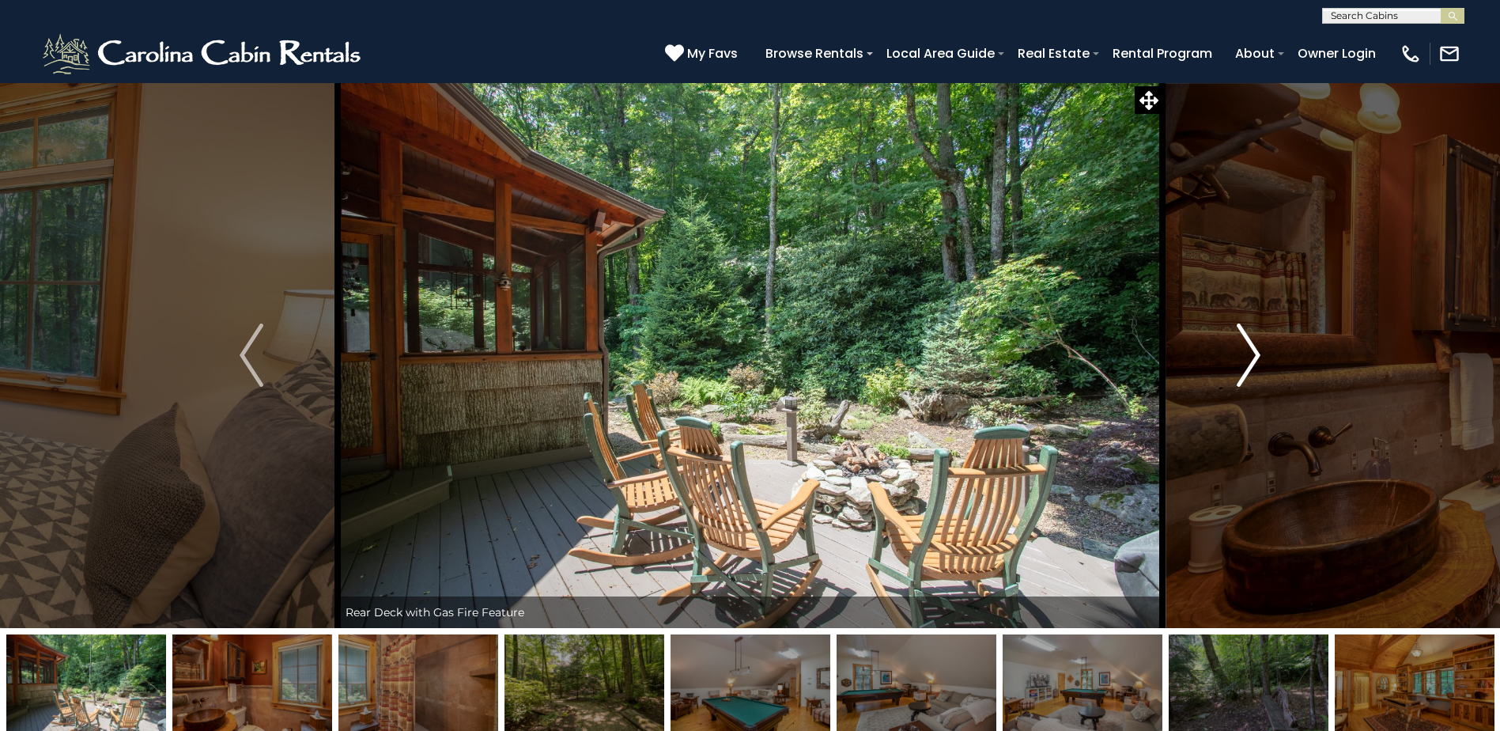
click at [1257, 365] on img "Next" at bounding box center [1249, 354] width 24 height 63
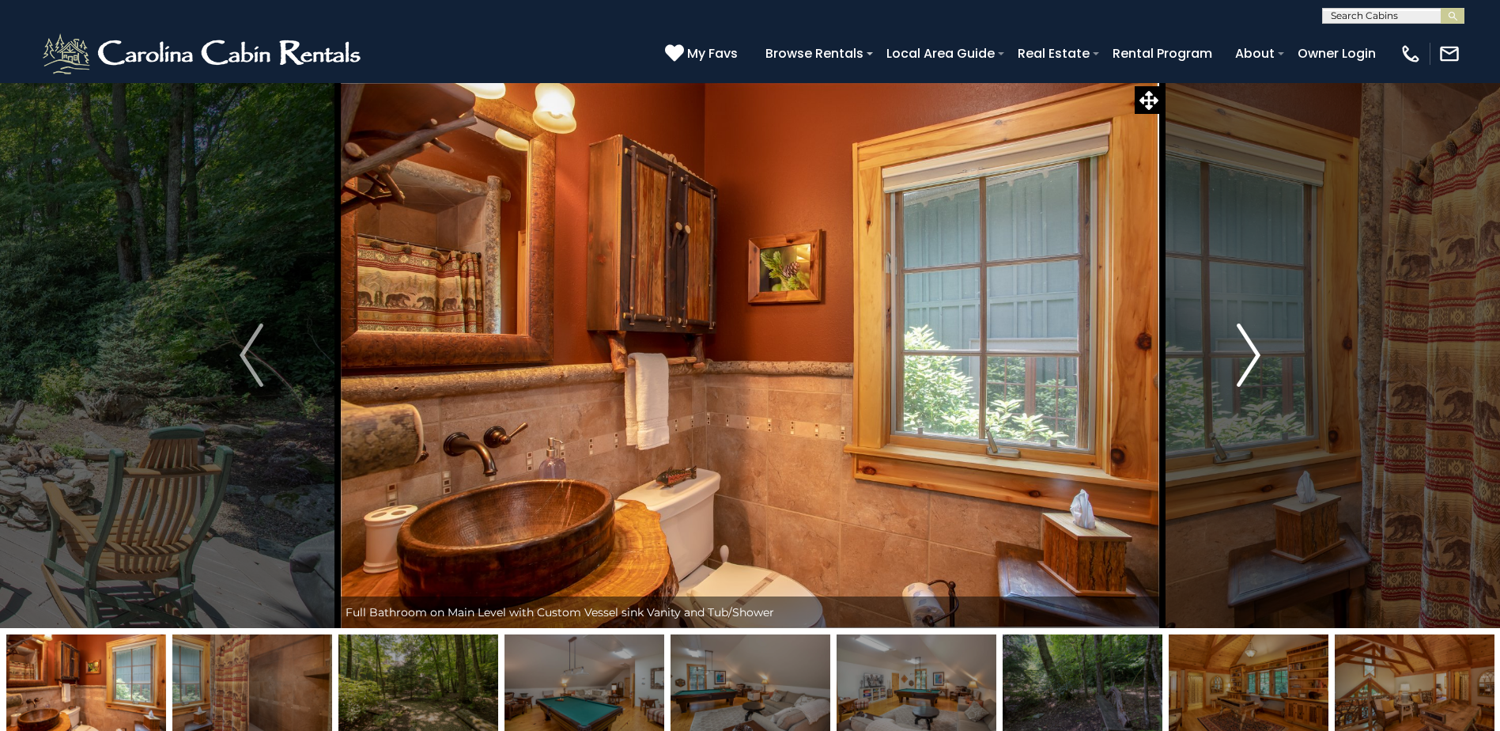
click at [1257, 365] on img "Next" at bounding box center [1249, 354] width 24 height 63
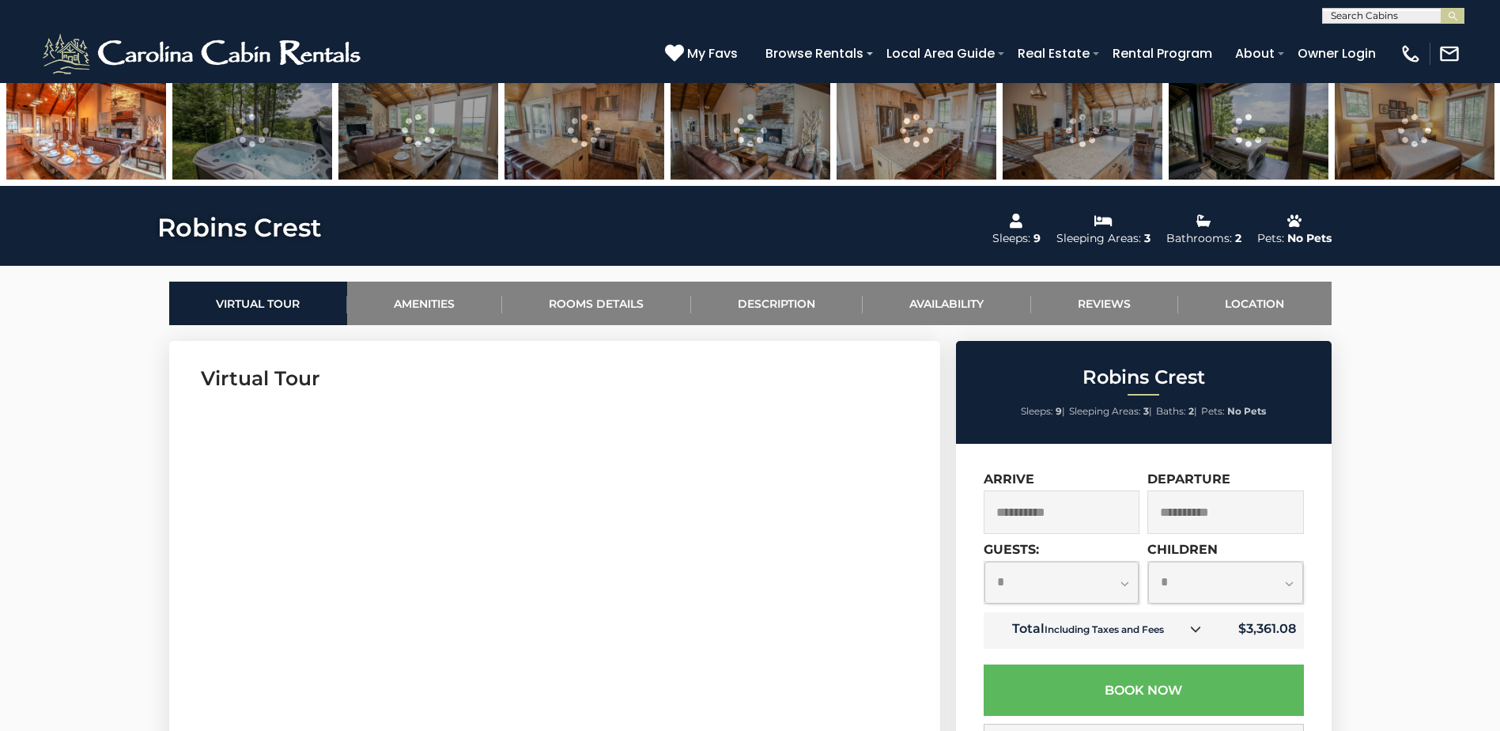
scroll to position [633, 0]
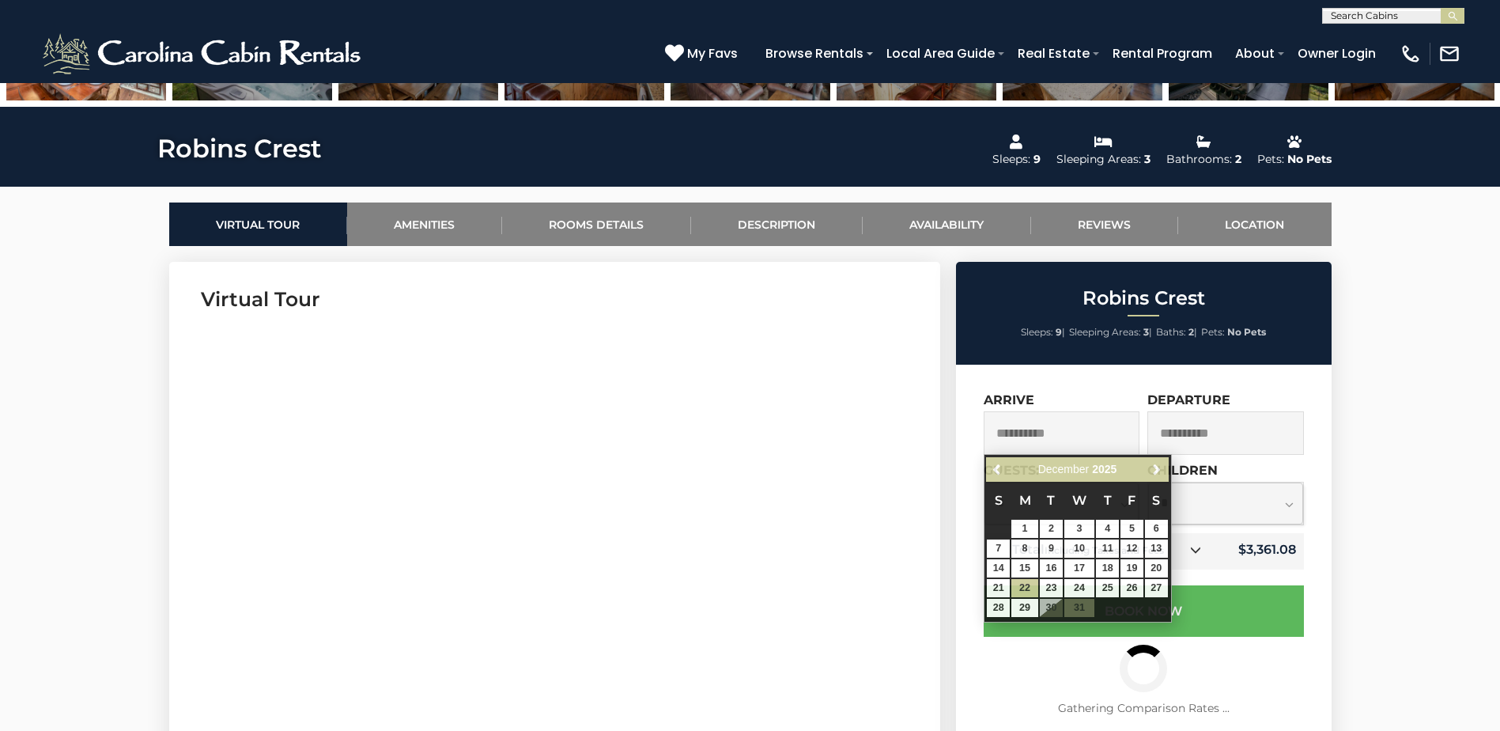
click at [1102, 434] on input "**********" at bounding box center [1062, 432] width 157 height 43
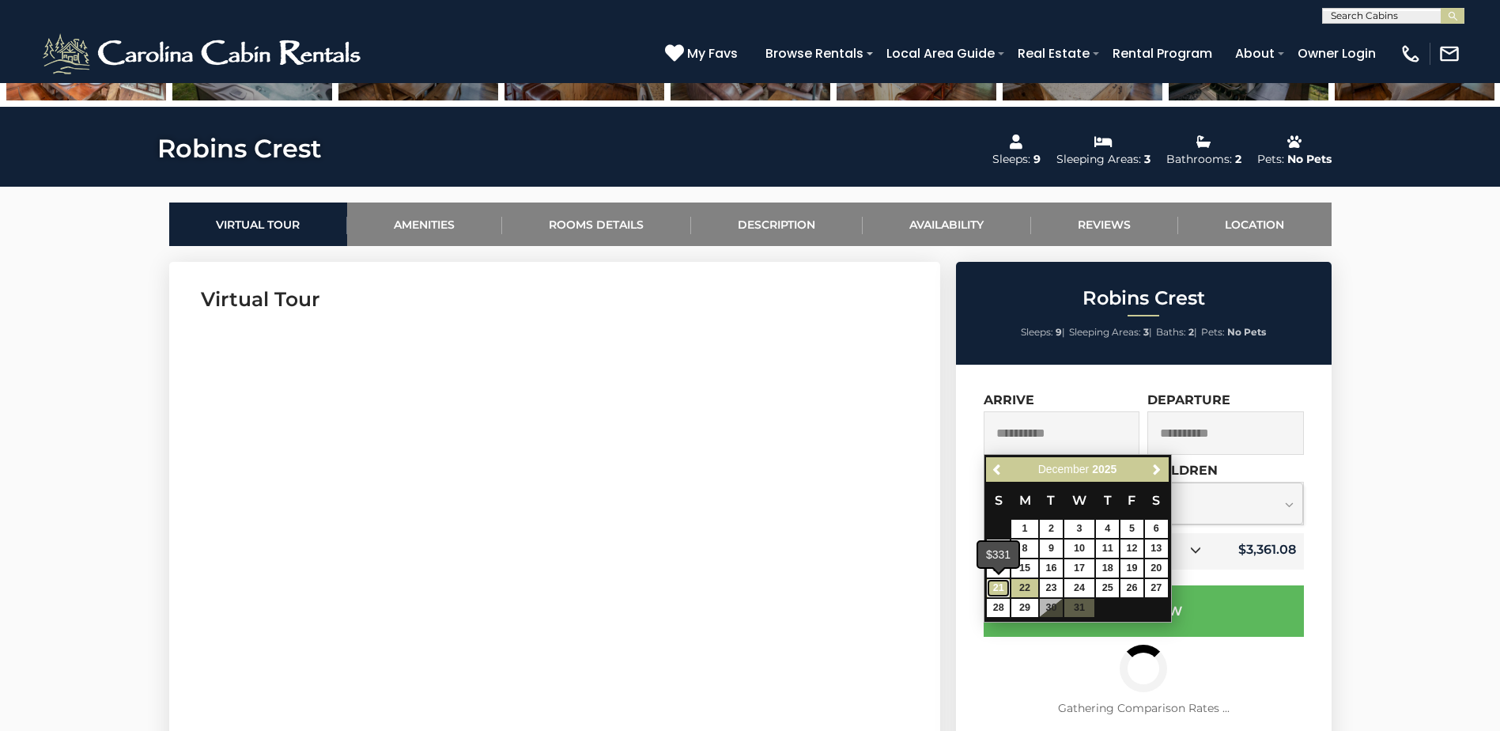
click at [989, 582] on link "21" at bounding box center [998, 588] width 23 height 18
type input "**********"
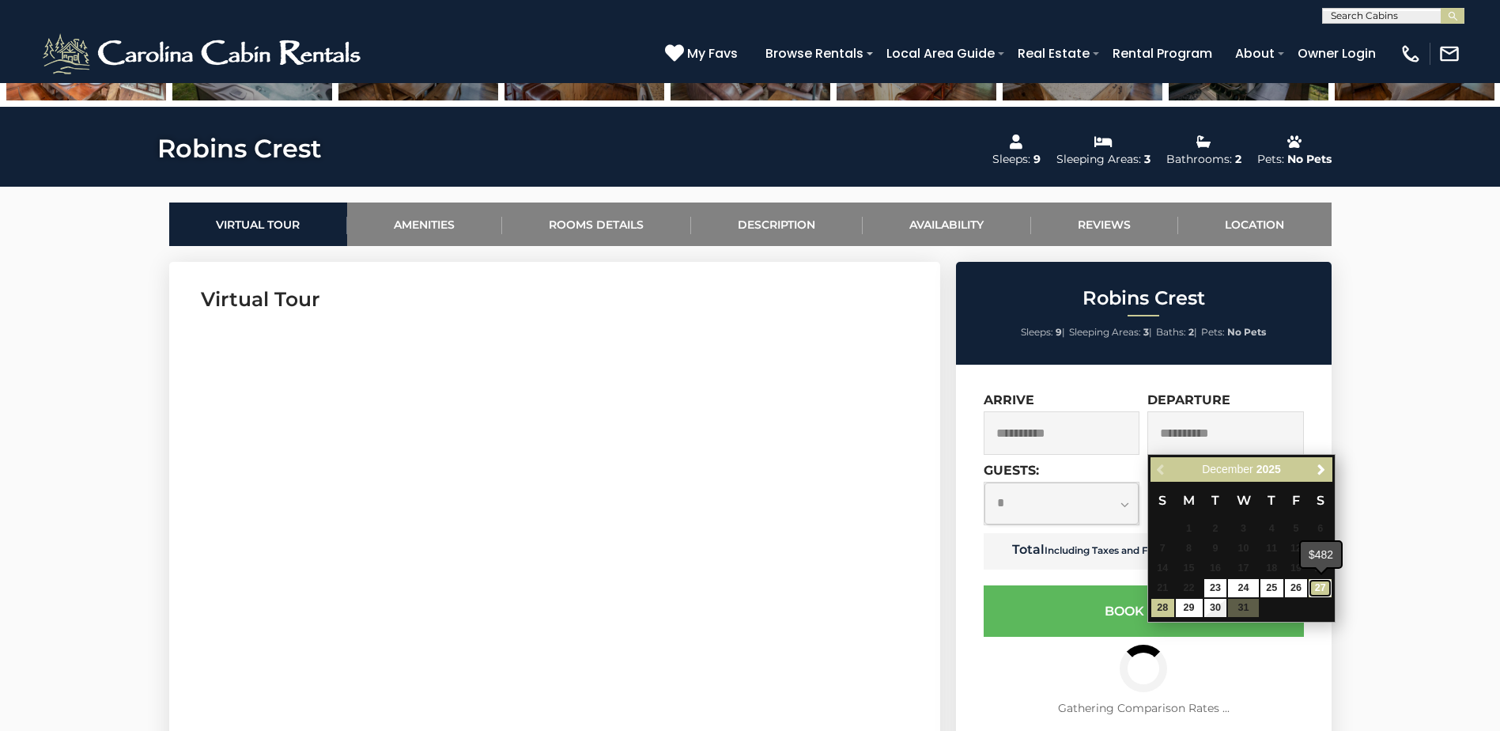
click at [1318, 585] on link "27" at bounding box center [1320, 588] width 23 height 18
type input "**********"
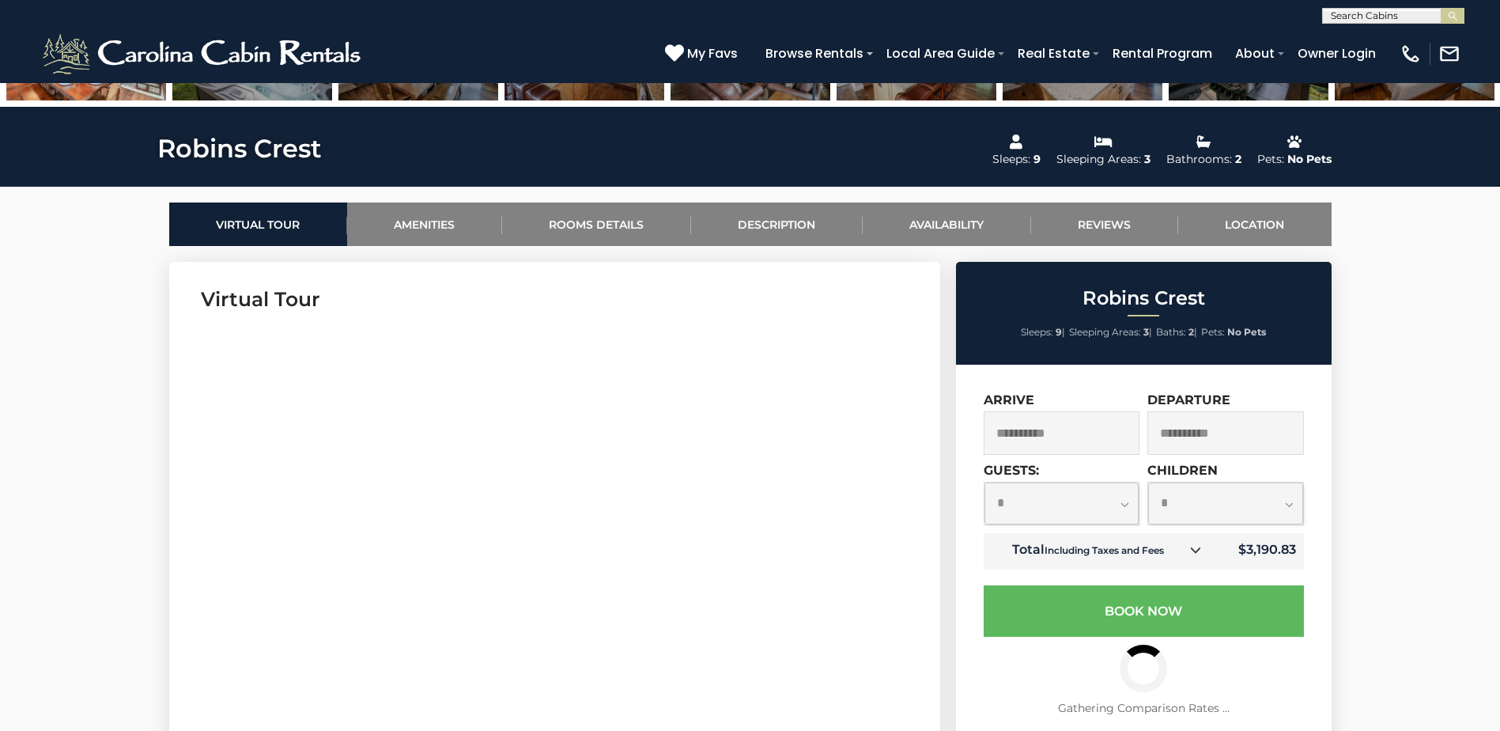
click at [1079, 508] on select "**********" at bounding box center [1062, 503] width 155 height 42
select select "*"
click at [985, 482] on select "**********" at bounding box center [1062, 503] width 155 height 42
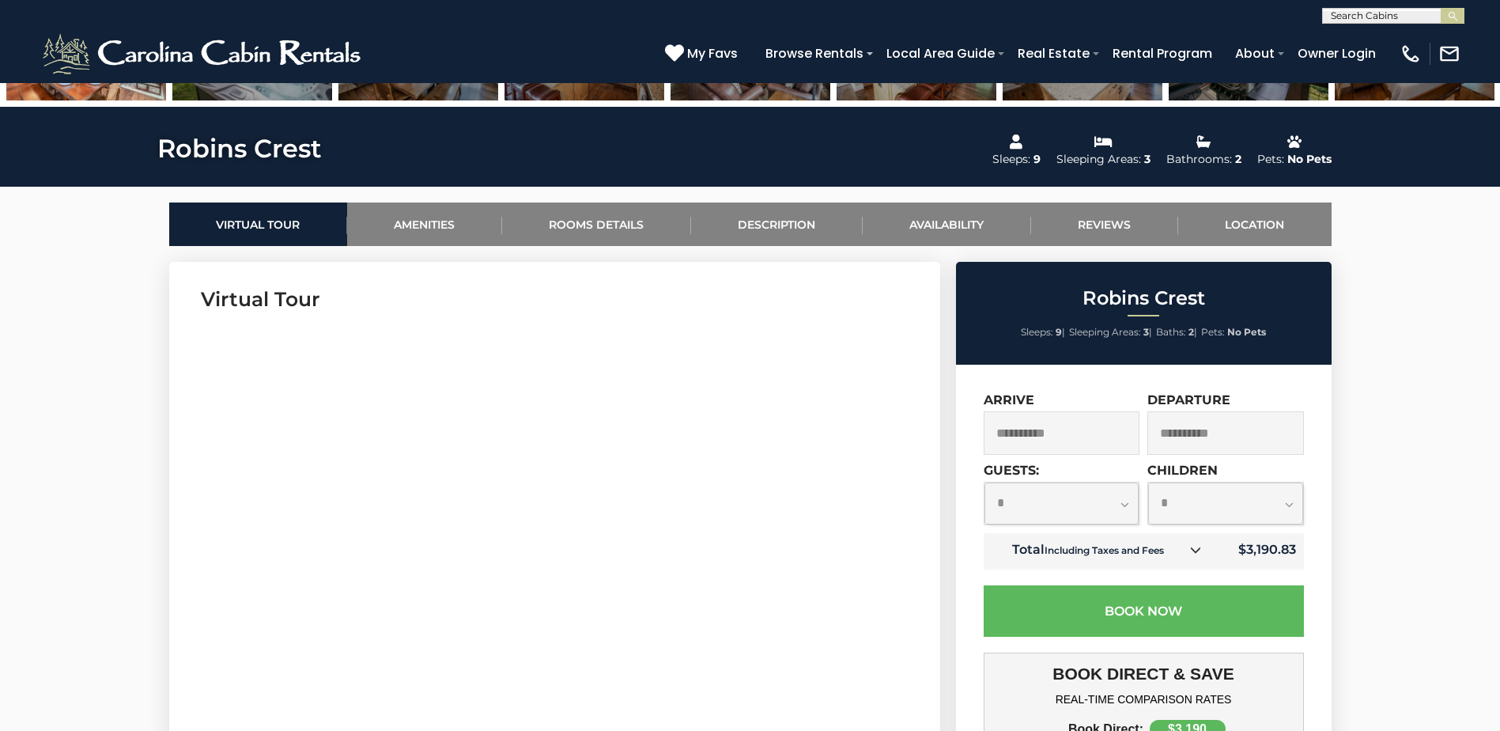
click at [1174, 497] on select "**********" at bounding box center [1225, 503] width 155 height 42
select select "*"
click at [1148, 482] on select "**********" at bounding box center [1225, 503] width 155 height 42
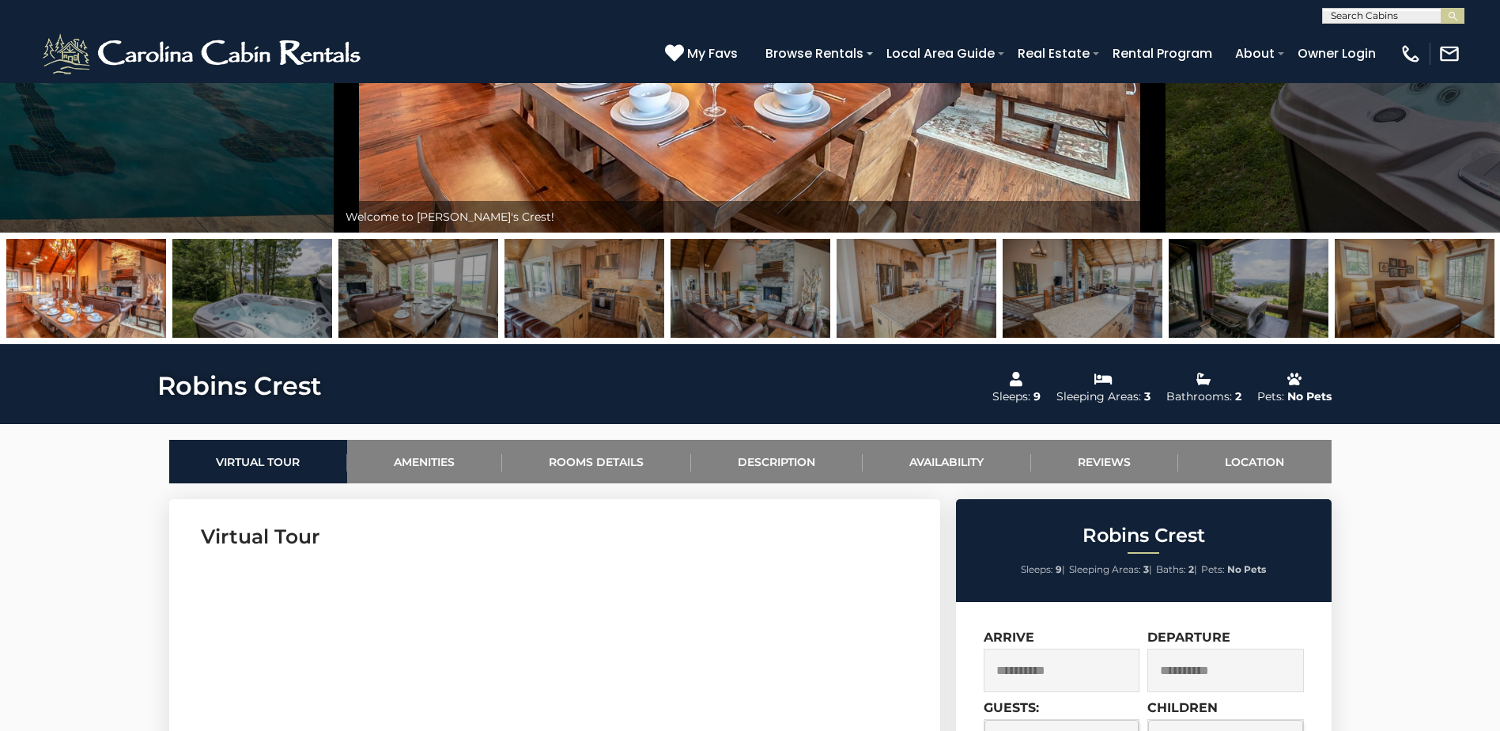
scroll to position [316, 0]
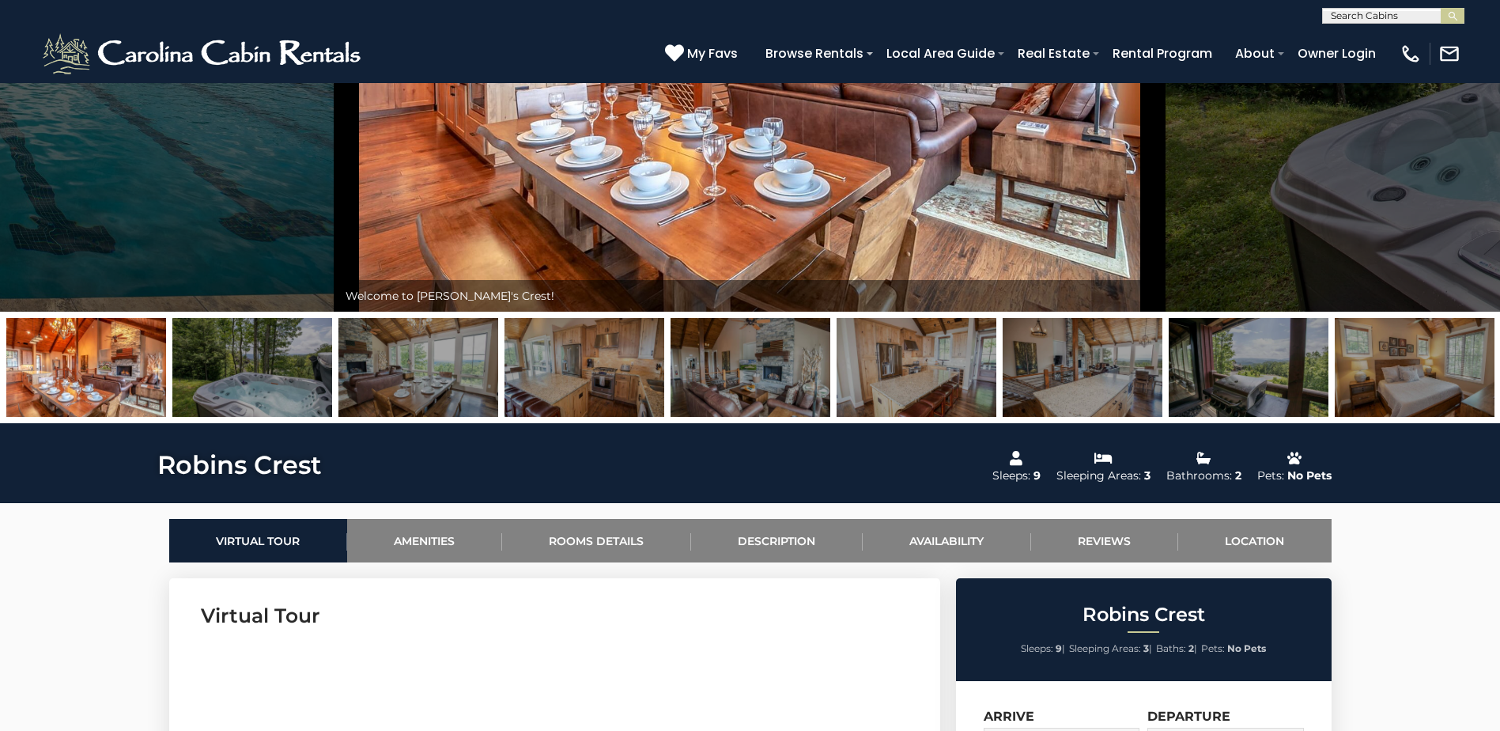
click at [1199, 368] on img at bounding box center [1249, 367] width 160 height 99
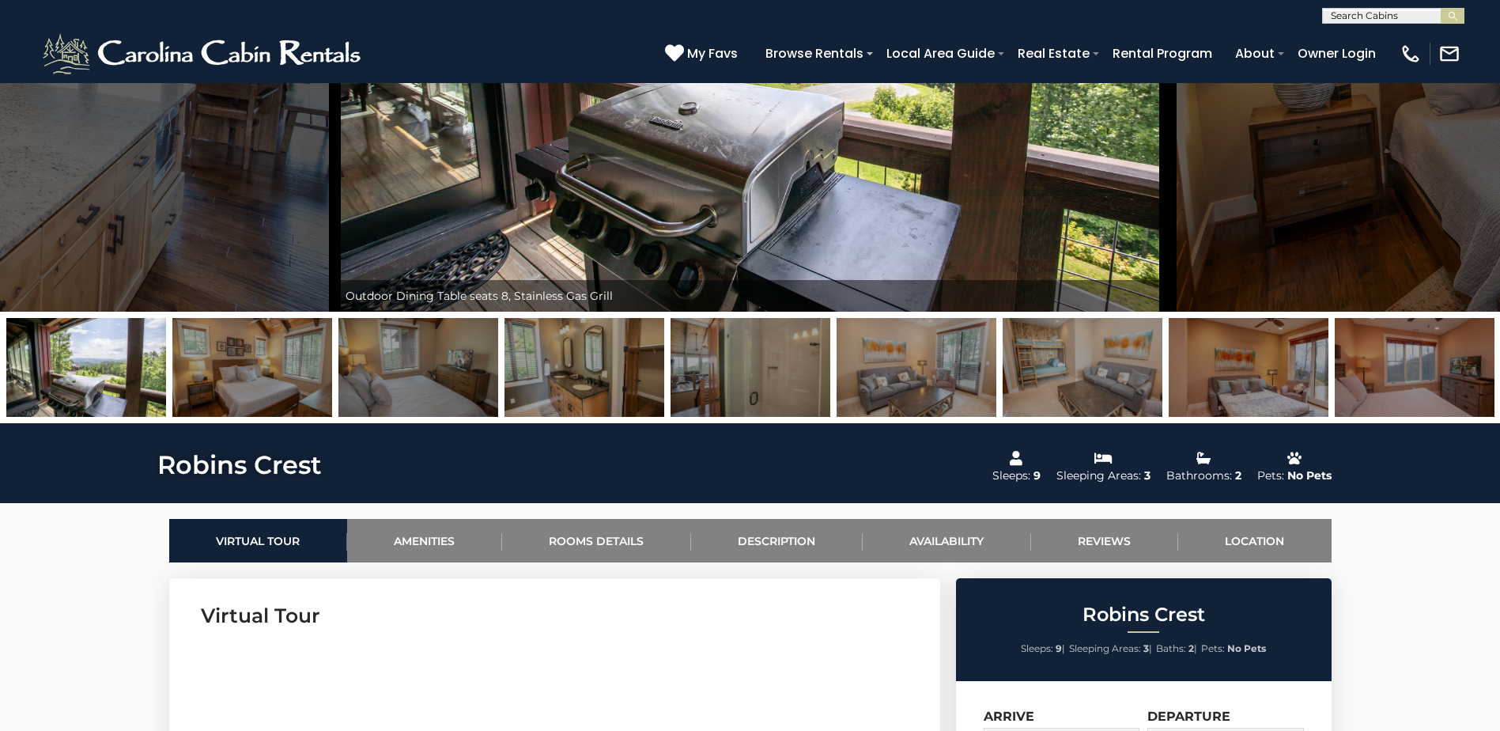
click at [1121, 368] on img at bounding box center [1083, 367] width 160 height 99
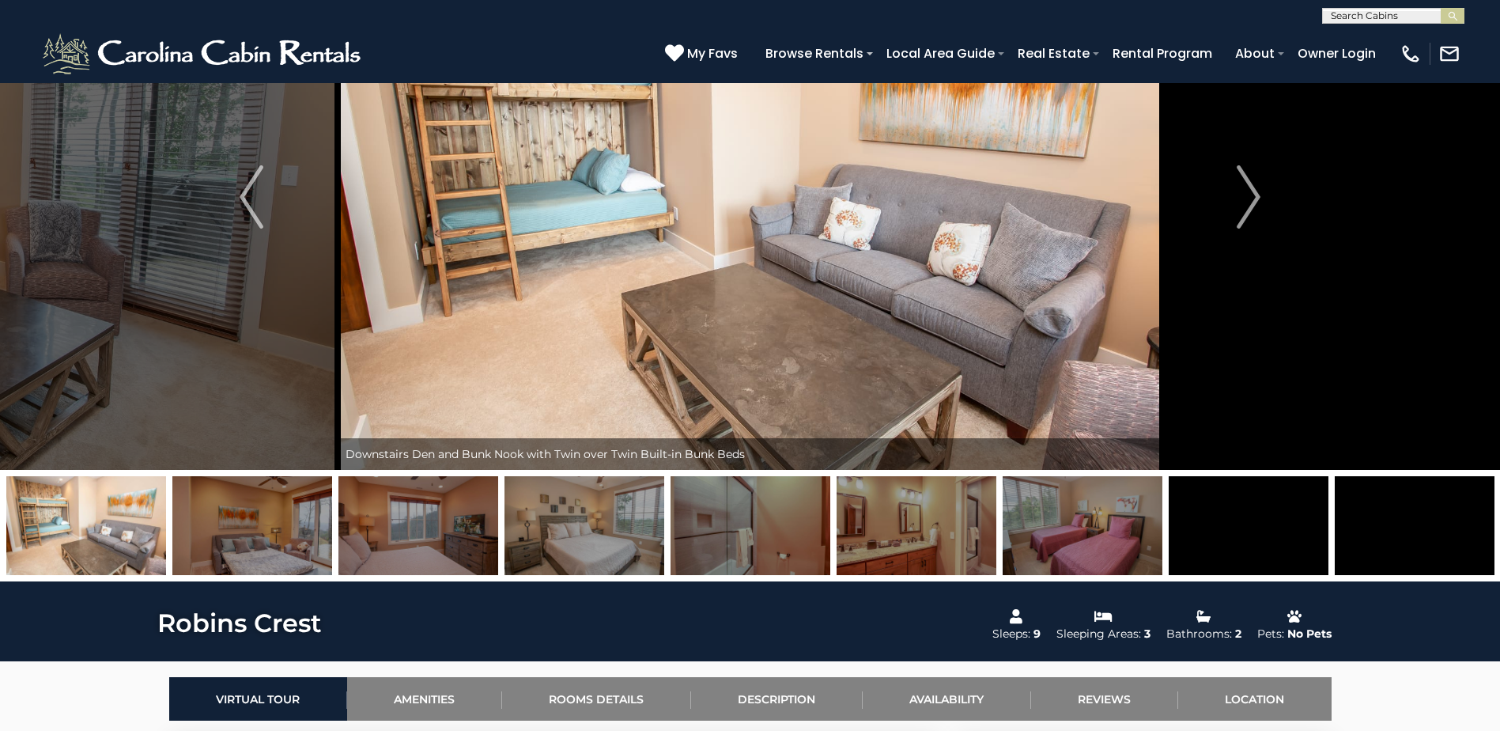
scroll to position [79, 0]
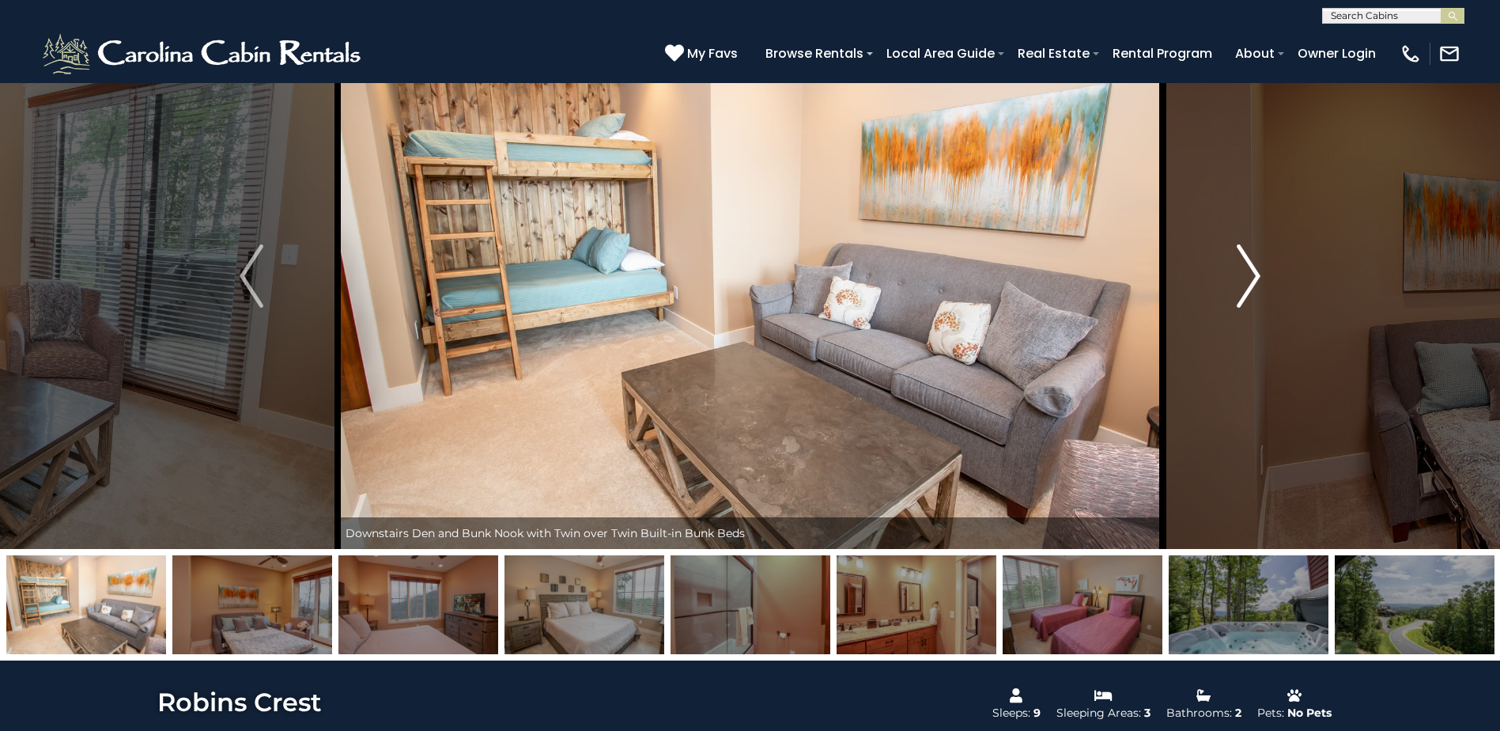
click at [1268, 287] on button "Next" at bounding box center [1249, 276] width 172 height 546
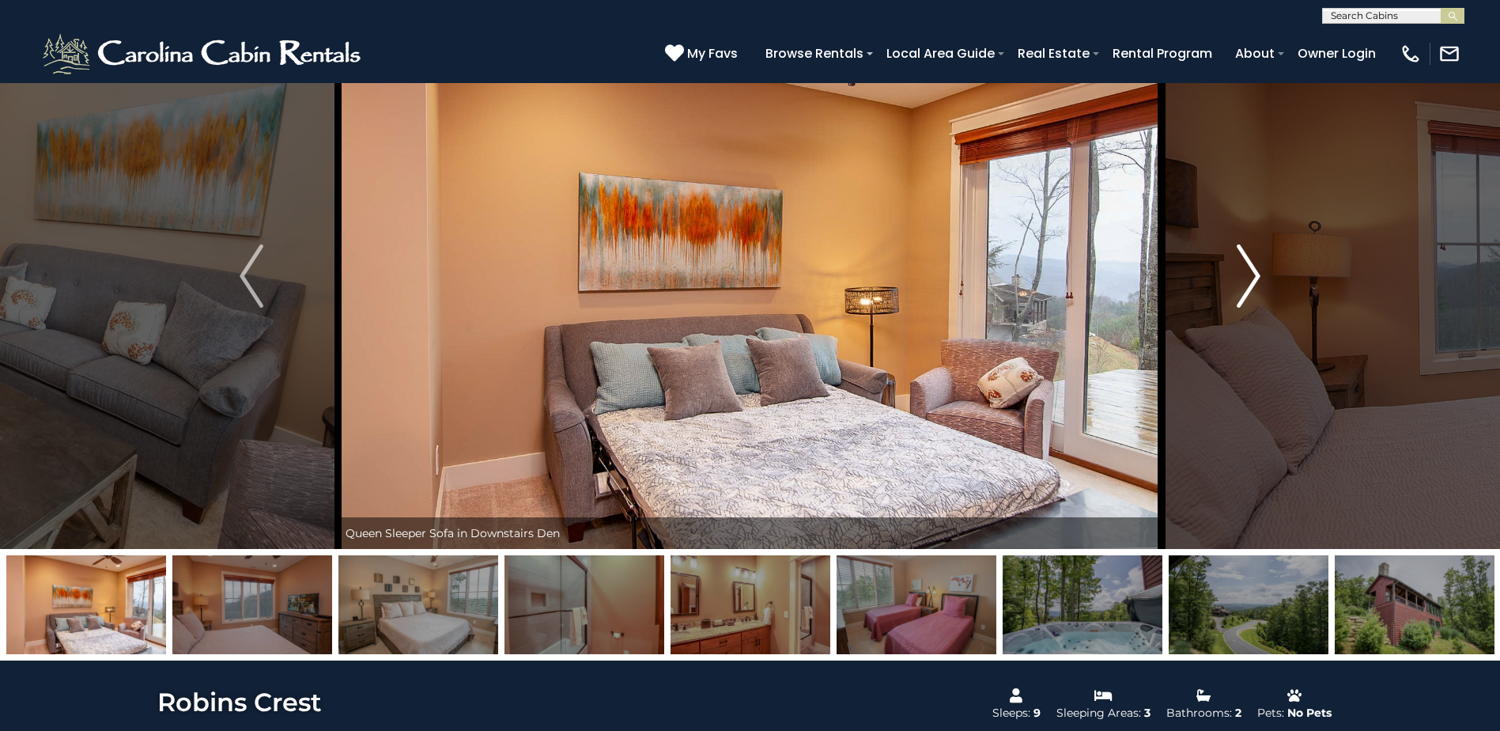
click at [1268, 287] on button "Next" at bounding box center [1249, 276] width 172 height 546
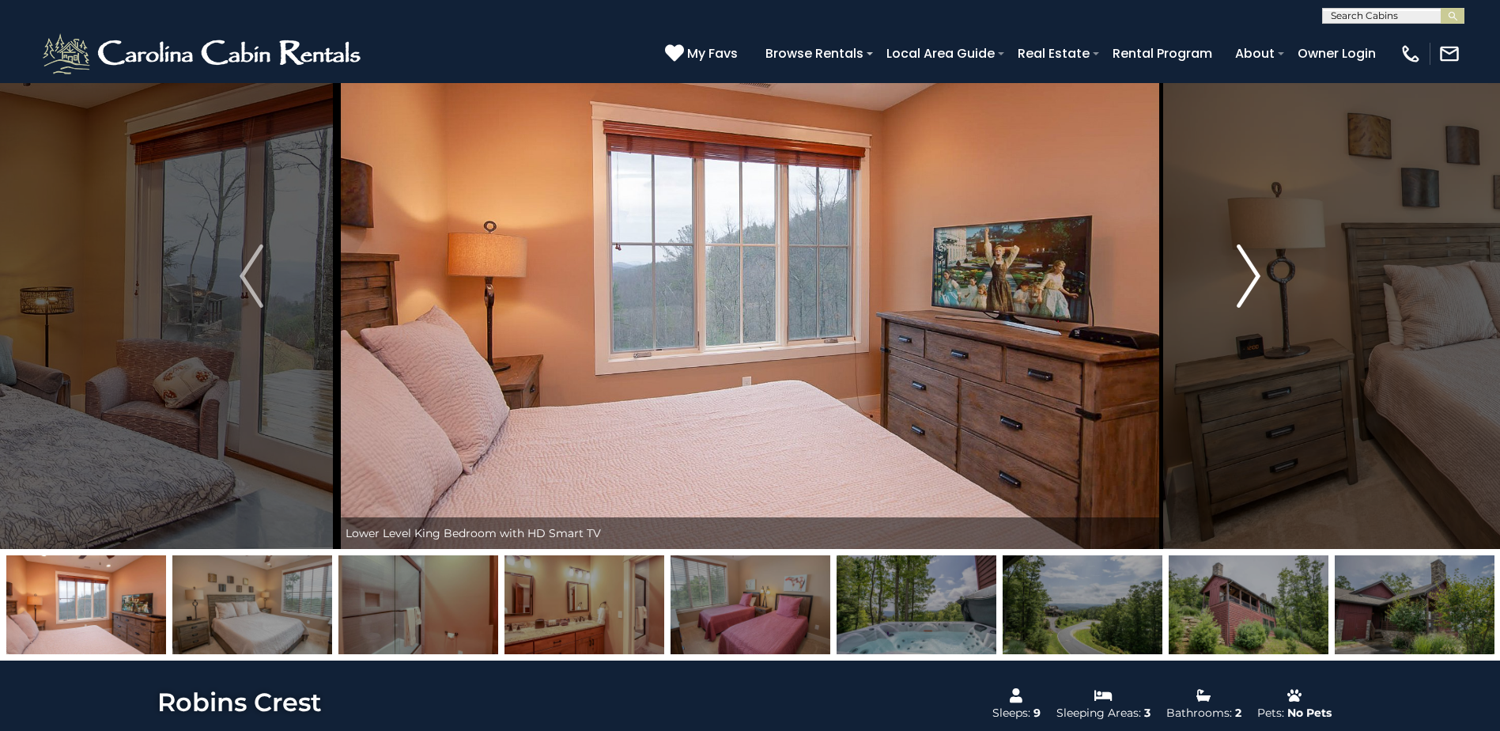
click at [1268, 287] on button "Next" at bounding box center [1249, 276] width 172 height 546
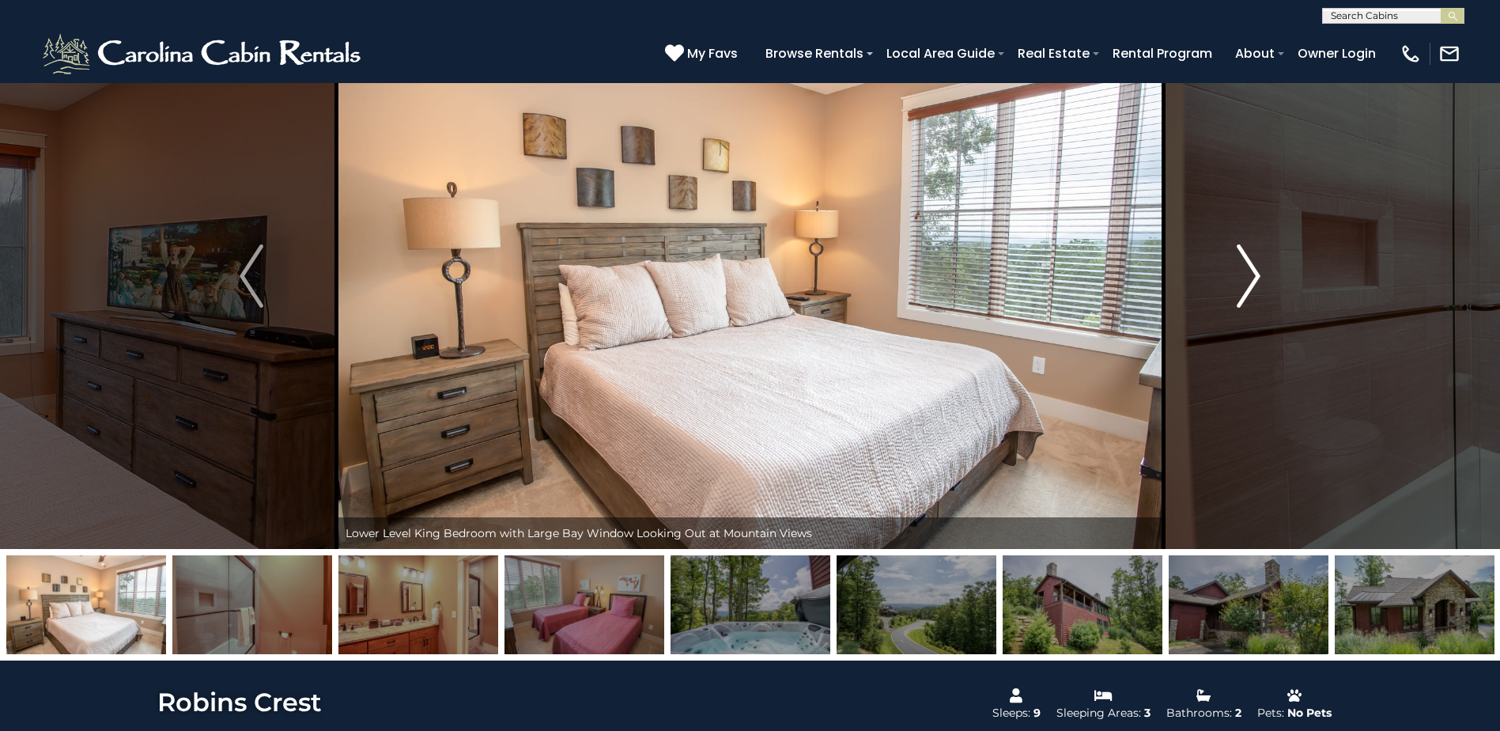
click at [1268, 287] on button "Next" at bounding box center [1249, 276] width 172 height 546
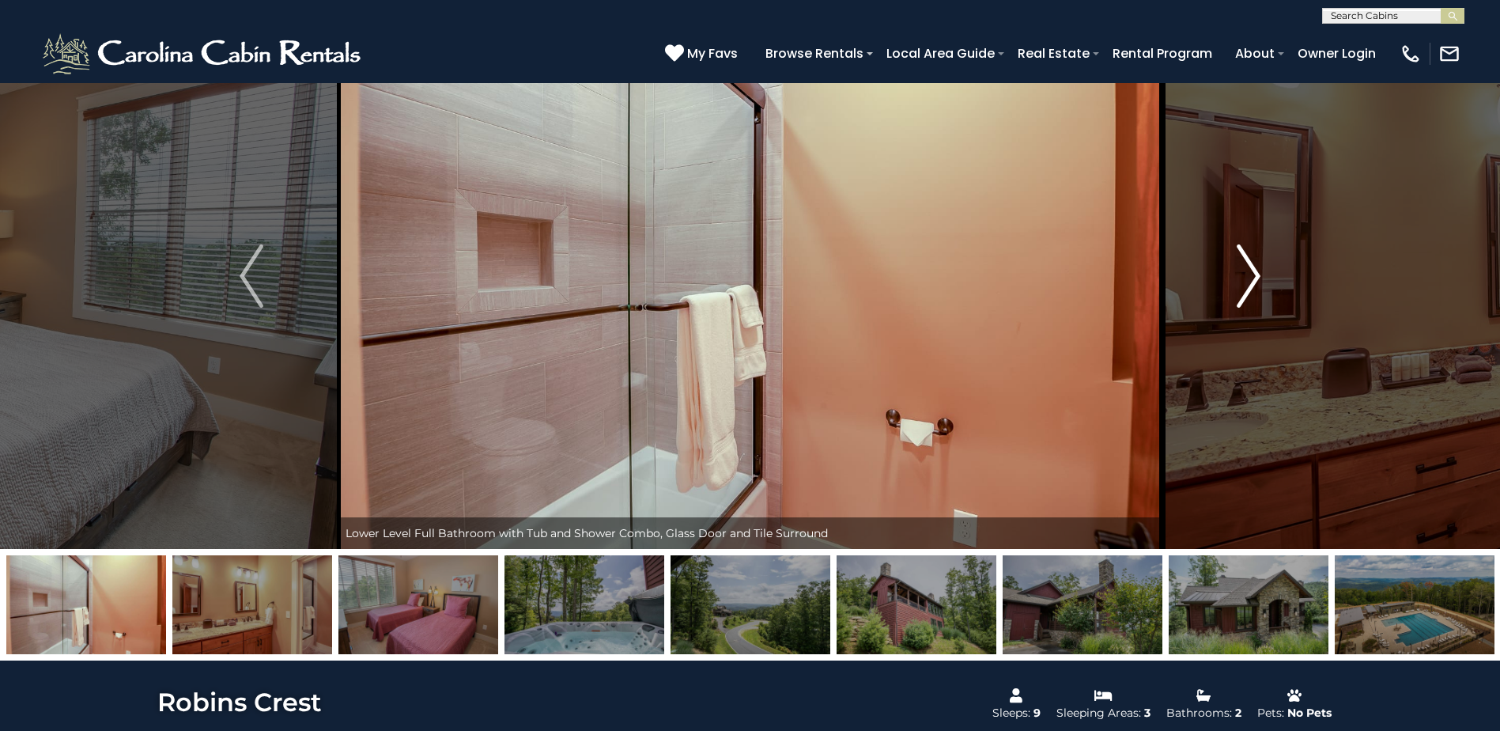
click at [1268, 287] on button "Next" at bounding box center [1249, 276] width 172 height 546
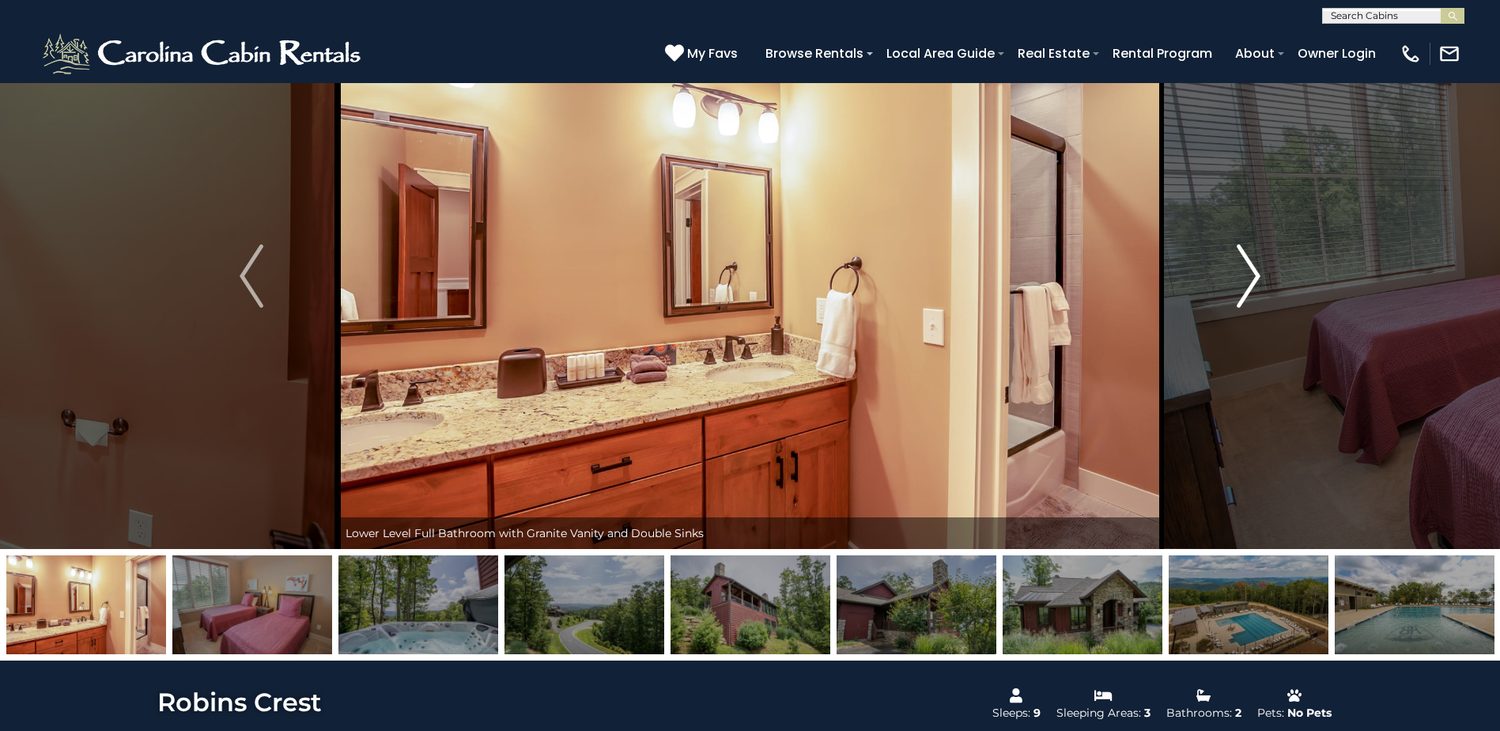
click at [1268, 287] on button "Next" at bounding box center [1249, 276] width 172 height 546
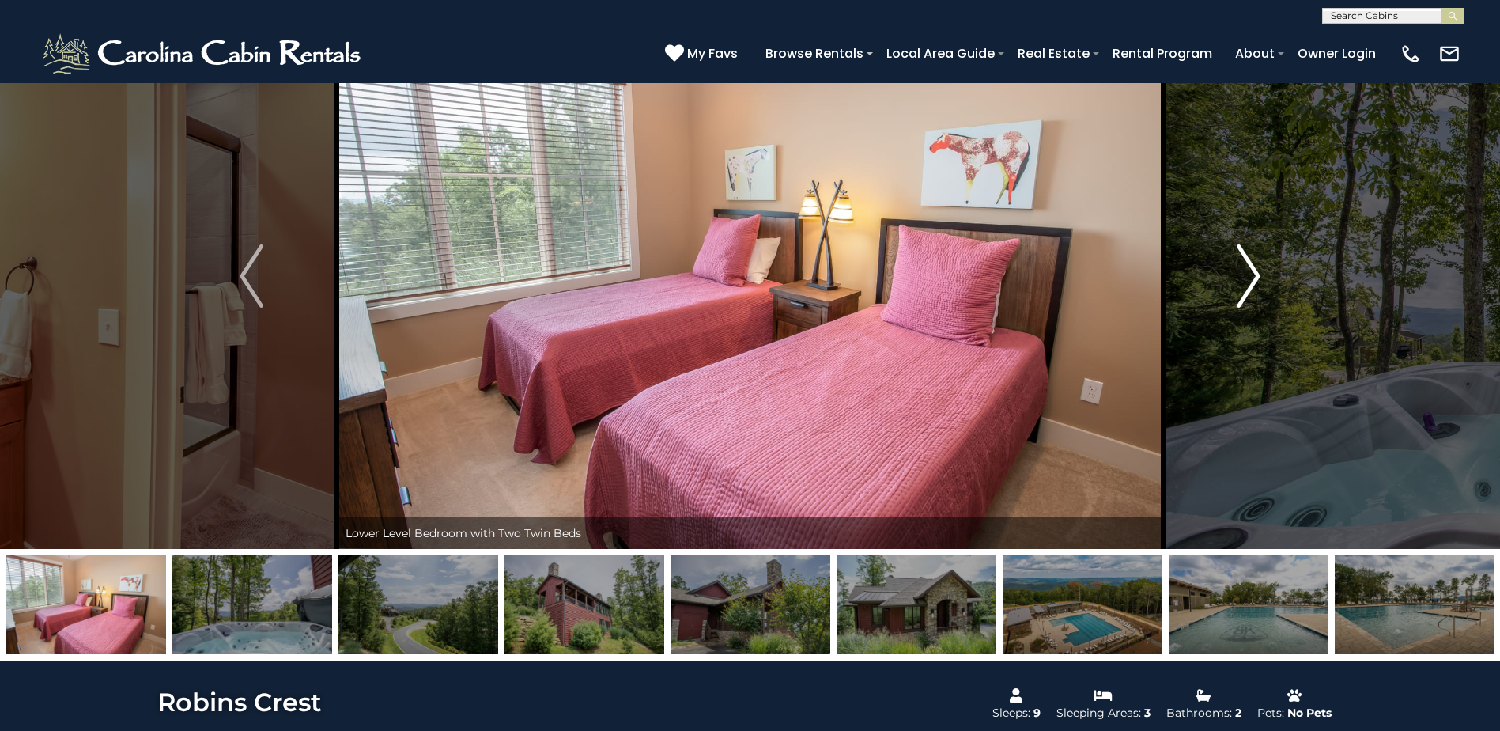
click at [1268, 287] on button "Next" at bounding box center [1249, 276] width 172 height 546
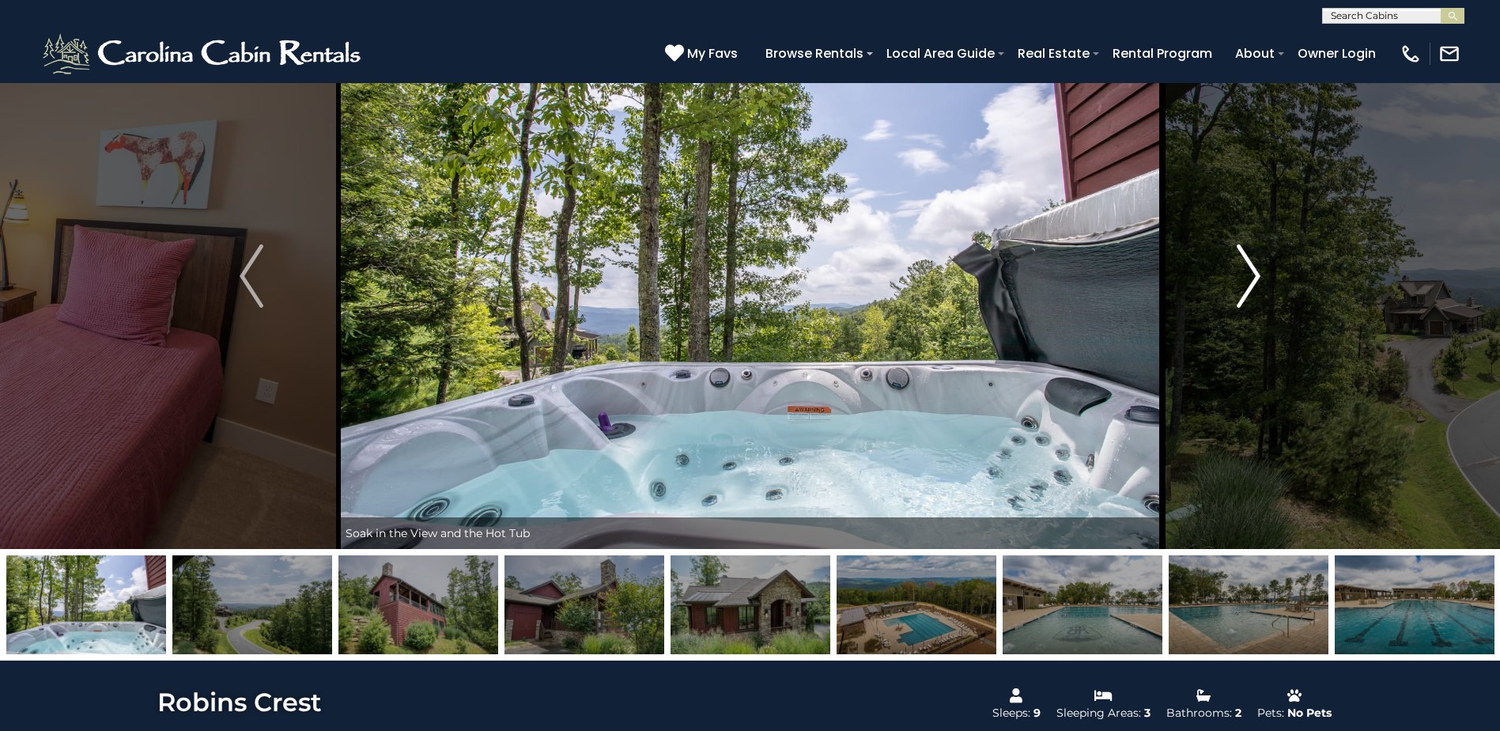
click at [1268, 287] on button "Next" at bounding box center [1249, 276] width 172 height 546
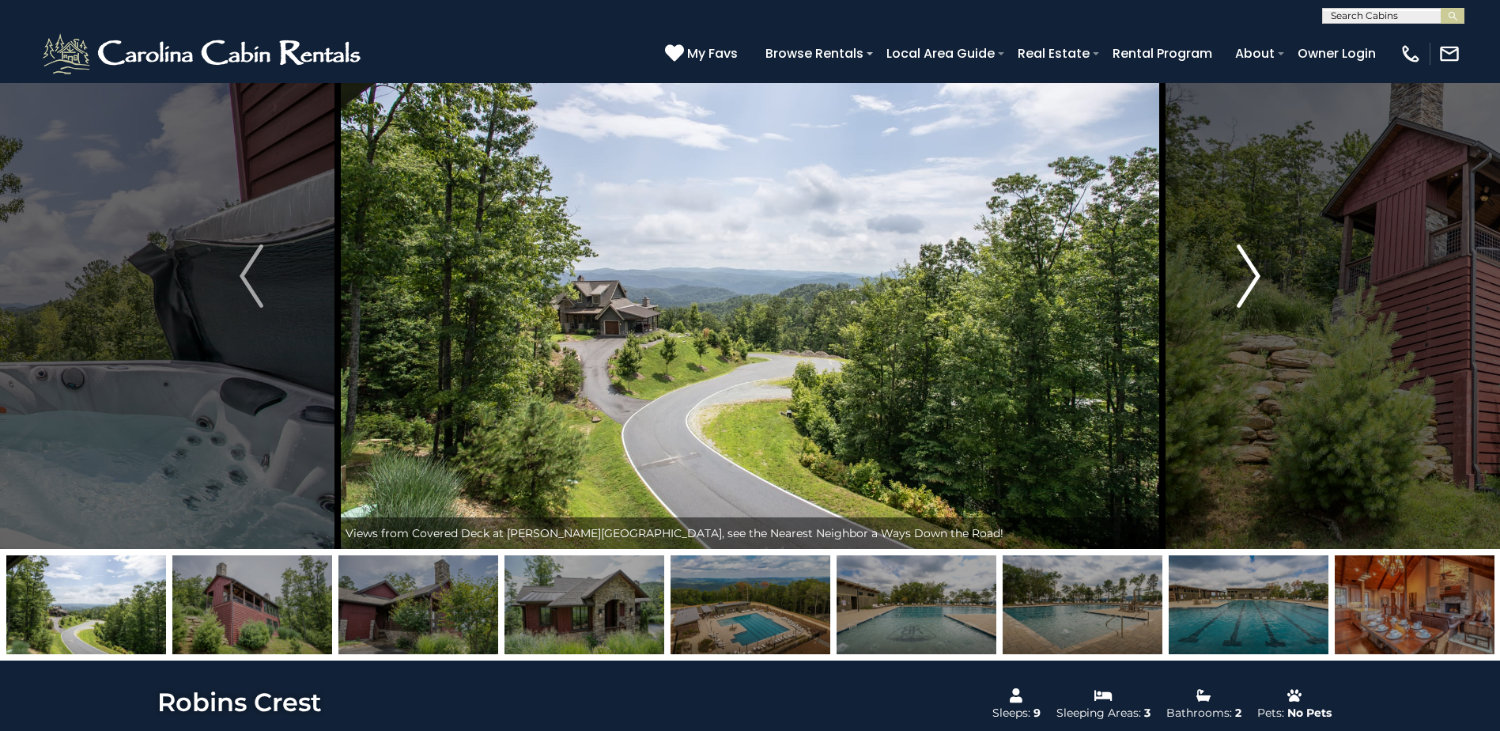
click at [1268, 287] on button "Next" at bounding box center [1249, 276] width 172 height 546
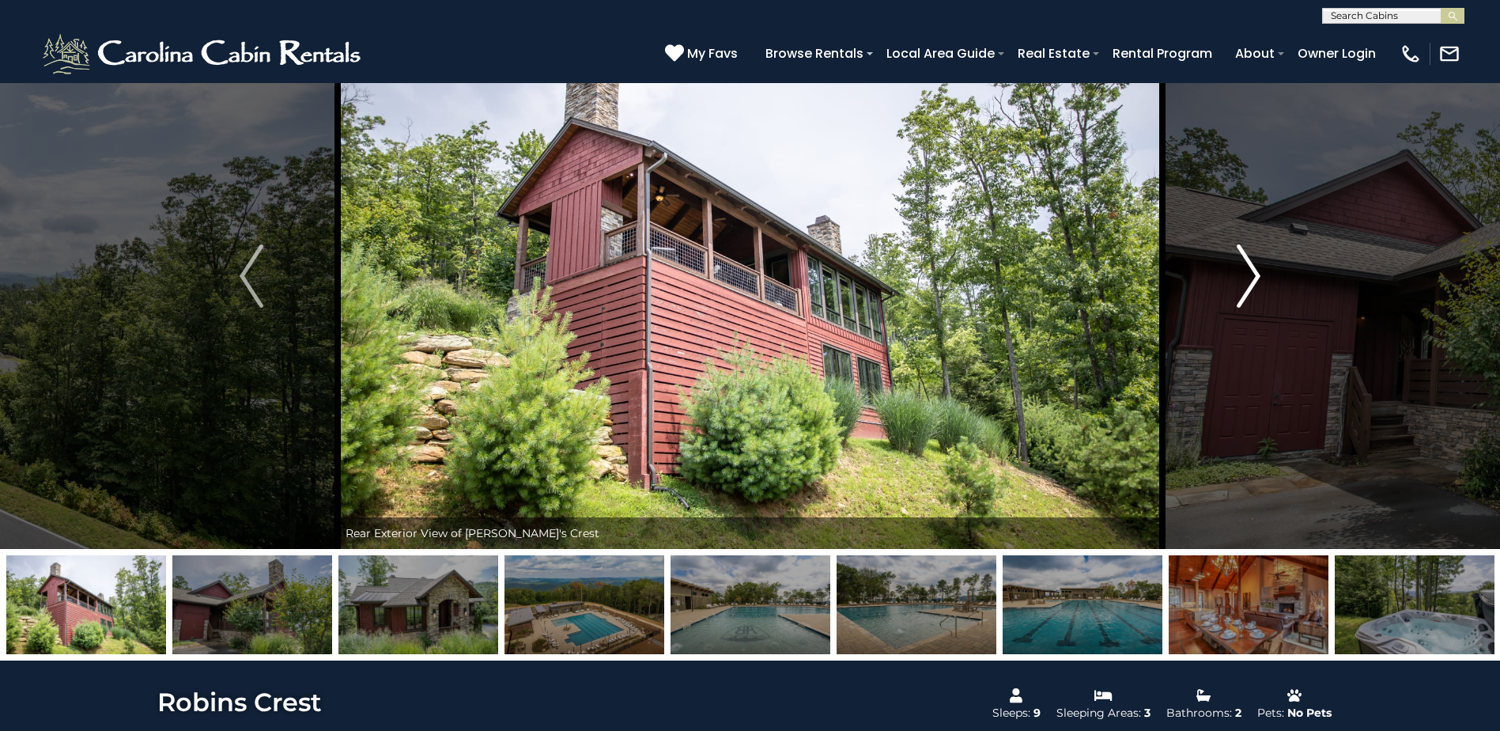
click at [1268, 287] on button "Next" at bounding box center [1249, 276] width 172 height 546
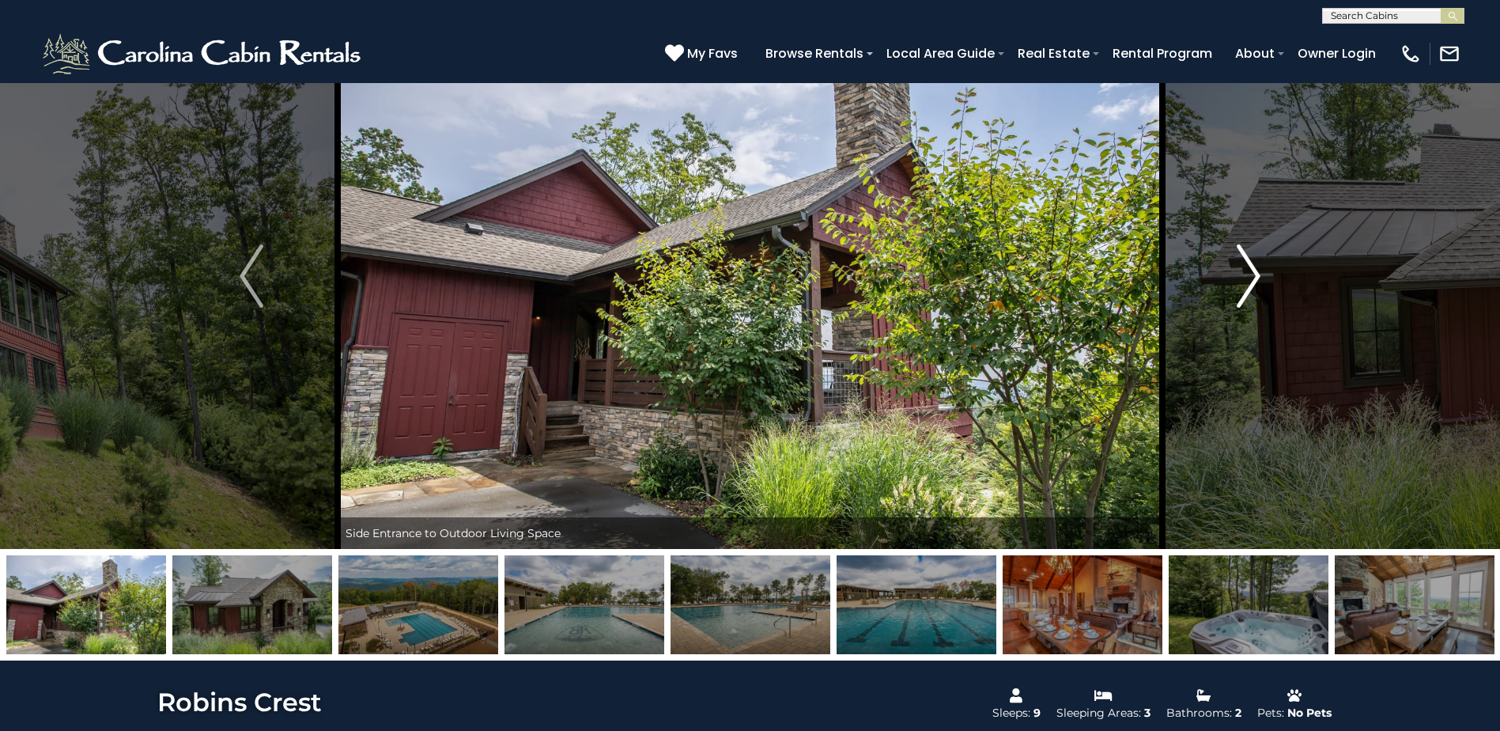
click at [1268, 287] on button "Next" at bounding box center [1249, 276] width 172 height 546
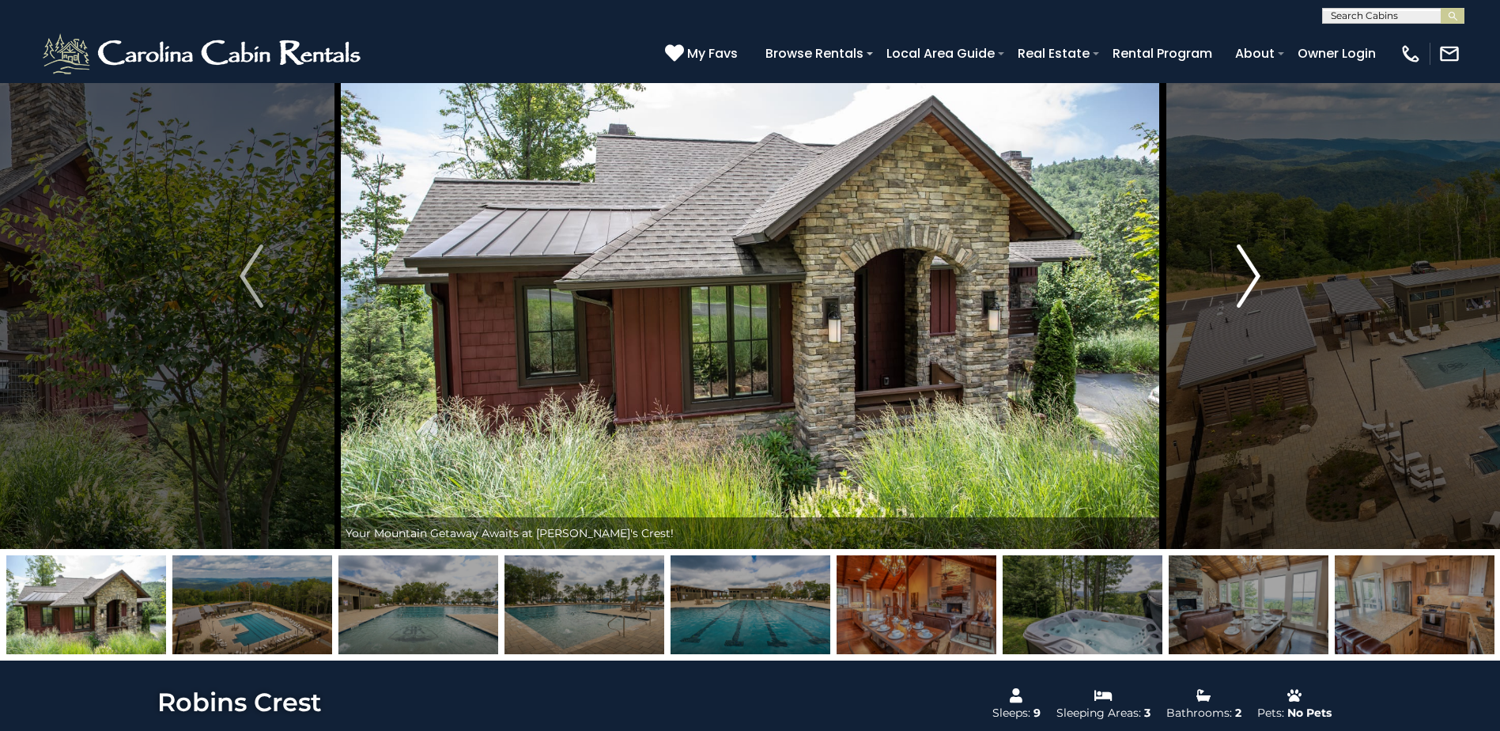
click at [1268, 287] on button "Next" at bounding box center [1249, 276] width 172 height 546
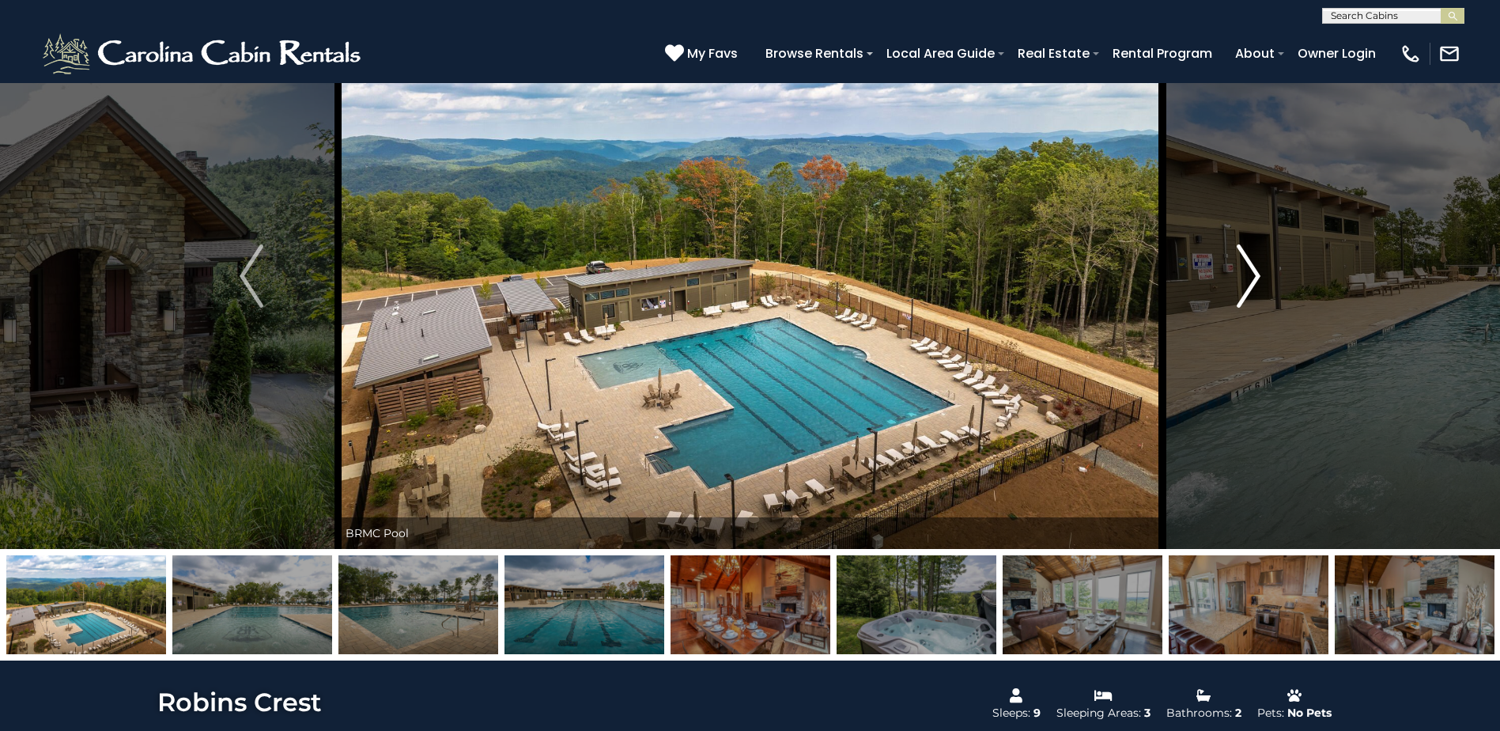
click at [1268, 287] on button "Next" at bounding box center [1249, 276] width 172 height 546
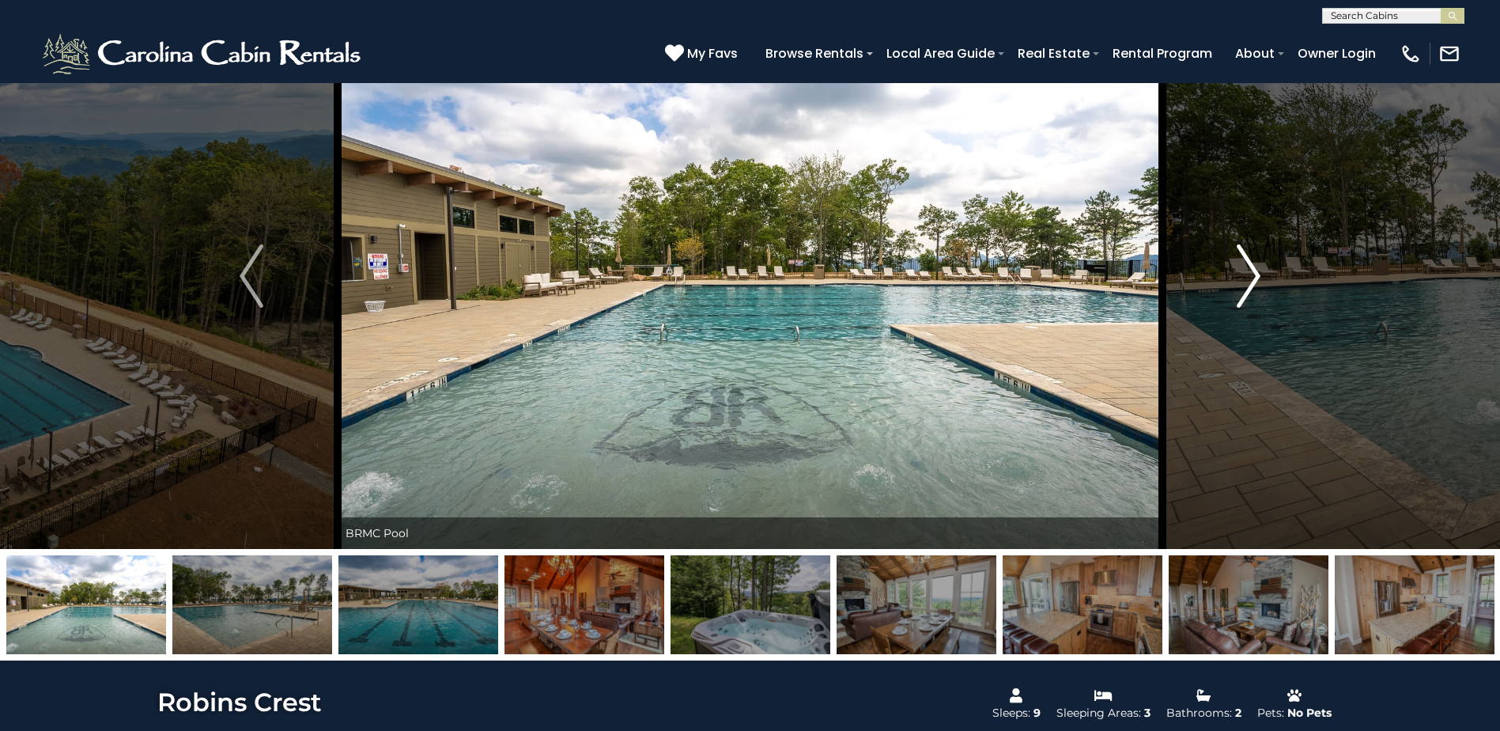
click at [1268, 287] on button "Next" at bounding box center [1249, 276] width 172 height 546
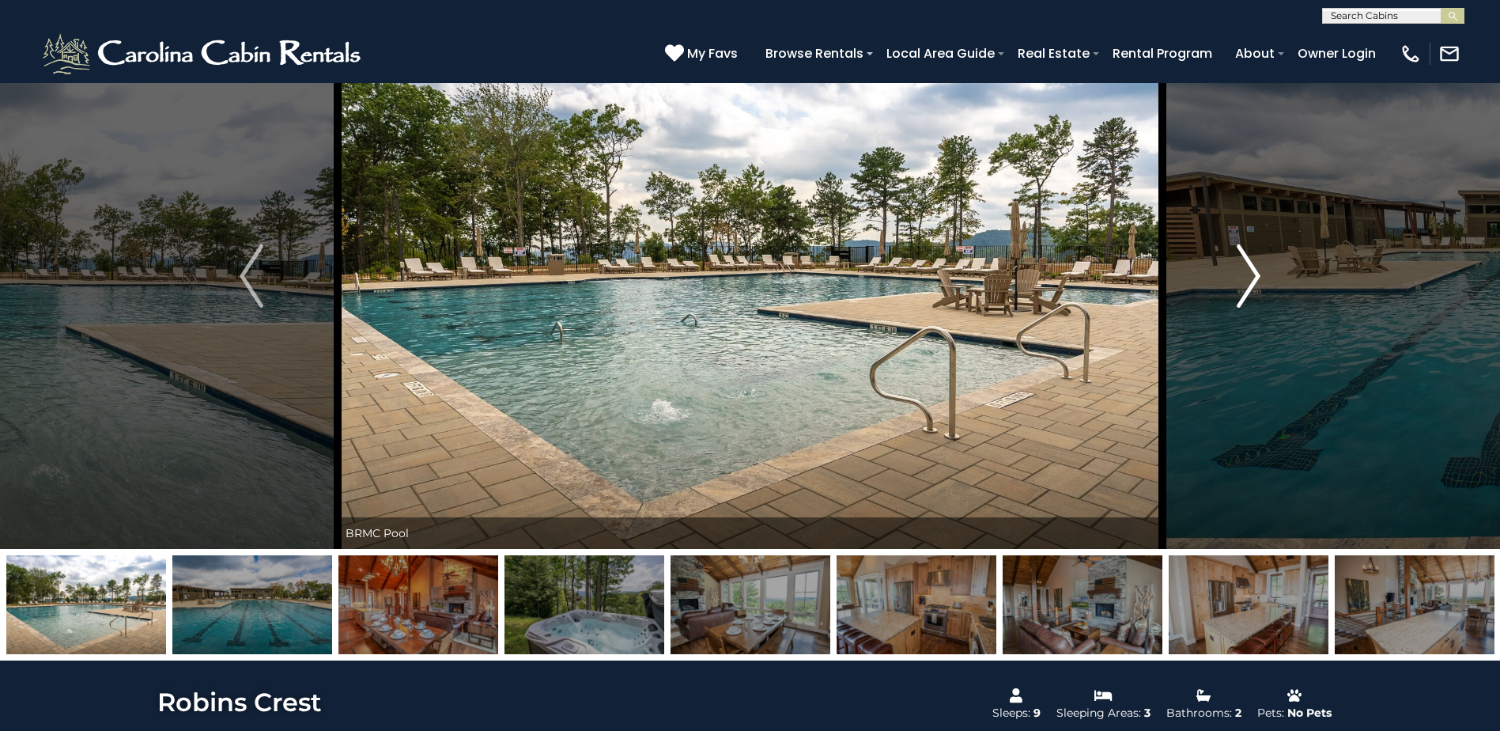
click at [1268, 287] on button "Next" at bounding box center [1249, 276] width 172 height 546
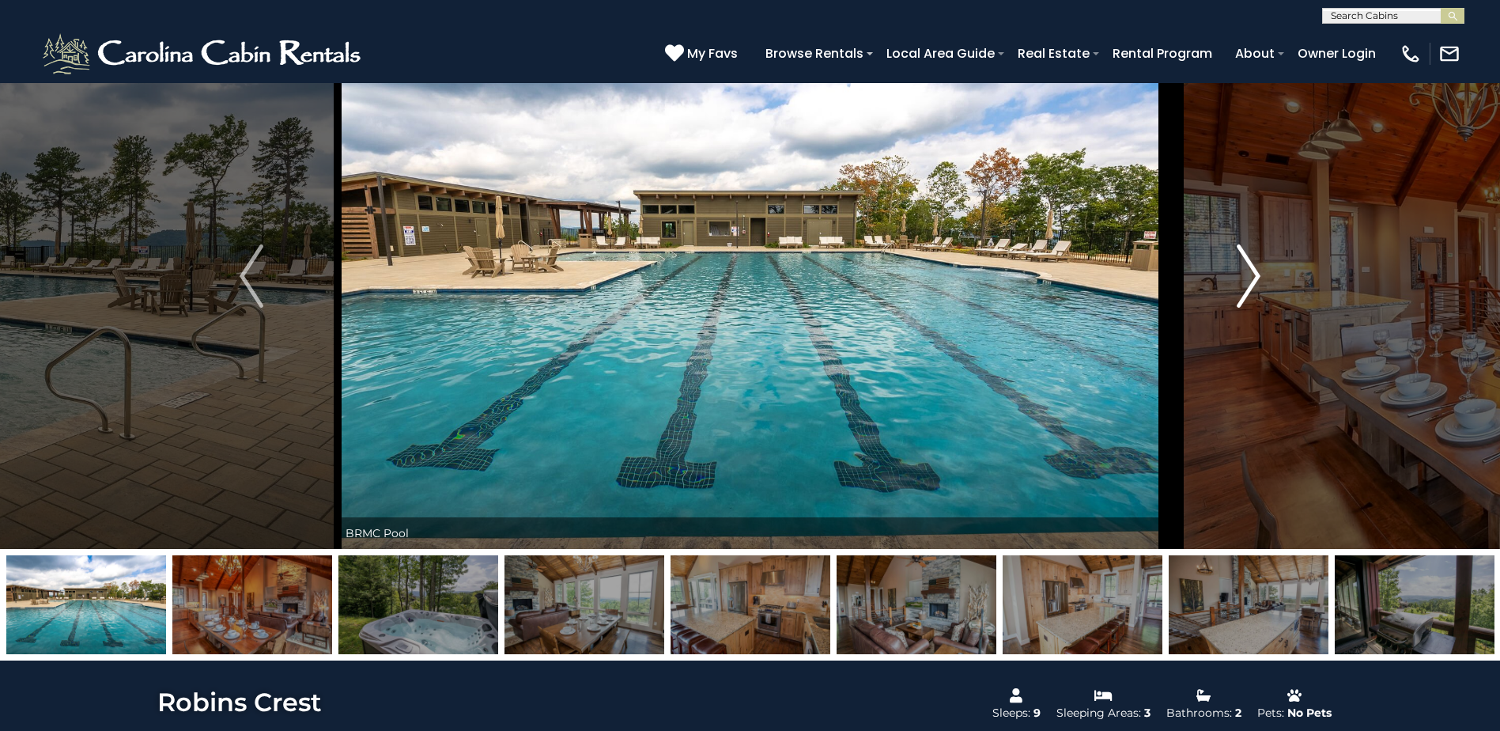
click at [1268, 287] on button "Next" at bounding box center [1249, 276] width 172 height 546
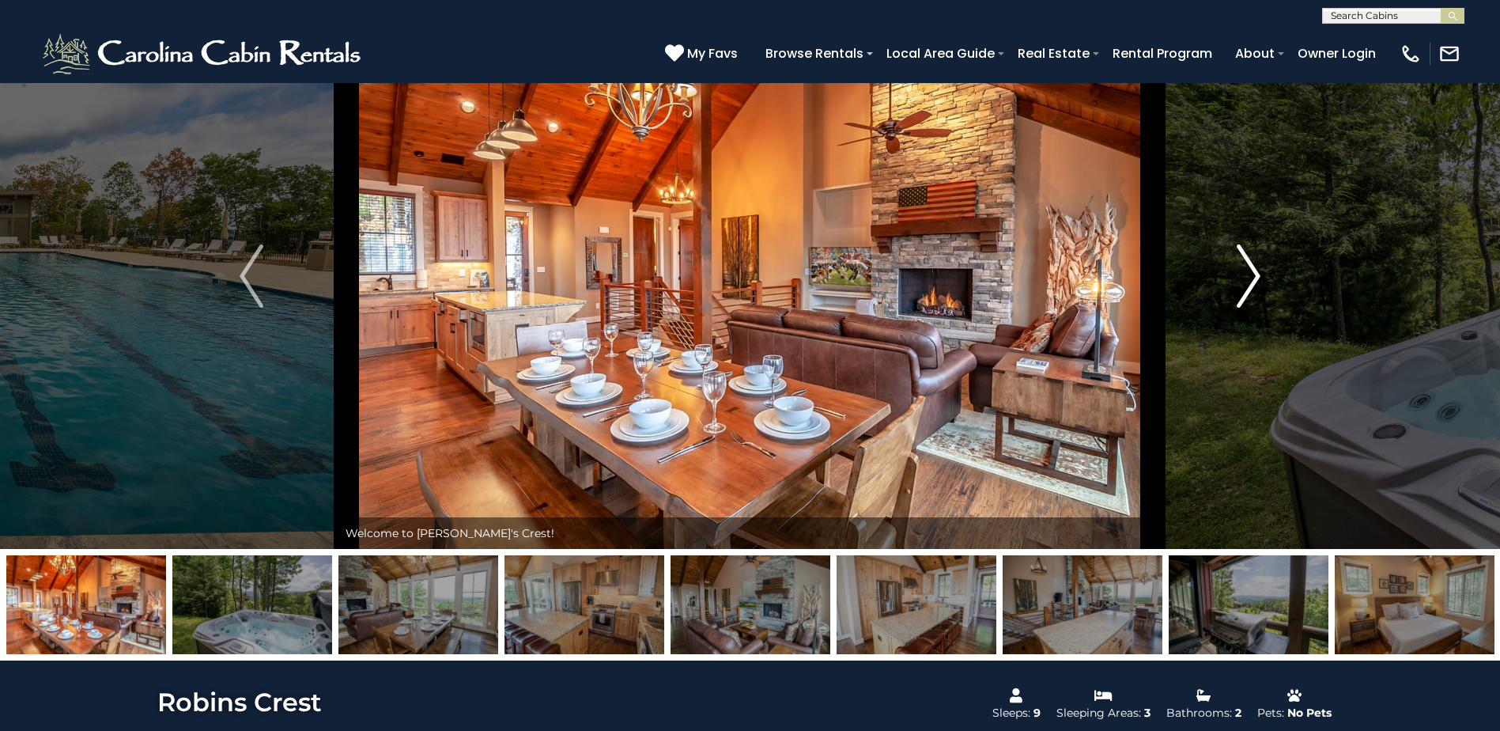
click at [1242, 254] on img "Next" at bounding box center [1249, 275] width 24 height 63
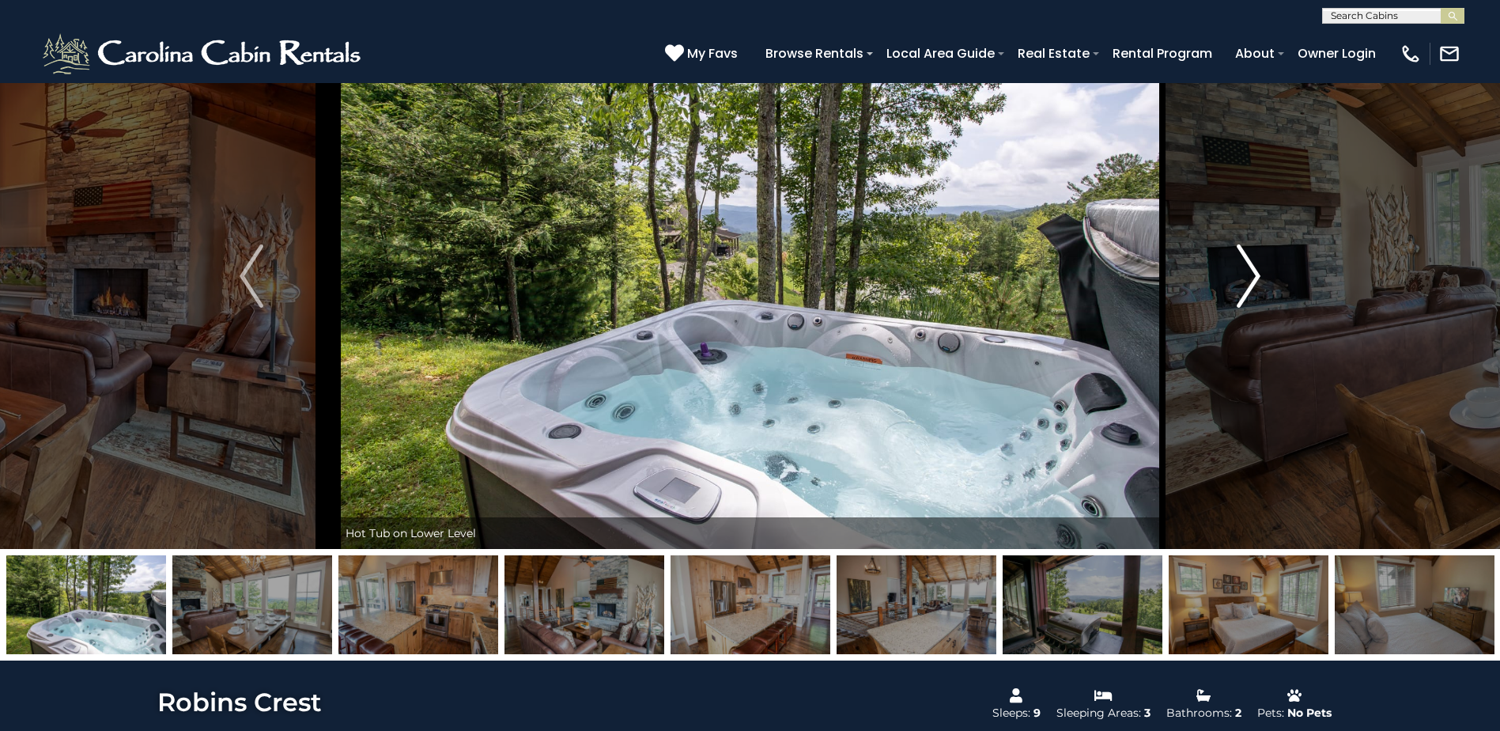
click at [1242, 254] on img "Next" at bounding box center [1249, 275] width 24 height 63
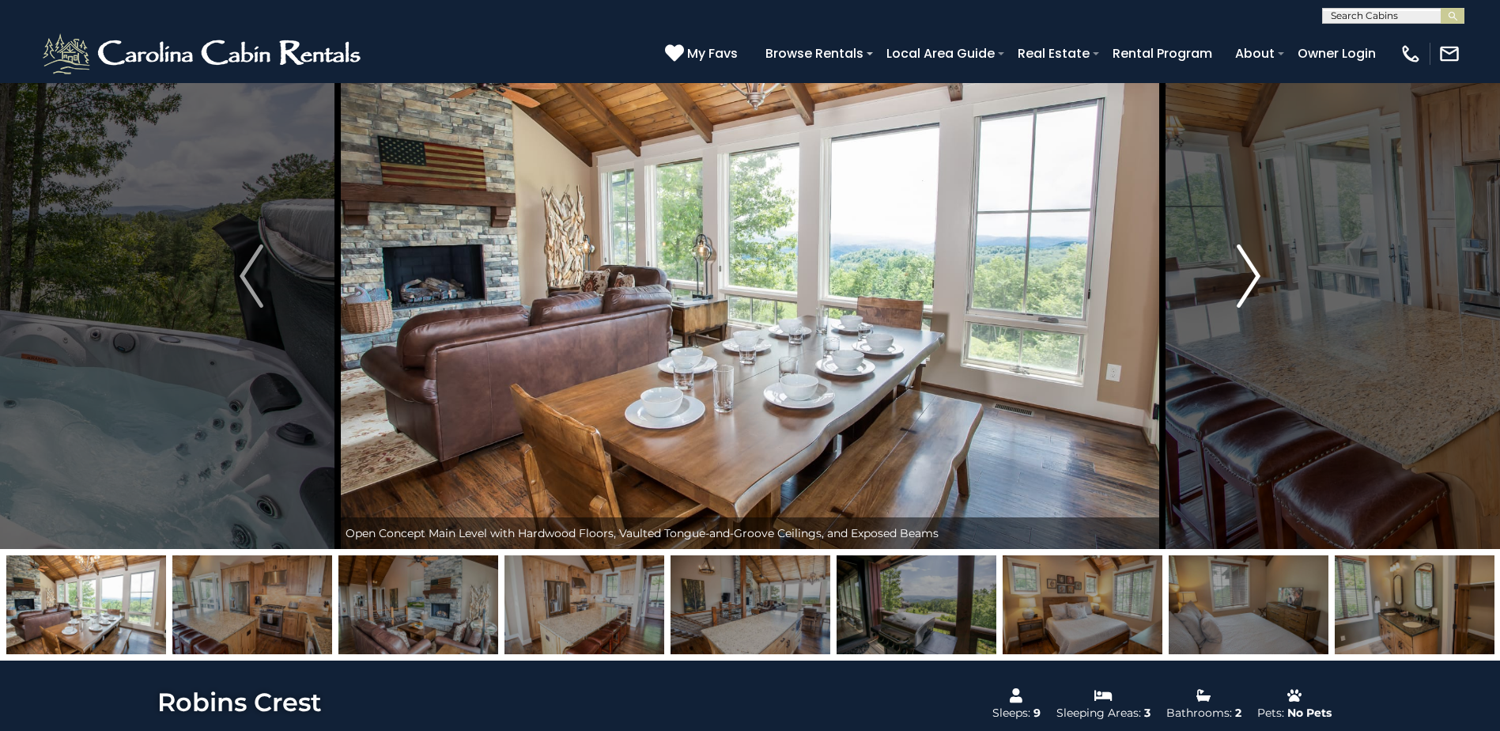
click at [1242, 254] on img "Next" at bounding box center [1249, 275] width 24 height 63
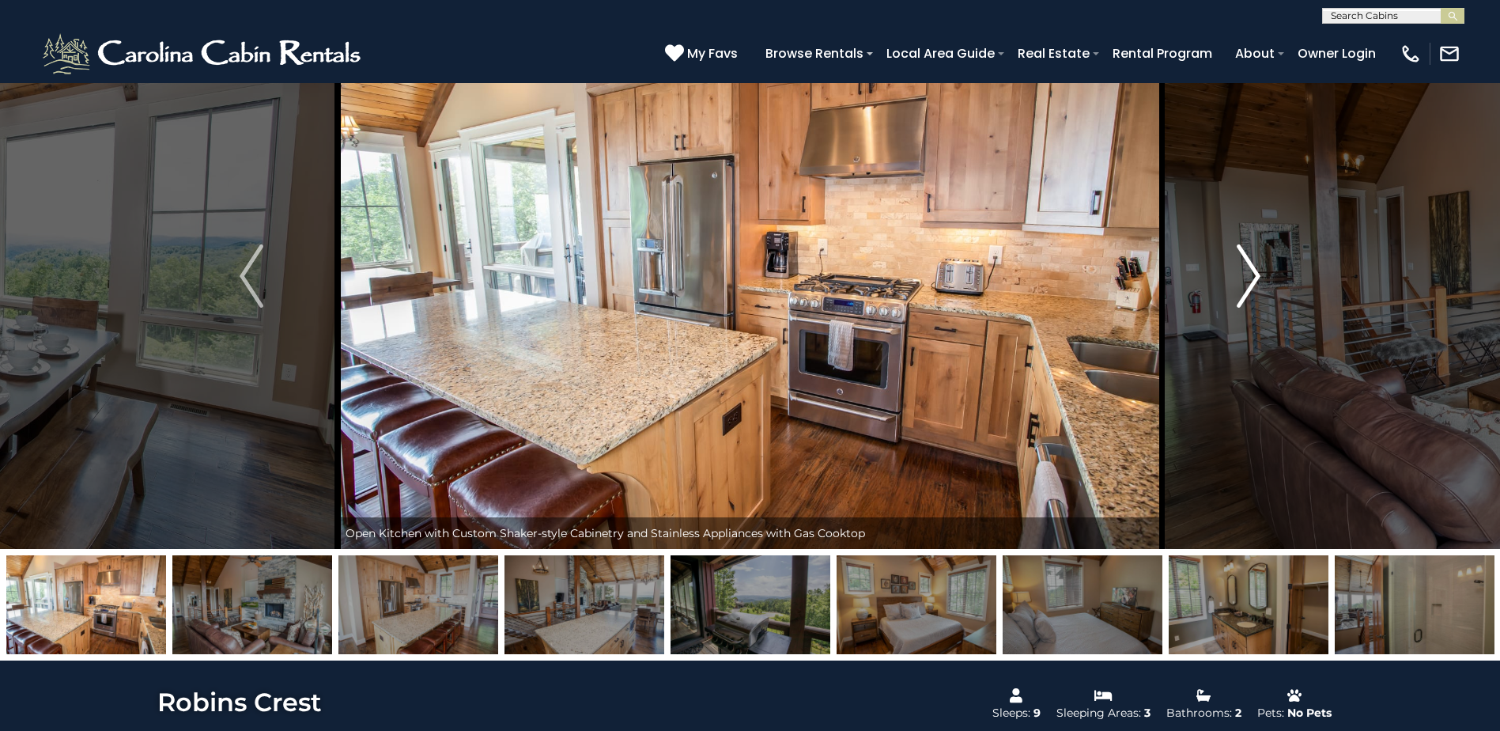
click at [1242, 254] on img "Next" at bounding box center [1249, 275] width 24 height 63
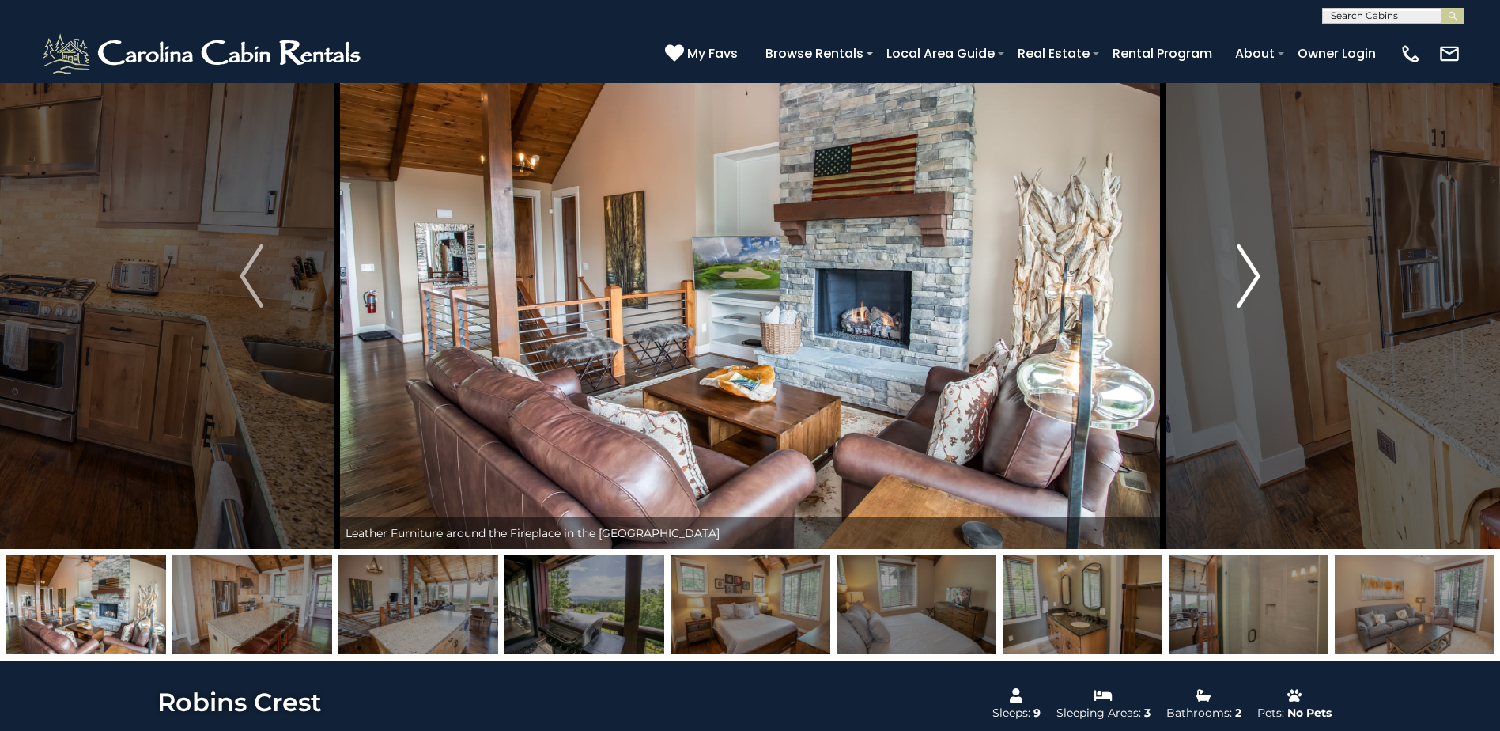
click at [1242, 254] on img "Next" at bounding box center [1249, 275] width 24 height 63
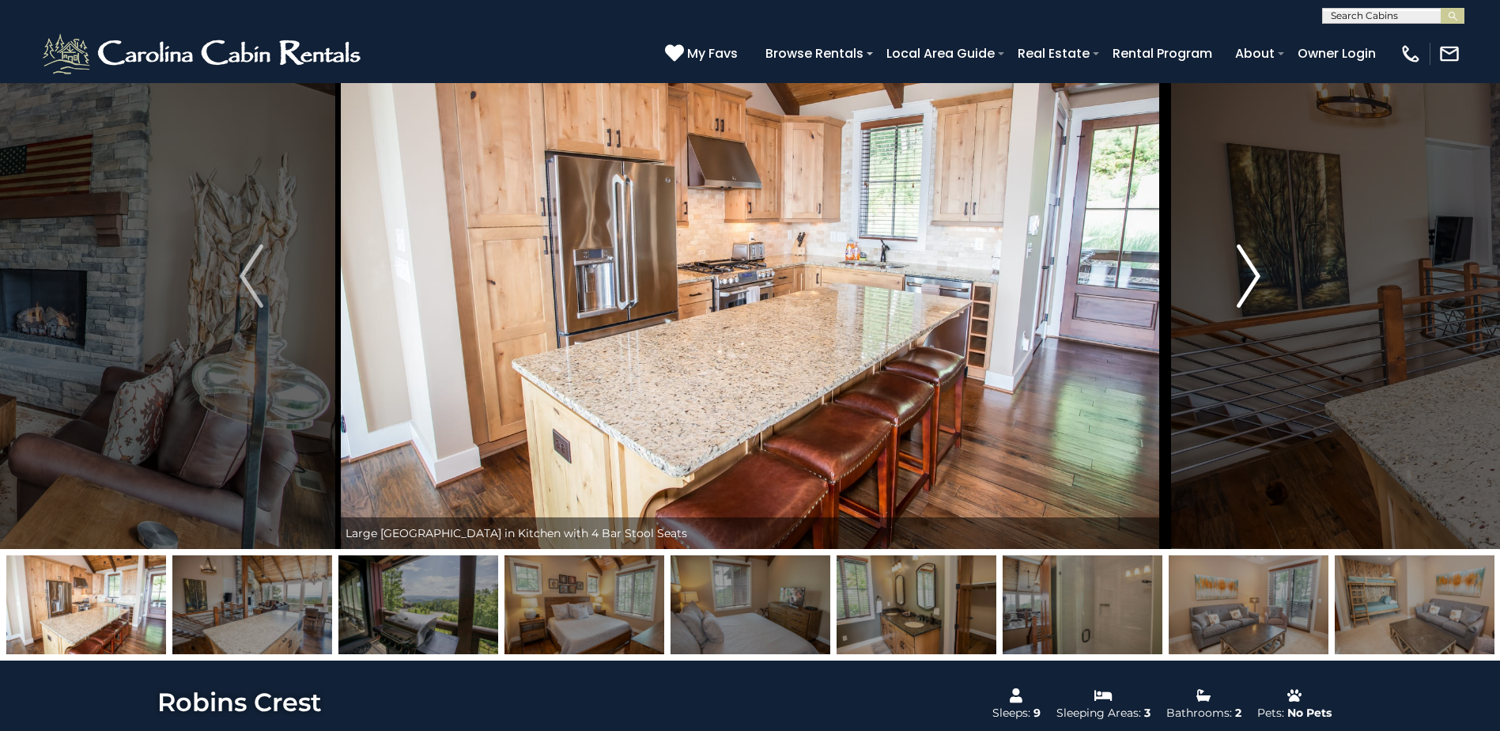
click at [1242, 254] on img "Next" at bounding box center [1249, 275] width 24 height 63
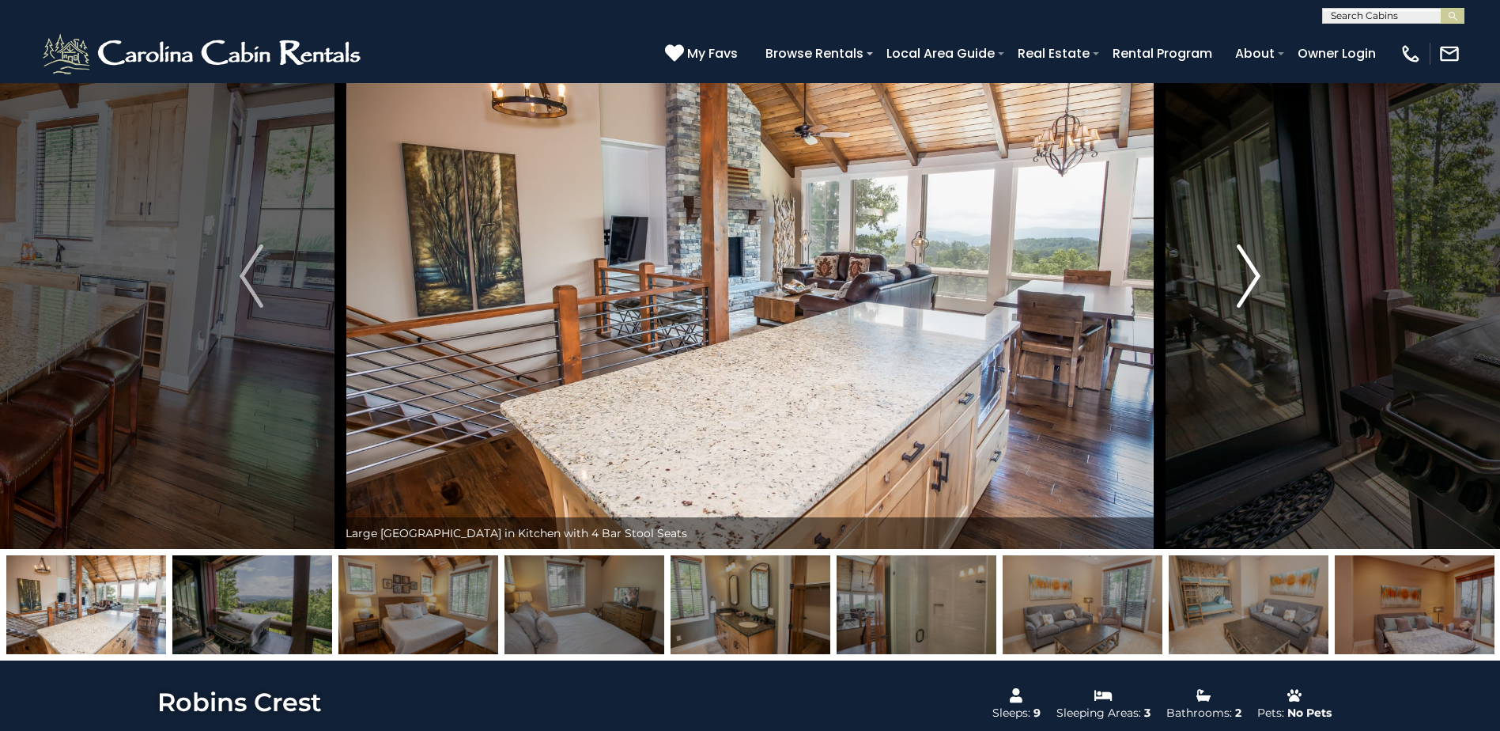
click at [1242, 254] on img "Next" at bounding box center [1249, 275] width 24 height 63
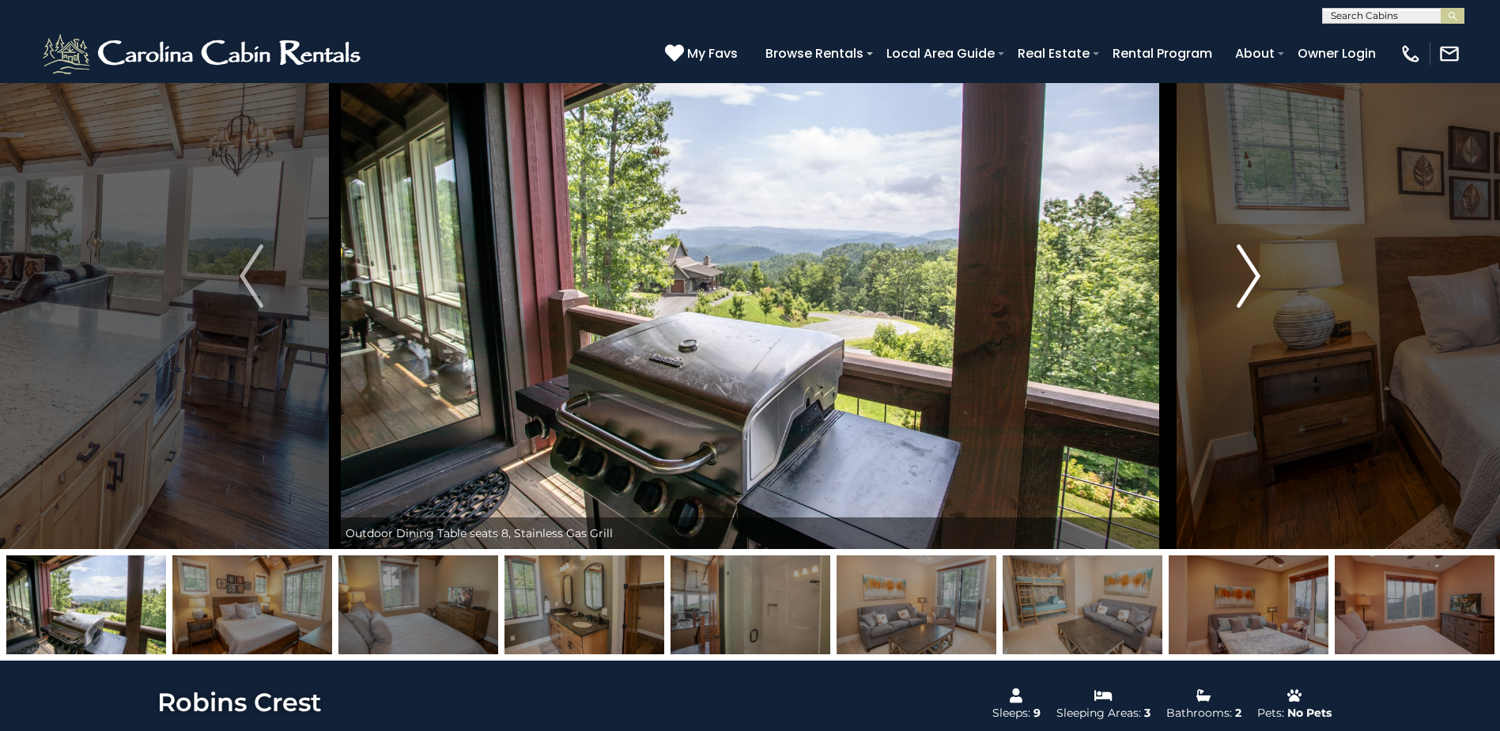
click at [1242, 254] on img "Next" at bounding box center [1249, 275] width 24 height 63
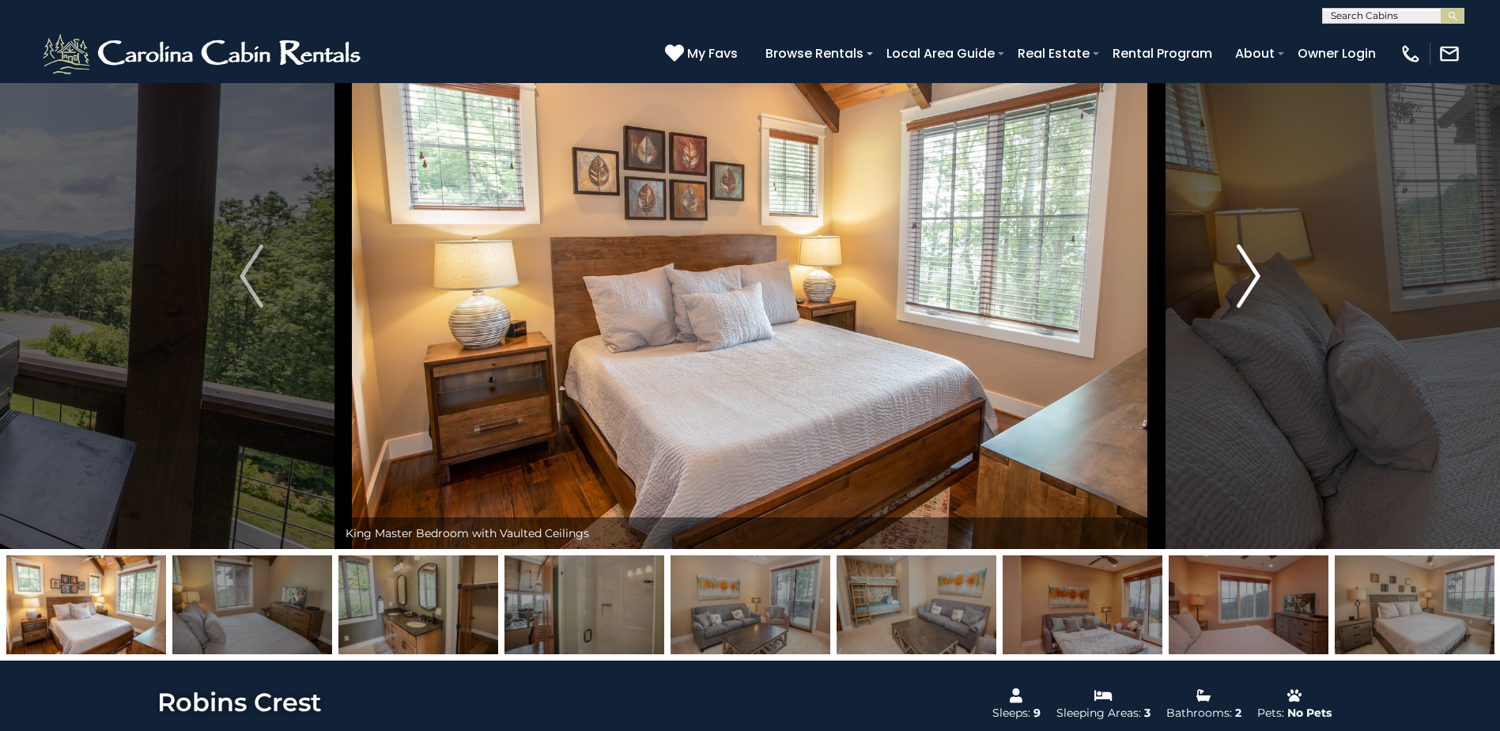
click at [1242, 254] on img "Next" at bounding box center [1249, 275] width 24 height 63
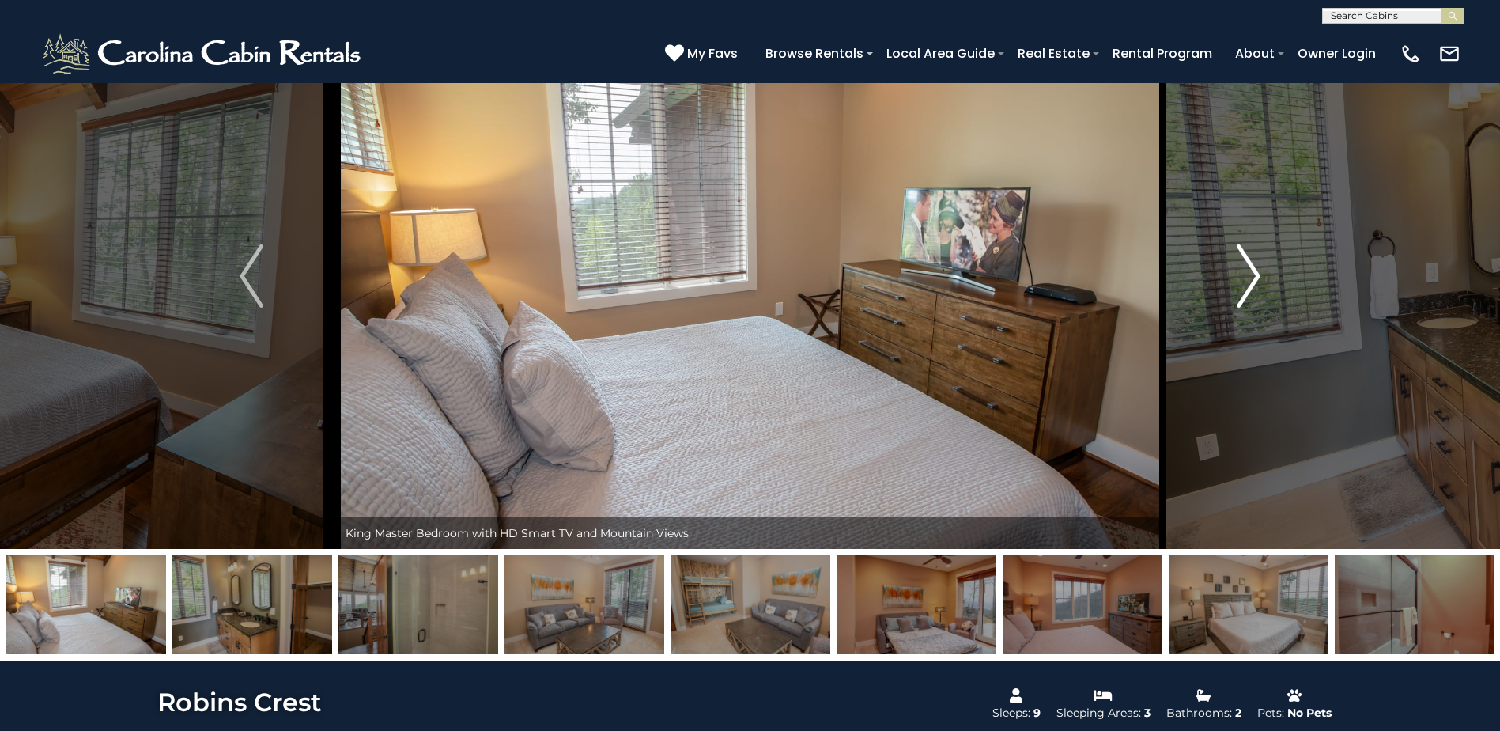
click at [1242, 254] on img "Next" at bounding box center [1249, 275] width 24 height 63
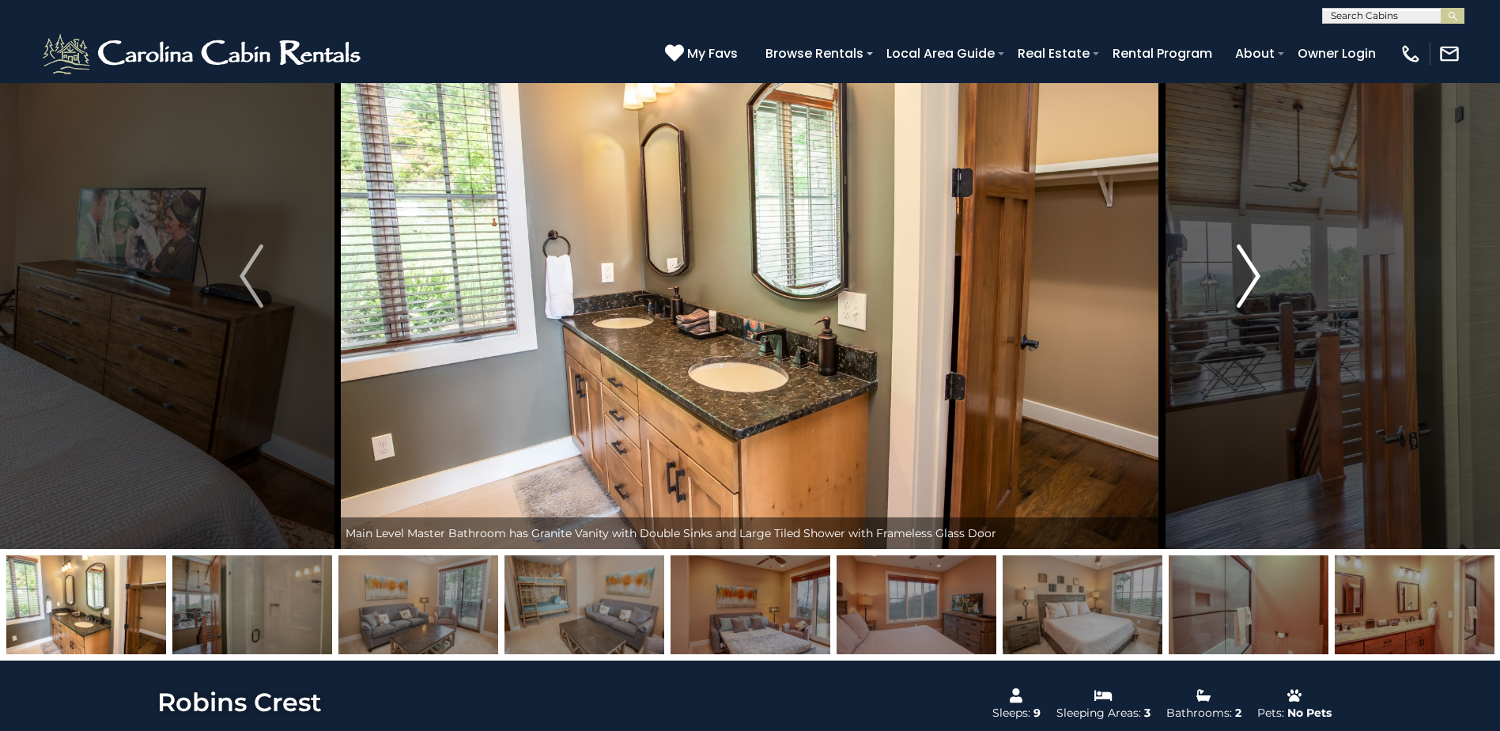
click at [1242, 254] on img "Next" at bounding box center [1249, 275] width 24 height 63
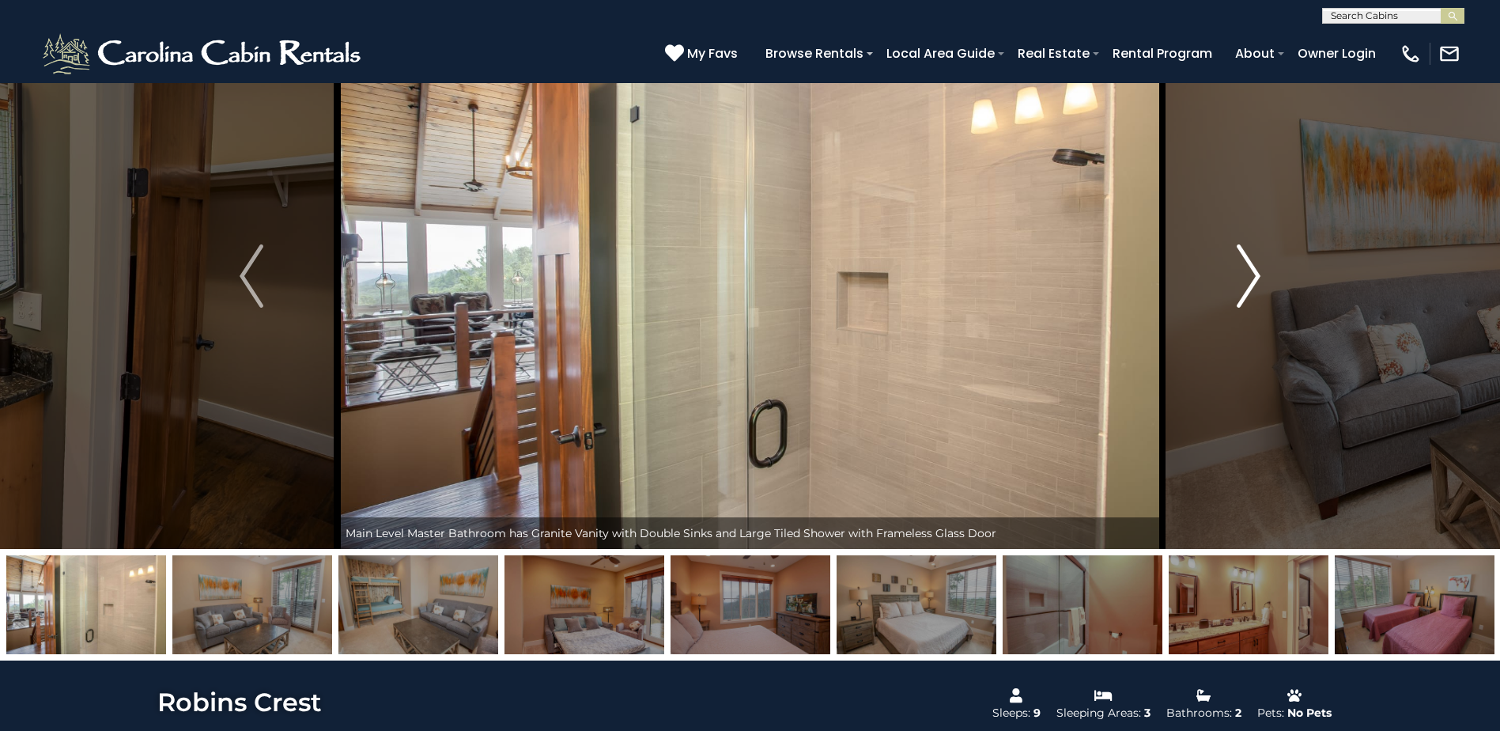
click at [1242, 254] on img "Next" at bounding box center [1249, 275] width 24 height 63
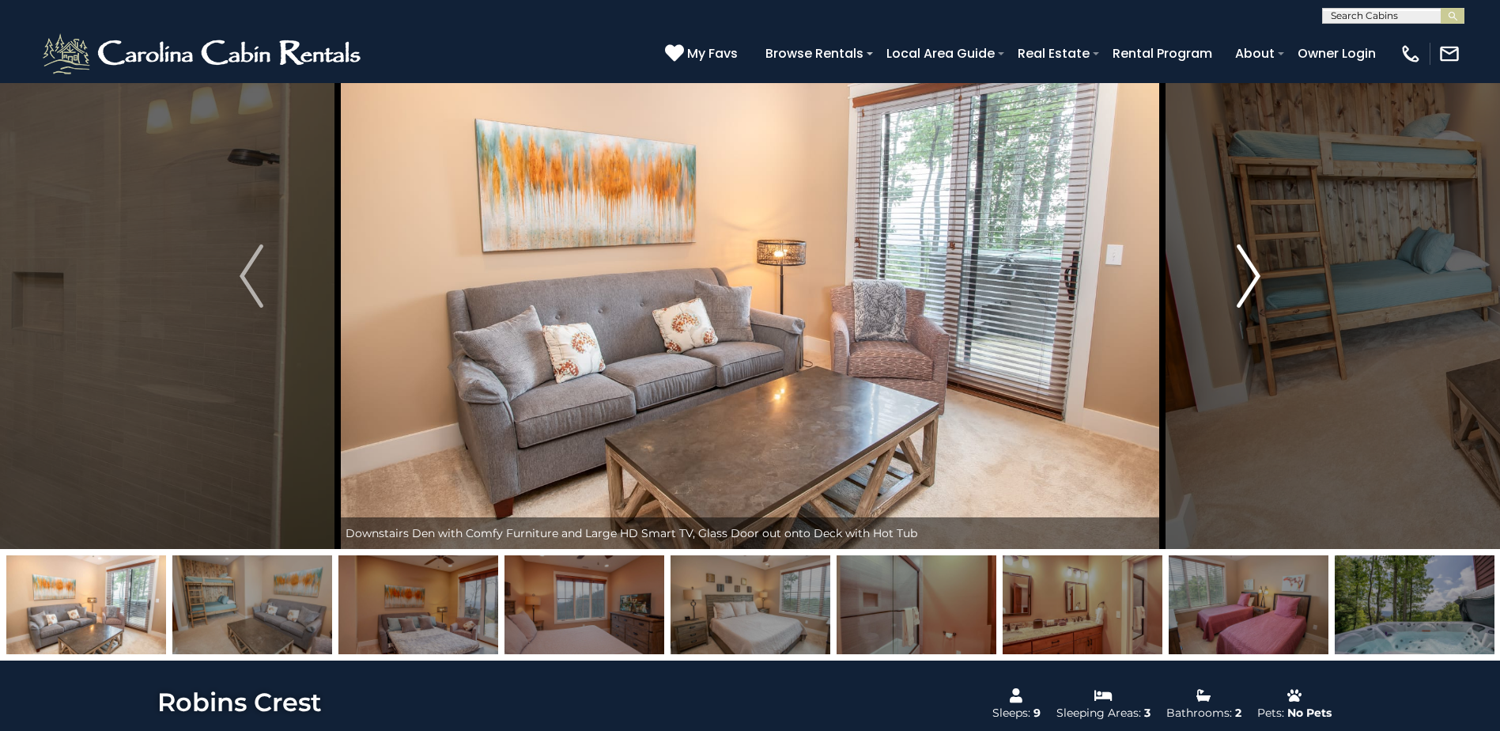
click at [1242, 254] on img "Next" at bounding box center [1249, 275] width 24 height 63
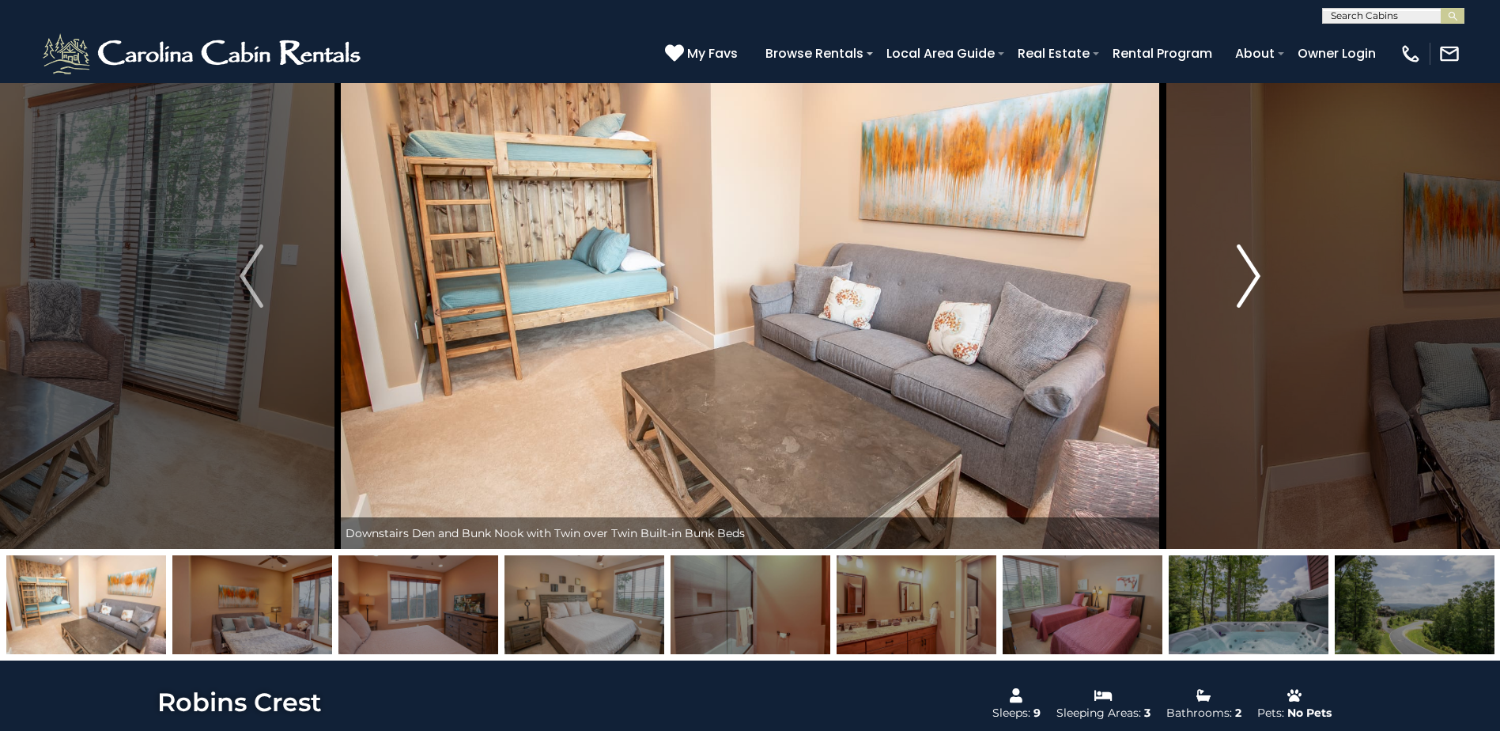
click at [1242, 254] on img "Next" at bounding box center [1249, 275] width 24 height 63
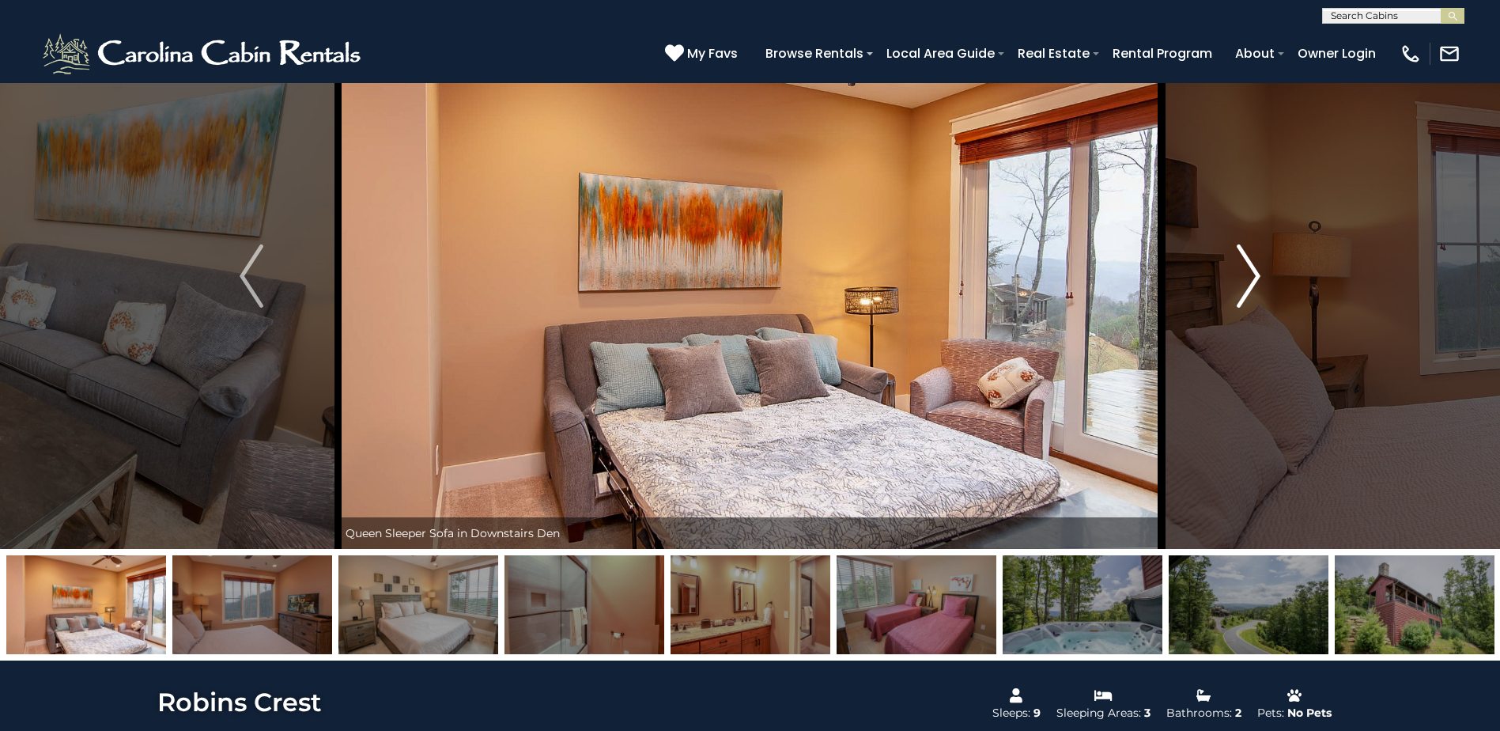
click at [1242, 254] on img "Next" at bounding box center [1249, 275] width 24 height 63
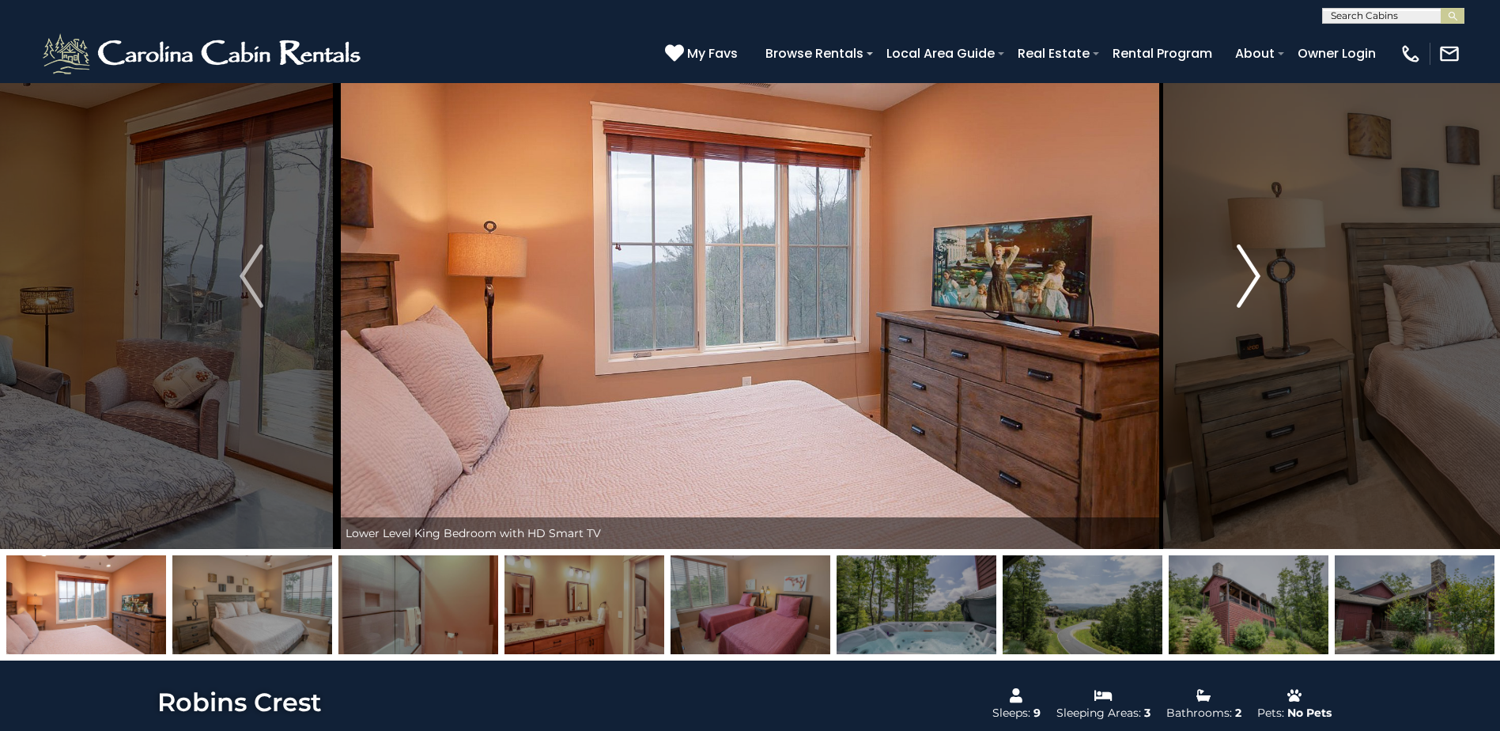
click at [1242, 254] on img "Next" at bounding box center [1249, 275] width 24 height 63
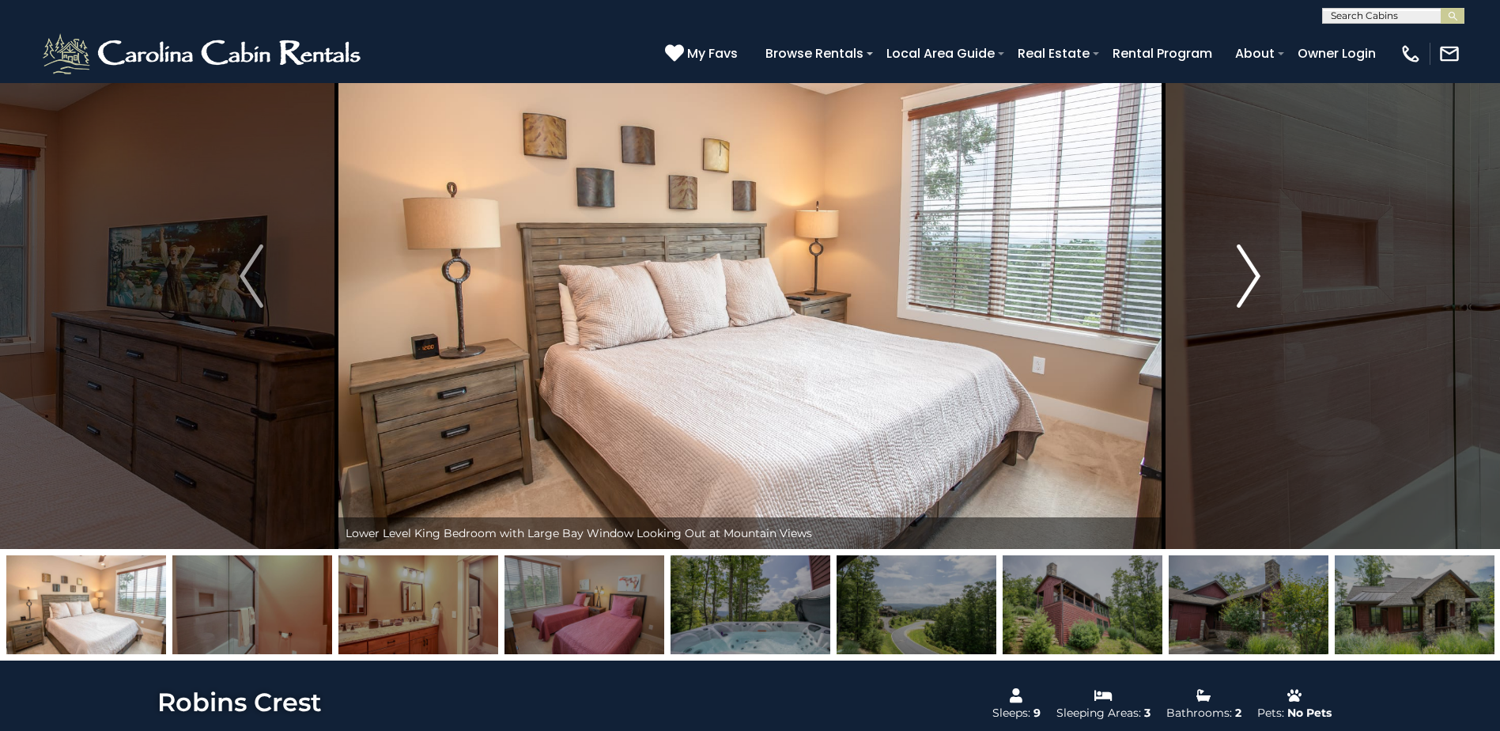
click at [1242, 254] on img "Next" at bounding box center [1249, 275] width 24 height 63
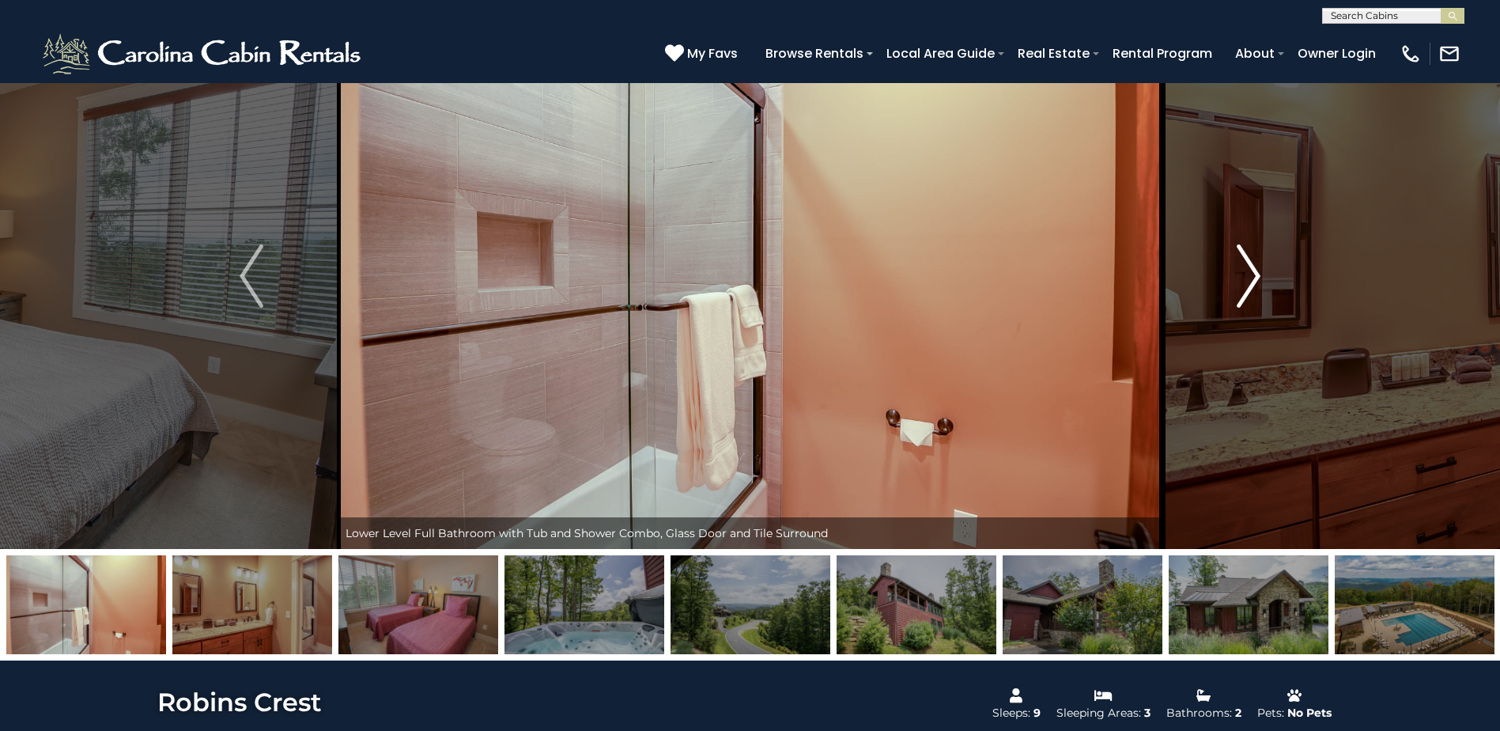
click at [1242, 254] on img "Next" at bounding box center [1249, 275] width 24 height 63
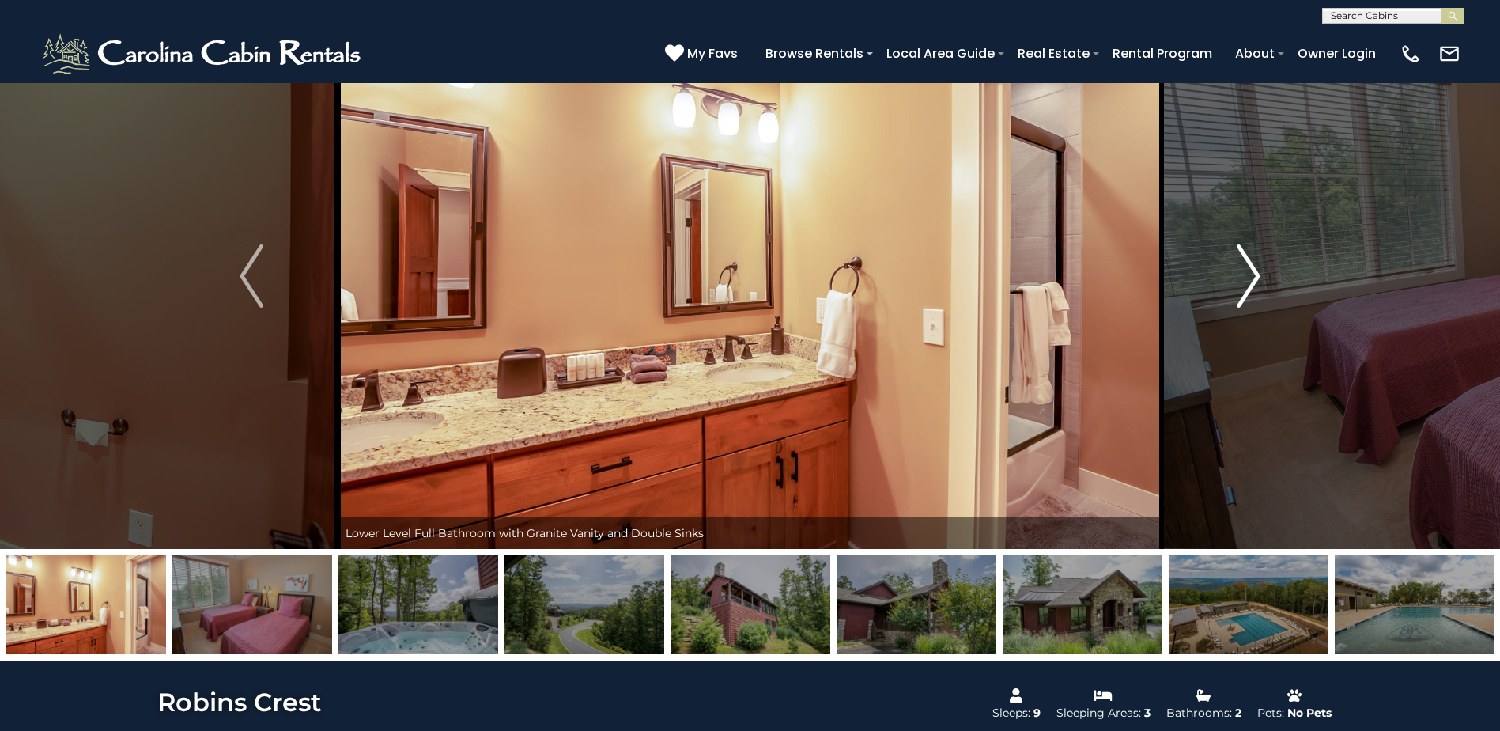
click at [1242, 254] on img "Next" at bounding box center [1249, 275] width 24 height 63
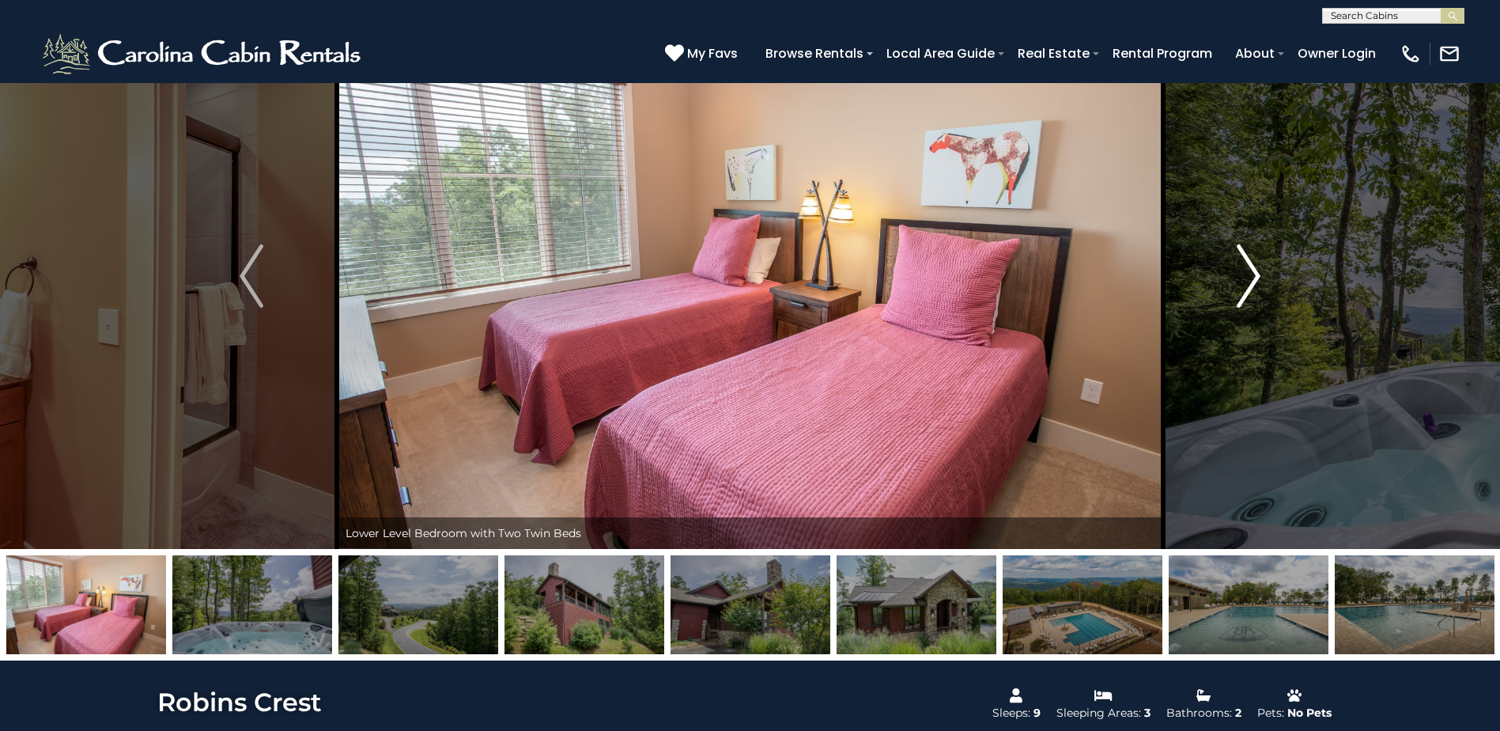
click at [1242, 254] on img "Next" at bounding box center [1249, 275] width 24 height 63
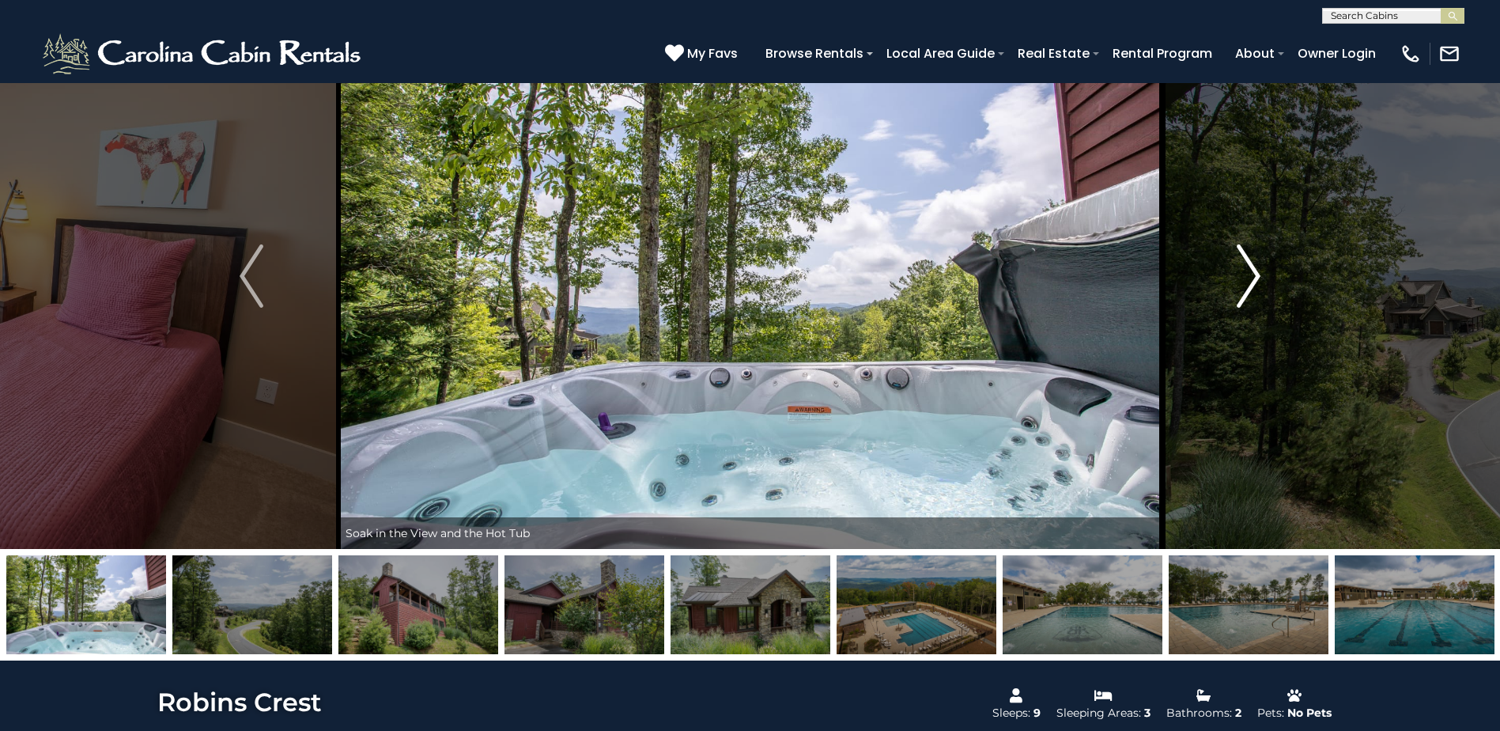
click at [1242, 254] on img "Next" at bounding box center [1249, 275] width 24 height 63
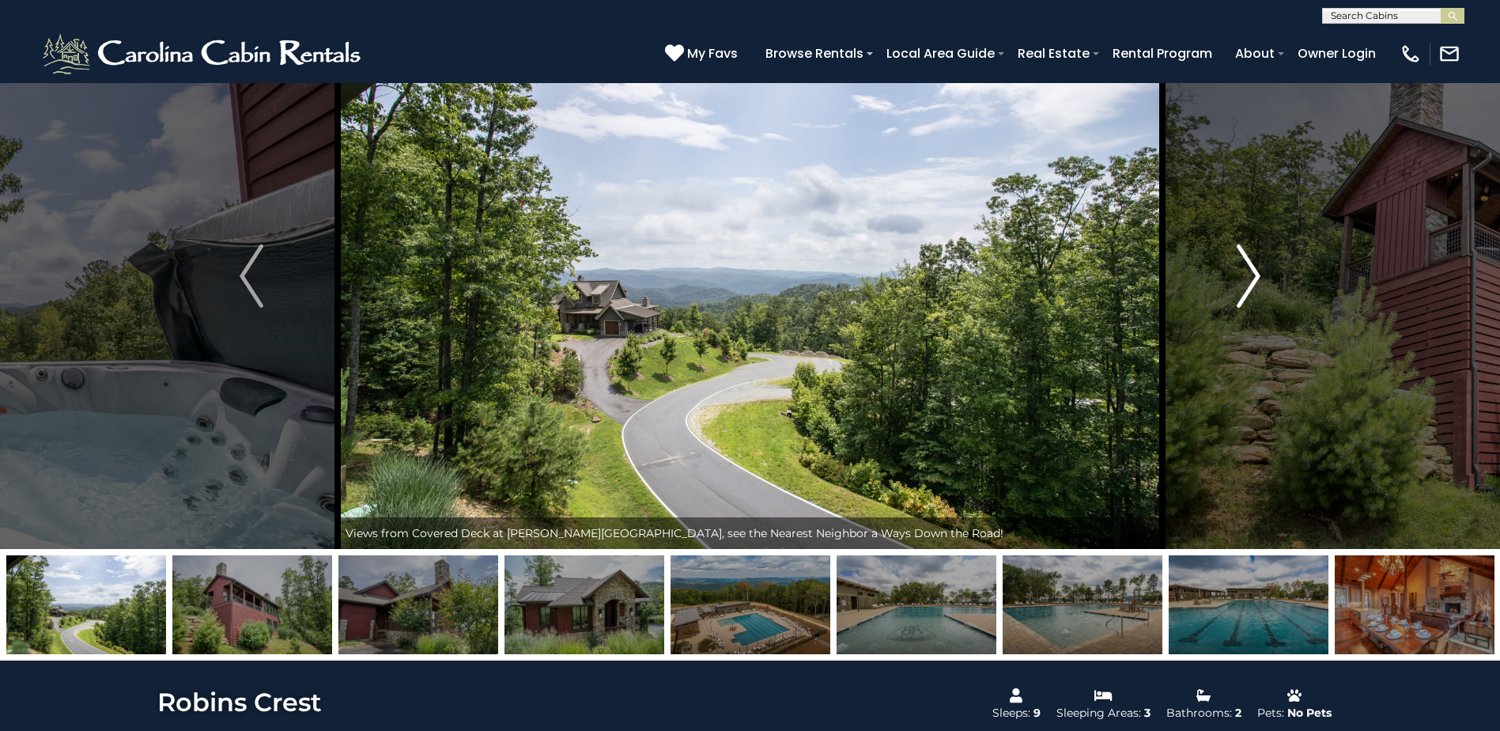
click at [1242, 254] on img "Next" at bounding box center [1249, 275] width 24 height 63
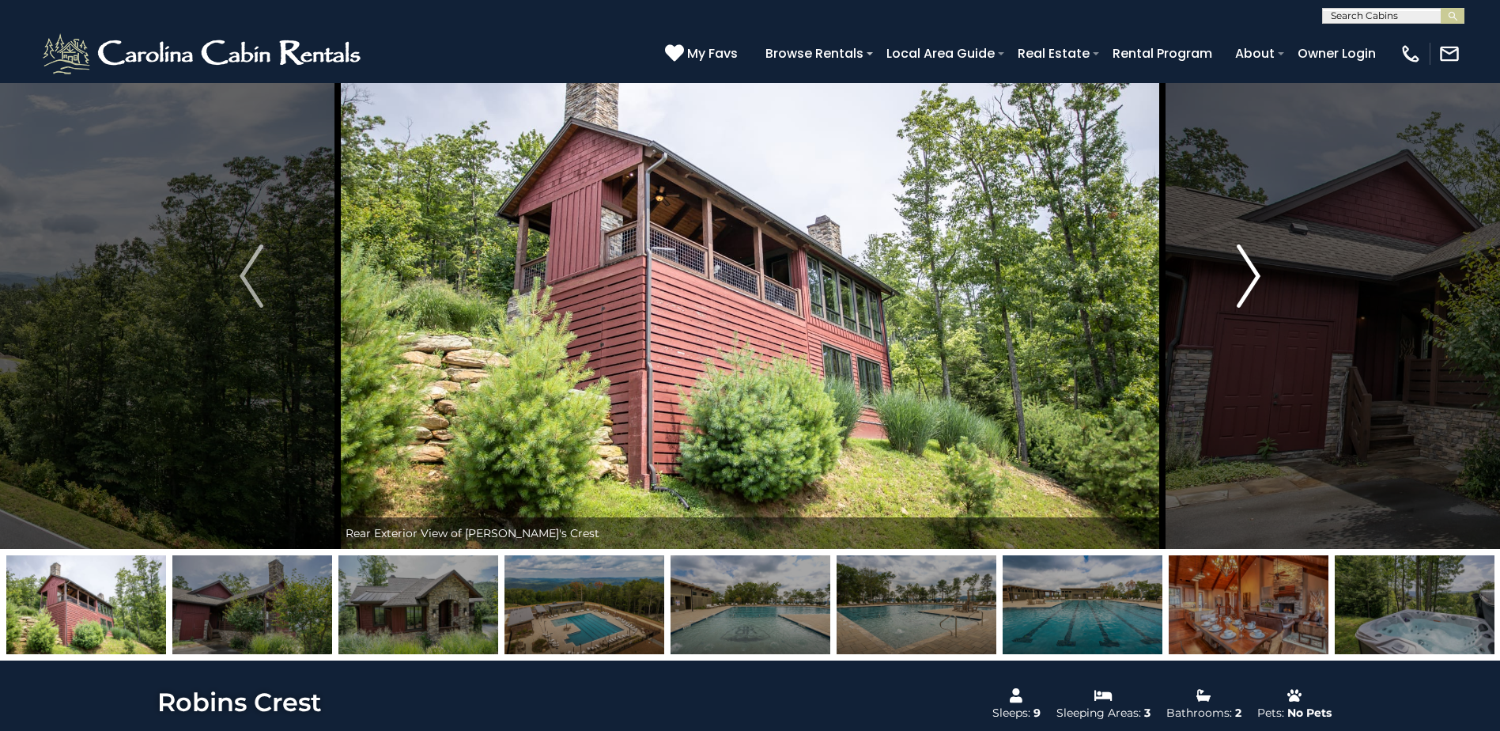
click at [1242, 254] on img "Next" at bounding box center [1249, 275] width 24 height 63
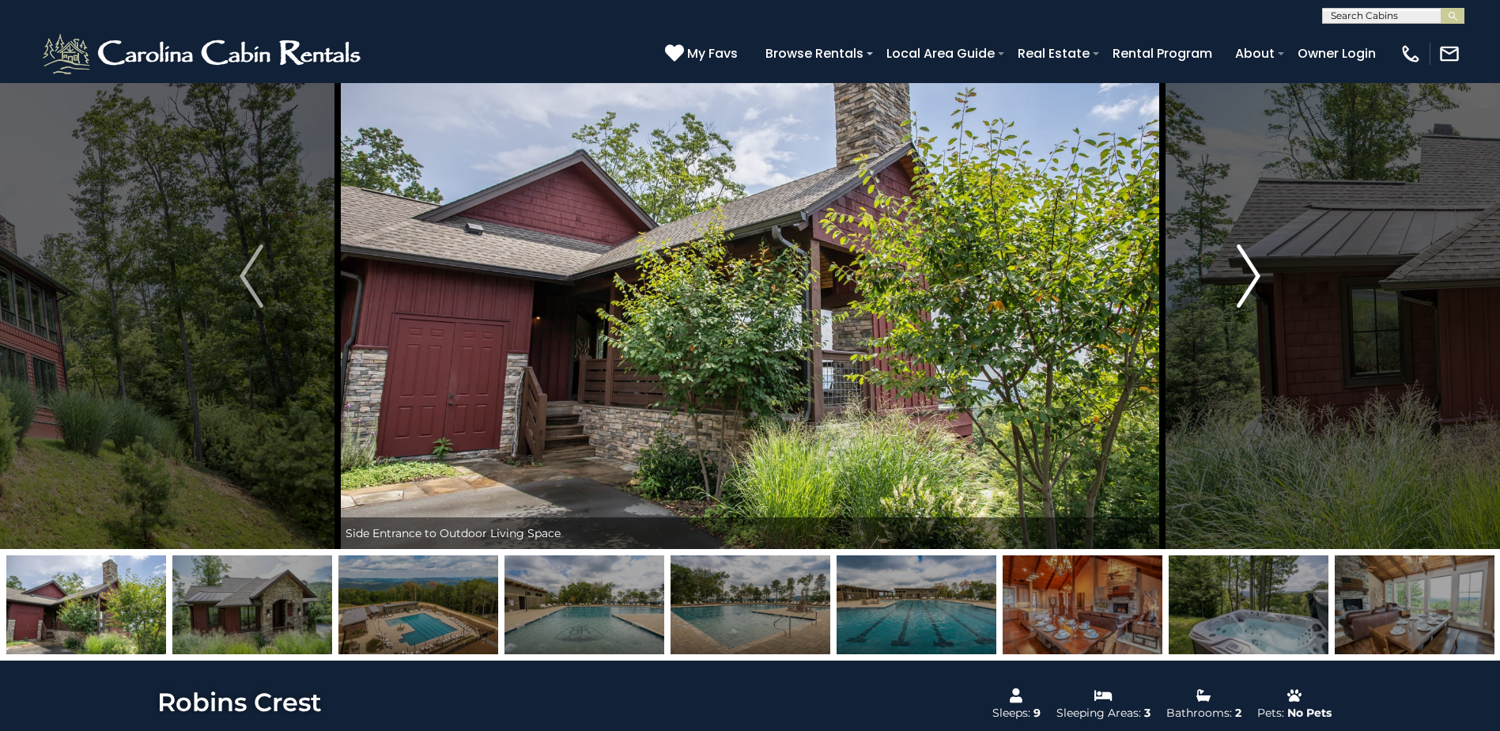
click at [1242, 254] on img "Next" at bounding box center [1249, 275] width 24 height 63
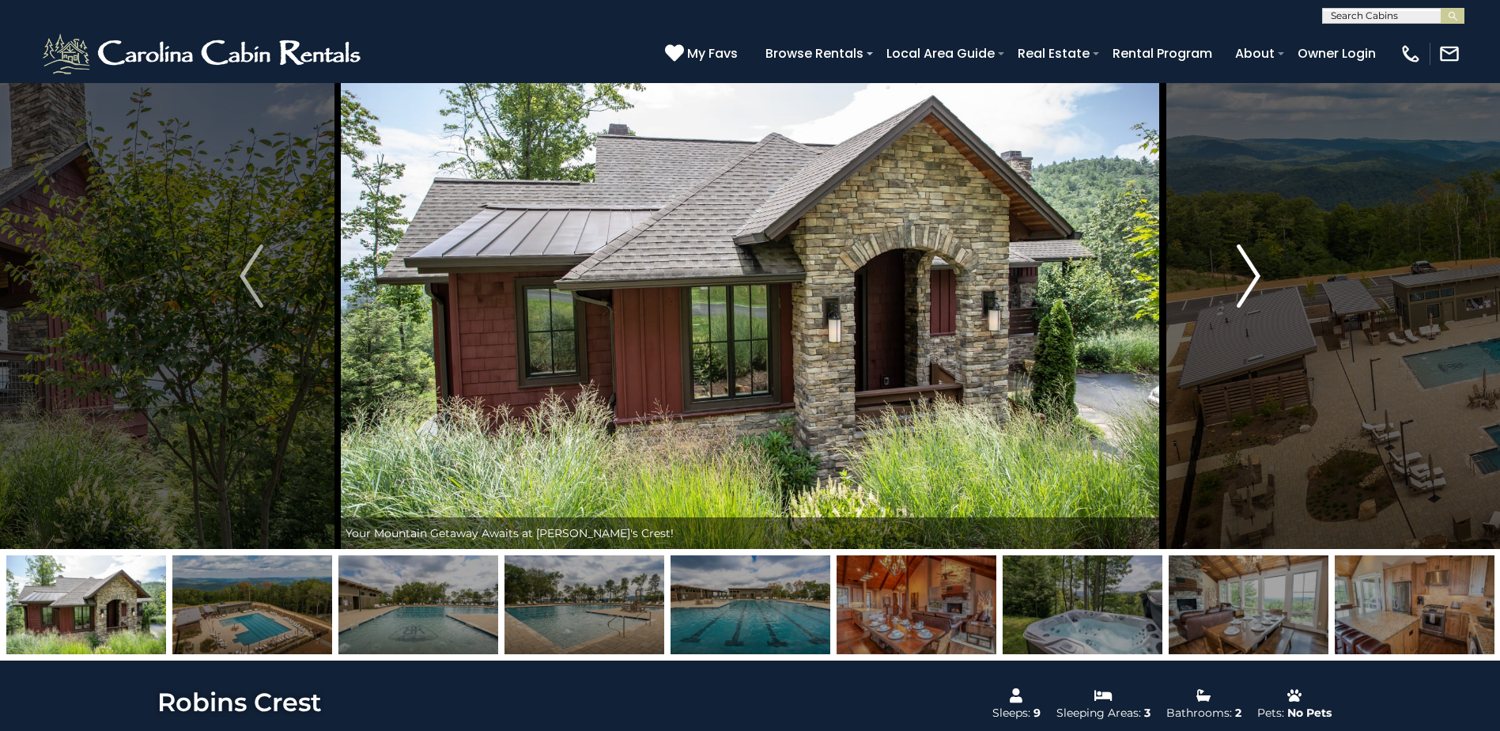
click at [1242, 254] on img "Next" at bounding box center [1249, 275] width 24 height 63
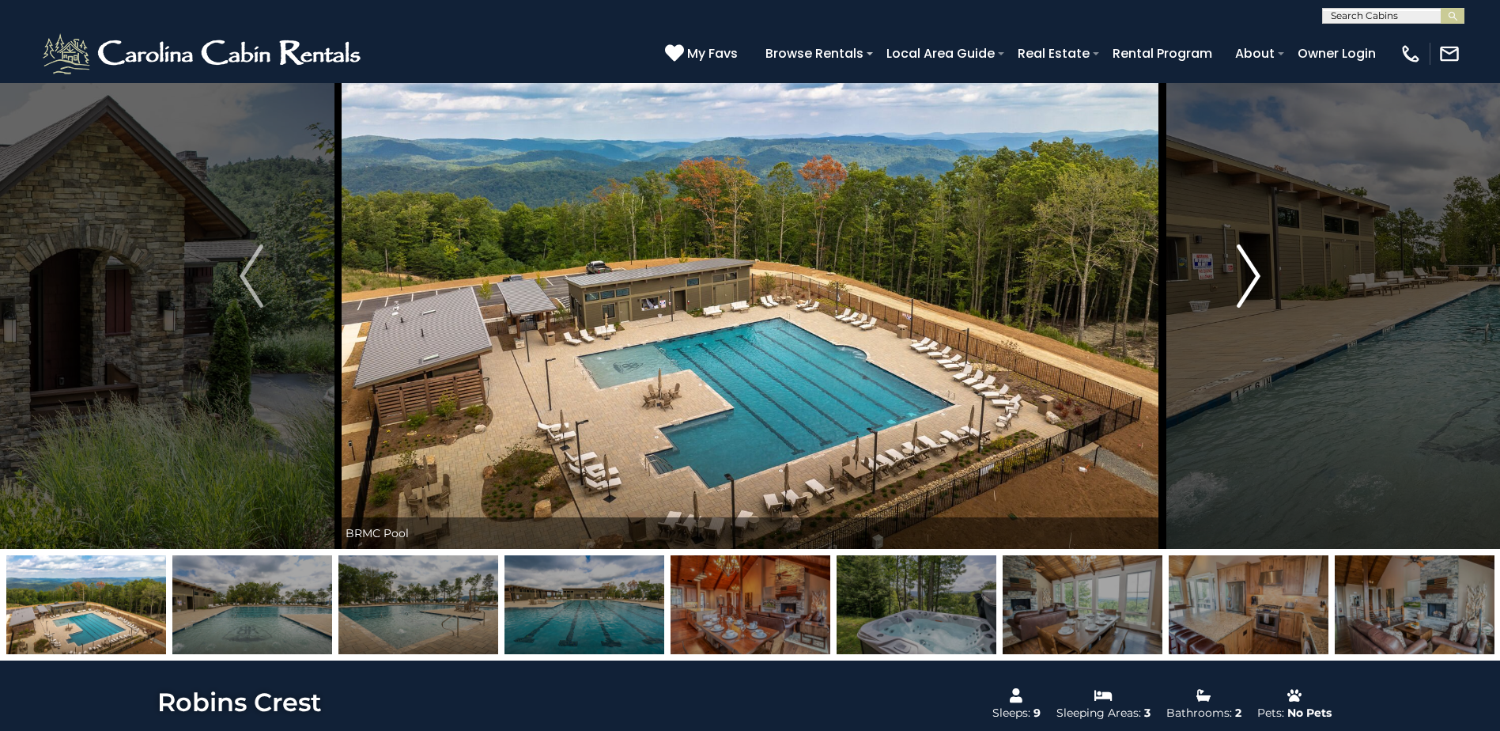
click at [1242, 254] on img "Next" at bounding box center [1249, 275] width 24 height 63
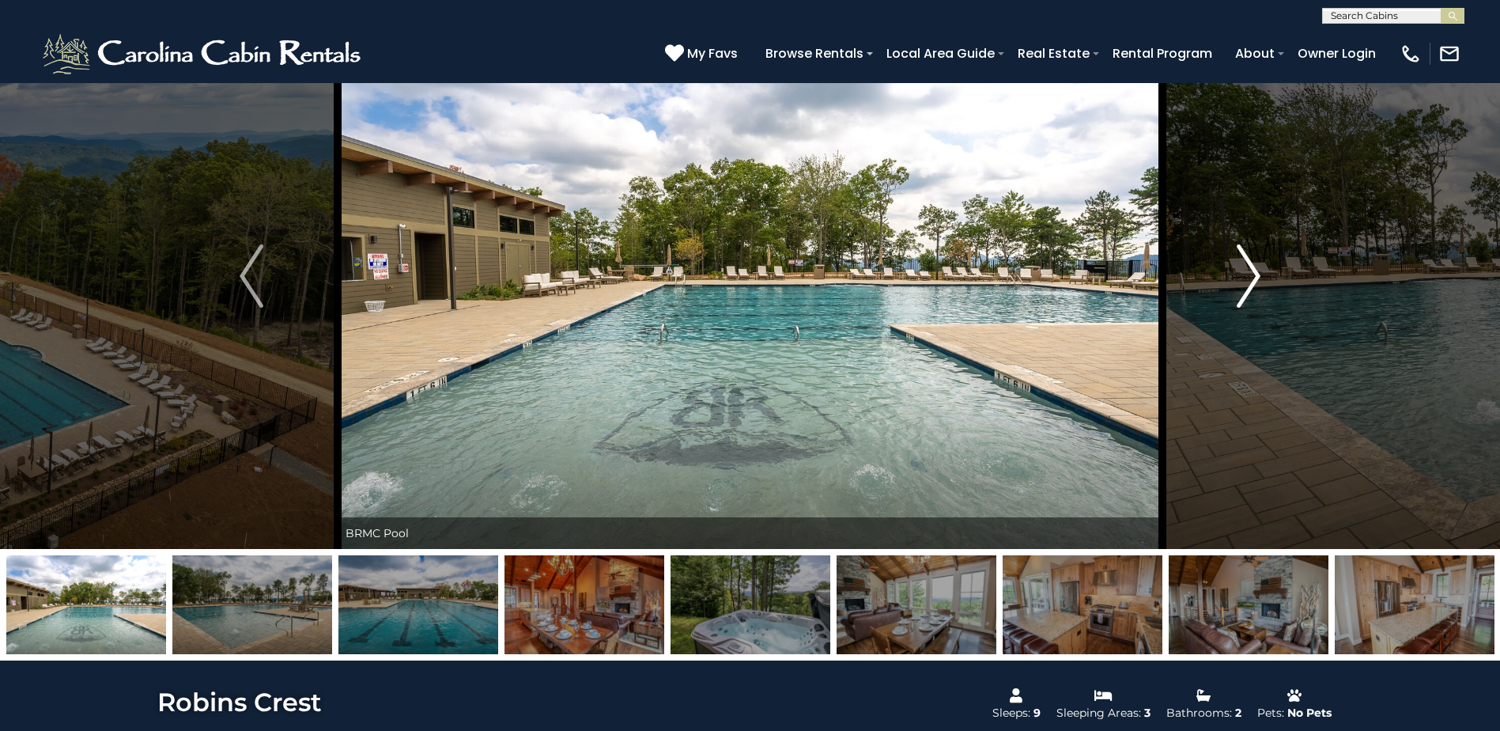
click at [1242, 254] on img "Next" at bounding box center [1249, 275] width 24 height 63
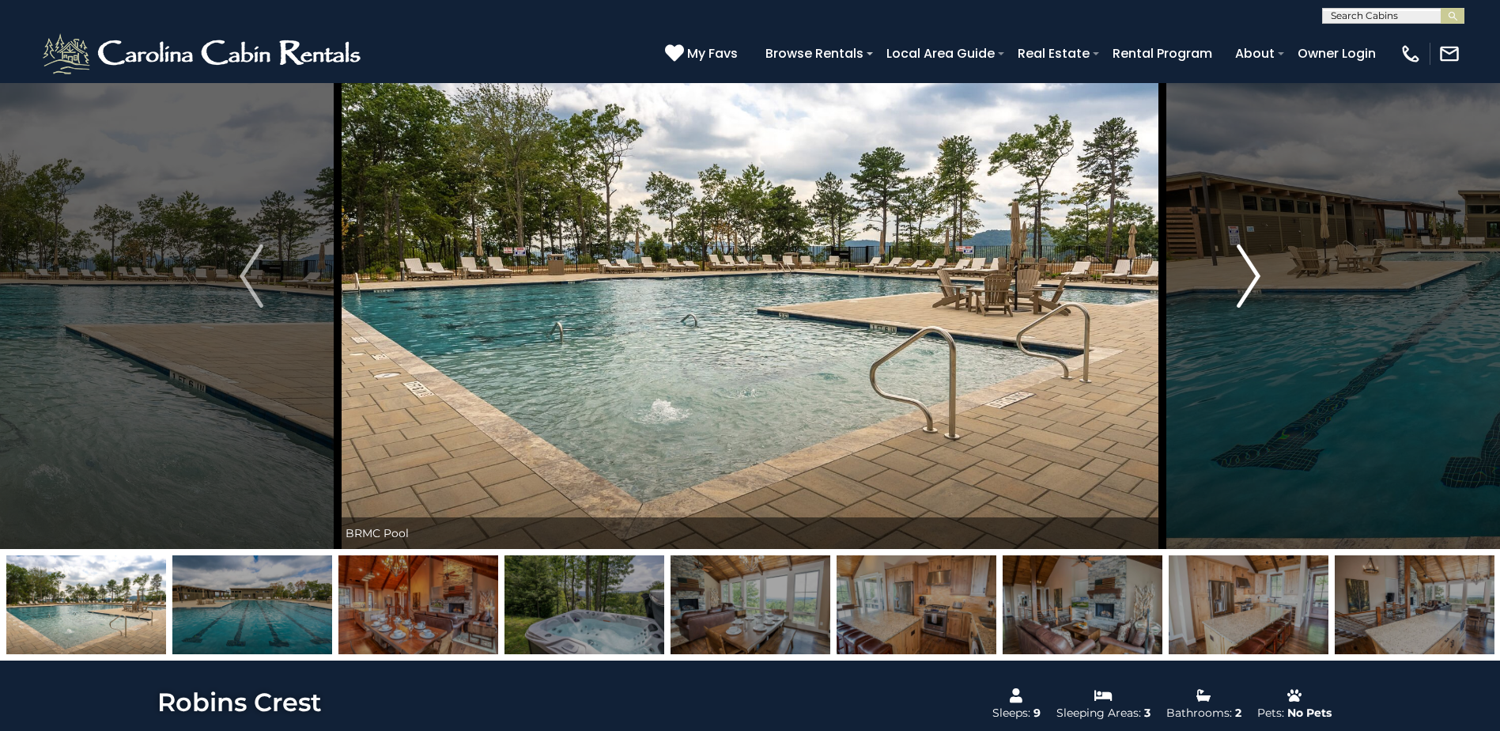
click at [1242, 254] on img "Next" at bounding box center [1249, 275] width 24 height 63
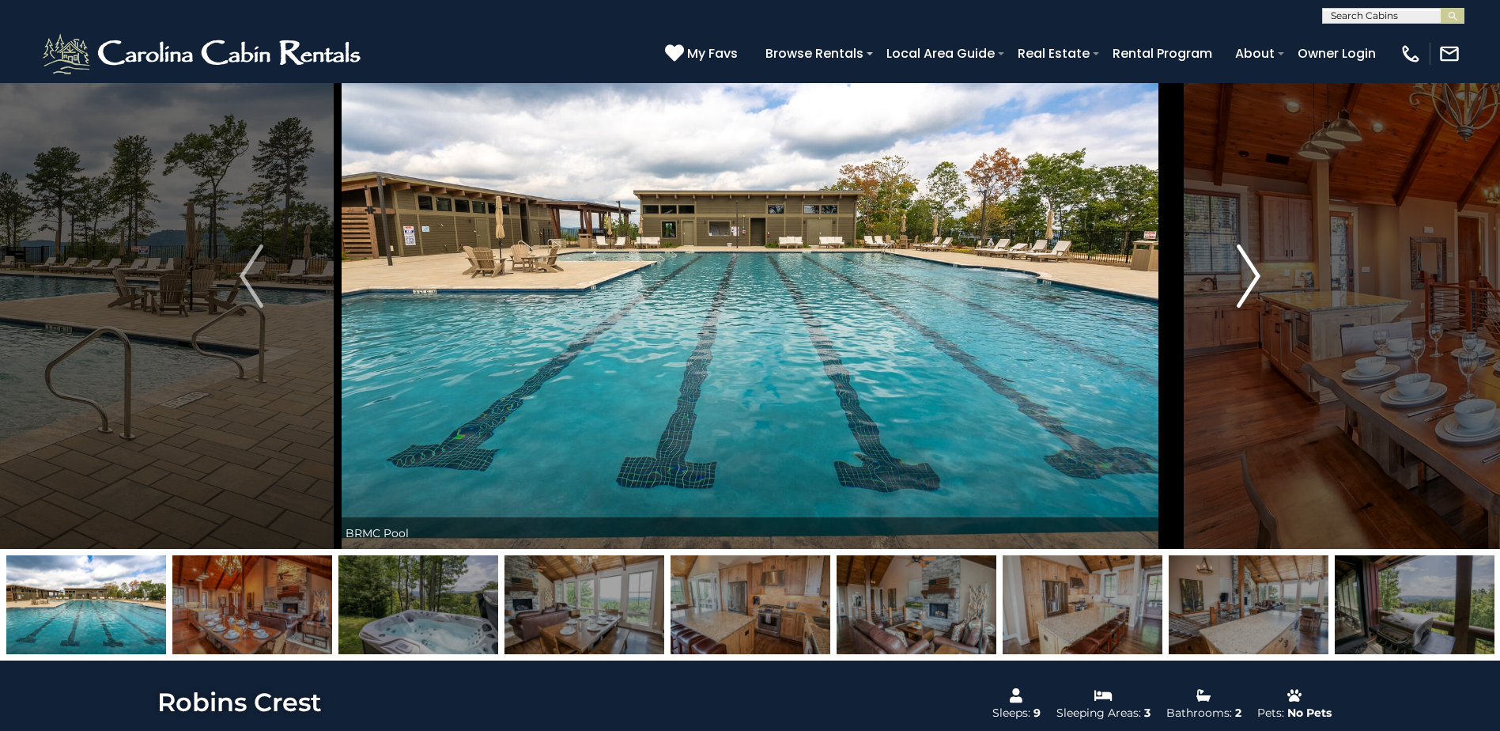
click at [1242, 254] on img "Next" at bounding box center [1249, 275] width 24 height 63
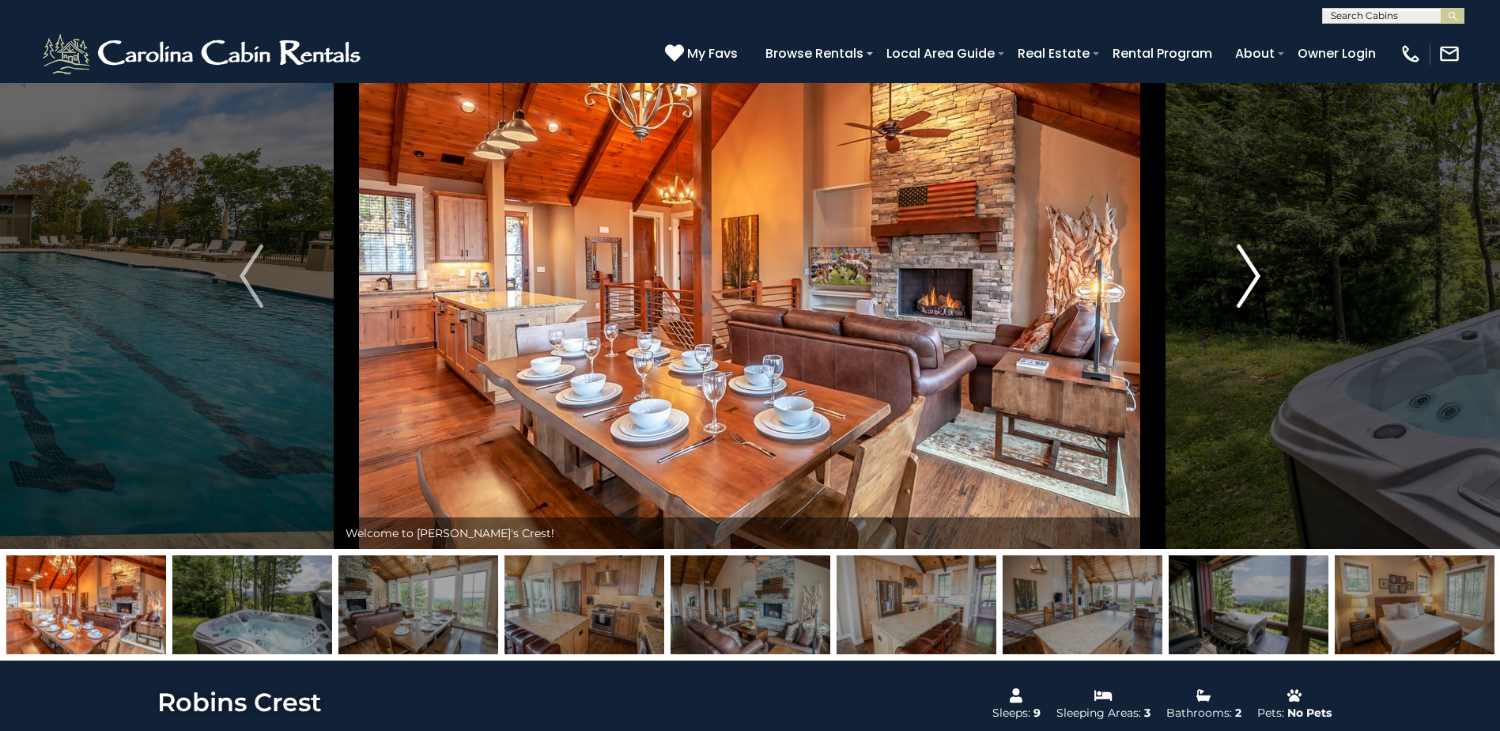
click at [1242, 254] on img "Next" at bounding box center [1249, 275] width 24 height 63
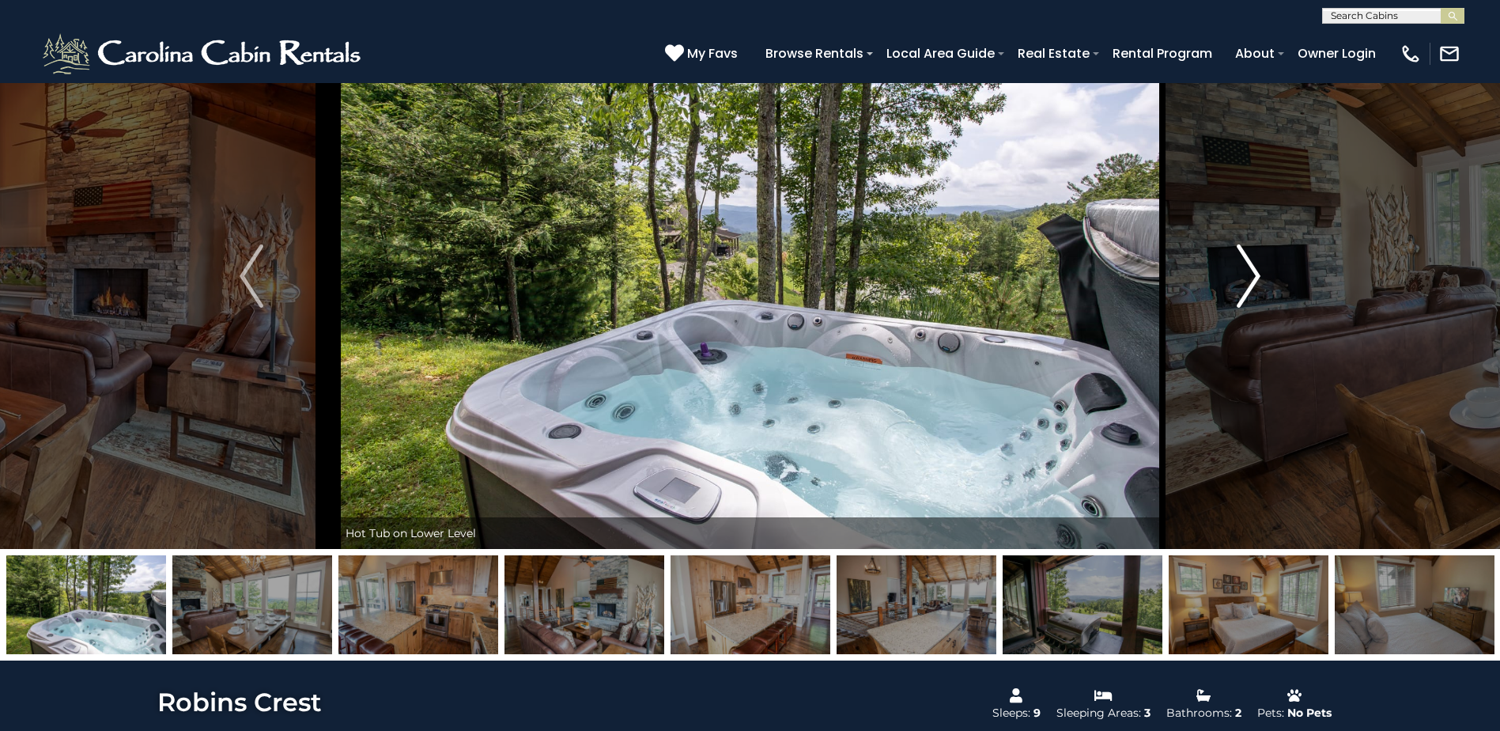
click at [1242, 254] on img "Next" at bounding box center [1249, 275] width 24 height 63
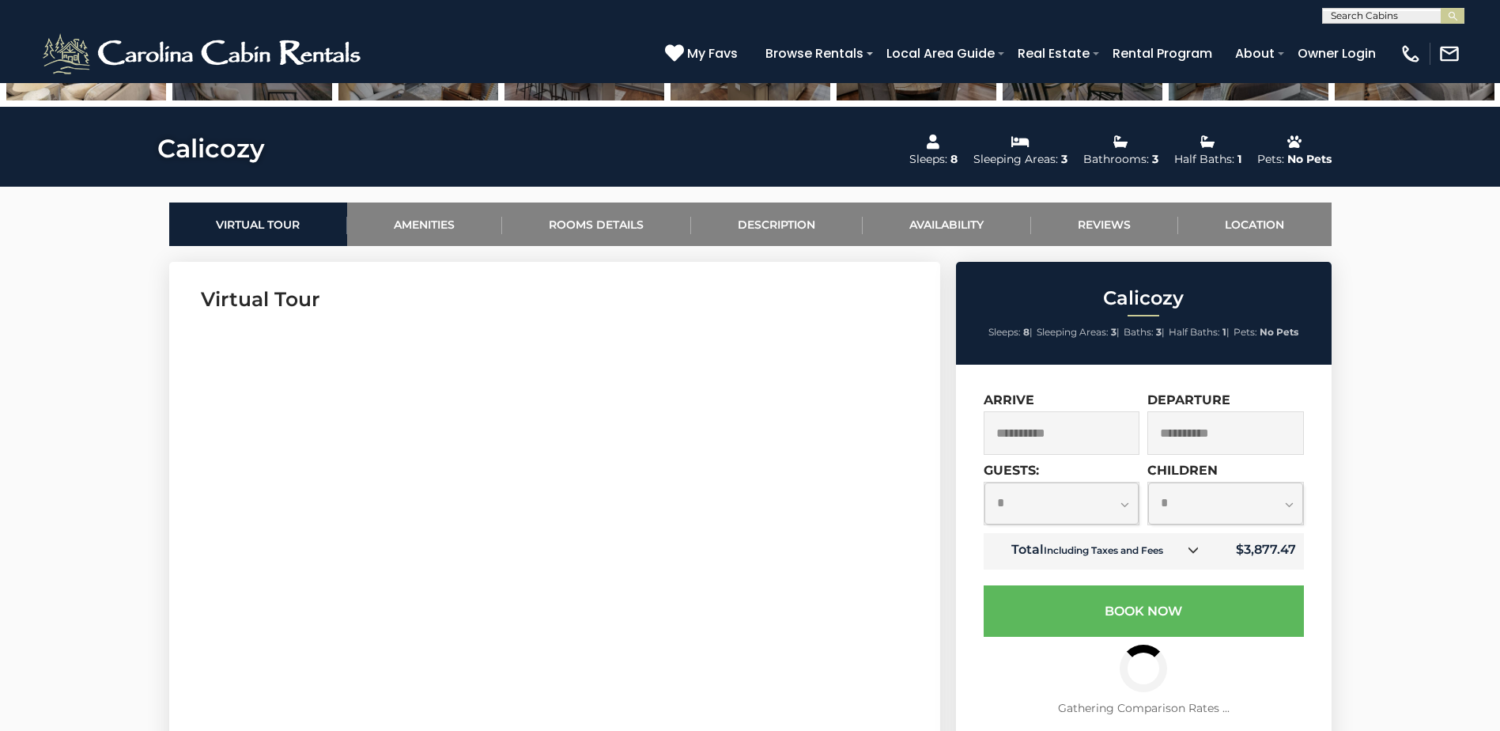
scroll to position [712, 0]
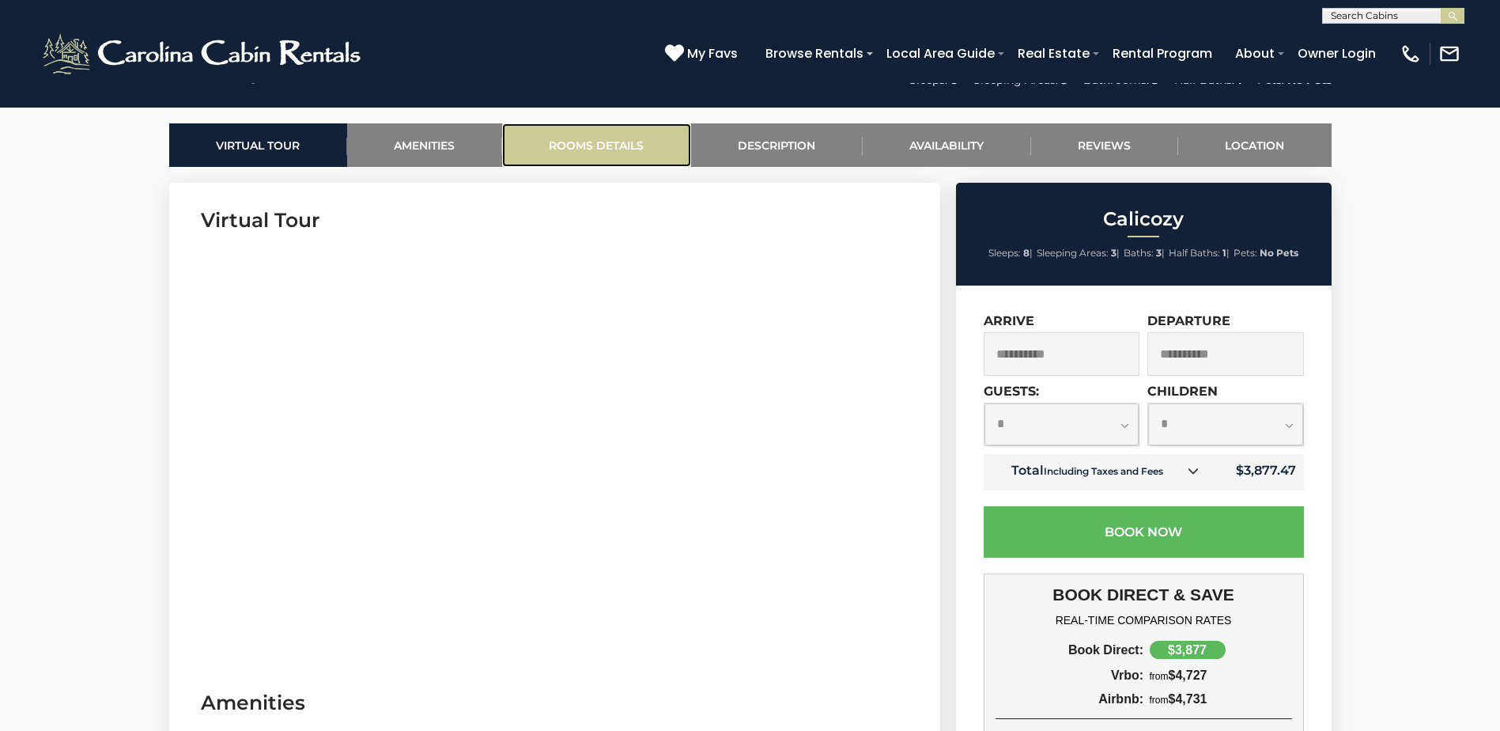
click at [620, 145] on link "Rooms Details" at bounding box center [596, 144] width 189 height 43
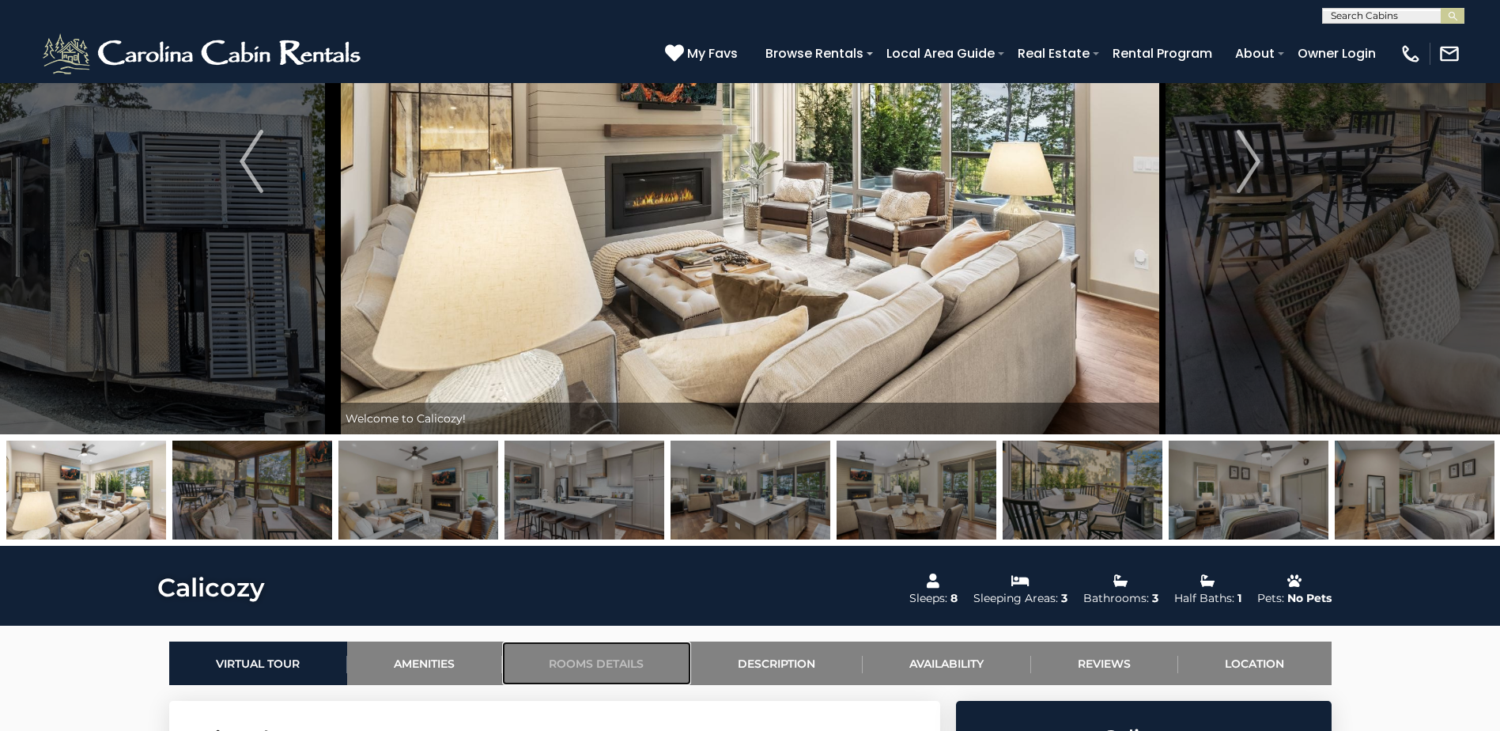
scroll to position [36, 0]
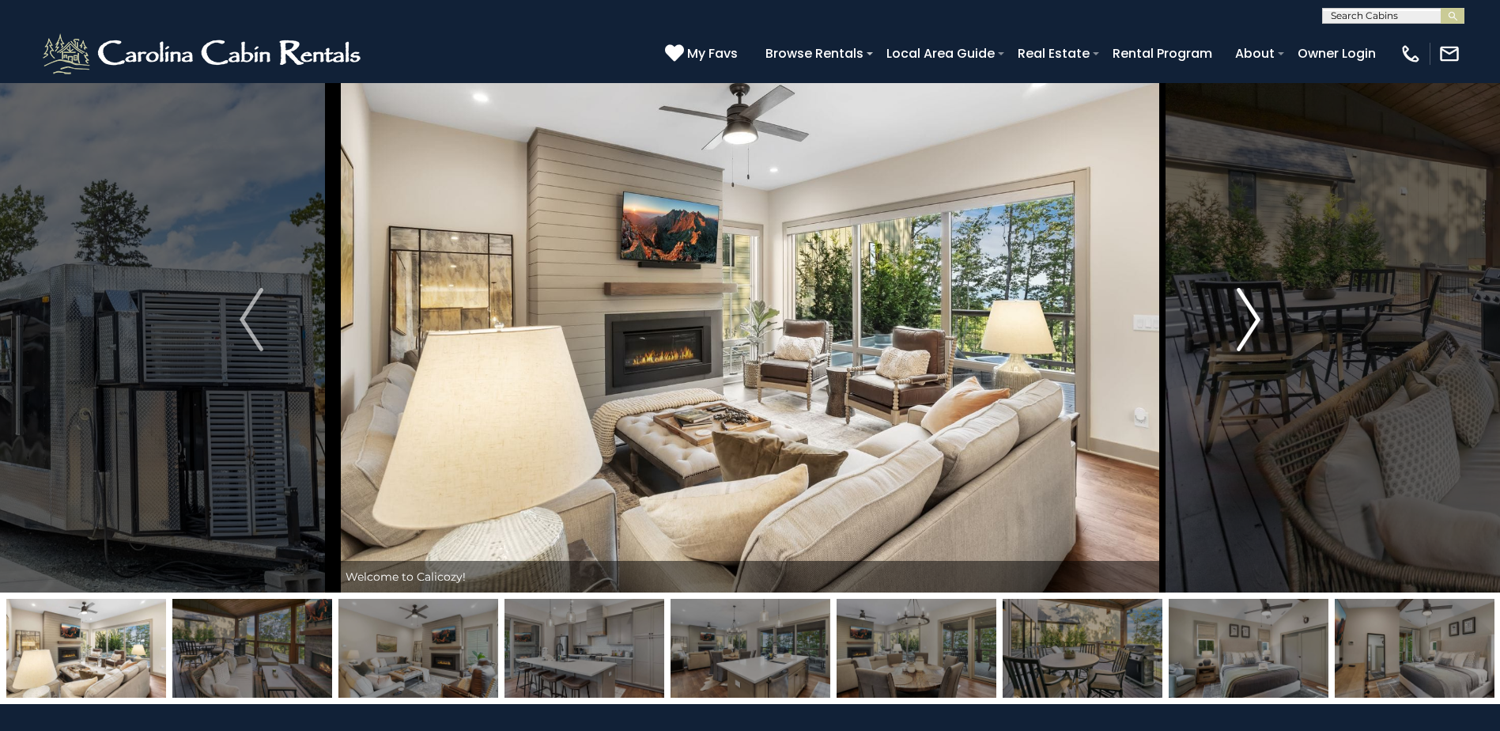
click at [1249, 328] on img "Next" at bounding box center [1249, 319] width 24 height 63
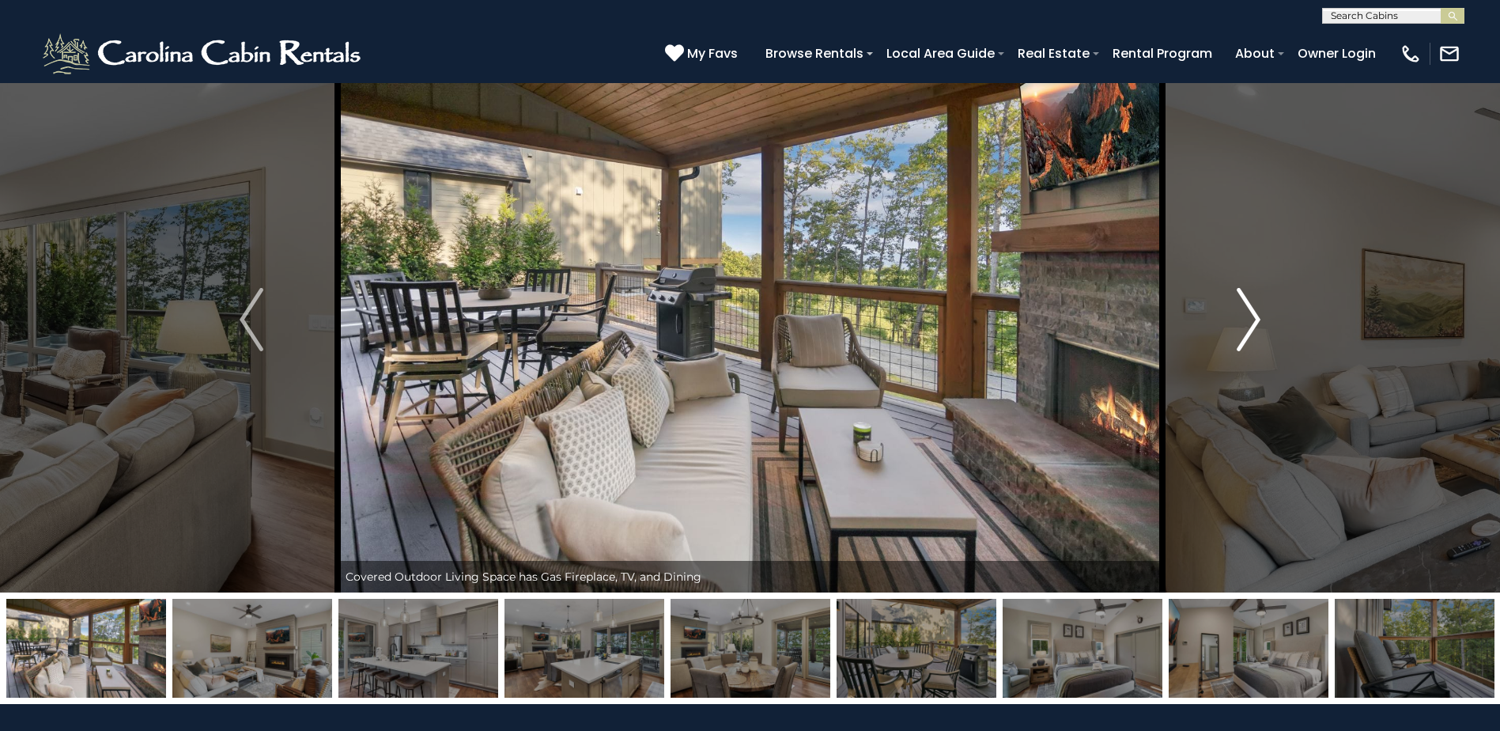
click at [1249, 328] on img "Next" at bounding box center [1249, 319] width 24 height 63
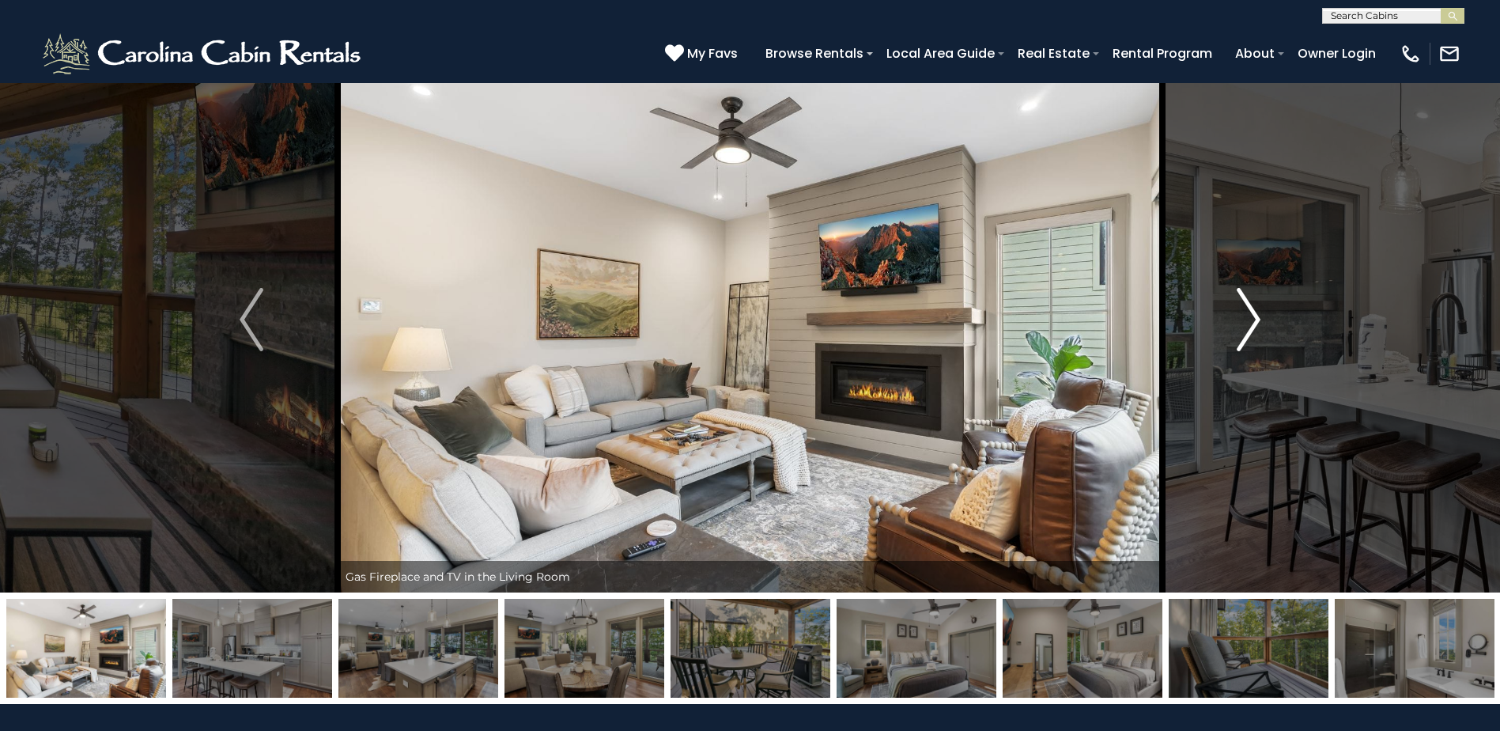
click at [1249, 328] on img "Next" at bounding box center [1249, 319] width 24 height 63
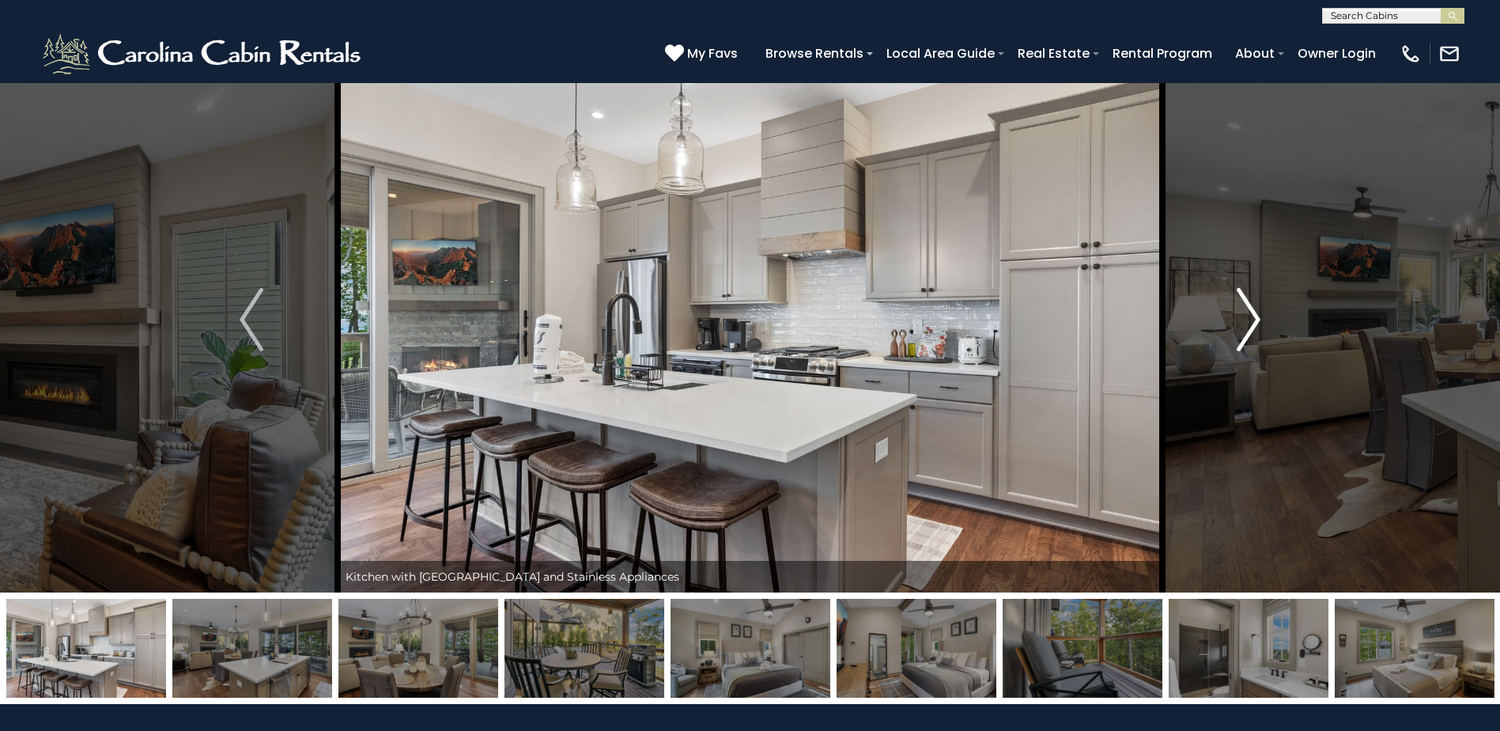
click at [1249, 328] on img "Next" at bounding box center [1249, 319] width 24 height 63
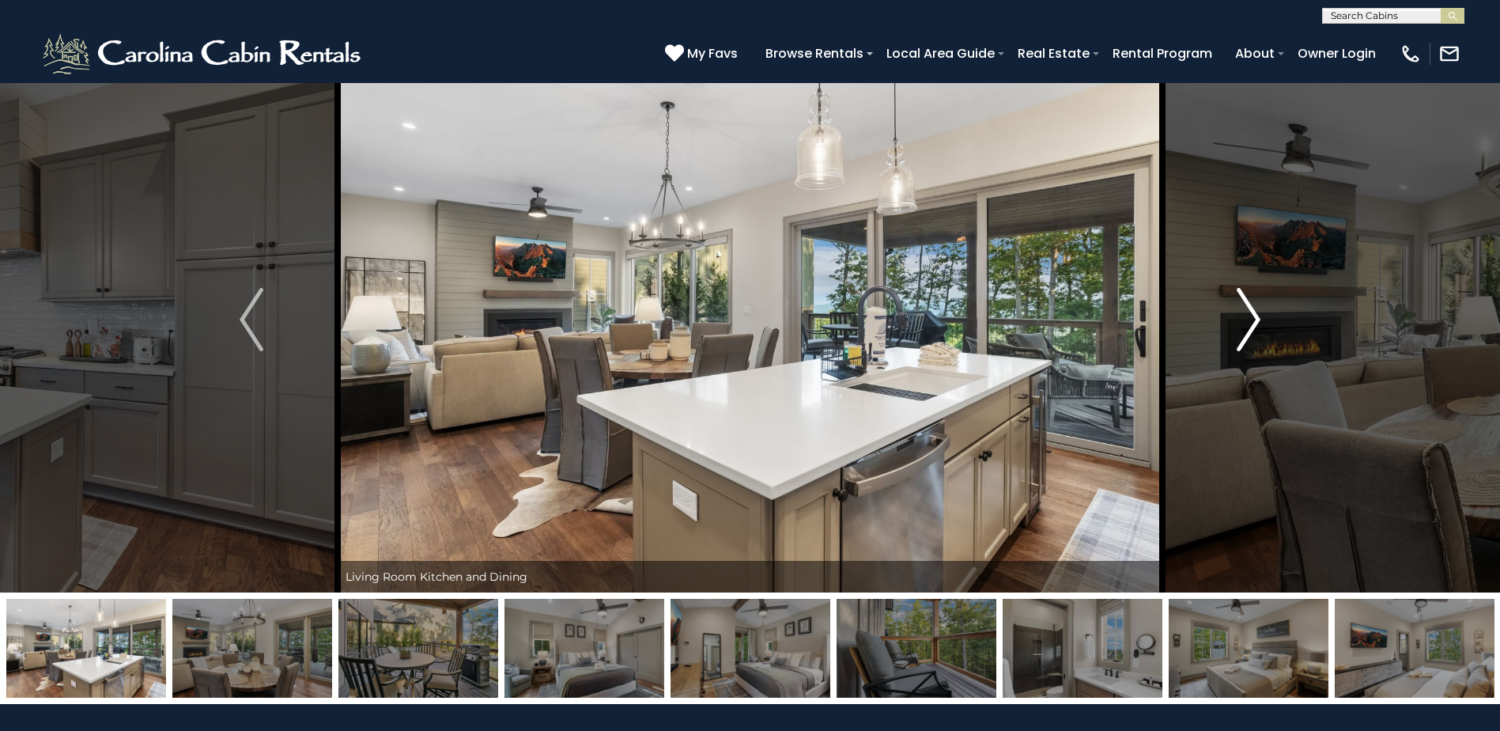
click at [1249, 328] on img "Next" at bounding box center [1249, 319] width 24 height 63
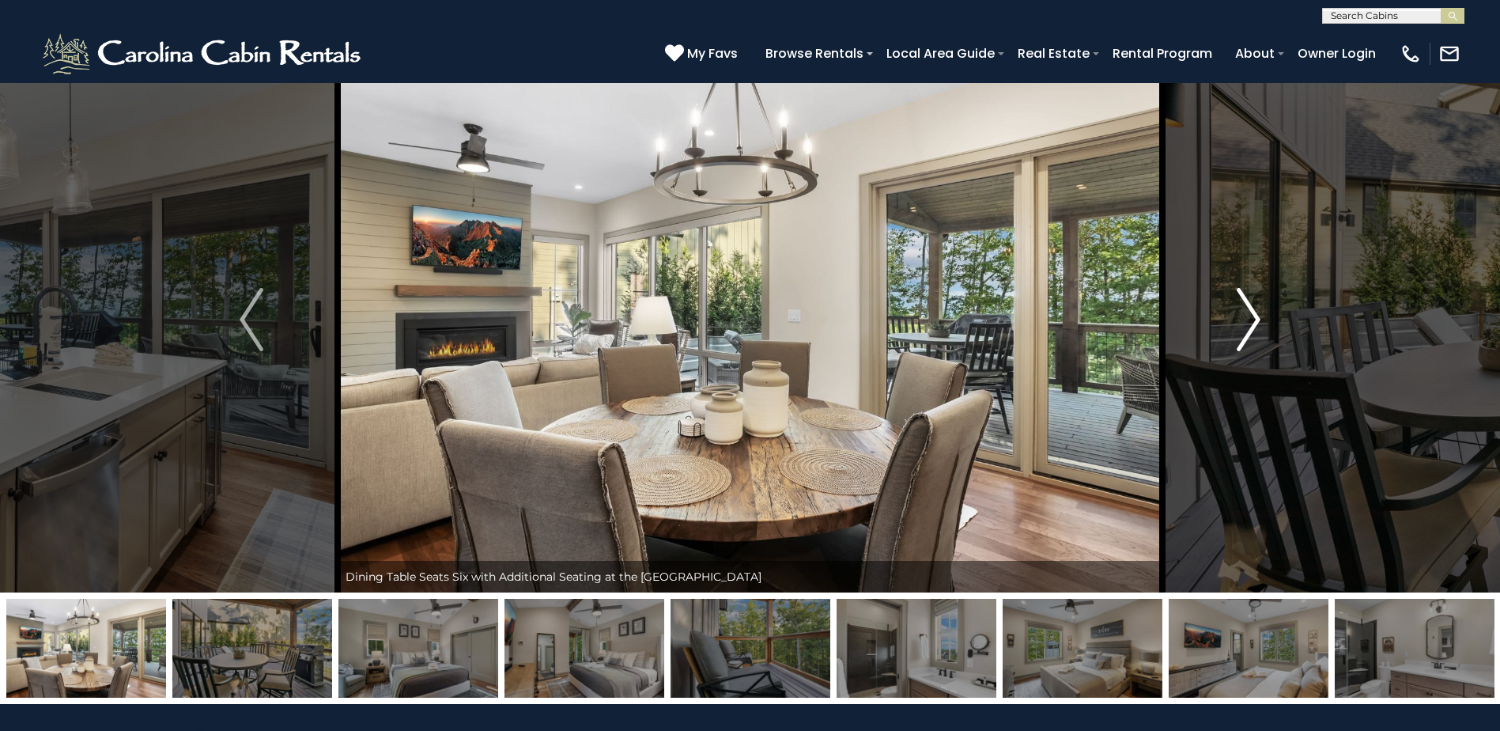
click at [1249, 328] on img "Next" at bounding box center [1249, 319] width 24 height 63
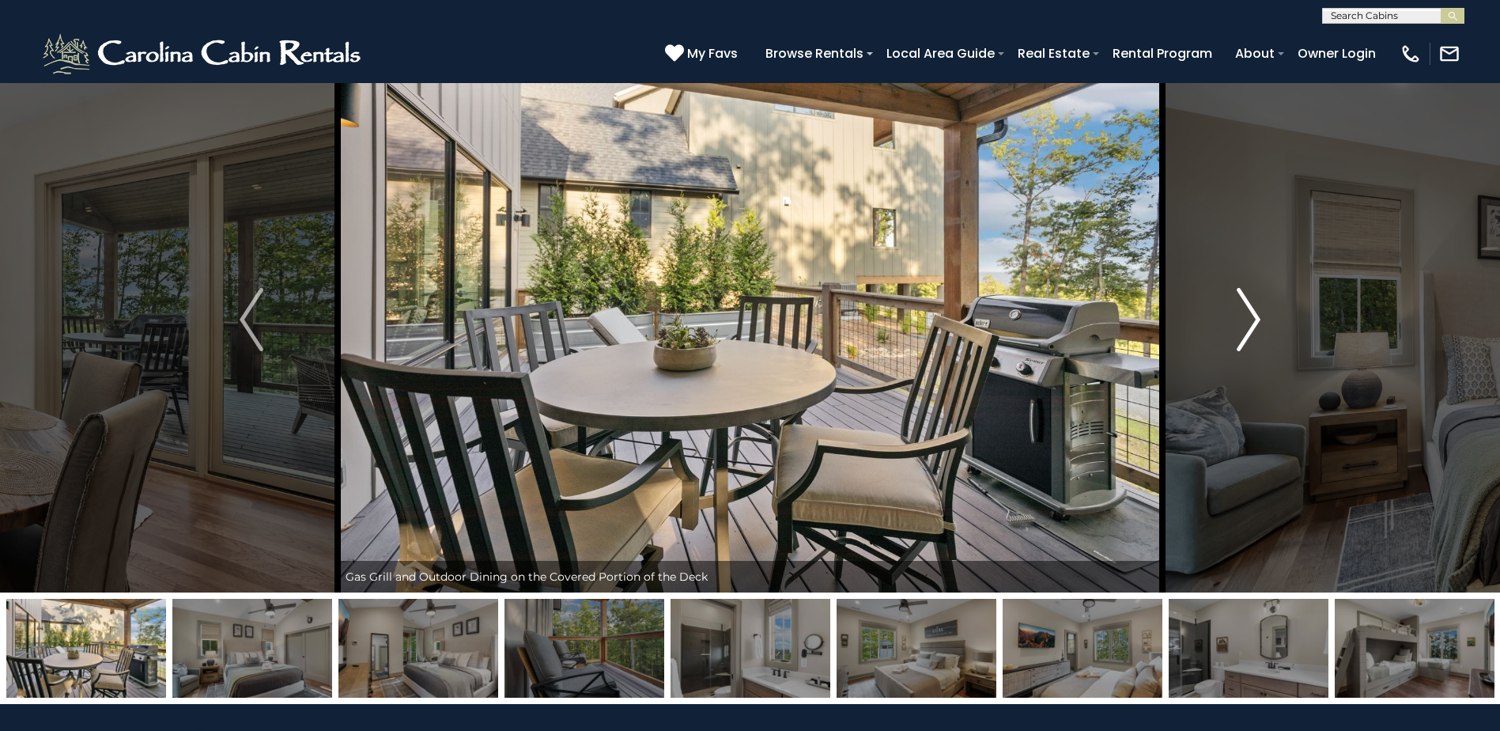
click at [1249, 328] on img "Next" at bounding box center [1249, 319] width 24 height 63
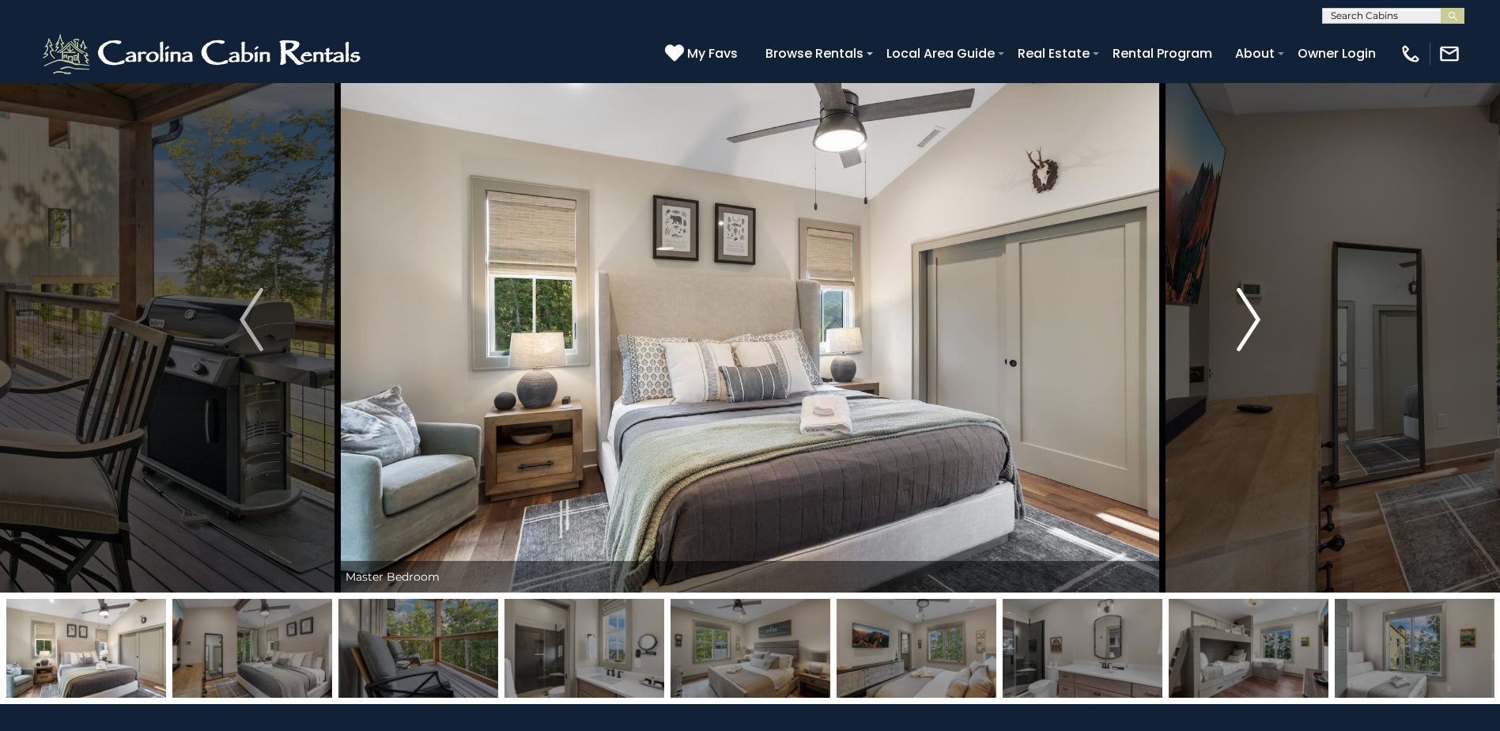
click at [1249, 328] on img "Next" at bounding box center [1249, 319] width 24 height 63
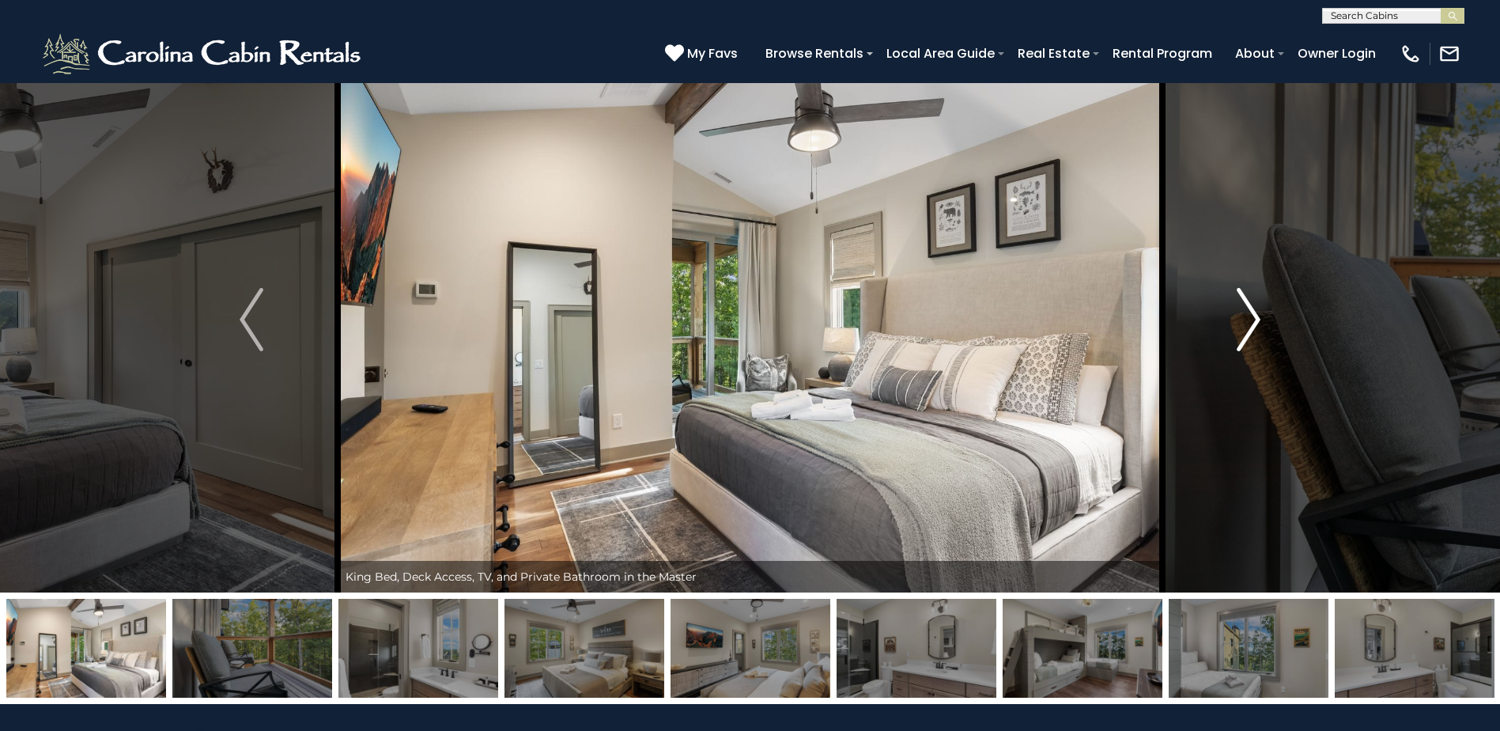
click at [1249, 328] on img "Next" at bounding box center [1249, 319] width 24 height 63
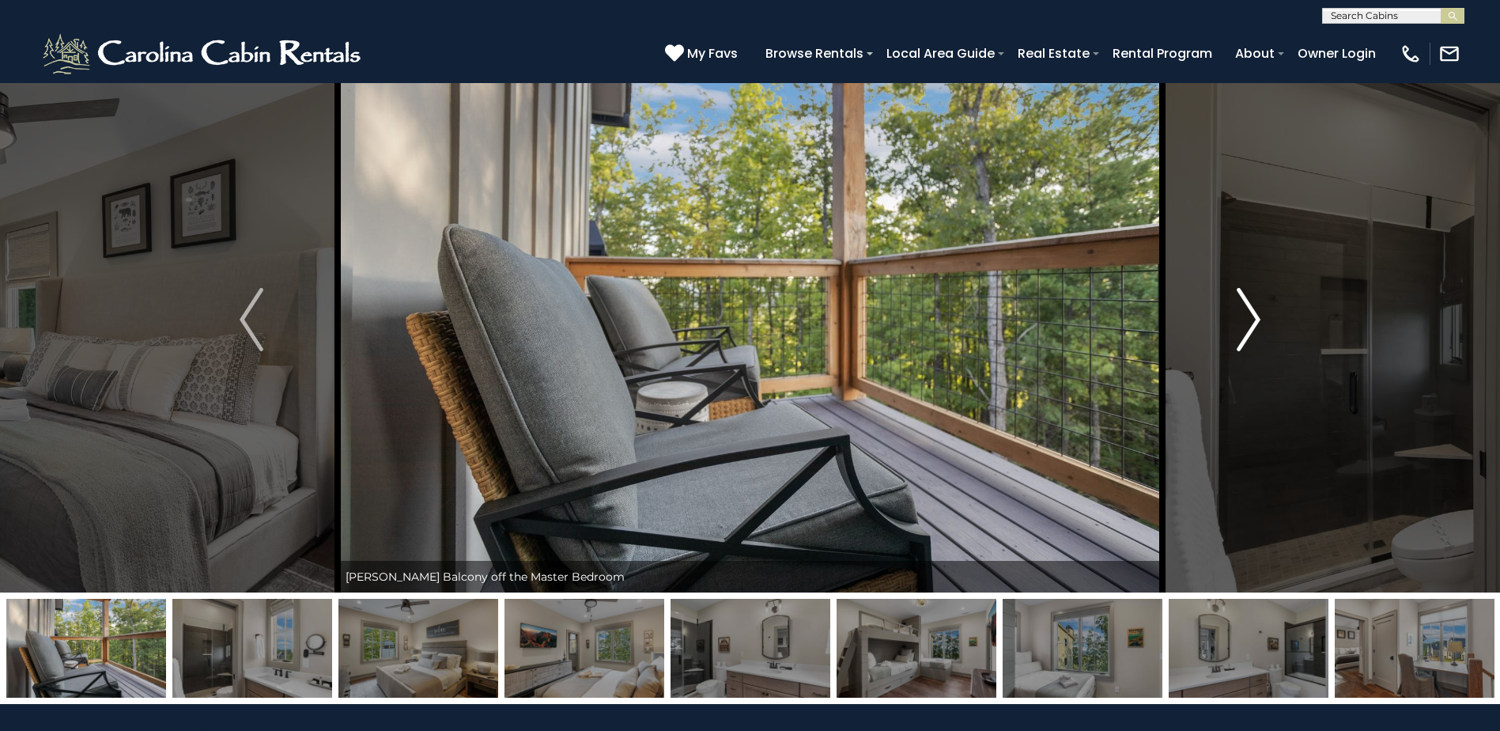
click at [1249, 328] on img "Next" at bounding box center [1249, 319] width 24 height 63
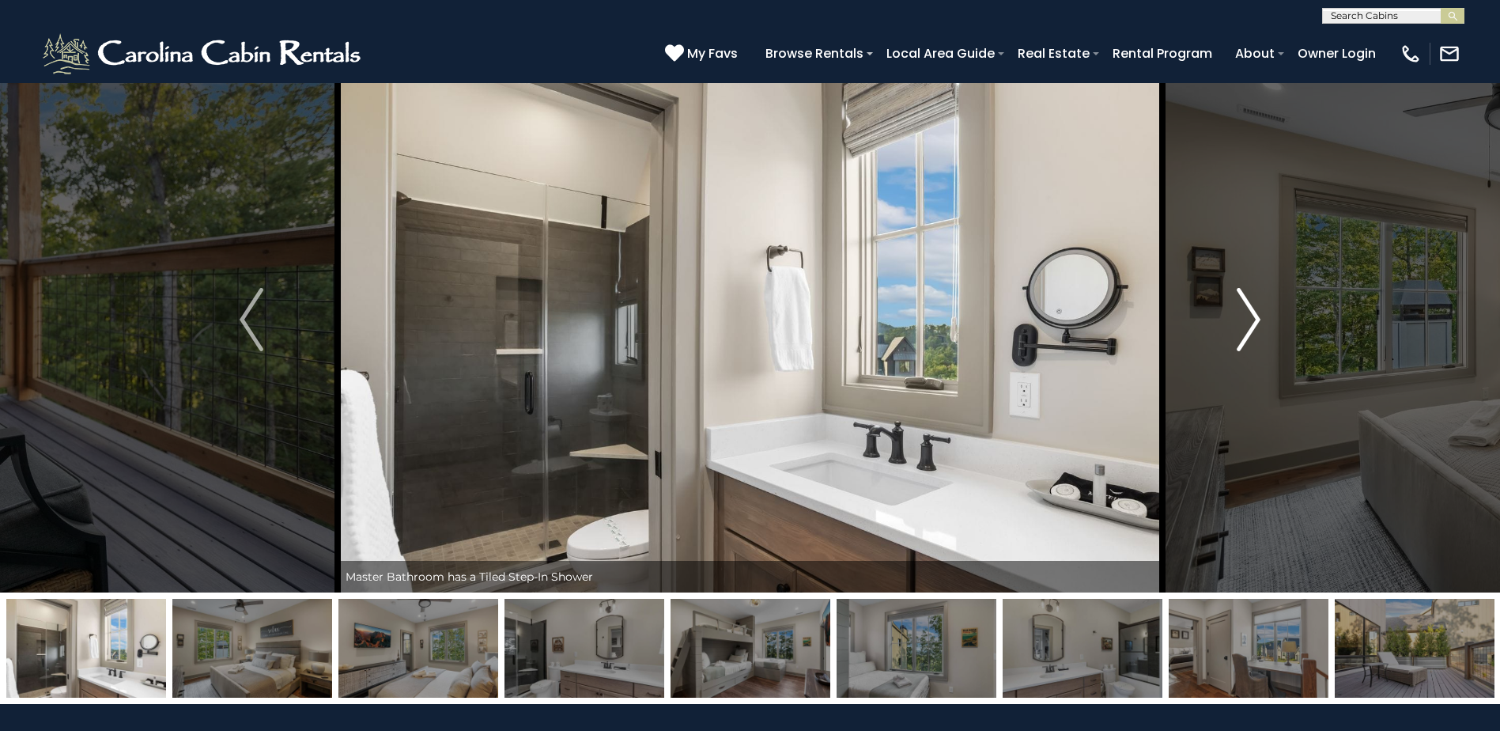
click at [1249, 328] on img "Next" at bounding box center [1249, 319] width 24 height 63
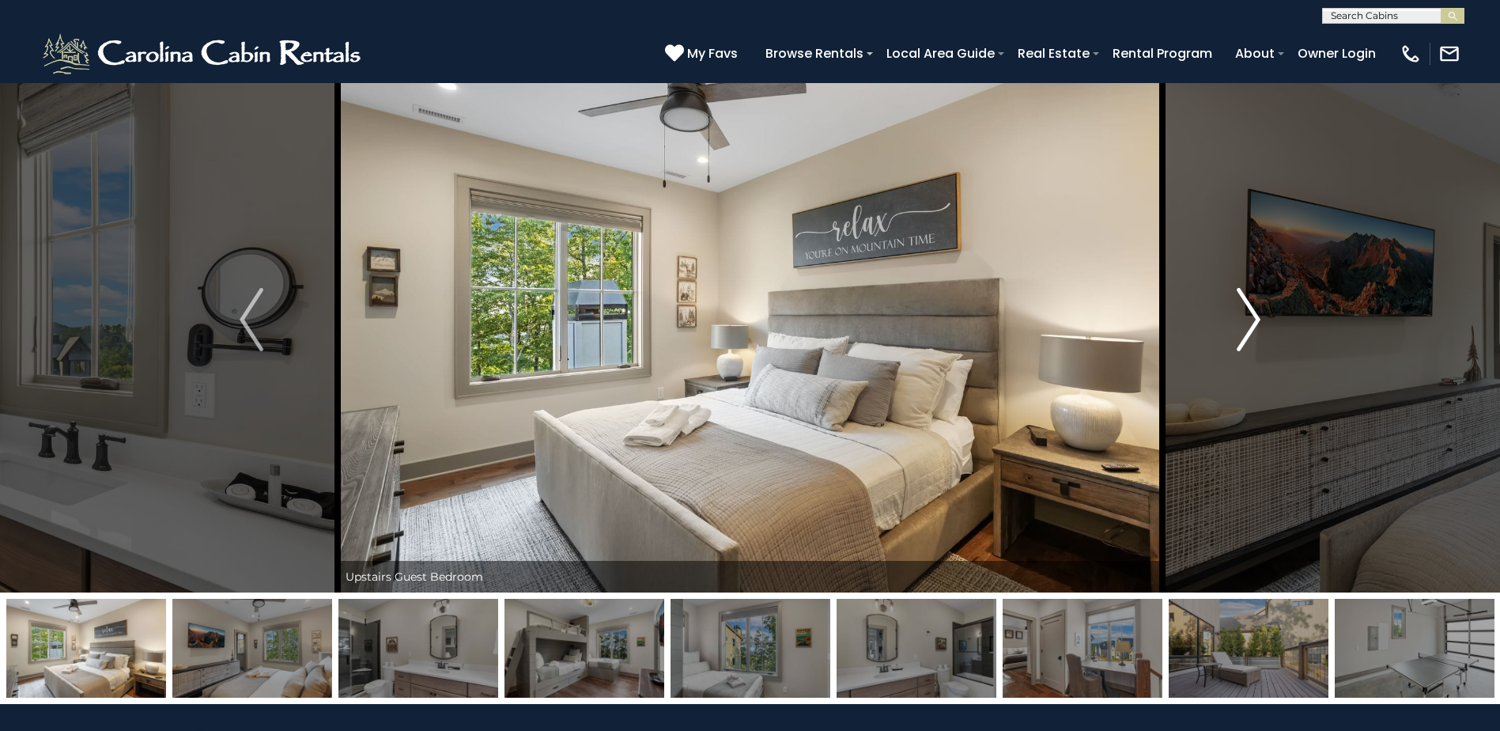
click at [1249, 328] on img "Next" at bounding box center [1249, 319] width 24 height 63
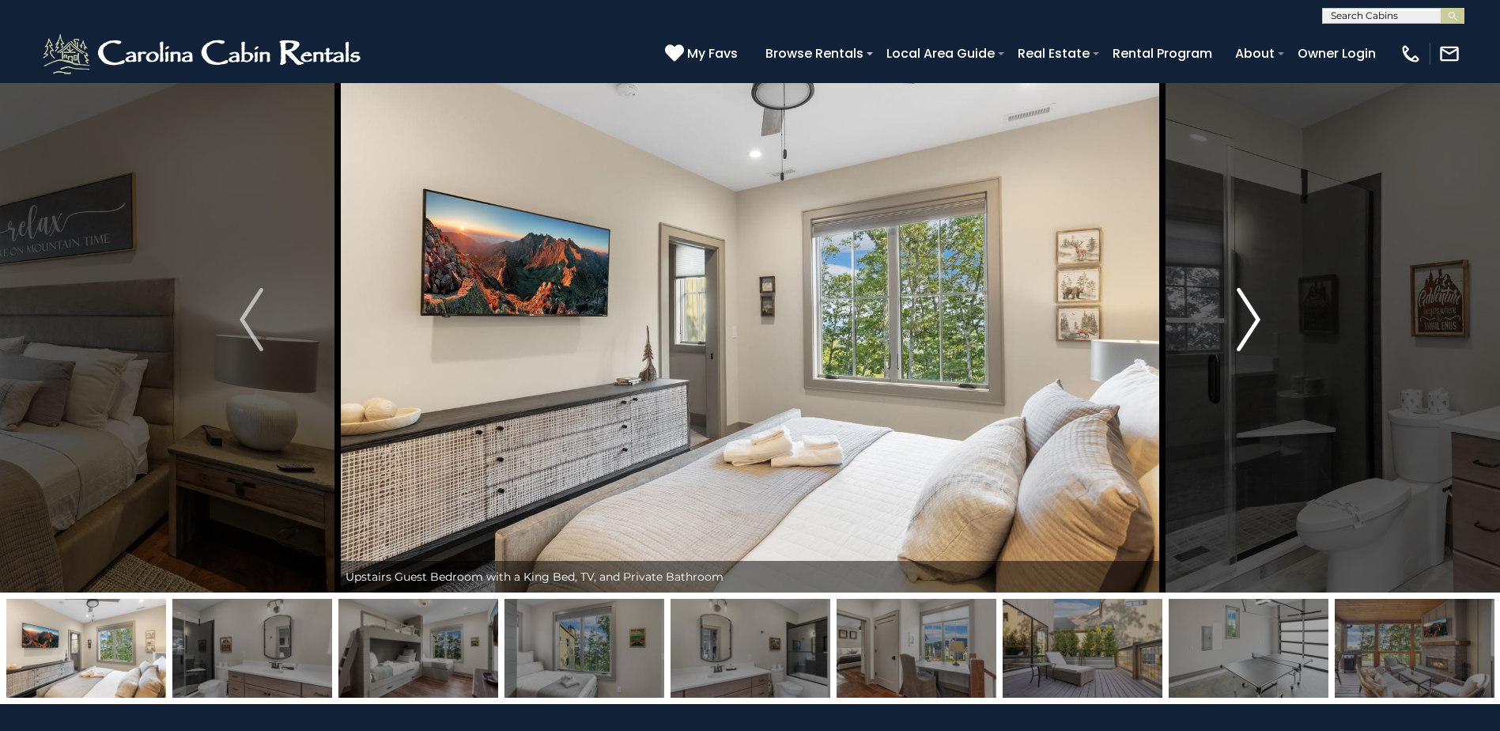
click at [1249, 328] on img "Next" at bounding box center [1249, 319] width 24 height 63
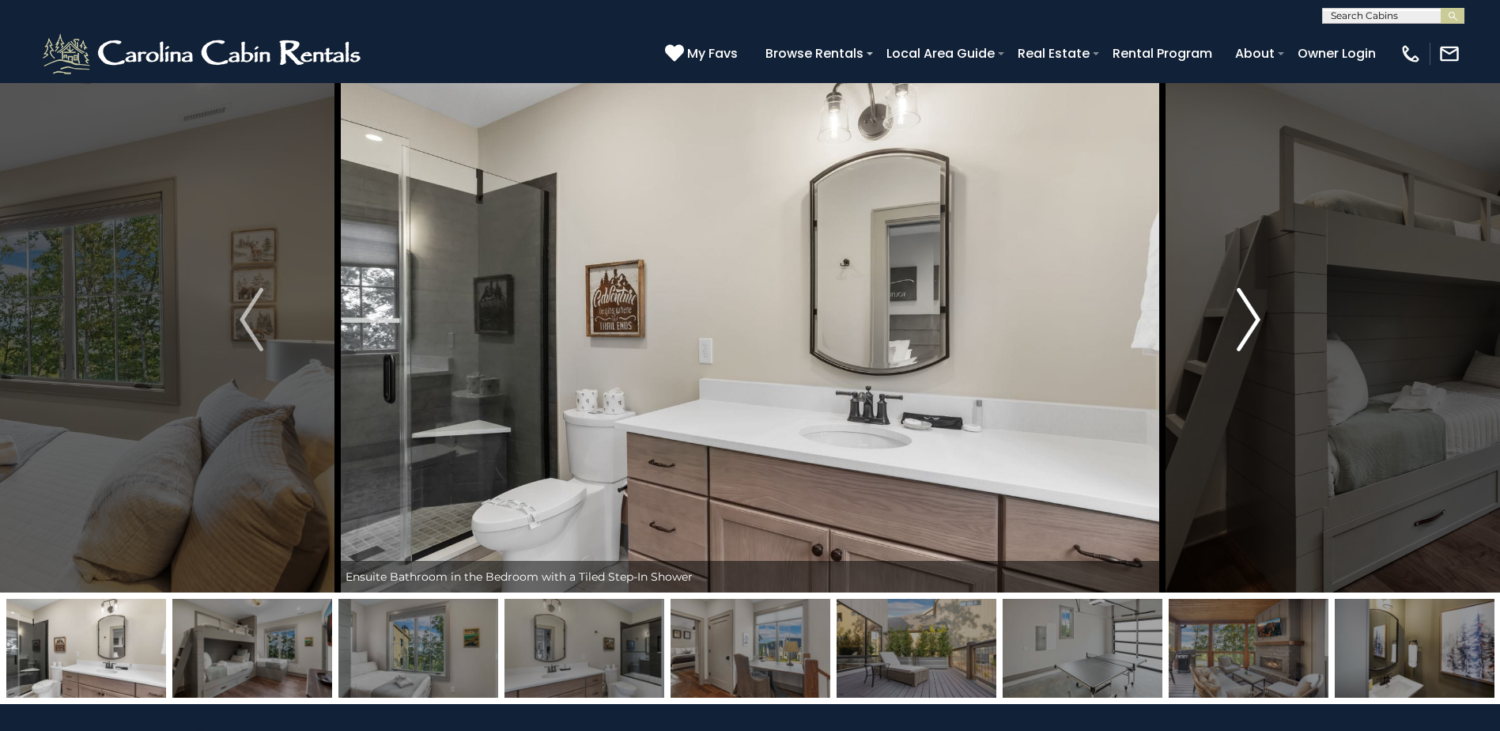
click at [1249, 328] on img "Next" at bounding box center [1249, 319] width 24 height 63
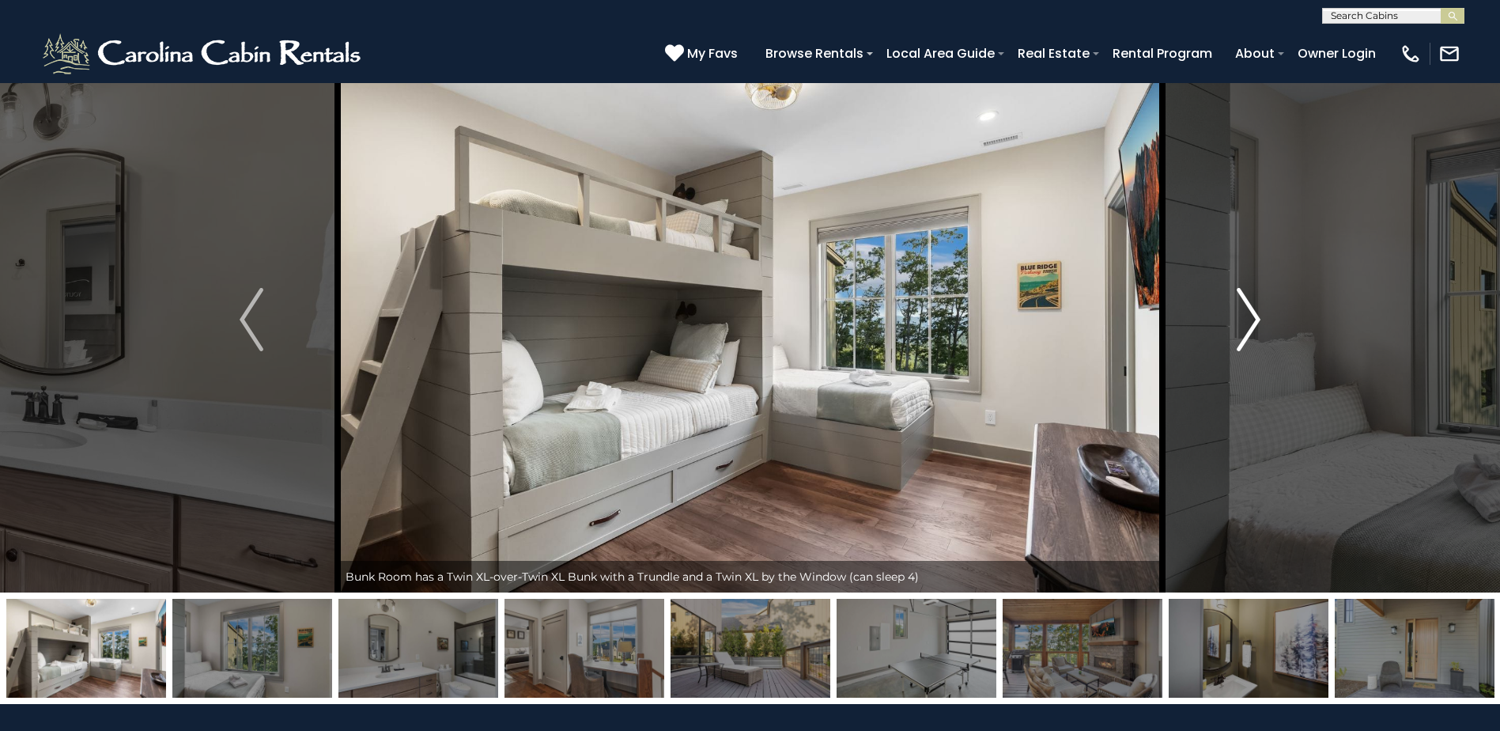
click at [1249, 328] on img "Next" at bounding box center [1249, 319] width 24 height 63
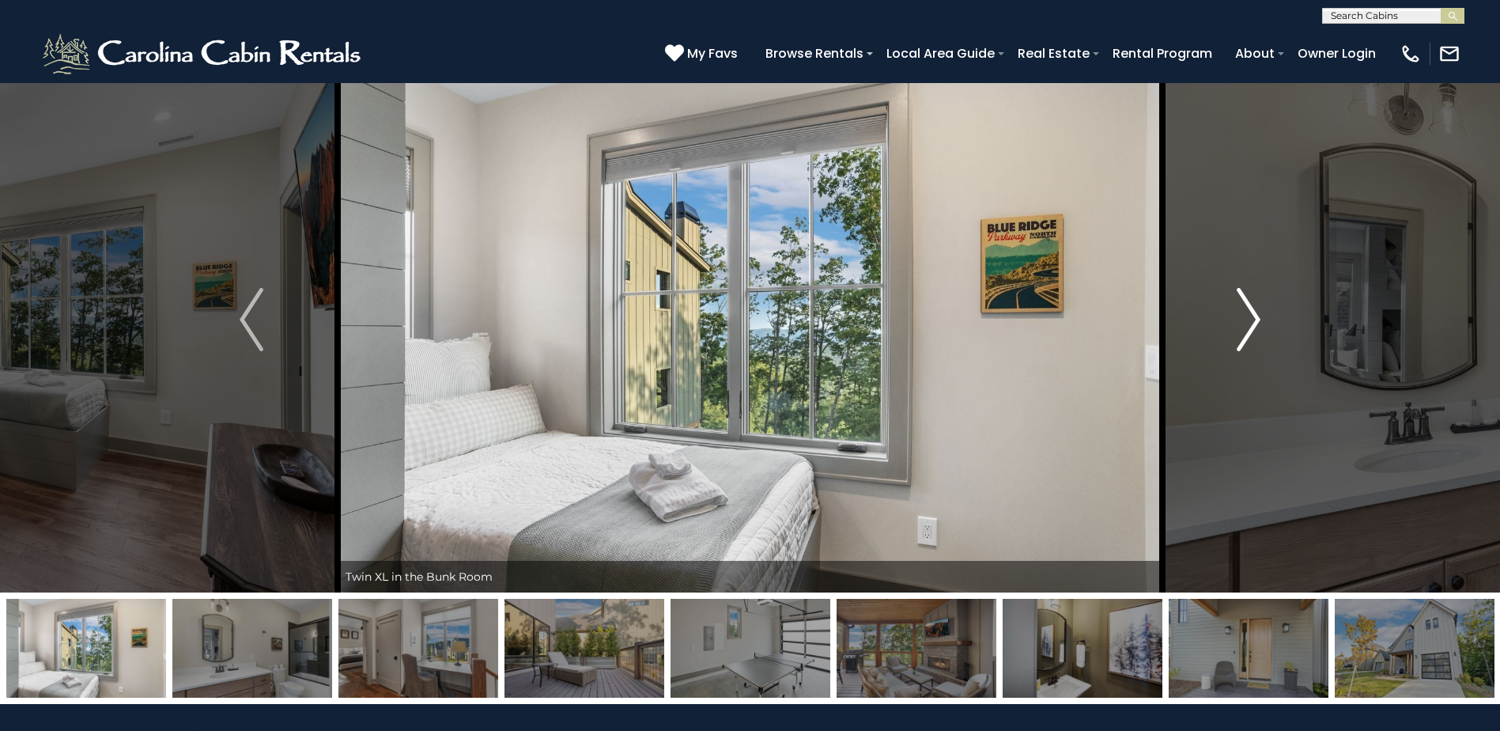
click at [1249, 328] on img "Next" at bounding box center [1249, 319] width 24 height 63
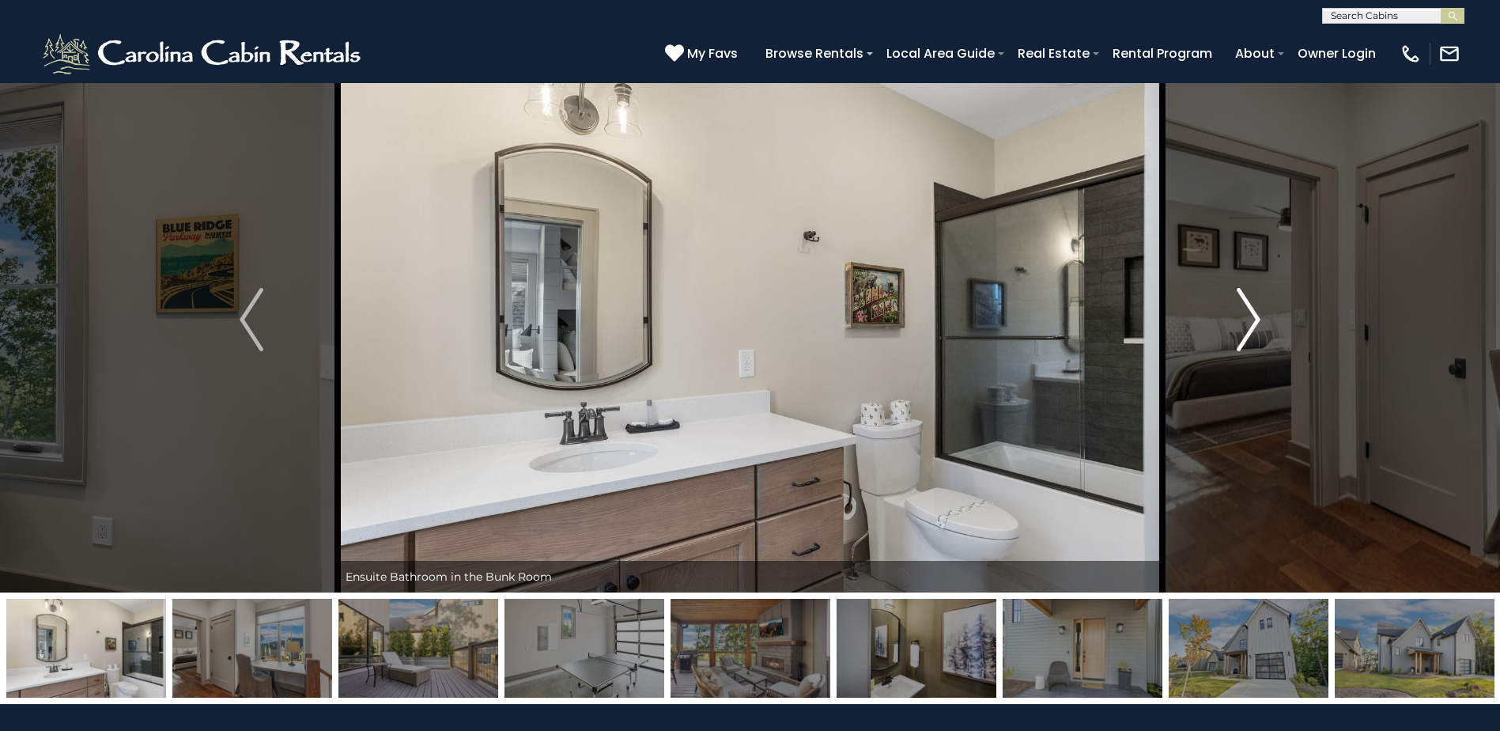
click at [1249, 328] on img "Next" at bounding box center [1249, 319] width 24 height 63
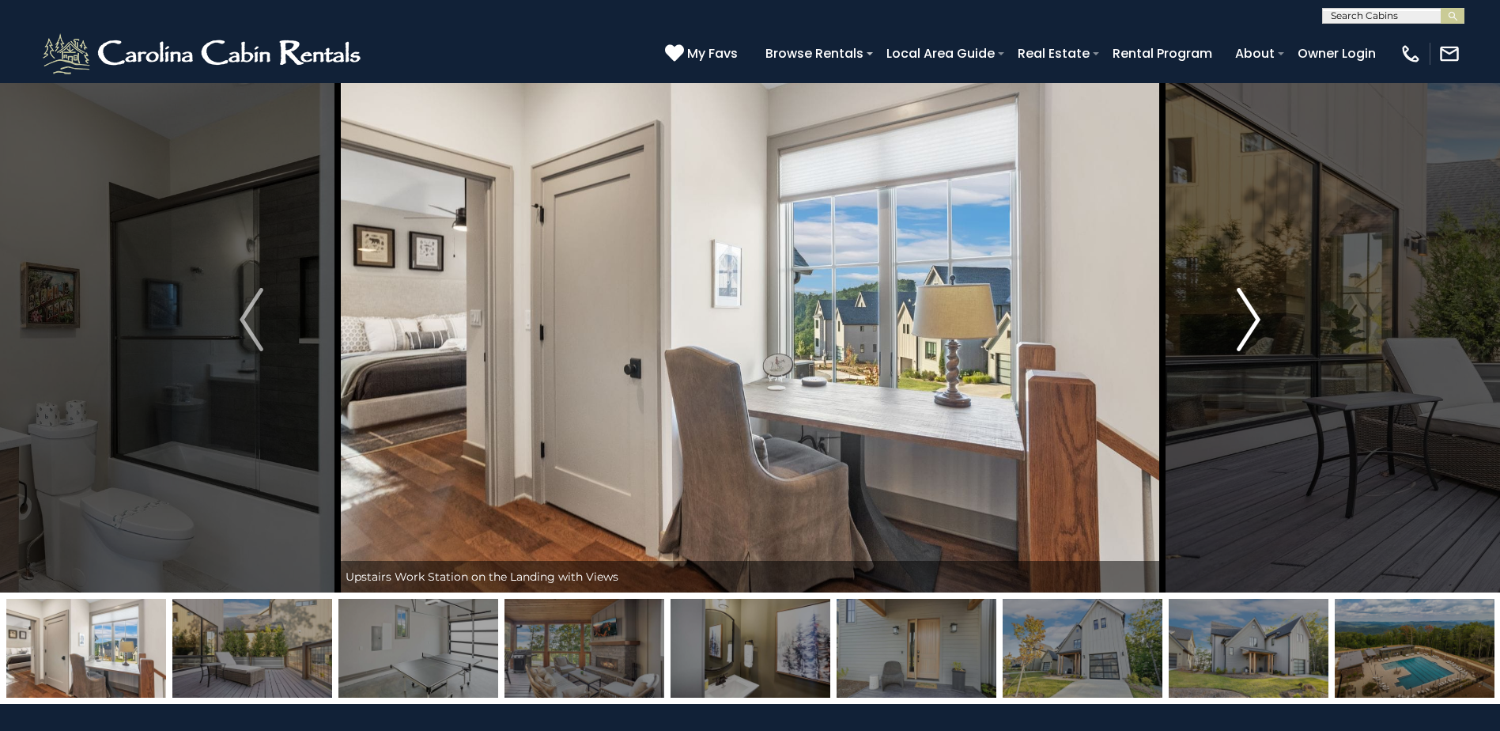
click at [1249, 328] on img "Next" at bounding box center [1249, 319] width 24 height 63
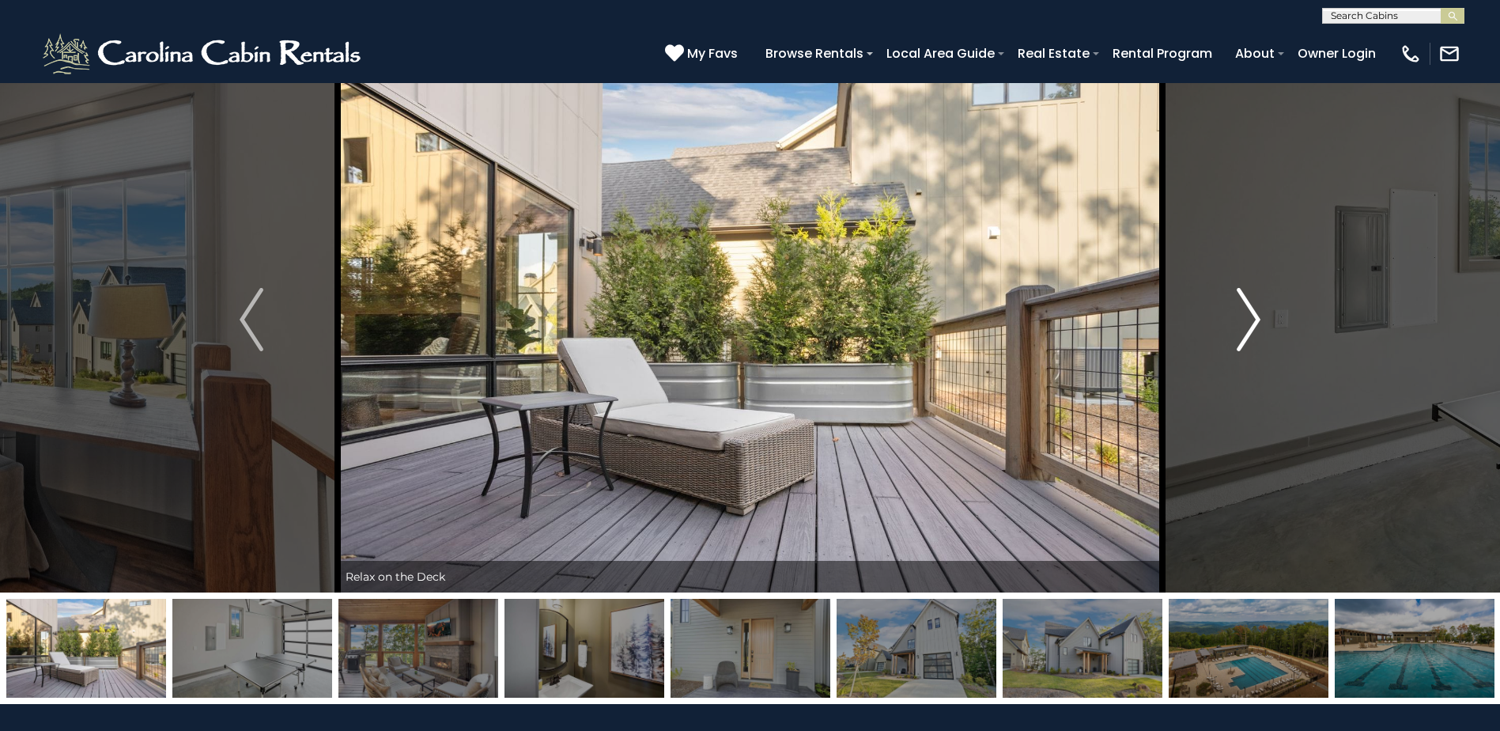
click at [1249, 328] on img "Next" at bounding box center [1249, 319] width 24 height 63
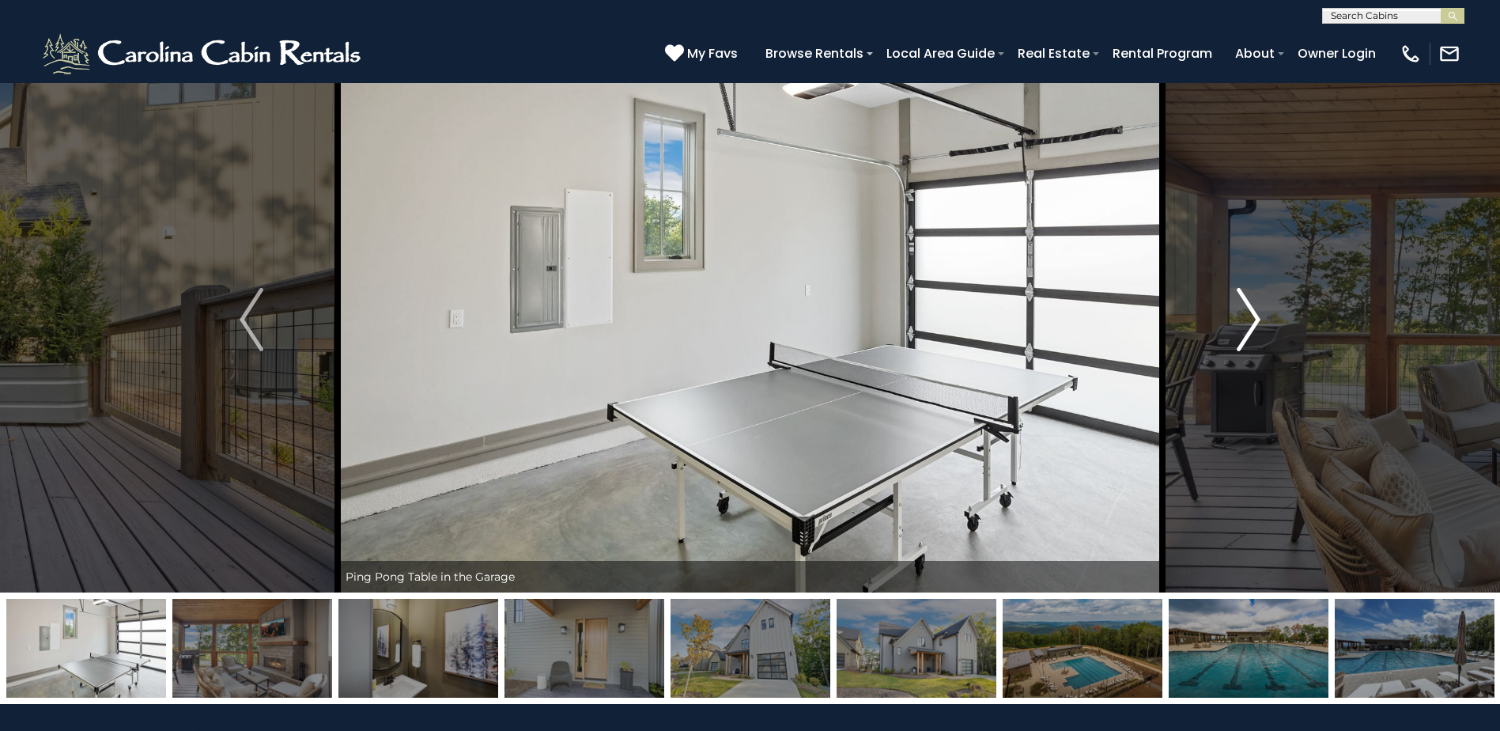
click at [1249, 328] on img "Next" at bounding box center [1249, 319] width 24 height 63
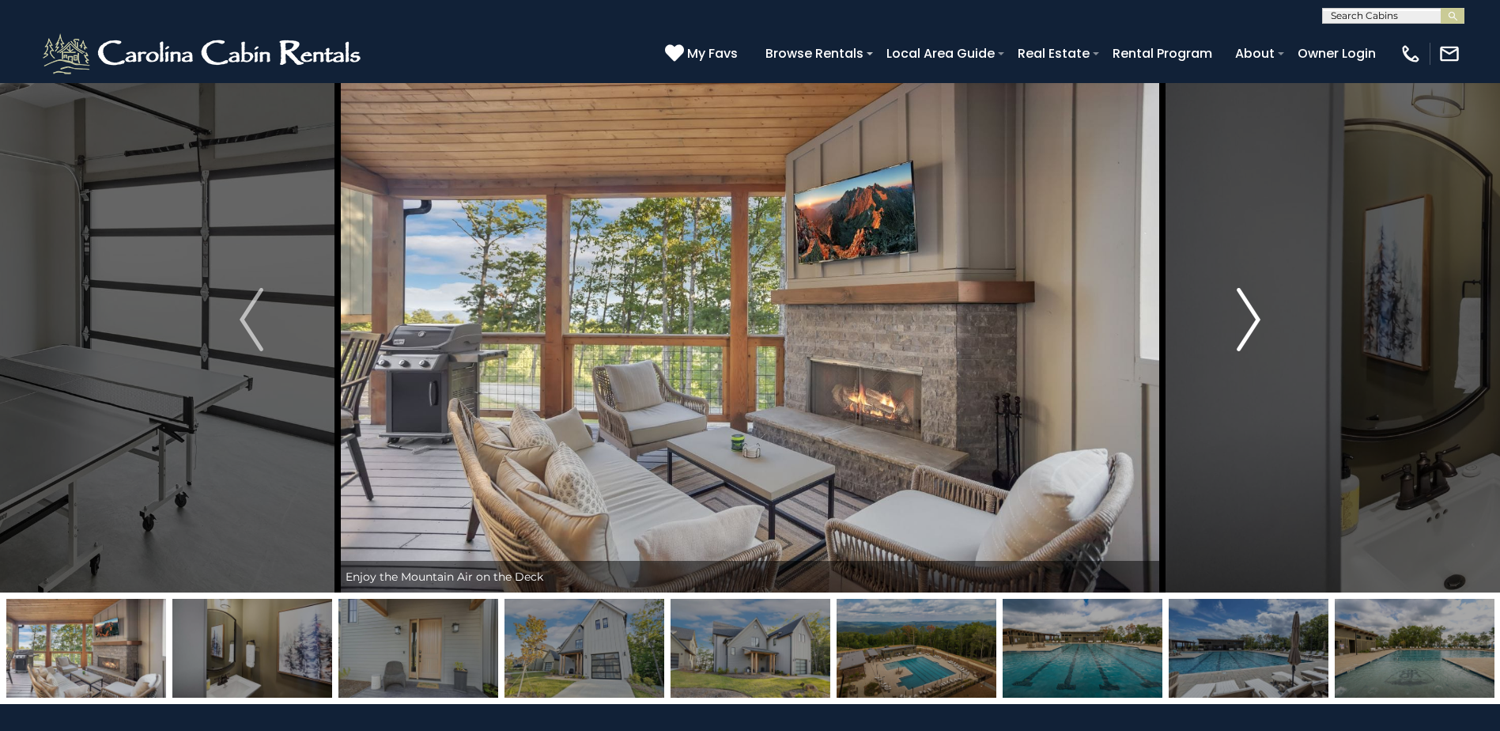
click at [1249, 328] on img "Next" at bounding box center [1249, 319] width 24 height 63
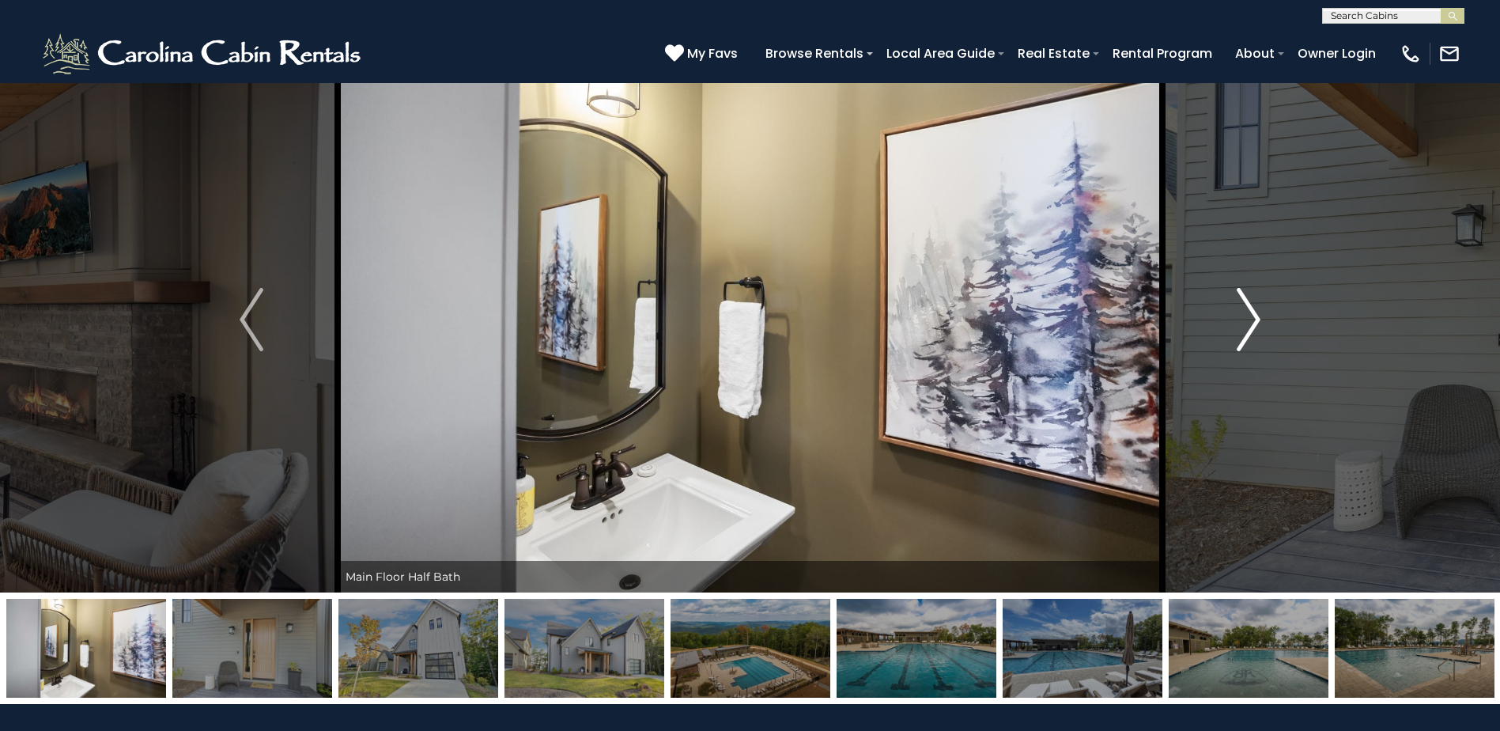
click at [1249, 328] on img "Next" at bounding box center [1249, 319] width 24 height 63
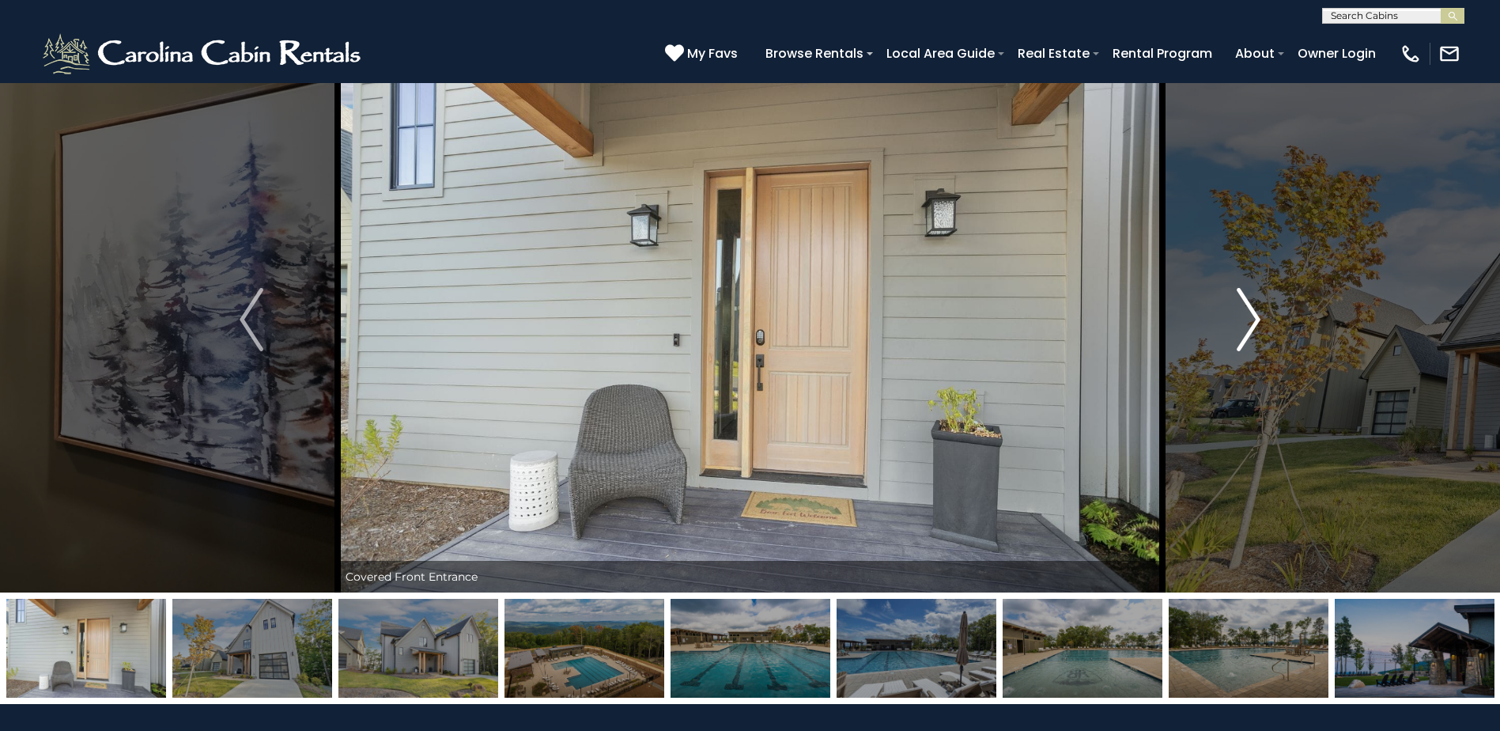
click at [1249, 328] on img "Next" at bounding box center [1249, 319] width 24 height 63
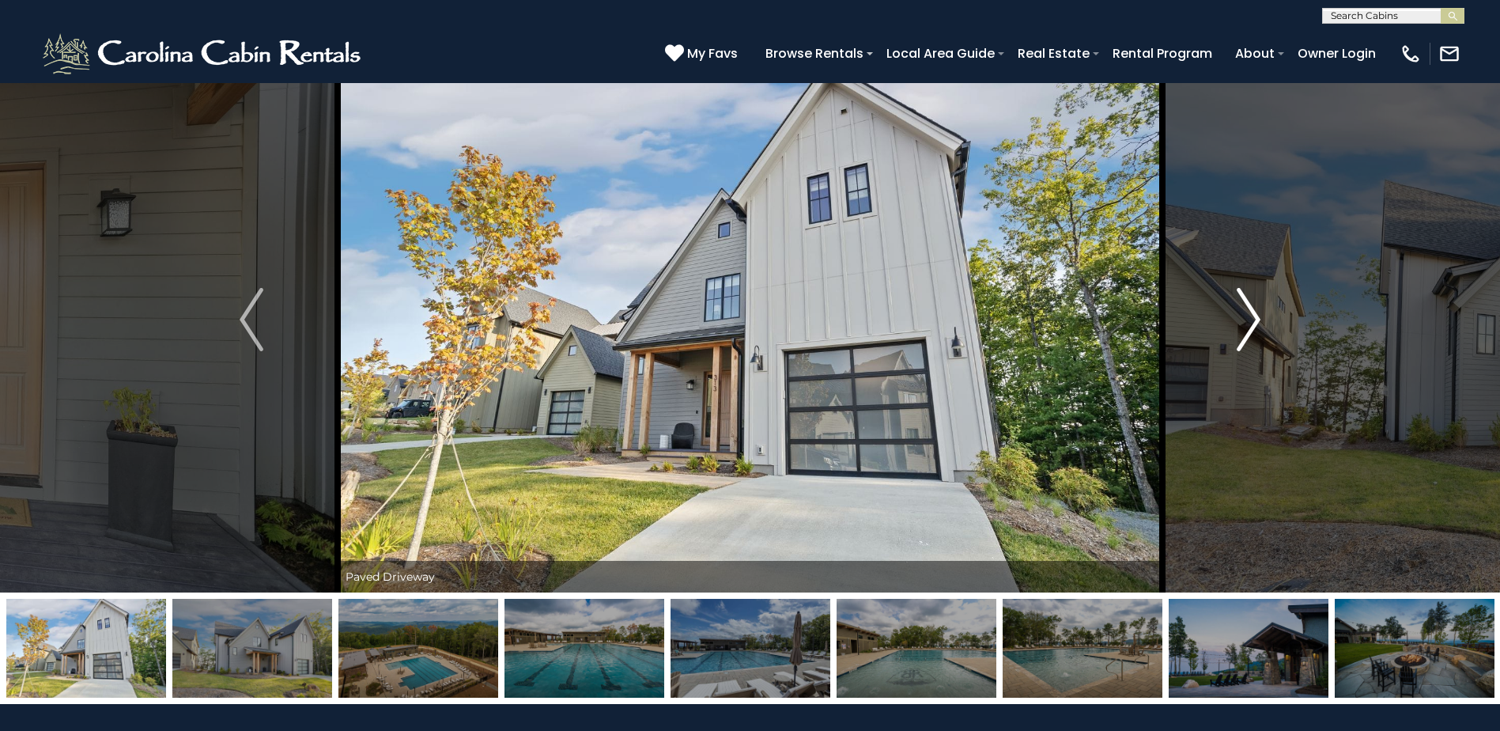
click at [1249, 328] on img "Next" at bounding box center [1249, 319] width 24 height 63
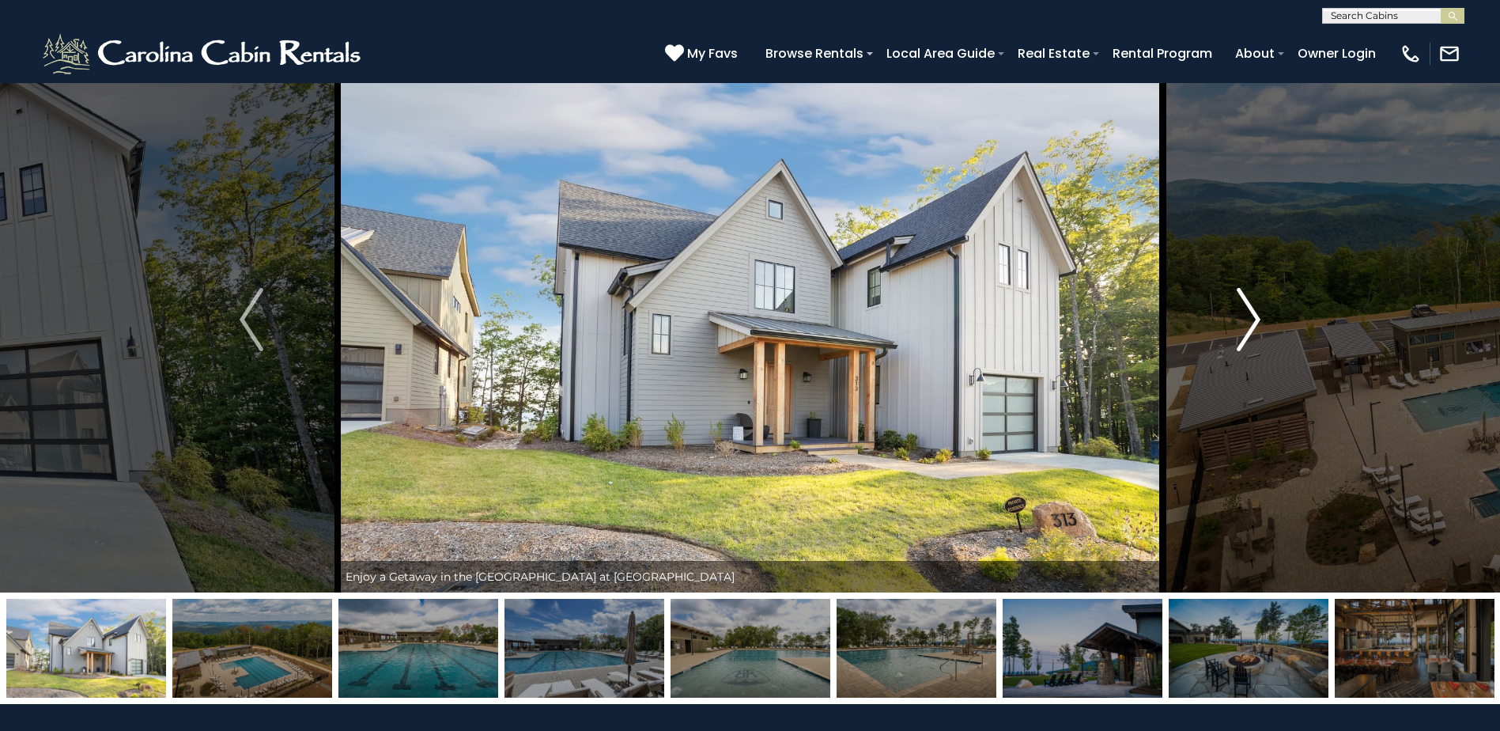
click at [1249, 328] on img "Next" at bounding box center [1249, 319] width 24 height 63
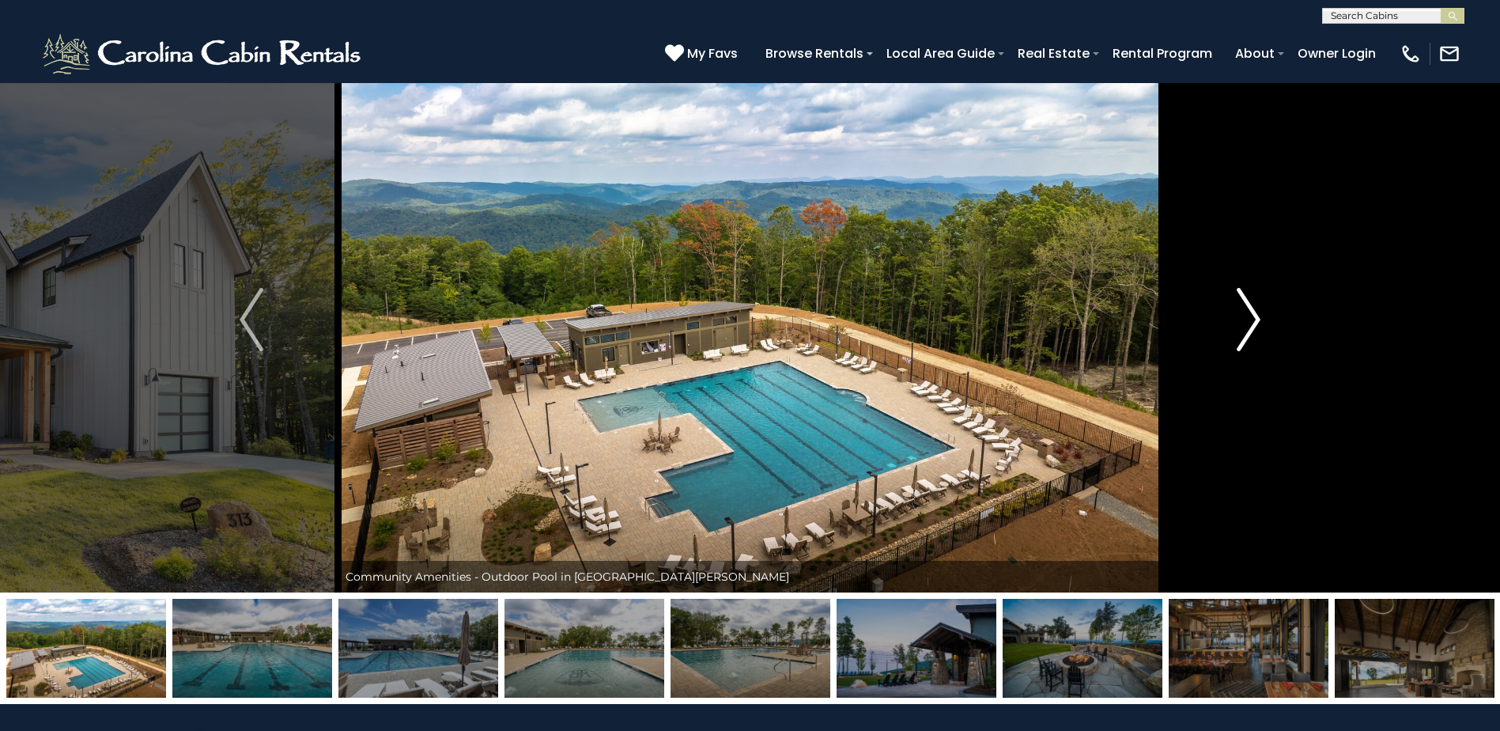
click at [1249, 328] on img "Next" at bounding box center [1249, 319] width 24 height 63
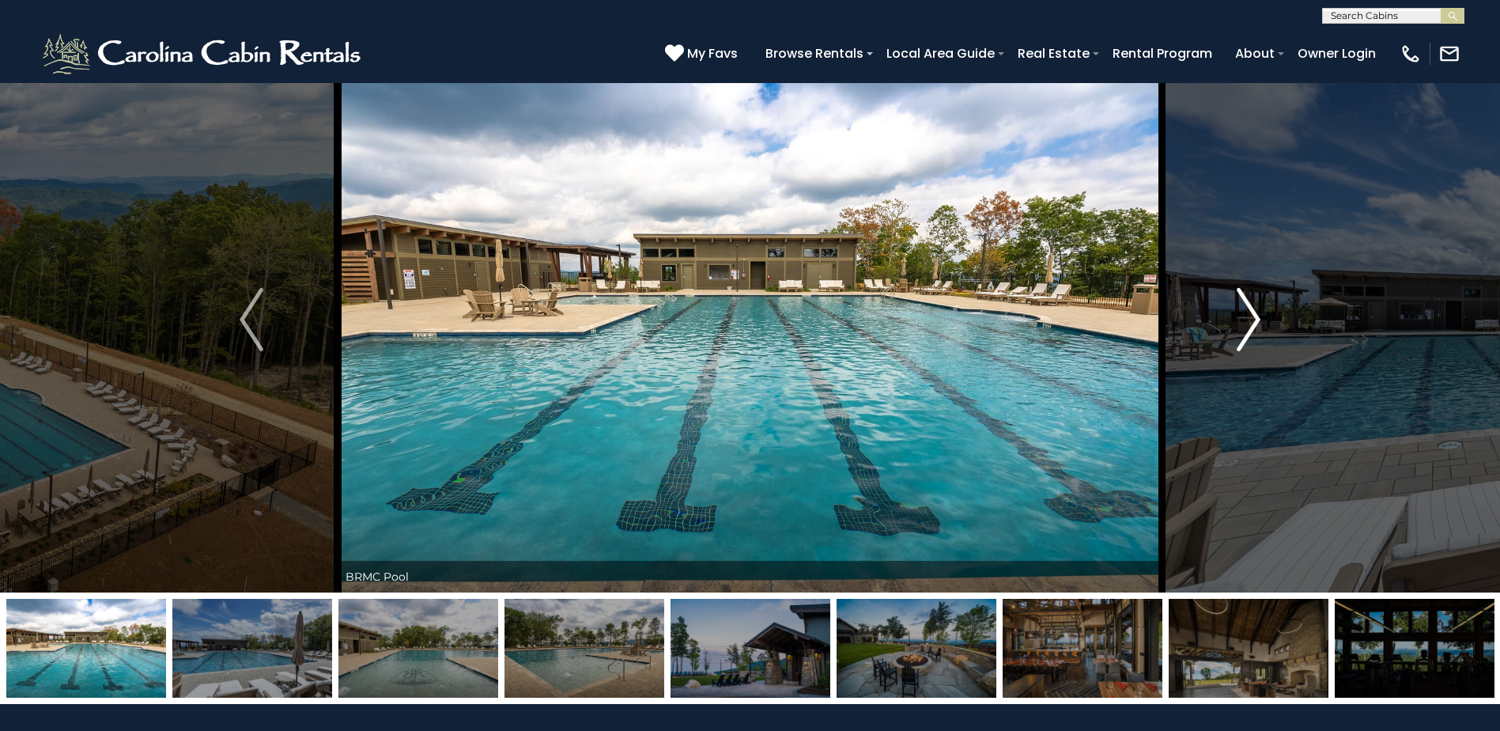
click at [1249, 328] on img "Next" at bounding box center [1249, 319] width 24 height 63
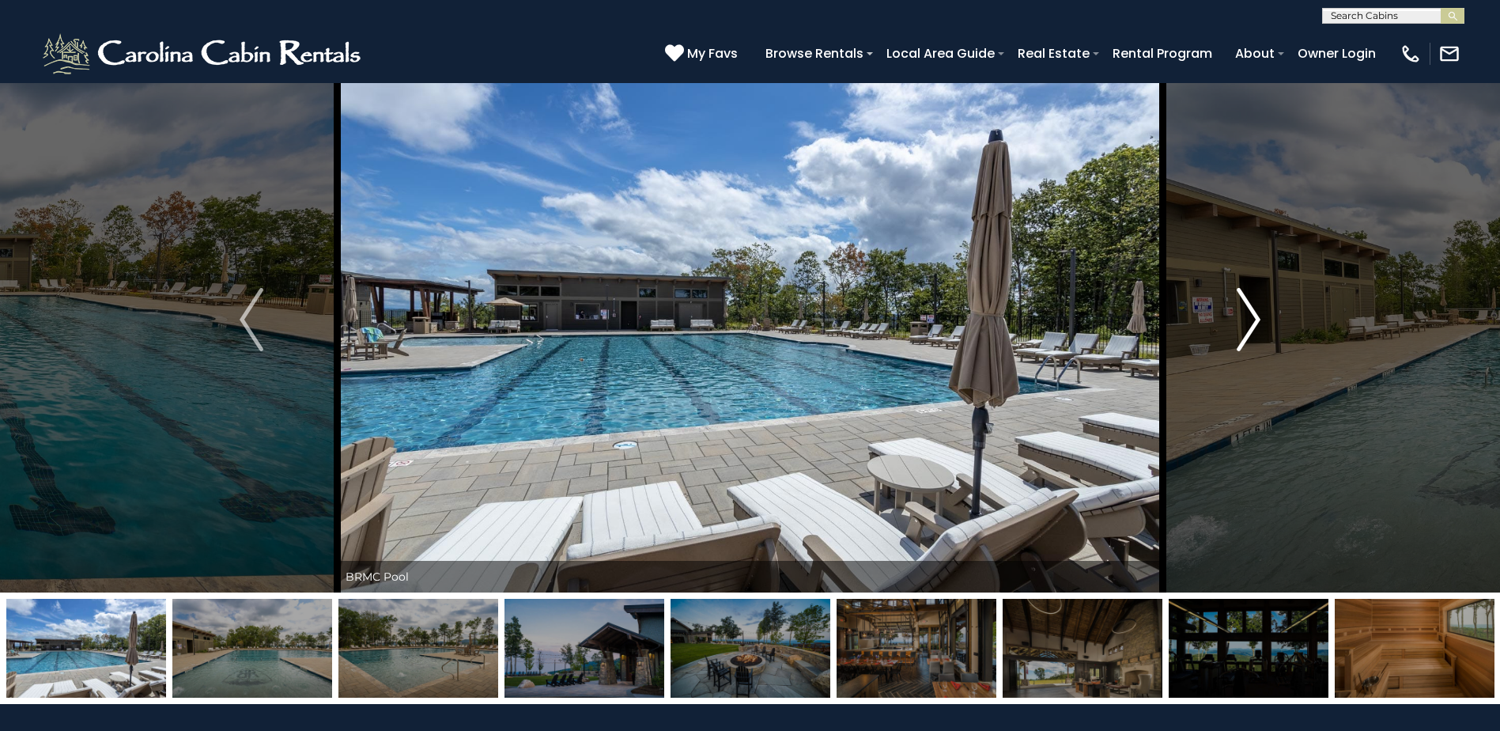
click at [1249, 328] on img "Next" at bounding box center [1249, 319] width 24 height 63
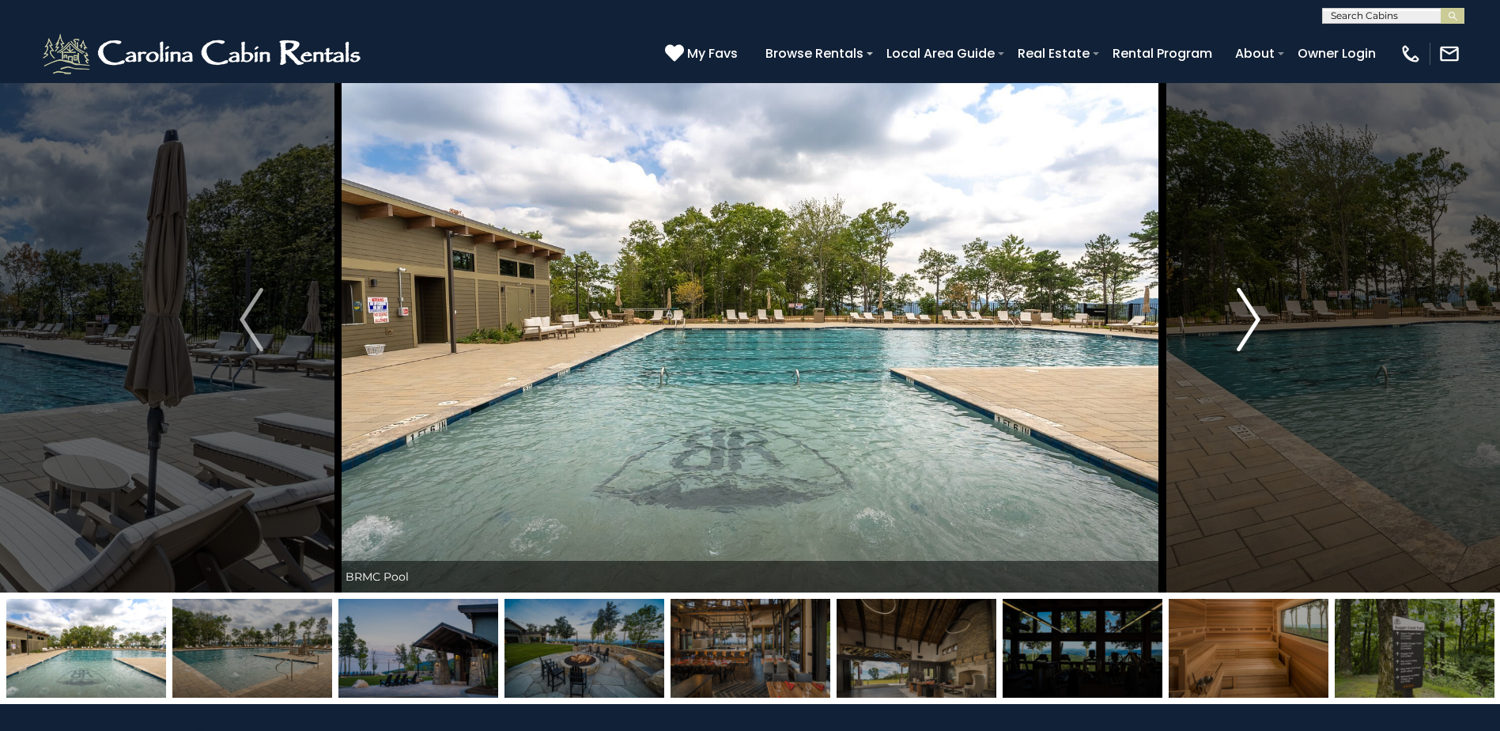
click at [1249, 328] on img "Next" at bounding box center [1249, 319] width 24 height 63
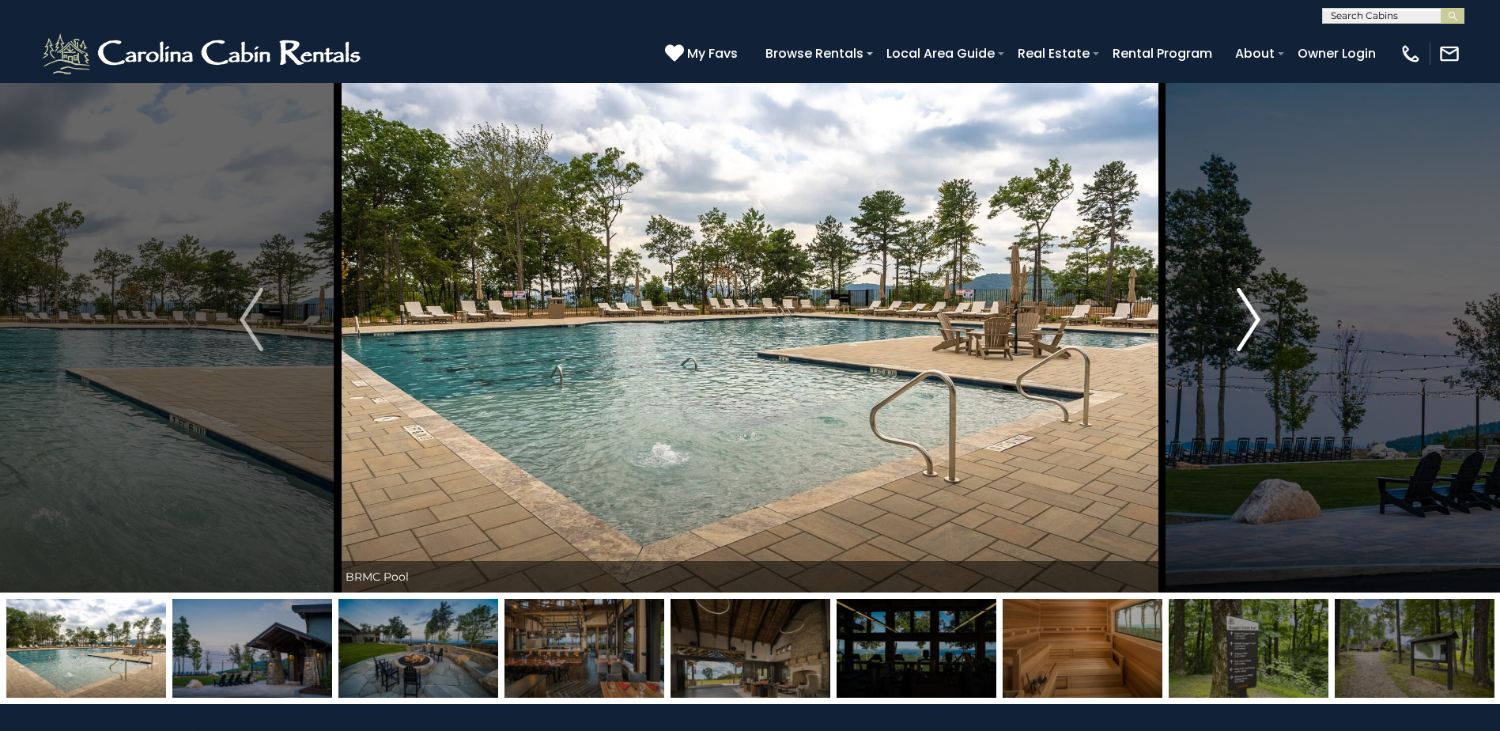
click at [1249, 328] on img "Next" at bounding box center [1249, 319] width 24 height 63
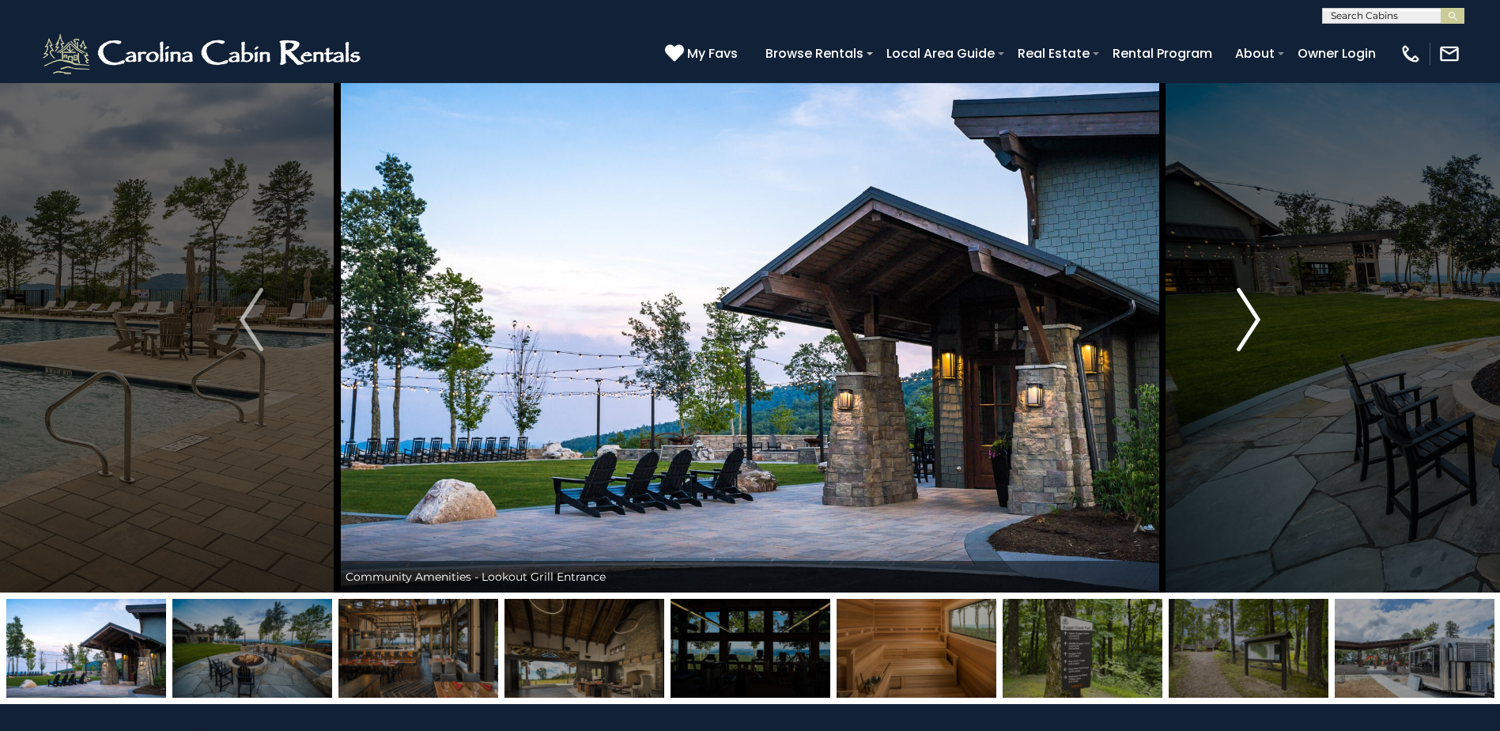
click at [1249, 328] on img "Next" at bounding box center [1249, 319] width 24 height 63
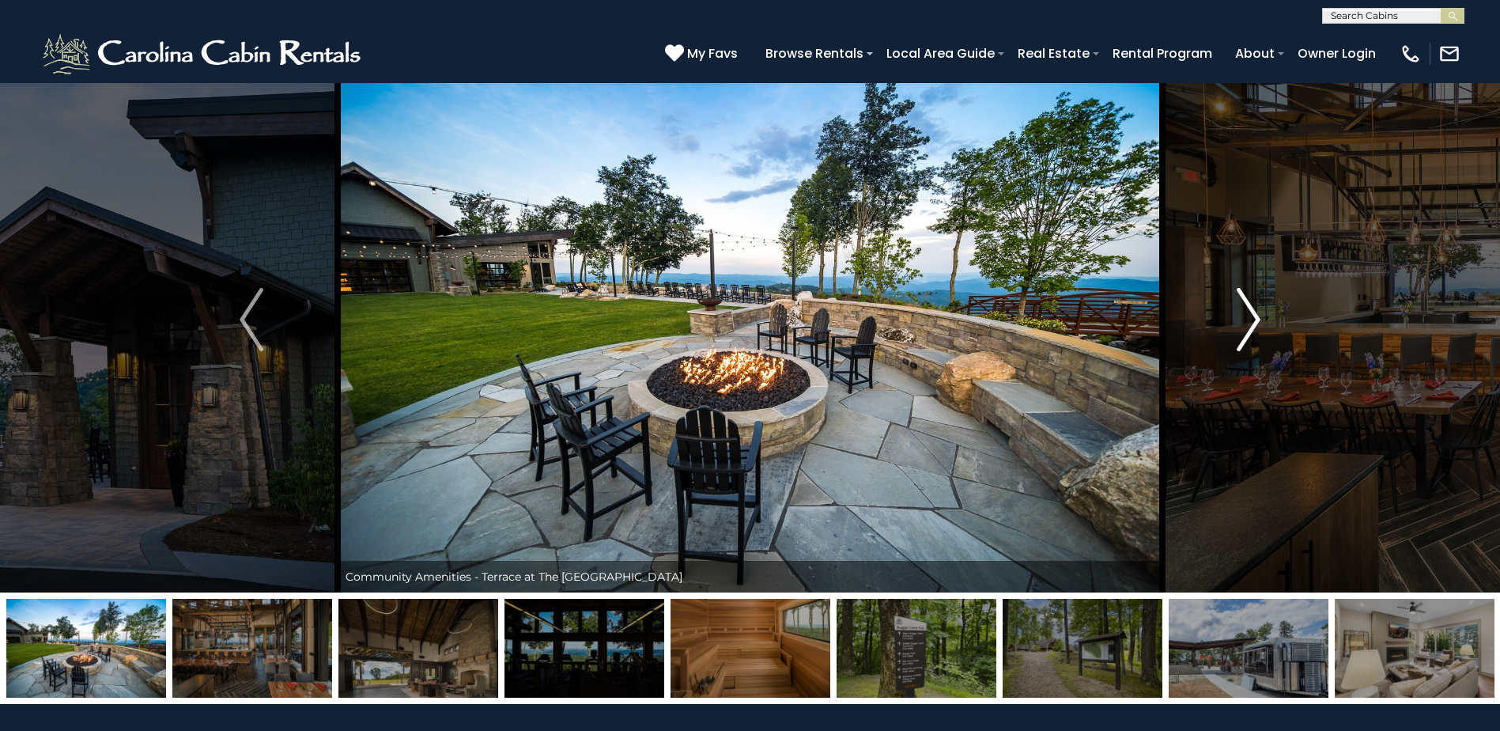
click at [1249, 328] on img "Next" at bounding box center [1249, 319] width 24 height 63
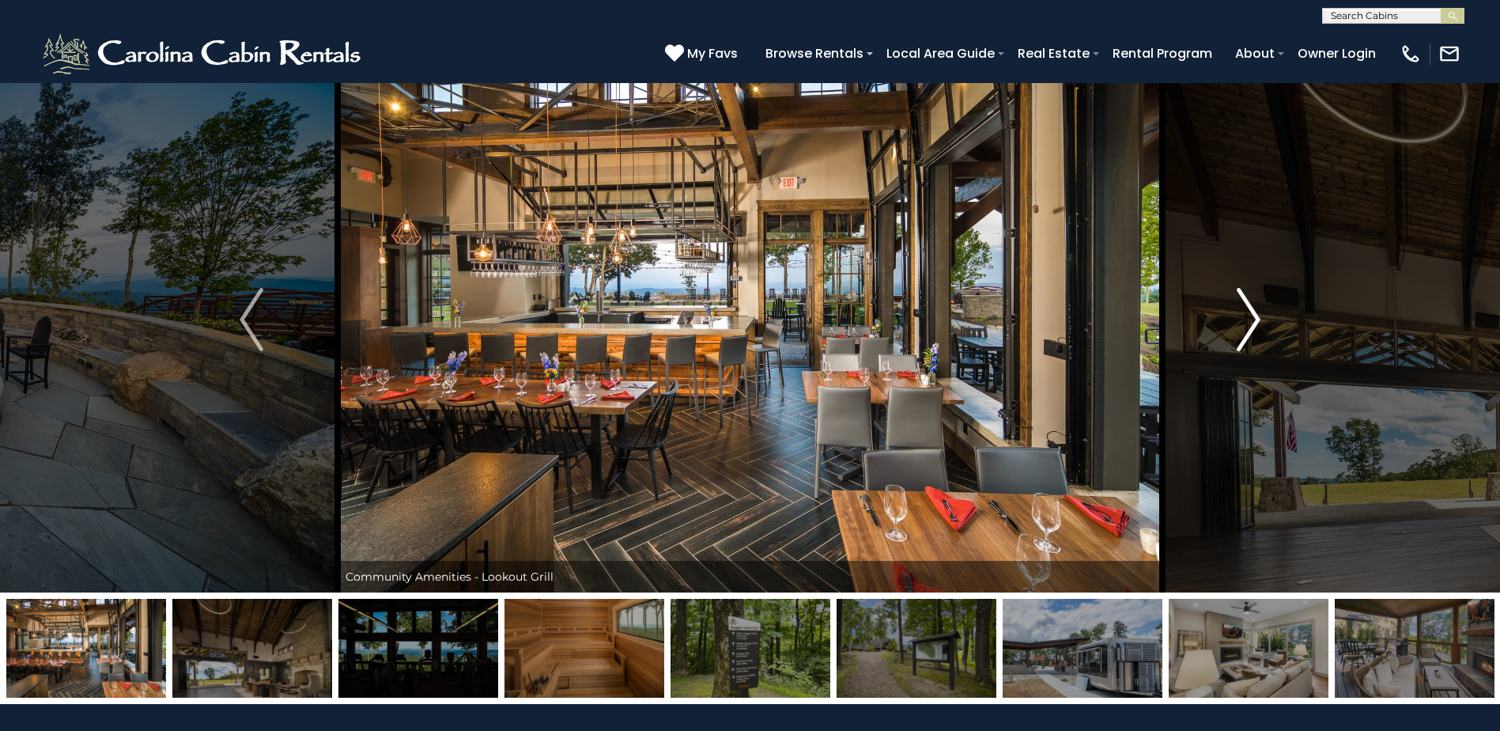
click at [1249, 328] on img "Next" at bounding box center [1249, 319] width 24 height 63
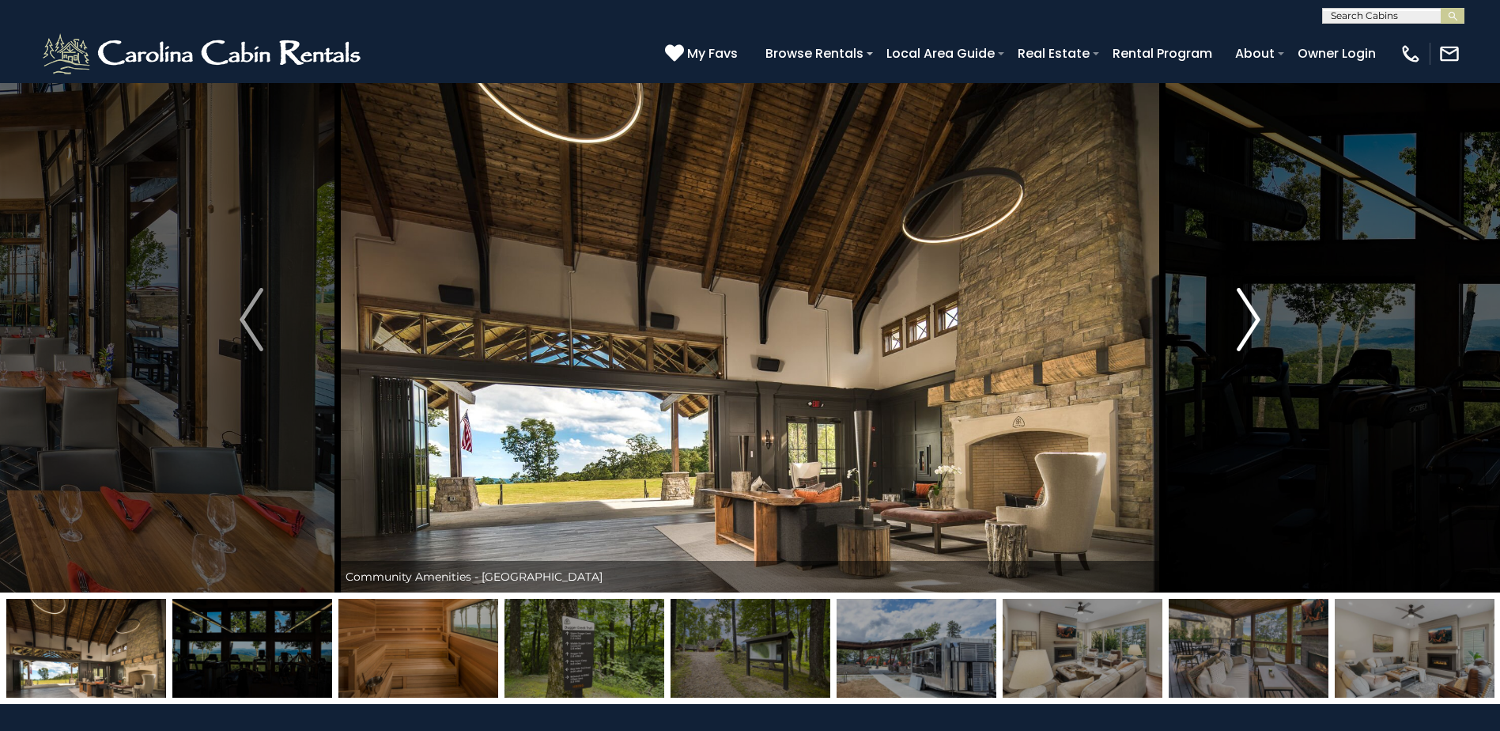
click at [1249, 328] on img "Next" at bounding box center [1249, 319] width 24 height 63
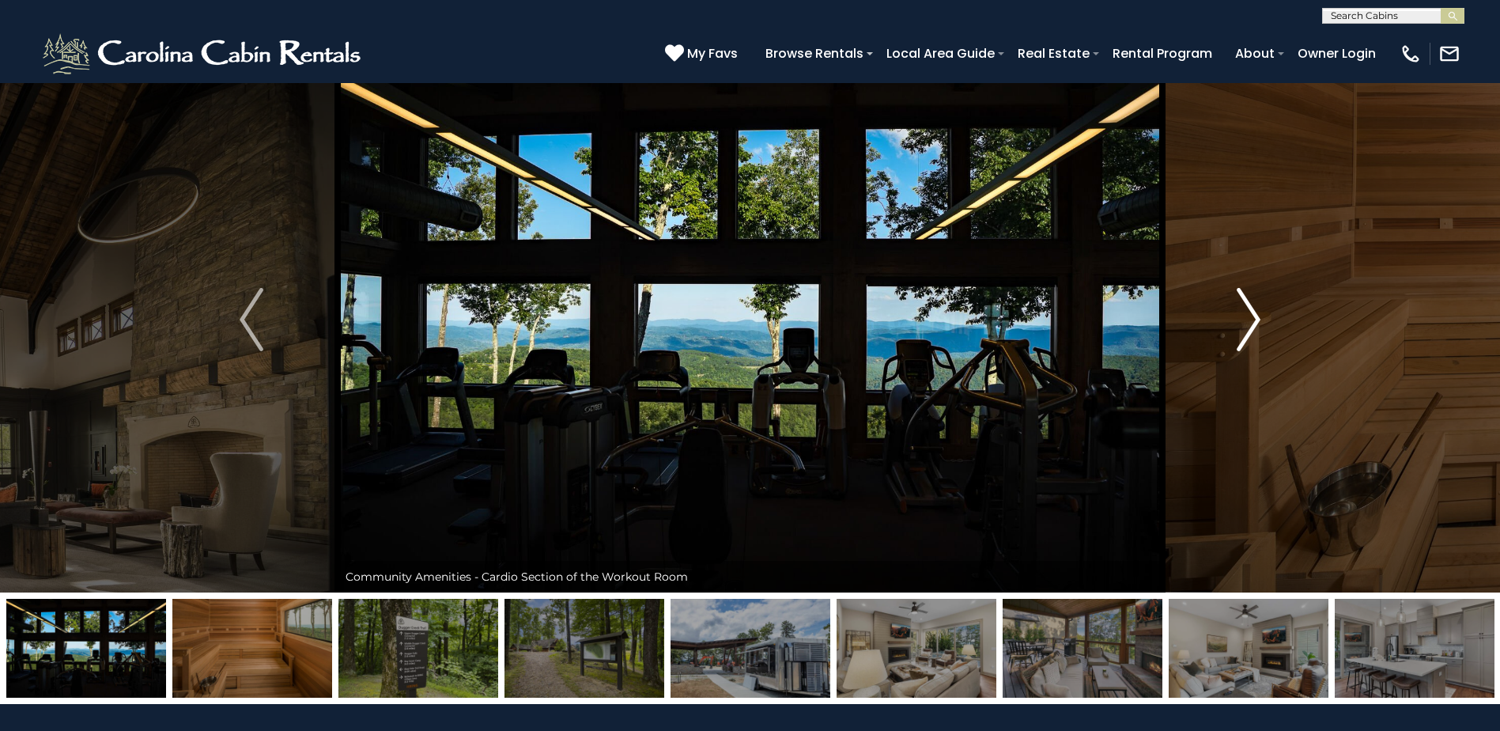
click at [1249, 328] on img "Next" at bounding box center [1249, 319] width 24 height 63
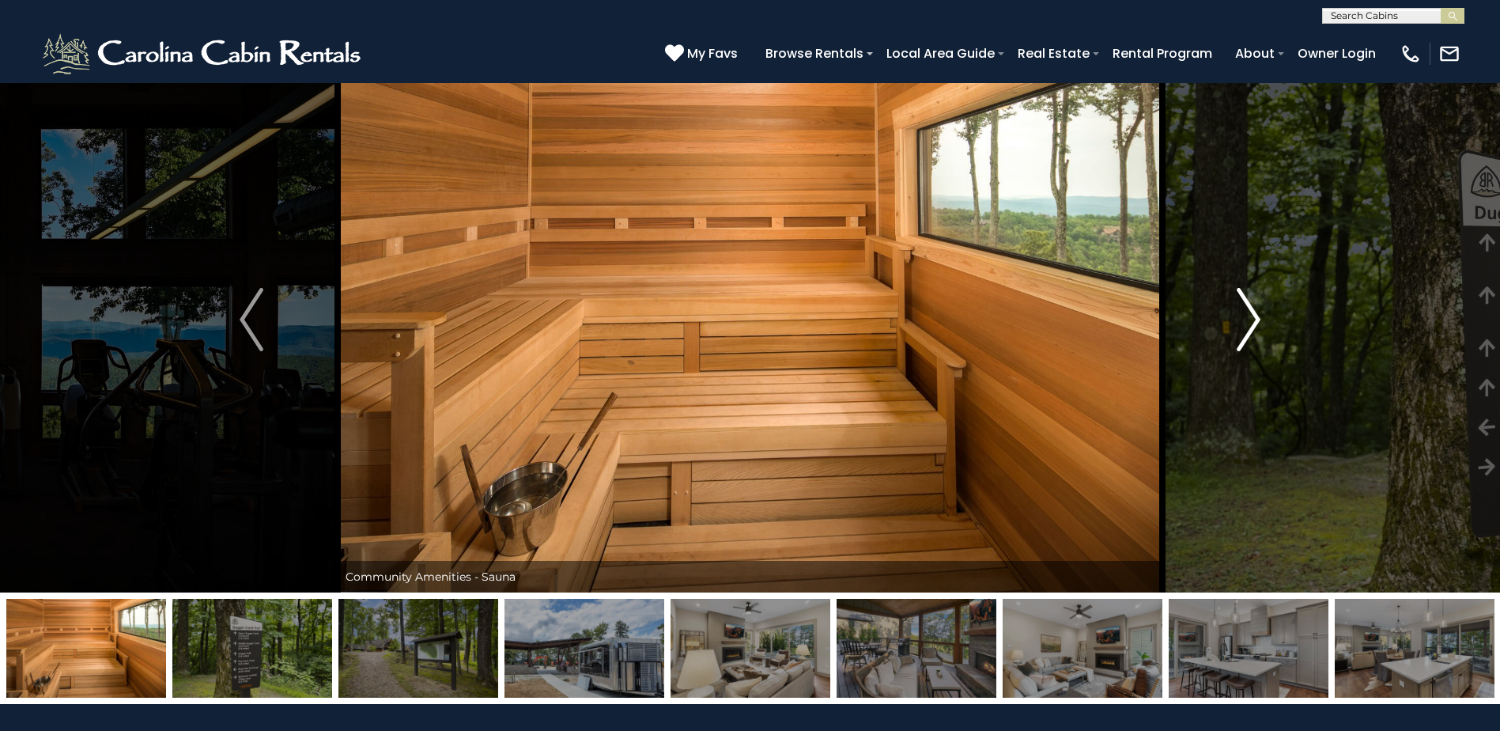
click at [1249, 328] on img "Next" at bounding box center [1249, 319] width 24 height 63
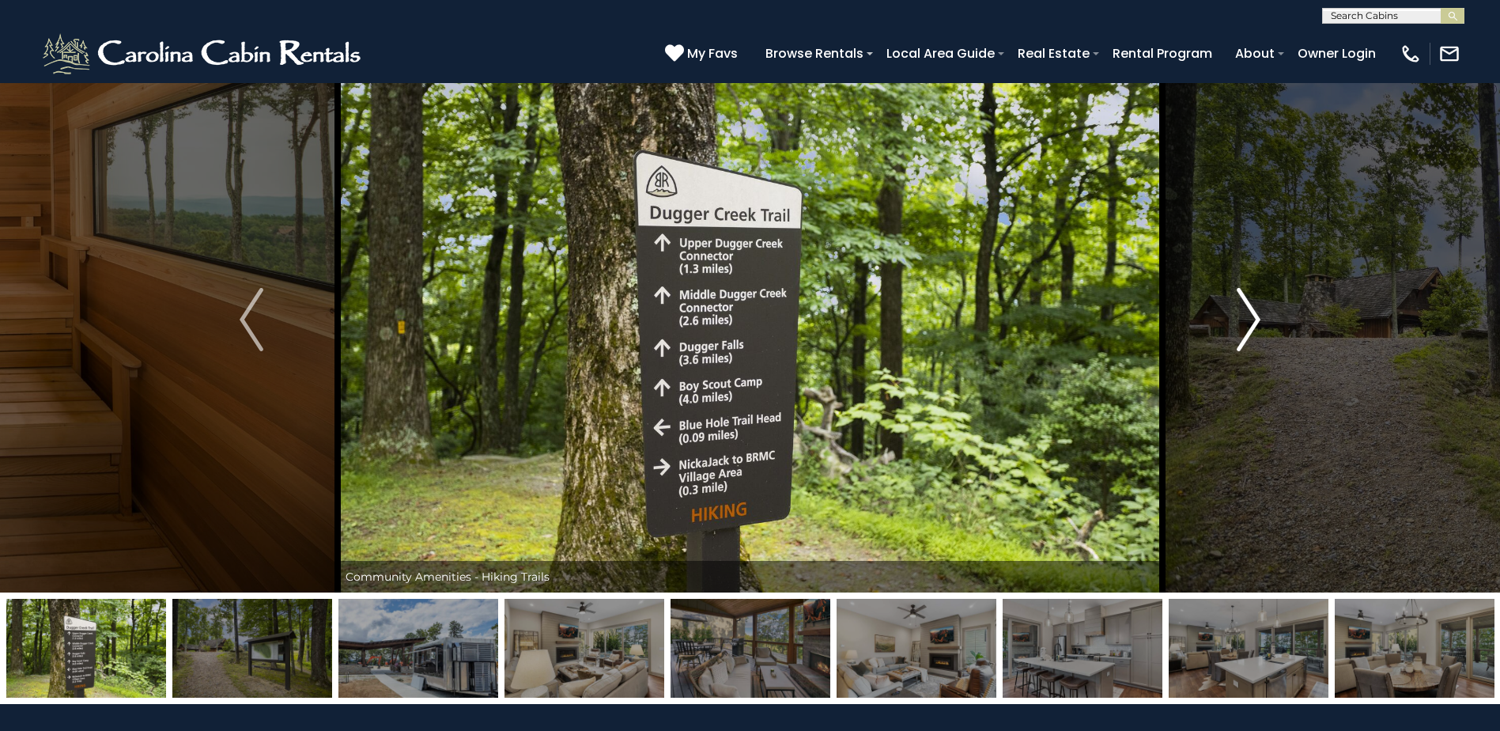
click at [1249, 328] on img "Next" at bounding box center [1249, 319] width 24 height 63
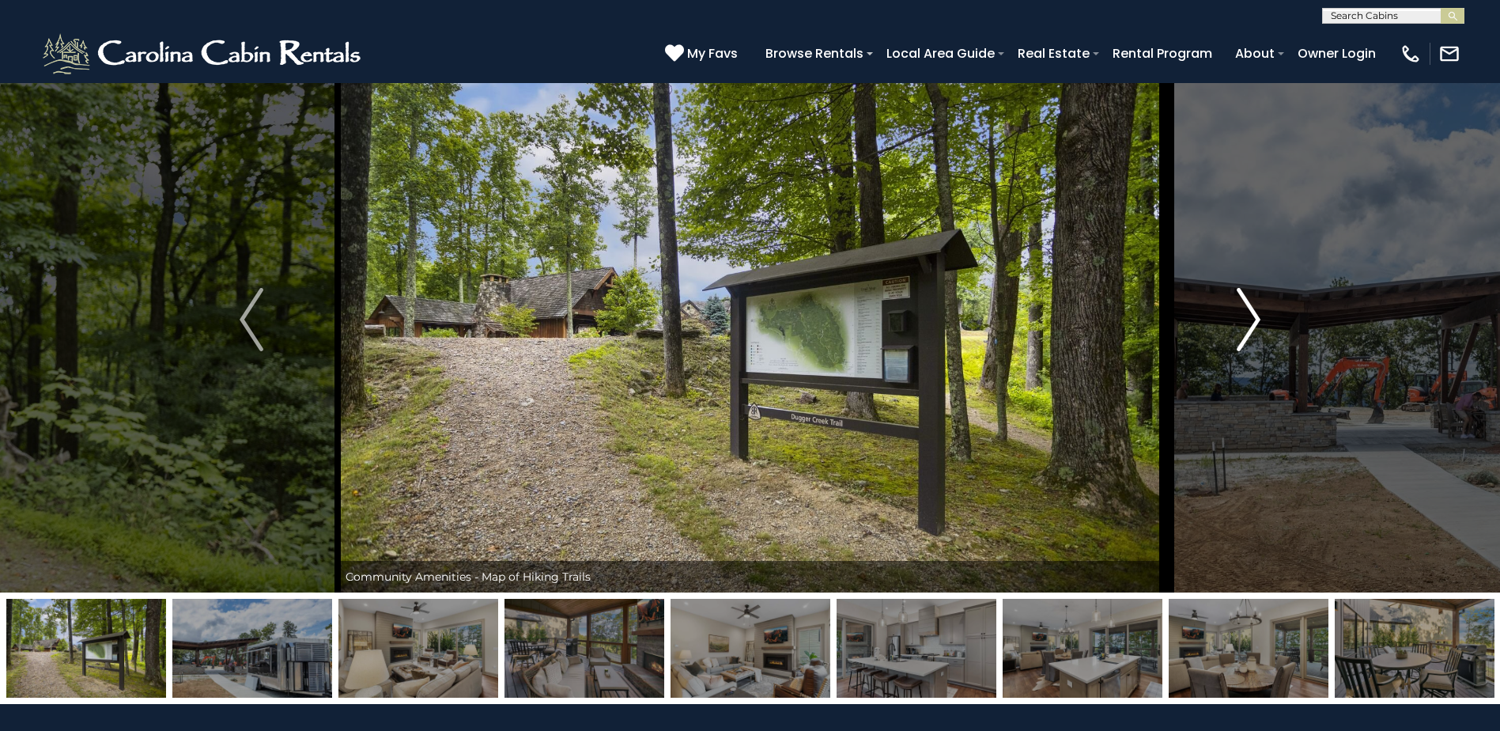
click at [1249, 328] on img "Next" at bounding box center [1249, 319] width 24 height 63
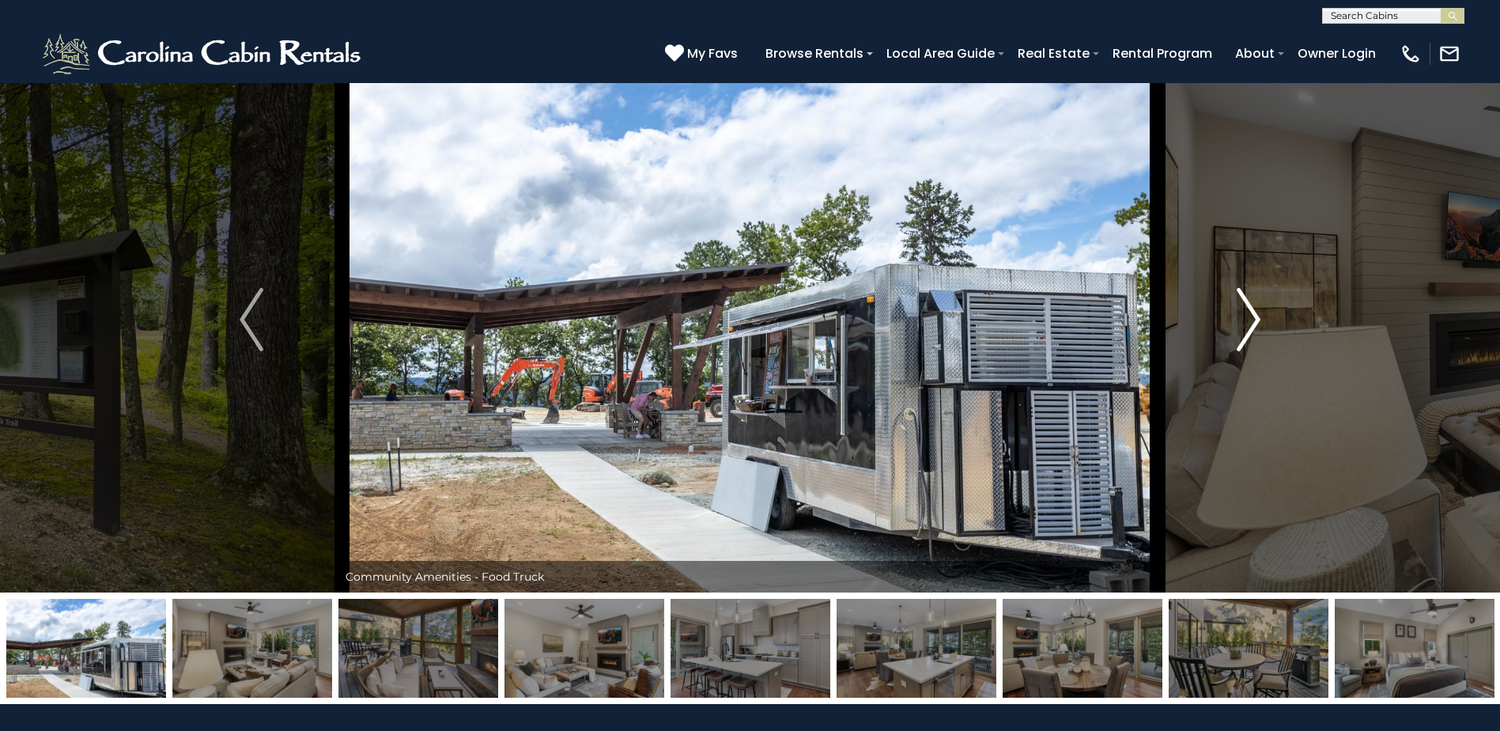
click at [1249, 328] on img "Next" at bounding box center [1249, 319] width 24 height 63
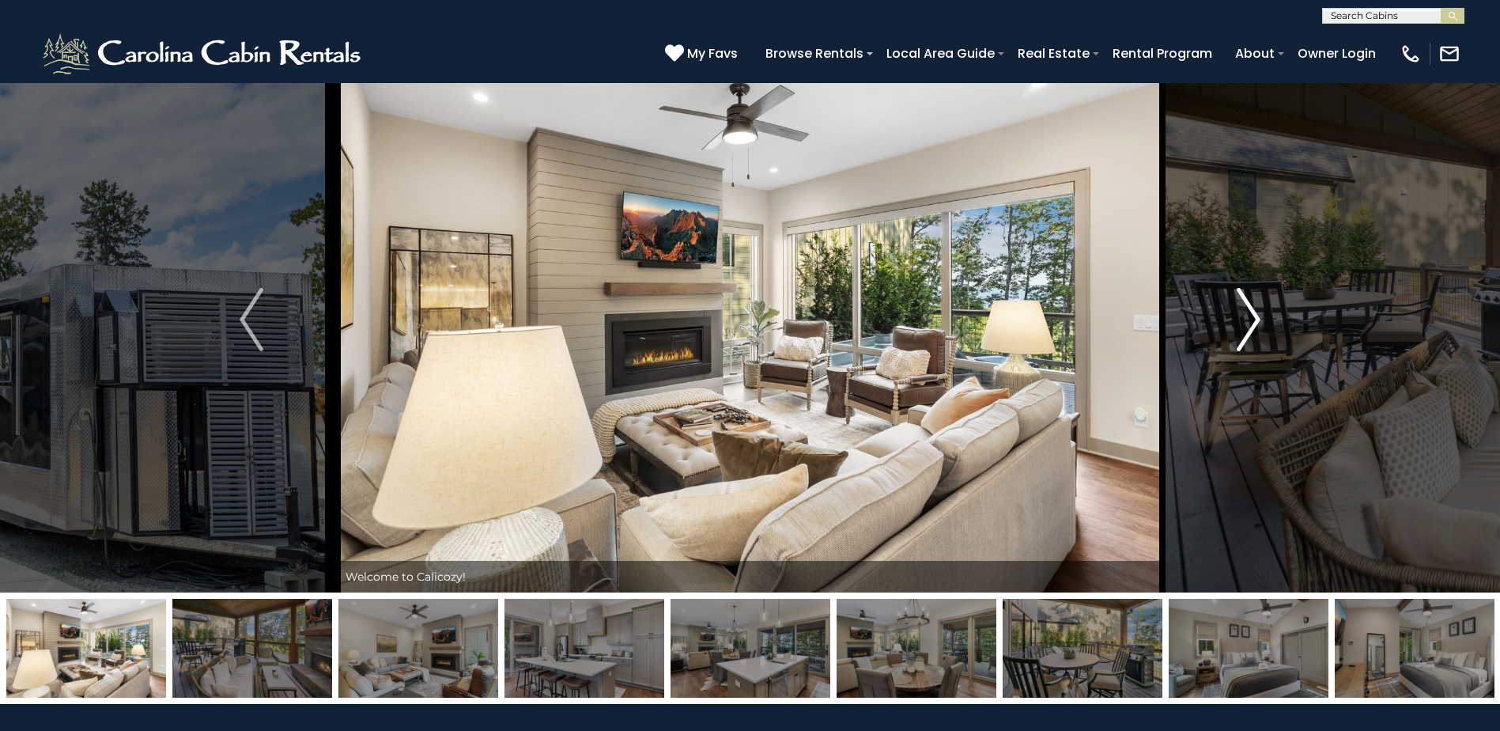
click at [1249, 328] on img "Next" at bounding box center [1249, 319] width 24 height 63
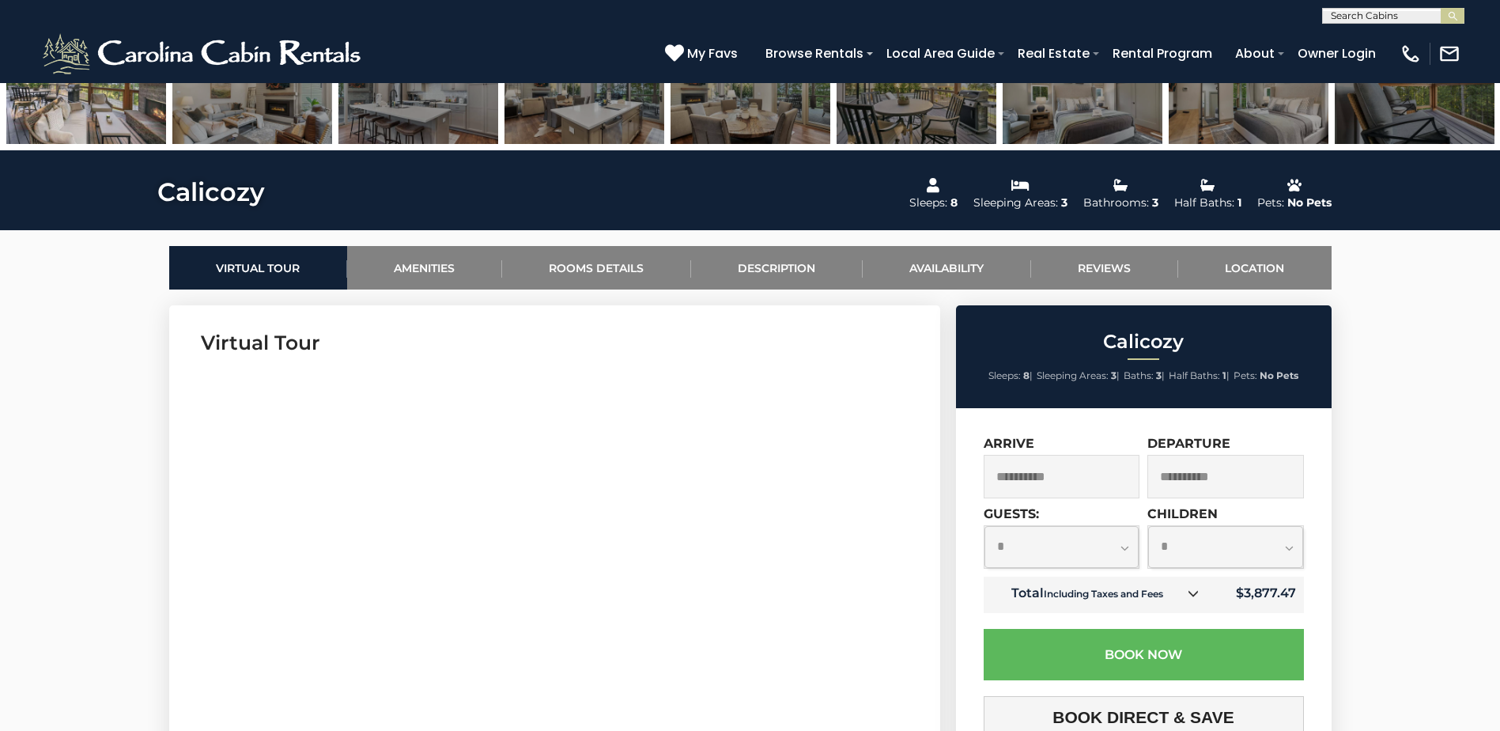
scroll to position [826, 0]
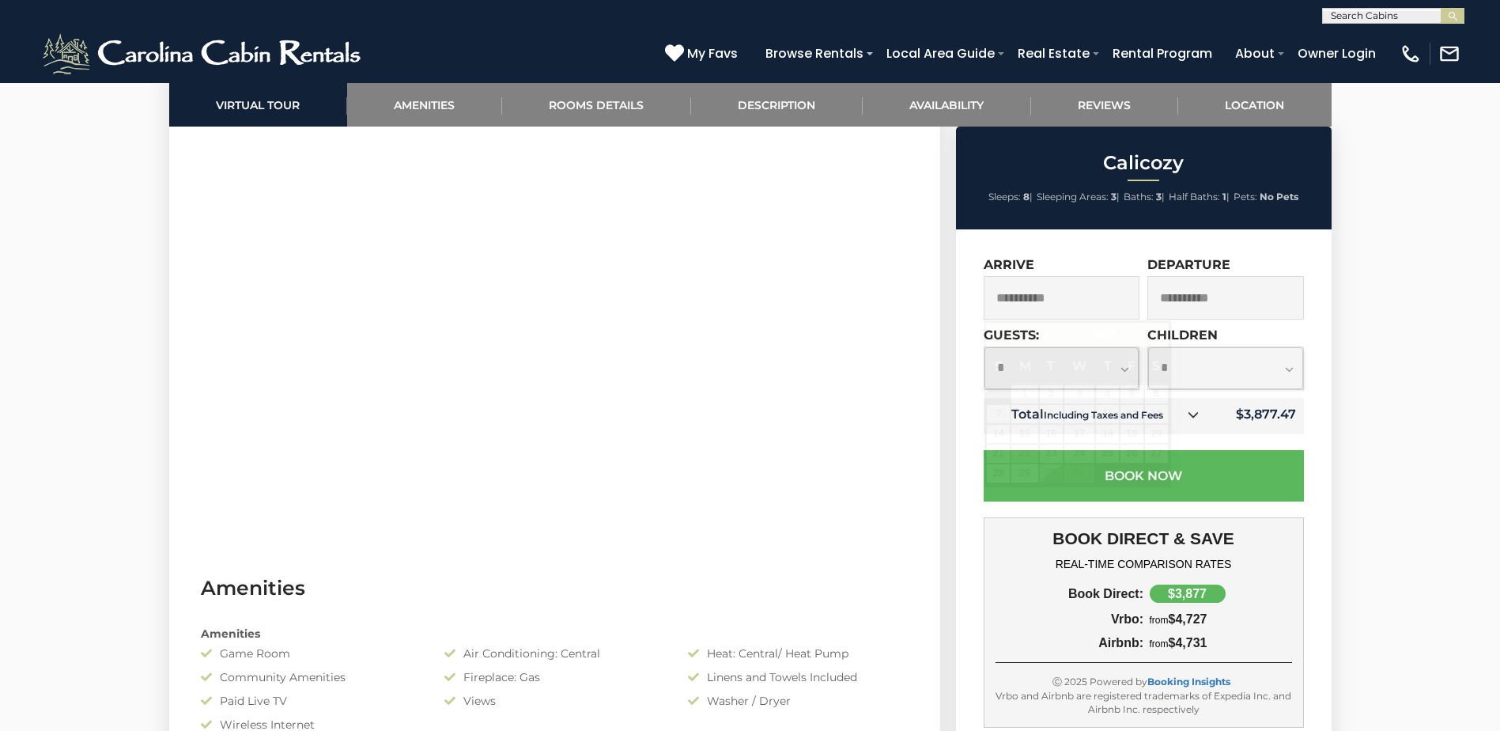
click at [1102, 304] on input "**********" at bounding box center [1062, 297] width 157 height 43
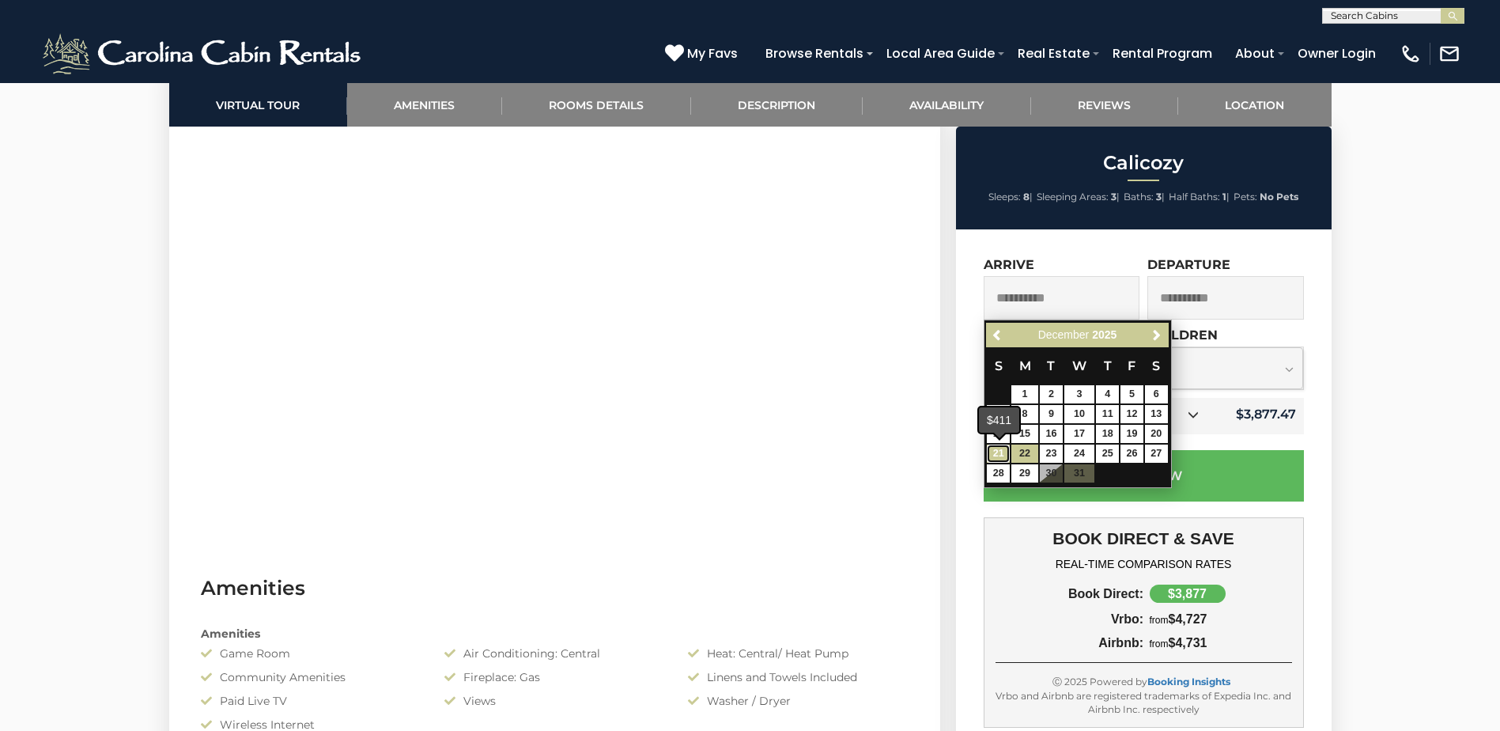
click at [990, 448] on link "21" at bounding box center [998, 453] width 23 height 18
type input "**********"
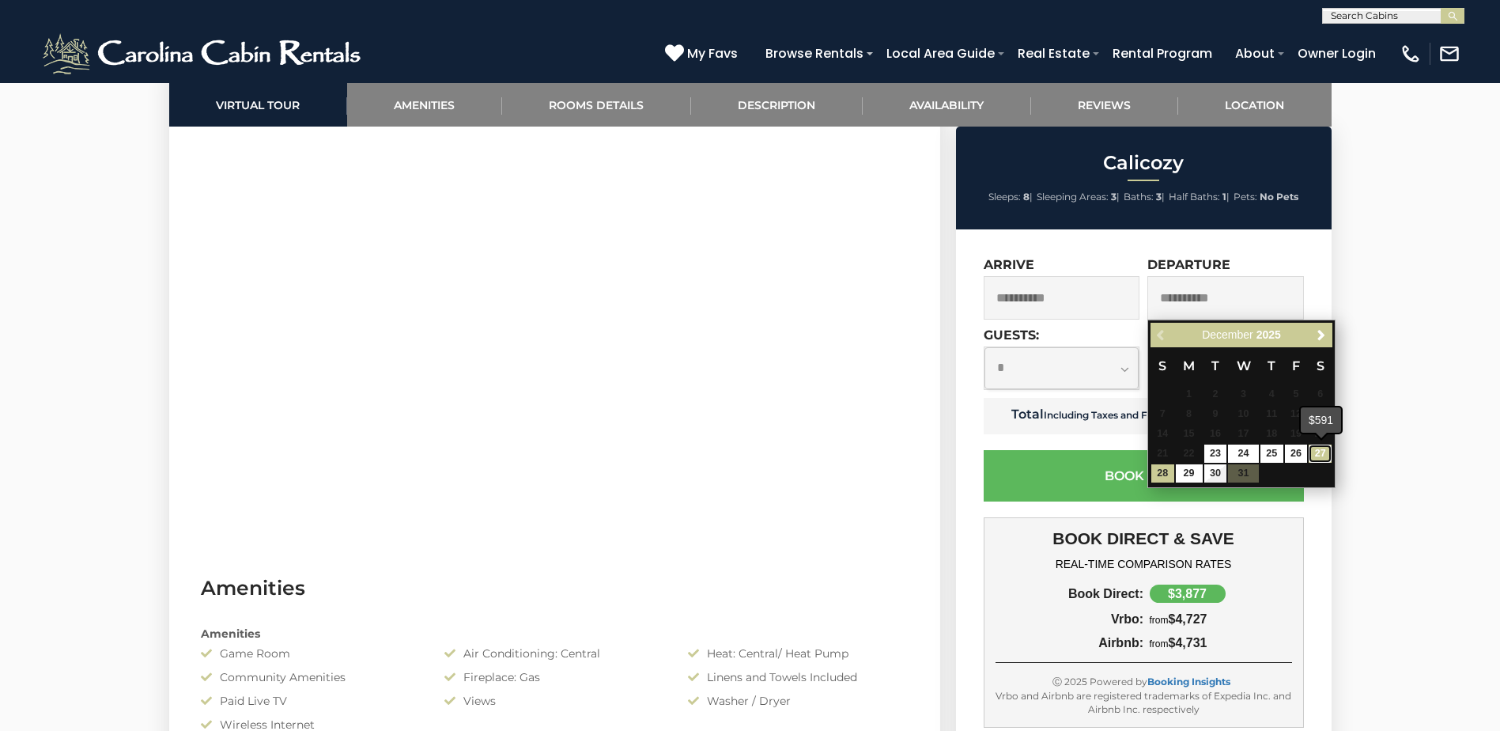
click at [1318, 447] on link "27" at bounding box center [1320, 453] width 23 height 18
type input "**********"
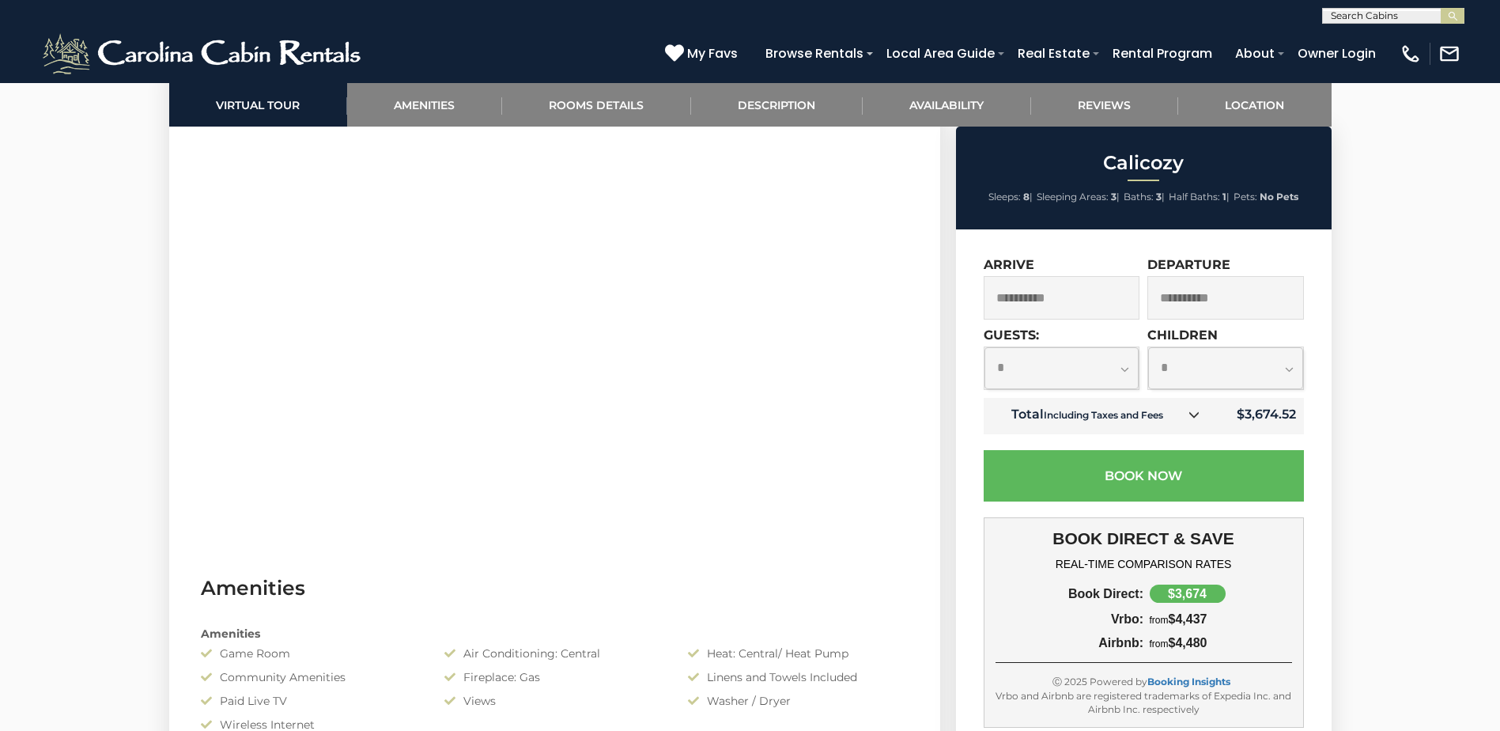
click at [1128, 367] on select "**********" at bounding box center [1062, 368] width 155 height 42
click at [985, 347] on select "**********" at bounding box center [1062, 368] width 155 height 42
click at [1121, 369] on select "**********" at bounding box center [1062, 368] width 155 height 42
select select "*"
click at [985, 347] on select "**********" at bounding box center [1062, 368] width 155 height 42
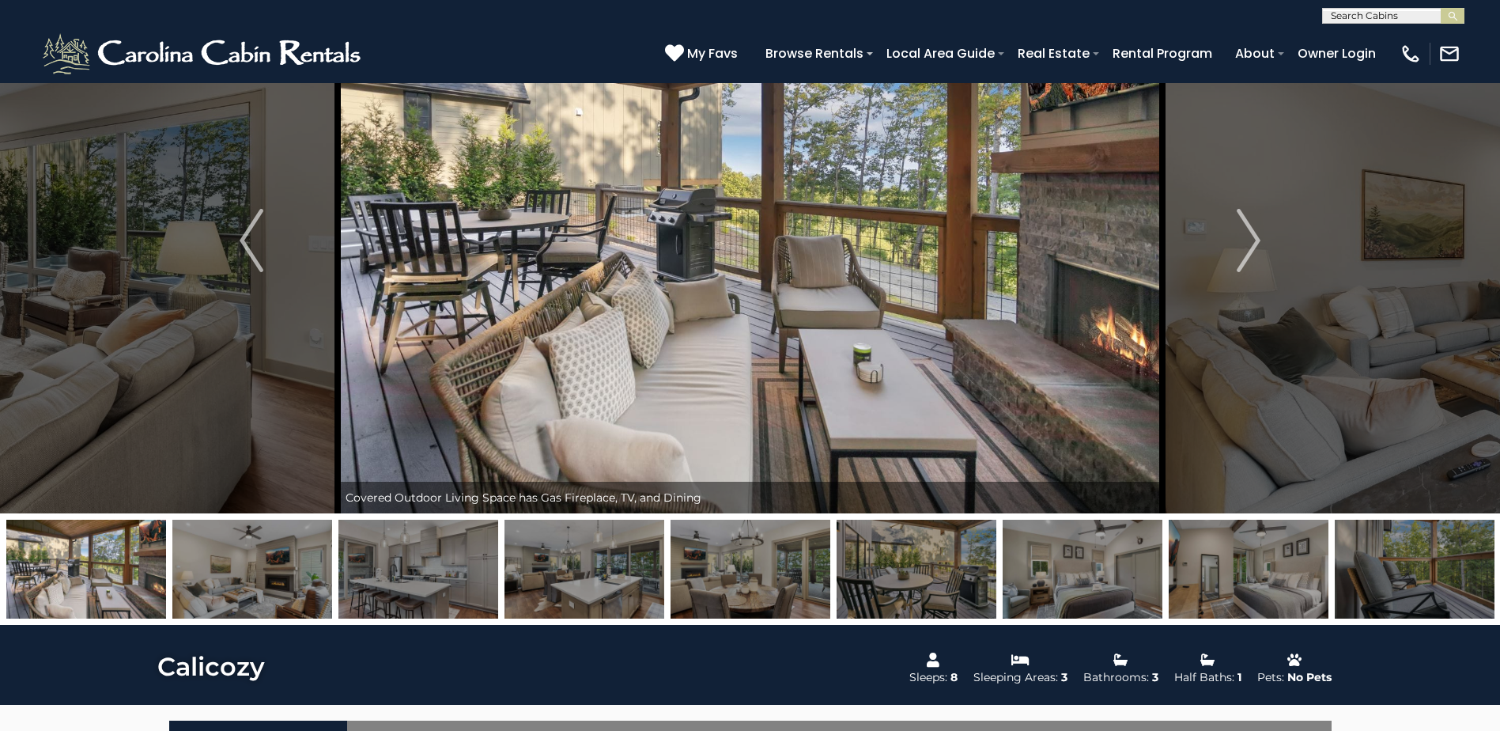
scroll to position [0, 0]
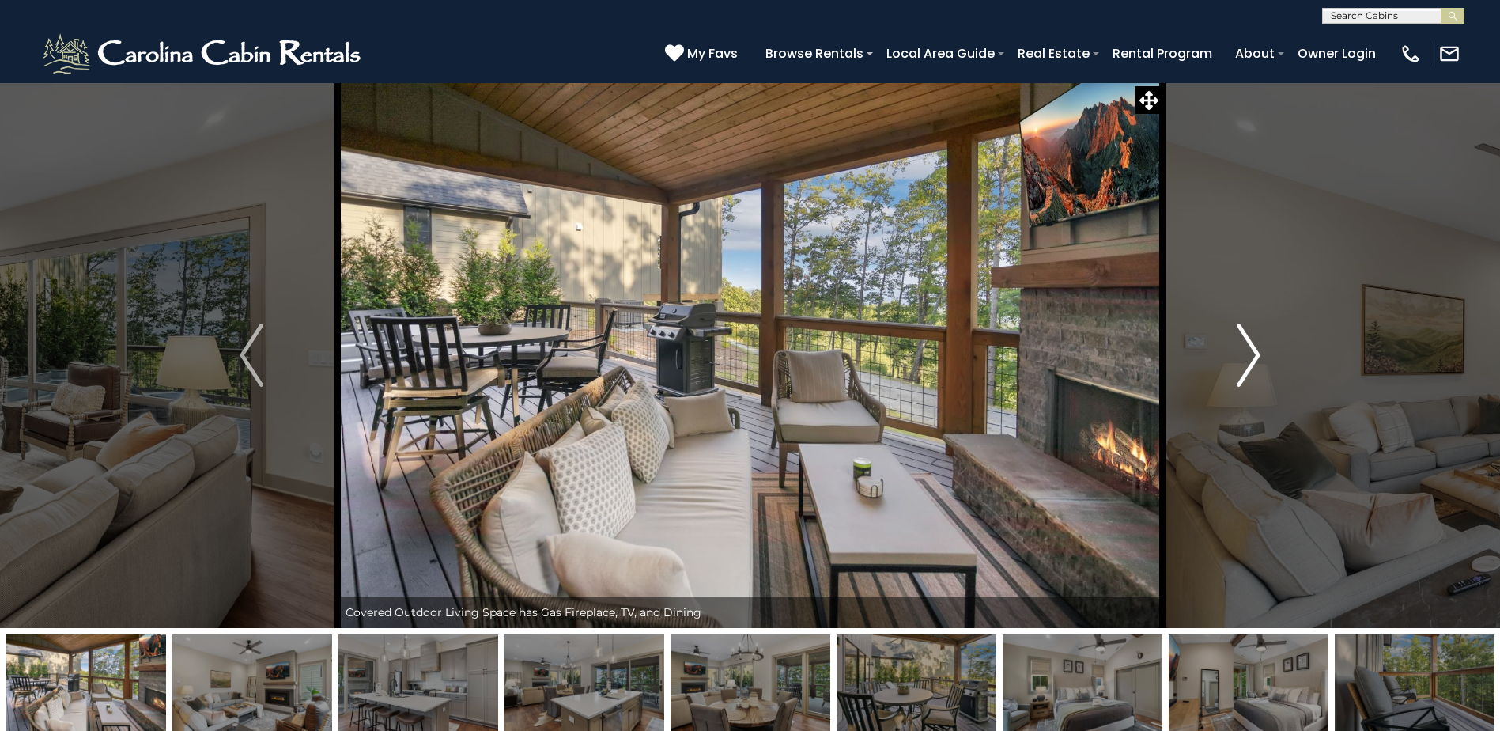
click at [1245, 367] on img "Next" at bounding box center [1249, 354] width 24 height 63
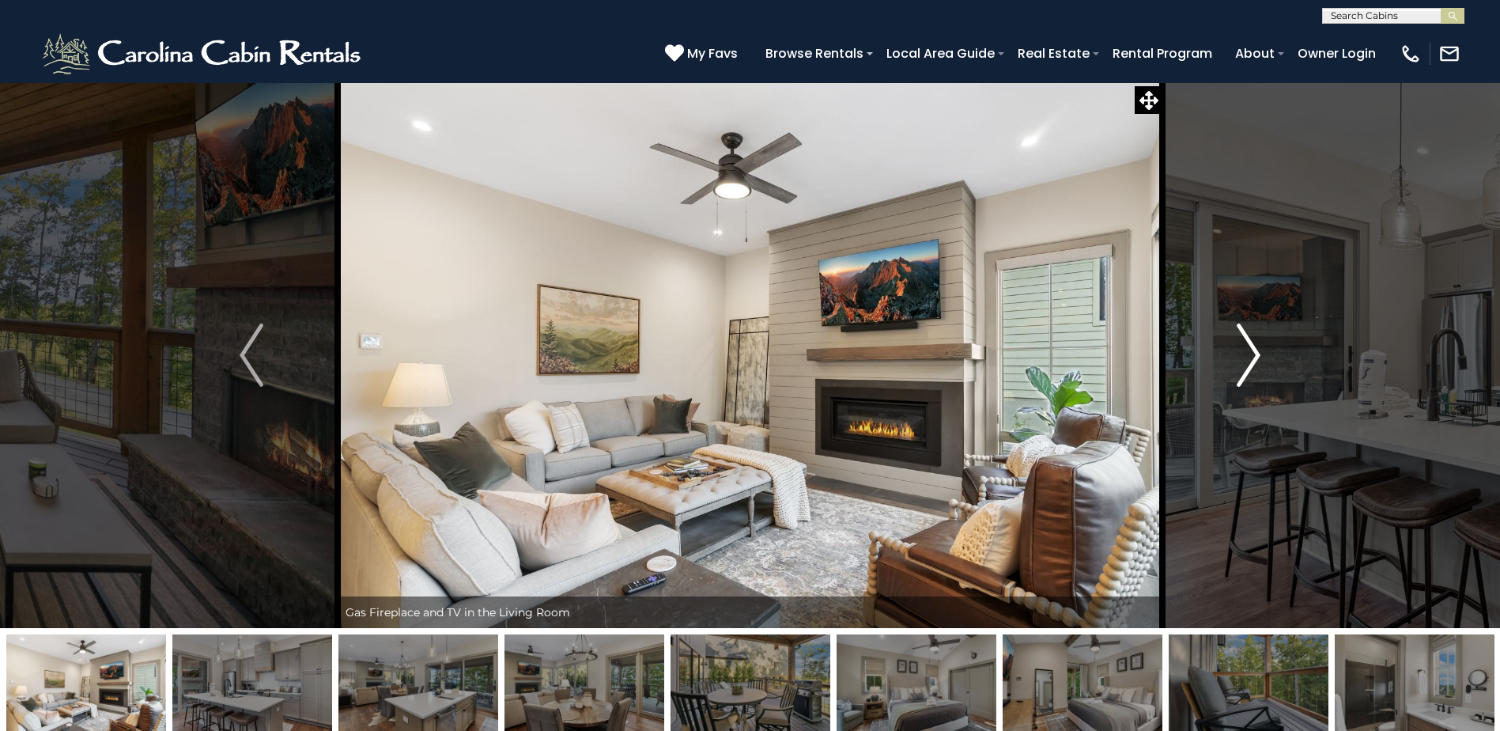
click at [1245, 367] on img "Next" at bounding box center [1249, 354] width 24 height 63
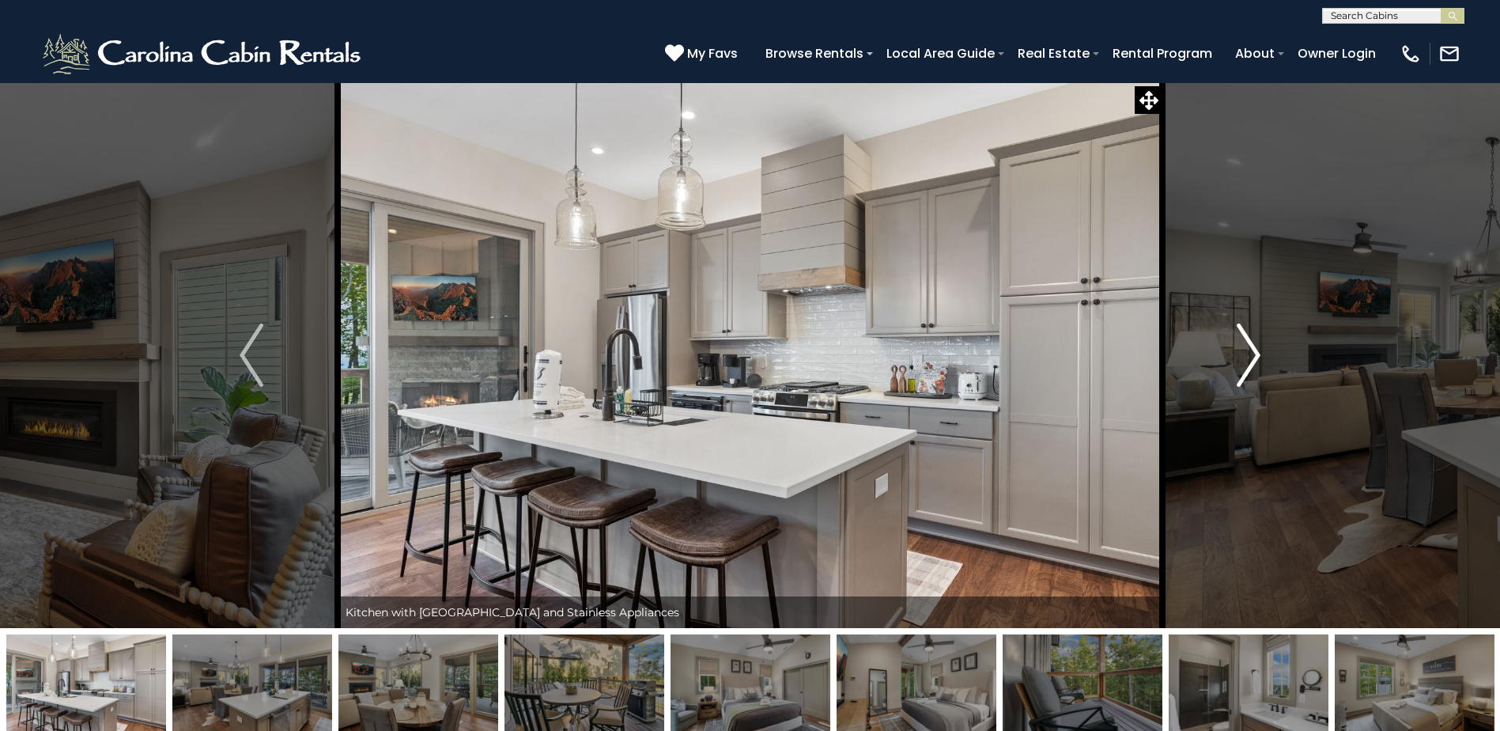
click at [1245, 367] on img "Next" at bounding box center [1249, 354] width 24 height 63
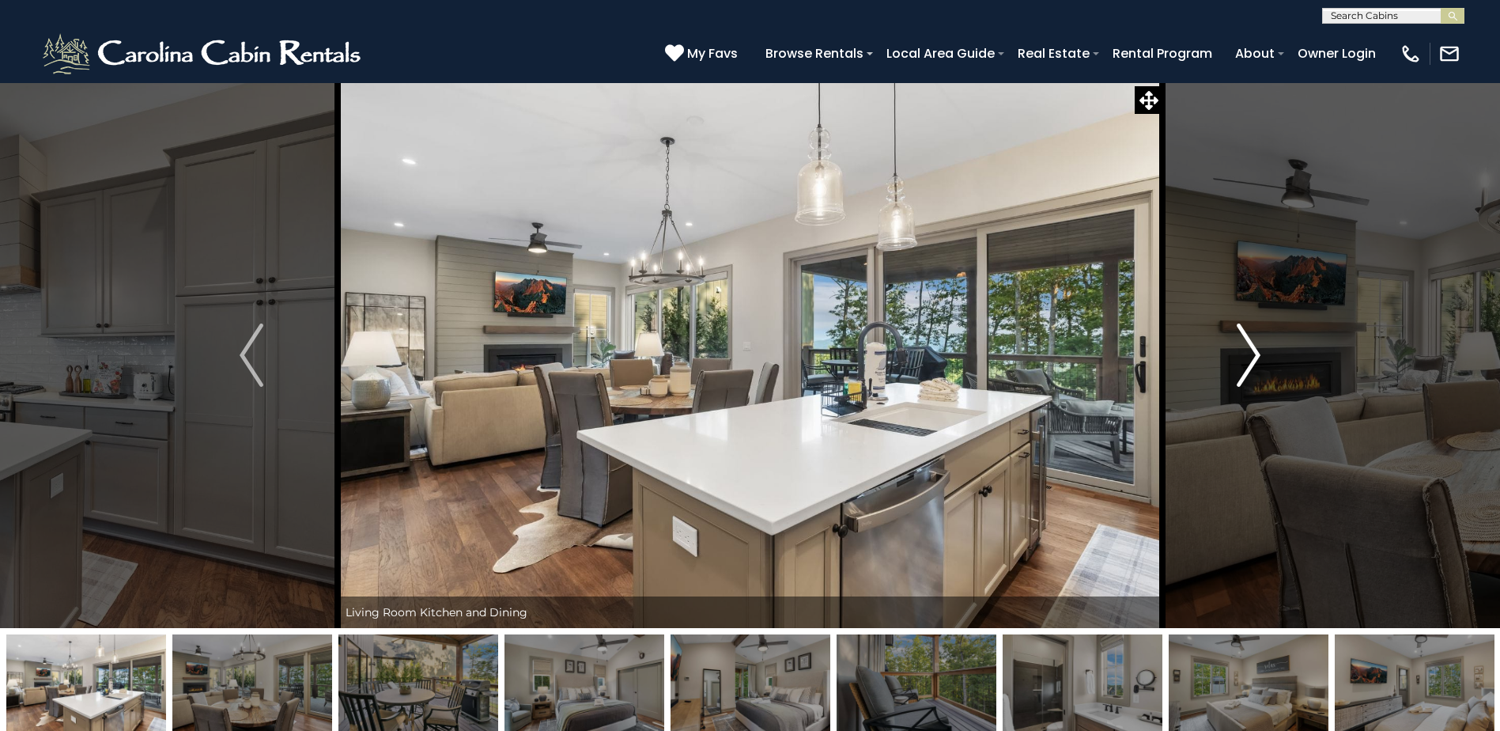
click at [1245, 367] on img "Next" at bounding box center [1249, 354] width 24 height 63
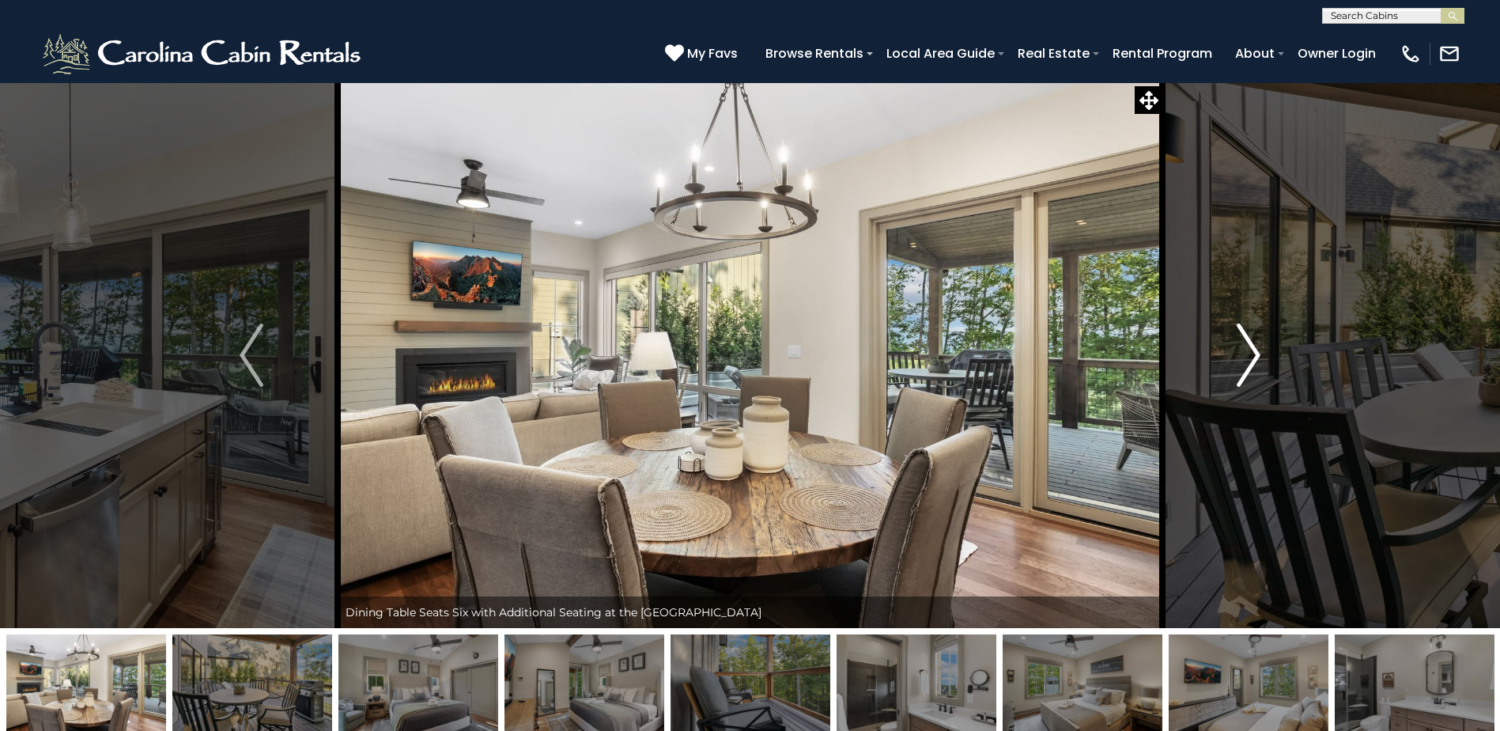
click at [1245, 367] on img "Next" at bounding box center [1249, 354] width 24 height 63
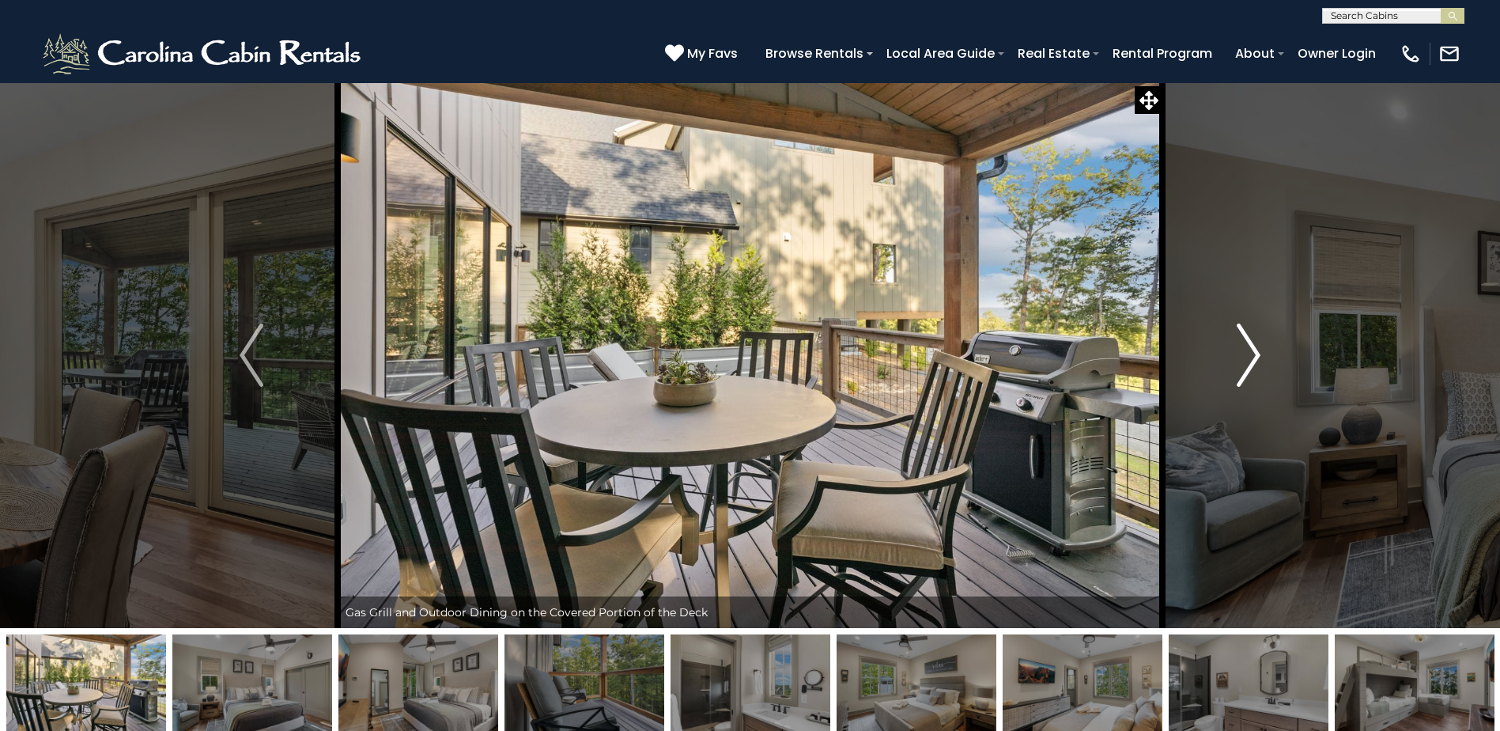
click at [1245, 367] on img "Next" at bounding box center [1249, 354] width 24 height 63
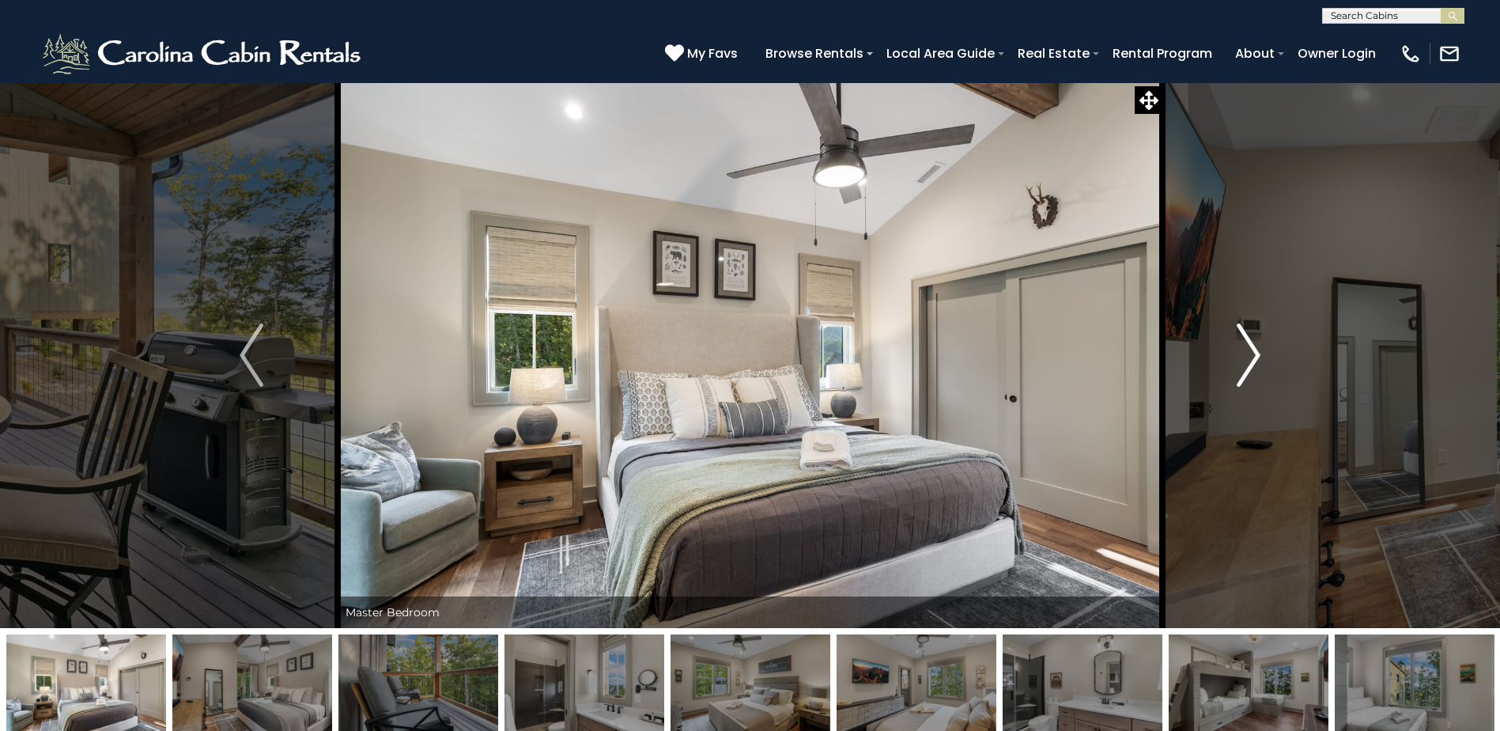
click at [1245, 367] on img "Next" at bounding box center [1249, 354] width 24 height 63
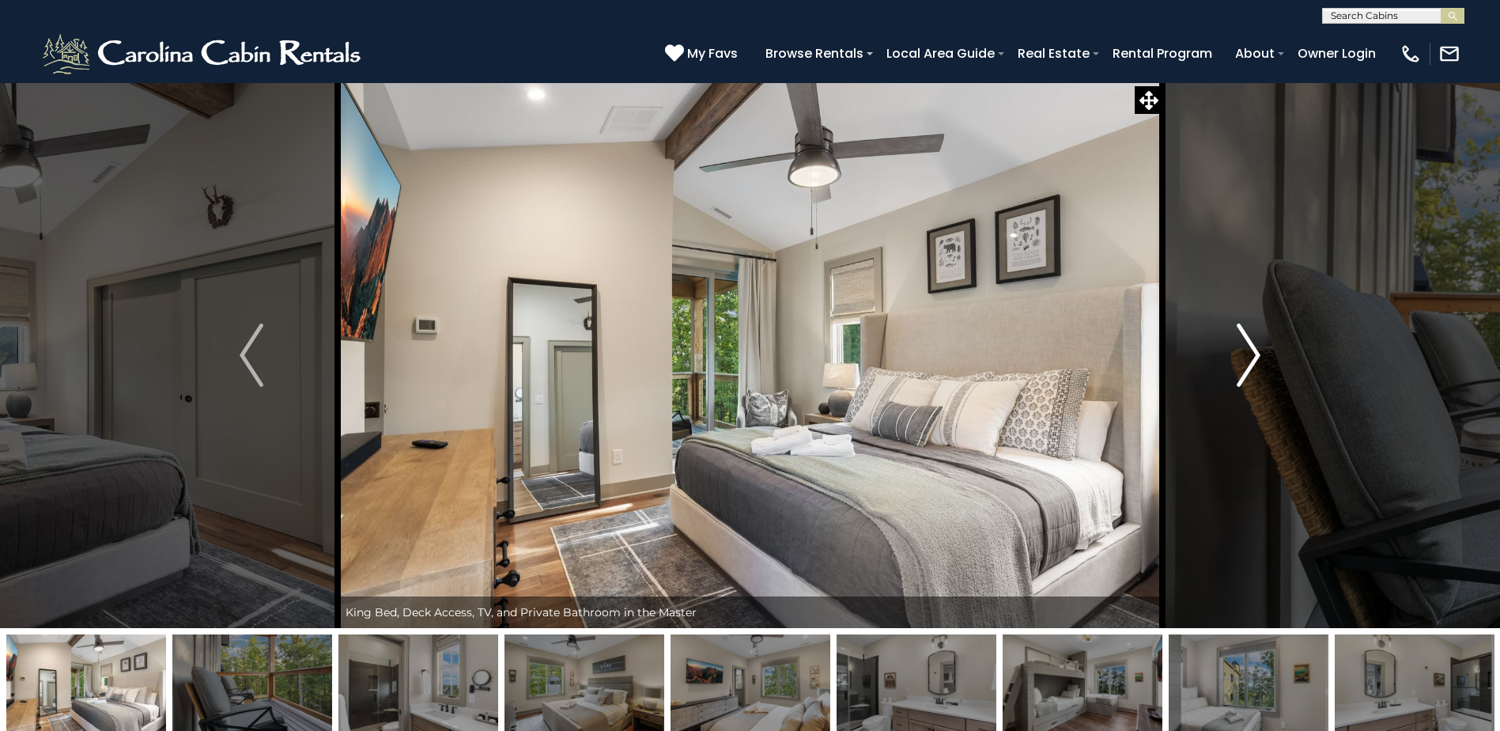
click at [1245, 367] on img "Next" at bounding box center [1249, 354] width 24 height 63
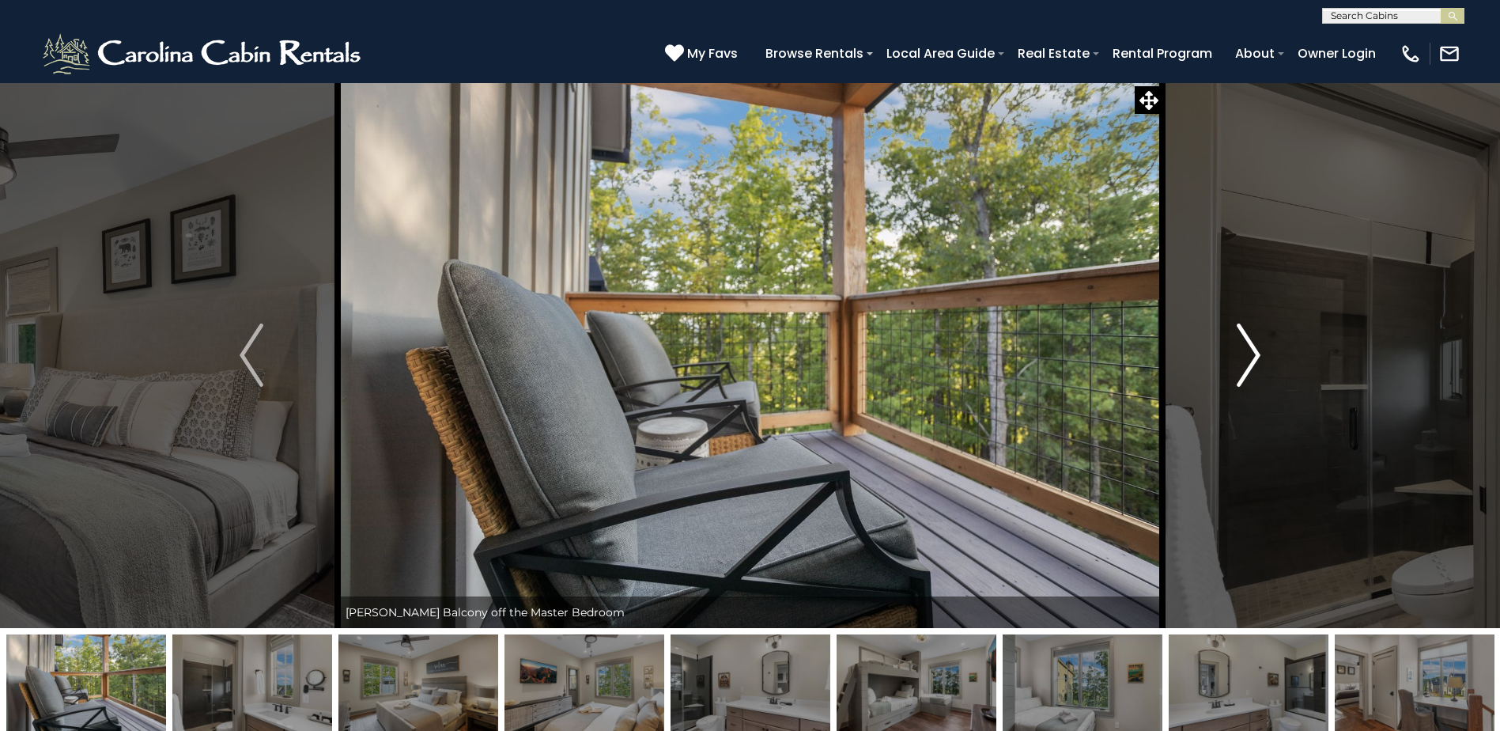
click at [1245, 367] on img "Next" at bounding box center [1249, 354] width 24 height 63
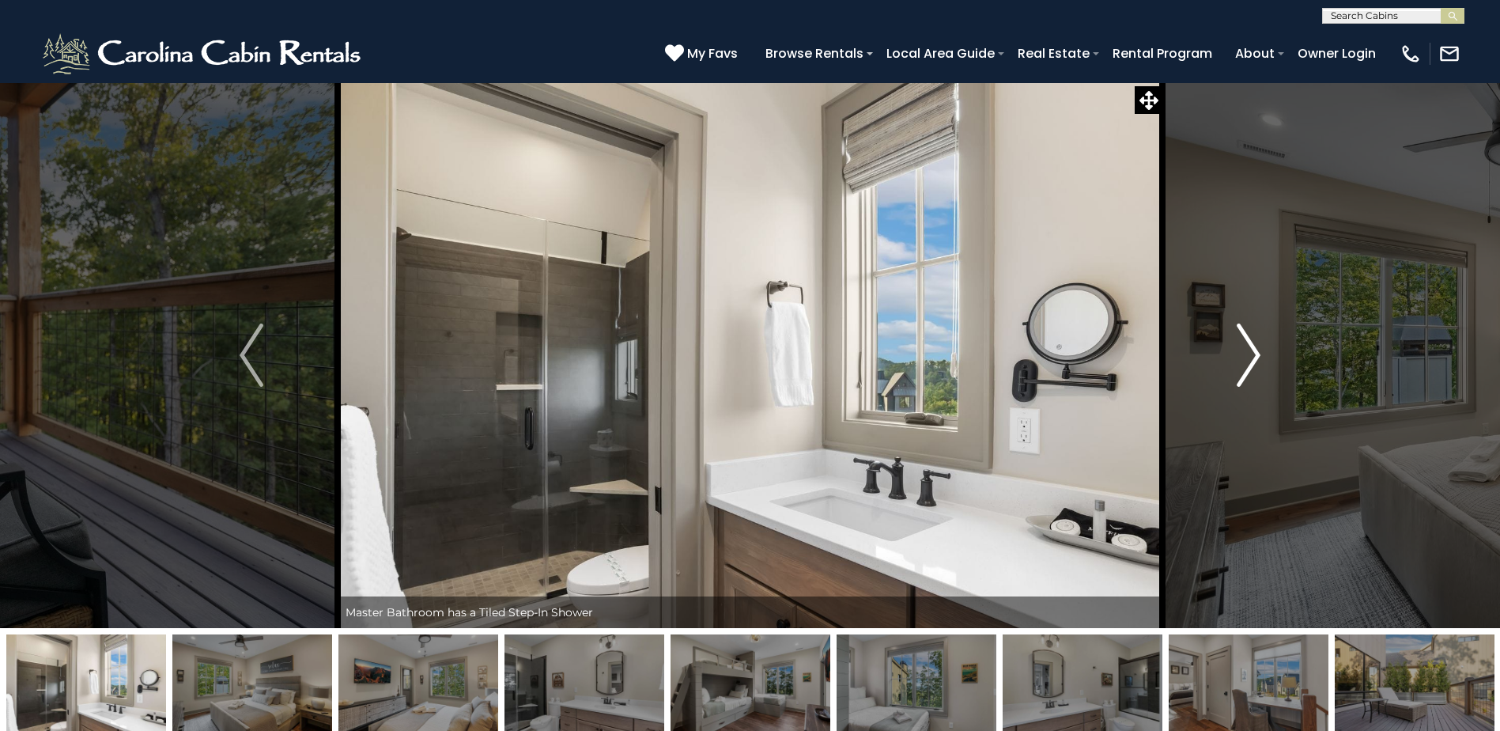
click at [1245, 367] on img "Next" at bounding box center [1249, 354] width 24 height 63
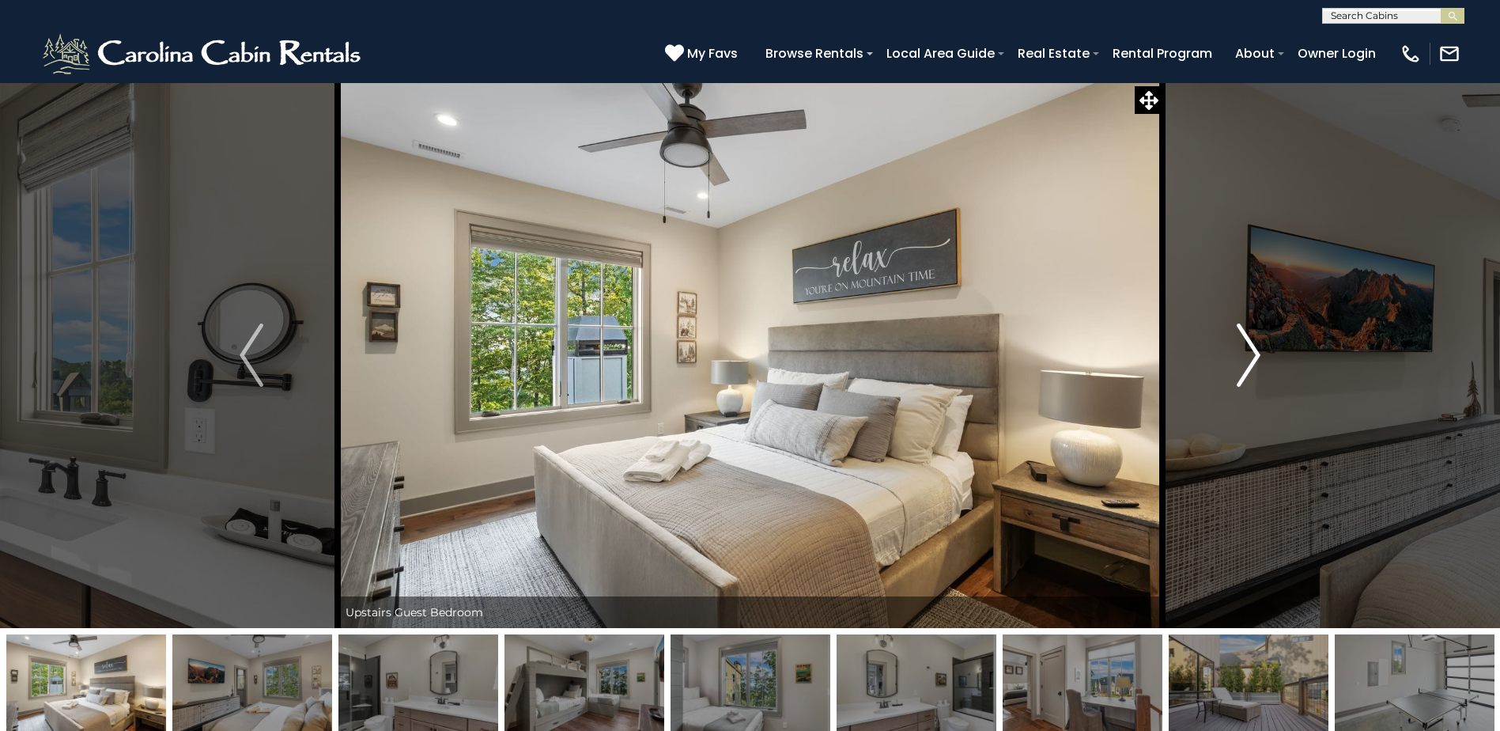
click at [1245, 367] on img "Next" at bounding box center [1249, 354] width 24 height 63
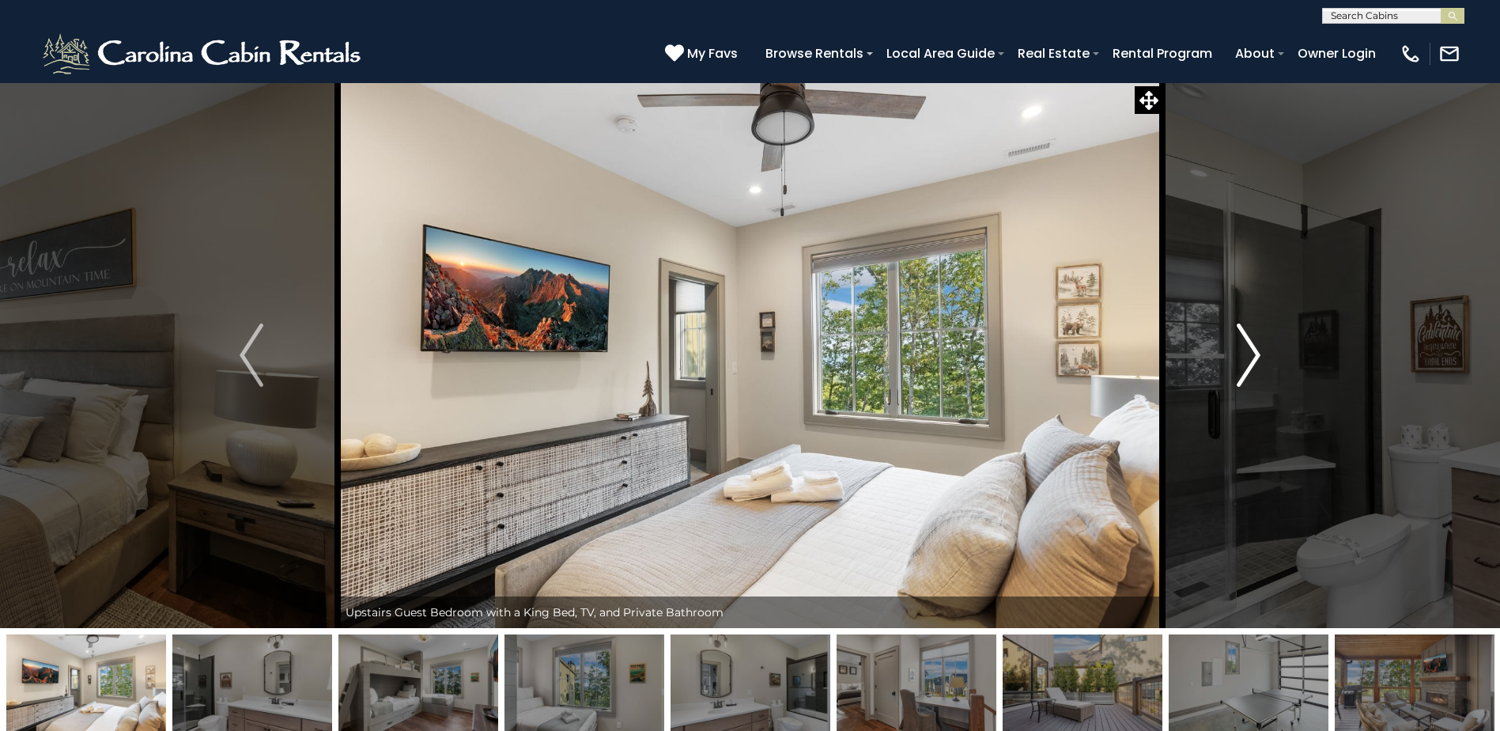
click at [1245, 367] on img "Next" at bounding box center [1249, 354] width 24 height 63
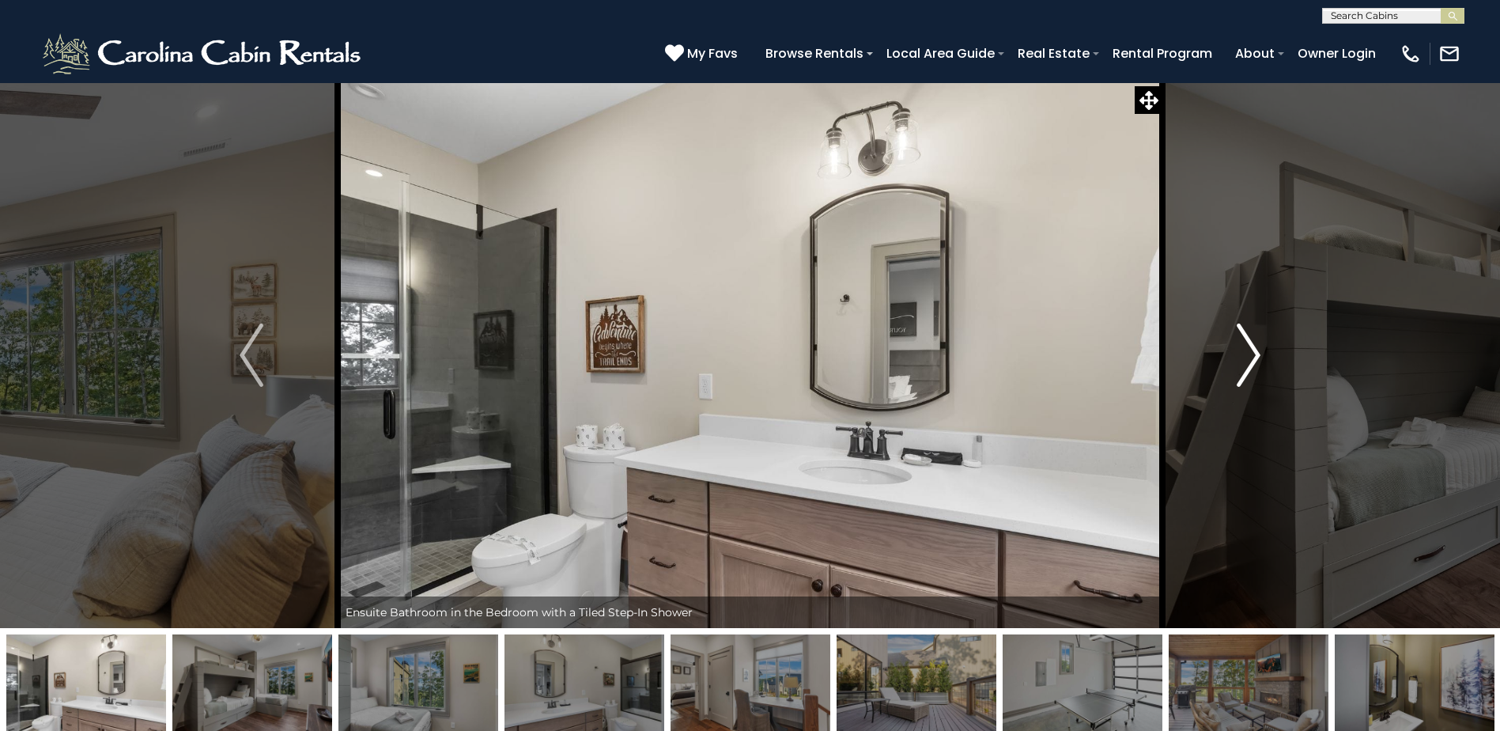
click at [1245, 367] on img "Next" at bounding box center [1249, 354] width 24 height 63
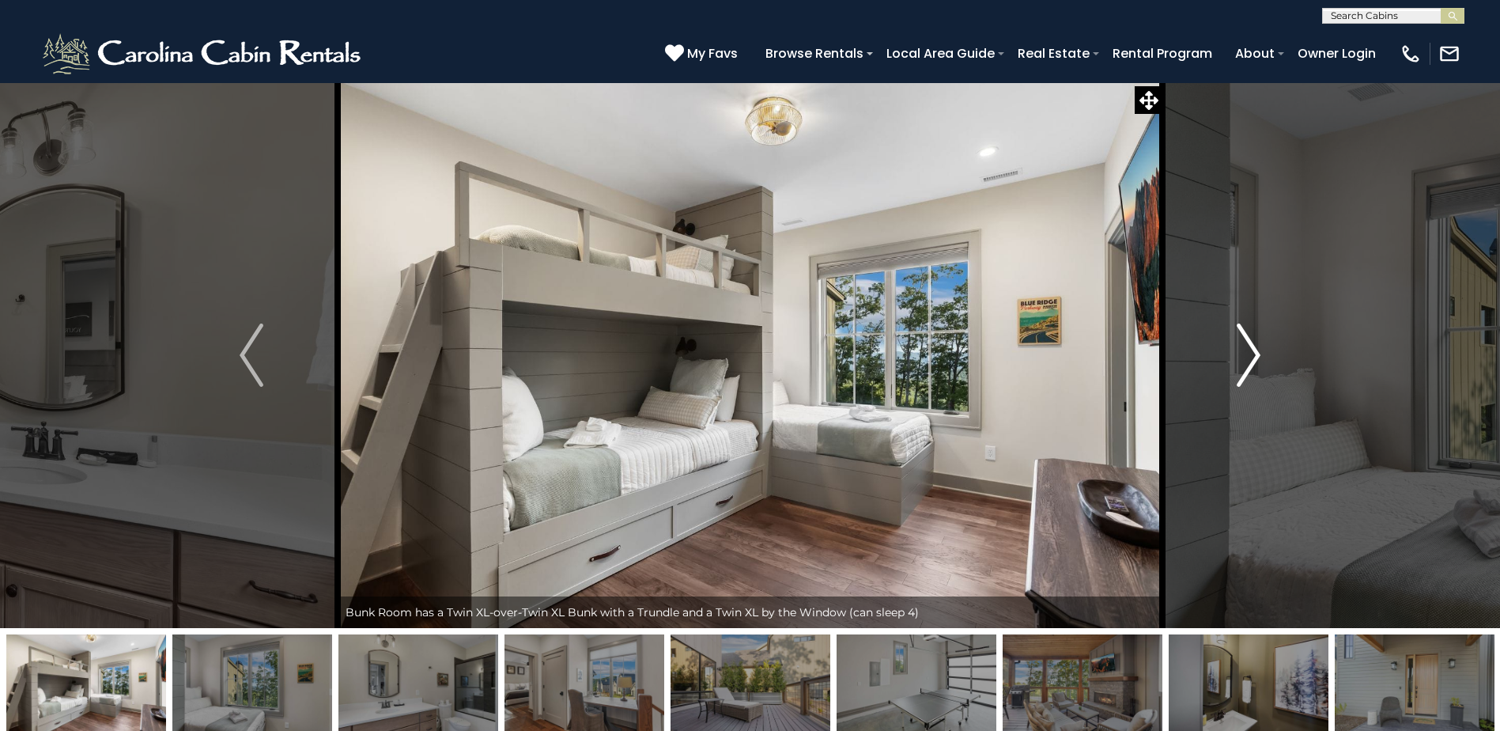
click at [1245, 367] on img "Next" at bounding box center [1249, 354] width 24 height 63
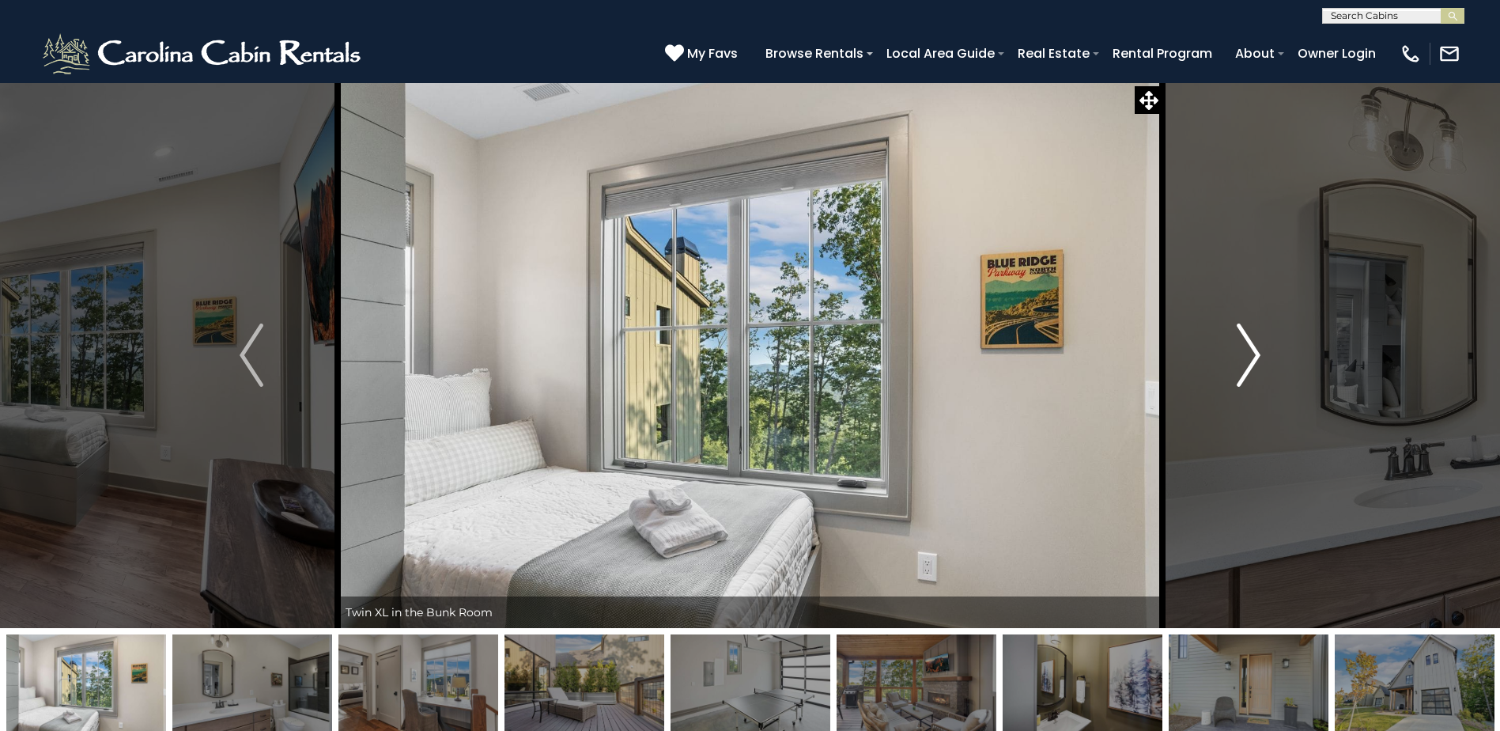
click at [1245, 367] on img "Next" at bounding box center [1249, 354] width 24 height 63
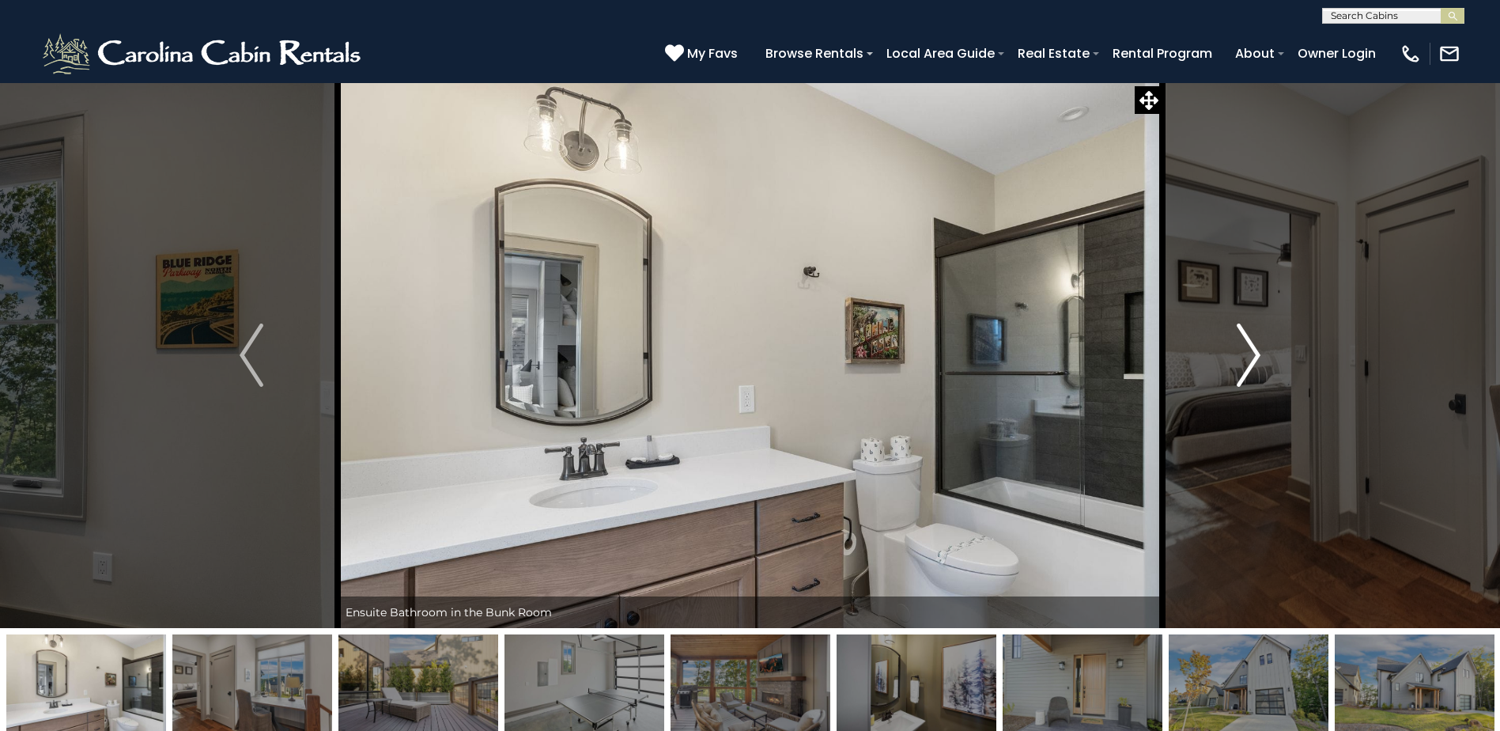
click at [1245, 367] on img "Next" at bounding box center [1249, 354] width 24 height 63
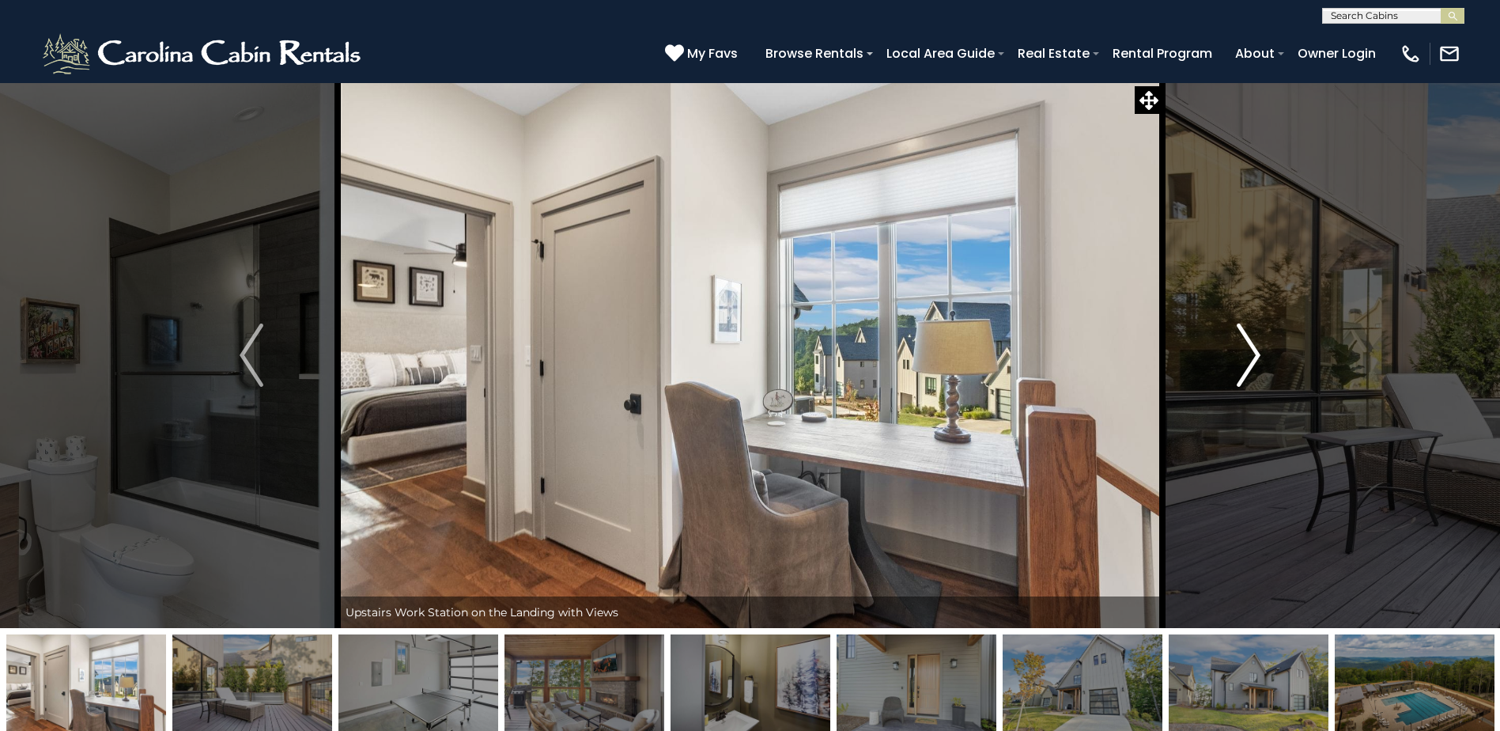
click at [1245, 367] on img "Next" at bounding box center [1249, 354] width 24 height 63
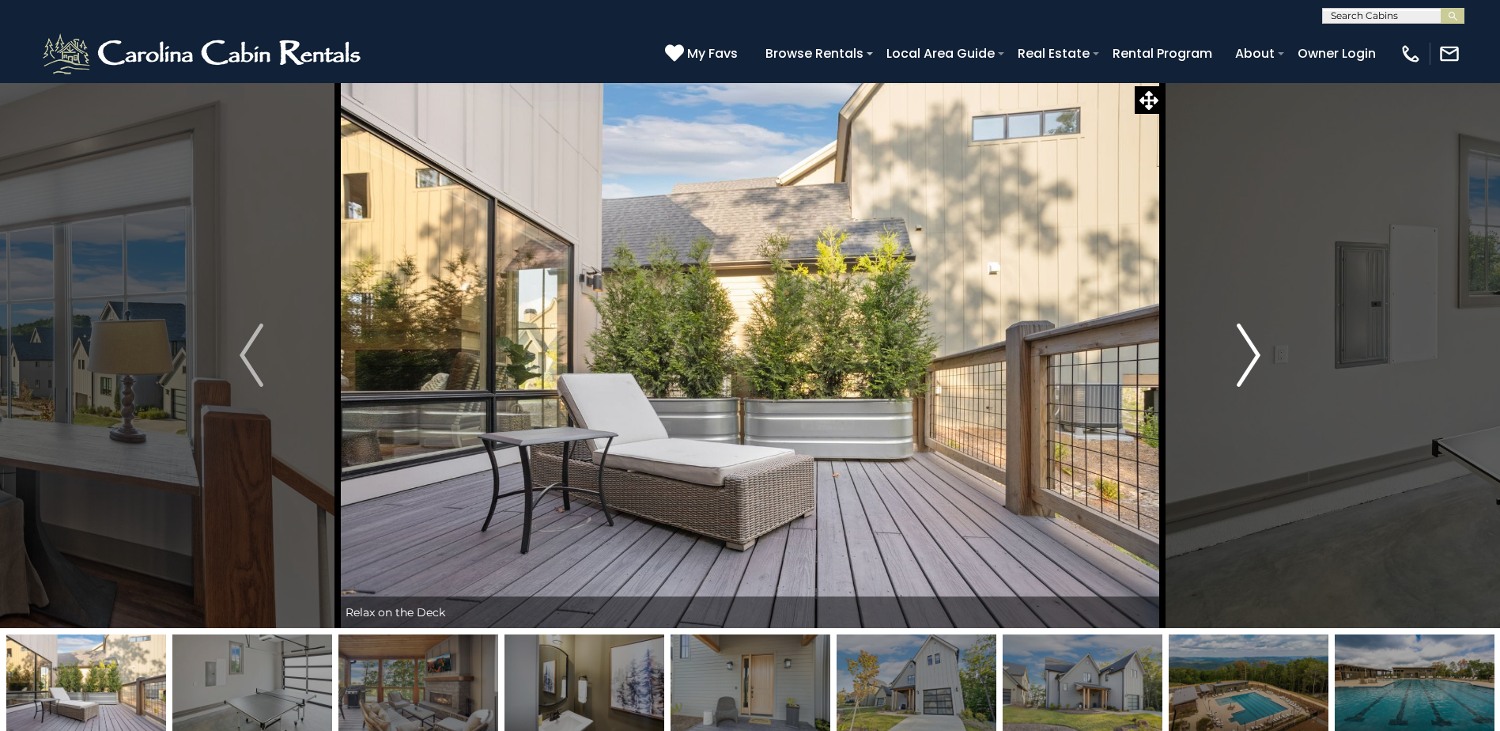
click at [1245, 367] on img "Next" at bounding box center [1249, 354] width 24 height 63
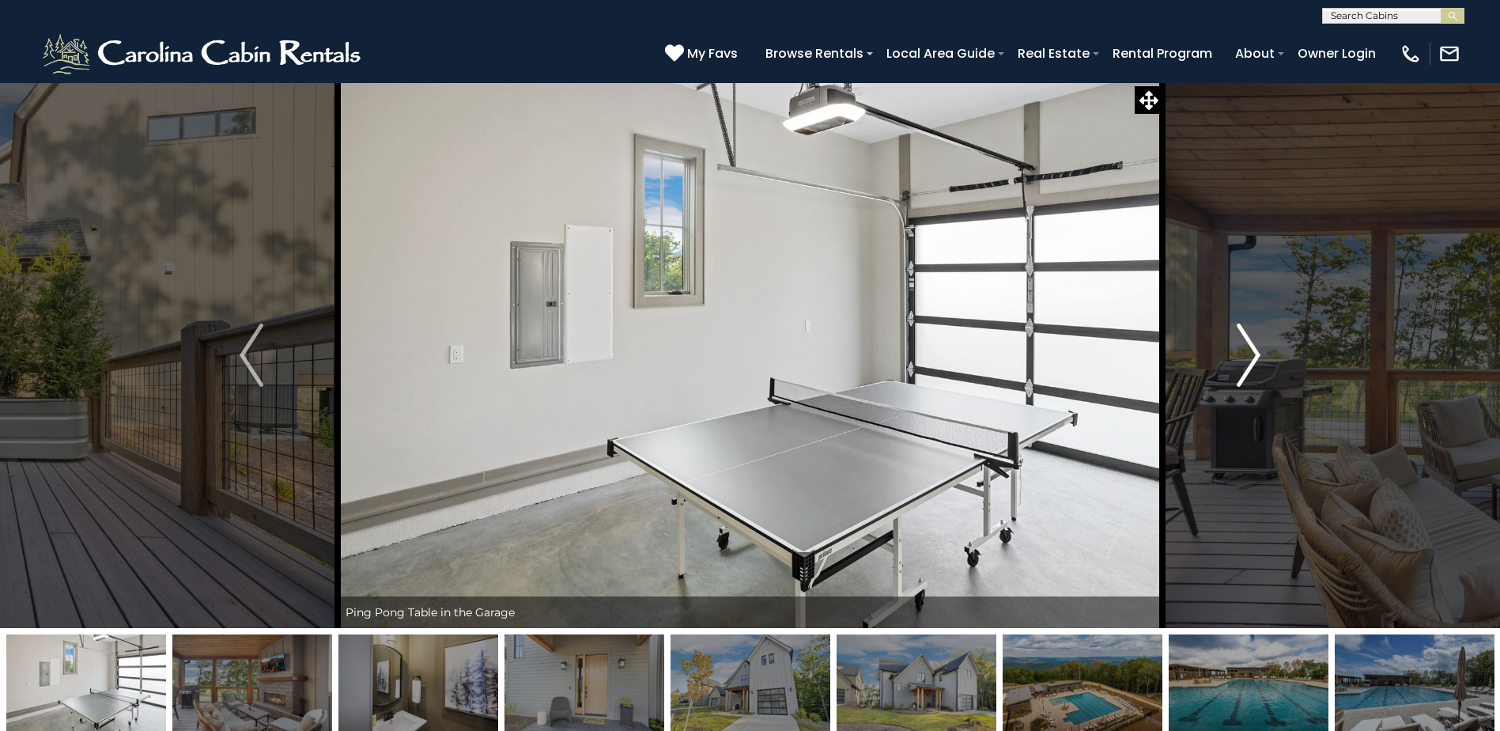
click at [1245, 367] on img "Next" at bounding box center [1249, 354] width 24 height 63
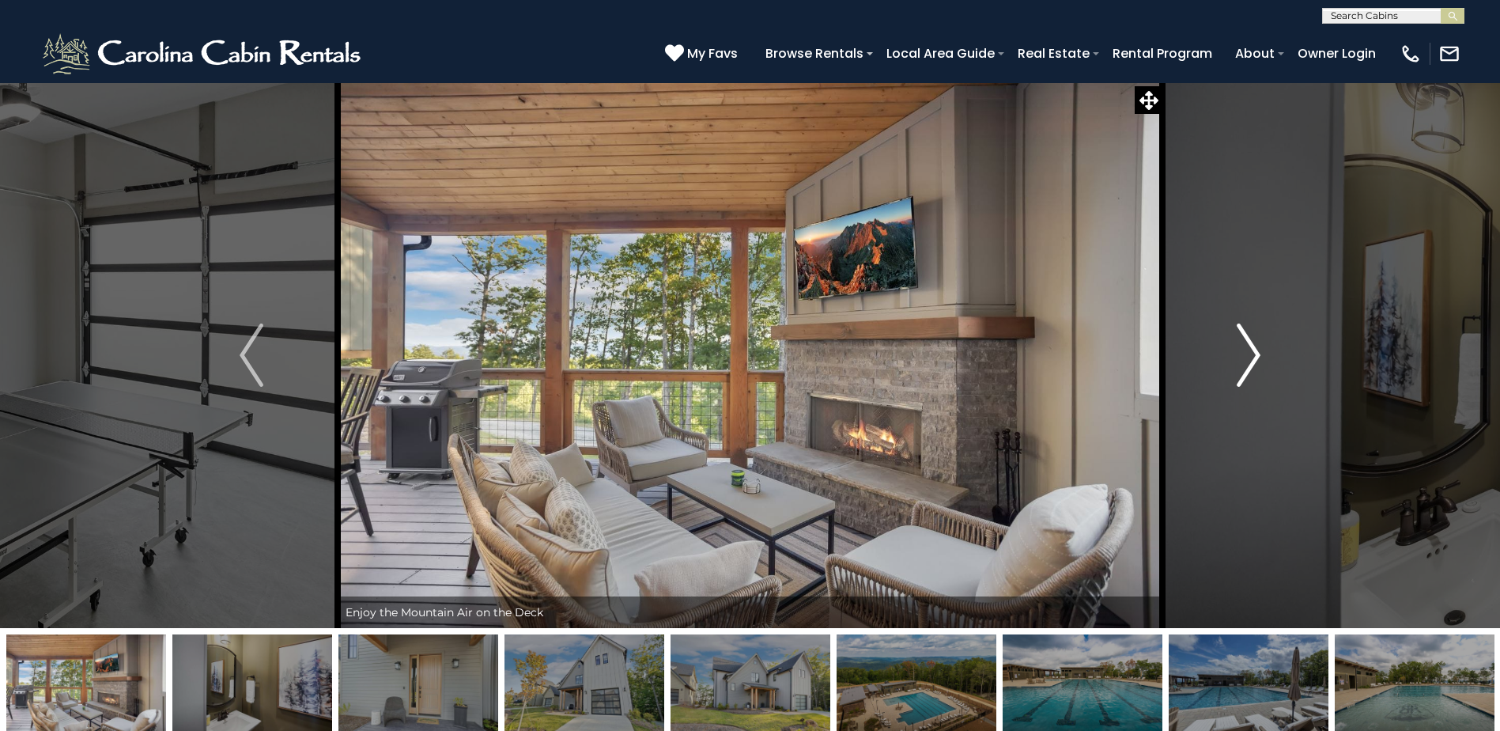
click at [1245, 367] on img "Next" at bounding box center [1249, 354] width 24 height 63
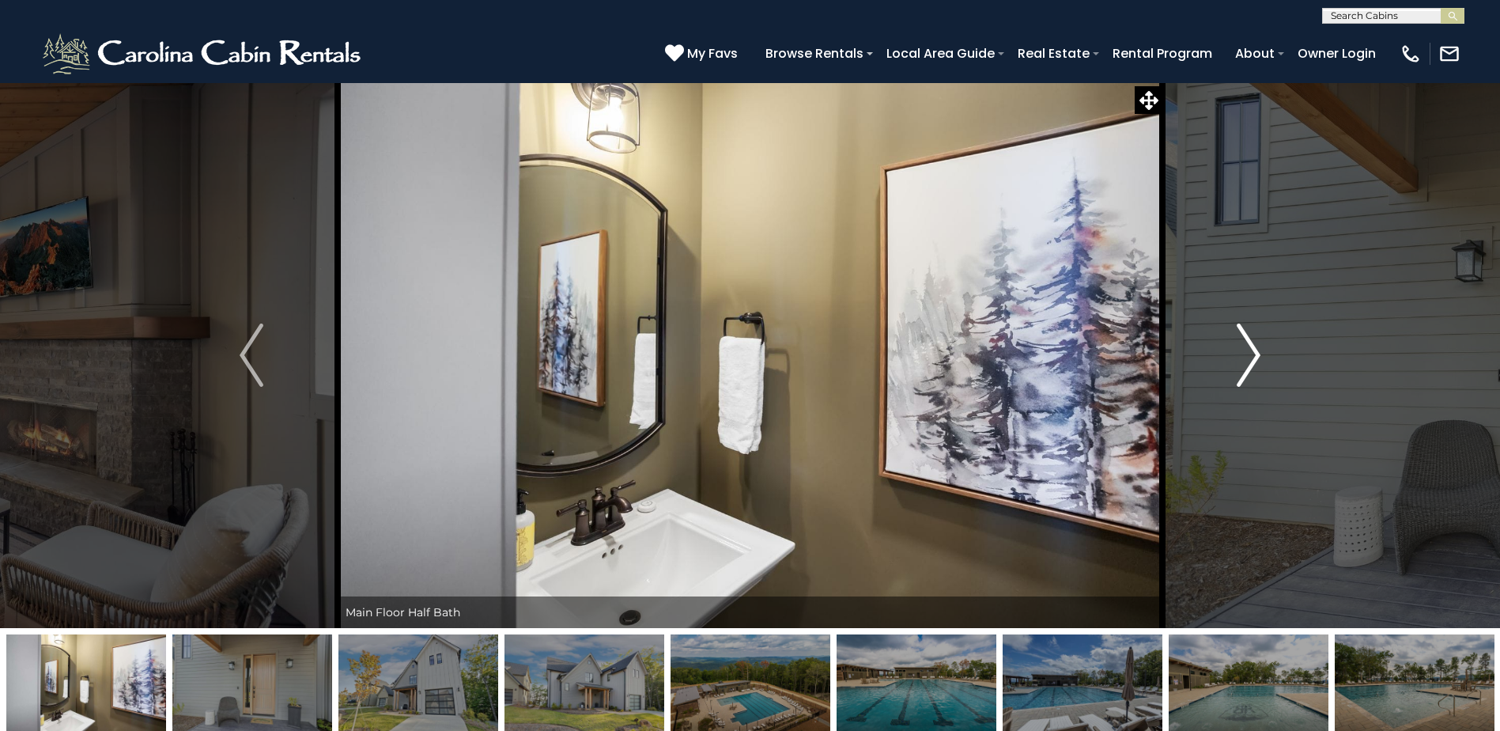
click at [1245, 367] on img "Next" at bounding box center [1249, 354] width 24 height 63
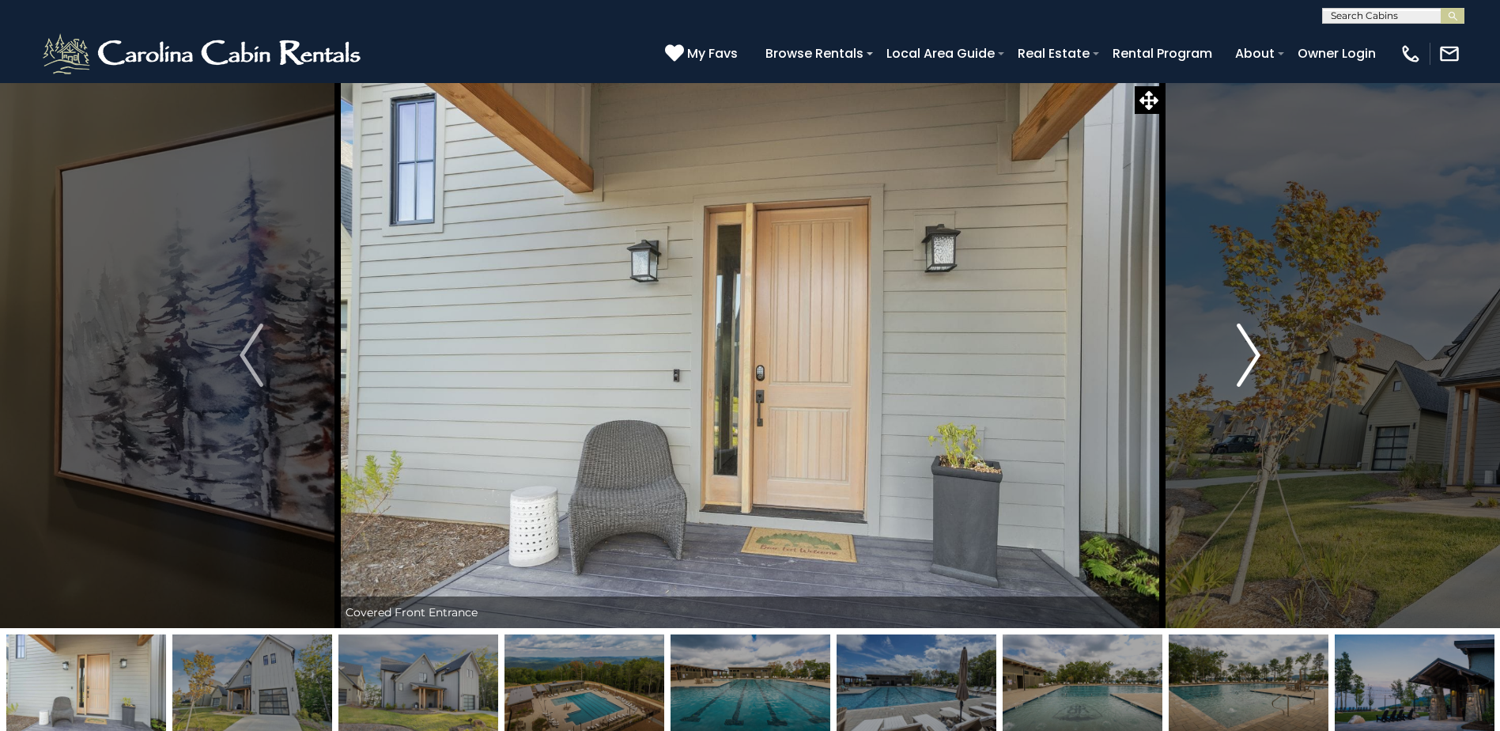
click at [1245, 367] on img "Next" at bounding box center [1249, 354] width 24 height 63
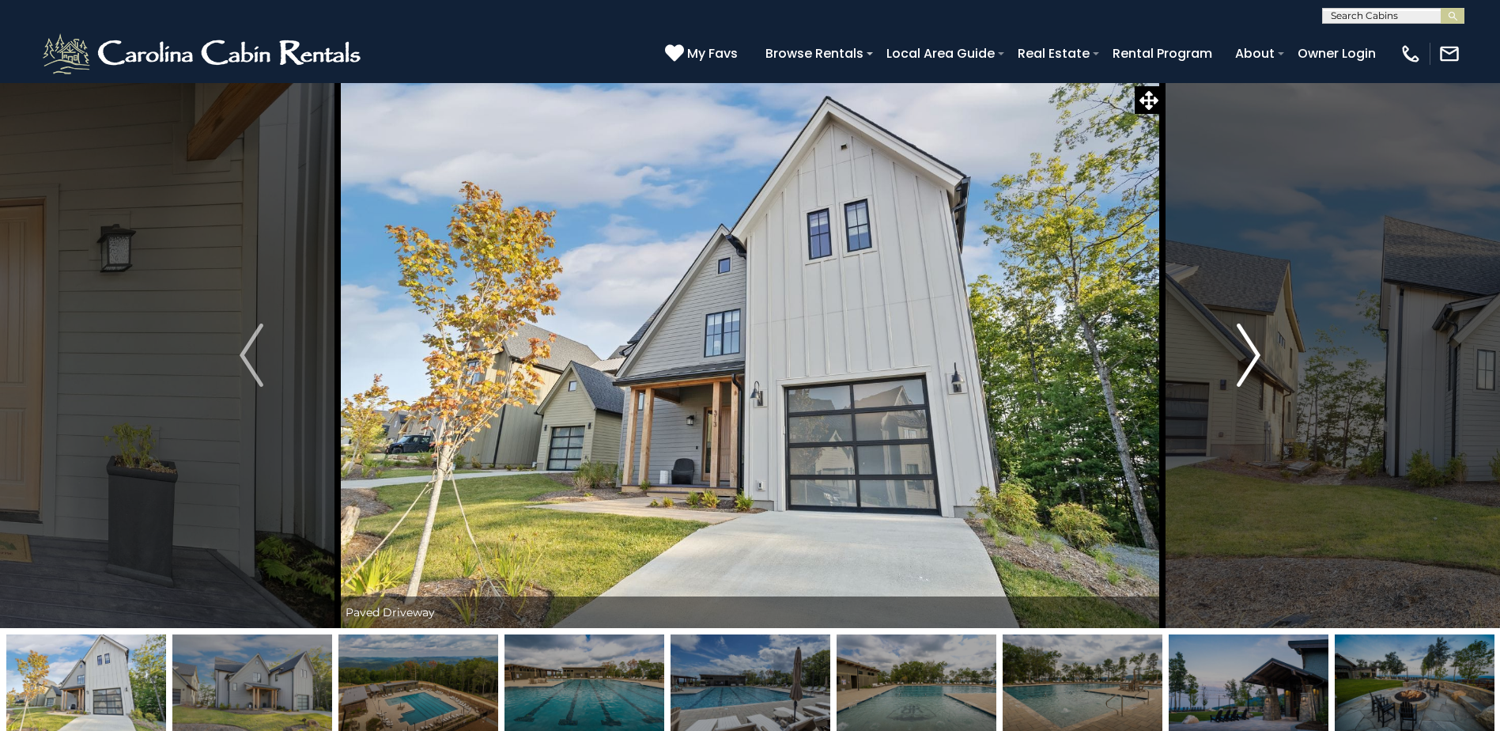
click at [1245, 367] on img "Next" at bounding box center [1249, 354] width 24 height 63
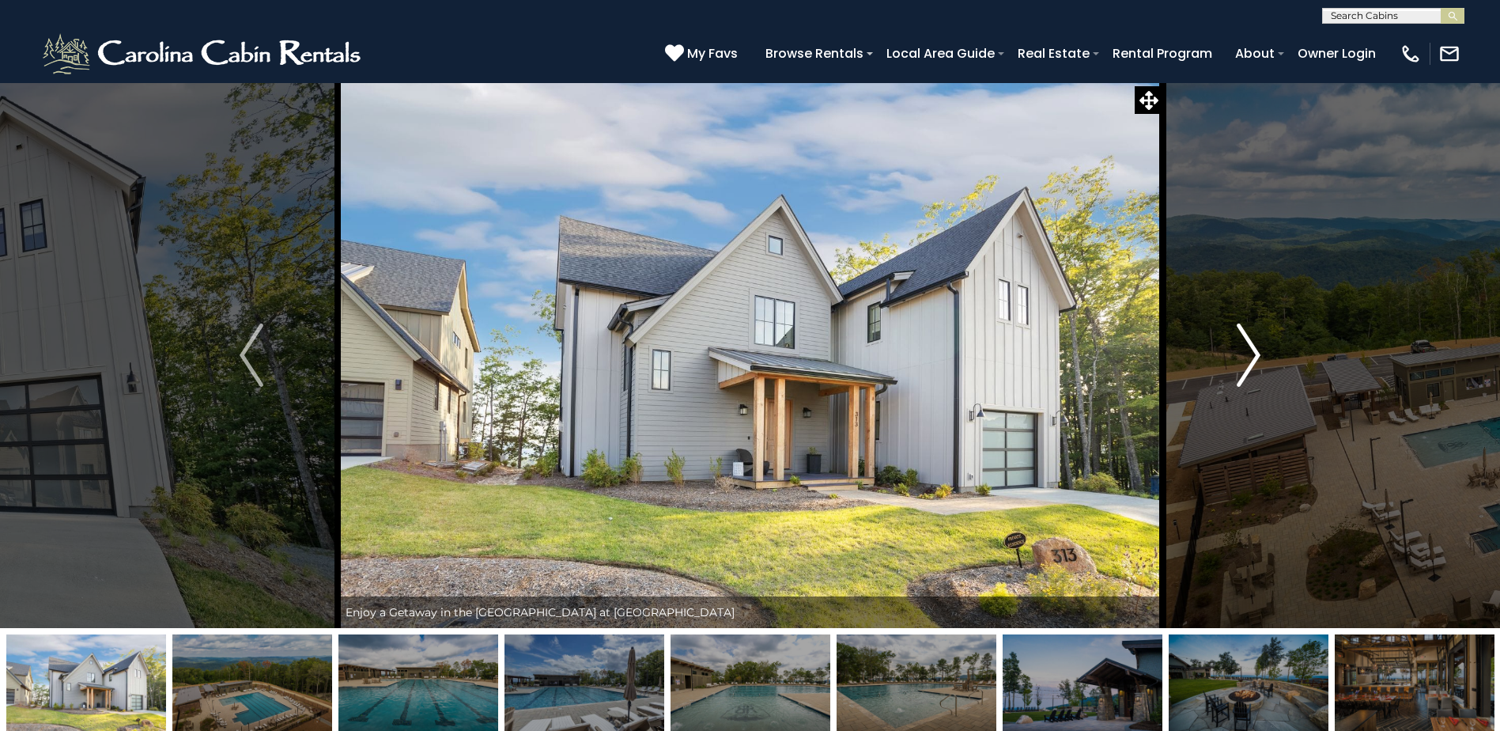
click at [1245, 367] on img "Next" at bounding box center [1249, 354] width 24 height 63
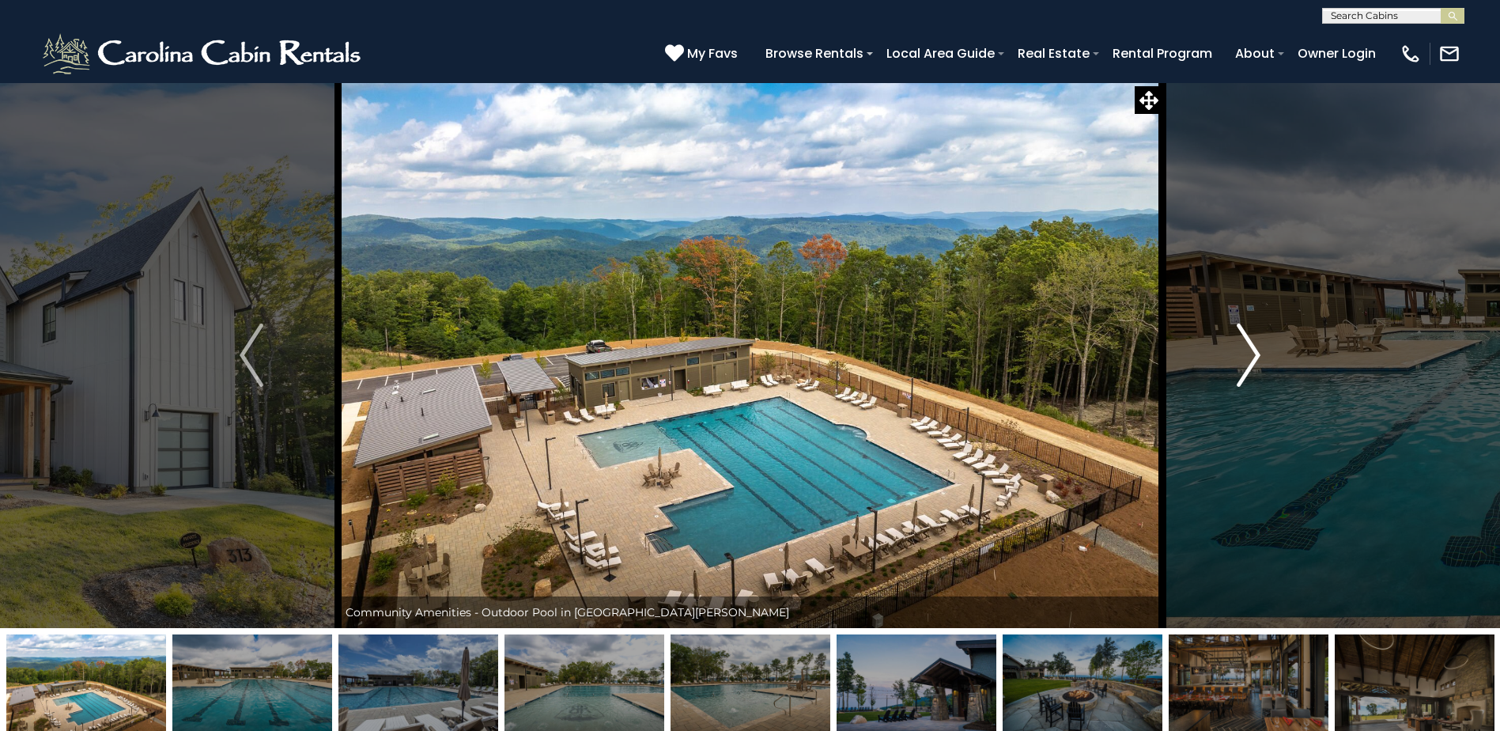
click at [1245, 367] on img "Next" at bounding box center [1249, 354] width 24 height 63
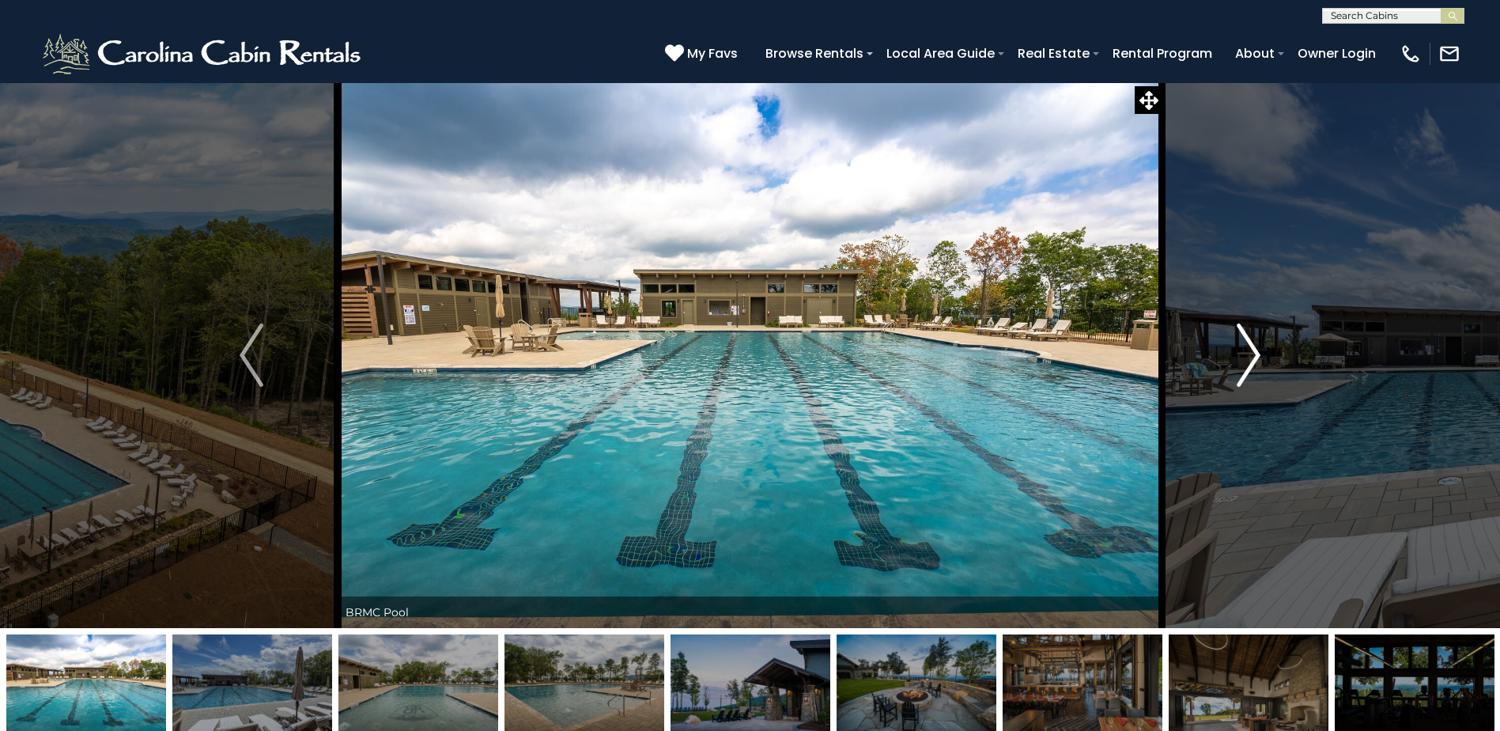
click at [1245, 367] on img "Next" at bounding box center [1249, 354] width 24 height 63
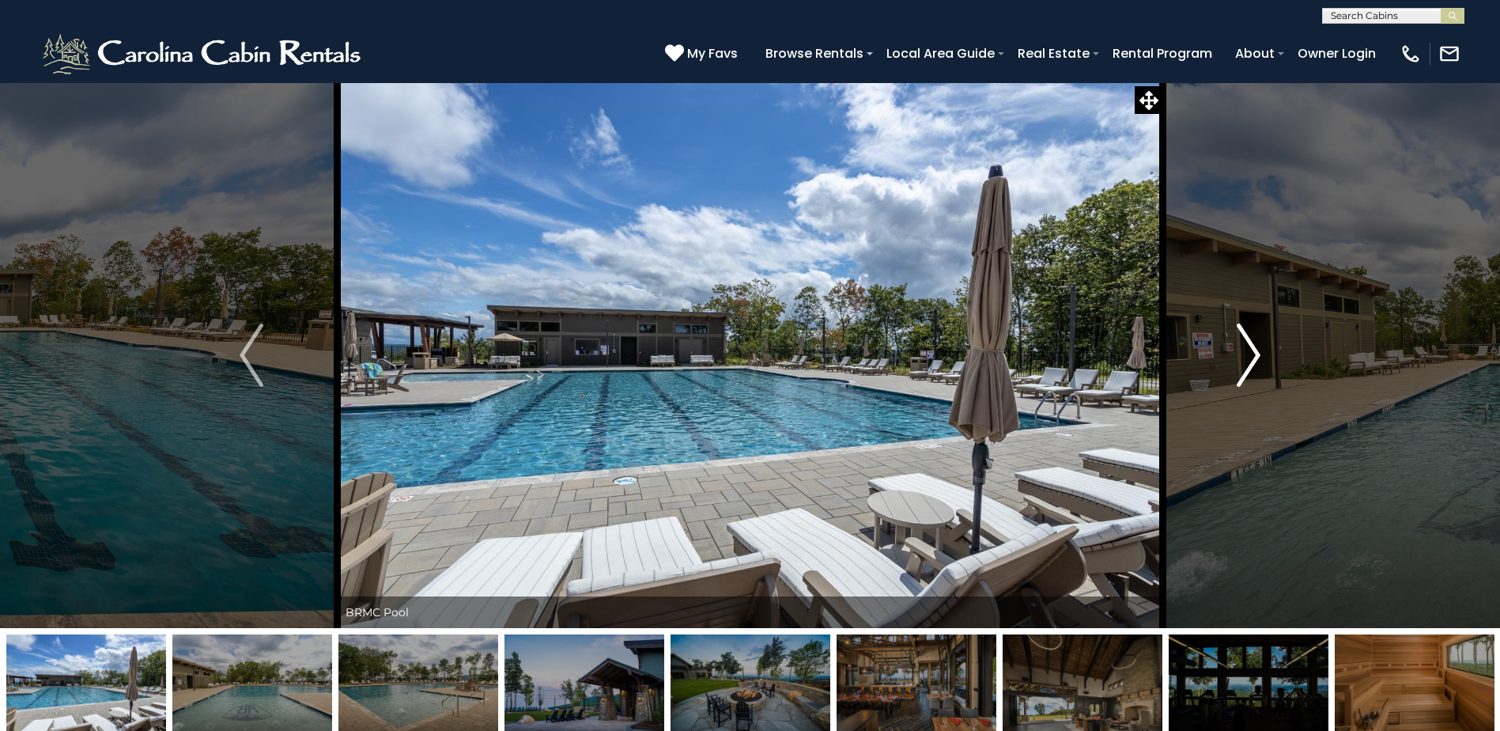
click at [1245, 367] on img "Next" at bounding box center [1249, 354] width 24 height 63
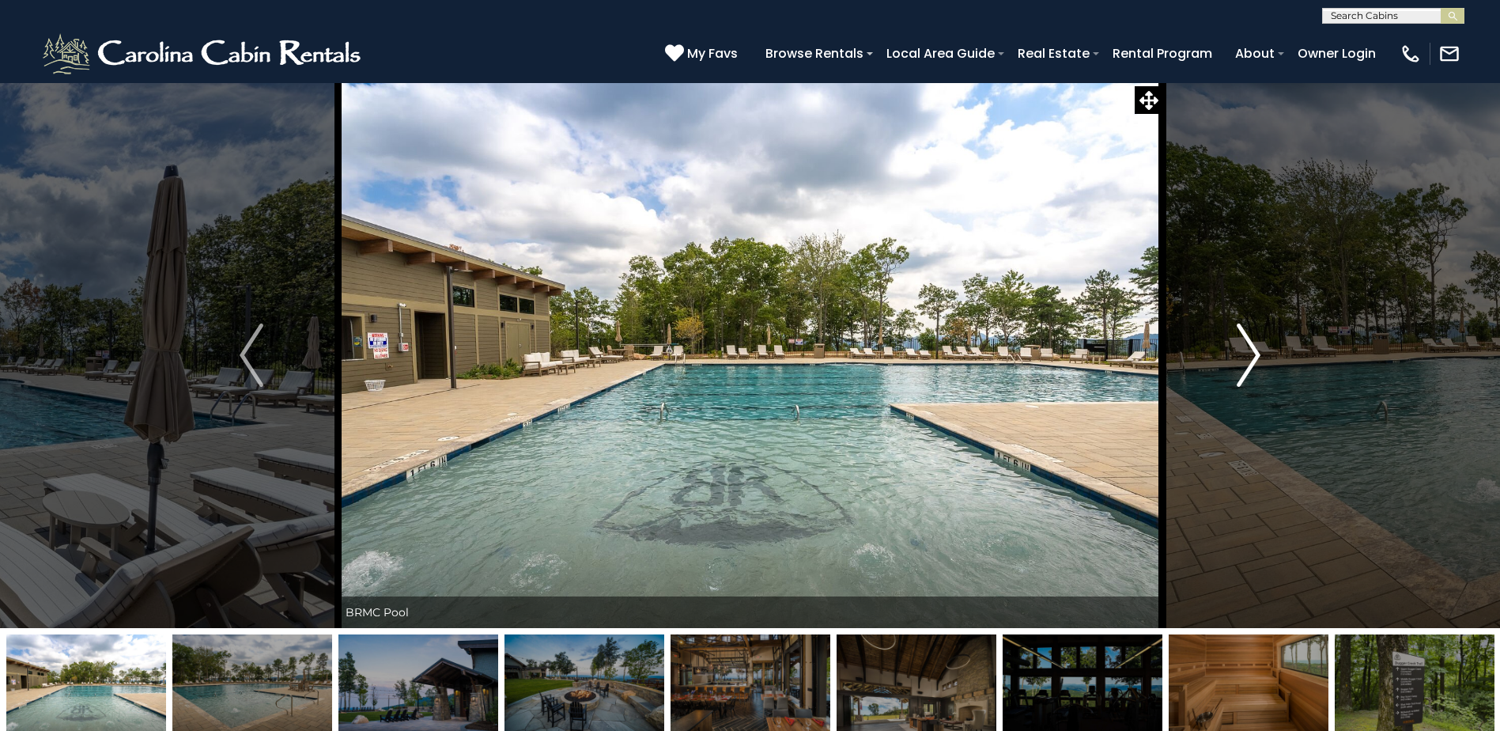
click at [1245, 367] on img "Next" at bounding box center [1249, 354] width 24 height 63
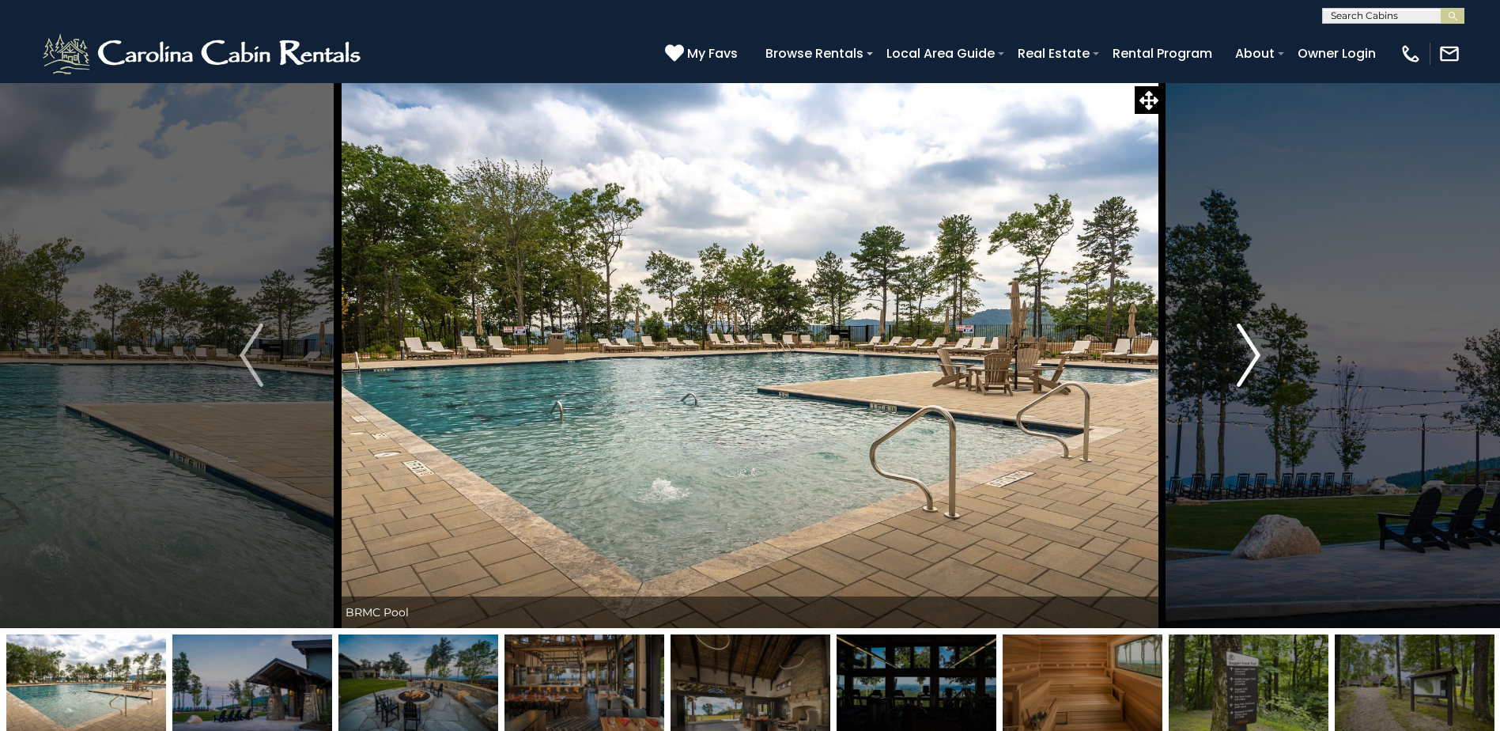
click at [1245, 367] on img "Next" at bounding box center [1249, 354] width 24 height 63
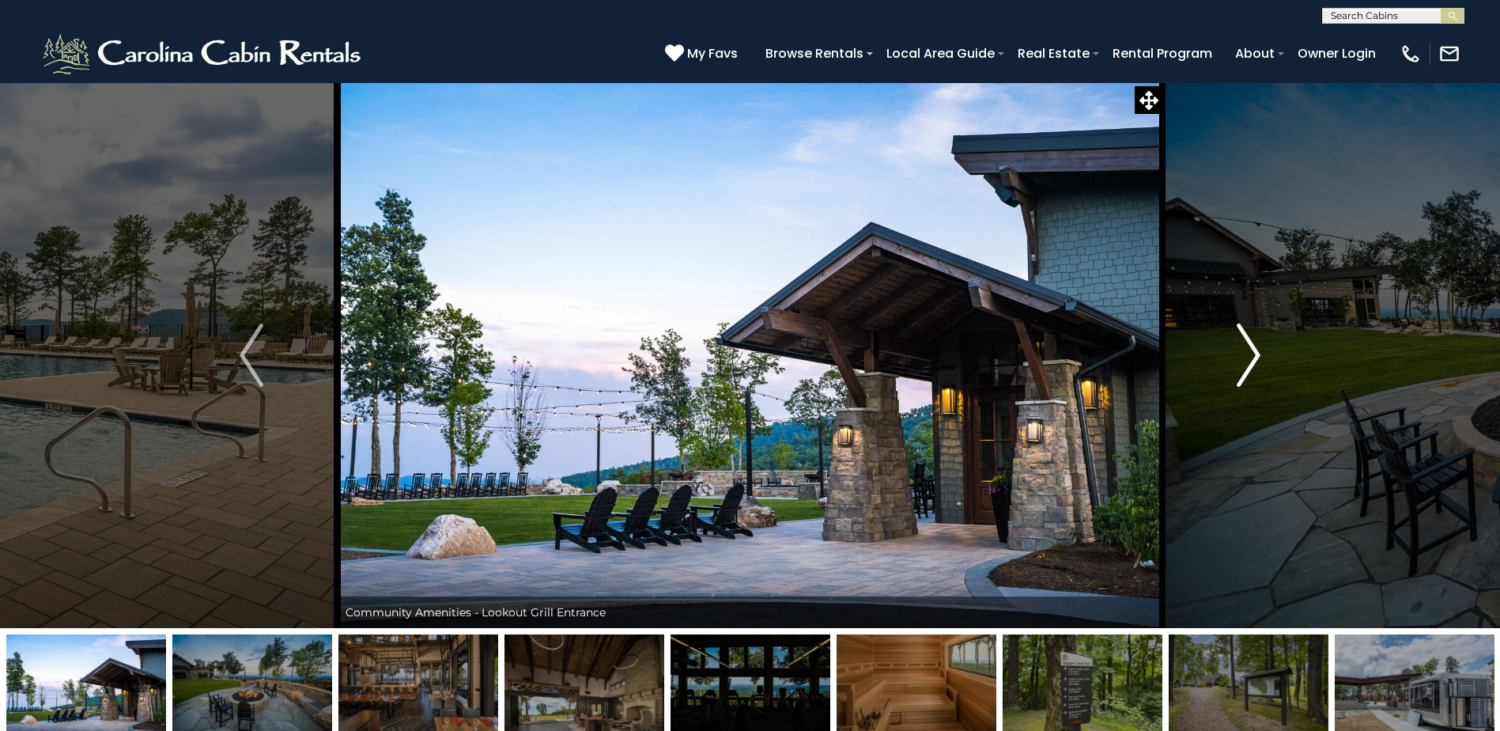
click at [1245, 367] on img "Next" at bounding box center [1249, 354] width 24 height 63
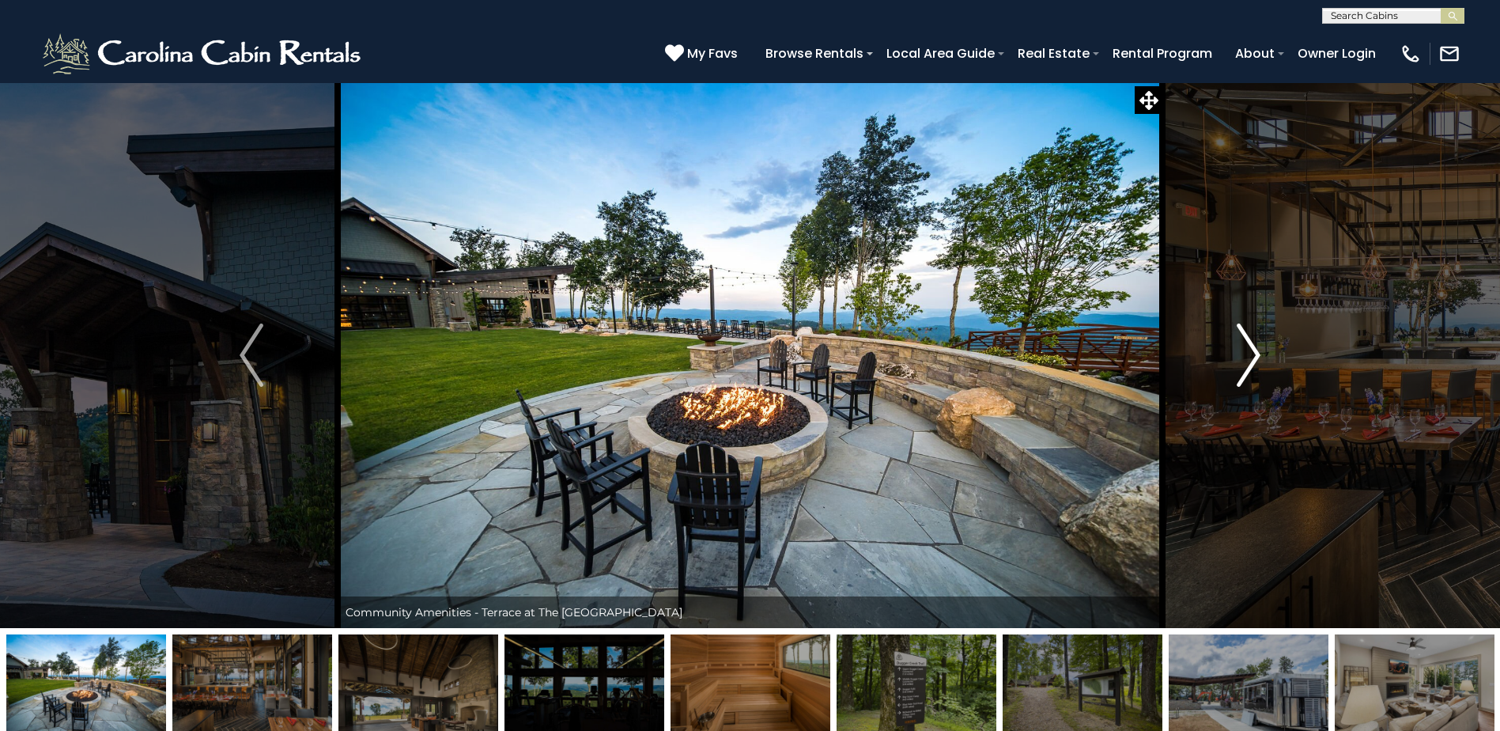
click at [1245, 367] on img "Next" at bounding box center [1249, 354] width 24 height 63
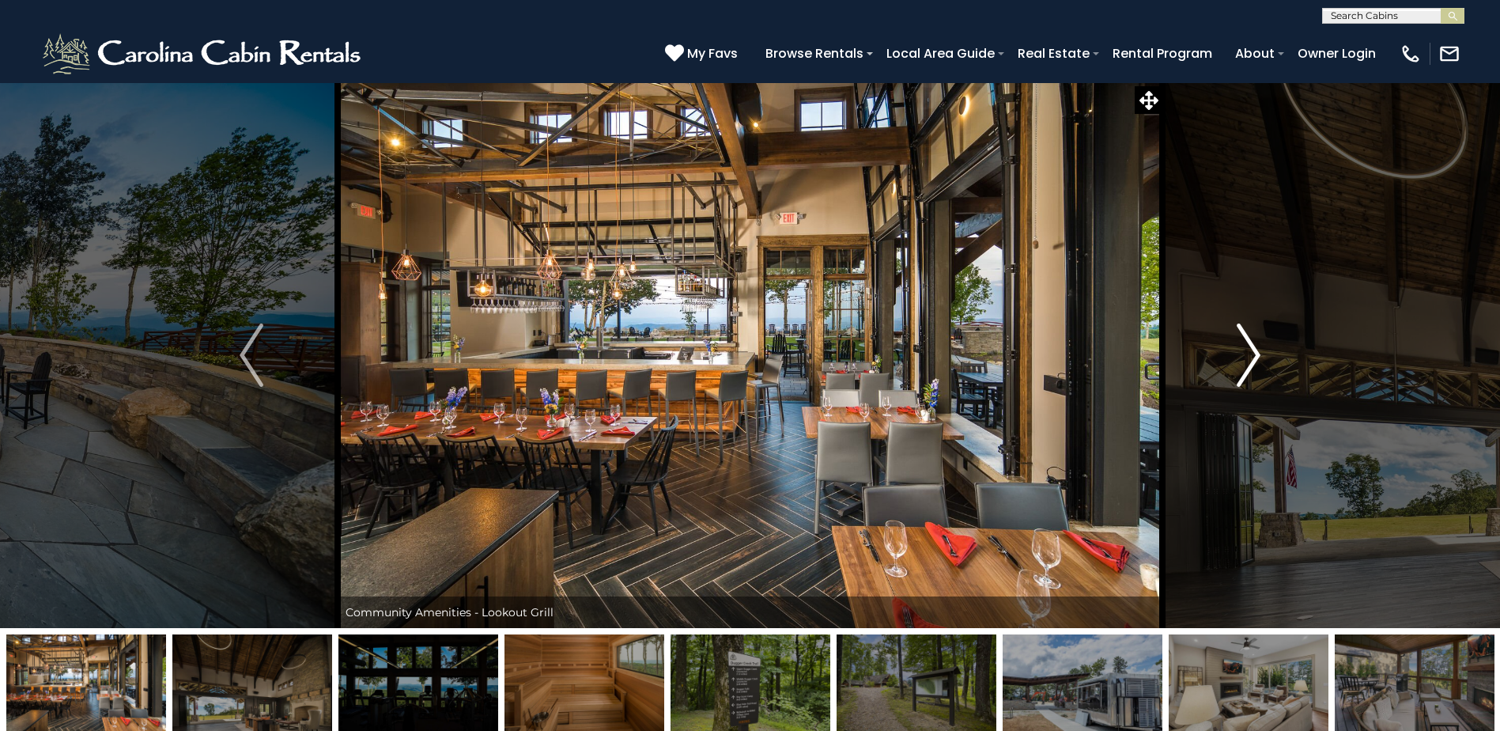
click at [1245, 367] on img "Next" at bounding box center [1249, 354] width 24 height 63
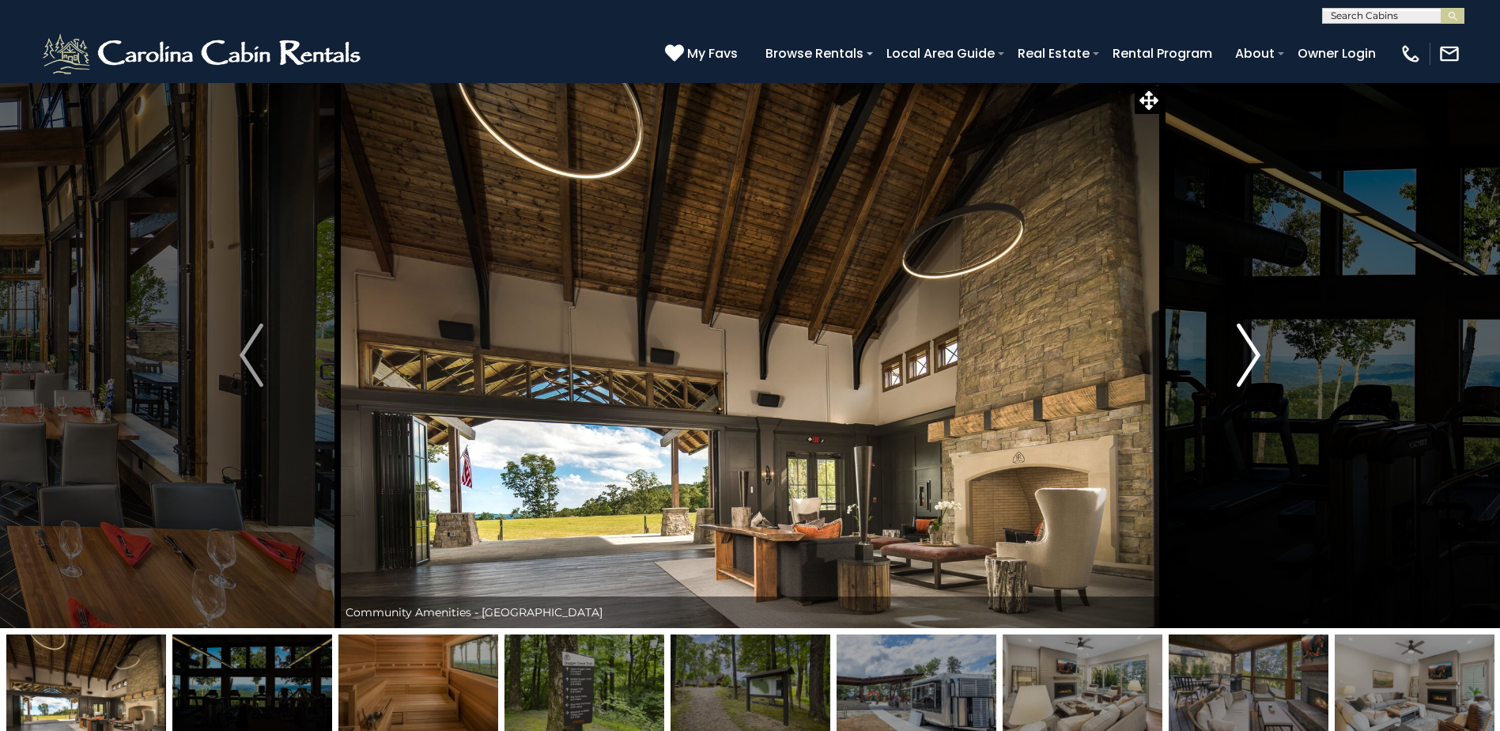
click at [1245, 367] on img "Next" at bounding box center [1249, 354] width 24 height 63
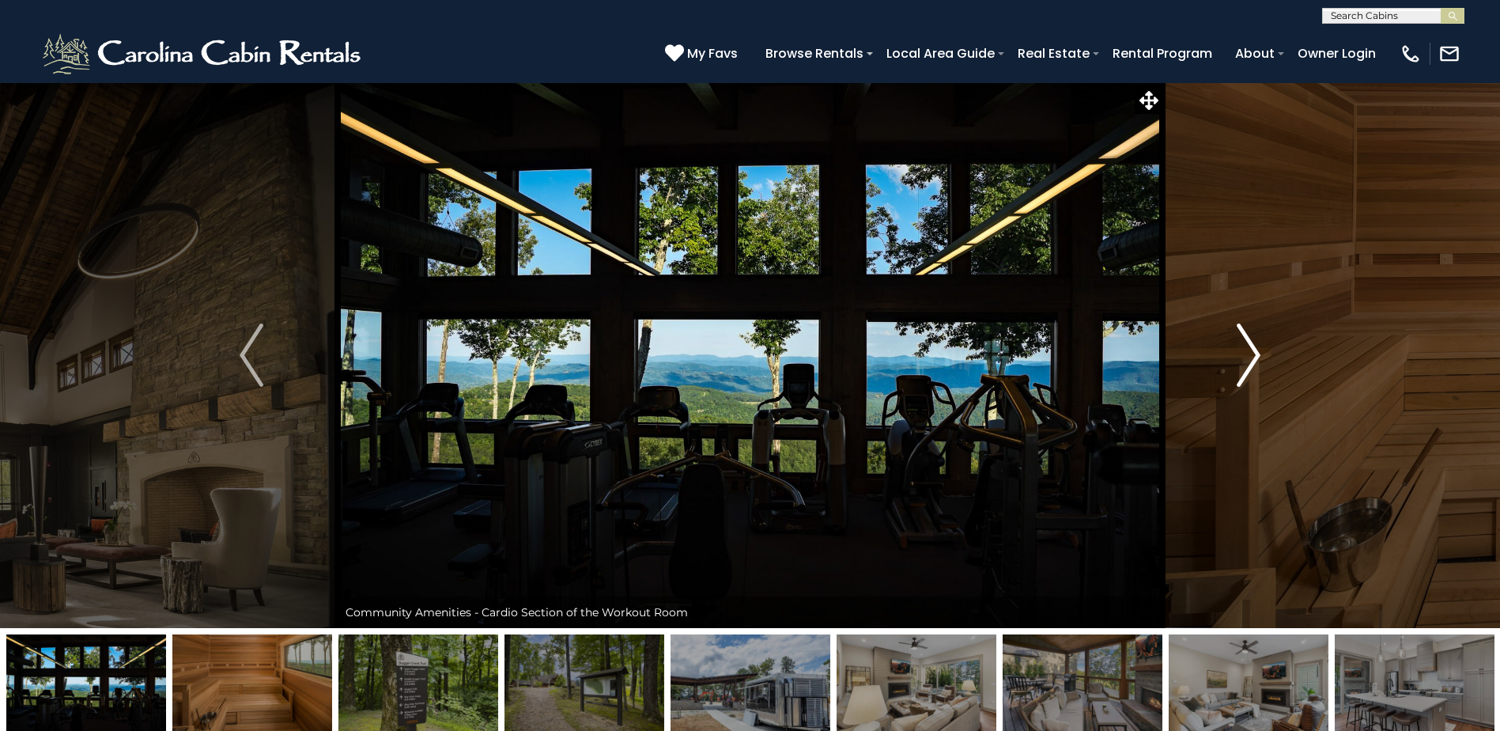
click at [1245, 367] on img "Next" at bounding box center [1249, 354] width 24 height 63
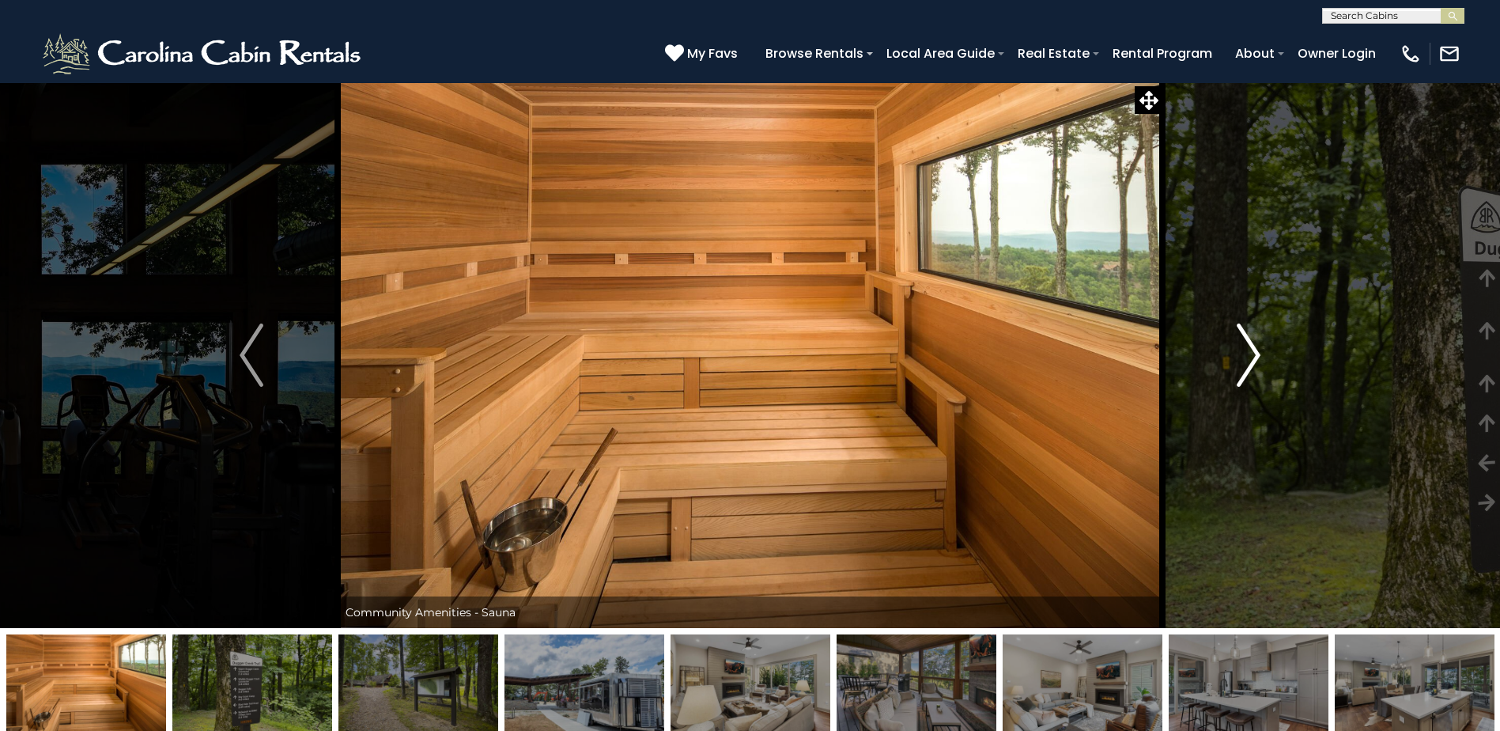
click at [1245, 367] on img "Next" at bounding box center [1249, 354] width 24 height 63
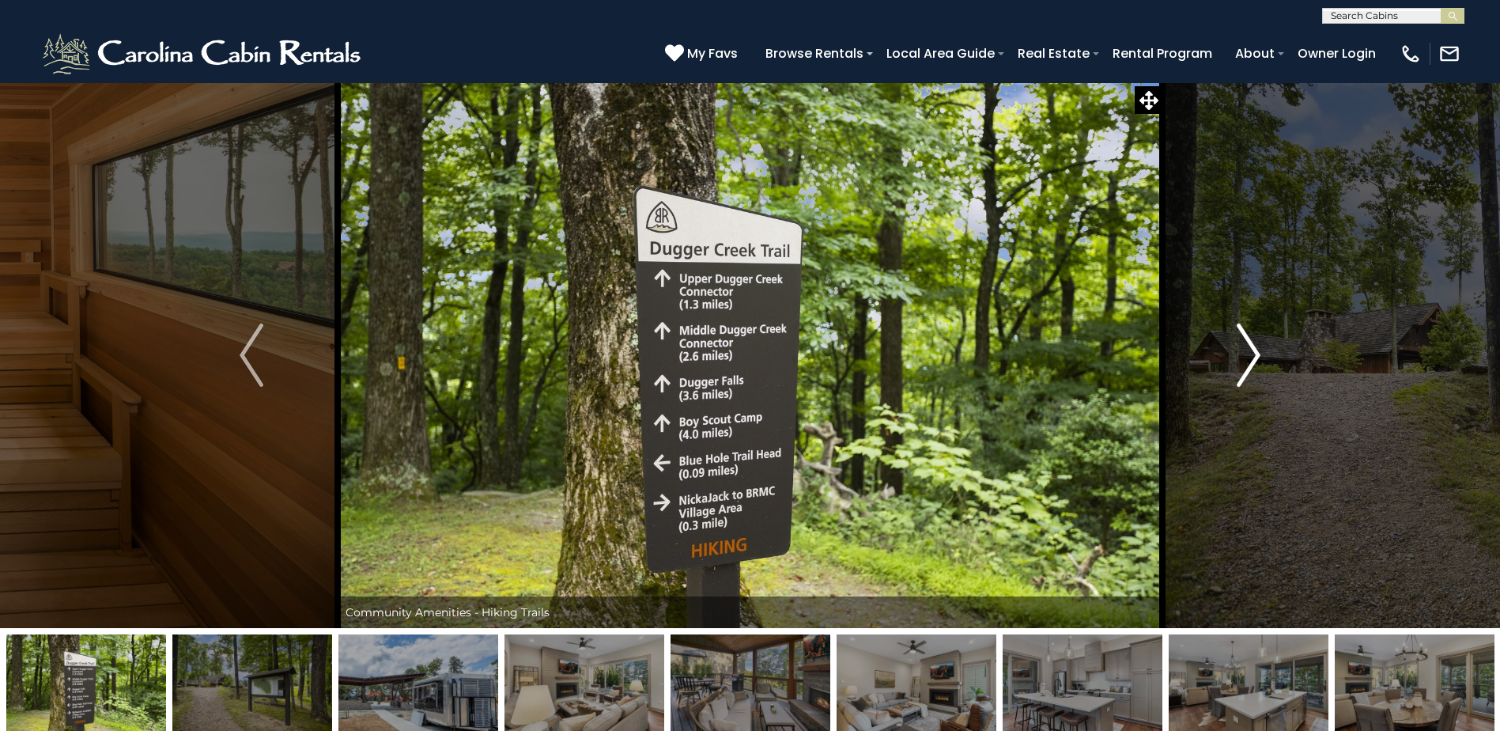
click at [1245, 367] on img "Next" at bounding box center [1249, 354] width 24 height 63
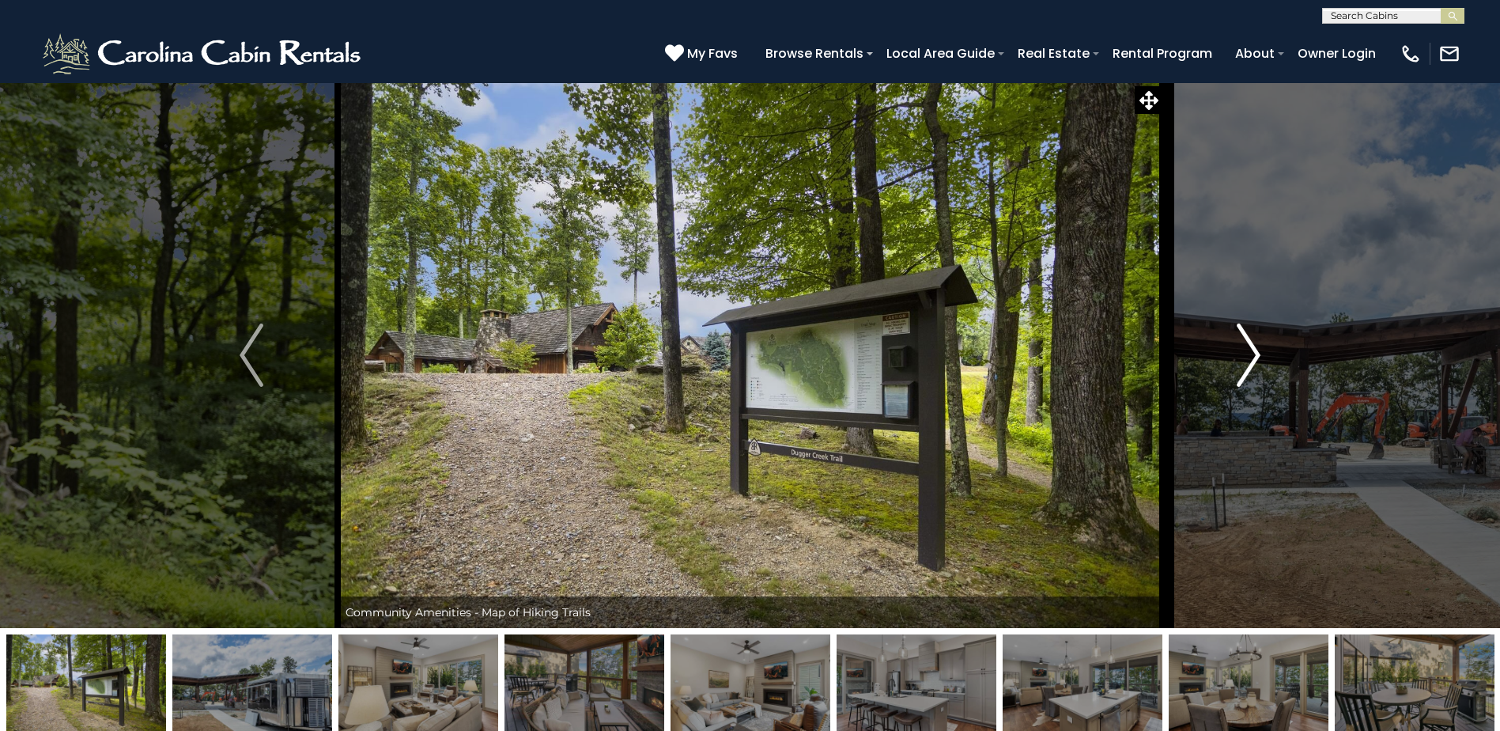
click at [1245, 367] on img "Next" at bounding box center [1249, 354] width 24 height 63
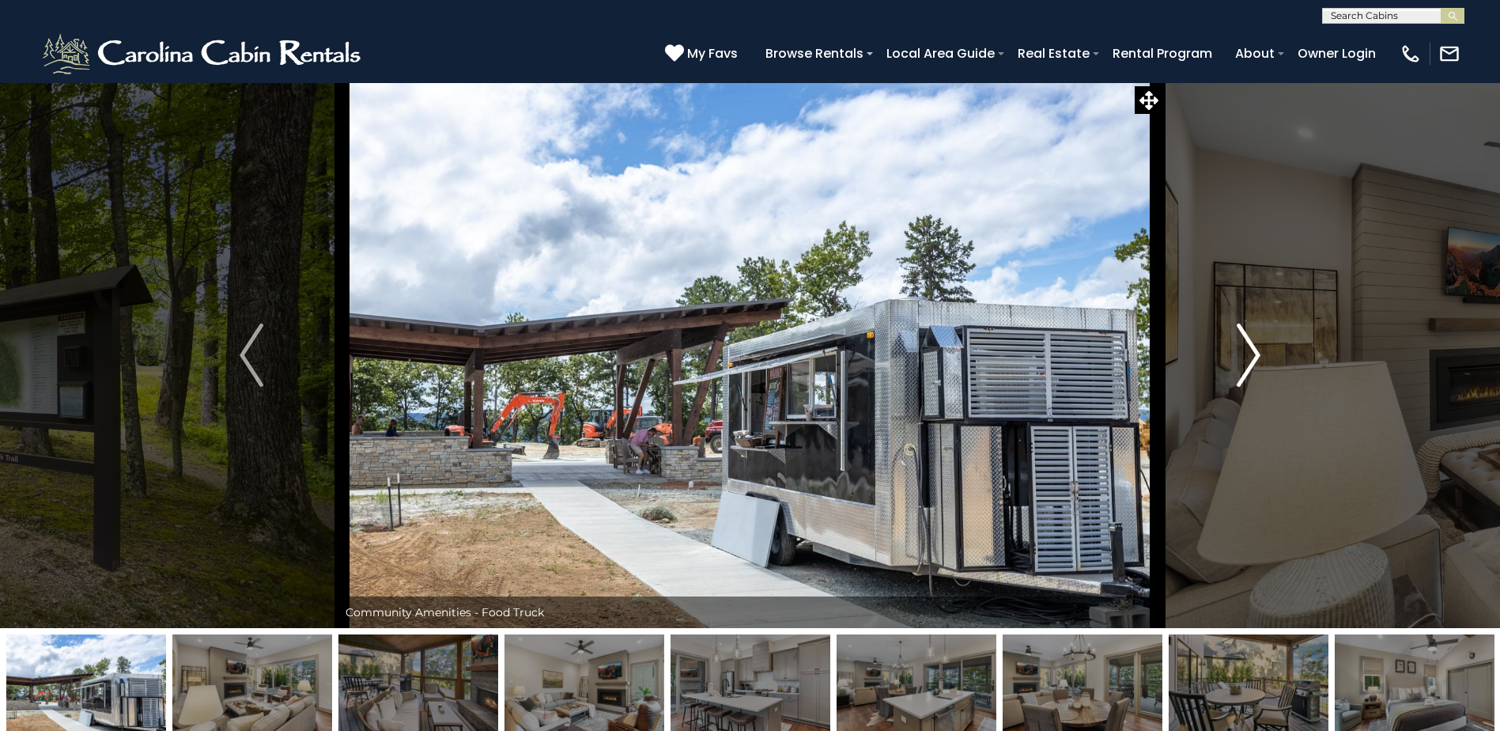
click at [1245, 367] on img "Next" at bounding box center [1249, 354] width 24 height 63
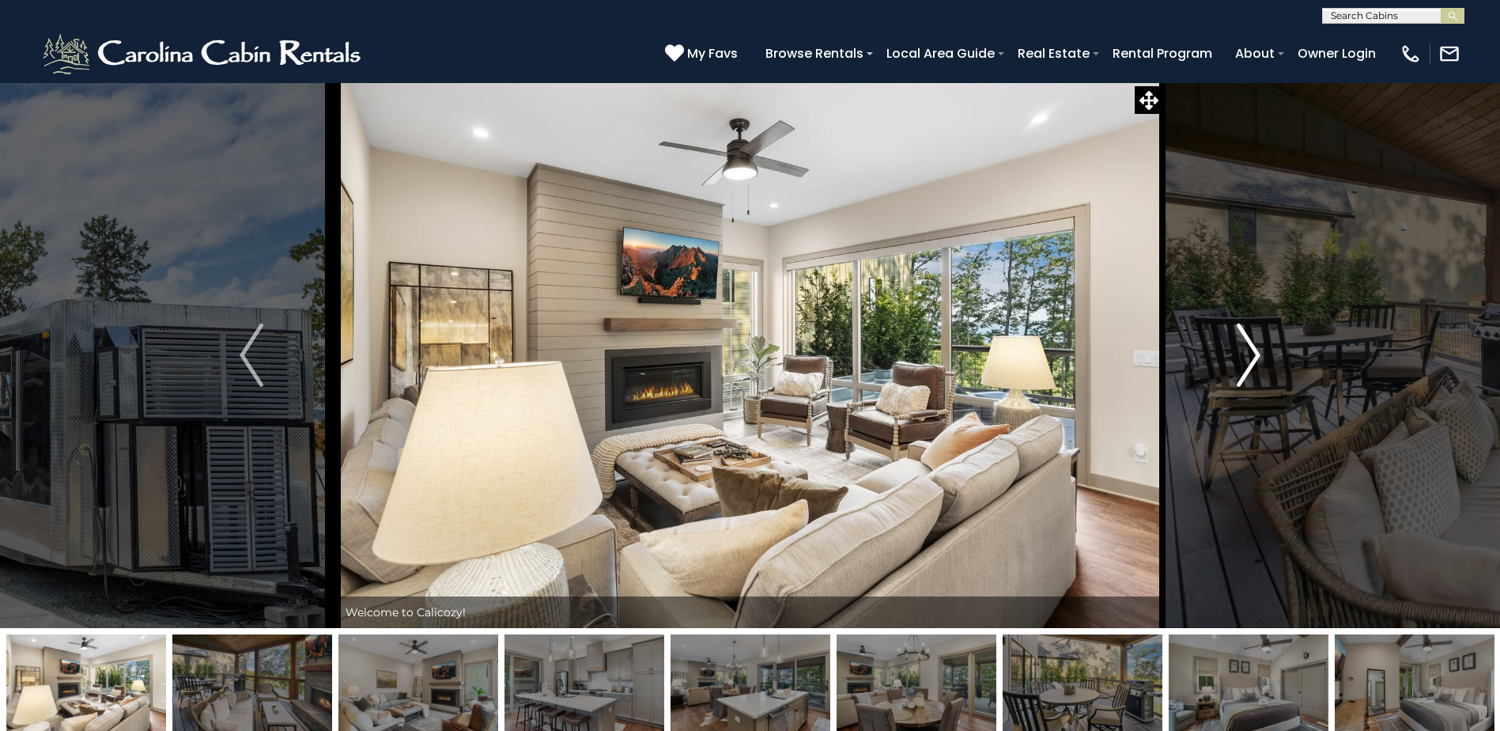
click at [1245, 367] on img "Next" at bounding box center [1249, 354] width 24 height 63
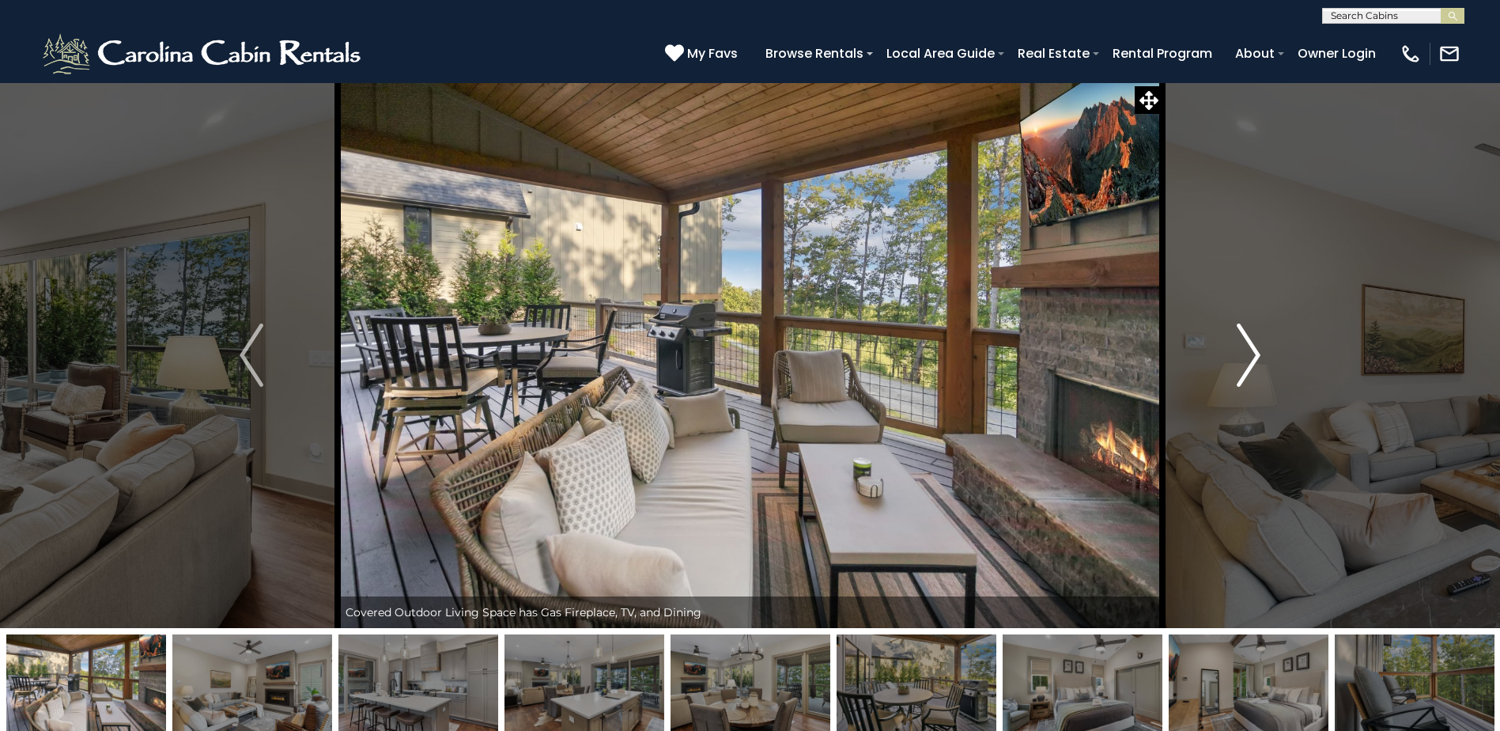
click at [1245, 367] on img "Next" at bounding box center [1249, 354] width 24 height 63
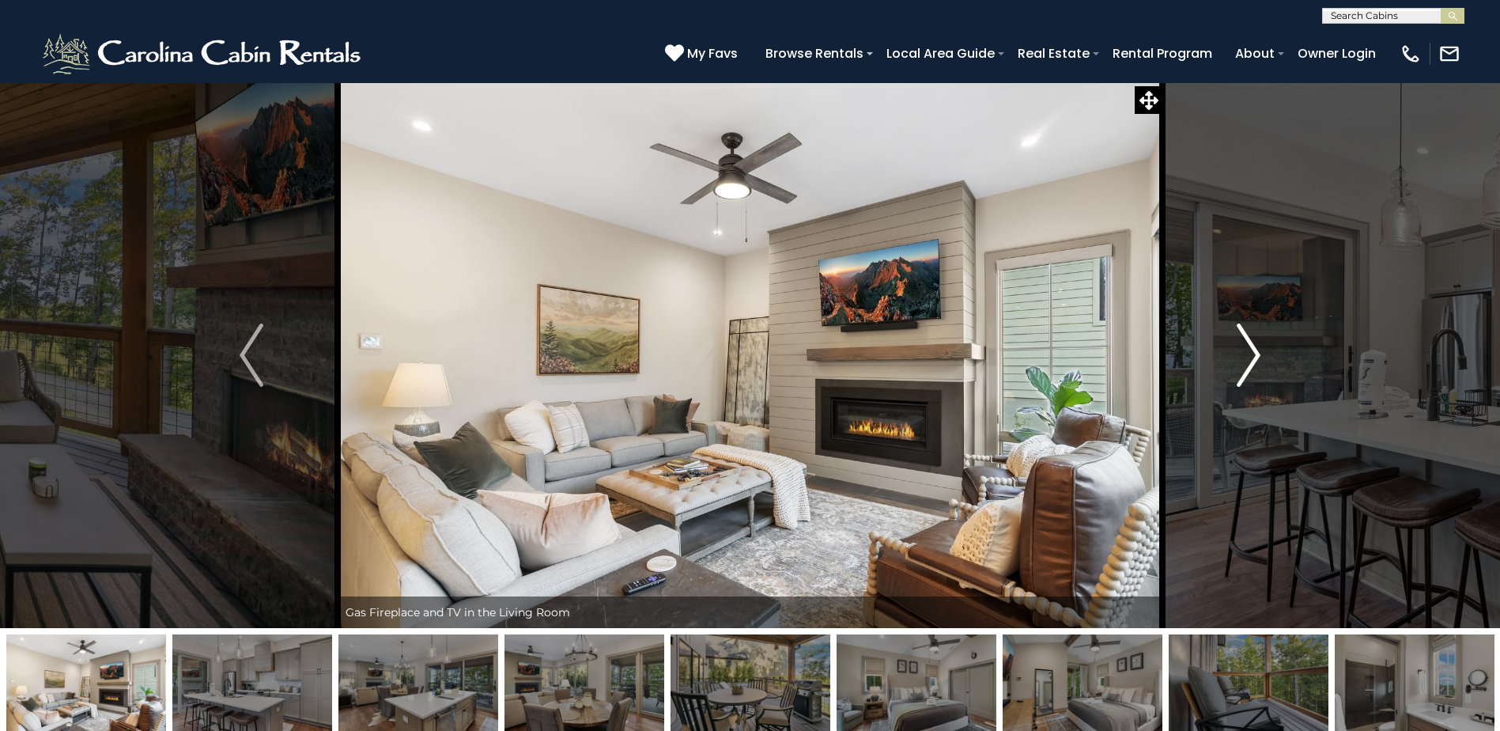
click at [1245, 367] on img "Next" at bounding box center [1249, 354] width 24 height 63
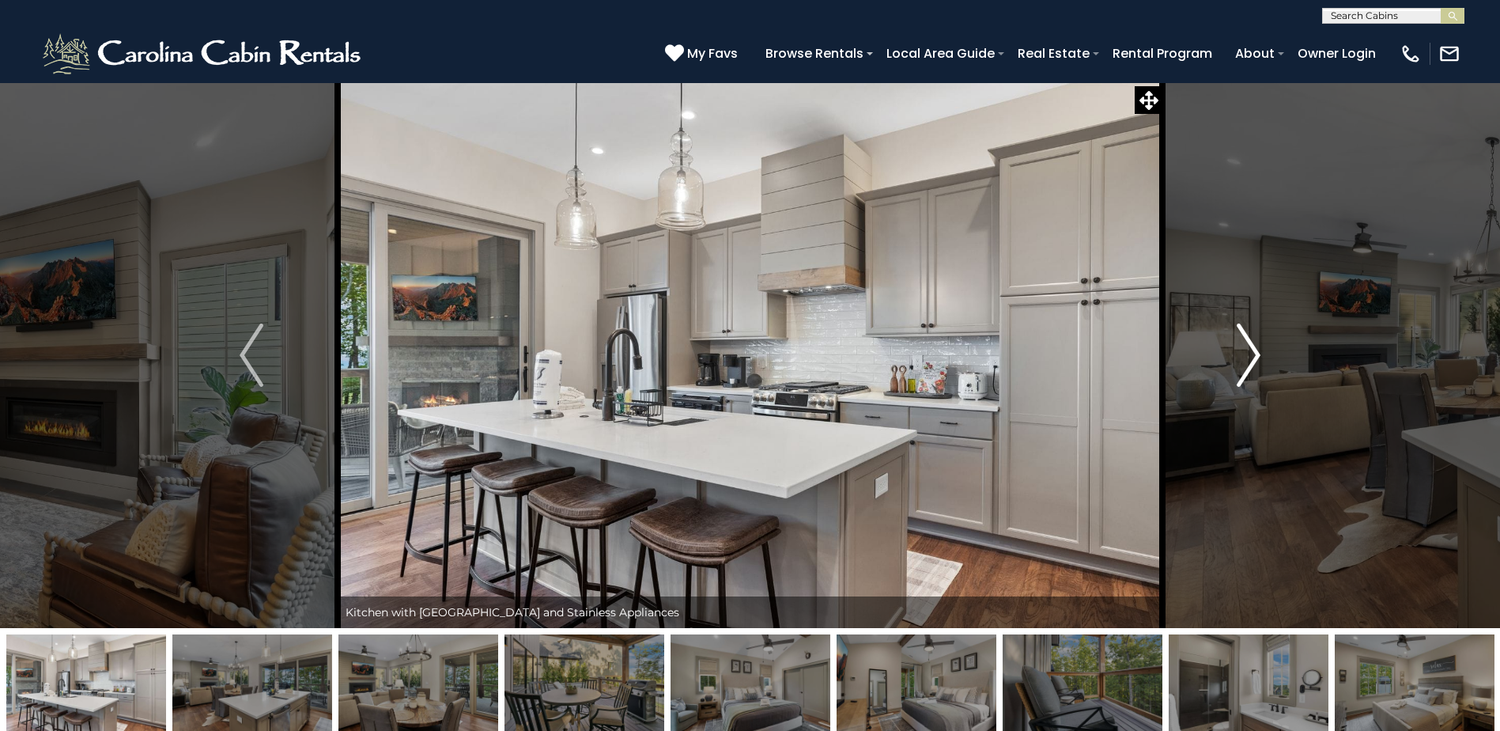
click at [1245, 367] on img "Next" at bounding box center [1249, 354] width 24 height 63
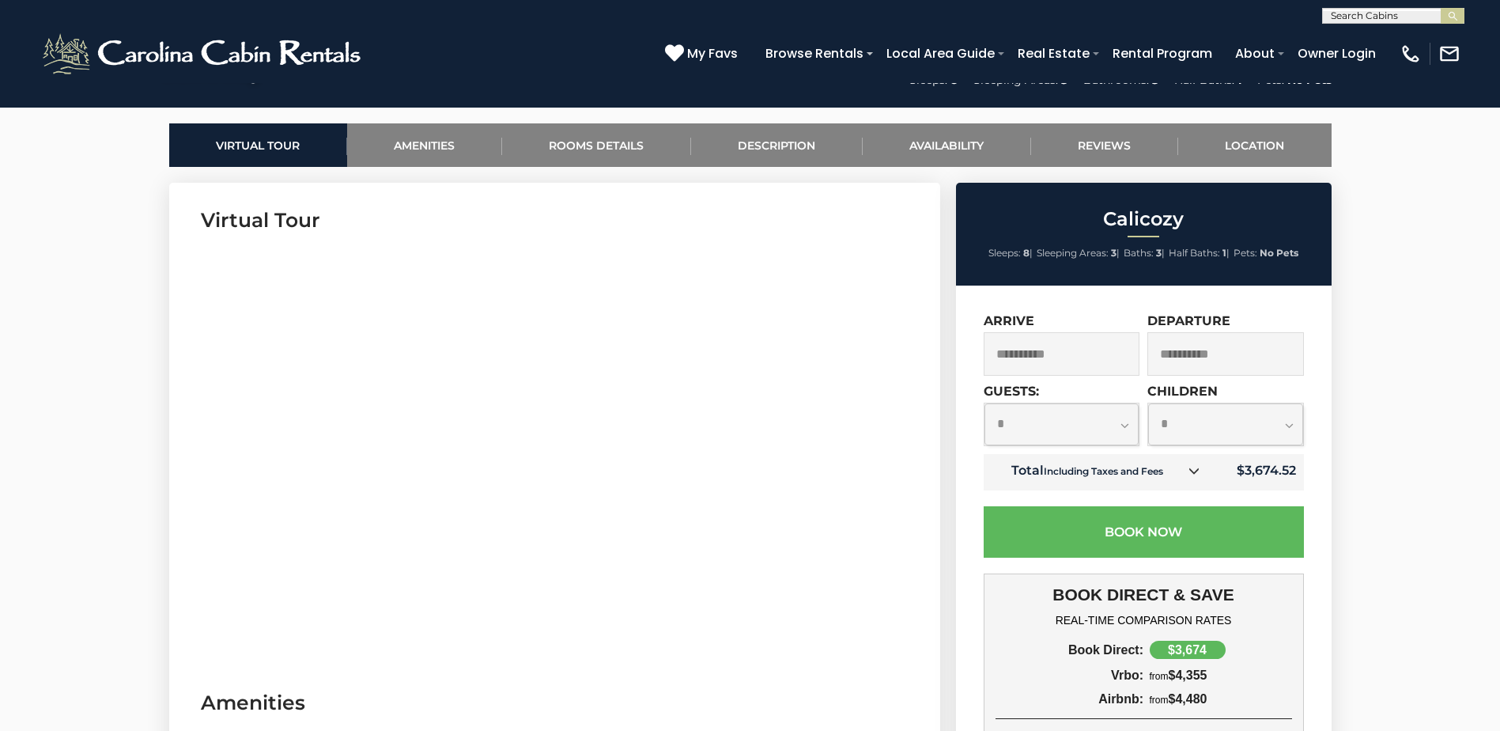
scroll to position [791, 0]
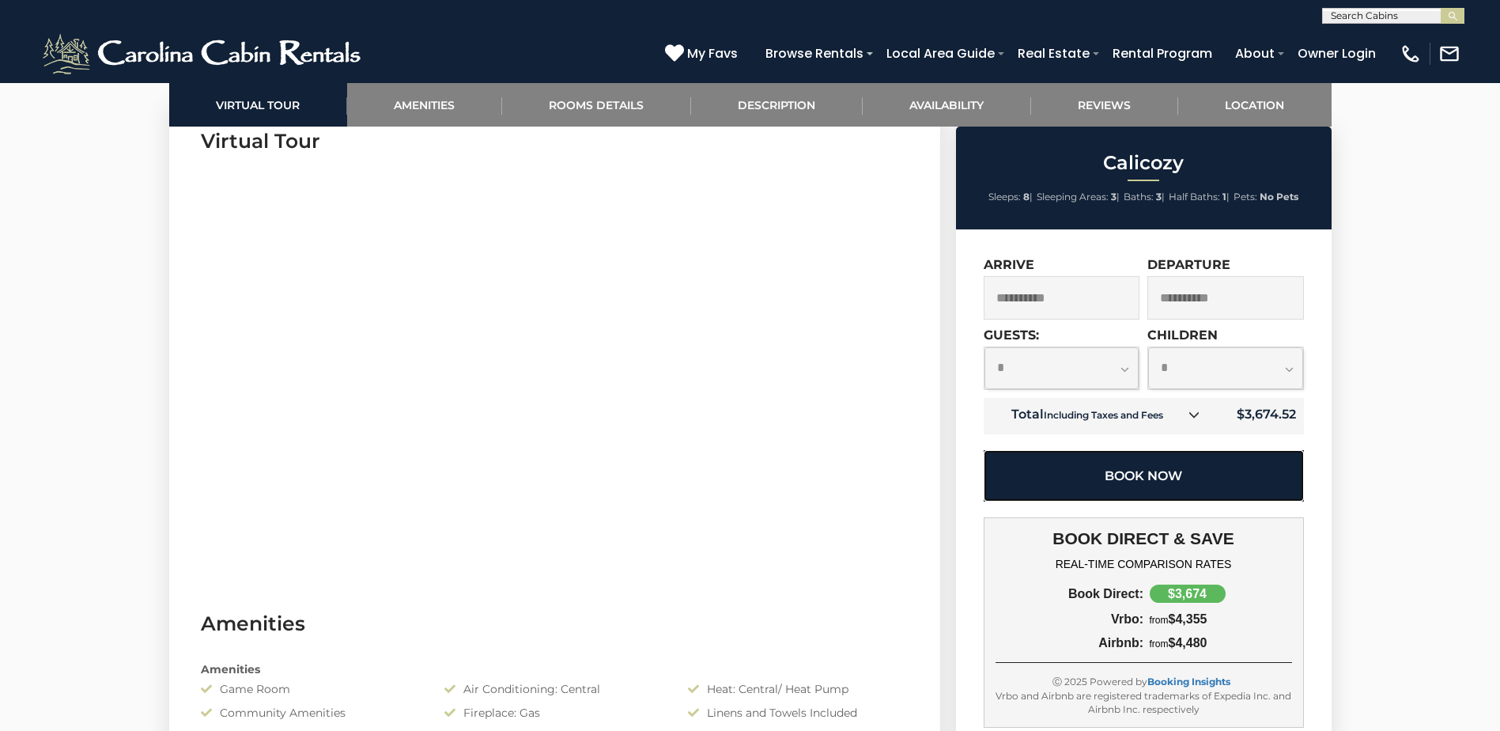
click at [1189, 465] on button "Book Now" at bounding box center [1144, 475] width 320 height 51
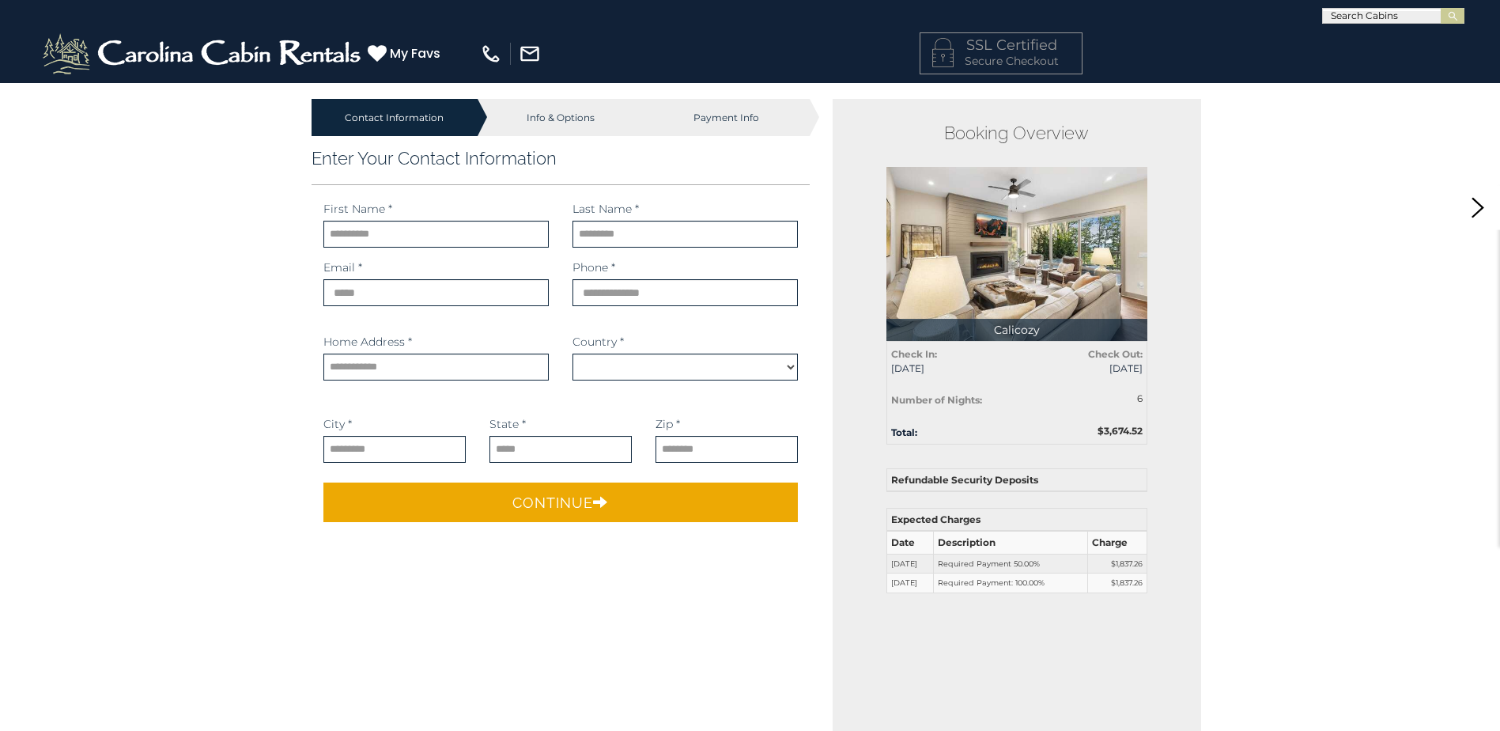
select select "*********"
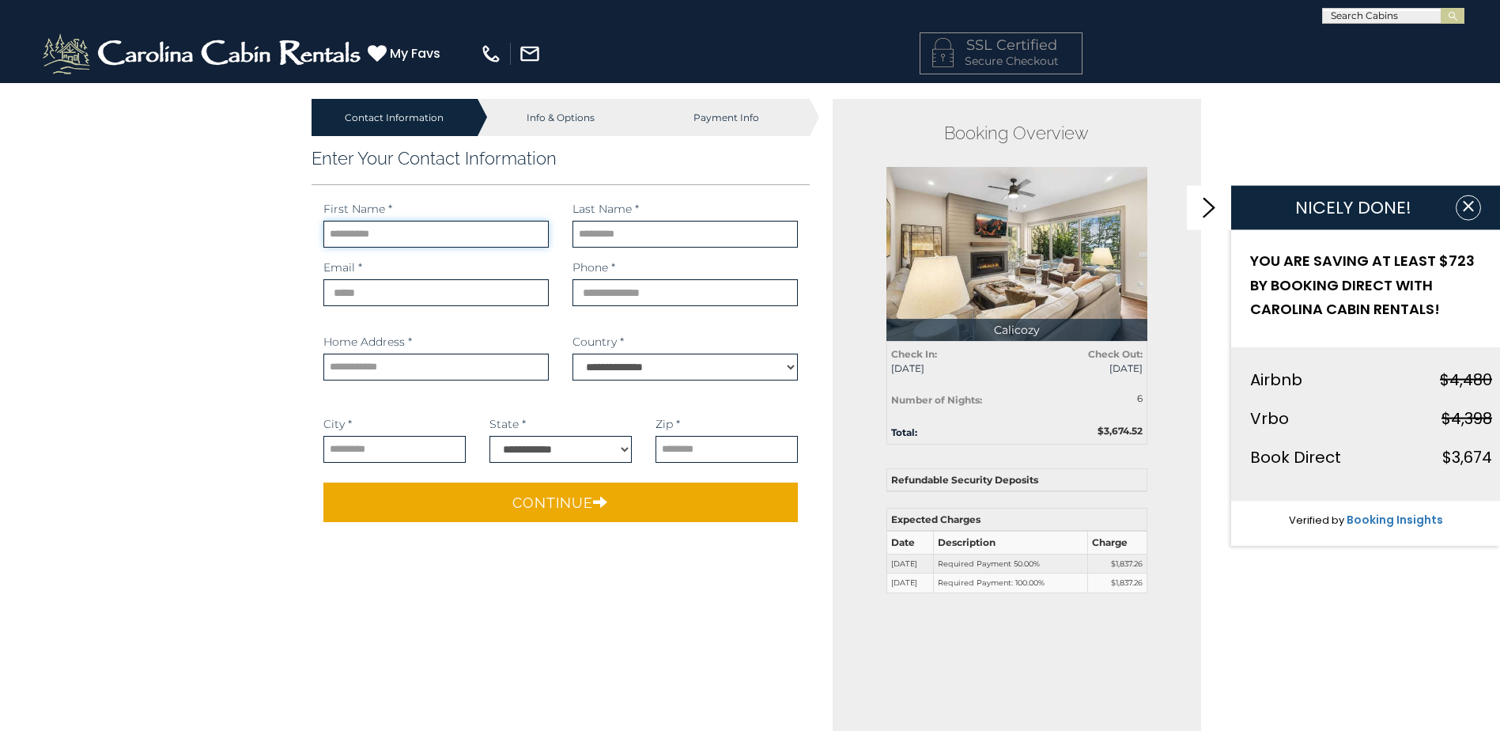
click at [408, 237] on input "text" at bounding box center [435, 234] width 225 height 27
type input "****"
type input "**********"
click at [651, 297] on input "phone" at bounding box center [685, 292] width 225 height 27
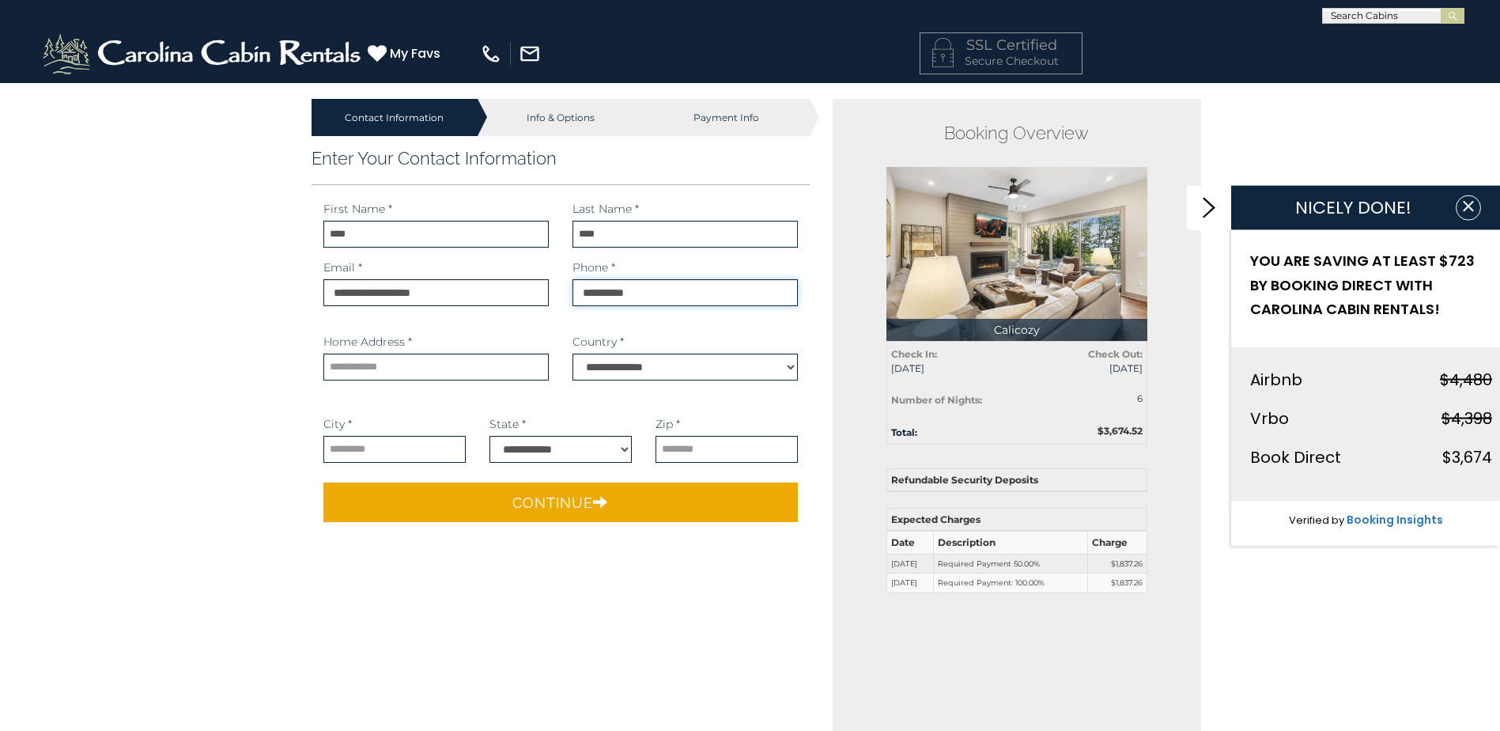
type input "**********"
click at [471, 376] on input "text" at bounding box center [435, 367] width 225 height 27
type input "**********"
click at [410, 456] on input "text" at bounding box center [394, 449] width 142 height 27
type input "**********"
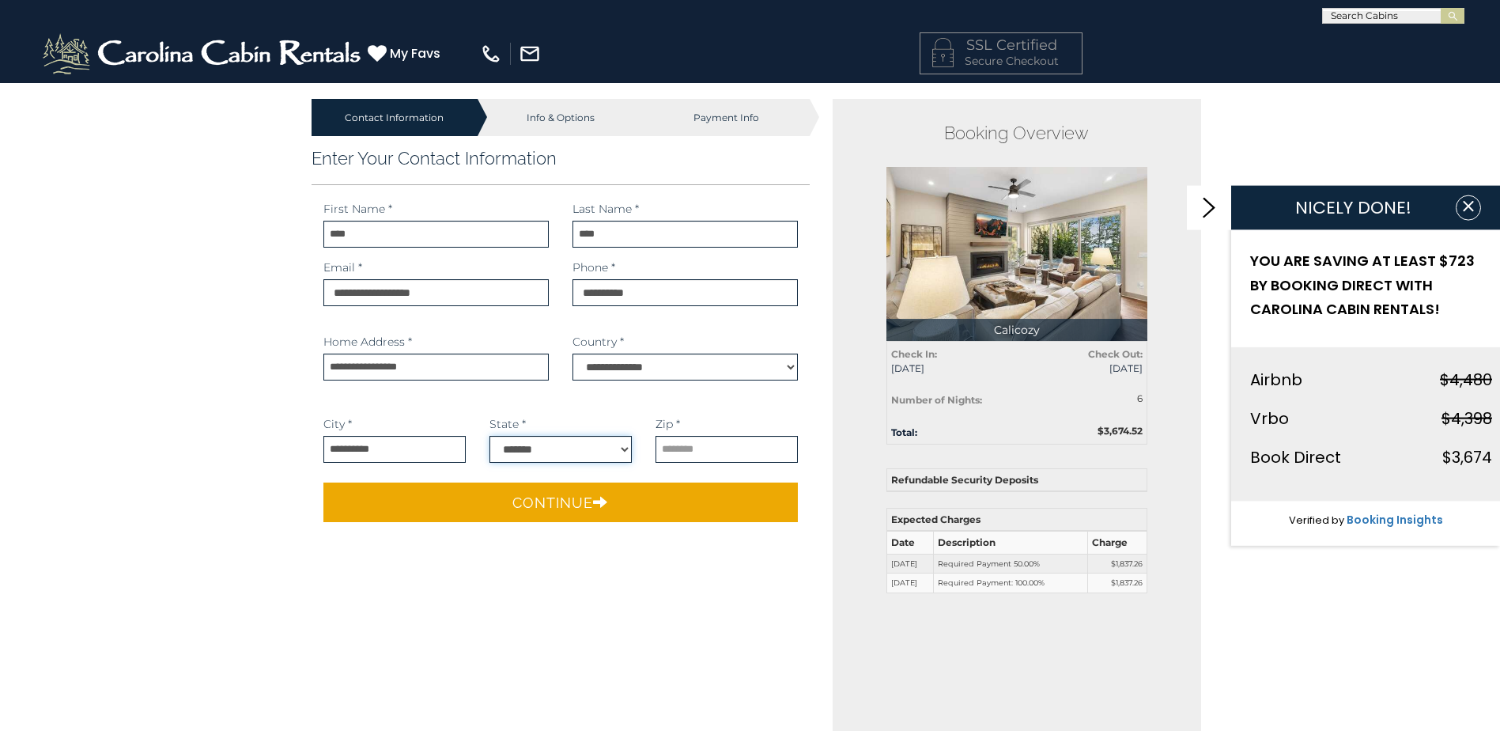
select select "**"
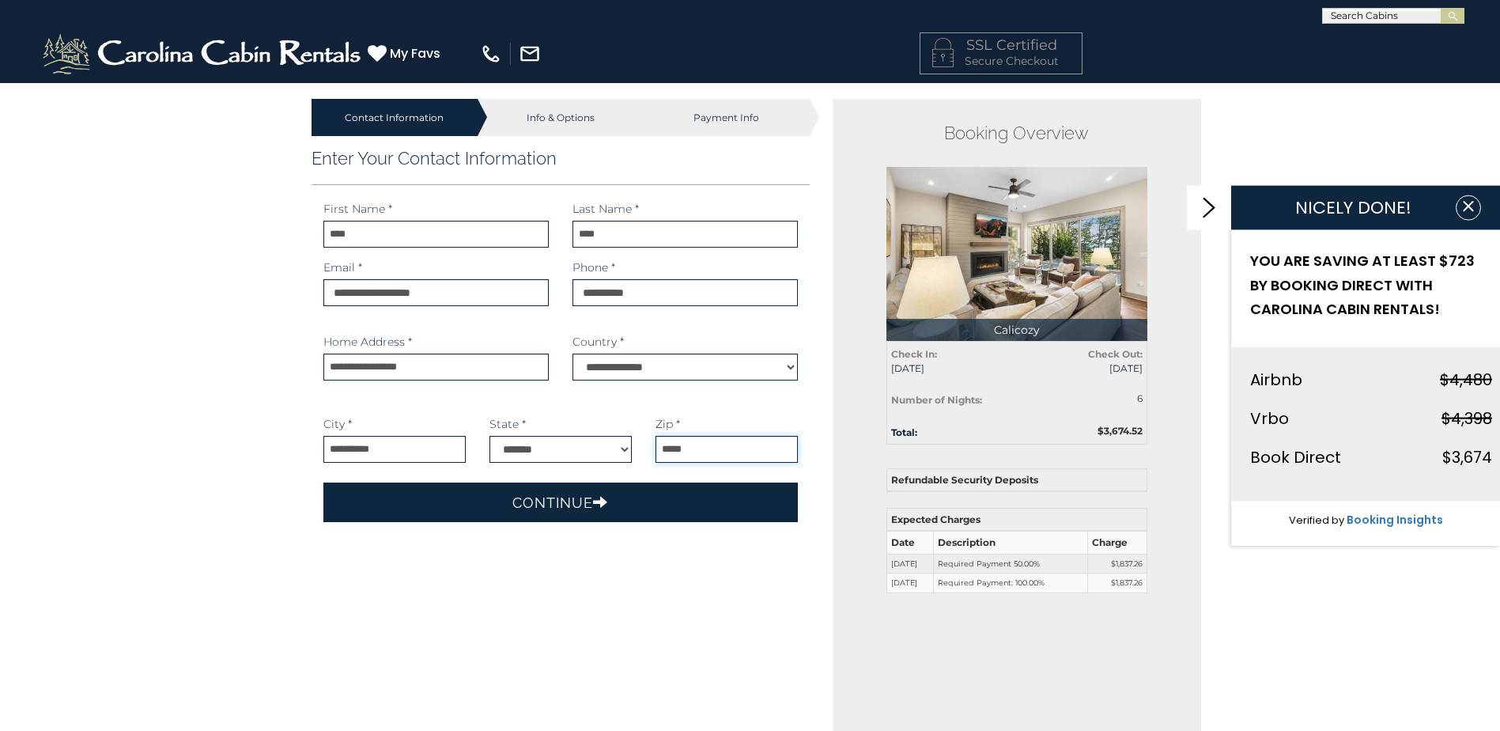
type input "*****"
click at [473, 504] on button "Continue" at bounding box center [560, 502] width 475 height 40
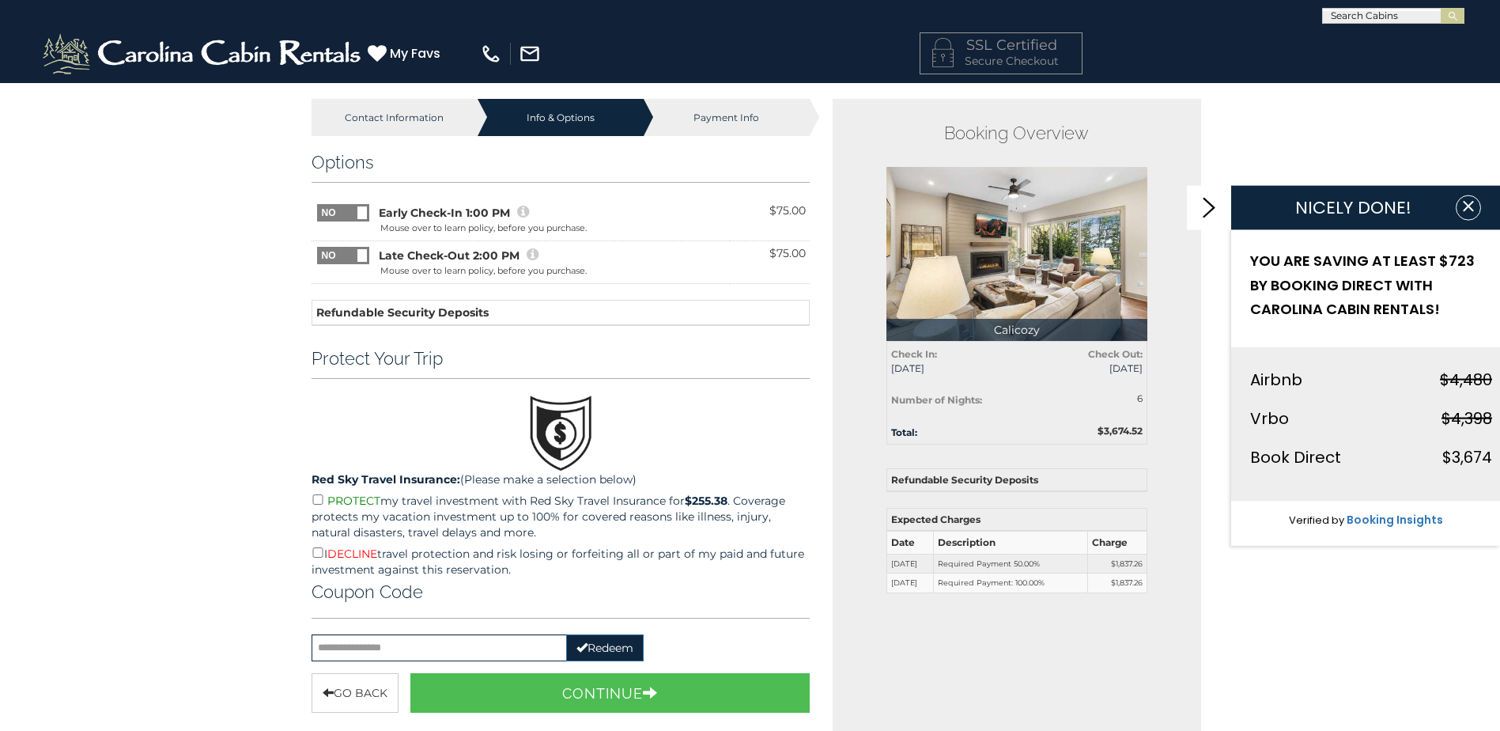
click at [336, 204] on span at bounding box center [369, 204] width 104 height 0
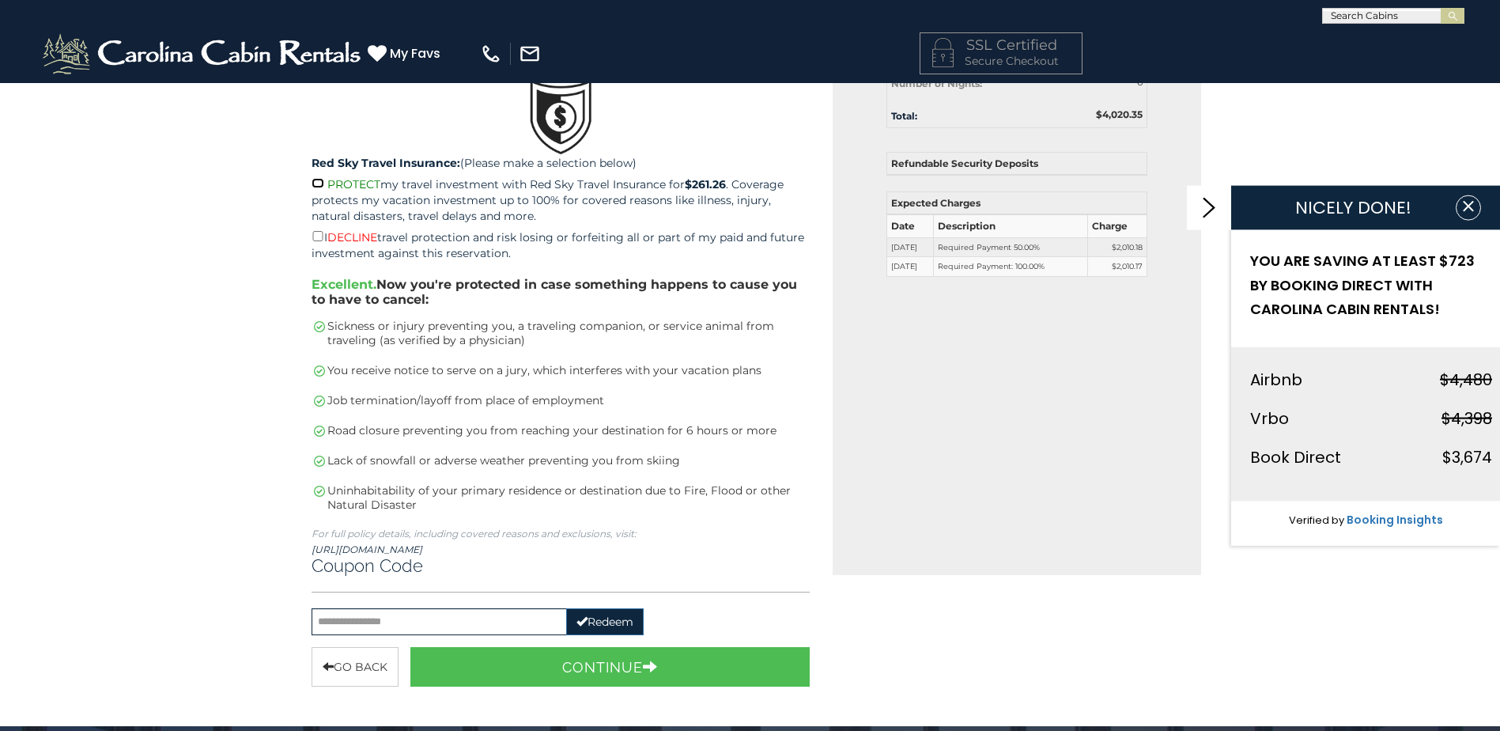
scroll to position [395, 0]
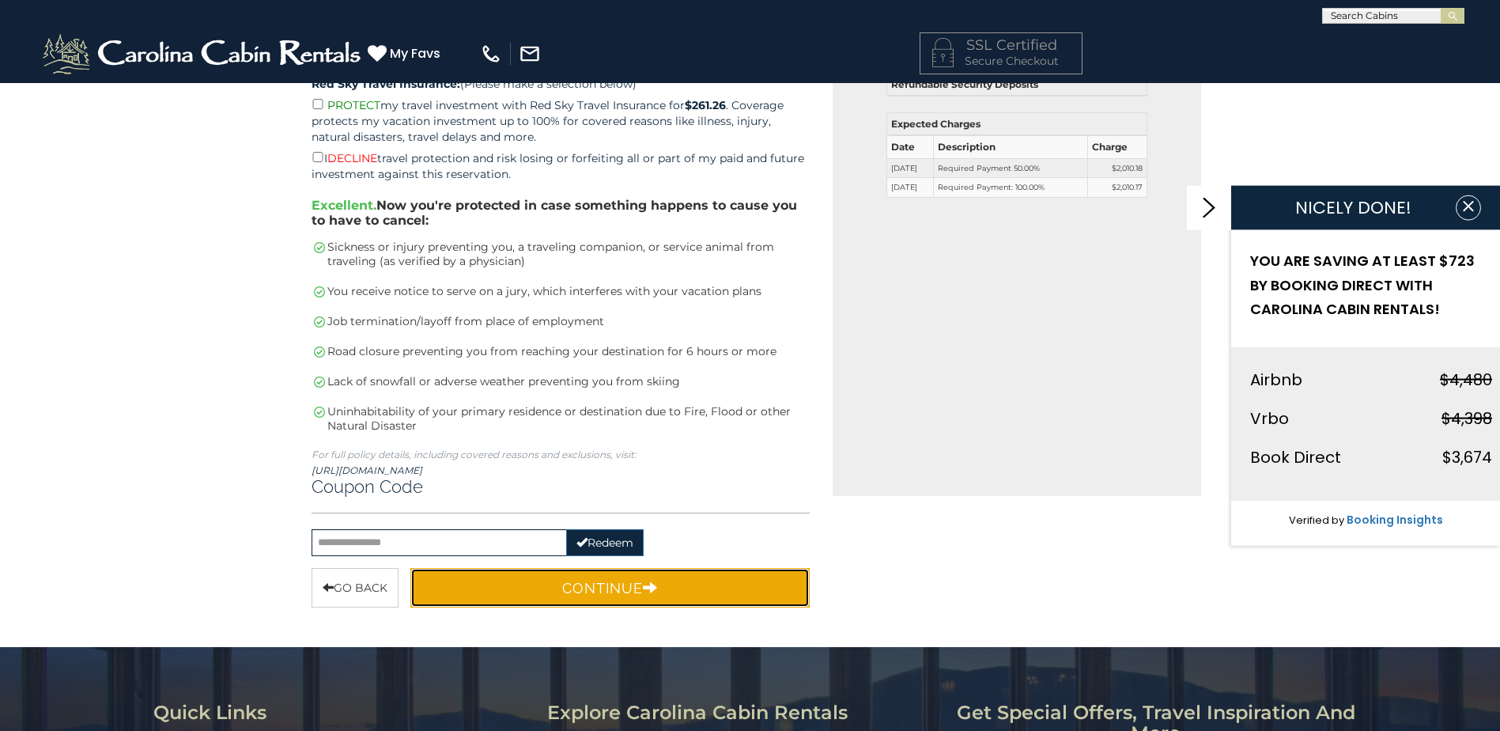
click at [652, 589] on icon "button" at bounding box center [650, 587] width 15 height 14
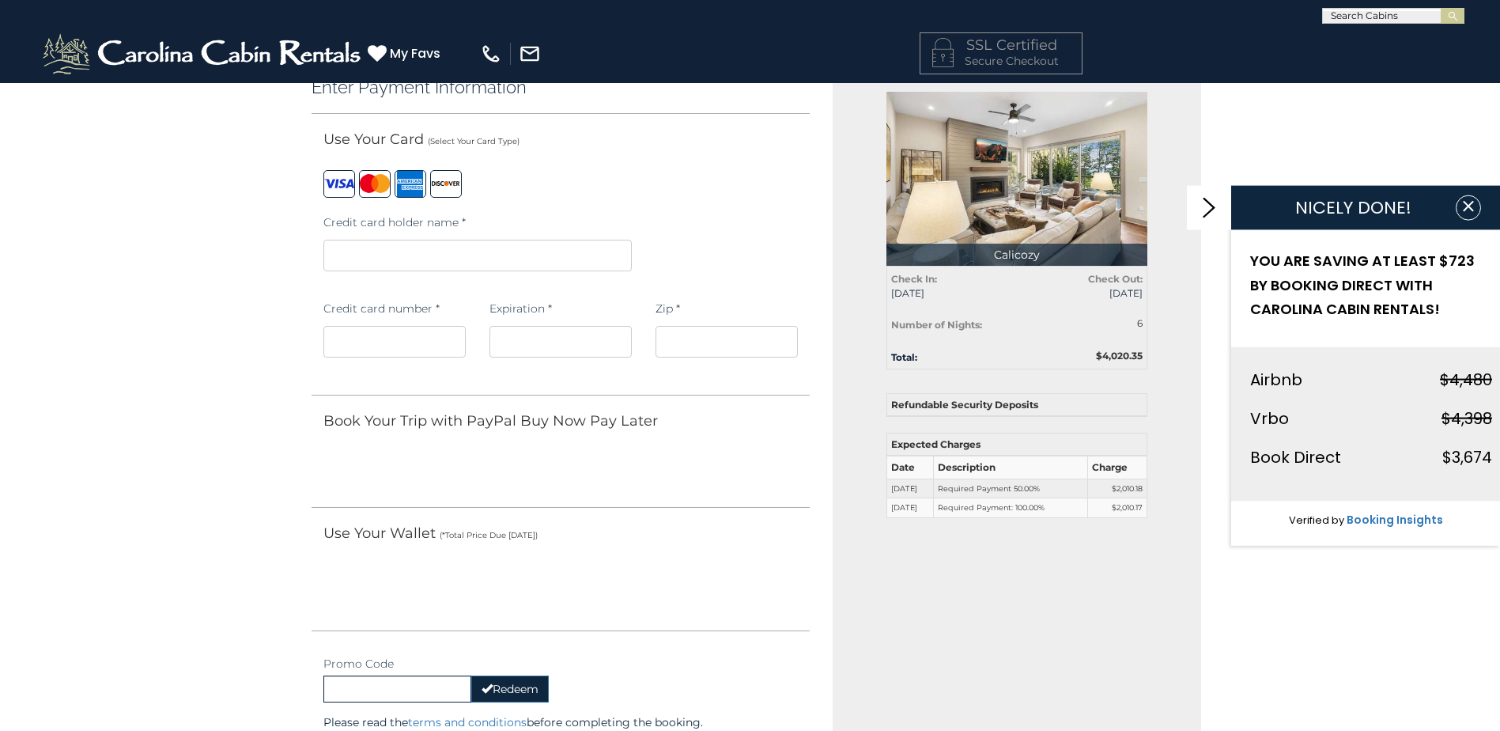
scroll to position [0, 0]
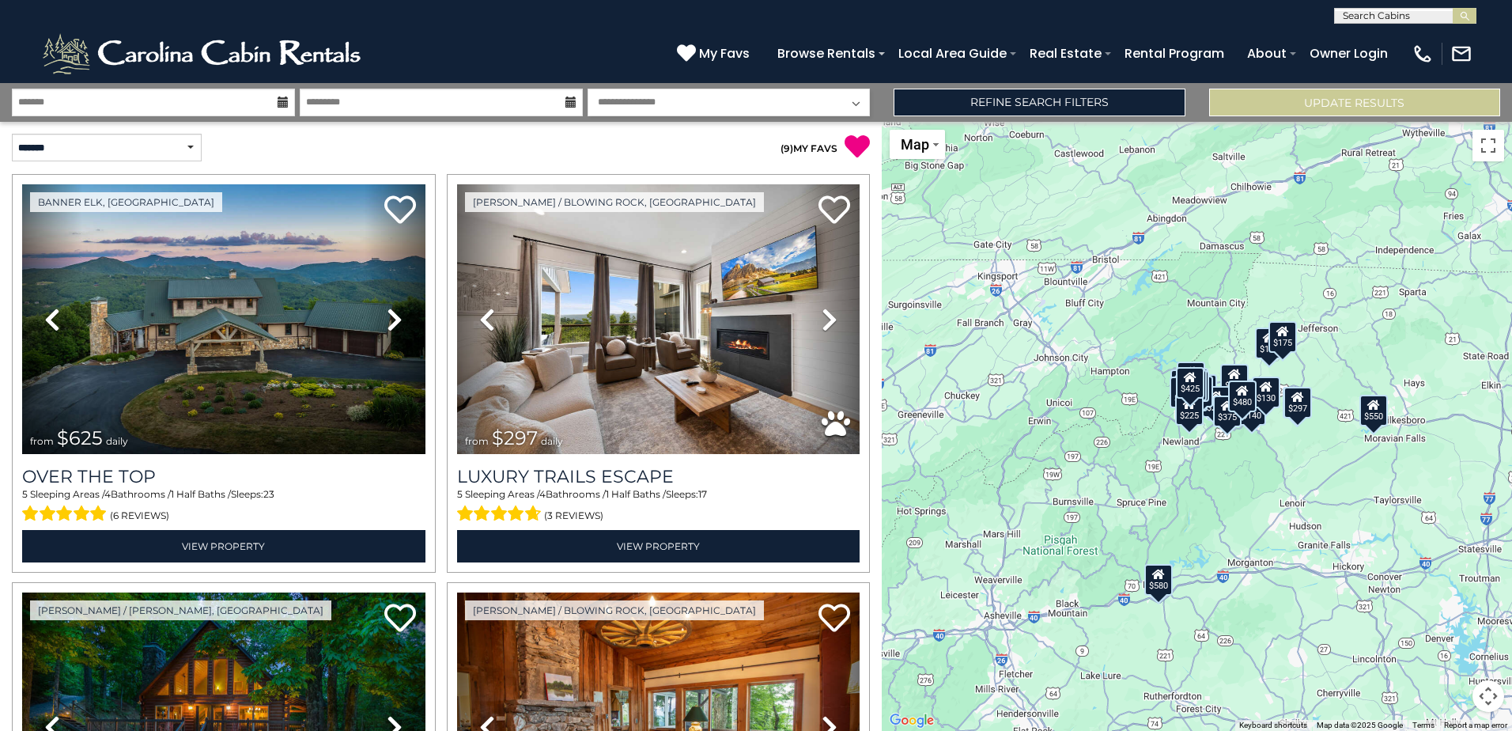
click at [1304, 410] on div "$297" at bounding box center [1297, 403] width 28 height 32
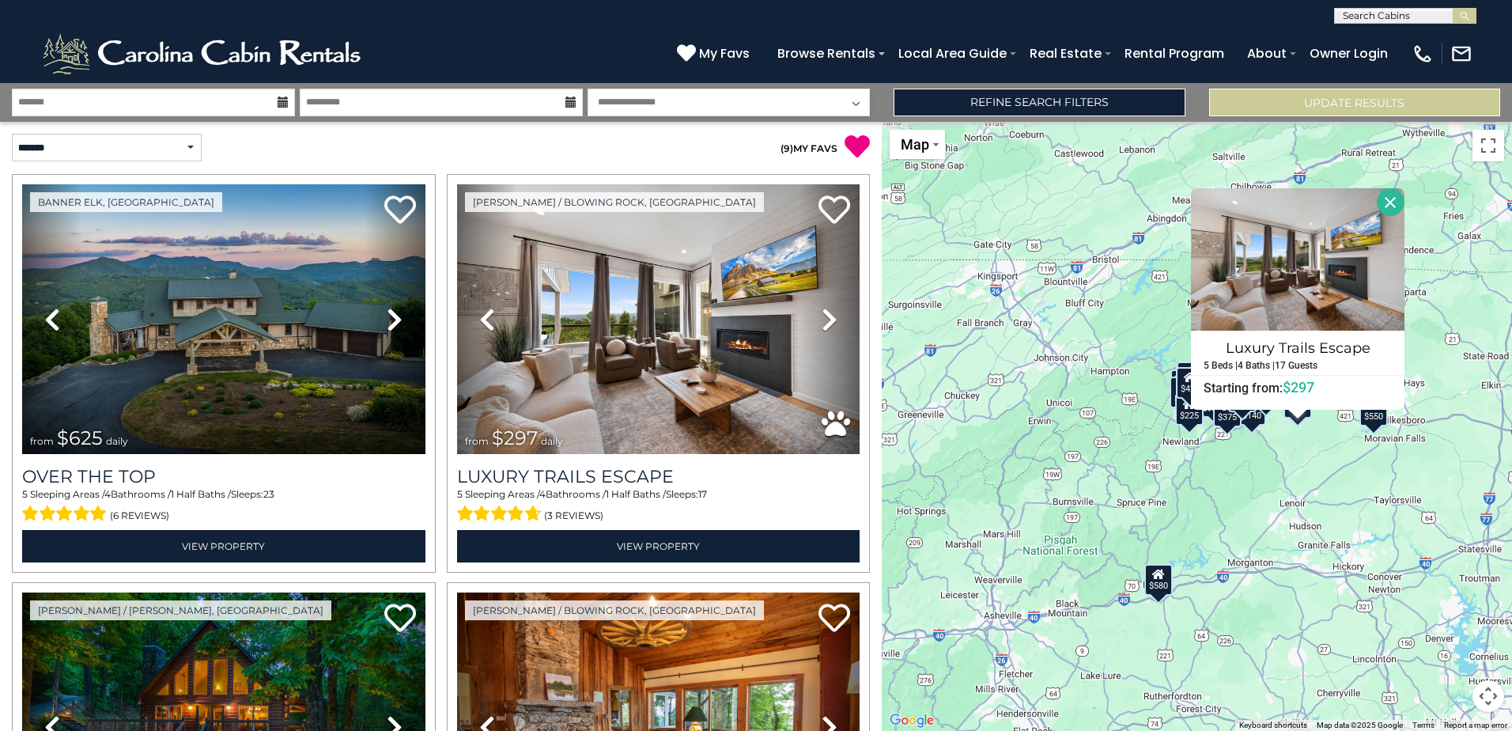
click at [1296, 434] on div "$625 $297 $175 $165 $300 $580 $290 $424 $395 $270 $185 $265 $230 $550 $349 $230…" at bounding box center [1197, 426] width 630 height 609
click at [1383, 200] on button "Close" at bounding box center [1391, 202] width 28 height 28
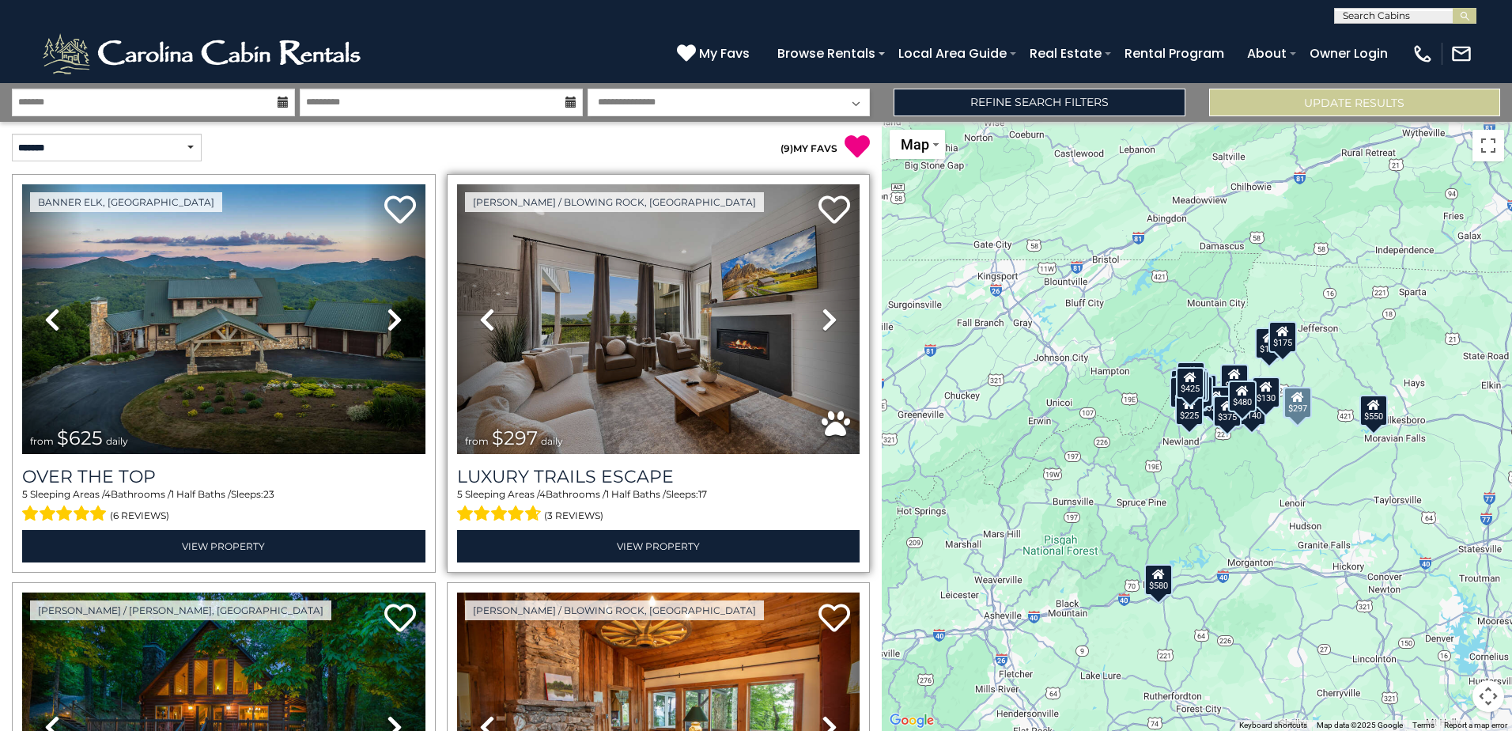
click at [822, 325] on icon at bounding box center [830, 319] width 16 height 25
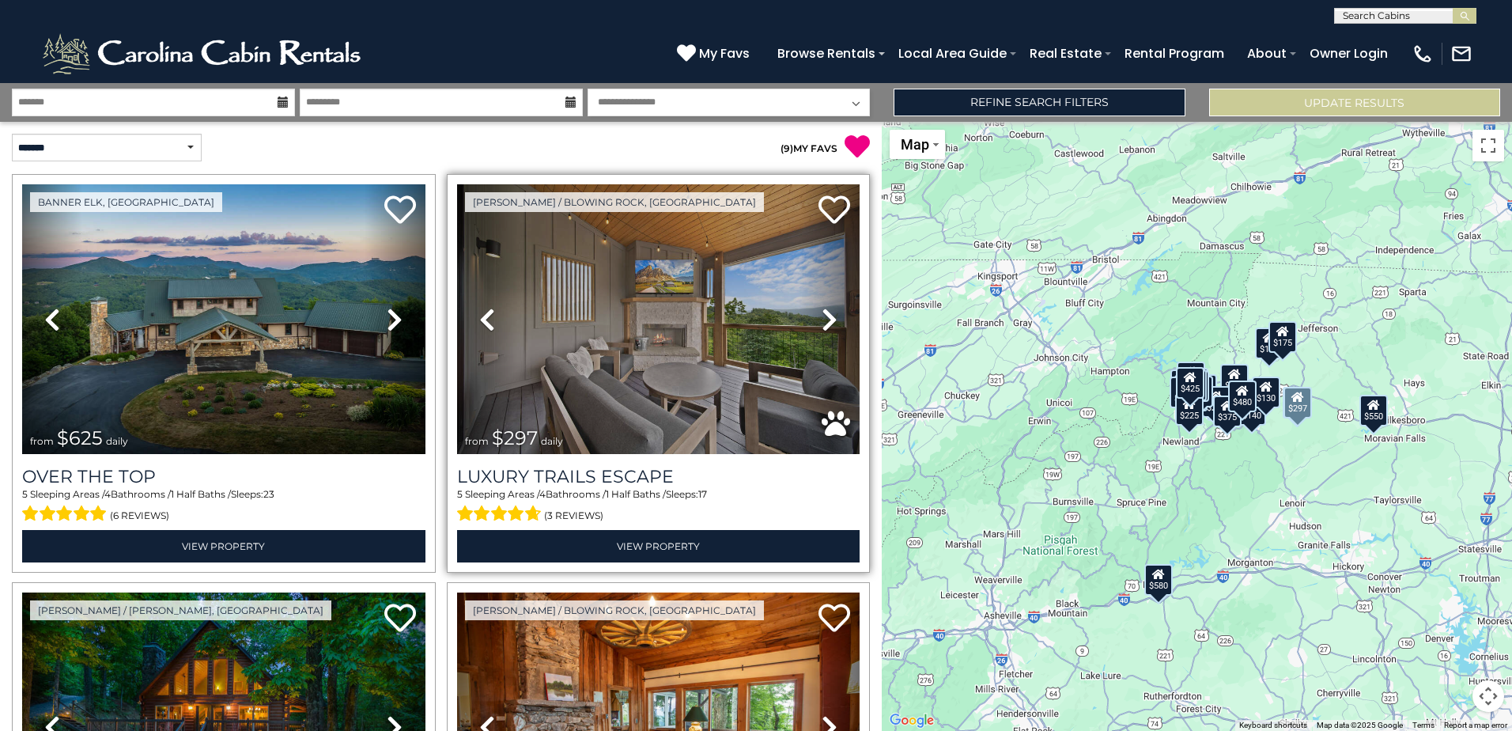
click at [822, 323] on icon at bounding box center [830, 319] width 16 height 25
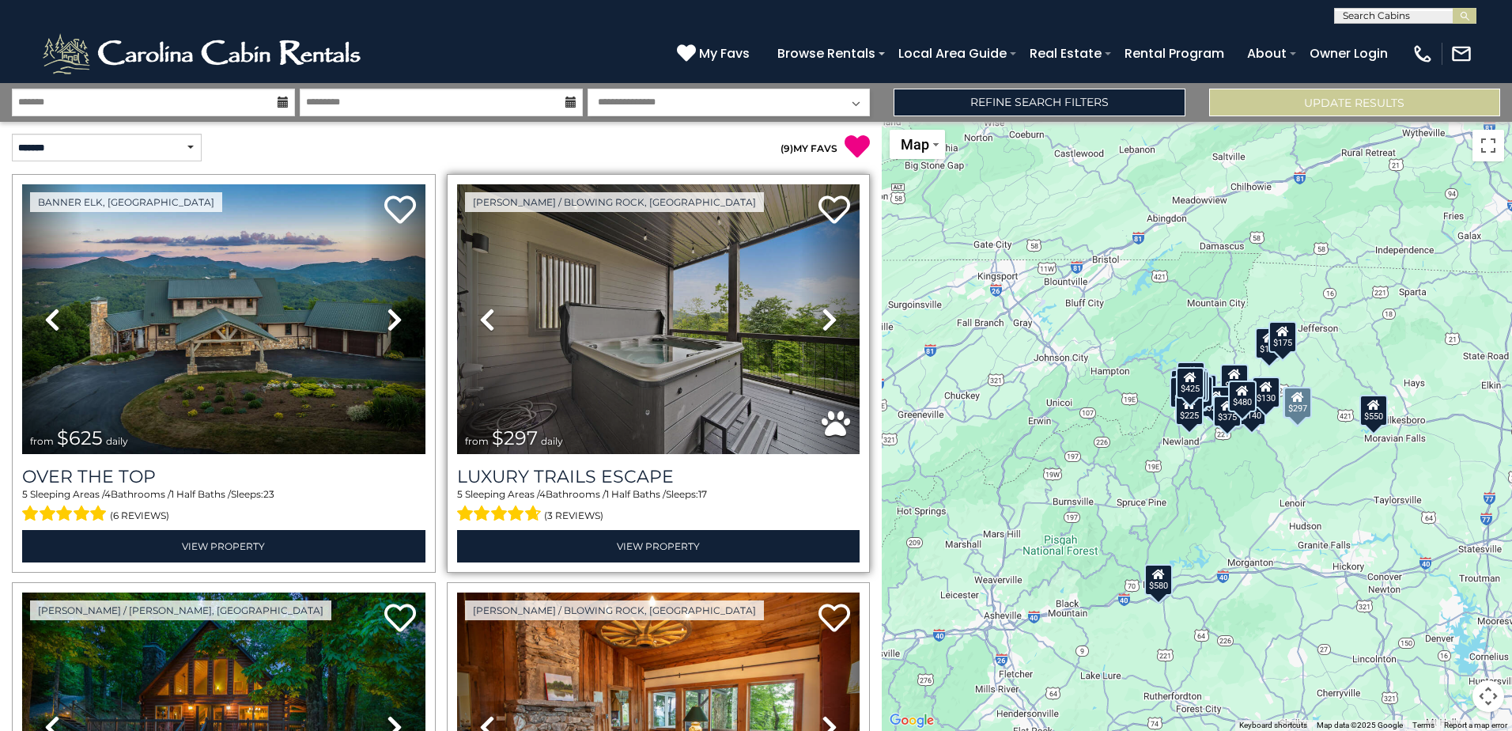
click at [822, 323] on icon at bounding box center [830, 319] width 16 height 25
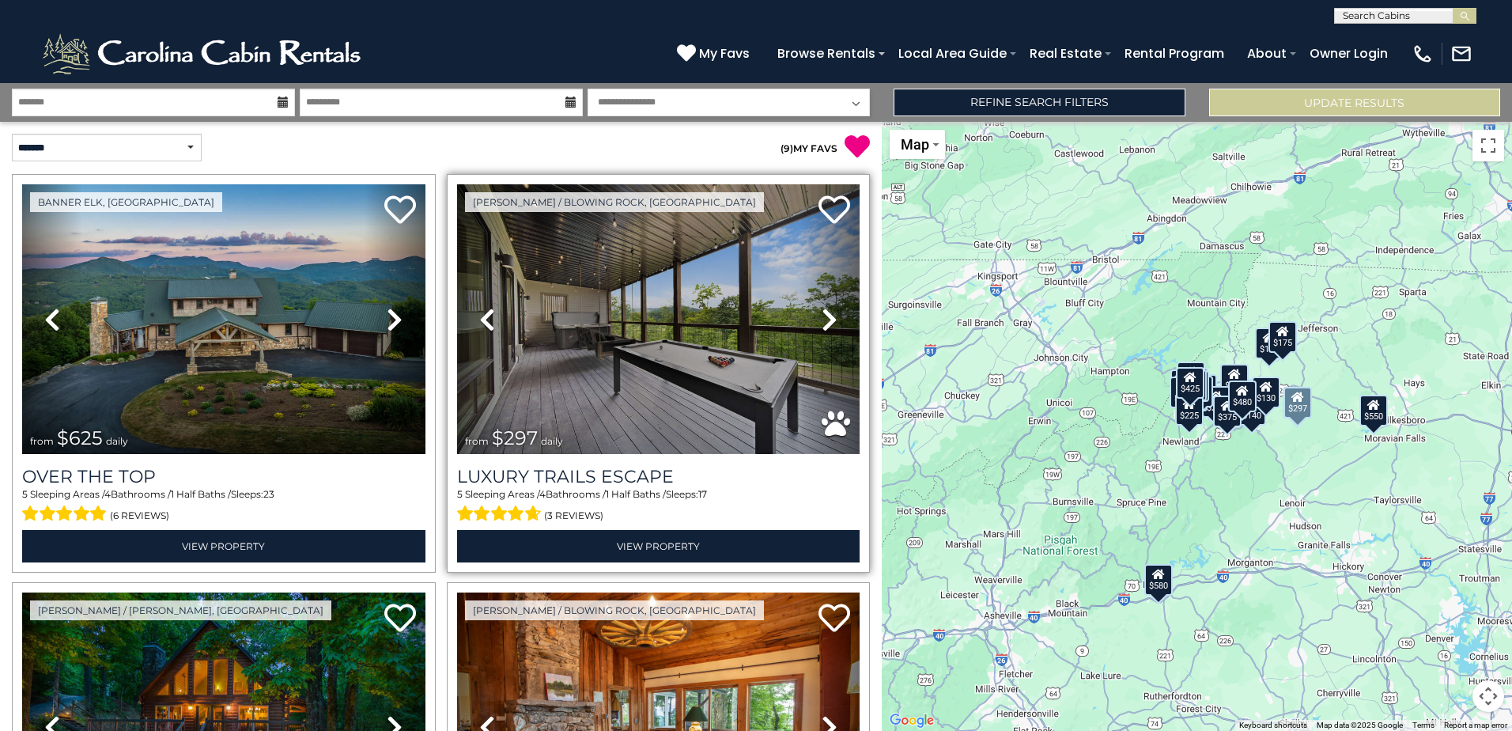
click at [822, 323] on icon at bounding box center [830, 319] width 16 height 25
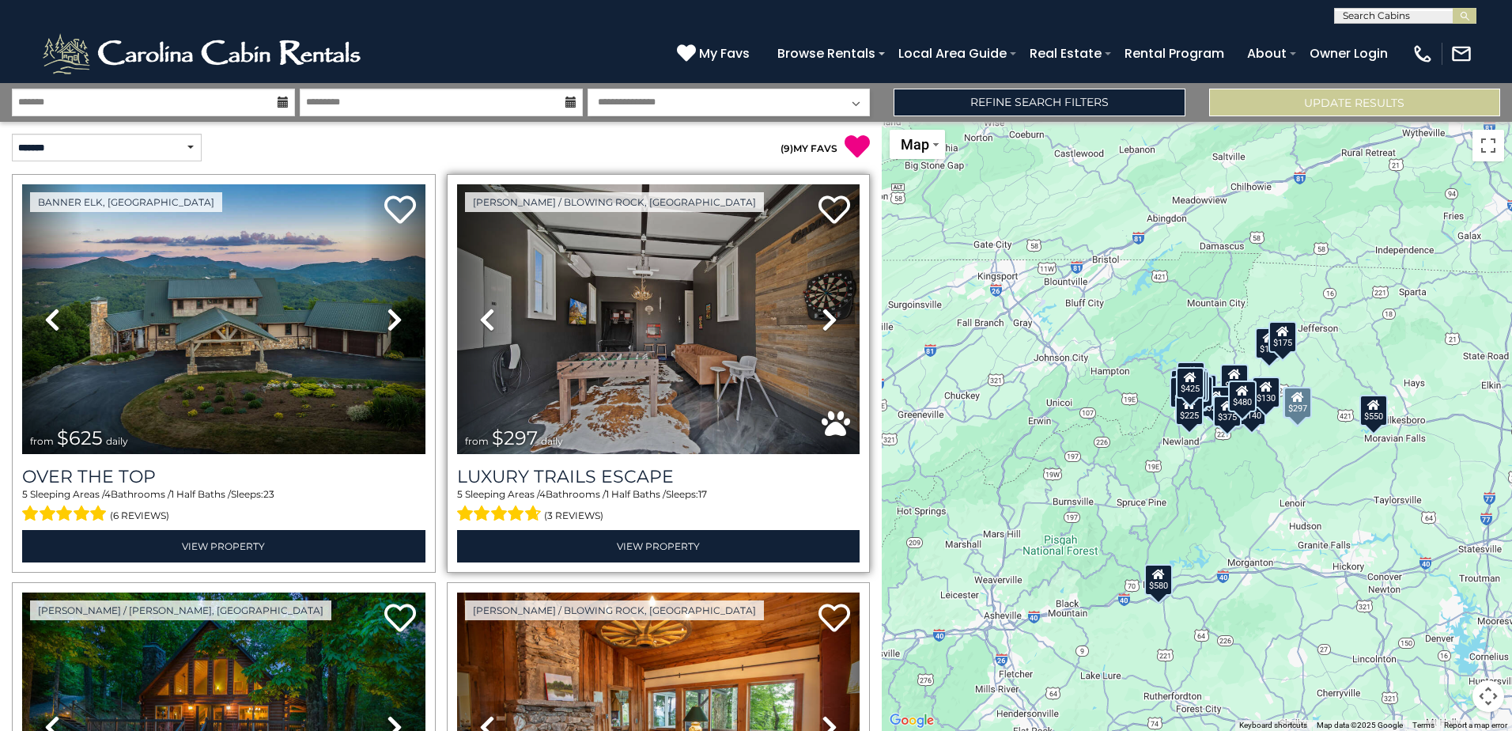
click at [822, 323] on icon at bounding box center [830, 319] width 16 height 25
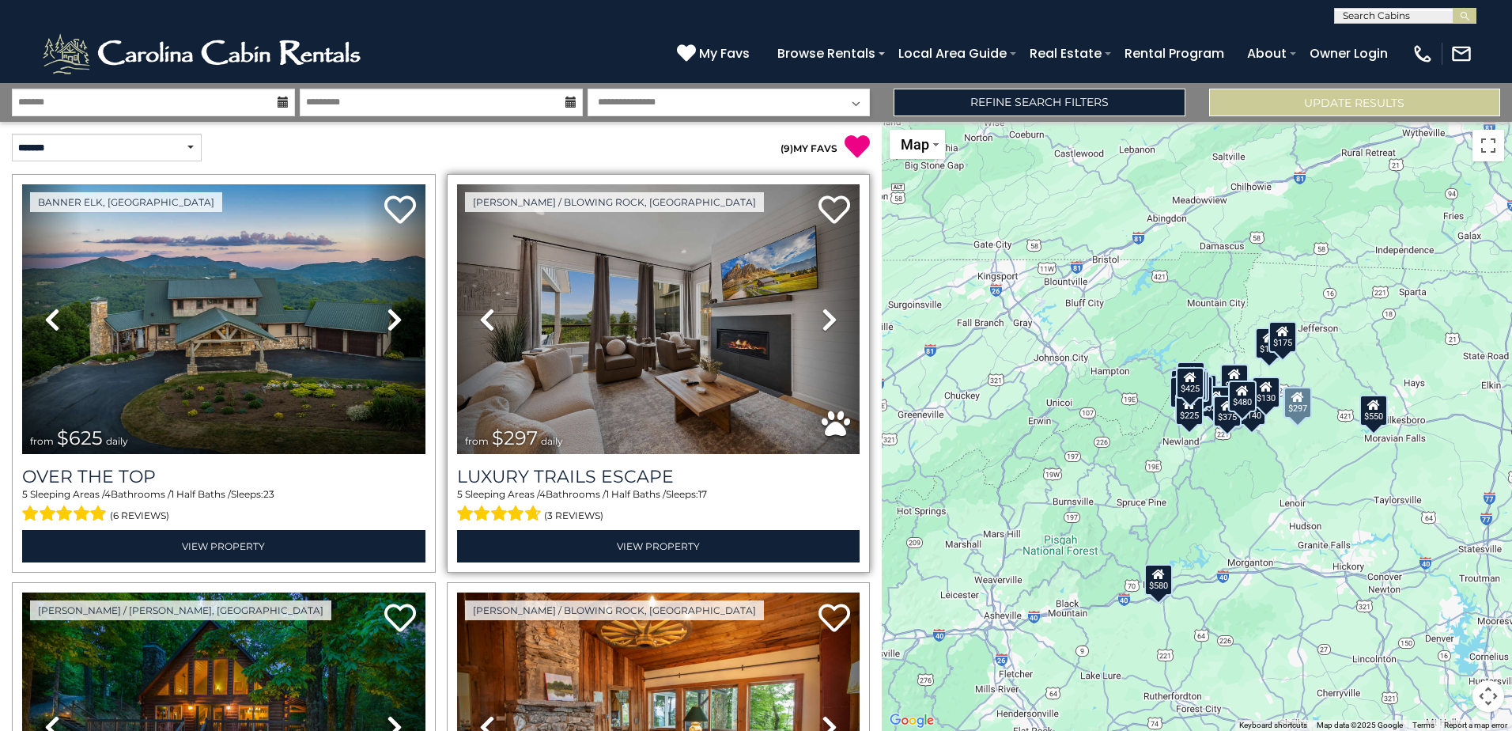
click at [822, 323] on icon at bounding box center [830, 319] width 16 height 25
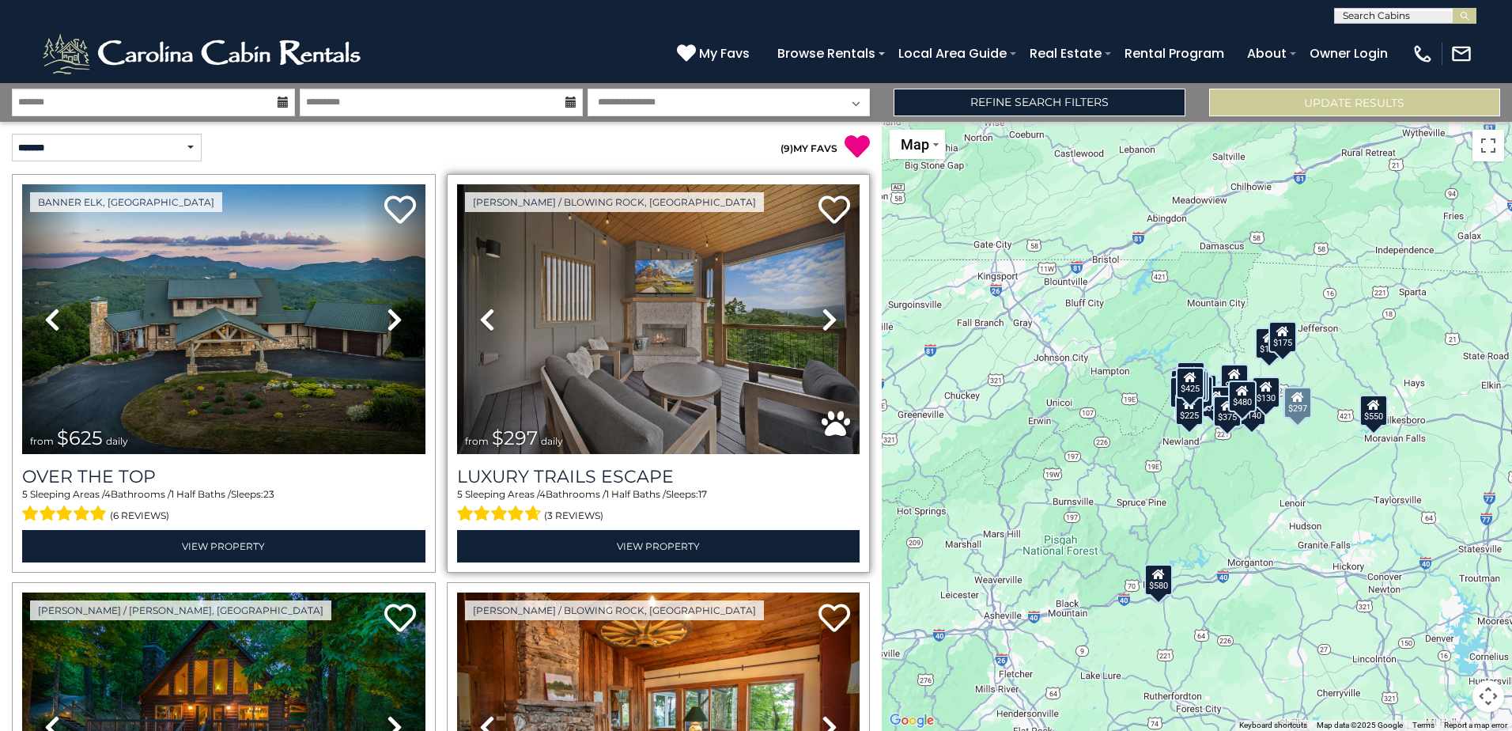
click at [822, 323] on icon at bounding box center [830, 319] width 16 height 25
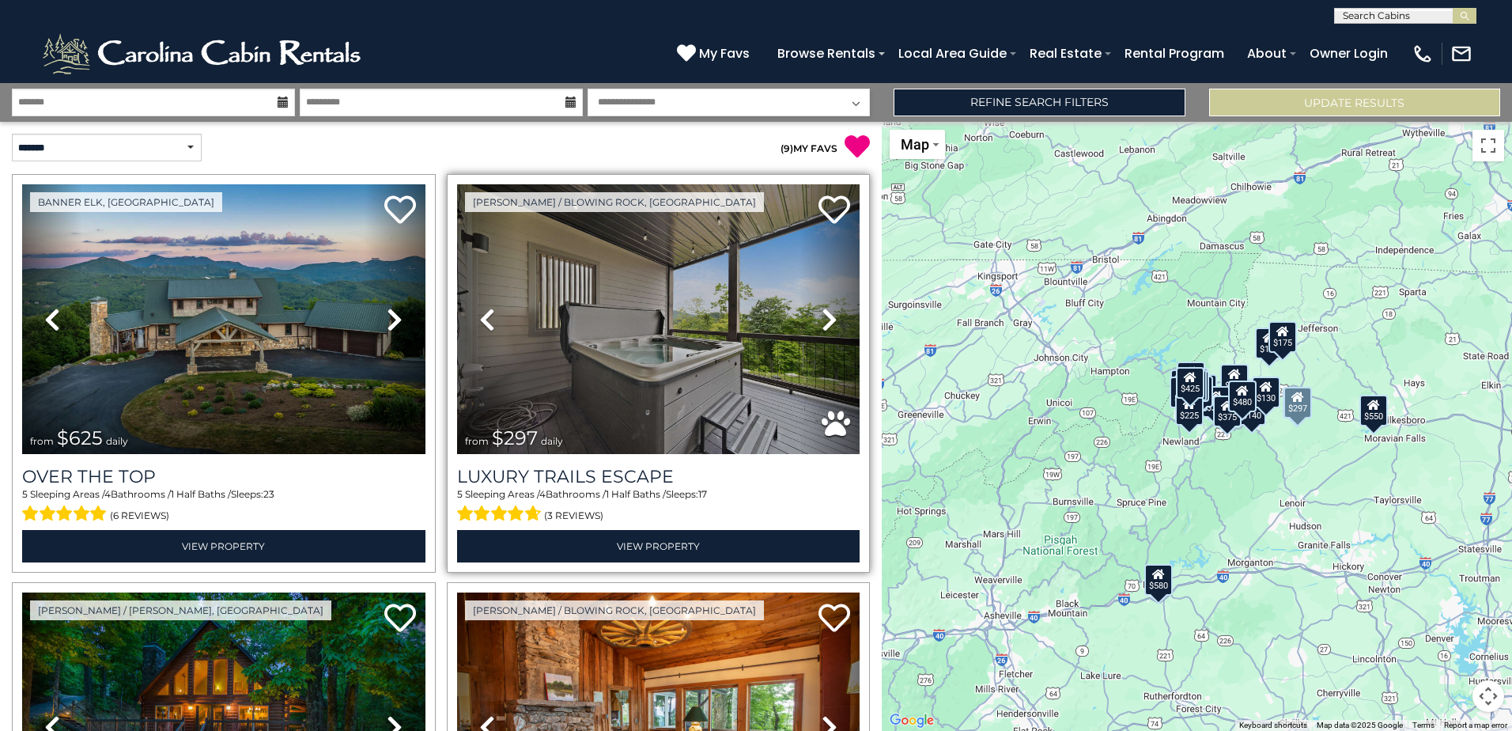
click at [822, 323] on icon at bounding box center [830, 319] width 16 height 25
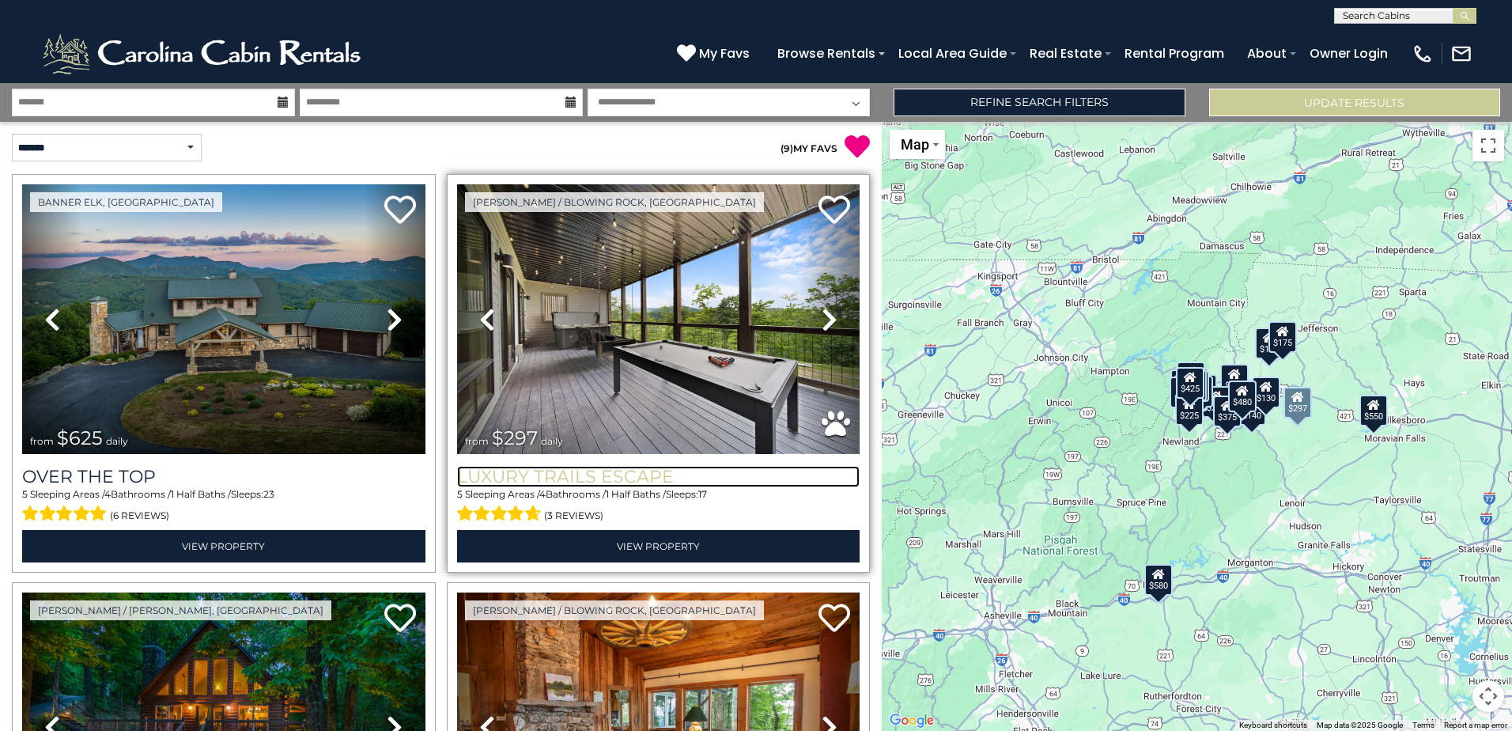
click at [604, 469] on h3 "Luxury Trails Escape" at bounding box center [658, 476] width 403 height 21
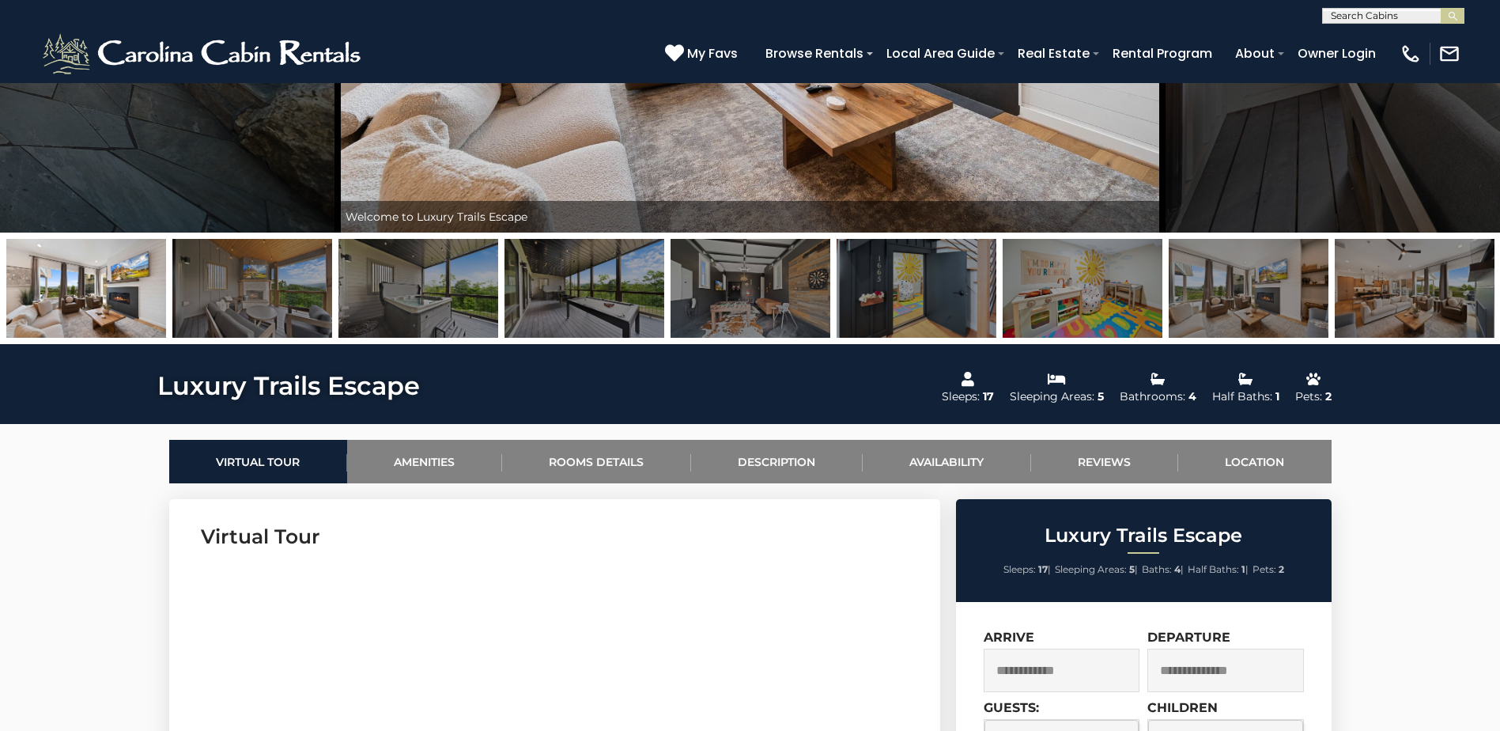
scroll to position [158, 0]
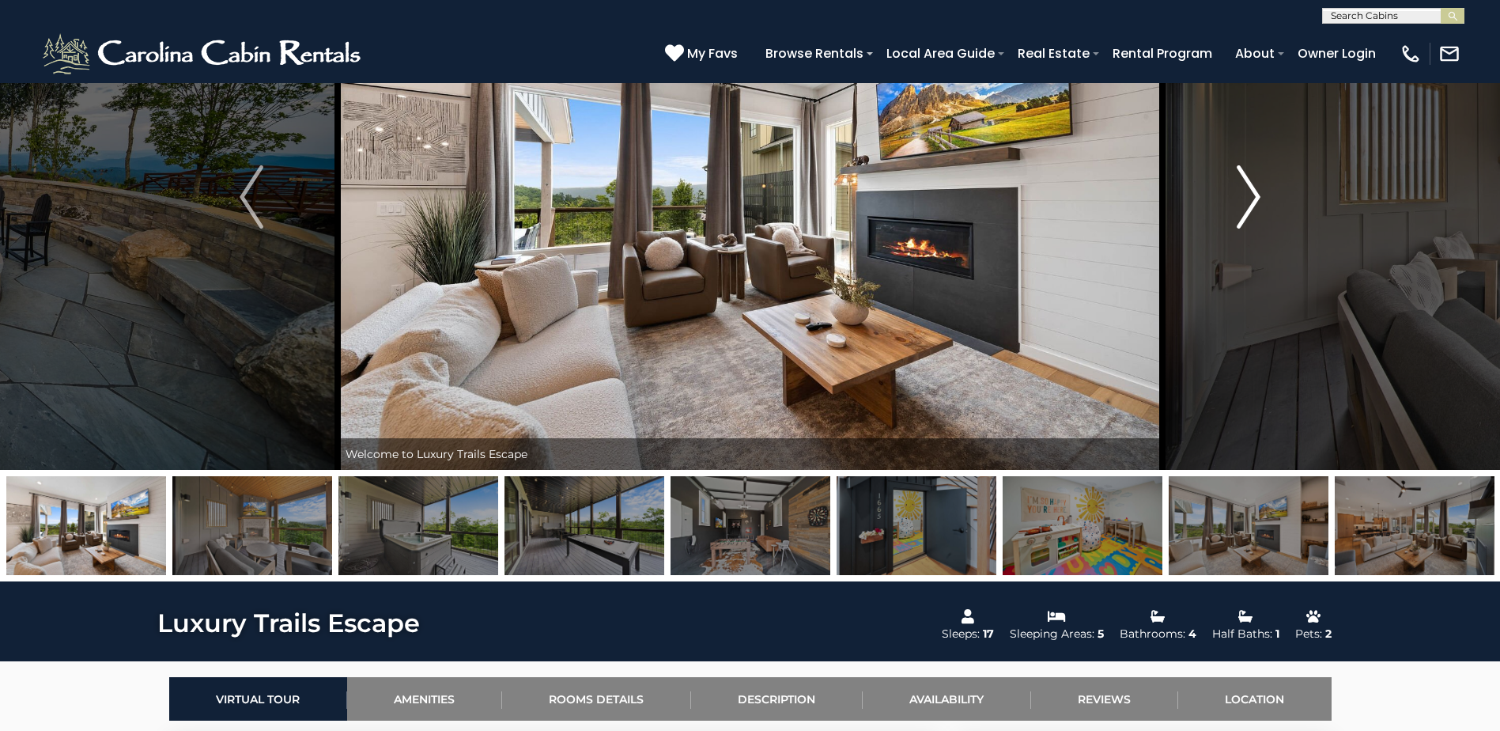
click at [1237, 183] on img "Next" at bounding box center [1249, 196] width 24 height 63
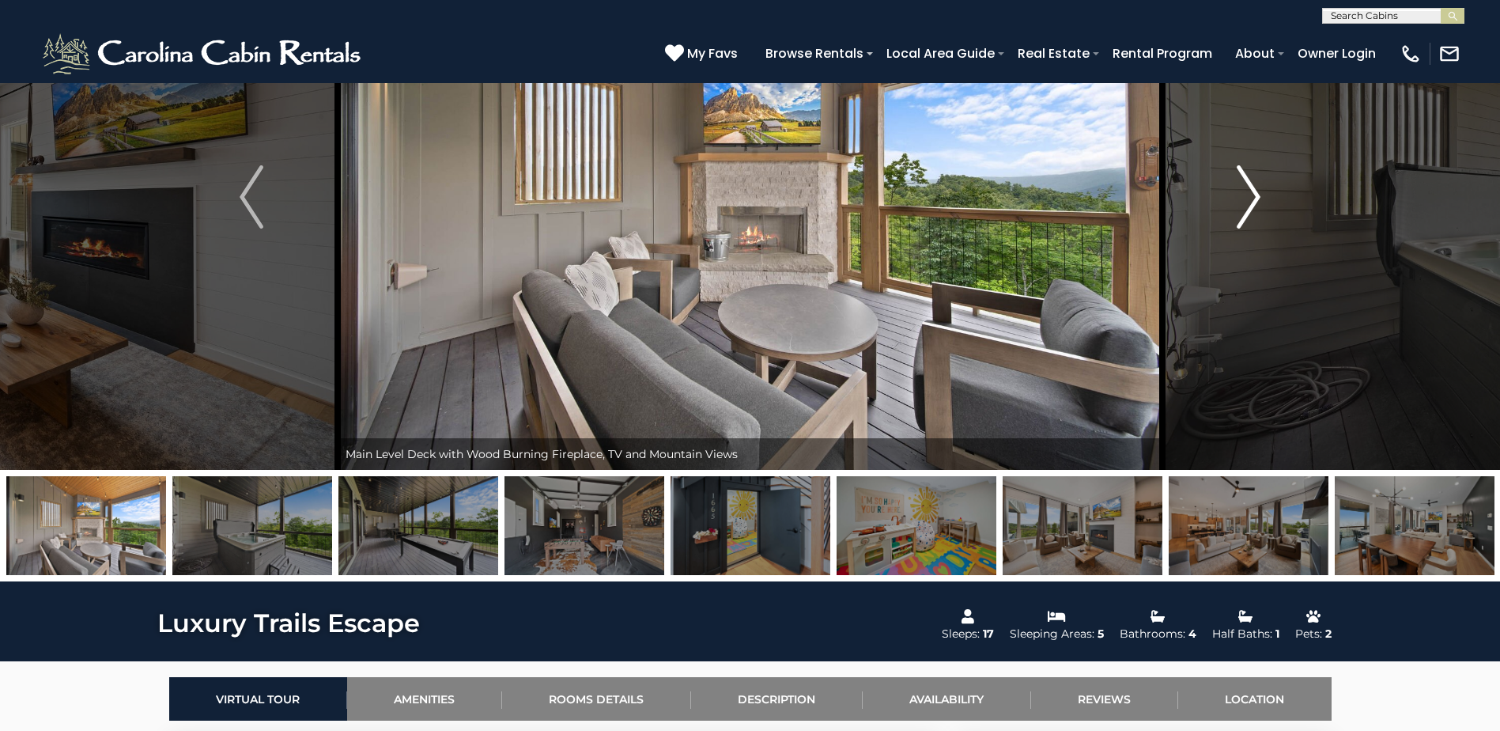
click at [1237, 183] on img "Next" at bounding box center [1249, 196] width 24 height 63
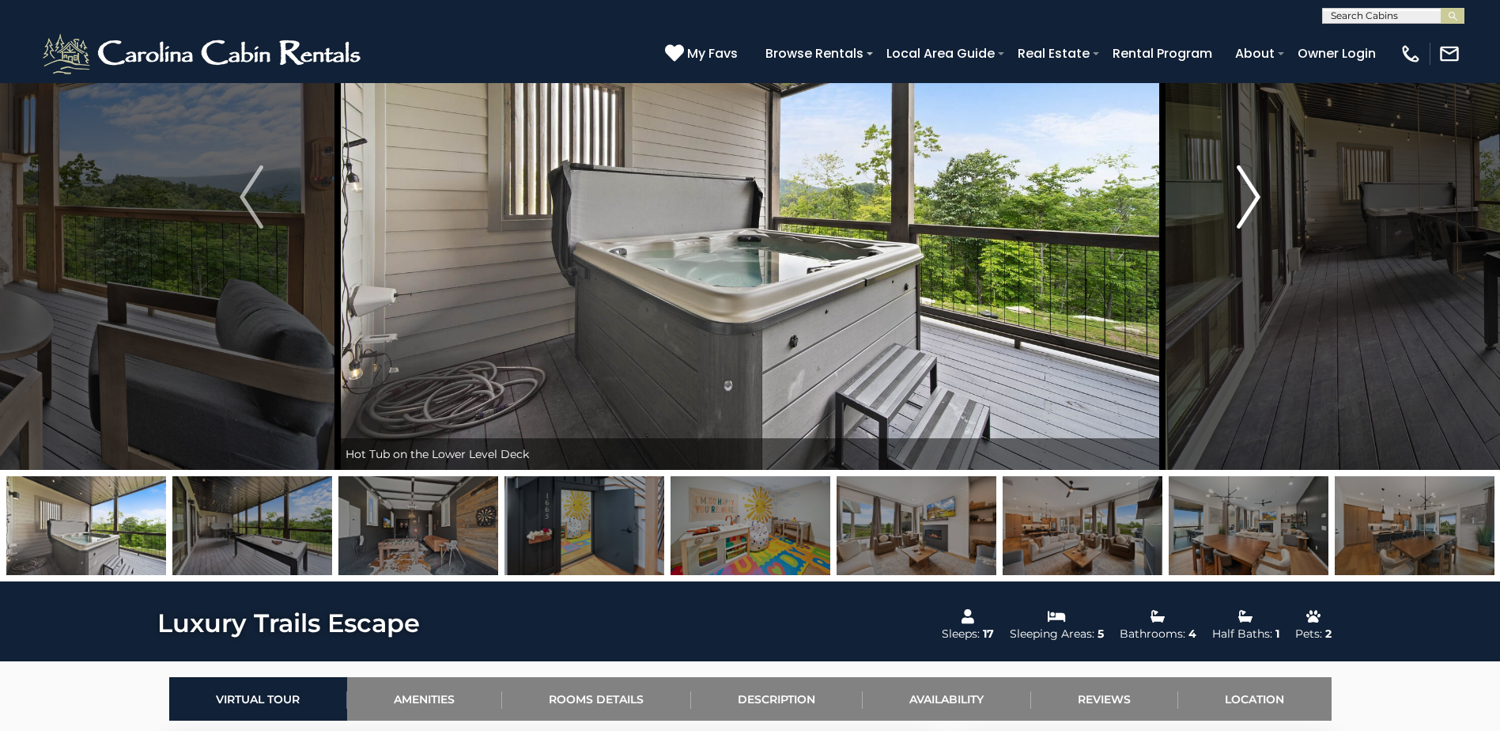
click at [1237, 183] on img "Next" at bounding box center [1249, 196] width 24 height 63
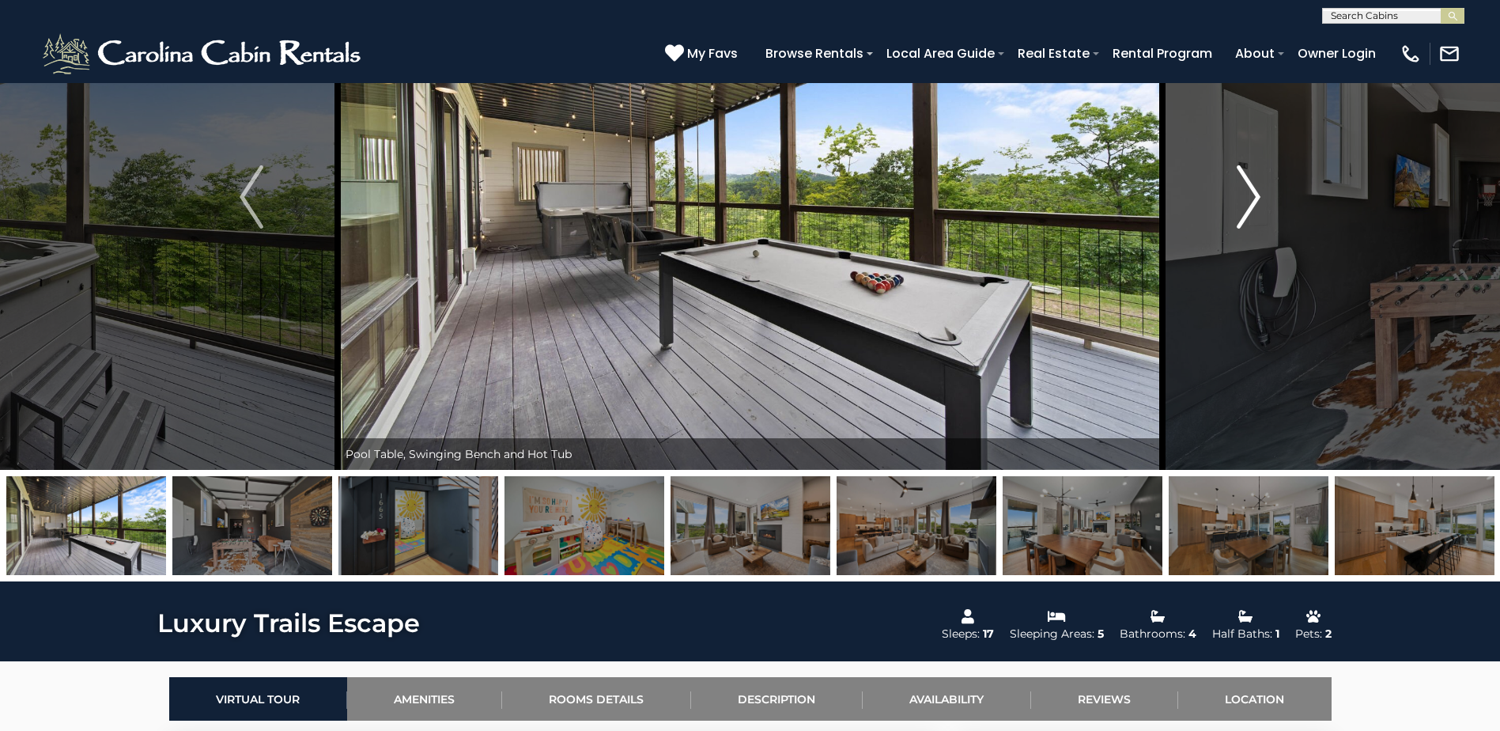
click at [1237, 183] on img "Next" at bounding box center [1249, 196] width 24 height 63
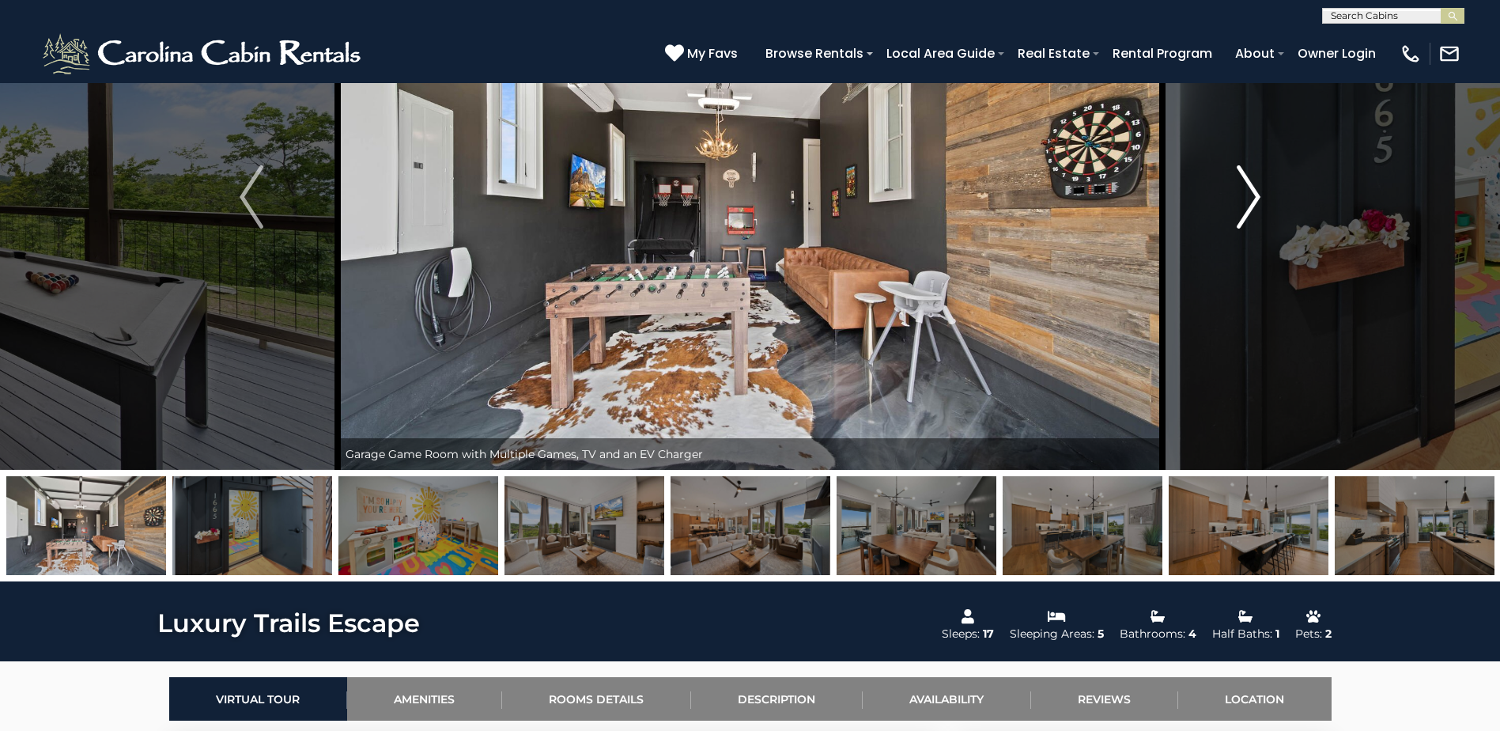
click at [1237, 183] on img "Next" at bounding box center [1249, 196] width 24 height 63
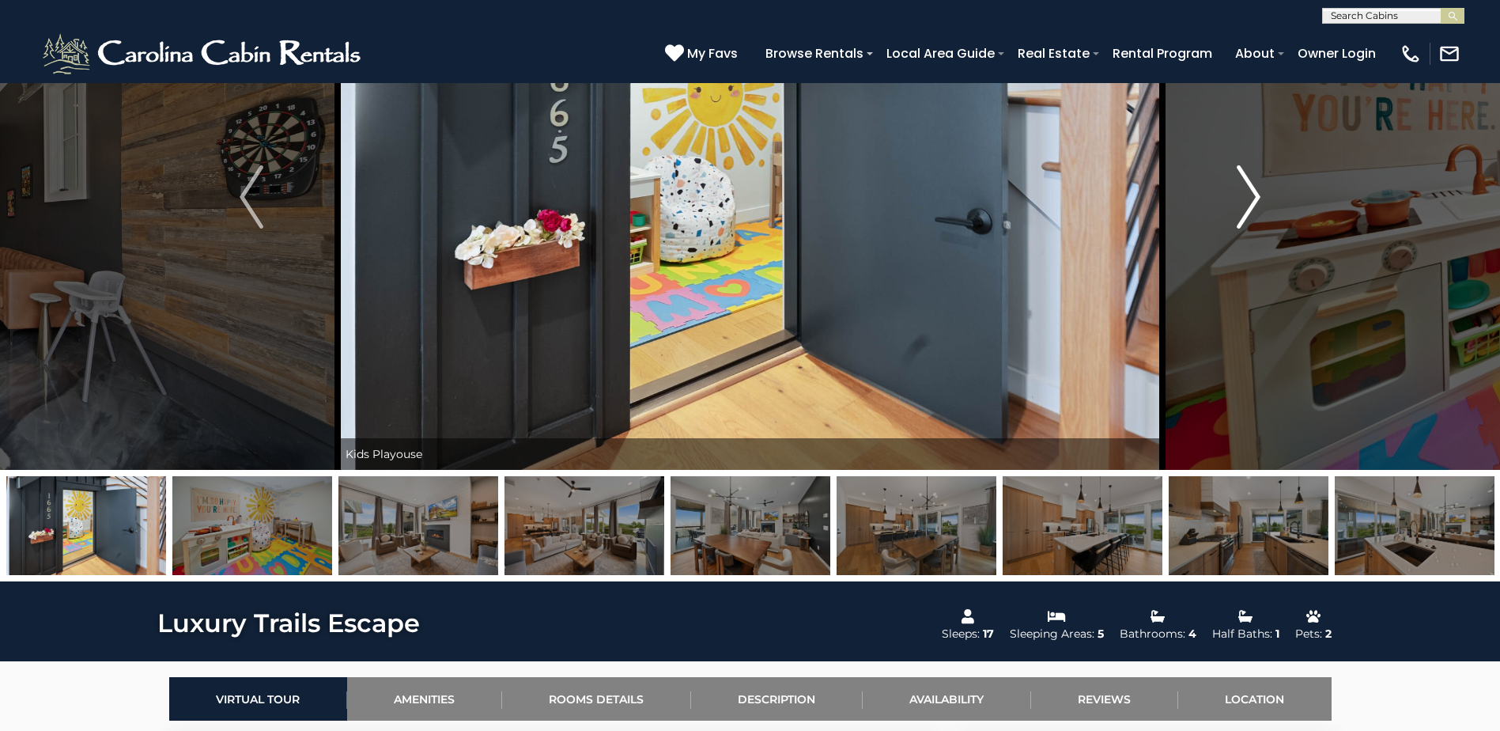
click at [1237, 183] on img "Next" at bounding box center [1249, 196] width 24 height 63
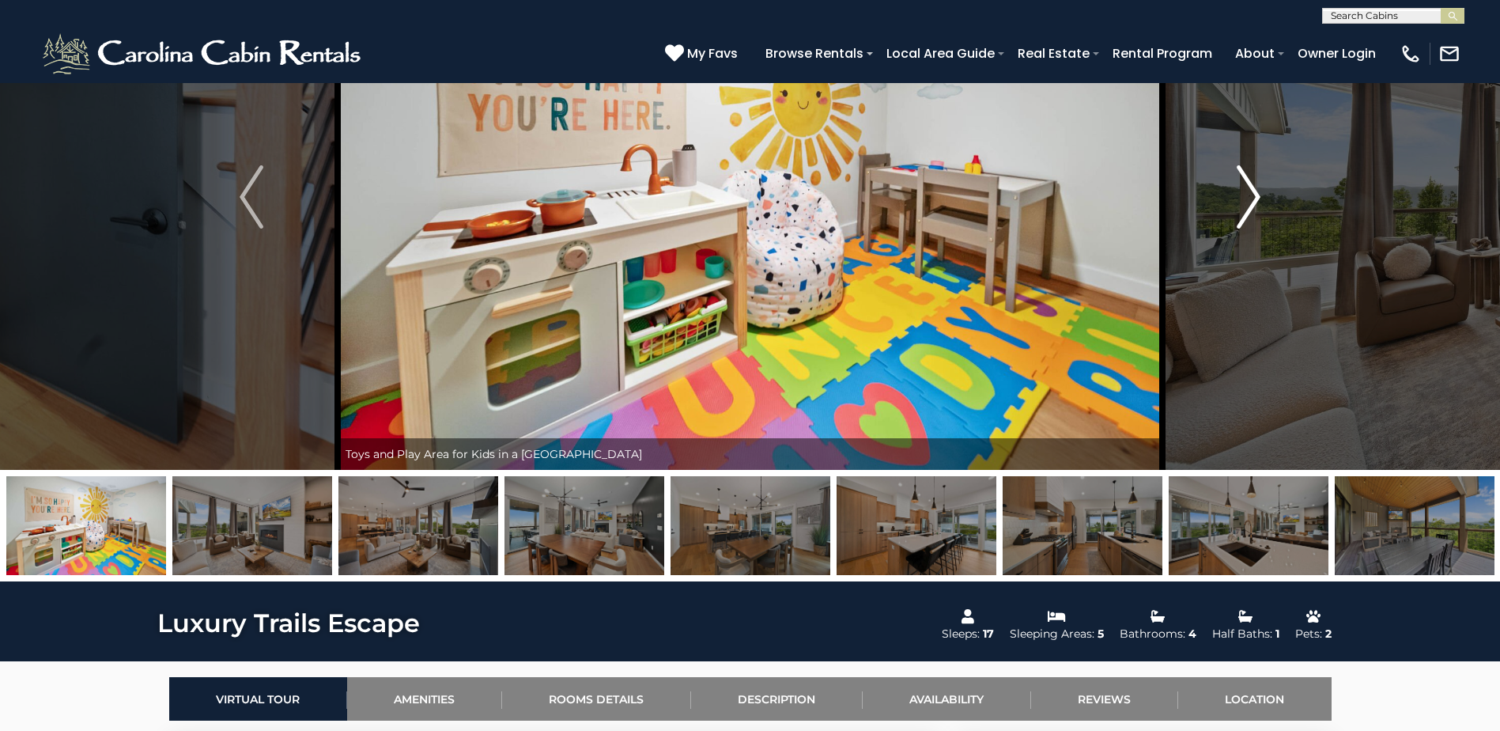
click at [1237, 183] on img "Next" at bounding box center [1249, 196] width 24 height 63
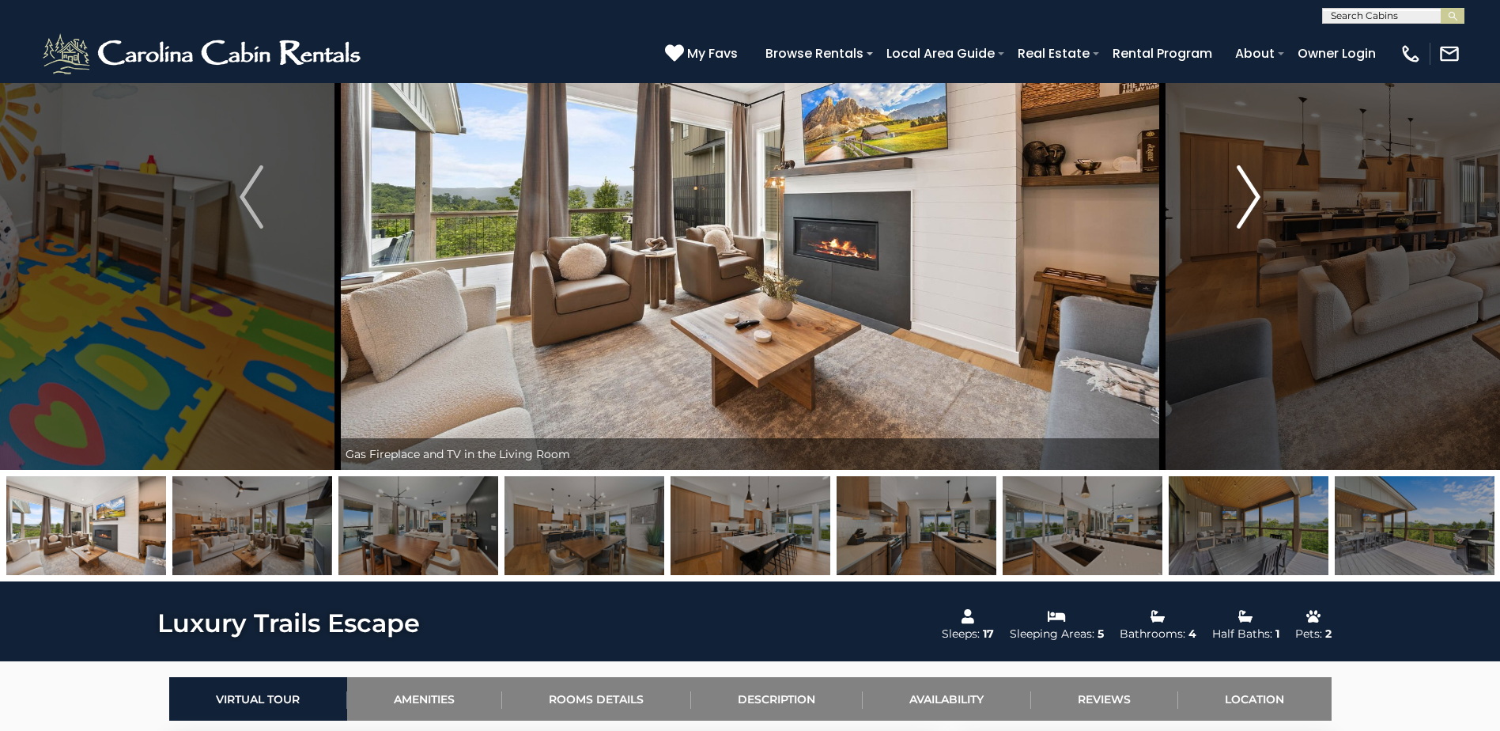
click at [1237, 183] on img "Next" at bounding box center [1249, 196] width 24 height 63
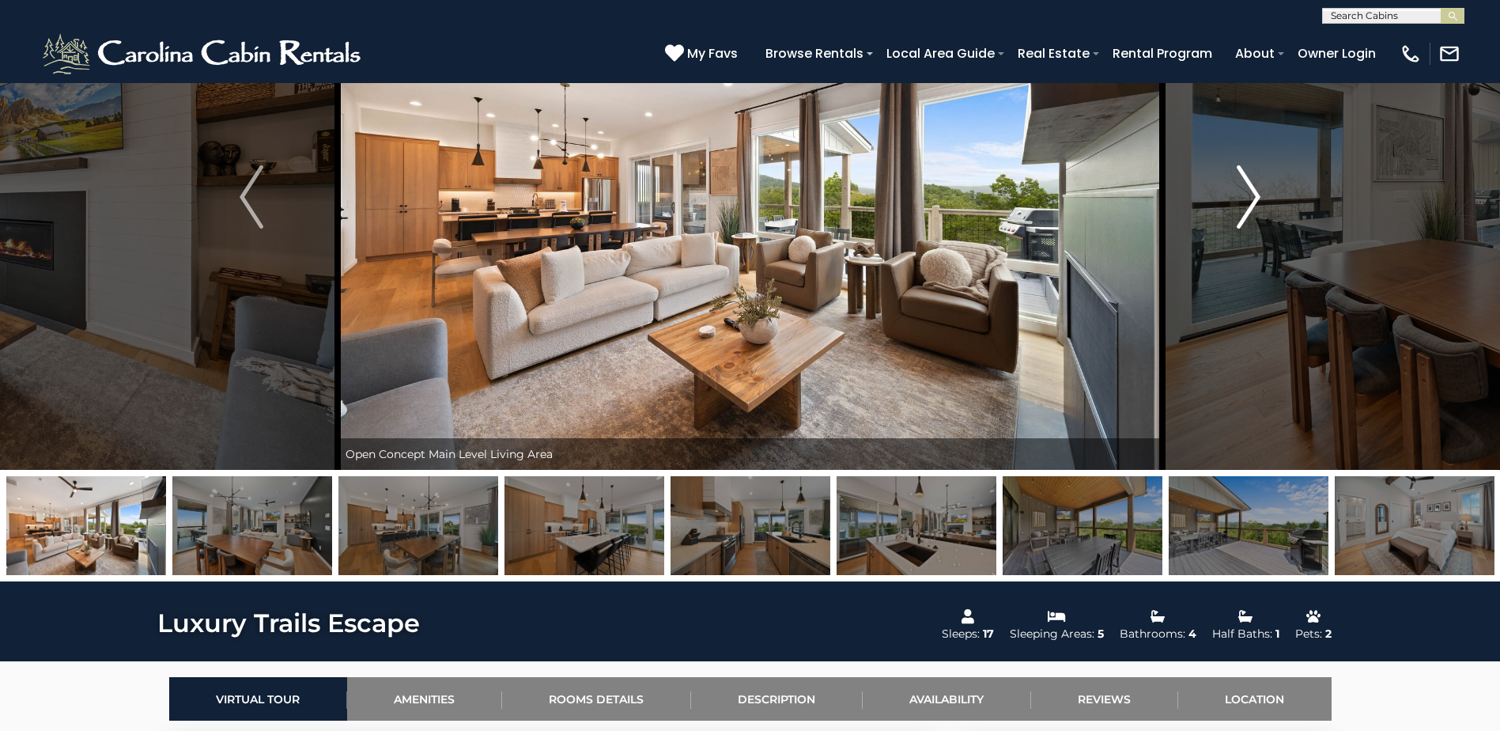
click at [1237, 183] on img "Next" at bounding box center [1249, 196] width 24 height 63
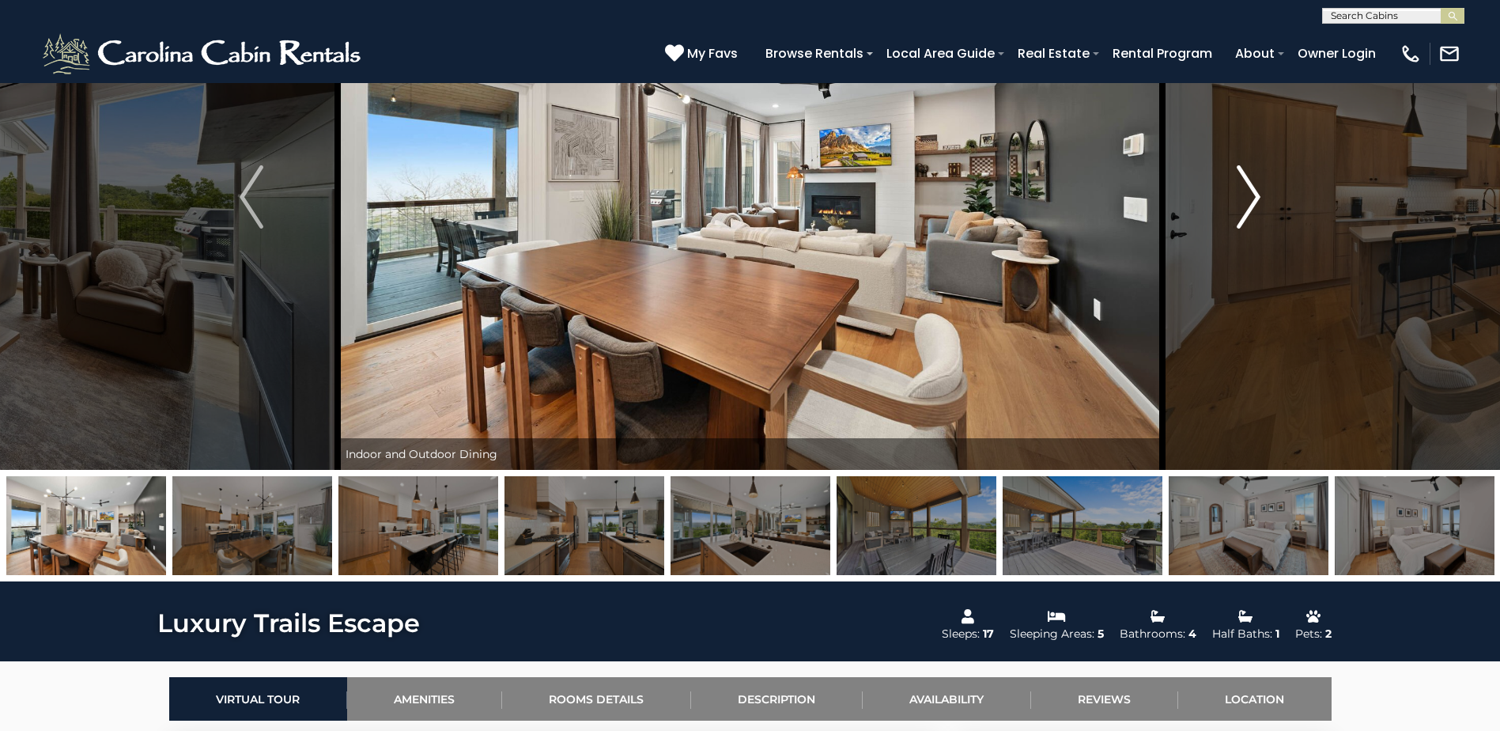
click at [1237, 183] on img "Next" at bounding box center [1249, 196] width 24 height 63
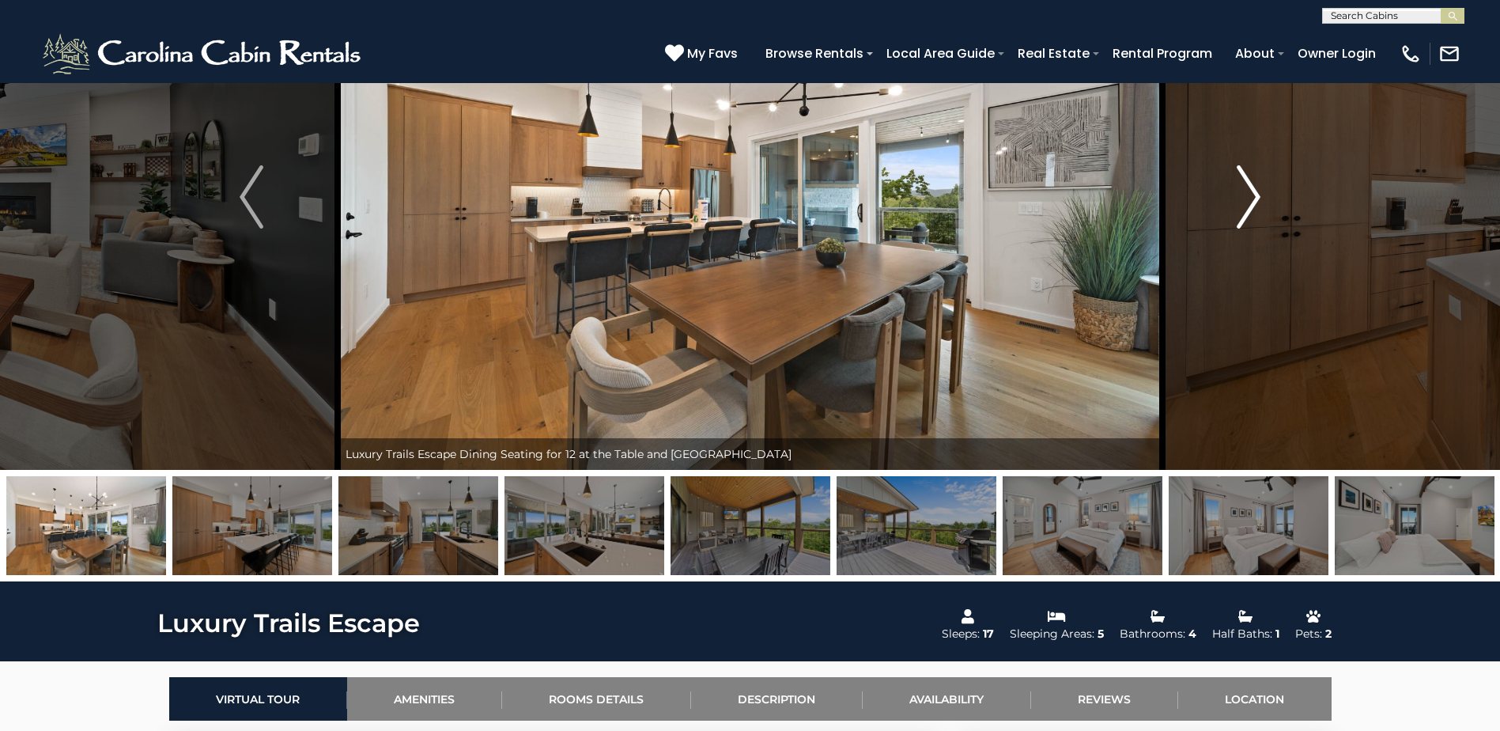
click at [1237, 183] on img "Next" at bounding box center [1249, 196] width 24 height 63
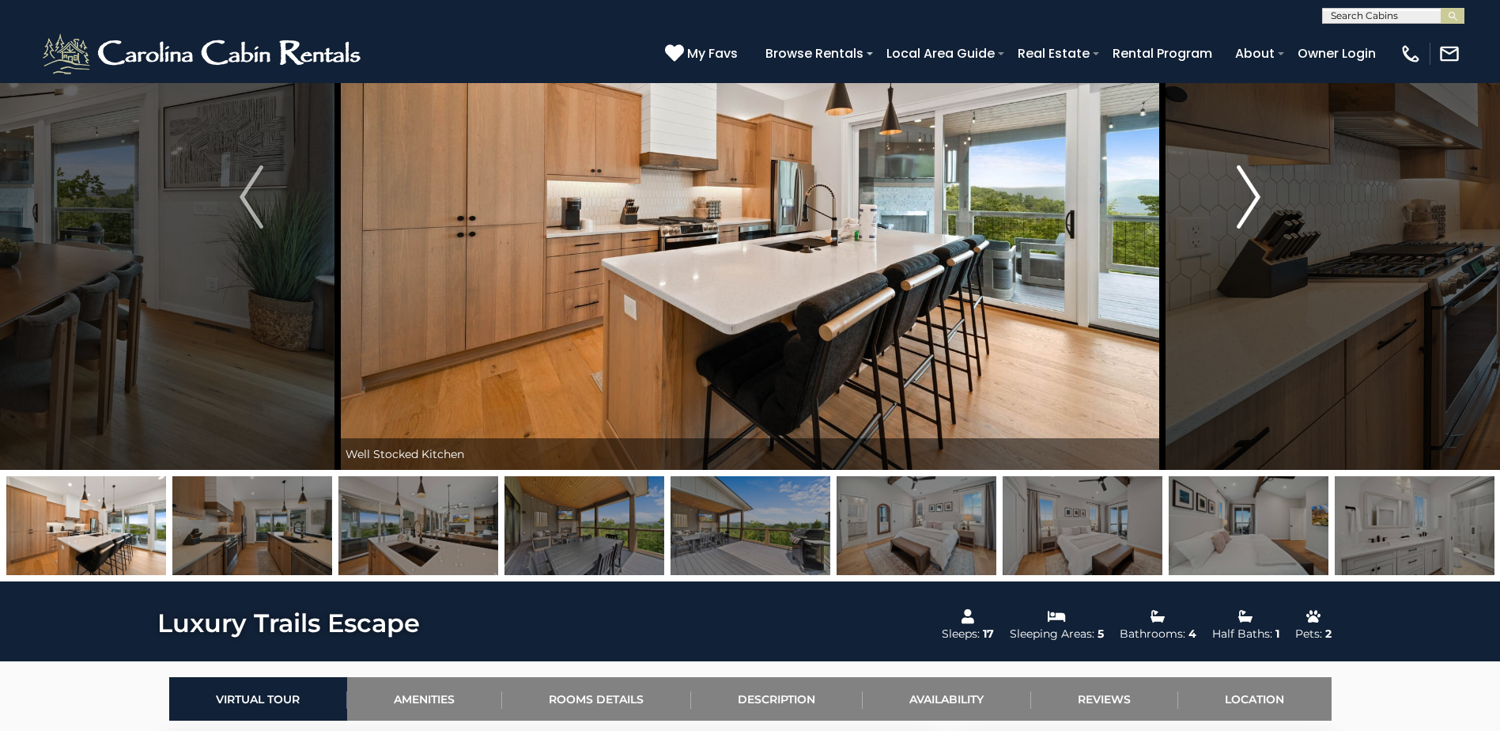
click at [1237, 183] on img "Next" at bounding box center [1249, 196] width 24 height 63
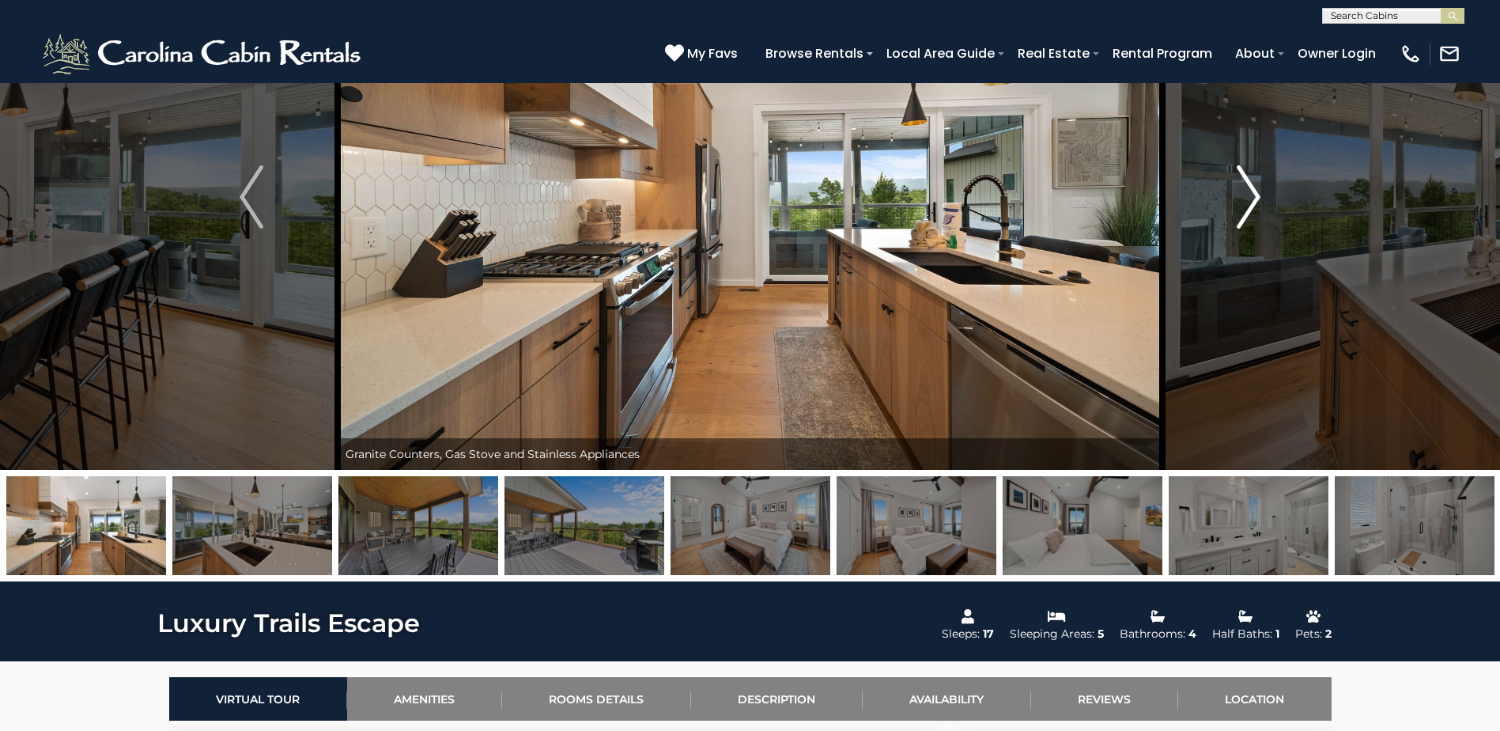
click at [1237, 183] on img "Next" at bounding box center [1249, 196] width 24 height 63
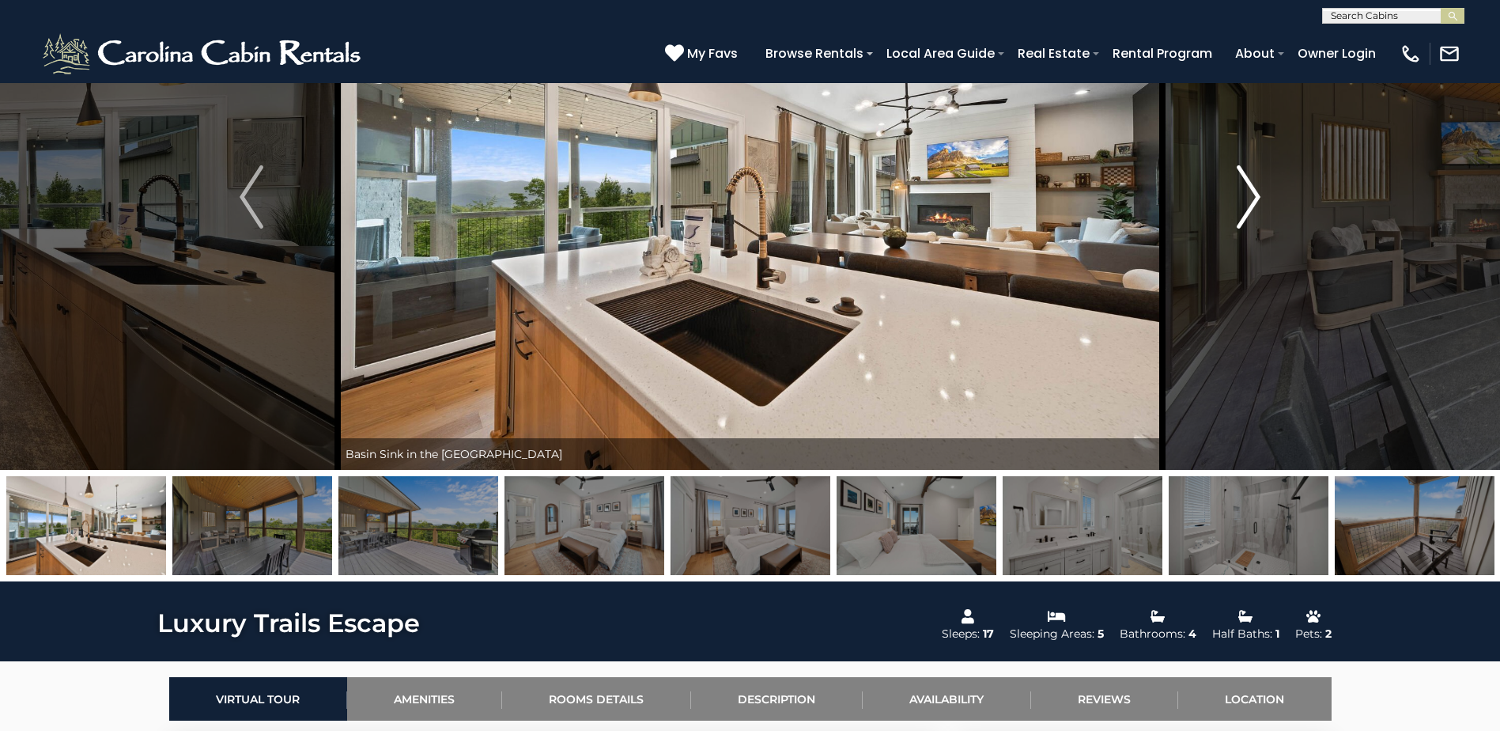
click at [1237, 183] on img "Next" at bounding box center [1249, 196] width 24 height 63
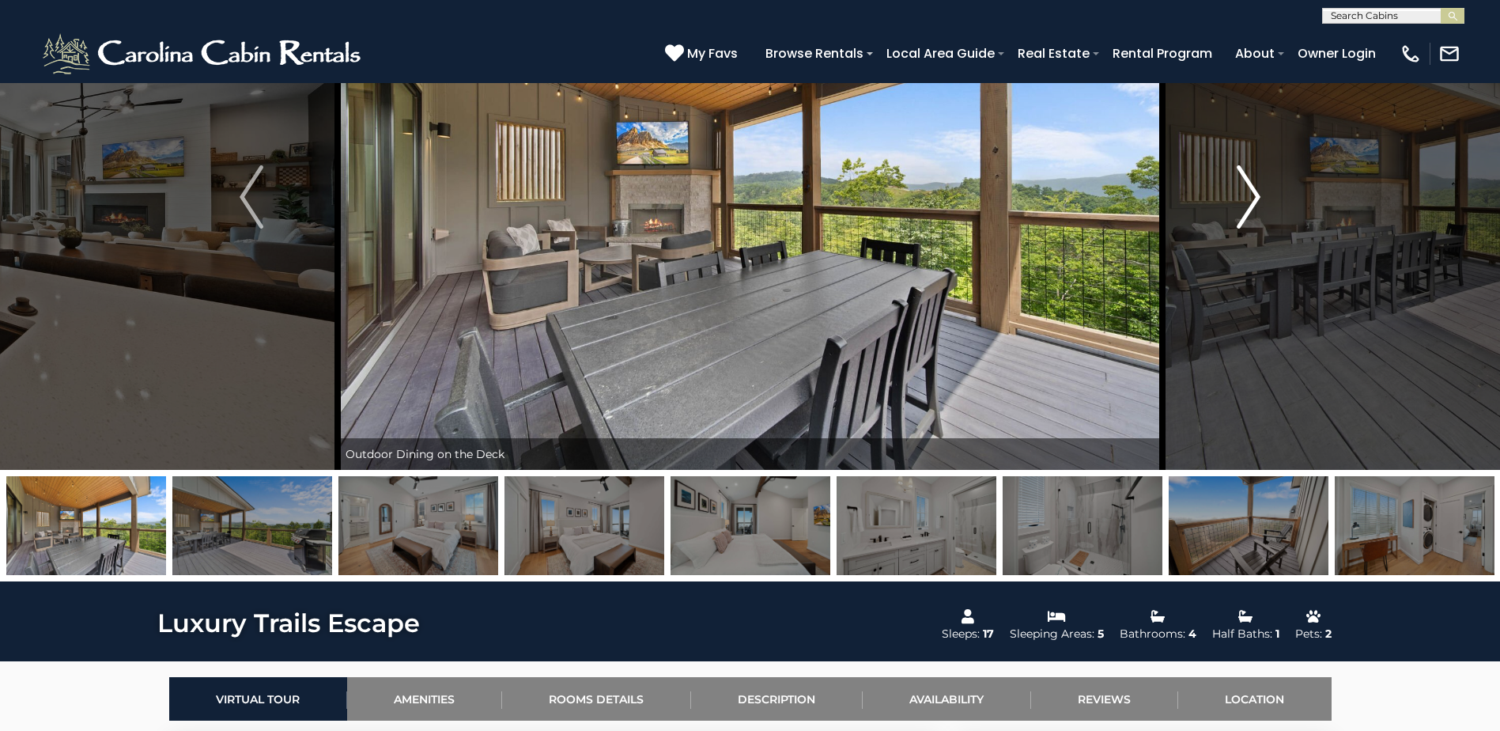
click at [1237, 183] on img "Next" at bounding box center [1249, 196] width 24 height 63
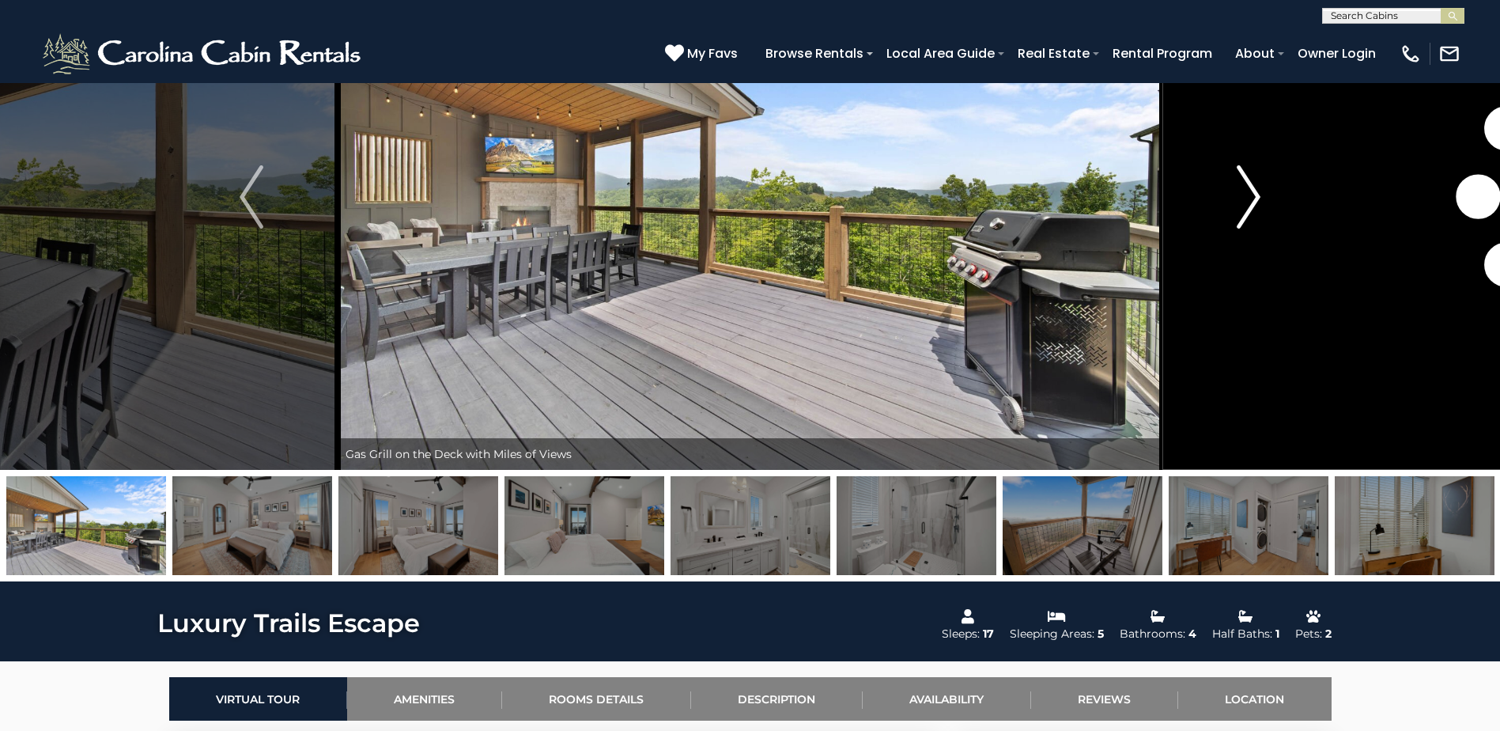
click at [1237, 183] on img "Next" at bounding box center [1249, 196] width 24 height 63
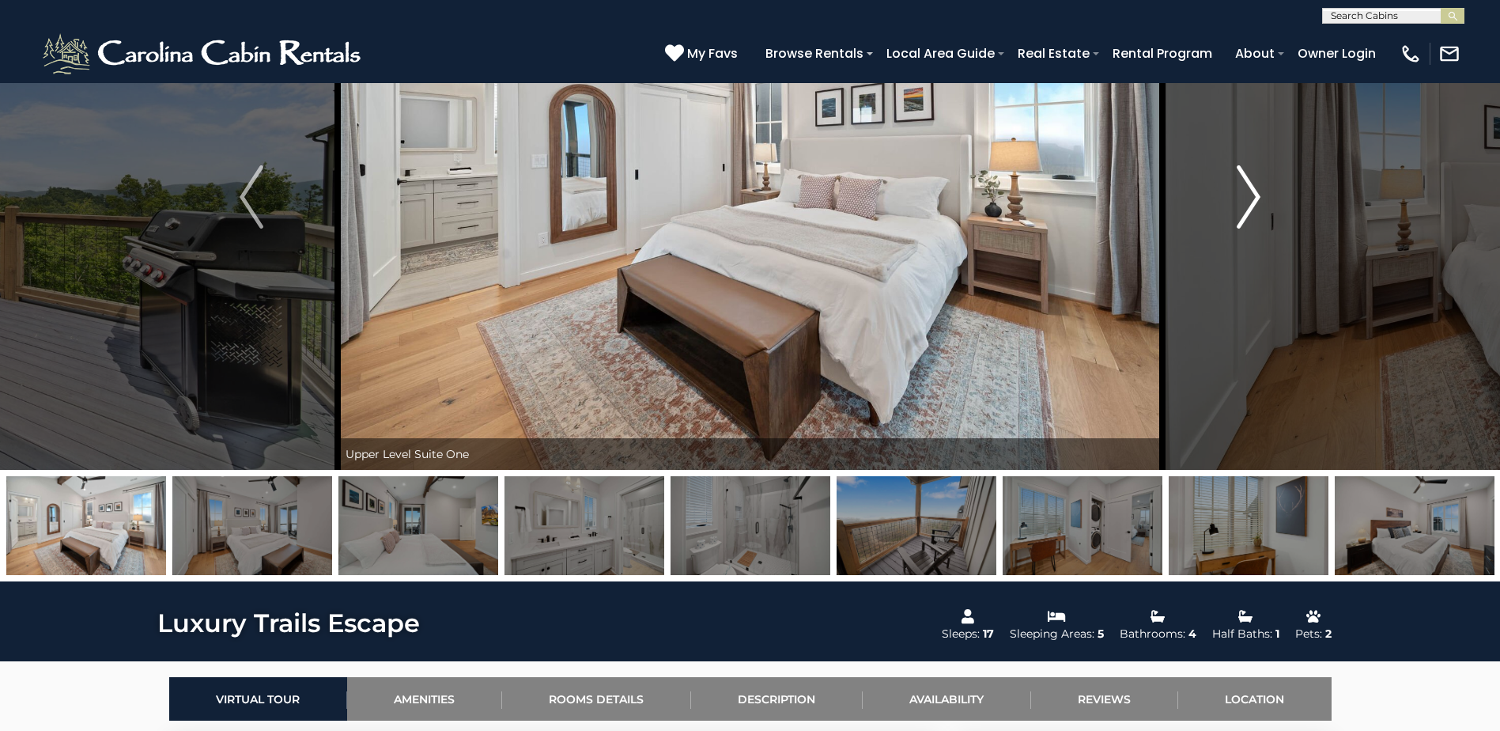
click at [1237, 183] on img "Next" at bounding box center [1249, 196] width 24 height 63
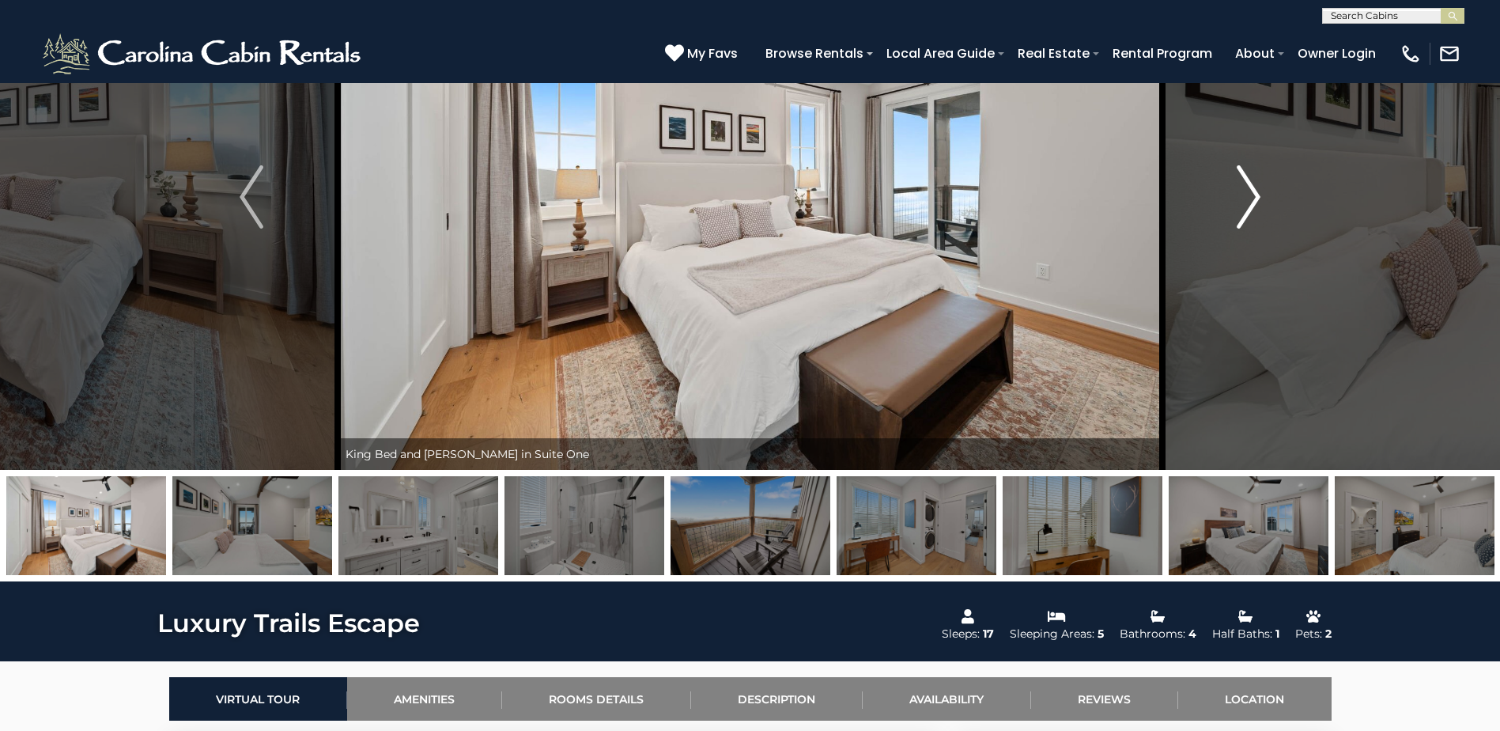
click at [1237, 183] on img "Next" at bounding box center [1249, 196] width 24 height 63
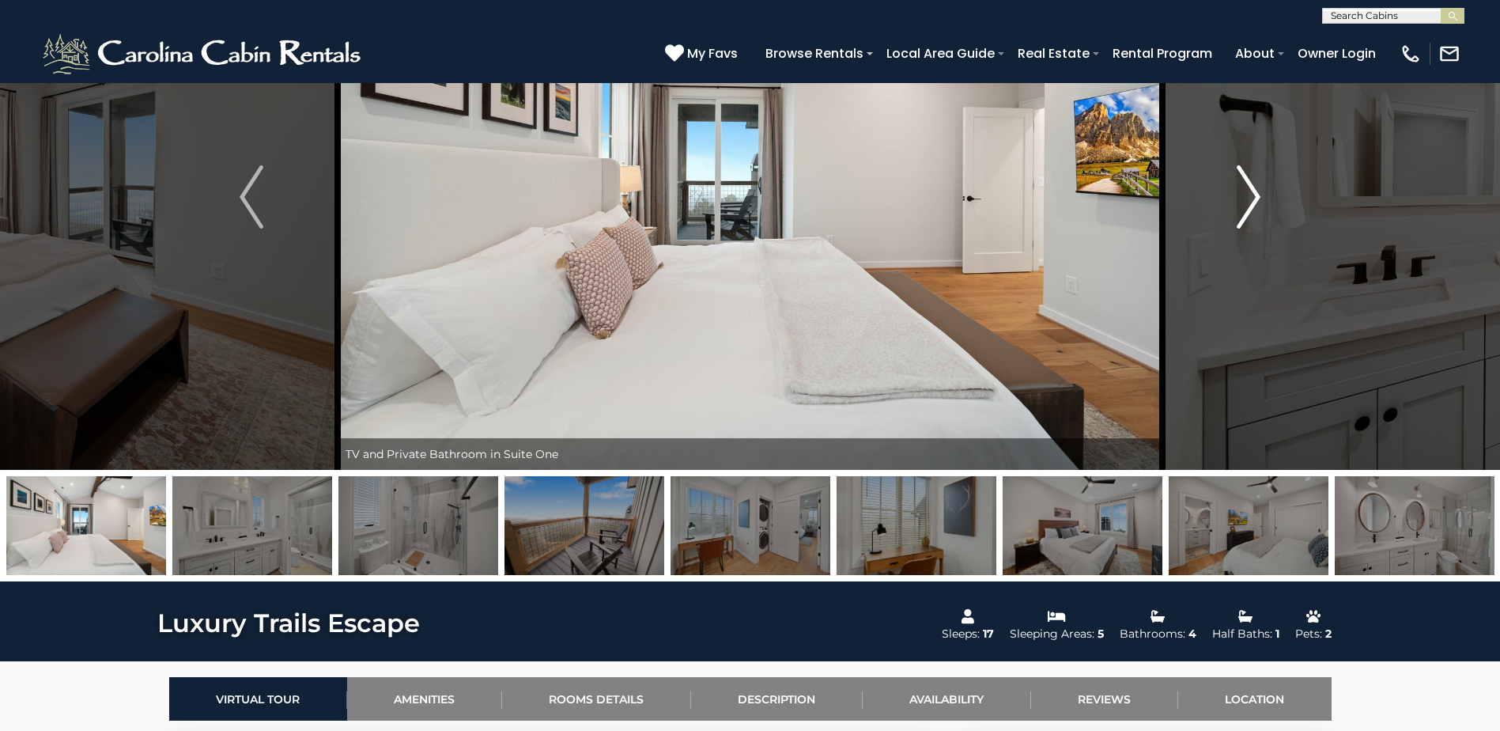
click at [1237, 183] on img "Next" at bounding box center [1249, 196] width 24 height 63
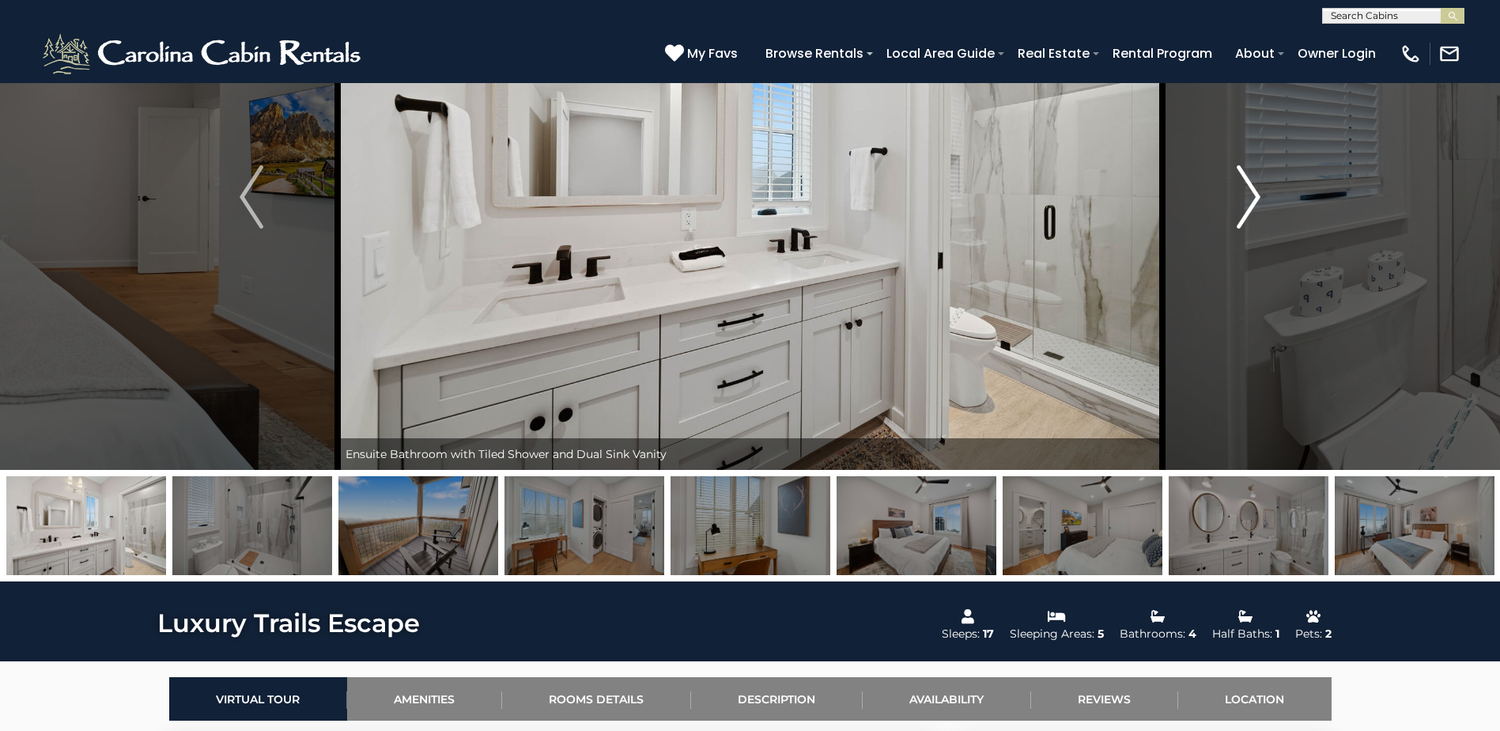
click at [1237, 183] on img "Next" at bounding box center [1249, 196] width 24 height 63
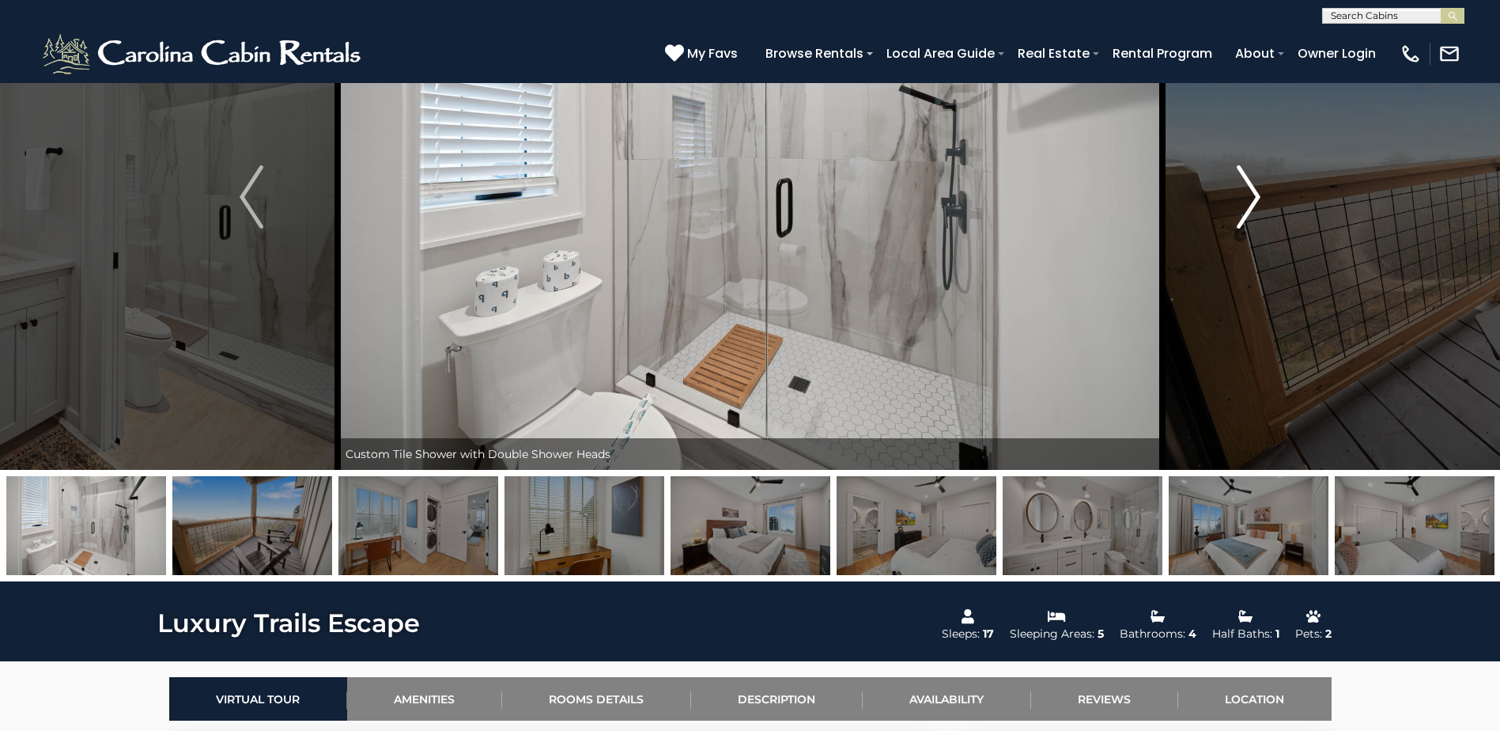
click at [1237, 183] on img "Next" at bounding box center [1249, 196] width 24 height 63
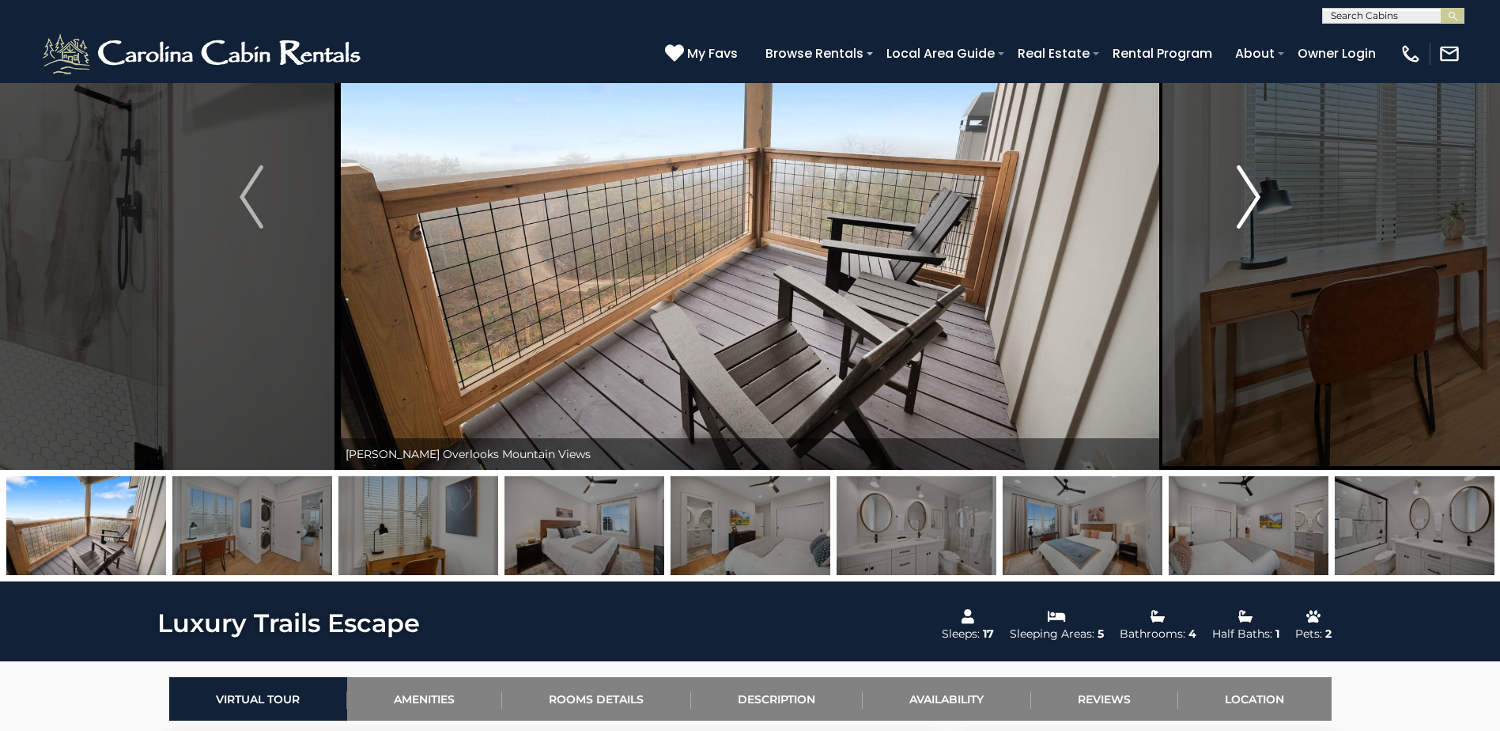
click at [1237, 183] on img "Next" at bounding box center [1249, 196] width 24 height 63
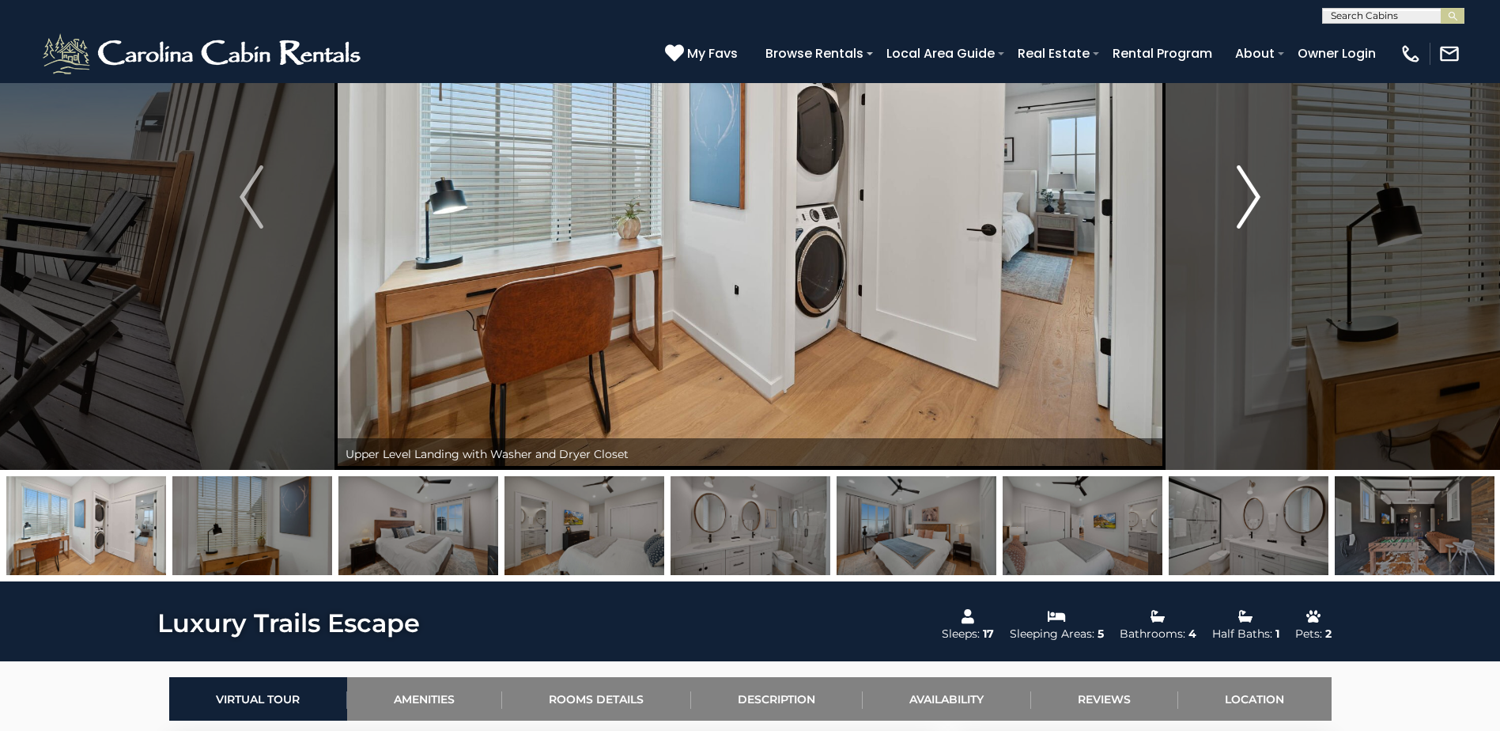
click at [1237, 183] on img "Next" at bounding box center [1249, 196] width 24 height 63
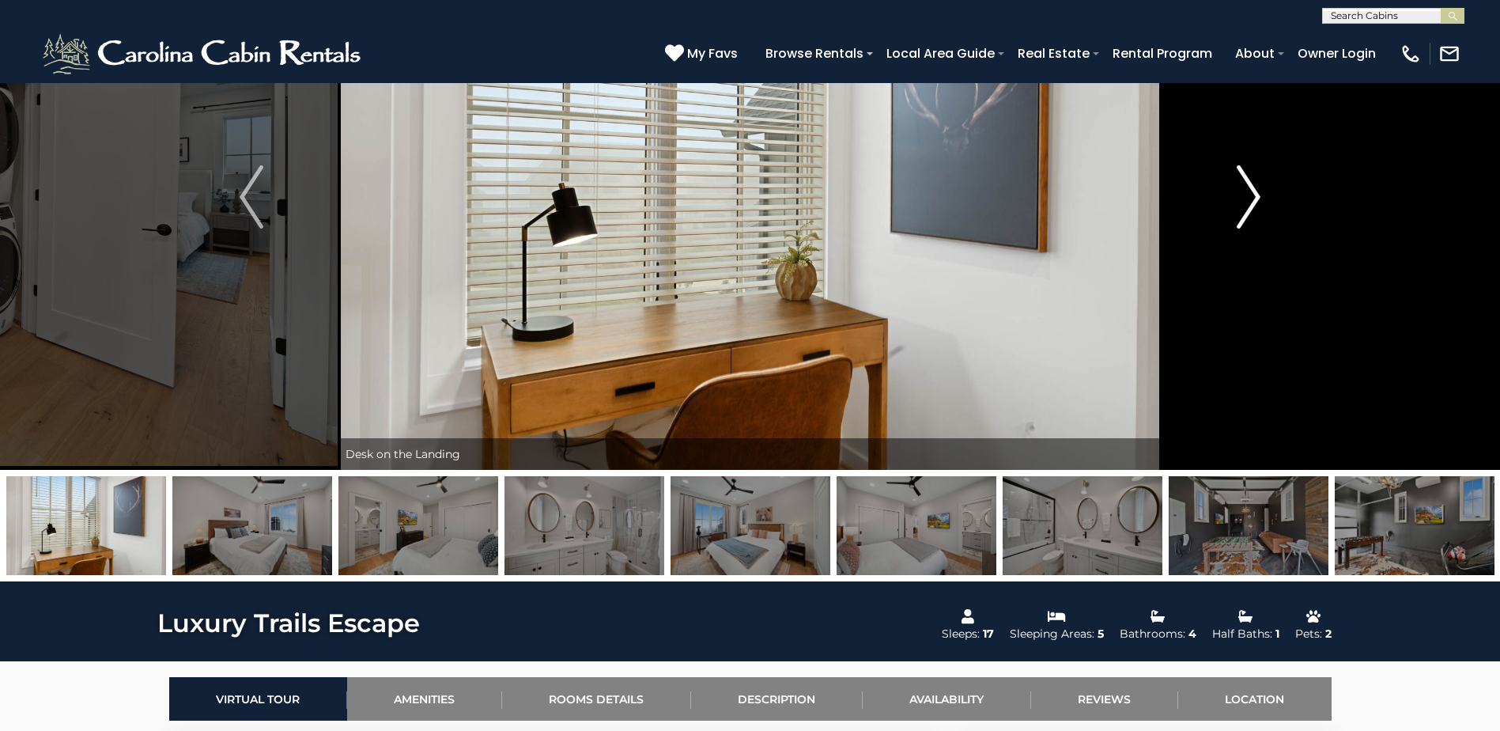
click at [1237, 183] on img "Next" at bounding box center [1249, 196] width 24 height 63
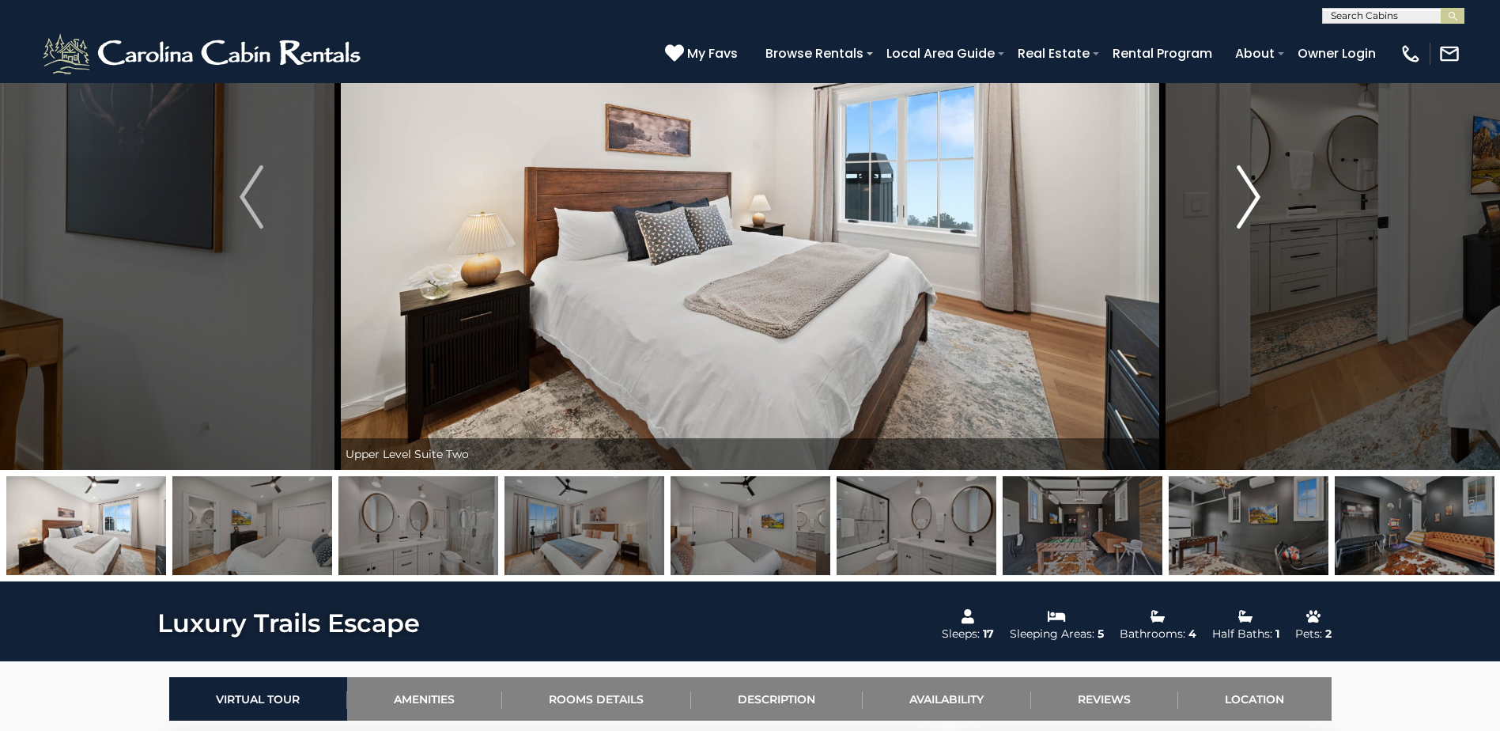
click at [1237, 183] on img "Next" at bounding box center [1249, 196] width 24 height 63
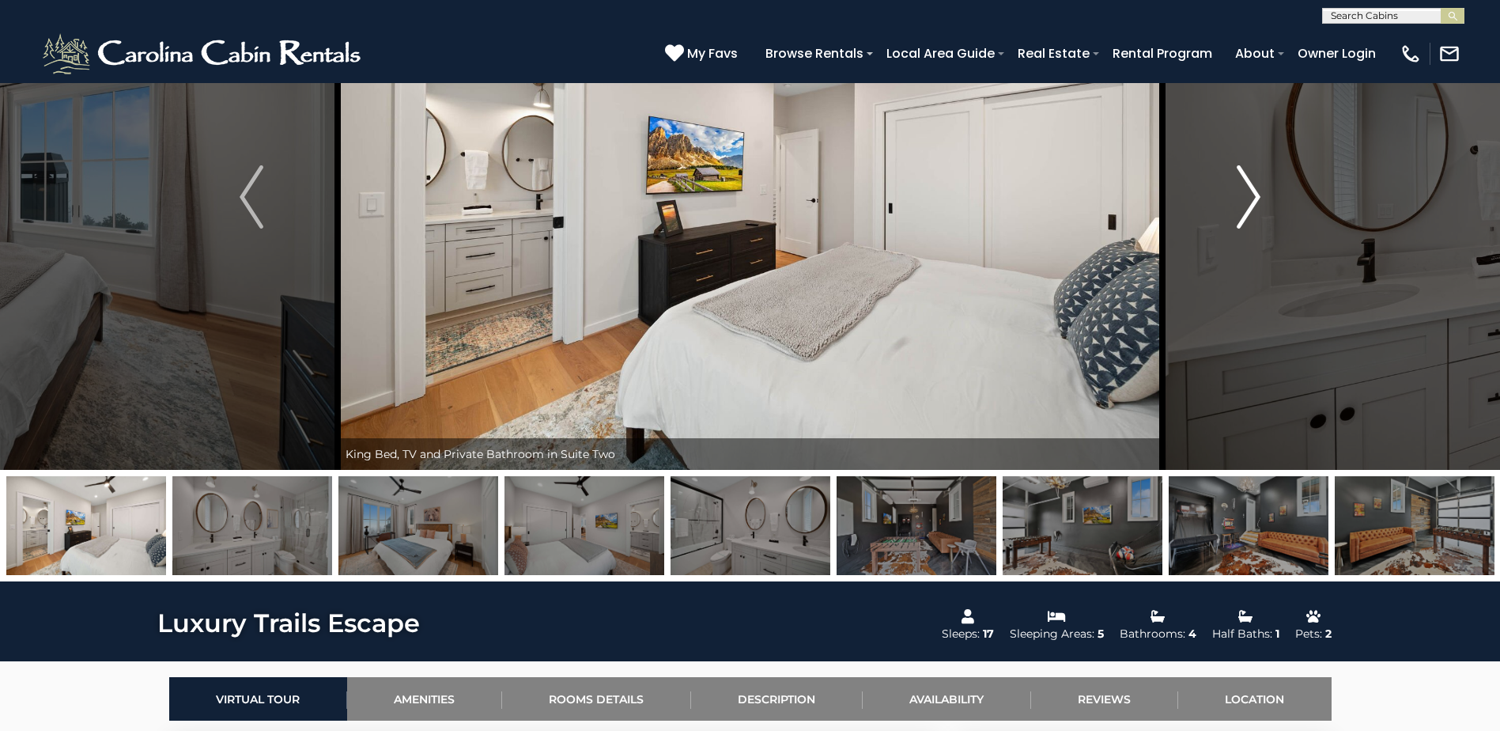
click at [1237, 183] on img "Next" at bounding box center [1249, 196] width 24 height 63
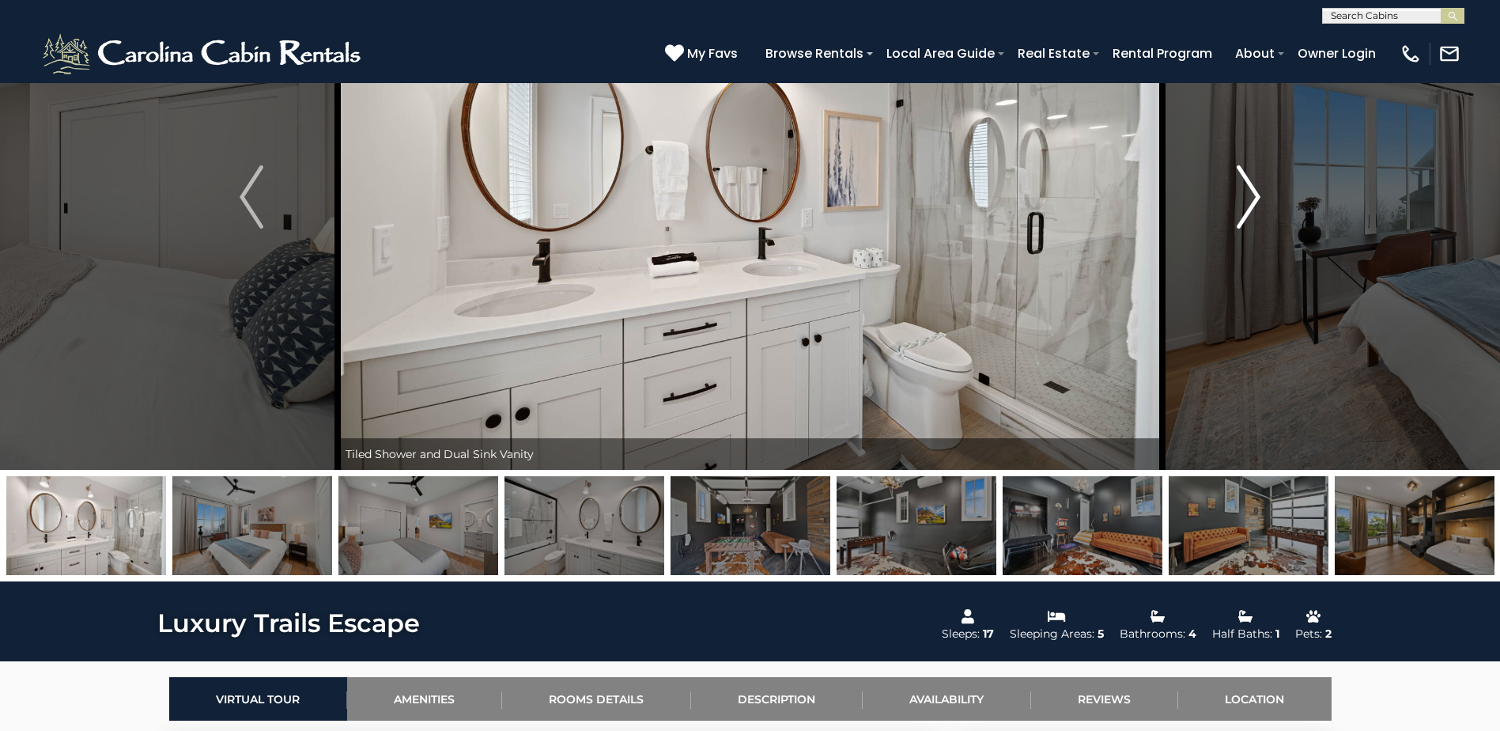
click at [1237, 183] on img "Next" at bounding box center [1249, 196] width 24 height 63
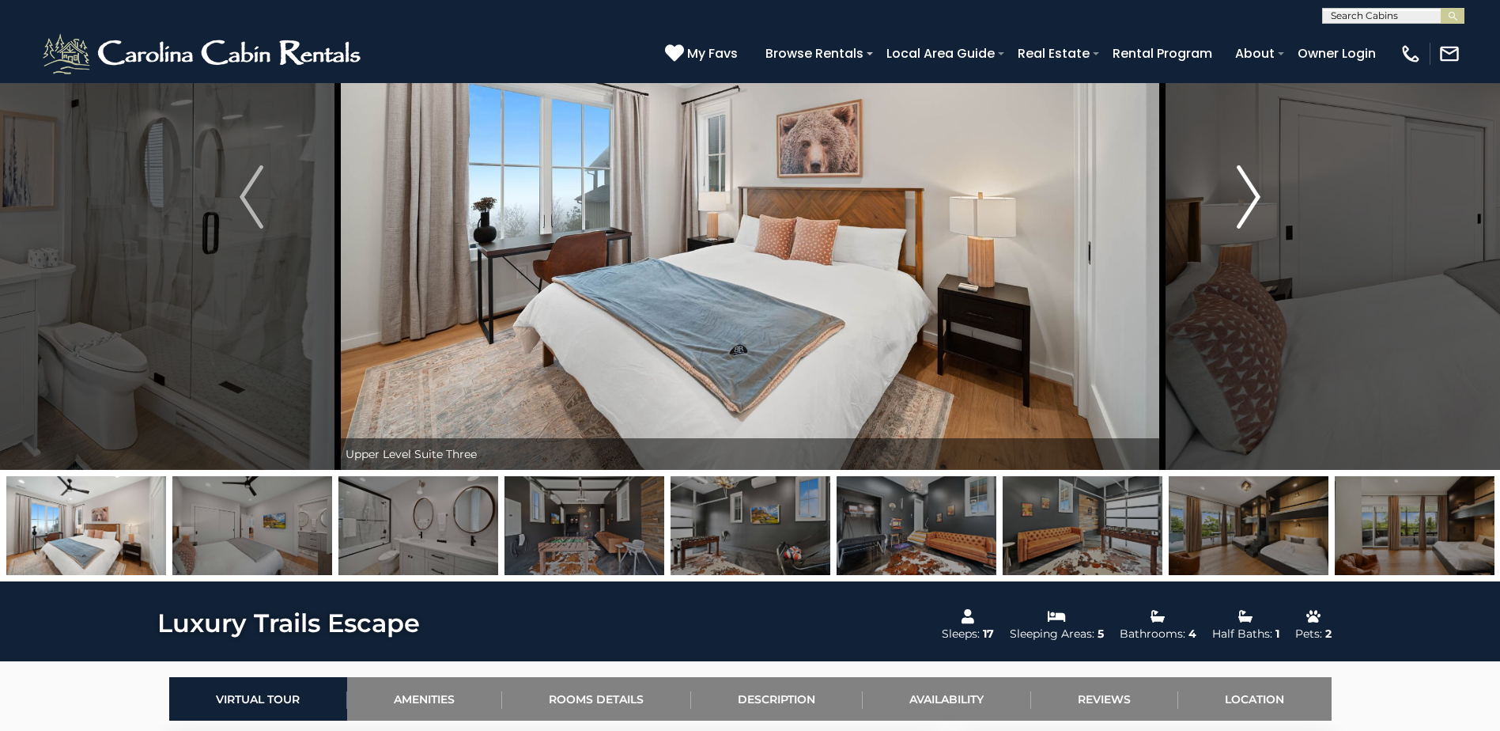
click at [1237, 183] on img "Next" at bounding box center [1249, 196] width 24 height 63
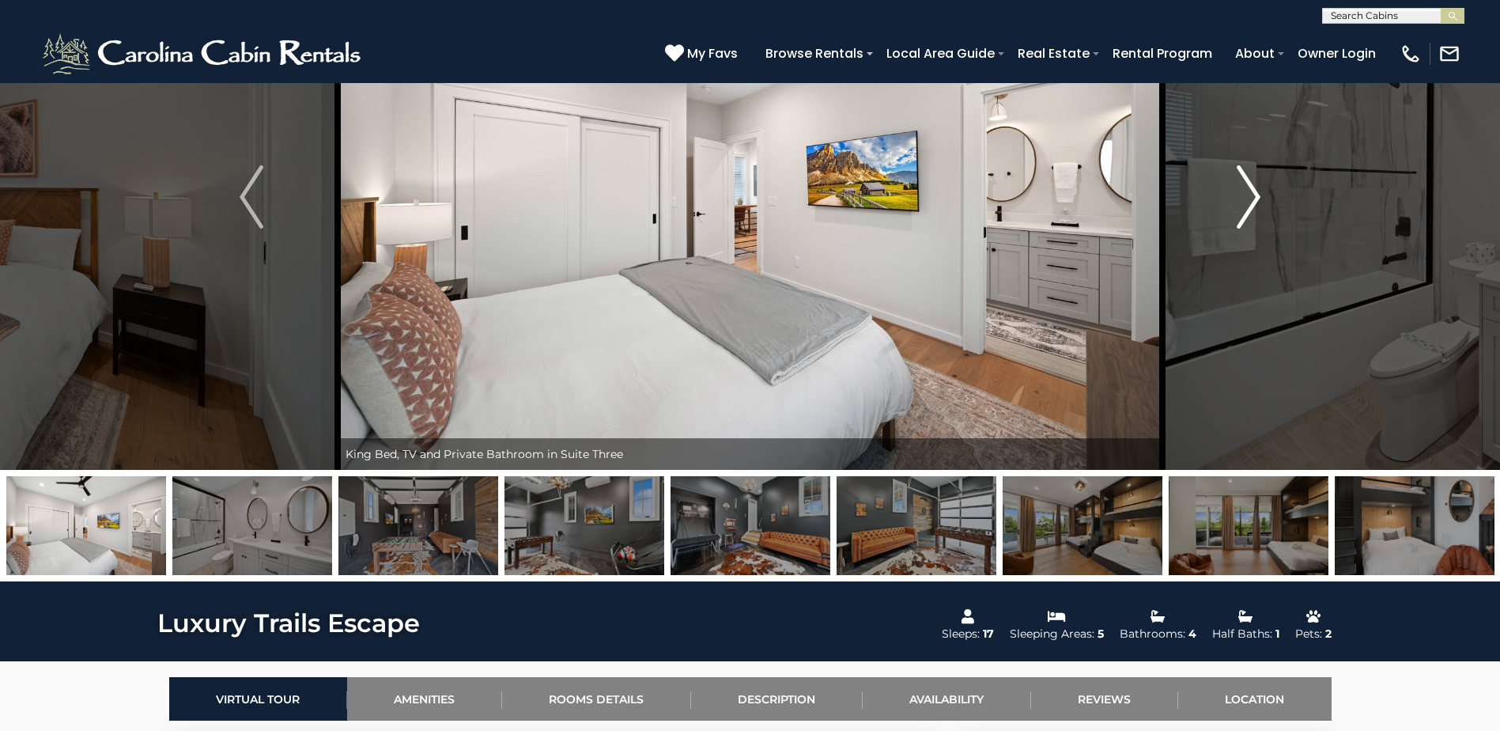
click at [1237, 183] on img "Next" at bounding box center [1249, 196] width 24 height 63
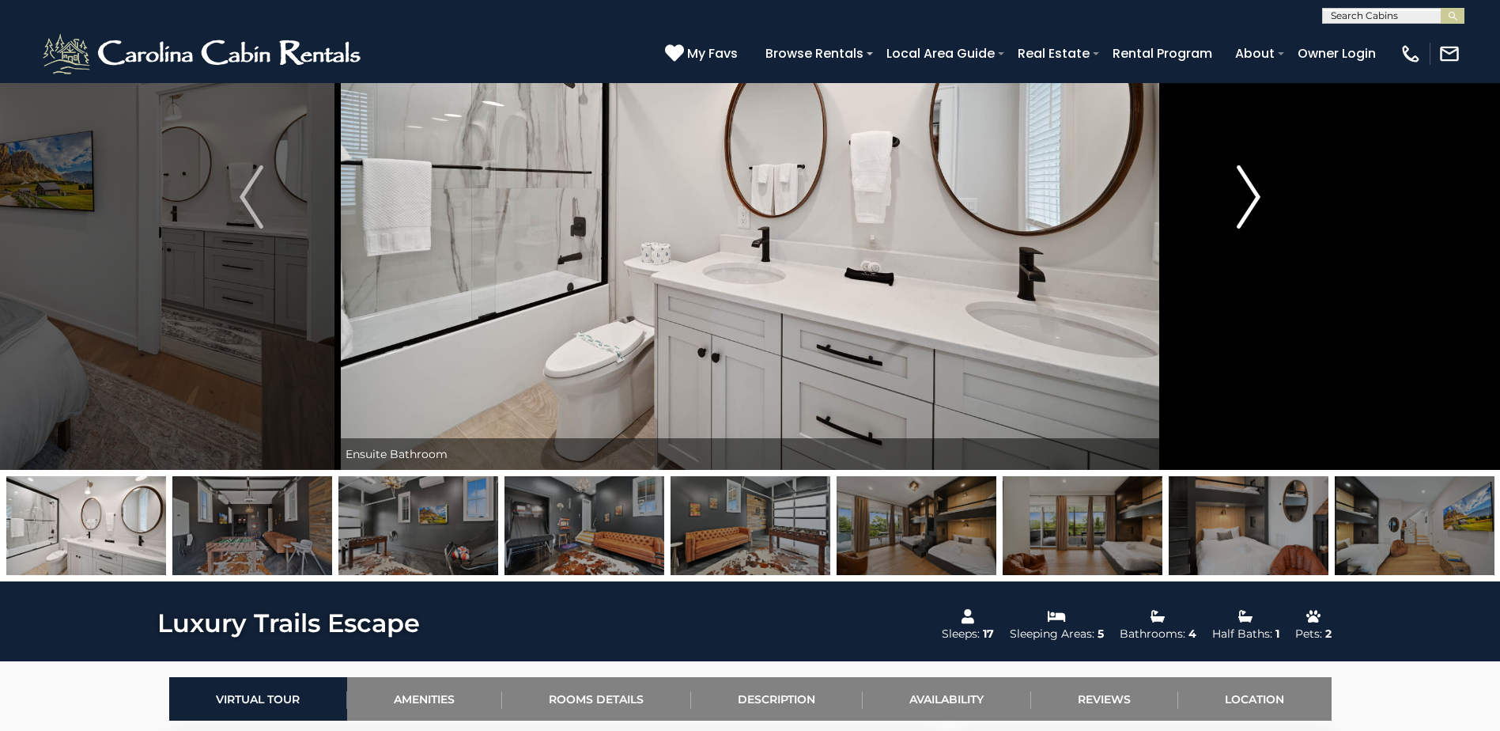
click at [1237, 183] on img "Next" at bounding box center [1249, 196] width 24 height 63
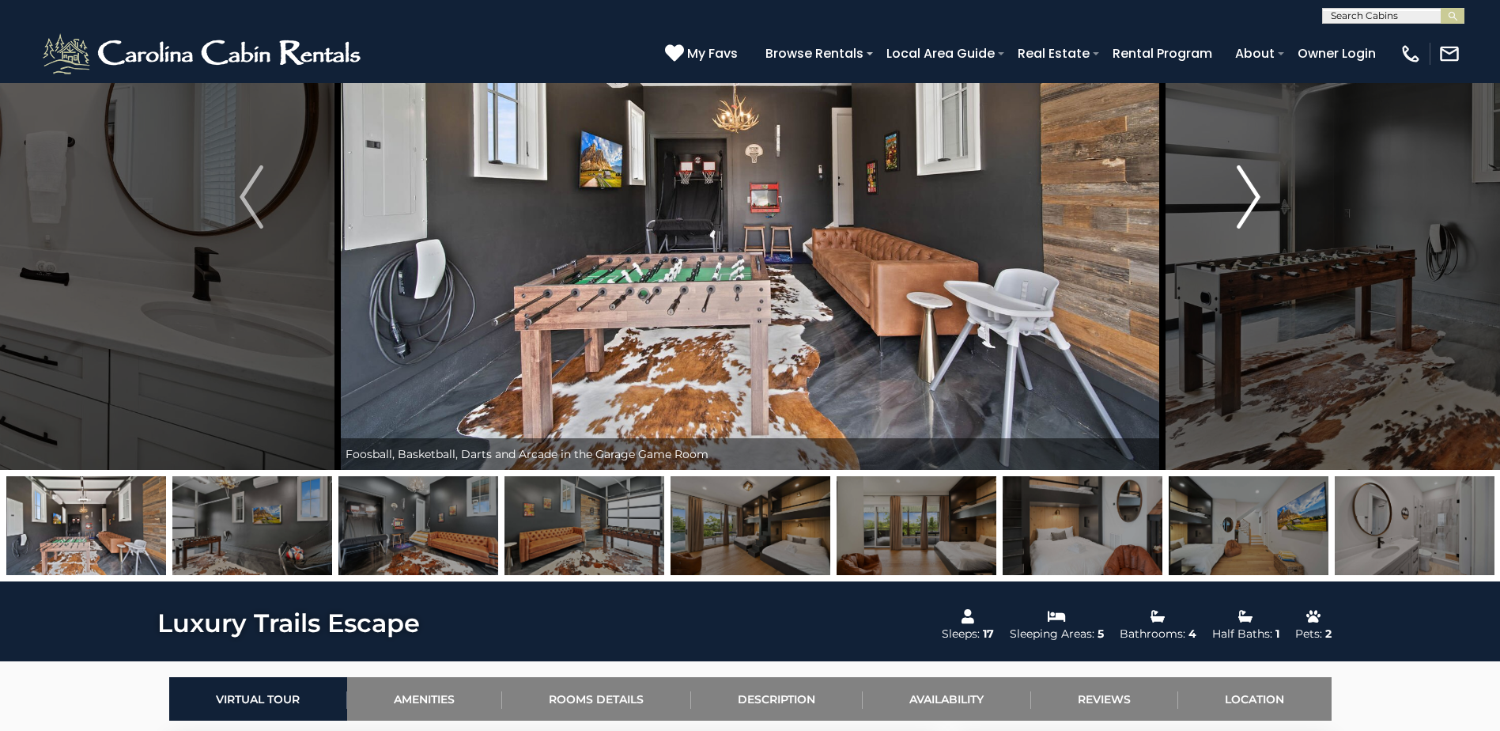
click at [1237, 183] on img "Next" at bounding box center [1249, 196] width 24 height 63
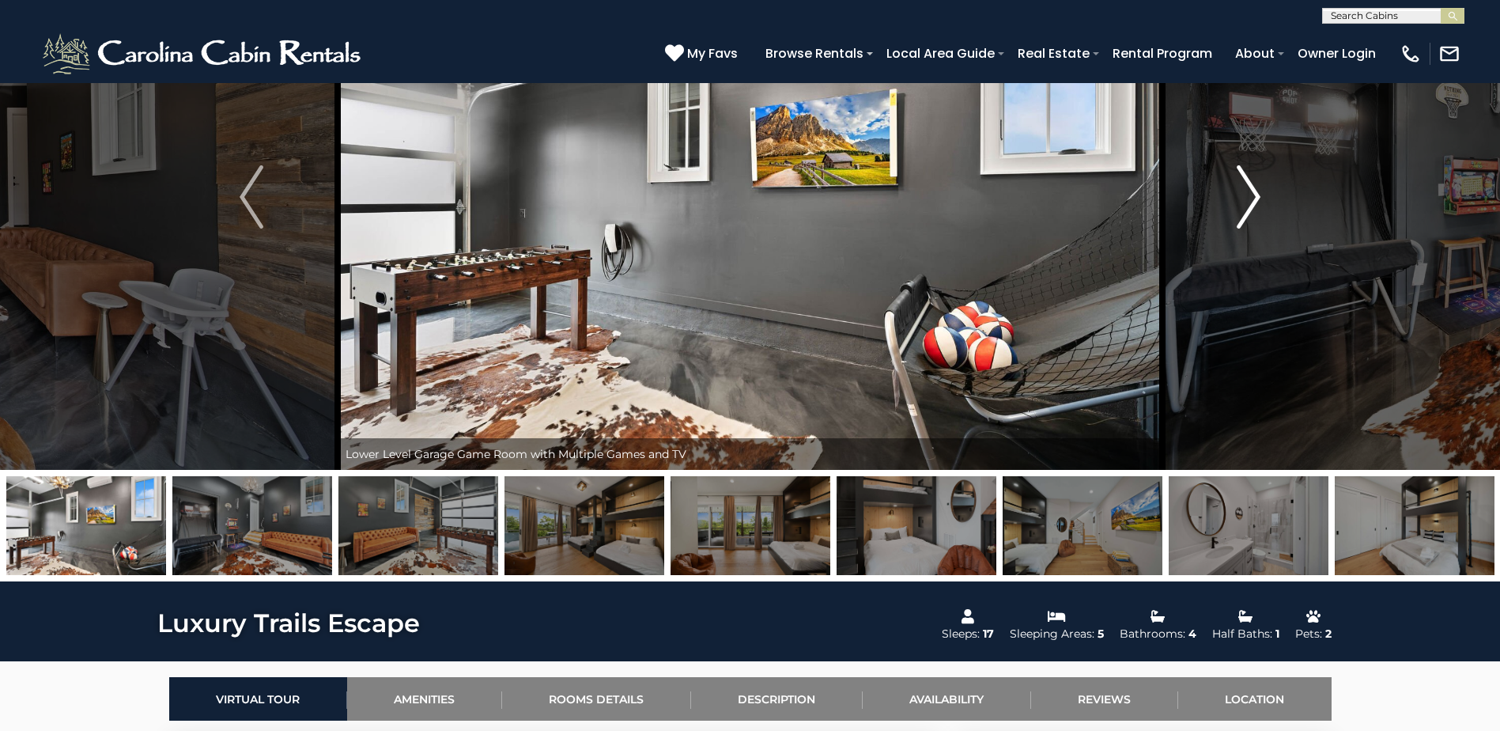
click at [1237, 183] on img "Next" at bounding box center [1249, 196] width 24 height 63
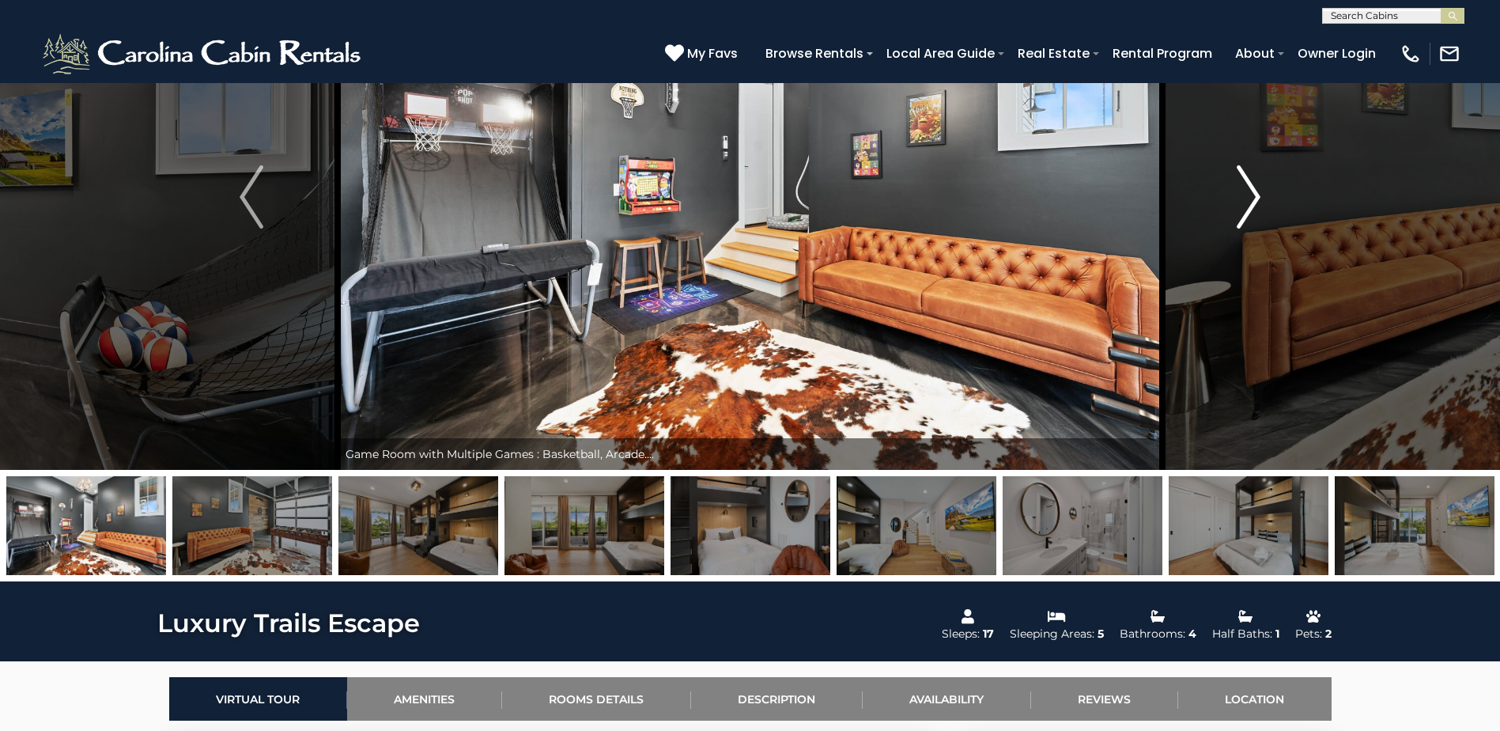
click at [1237, 183] on img "Next" at bounding box center [1249, 196] width 24 height 63
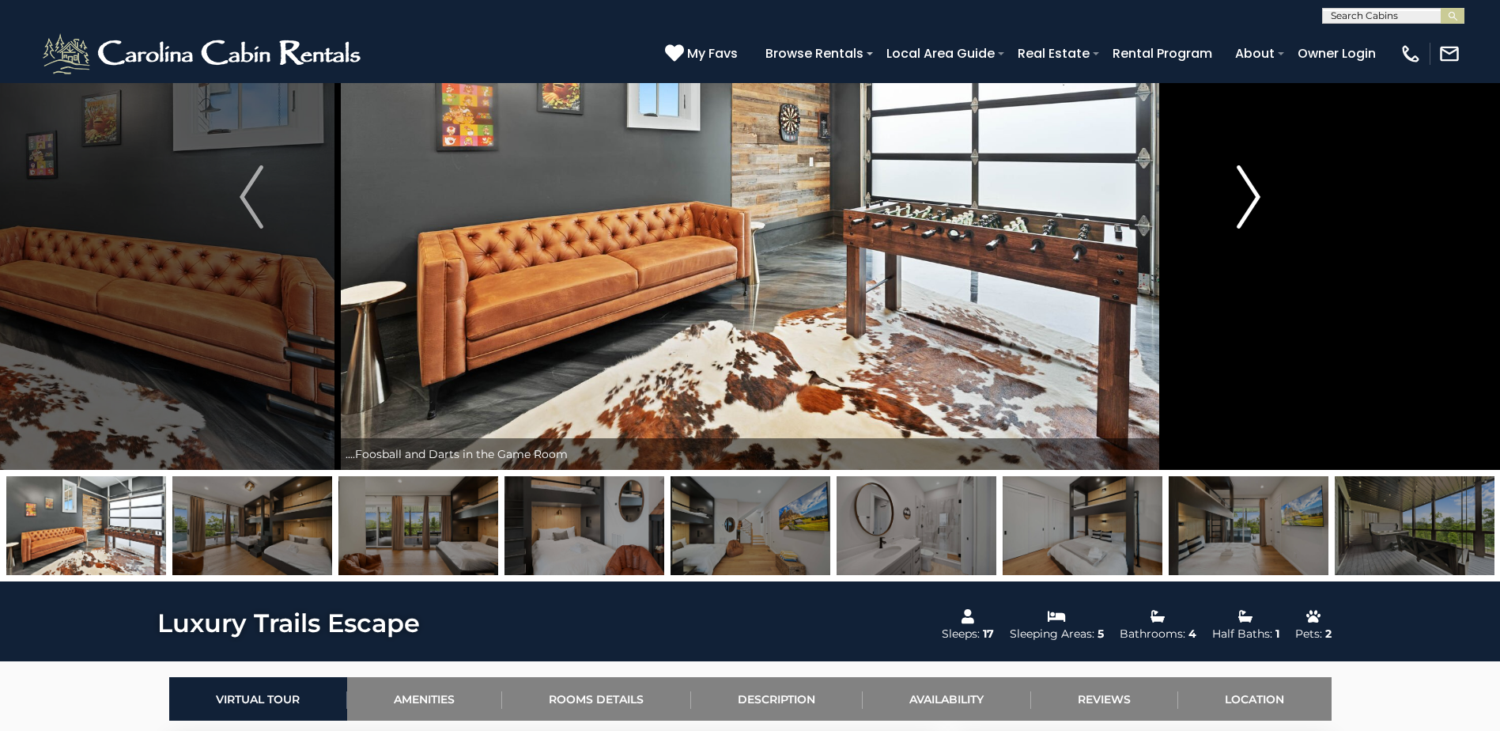
click at [1237, 183] on img "Next" at bounding box center [1249, 196] width 24 height 63
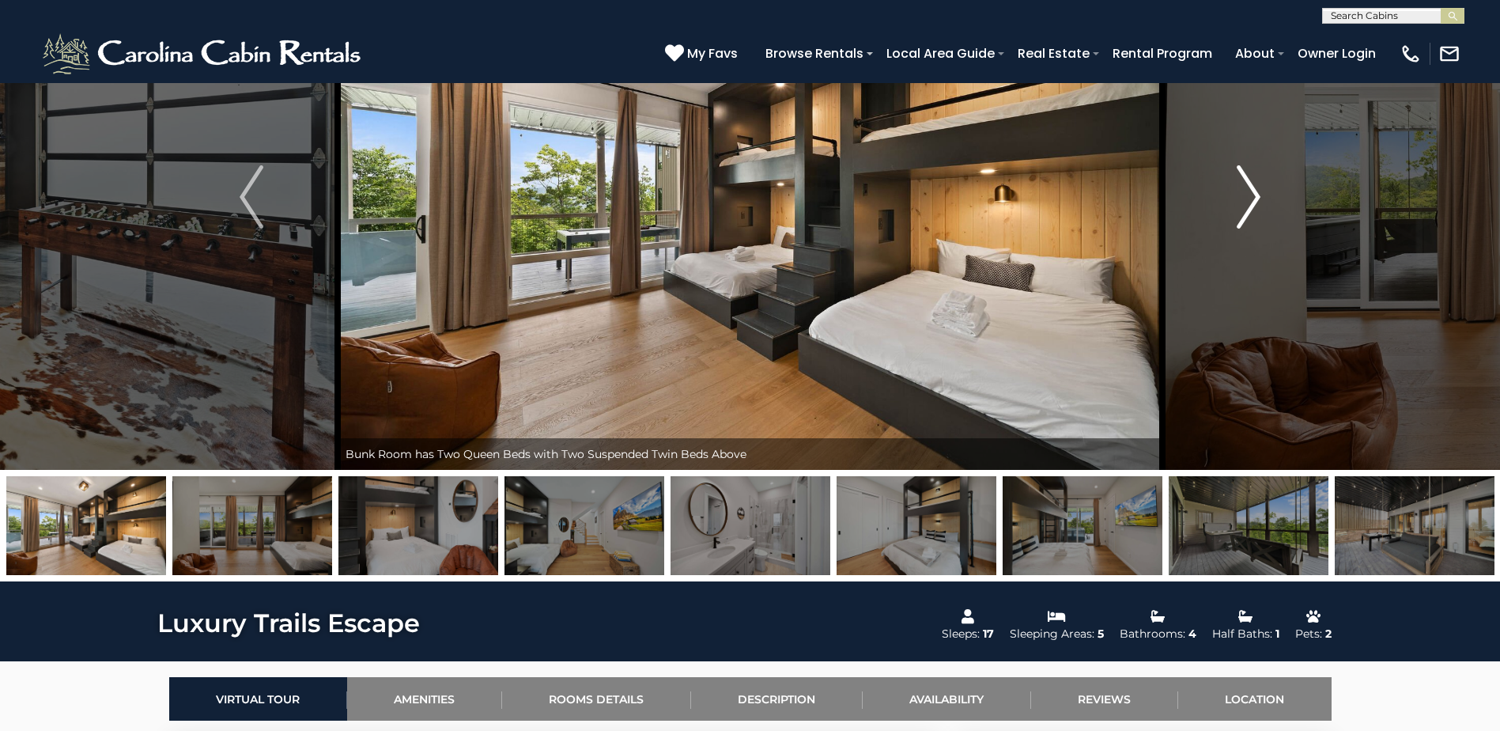
click at [1237, 183] on img "Next" at bounding box center [1249, 196] width 24 height 63
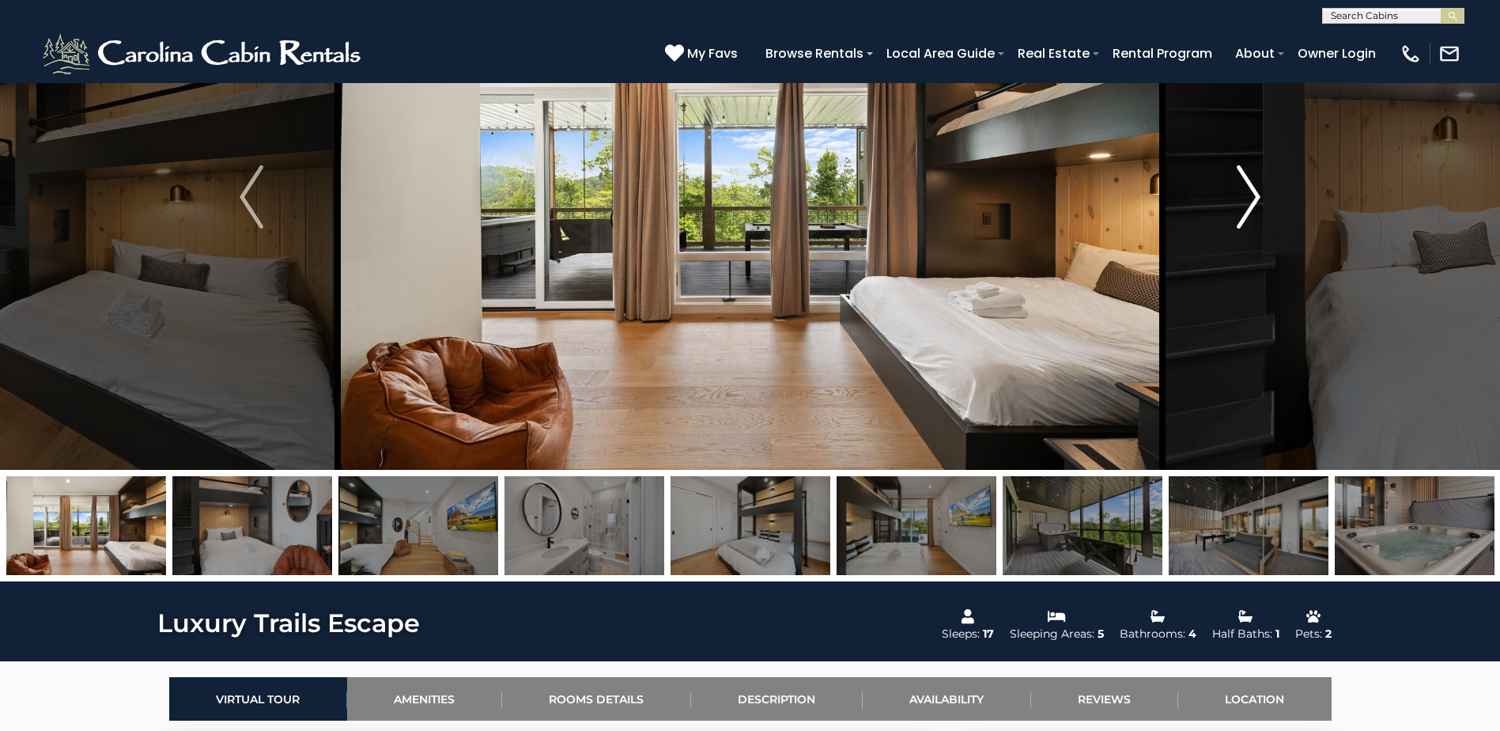
click at [1237, 183] on img "Next" at bounding box center [1249, 196] width 24 height 63
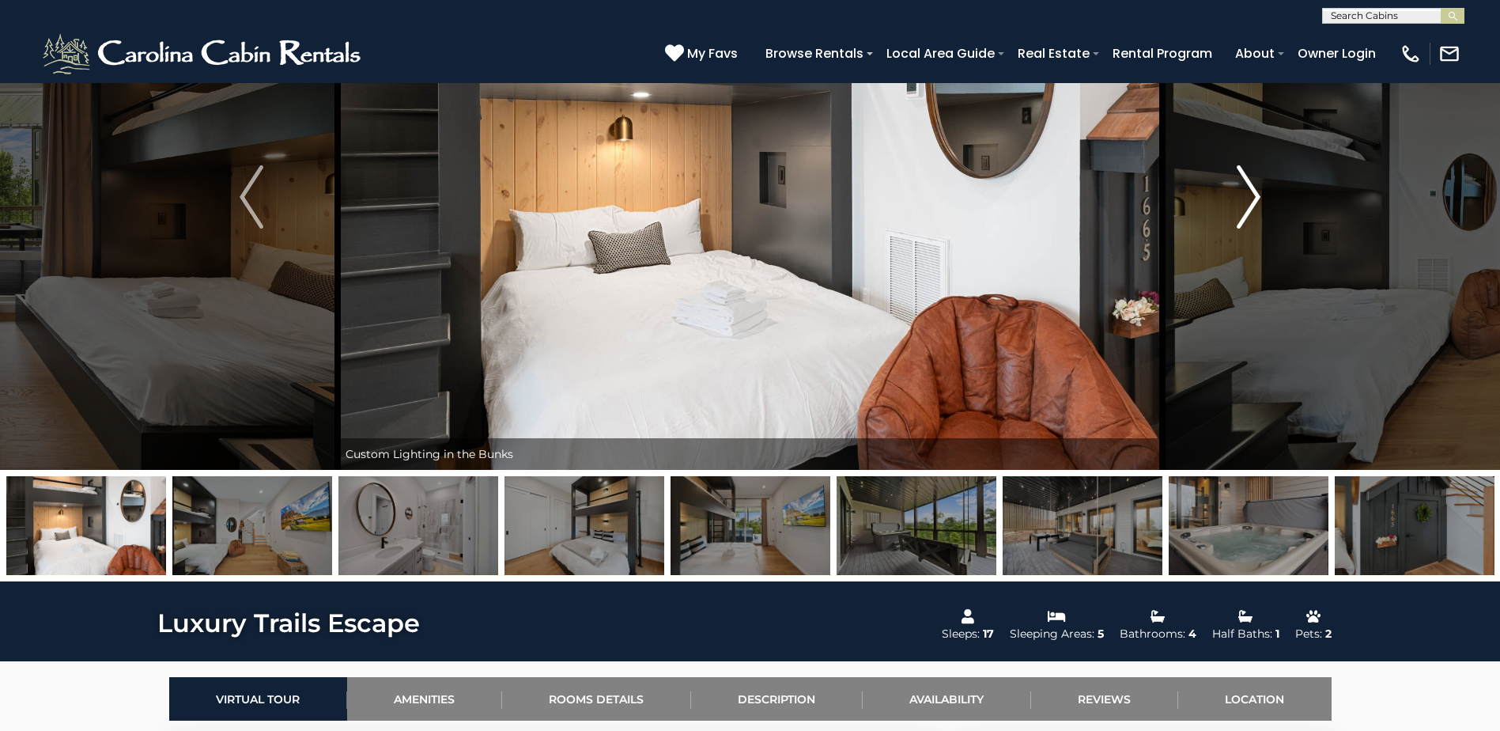
click at [1237, 183] on img "Next" at bounding box center [1249, 196] width 24 height 63
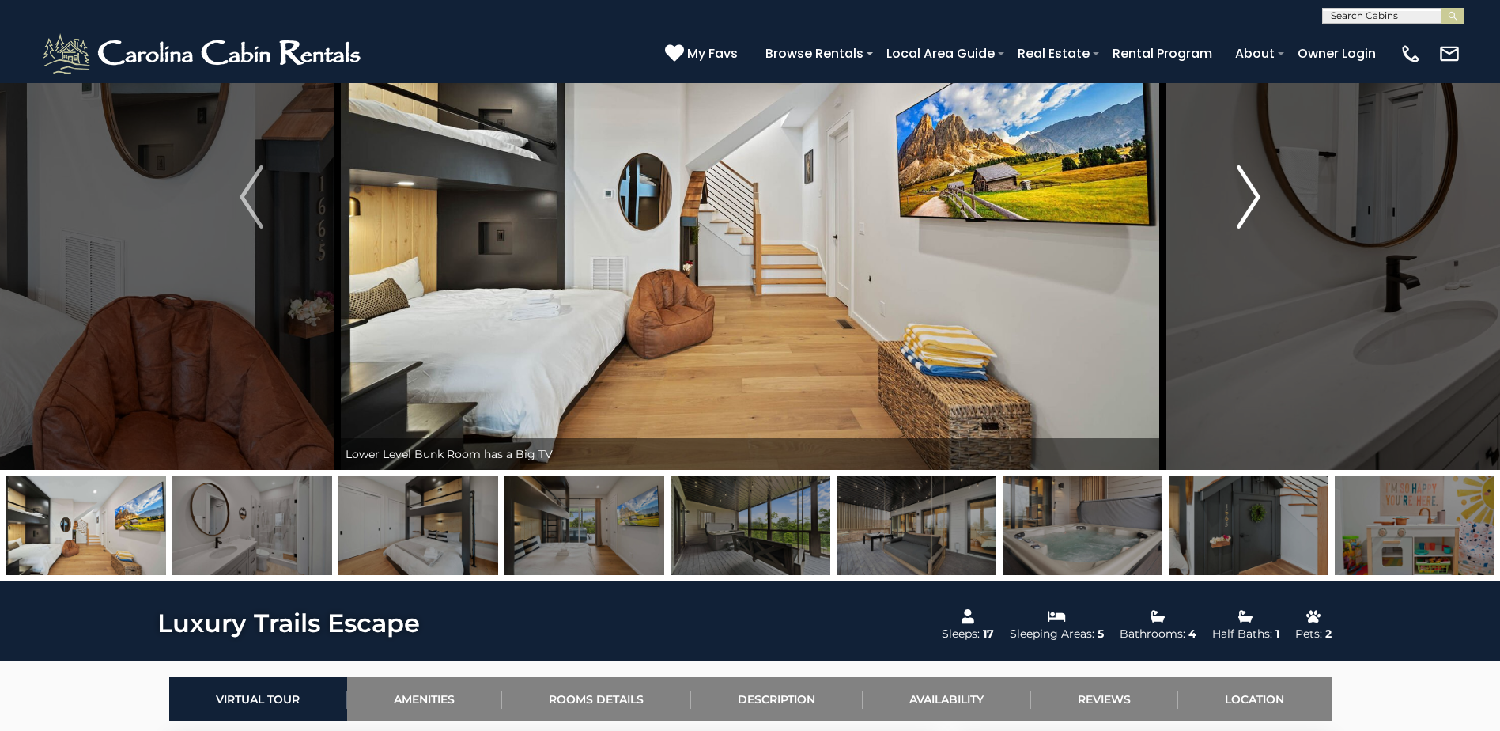
click at [1237, 183] on img "Next" at bounding box center [1249, 196] width 24 height 63
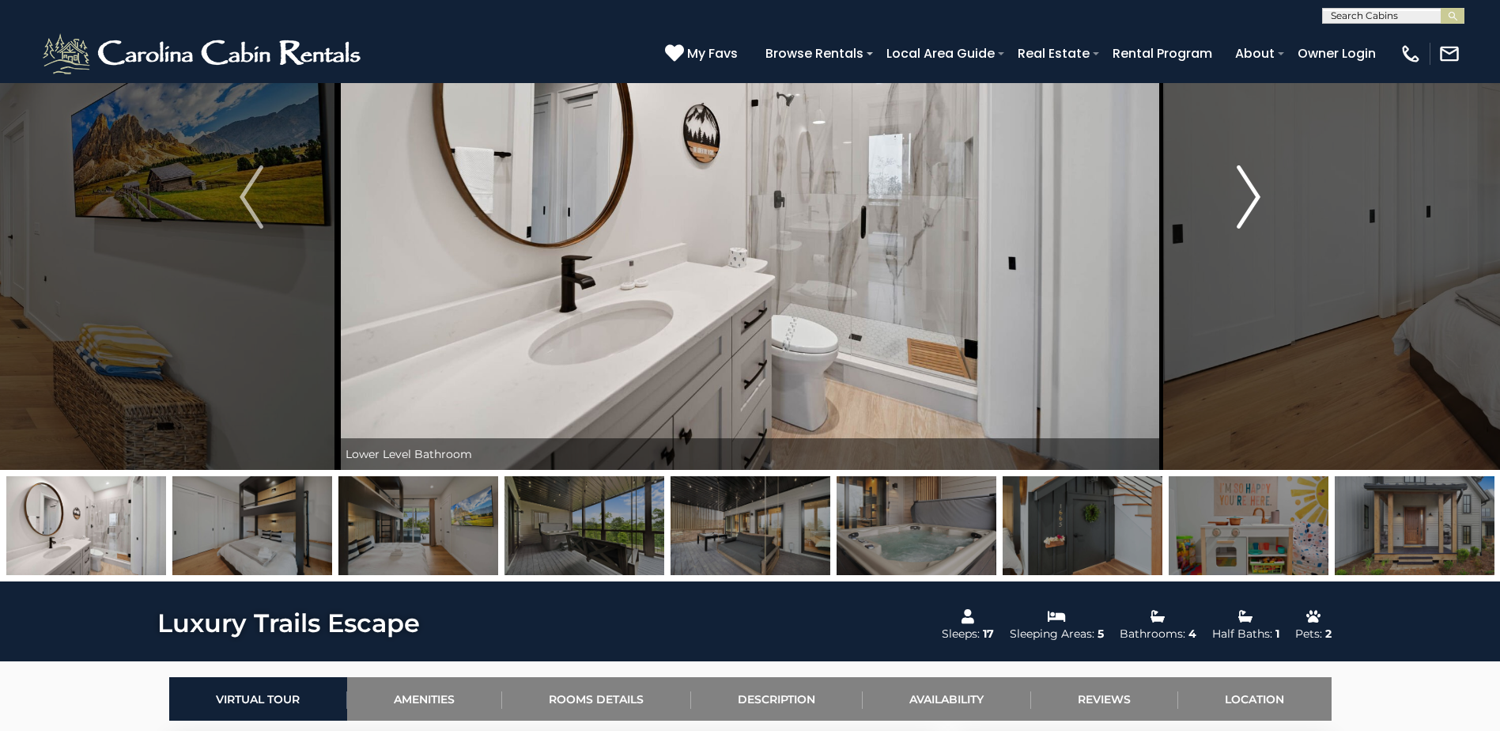
click at [1237, 183] on img "Next" at bounding box center [1249, 196] width 24 height 63
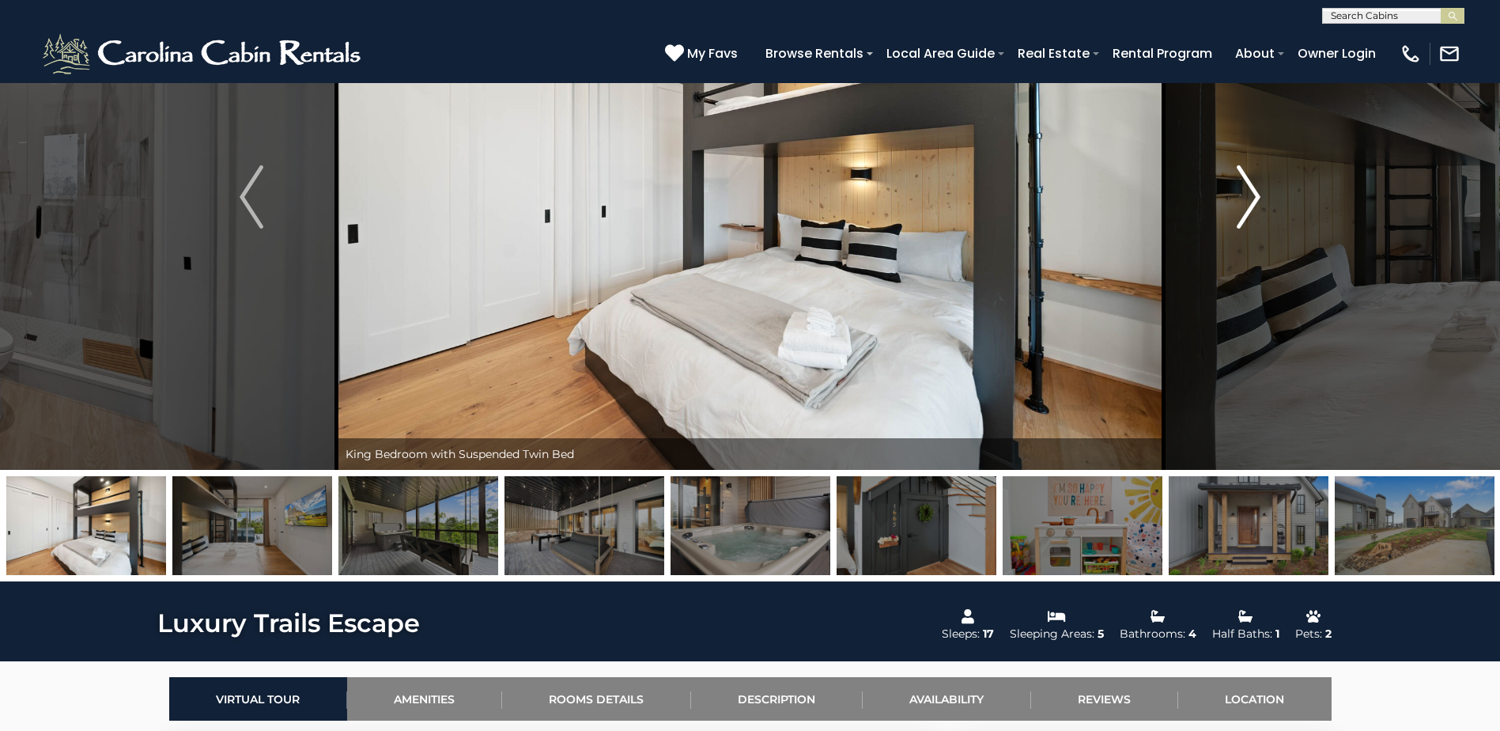
click at [1237, 183] on img "Next" at bounding box center [1249, 196] width 24 height 63
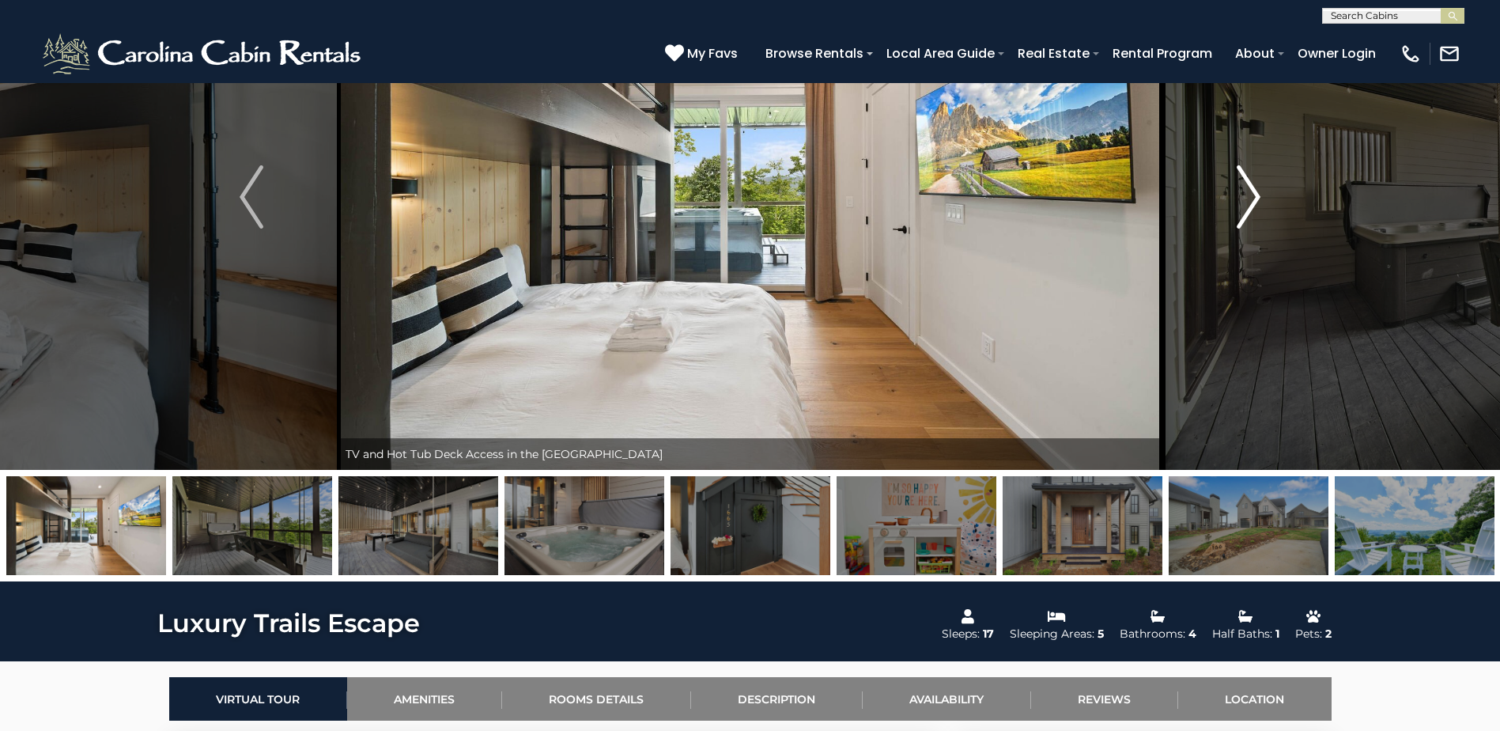
click at [1237, 183] on img "Next" at bounding box center [1249, 196] width 24 height 63
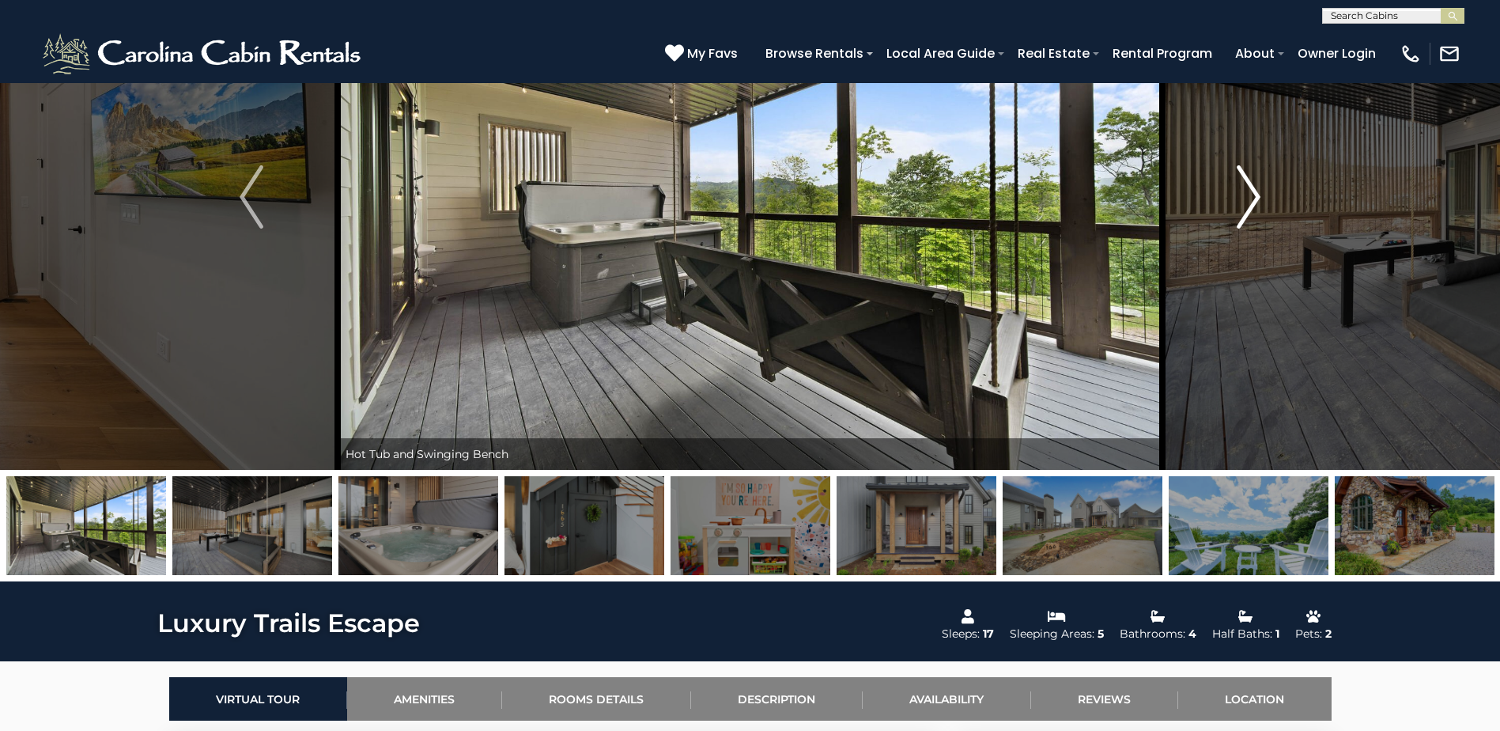
click at [1237, 183] on img "Next" at bounding box center [1249, 196] width 24 height 63
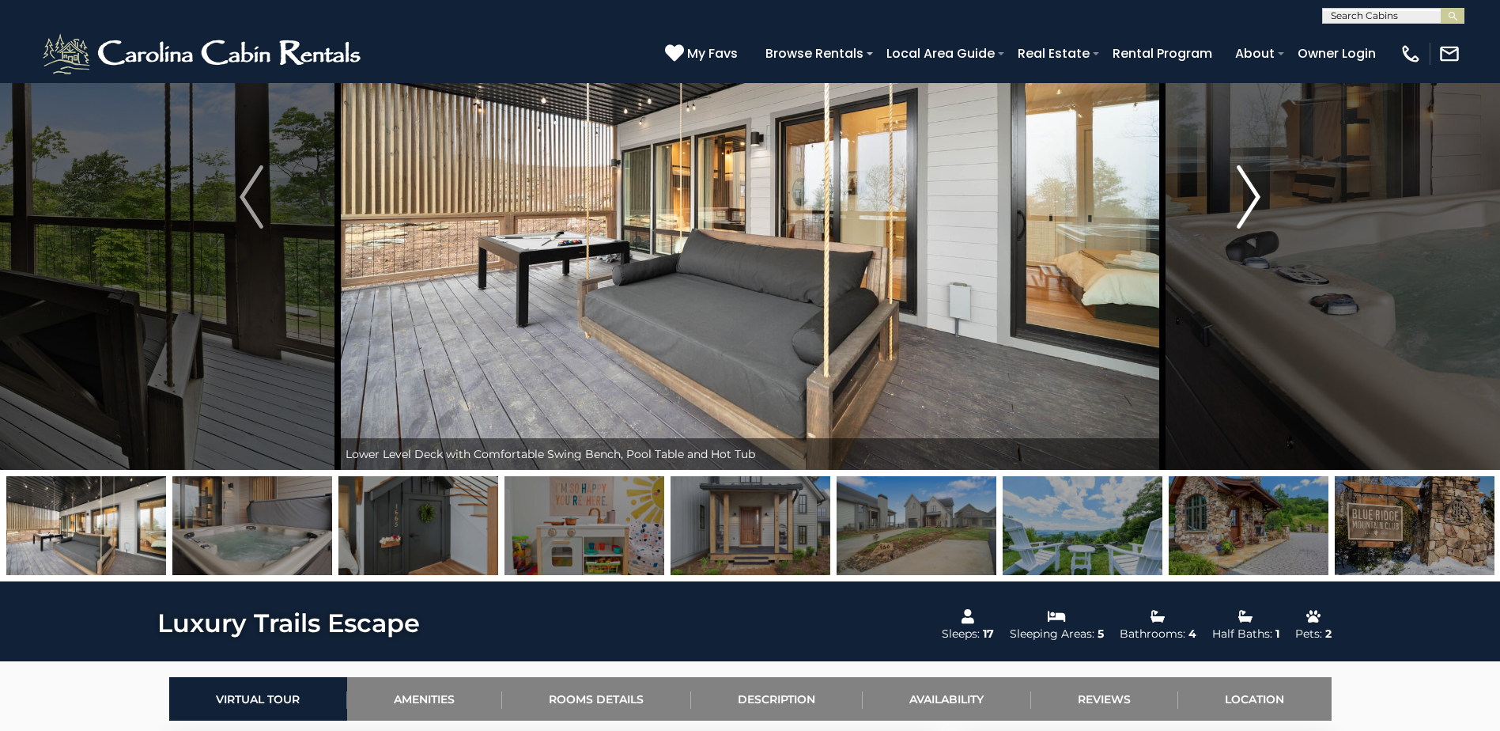
click at [1237, 183] on img "Next" at bounding box center [1249, 196] width 24 height 63
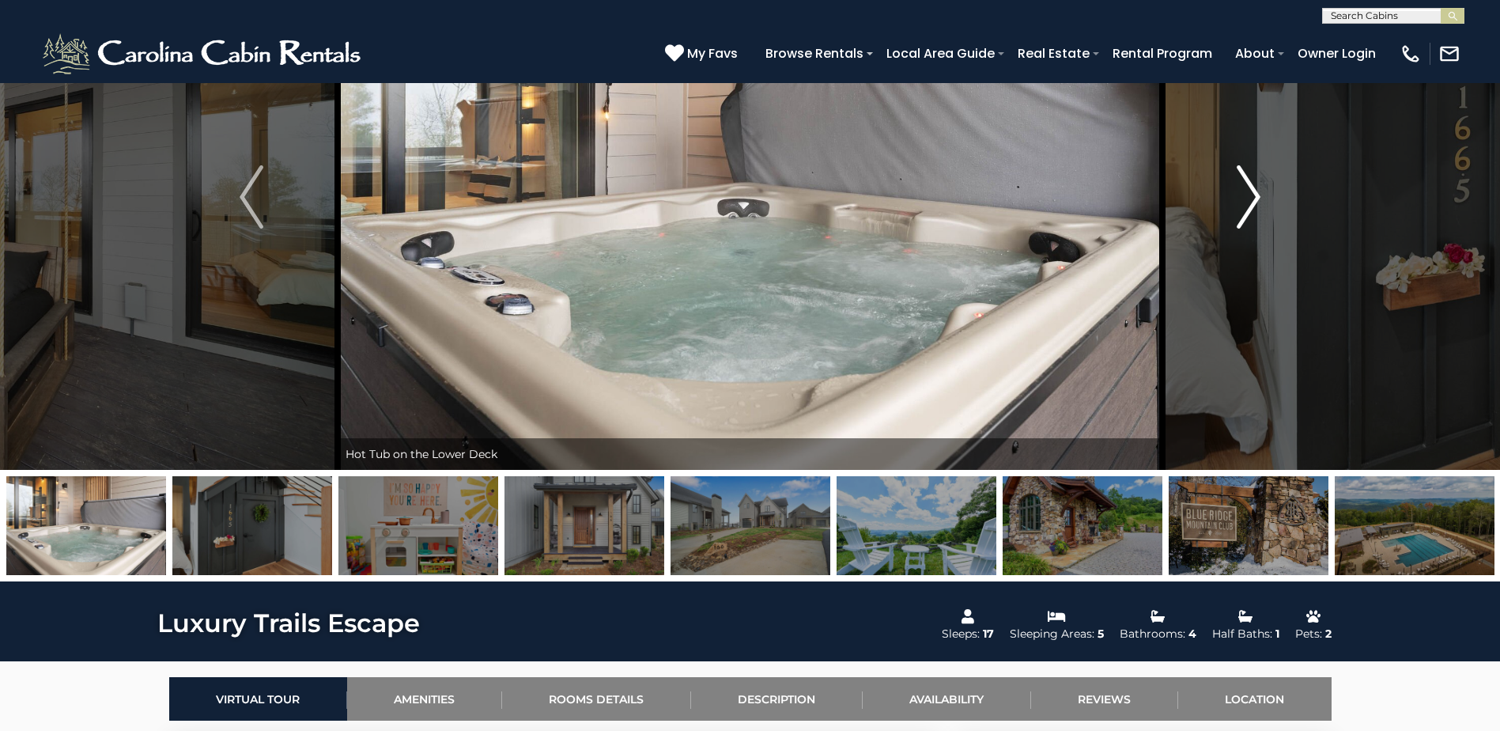
click at [1237, 183] on img "Next" at bounding box center [1249, 196] width 24 height 63
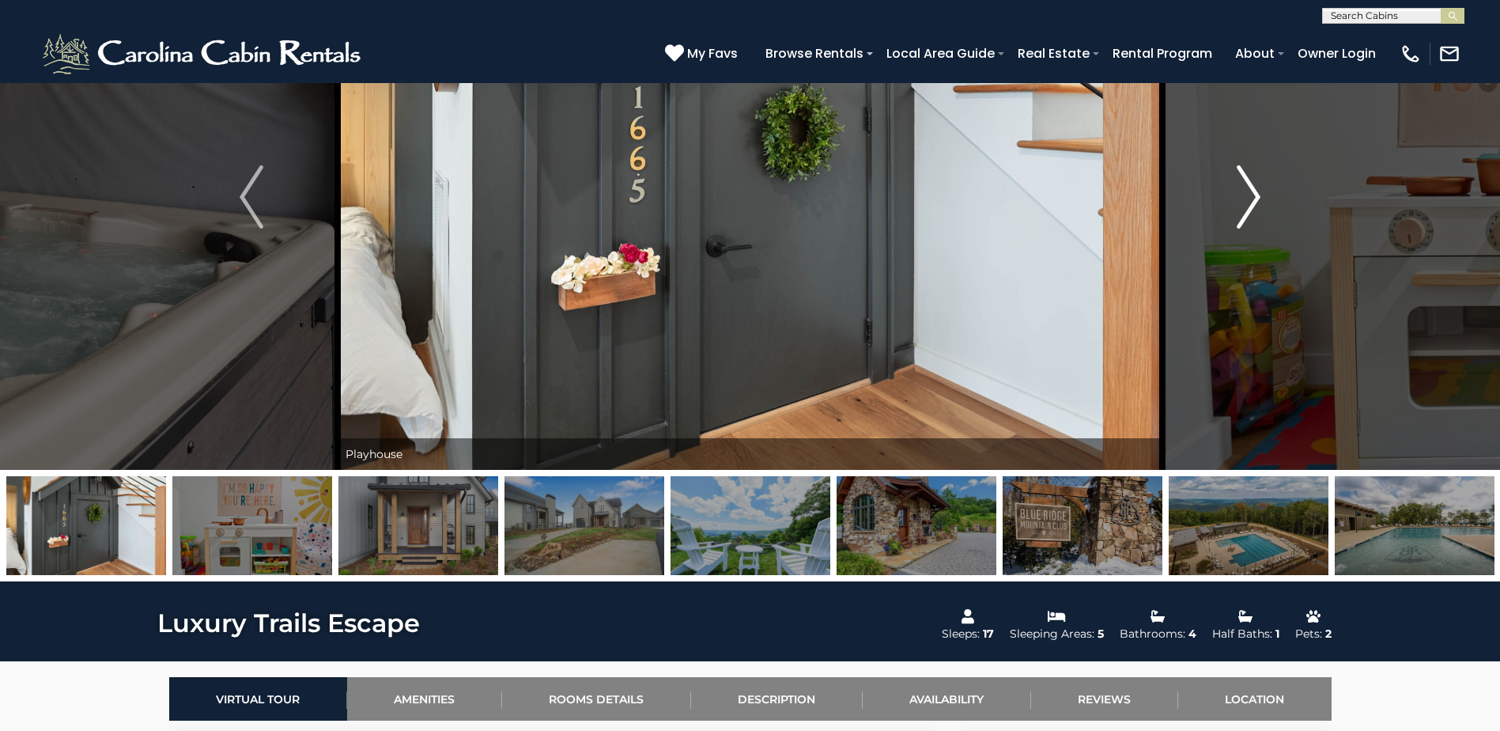
click at [1237, 183] on img "Next" at bounding box center [1249, 196] width 24 height 63
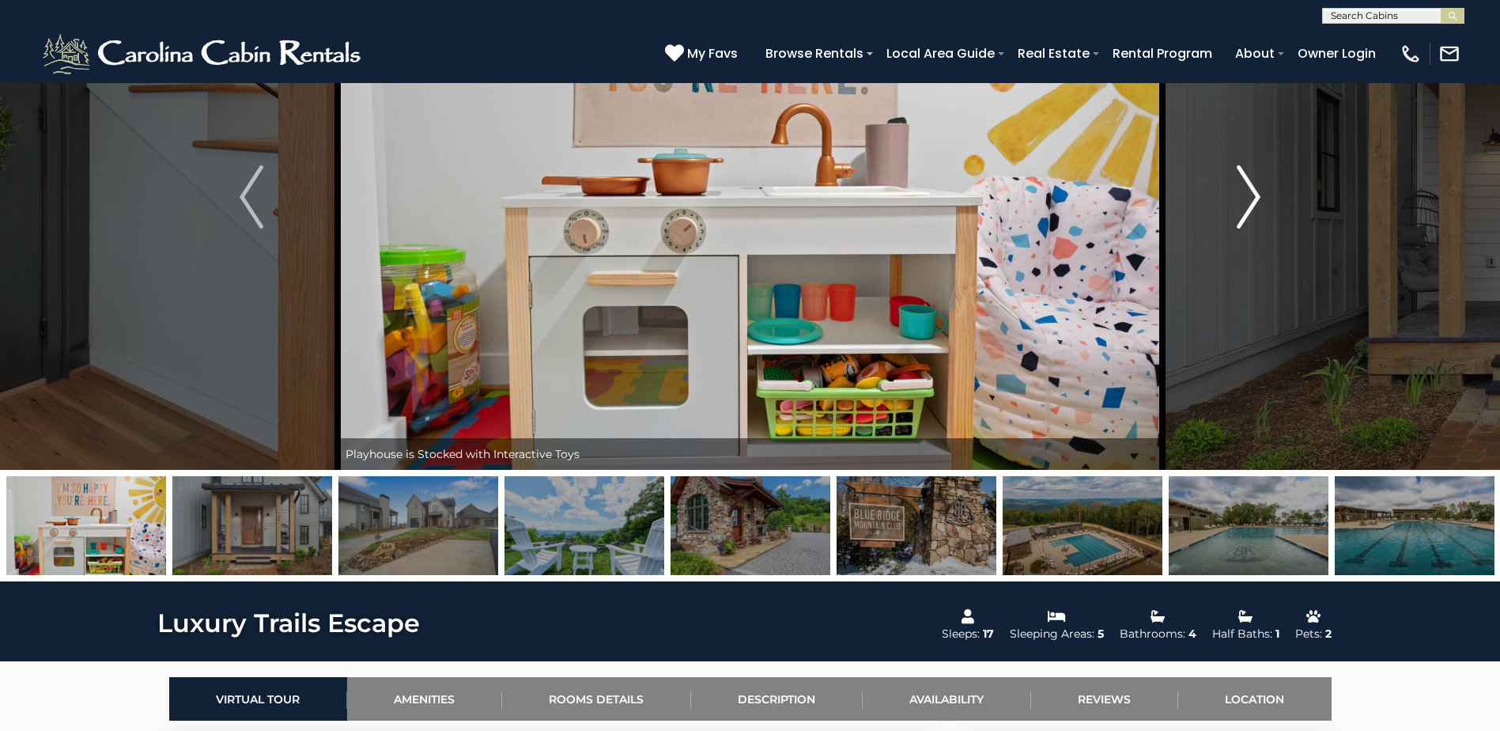
click at [1237, 183] on img "Next" at bounding box center [1249, 196] width 24 height 63
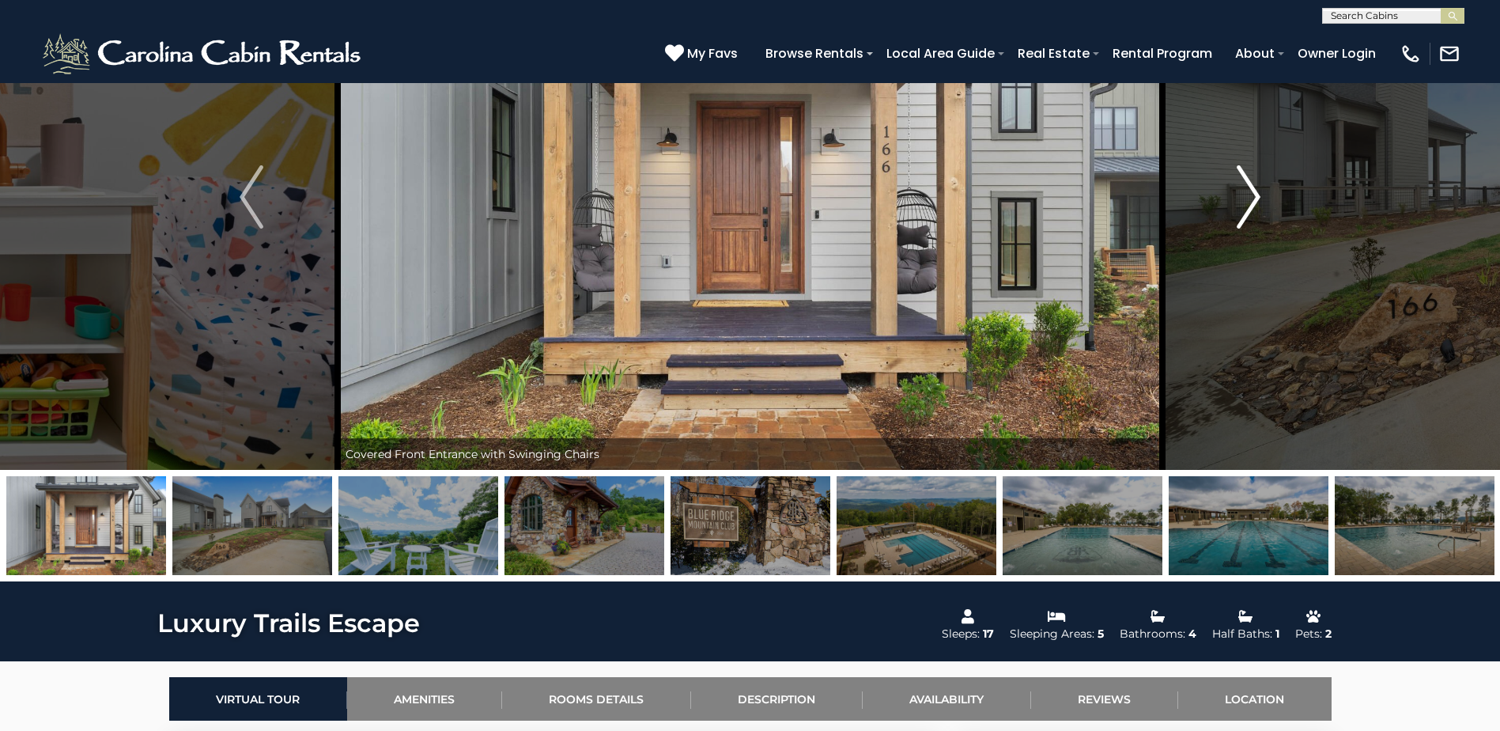
click at [1237, 183] on img "Next" at bounding box center [1249, 196] width 24 height 63
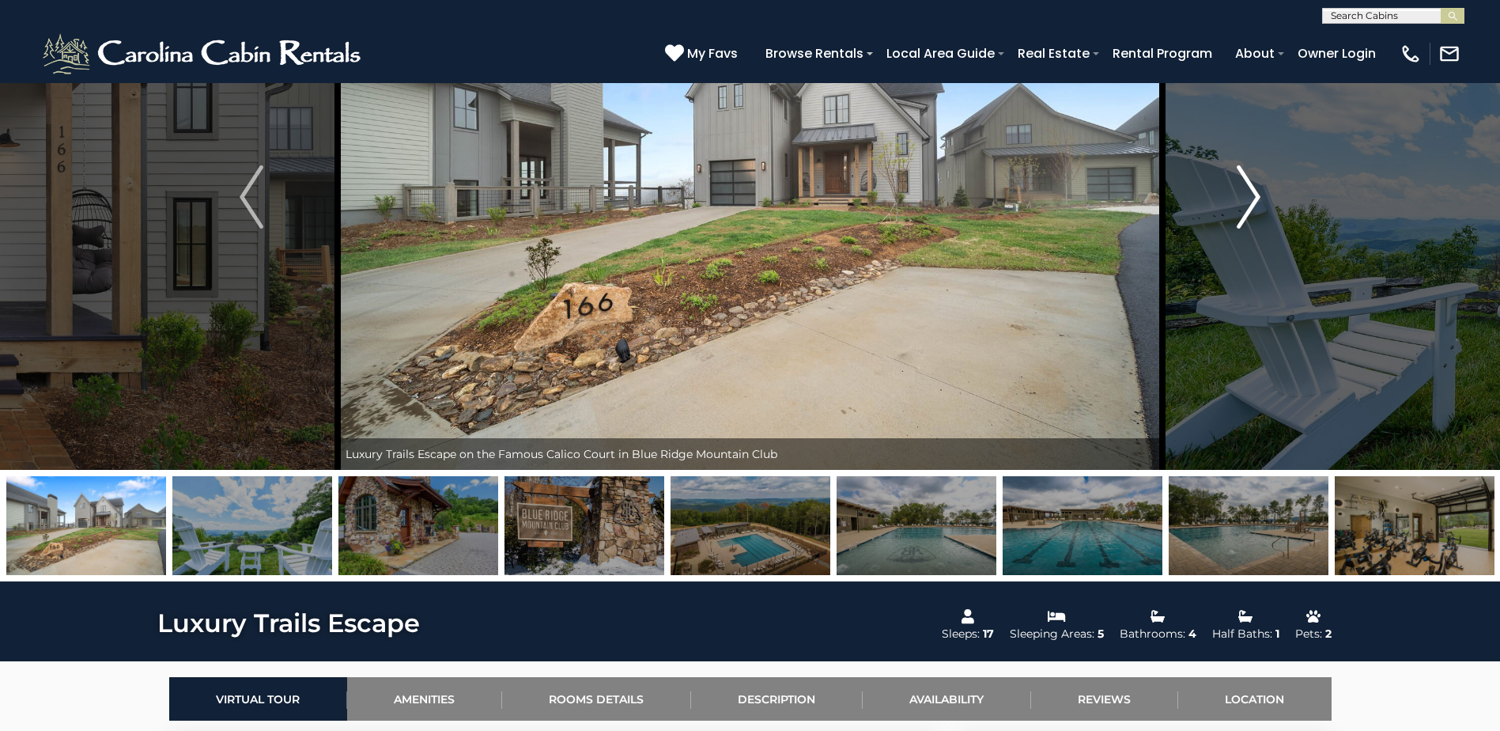
click at [1237, 183] on img "Next" at bounding box center [1249, 196] width 24 height 63
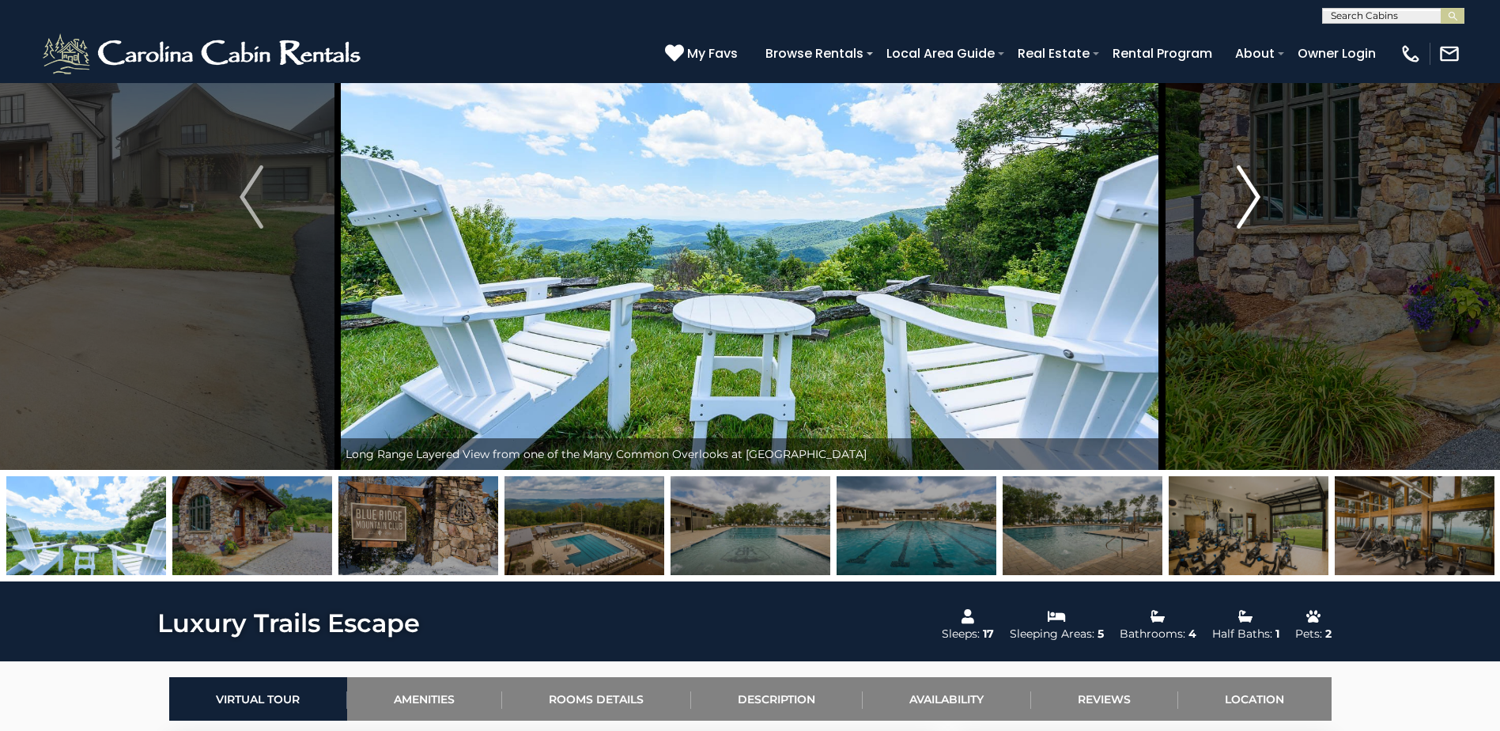
click at [1237, 183] on img "Next" at bounding box center [1249, 196] width 24 height 63
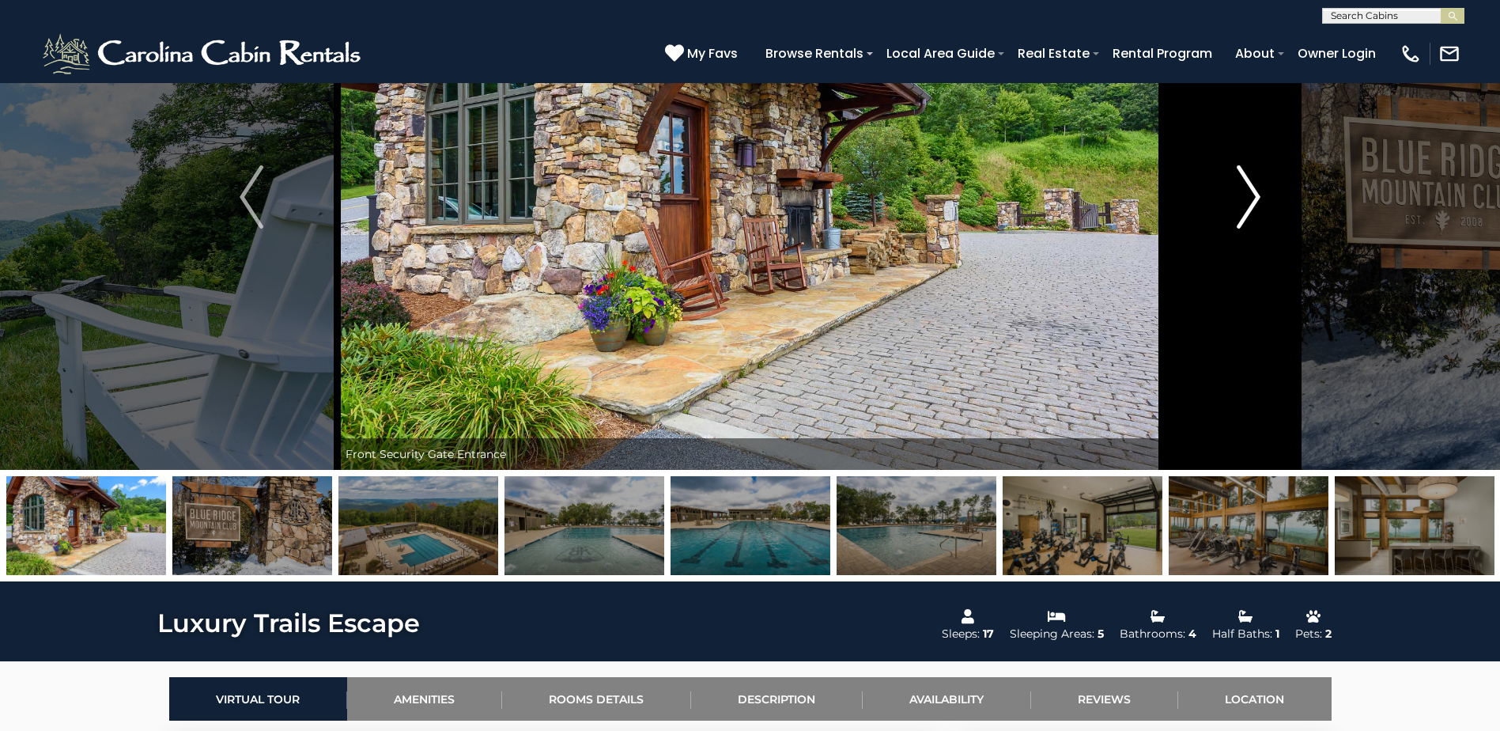
click at [1237, 183] on img "Next" at bounding box center [1249, 196] width 24 height 63
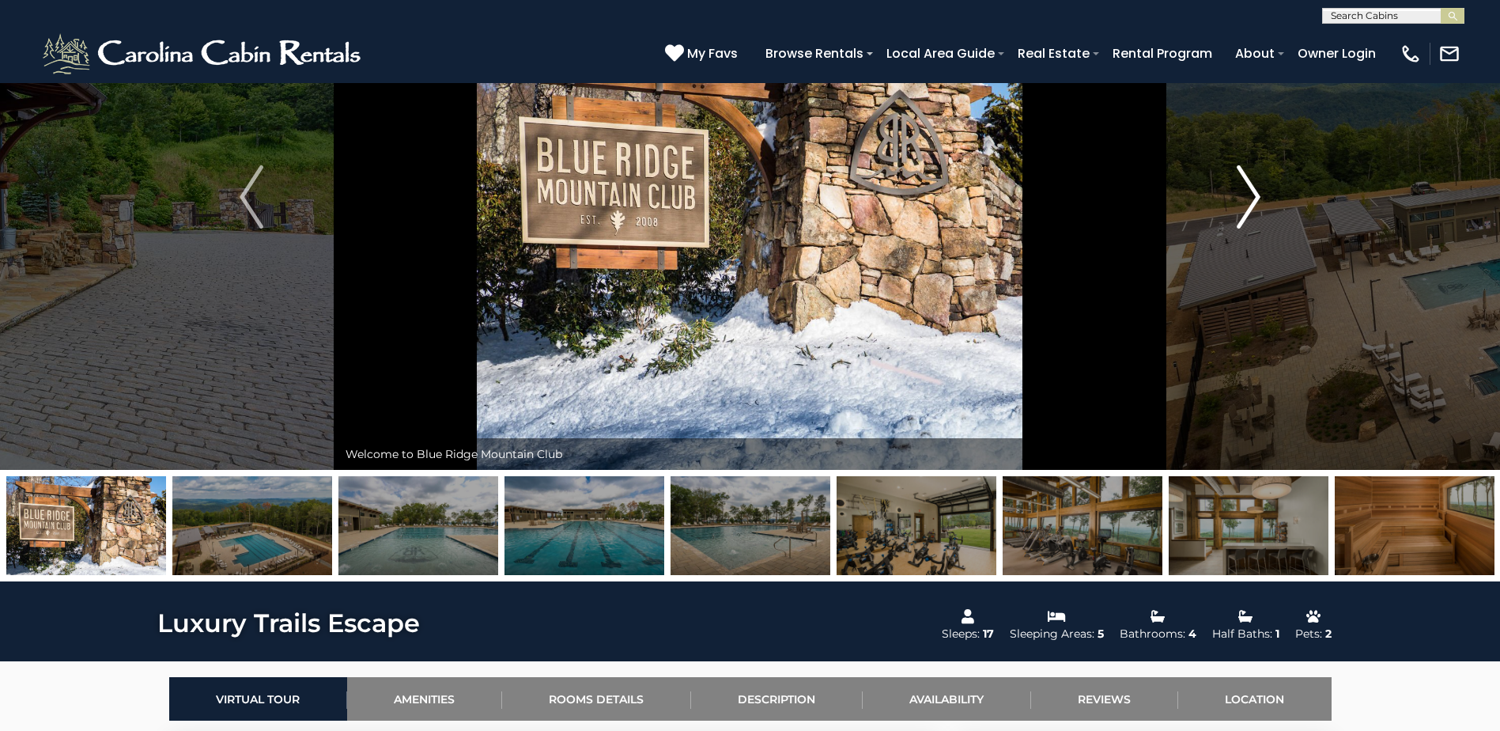
click at [1237, 183] on img "Next" at bounding box center [1249, 196] width 24 height 63
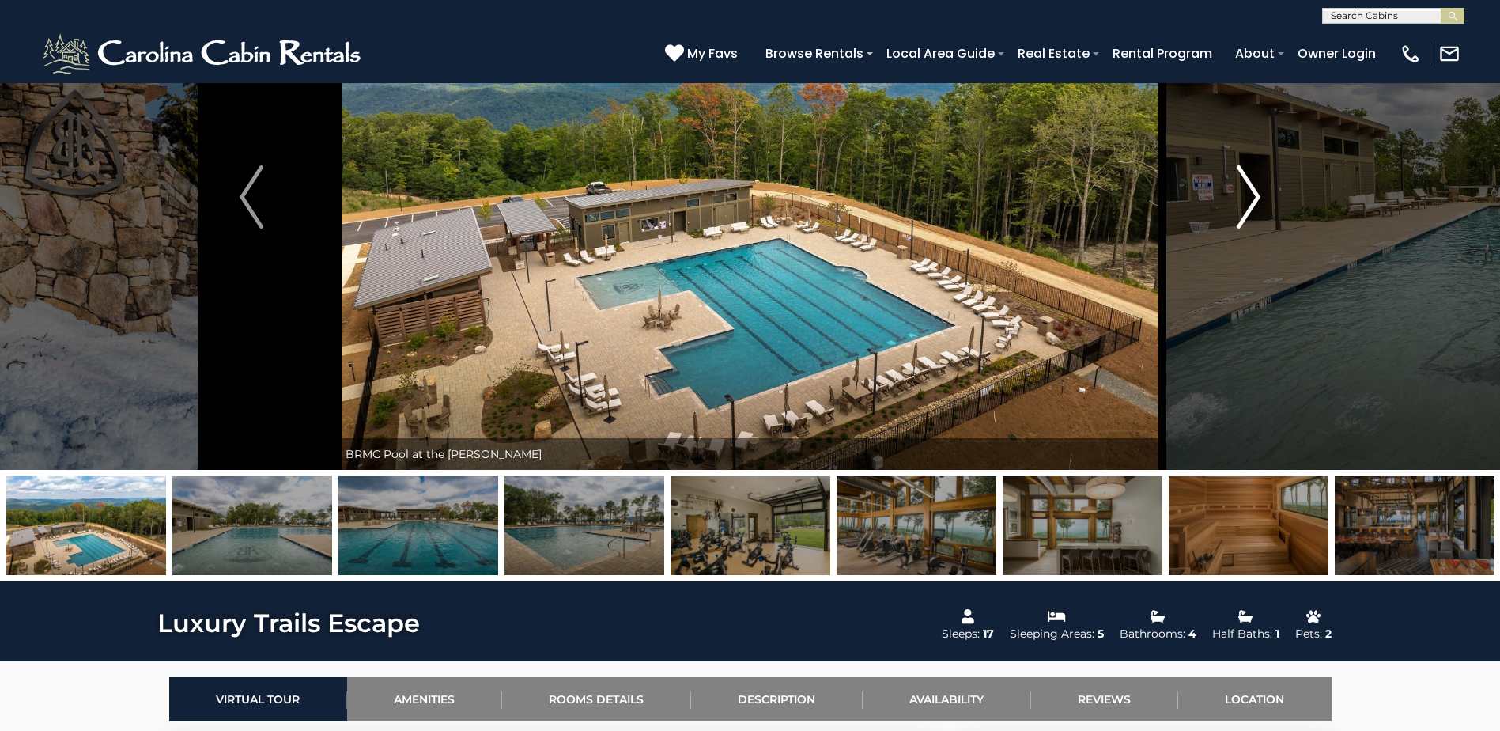
click at [1237, 183] on img "Next" at bounding box center [1249, 196] width 24 height 63
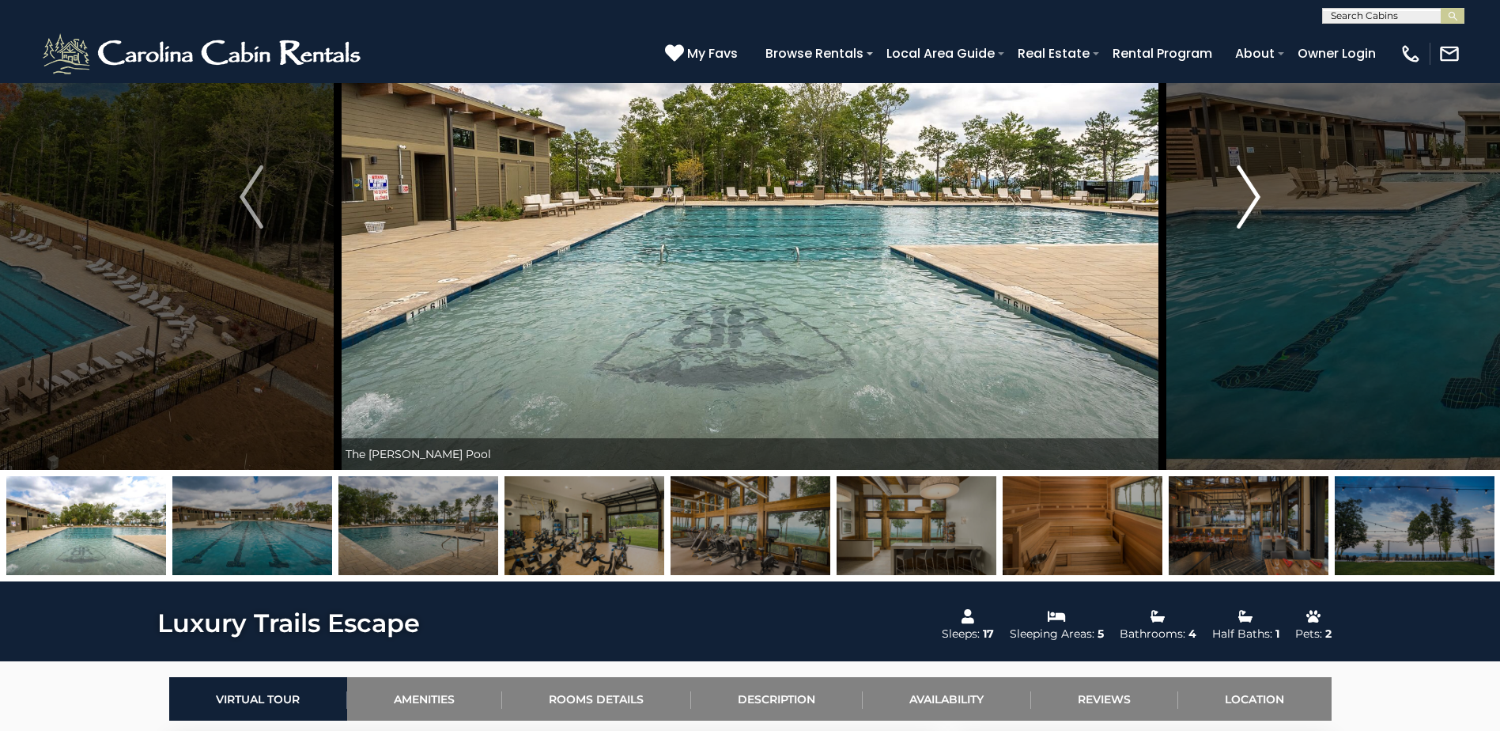
click at [1237, 183] on img "Next" at bounding box center [1249, 196] width 24 height 63
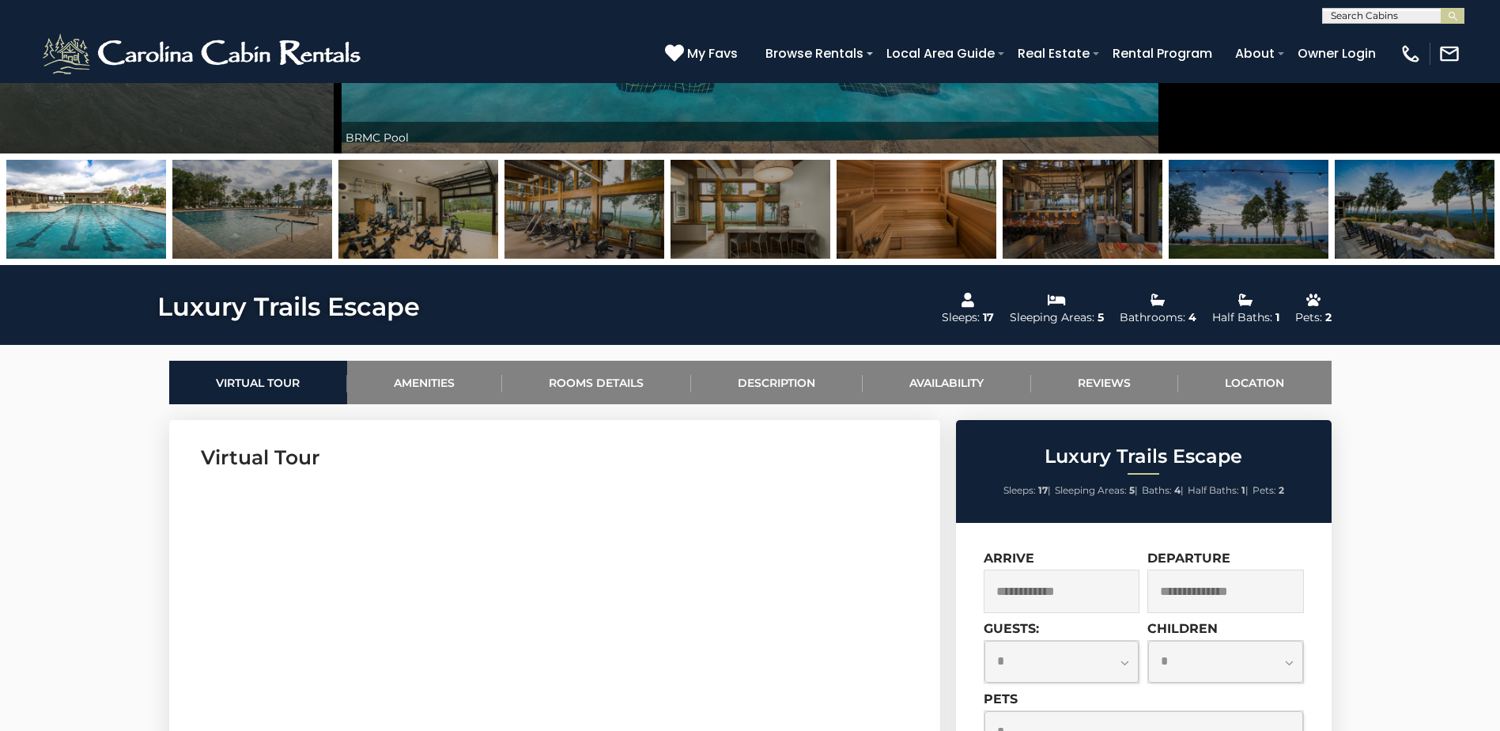
scroll to position [712, 0]
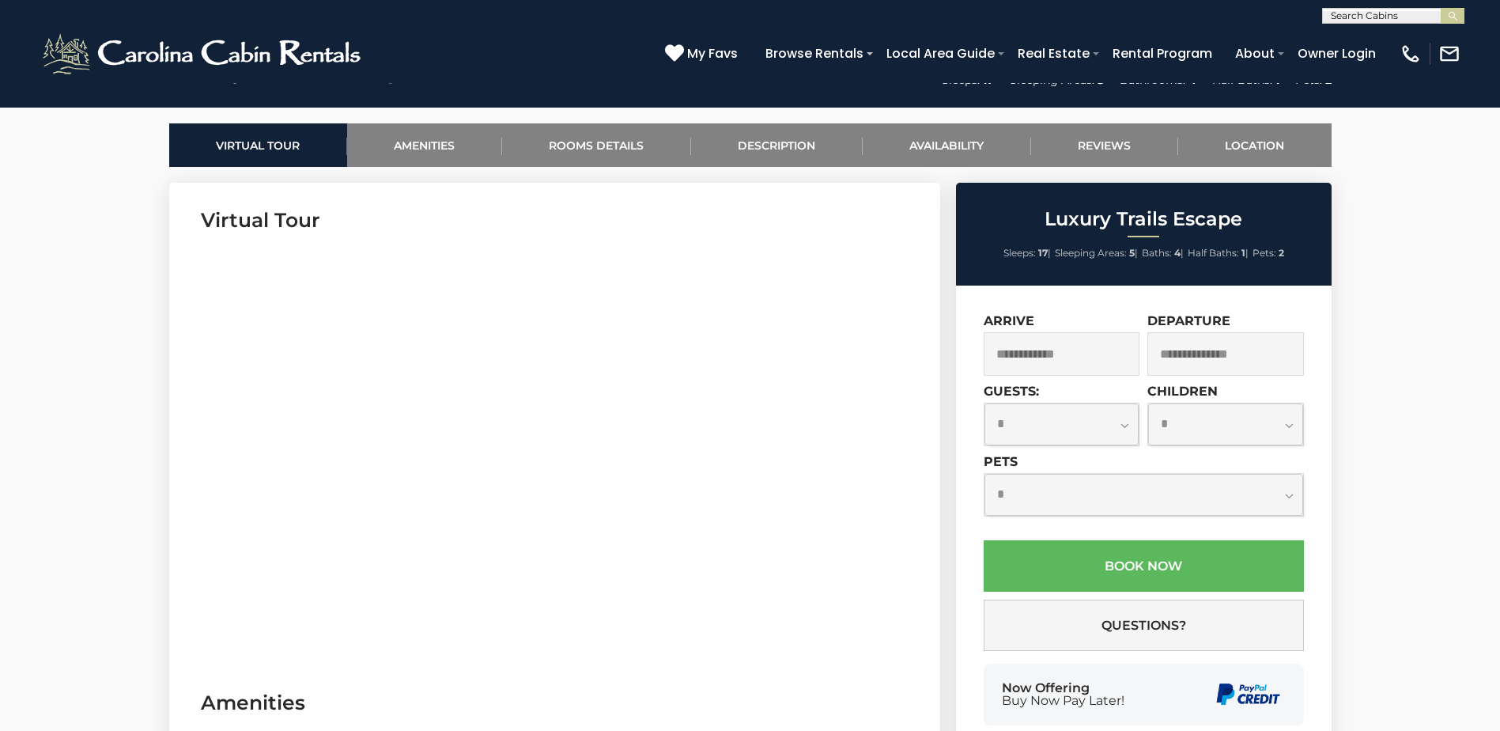
click at [1092, 364] on input "text" at bounding box center [1062, 353] width 157 height 43
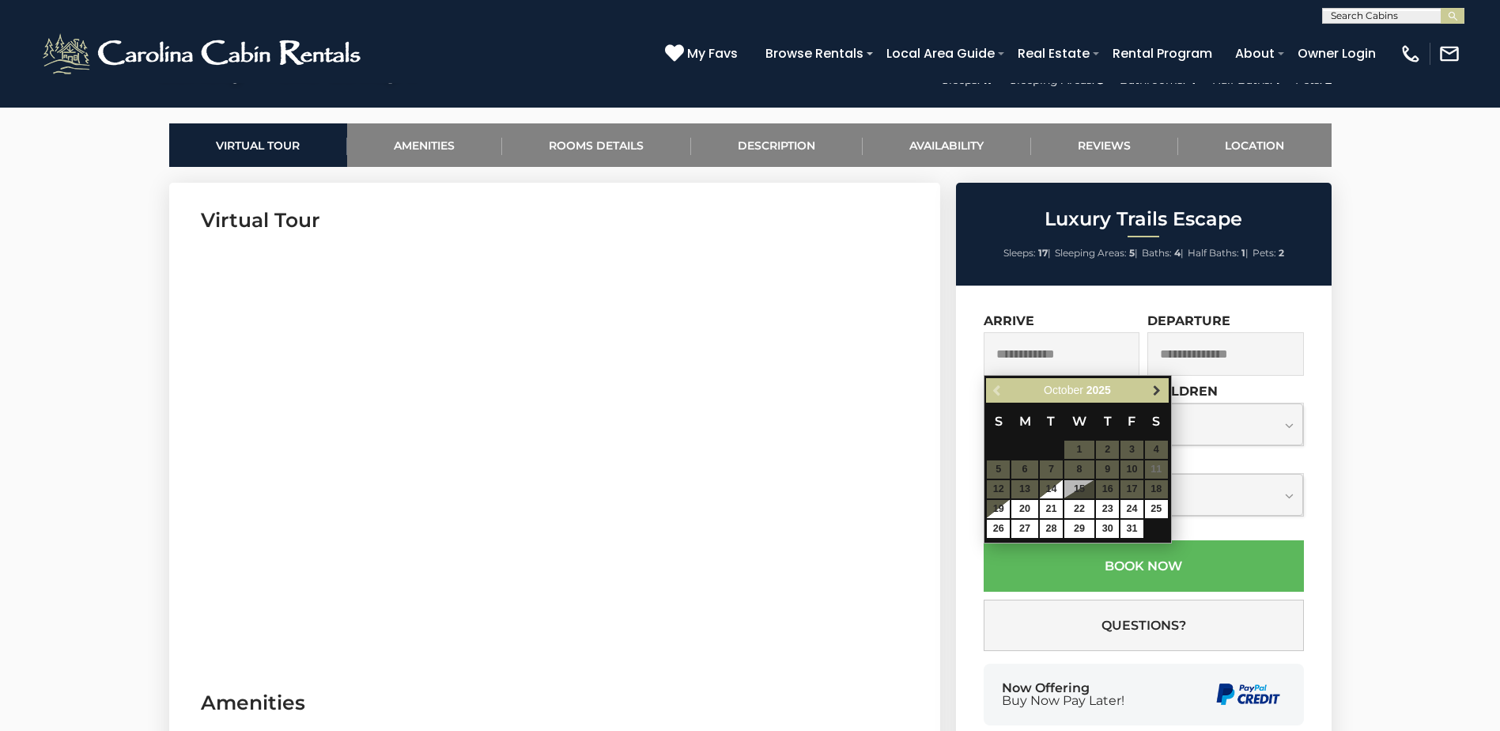
click at [1150, 382] on link "Next" at bounding box center [1158, 390] width 20 height 20
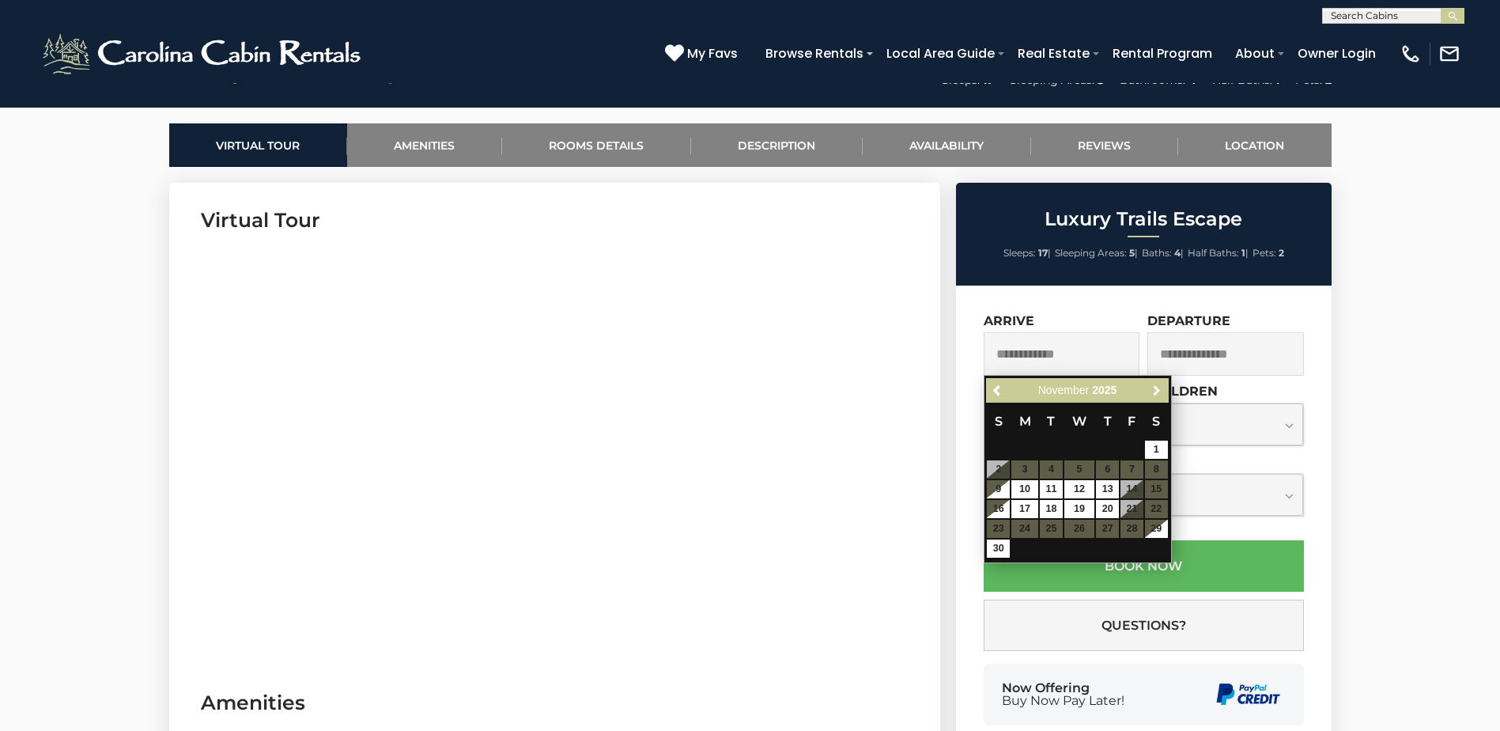
click at [1150, 382] on link "Next" at bounding box center [1158, 390] width 20 height 20
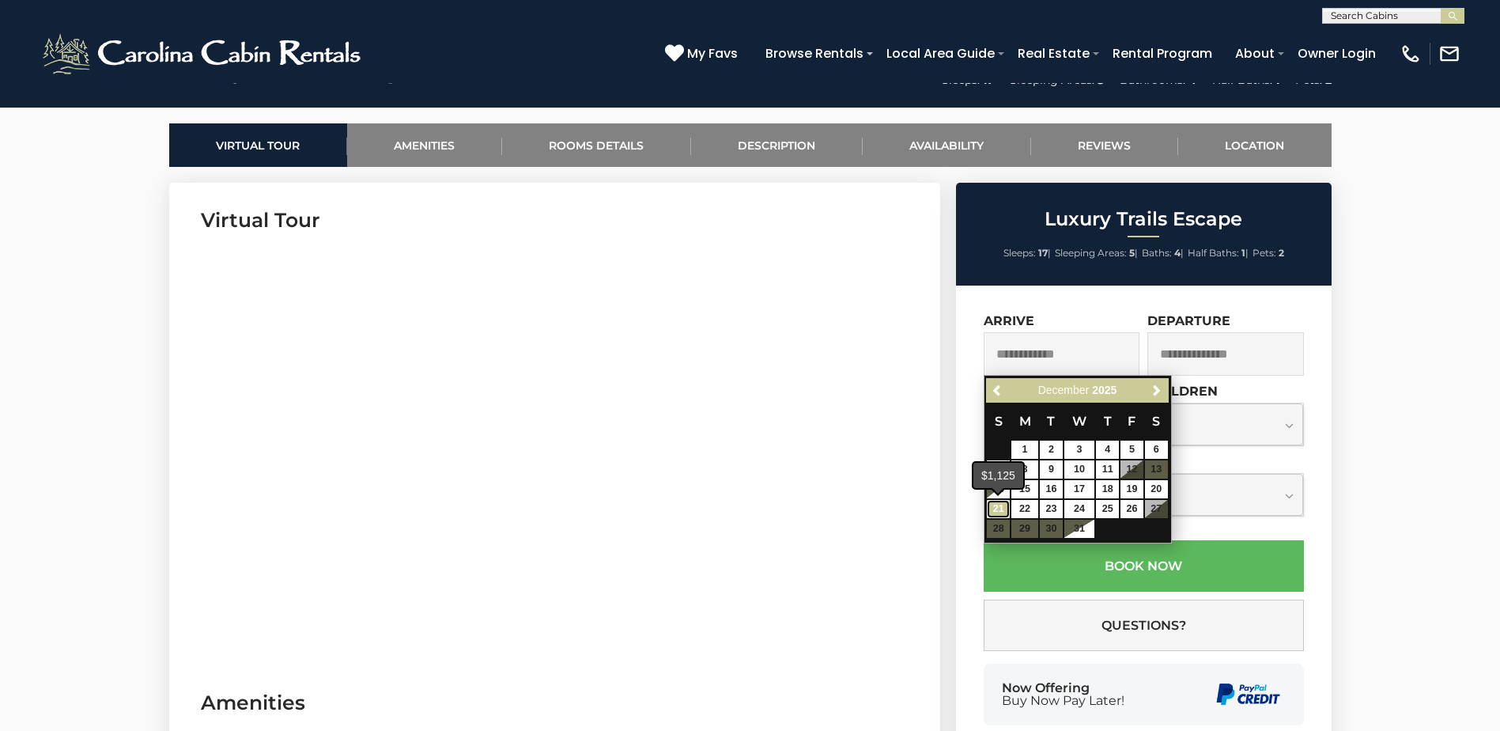
click at [1000, 505] on link "21" at bounding box center [998, 509] width 23 height 18
type input "**********"
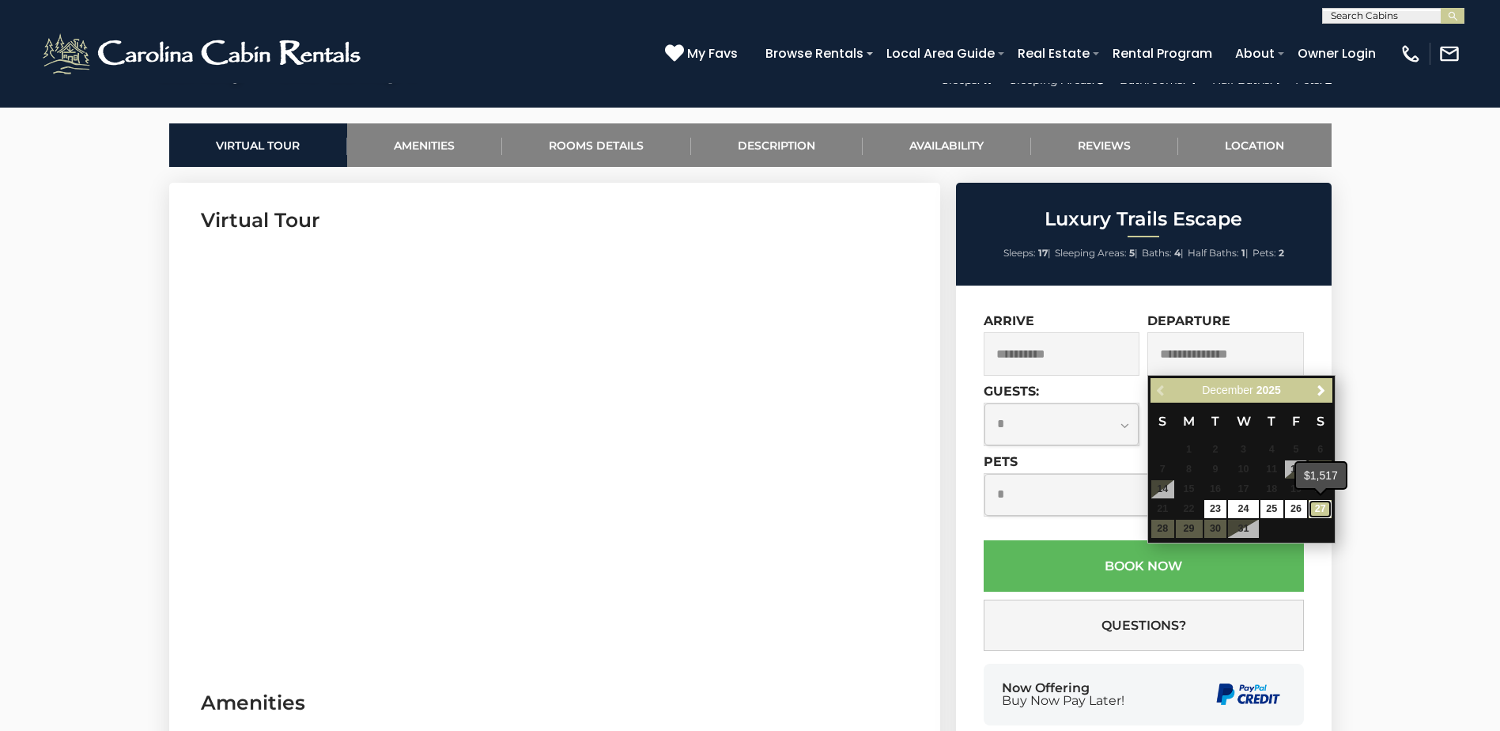
click at [1318, 512] on link "27" at bounding box center [1320, 509] width 23 height 18
type input "**********"
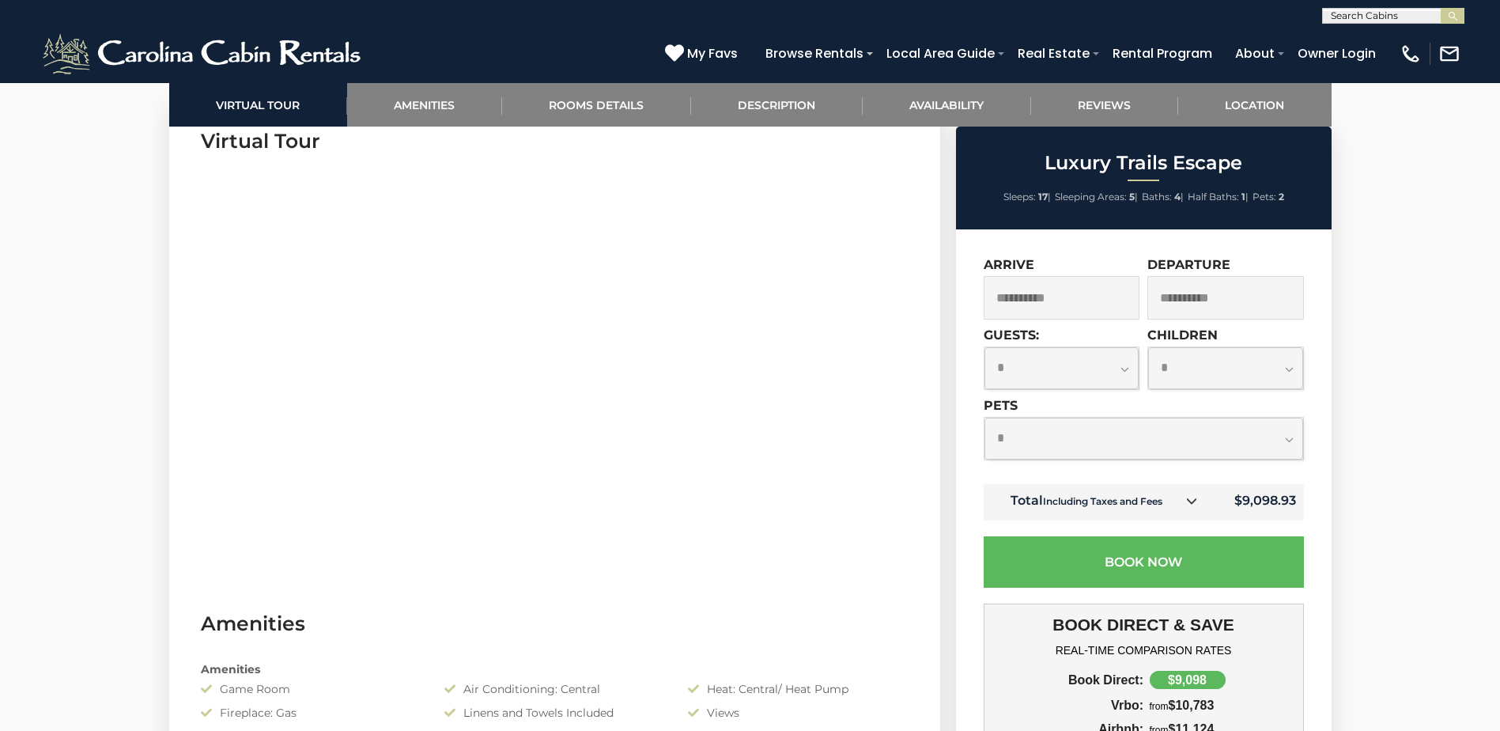
scroll to position [870, 0]
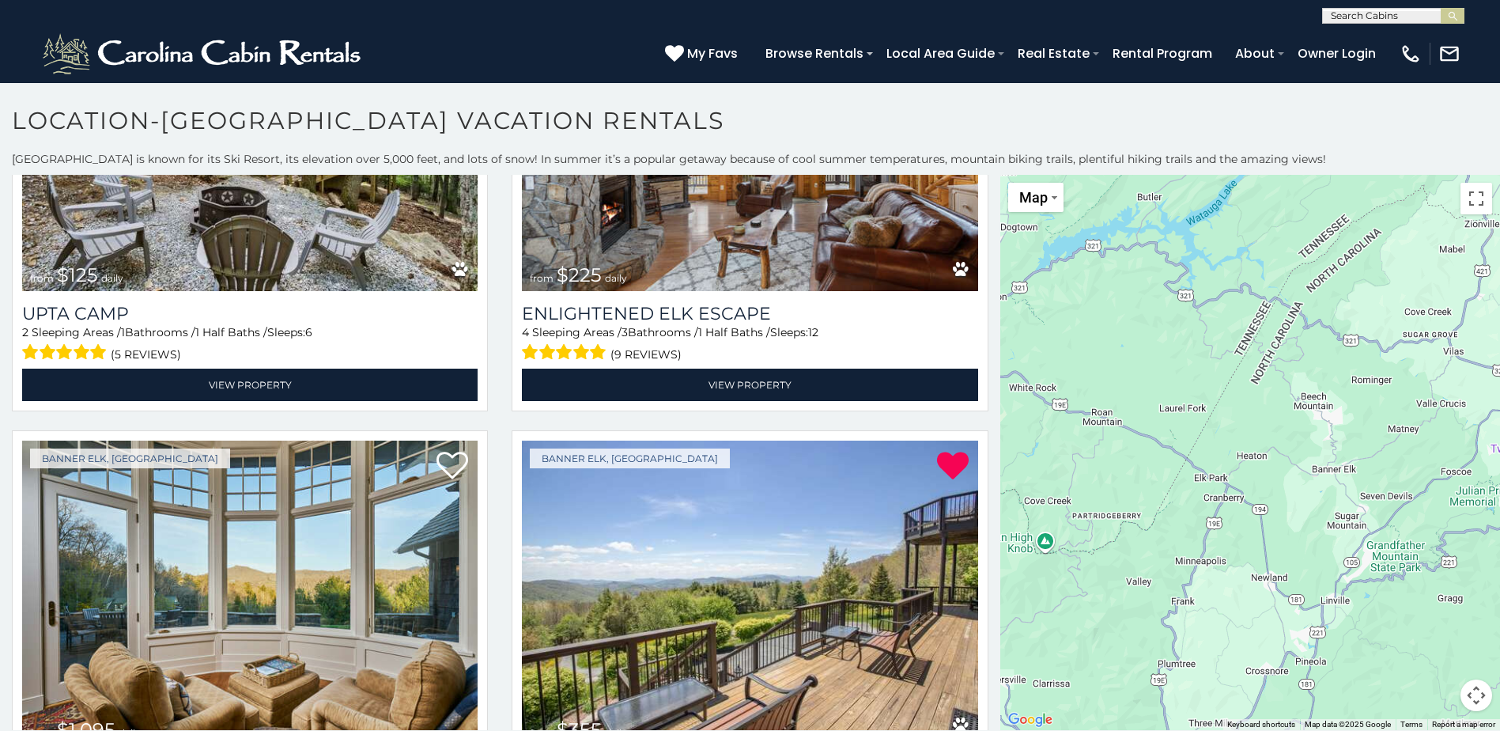
scroll to position [5852, 0]
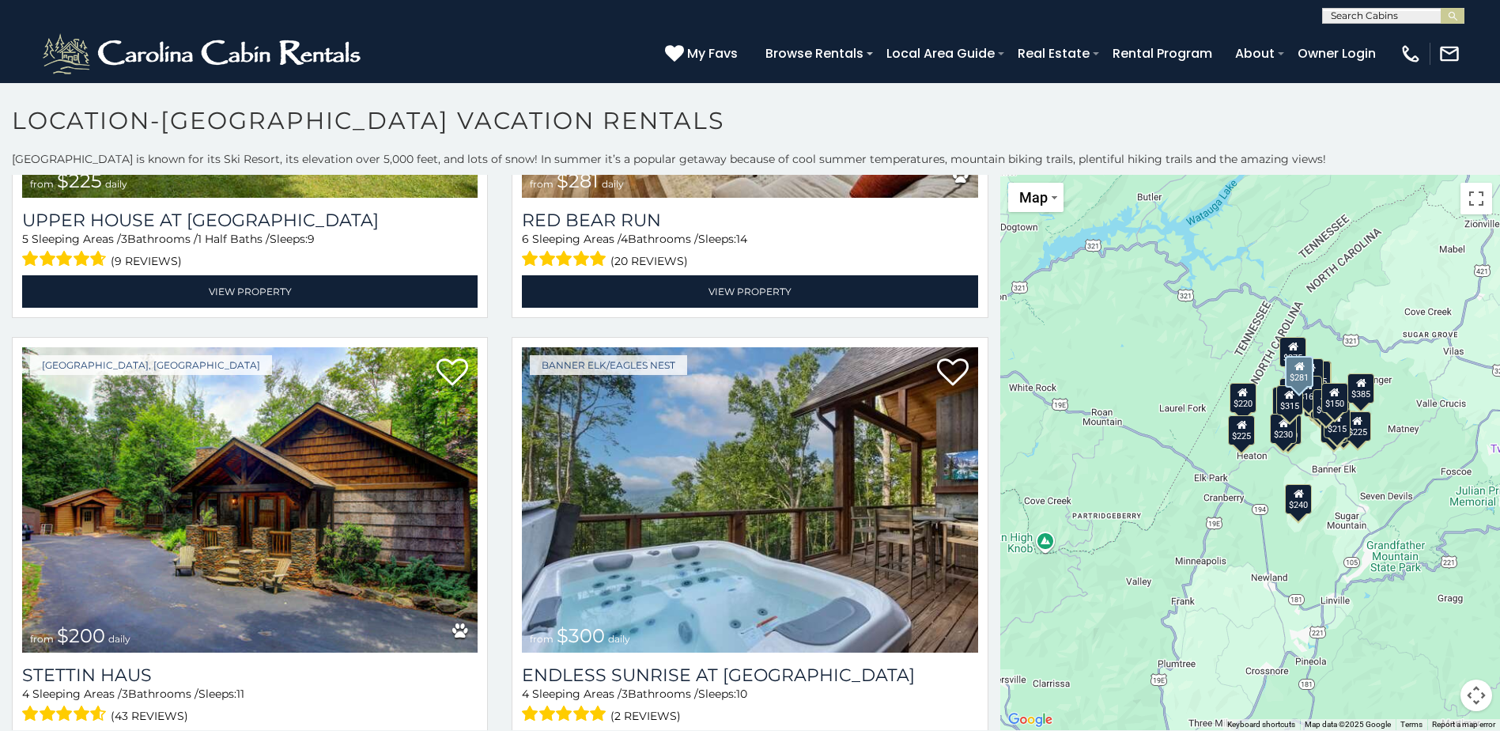
scroll to position [11326, 0]
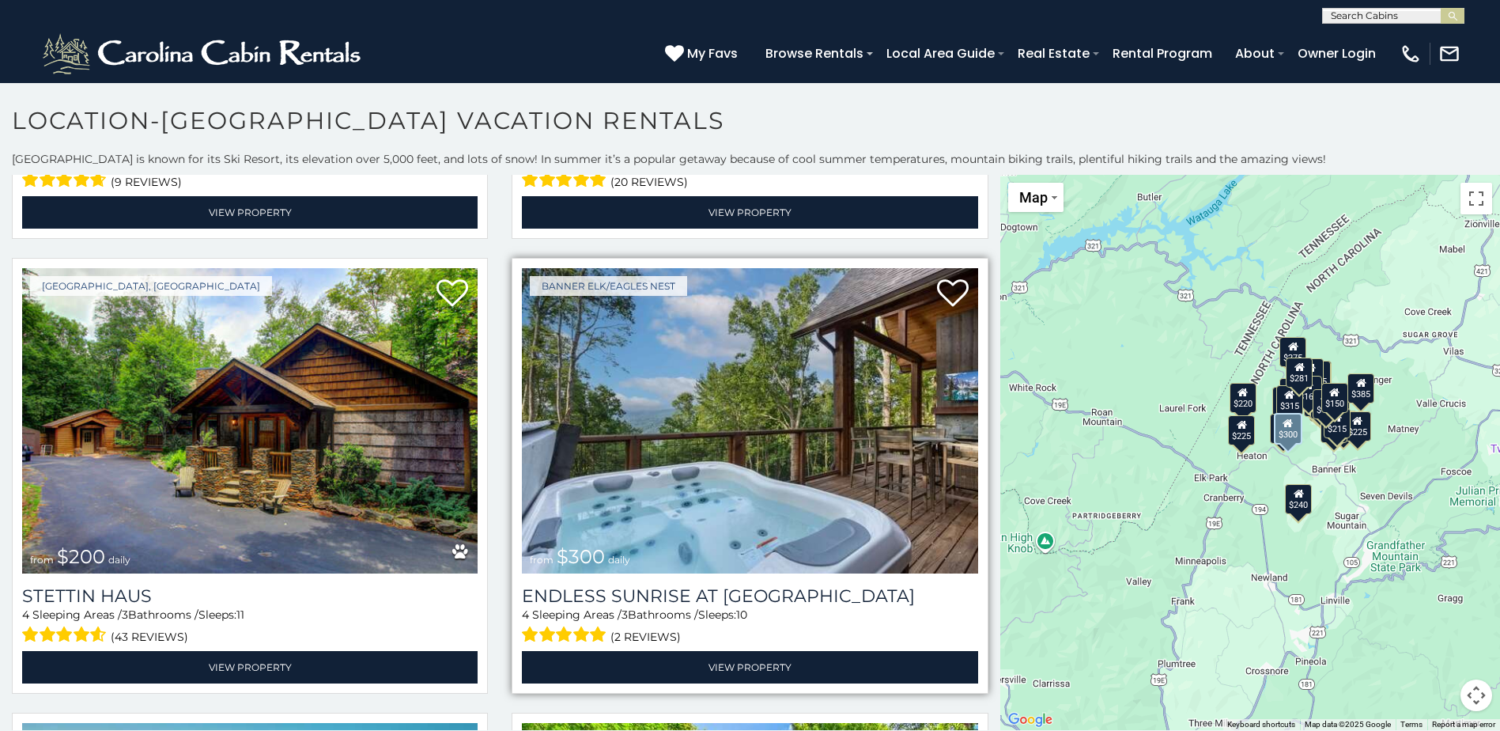
click at [771, 383] on img at bounding box center [750, 420] width 456 height 305
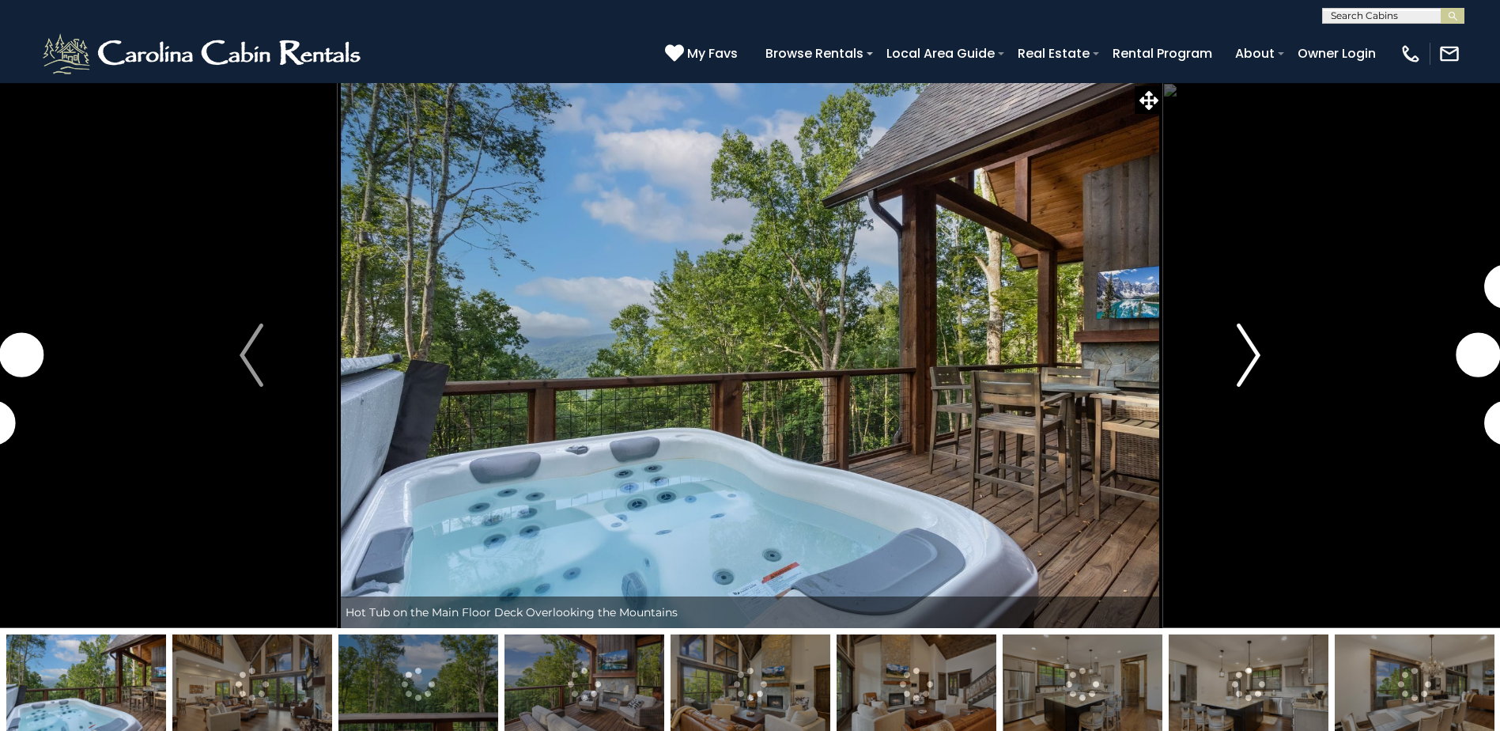
click at [1235, 352] on button "Next" at bounding box center [1249, 355] width 172 height 546
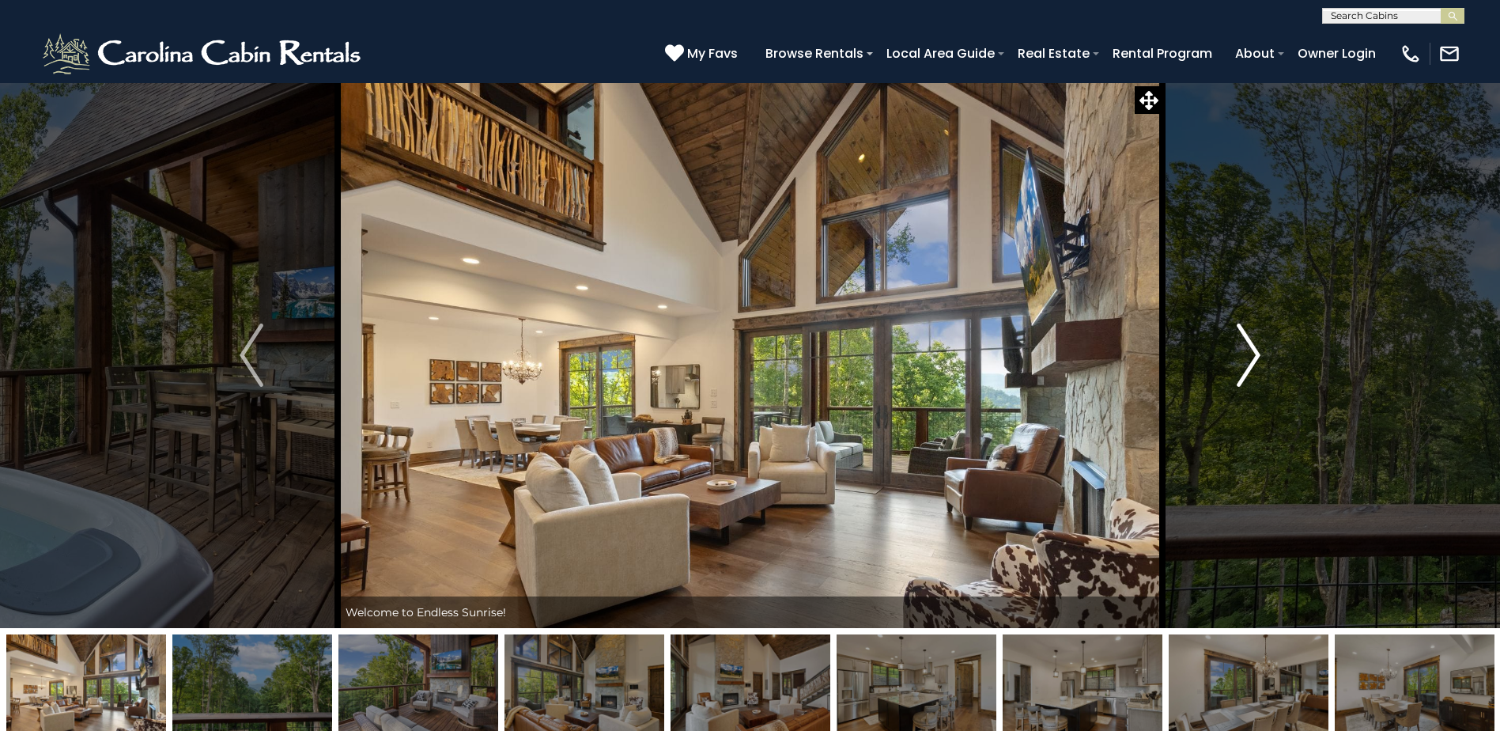
click at [1235, 352] on button "Next" at bounding box center [1249, 355] width 172 height 546
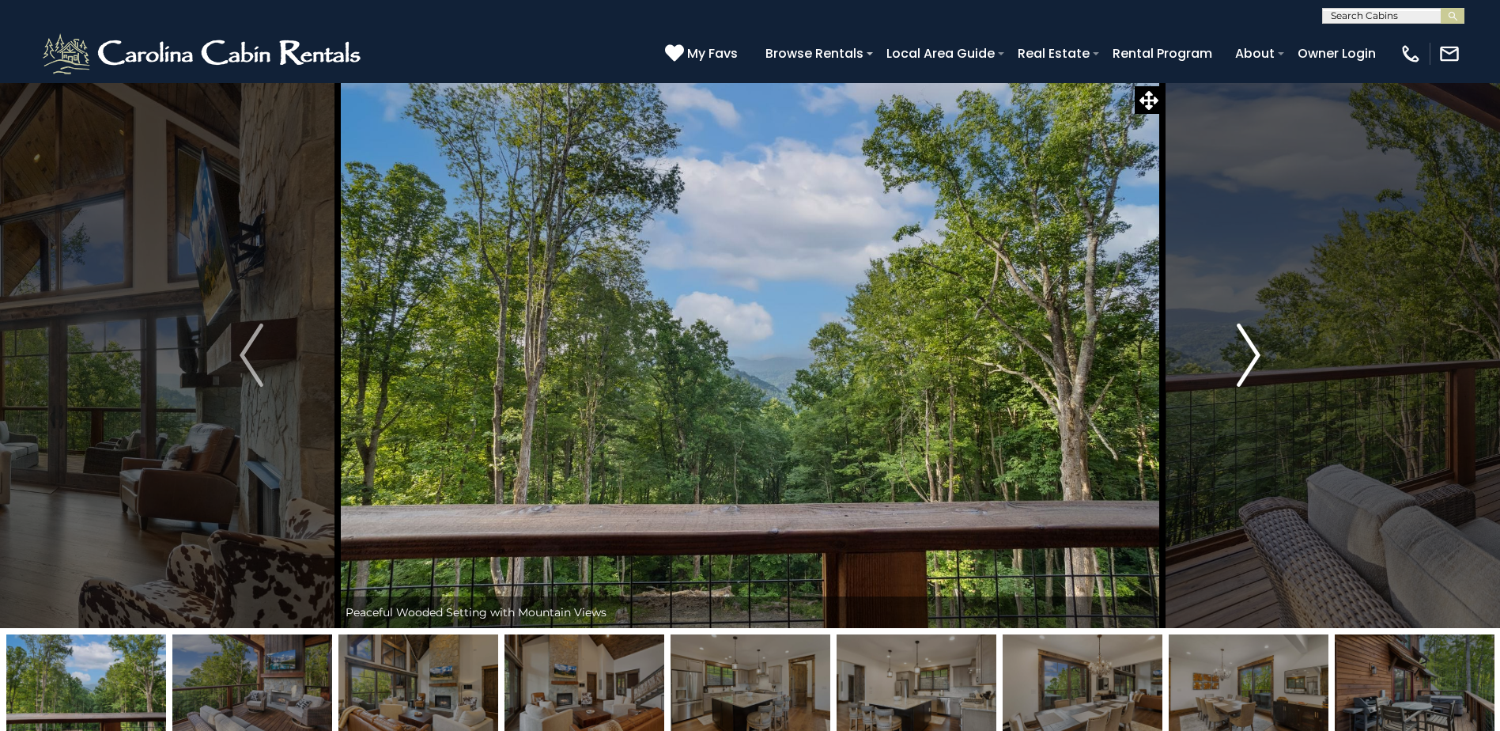
click at [1235, 352] on button "Next" at bounding box center [1249, 355] width 172 height 546
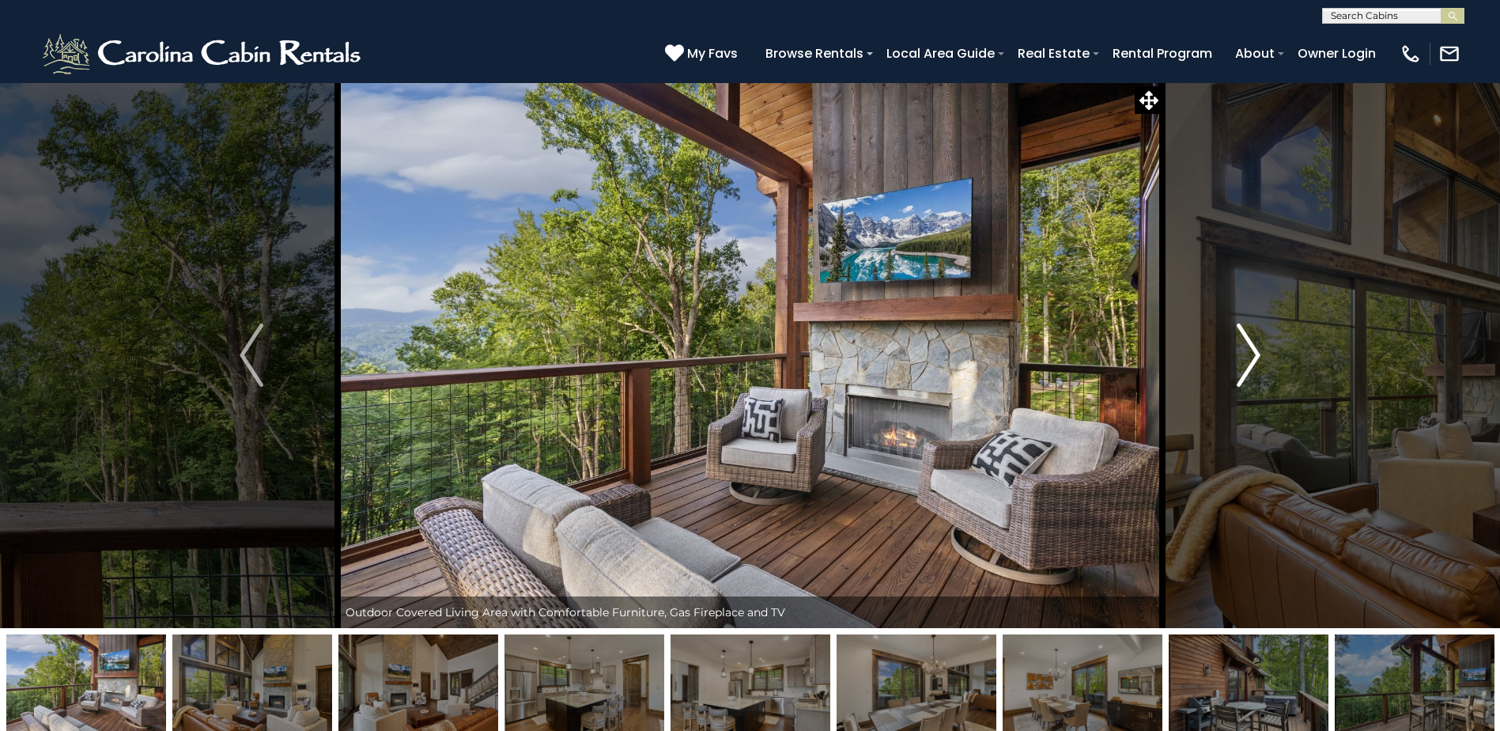
click at [1235, 352] on button "Next" at bounding box center [1249, 355] width 172 height 546
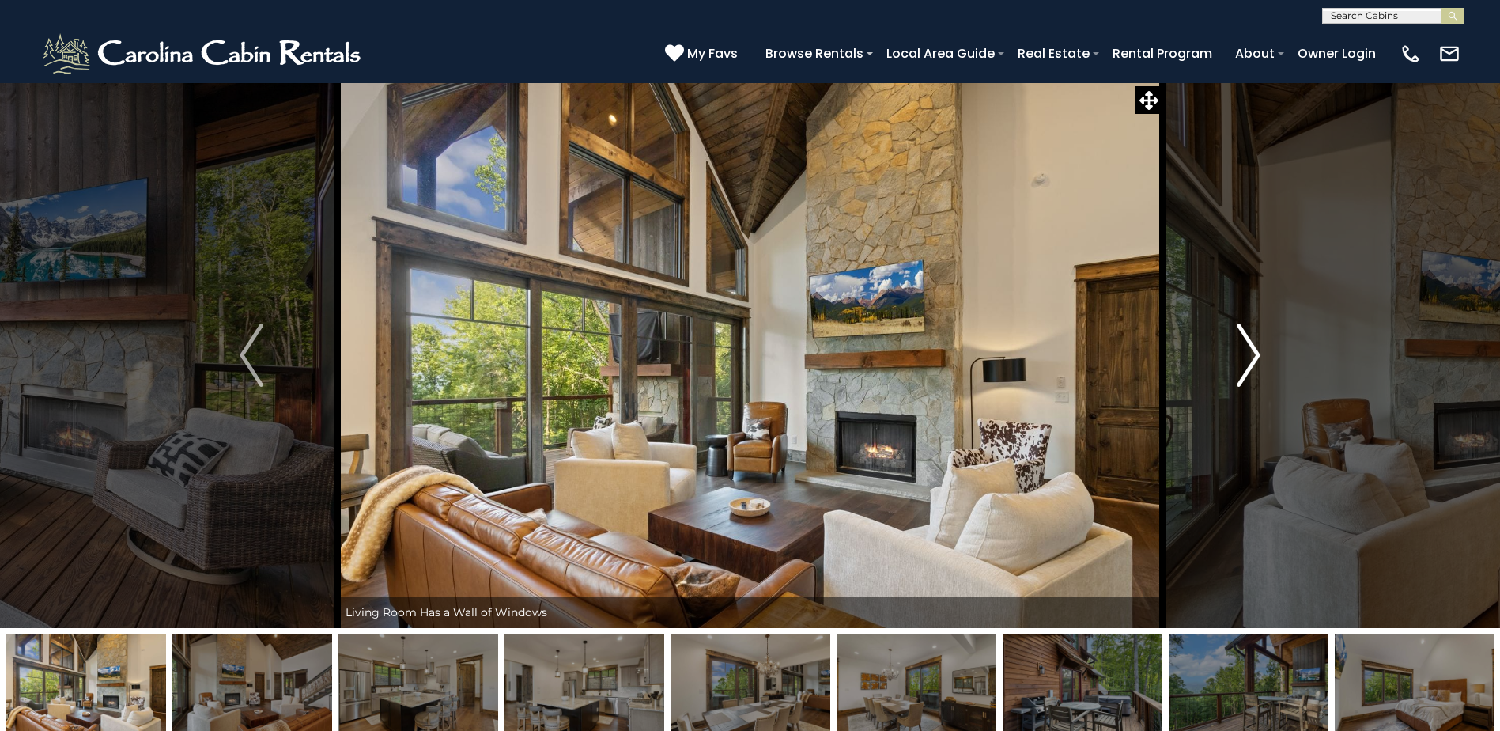
click at [1235, 352] on button "Next" at bounding box center [1249, 355] width 172 height 546
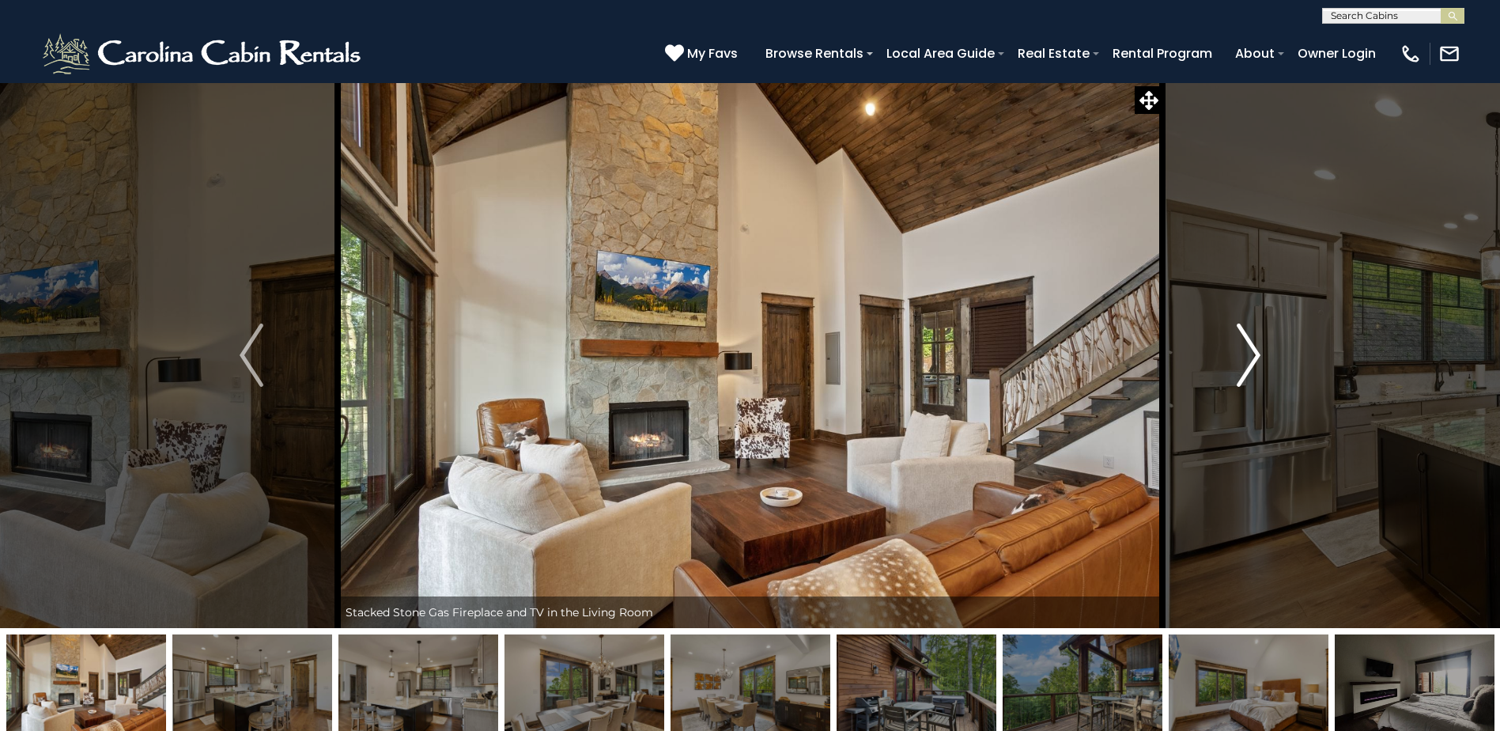
click at [1235, 352] on button "Next" at bounding box center [1249, 355] width 172 height 546
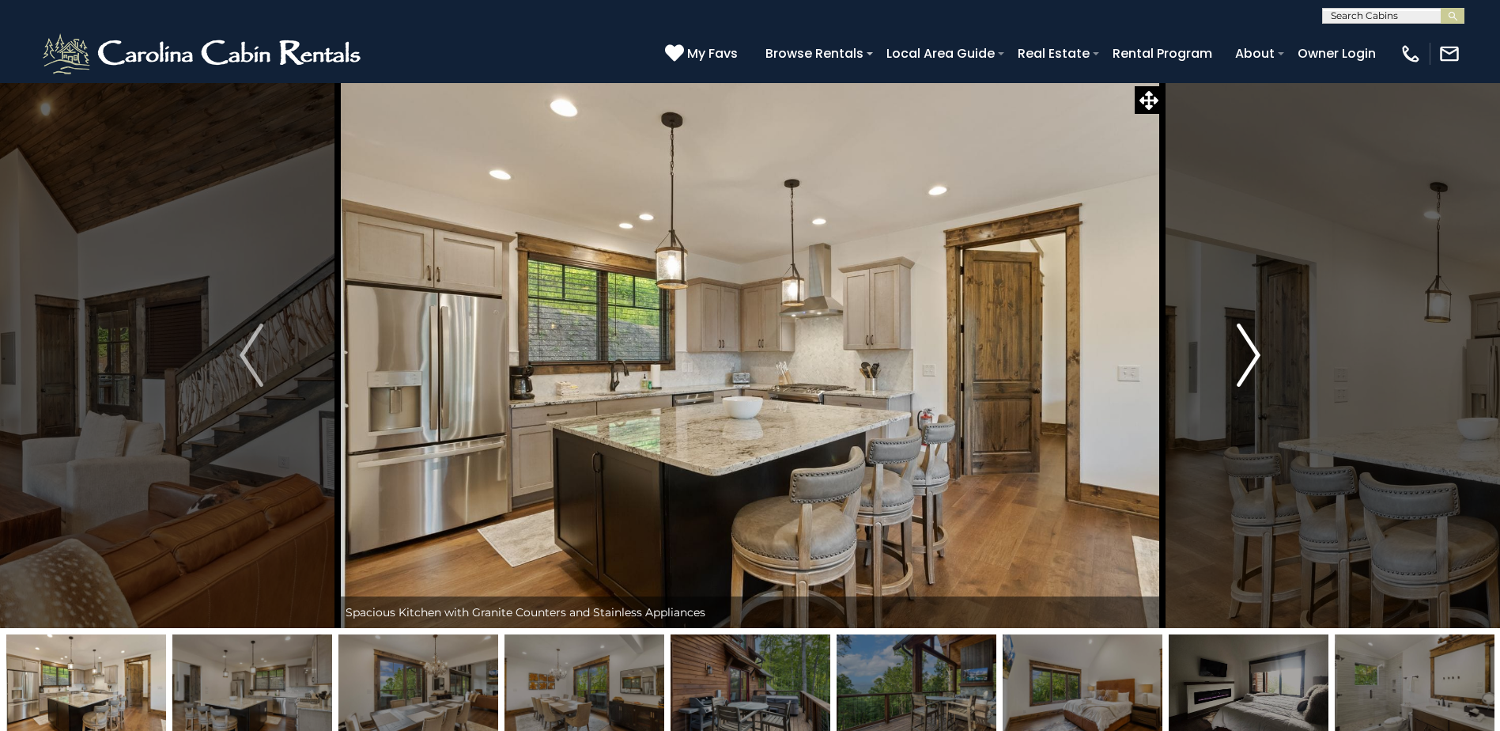
click at [1235, 352] on button "Next" at bounding box center [1249, 355] width 172 height 546
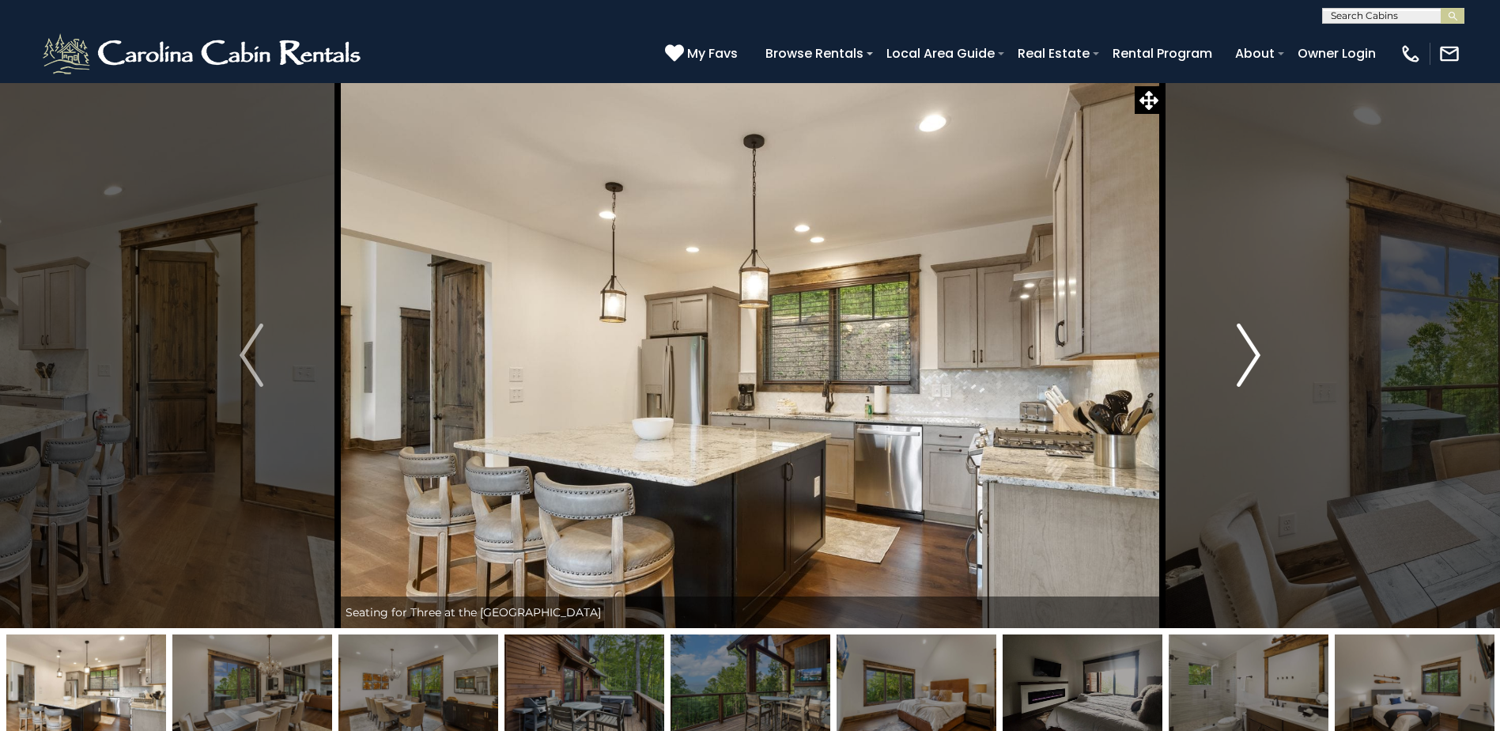
click at [1235, 352] on button "Next" at bounding box center [1249, 355] width 172 height 546
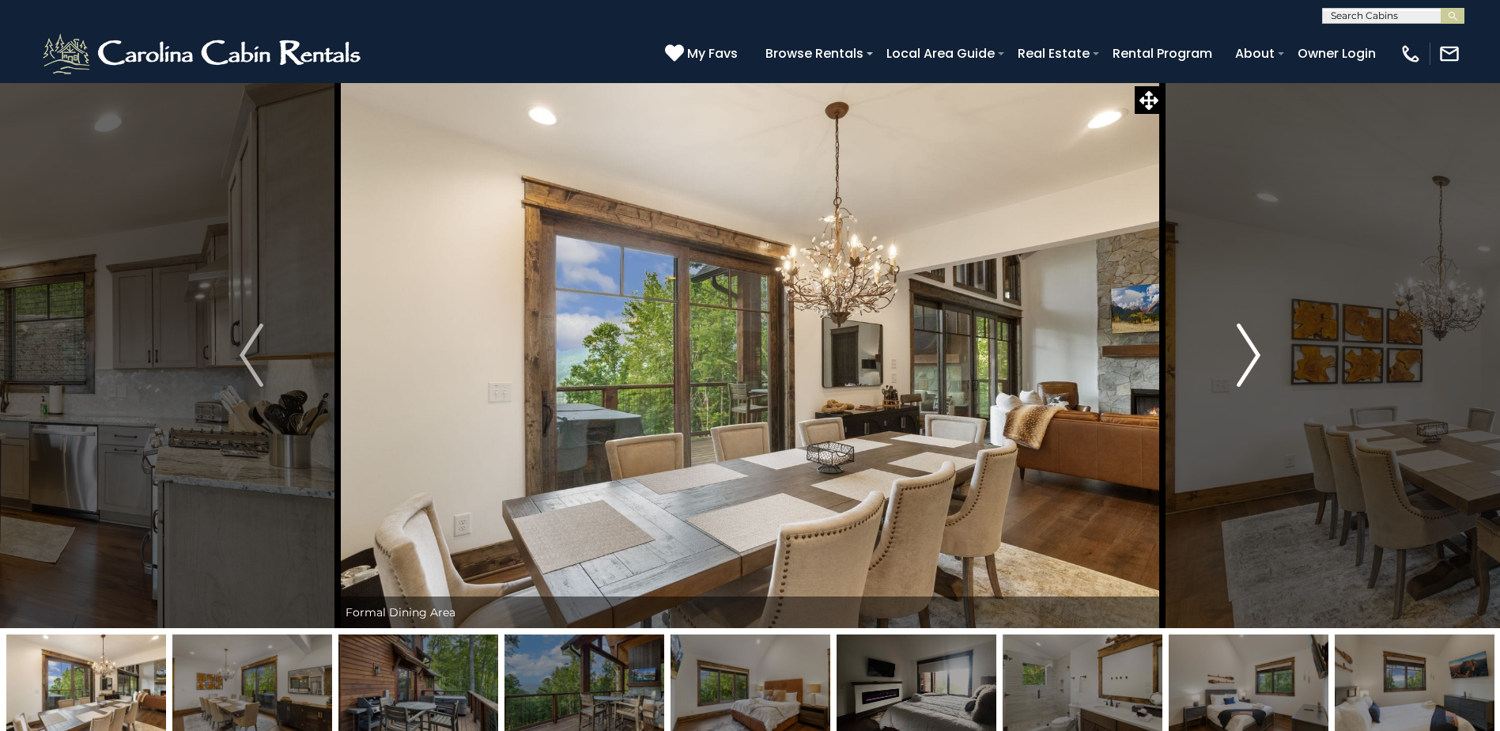
click at [1235, 352] on button "Next" at bounding box center [1249, 355] width 172 height 546
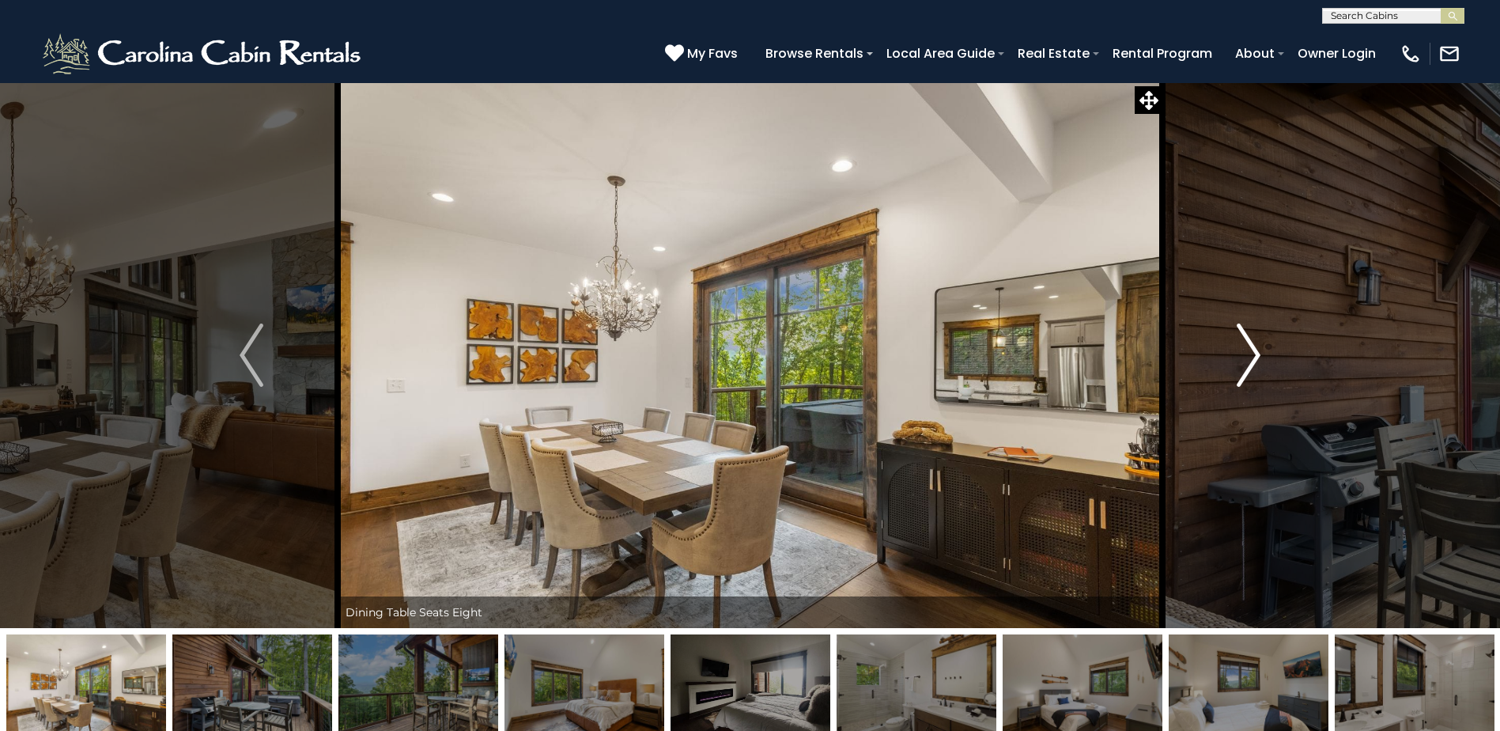
click at [1235, 352] on button "Next" at bounding box center [1249, 355] width 172 height 546
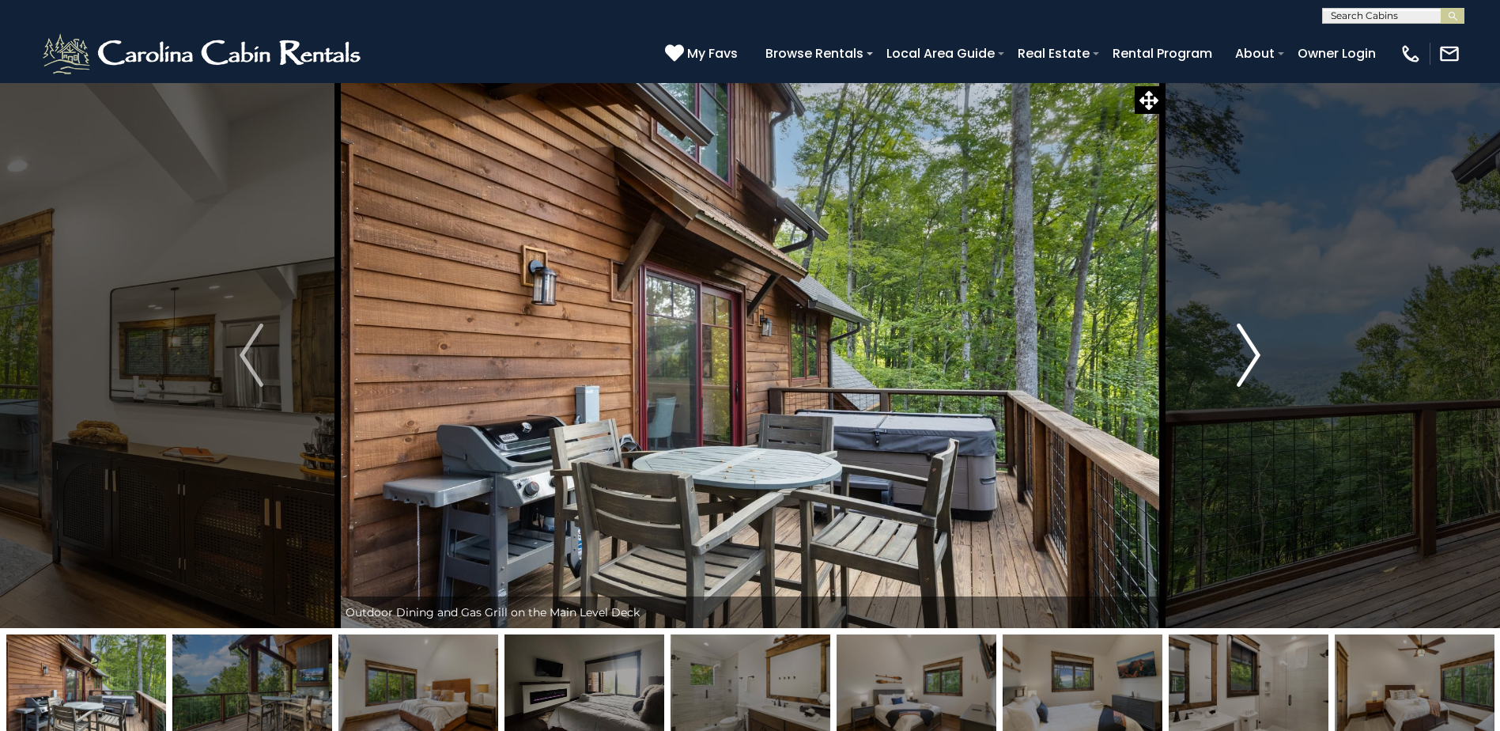
click at [1235, 352] on button "Next" at bounding box center [1249, 355] width 172 height 546
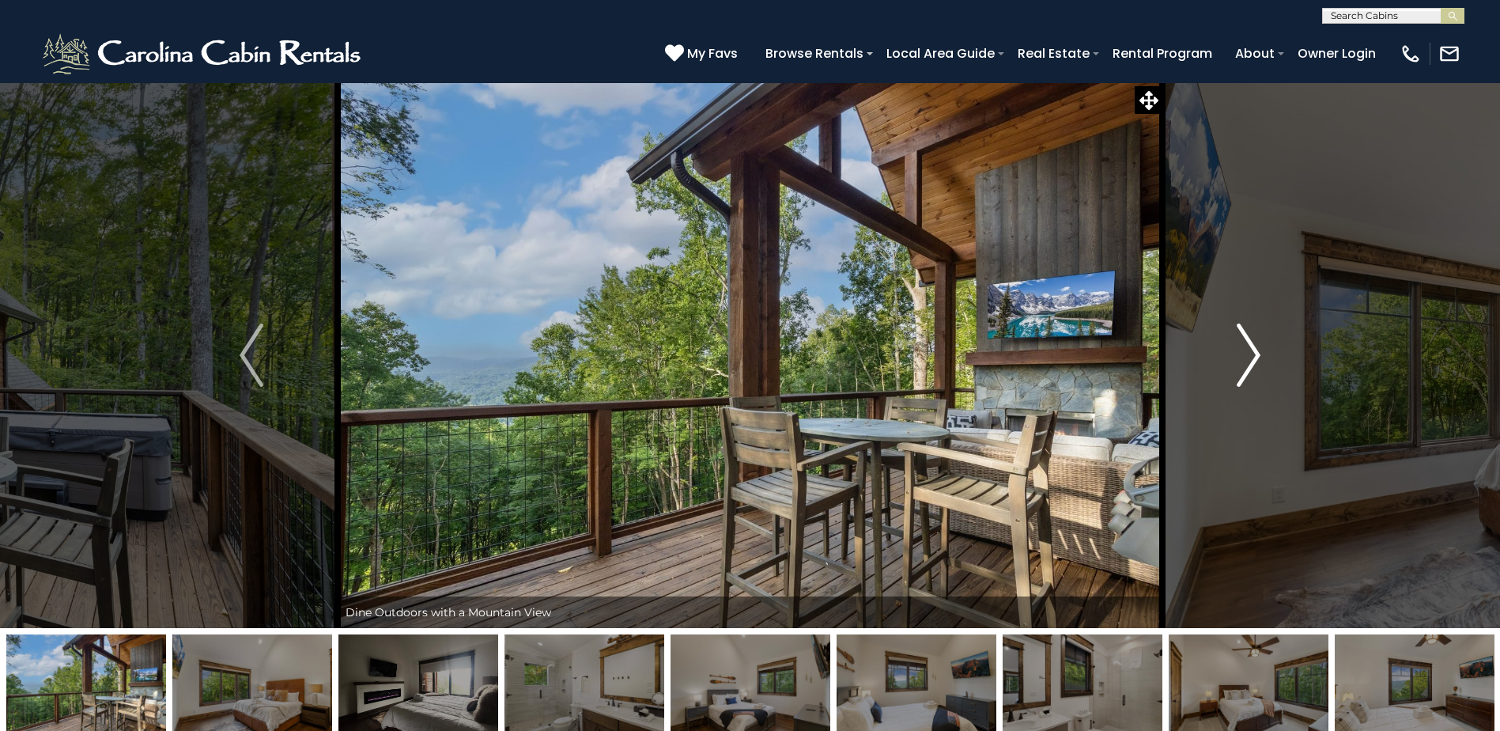
click at [1235, 352] on button "Next" at bounding box center [1249, 355] width 172 height 546
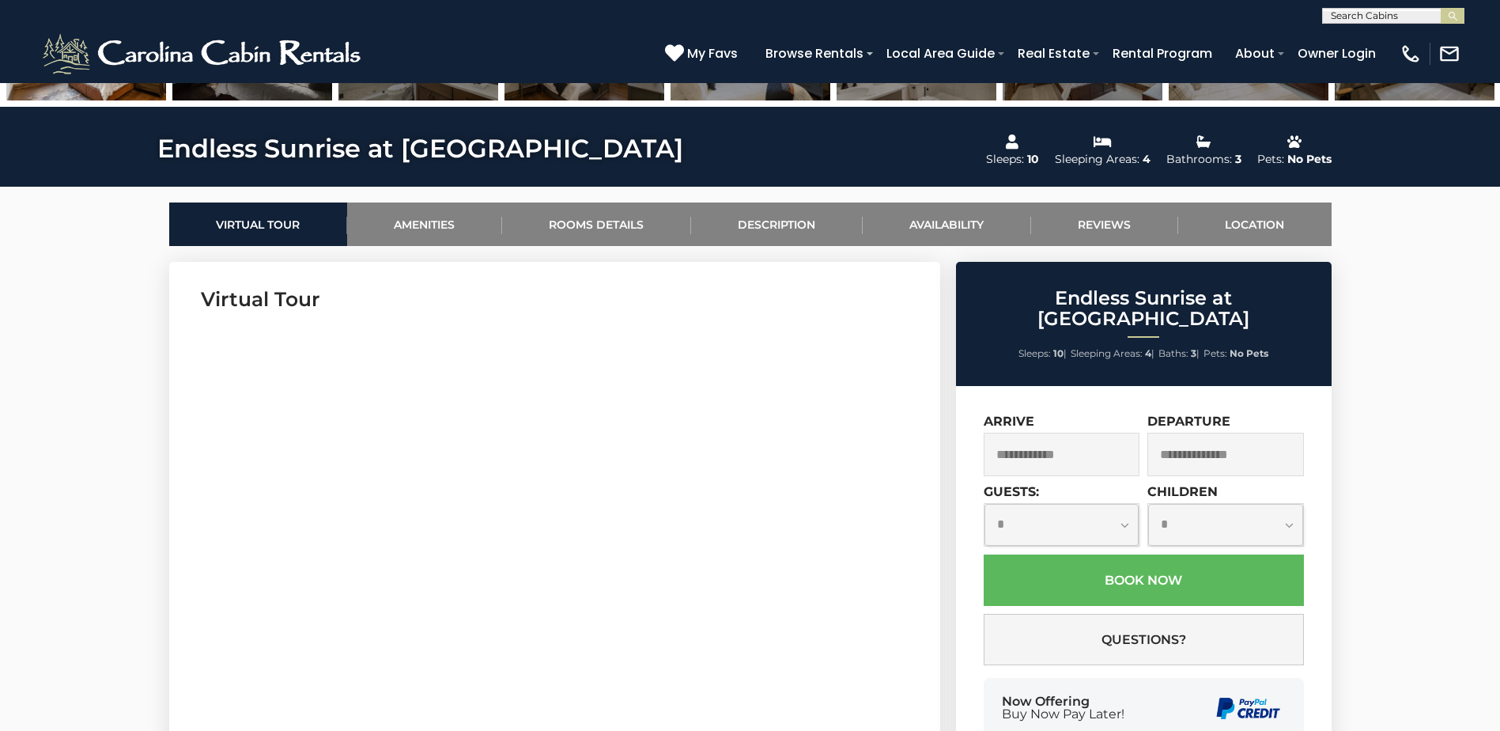
scroll to position [712, 0]
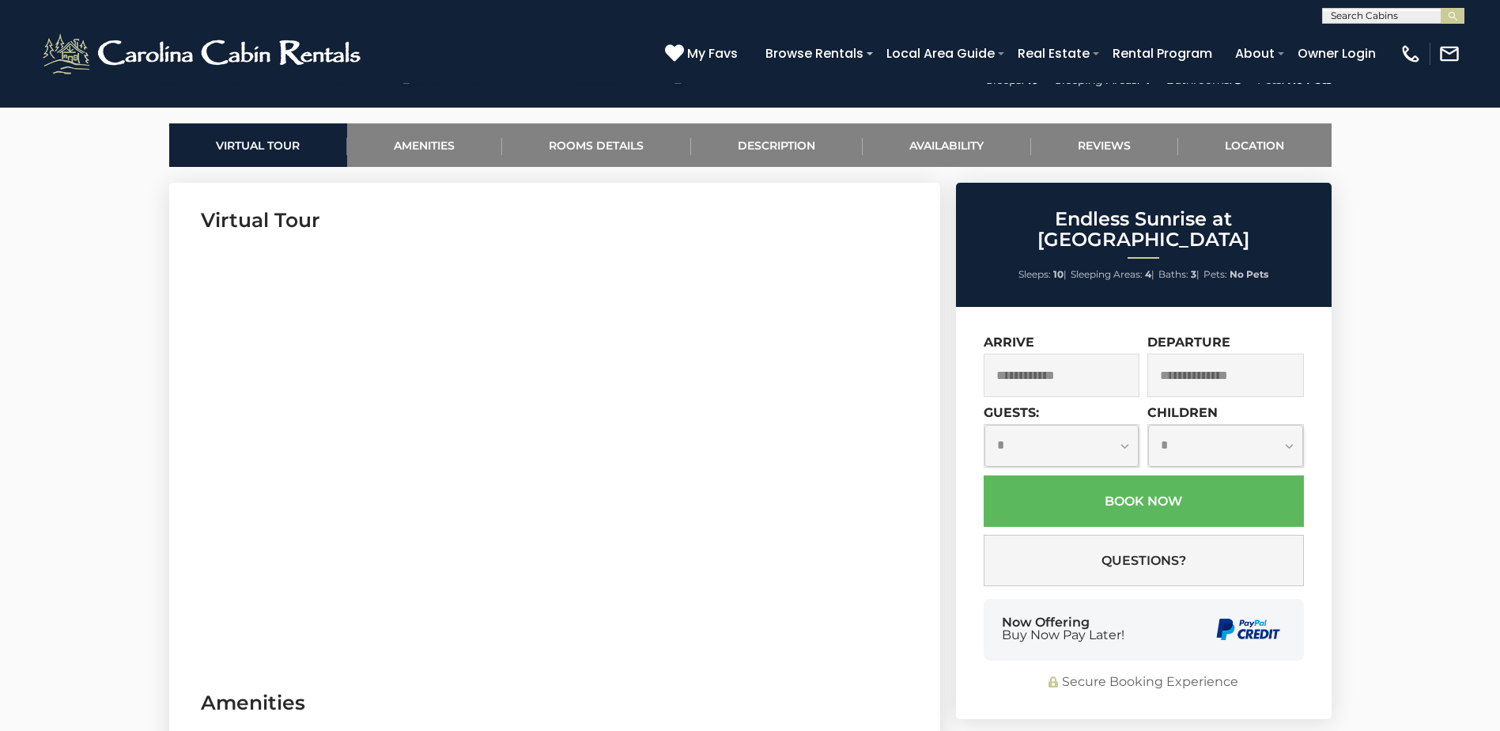
click at [1068, 359] on input "text" at bounding box center [1062, 375] width 157 height 43
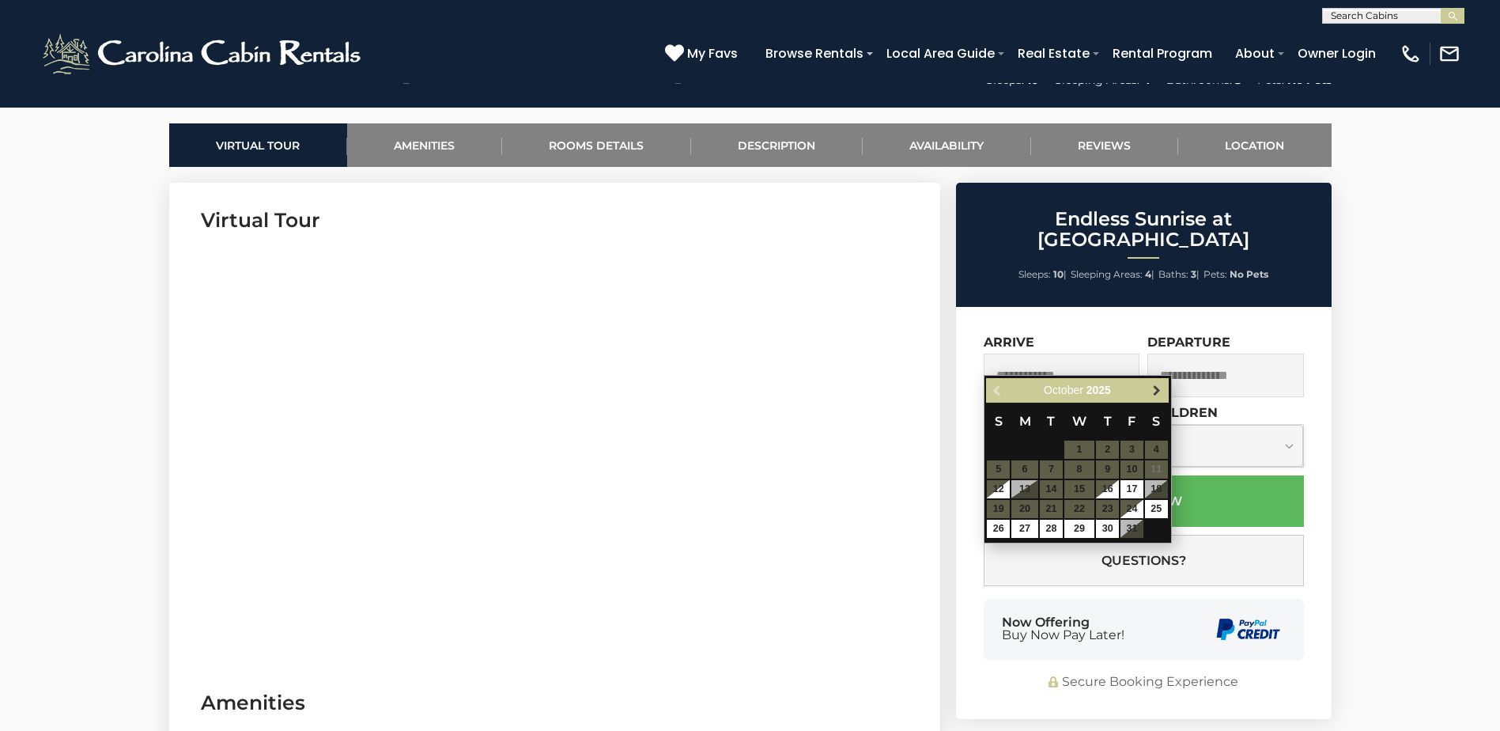
click at [1154, 384] on span "Next" at bounding box center [1157, 390] width 13 height 13
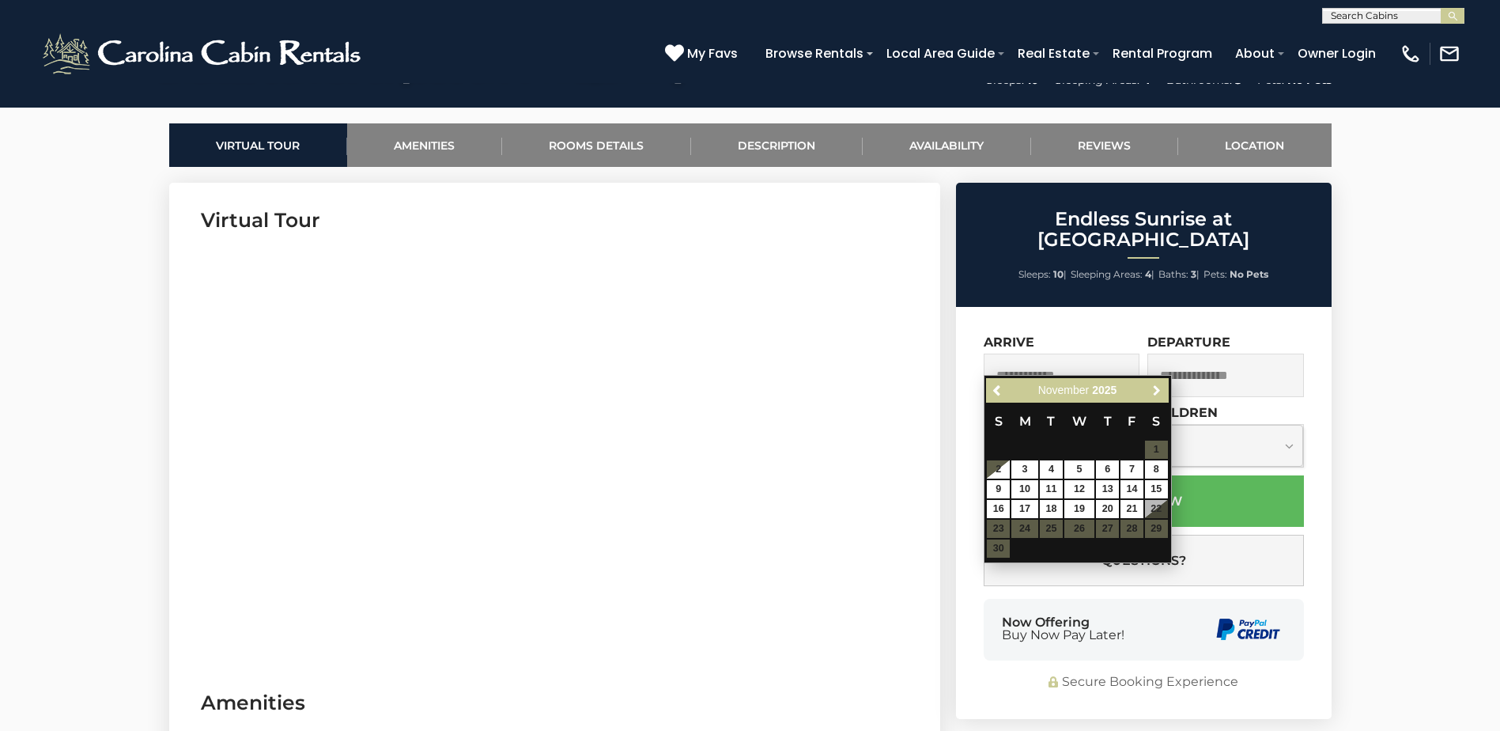
click at [1154, 384] on span "Next" at bounding box center [1157, 390] width 13 height 13
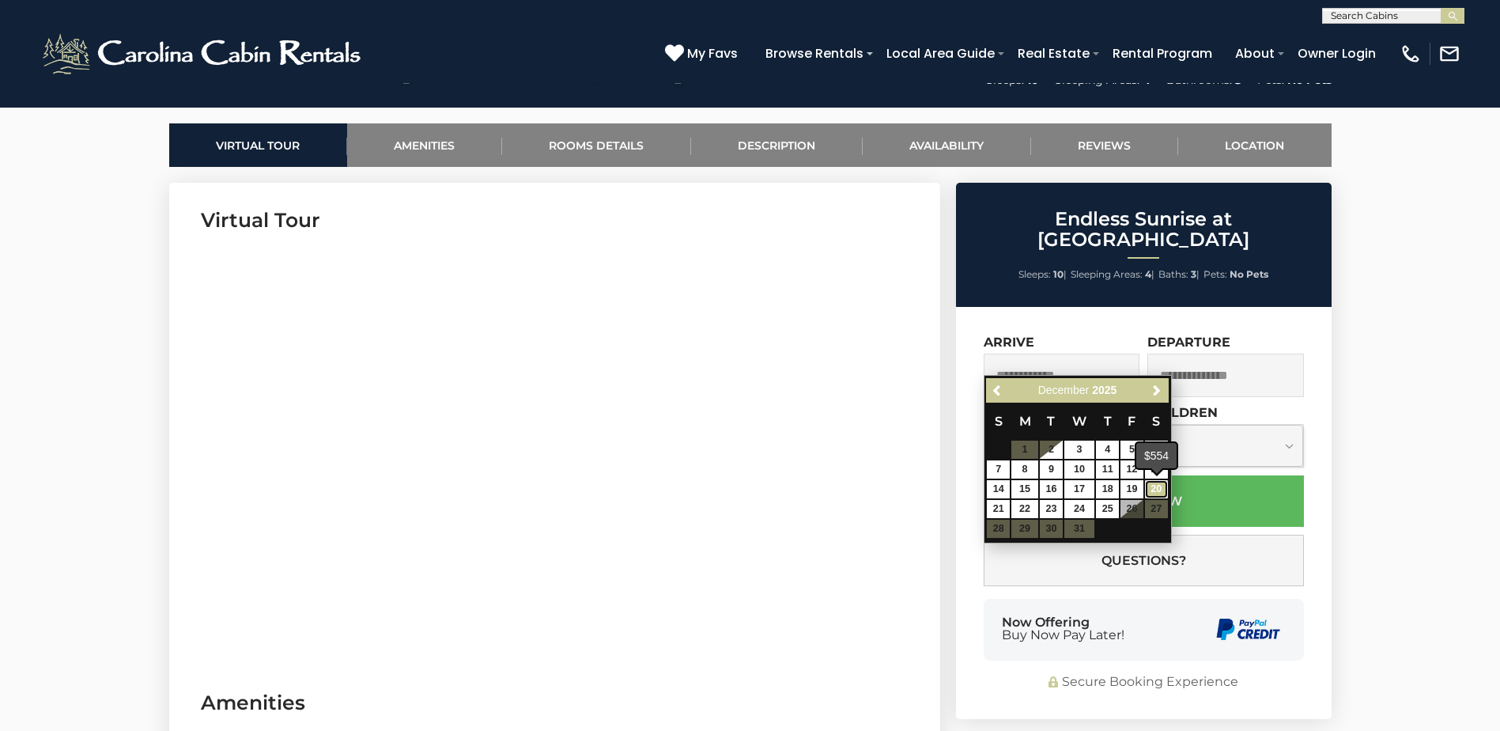
click at [1157, 486] on link "20" at bounding box center [1156, 489] width 23 height 18
type input "**********"
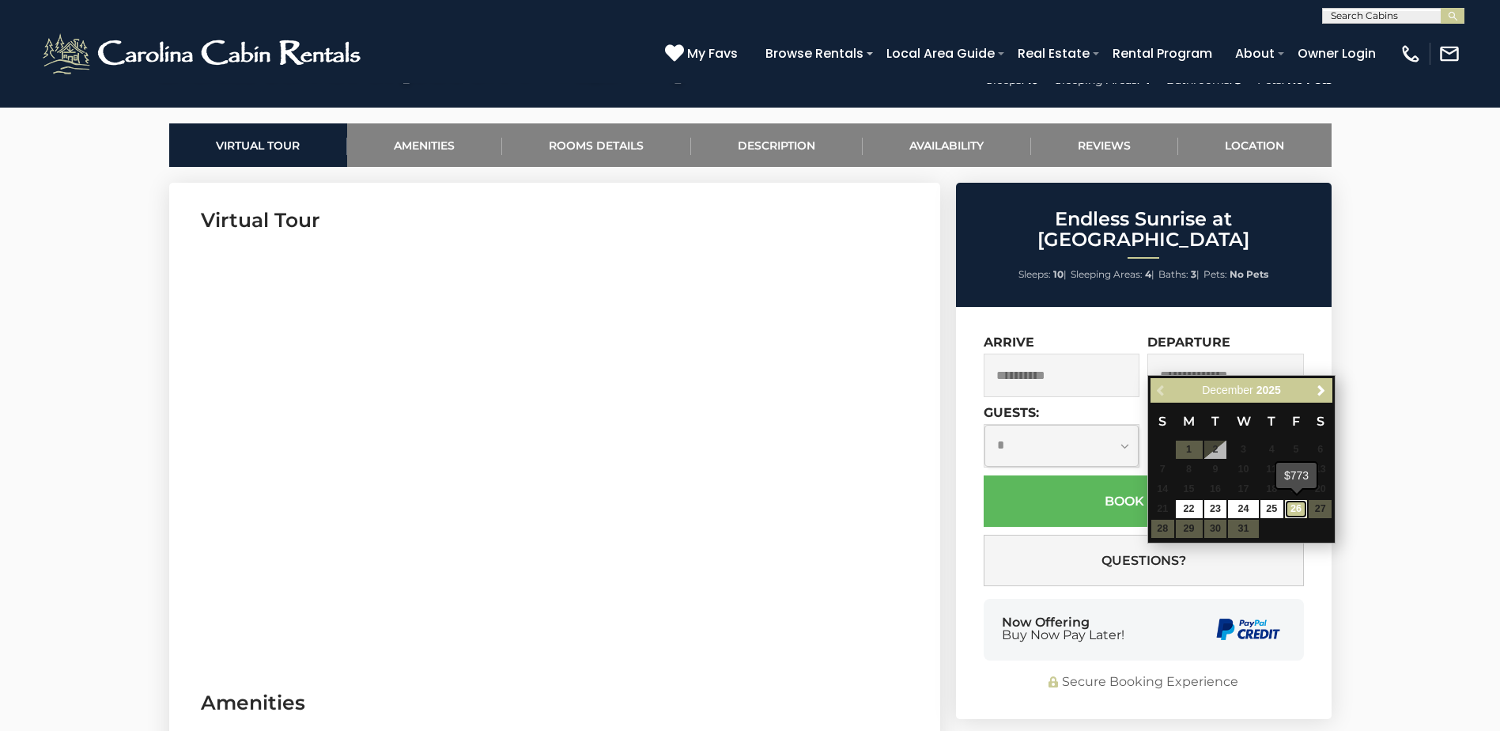
click at [1301, 515] on link "26" at bounding box center [1296, 509] width 23 height 18
type input "**********"
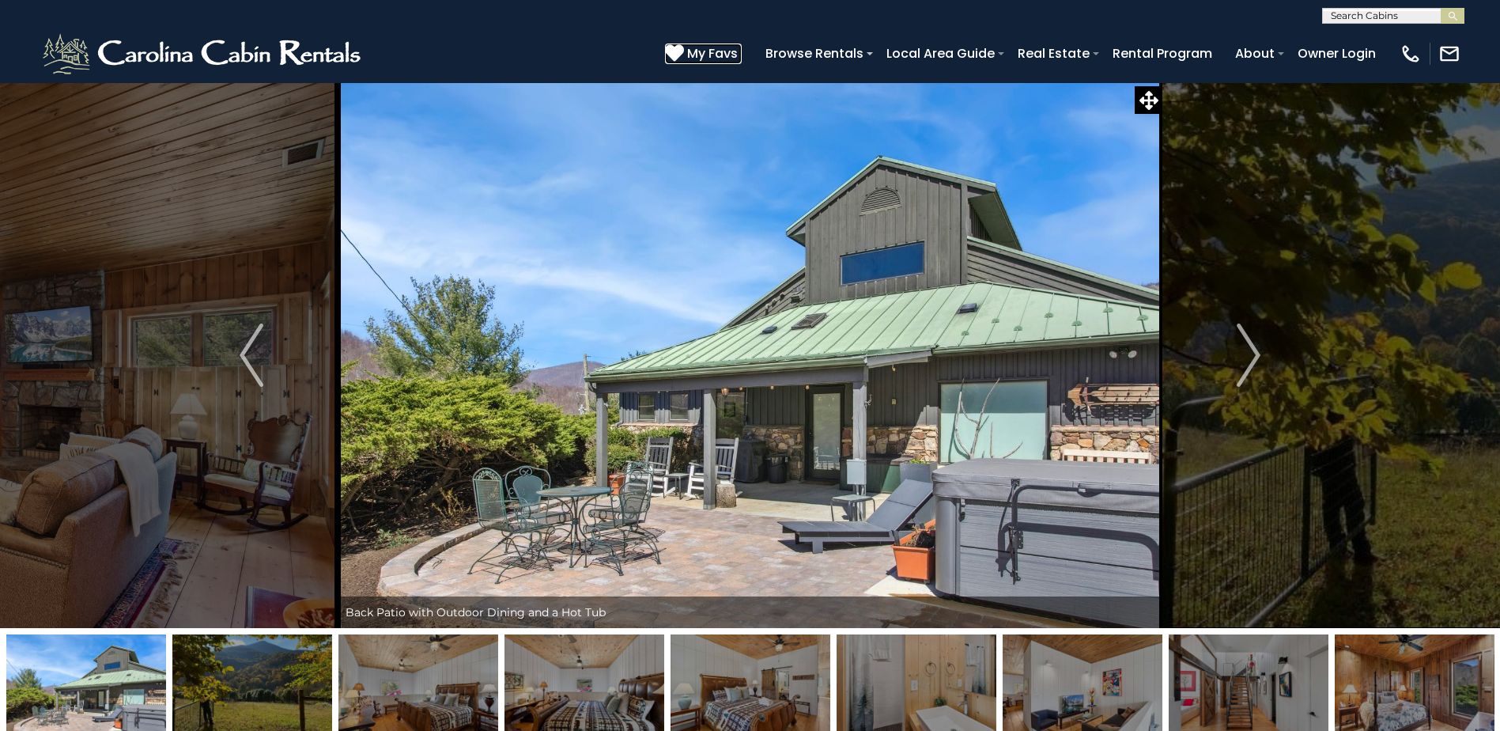
click at [727, 47] on span "My Favs" at bounding box center [712, 53] width 51 height 20
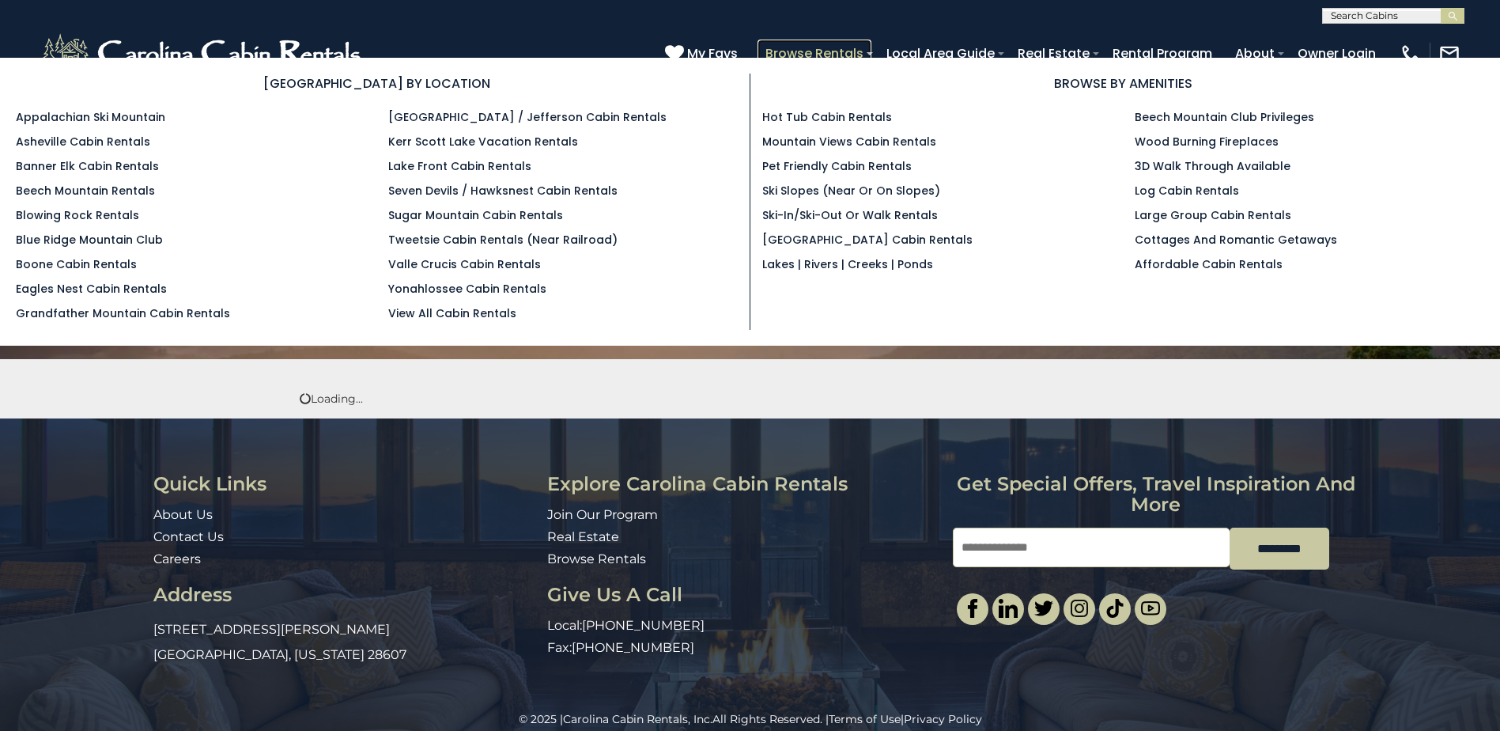
click at [809, 52] on link "Browse Rentals" at bounding box center [815, 54] width 114 height 28
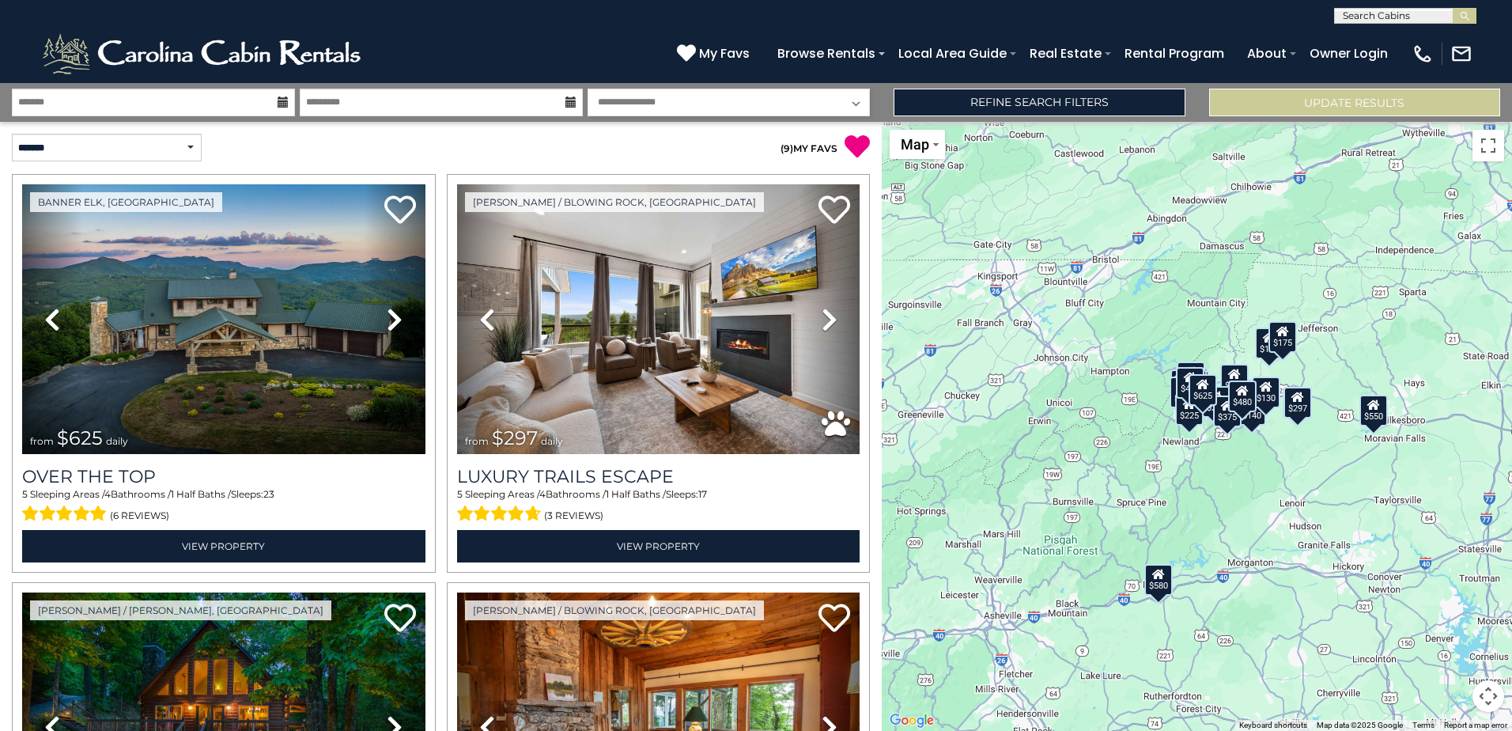
click at [284, 104] on icon at bounding box center [283, 101] width 11 height 11
click at [285, 101] on icon at bounding box center [283, 101] width 11 height 11
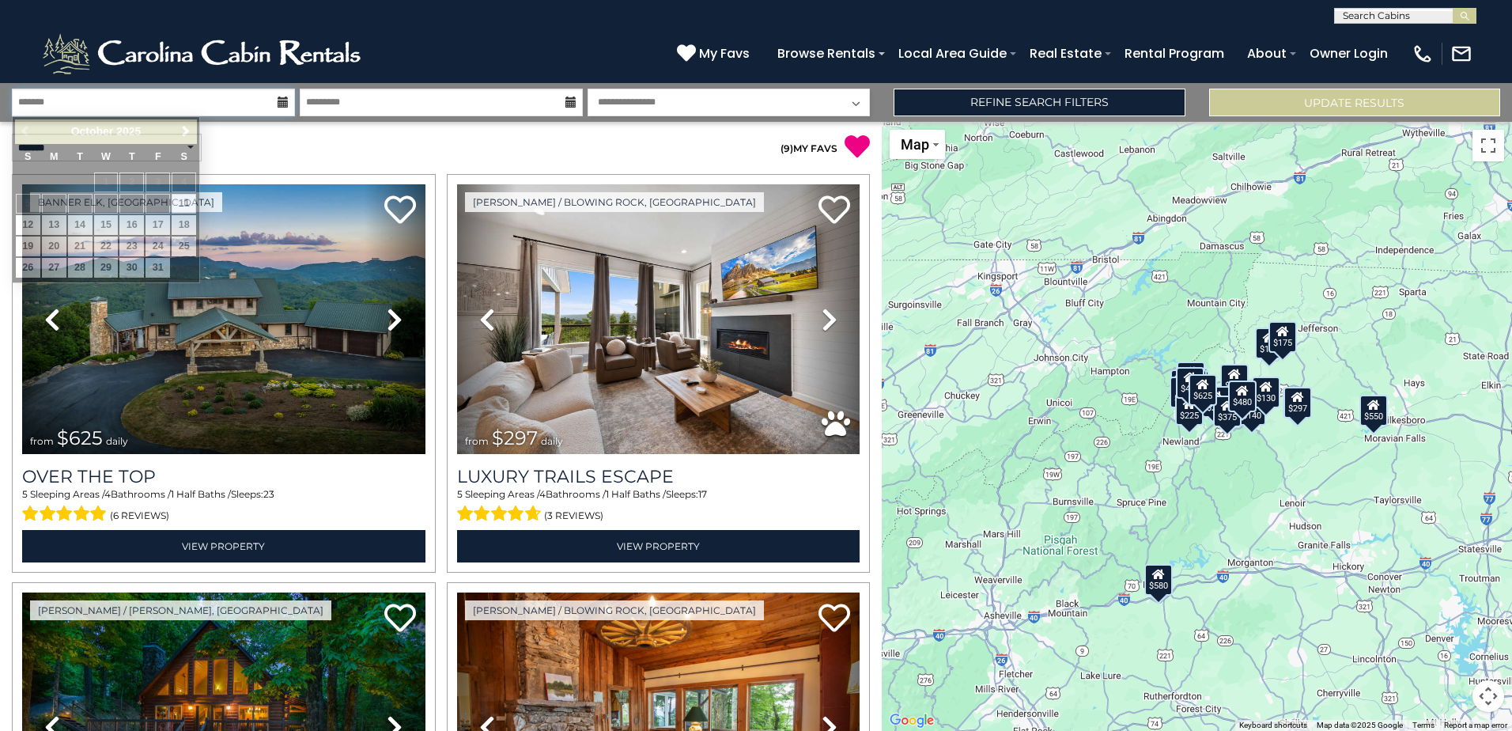
click at [234, 102] on input "text" at bounding box center [153, 103] width 283 height 28
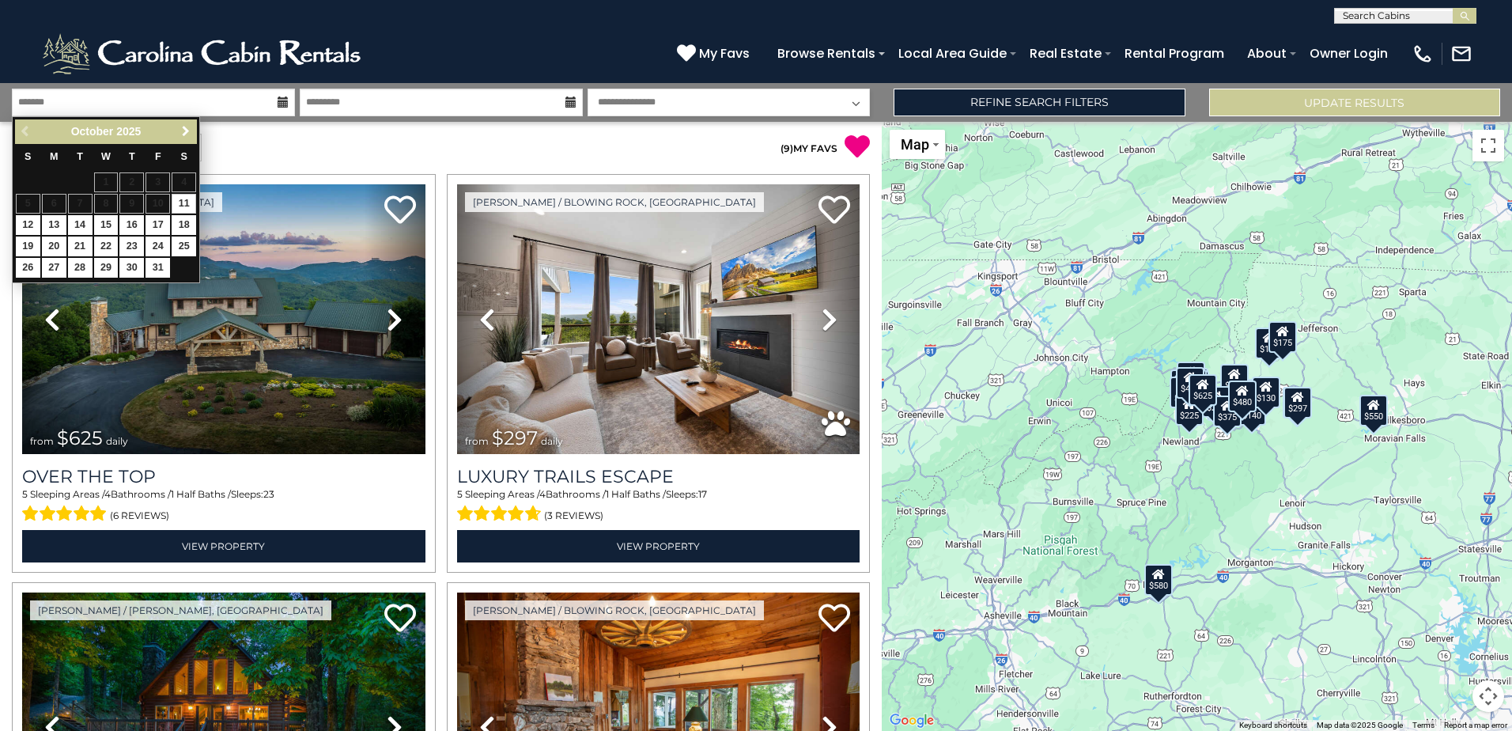
click at [190, 133] on span "Next" at bounding box center [186, 131] width 13 height 13
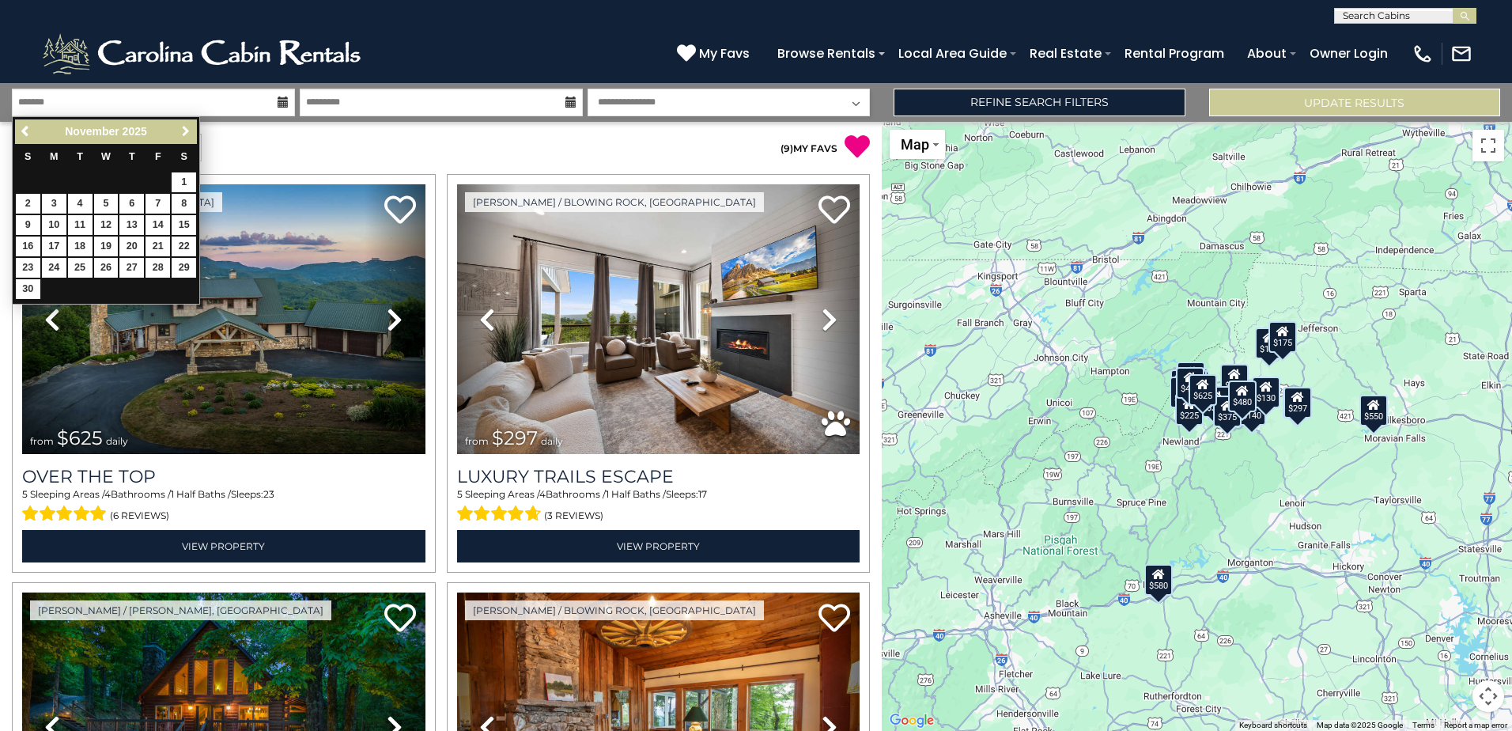
click at [190, 133] on span "Next" at bounding box center [186, 131] width 13 height 13
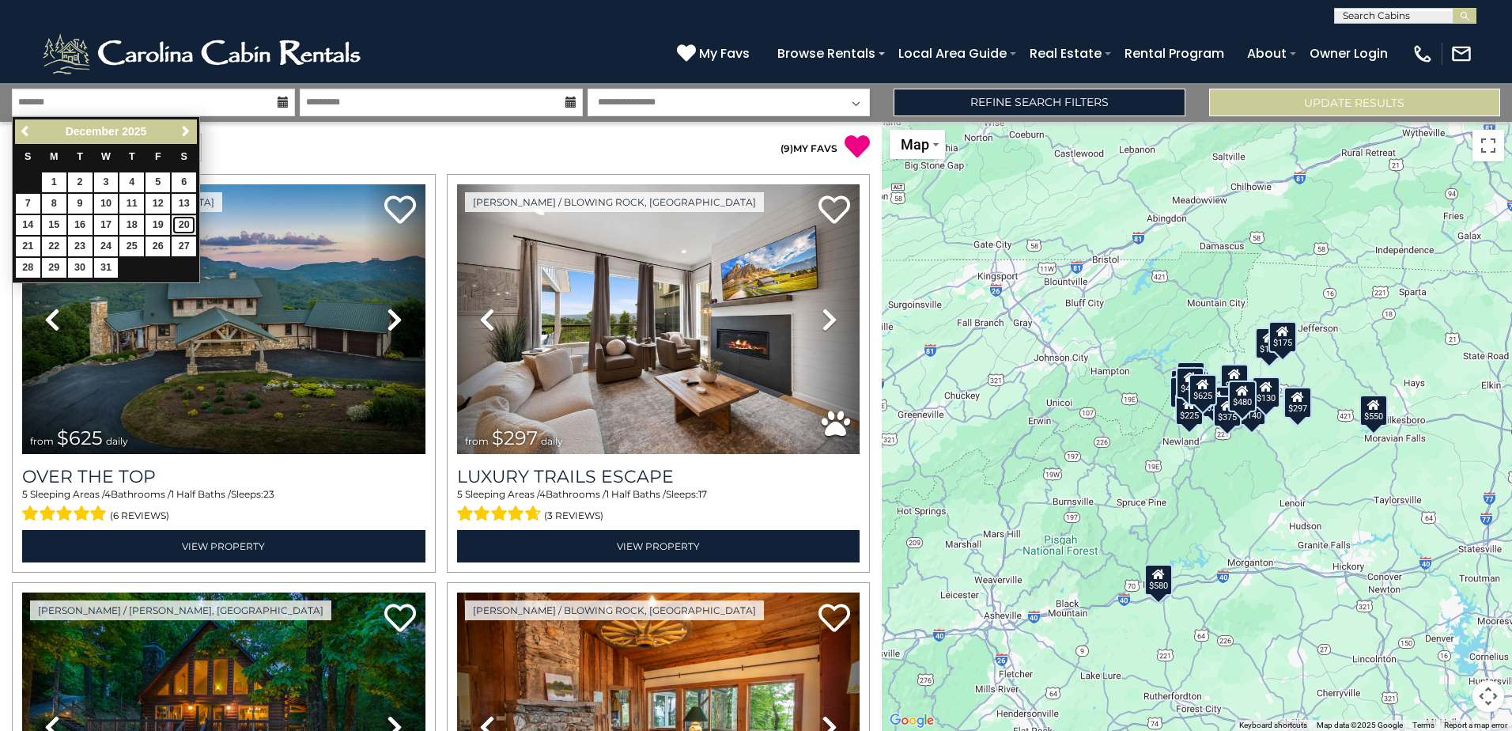
click at [189, 224] on link "20" at bounding box center [184, 225] width 25 height 20
type input "********"
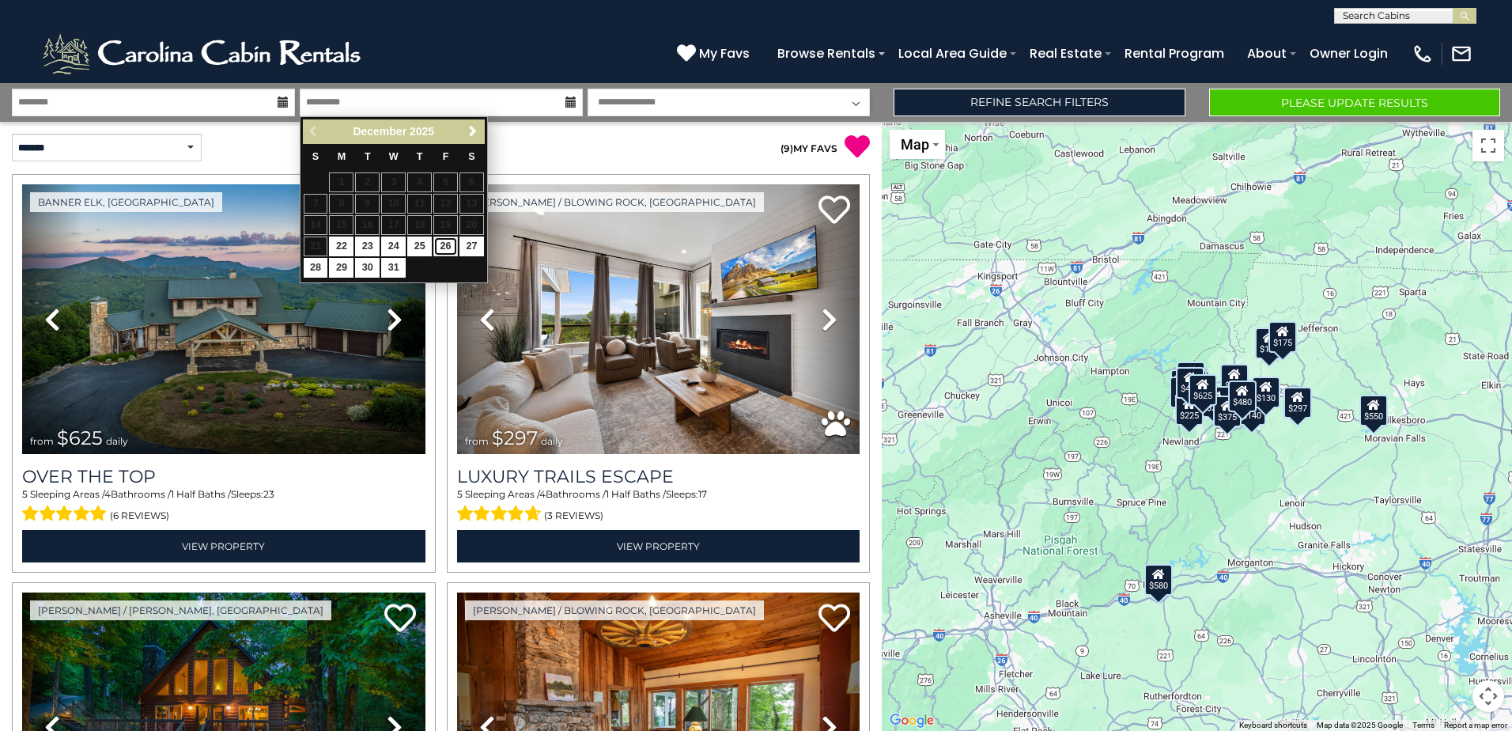
click at [441, 246] on link "26" at bounding box center [445, 246] width 25 height 20
type input "********"
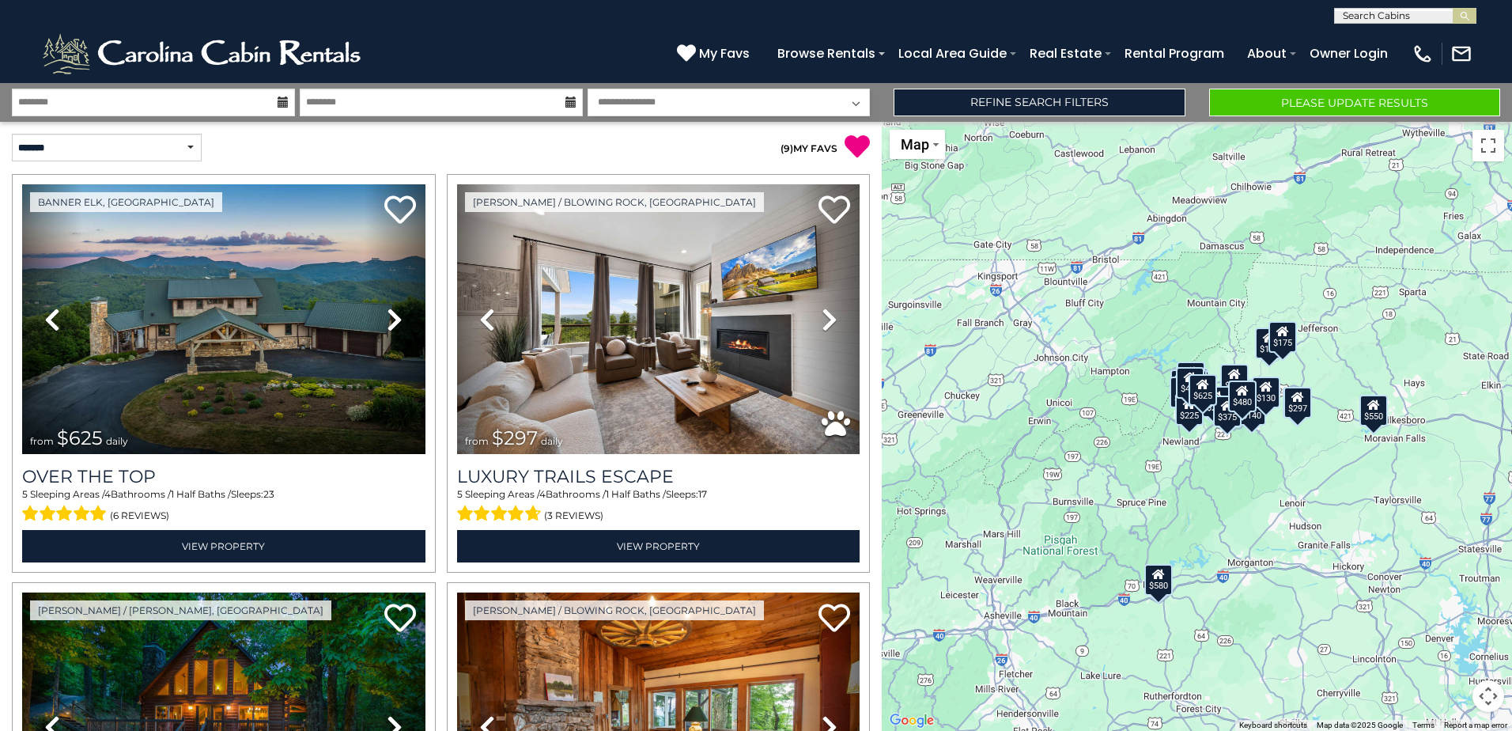
click at [645, 103] on select "**********" at bounding box center [729, 103] width 283 height 28
select select "*"
click at [588, 89] on select "**********" at bounding box center [729, 103] width 283 height 28
click at [1322, 107] on button "Please Update Results" at bounding box center [1354, 103] width 291 height 28
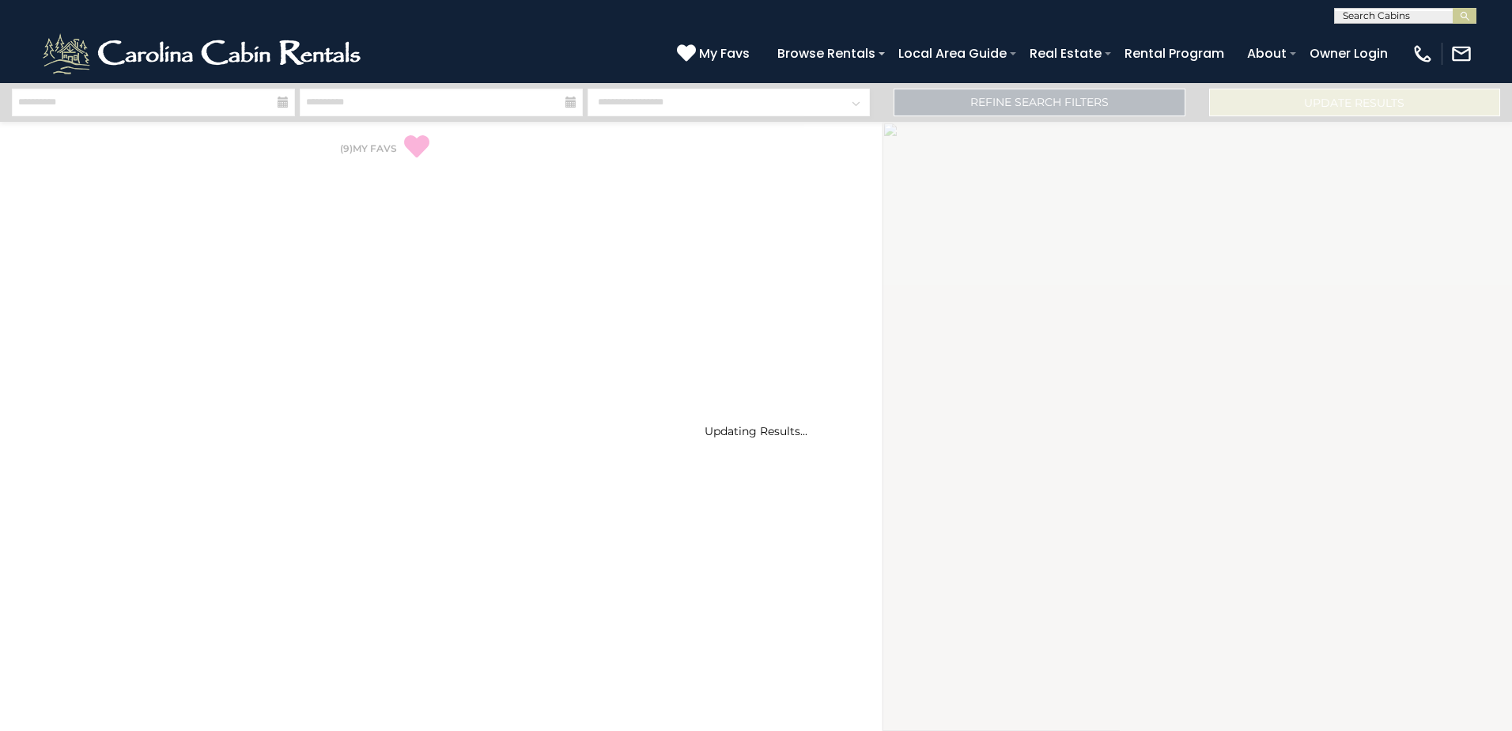
select select "*"
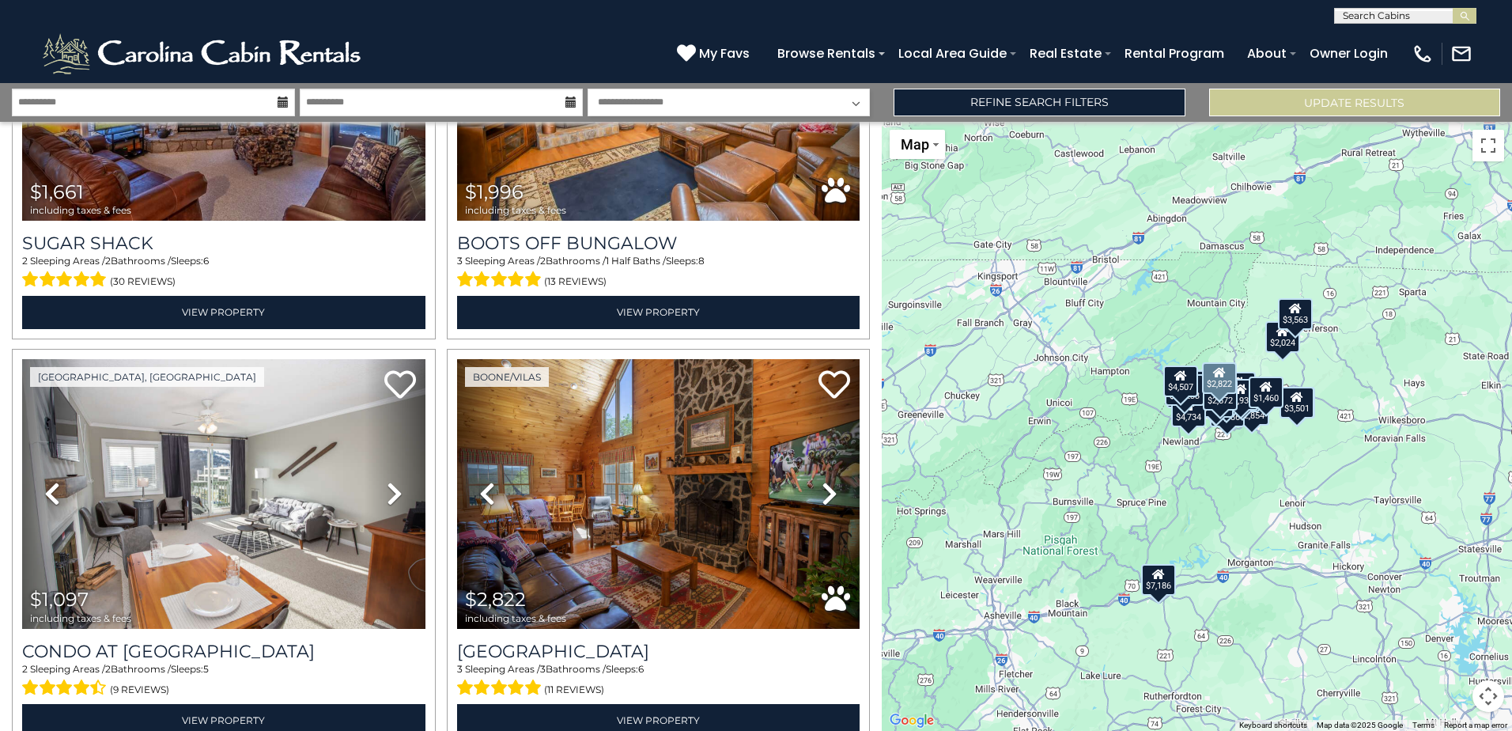
scroll to position [5609, 0]
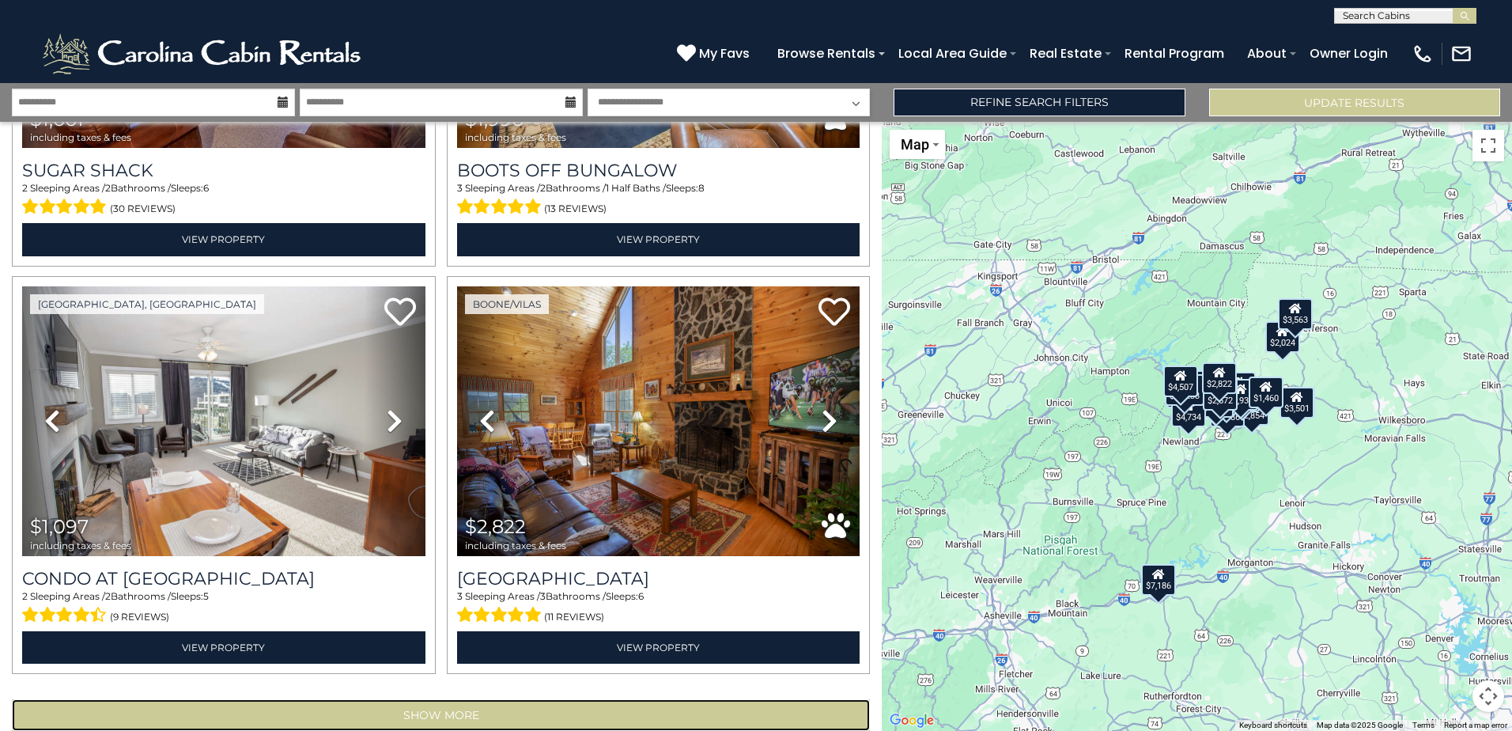
click at [493, 699] on button "Show More" at bounding box center [441, 715] width 858 height 32
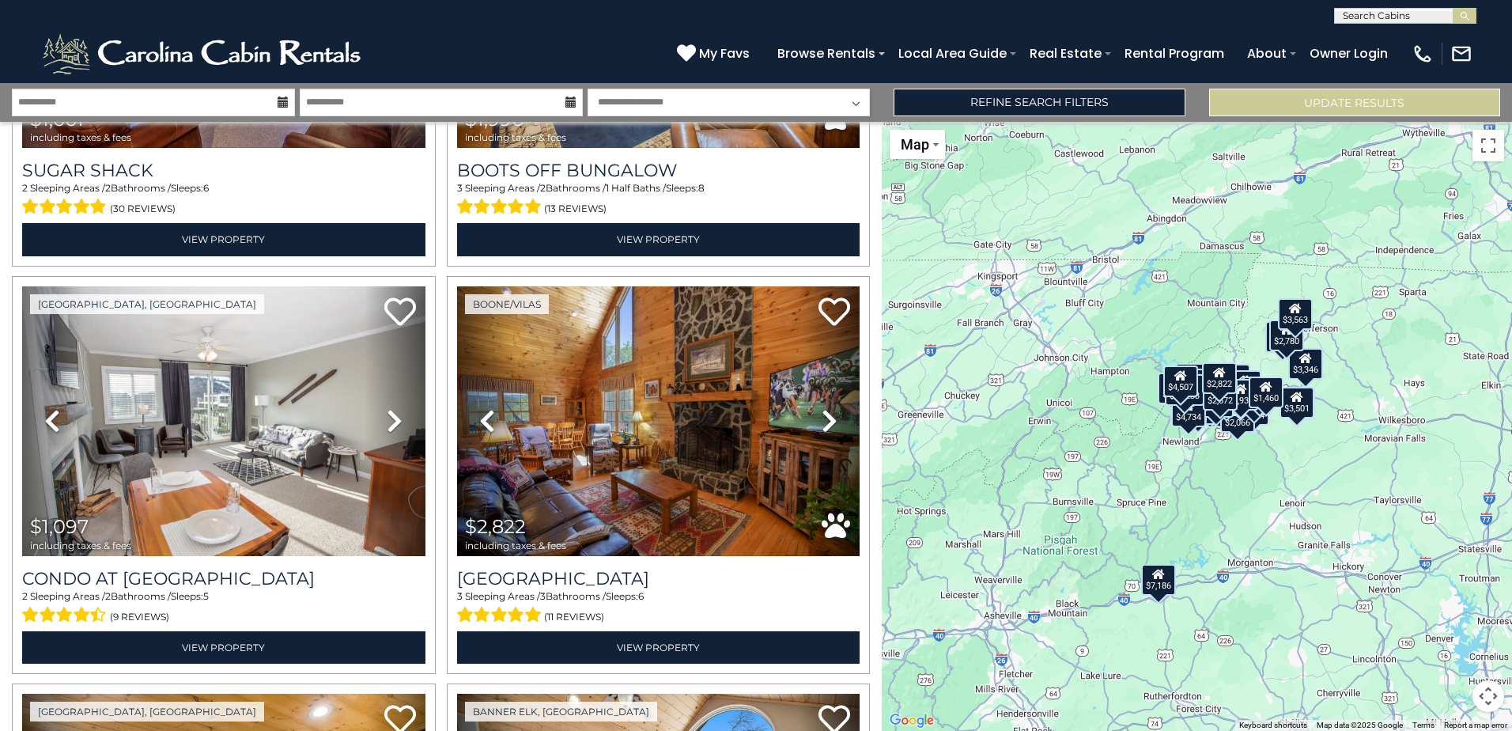
click at [1225, 383] on div "$2,822" at bounding box center [1219, 378] width 35 height 32
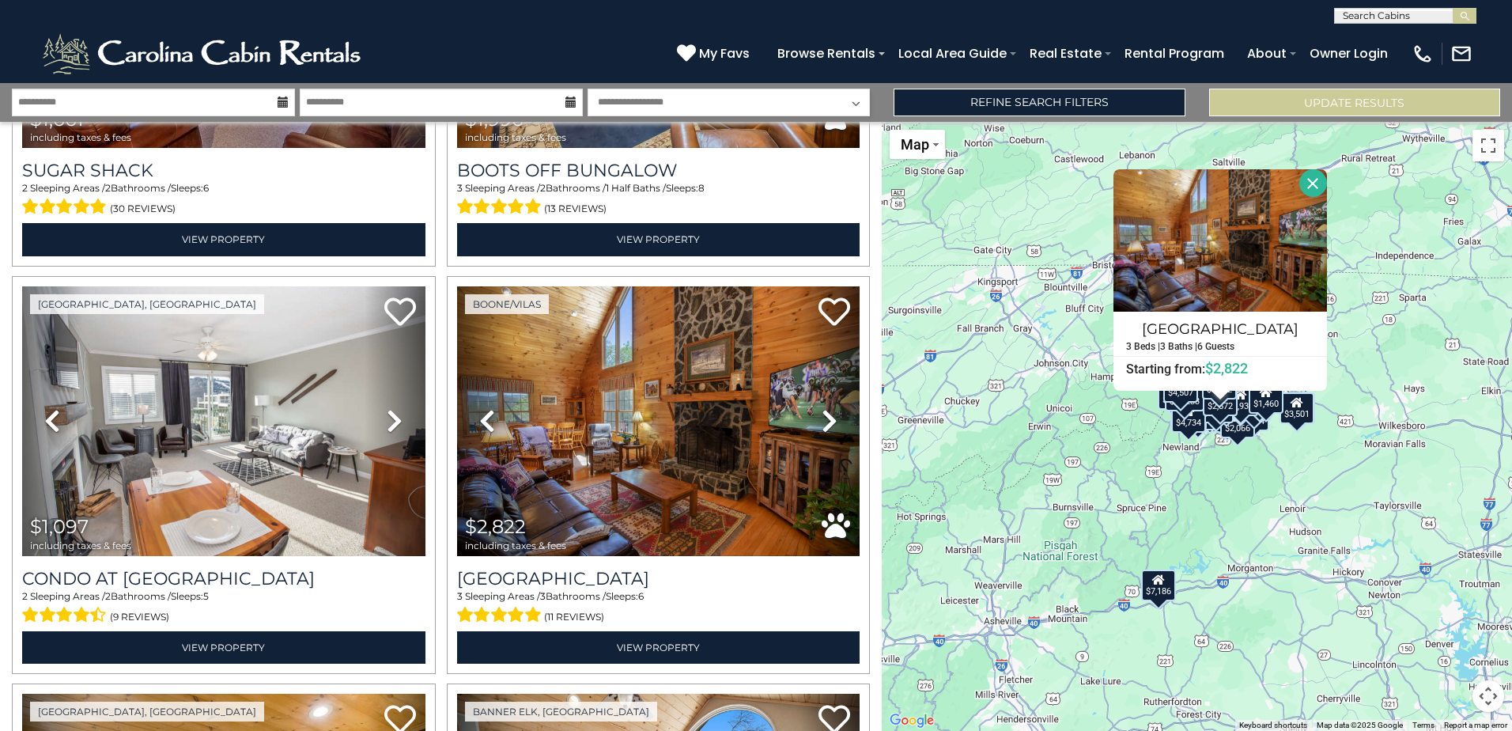
click at [1306, 414] on div "$3,501" at bounding box center [1297, 408] width 35 height 32
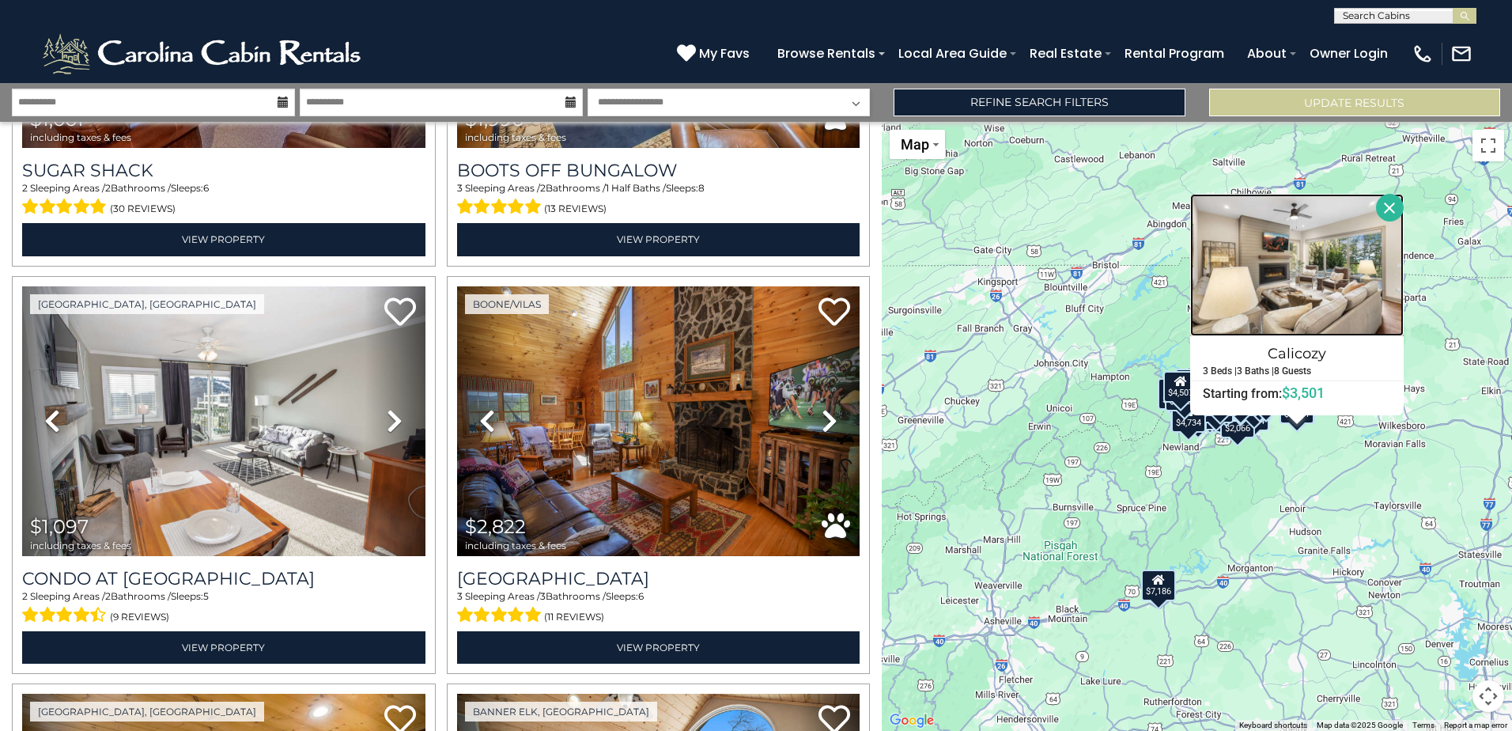
click at [1266, 294] on img at bounding box center [1297, 265] width 214 height 142
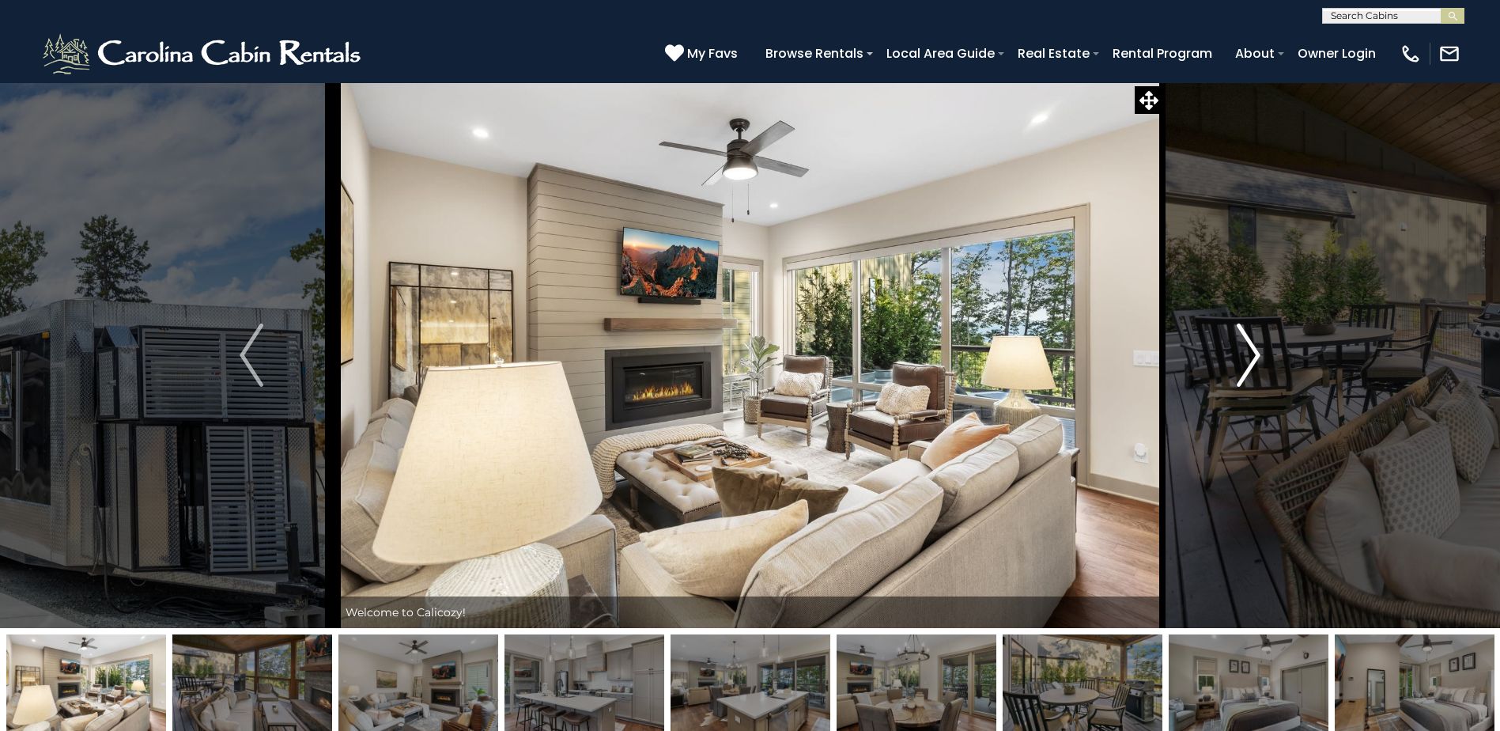
click at [1244, 363] on img "Next" at bounding box center [1249, 354] width 24 height 63
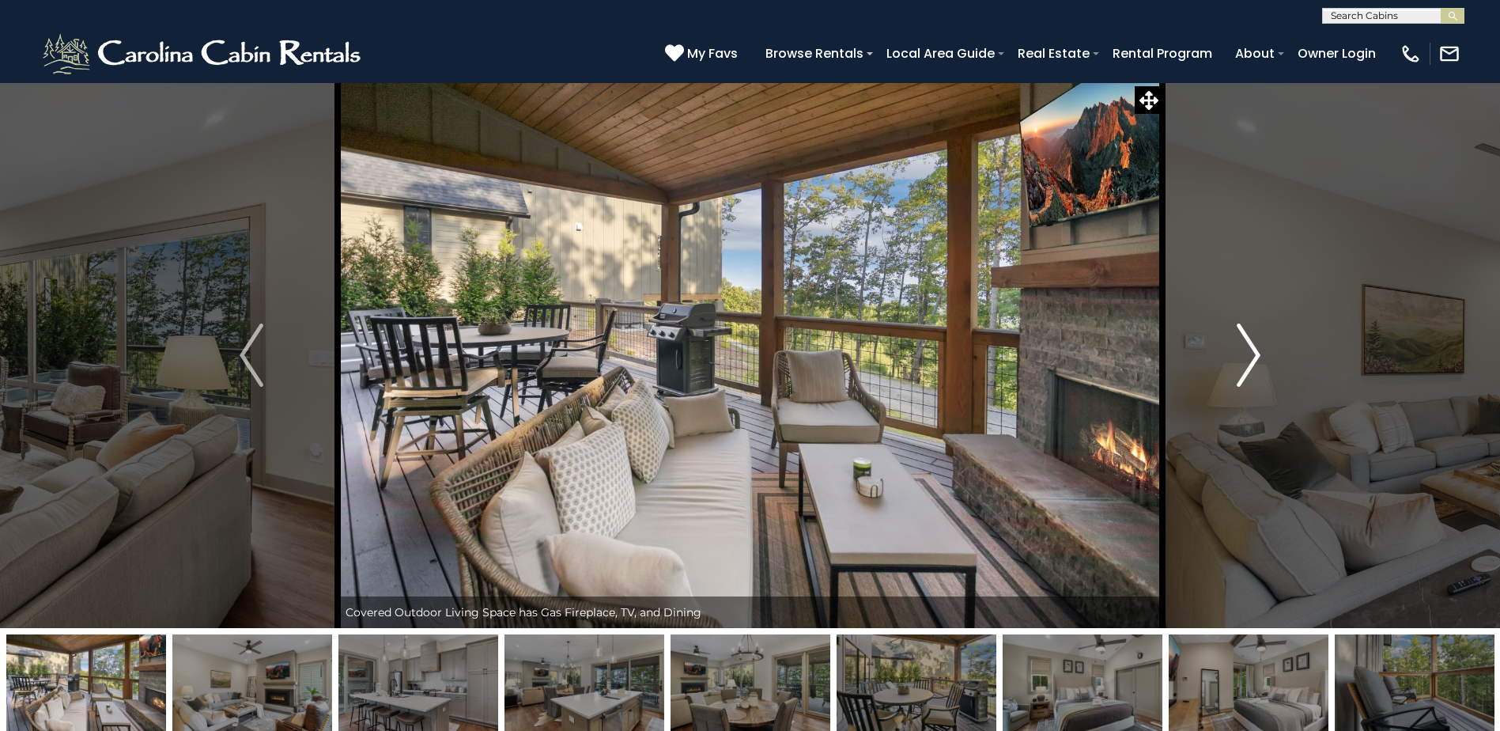
click at [1244, 363] on img "Next" at bounding box center [1249, 354] width 24 height 63
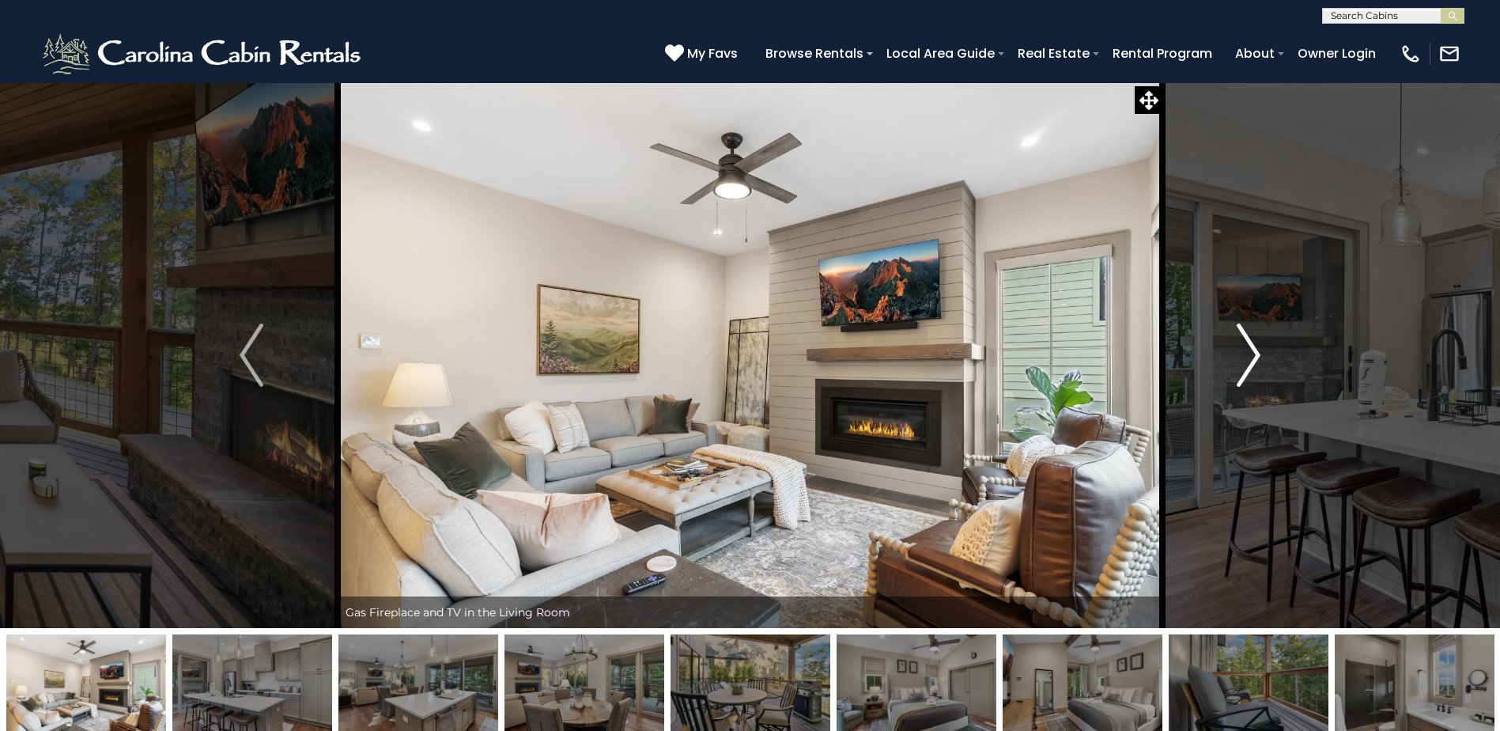
click at [1244, 363] on img "Next" at bounding box center [1249, 354] width 24 height 63
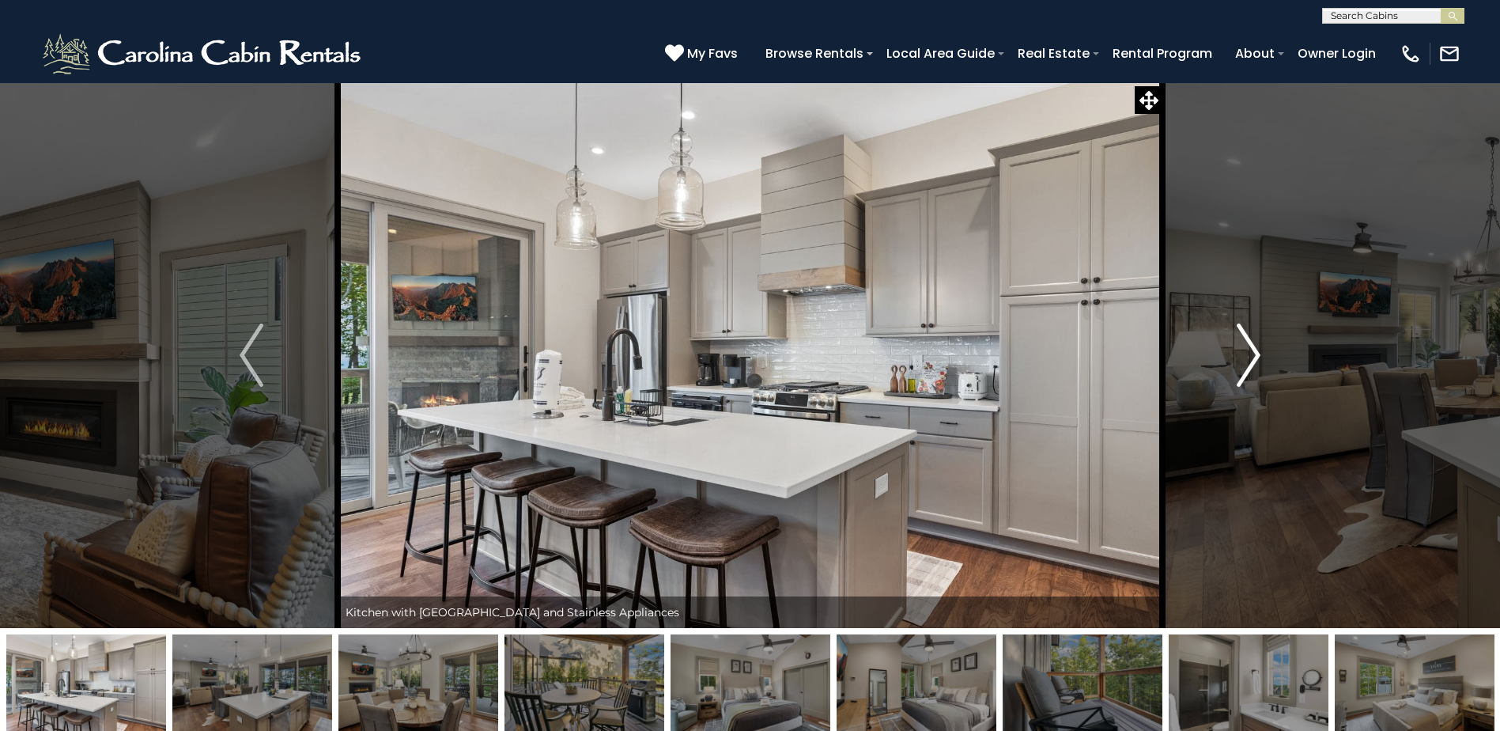
click at [1244, 363] on img "Next" at bounding box center [1249, 354] width 24 height 63
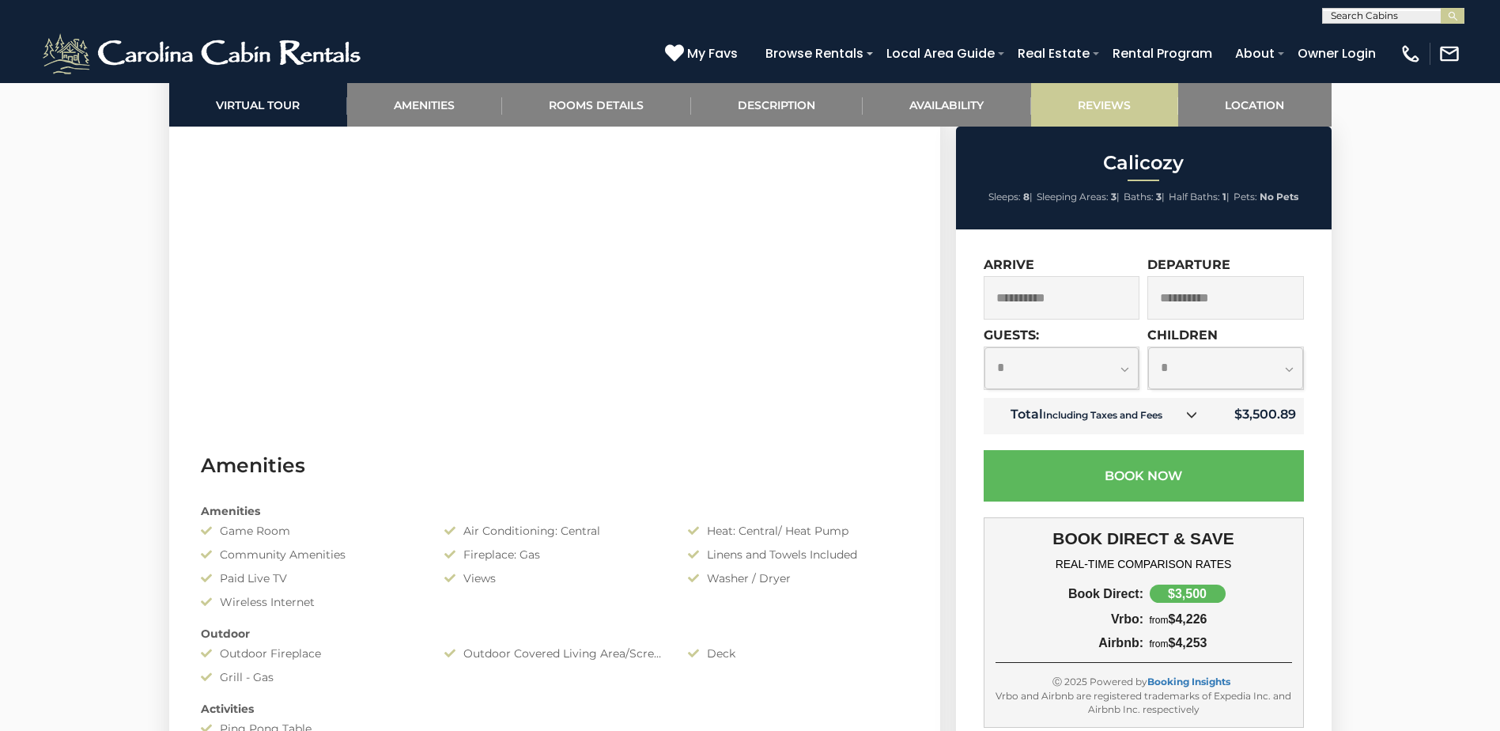
scroll to position [1028, 0]
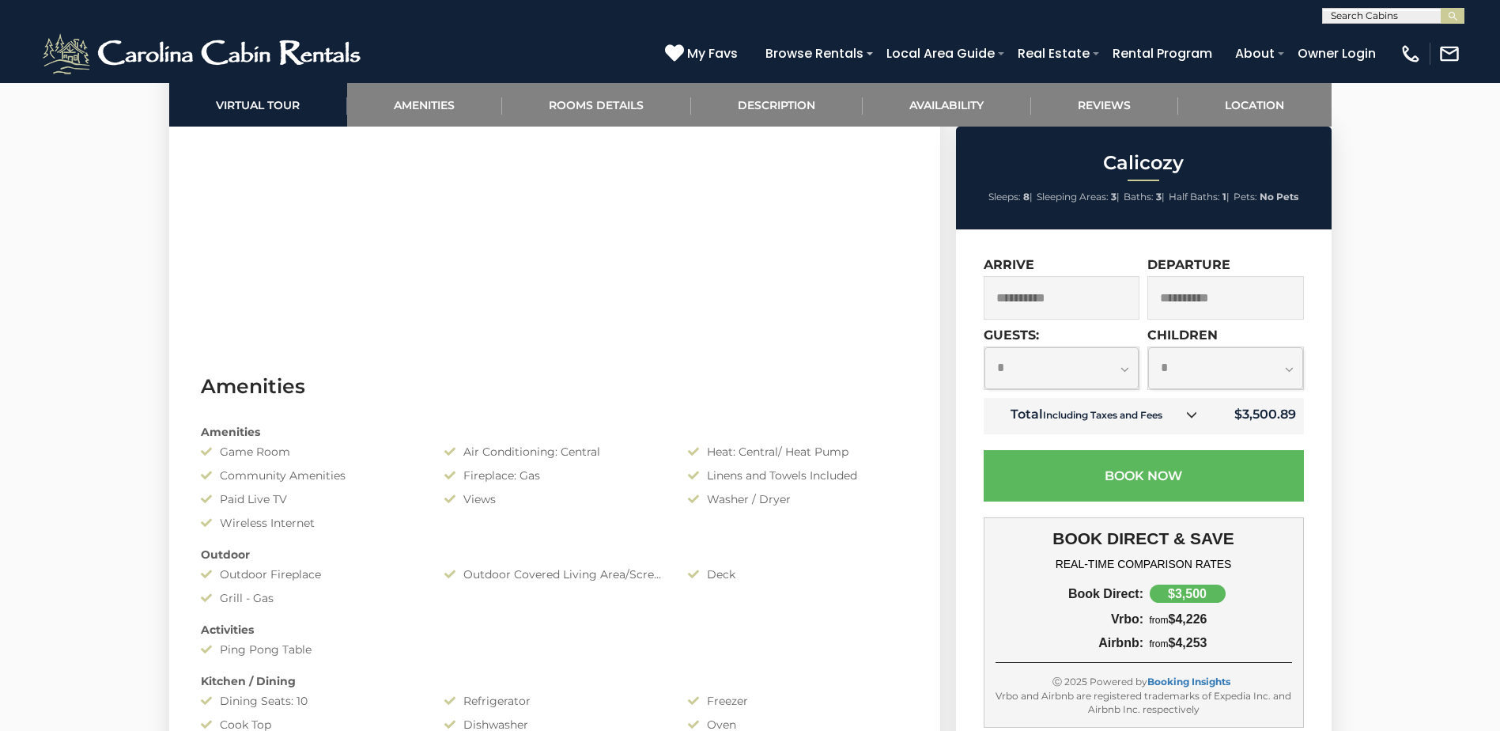
click at [1112, 294] on input "**********" at bounding box center [1062, 297] width 157 height 43
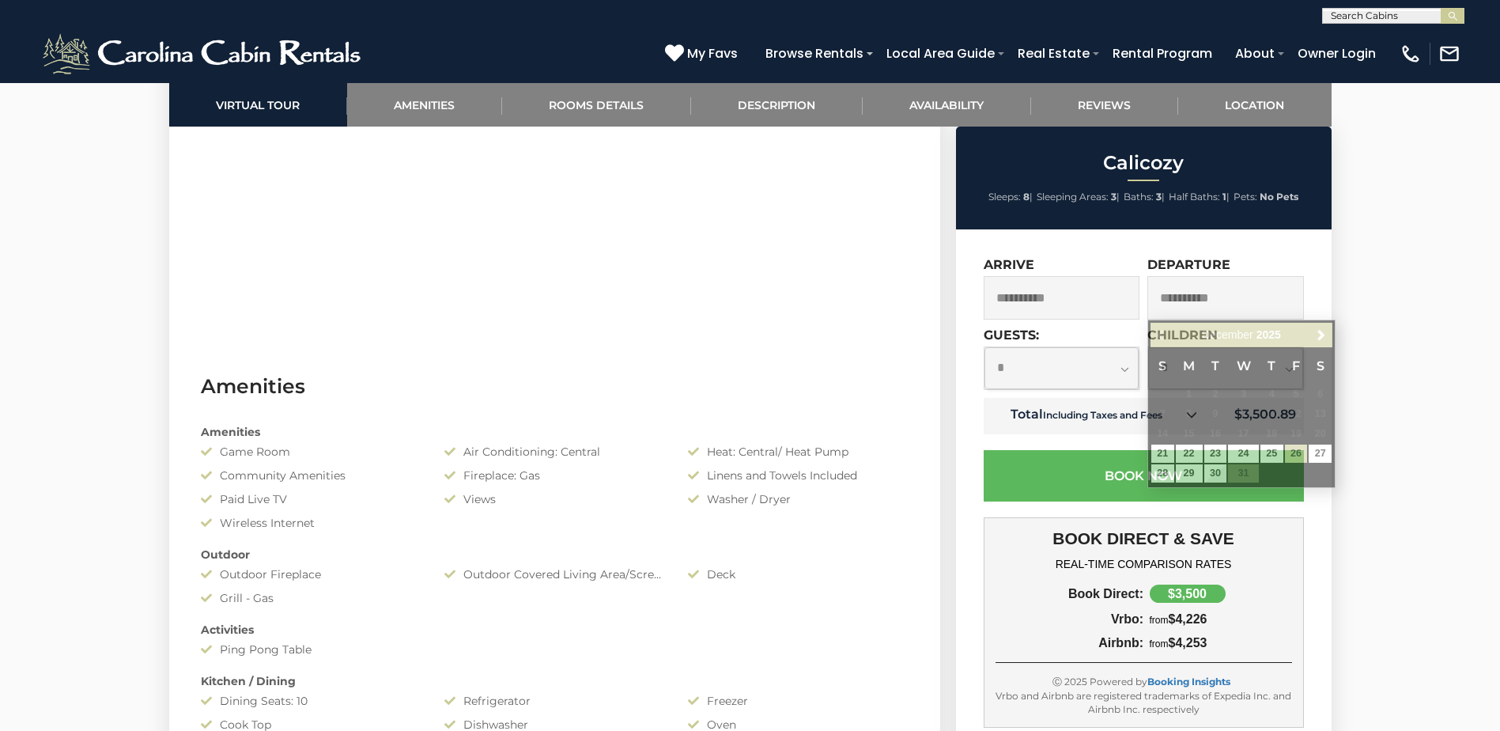
click at [1235, 293] on input "**********" at bounding box center [1226, 297] width 157 height 43
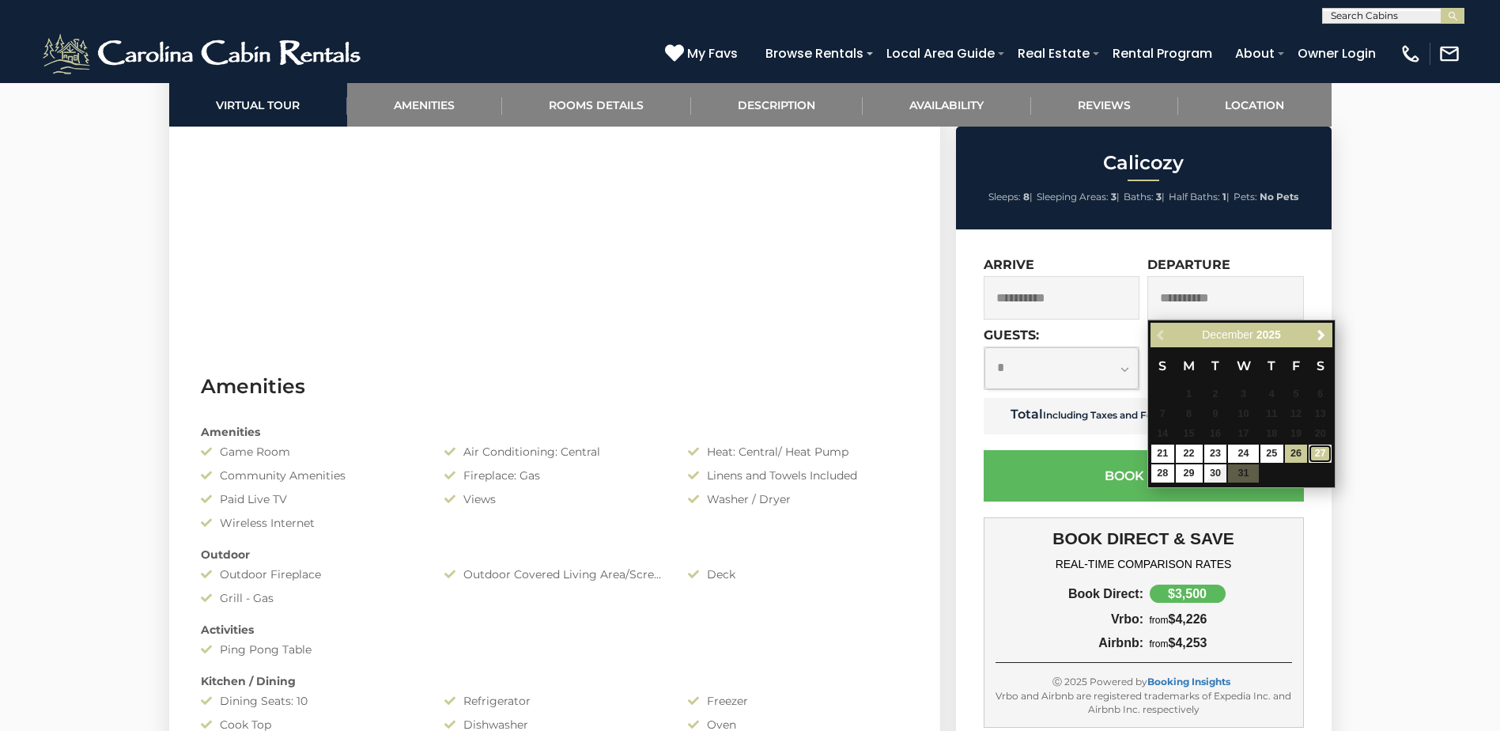
click at [1327, 452] on link "27" at bounding box center [1320, 453] width 23 height 18
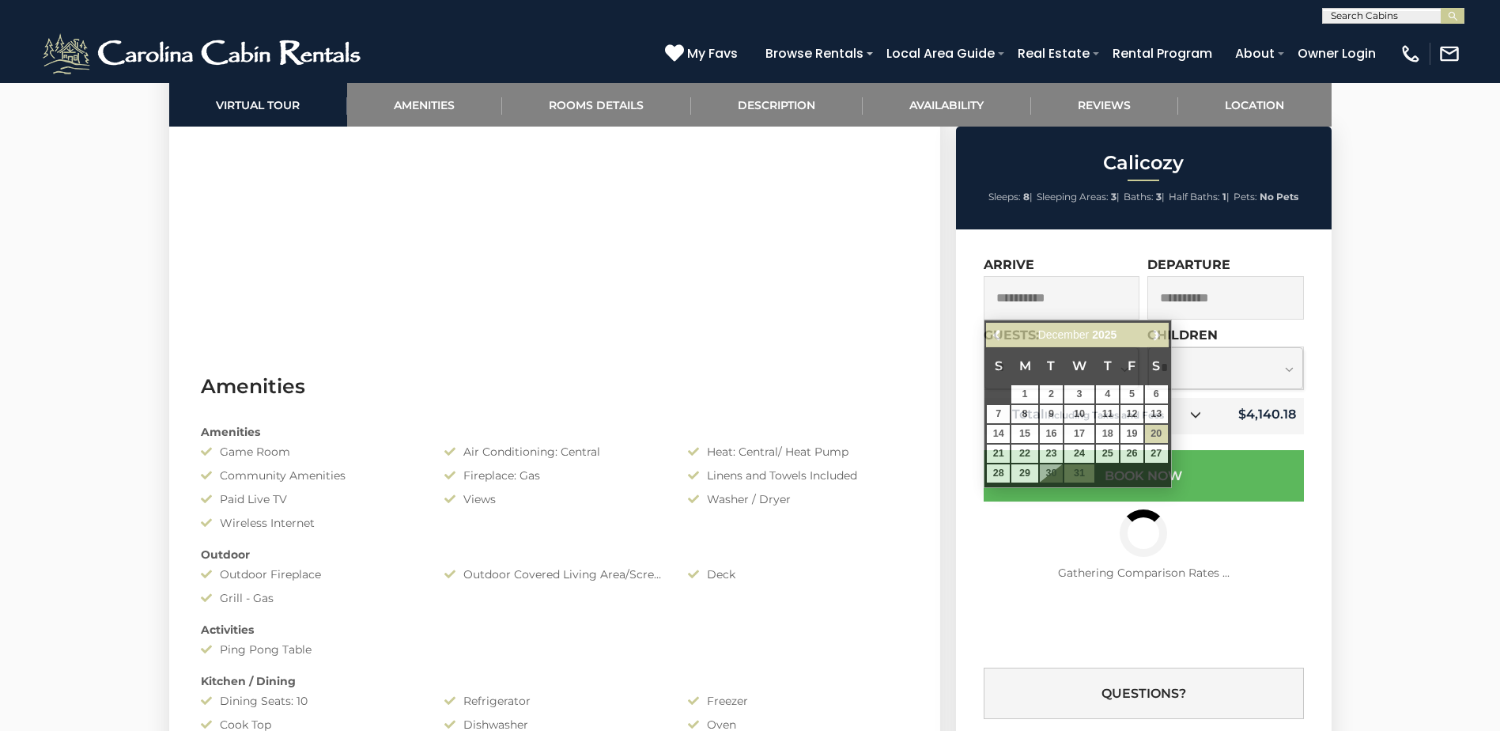
click at [1106, 305] on input "**********" at bounding box center [1062, 297] width 157 height 43
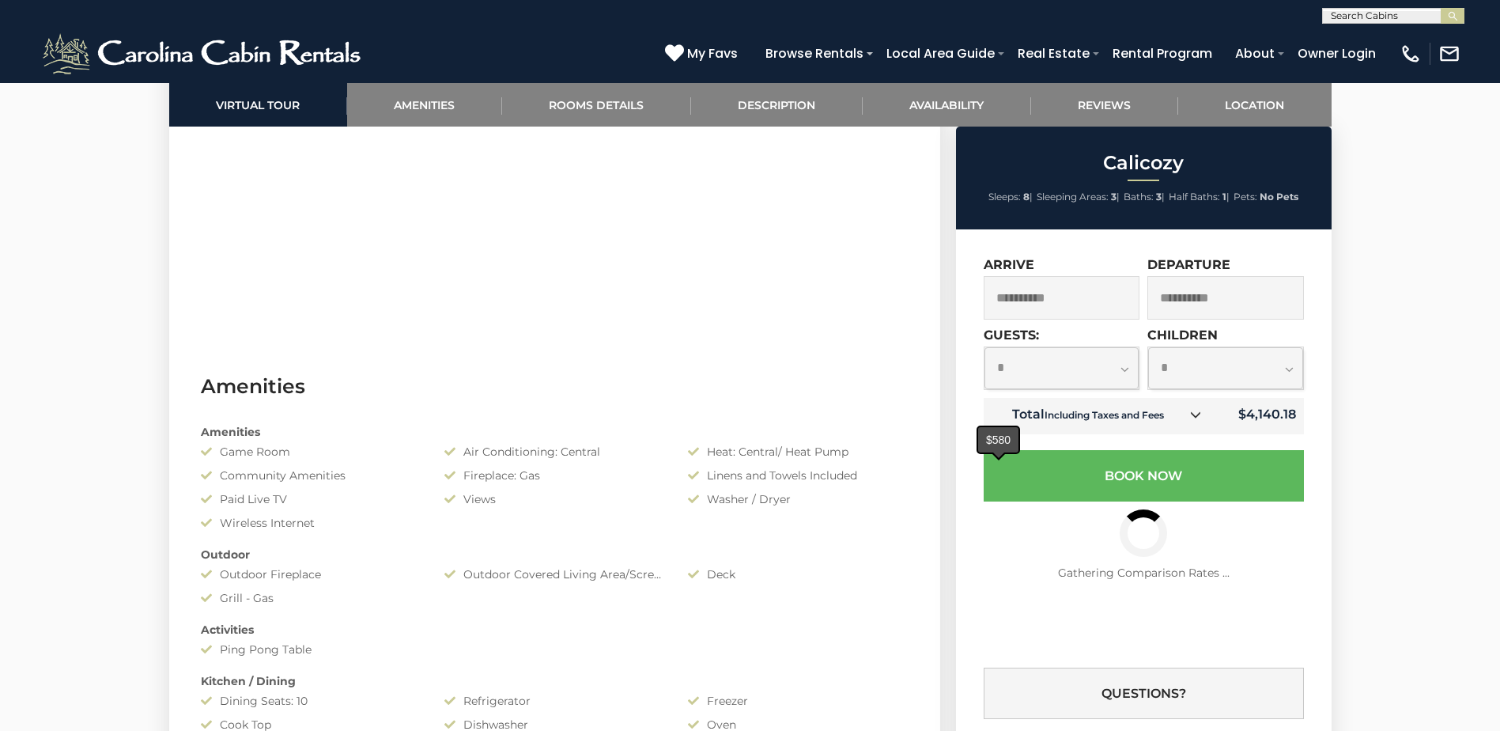
click at [994, 459] on span at bounding box center [999, 456] width 14 height 7
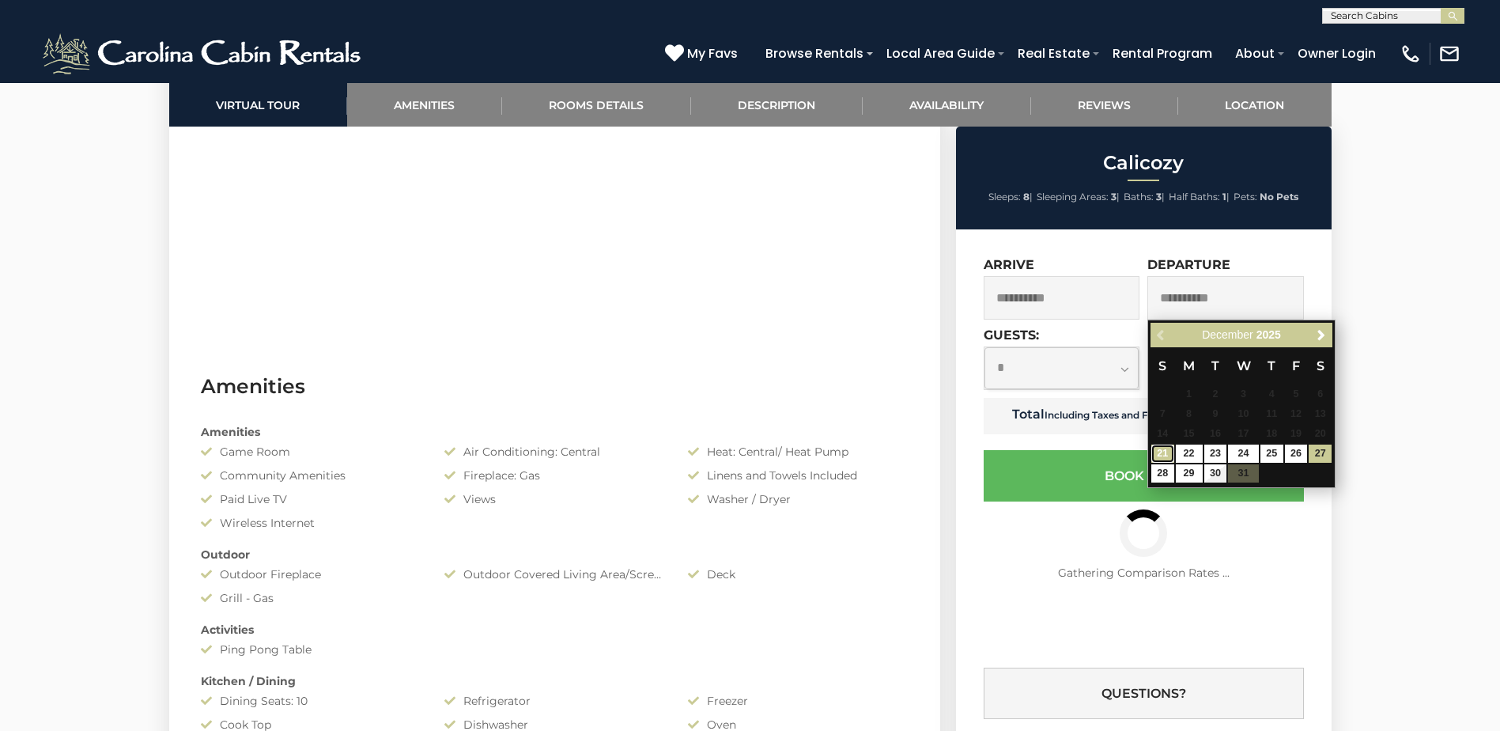
click at [1161, 452] on link "21" at bounding box center [1162, 453] width 23 height 18
type input "**********"
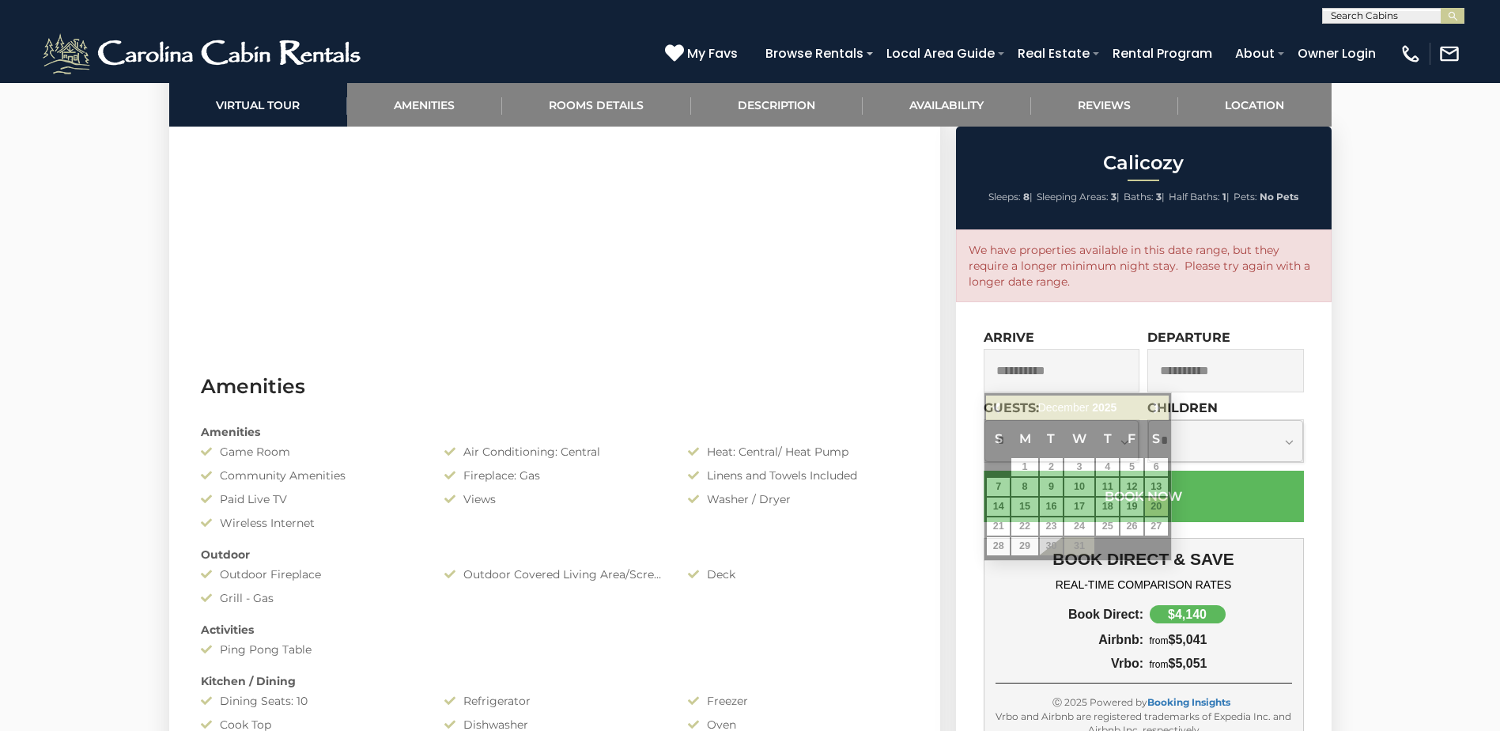
click at [1112, 378] on input "**********" at bounding box center [1062, 370] width 157 height 43
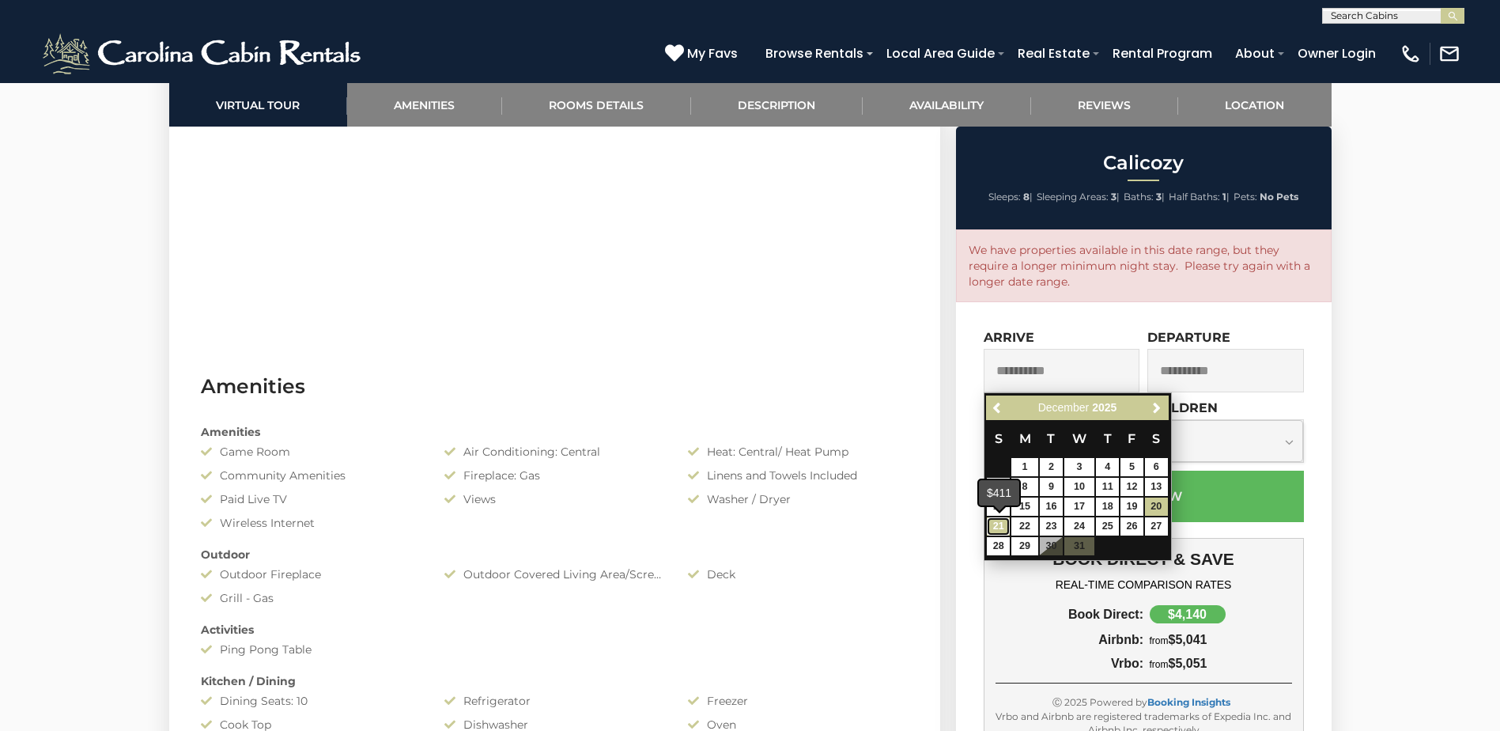
click at [999, 523] on link "21" at bounding box center [998, 526] width 23 height 18
type input "**********"
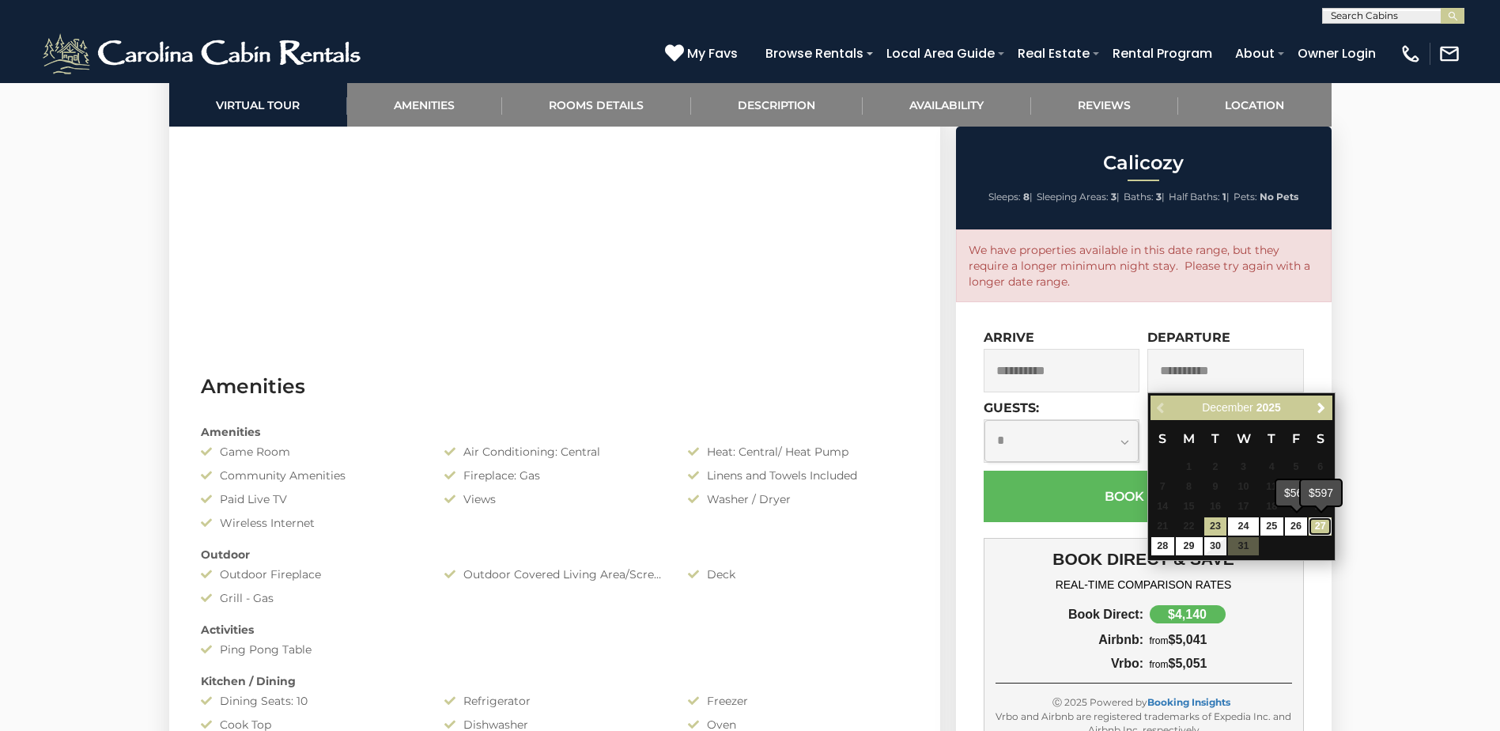
click at [1316, 524] on link "27" at bounding box center [1320, 526] width 23 height 18
type input "**********"
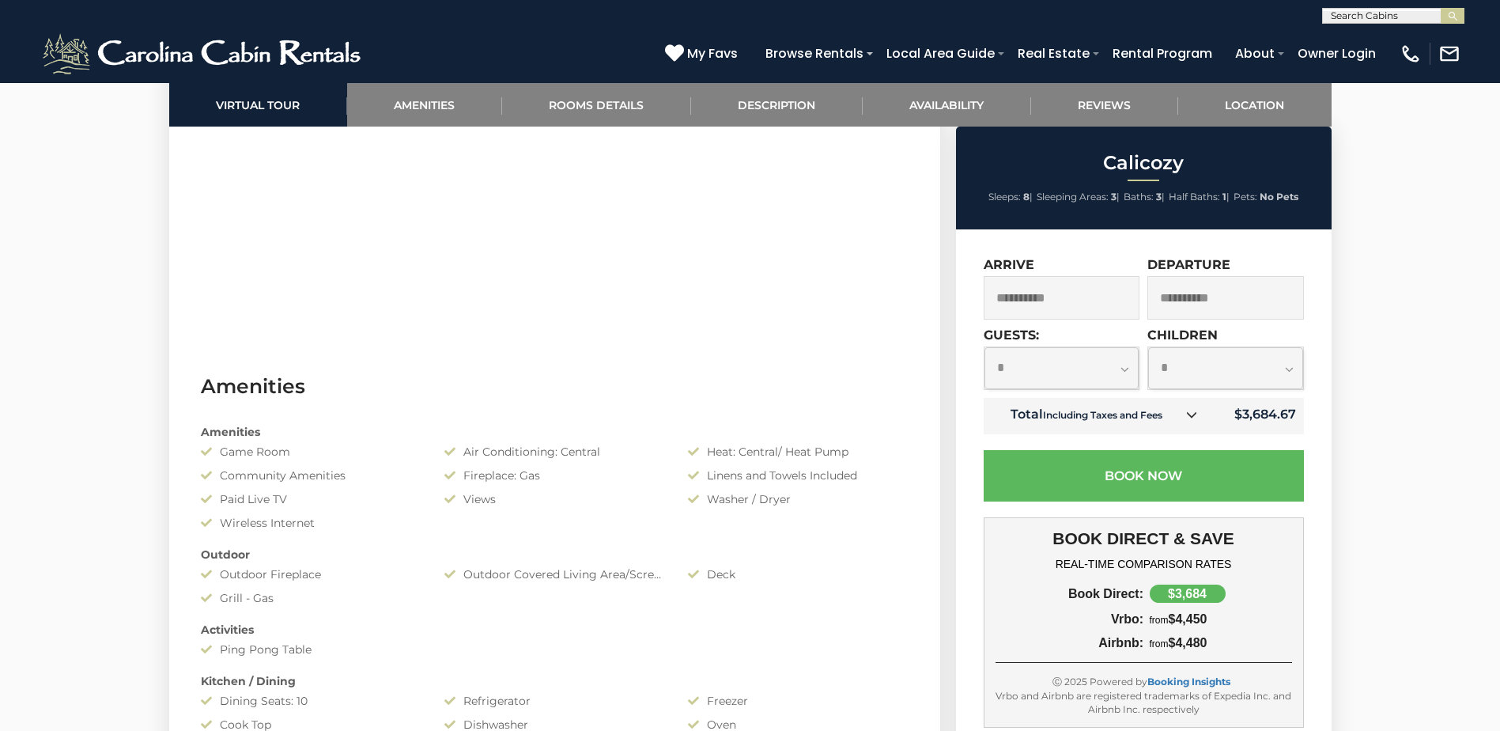
click at [1110, 377] on select "**********" at bounding box center [1062, 368] width 155 height 42
click at [985, 347] on select "**********" at bounding box center [1062, 368] width 155 height 42
click at [1098, 375] on select "**********" at bounding box center [1062, 368] width 155 height 42
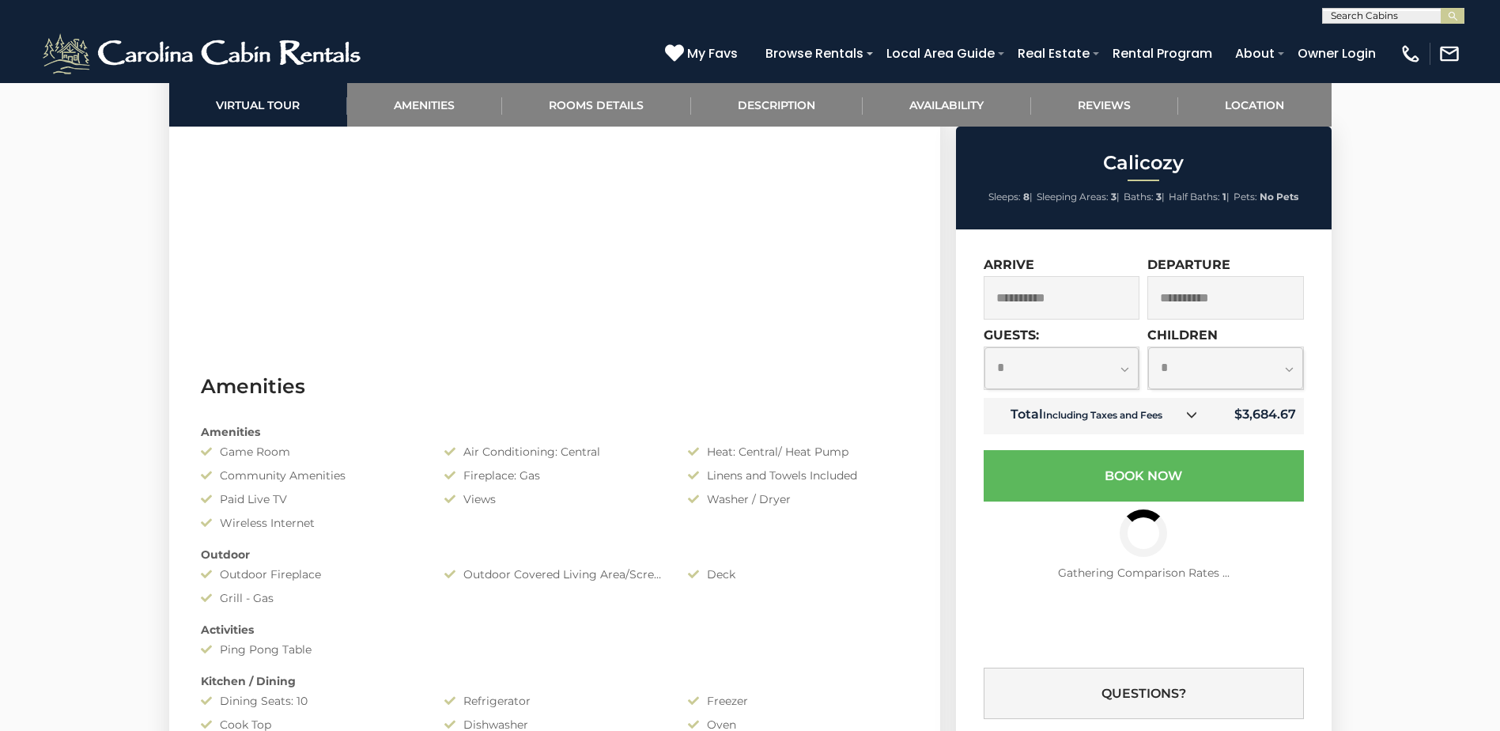
select select "*"
click at [985, 347] on select "**********" at bounding box center [1062, 368] width 155 height 42
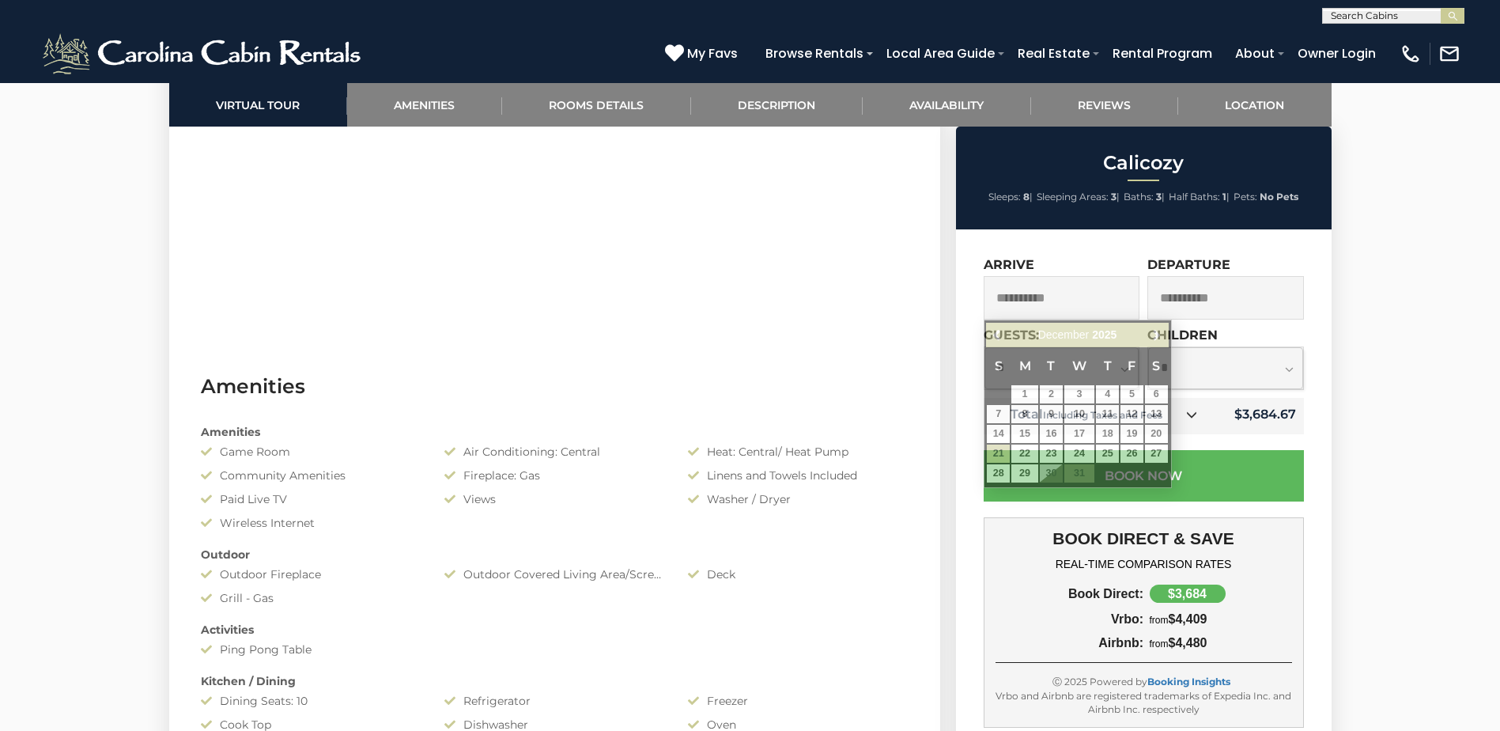
click at [1122, 301] on input "**********" at bounding box center [1062, 297] width 157 height 43
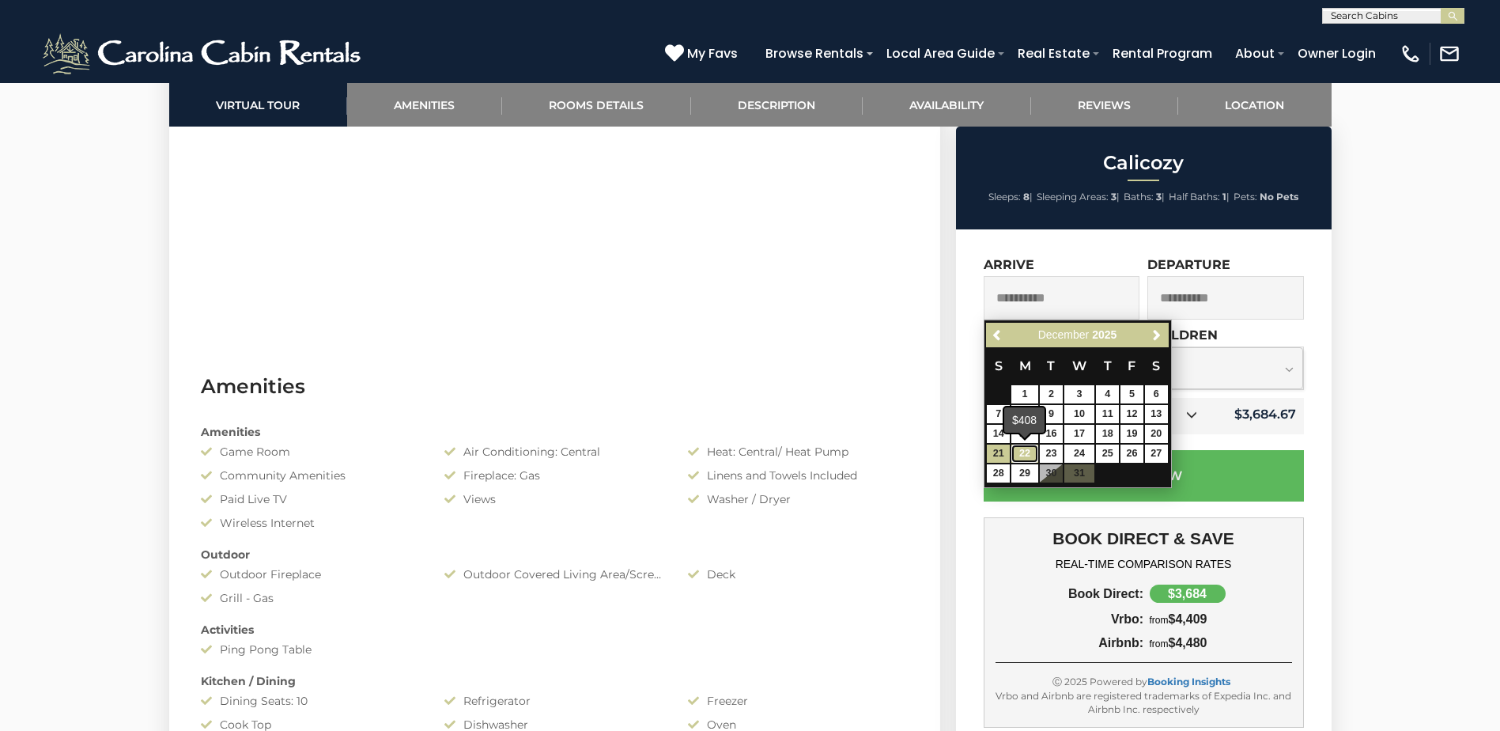
click at [1014, 458] on link "22" at bounding box center [1024, 453] width 27 height 18
type input "**********"
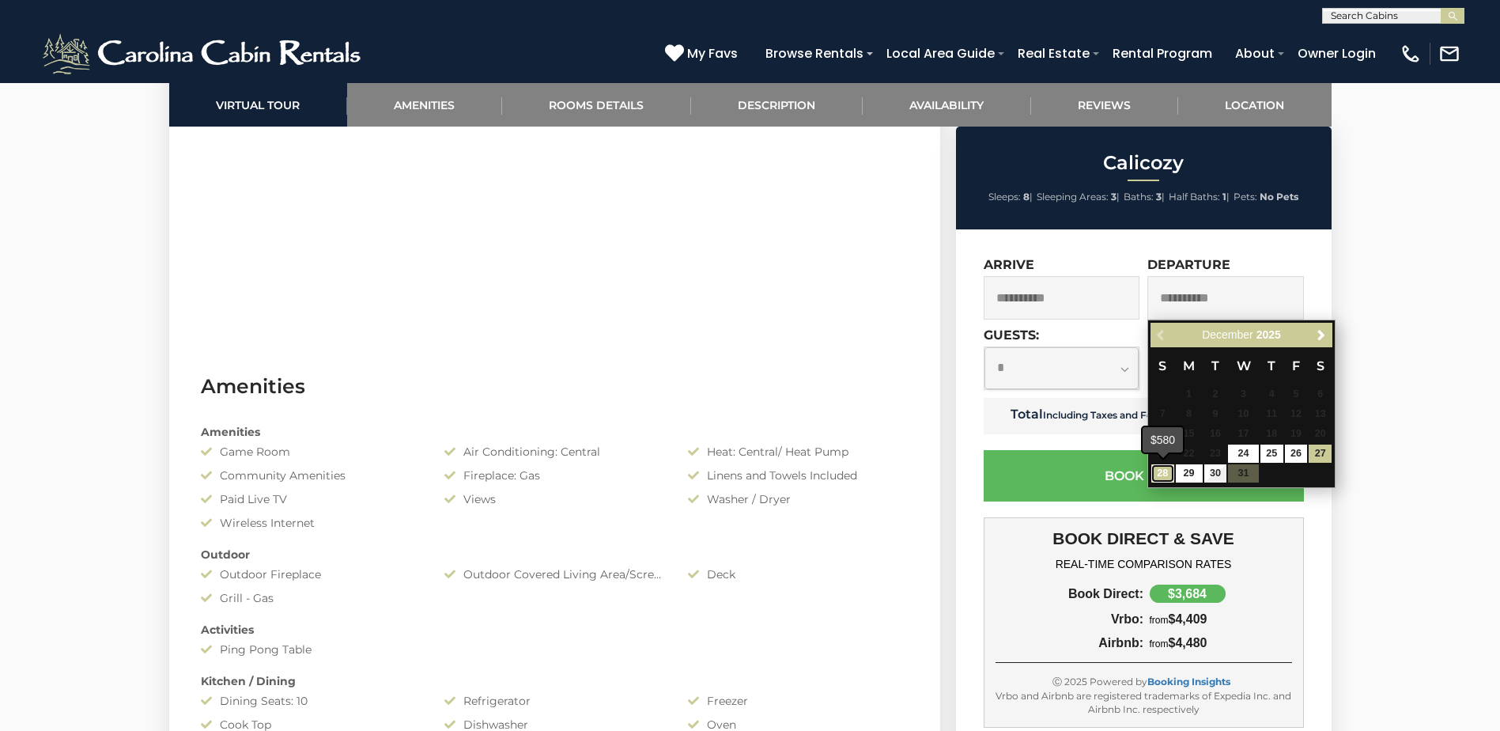
click at [1160, 468] on link "28" at bounding box center [1162, 473] width 23 height 18
type input "**********"
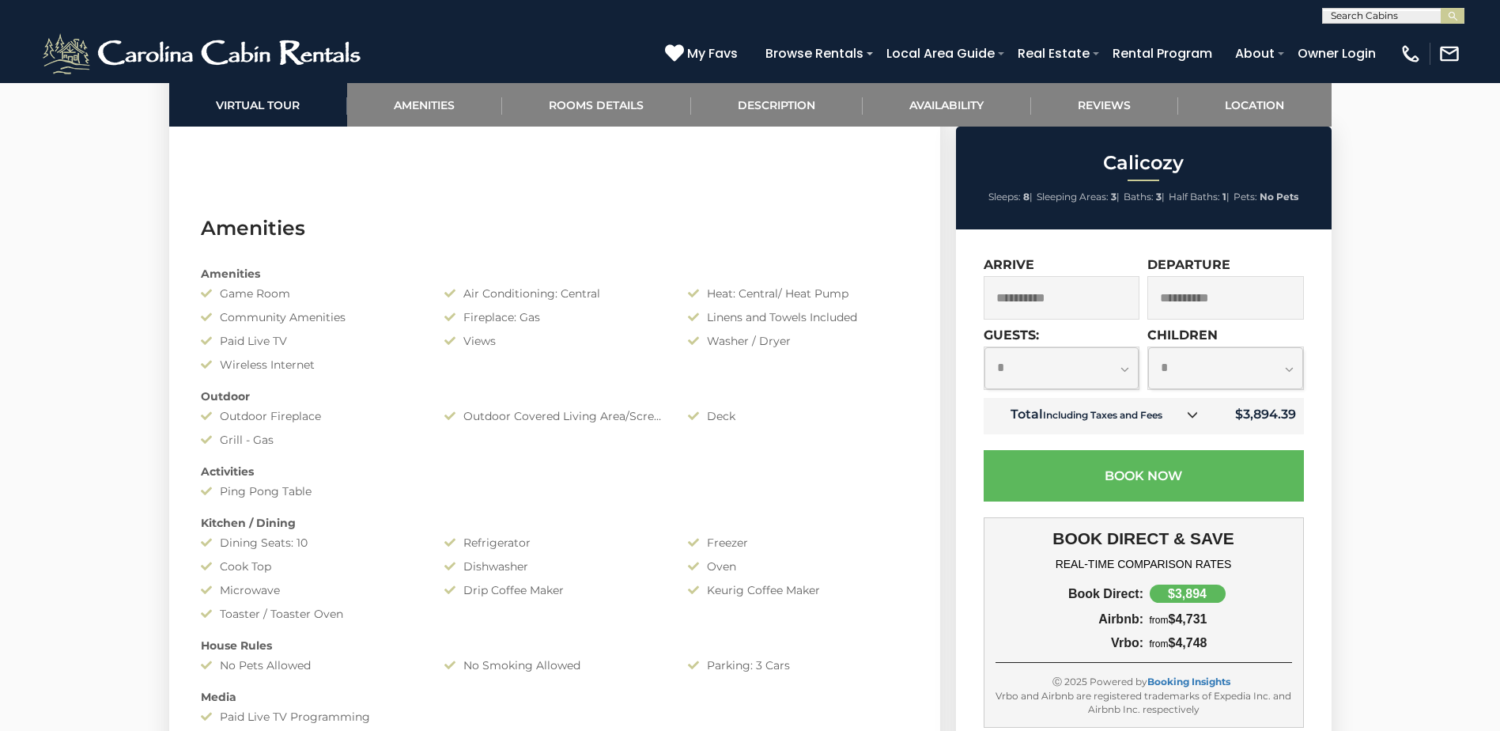
scroll to position [1344, 0]
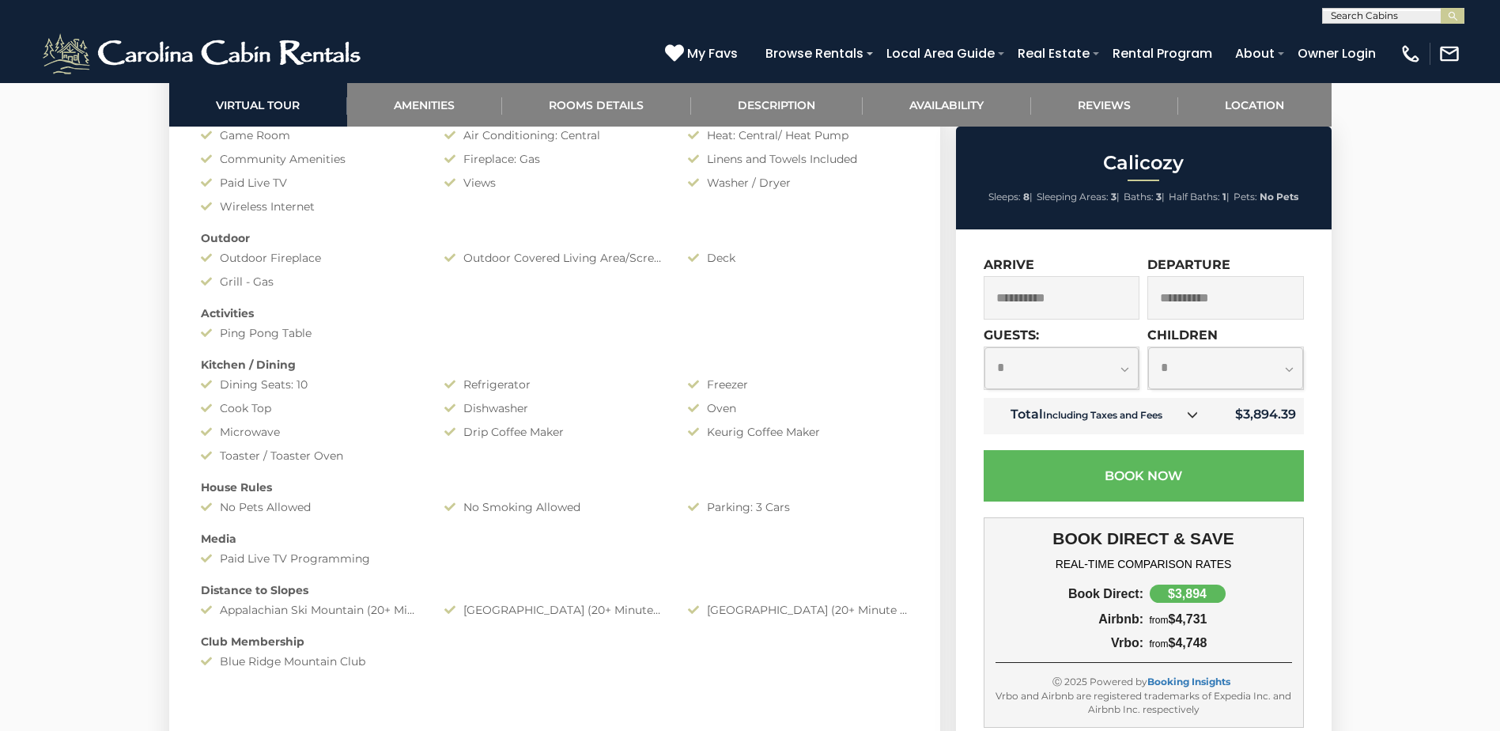
click at [1238, 363] on select "**********" at bounding box center [1225, 368] width 155 height 42
select select "*"
click at [1148, 347] on select "**********" at bounding box center [1225, 368] width 155 height 42
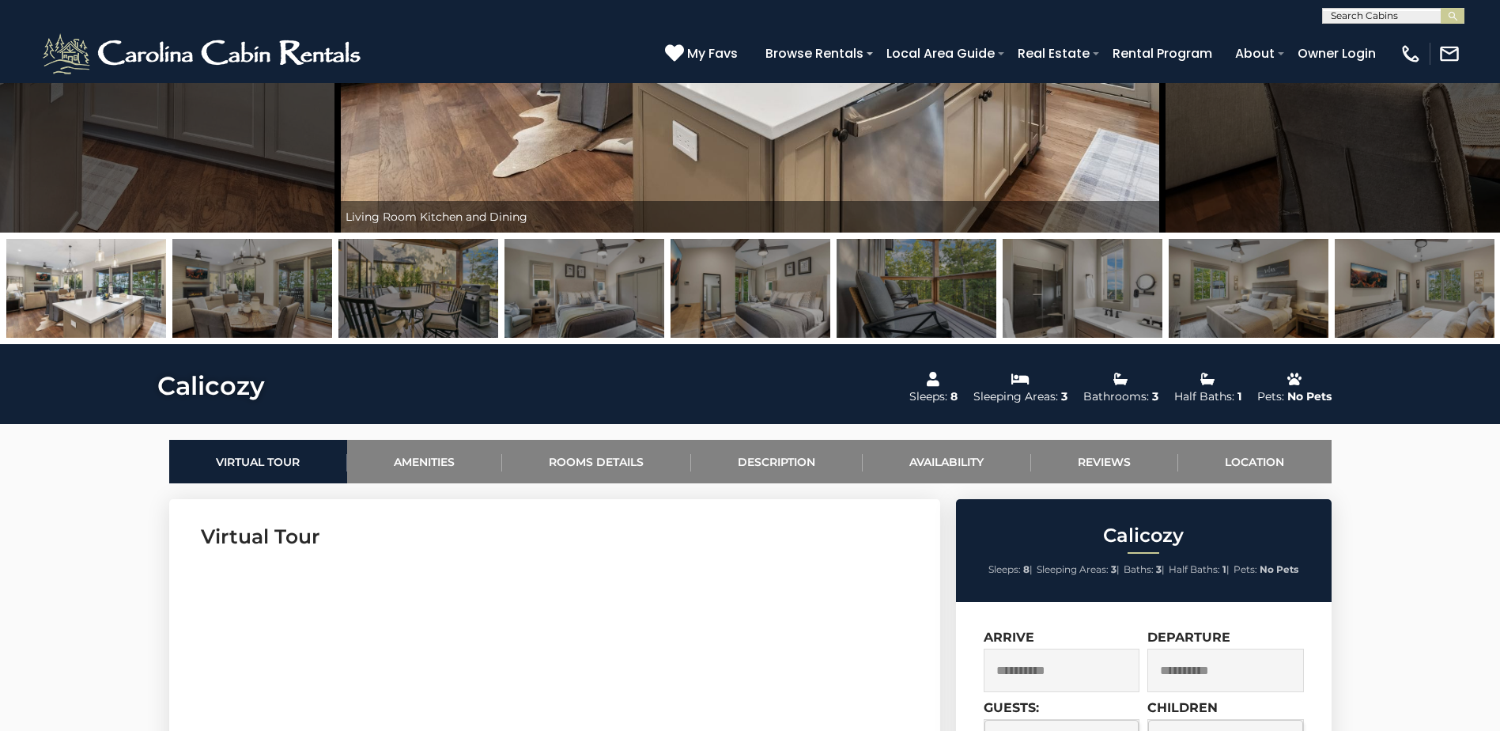
scroll to position [79, 0]
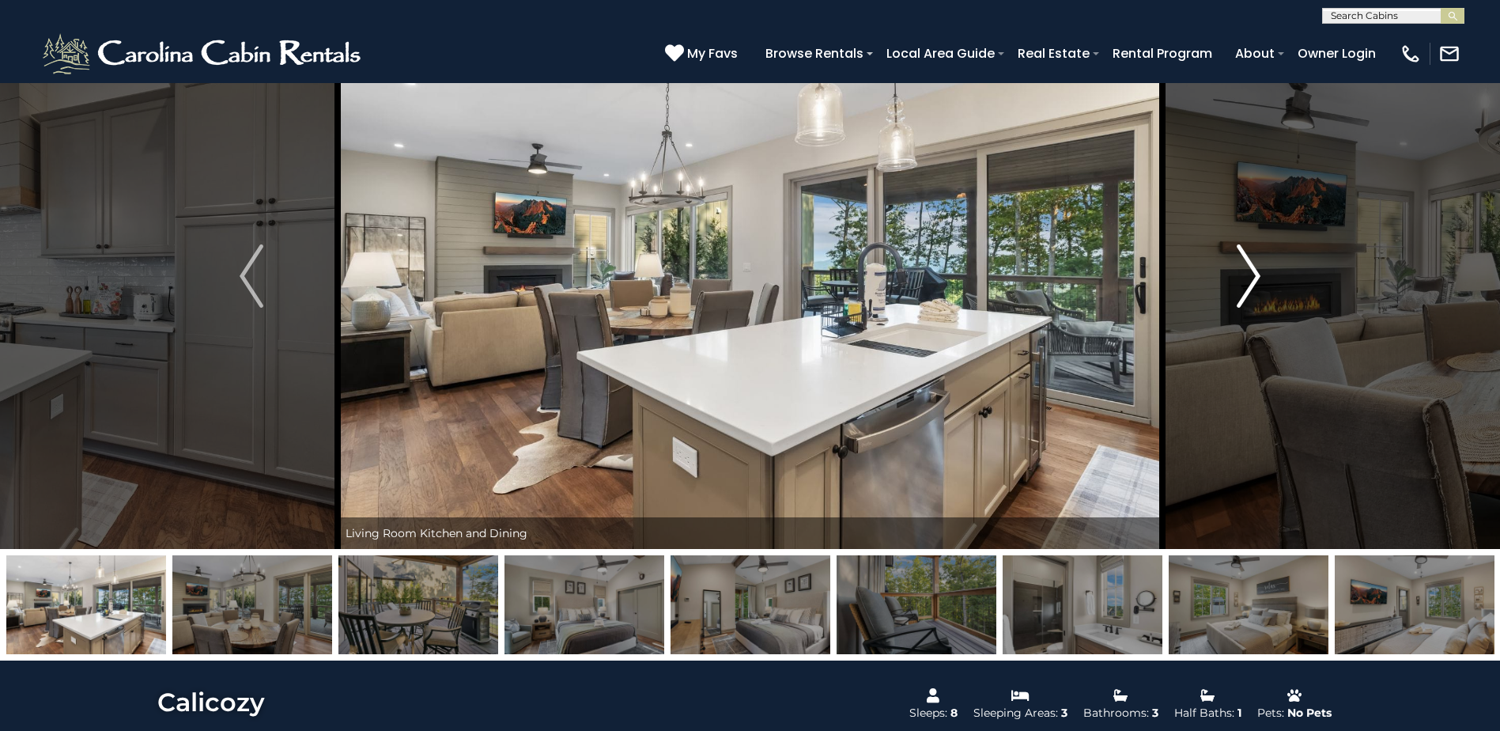
click at [1245, 281] on img "Next" at bounding box center [1249, 275] width 24 height 63
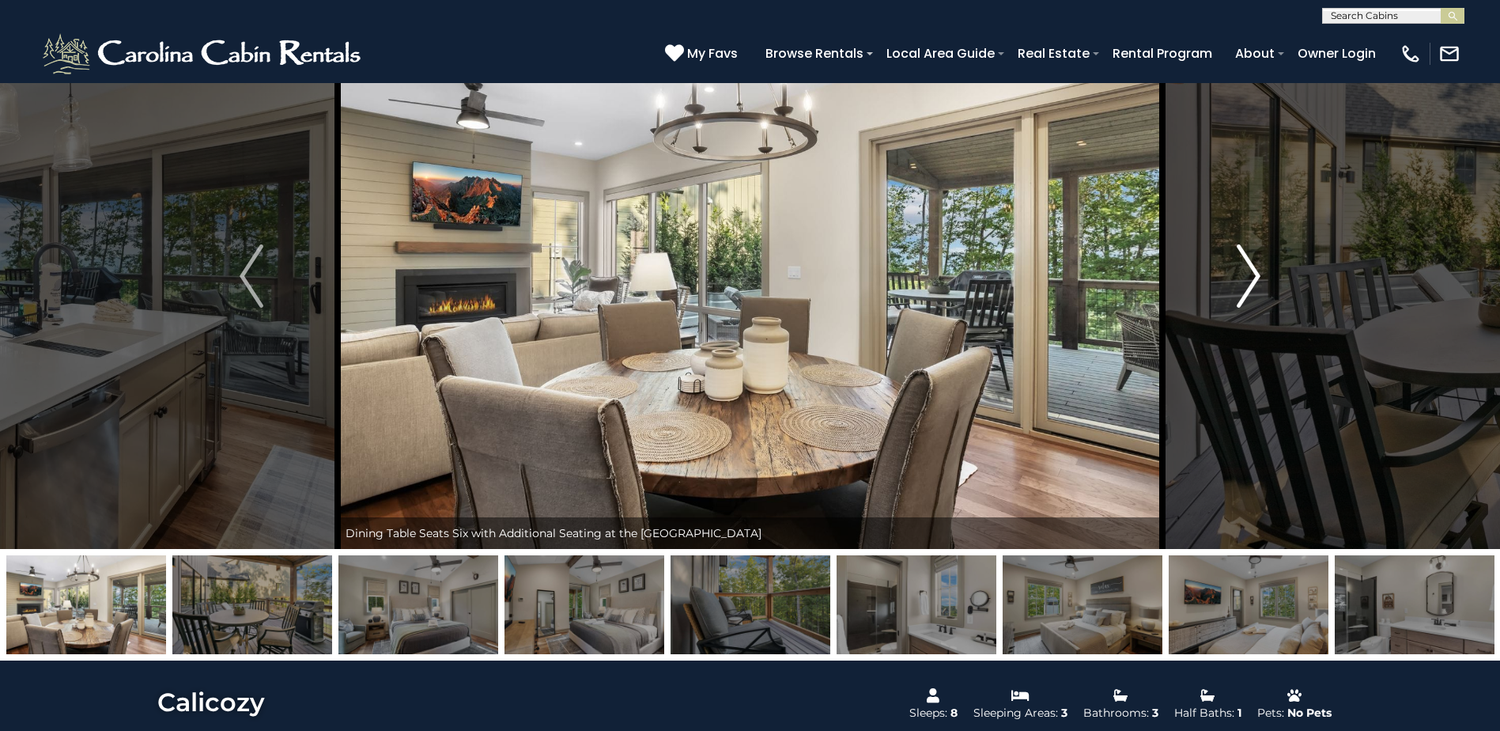
click at [1245, 281] on img "Next" at bounding box center [1249, 275] width 24 height 63
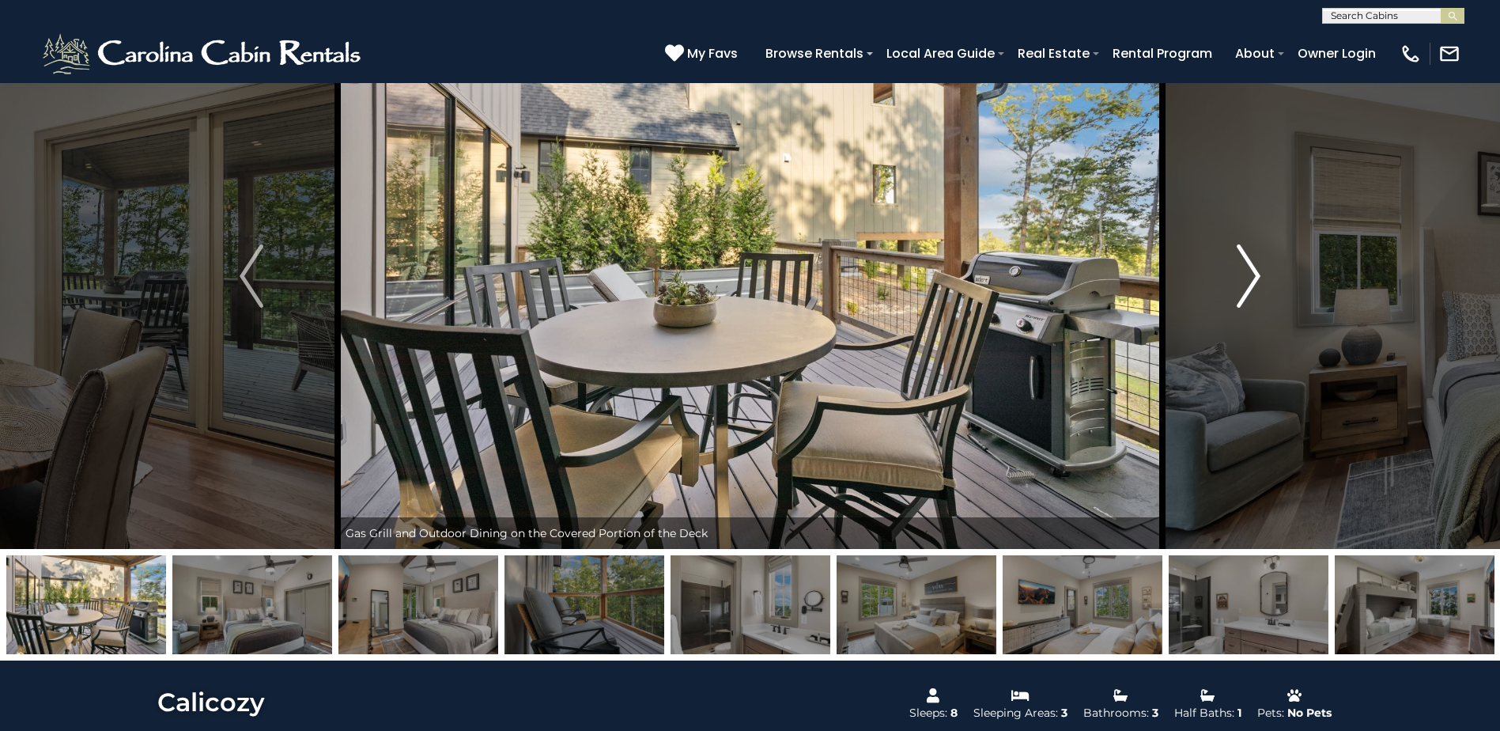
click at [1245, 281] on img "Next" at bounding box center [1249, 275] width 24 height 63
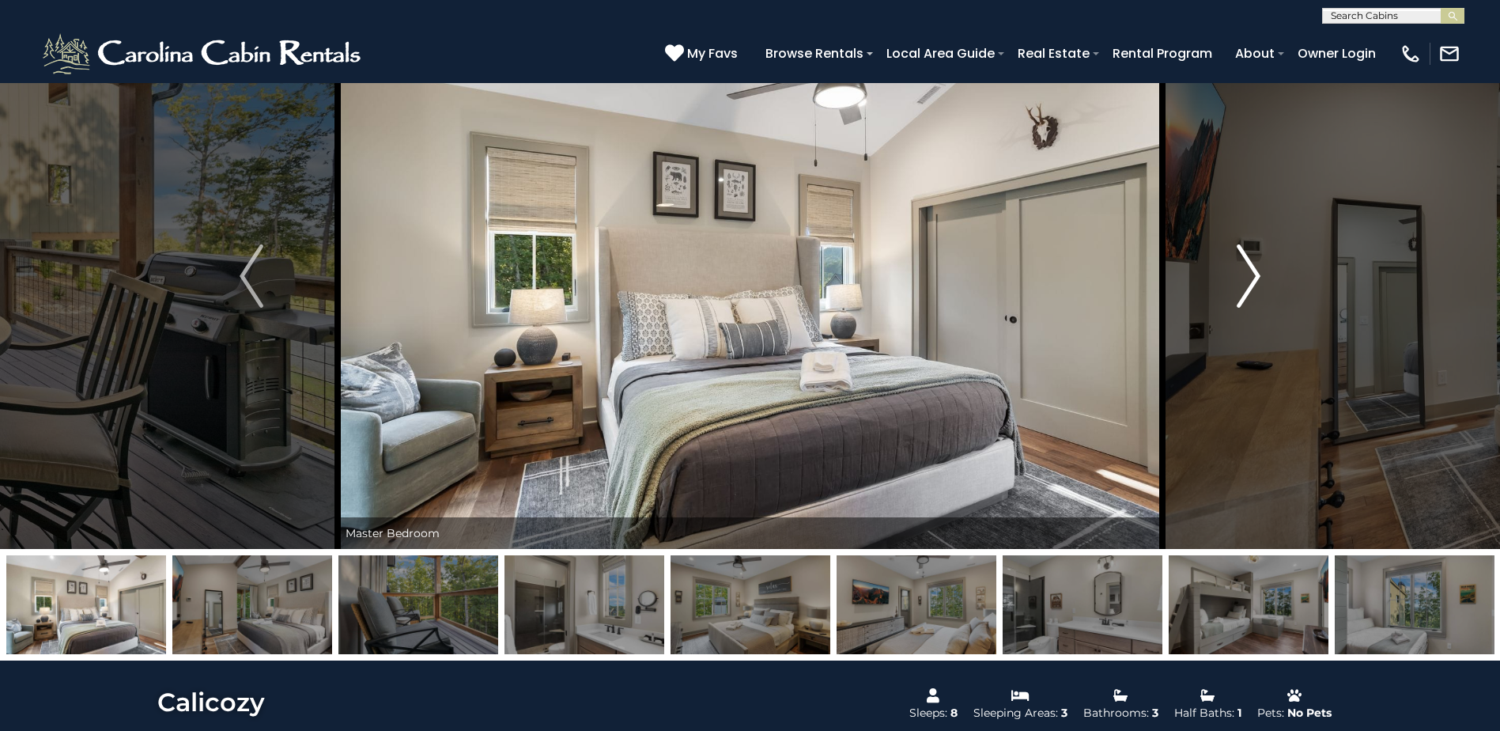
click at [1245, 281] on img "Next" at bounding box center [1249, 275] width 24 height 63
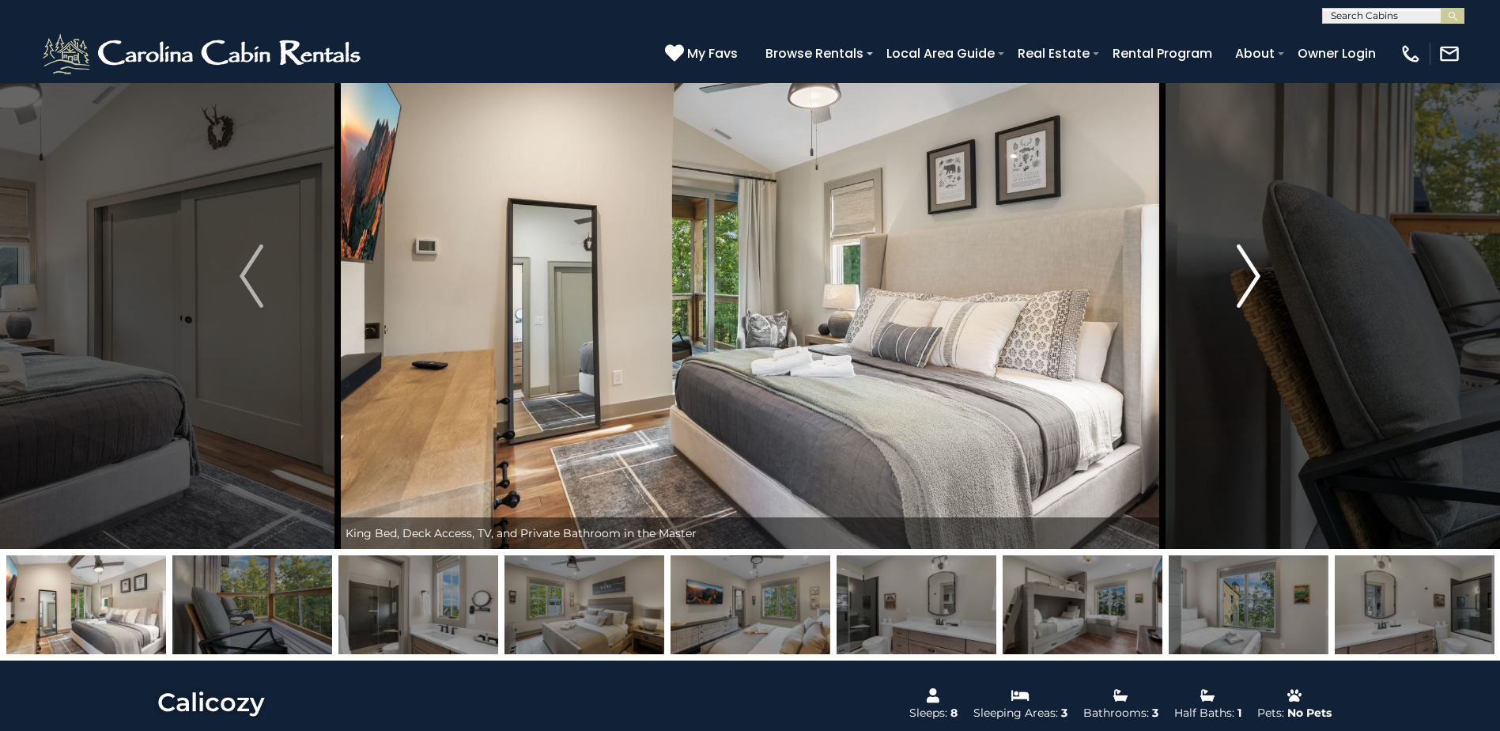
click at [1245, 281] on img "Next" at bounding box center [1249, 275] width 24 height 63
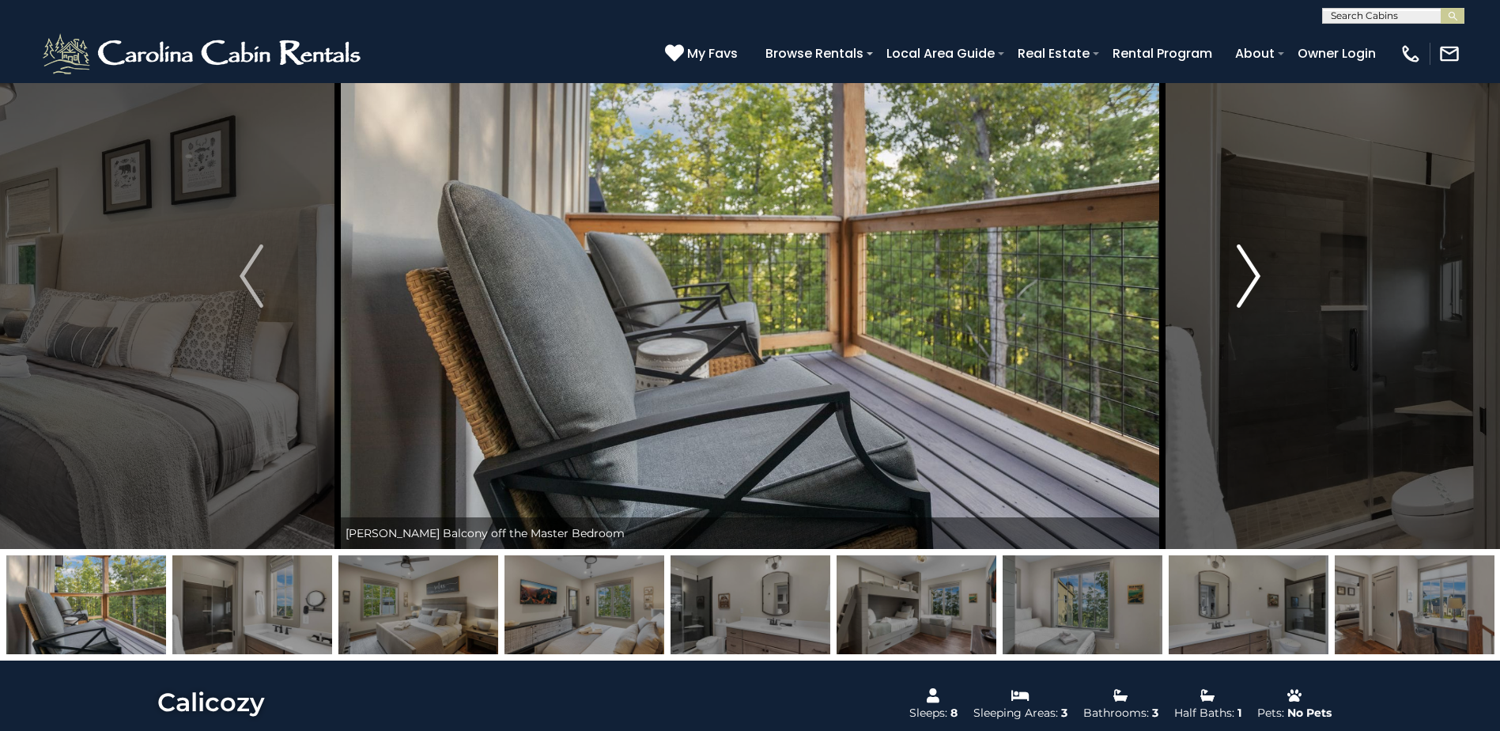
click at [1245, 281] on img "Next" at bounding box center [1249, 275] width 24 height 63
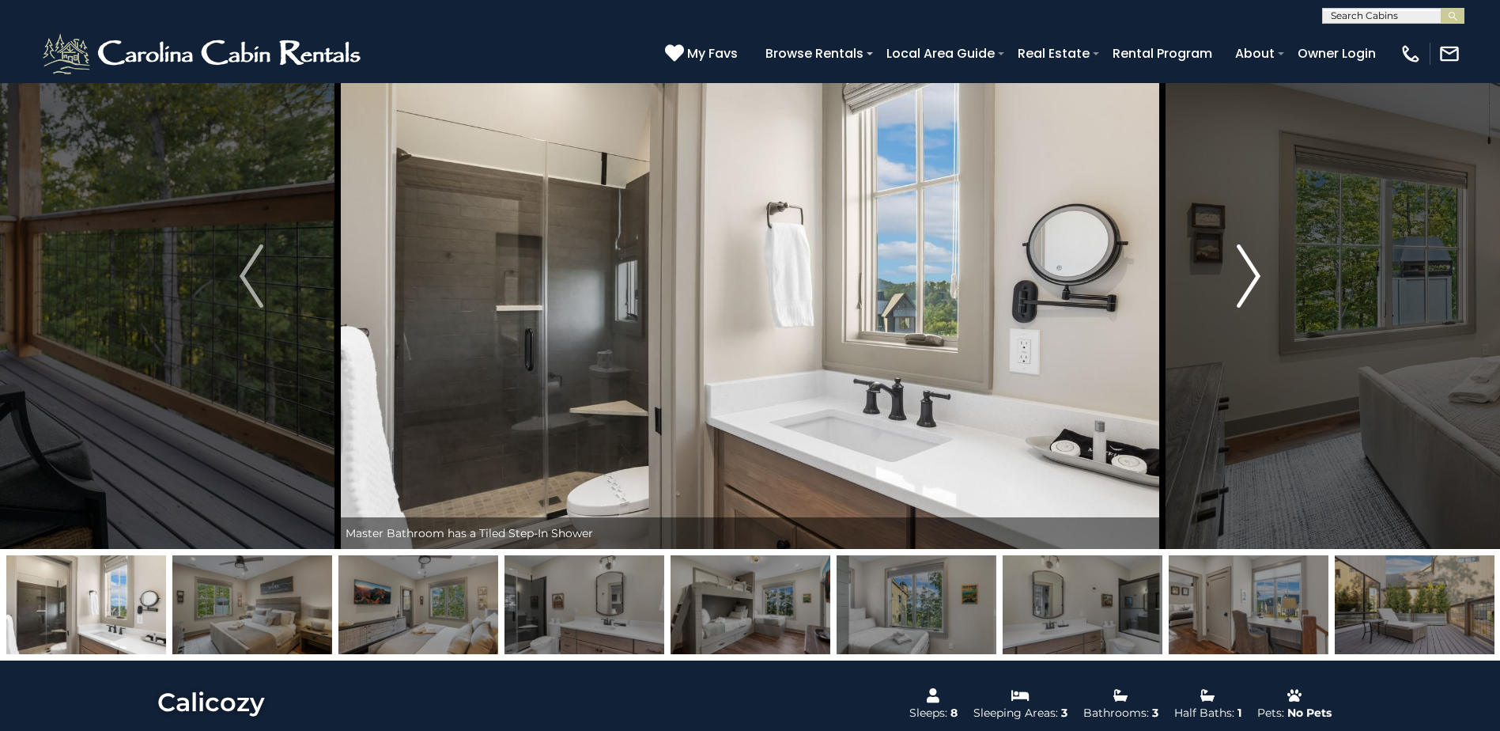
click at [1245, 281] on img "Next" at bounding box center [1249, 275] width 24 height 63
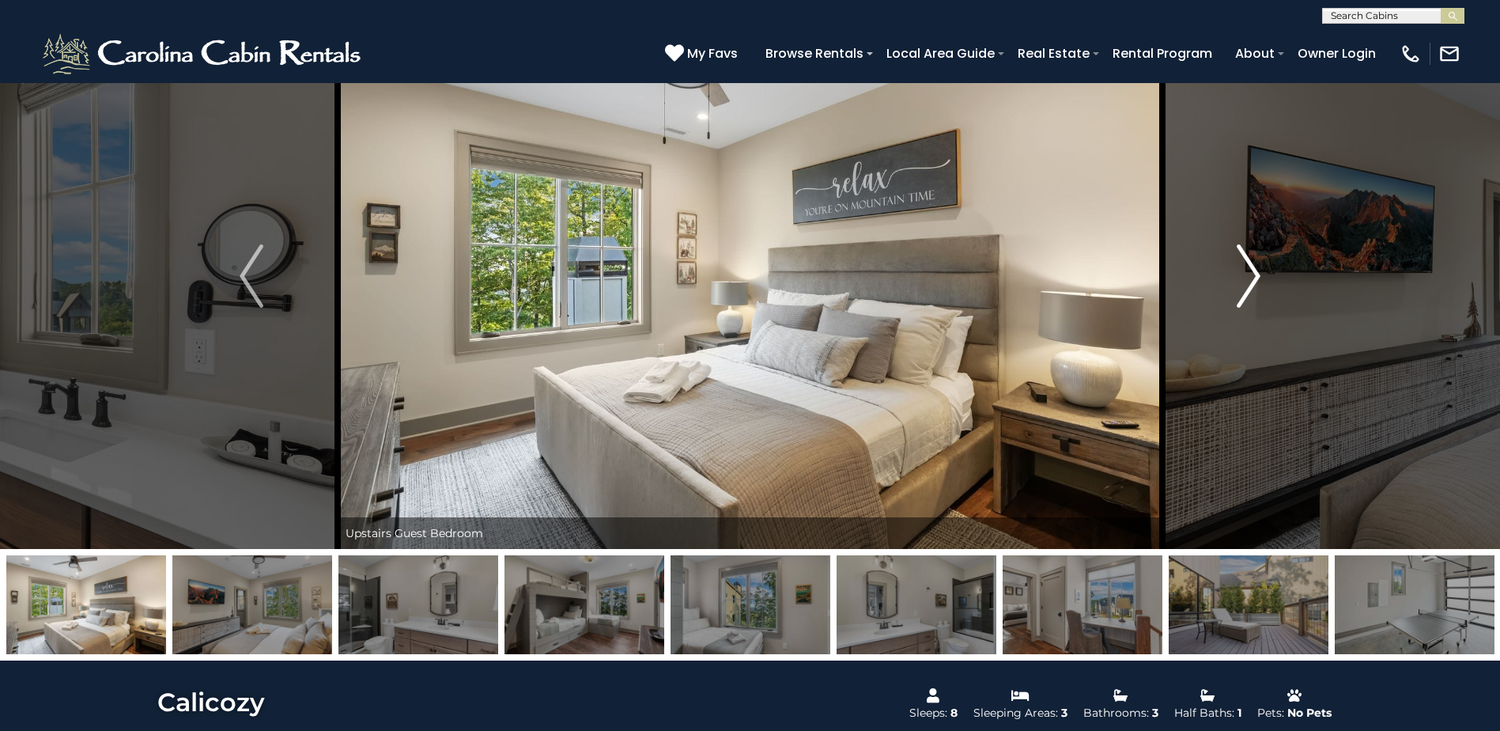
click at [1245, 281] on img "Next" at bounding box center [1249, 275] width 24 height 63
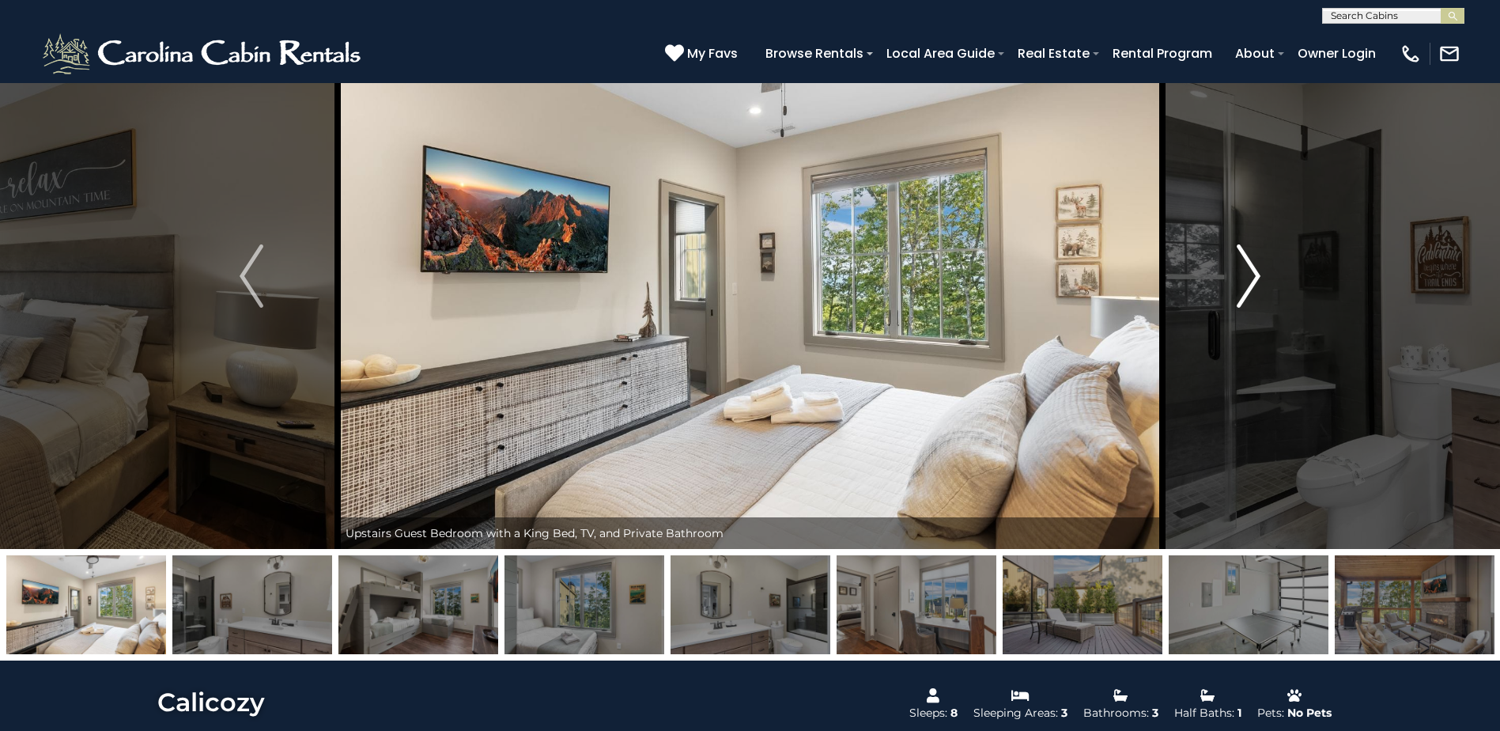
click at [1245, 281] on img "Next" at bounding box center [1249, 275] width 24 height 63
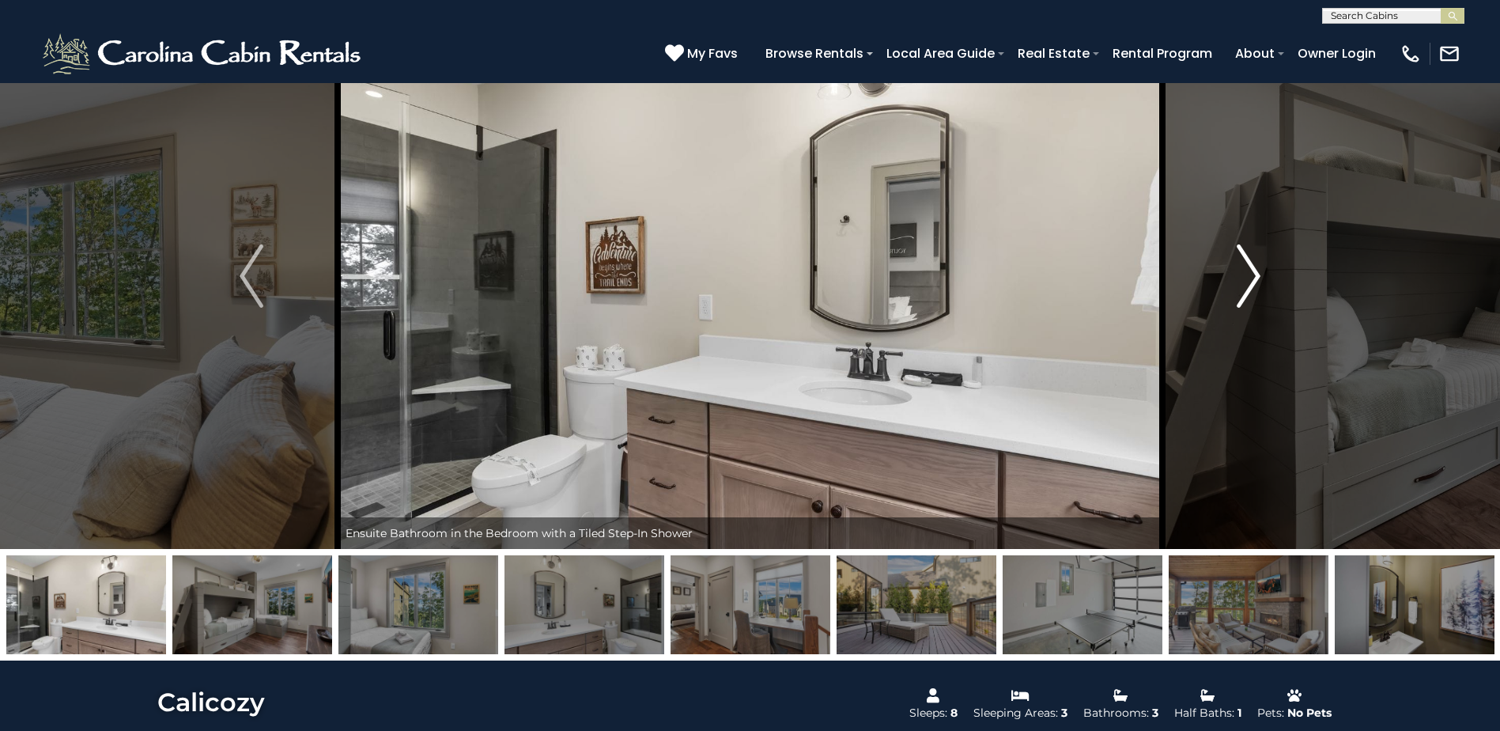
click at [1245, 281] on img "Next" at bounding box center [1249, 275] width 24 height 63
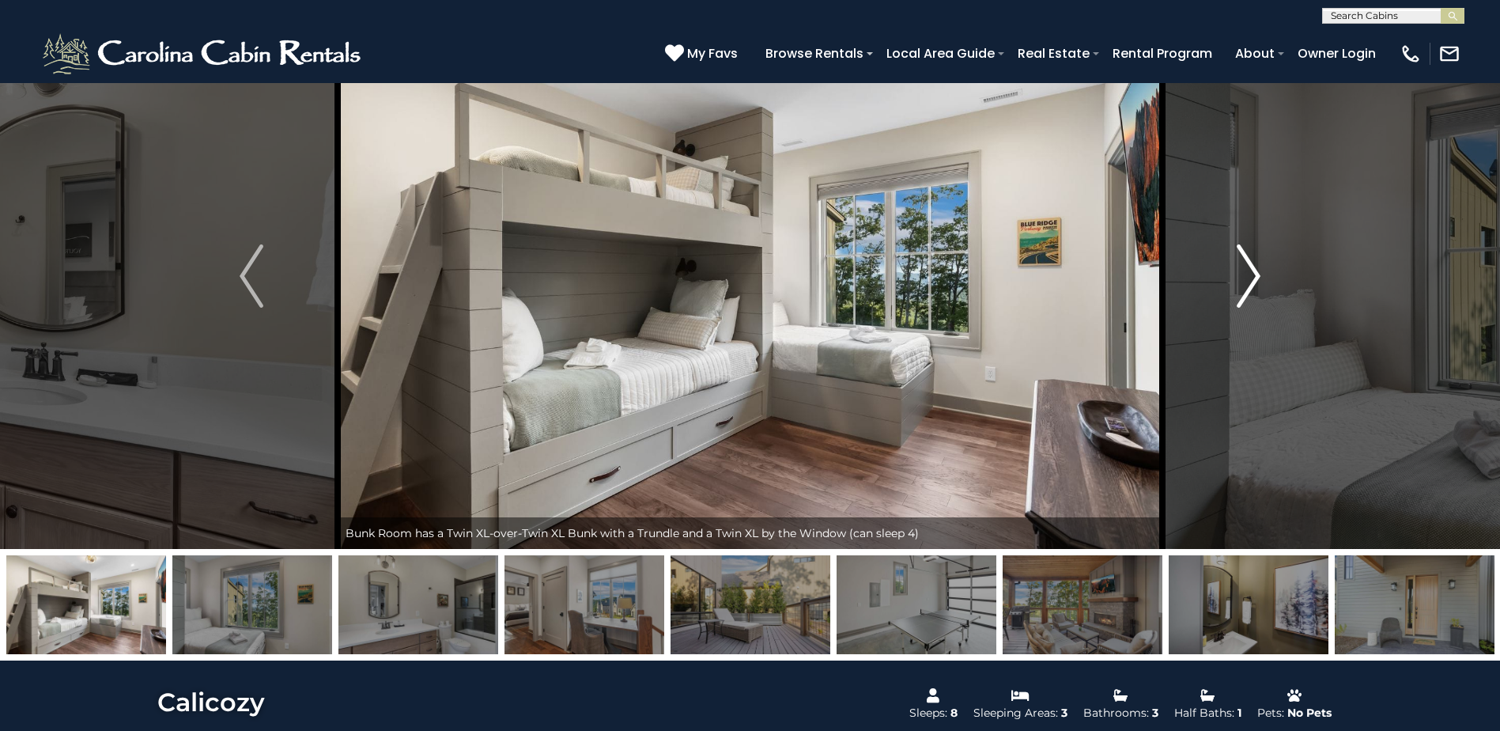
click at [1246, 278] on img "Next" at bounding box center [1249, 275] width 24 height 63
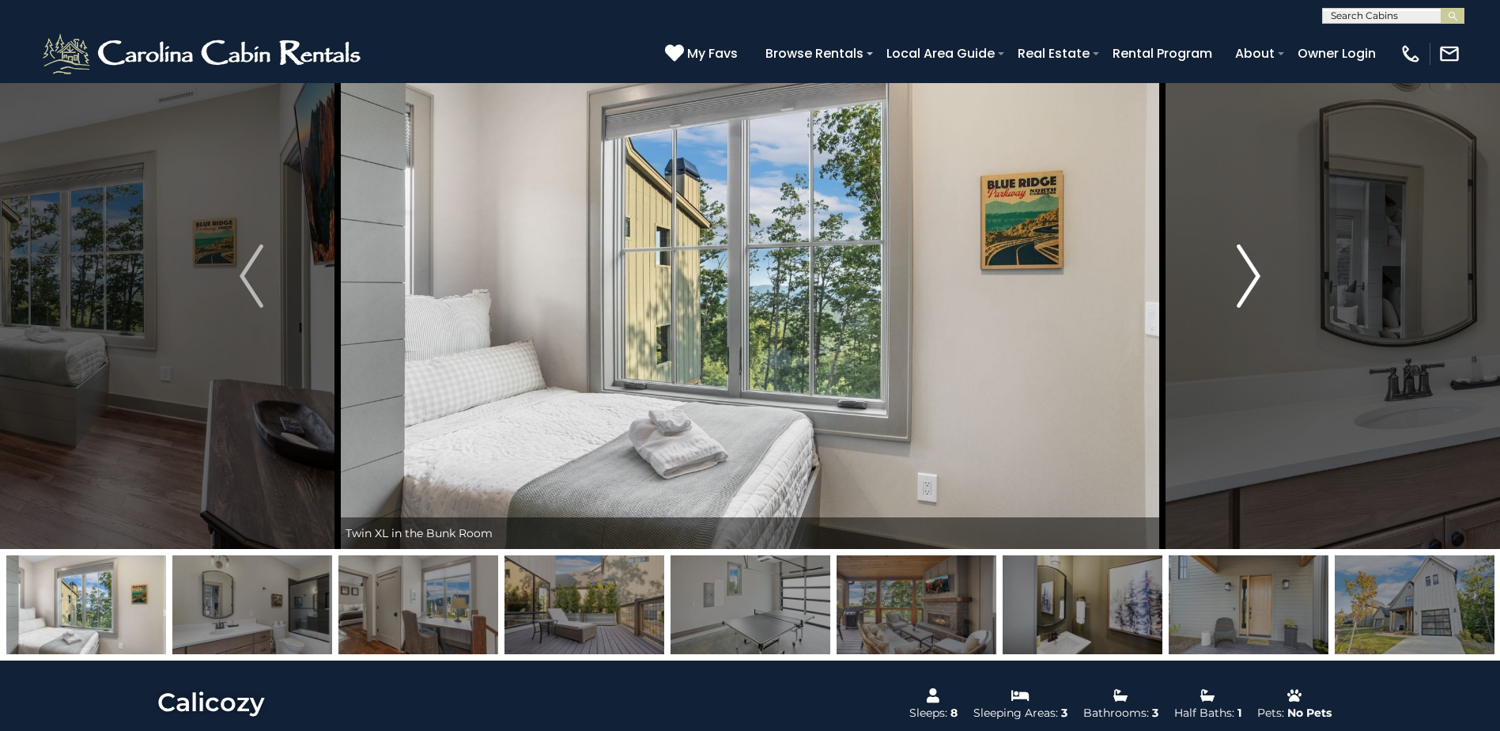
click at [1246, 278] on img "Next" at bounding box center [1249, 275] width 24 height 63
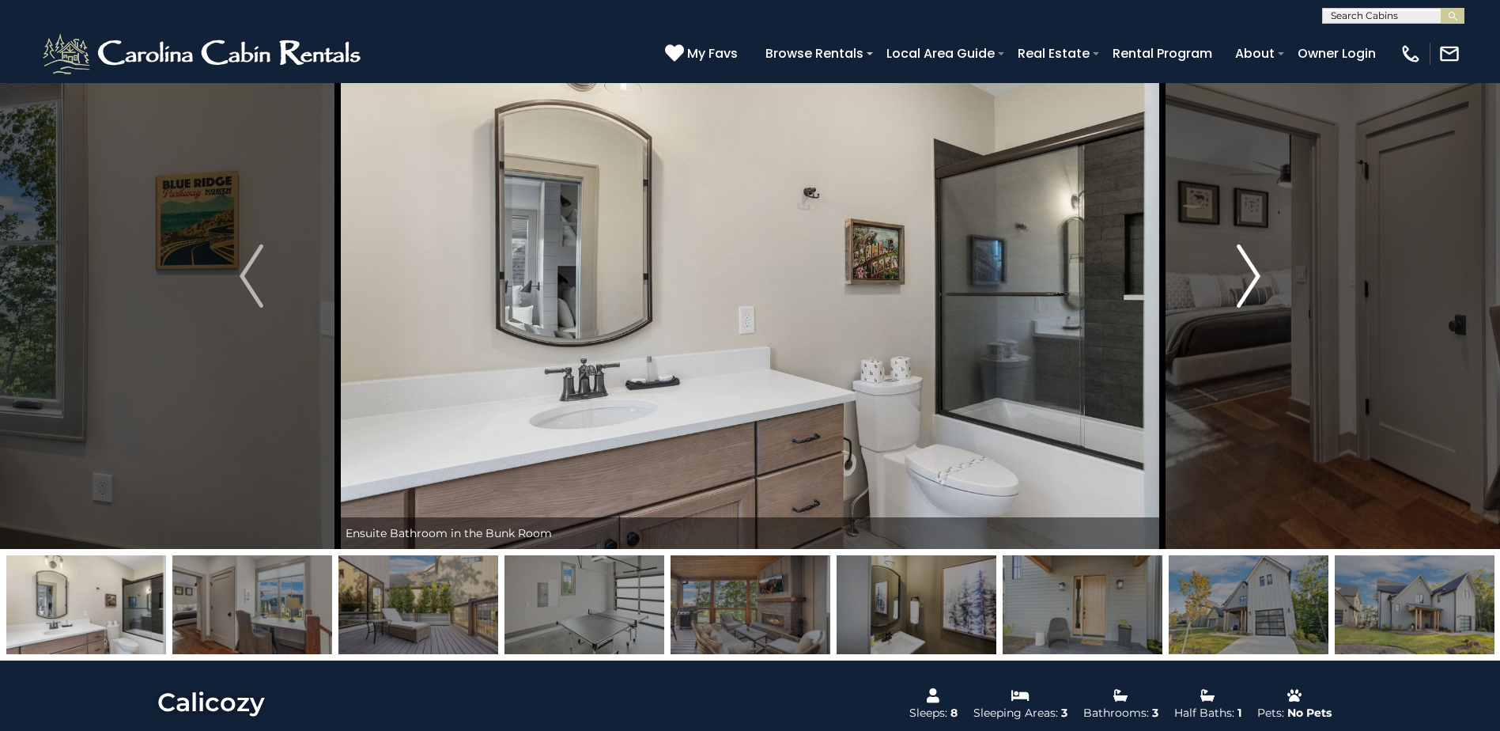
click at [1246, 278] on img "Next" at bounding box center [1249, 275] width 24 height 63
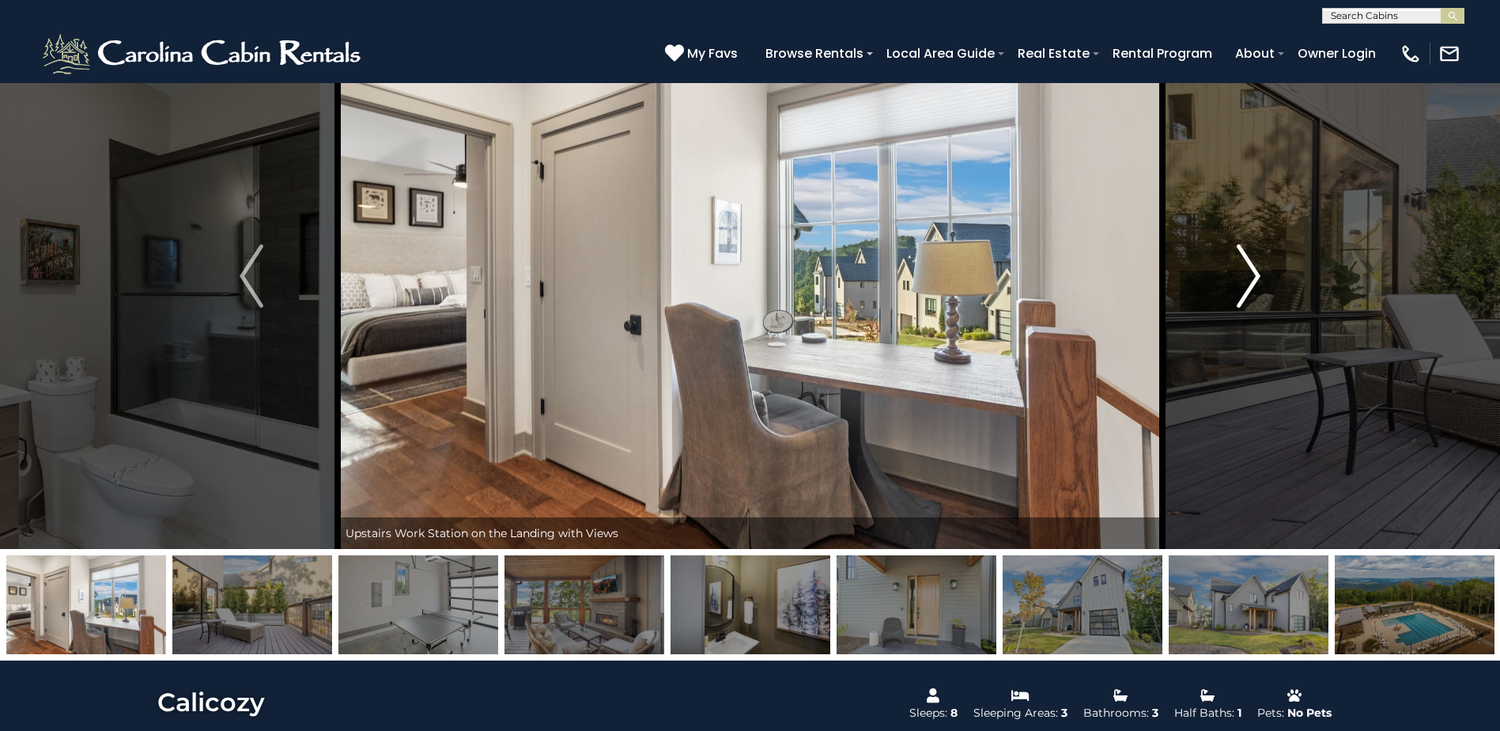
click at [1246, 278] on img "Next" at bounding box center [1249, 275] width 24 height 63
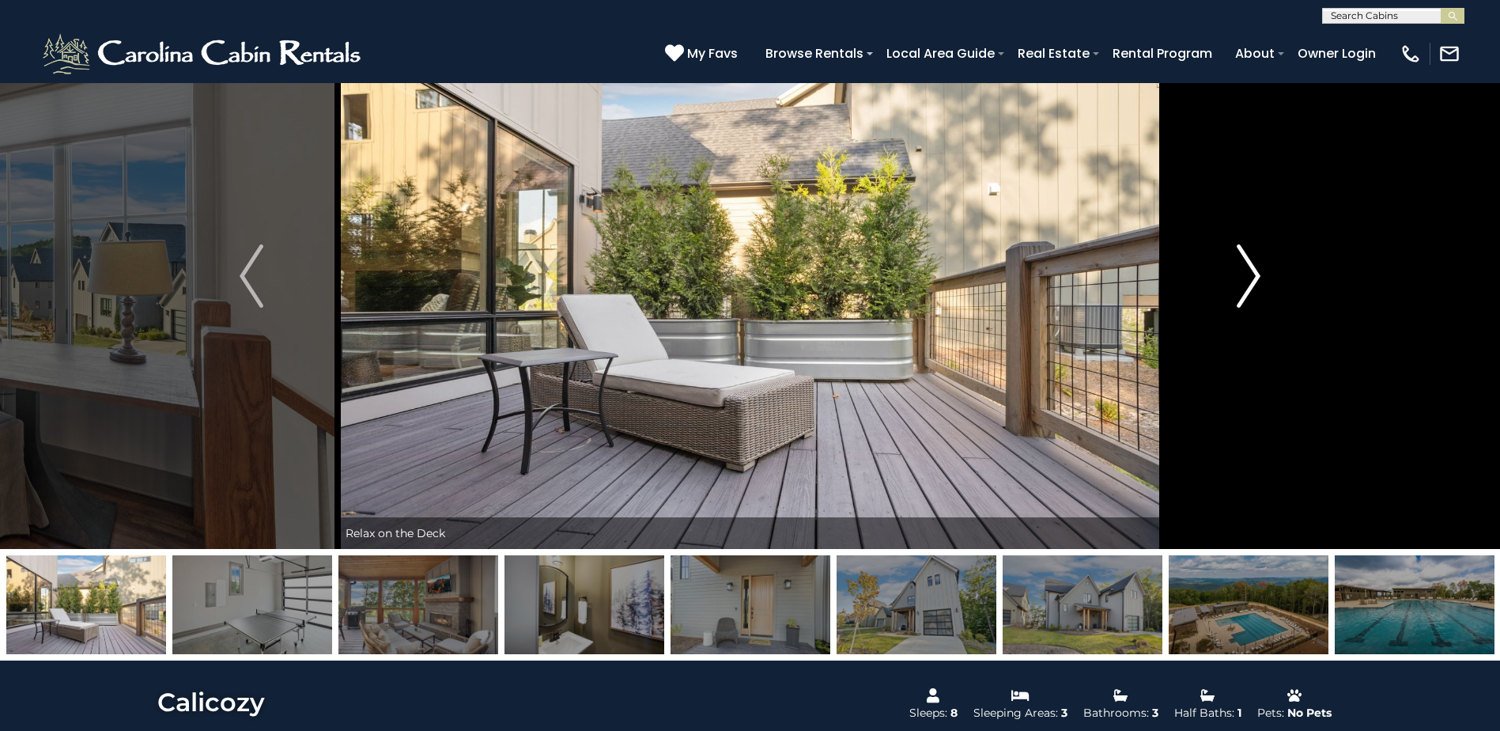
click at [1246, 278] on img "Next" at bounding box center [1249, 275] width 24 height 63
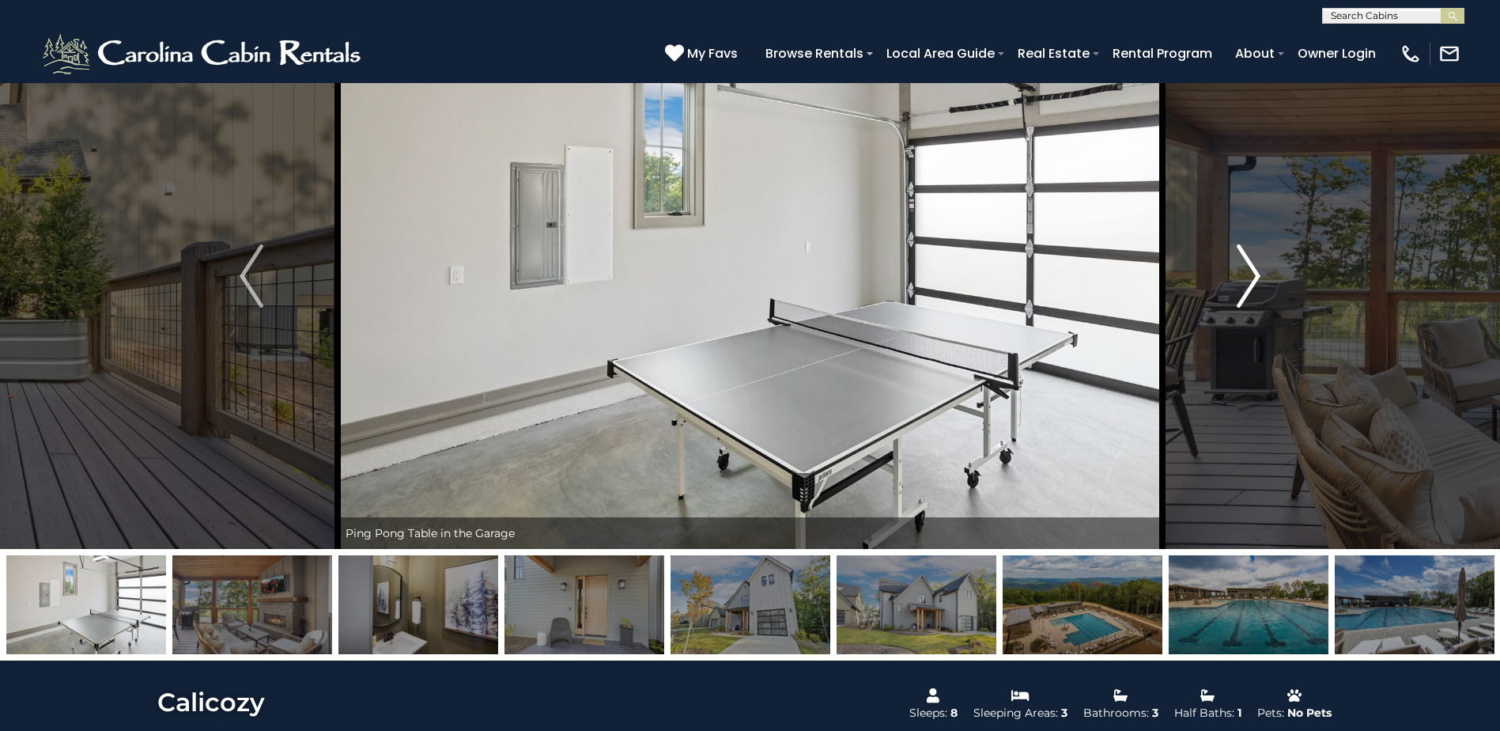
click at [1246, 278] on img "Next" at bounding box center [1249, 275] width 24 height 63
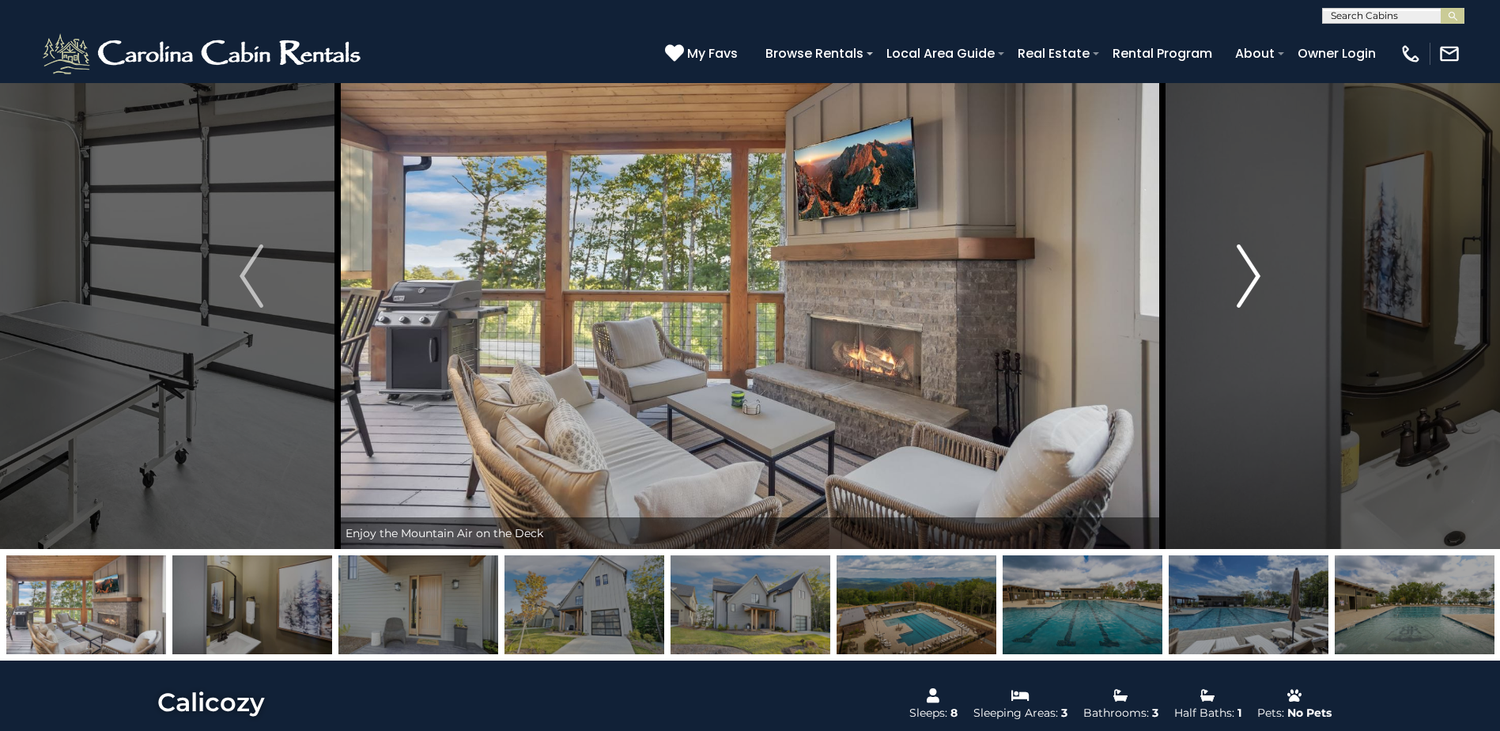
click at [1246, 278] on img "Next" at bounding box center [1249, 275] width 24 height 63
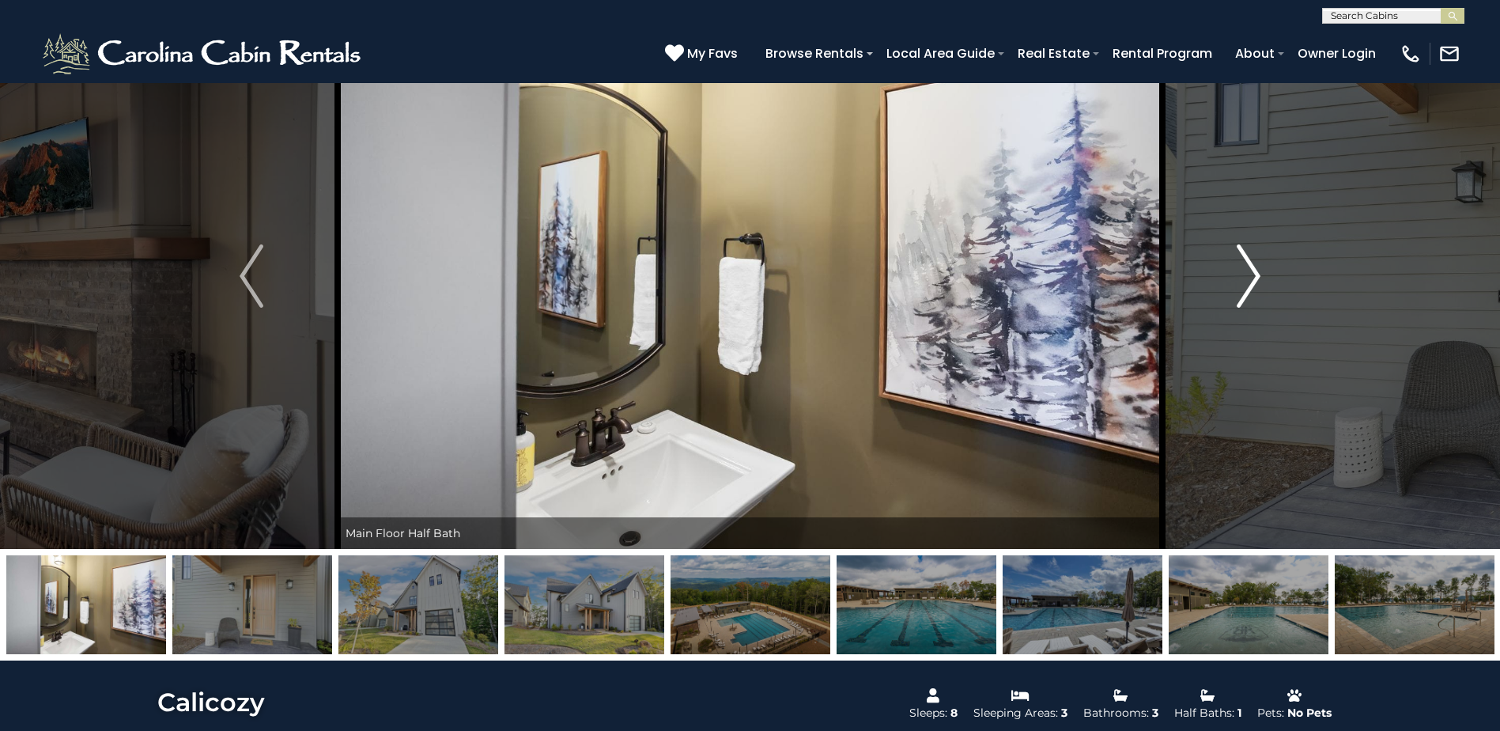
click at [1246, 278] on img "Next" at bounding box center [1249, 275] width 24 height 63
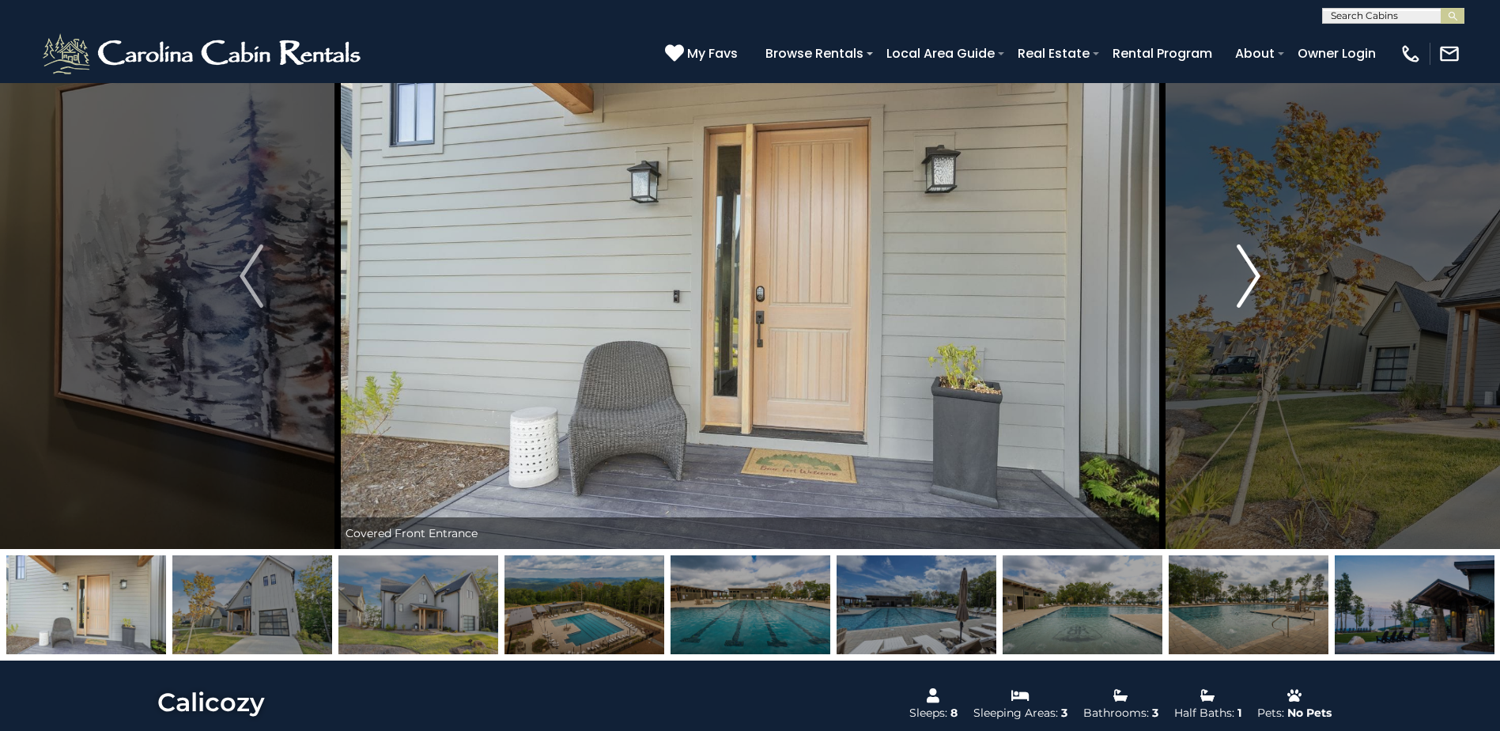
click at [1246, 278] on img "Next" at bounding box center [1249, 275] width 24 height 63
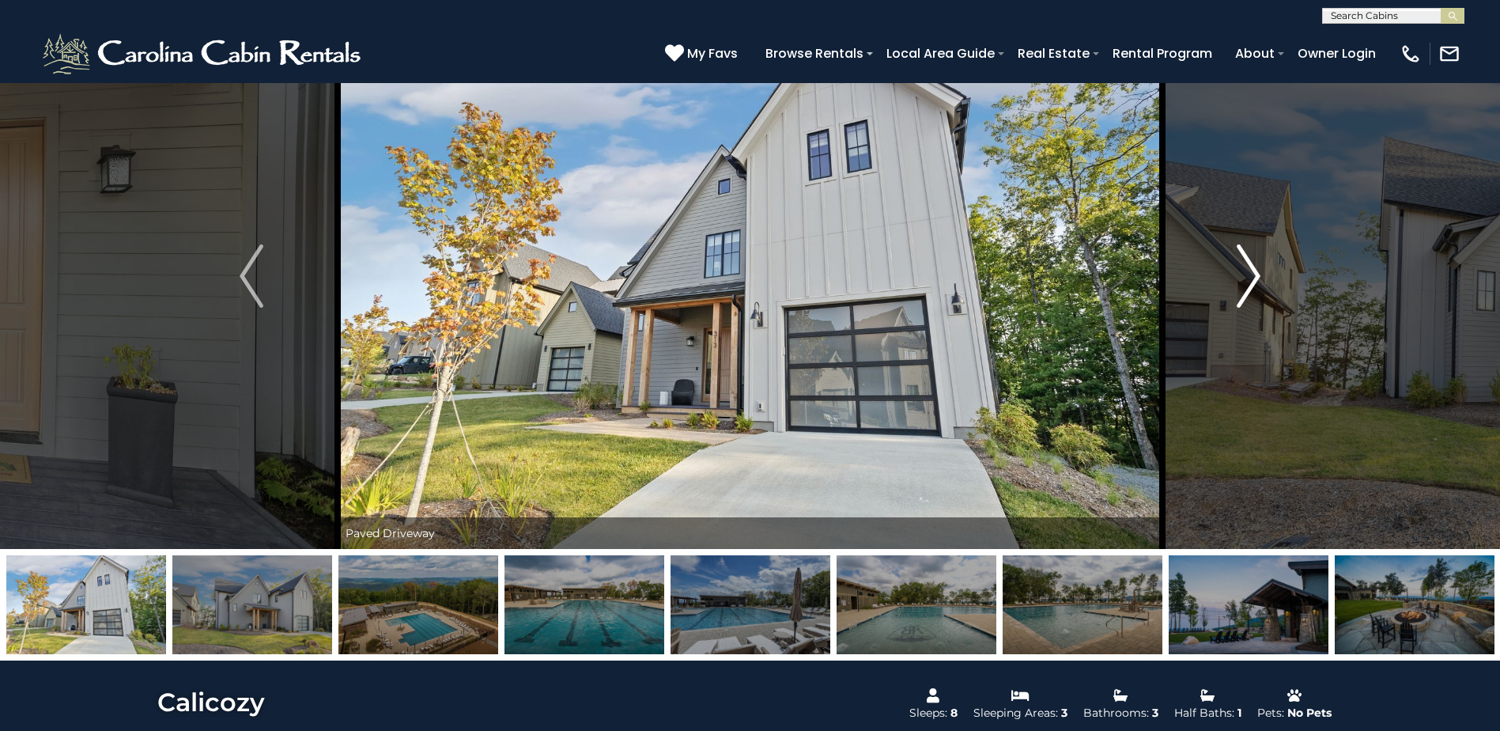
click at [1246, 278] on img "Next" at bounding box center [1249, 275] width 24 height 63
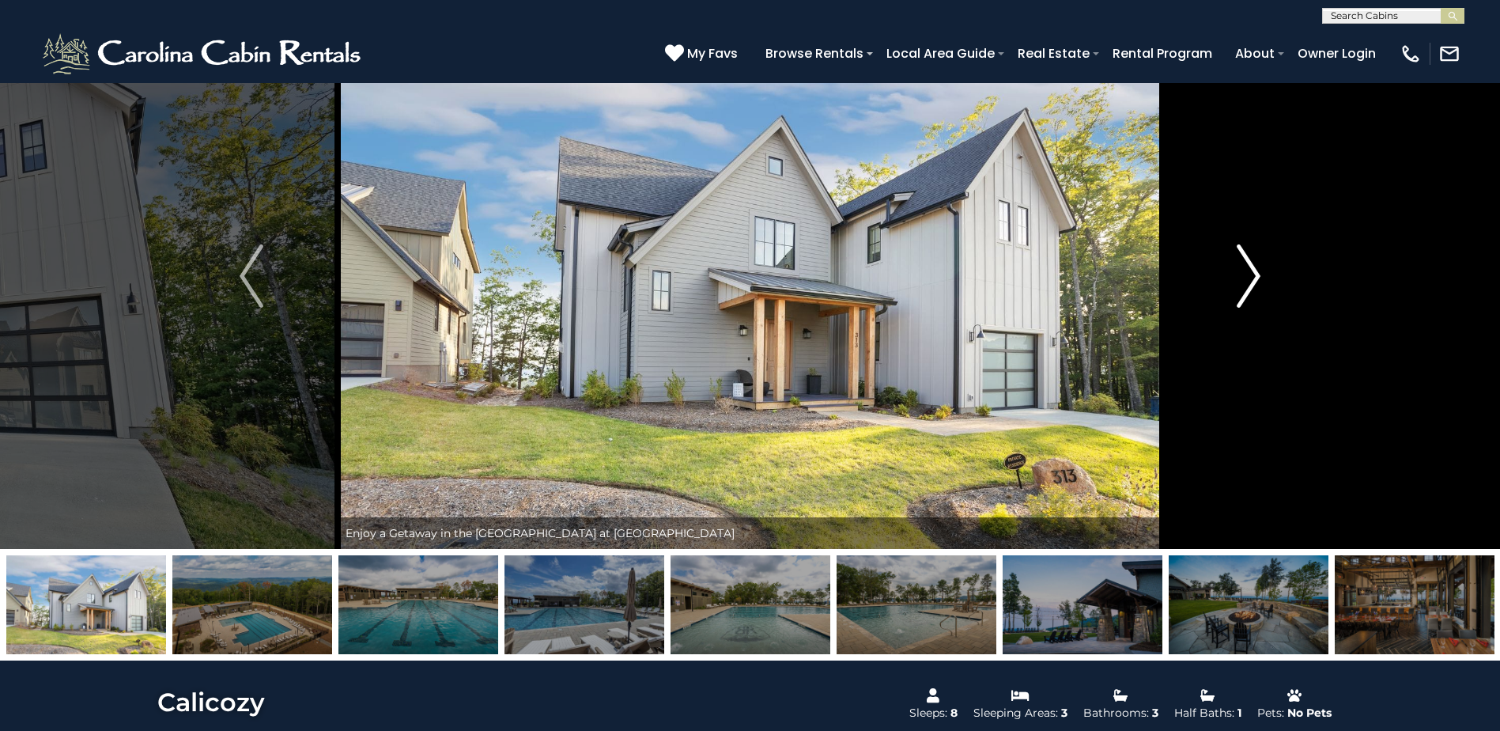
click at [1246, 278] on img "Next" at bounding box center [1249, 275] width 24 height 63
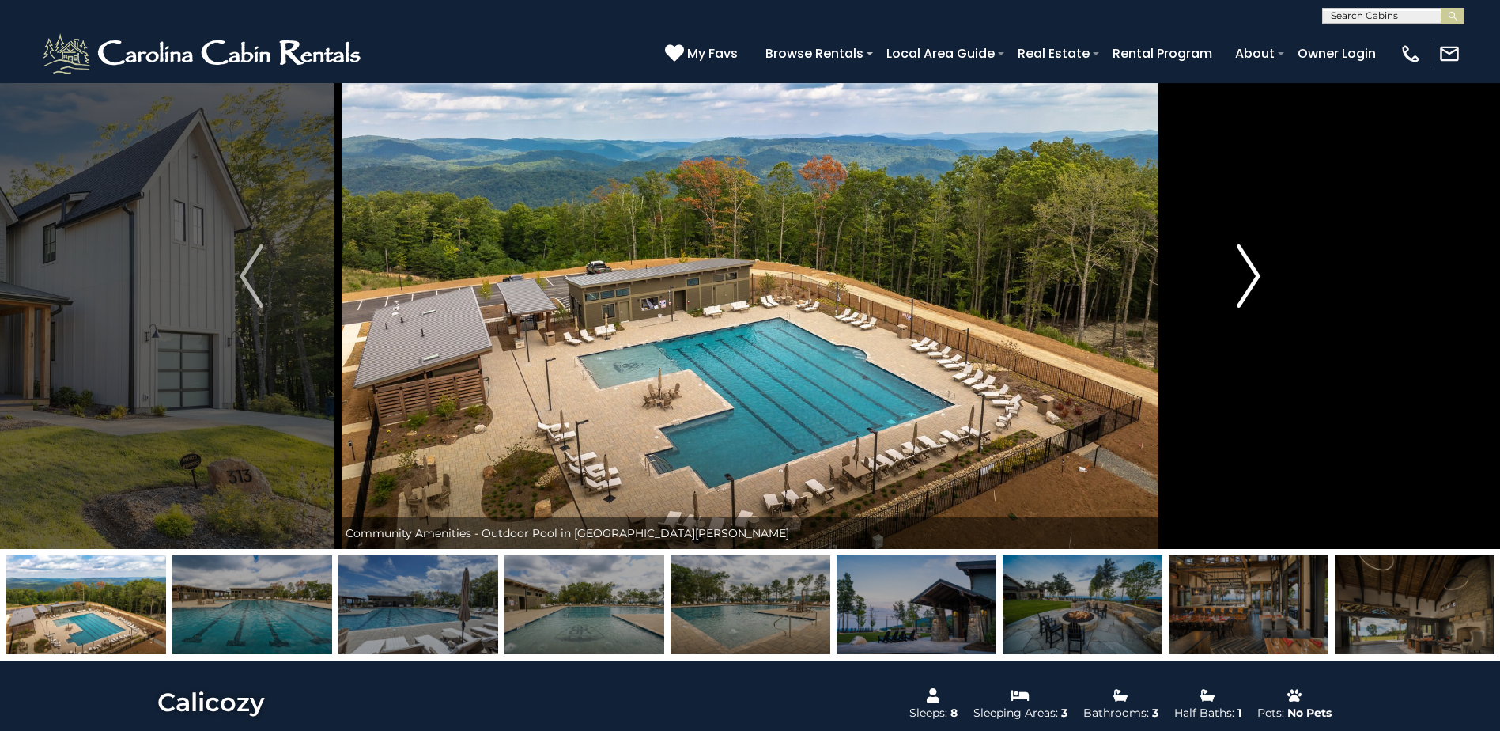
click at [1246, 278] on img "Next" at bounding box center [1249, 275] width 24 height 63
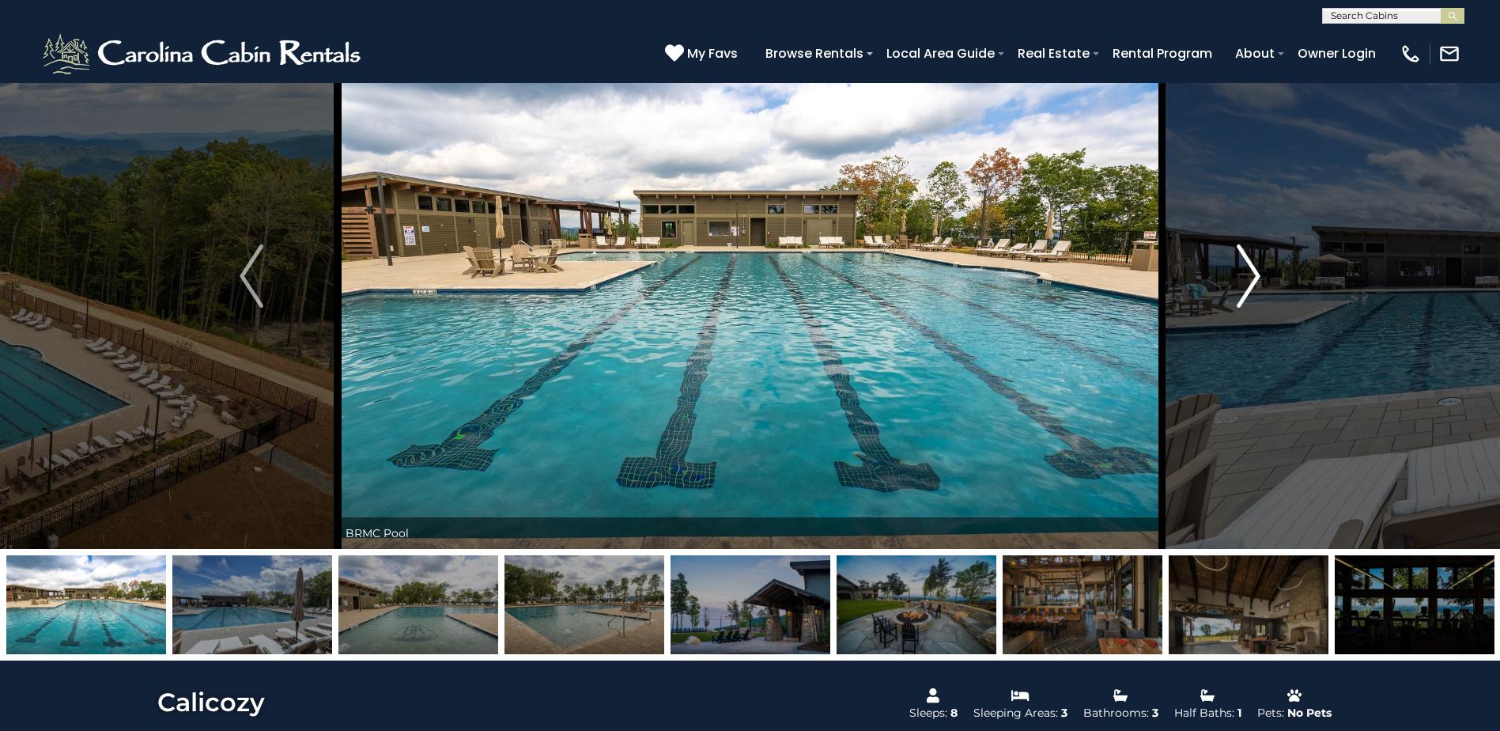
click at [1246, 278] on img "Next" at bounding box center [1249, 275] width 24 height 63
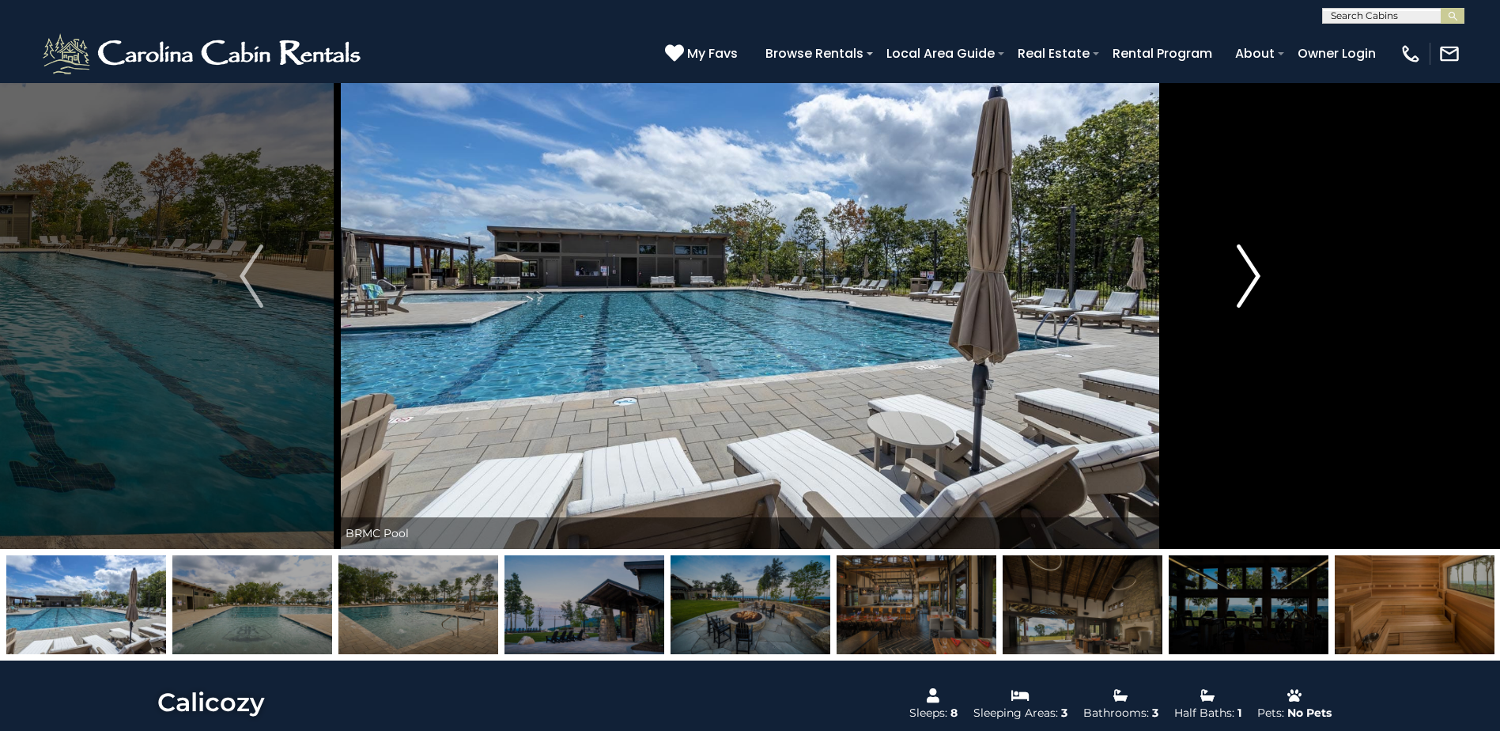
click at [1246, 278] on img "Next" at bounding box center [1249, 275] width 24 height 63
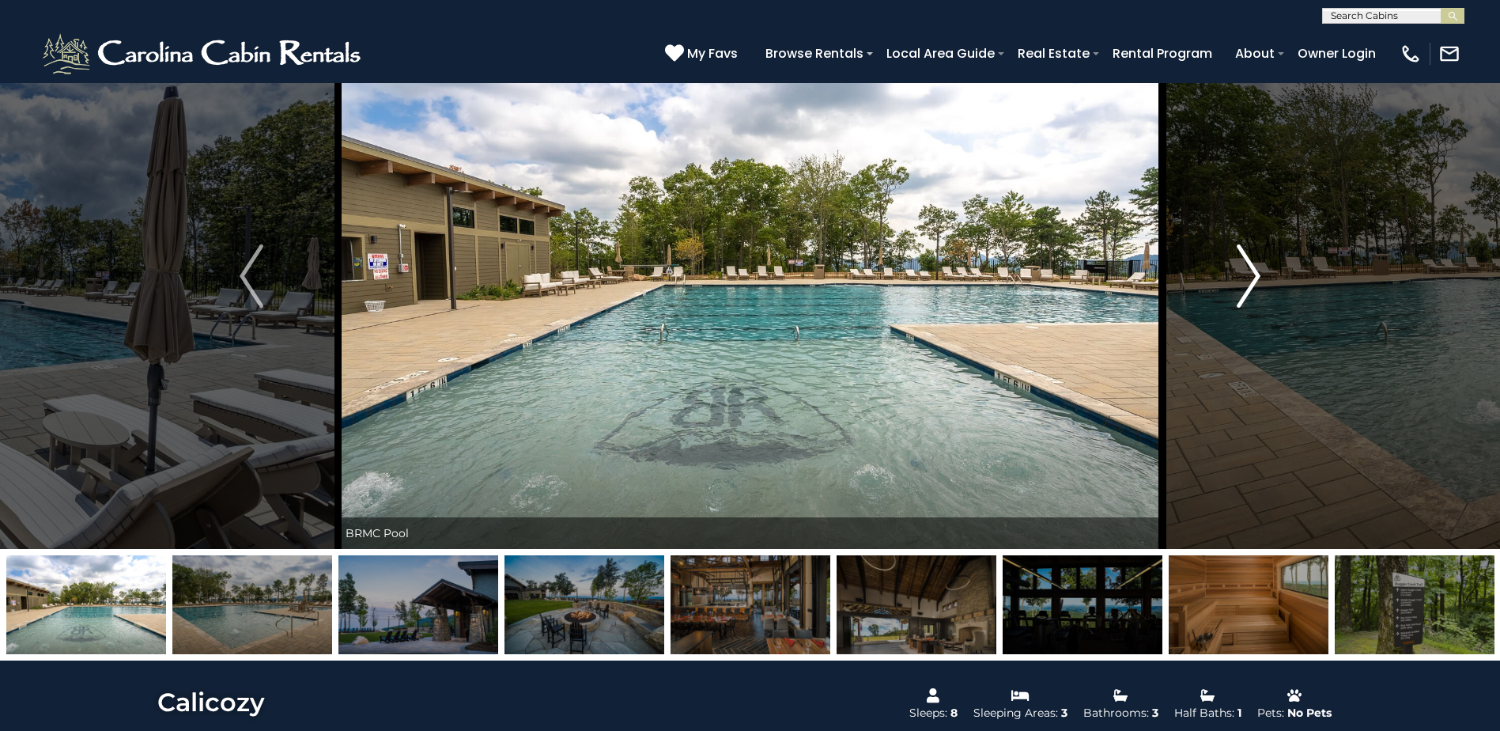
click at [1246, 278] on img "Next" at bounding box center [1249, 275] width 24 height 63
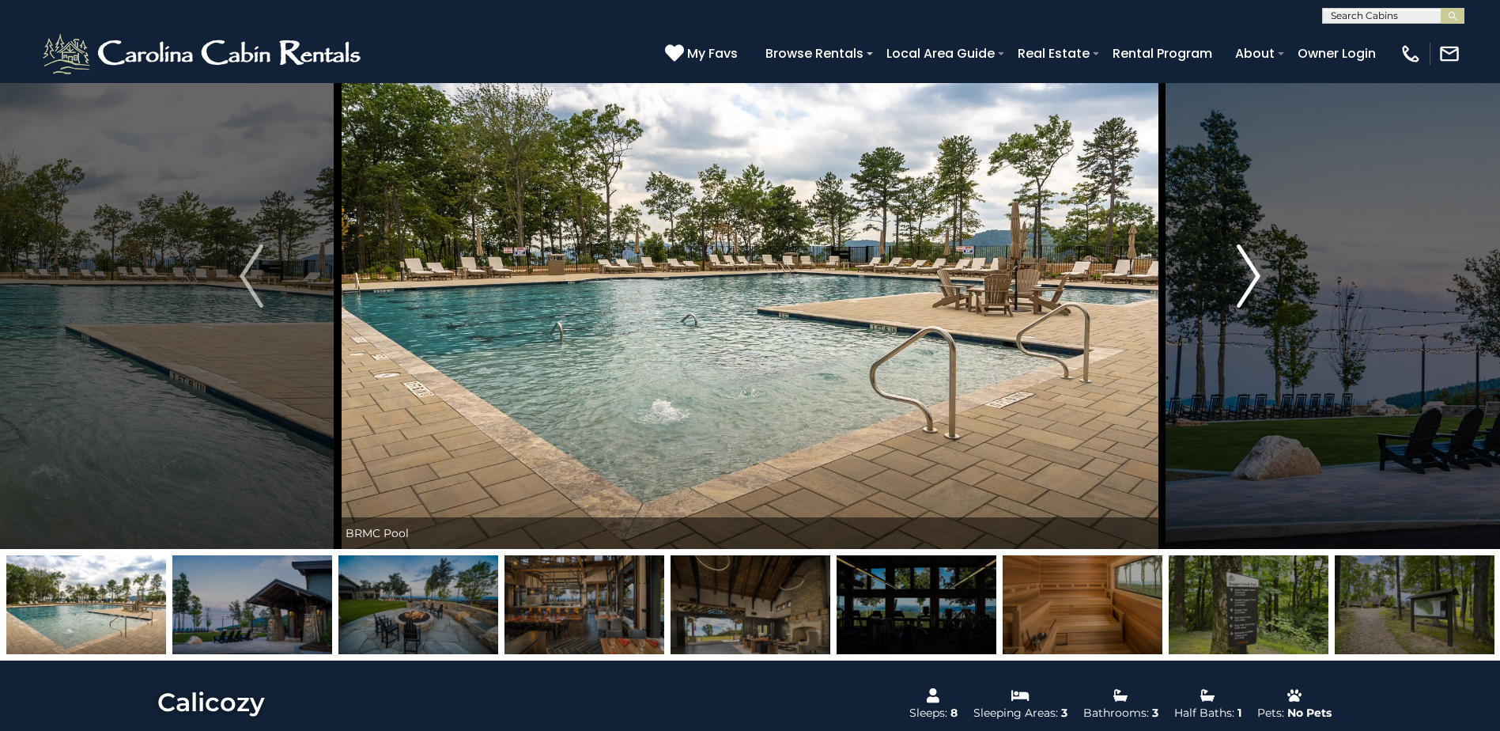
click at [1246, 278] on img "Next" at bounding box center [1249, 275] width 24 height 63
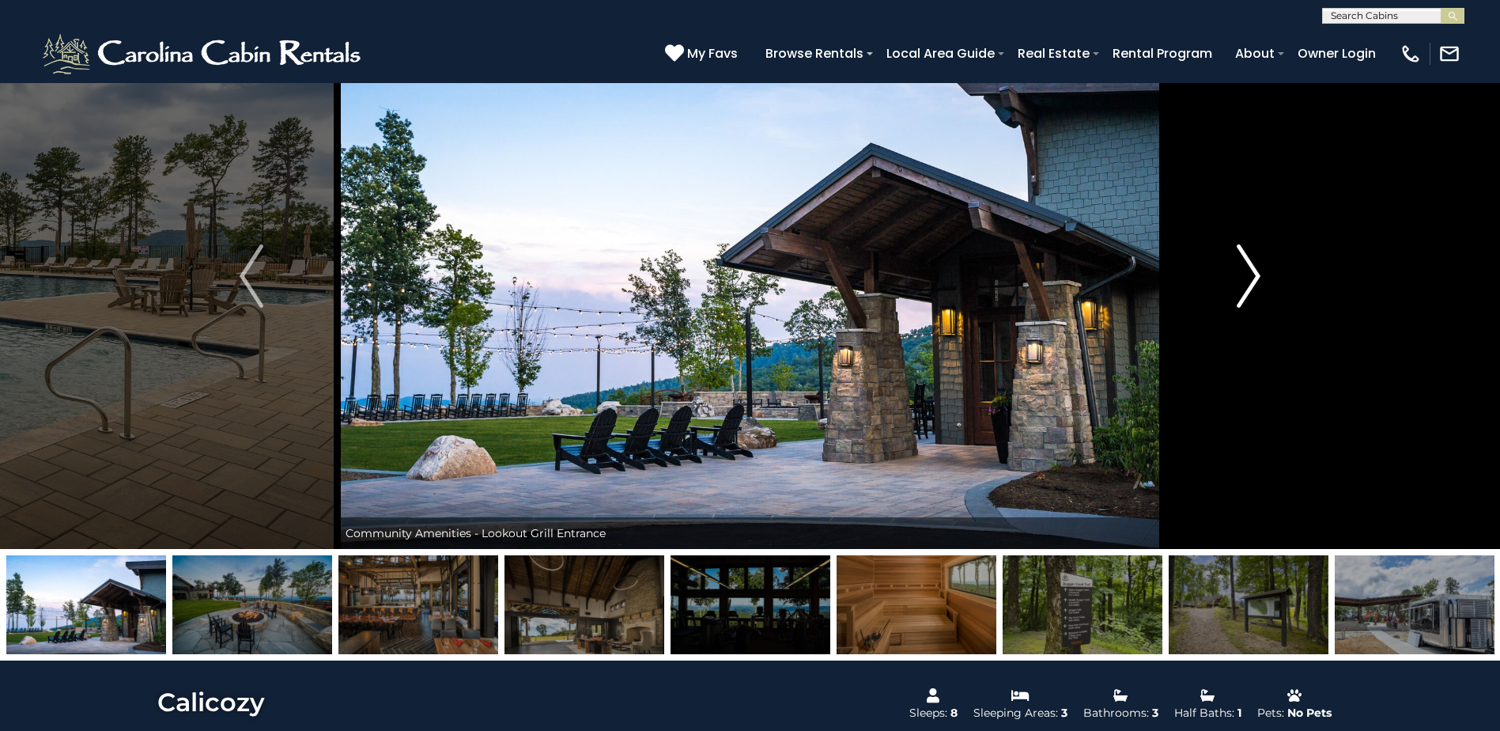
click at [1246, 278] on img "Next" at bounding box center [1249, 275] width 24 height 63
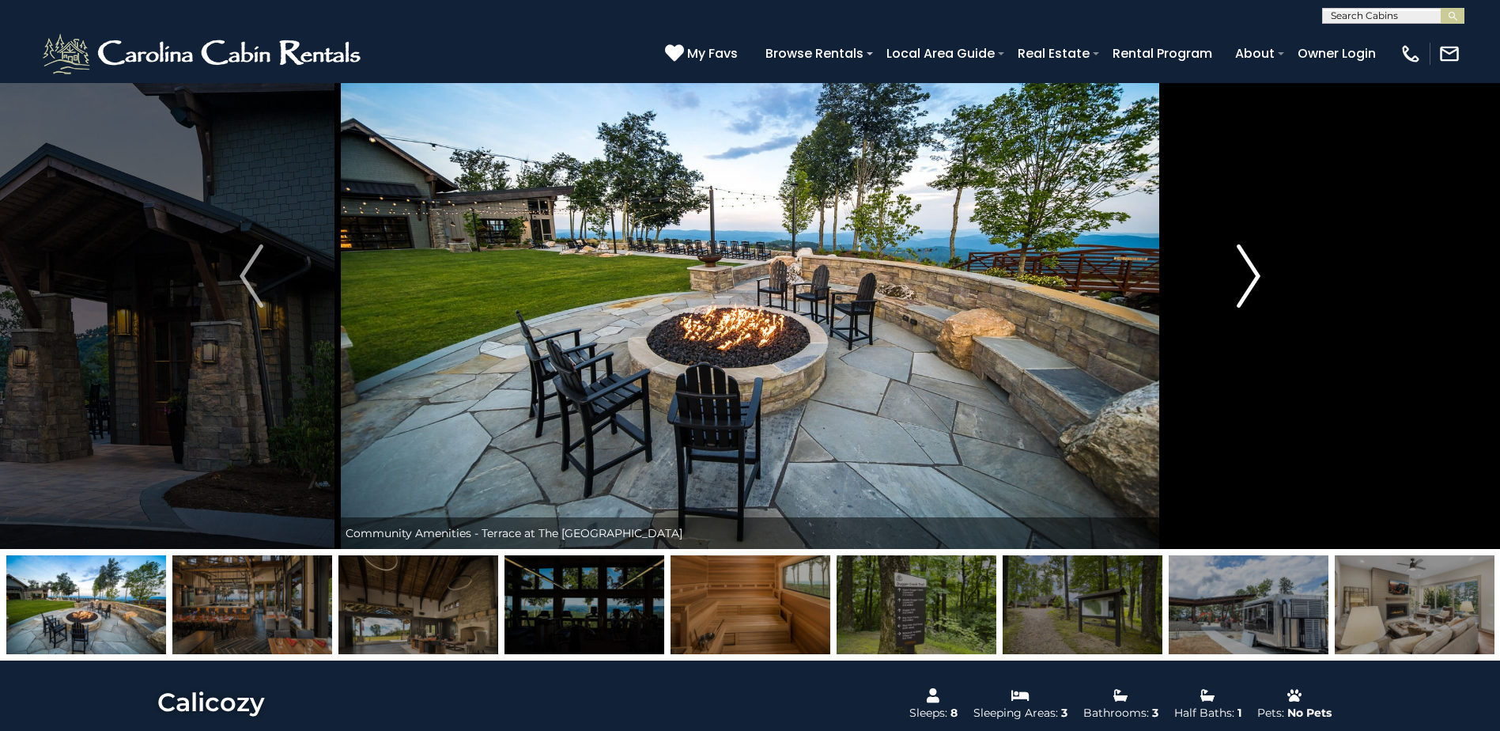
click at [1246, 278] on img "Next" at bounding box center [1249, 275] width 24 height 63
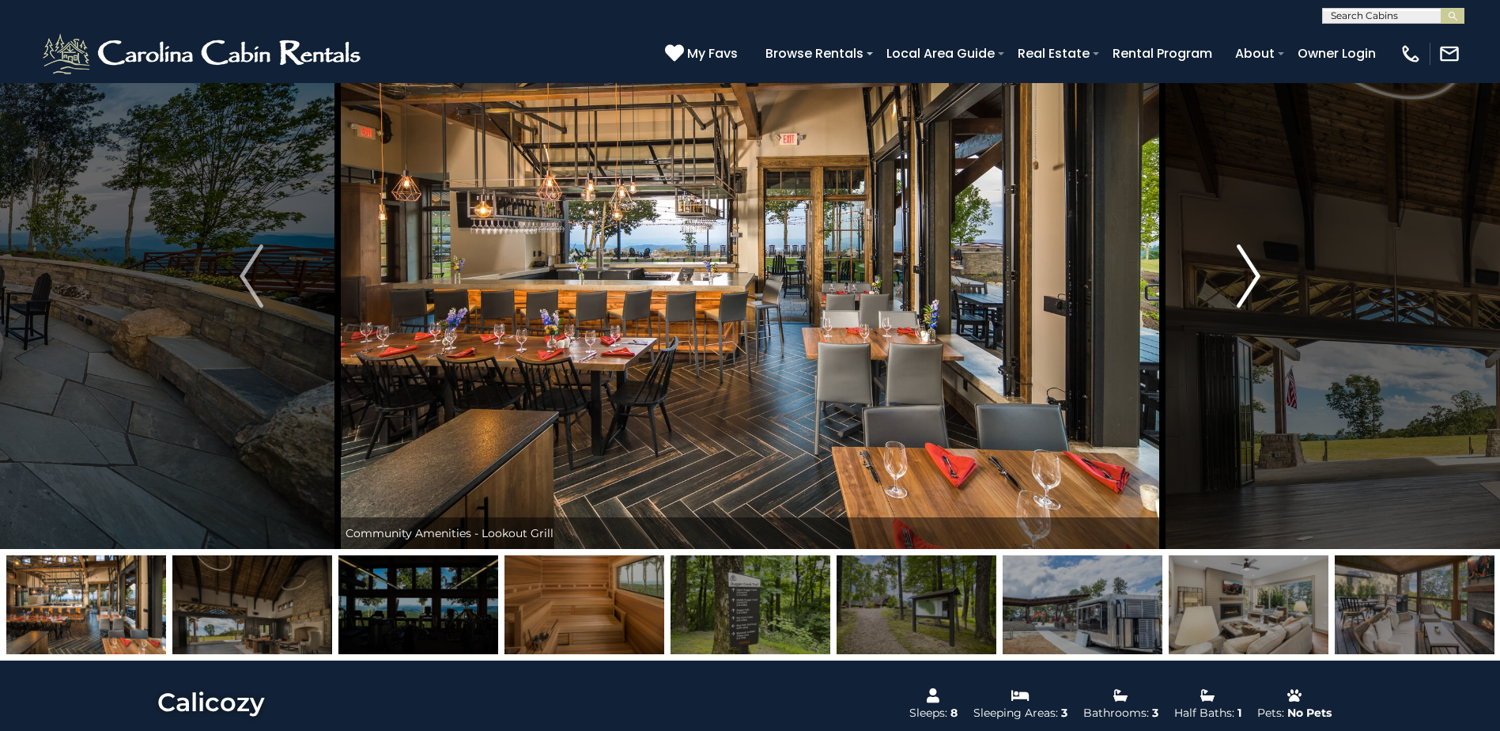
click at [1246, 278] on img "Next" at bounding box center [1249, 275] width 24 height 63
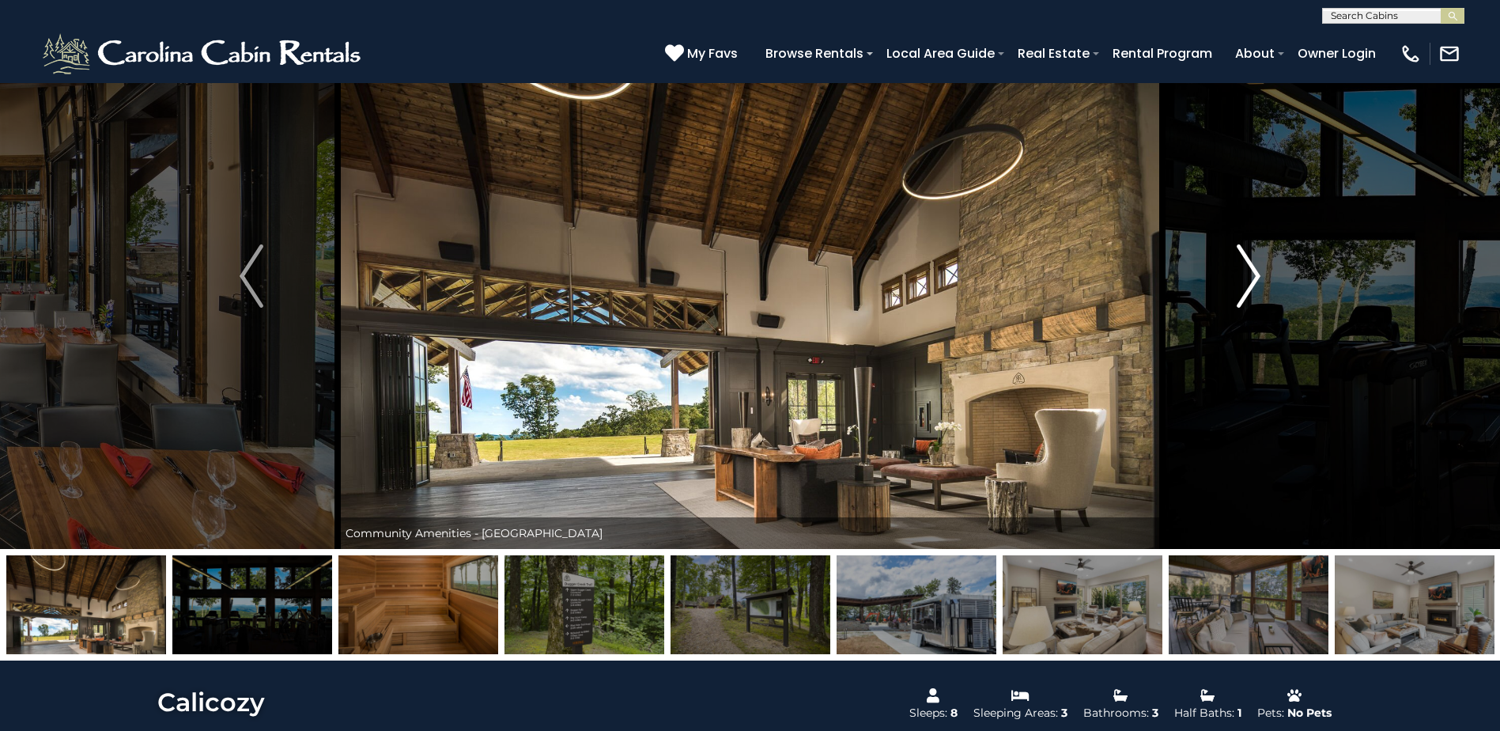
click at [1246, 278] on img "Next" at bounding box center [1249, 275] width 24 height 63
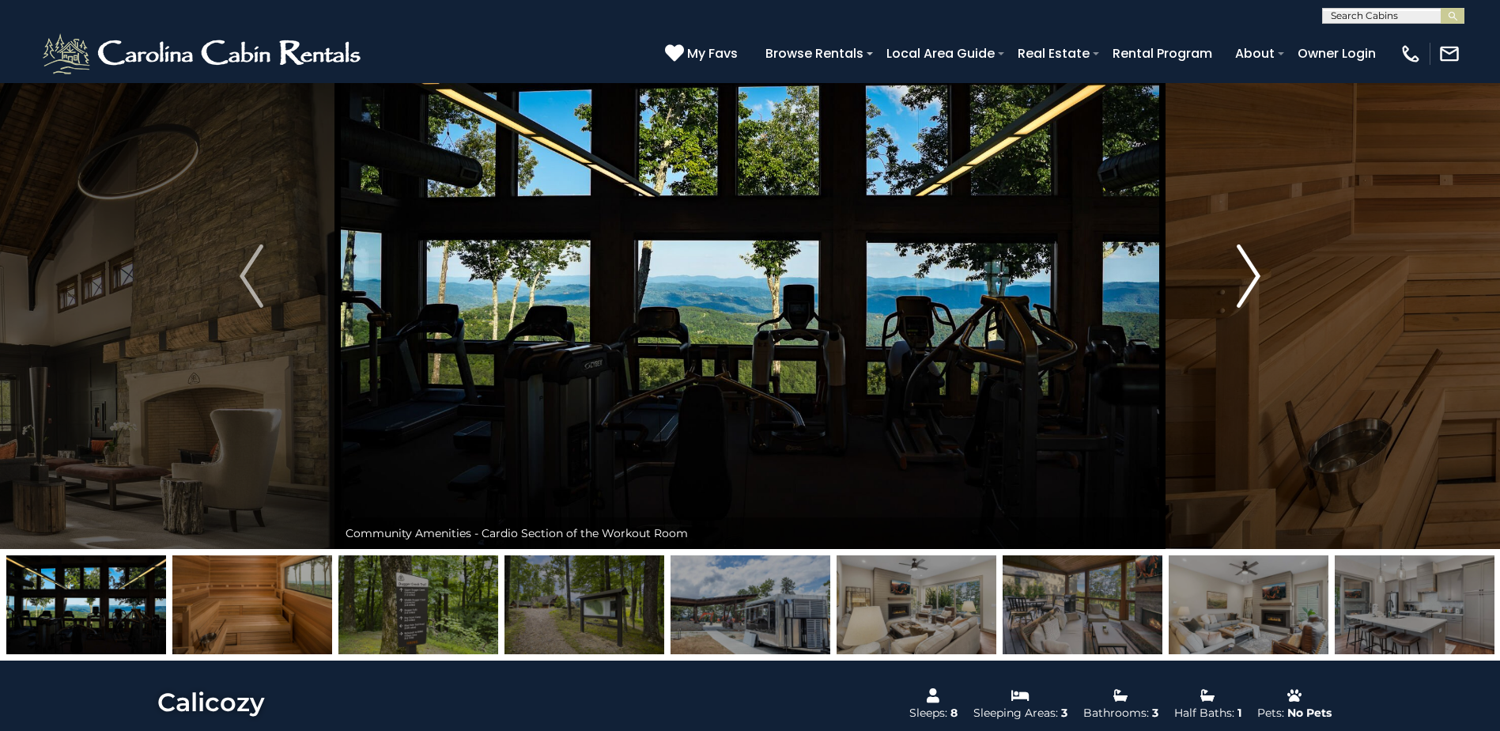
click at [1246, 278] on img "Next" at bounding box center [1249, 275] width 24 height 63
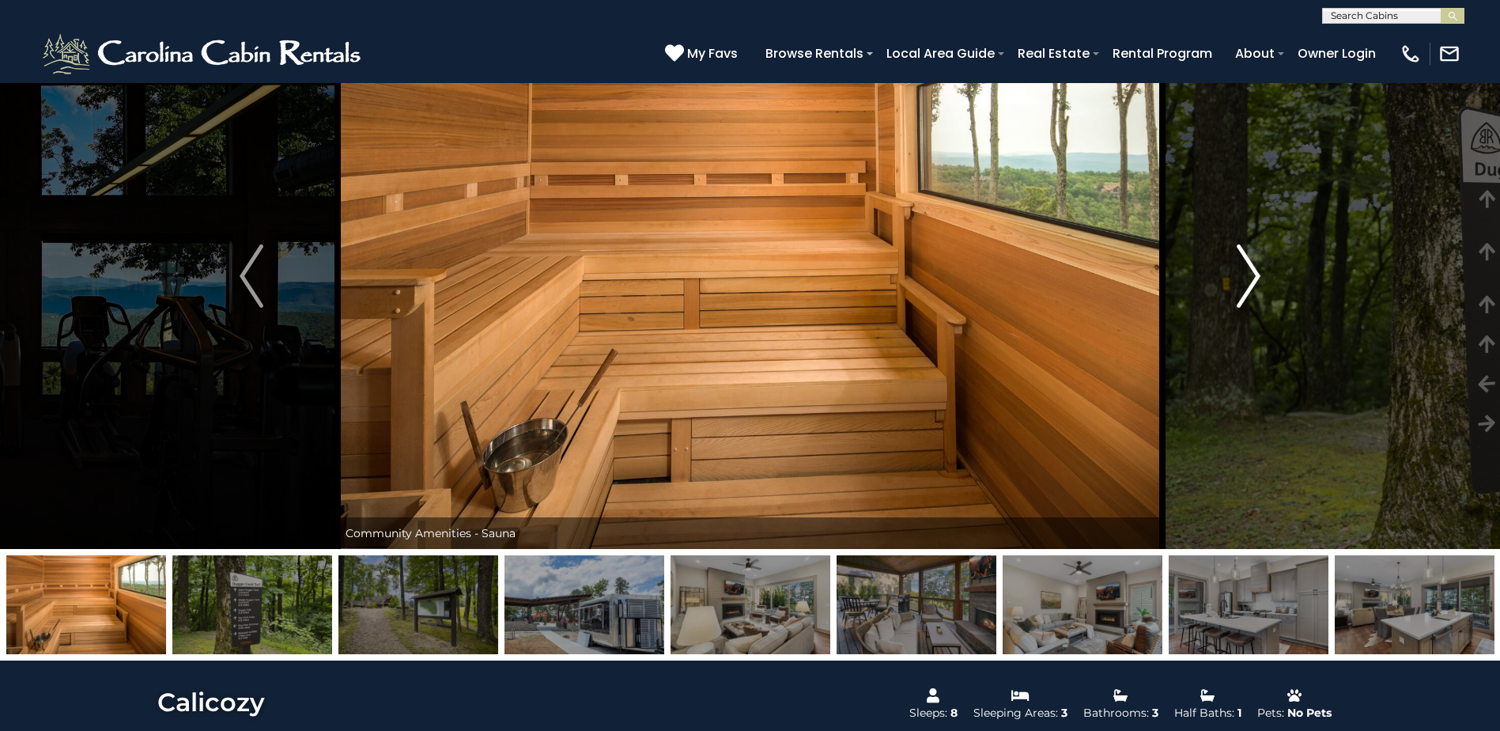
click at [1246, 278] on img "Next" at bounding box center [1249, 275] width 24 height 63
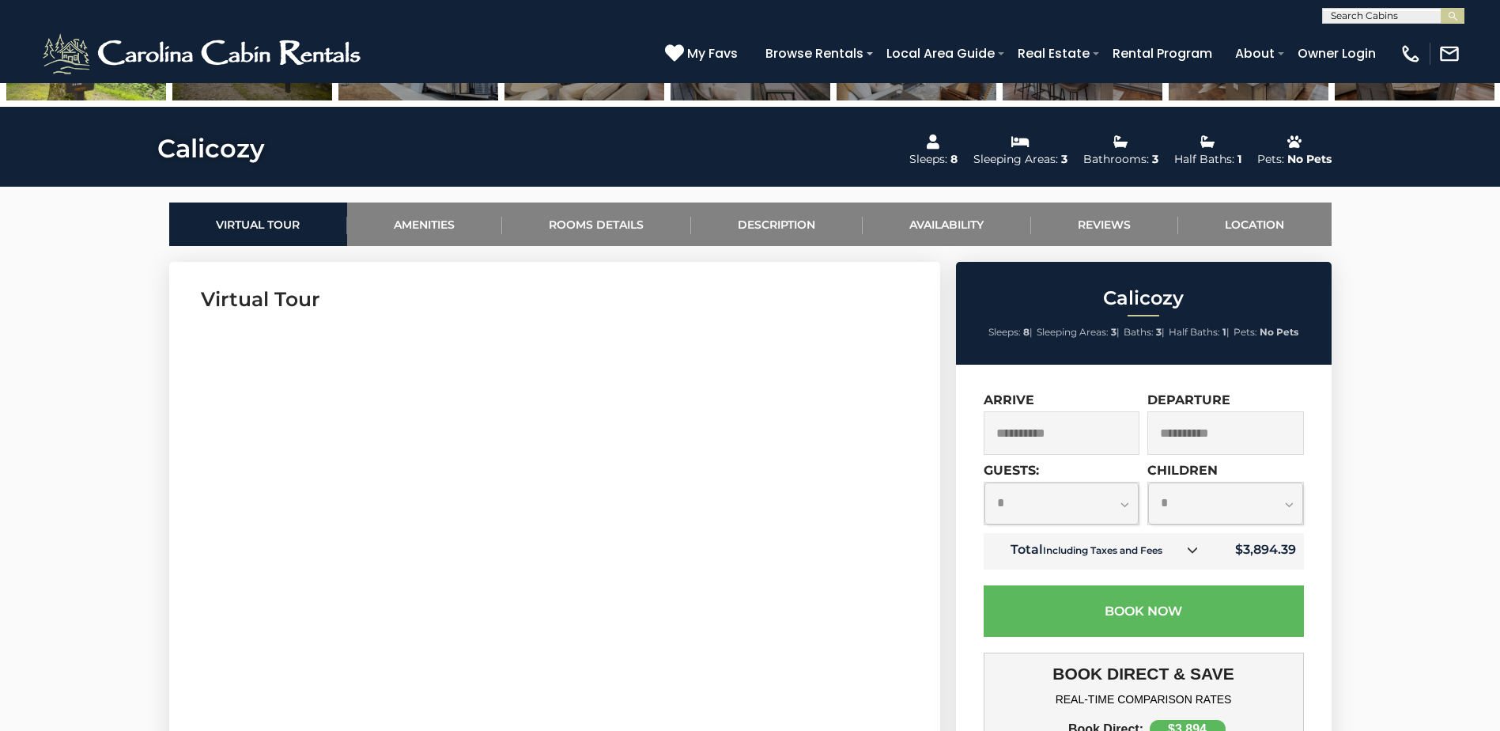
scroll to position [791, 0]
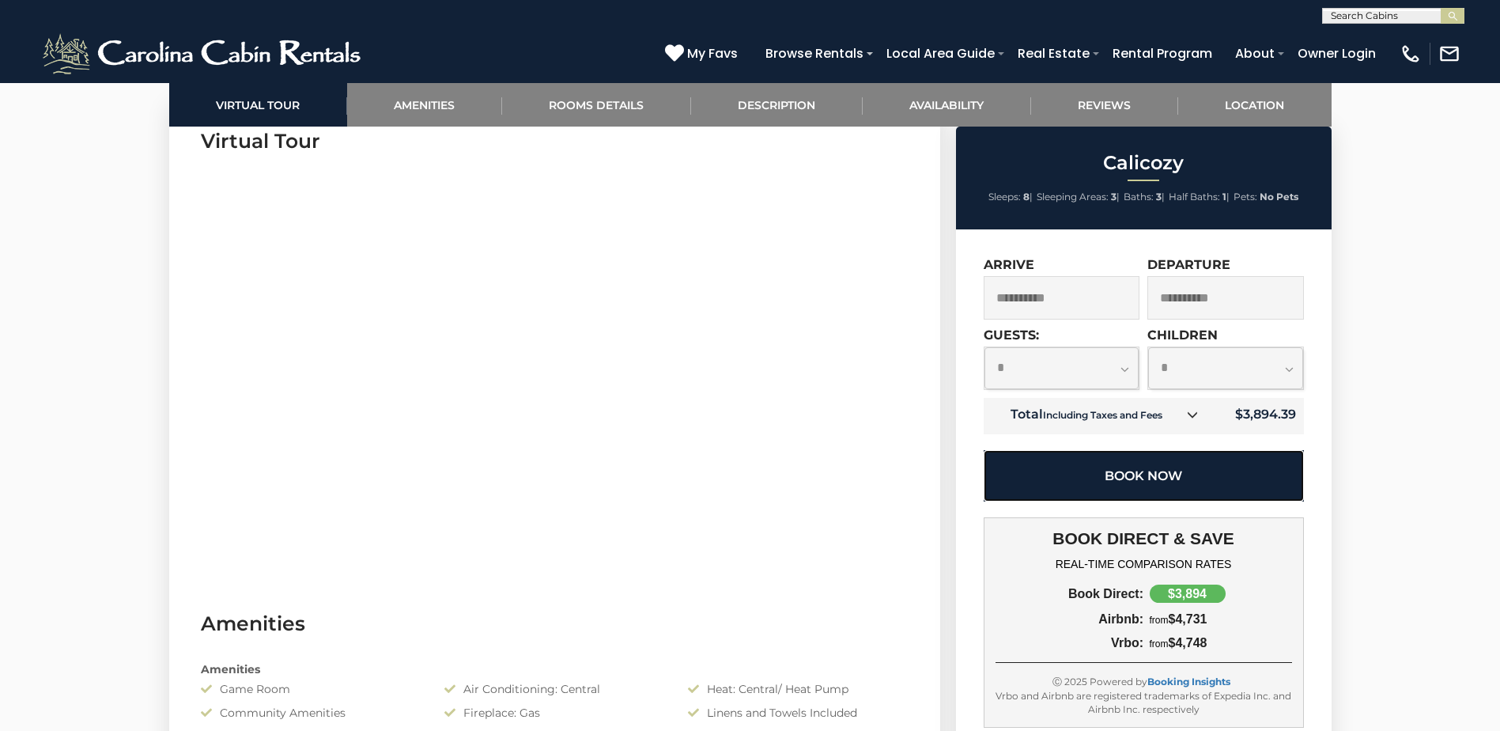
click at [1211, 472] on button "Book Now" at bounding box center [1144, 475] width 320 height 51
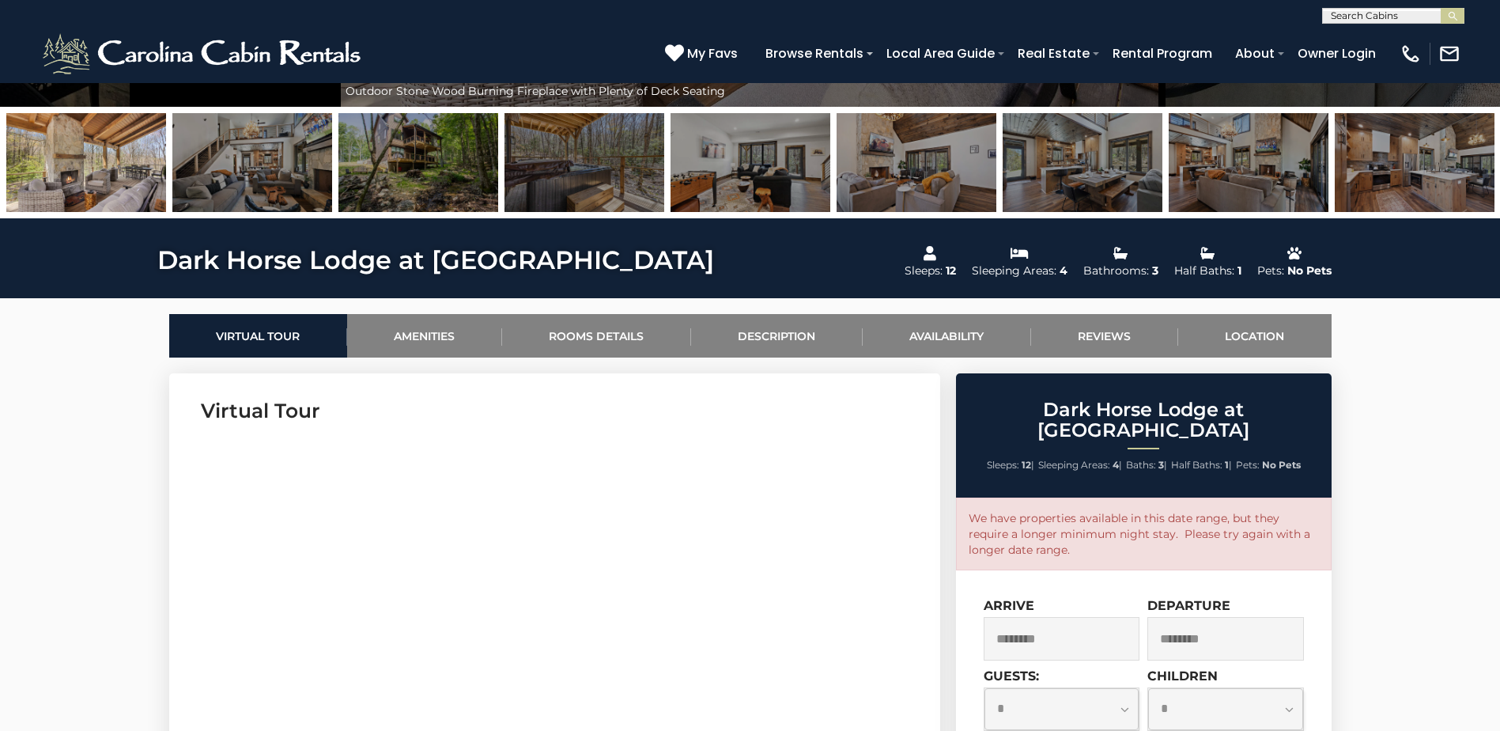
scroll to position [758, 0]
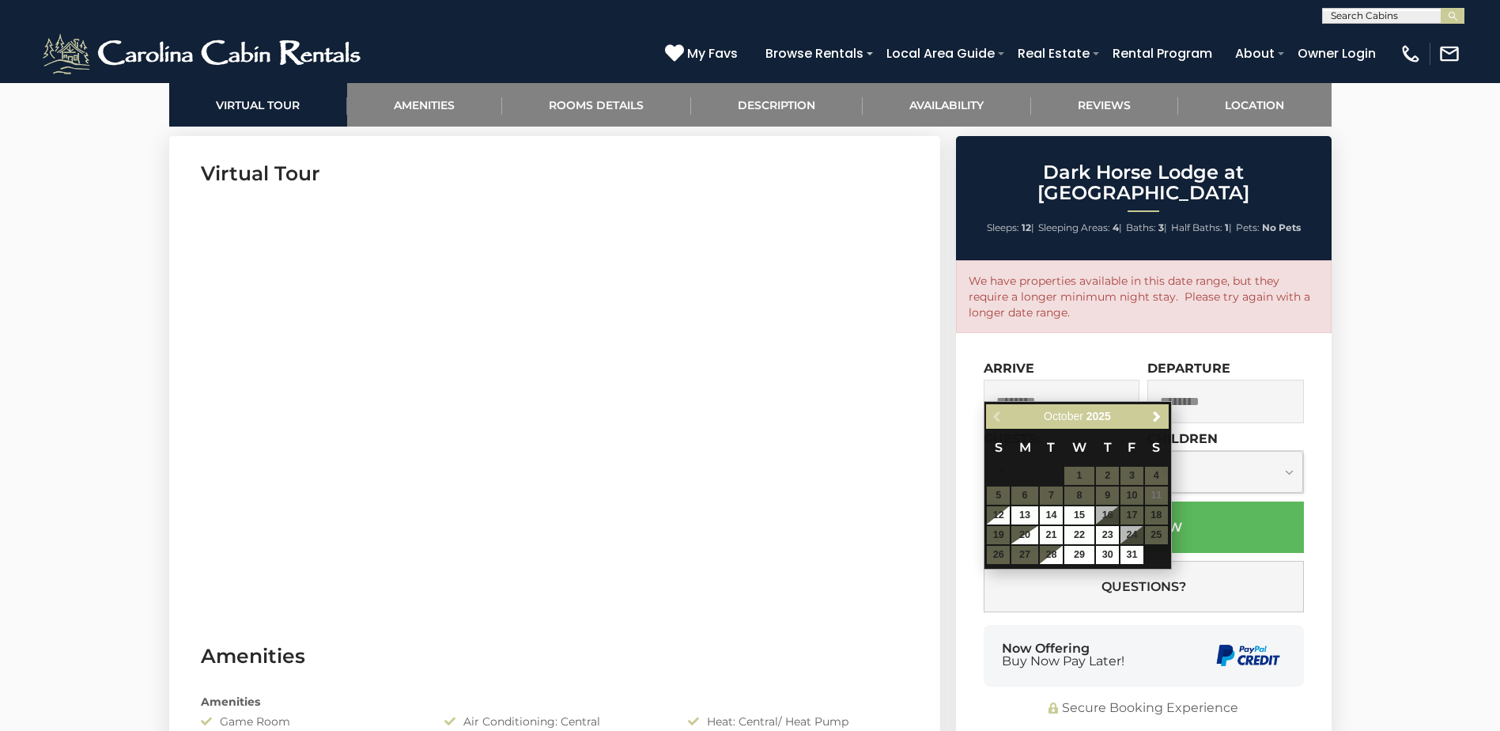
click at [1060, 380] on input "********" at bounding box center [1062, 401] width 157 height 43
click at [1158, 412] on span "Next" at bounding box center [1157, 416] width 13 height 13
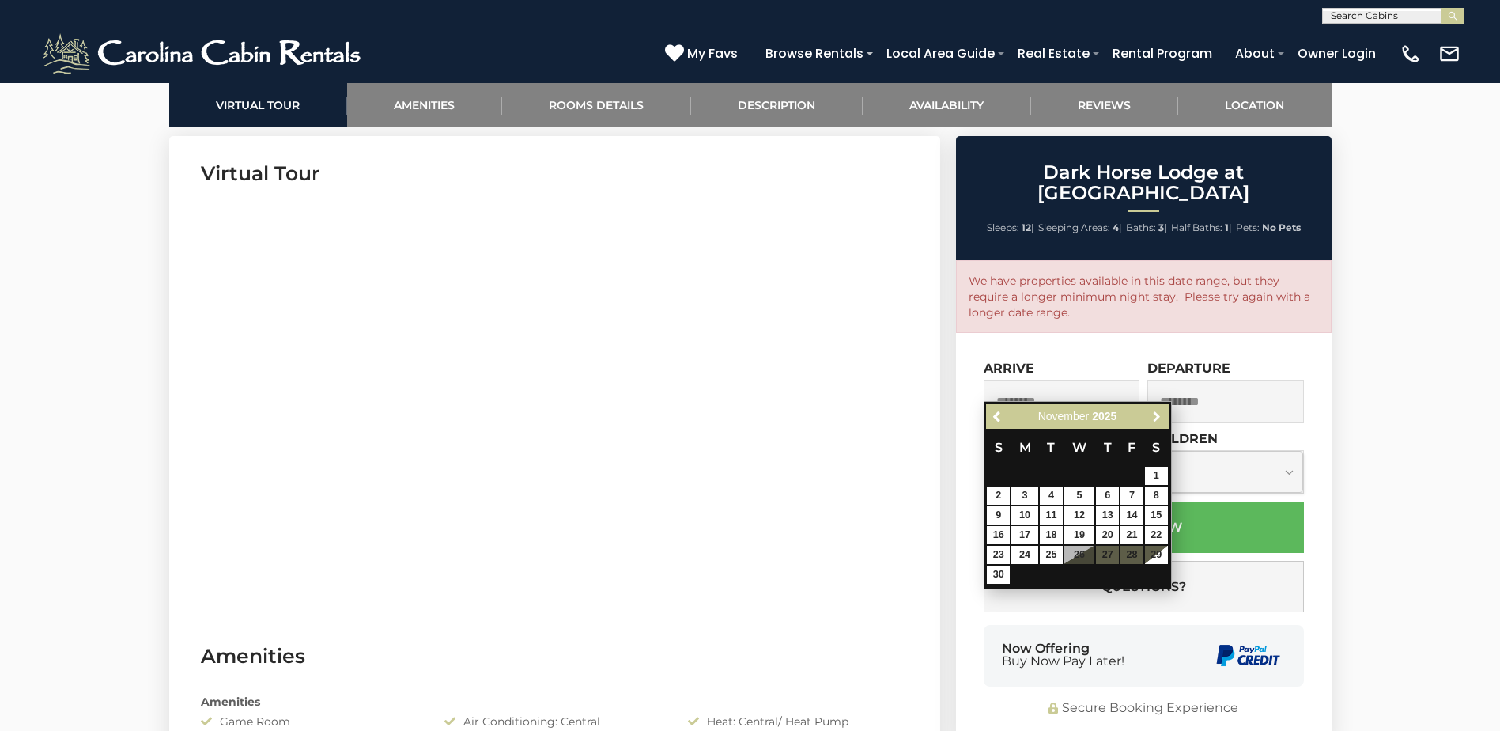
click at [1158, 412] on span "Next" at bounding box center [1157, 416] width 13 height 13
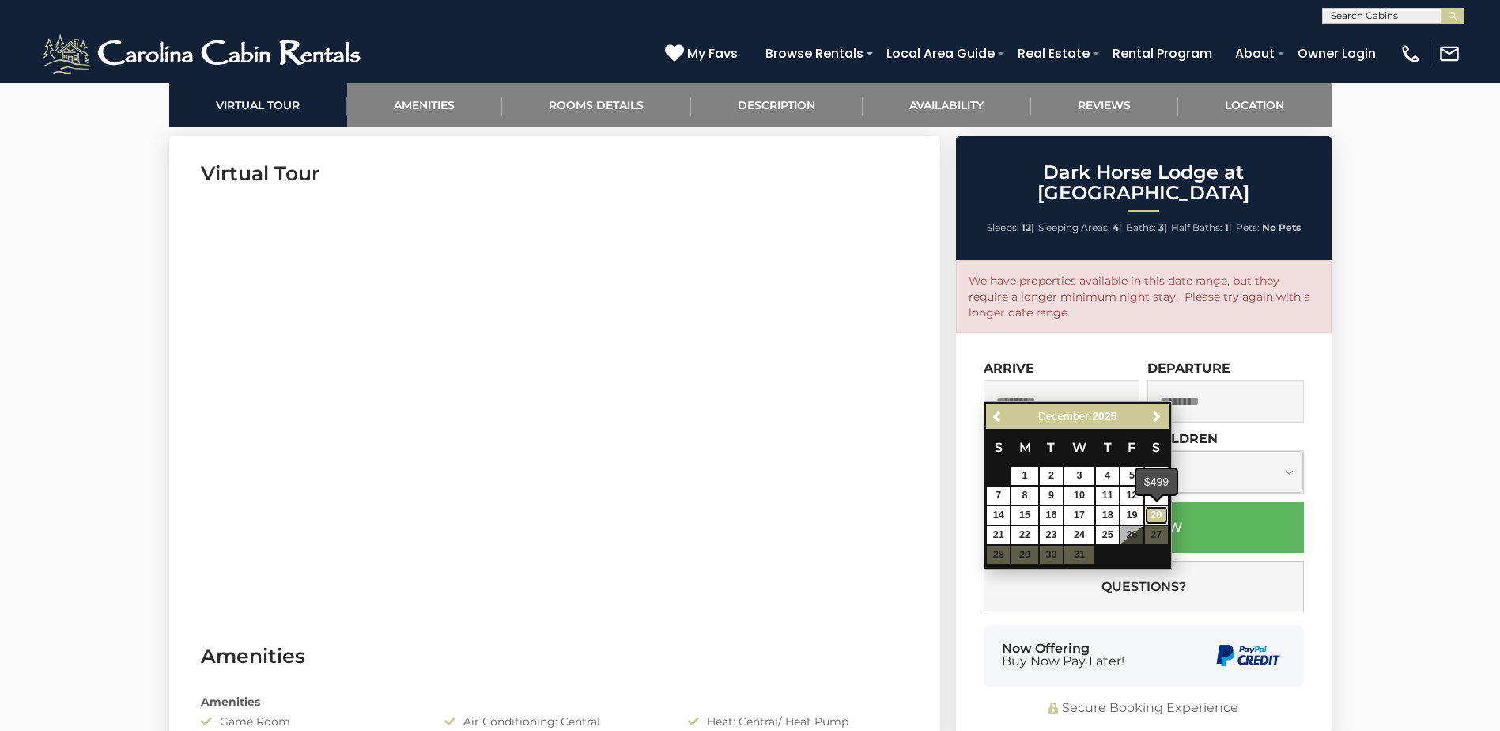
click at [1156, 520] on link "20" at bounding box center [1156, 515] width 23 height 18
type input "**********"
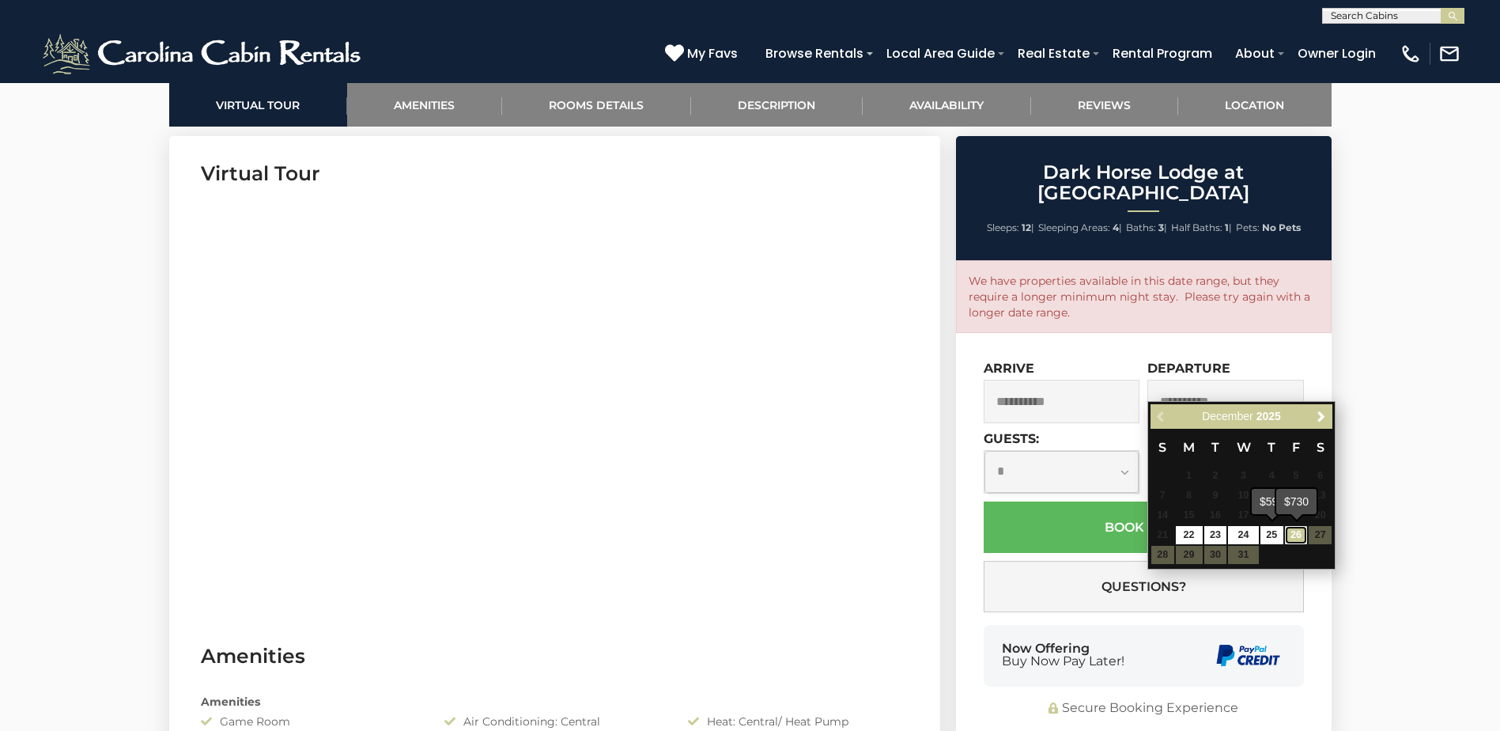
click at [1292, 538] on link "26" at bounding box center [1296, 535] width 23 height 18
type input "**********"
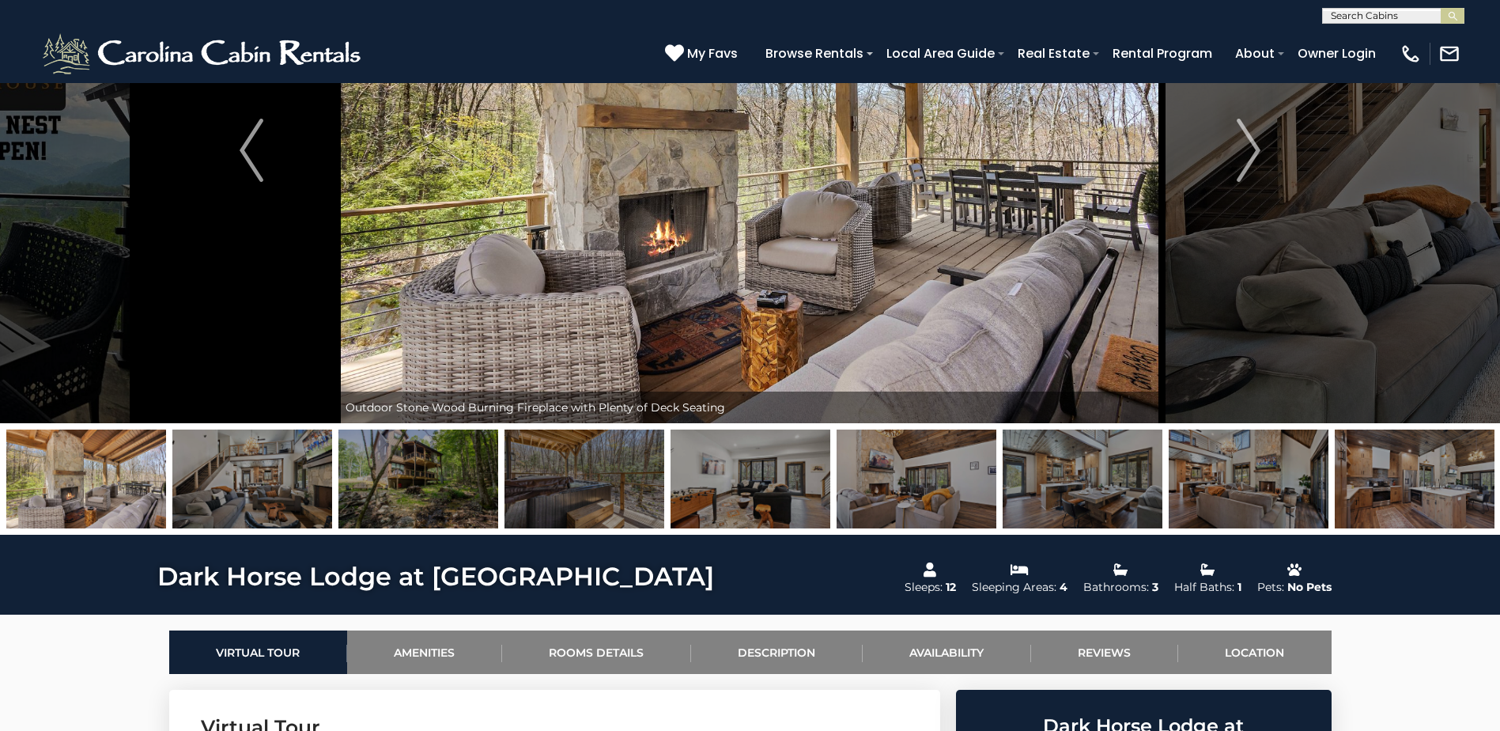
scroll to position [0, 0]
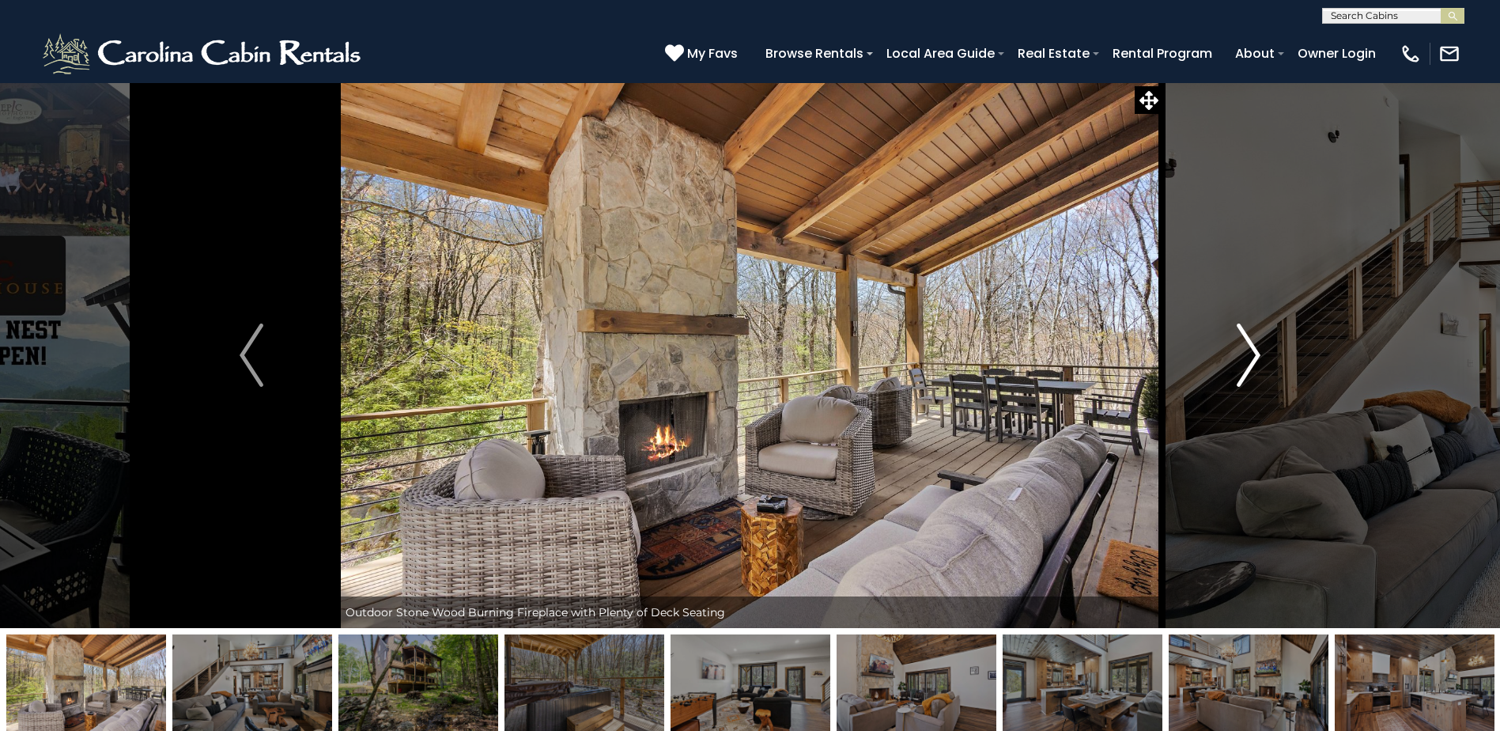
click at [1246, 333] on img "Next" at bounding box center [1249, 354] width 24 height 63
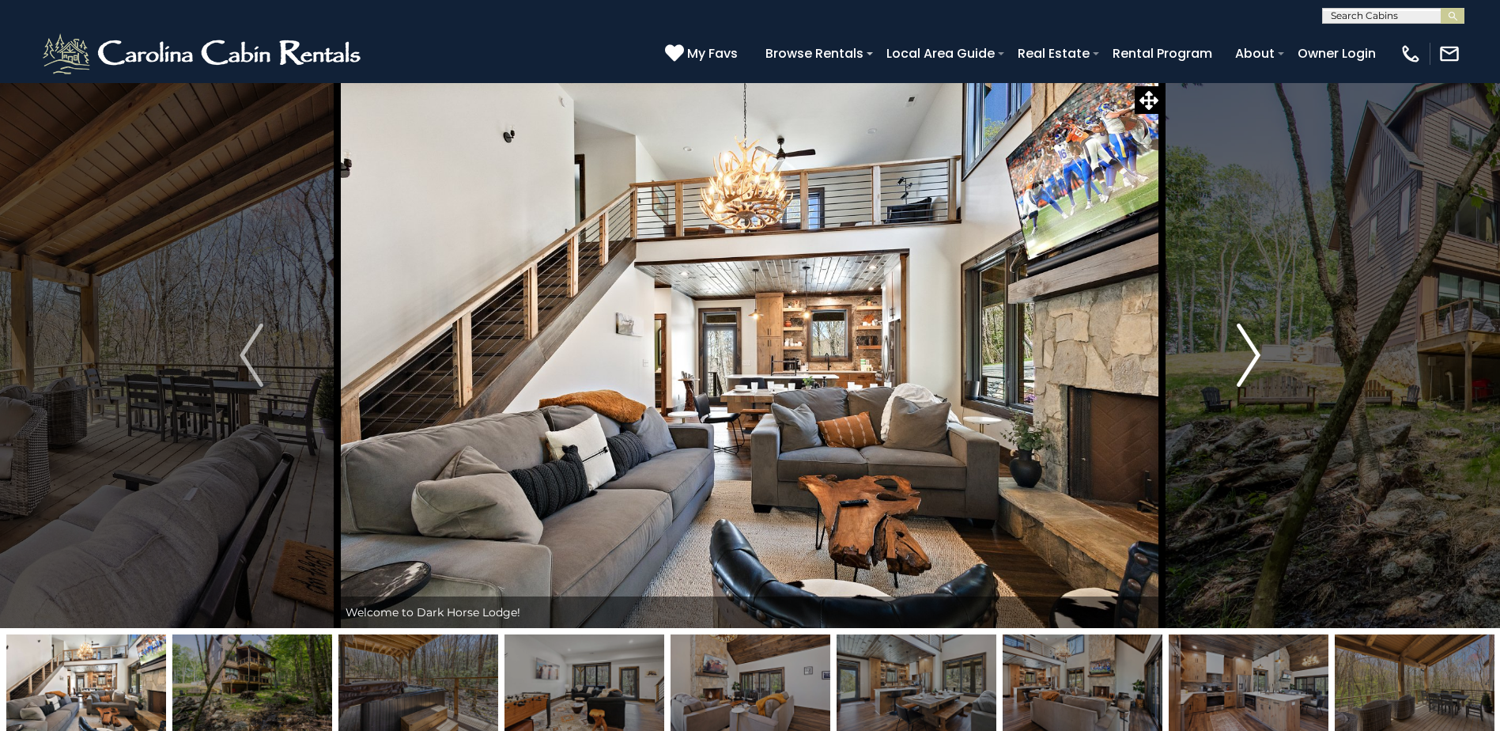
click at [1246, 333] on img "Next" at bounding box center [1249, 354] width 24 height 63
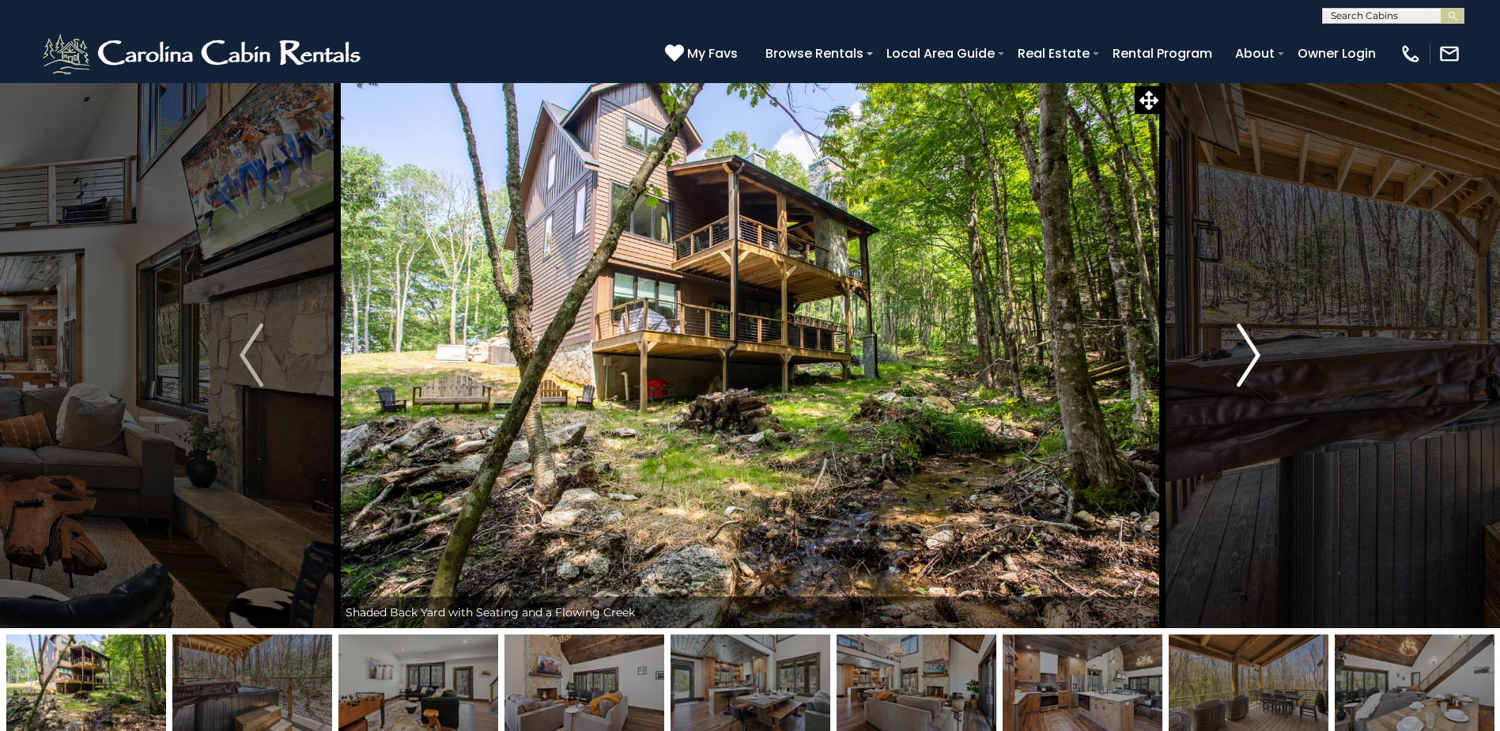
click at [1246, 333] on img "Next" at bounding box center [1249, 354] width 24 height 63
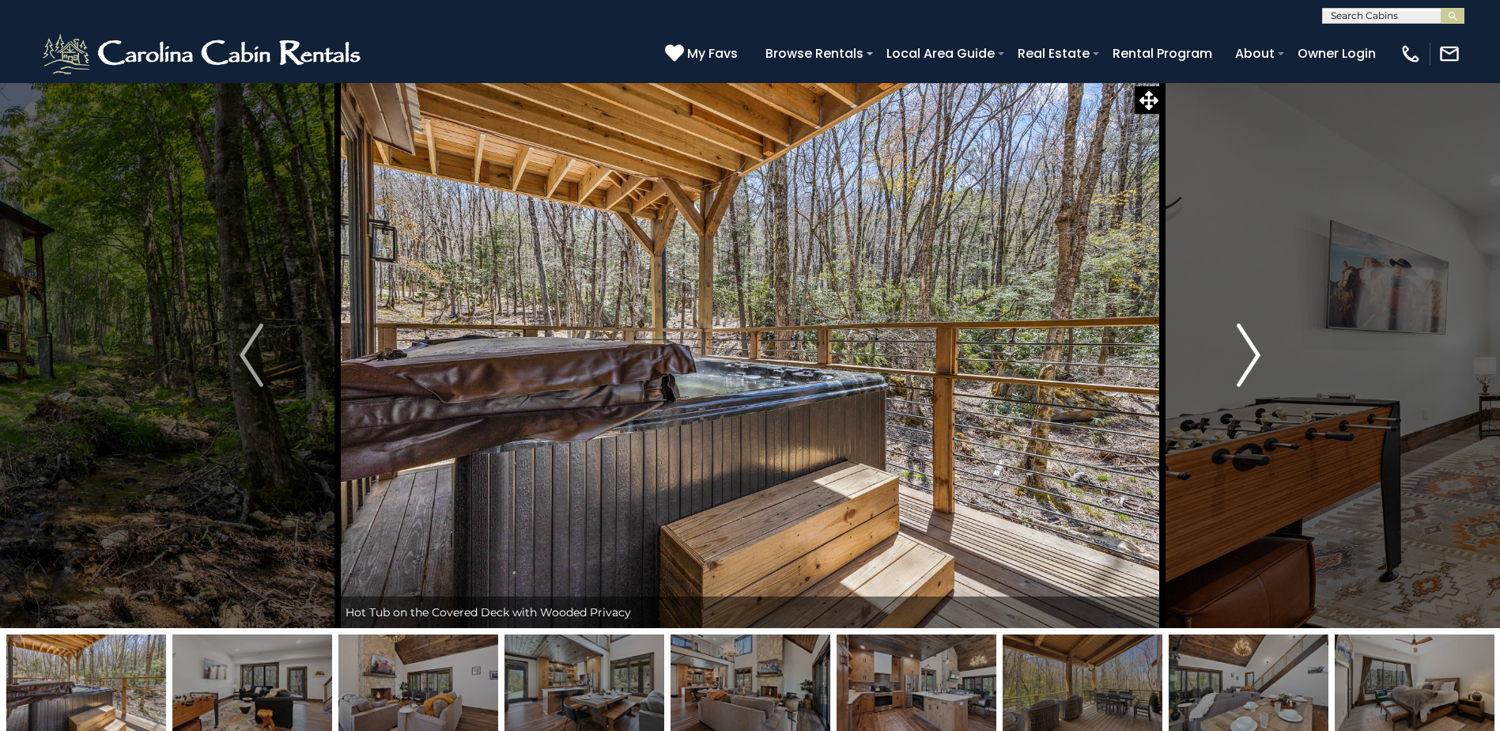
click at [1246, 333] on img "Next" at bounding box center [1249, 354] width 24 height 63
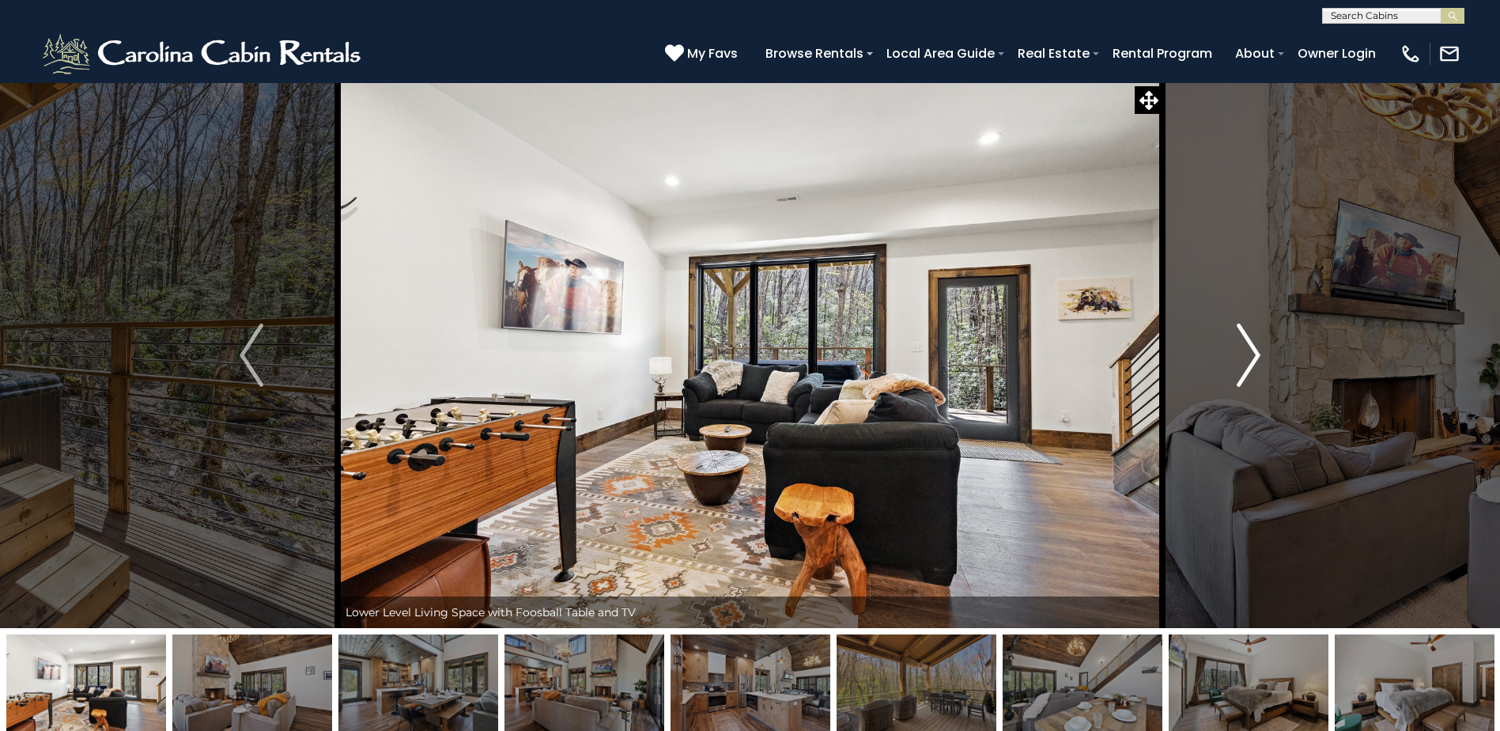
click at [1246, 333] on img "Next" at bounding box center [1249, 354] width 24 height 63
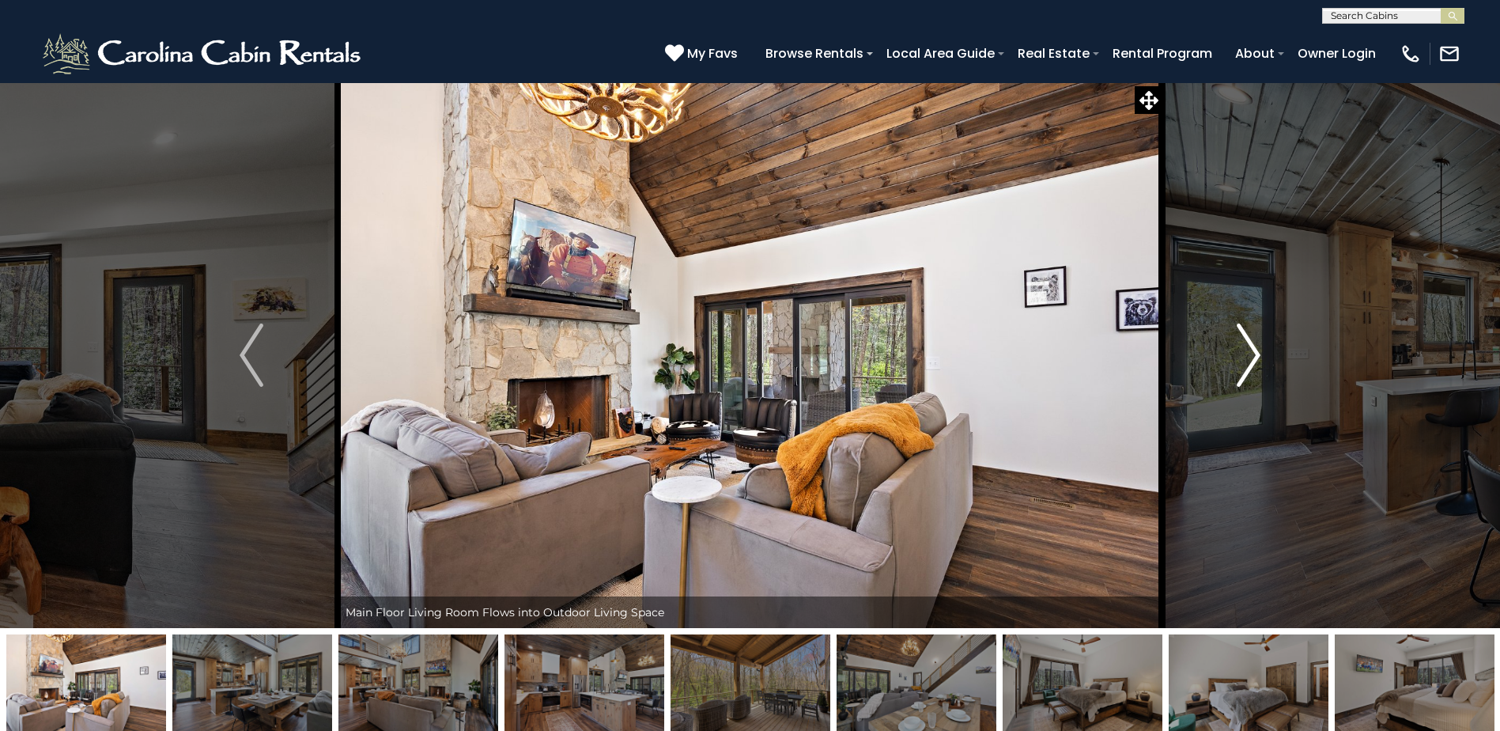
click at [1246, 333] on img "Next" at bounding box center [1249, 354] width 24 height 63
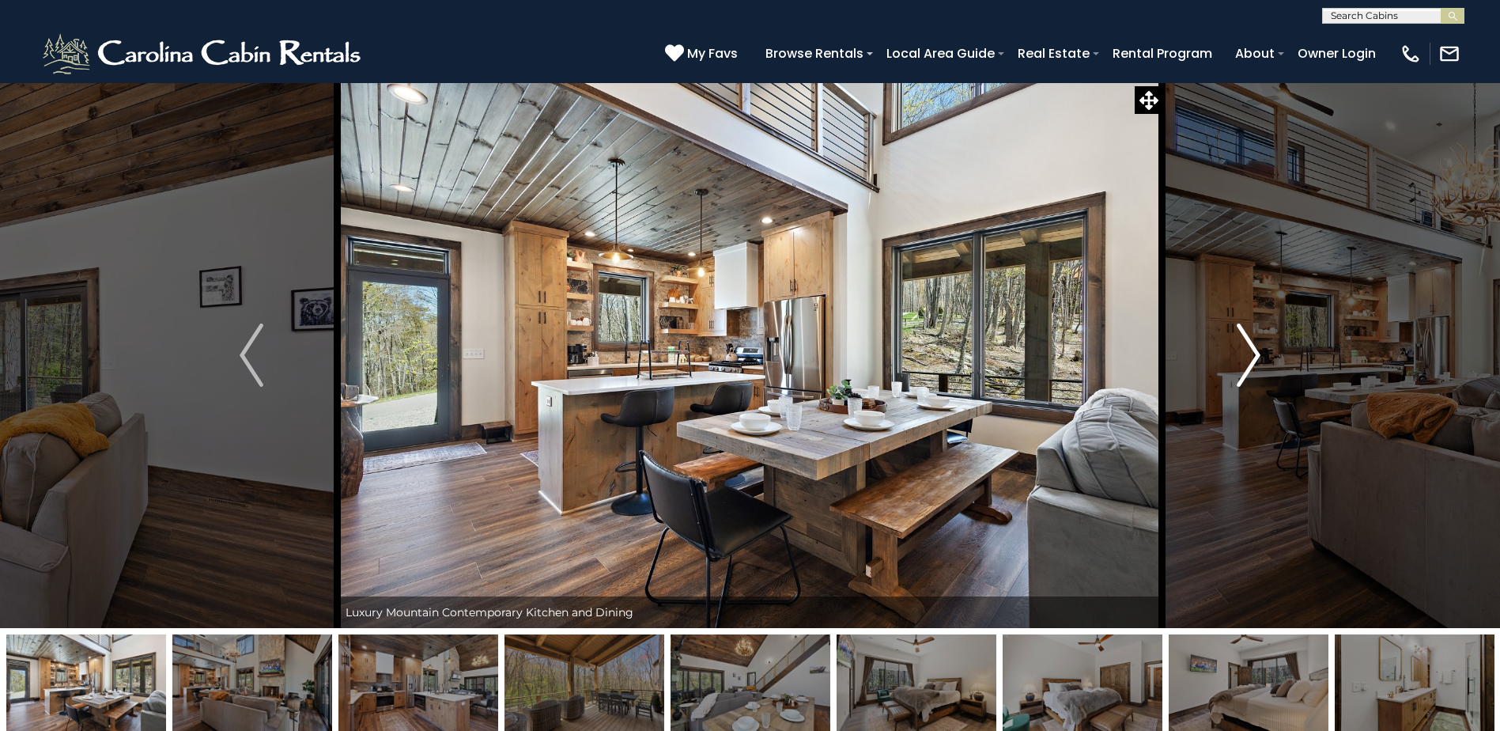
click at [1246, 333] on img "Next" at bounding box center [1249, 354] width 24 height 63
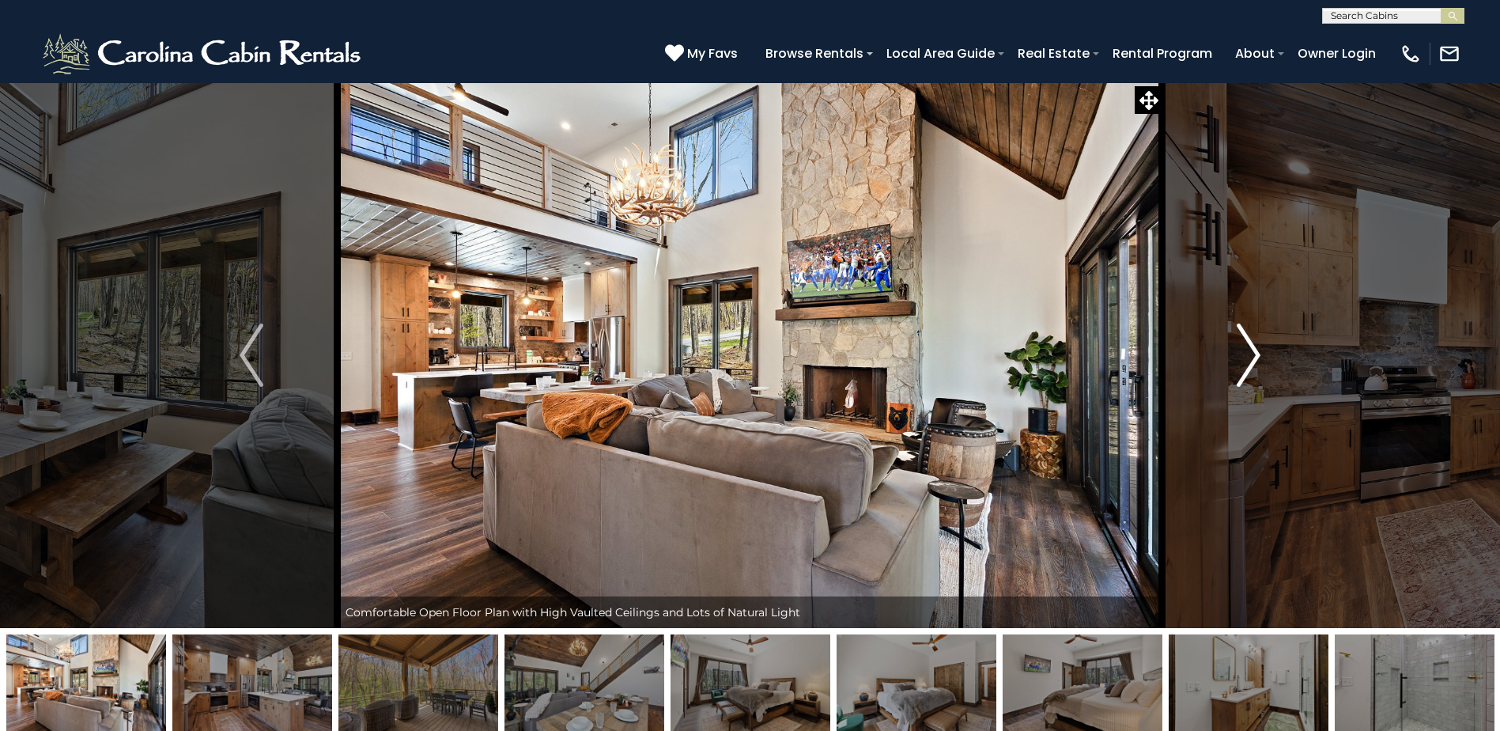
click at [1246, 333] on img "Next" at bounding box center [1249, 354] width 24 height 63
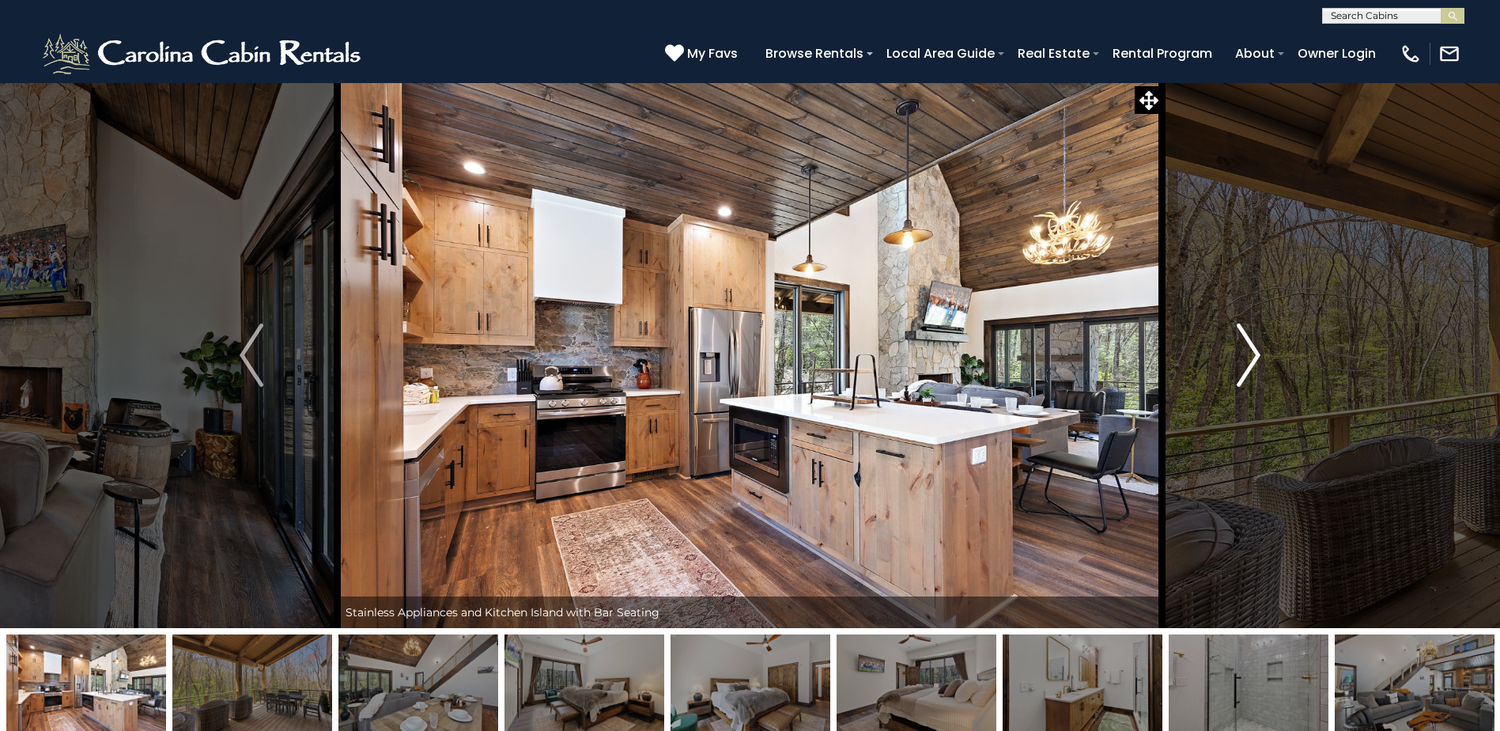
click at [1246, 333] on img "Next" at bounding box center [1249, 354] width 24 height 63
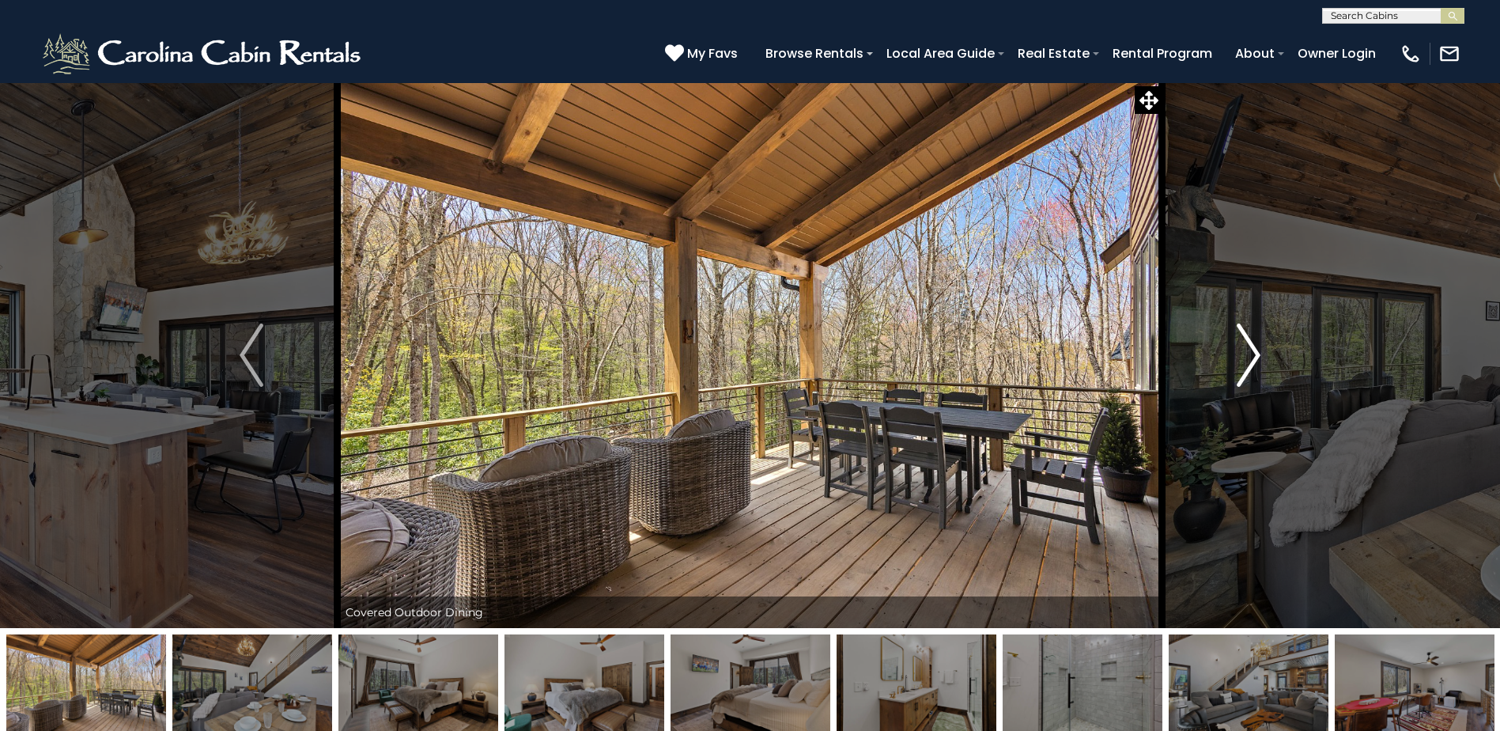
click at [1246, 333] on img "Next" at bounding box center [1249, 354] width 24 height 63
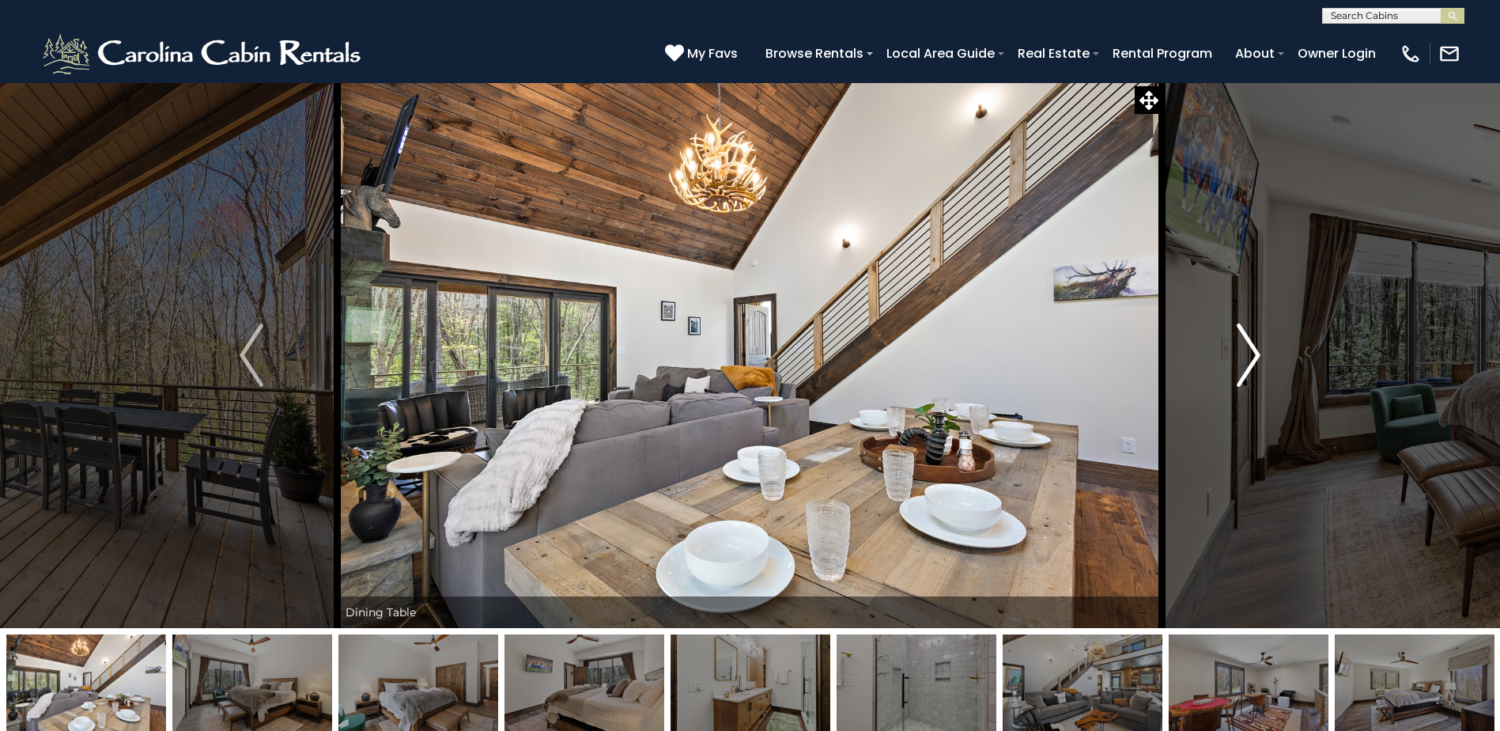
click at [1246, 333] on img "Next" at bounding box center [1249, 354] width 24 height 63
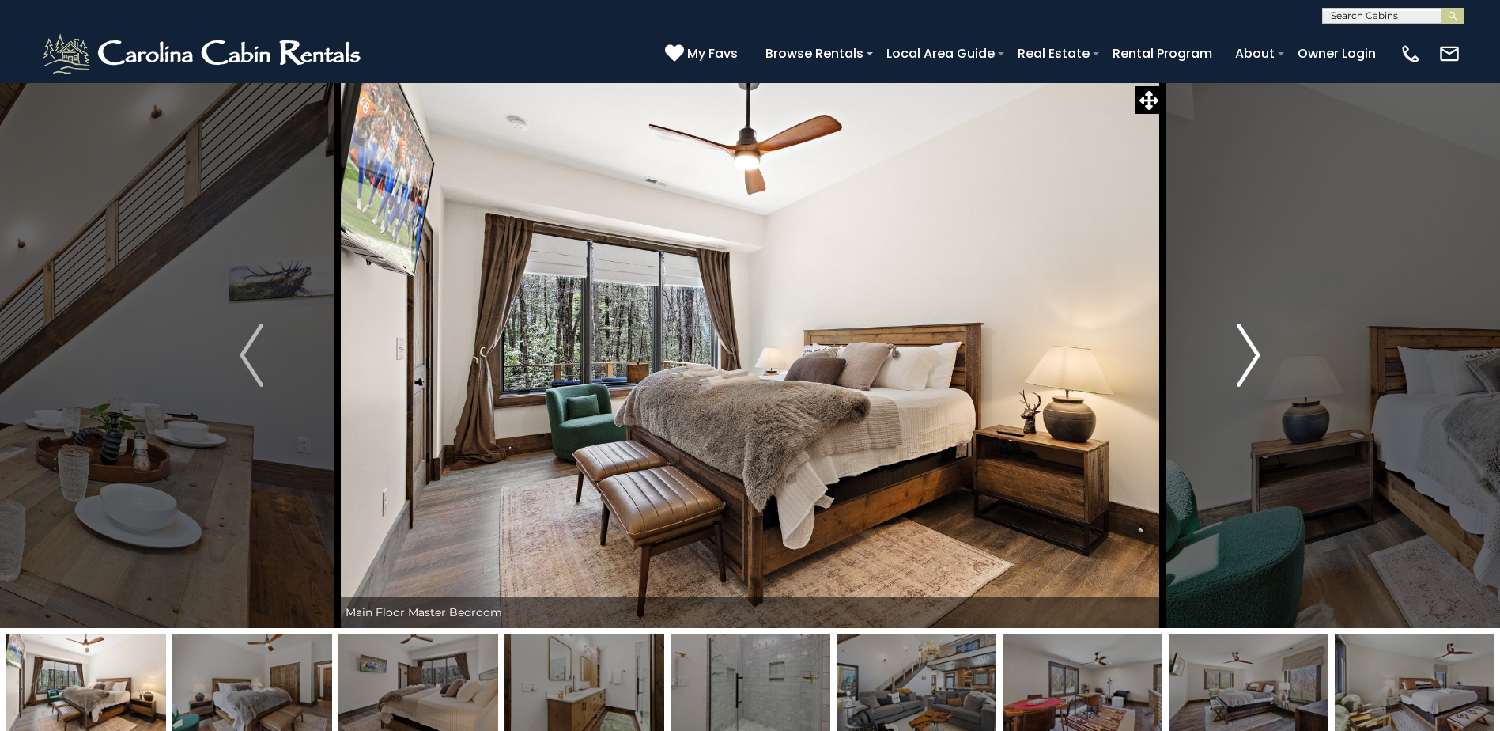
click at [1246, 333] on img "Next" at bounding box center [1249, 354] width 24 height 63
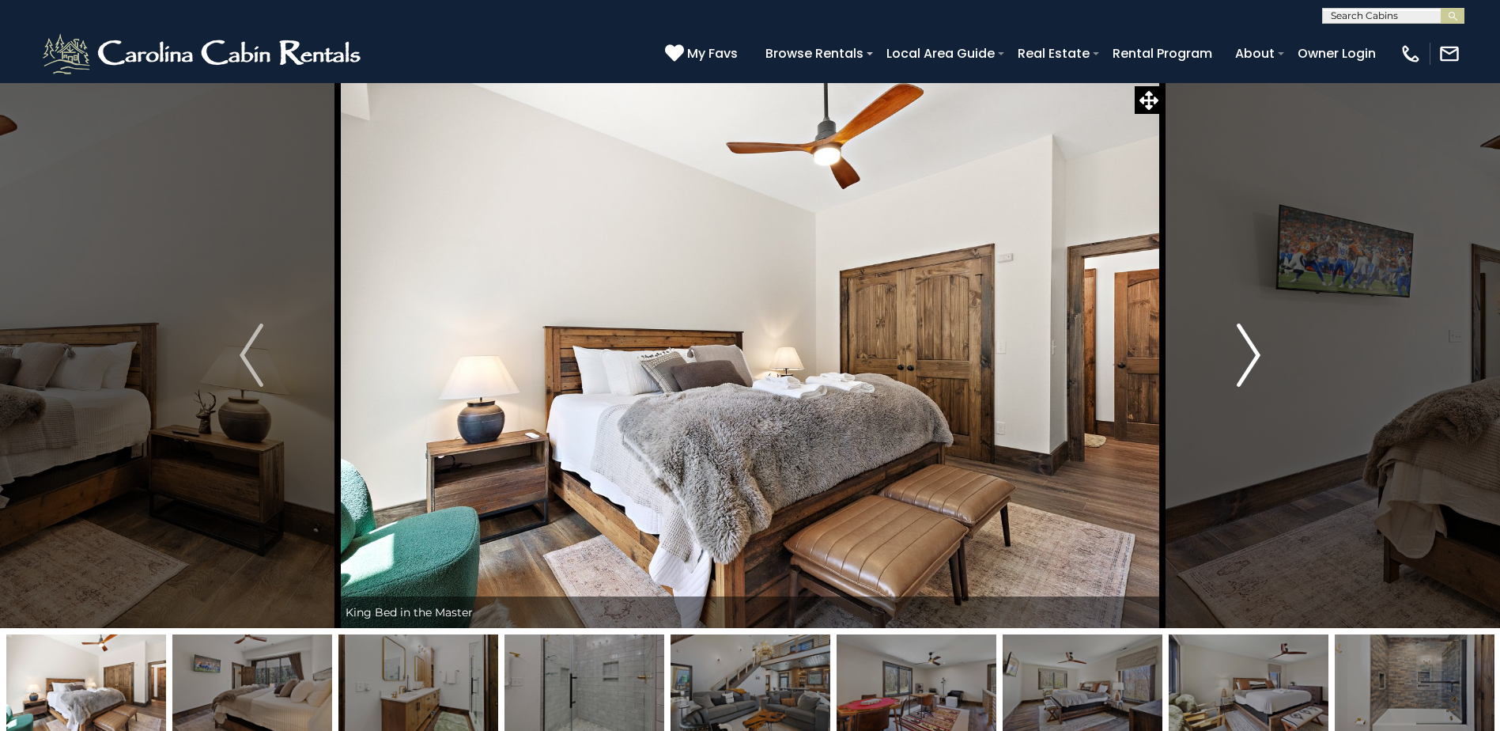
click at [1246, 333] on img "Next" at bounding box center [1249, 354] width 24 height 63
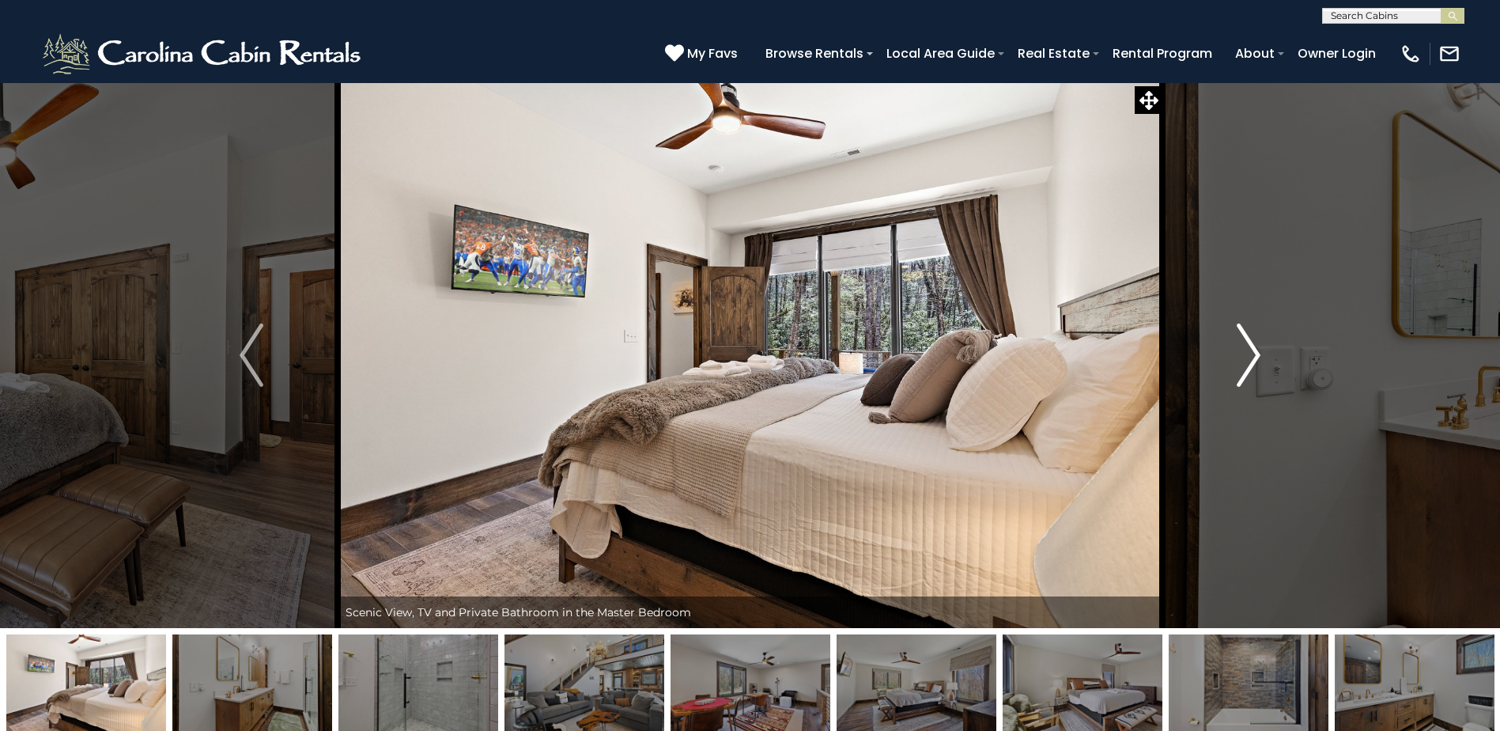
click at [1246, 333] on img "Next" at bounding box center [1249, 354] width 24 height 63
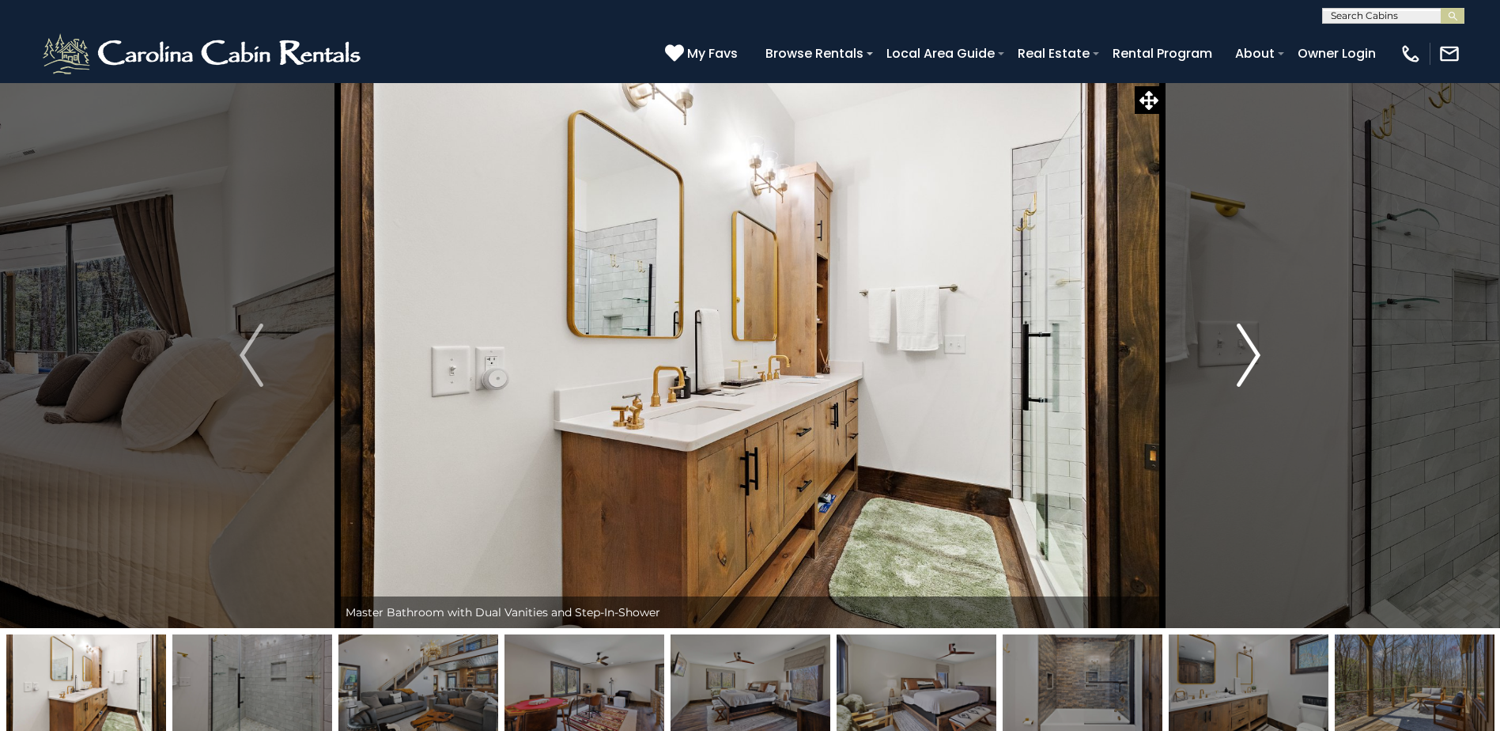
click at [1246, 333] on img "Next" at bounding box center [1249, 354] width 24 height 63
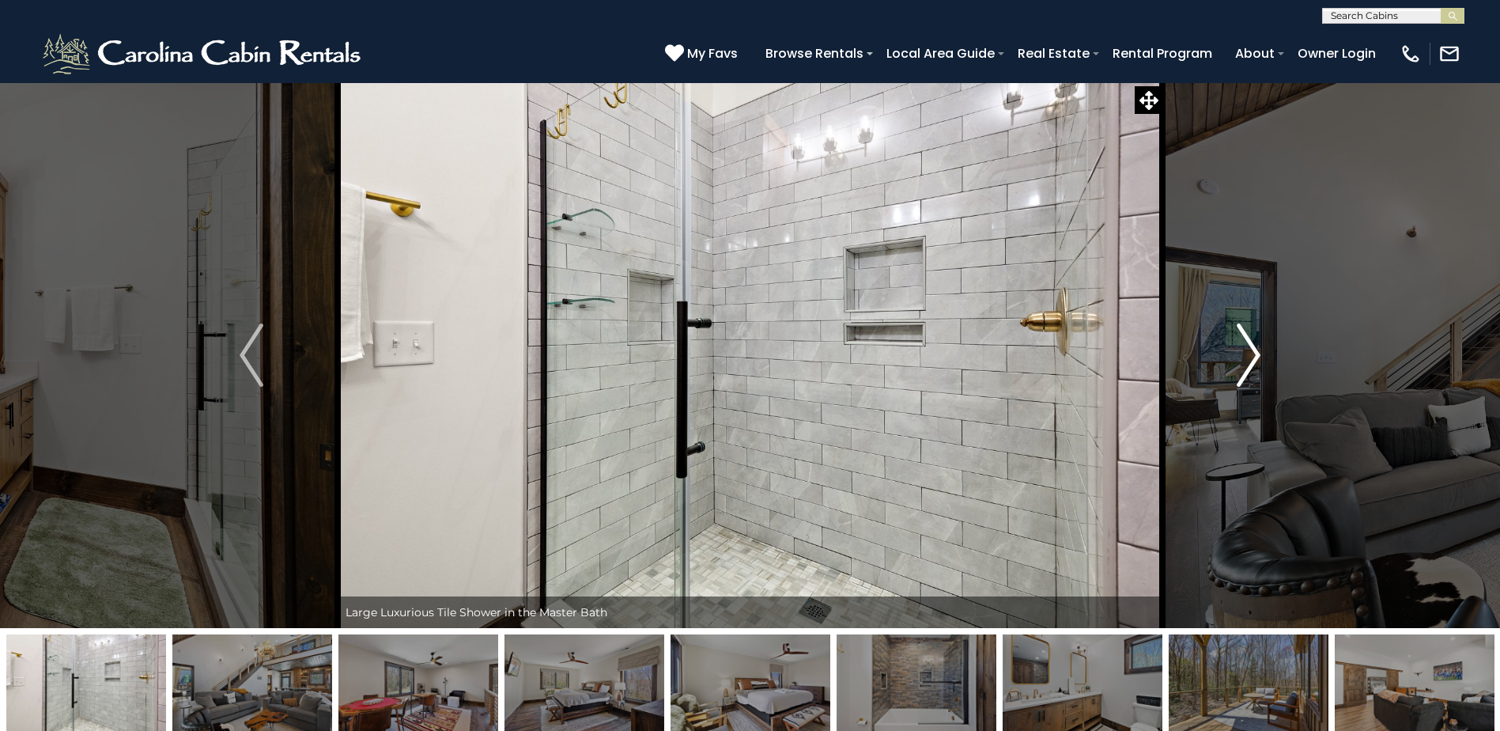
click at [1246, 333] on img "Next" at bounding box center [1249, 354] width 24 height 63
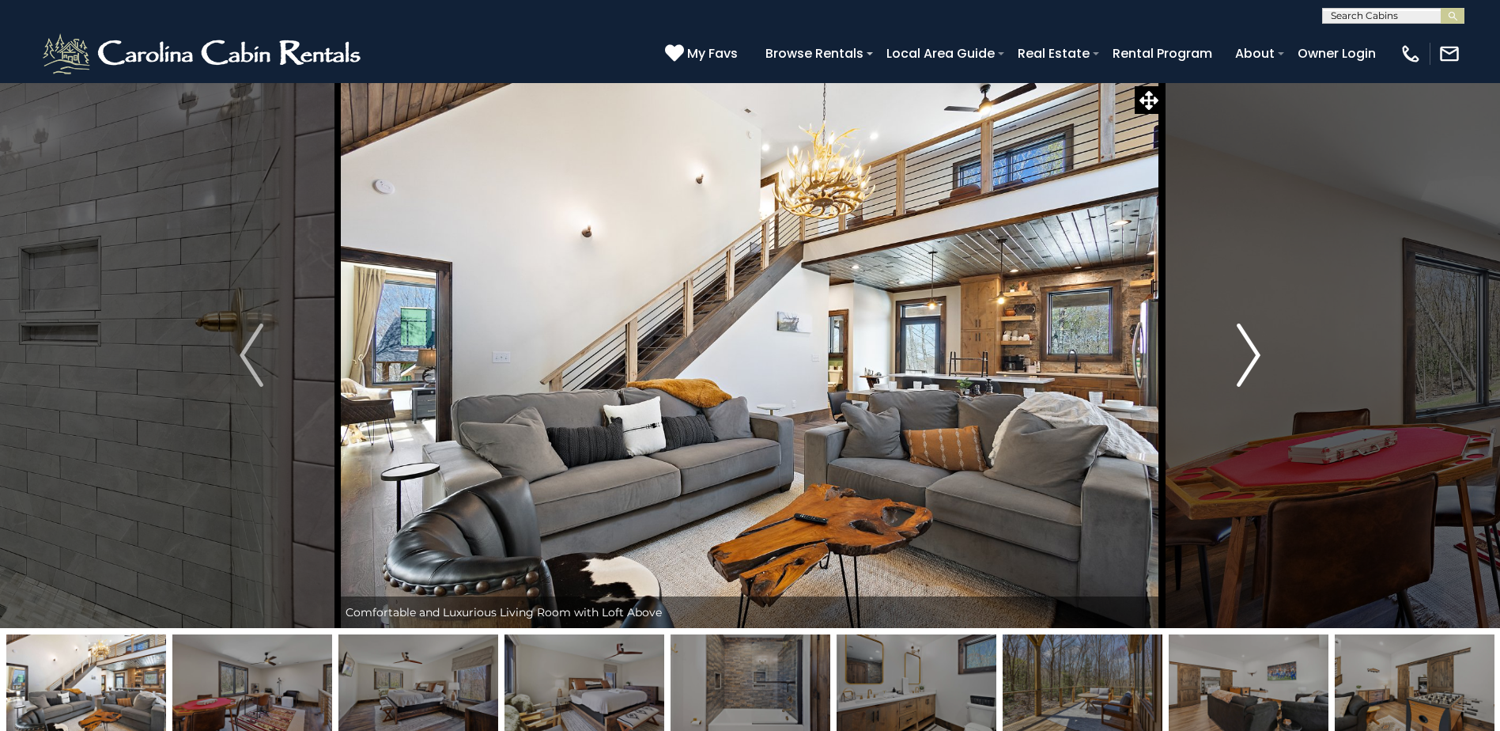
click at [1246, 333] on img "Next" at bounding box center [1249, 354] width 24 height 63
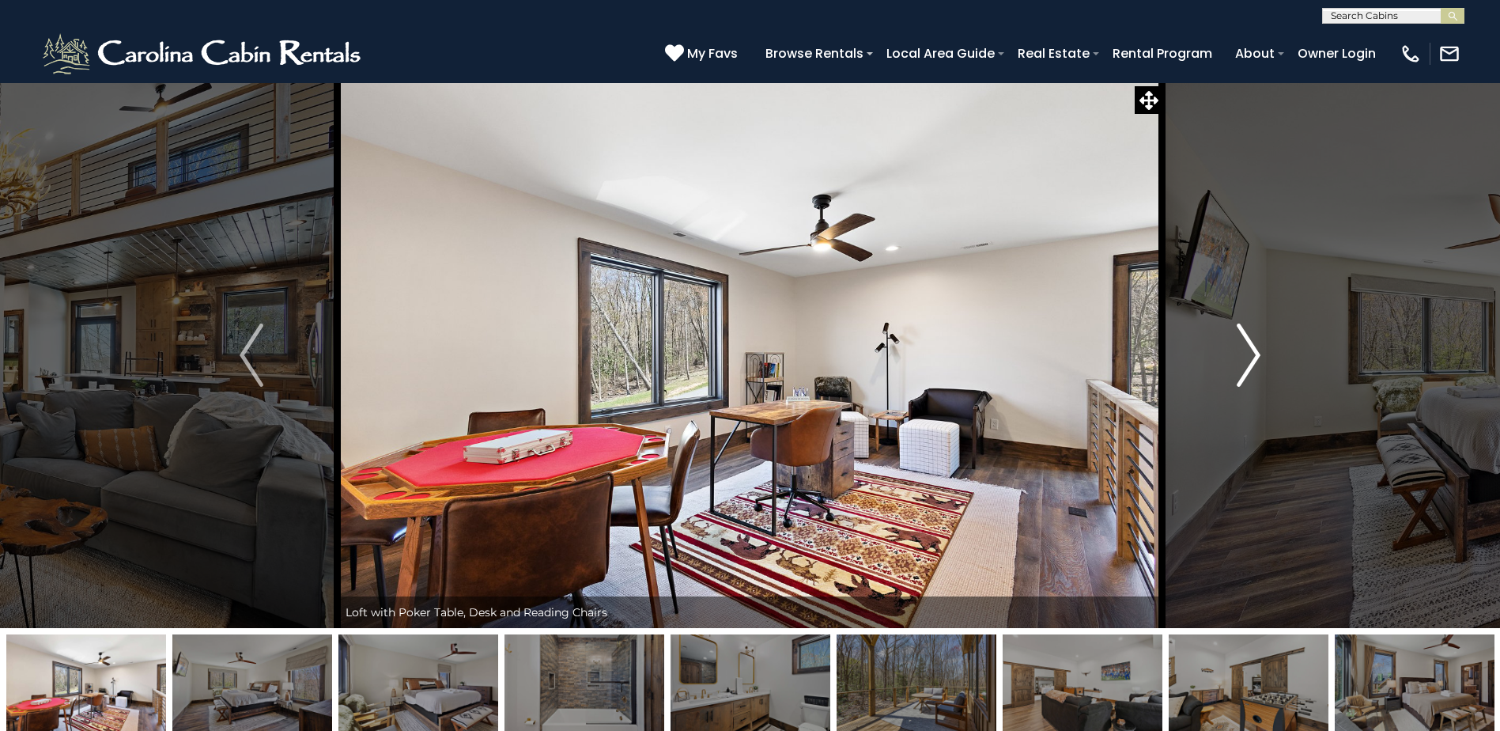
click at [1246, 333] on img "Next" at bounding box center [1249, 354] width 24 height 63
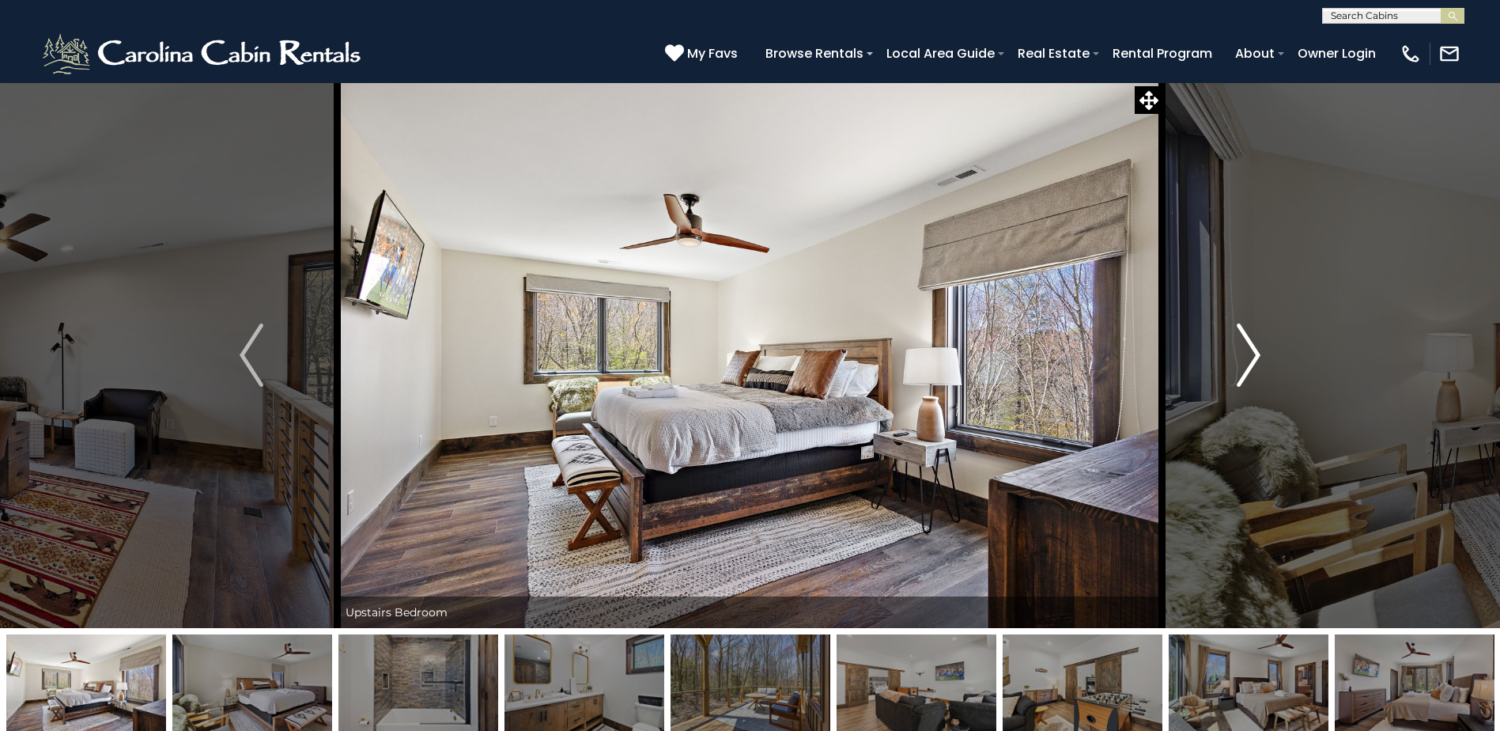
click at [1246, 333] on img "Next" at bounding box center [1249, 354] width 24 height 63
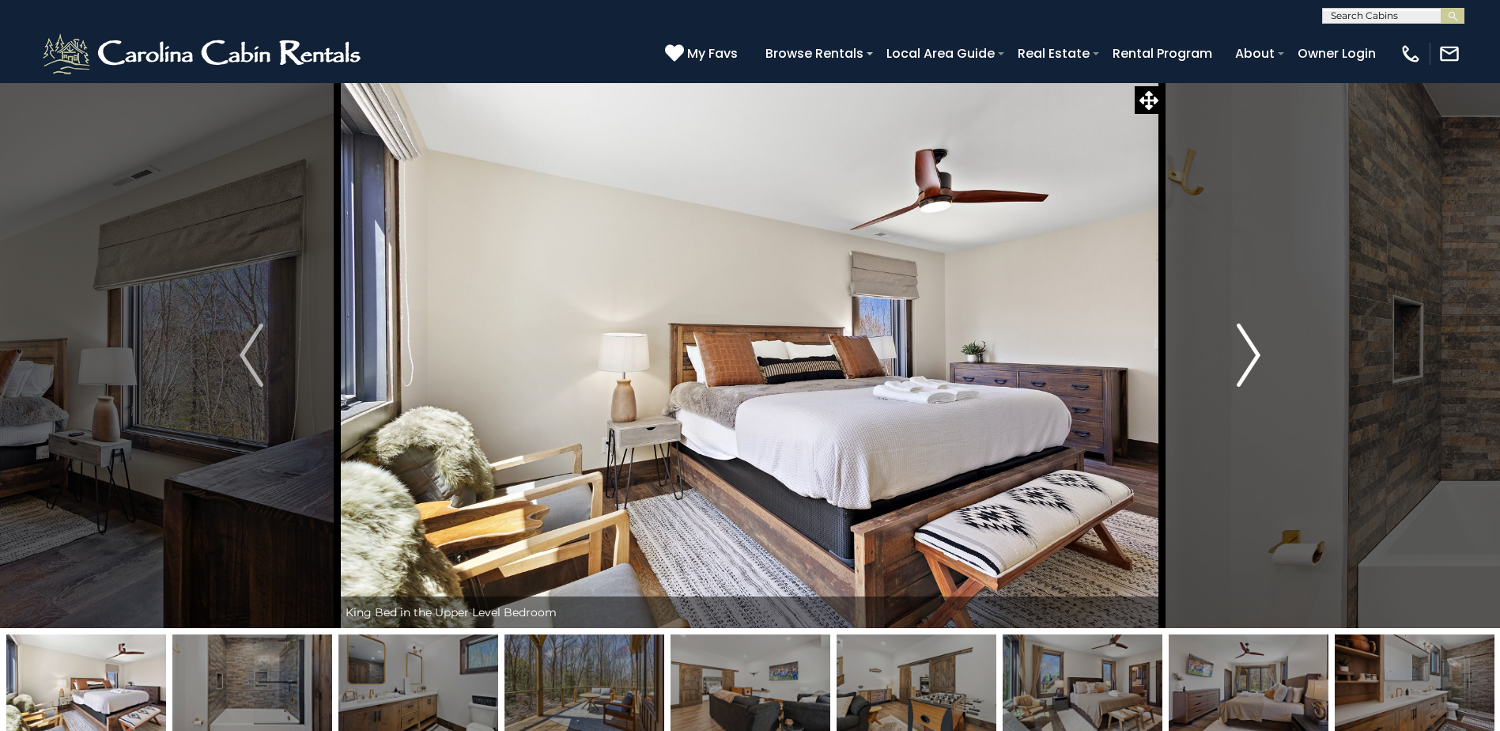
click at [1246, 333] on img "Next" at bounding box center [1249, 354] width 24 height 63
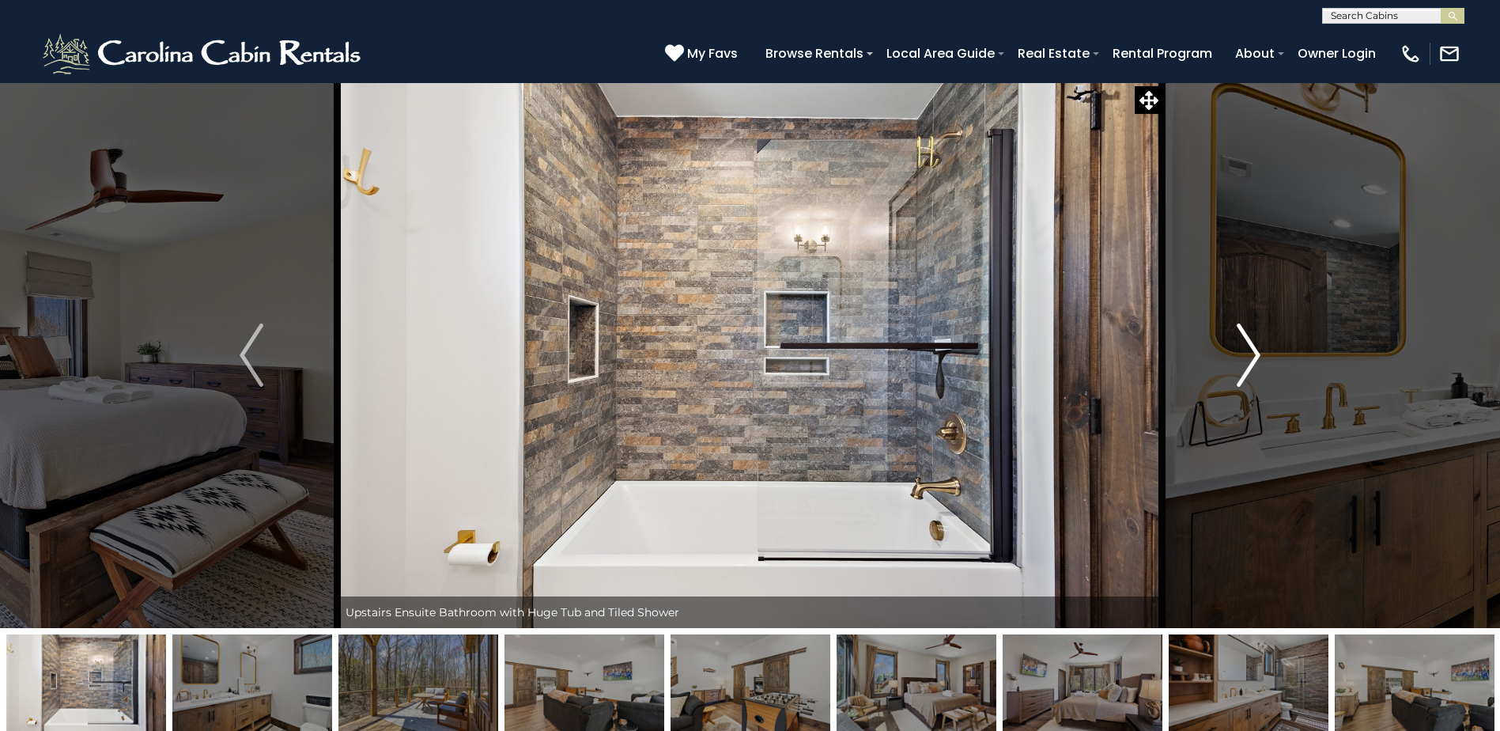
click at [1246, 333] on img "Next" at bounding box center [1249, 354] width 24 height 63
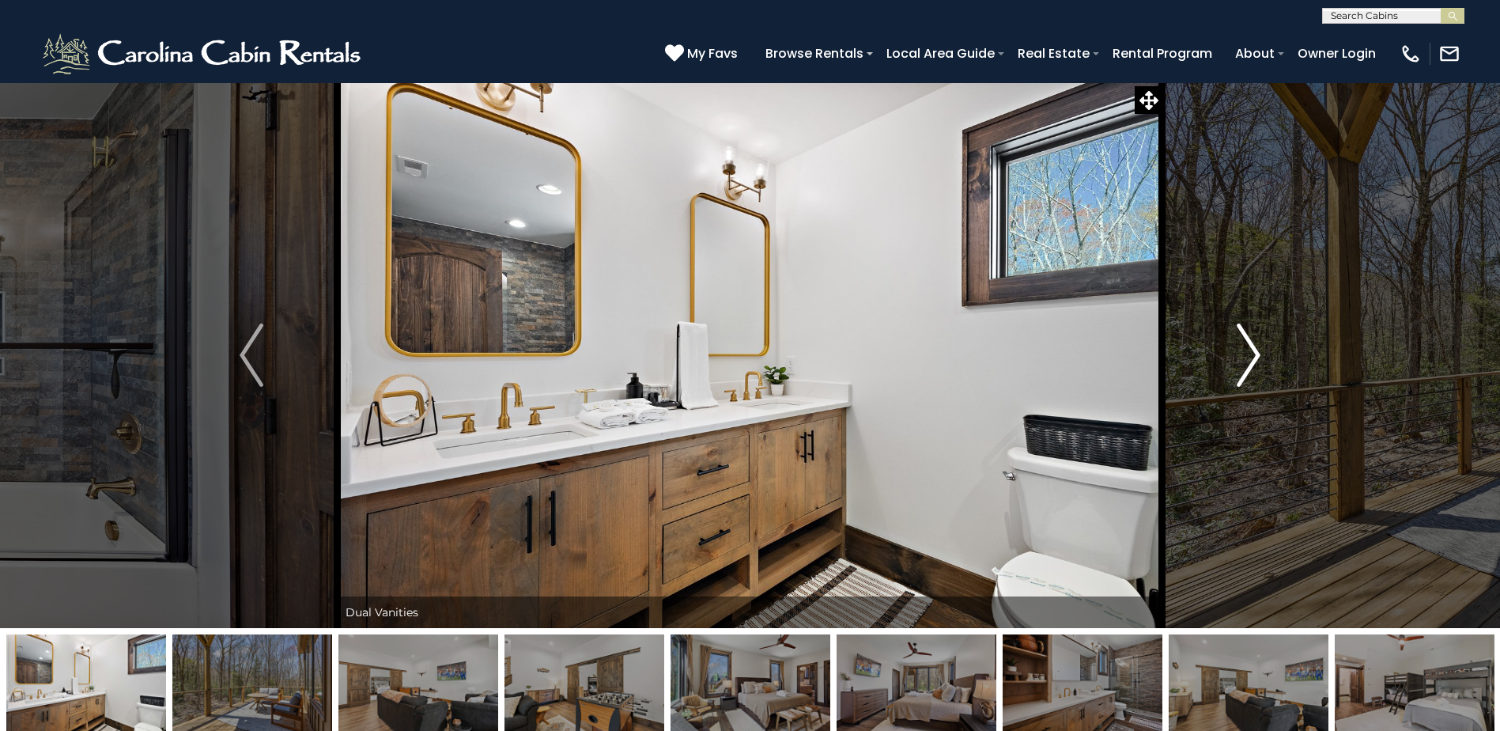
click at [1246, 333] on img "Next" at bounding box center [1249, 354] width 24 height 63
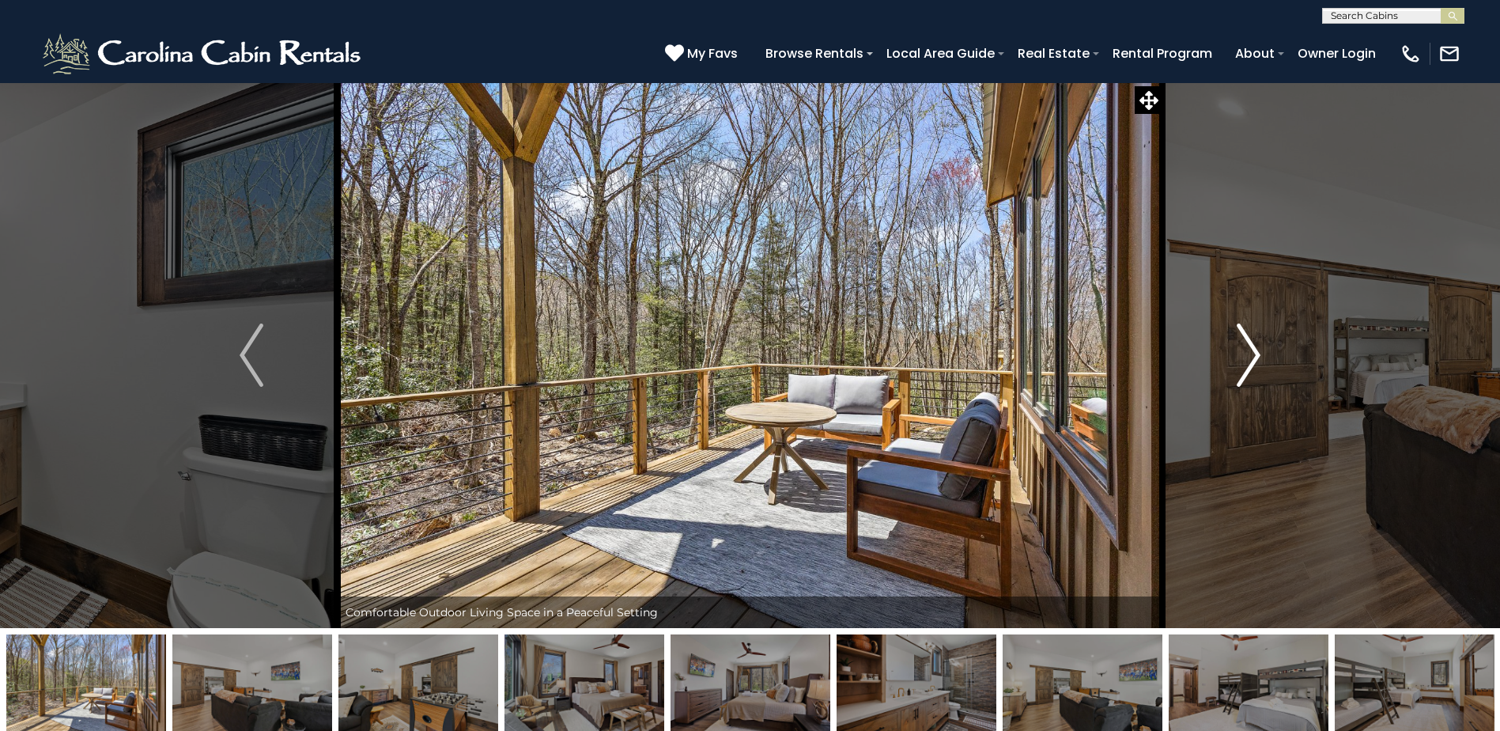
click at [1246, 333] on img "Next" at bounding box center [1249, 354] width 24 height 63
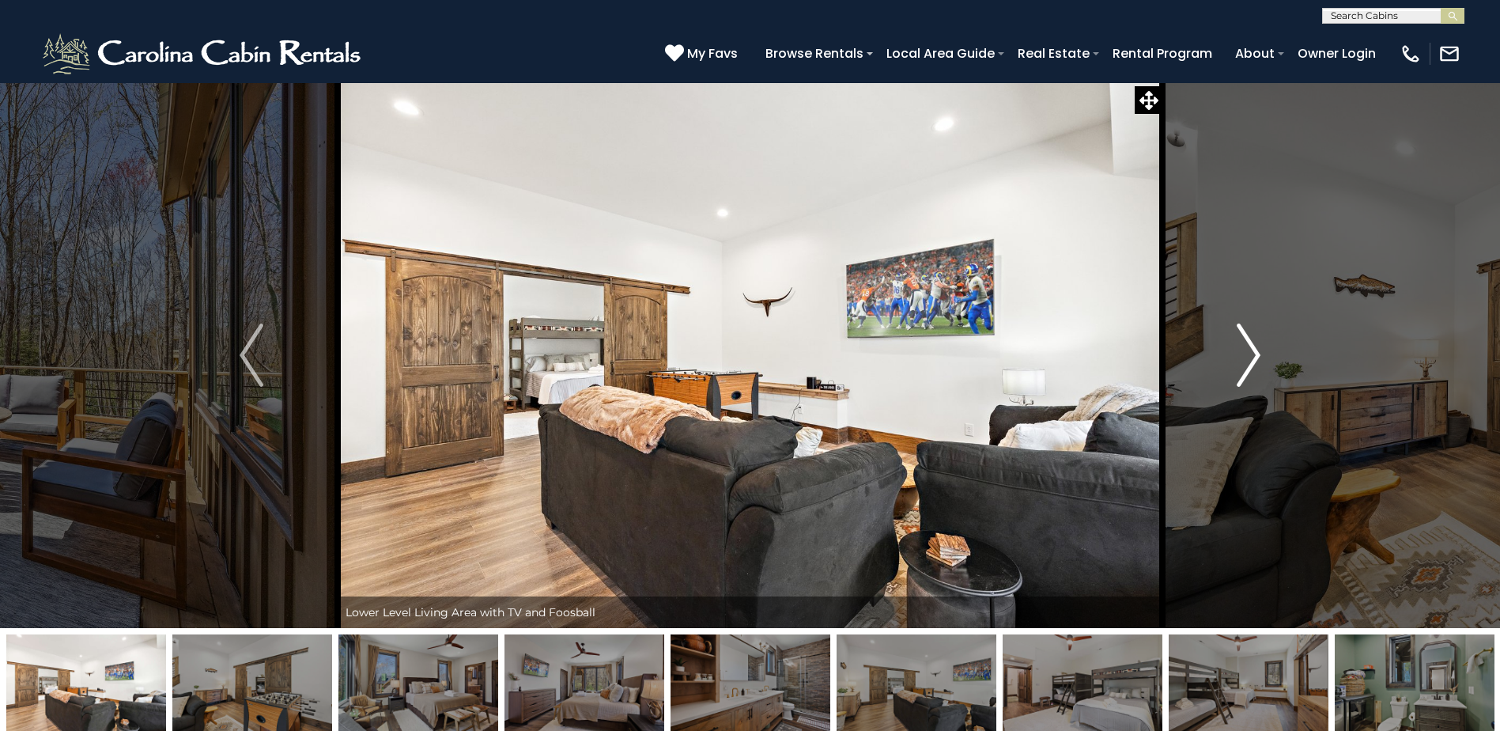
click at [1246, 333] on img "Next" at bounding box center [1249, 354] width 24 height 63
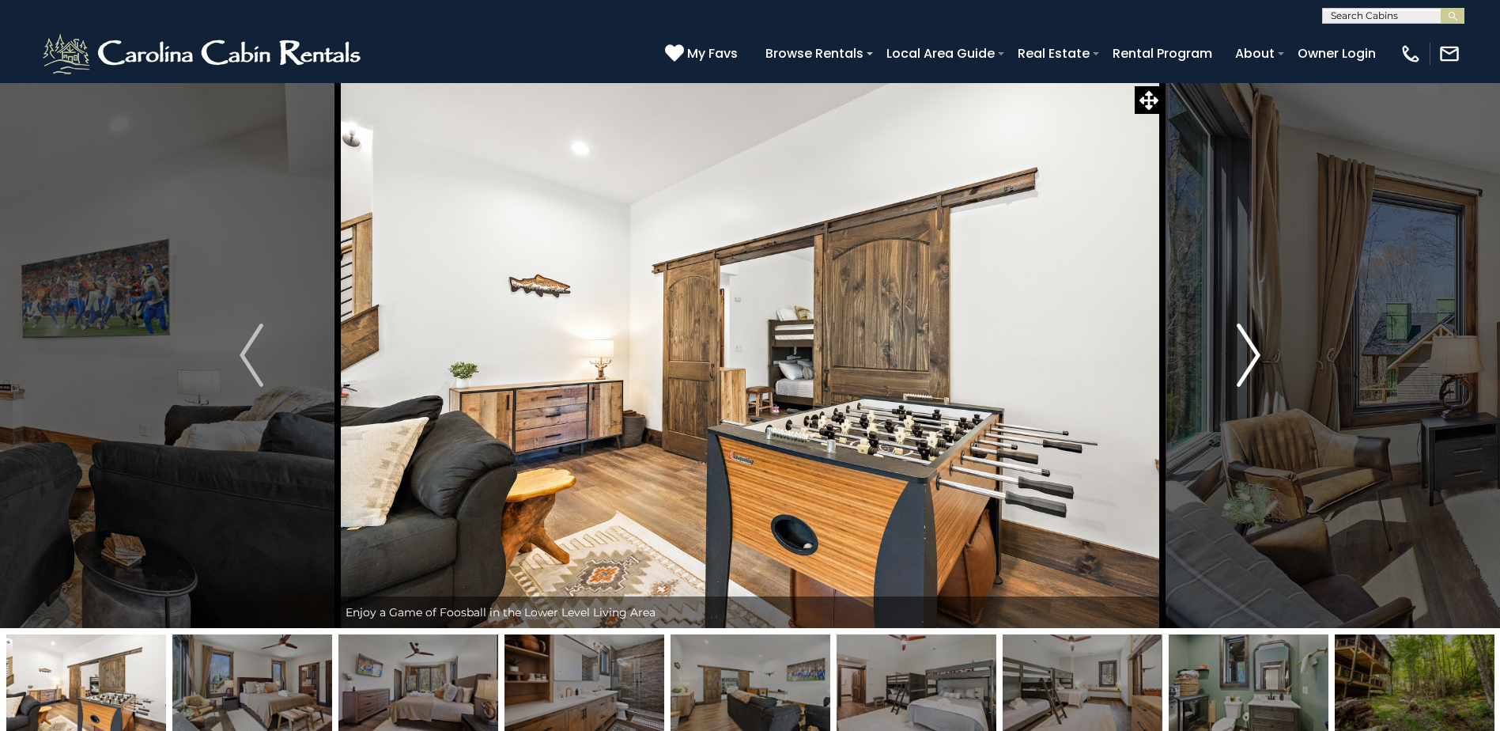
click at [1246, 333] on img "Next" at bounding box center [1249, 354] width 24 height 63
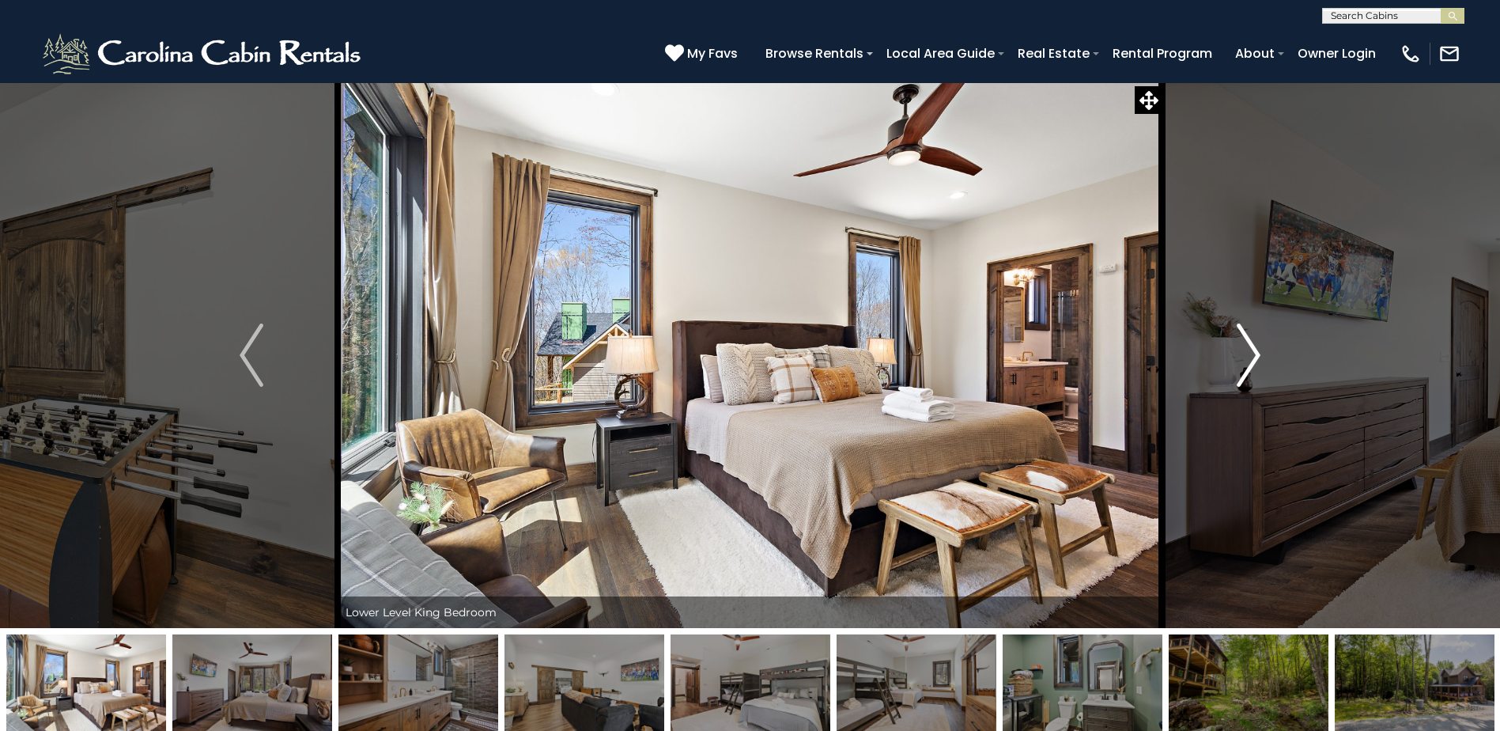
click at [1246, 333] on img "Next" at bounding box center [1249, 354] width 24 height 63
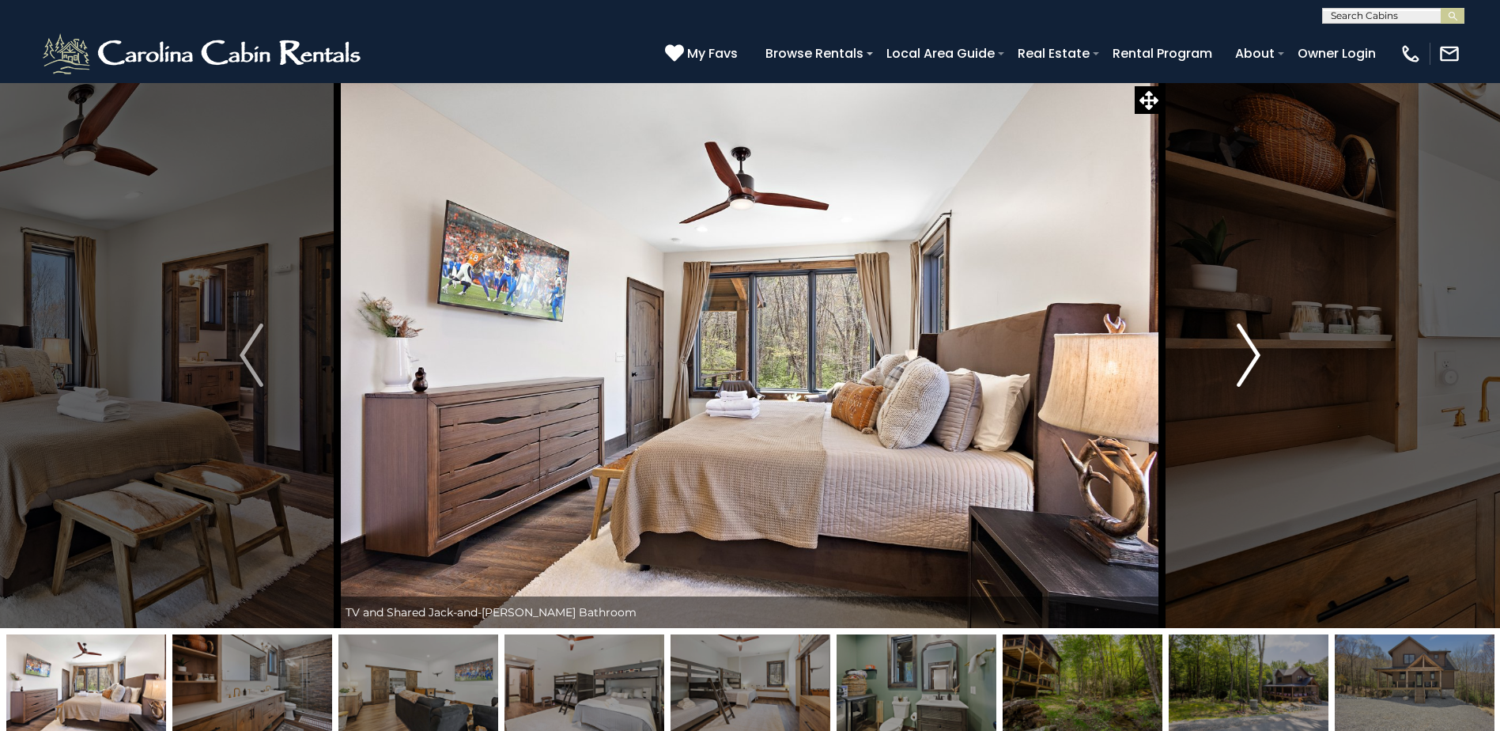
click at [1246, 333] on img "Next" at bounding box center [1249, 354] width 24 height 63
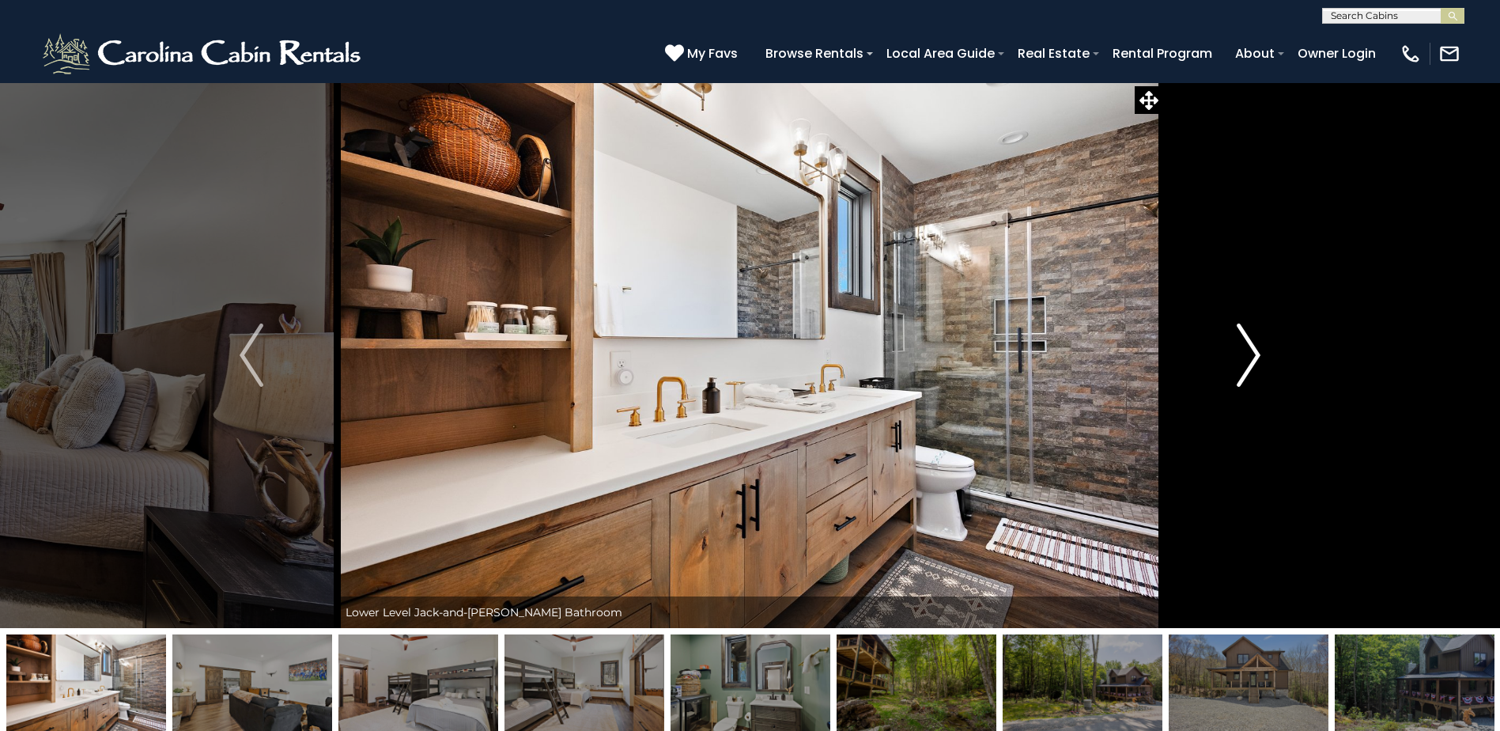
click at [1246, 333] on img "Next" at bounding box center [1249, 354] width 24 height 63
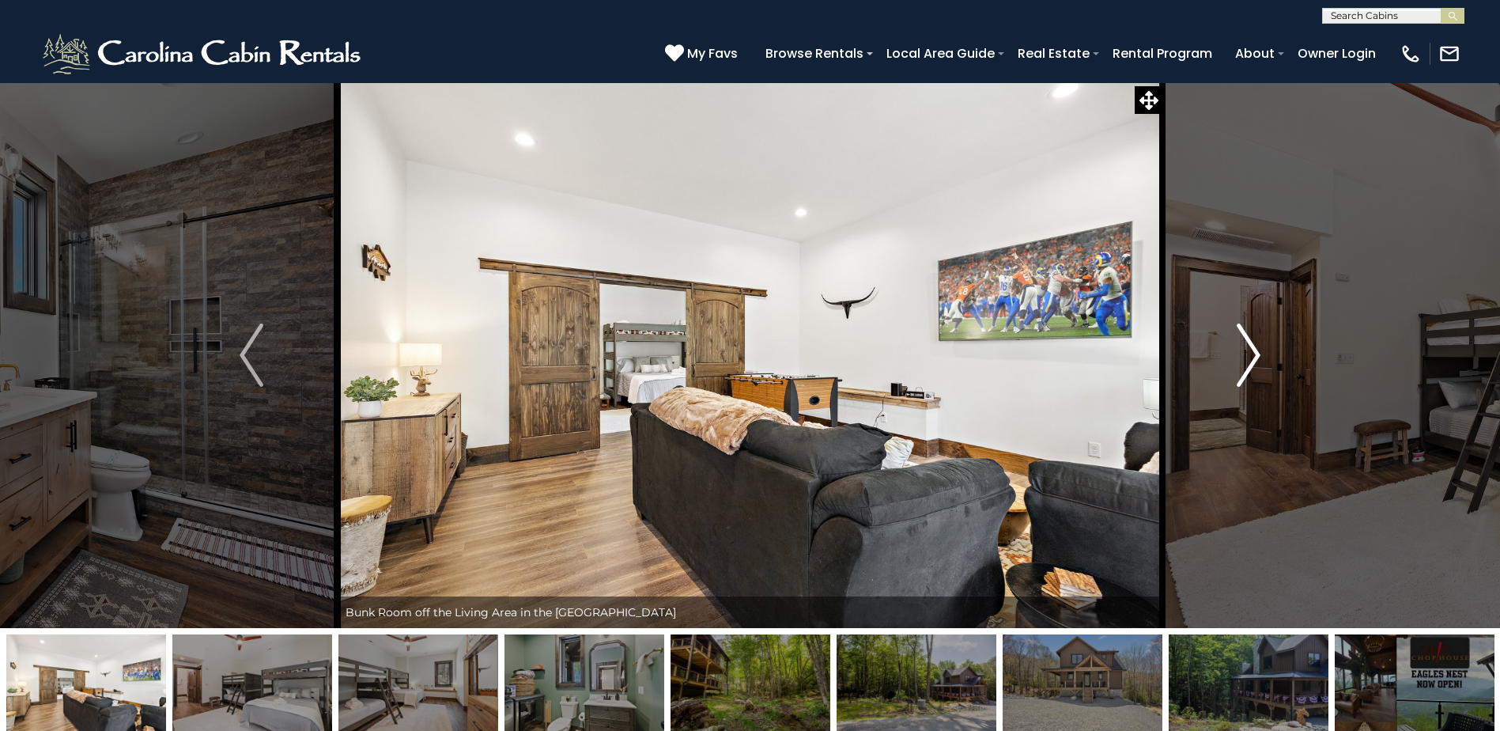
click at [1246, 333] on img "Next" at bounding box center [1249, 354] width 24 height 63
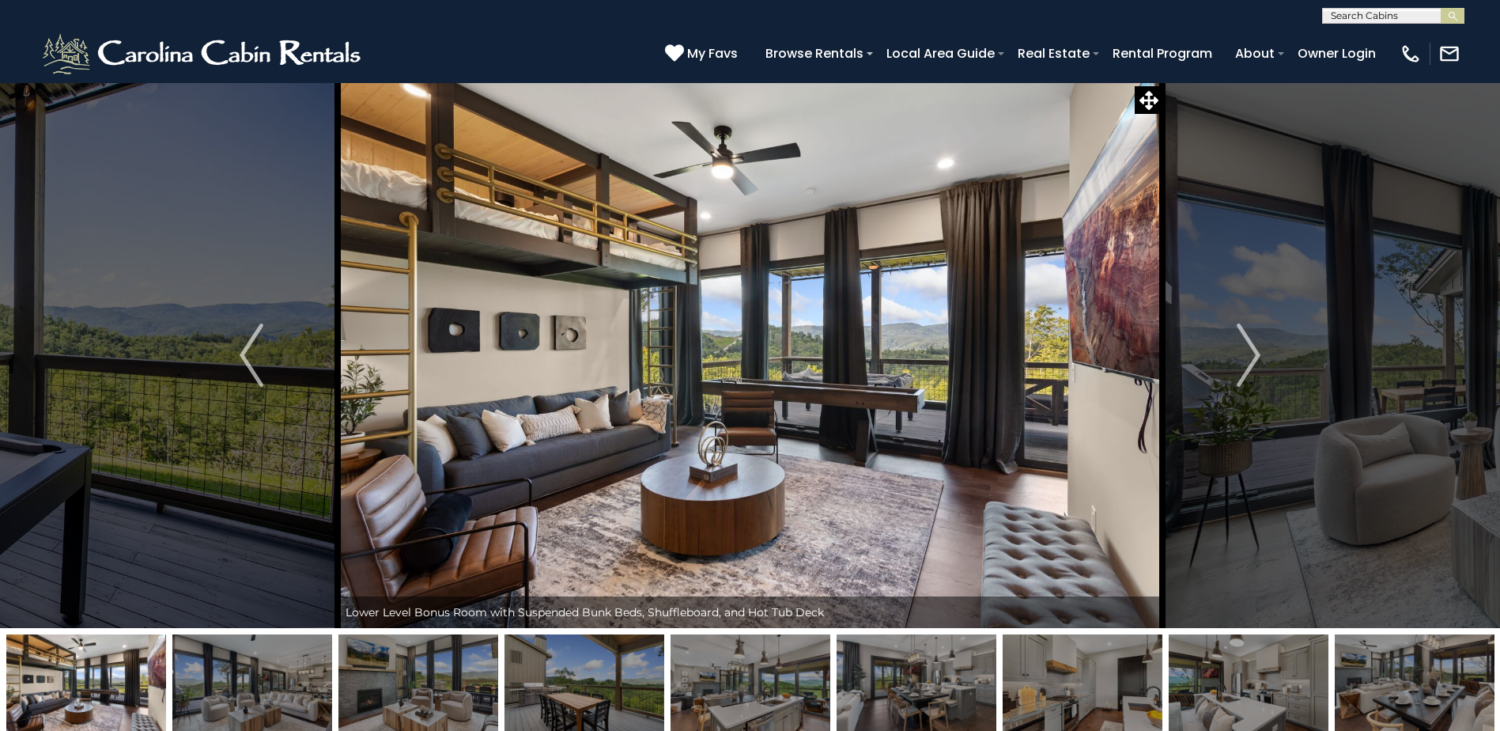
select select "*"
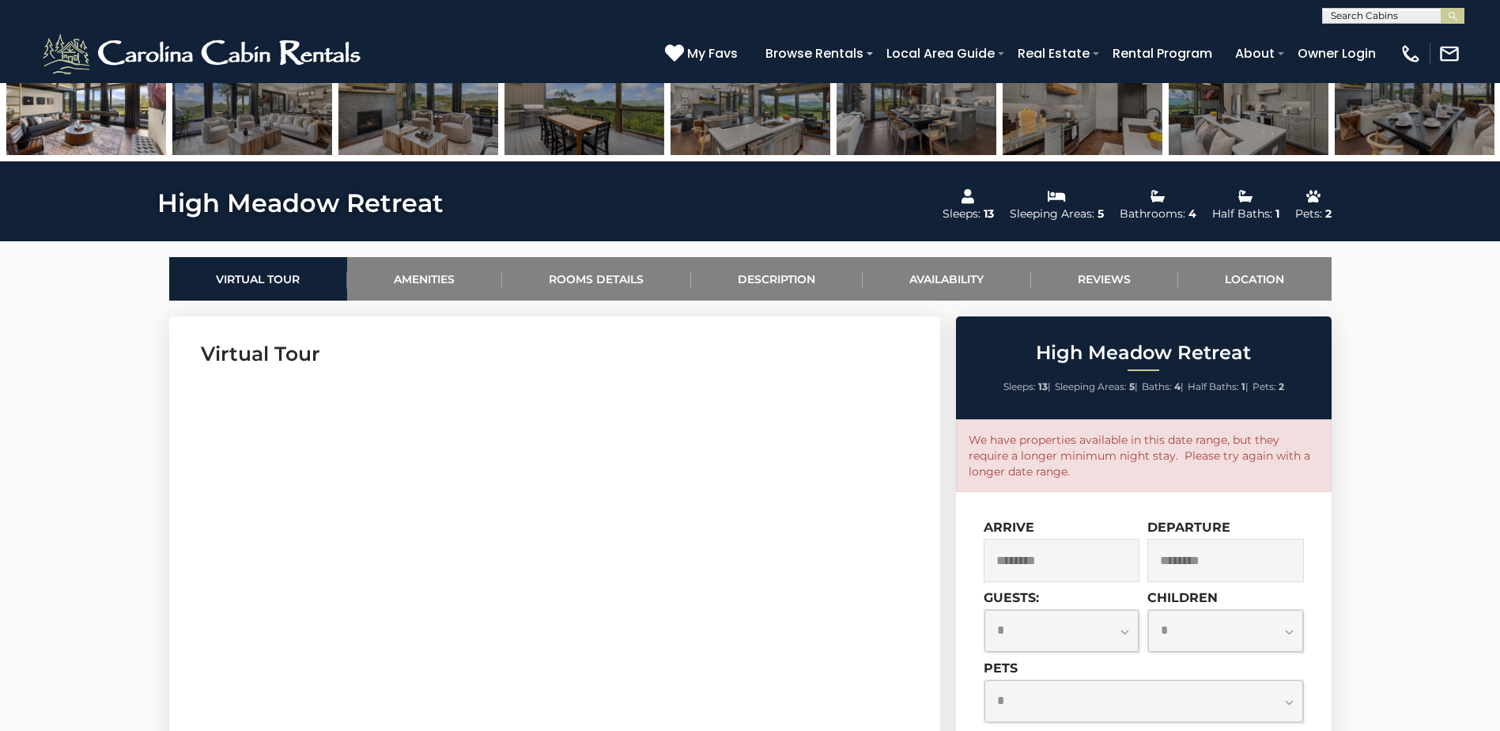
scroll to position [183, 0]
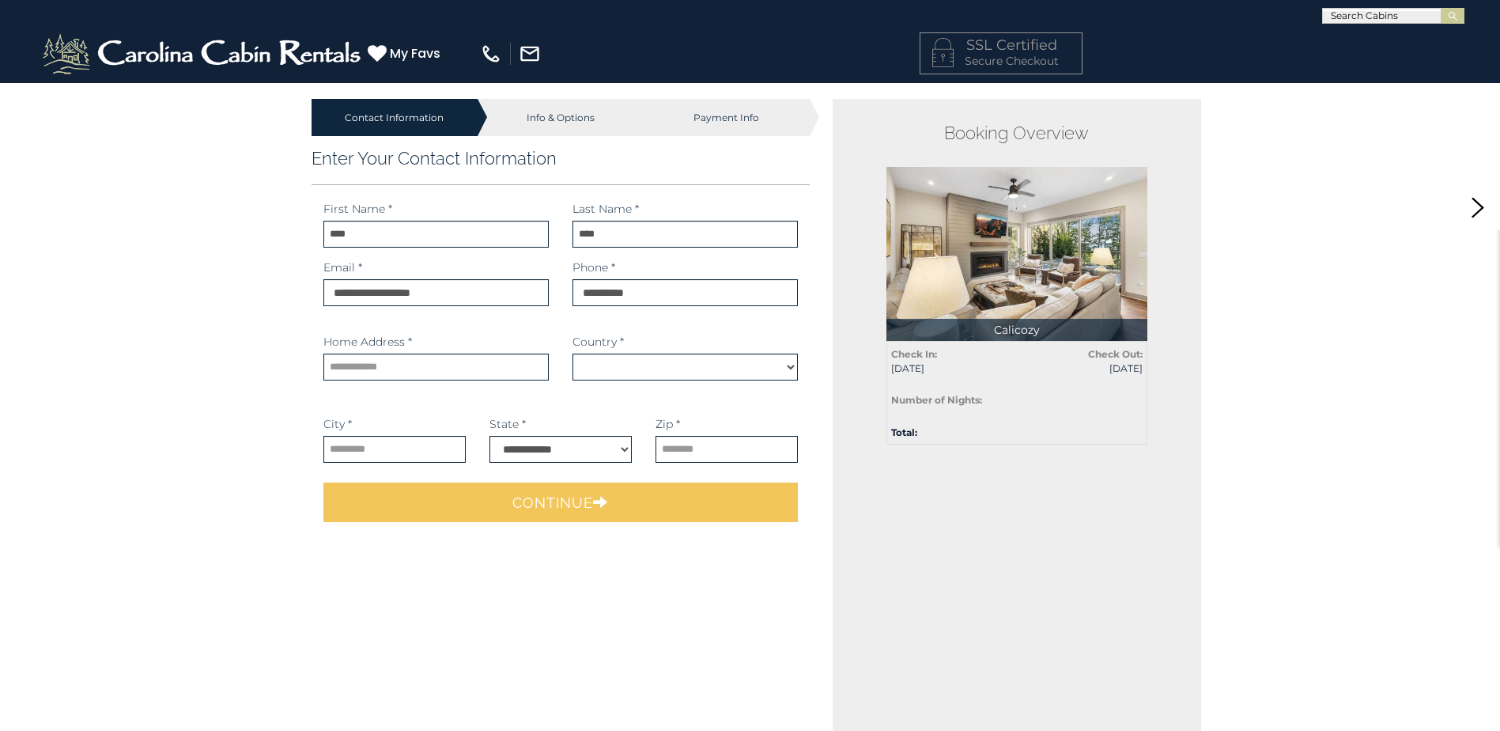
select select "*********"
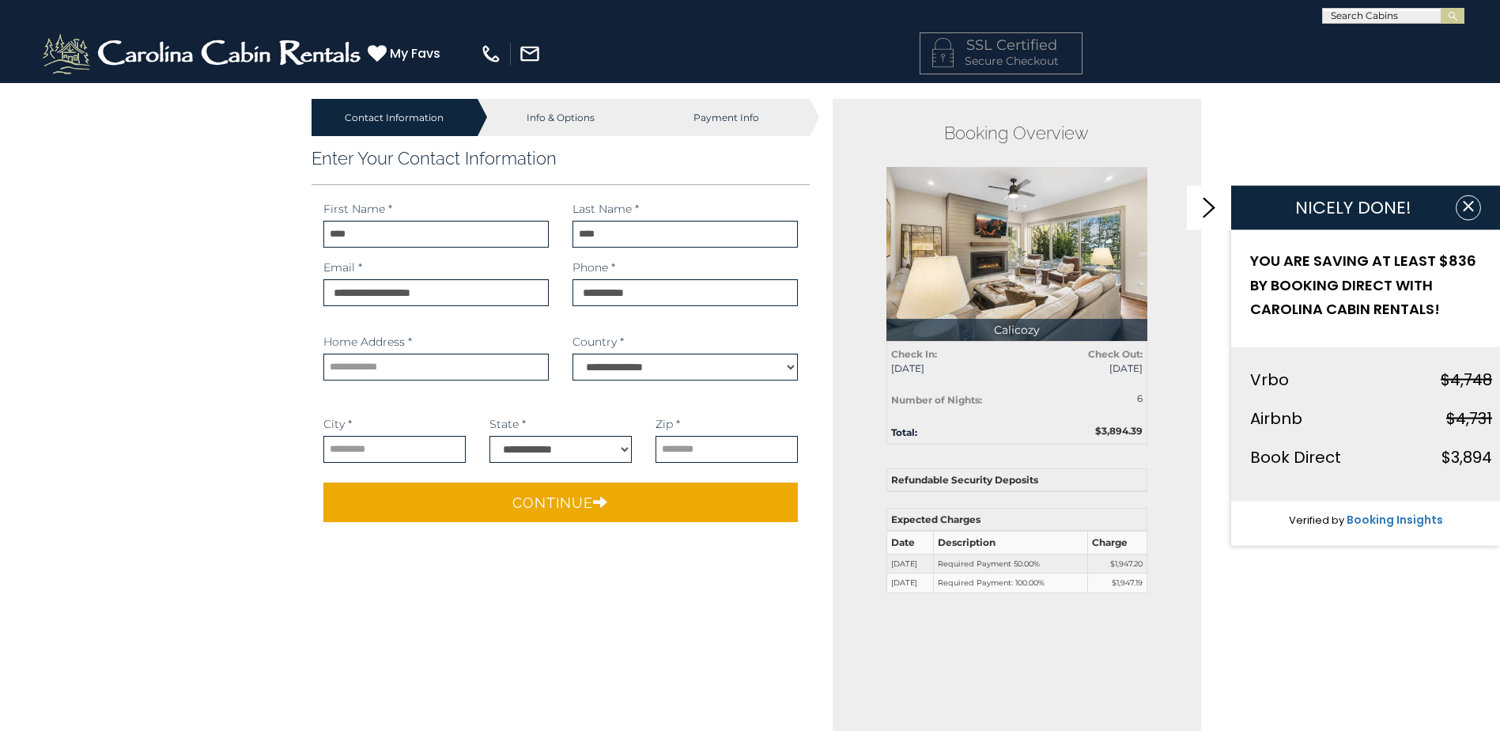
click at [1128, 350] on strong "Check Out:" at bounding box center [1115, 354] width 55 height 12
click at [993, 311] on img at bounding box center [1017, 254] width 261 height 174
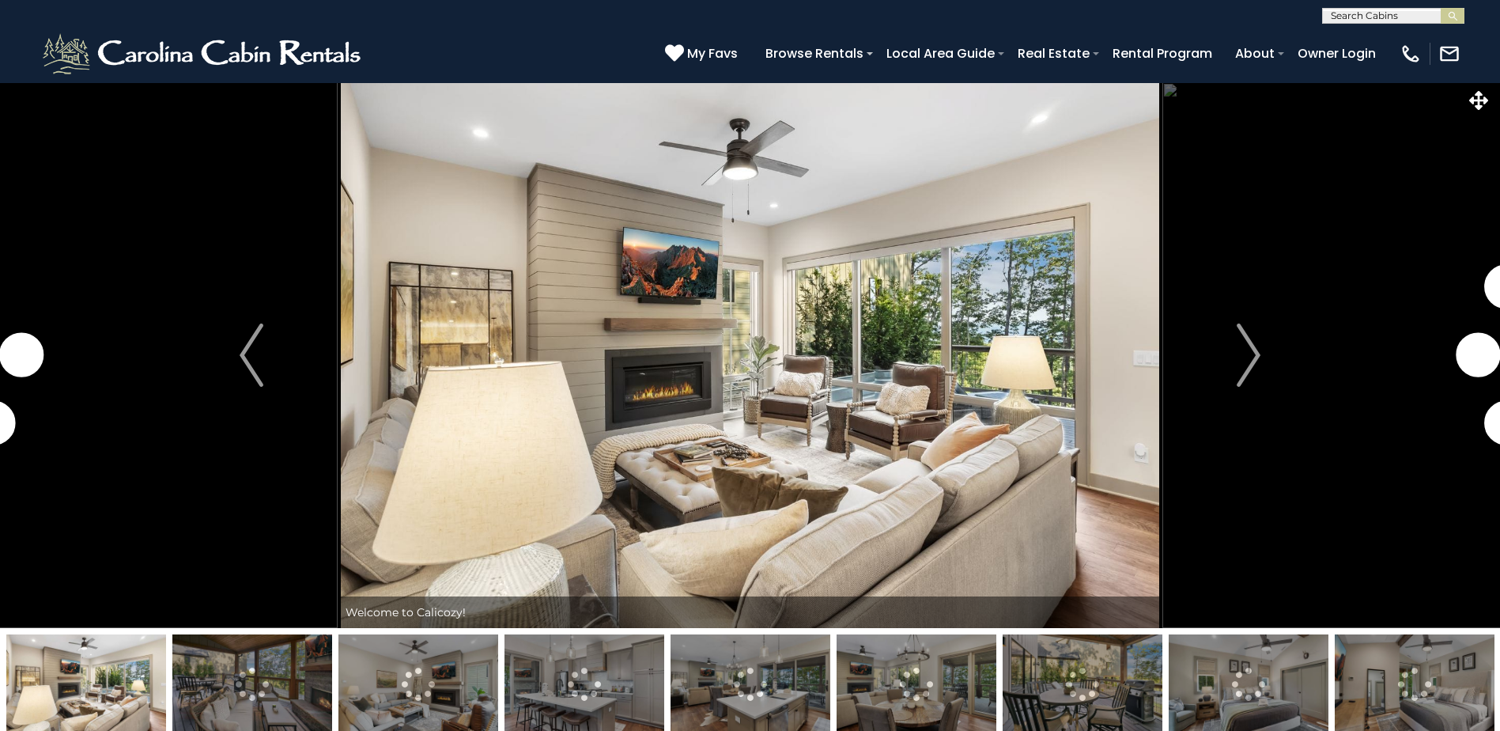
select select "*"
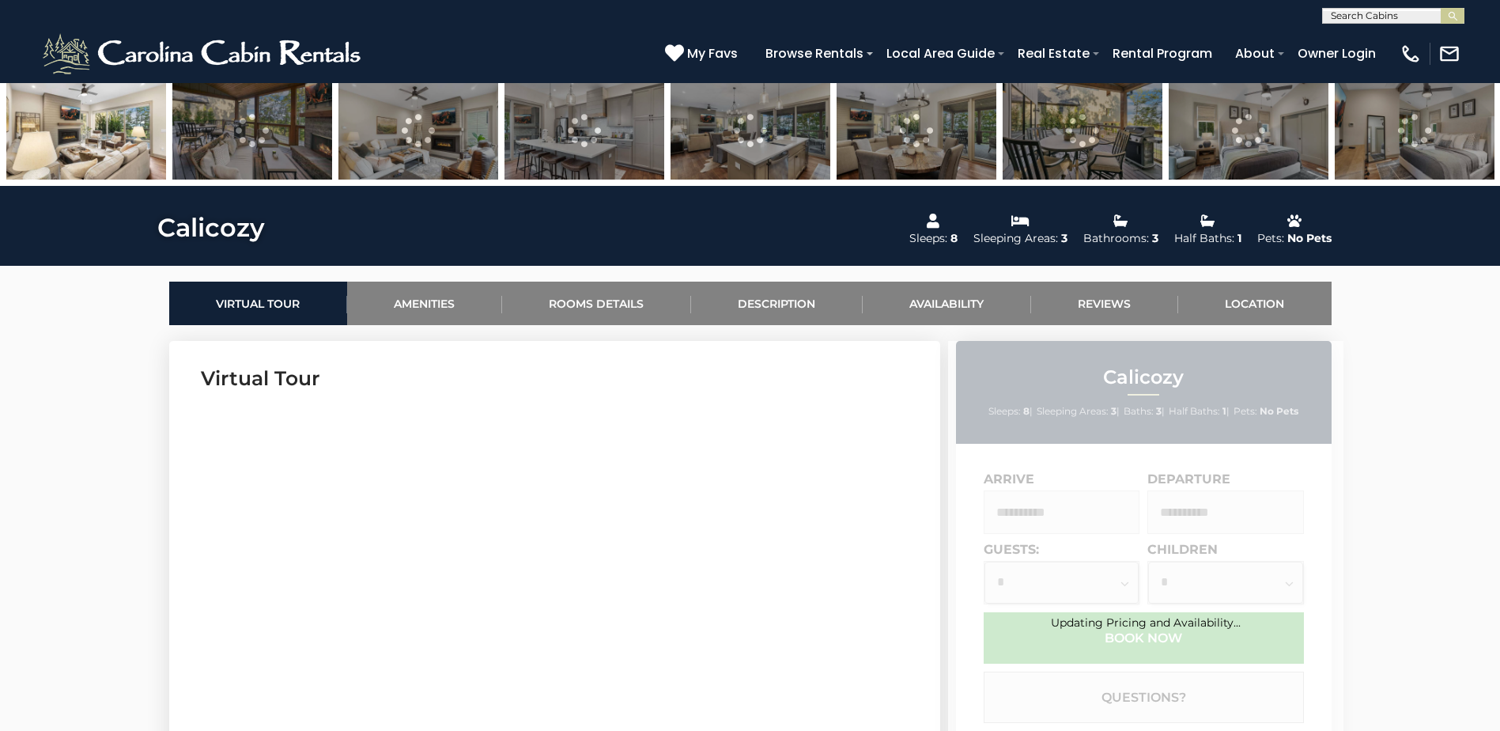
scroll to position [712, 0]
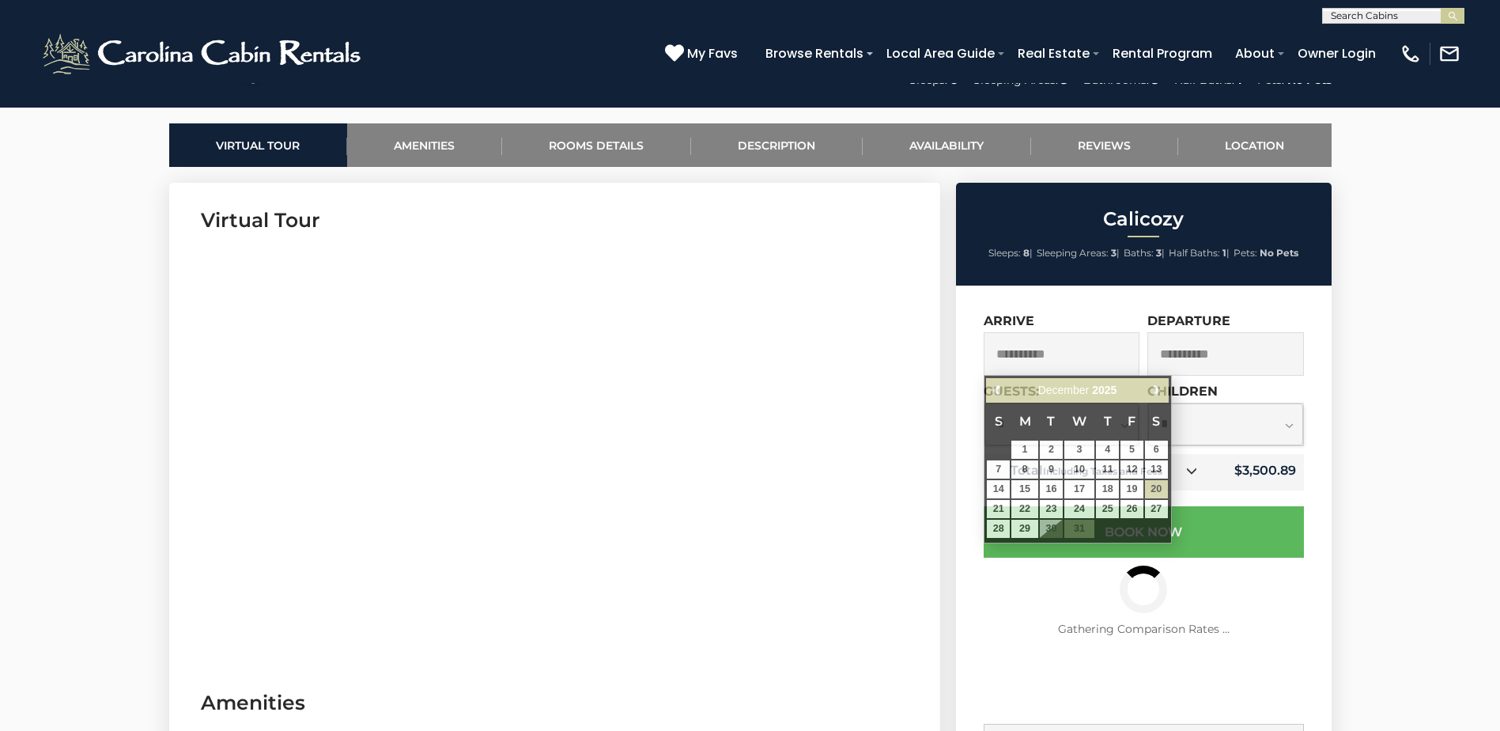
click at [1061, 359] on input "**********" at bounding box center [1062, 353] width 157 height 43
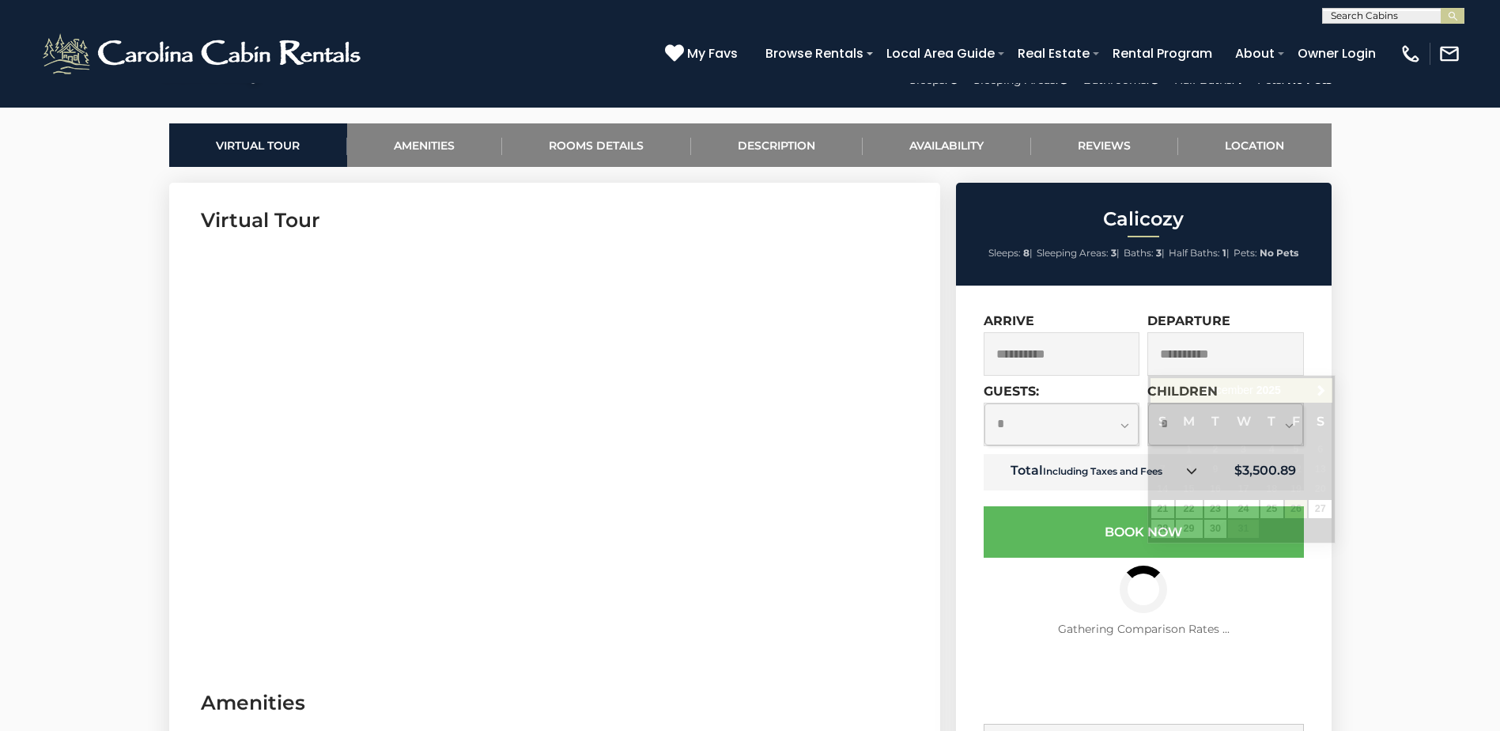
click at [1272, 359] on input "**********" at bounding box center [1226, 353] width 157 height 43
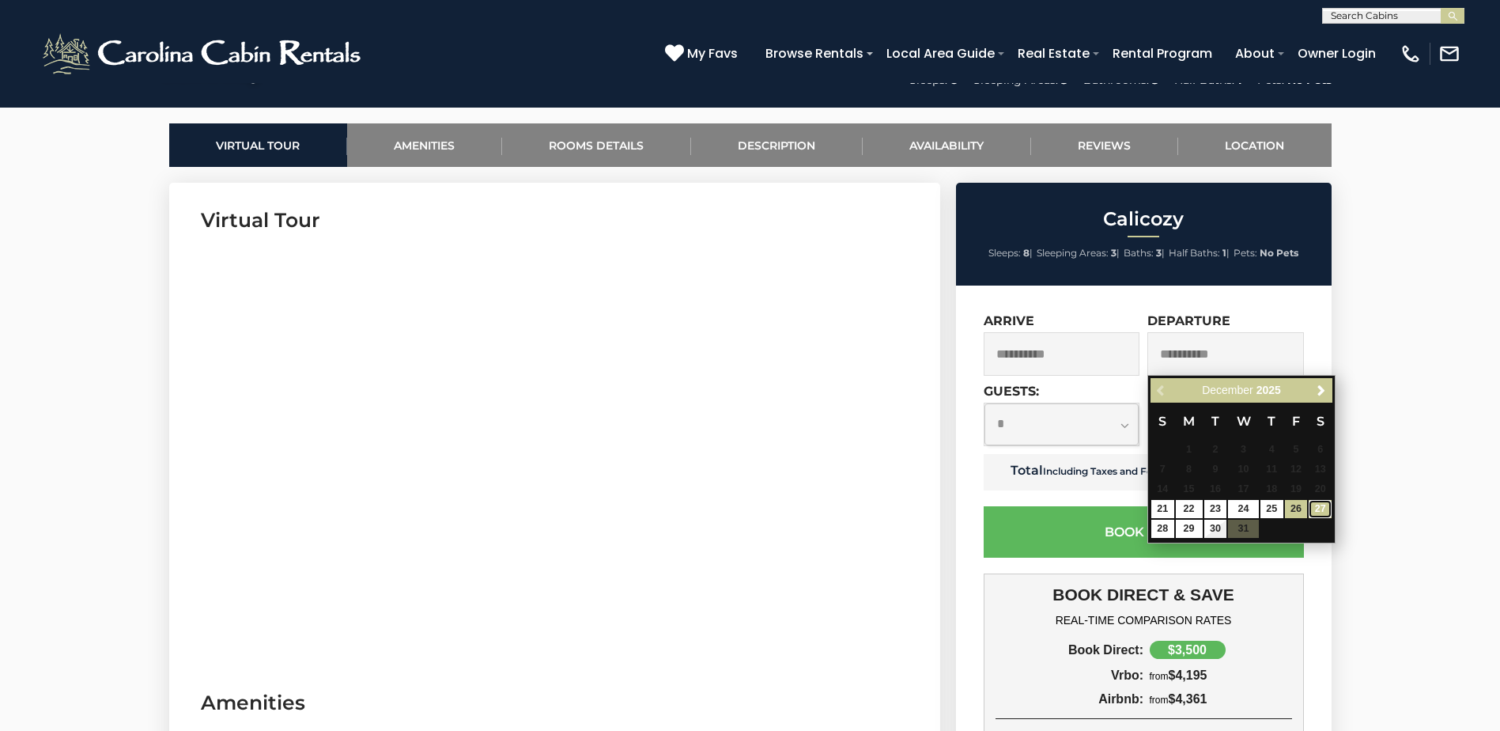
click at [1329, 509] on link "27" at bounding box center [1320, 509] width 23 height 18
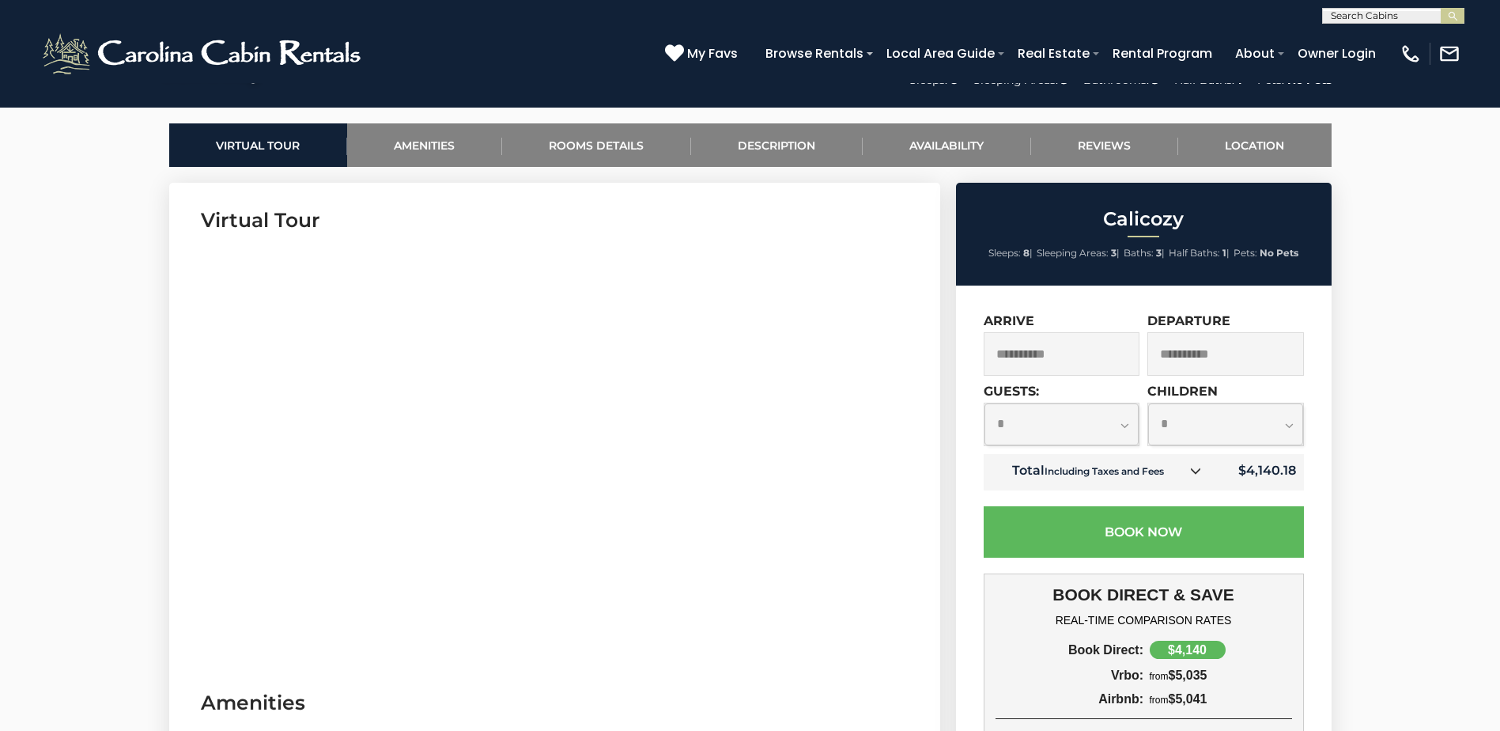
click at [1251, 354] on input "**********" at bounding box center [1226, 353] width 157 height 43
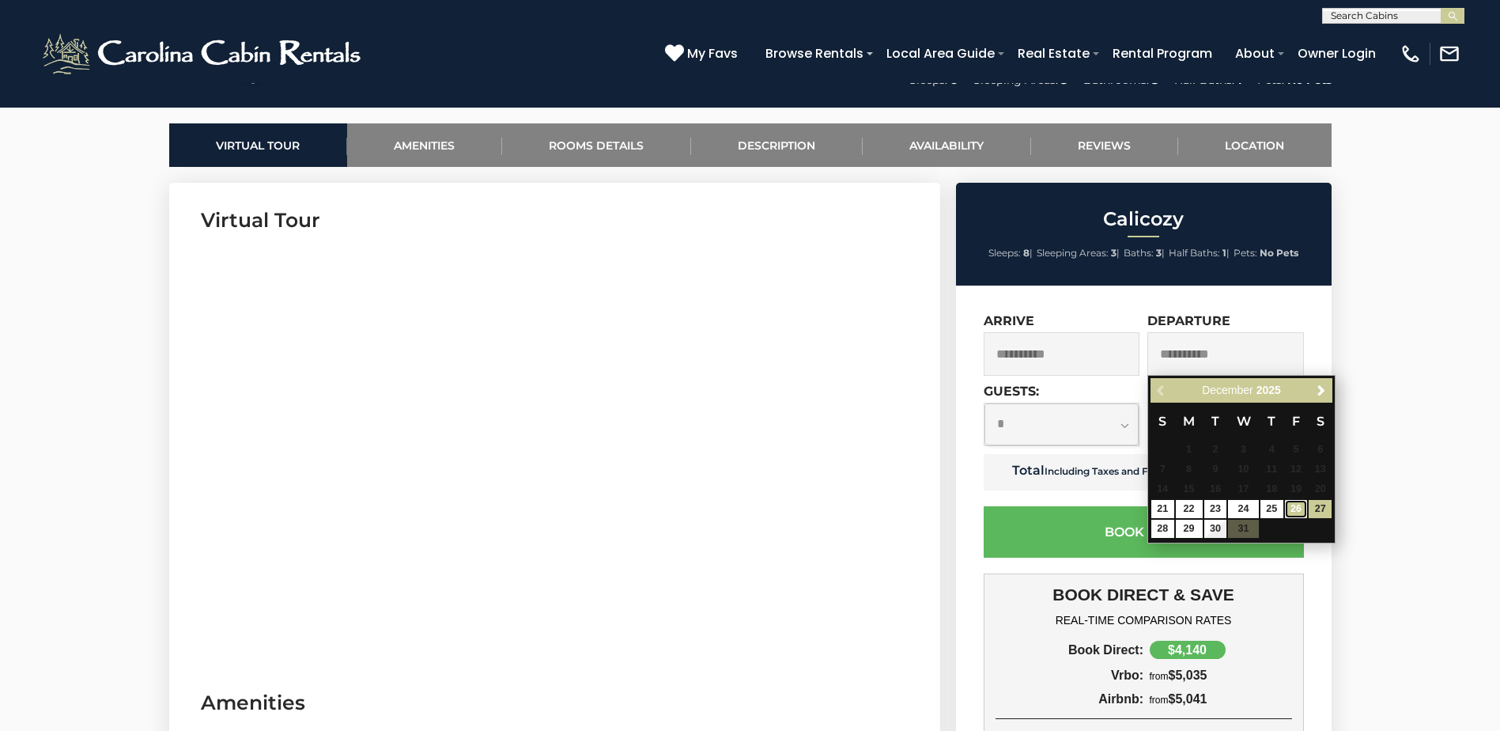
click at [1299, 501] on link "26" at bounding box center [1296, 509] width 23 height 18
type input "**********"
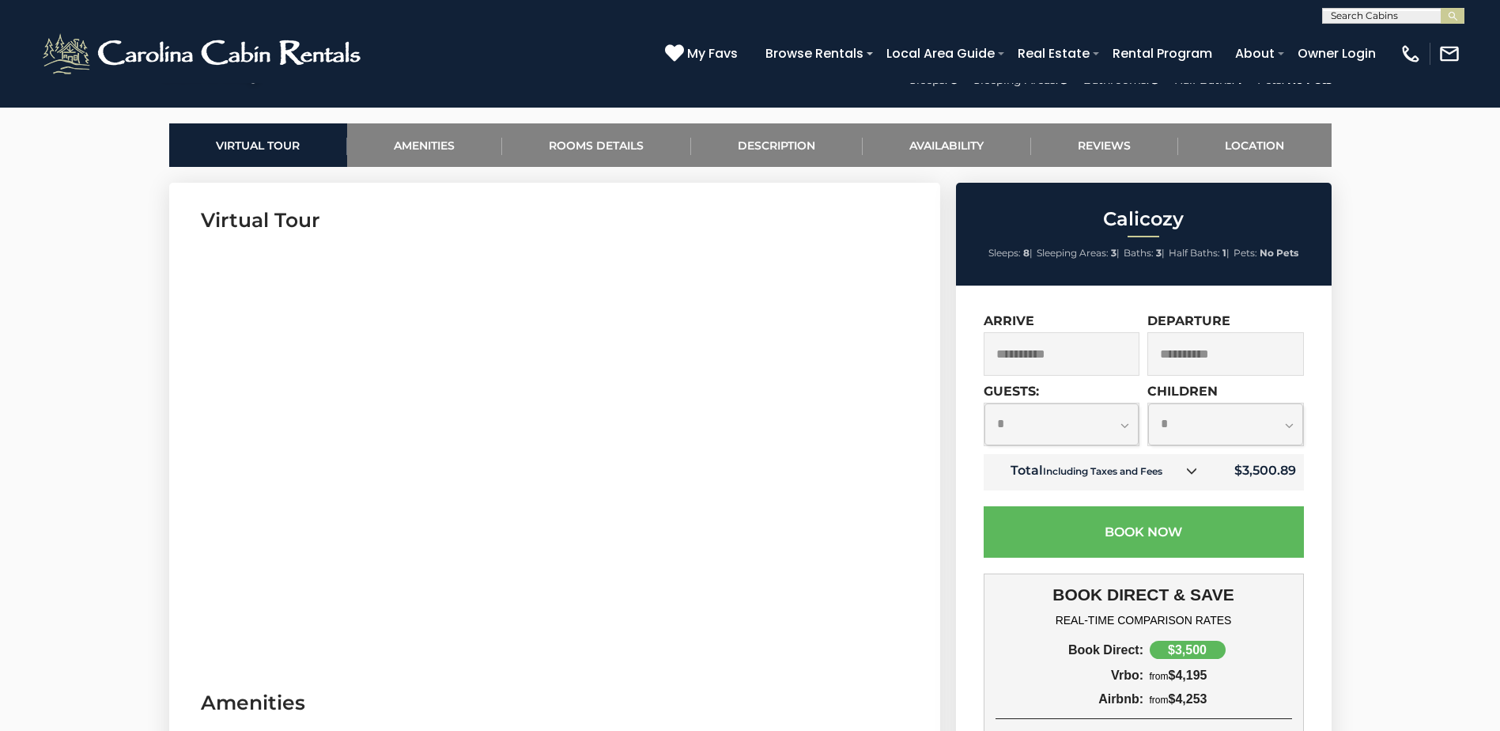
click at [1246, 363] on input "**********" at bounding box center [1226, 353] width 157 height 43
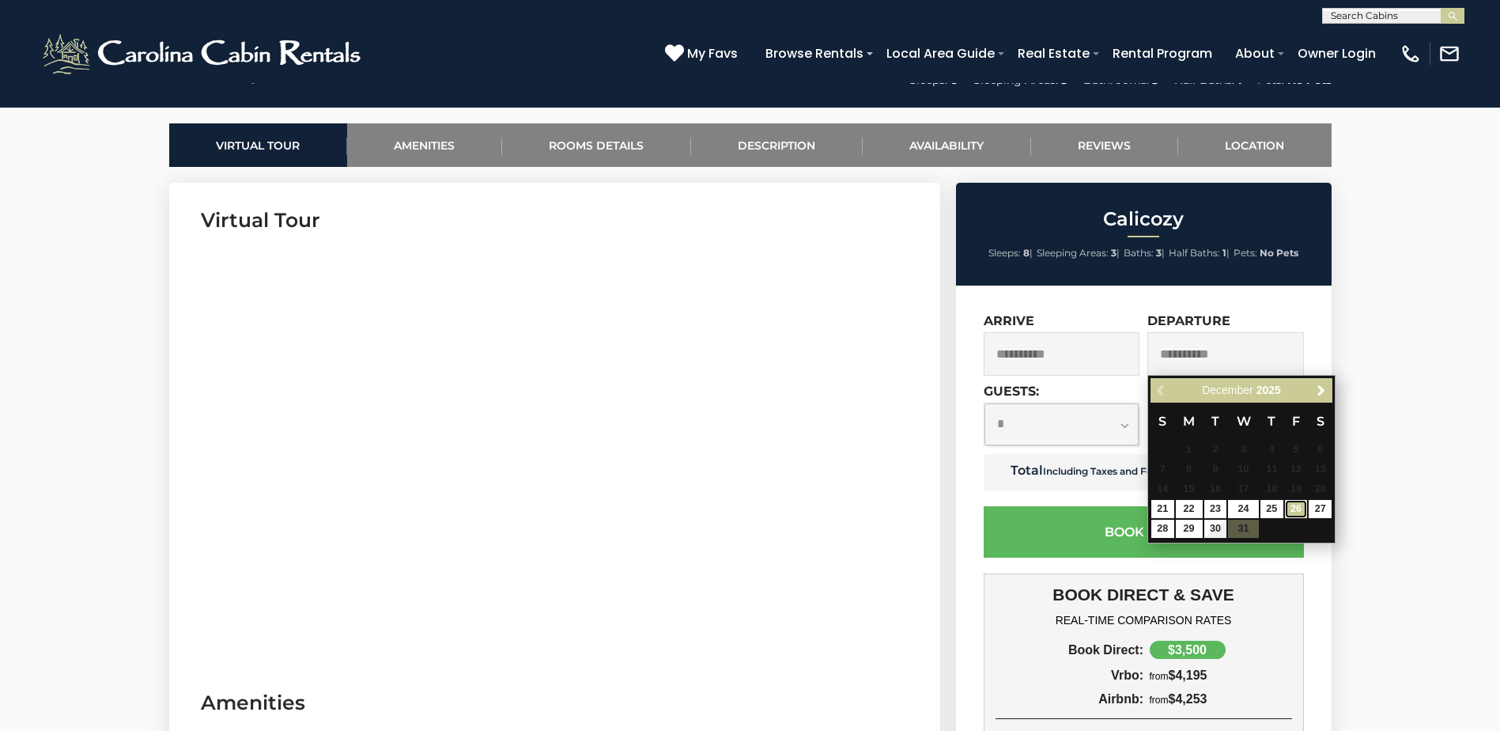
click at [1295, 511] on link "26" at bounding box center [1296, 509] width 23 height 18
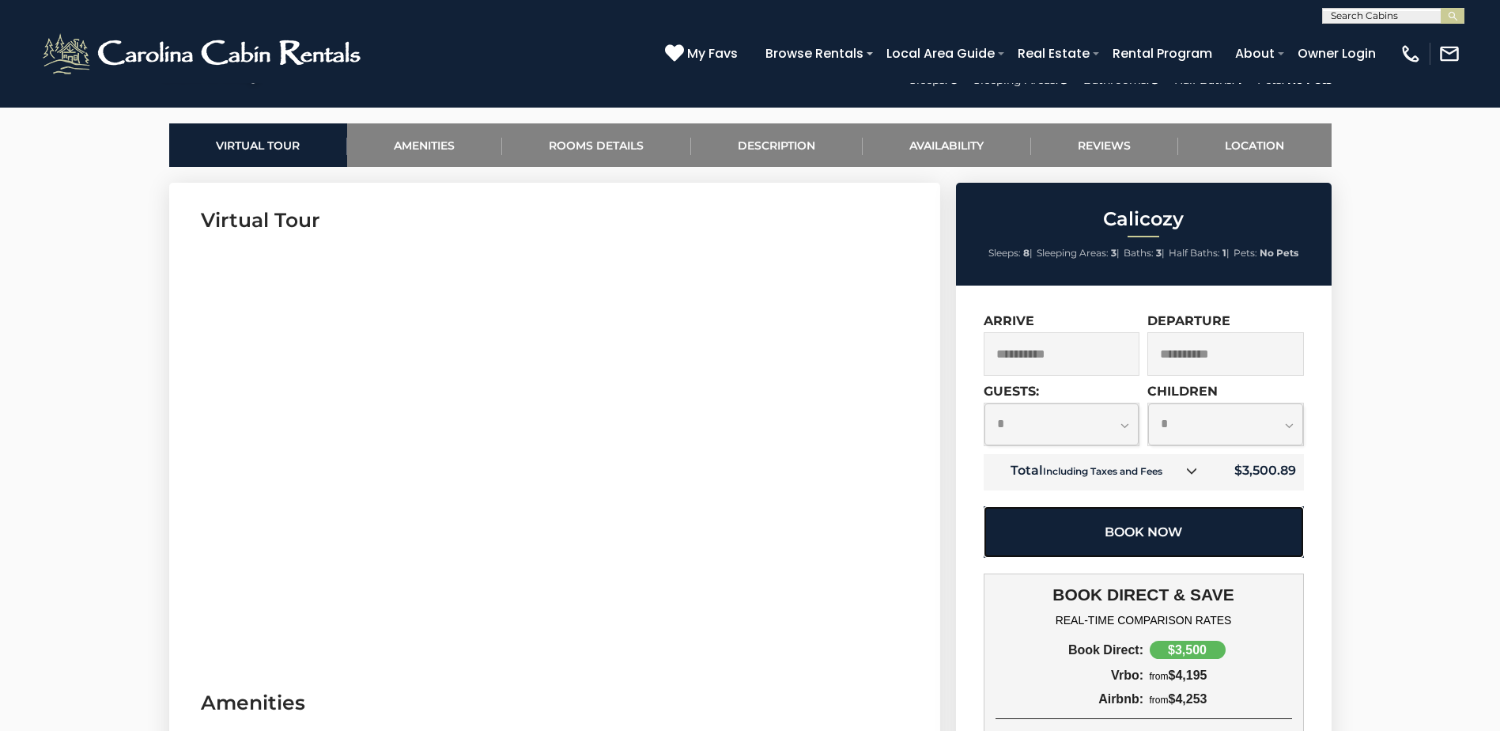
click at [1223, 533] on button "Book Now" at bounding box center [1144, 531] width 320 height 51
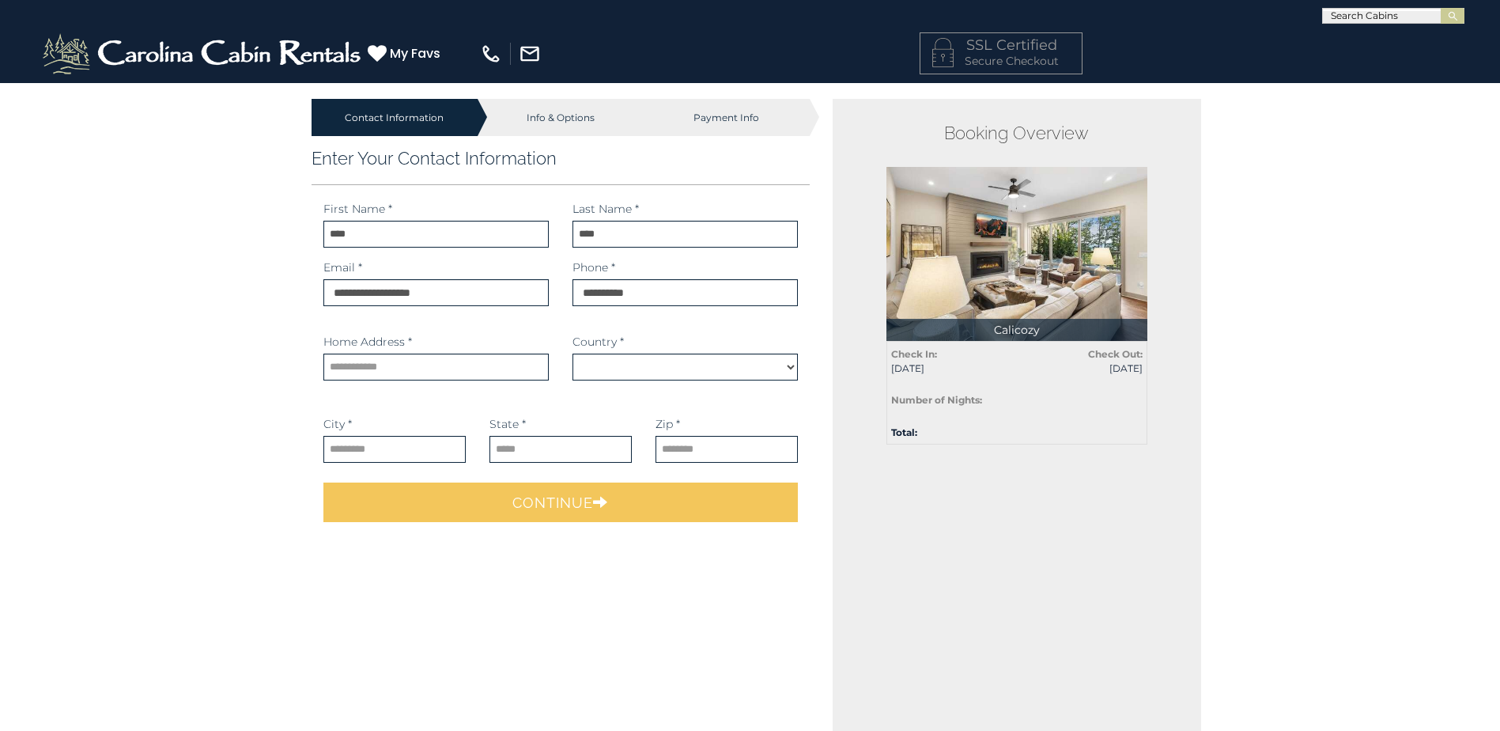
select select "*********"
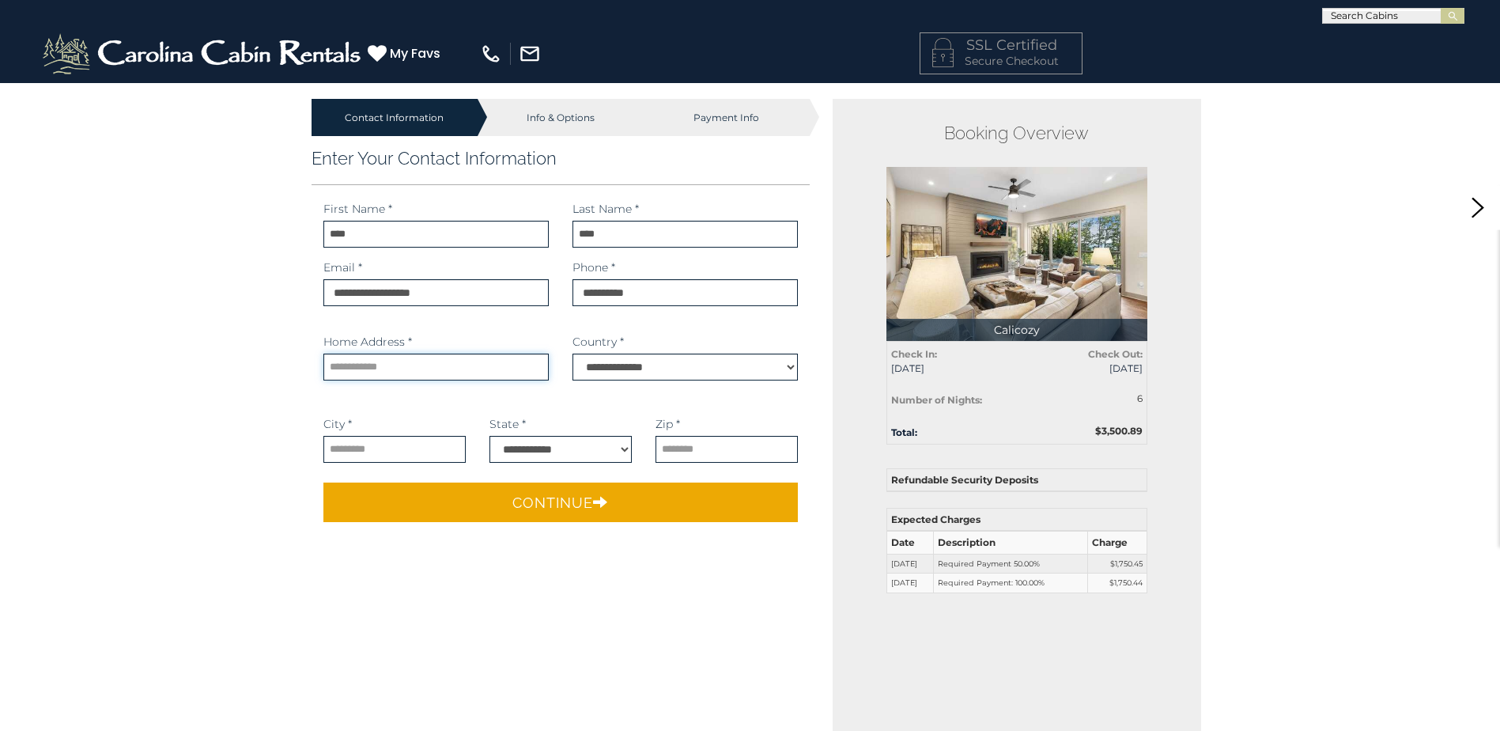
click at [482, 374] on input "text" at bounding box center [435, 367] width 225 height 27
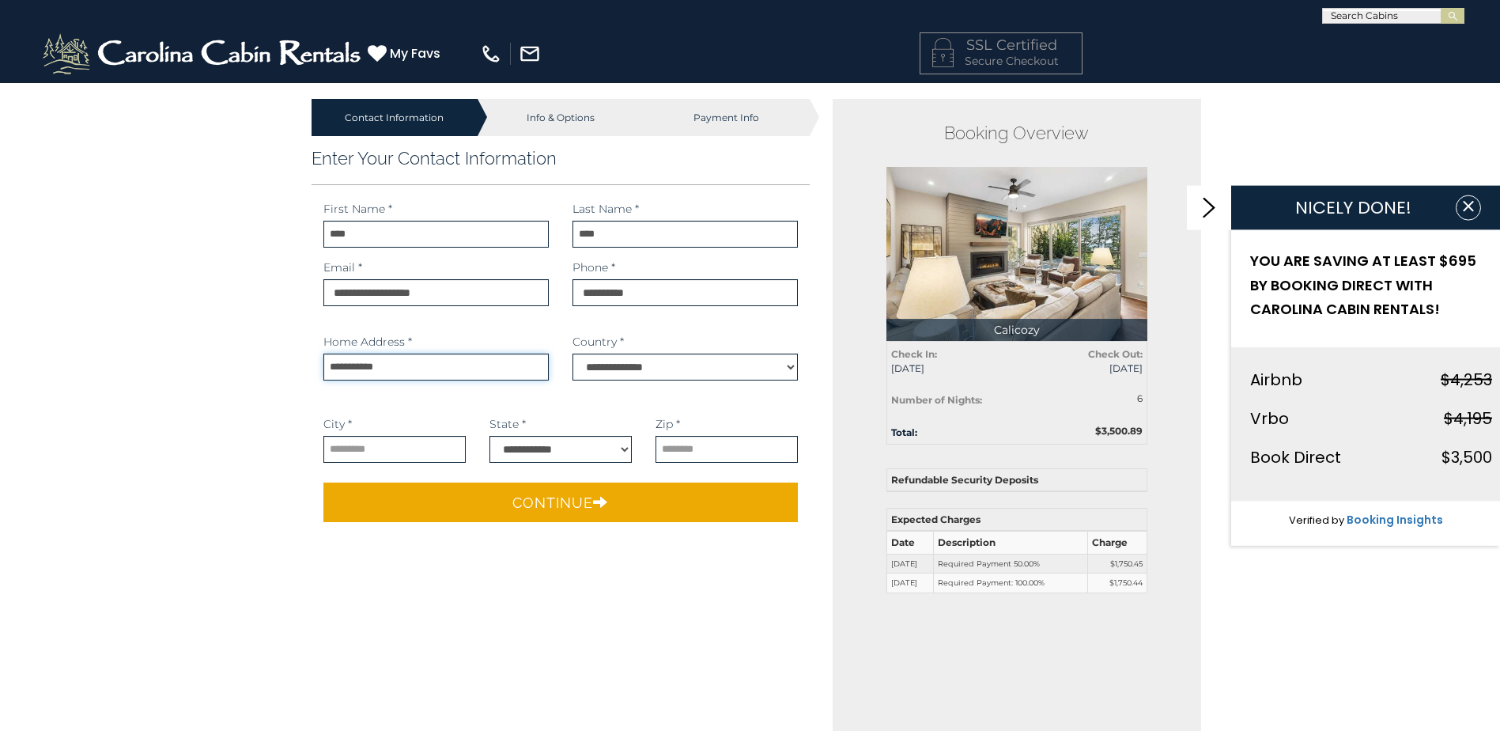
type input "**********"
click at [414, 457] on input "text" at bounding box center [394, 449] width 142 height 27
type input "**********"
click at [557, 456] on select "**********" at bounding box center [561, 449] width 142 height 27
select select "**"
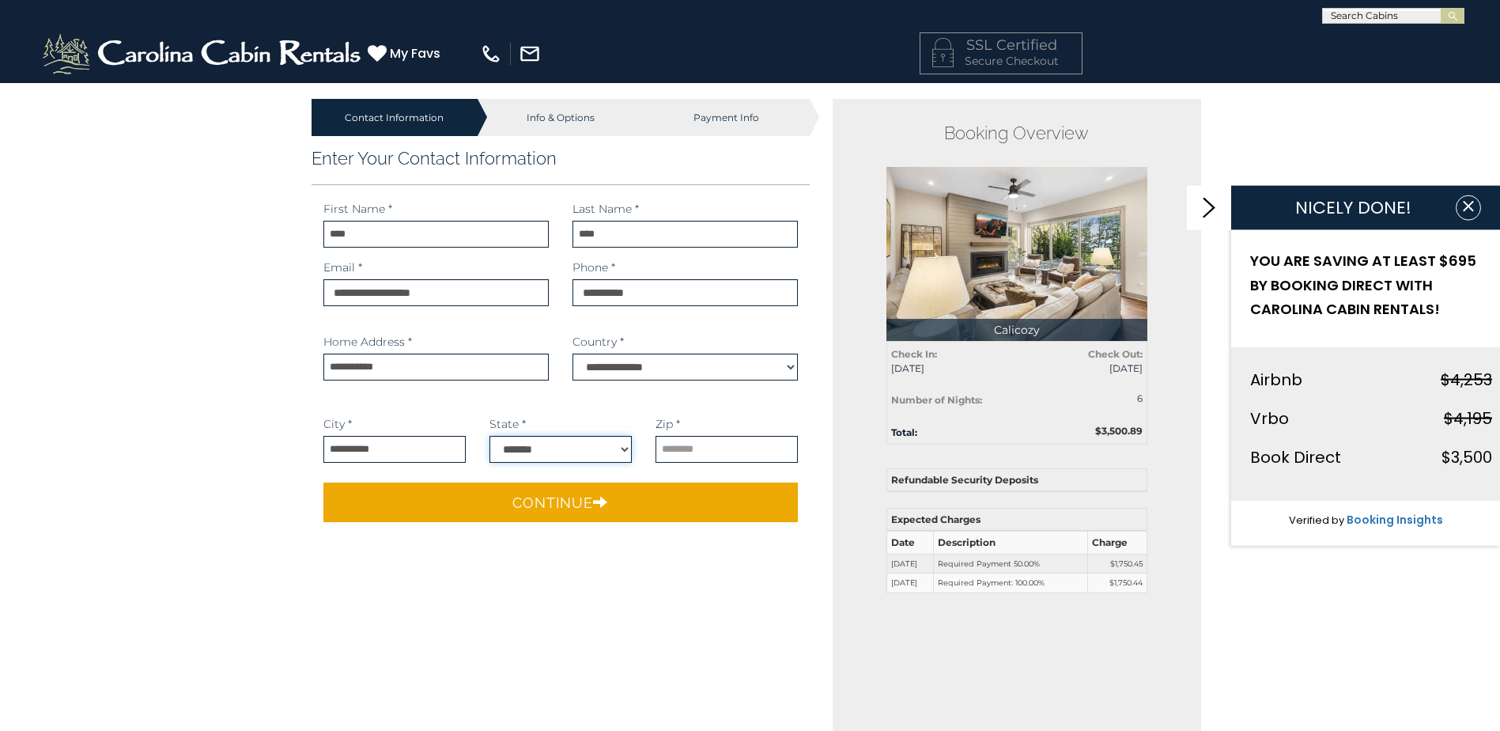
click at [490, 436] on select "**********" at bounding box center [561, 449] width 142 height 27
click at [681, 448] on input "text" at bounding box center [727, 449] width 142 height 27
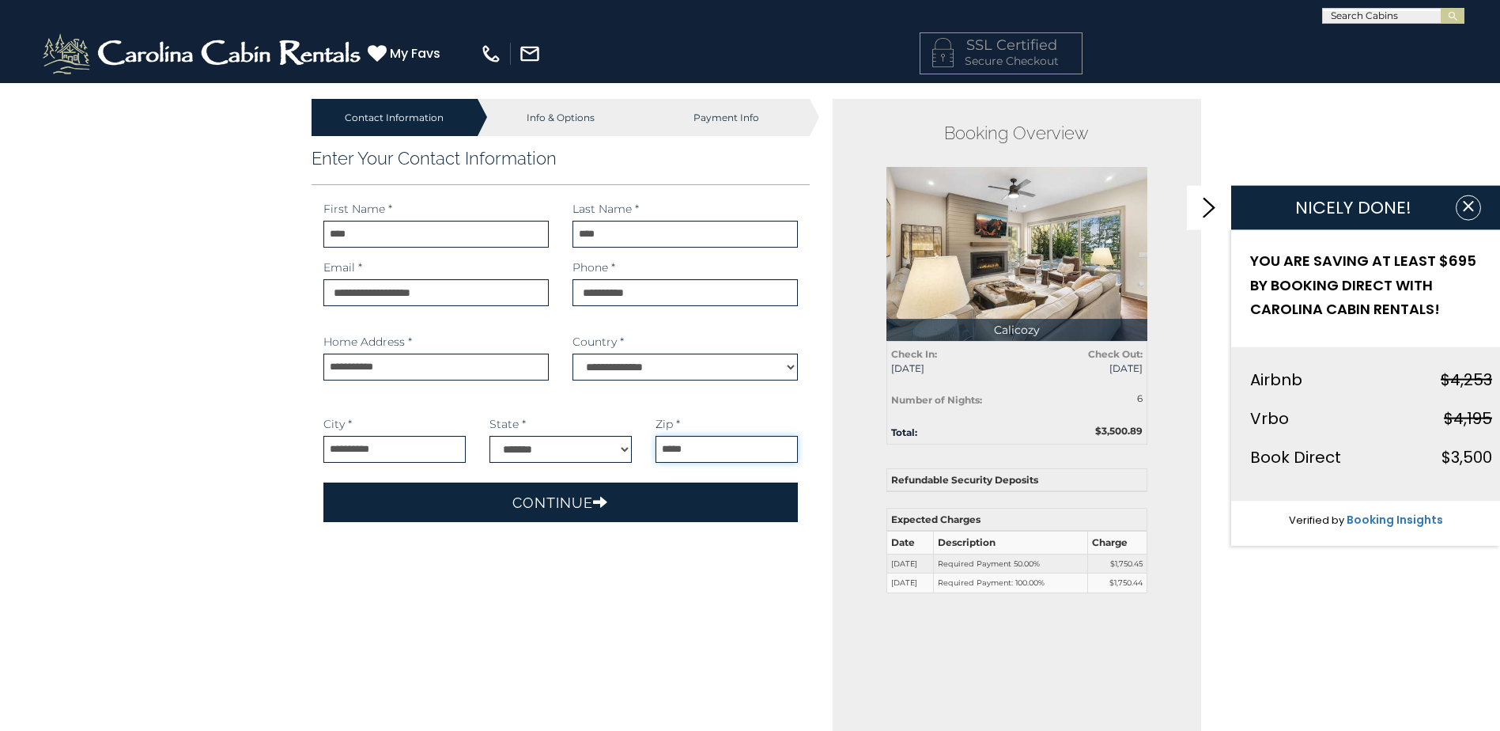
type input "*****"
click at [558, 508] on button "Continue" at bounding box center [560, 502] width 475 height 40
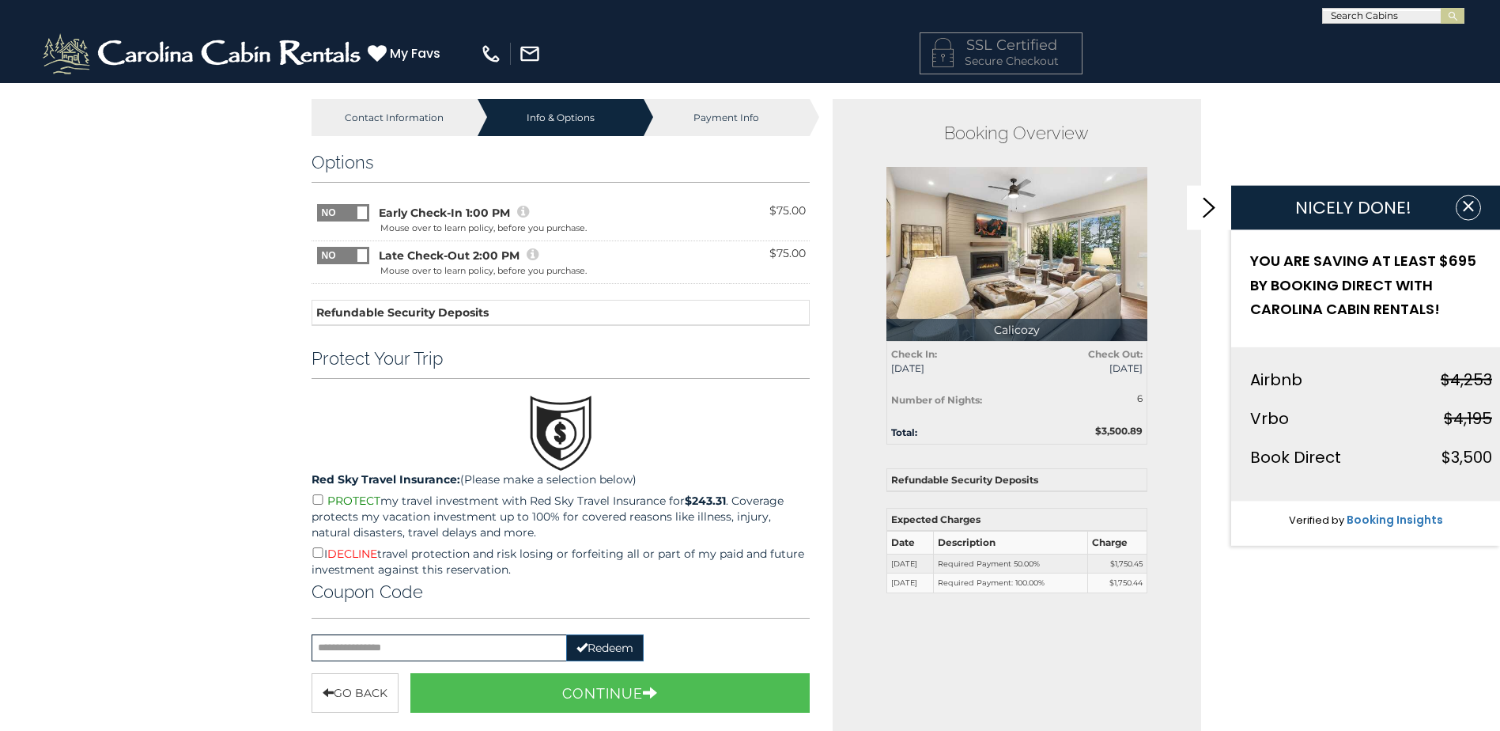
click at [319, 506] on p "PROTECT my travel investment with Red Sky Travel Insurance for $243.31 . Covera…" at bounding box center [561, 515] width 499 height 49
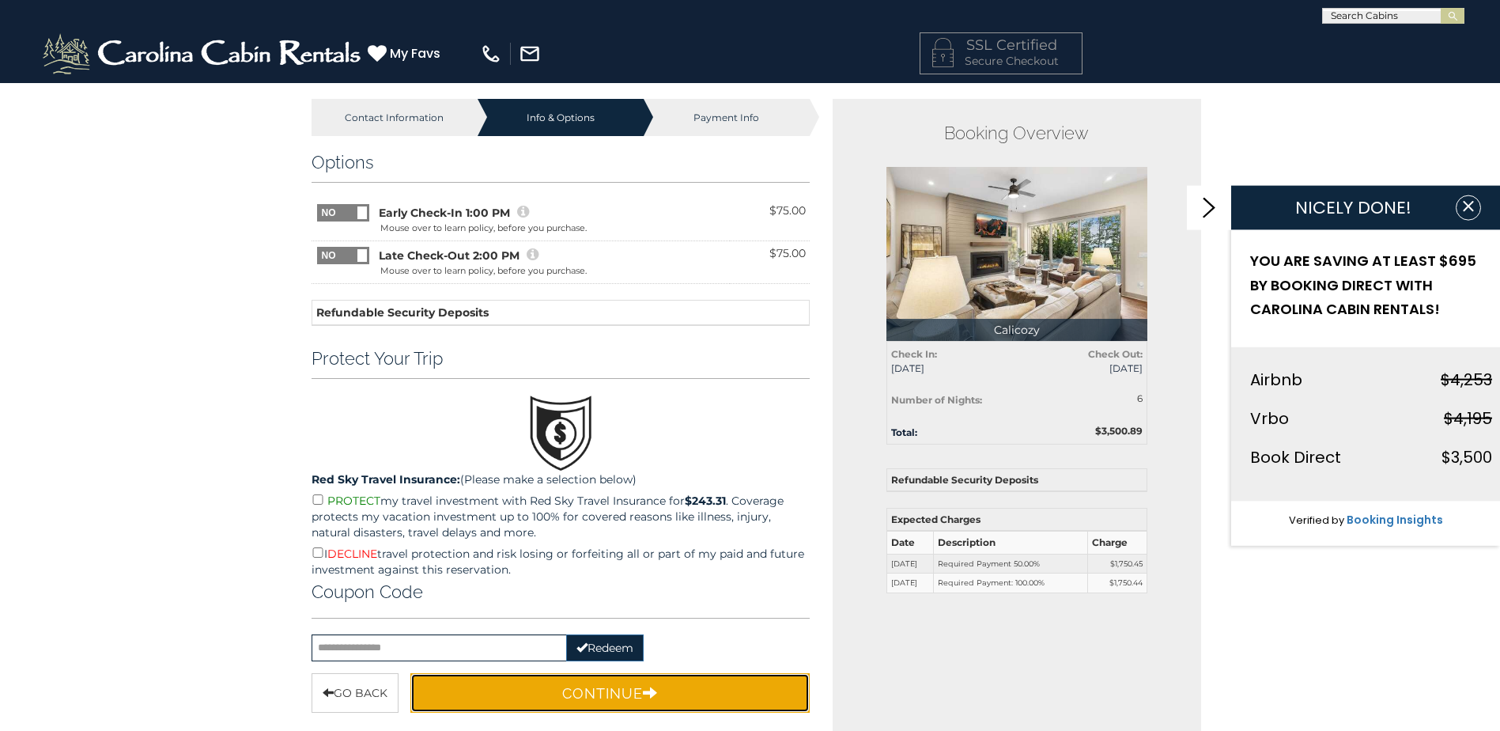
click at [622, 694] on button "Continue" at bounding box center [610, 693] width 400 height 40
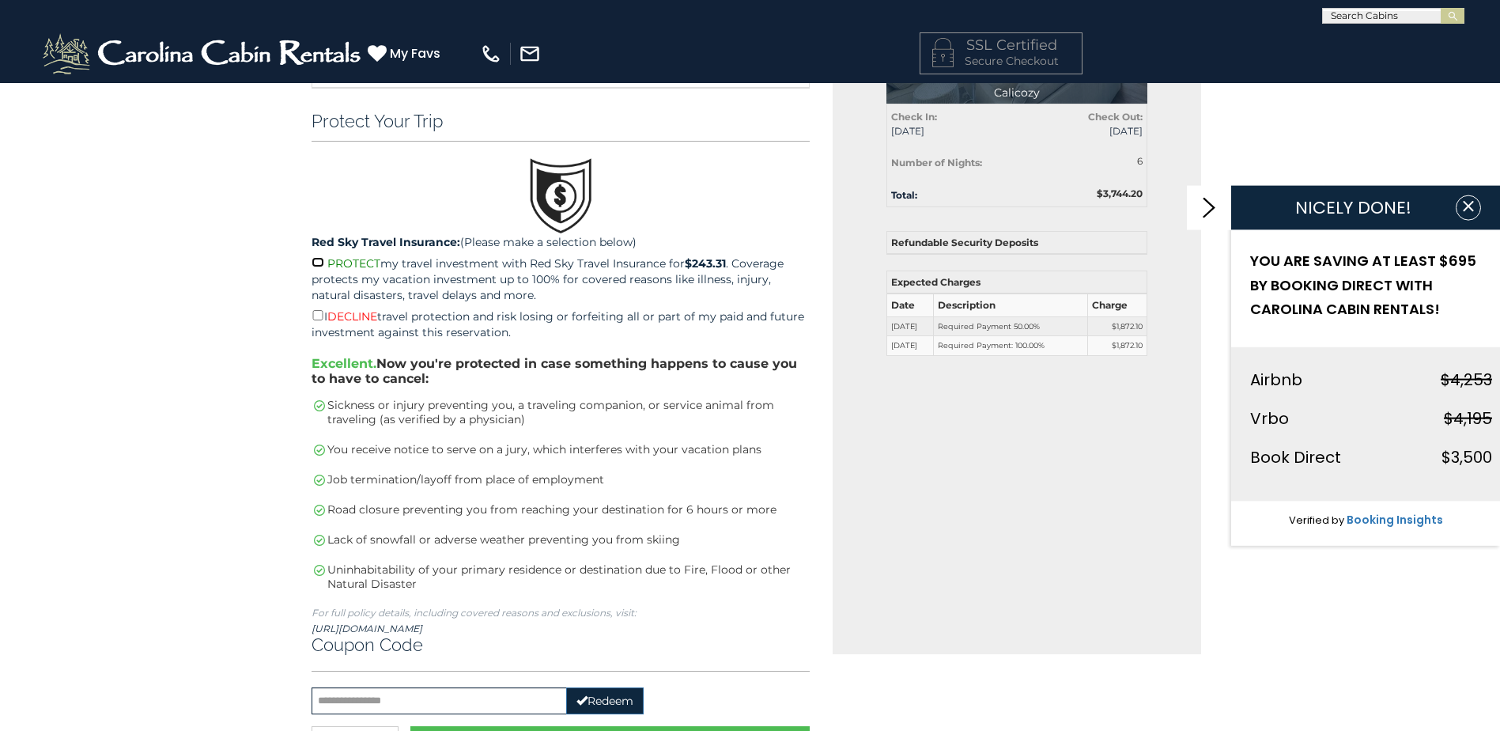
scroll to position [316, 0]
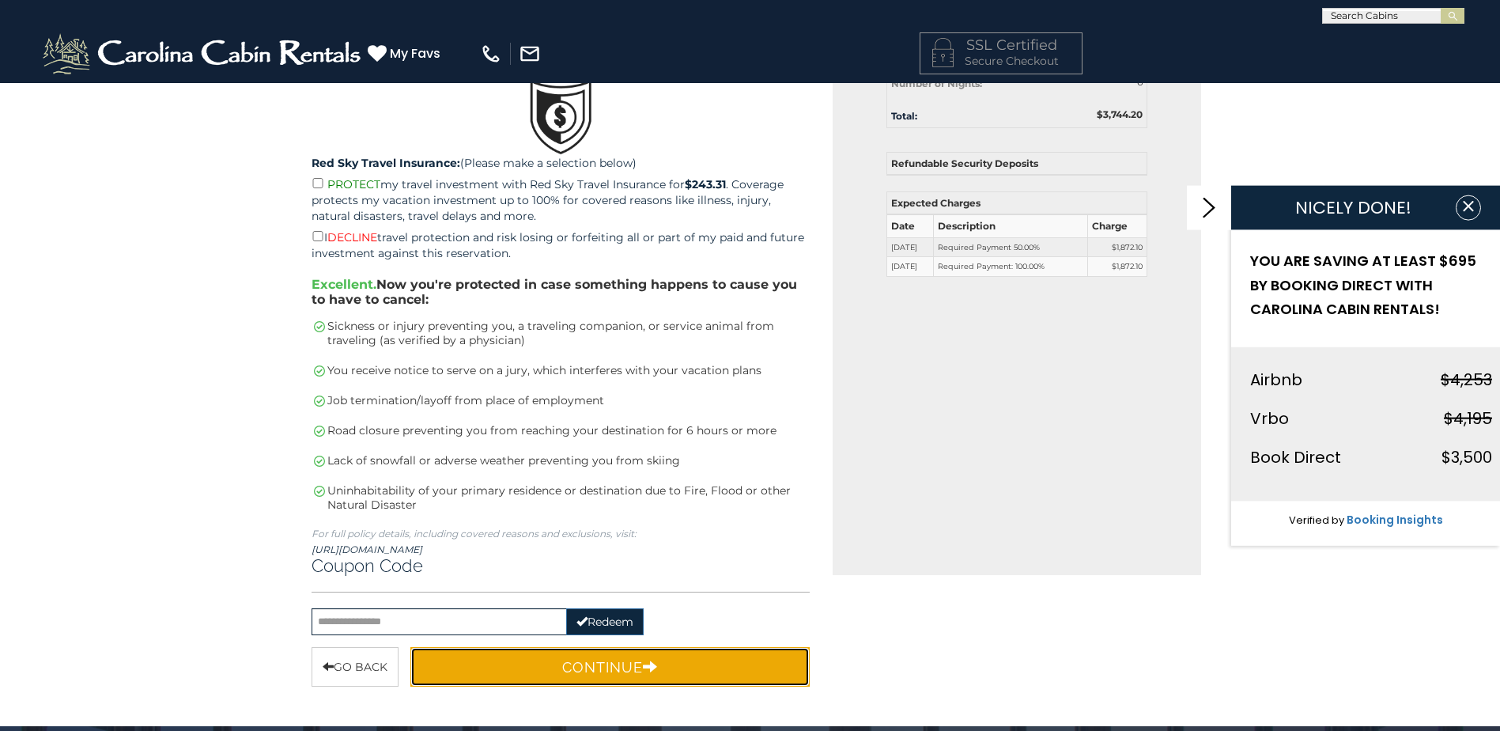
click at [600, 666] on button "Continue" at bounding box center [610, 667] width 400 height 40
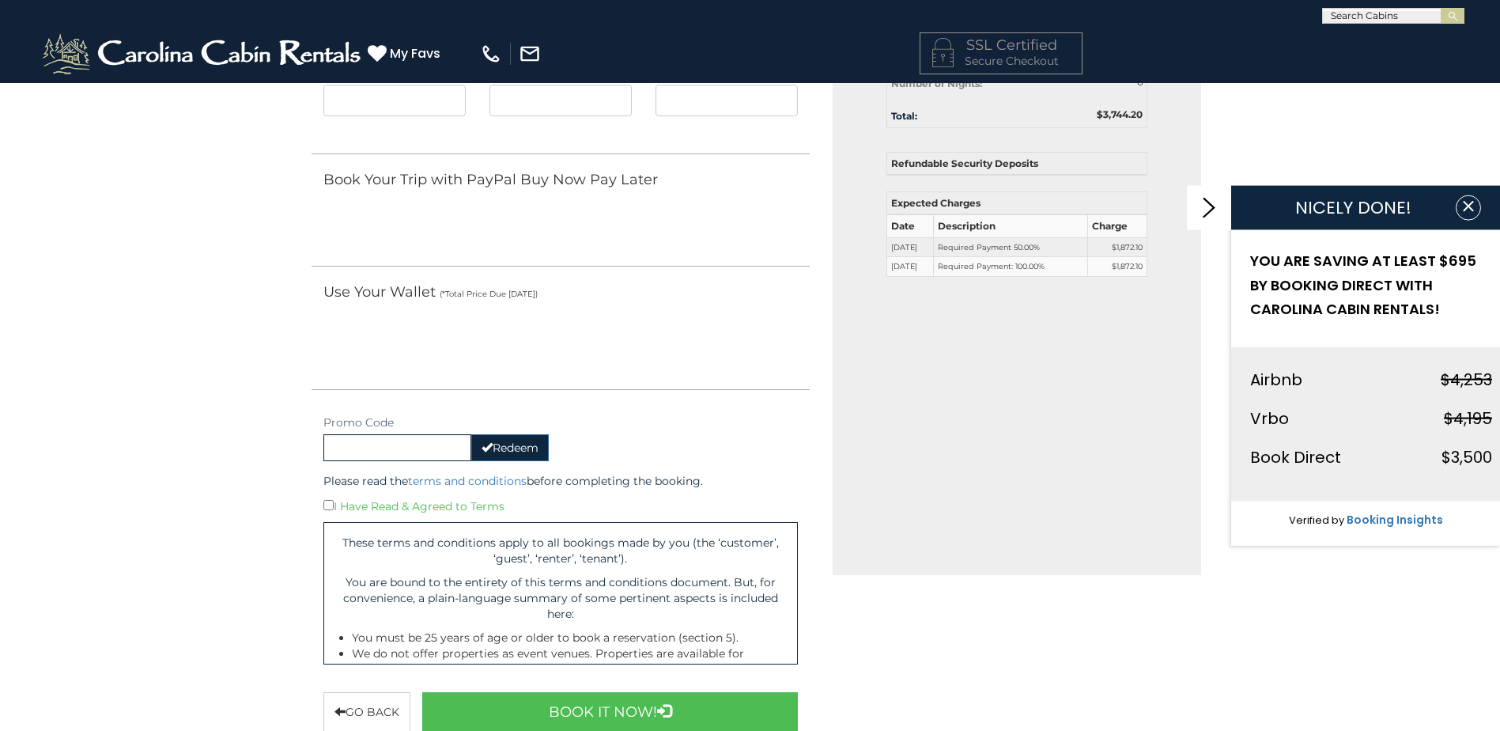
scroll to position [237, 0]
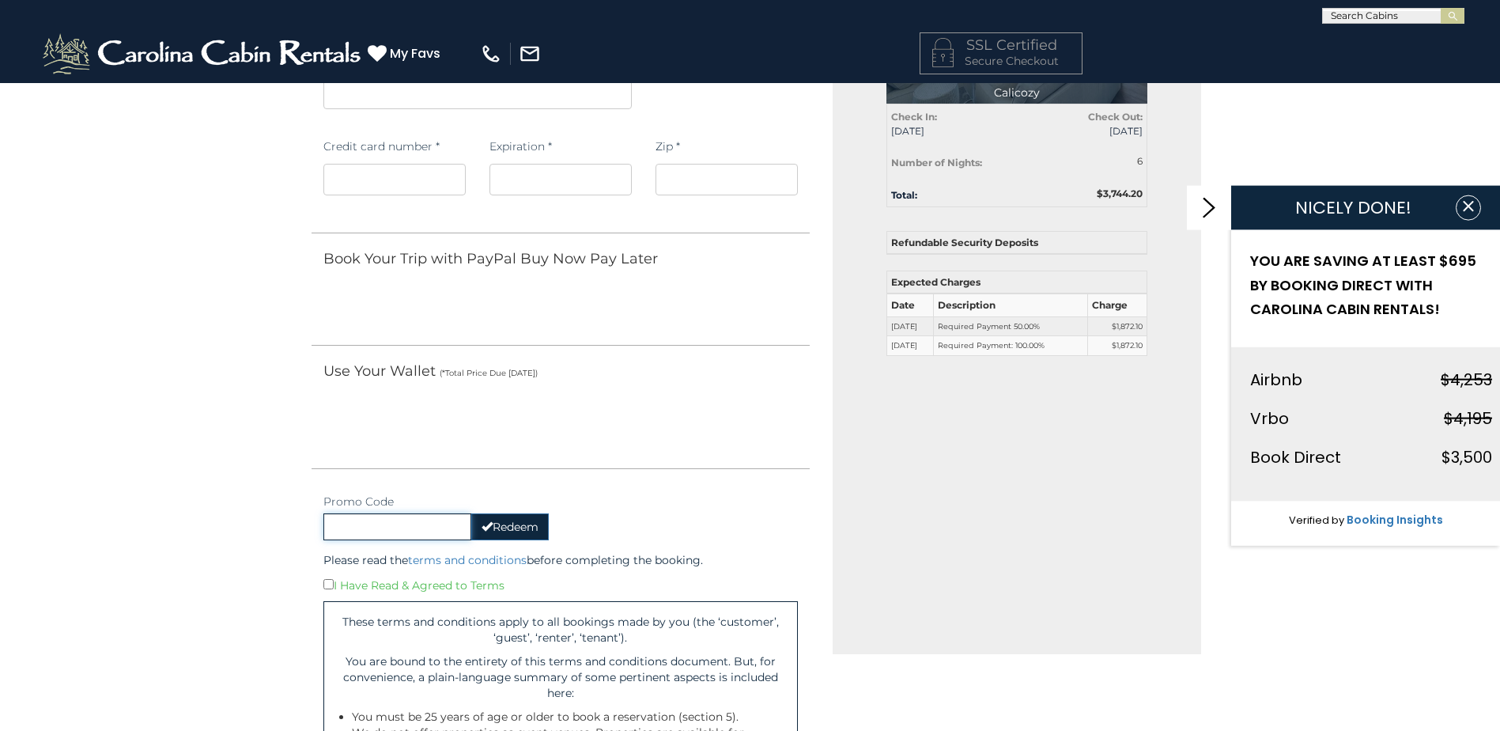
click at [400, 527] on input "text" at bounding box center [397, 526] width 148 height 27
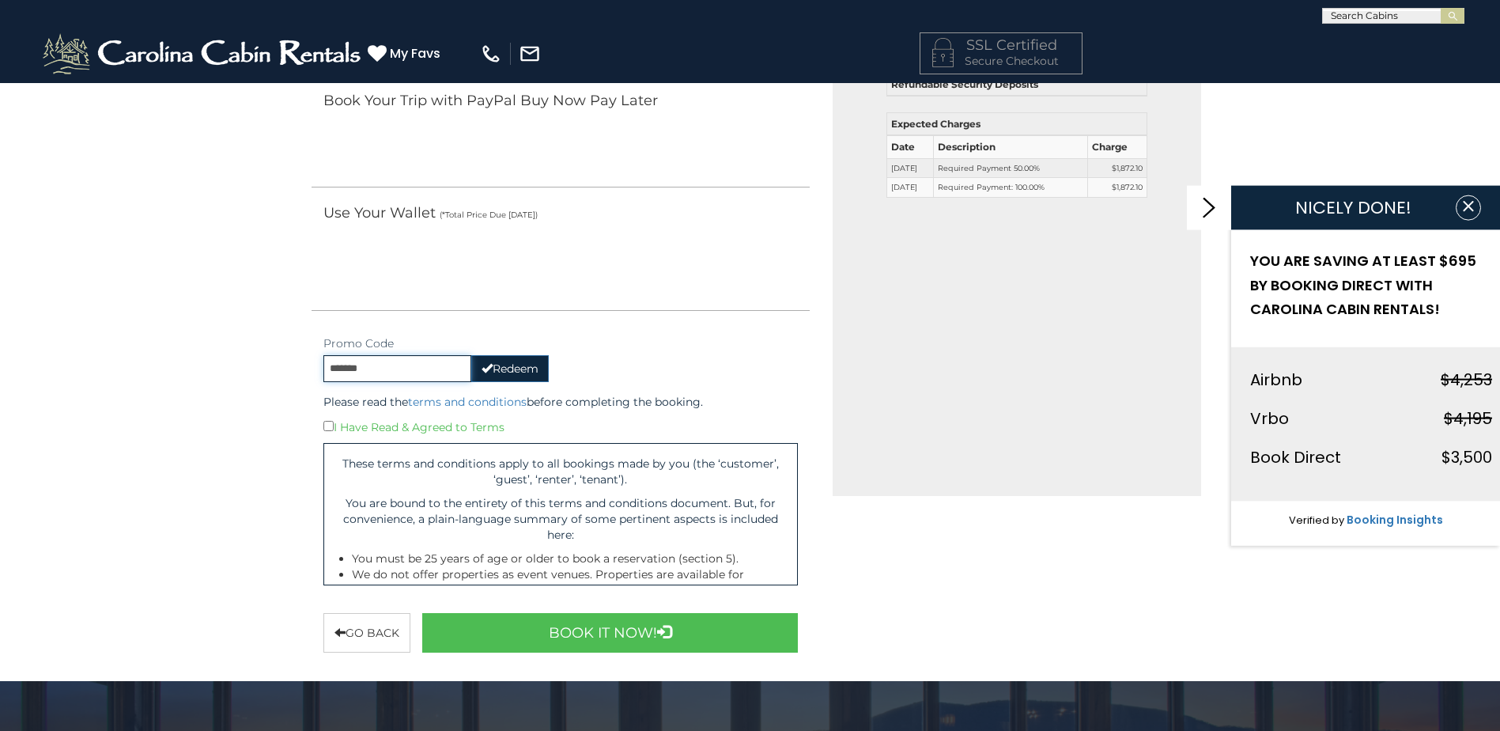
scroll to position [475, 0]
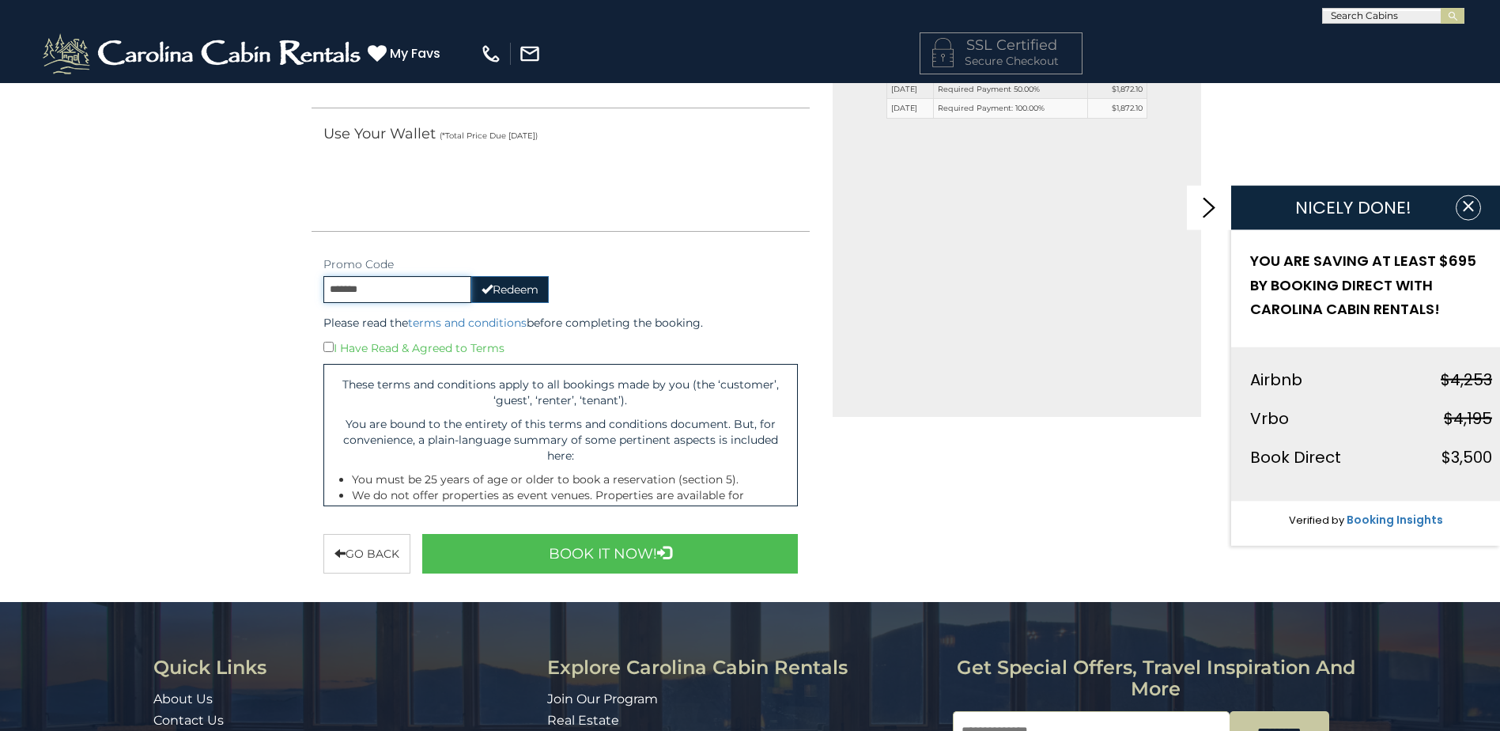
click at [402, 297] on input "*******" at bounding box center [397, 289] width 148 height 27
type input "*"
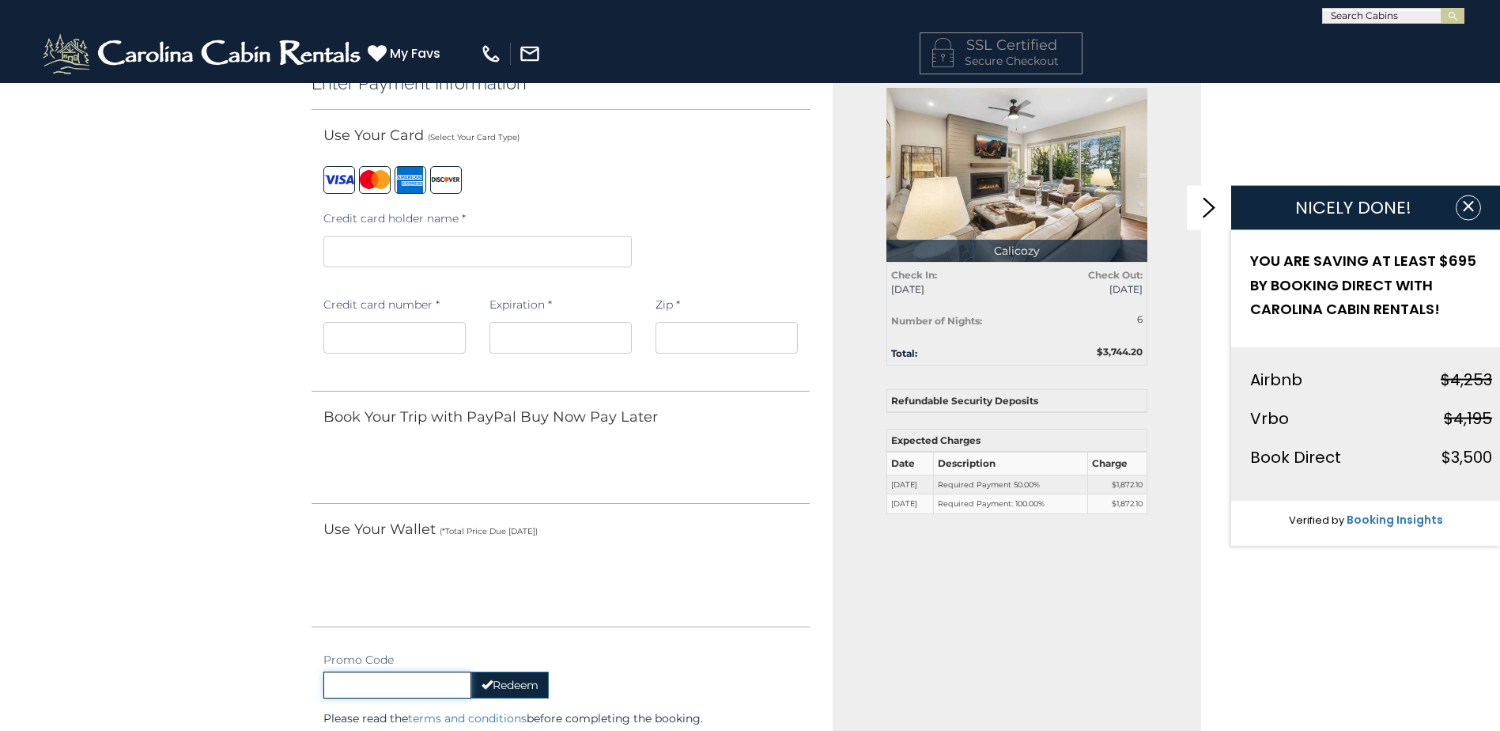
scroll to position [0, 0]
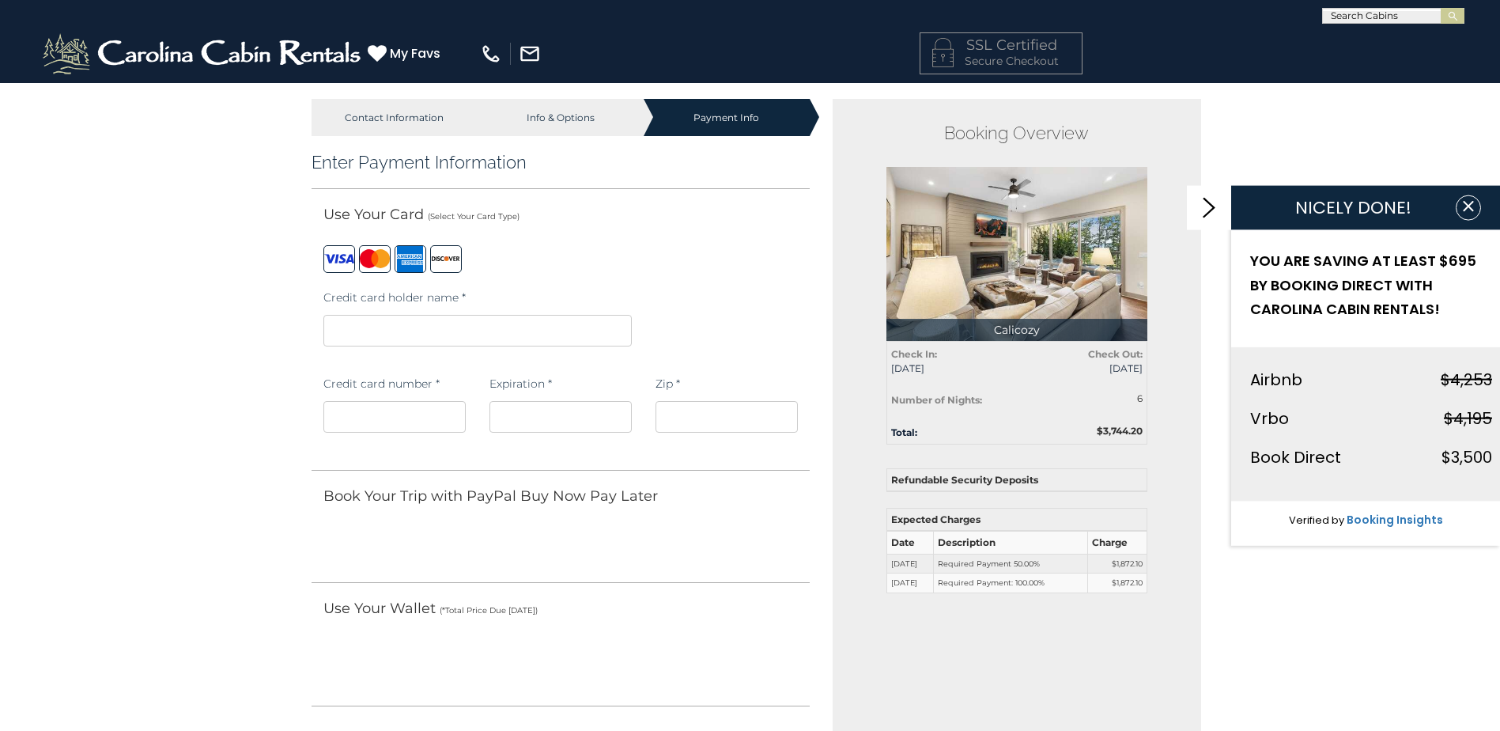
click at [395, 406] on iframe at bounding box center [394, 417] width 142 height 32
